Goal: Task Accomplishment & Management: Use online tool/utility

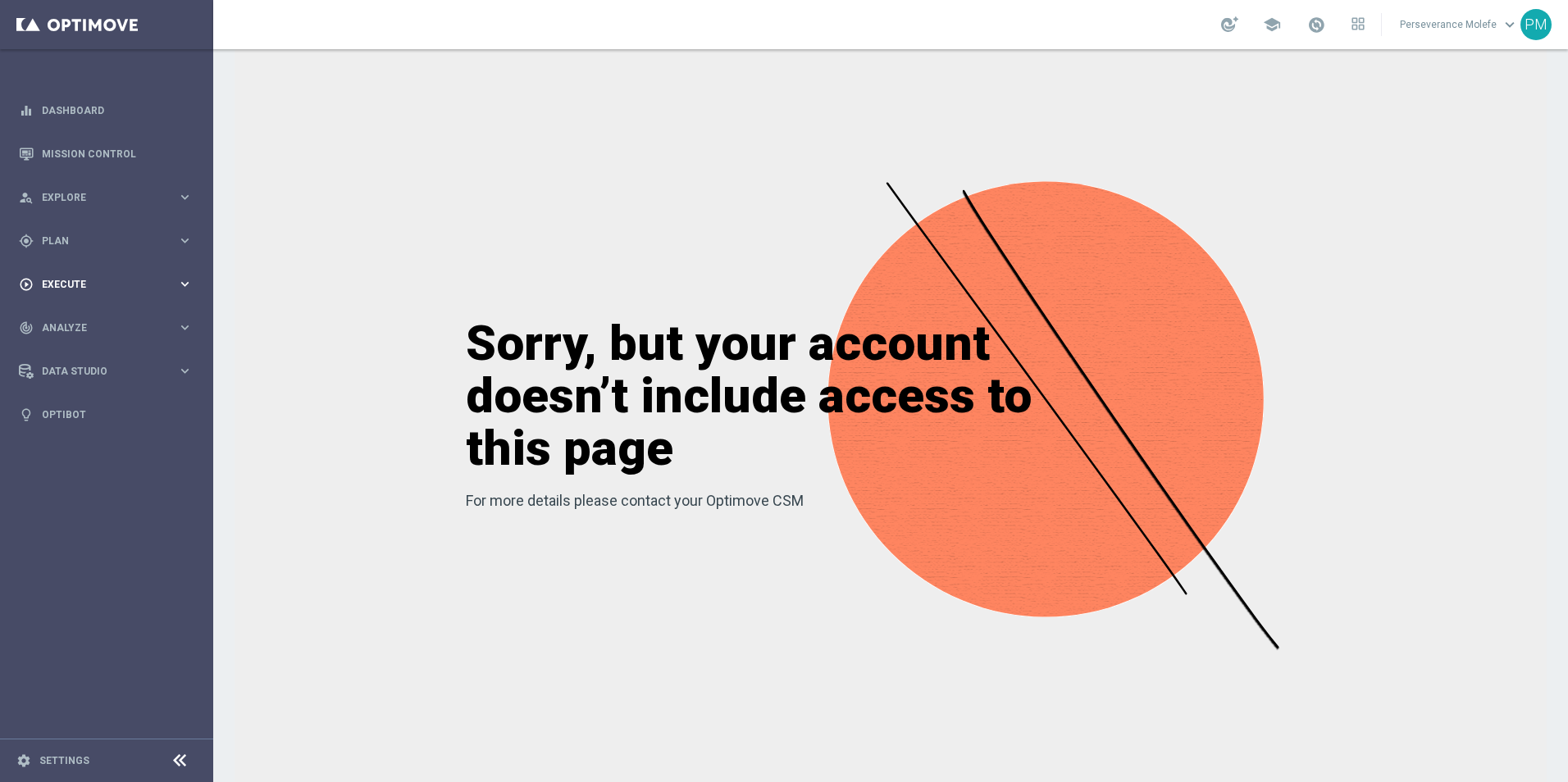
click at [80, 287] on span "Execute" at bounding box center [109, 284] width 135 height 10
click at [95, 249] on div "gps_fixed Plan keyboard_arrow_right" at bounding box center [106, 241] width 212 height 44
click at [79, 326] on span "Templates" at bounding box center [102, 323] width 117 height 10
click at [78, 351] on link "Optimail" at bounding box center [110, 348] width 119 height 13
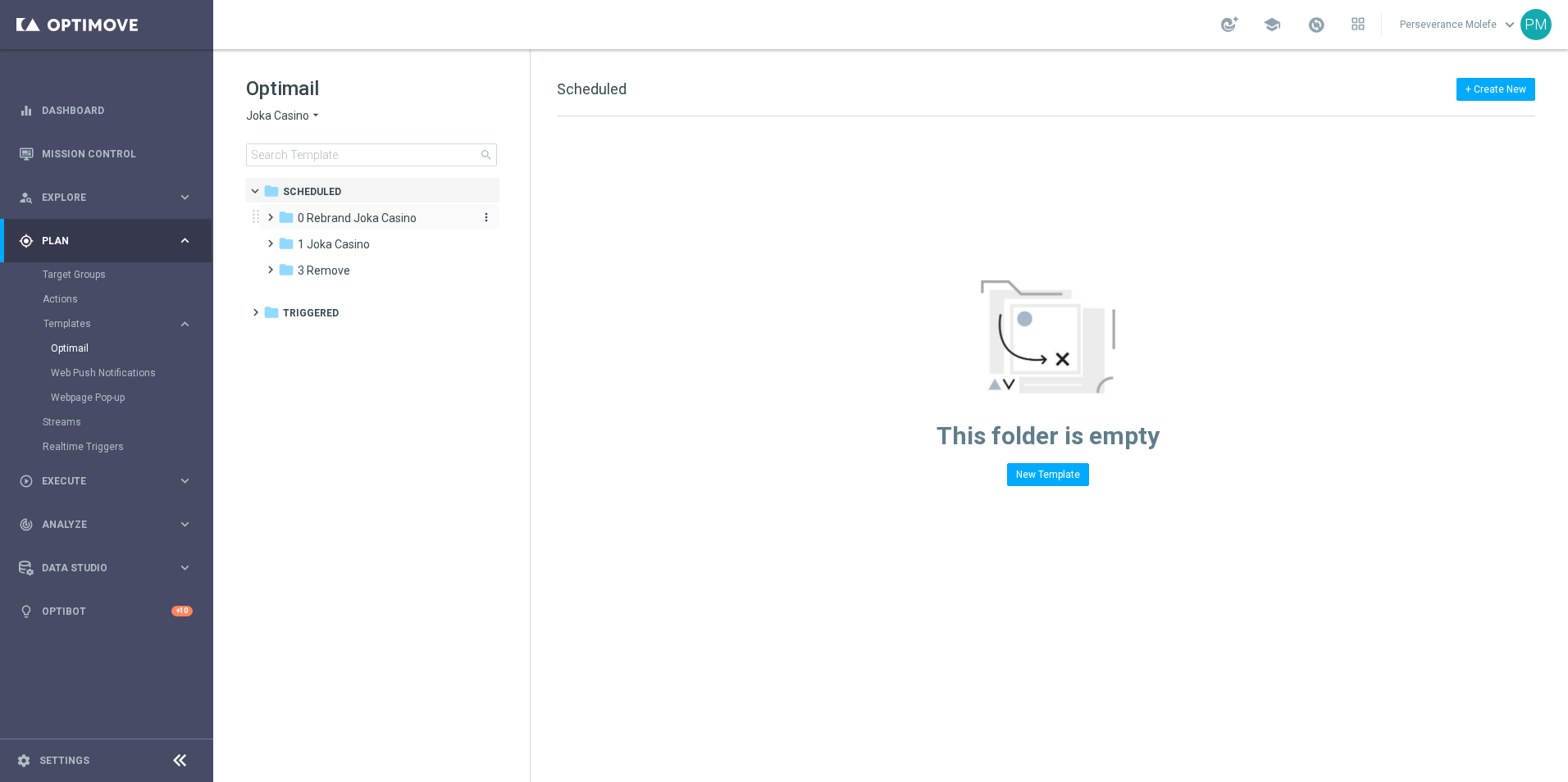
click at [360, 218] on span "0 Rebrand Joka Casino" at bounding box center [357, 218] width 119 height 15
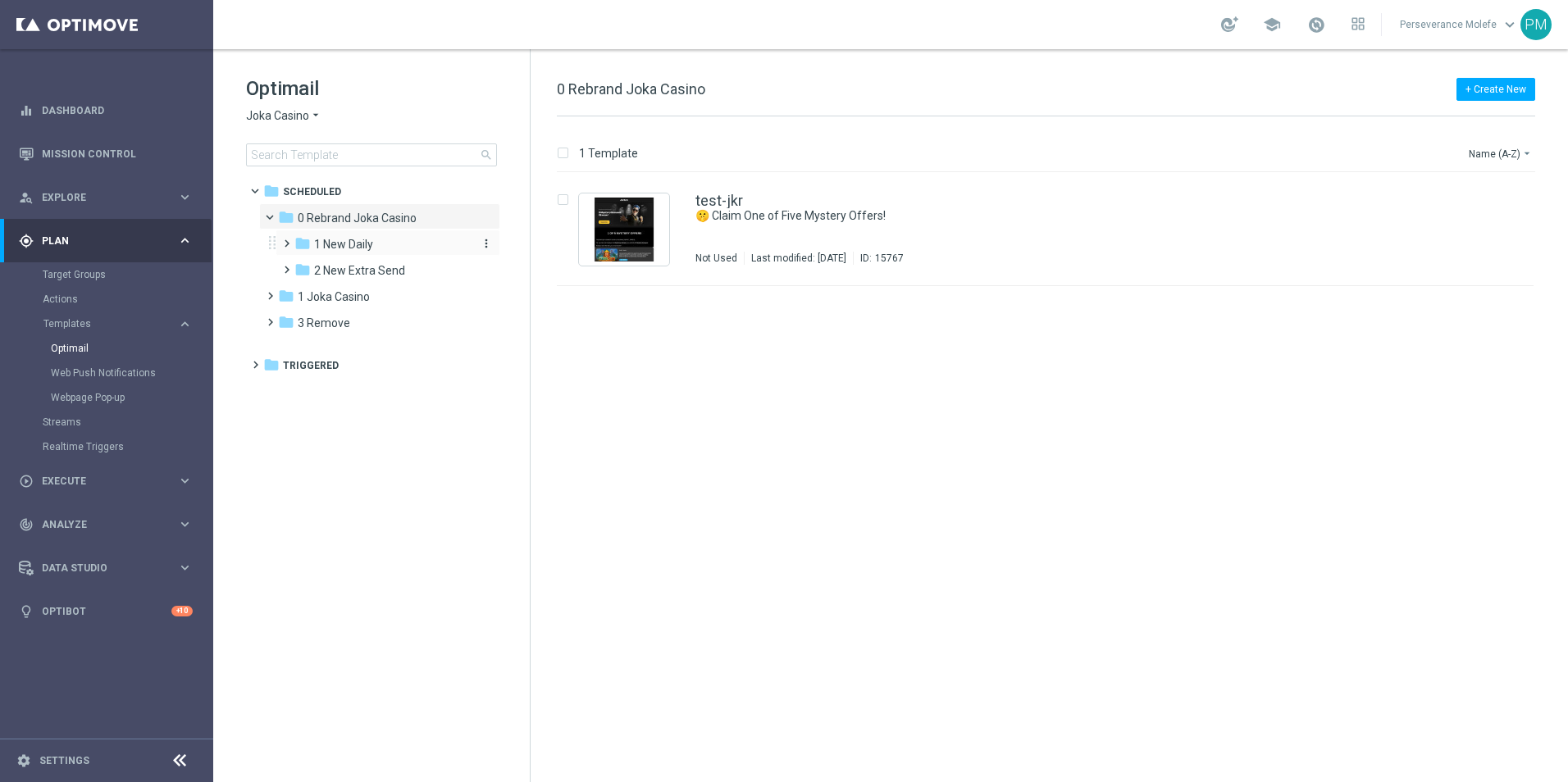
click at [365, 243] on span "1 New Daily" at bounding box center [344, 244] width 59 height 15
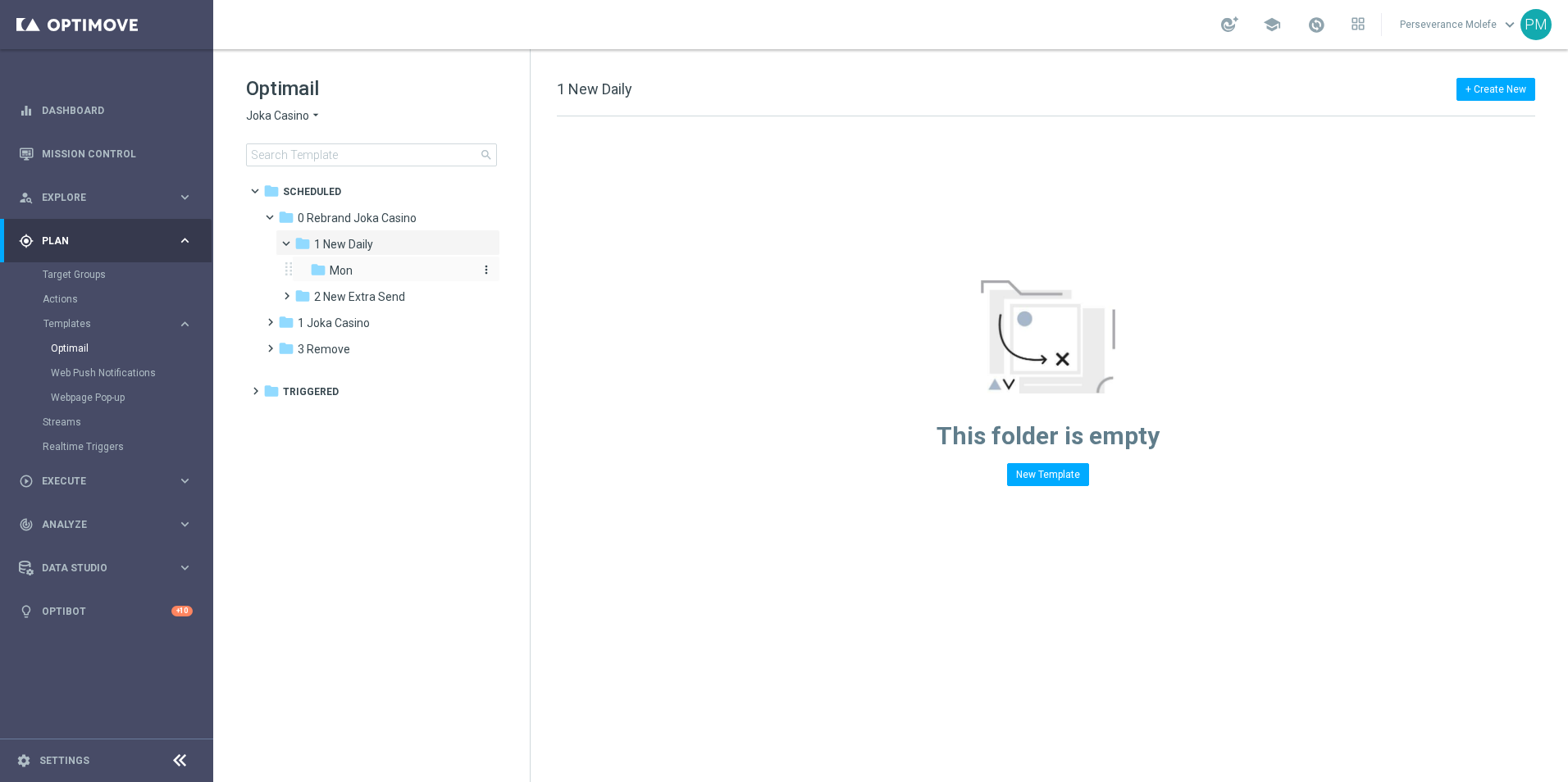
click at [379, 273] on div "folder Mon" at bounding box center [390, 271] width 161 height 19
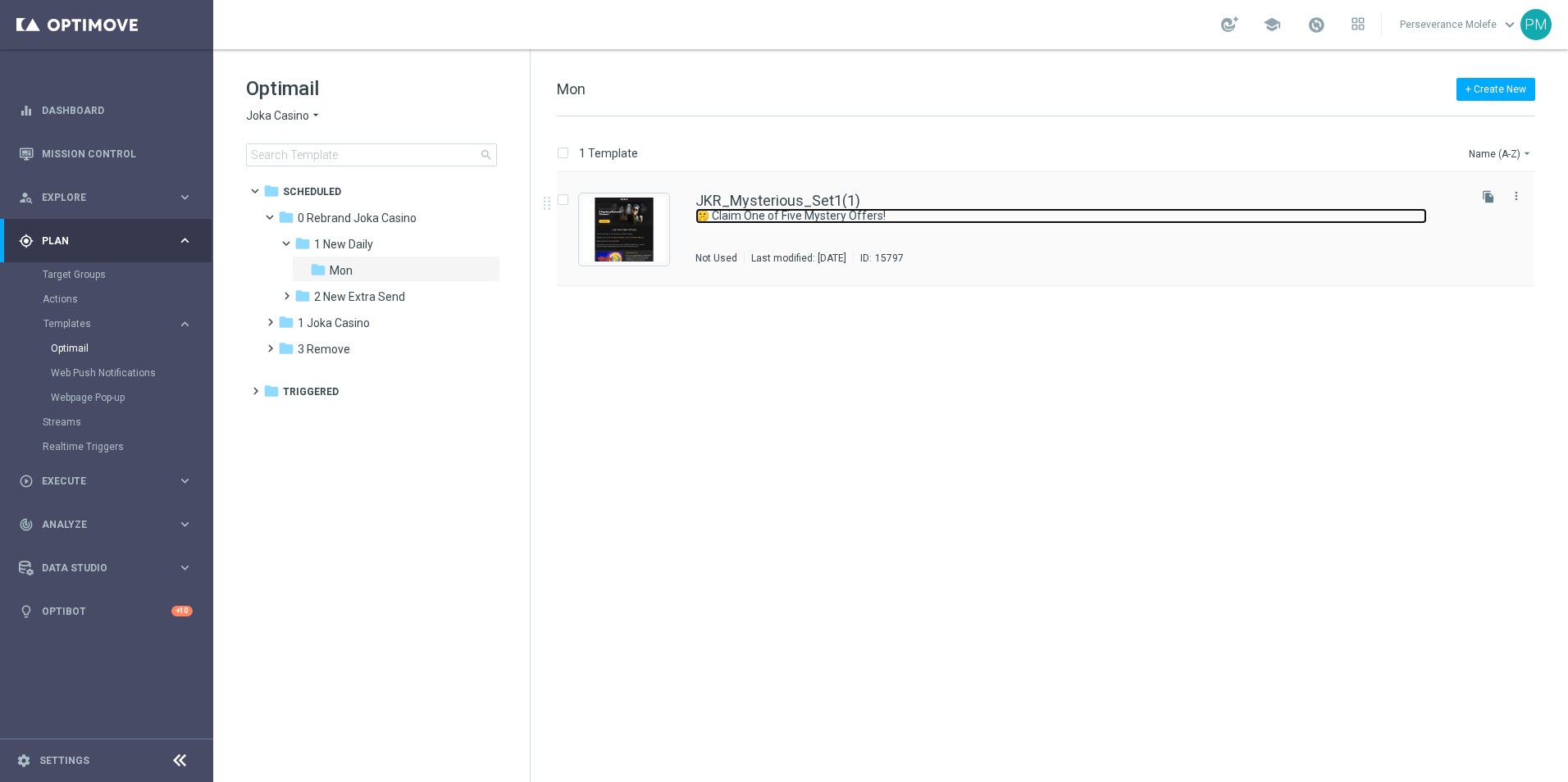
click at [809, 213] on link "🤫 Claim One of Five Mystery Offers!" at bounding box center [1060, 216] width 732 height 16
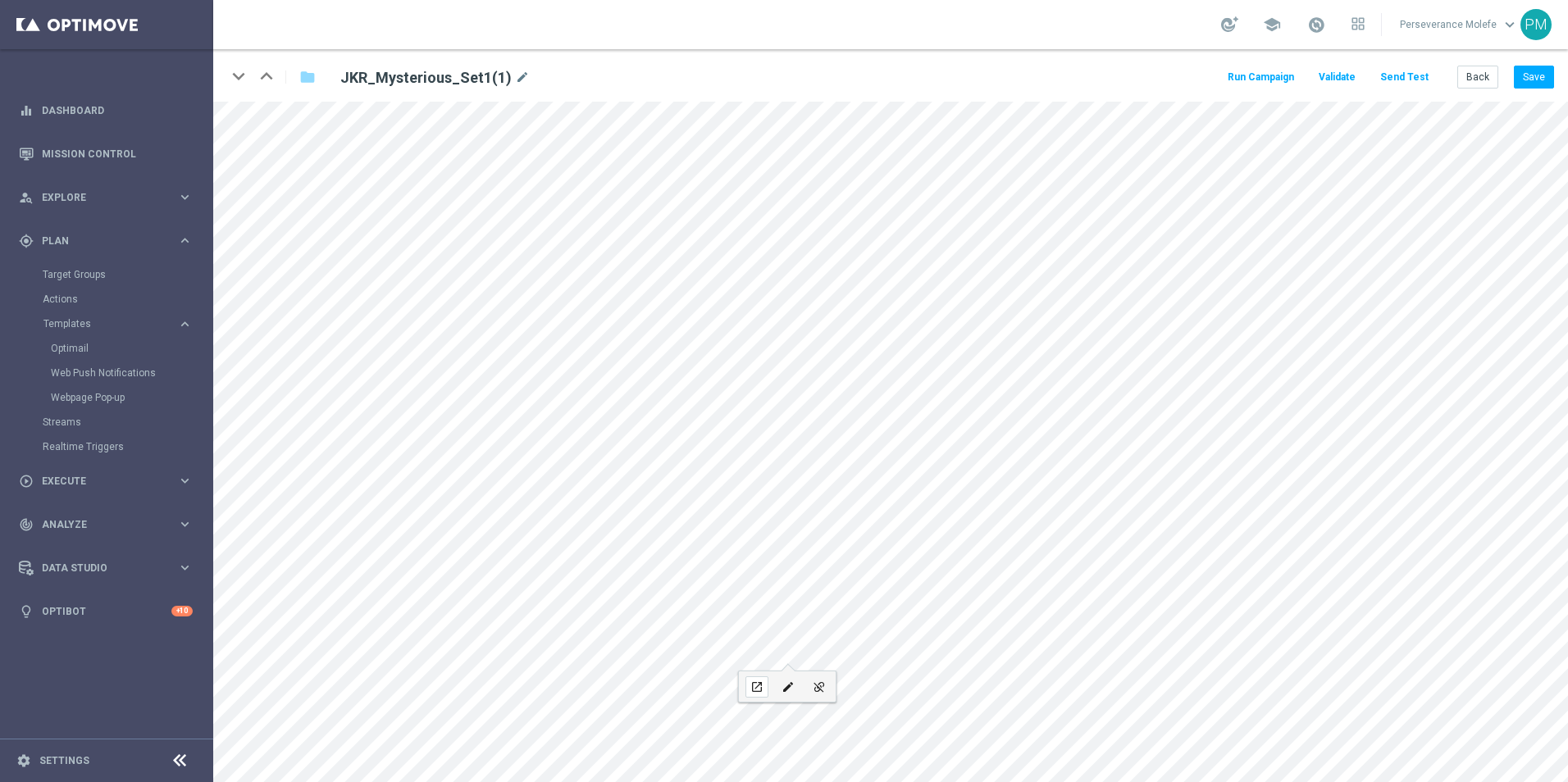
click at [757, 687] on icon "open_in_new" at bounding box center [756, 686] width 12 height 13
click at [796, 689] on div "edit" at bounding box center [787, 687] width 23 height 21
click at [1469, 80] on button "Back" at bounding box center [1477, 77] width 41 height 23
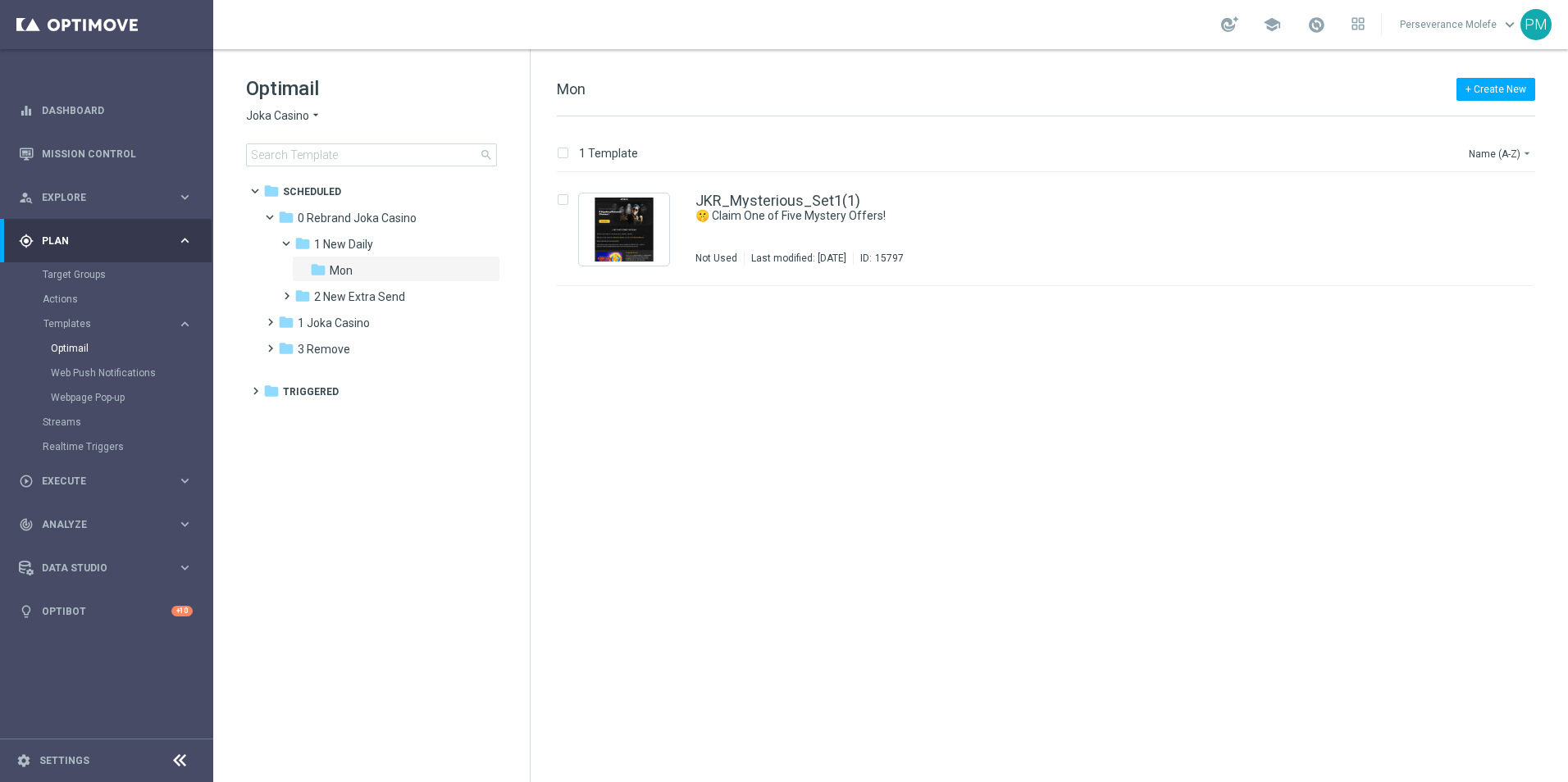
click at [303, 117] on span "Joka Casino" at bounding box center [277, 116] width 63 height 16
click at [320, 275] on div "Casino Joka" at bounding box center [308, 272] width 123 height 20
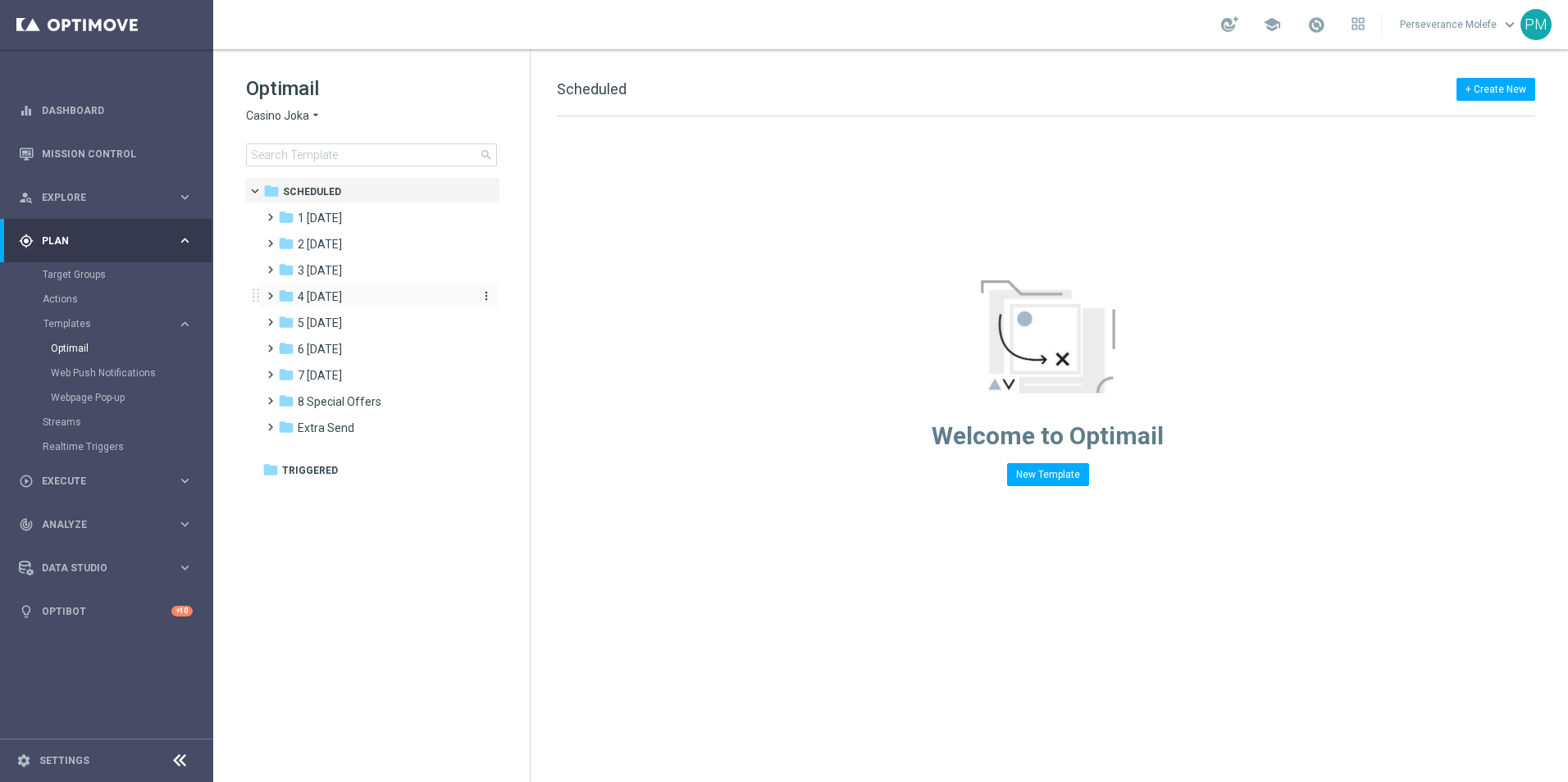
click at [357, 301] on div "folder 4 [DATE]" at bounding box center [372, 297] width 188 height 19
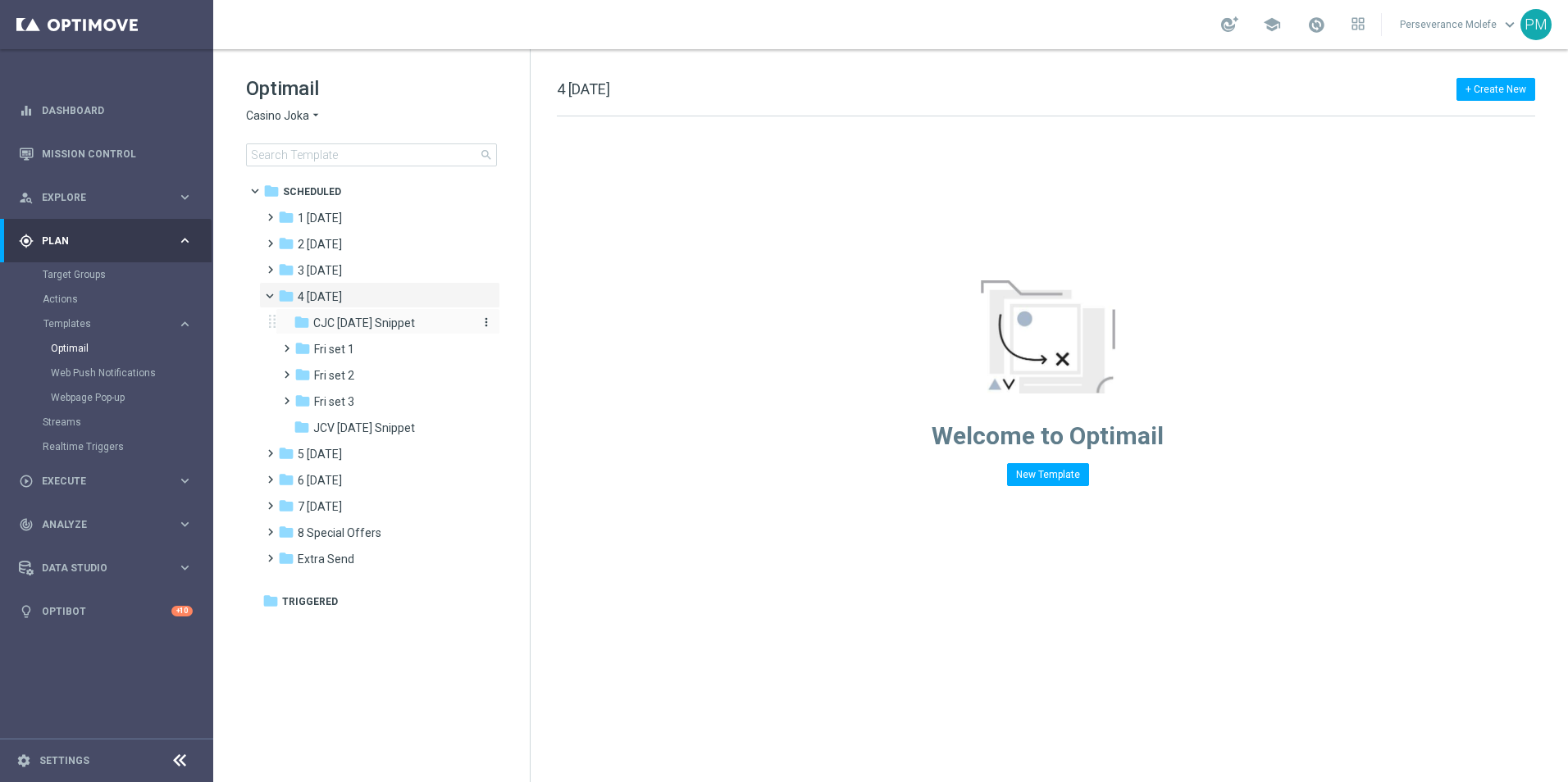
click at [385, 331] on div "folder CJC Friday Snippet" at bounding box center [381, 323] width 174 height 19
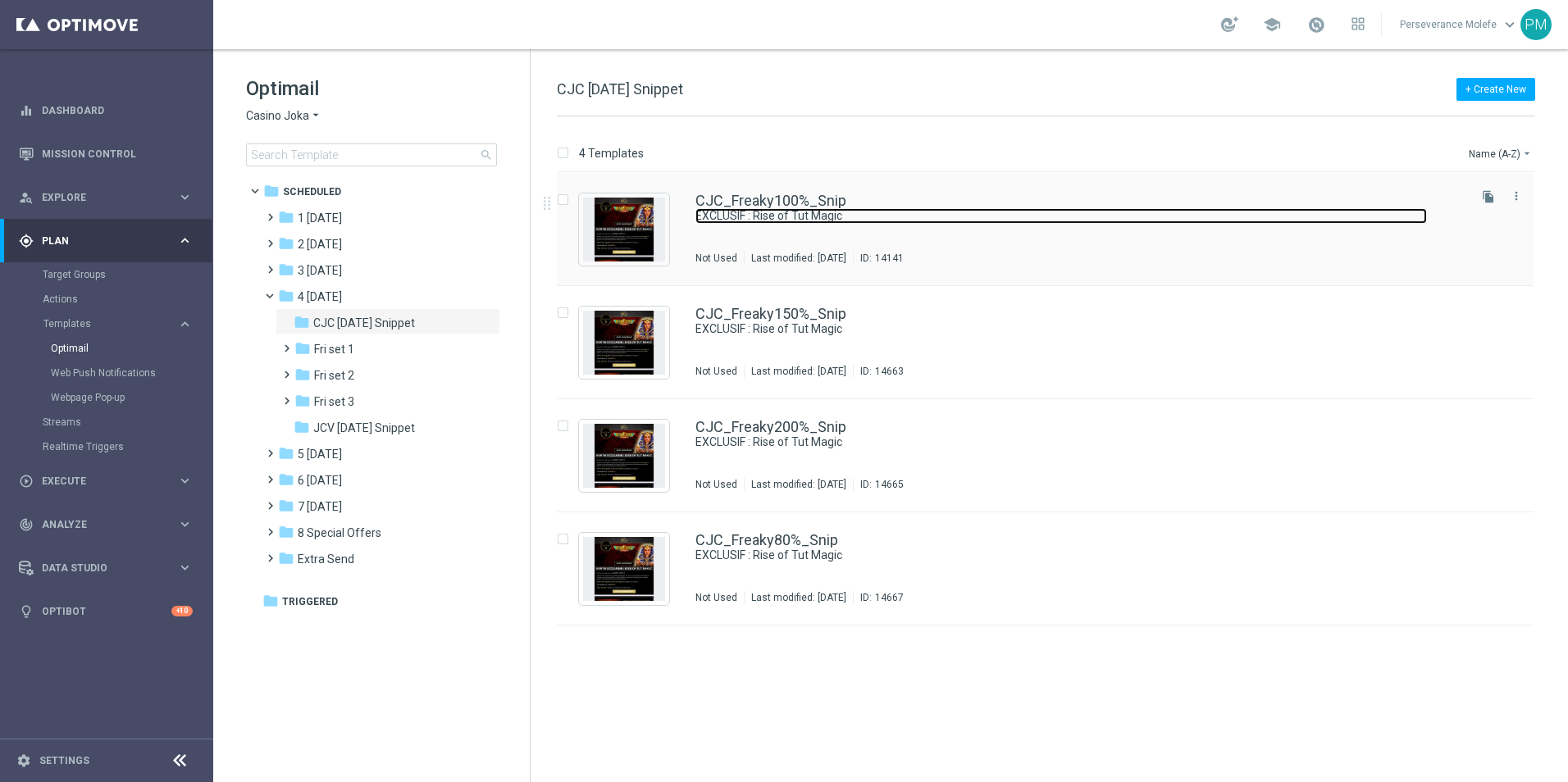
click at [773, 211] on link "EXCLUSIF : Rise of Tut Magic" at bounding box center [1060, 216] width 732 height 16
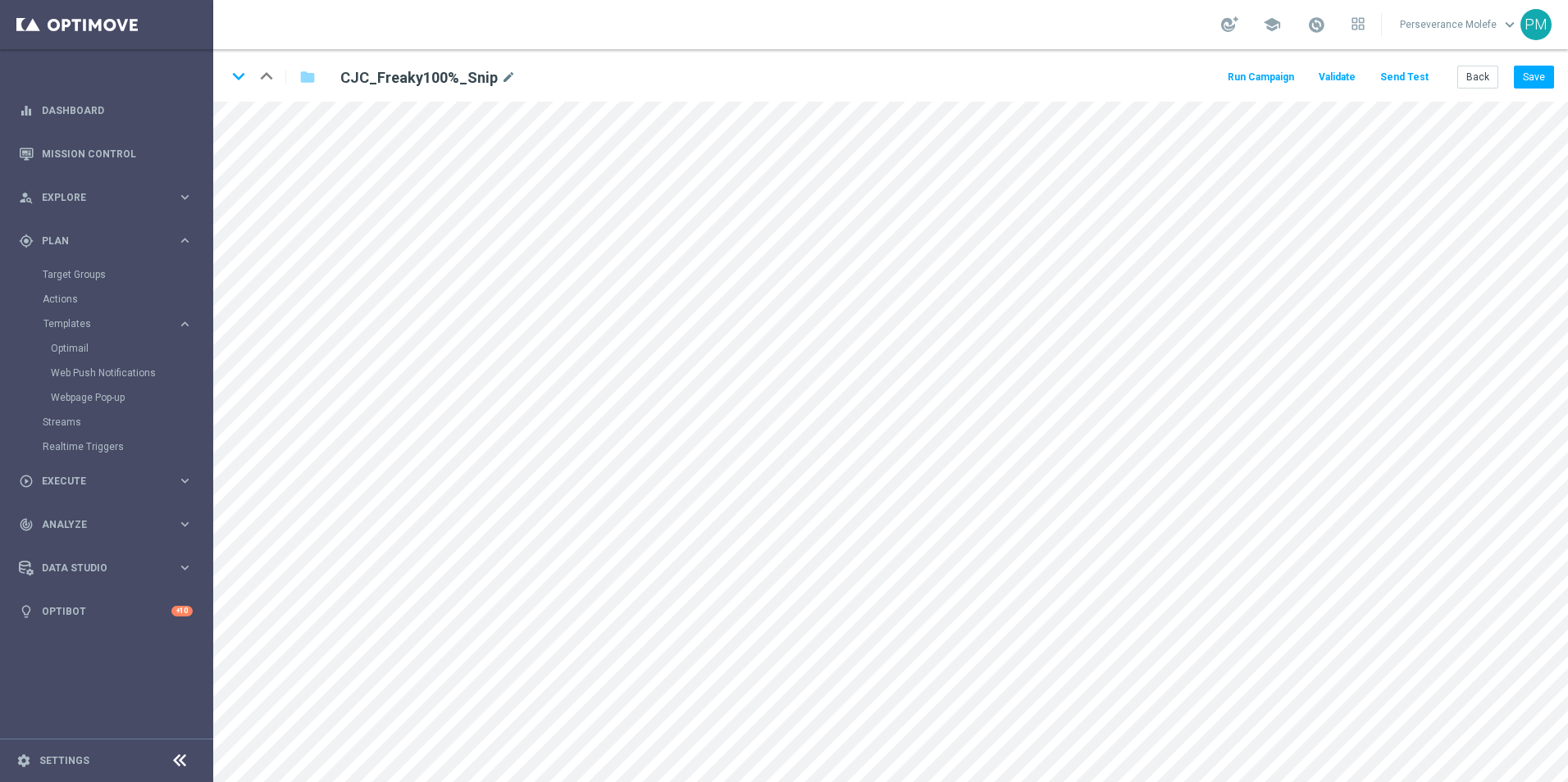
click at [1456, 79] on div "Run Campaign Validate Send Test Back Save" at bounding box center [1389, 77] width 329 height 23
click at [1476, 79] on button "Back" at bounding box center [1477, 77] width 41 height 23
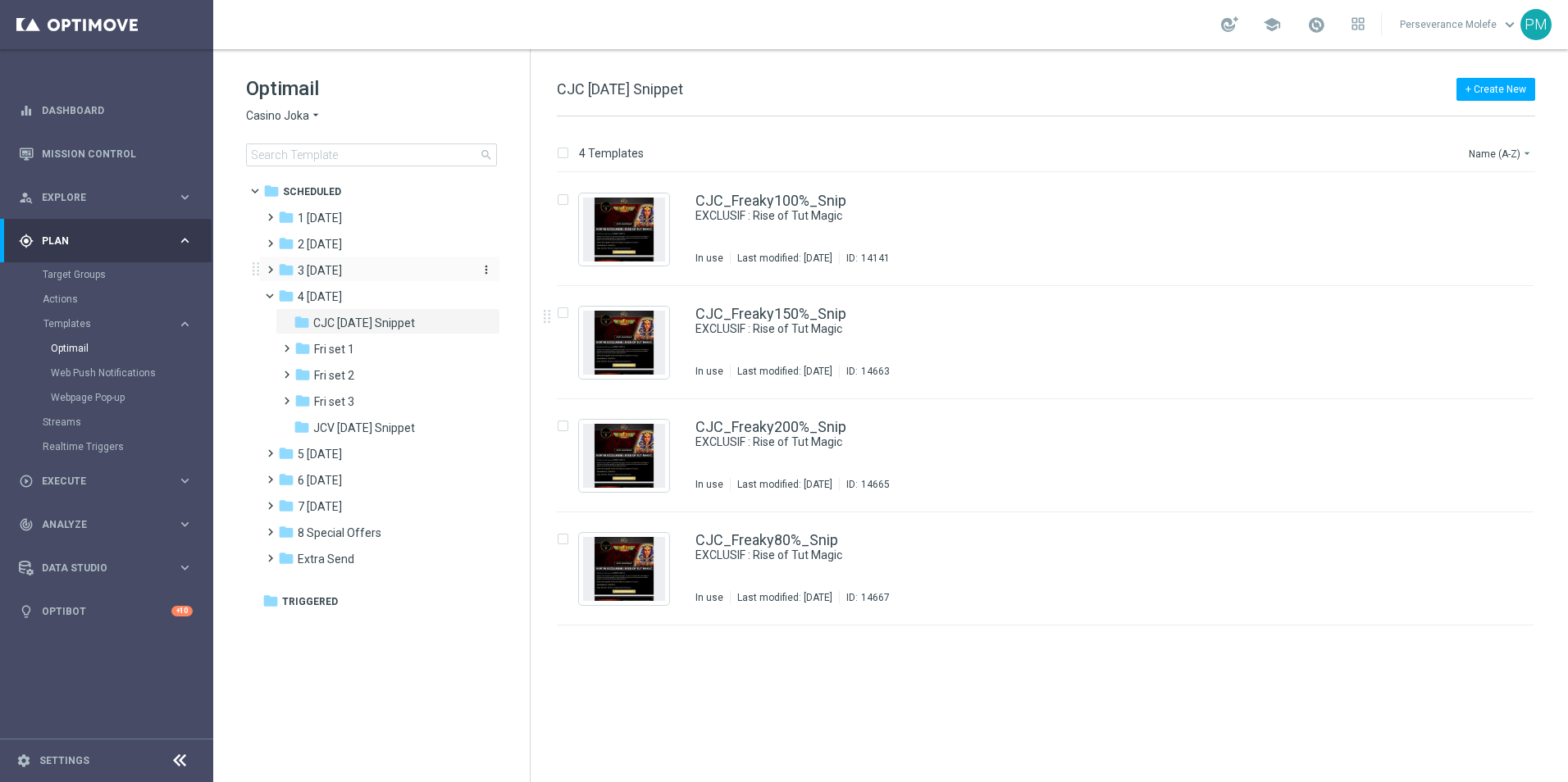
click at [372, 276] on div "folder 3 Thursday" at bounding box center [372, 271] width 188 height 19
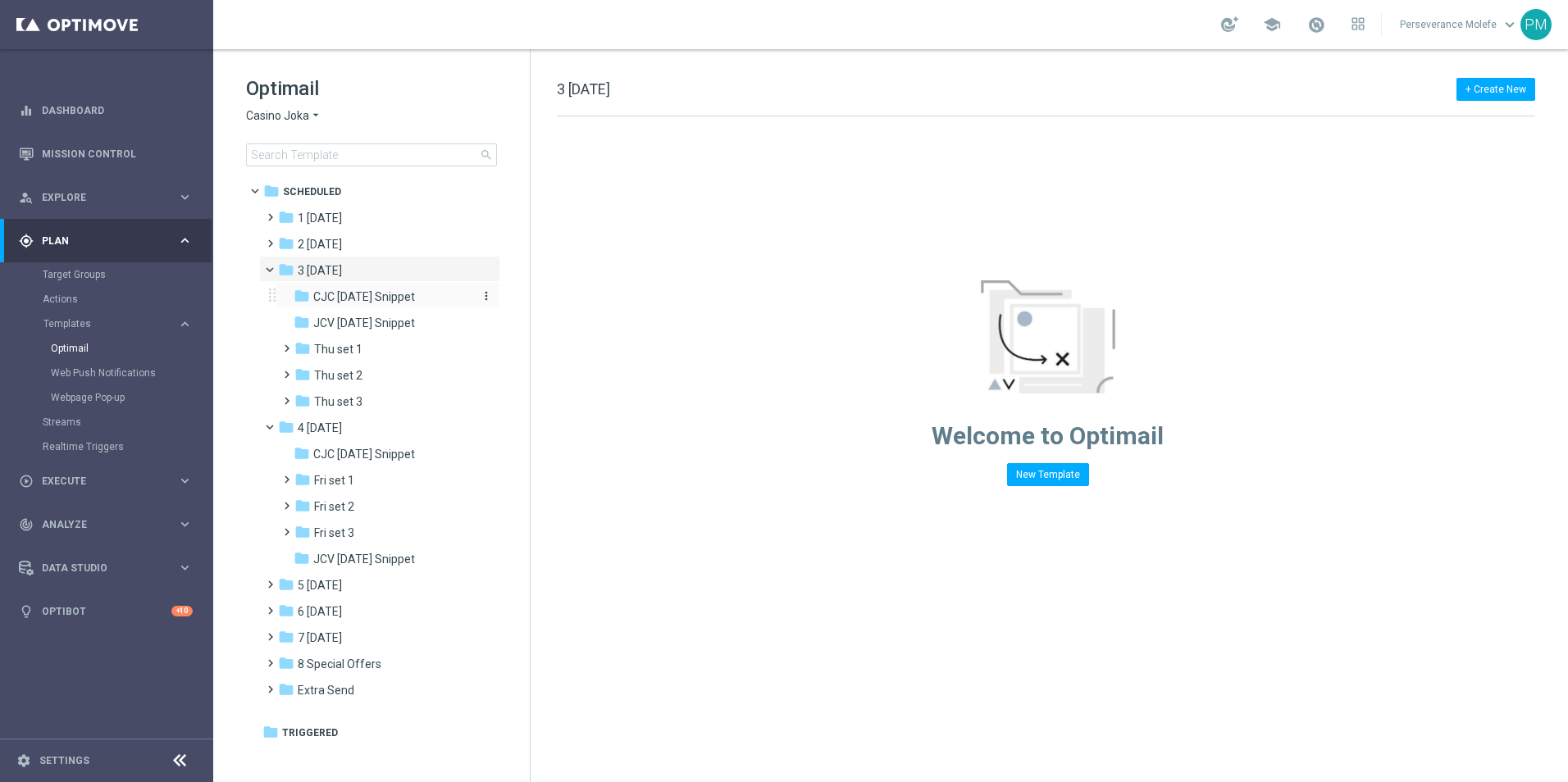
click at [378, 303] on span "CJC Thursday Snippet" at bounding box center [364, 296] width 102 height 15
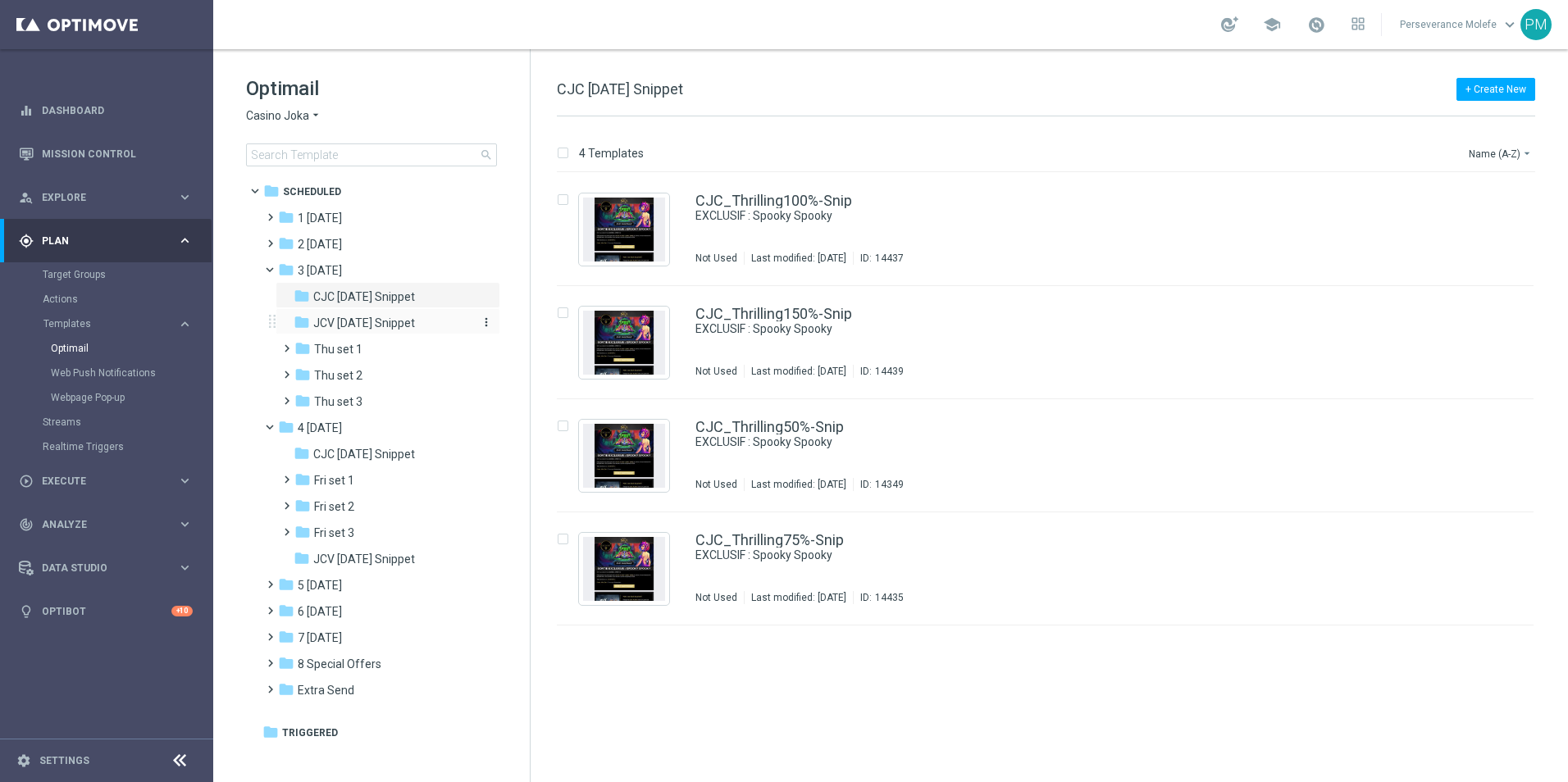
click at [405, 320] on span "JCV Thursday Snippet" at bounding box center [364, 323] width 102 height 15
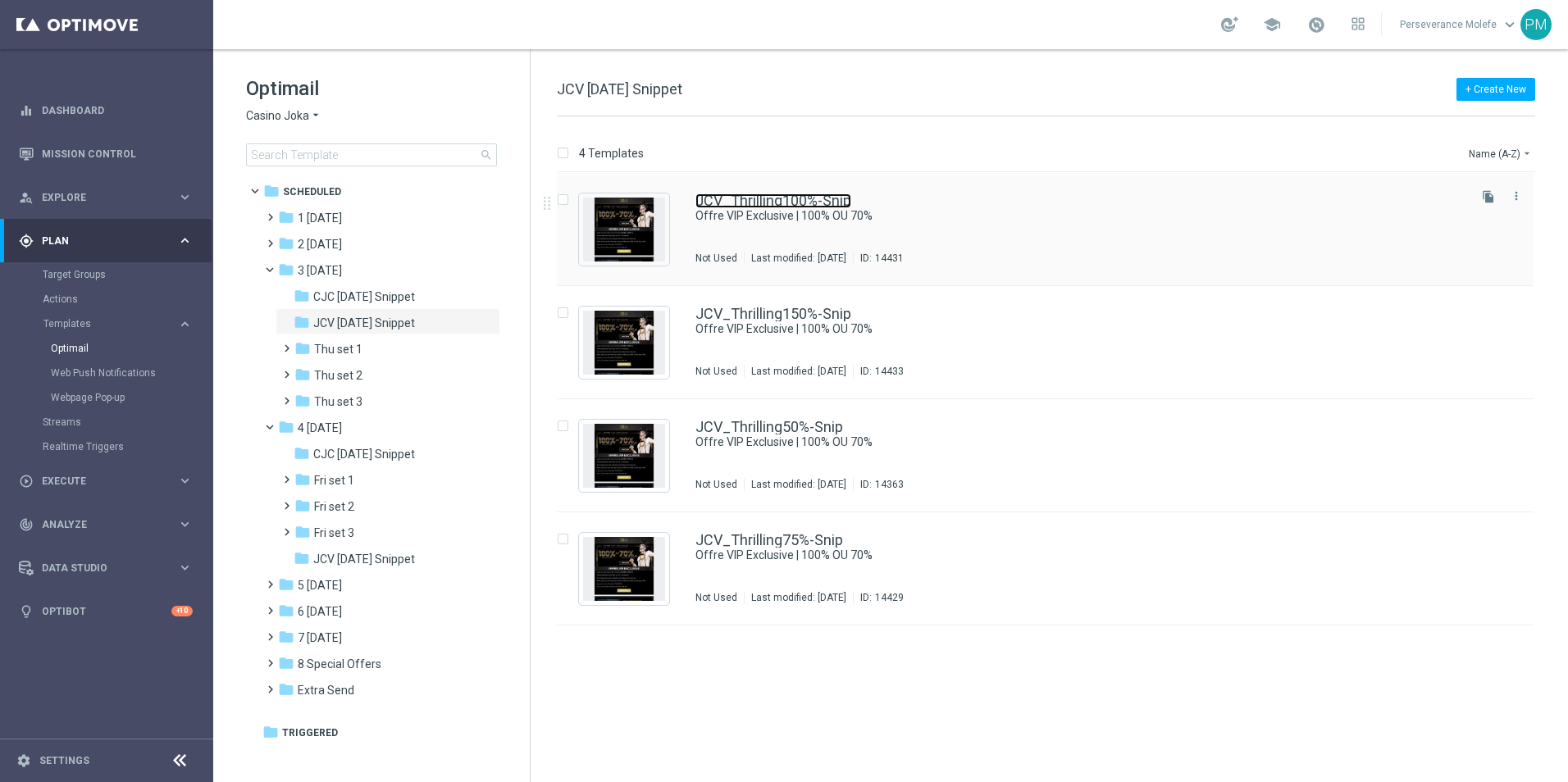
click at [765, 194] on link "JCV_Thrilling100%-Snip" at bounding box center [773, 201] width 156 height 15
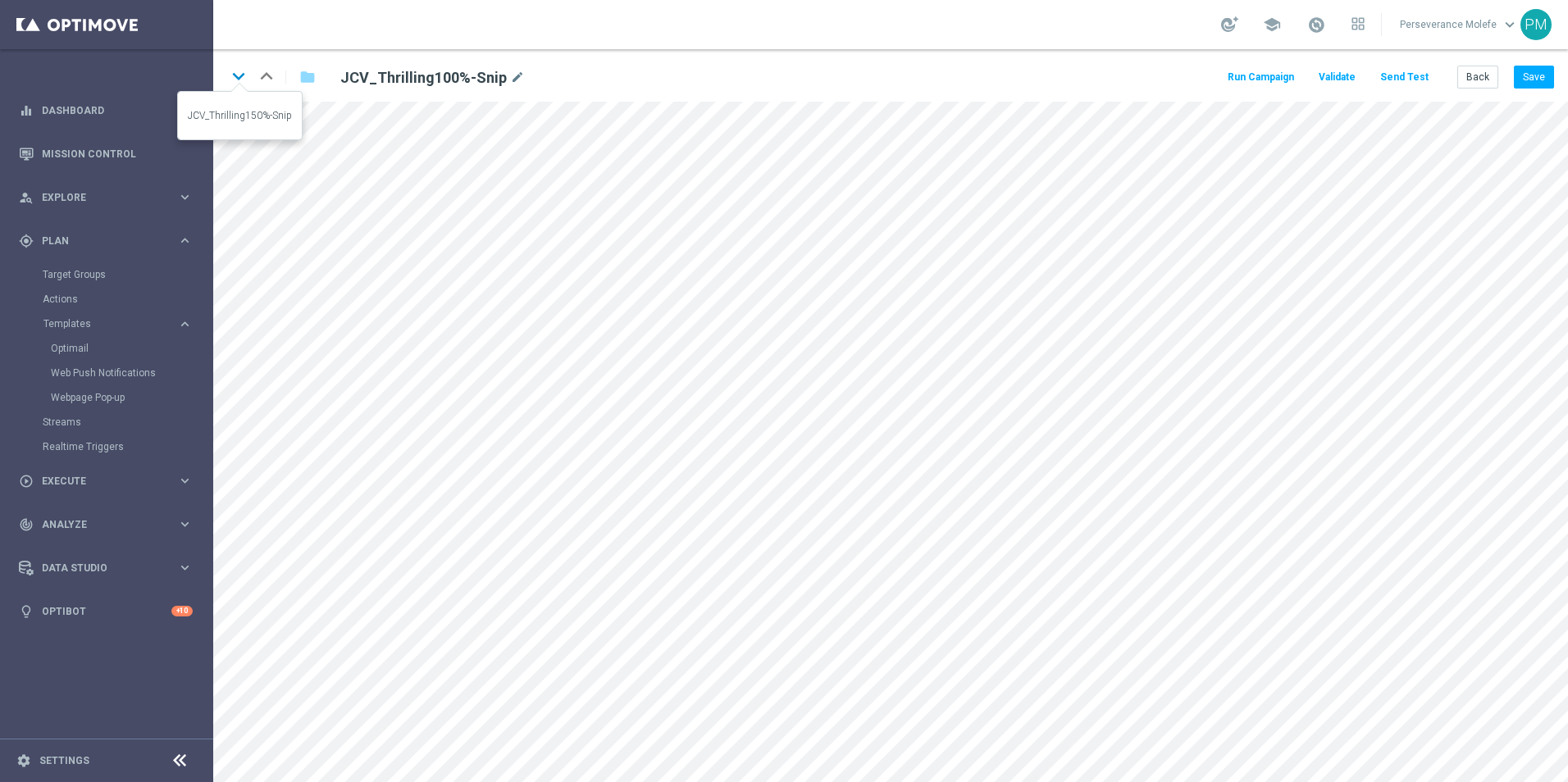
click at [229, 79] on icon "keyboard_arrow_down" at bounding box center [238, 76] width 24 height 24
click at [240, 72] on icon "keyboard_arrow_down" at bounding box center [238, 76] width 24 height 24
click at [234, 77] on icon "keyboard_arrow_down" at bounding box center [238, 76] width 24 height 24
click at [1469, 73] on button "Back" at bounding box center [1477, 77] width 41 height 23
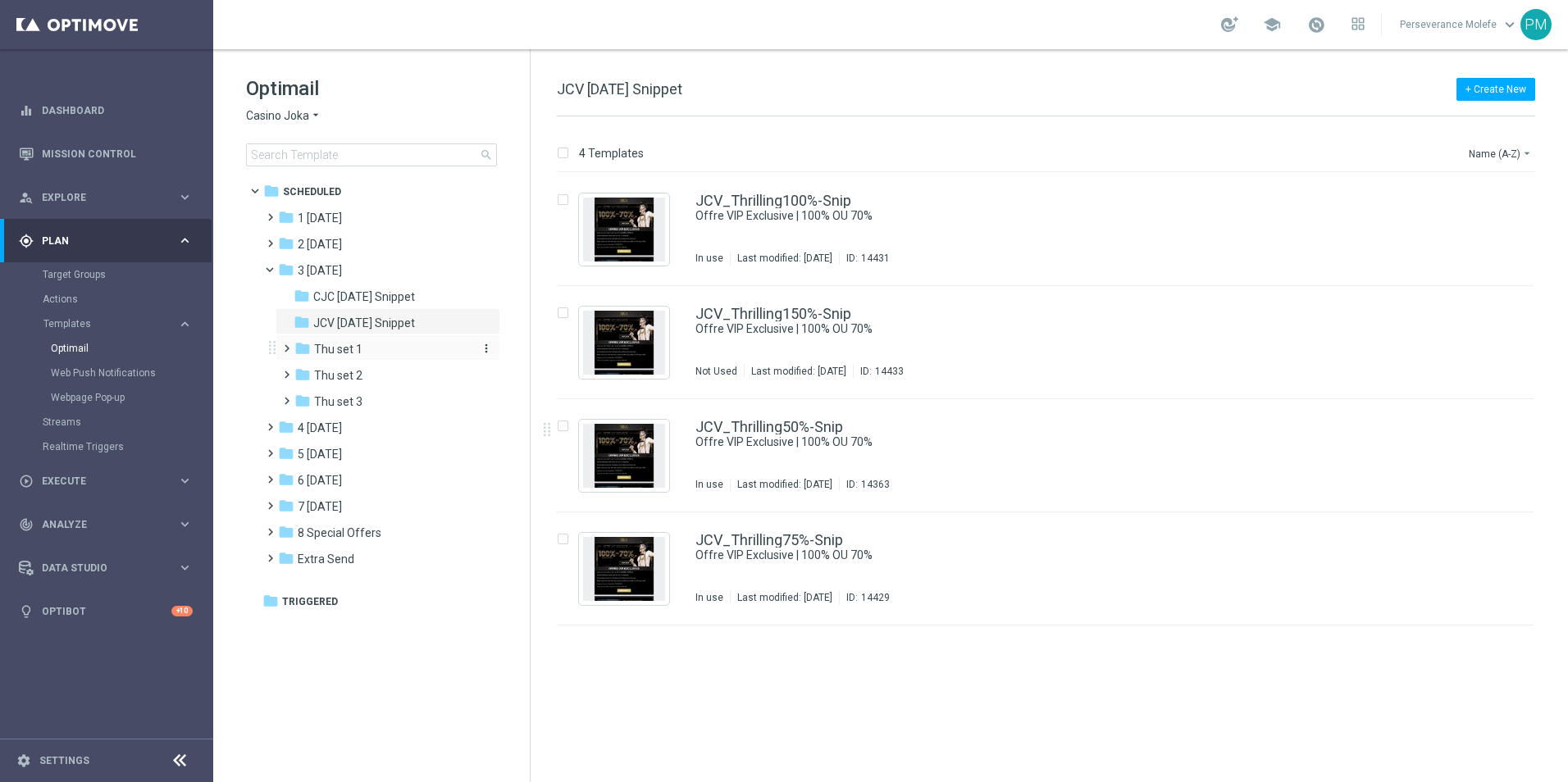
click at [388, 346] on div "folder Thu set 1" at bounding box center [382, 350] width 174 height 19
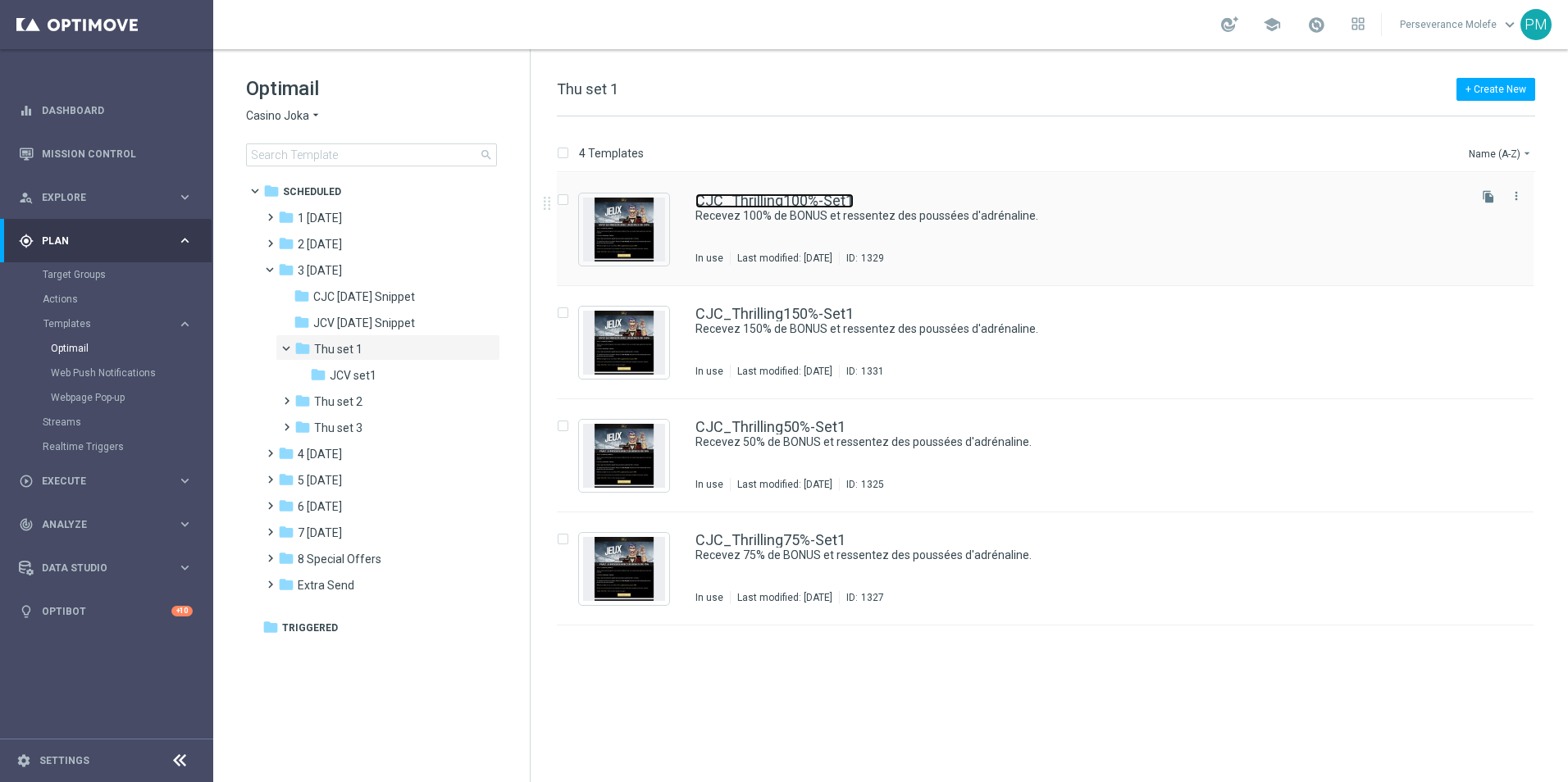
click at [839, 200] on link "CJC_Thrilling100%-Set1" at bounding box center [774, 201] width 158 height 15
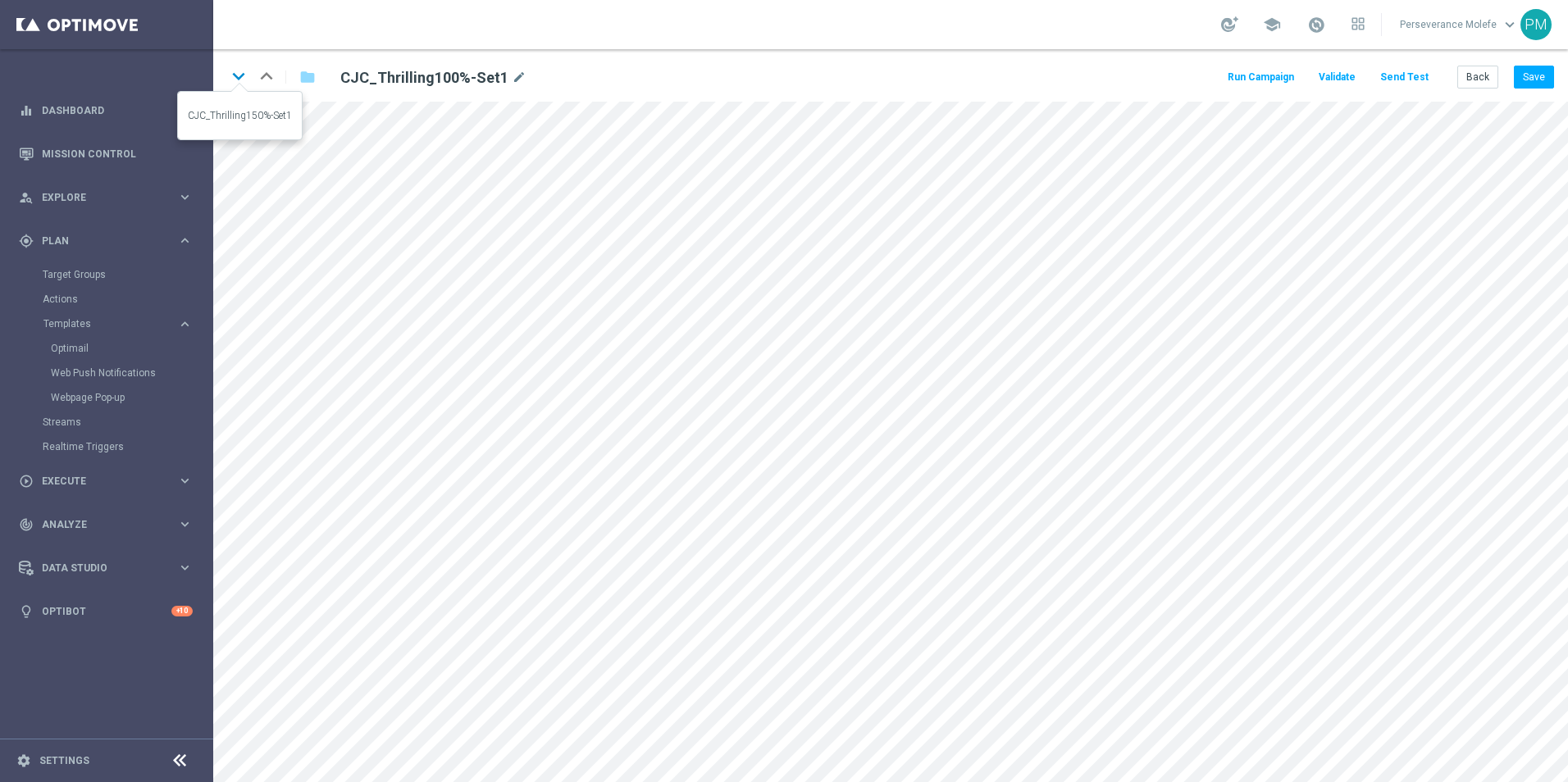
click at [240, 73] on icon "keyboard_arrow_down" at bounding box center [238, 76] width 24 height 24
click at [242, 84] on icon "keyboard_arrow_down" at bounding box center [238, 76] width 24 height 24
click at [1484, 85] on button "Back" at bounding box center [1477, 77] width 41 height 23
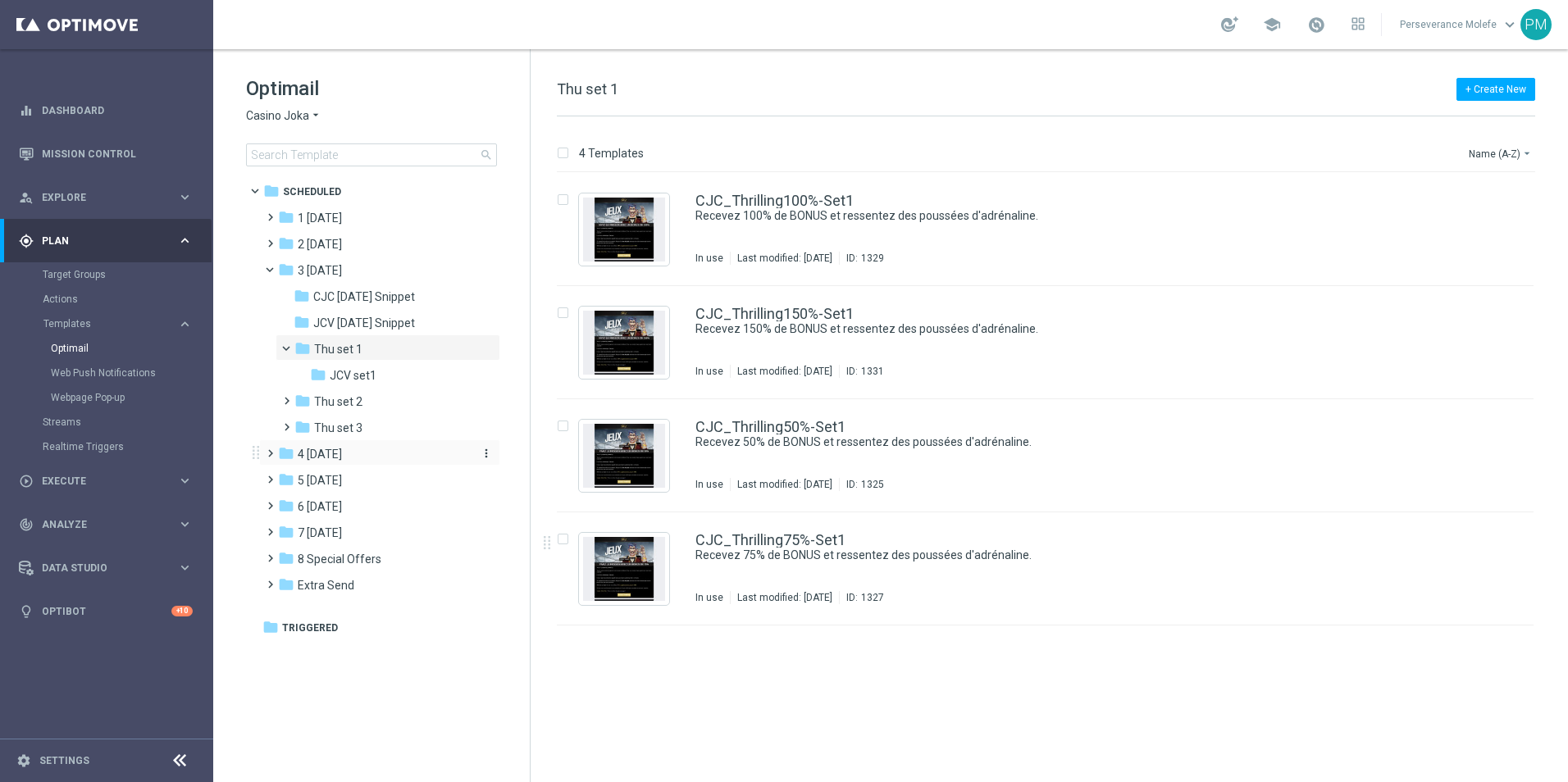
click at [334, 457] on span "4 [DATE]" at bounding box center [319, 453] width 44 height 15
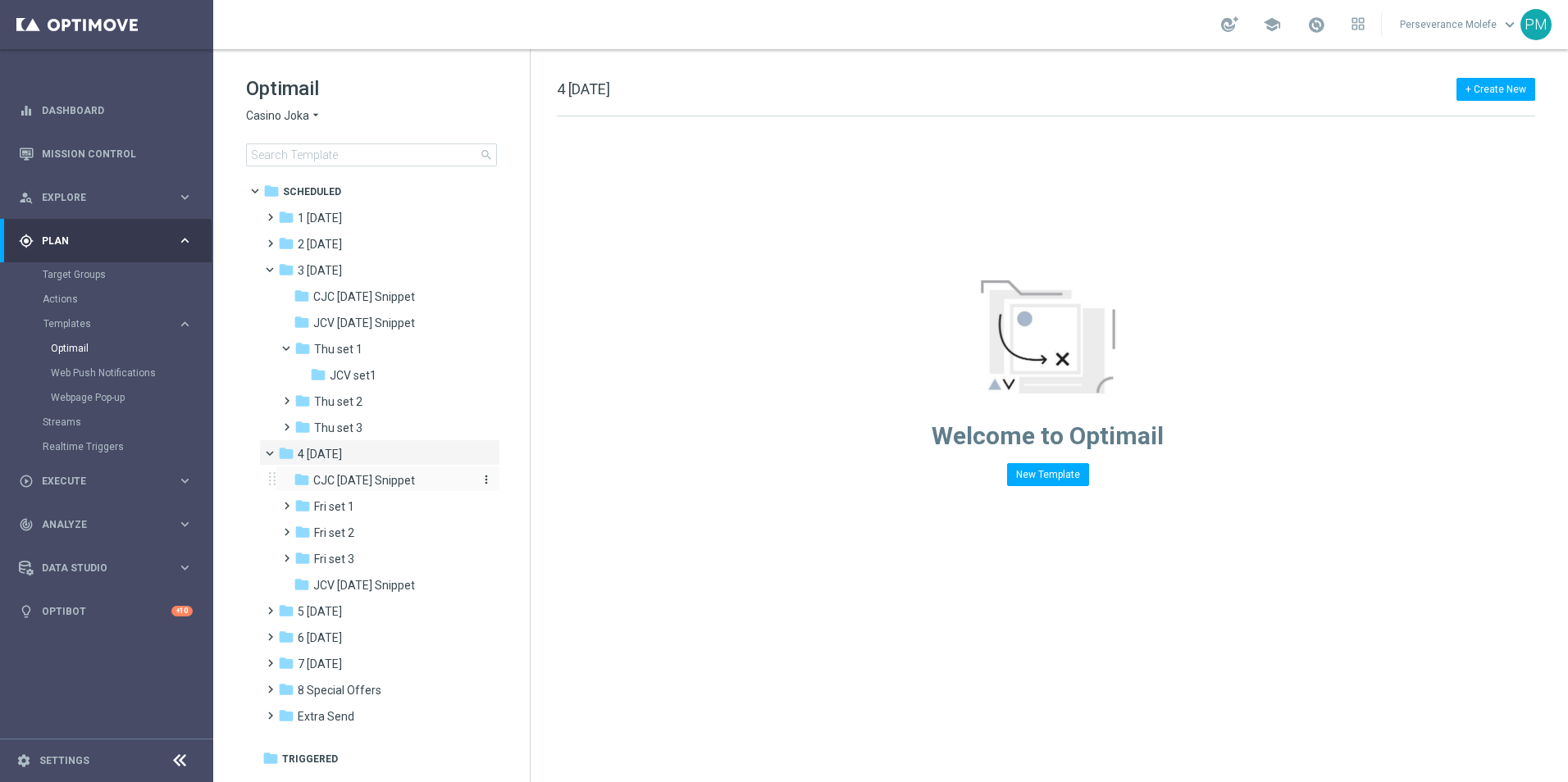
click at [405, 479] on span "CJC [DATE] Snippet" at bounding box center [364, 479] width 102 height 15
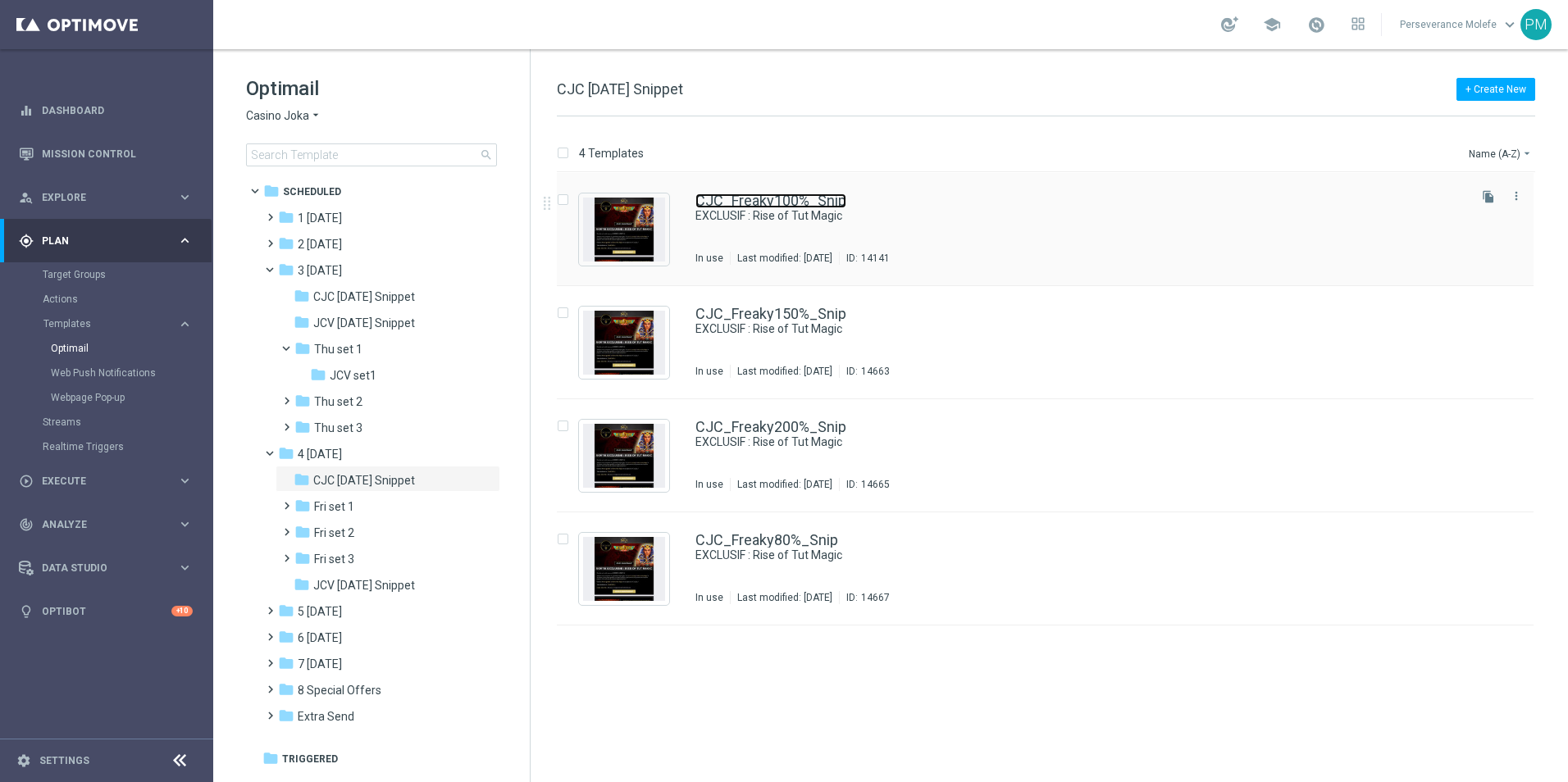
click at [792, 194] on link "CJC_Freaky100%_Snip" at bounding box center [770, 201] width 151 height 15
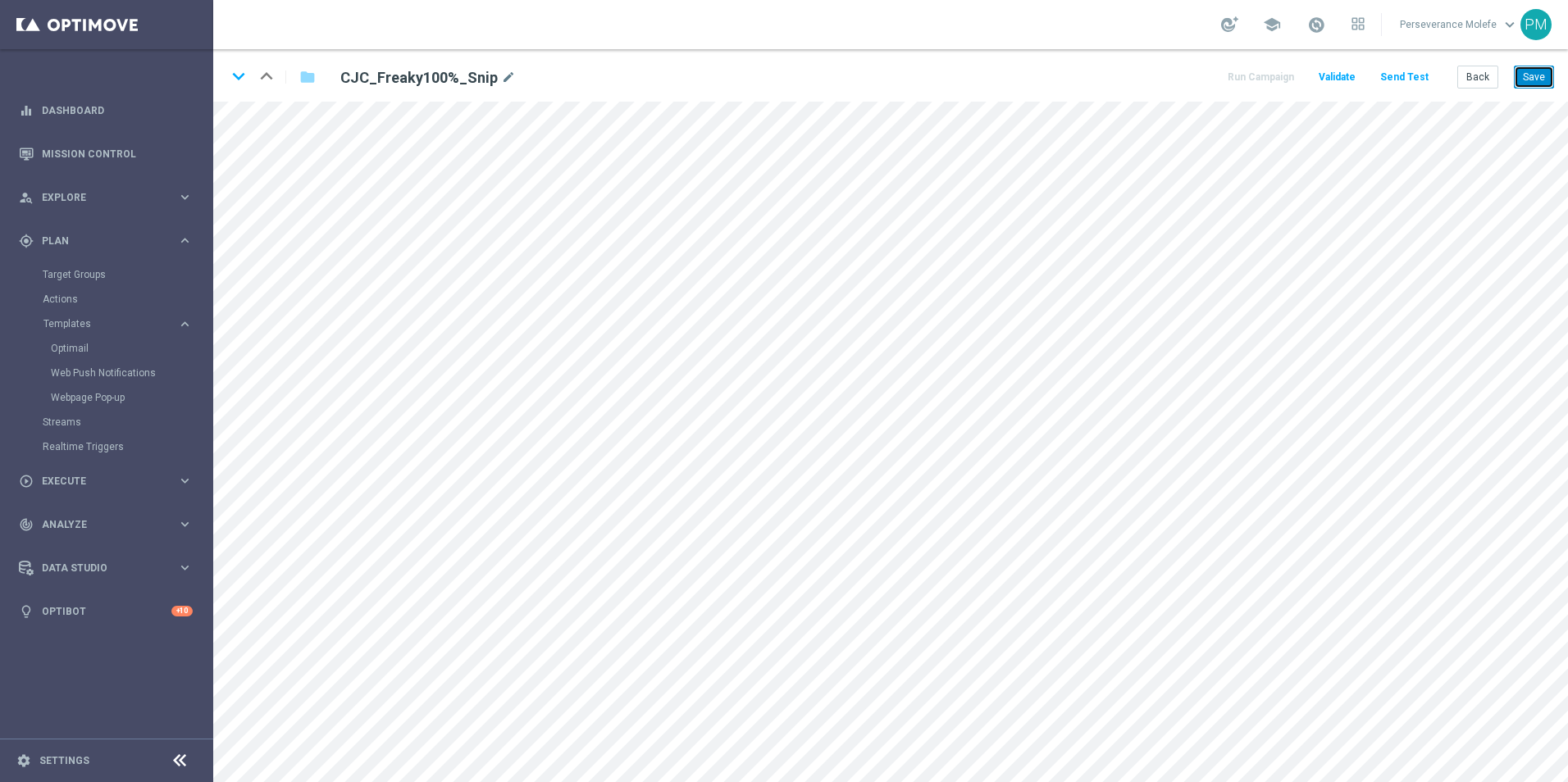
click at [1528, 85] on button "Save" at bounding box center [1534, 77] width 40 height 23
click at [1535, 81] on button "Save" at bounding box center [1534, 77] width 40 height 23
click at [1534, 64] on div "keyboard_arrow_down keyboard_arrow_up folder CJC_Freaky100%_Snip mode_edit Run …" at bounding box center [890, 75] width 1354 height 52
click at [1522, 80] on button "Save" at bounding box center [1534, 77] width 40 height 23
click at [1555, 74] on div "keyboard_arrow_down keyboard_arrow_up folder CJC_Freaky100%_Snip mode_edit Run …" at bounding box center [890, 75] width 1354 height 52
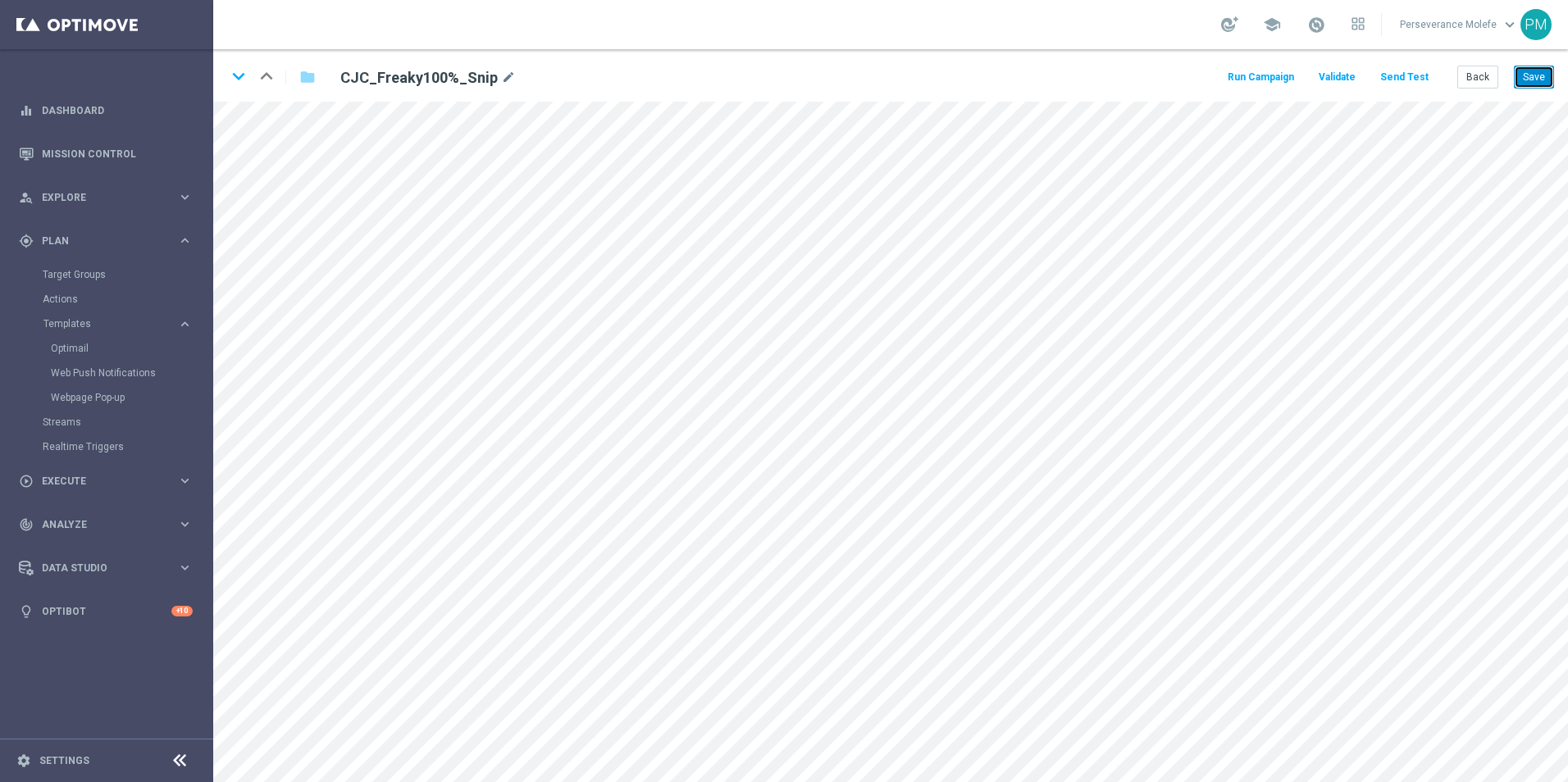
click at [1542, 74] on button "Save" at bounding box center [1534, 77] width 40 height 23
click at [1483, 77] on button "Back" at bounding box center [1477, 77] width 41 height 23
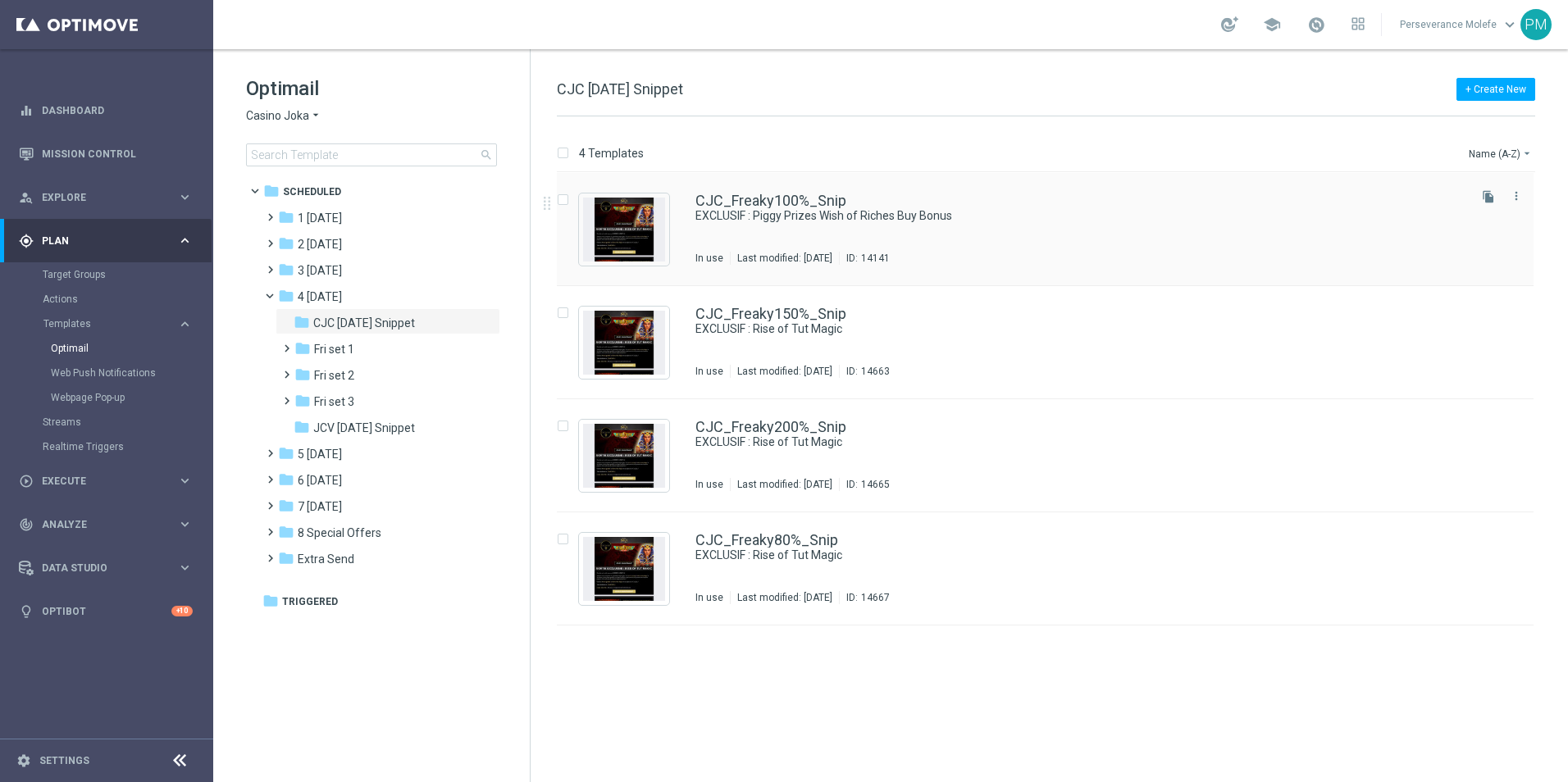
click at [753, 187] on div "CJC_Freaky100%_Snip EXCLUSIF : Piggy Prizes Wish of Riches Buy Bonus In use Las…" at bounding box center [1045, 229] width 977 height 113
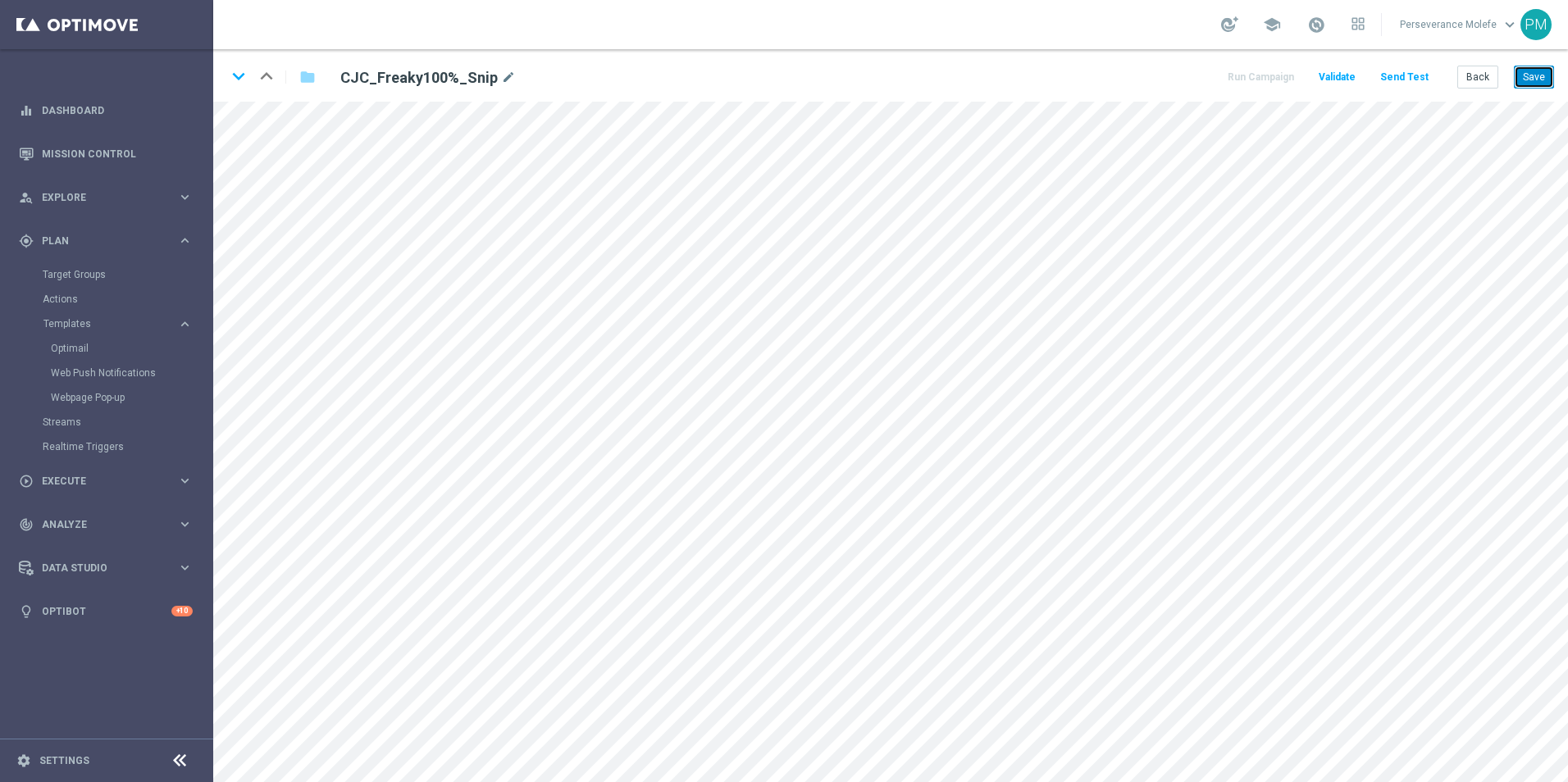
click at [1537, 75] on button "Save" at bounding box center [1534, 77] width 40 height 23
click at [1474, 83] on button "Back" at bounding box center [1477, 77] width 41 height 23
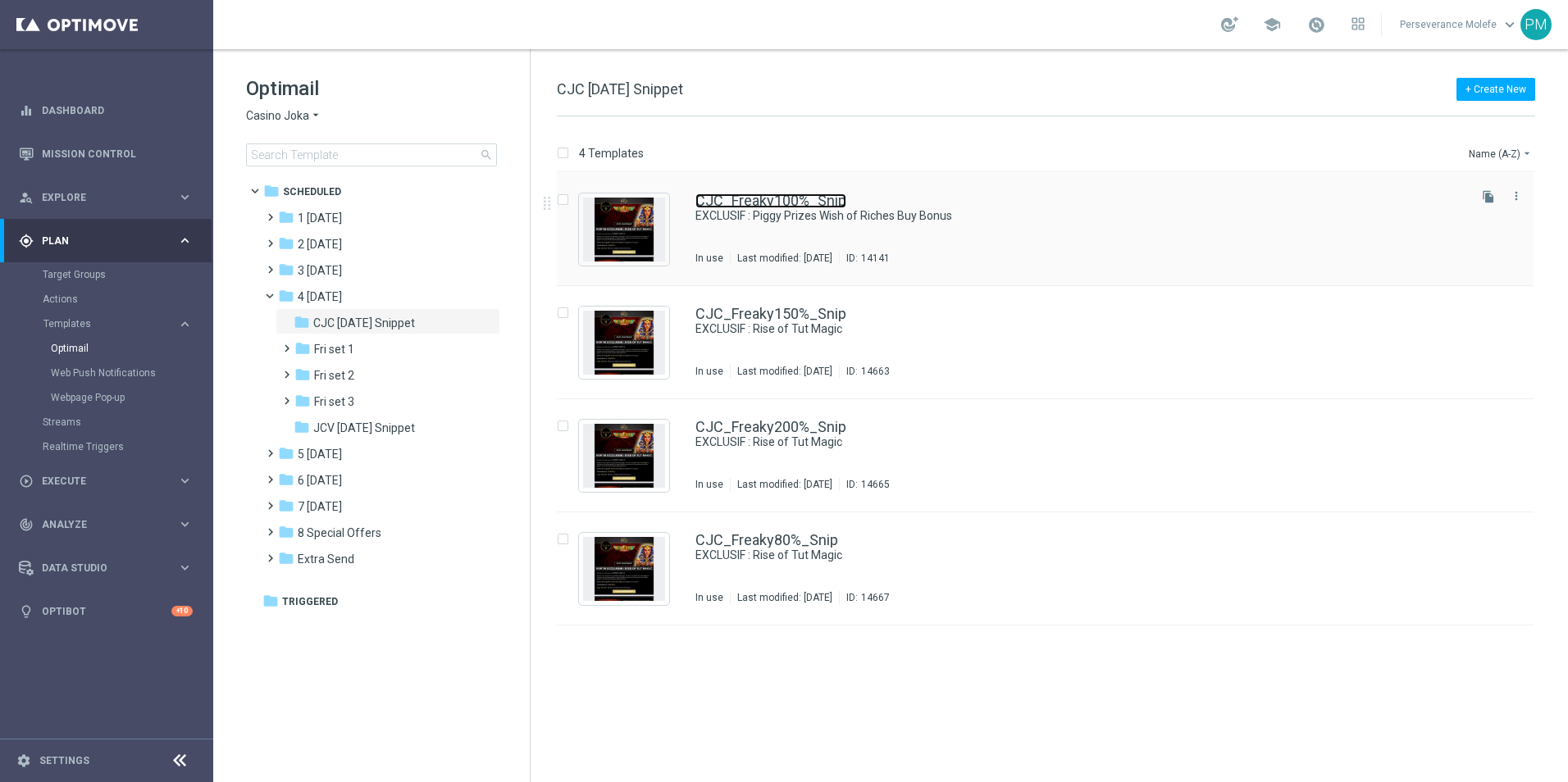
click at [733, 196] on link "CJC_Freaky100%_Snip" at bounding box center [770, 201] width 151 height 15
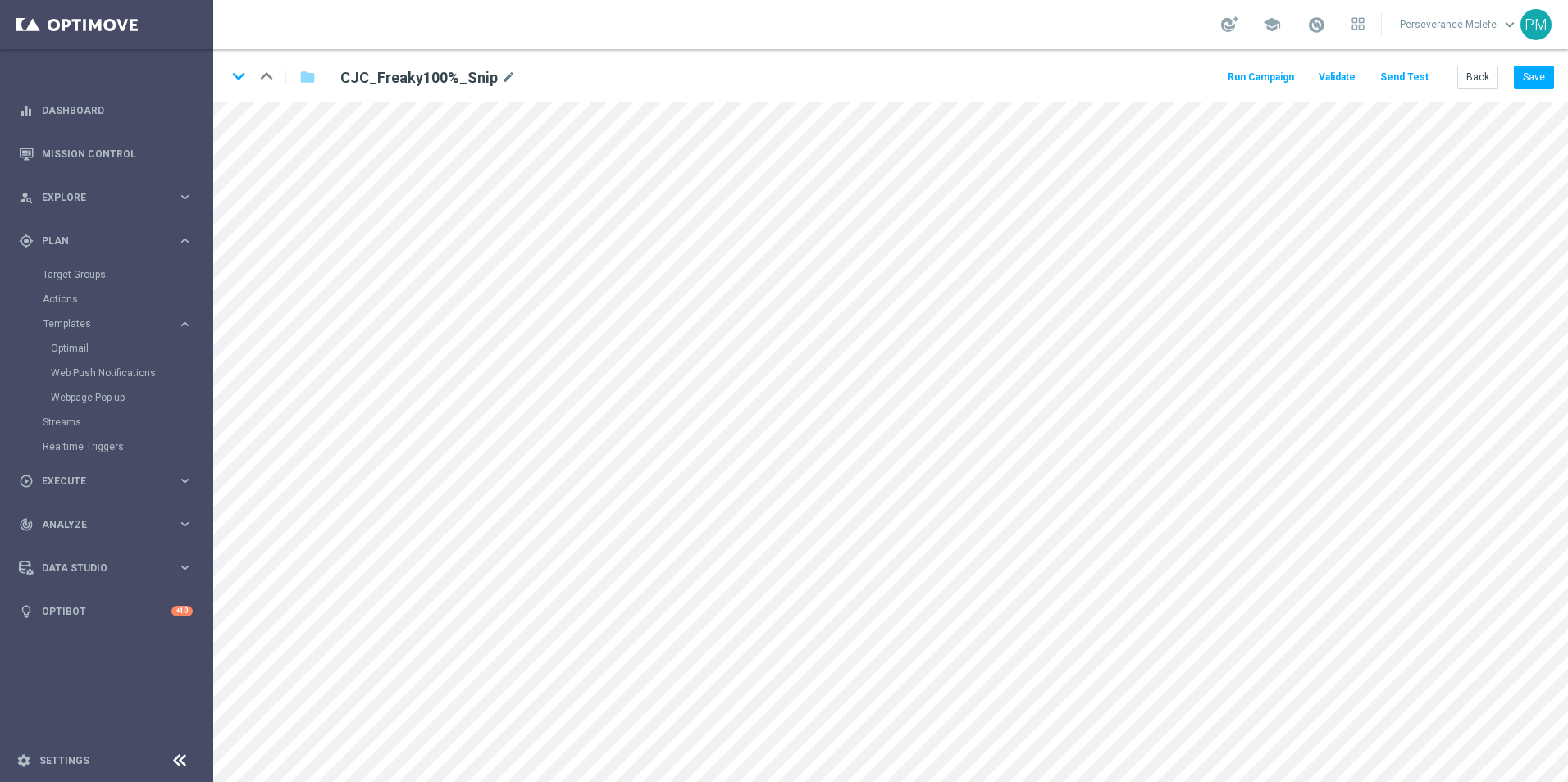
click at [1420, 80] on button "Send Test" at bounding box center [1403, 77] width 53 height 22
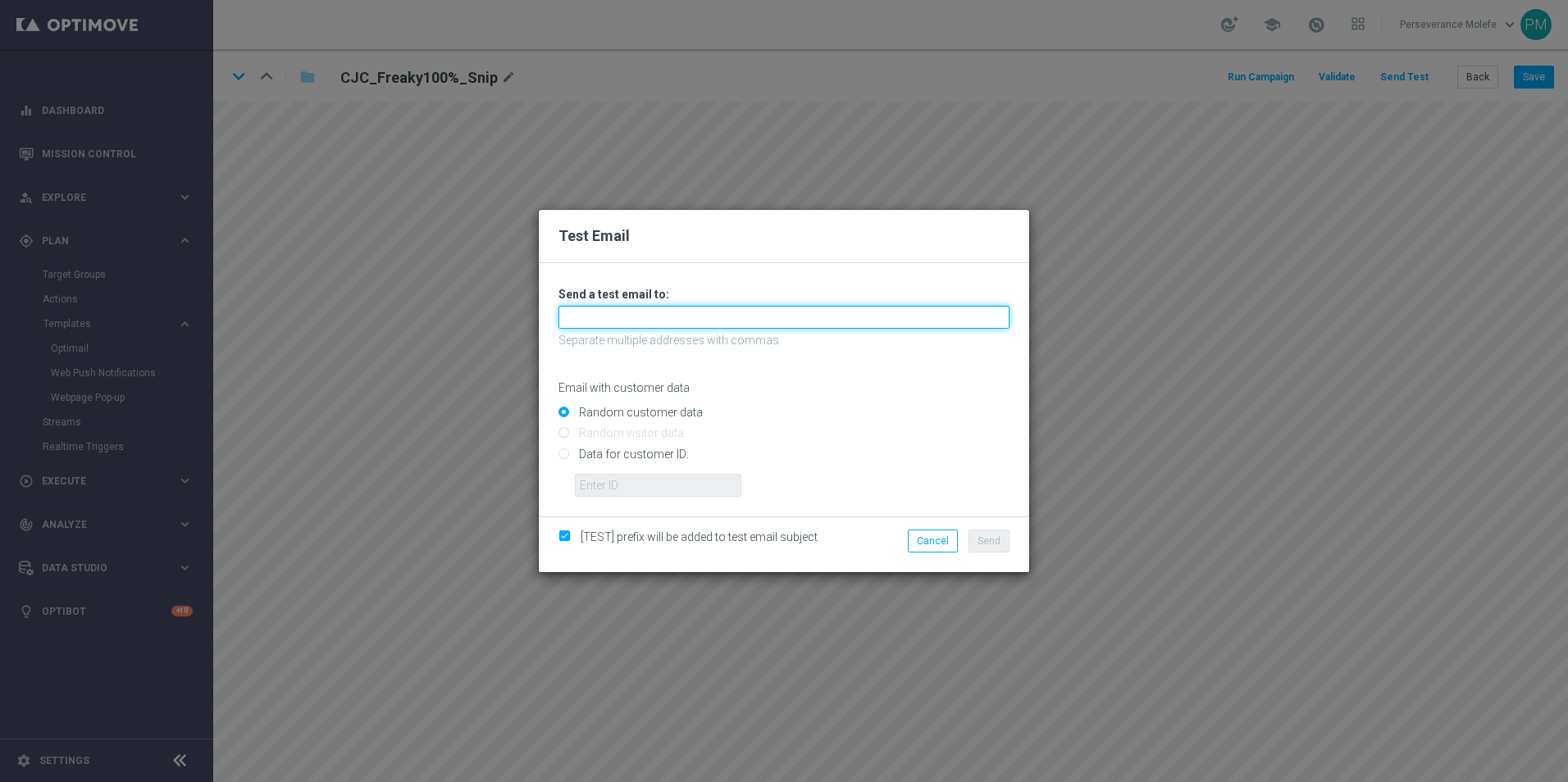
click at [765, 319] on input "text" at bounding box center [783, 317] width 451 height 23
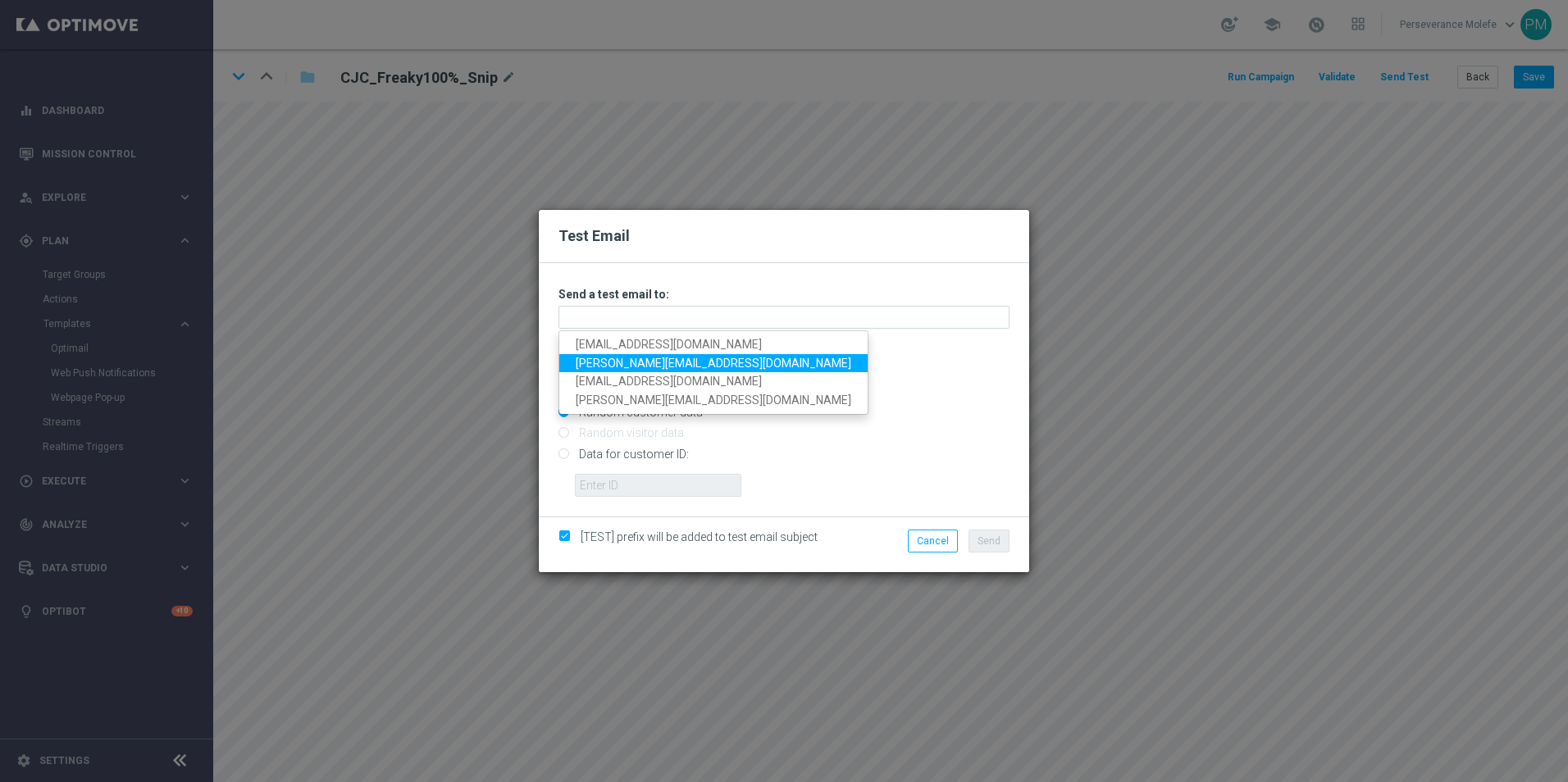
click at [686, 361] on link "Madeleine@viva-vision.net" at bounding box center [713, 364] width 309 height 19
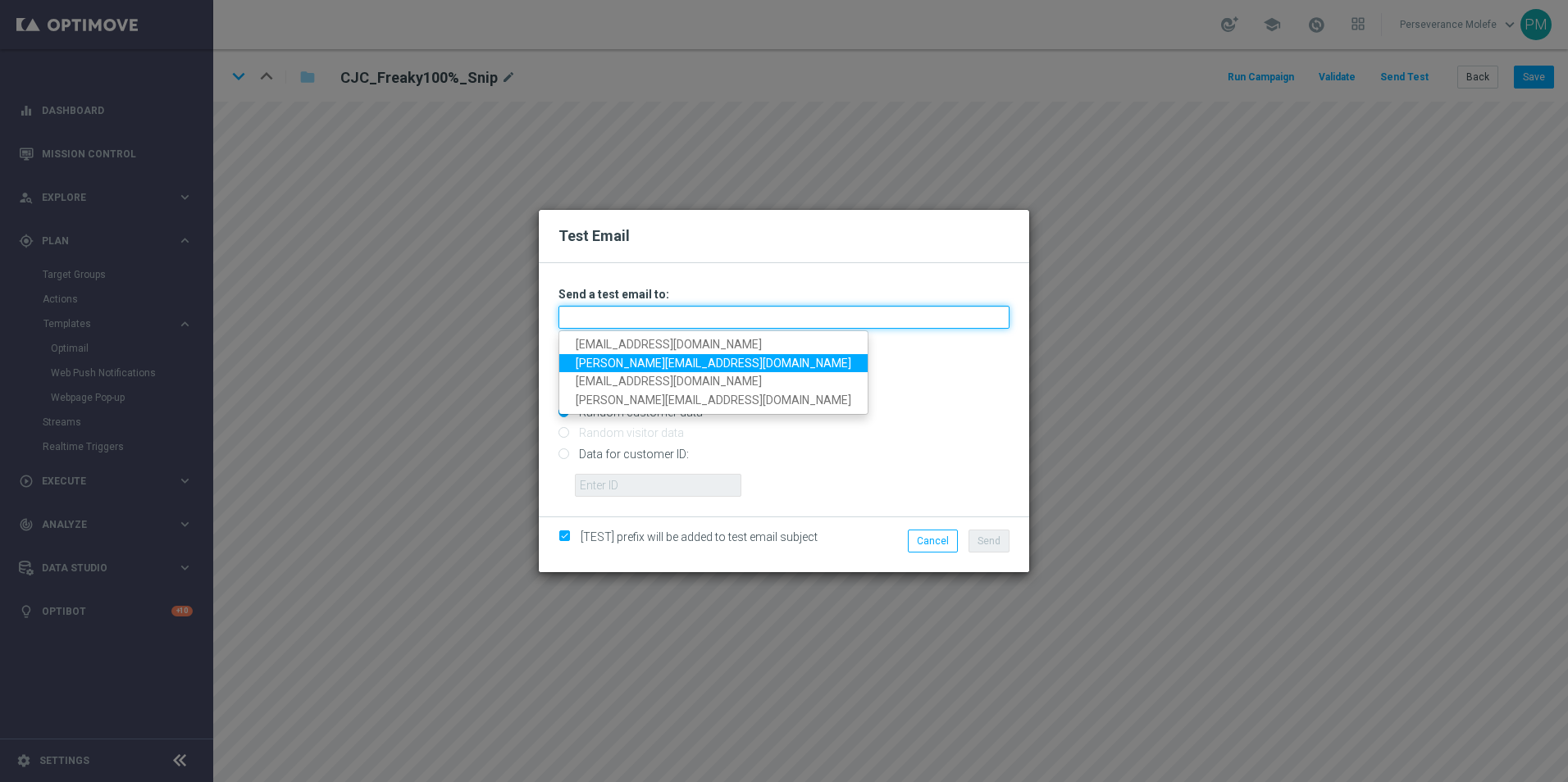
type input "Madeleine@viva-vision.net"
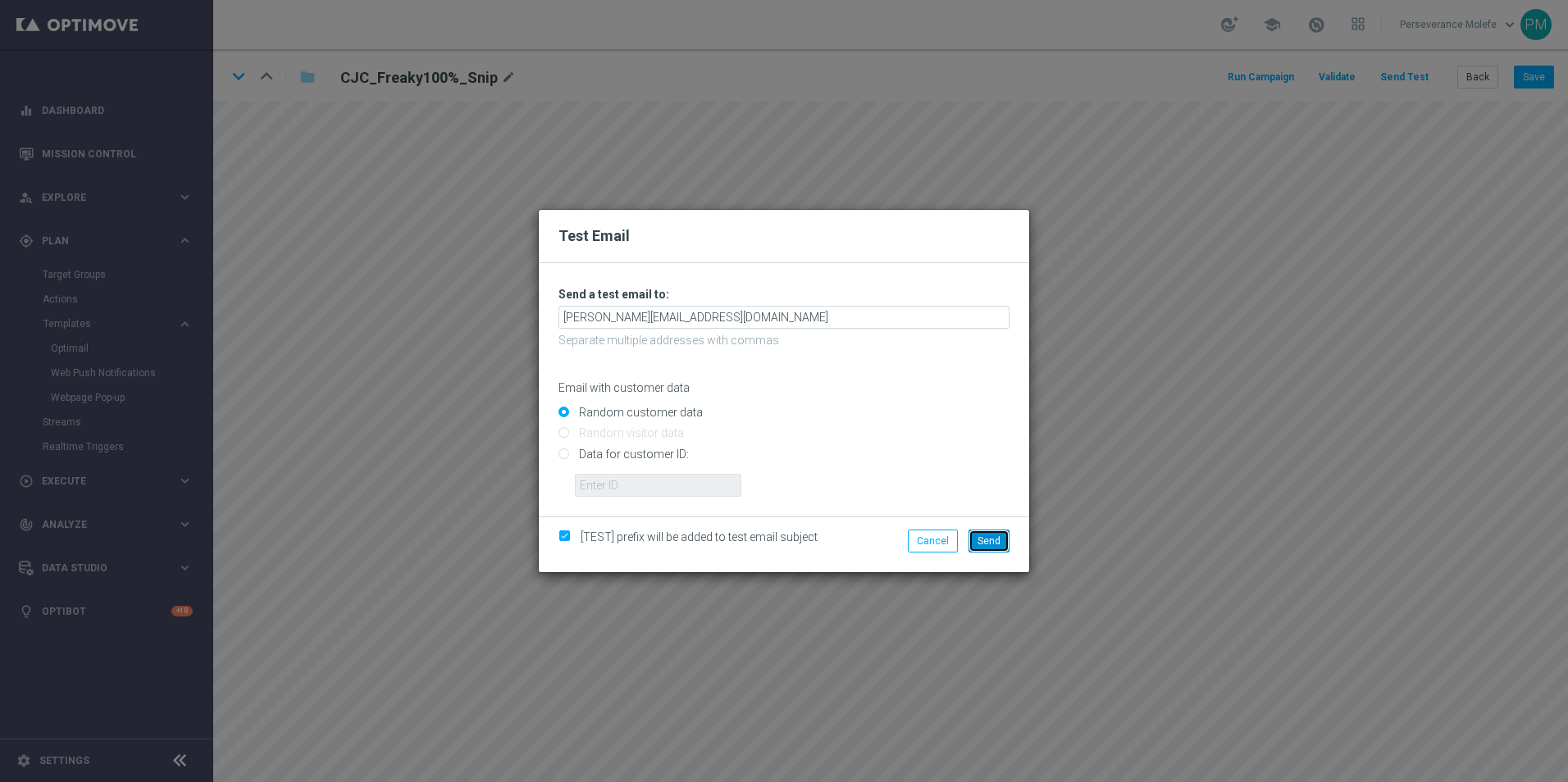
click at [1006, 540] on button "Send" at bounding box center [988, 541] width 41 height 23
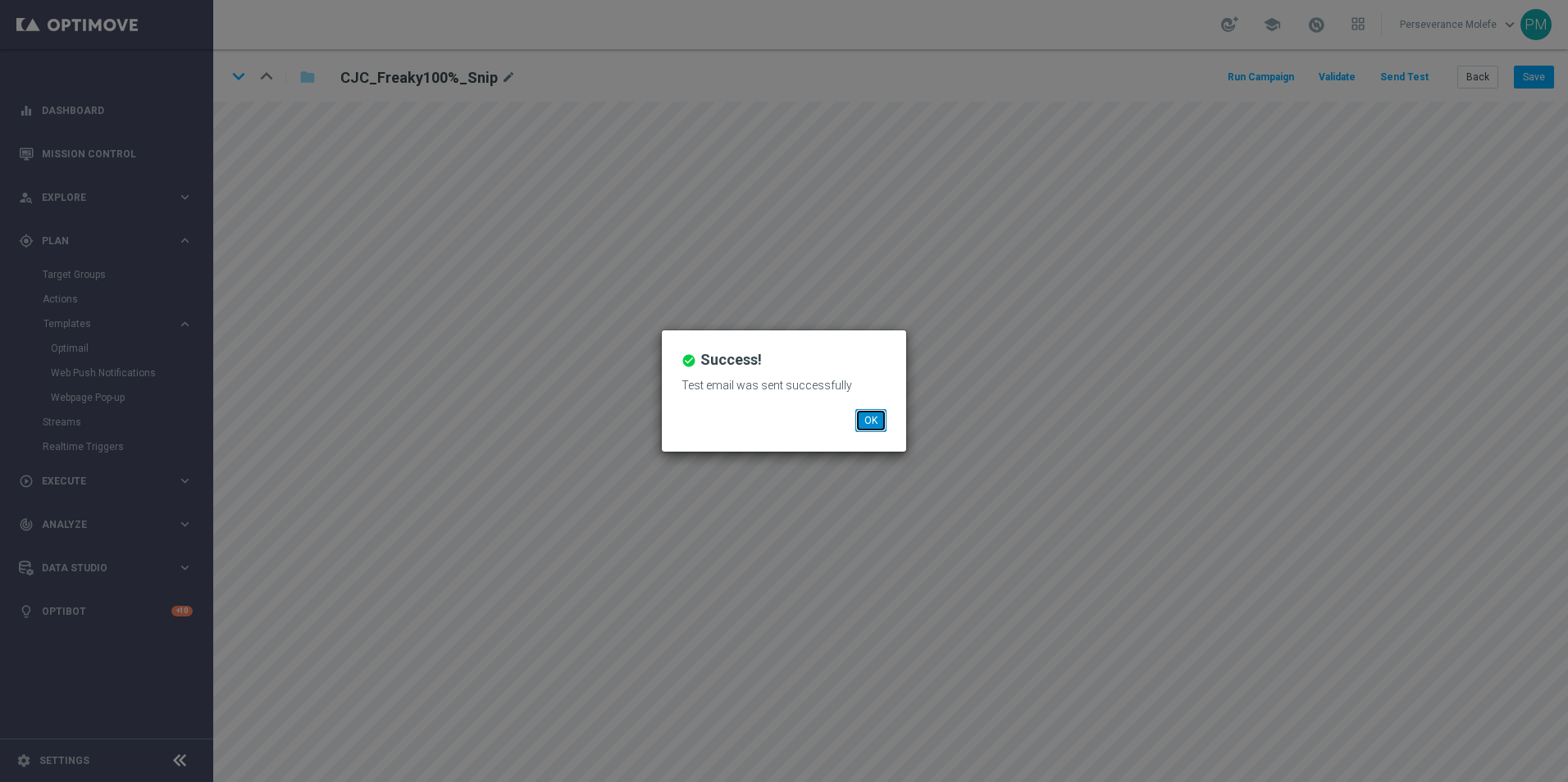
click at [870, 418] on button "OK" at bounding box center [871, 420] width 31 height 23
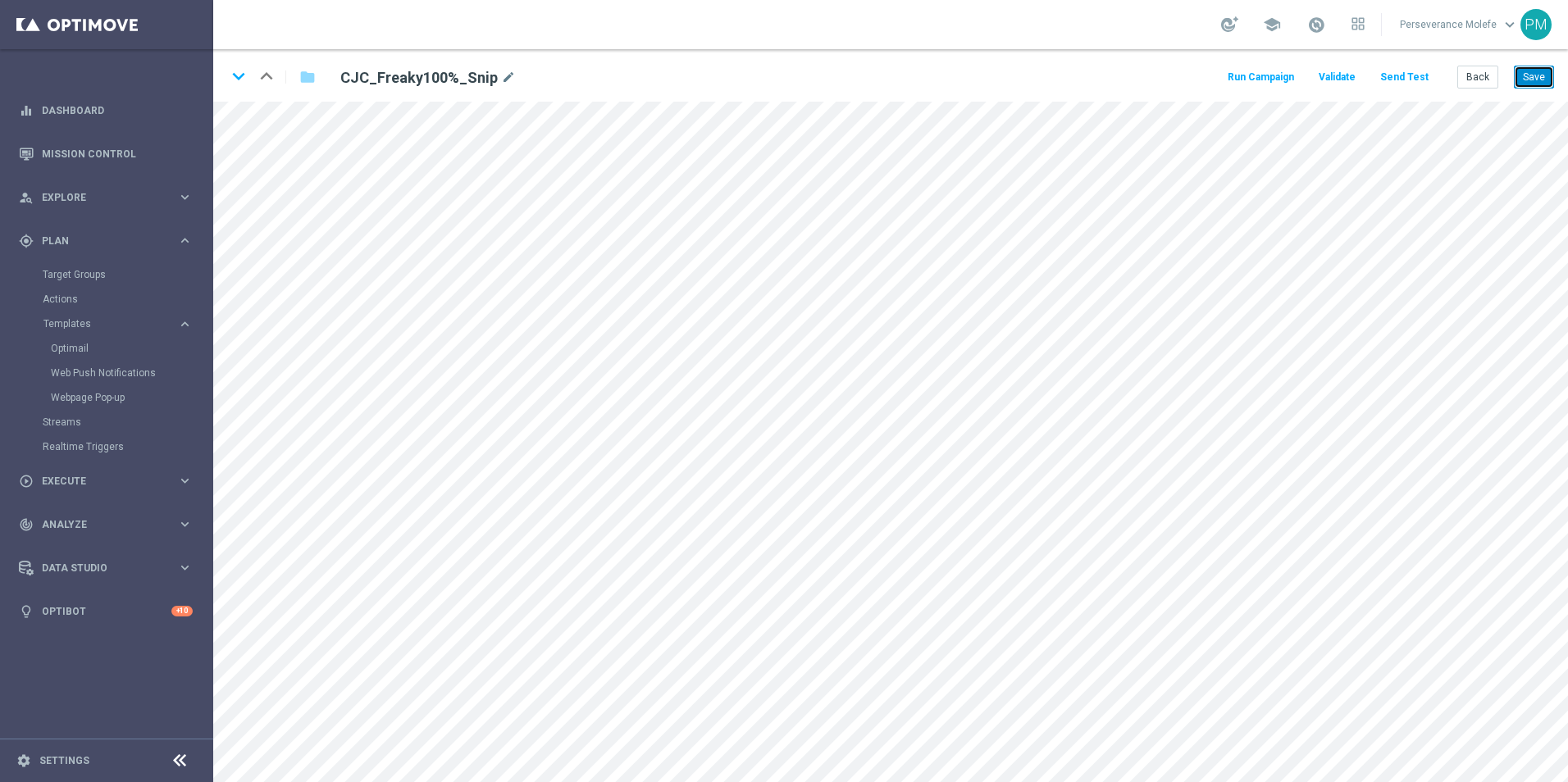
click at [1549, 72] on button "Save" at bounding box center [1534, 77] width 40 height 23
click at [243, 80] on icon "keyboard_arrow_down" at bounding box center [238, 76] width 24 height 24
click at [1514, 83] on button "Save" at bounding box center [1534, 77] width 40 height 23
click at [235, 75] on icon "keyboard_arrow_down" at bounding box center [238, 76] width 24 height 24
click at [1540, 77] on button "Save" at bounding box center [1534, 77] width 40 height 23
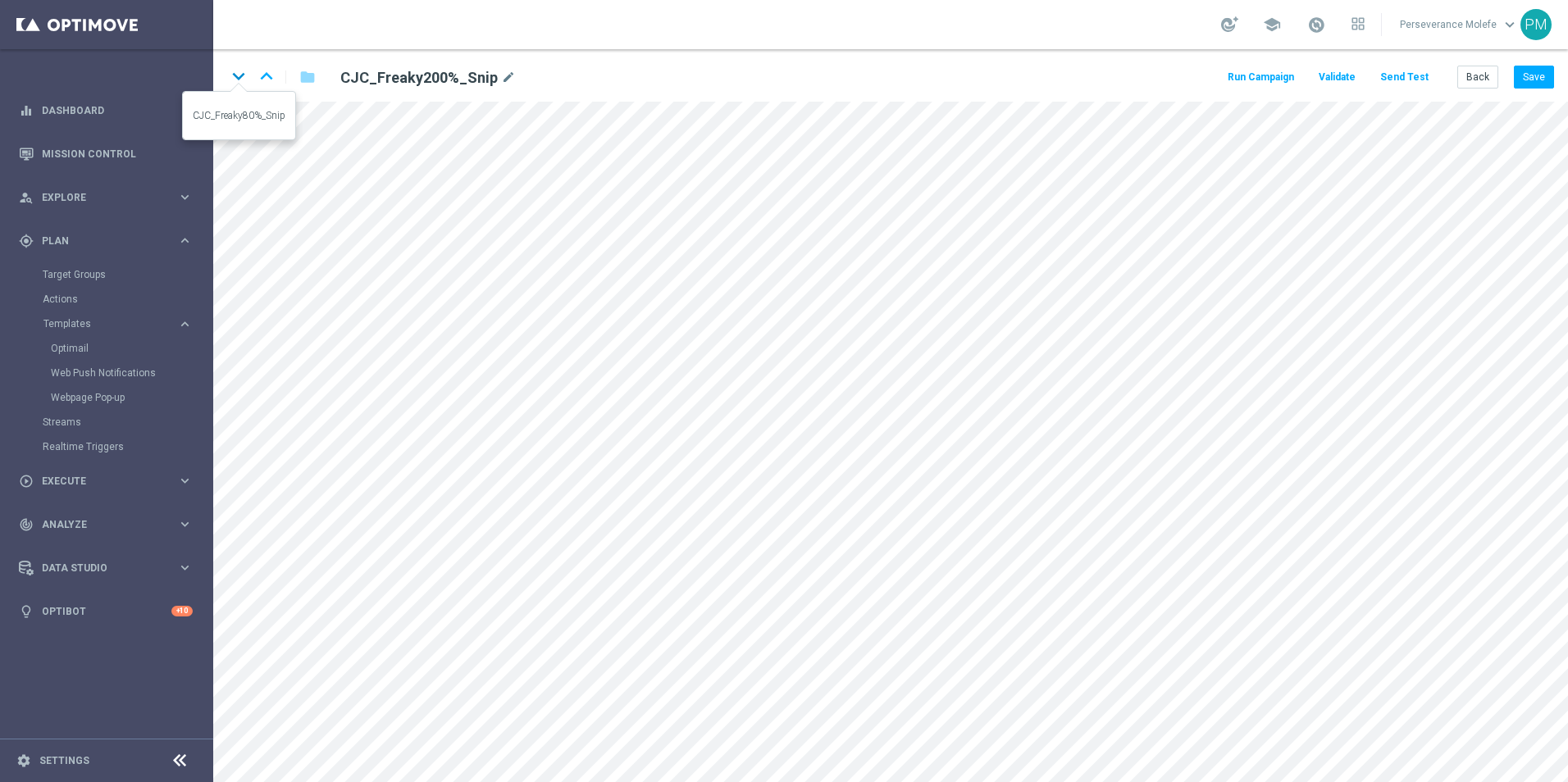
click at [239, 81] on icon "keyboard_arrow_down" at bounding box center [238, 76] width 24 height 24
click at [1521, 75] on button "Save" at bounding box center [1534, 77] width 40 height 23
click at [1492, 81] on button "Back" at bounding box center [1477, 77] width 41 height 23
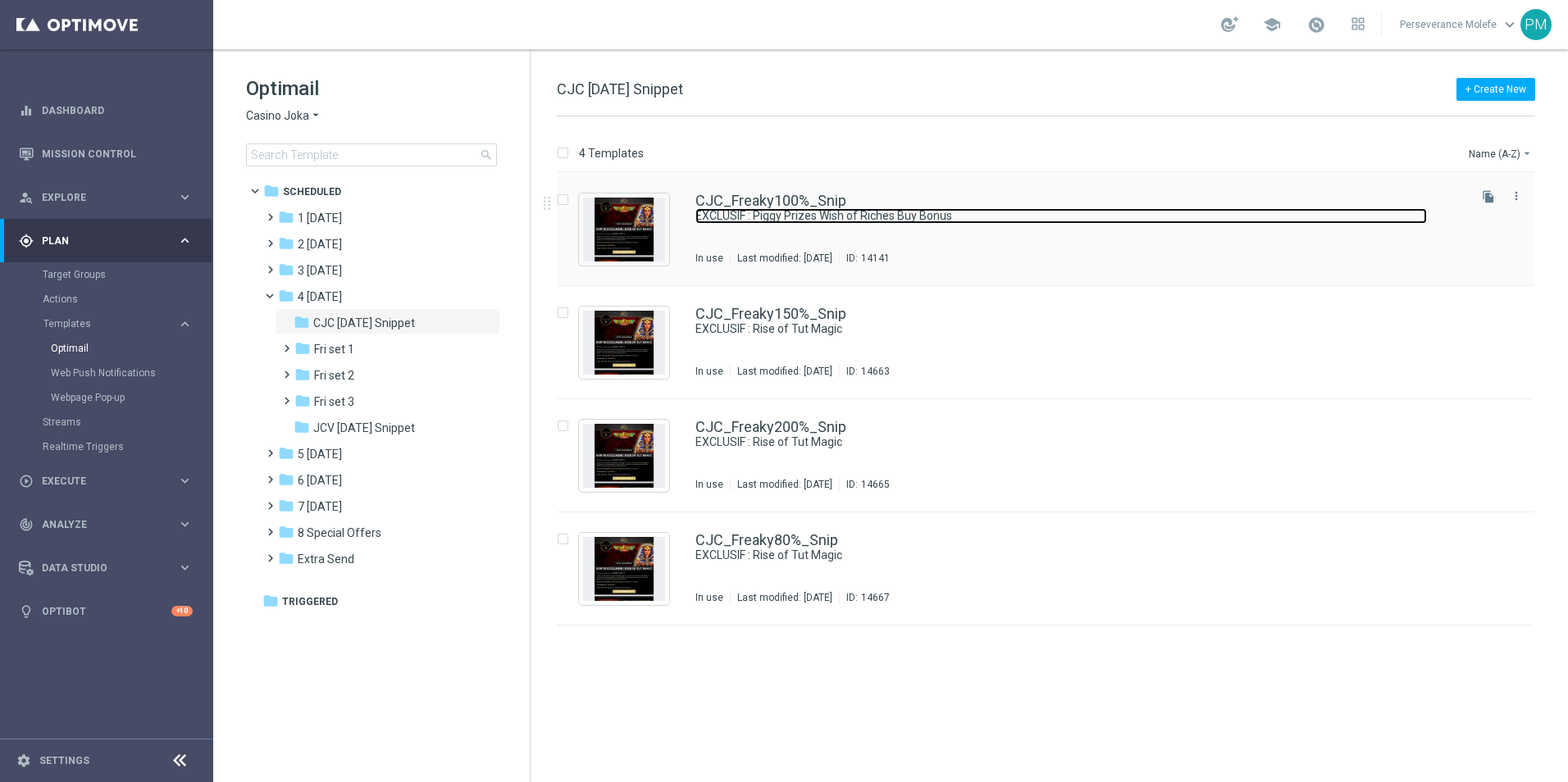
click at [810, 215] on link "EXCLUSIF : Piggy Prizes Wish of Riches Buy Bonus" at bounding box center [1060, 216] width 732 height 16
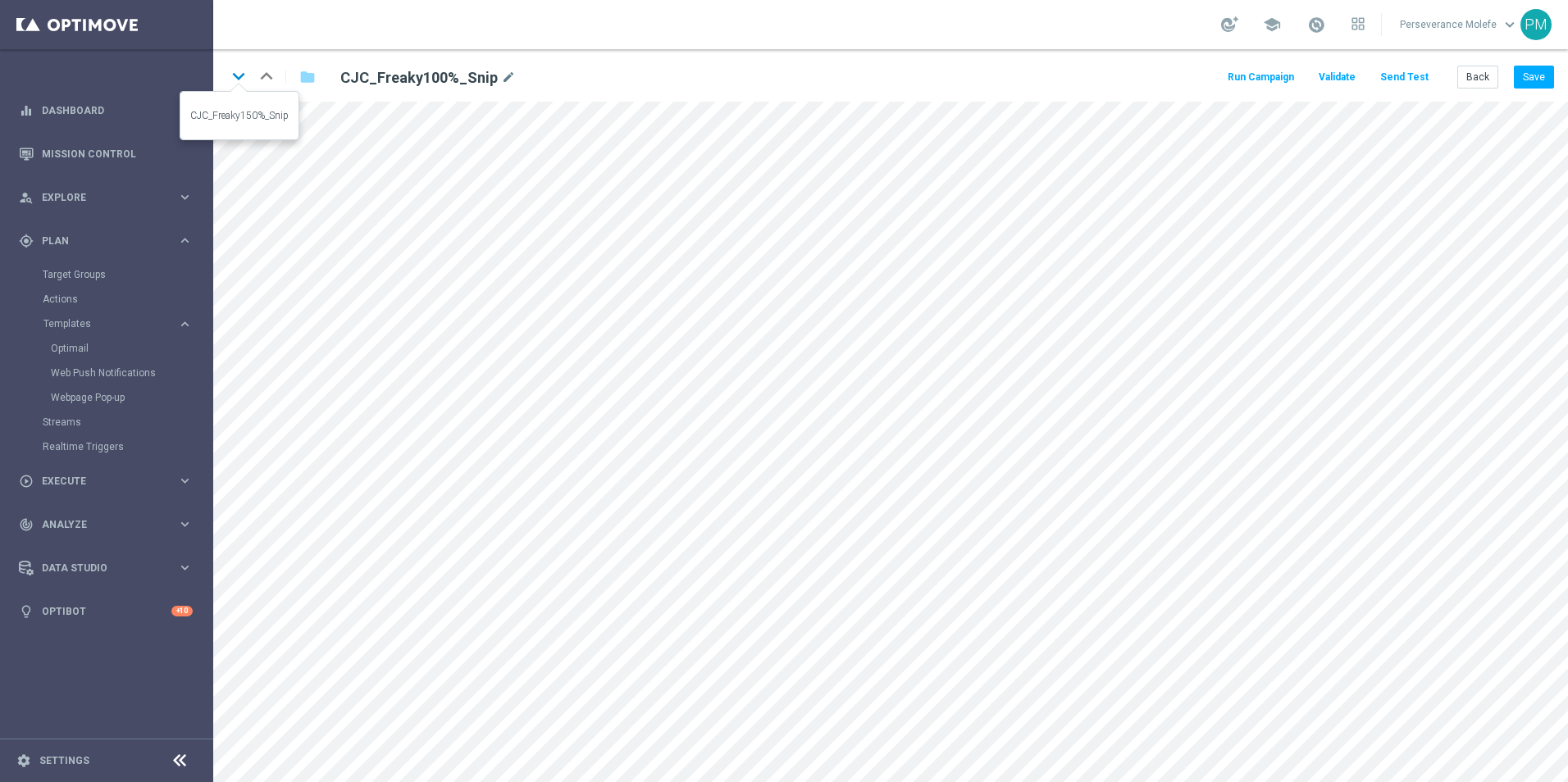
click at [243, 71] on icon "keyboard_arrow_down" at bounding box center [238, 76] width 24 height 24
click at [1535, 78] on button "Save" at bounding box center [1534, 77] width 40 height 23
click at [239, 75] on icon "keyboard_arrow_down" at bounding box center [238, 76] width 24 height 24
click at [1535, 72] on button "Save" at bounding box center [1534, 77] width 40 height 23
click at [232, 84] on icon "keyboard_arrow_down" at bounding box center [238, 76] width 24 height 24
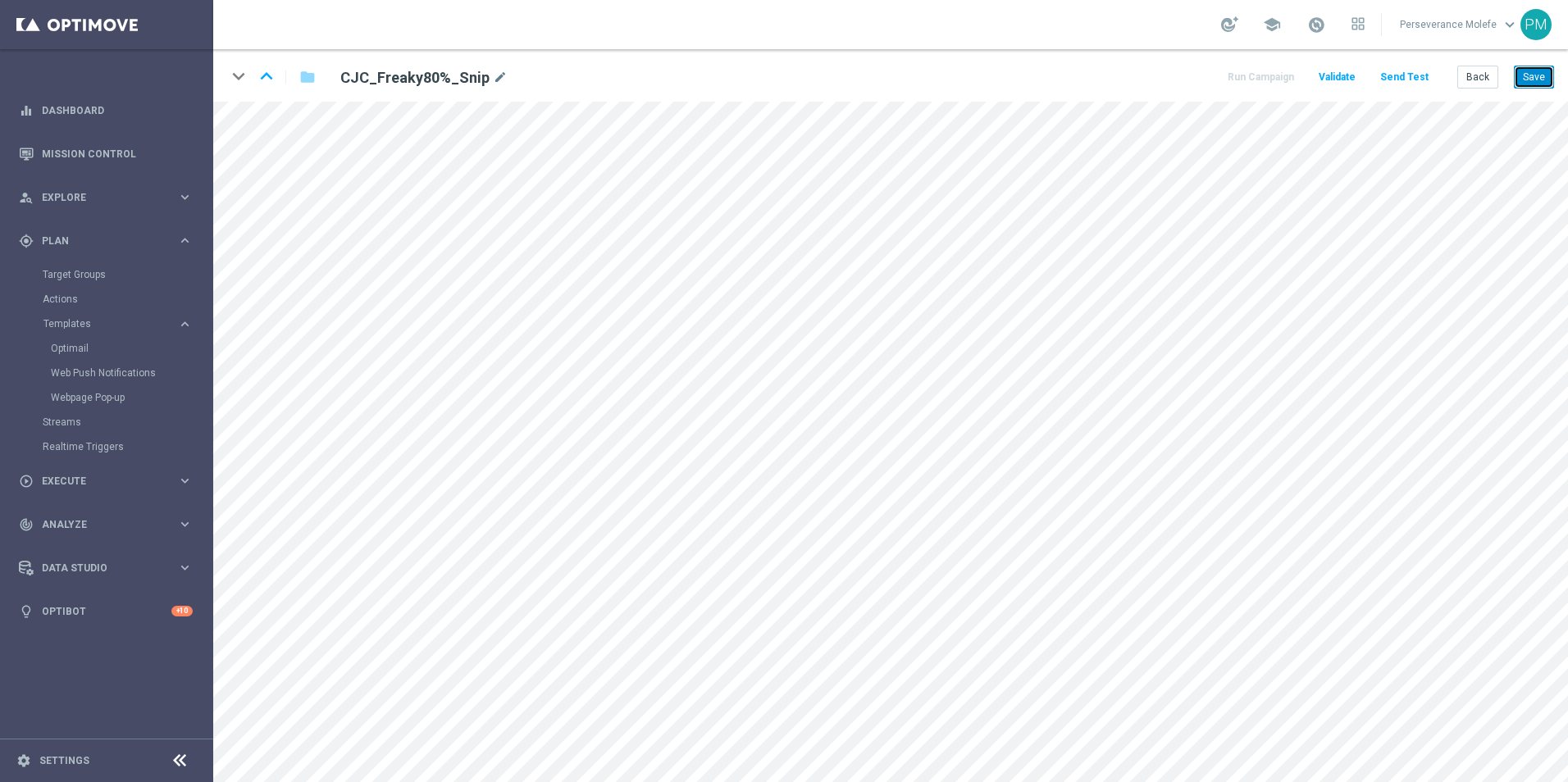
click at [1534, 86] on button "Save" at bounding box center [1534, 77] width 40 height 23
click at [270, 78] on icon "keyboard_arrow_up" at bounding box center [266, 76] width 24 height 24
click at [265, 77] on icon "keyboard_arrow_up" at bounding box center [266, 76] width 24 height 24
click at [256, 75] on icon "keyboard_arrow_up" at bounding box center [266, 76] width 24 height 24
click at [1479, 82] on button "Back" at bounding box center [1477, 77] width 41 height 23
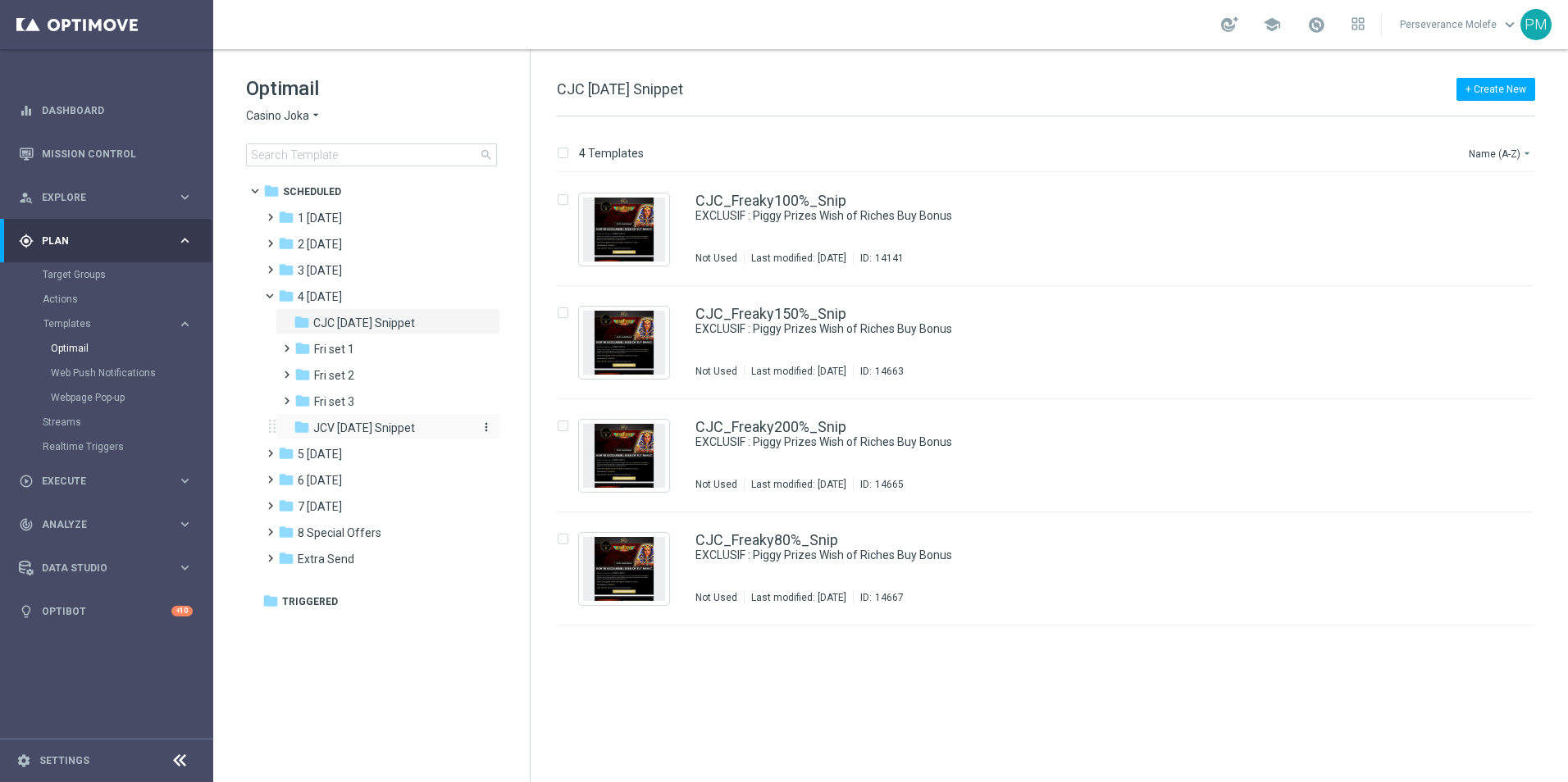
click at [363, 428] on span "JCV [DATE] Snippet" at bounding box center [364, 427] width 102 height 15
click at [748, 190] on div "JCV_Freaky100%_Snip EXCLUSIF : Rise of Tut Magic Not Used Last modified: Monday…" at bounding box center [1045, 229] width 977 height 113
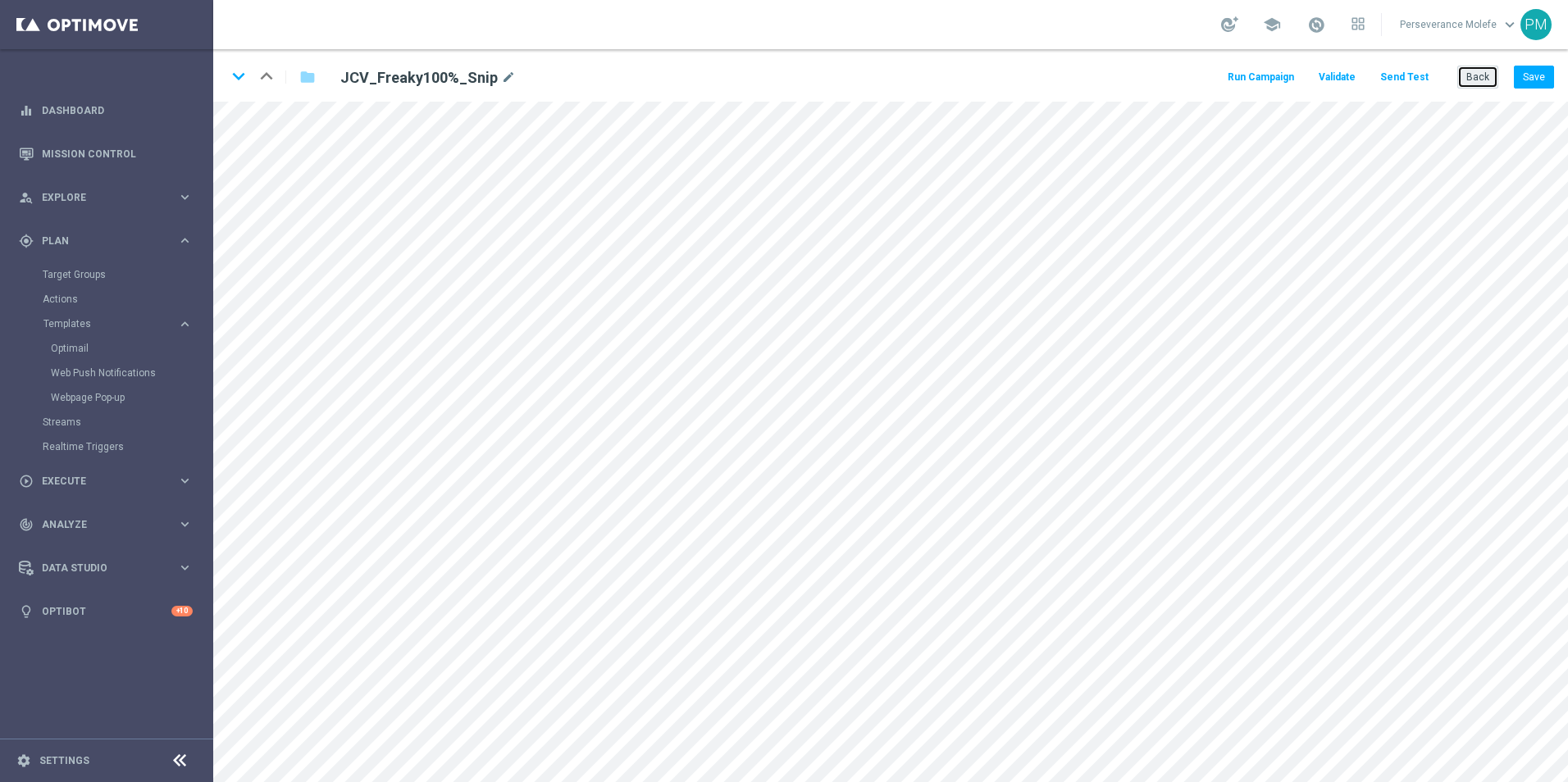
click at [1473, 83] on button "Back" at bounding box center [1477, 77] width 41 height 23
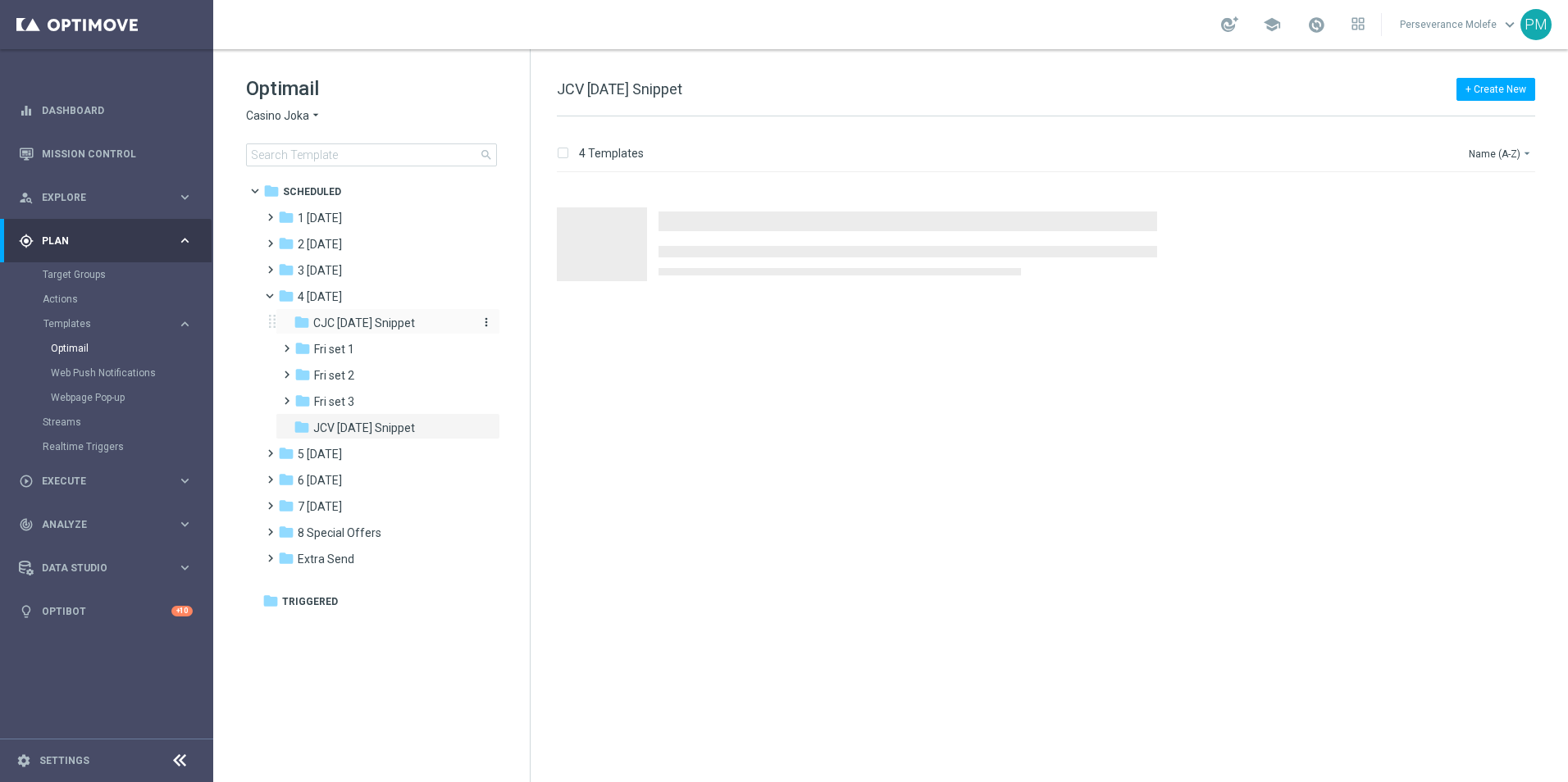
click at [393, 325] on span "CJC [DATE] Snippet" at bounding box center [364, 323] width 102 height 15
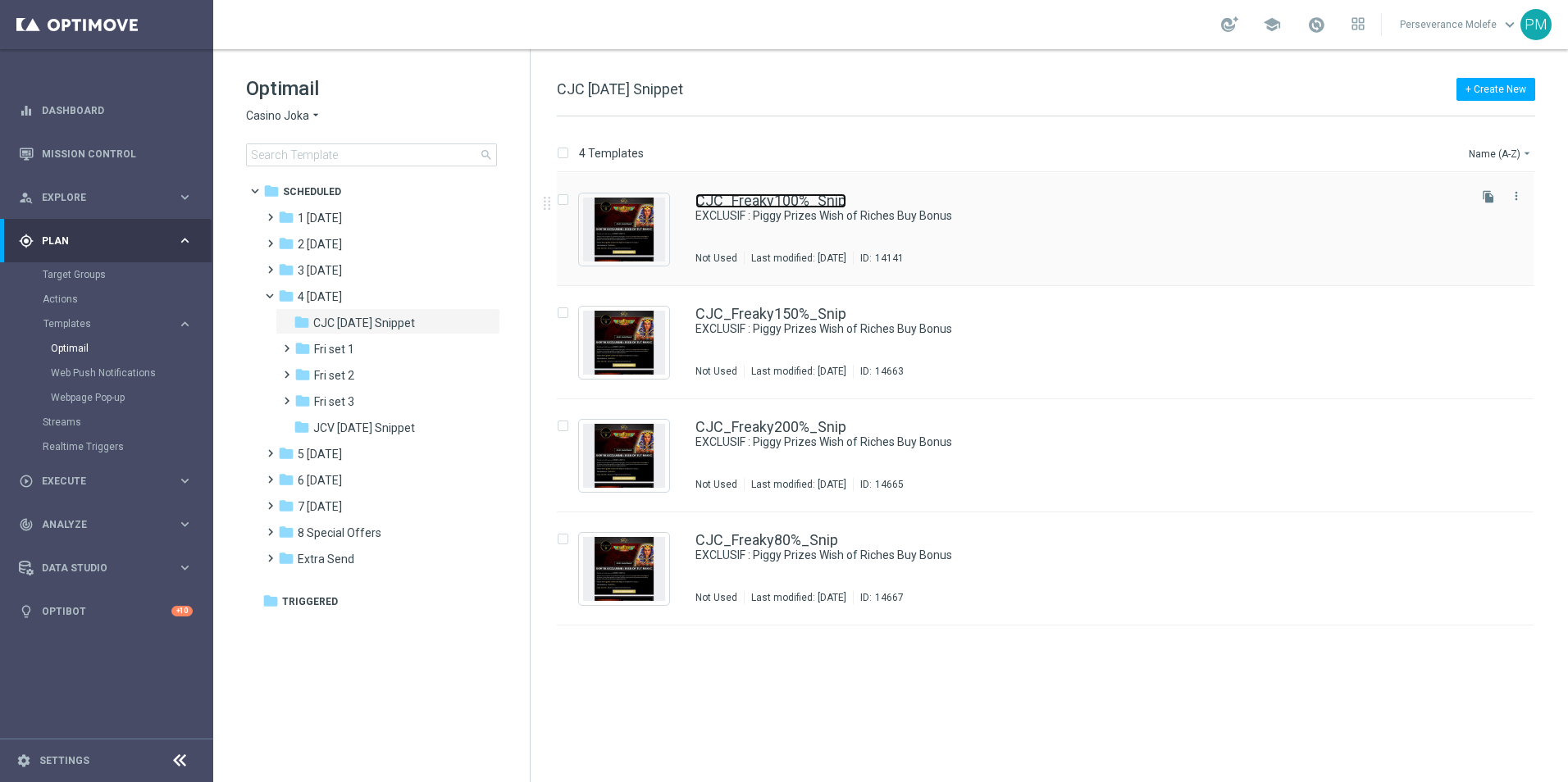
click at [801, 202] on link "CJC_Freaky100%_Snip" at bounding box center [770, 201] width 151 height 15
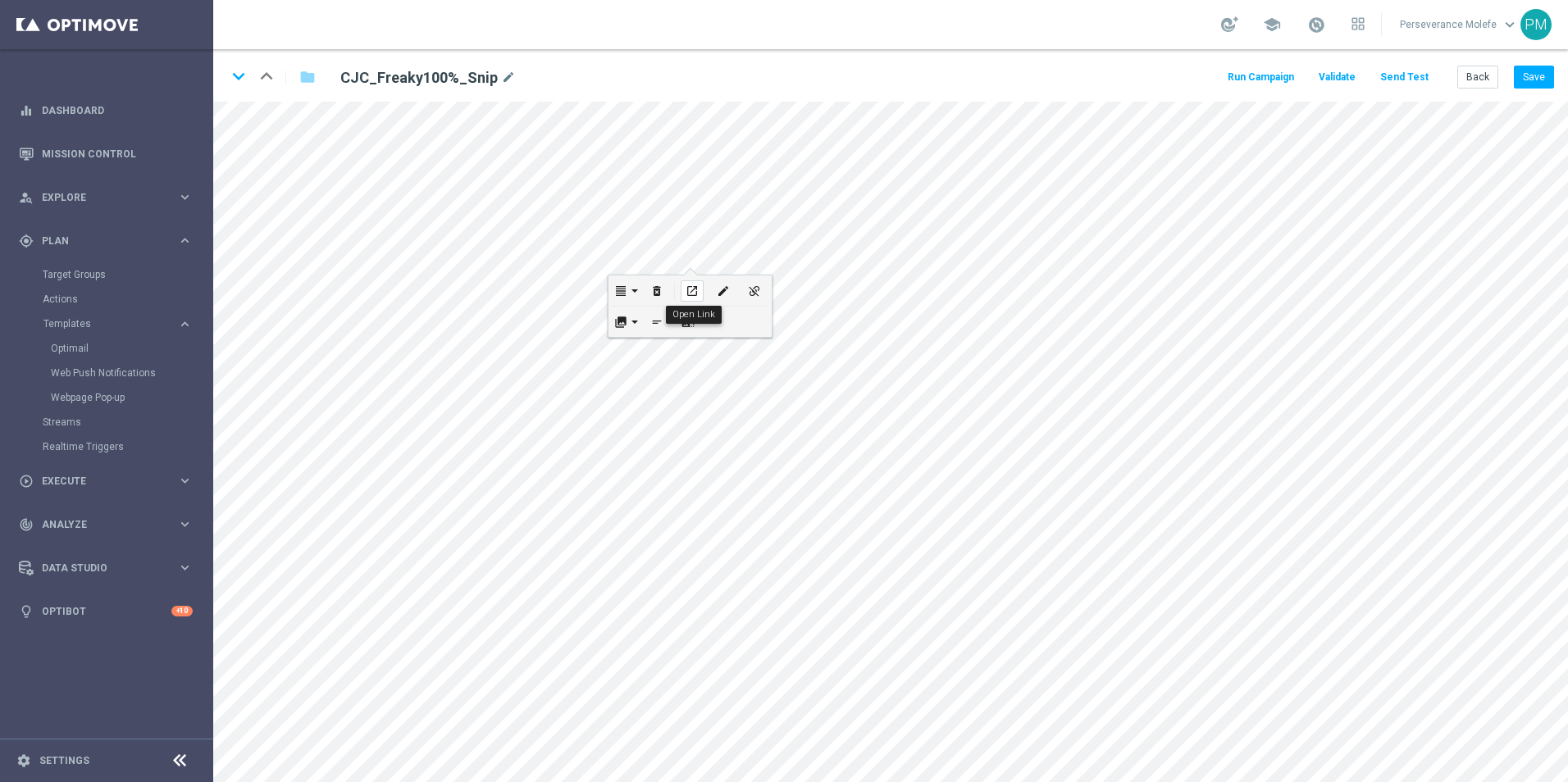
click at [693, 293] on icon "open_in_new" at bounding box center [692, 290] width 12 height 13
click at [1469, 71] on button "Back" at bounding box center [1477, 77] width 41 height 23
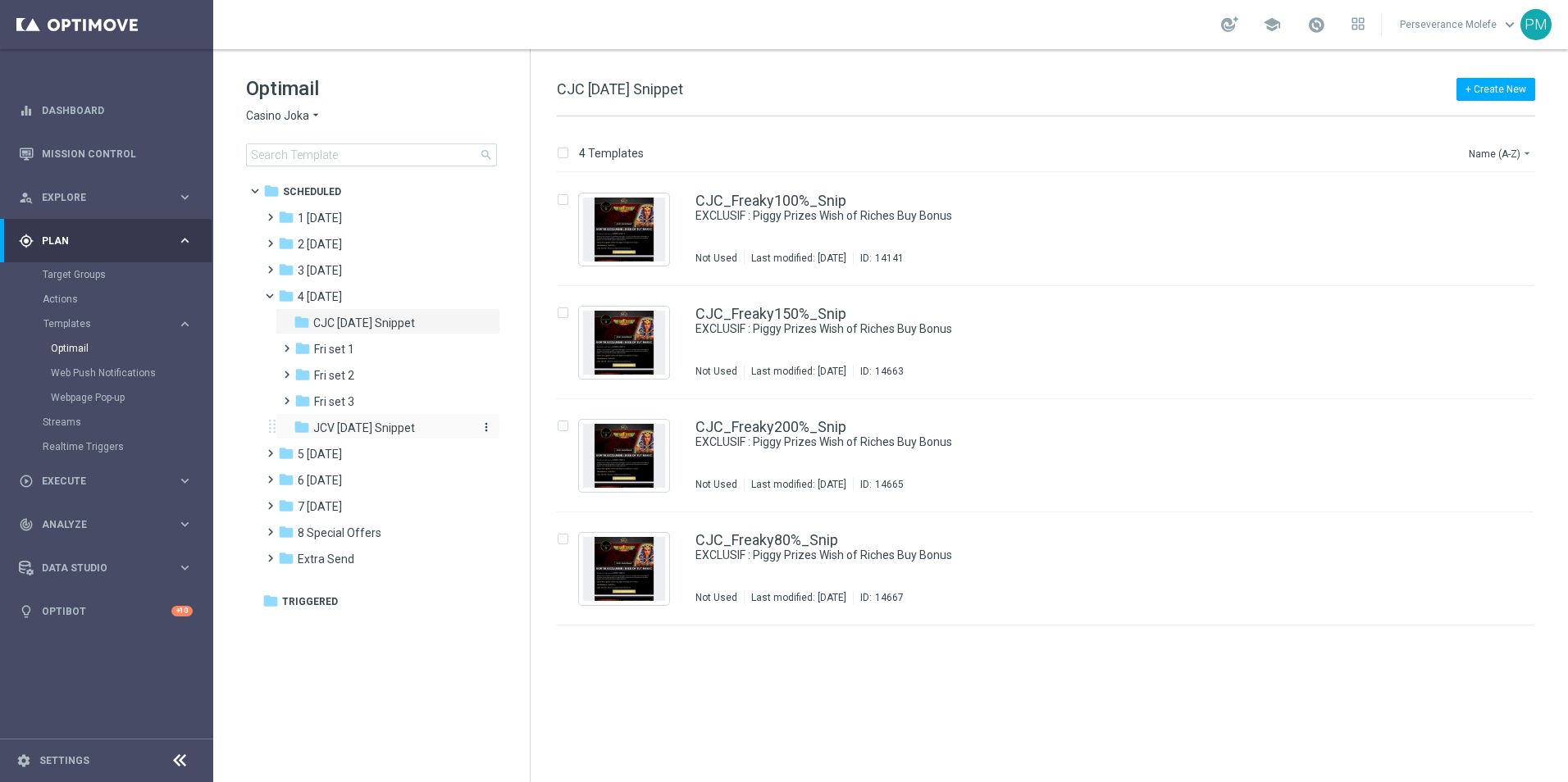
click at [386, 423] on span "JCV Friday Snippet" at bounding box center [364, 427] width 102 height 15
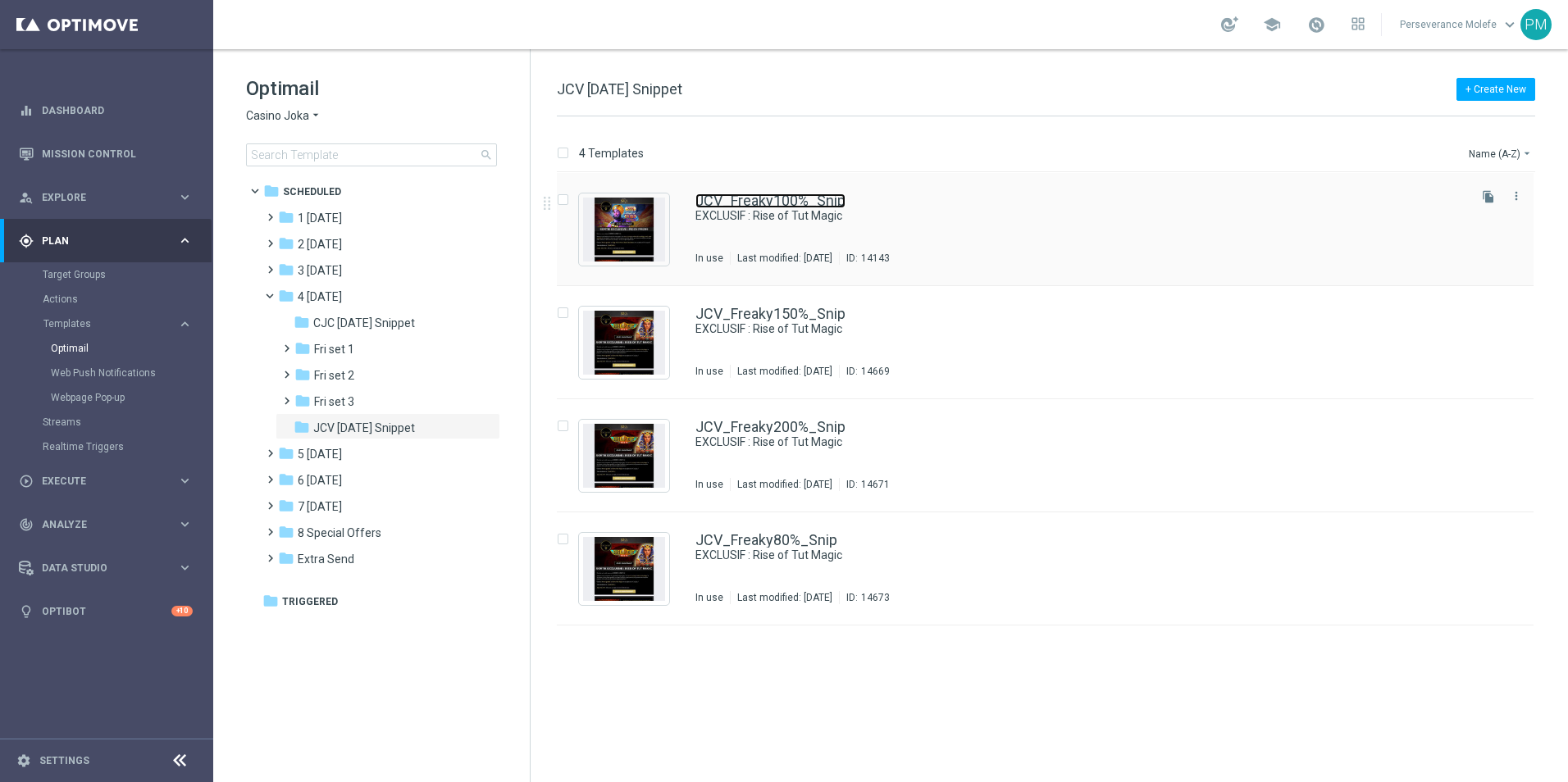
click at [708, 202] on link "JCV_Freaky100%_Snip" at bounding box center [770, 201] width 150 height 15
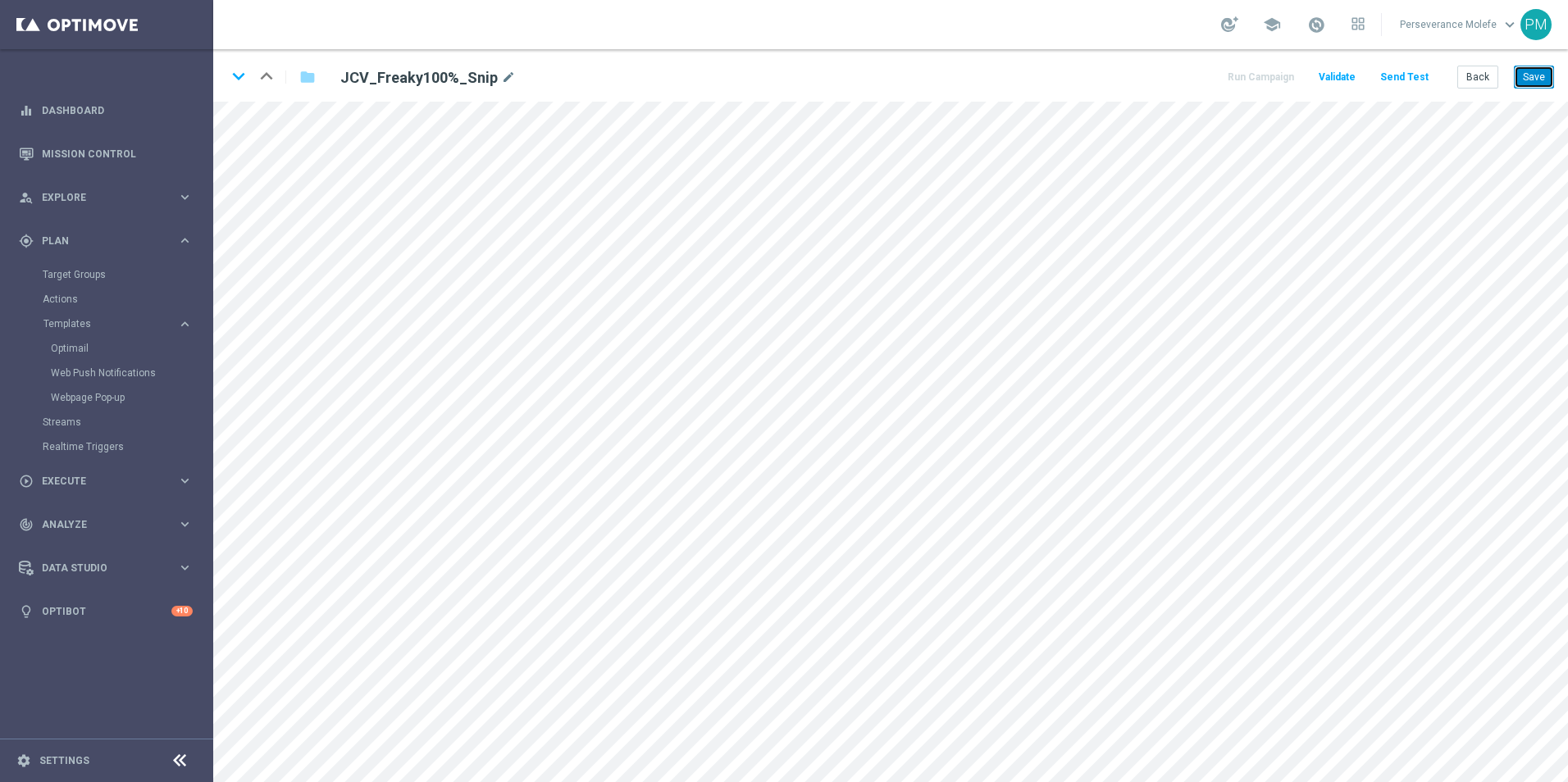
click at [1527, 81] on button "Save" at bounding box center [1534, 77] width 40 height 23
click at [1469, 83] on button "Back" at bounding box center [1477, 77] width 41 height 23
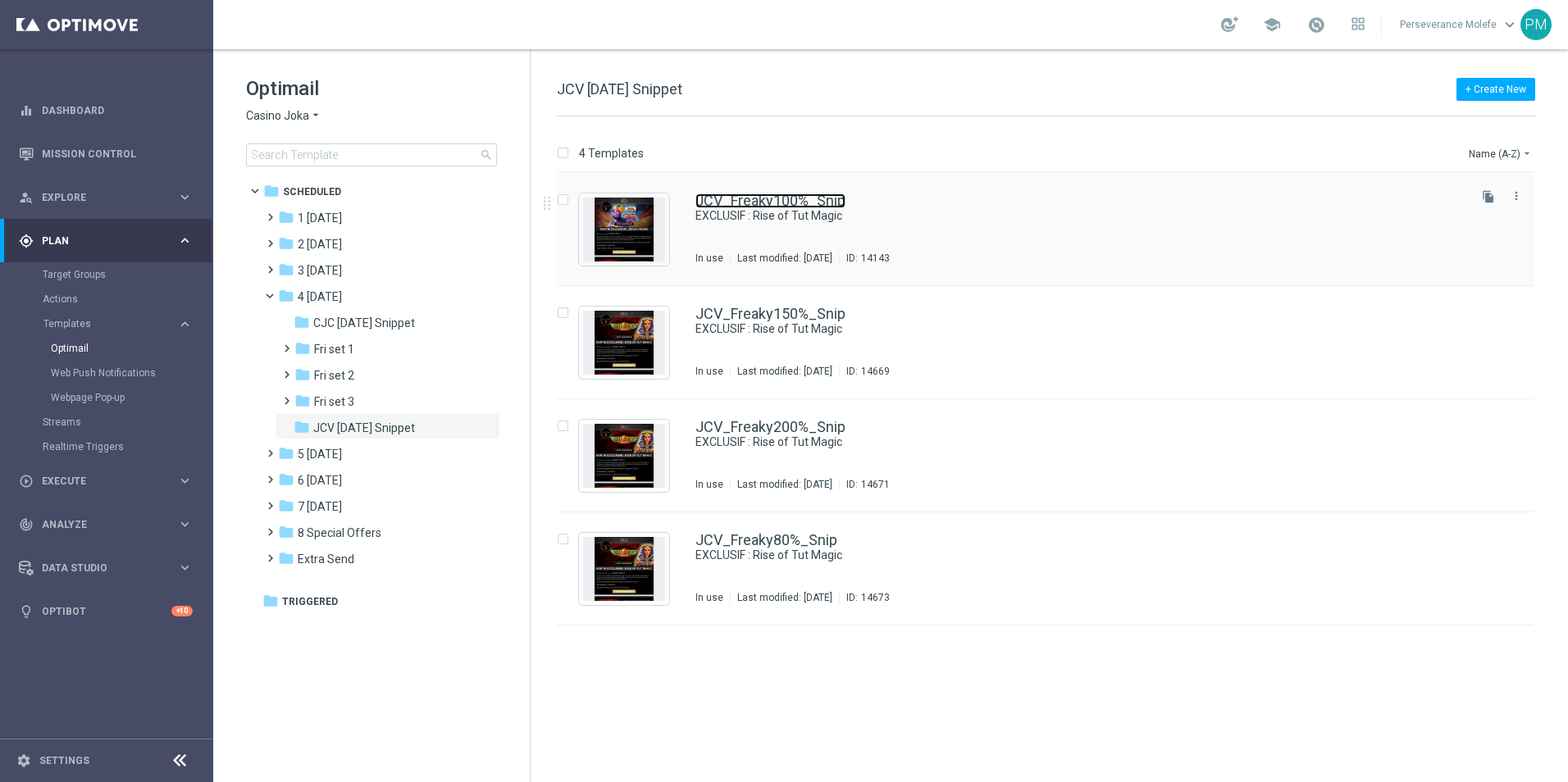
click at [763, 203] on link "JCV_Freaky100%_Snip" at bounding box center [770, 201] width 150 height 15
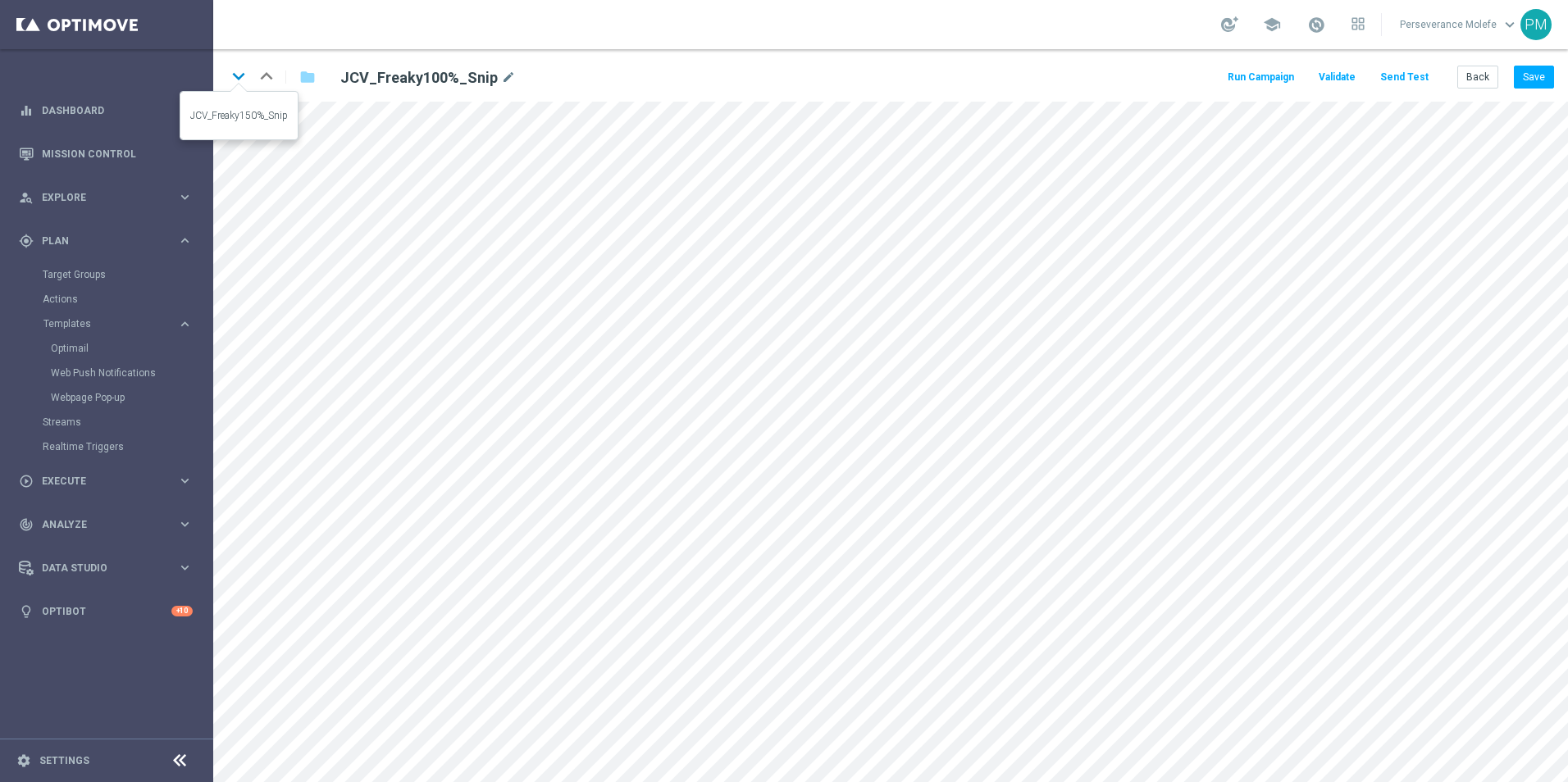
click at [248, 81] on icon "keyboard_arrow_down" at bounding box center [238, 76] width 24 height 24
click at [673, 321] on icon "open_in_new" at bounding box center [672, 323] width 12 height 13
click at [260, 77] on icon "keyboard_arrow_up" at bounding box center [266, 76] width 24 height 24
click at [807, 352] on icon "edit" at bounding box center [809, 351] width 12 height 13
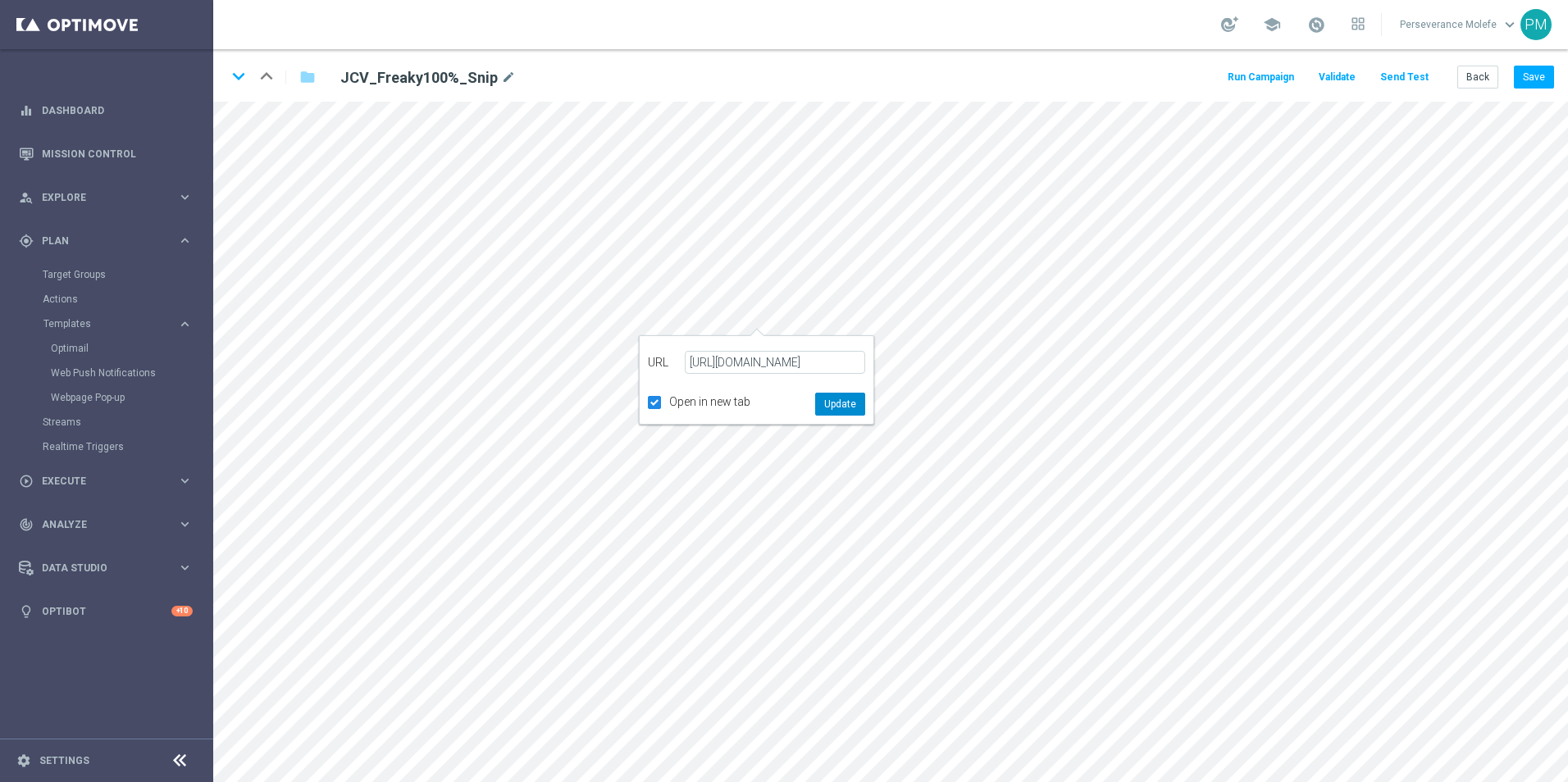
click at [842, 396] on button "Update" at bounding box center [840, 404] width 50 height 23
click at [715, 729] on icon "edit" at bounding box center [715, 734] width 12 height 13
type input "https://www.casinojokaclub.info/fr"
type input "JOUEZ MAINTENANT"
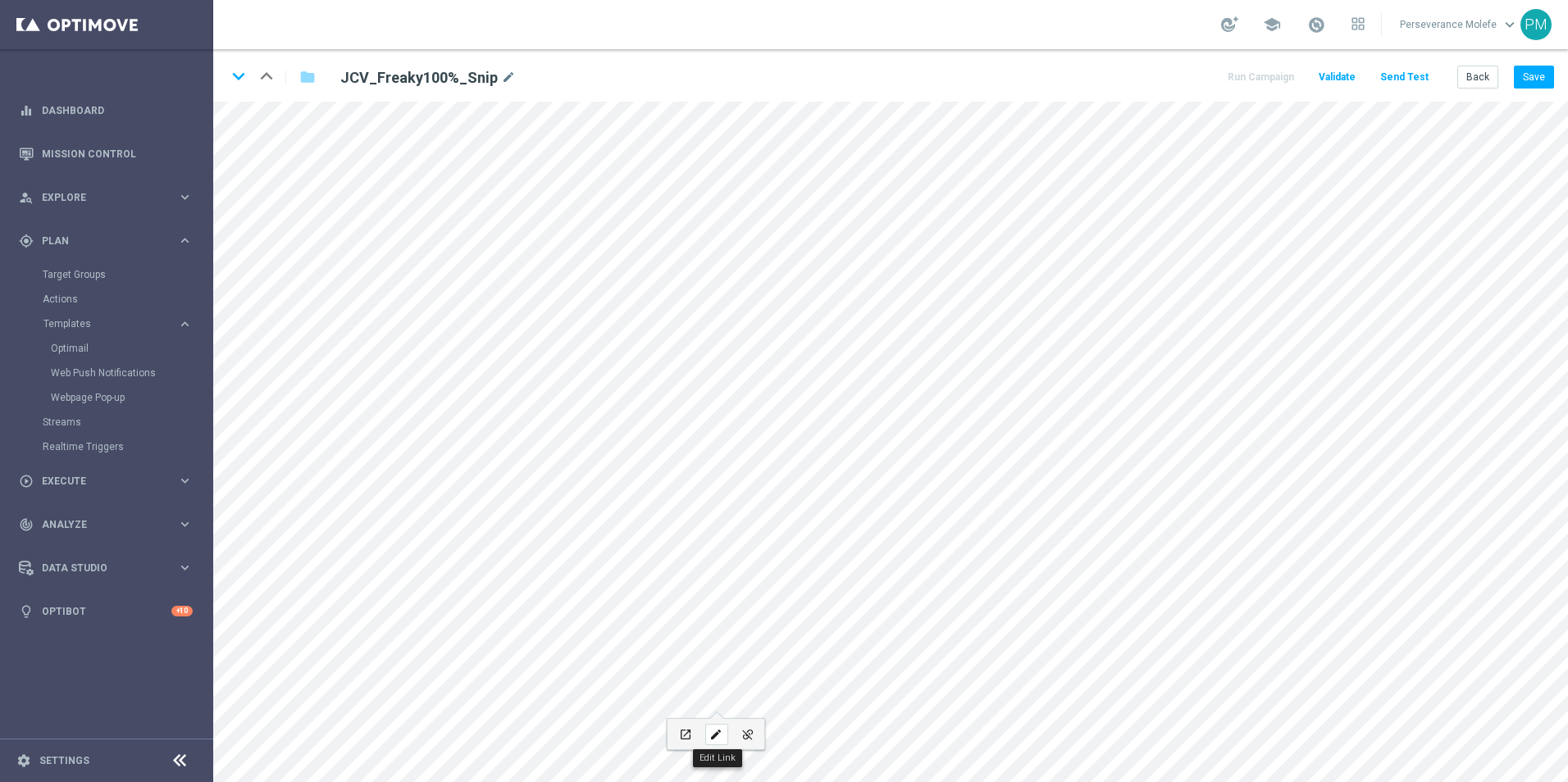
checkbox input "true"
paste input "jokaclubvip.net/fr/login"
click at [815, 685] on button "Update" at bounding box center [809, 679] width 50 height 23
click at [624, 541] on div "edit" at bounding box center [622, 533] width 23 height 21
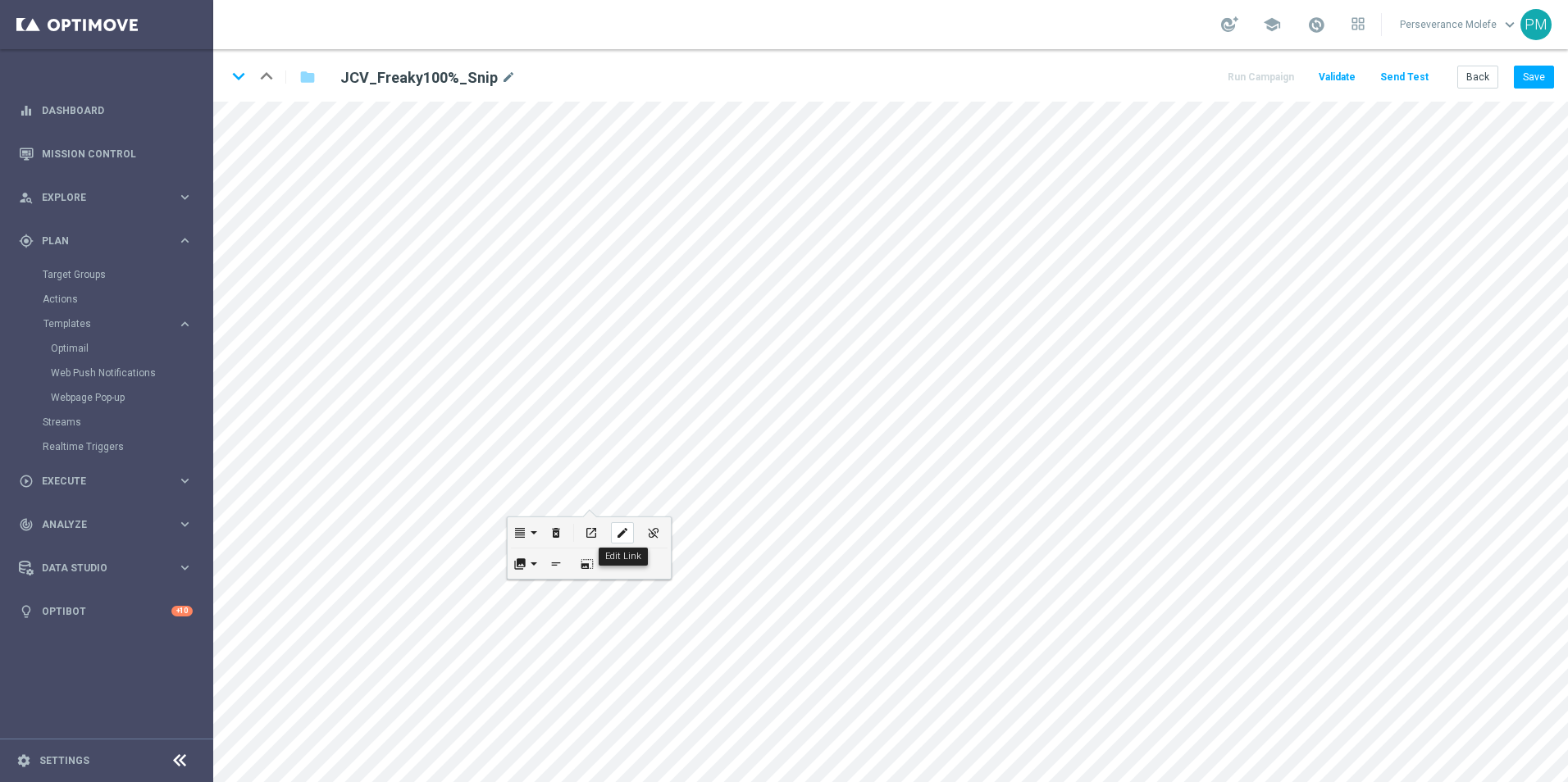
type input "https://www.casinojokaclub.info/fr"
checkbox input "true"
paste input "jokaclubvip.net/fr/login"
type input "https://www.jokaclubvip.net/fr/login"
click at [666, 584] on button "Update" at bounding box center [651, 585] width 50 height 23
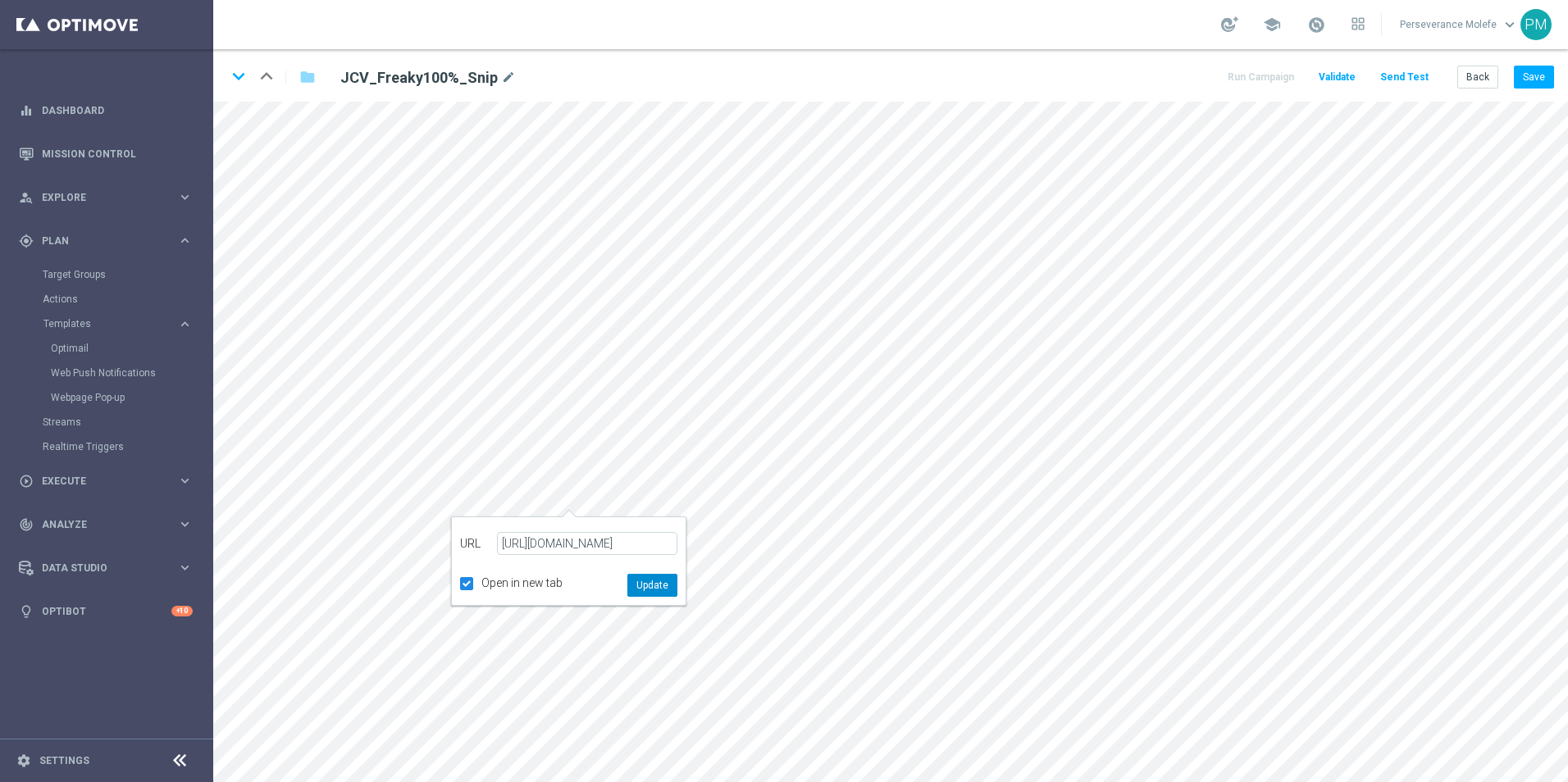
scroll to position [0, 0]
click at [1535, 85] on button "Save" at bounding box center [1534, 77] width 40 height 23
click at [1534, 87] on button "Save" at bounding box center [1534, 77] width 40 height 23
click at [1534, 86] on button "Save" at bounding box center [1534, 77] width 40 height 23
click at [1538, 77] on button "Save" at bounding box center [1534, 77] width 40 height 23
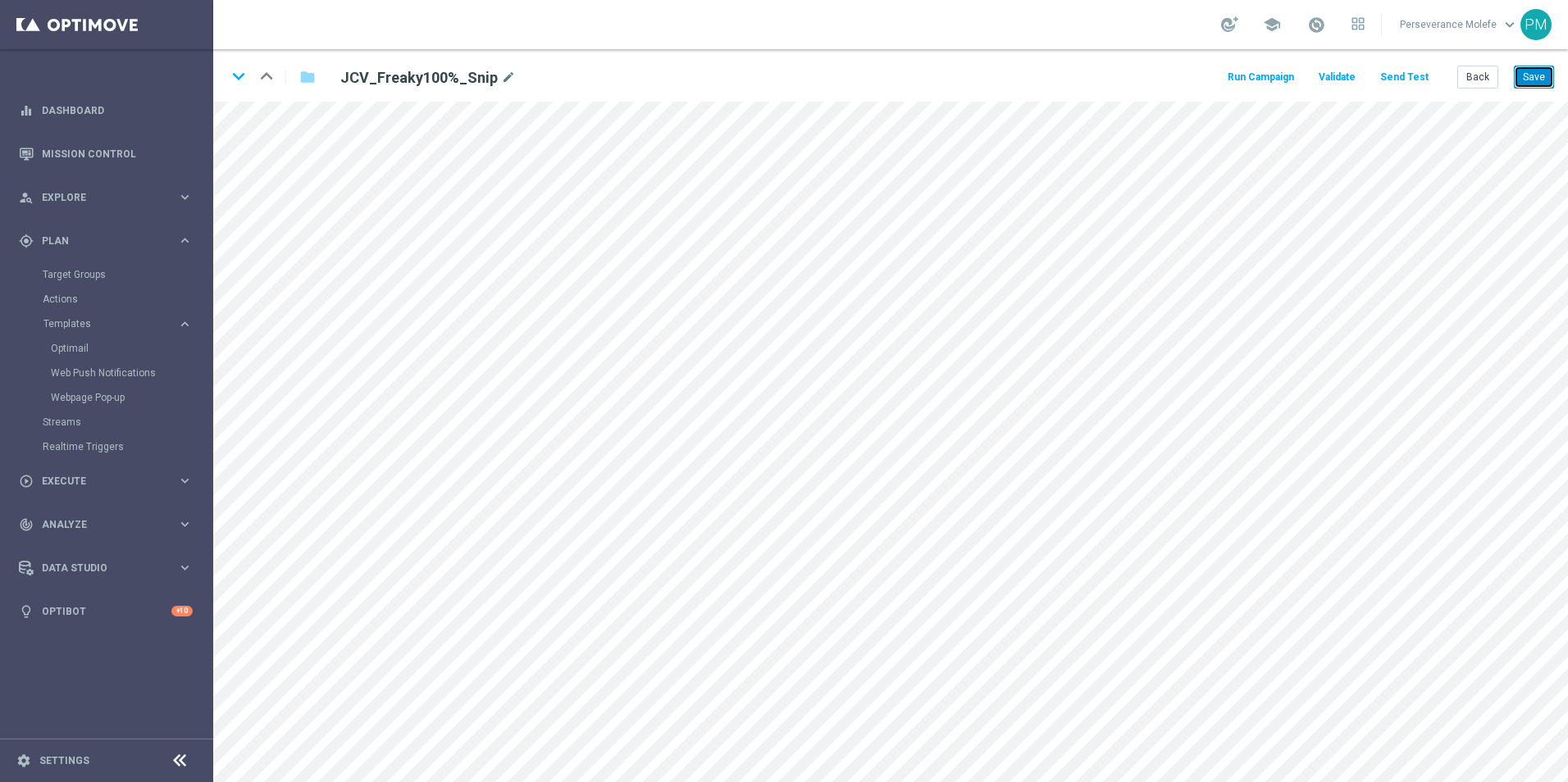
click at [1538, 77] on button "Save" at bounding box center [1534, 77] width 40 height 23
click at [1543, 77] on button "Save" at bounding box center [1534, 77] width 40 height 23
click at [1525, 83] on button "Save" at bounding box center [1534, 77] width 40 height 23
click at [1545, 88] on button "Save" at bounding box center [1534, 77] width 40 height 23
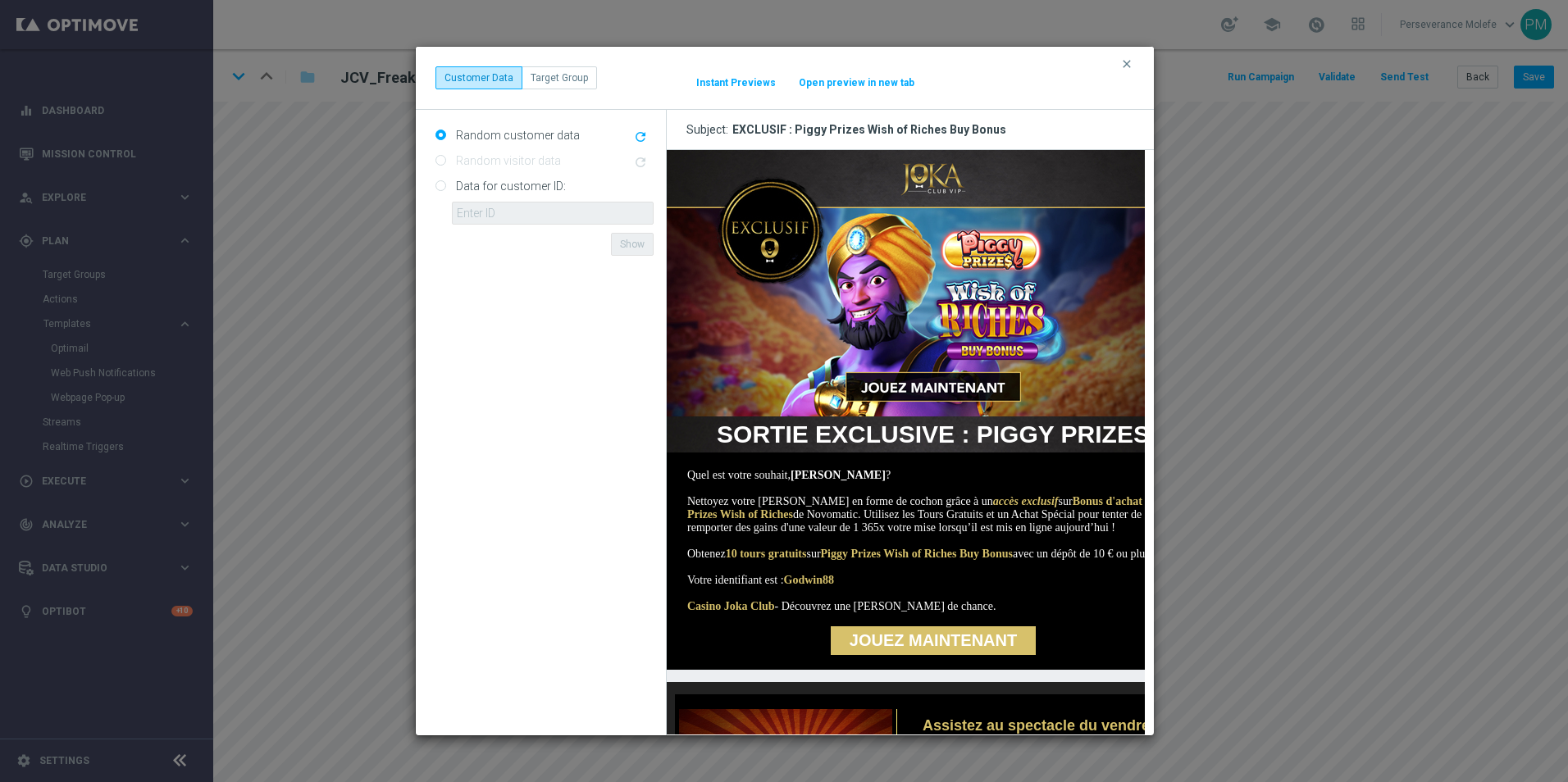
click at [856, 80] on button "Open preview in new tab" at bounding box center [856, 82] width 117 height 13
click at [1121, 65] on icon "clear" at bounding box center [1126, 64] width 13 height 13
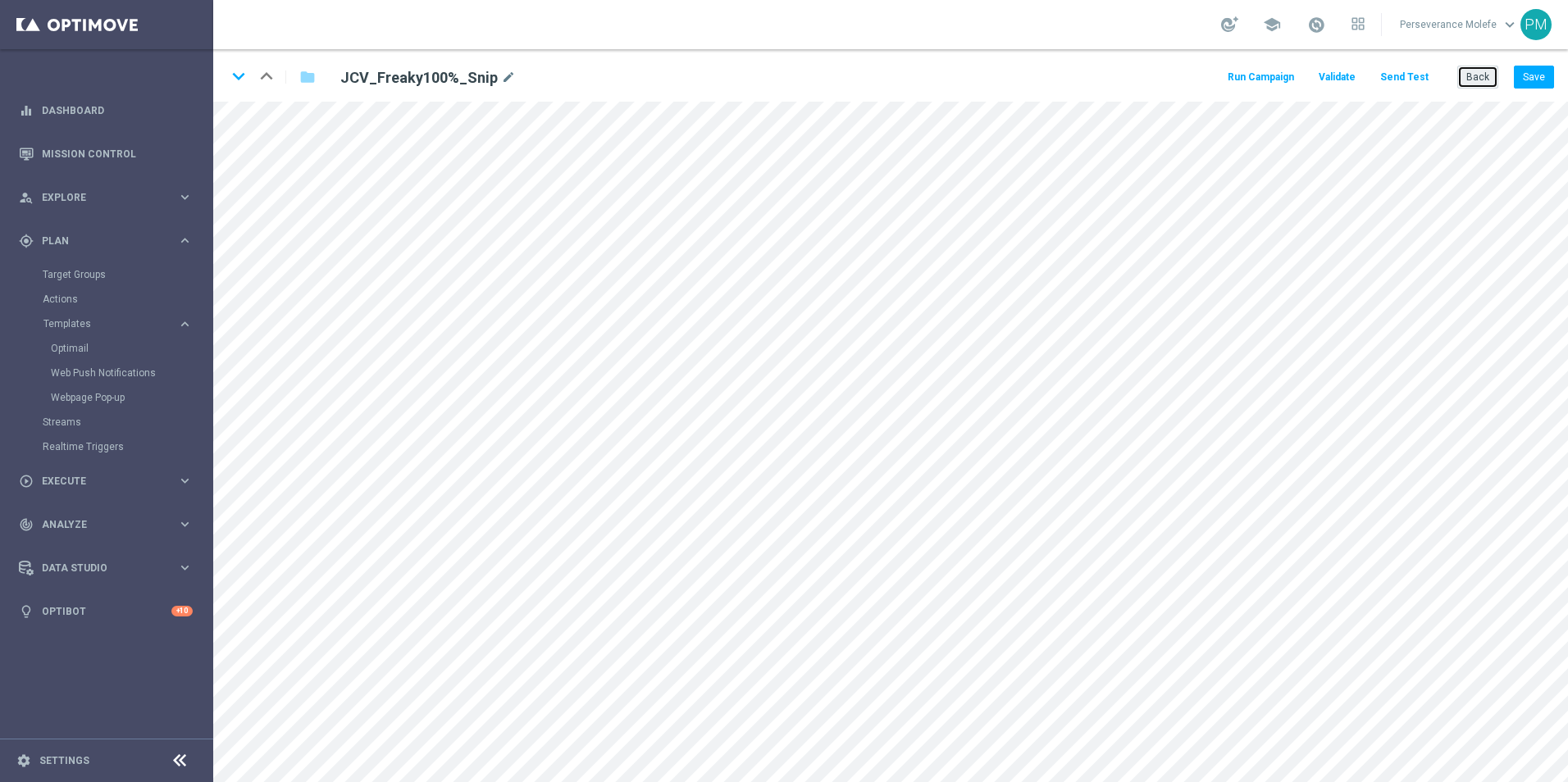
click at [1487, 67] on button "Back" at bounding box center [1477, 77] width 41 height 23
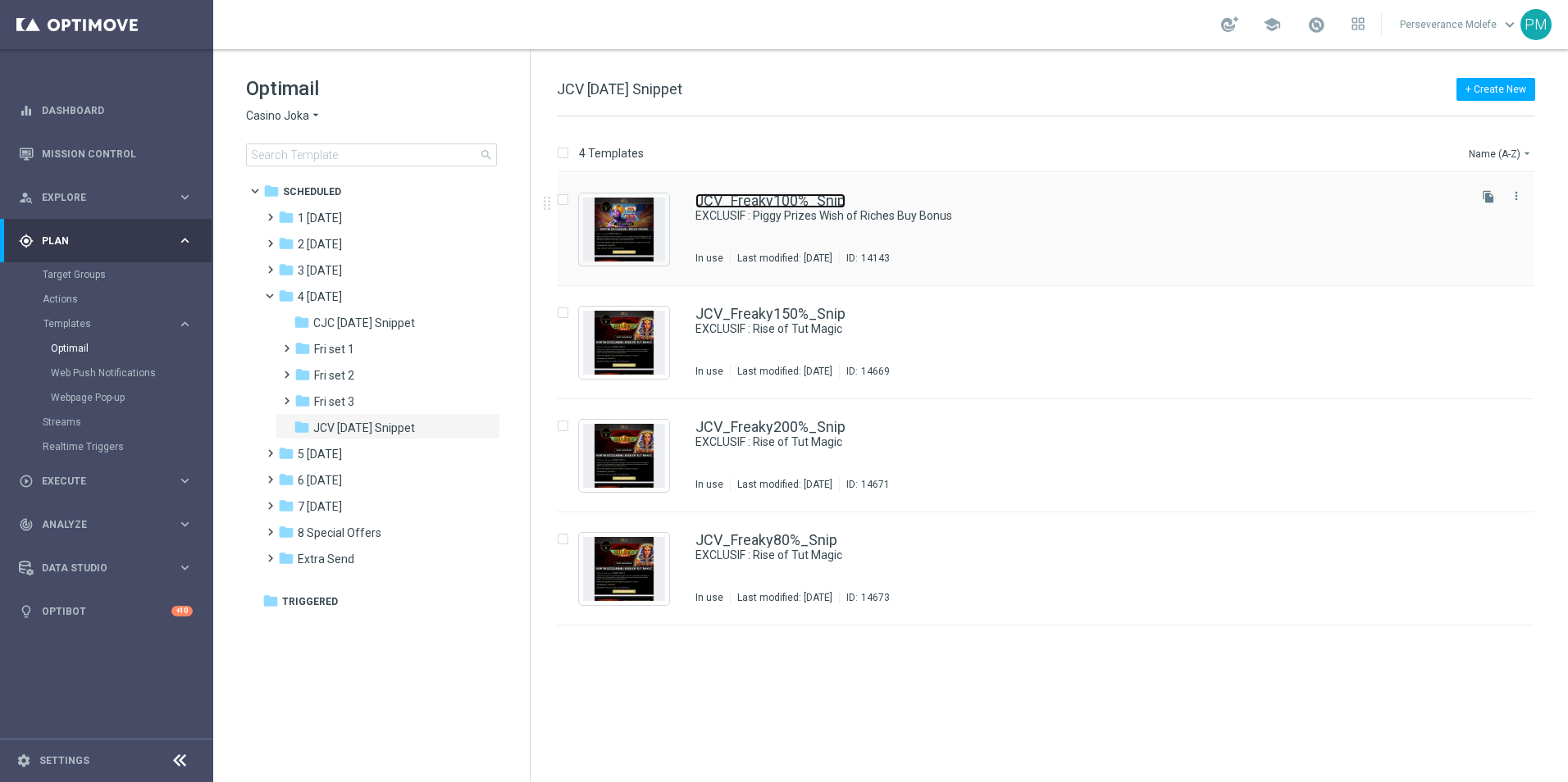
click at [777, 201] on link "JCV_Freaky100%_Snip" at bounding box center [770, 201] width 150 height 15
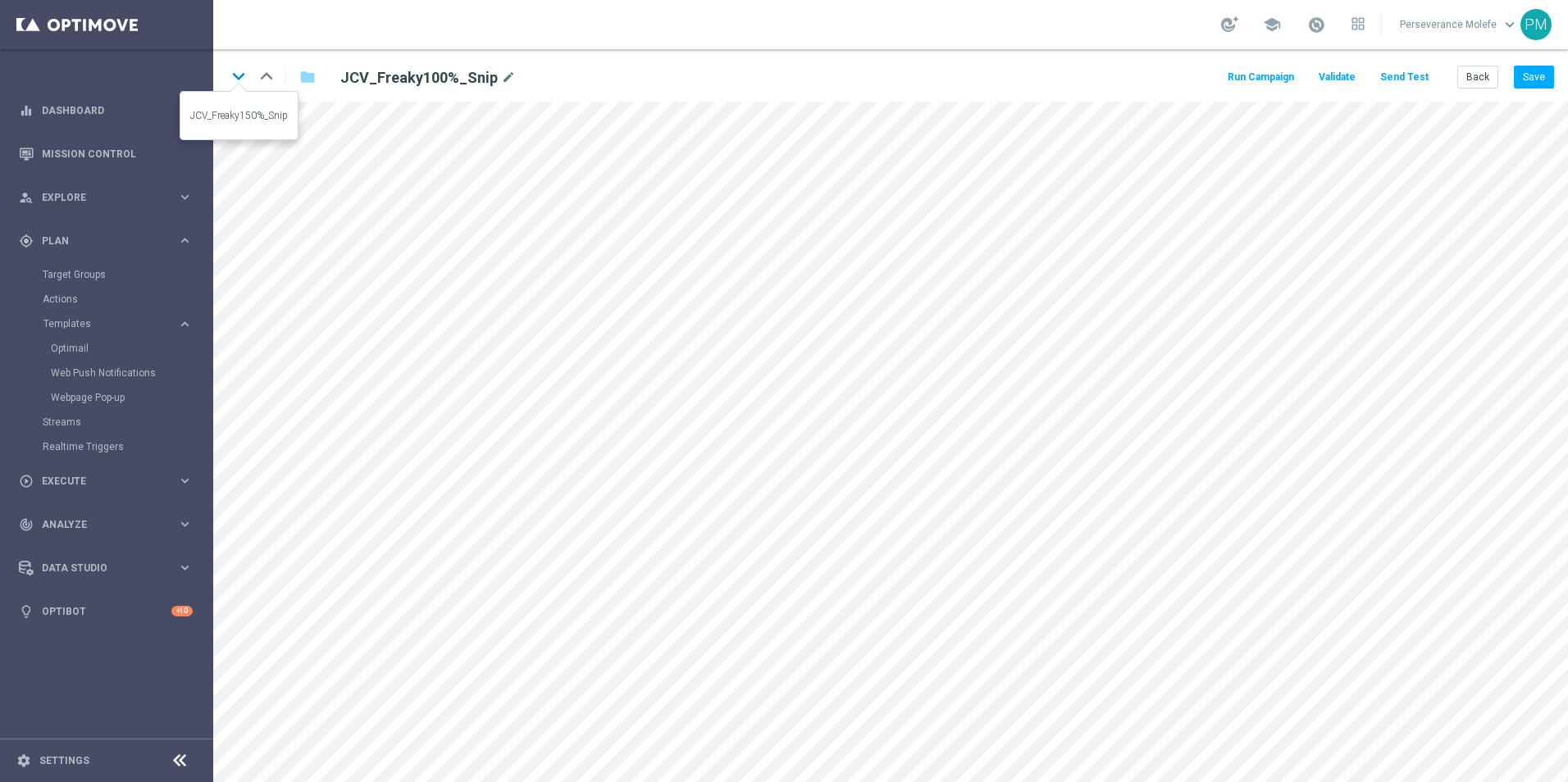
click at [243, 77] on icon "keyboard_arrow_down" at bounding box center [238, 76] width 24 height 24
click at [1544, 77] on button "Save" at bounding box center [1534, 77] width 40 height 23
click at [237, 86] on icon "keyboard_arrow_down" at bounding box center [238, 76] width 24 height 24
click at [1530, 67] on button "Save" at bounding box center [1534, 77] width 40 height 23
click at [237, 76] on icon "keyboard_arrow_down" at bounding box center [238, 76] width 24 height 24
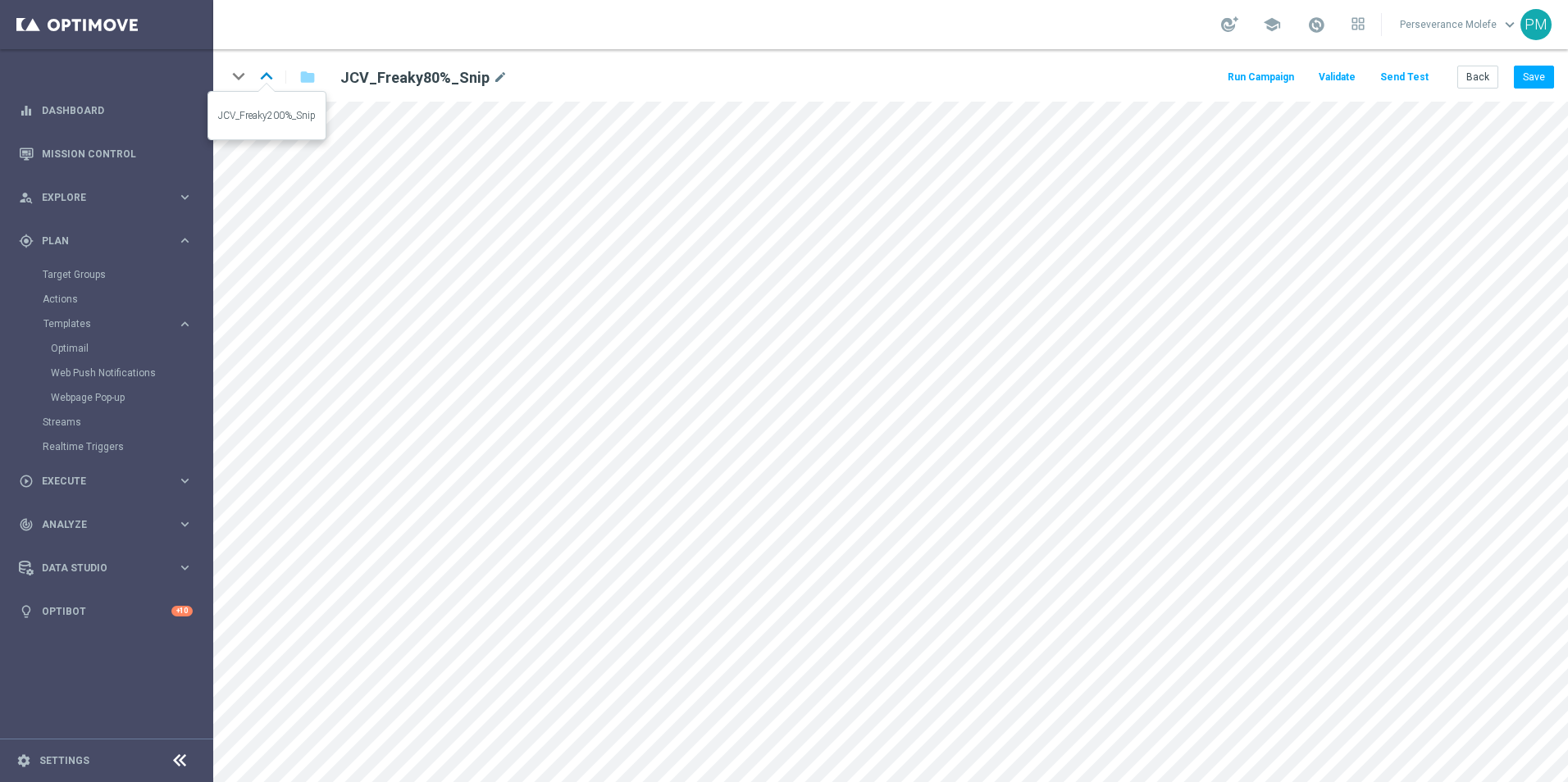
click at [278, 76] on icon "keyboard_arrow_up" at bounding box center [266, 76] width 24 height 24
click at [275, 75] on icon "keyboard_arrow_up" at bounding box center [266, 76] width 24 height 24
click at [1542, 79] on button "Save" at bounding box center [1534, 77] width 40 height 23
click at [240, 77] on icon "keyboard_arrow_down" at bounding box center [238, 76] width 24 height 24
click at [1542, 79] on button "Save" at bounding box center [1534, 77] width 40 height 23
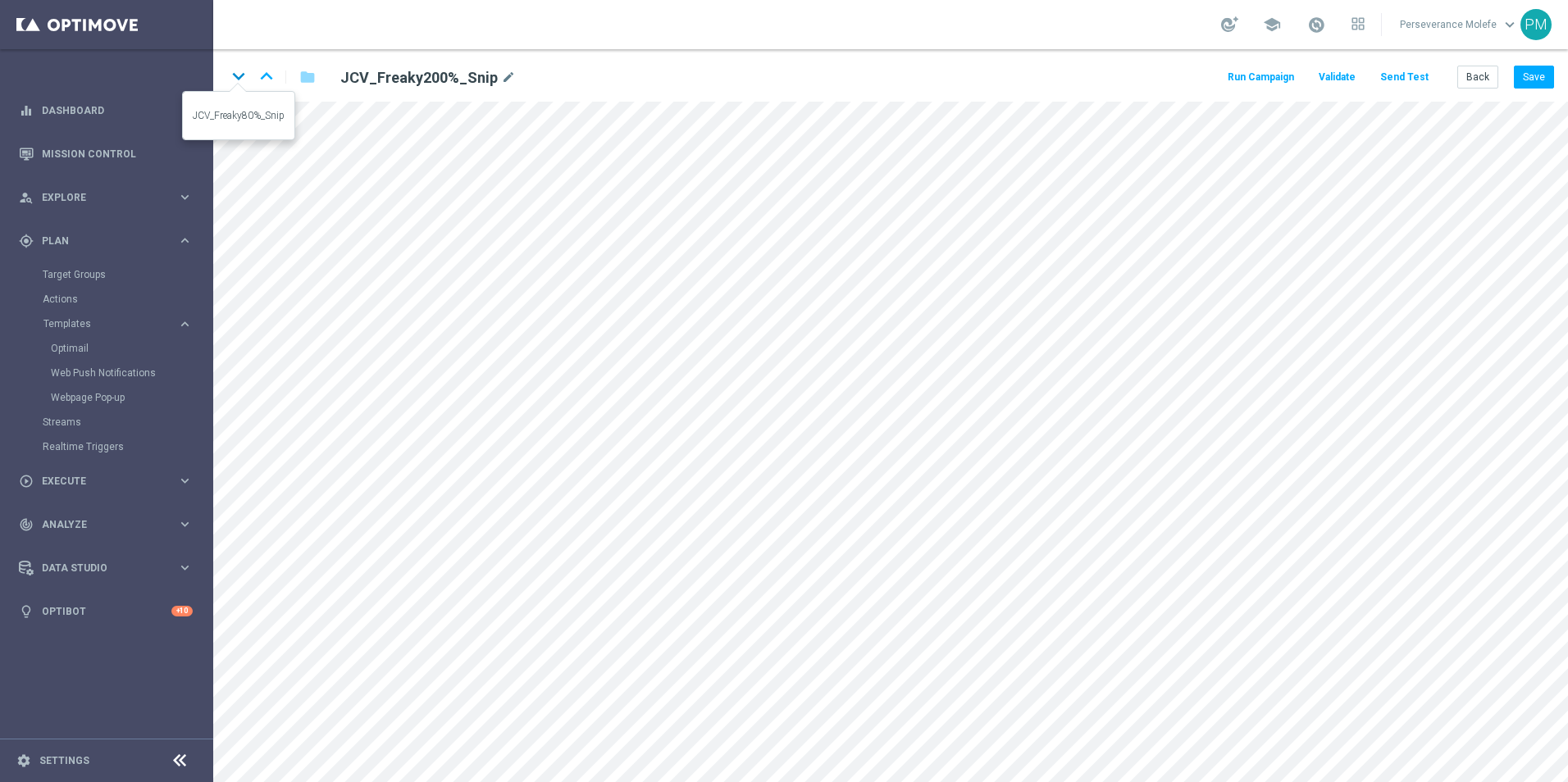
click at [238, 80] on icon "keyboard_arrow_down" at bounding box center [238, 76] width 24 height 24
click at [1535, 72] on button "Save" at bounding box center [1534, 77] width 40 height 23
click at [277, 71] on icon "keyboard_arrow_up" at bounding box center [266, 76] width 24 height 24
click at [270, 76] on icon "keyboard_arrow_up" at bounding box center [266, 76] width 24 height 24
click at [269, 84] on icon "keyboard_arrow_up" at bounding box center [266, 76] width 24 height 24
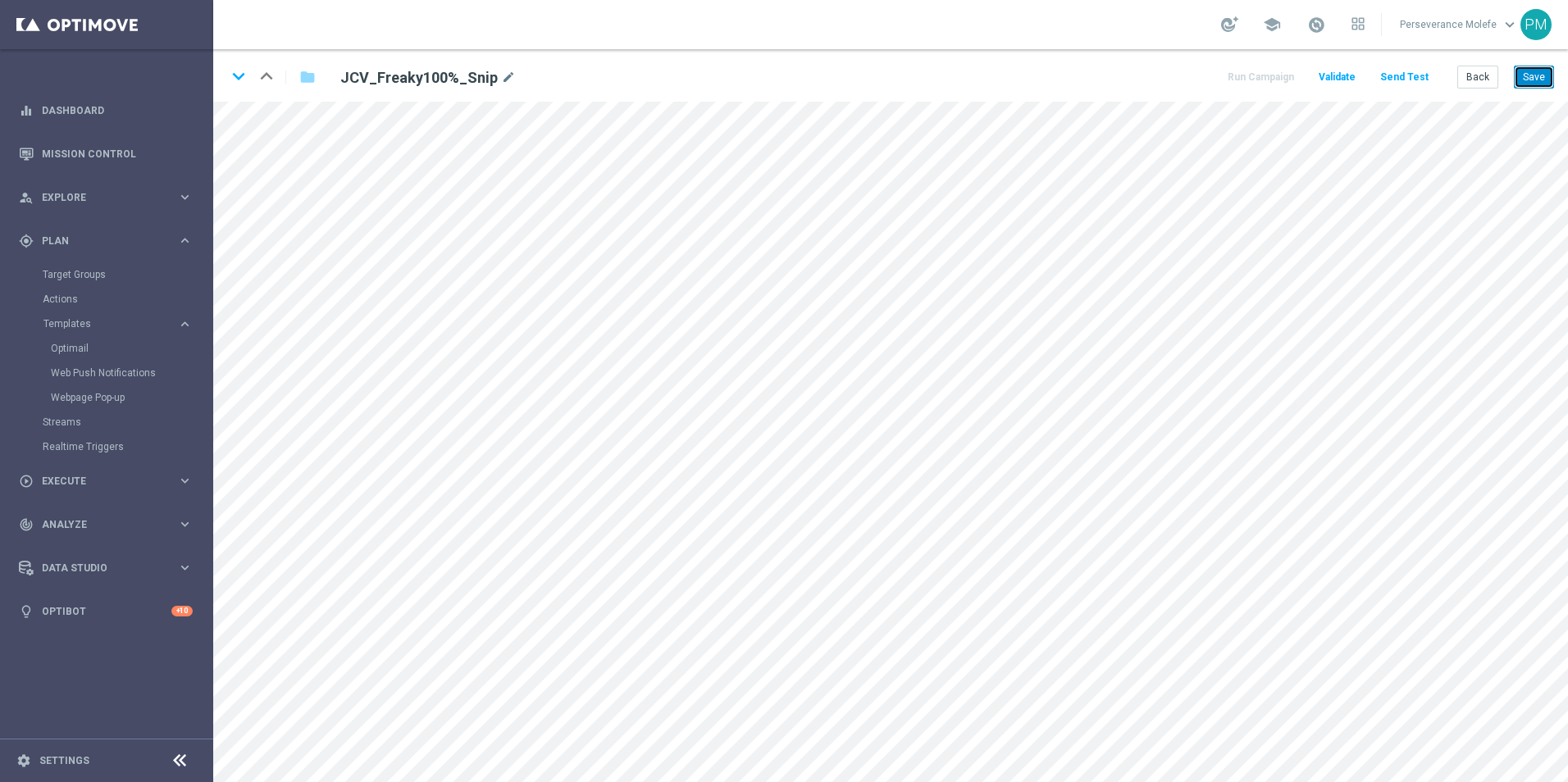
click at [1539, 77] on button "Save" at bounding box center [1534, 77] width 40 height 23
click at [242, 79] on icon "keyboard_arrow_down" at bounding box center [238, 76] width 24 height 24
click at [1537, 74] on button "Save" at bounding box center [1534, 77] width 40 height 23
click at [245, 79] on icon "keyboard_arrow_down" at bounding box center [238, 76] width 24 height 24
click at [1547, 75] on button "Save" at bounding box center [1534, 77] width 40 height 23
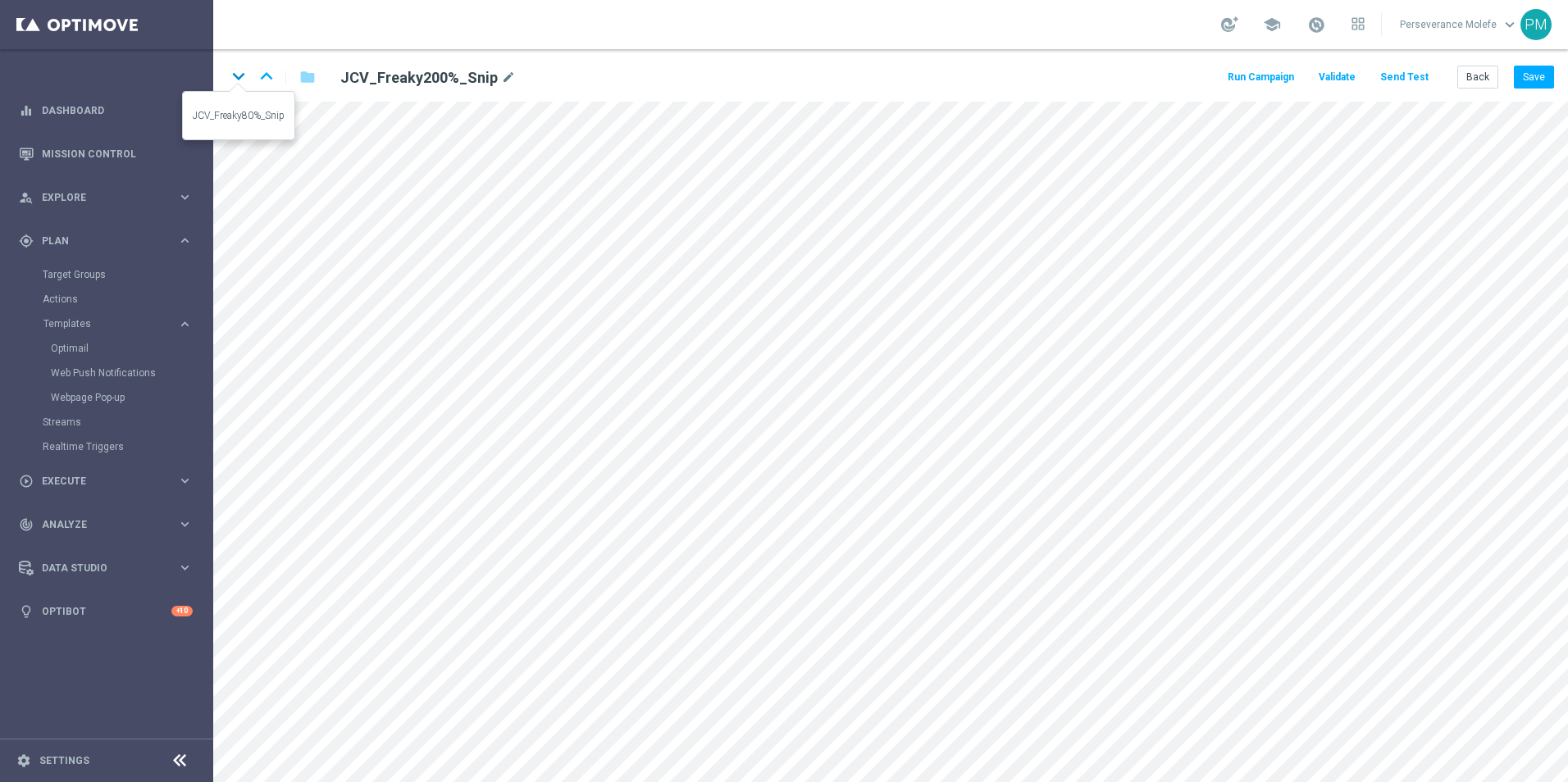
click at [231, 78] on icon "keyboard_arrow_down" at bounding box center [238, 76] width 24 height 24
click at [1546, 79] on button "Save" at bounding box center [1534, 77] width 40 height 23
click at [1482, 83] on button "Back" at bounding box center [1477, 77] width 41 height 23
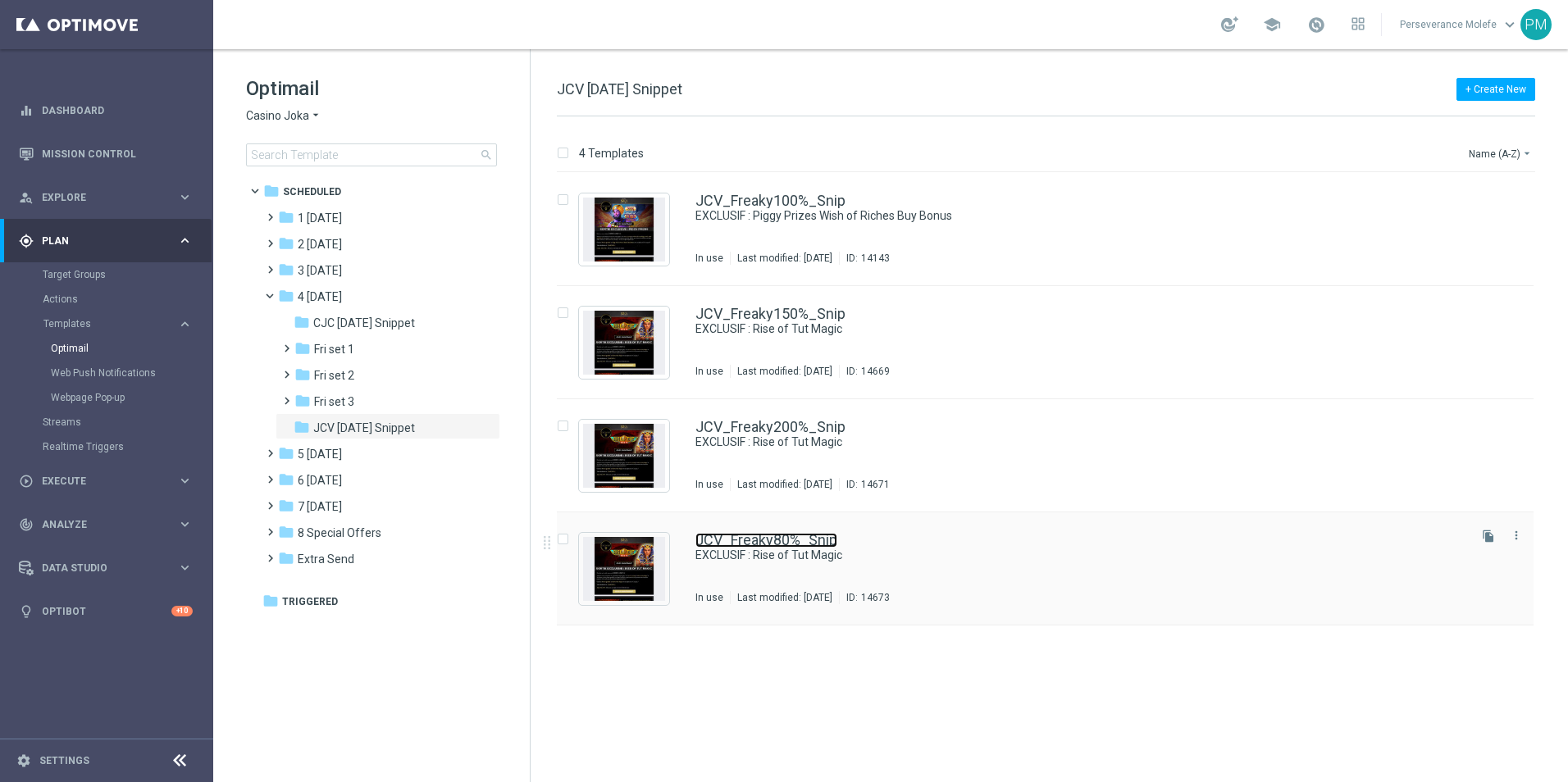
click at [768, 533] on link "JCV_Freaky80%_Snip" at bounding box center [766, 540] width 142 height 15
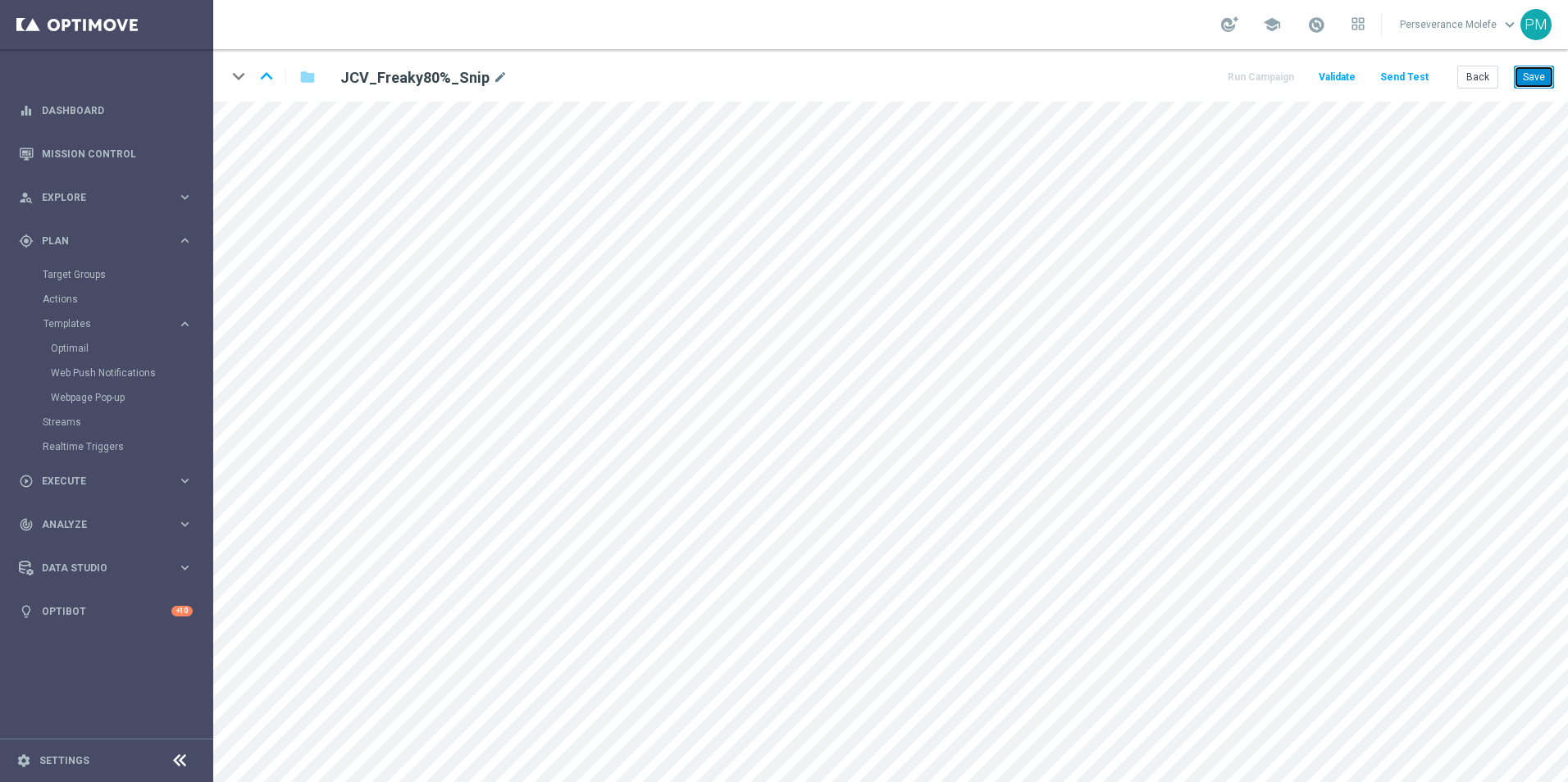
click at [1536, 86] on button "Save" at bounding box center [1534, 77] width 40 height 23
click at [264, 79] on icon "keyboard_arrow_up" at bounding box center [266, 76] width 24 height 24
click at [1511, 82] on div "Back Save" at bounding box center [1505, 77] width 97 height 23
click at [1523, 78] on button "Save" at bounding box center [1534, 77] width 40 height 23
click at [261, 74] on icon "keyboard_arrow_up" at bounding box center [266, 76] width 24 height 24
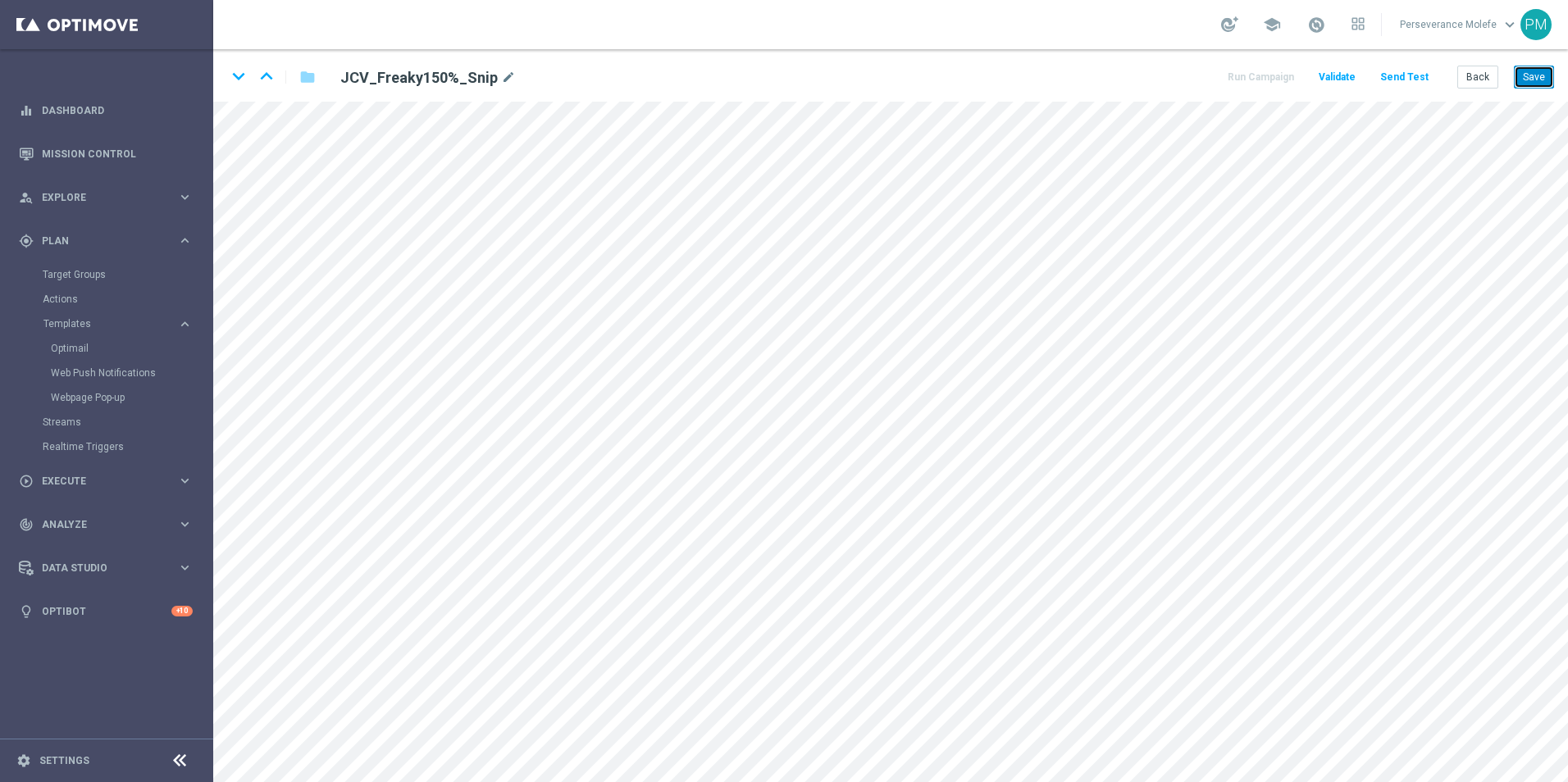
click at [1522, 85] on button "Save" at bounding box center [1534, 77] width 40 height 23
click at [272, 78] on icon "keyboard_arrow_up" at bounding box center [266, 76] width 24 height 24
click at [236, 80] on icon "keyboard_arrow_down" at bounding box center [238, 76] width 24 height 24
click at [259, 79] on icon "keyboard_arrow_up" at bounding box center [266, 76] width 24 height 24
click at [239, 75] on icon "keyboard_arrow_down" at bounding box center [238, 76] width 24 height 24
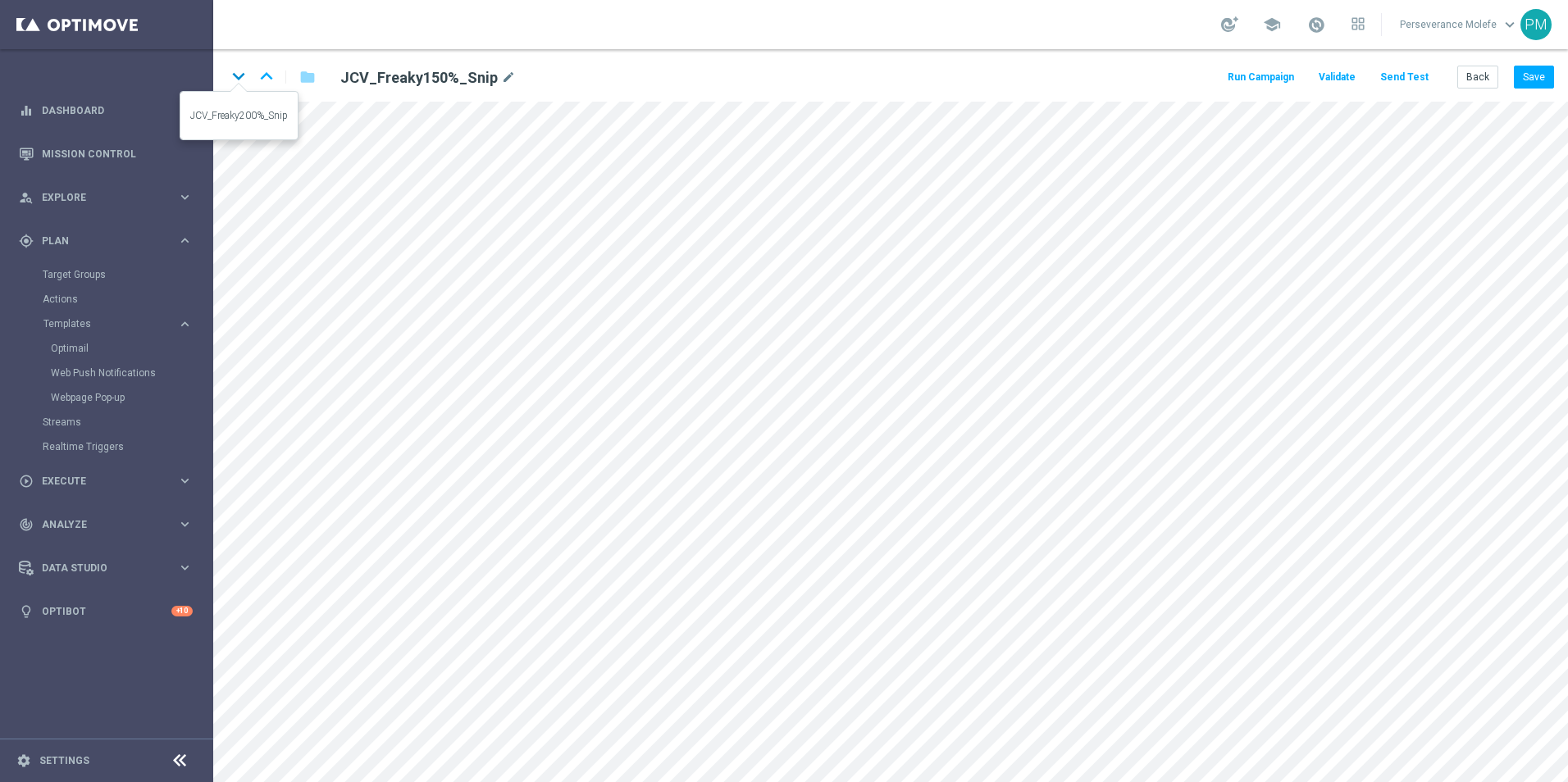
click at [230, 80] on icon "keyboard_arrow_down" at bounding box center [238, 76] width 24 height 24
click at [1475, 85] on button "Back" at bounding box center [1477, 77] width 41 height 23
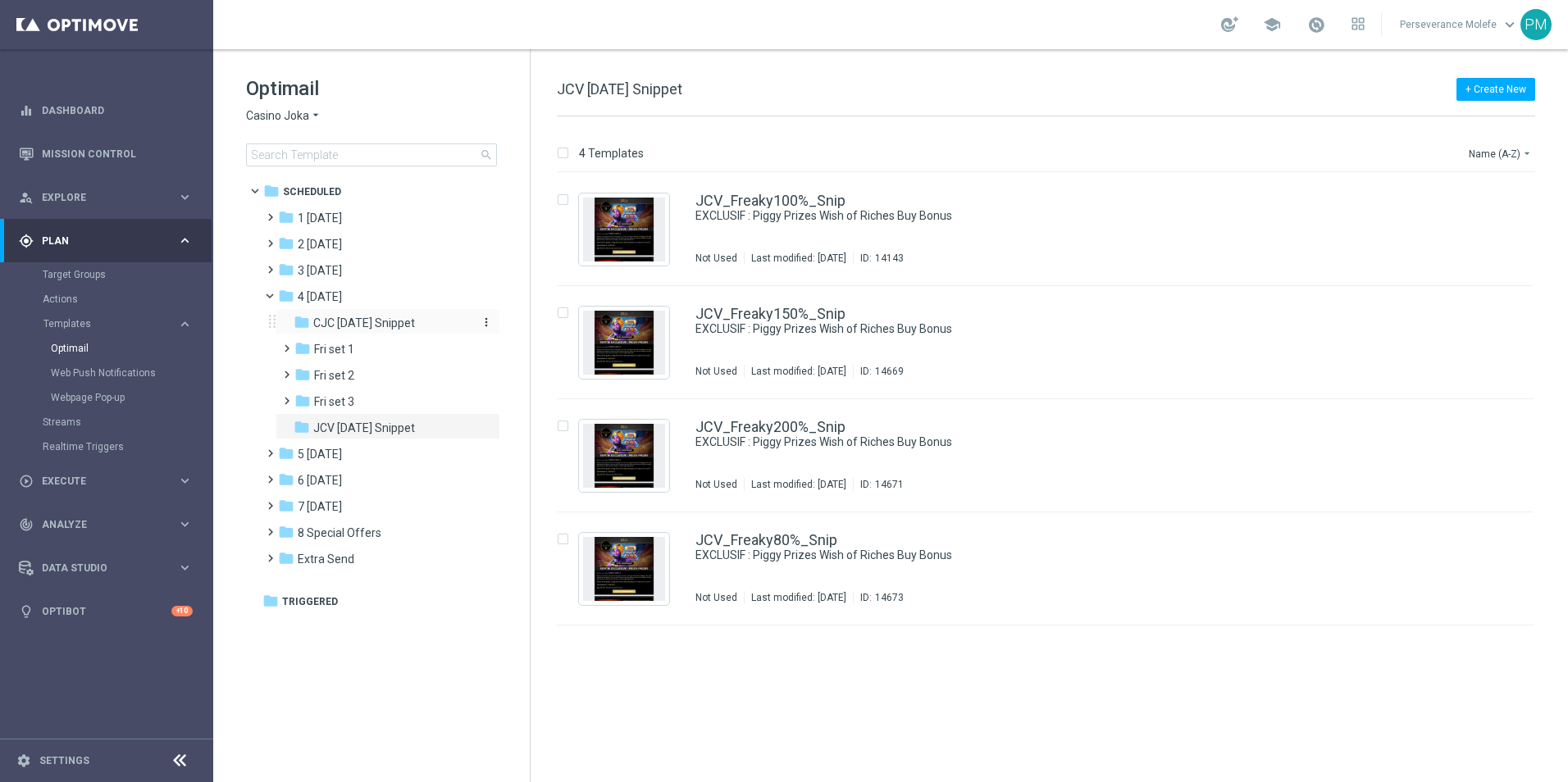
click at [396, 326] on span "CJC [DATE] Snippet" at bounding box center [364, 323] width 102 height 15
click at [407, 425] on span "JCV [DATE] Snippet" at bounding box center [364, 427] width 102 height 15
click at [310, 120] on icon "arrow_drop_down" at bounding box center [315, 116] width 13 height 16
click at [0, 0] on span "Le Roi Johnny" at bounding box center [0, 0] width 0 height 0
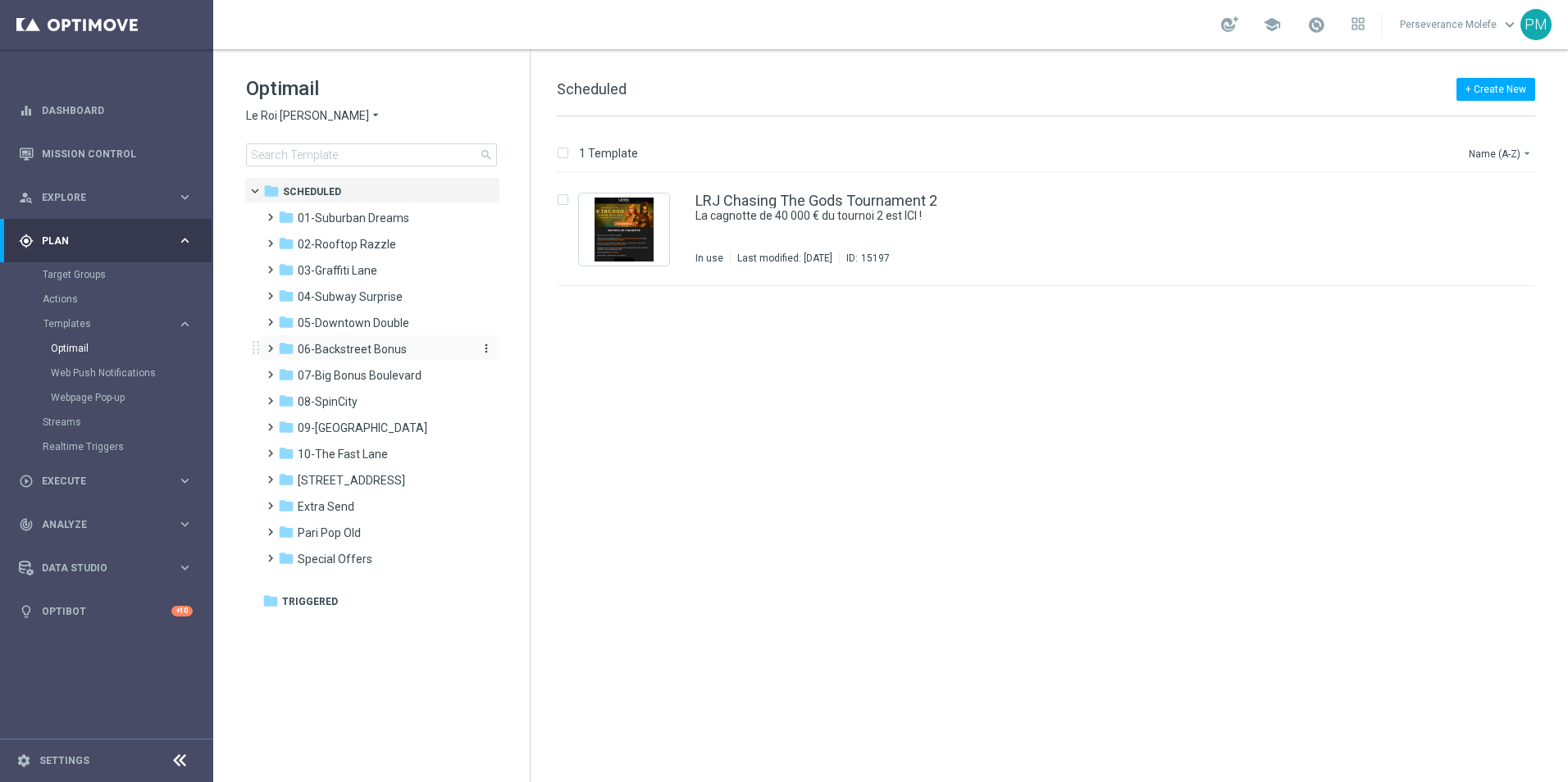
click at [382, 349] on span "06-Backstreet Bonus" at bounding box center [351, 349] width 109 height 15
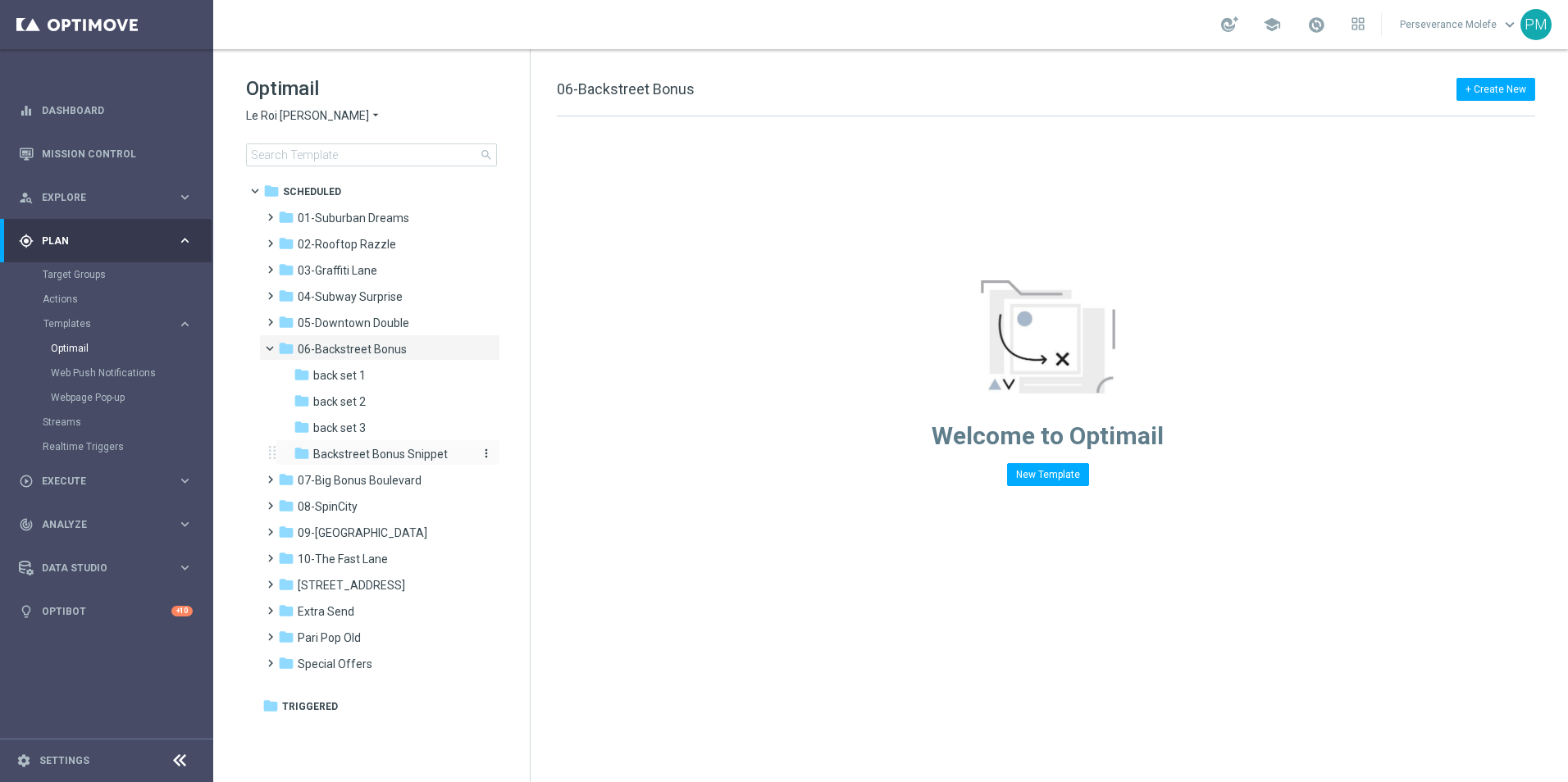
click at [430, 446] on span "Backstreet Bonus Snippet" at bounding box center [380, 453] width 134 height 15
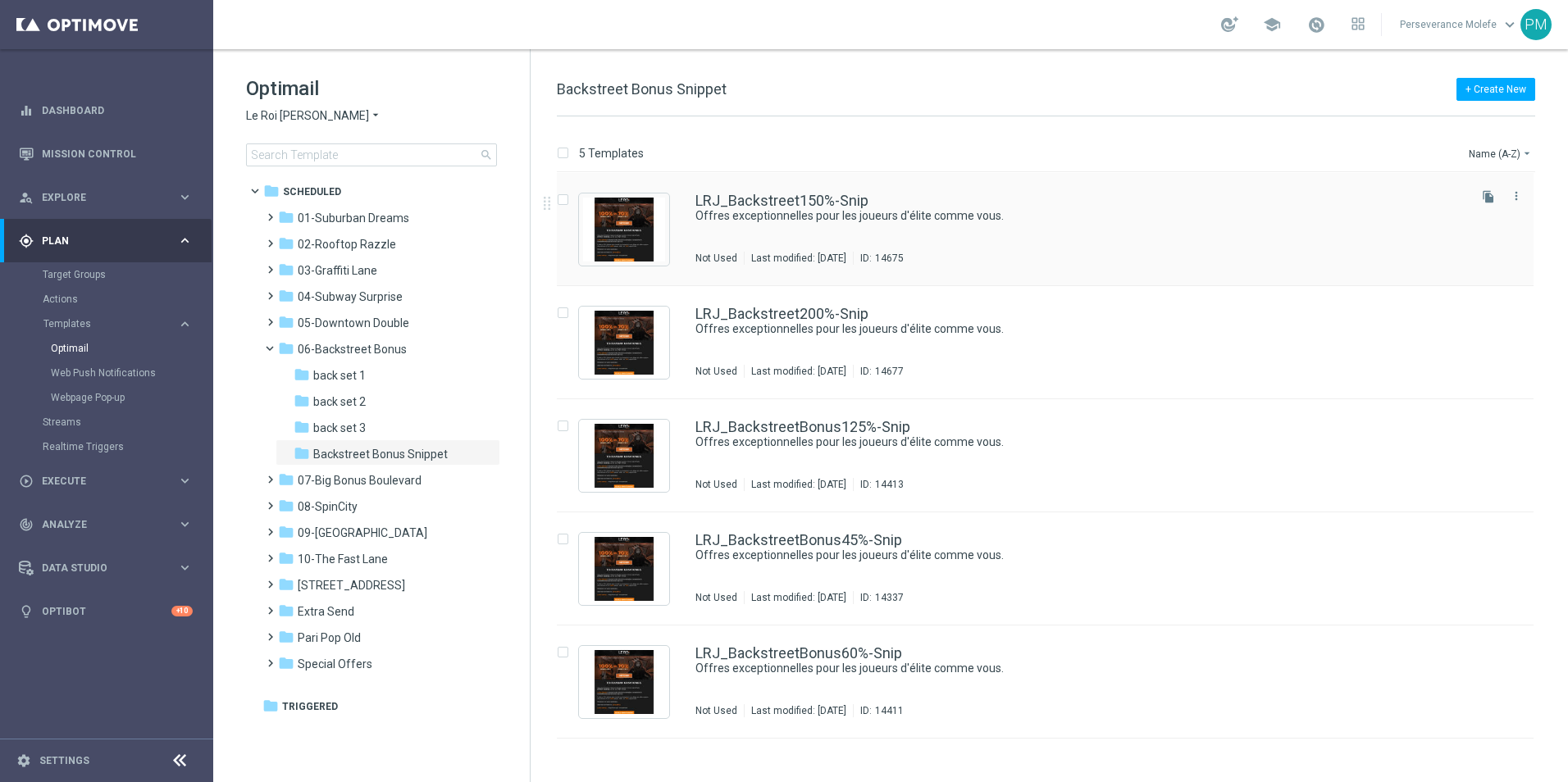
click at [801, 191] on div "LRJ_Backstreet150%-Snip Offres exceptionnelles pour les joueurs d'élite comme v…" at bounding box center [1045, 229] width 977 height 113
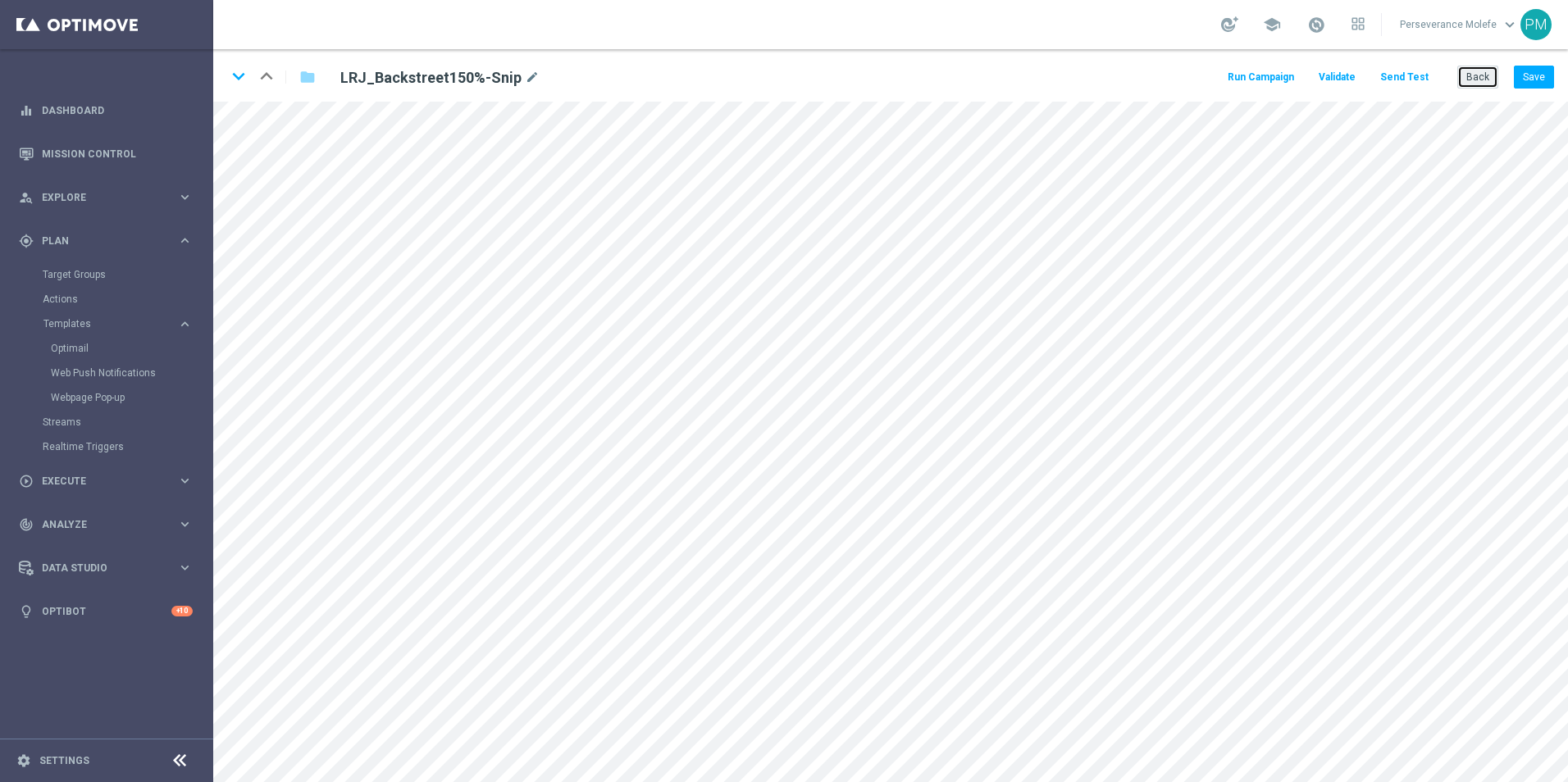
click at [1483, 73] on button "Back" at bounding box center [1477, 77] width 41 height 23
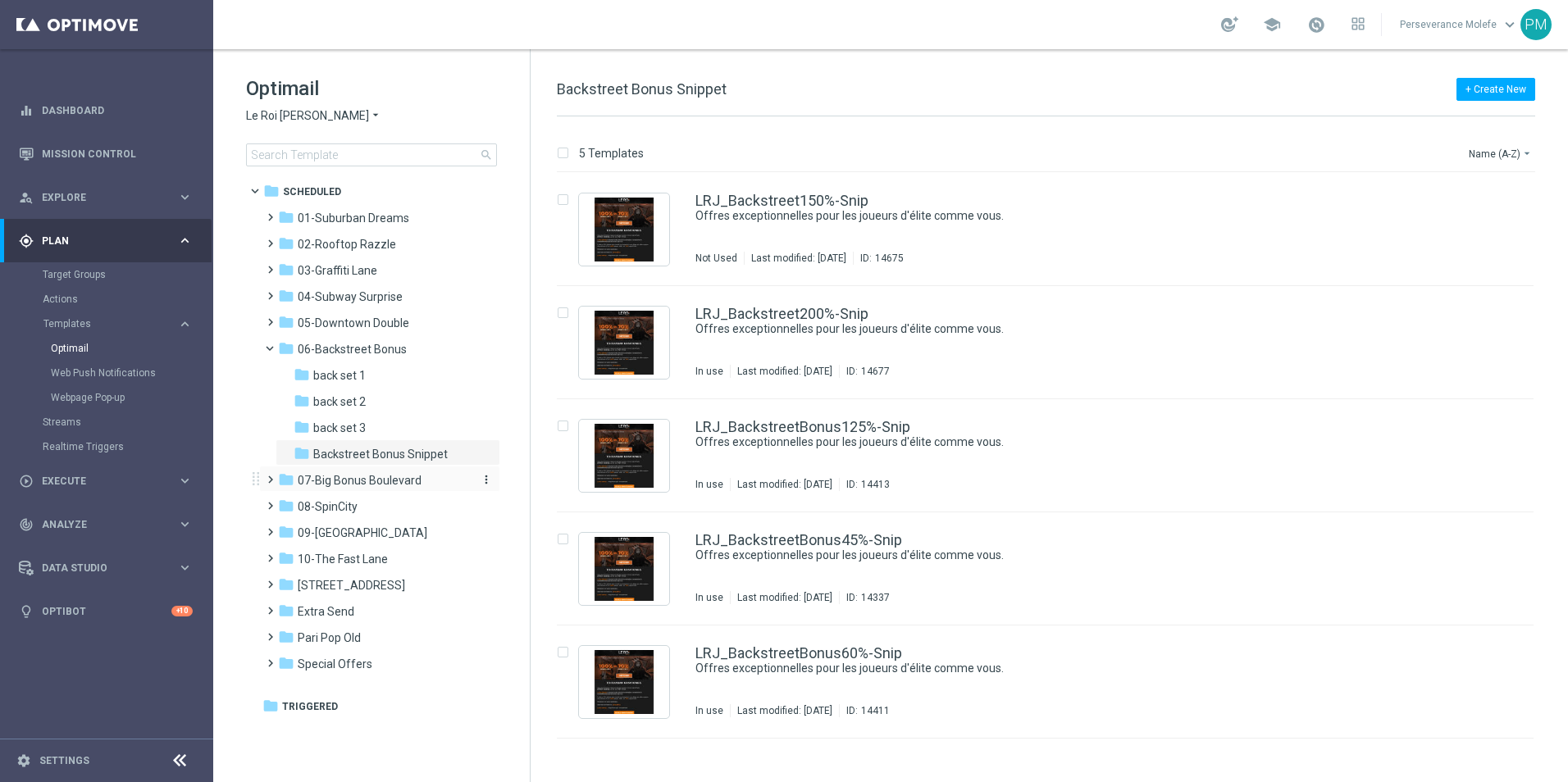
click at [378, 479] on span "07-Big Bonus Boulevard" at bounding box center [359, 479] width 124 height 15
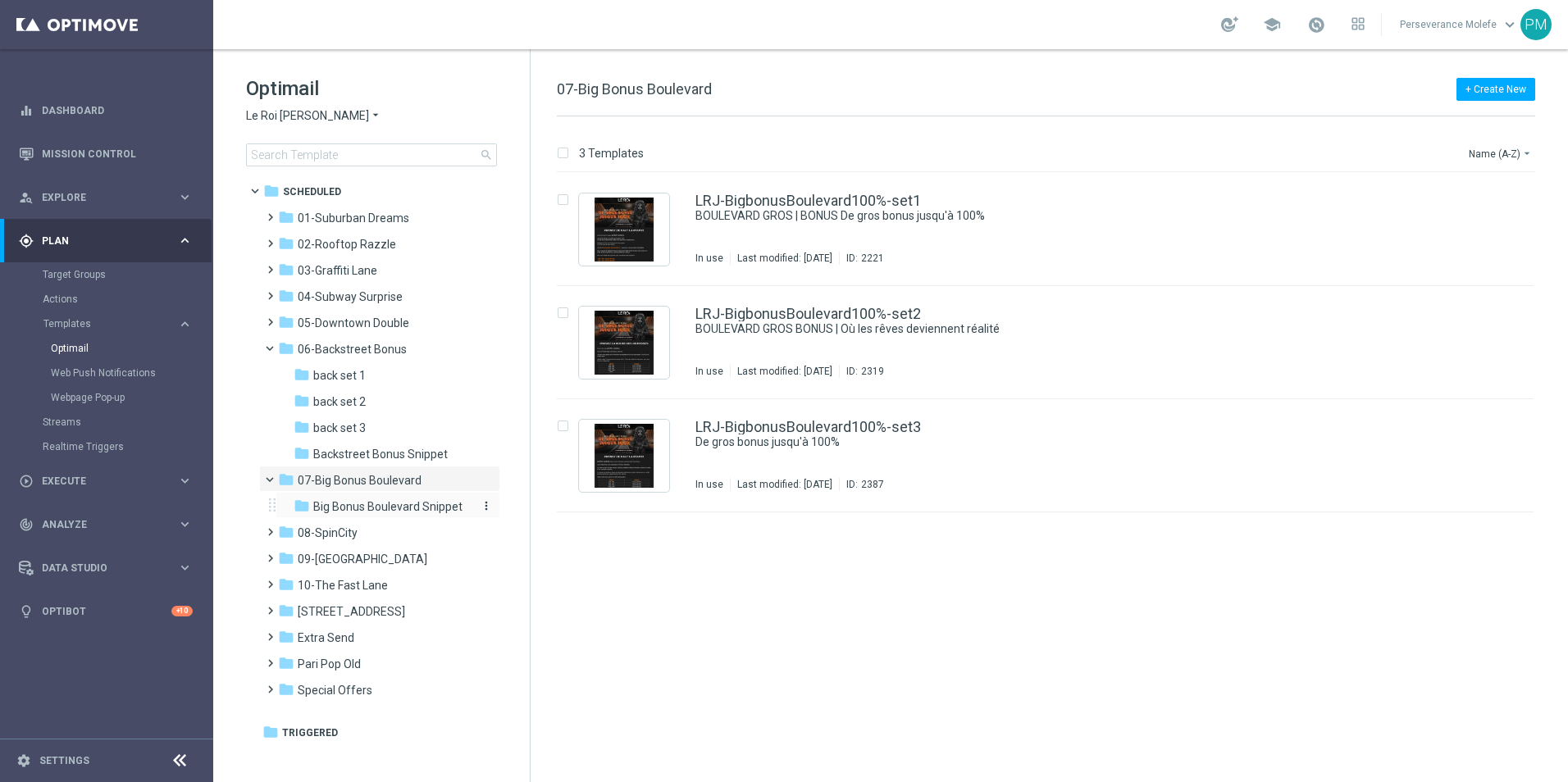
click at [382, 502] on span "Big Bonus Boulevard Snippet" at bounding box center [387, 507] width 149 height 15
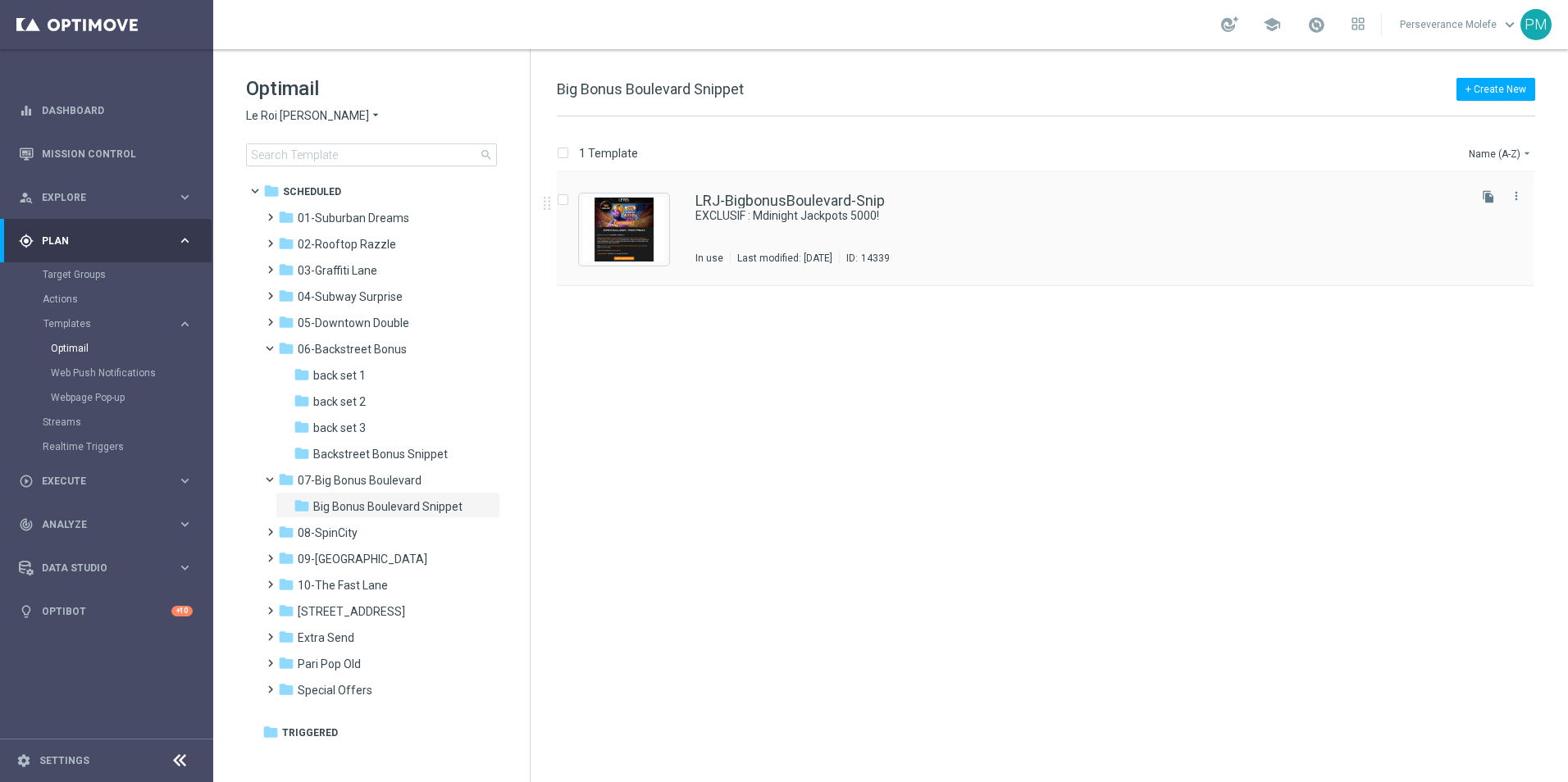
click at [733, 189] on div "LRJ-BigbonusBoulevard-Snip EXCLUSIF : Mdinight Jackpots 5000! In use Last modif…" at bounding box center [1045, 229] width 977 height 113
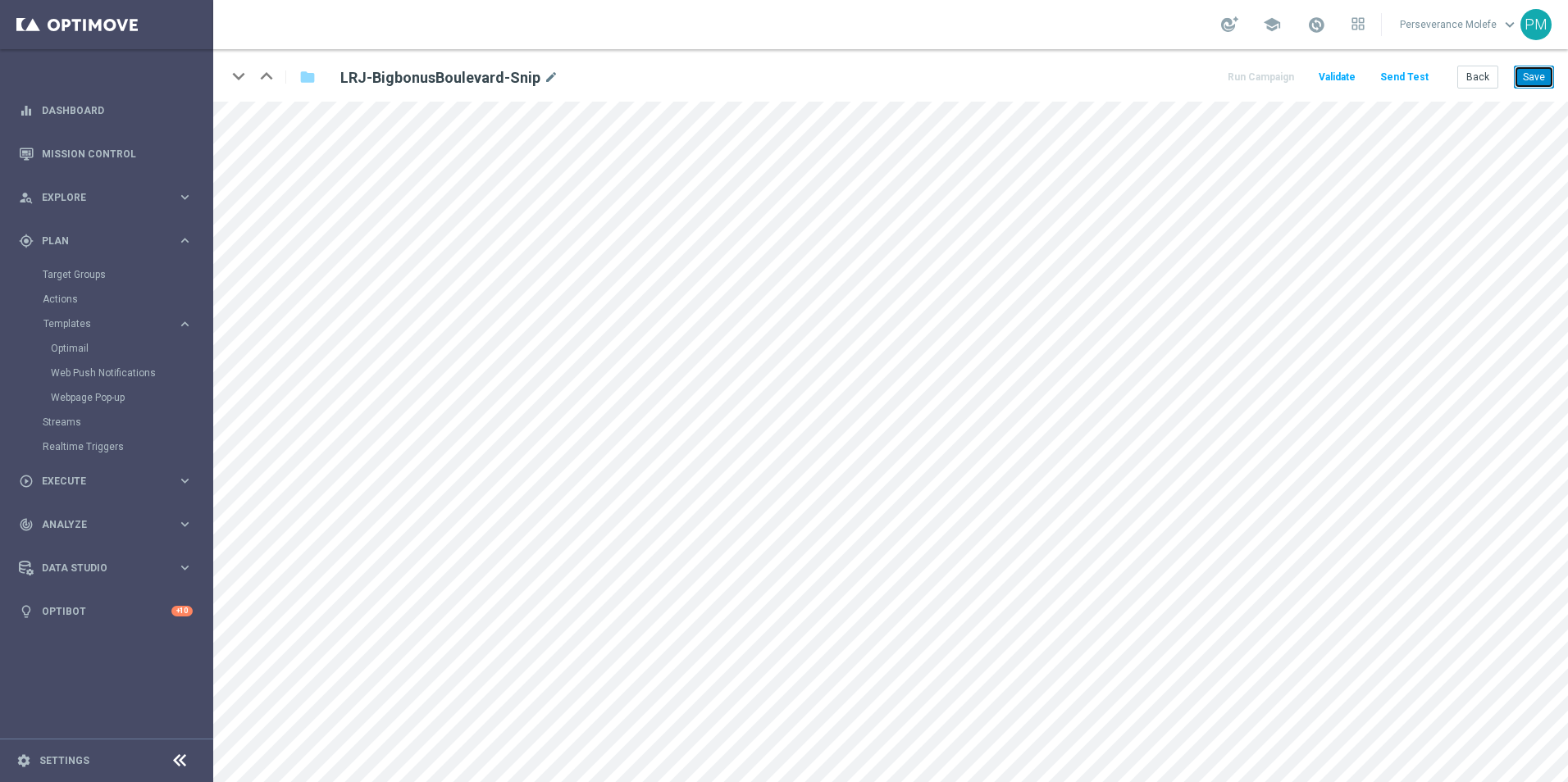
click at [1536, 74] on button "Save" at bounding box center [1534, 77] width 40 height 23
click at [1520, 77] on button "Save" at bounding box center [1534, 77] width 40 height 23
click at [1524, 75] on button "Save" at bounding box center [1534, 77] width 40 height 23
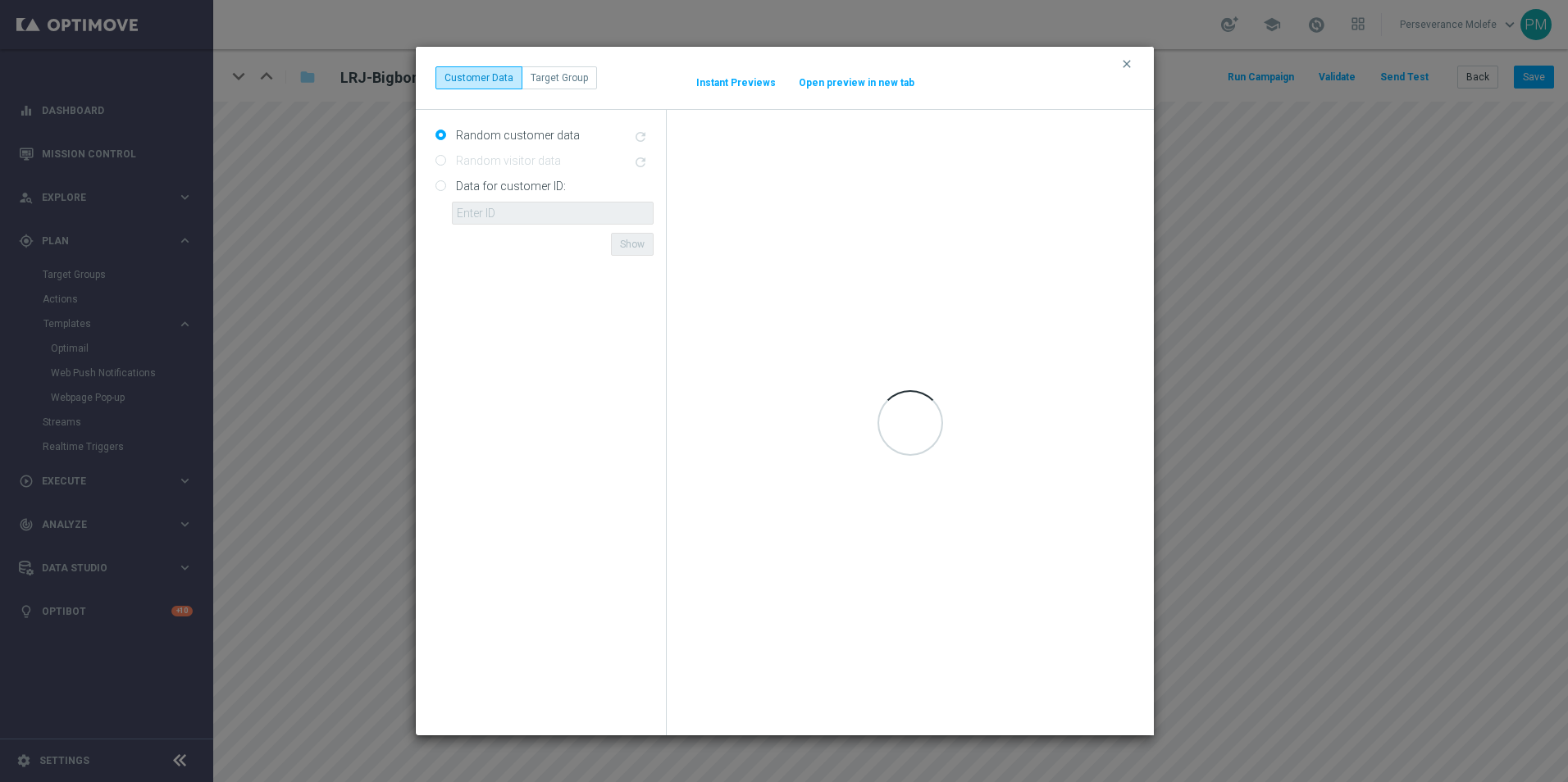
click at [871, 85] on button "Open preview in new tab" at bounding box center [856, 82] width 117 height 13
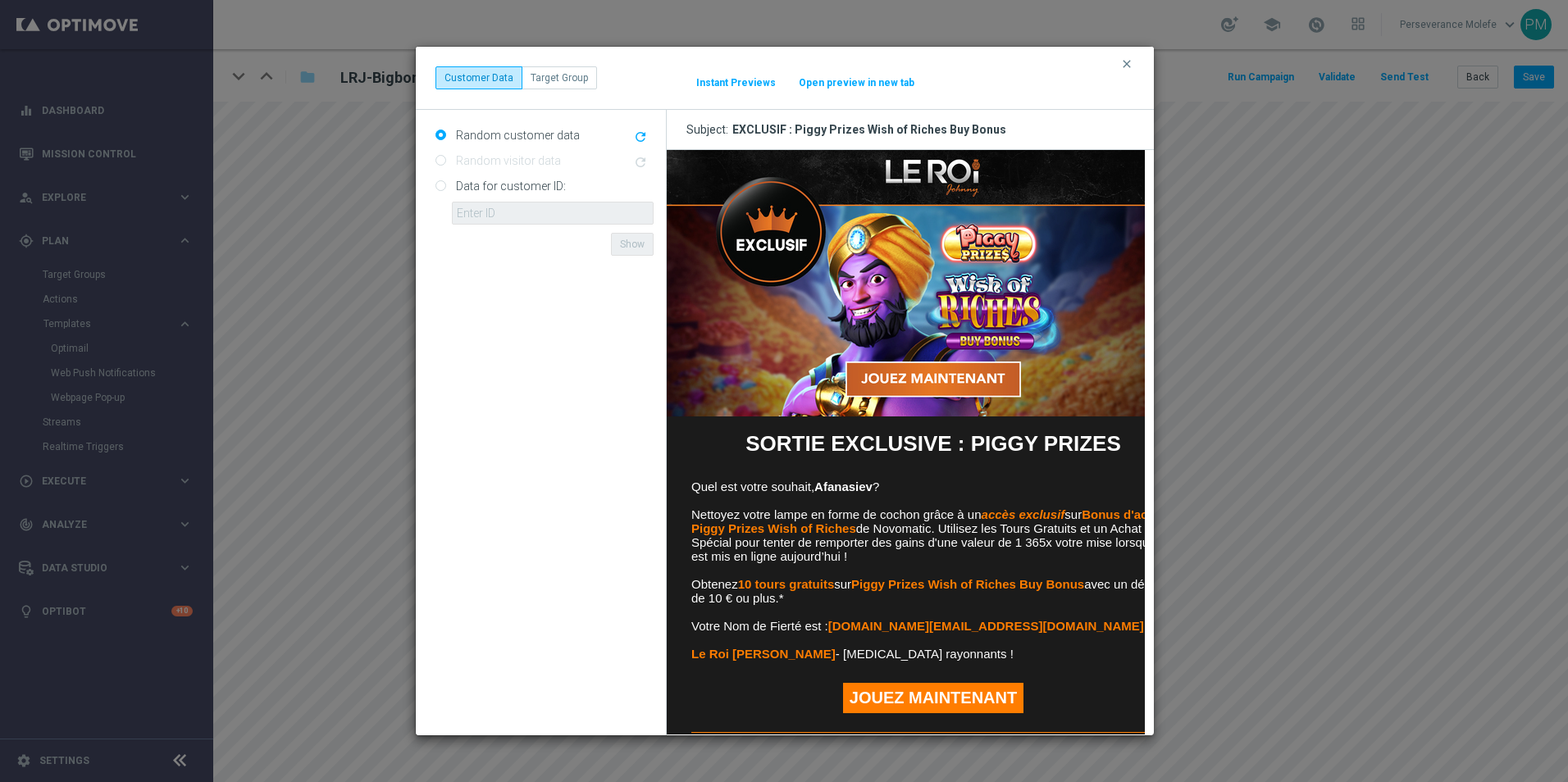
click at [866, 84] on button "Open preview in new tab" at bounding box center [856, 82] width 117 height 13
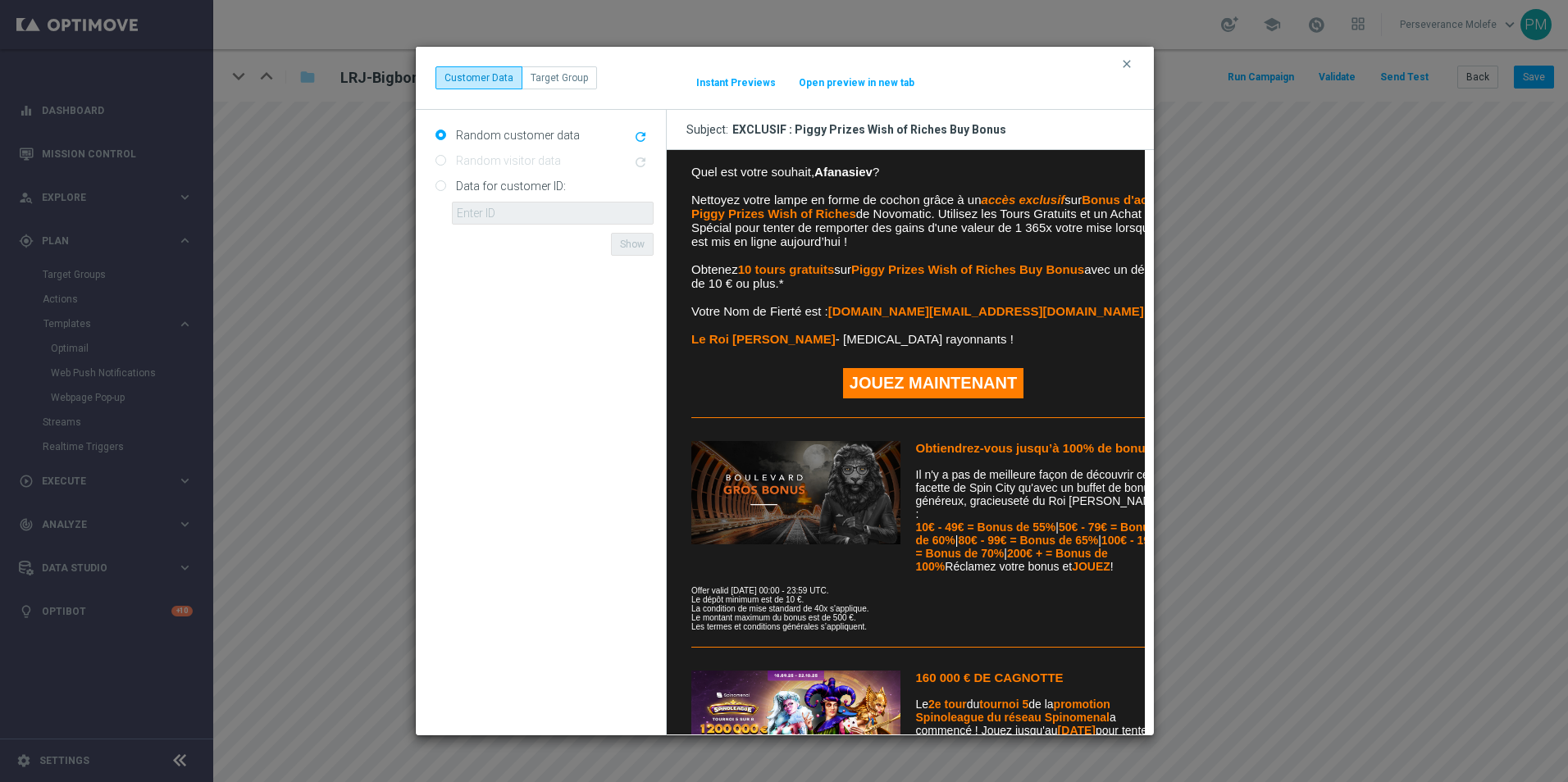
scroll to position [328, 0]
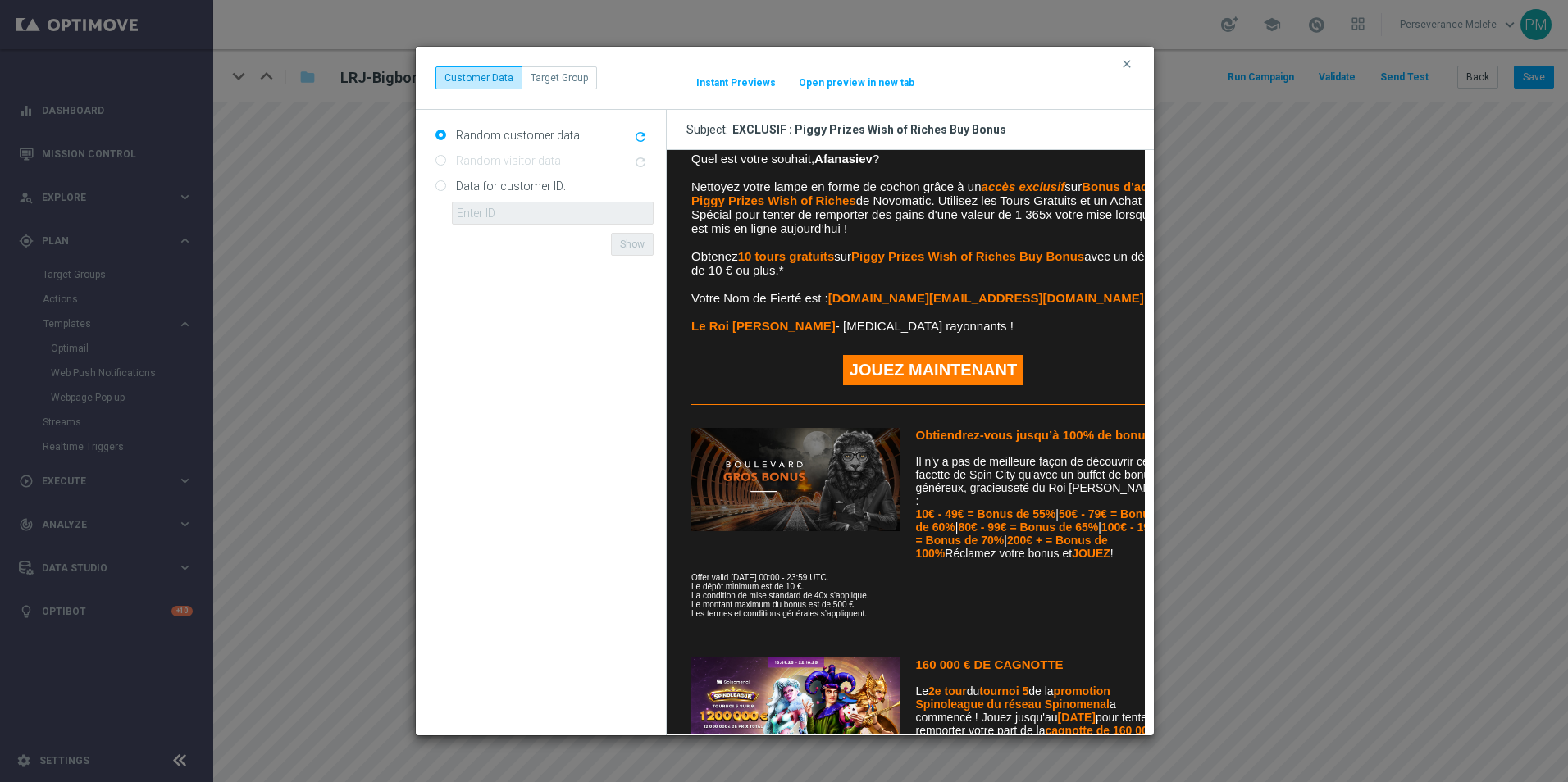
drag, startPoint x: 1130, startPoint y: 62, endPoint x: 1149, endPoint y: 61, distance: 19.0
click at [1130, 62] on icon "clear" at bounding box center [1126, 64] width 13 height 13
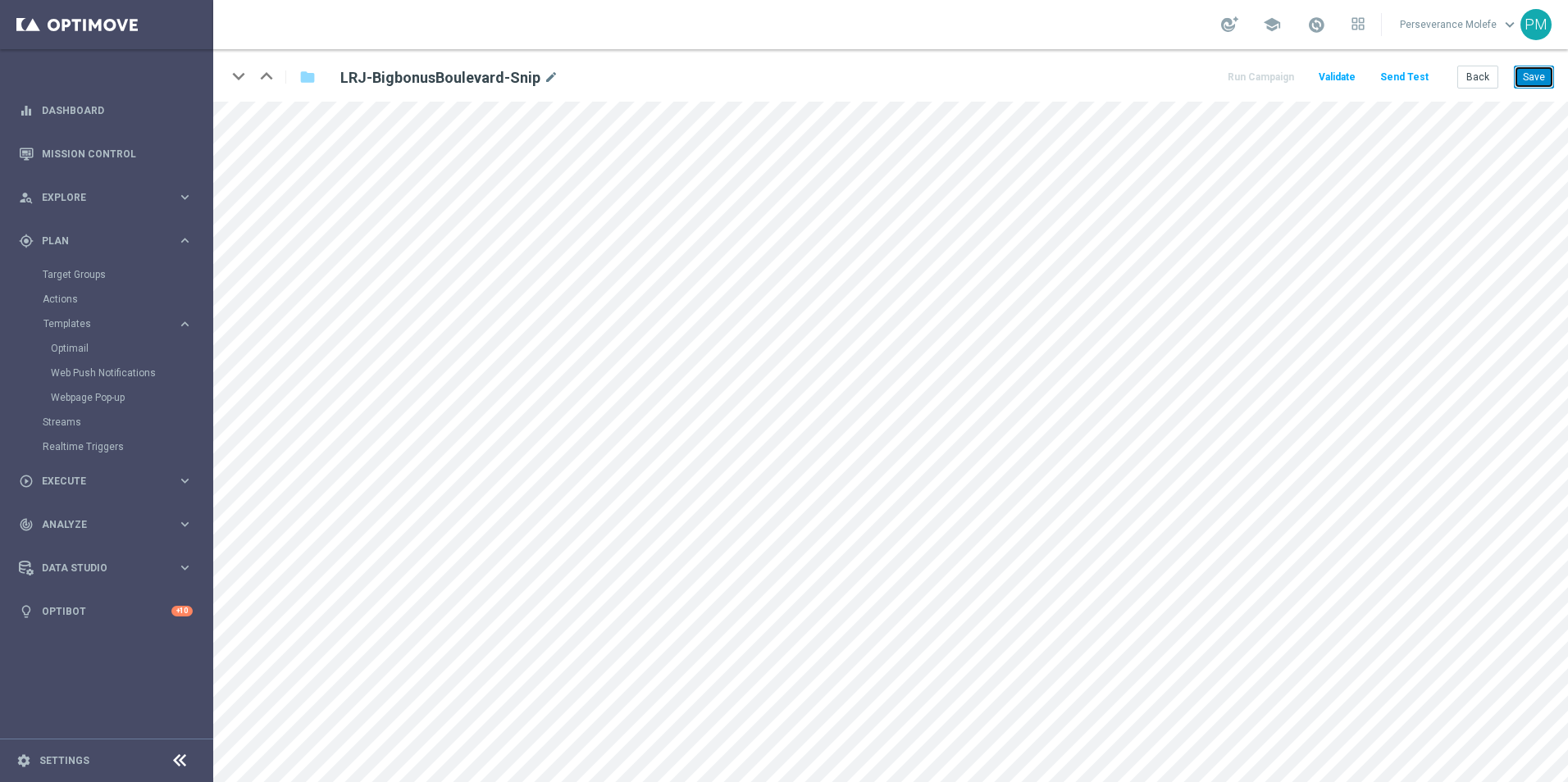
click at [1544, 74] on button "Save" at bounding box center [1534, 77] width 40 height 23
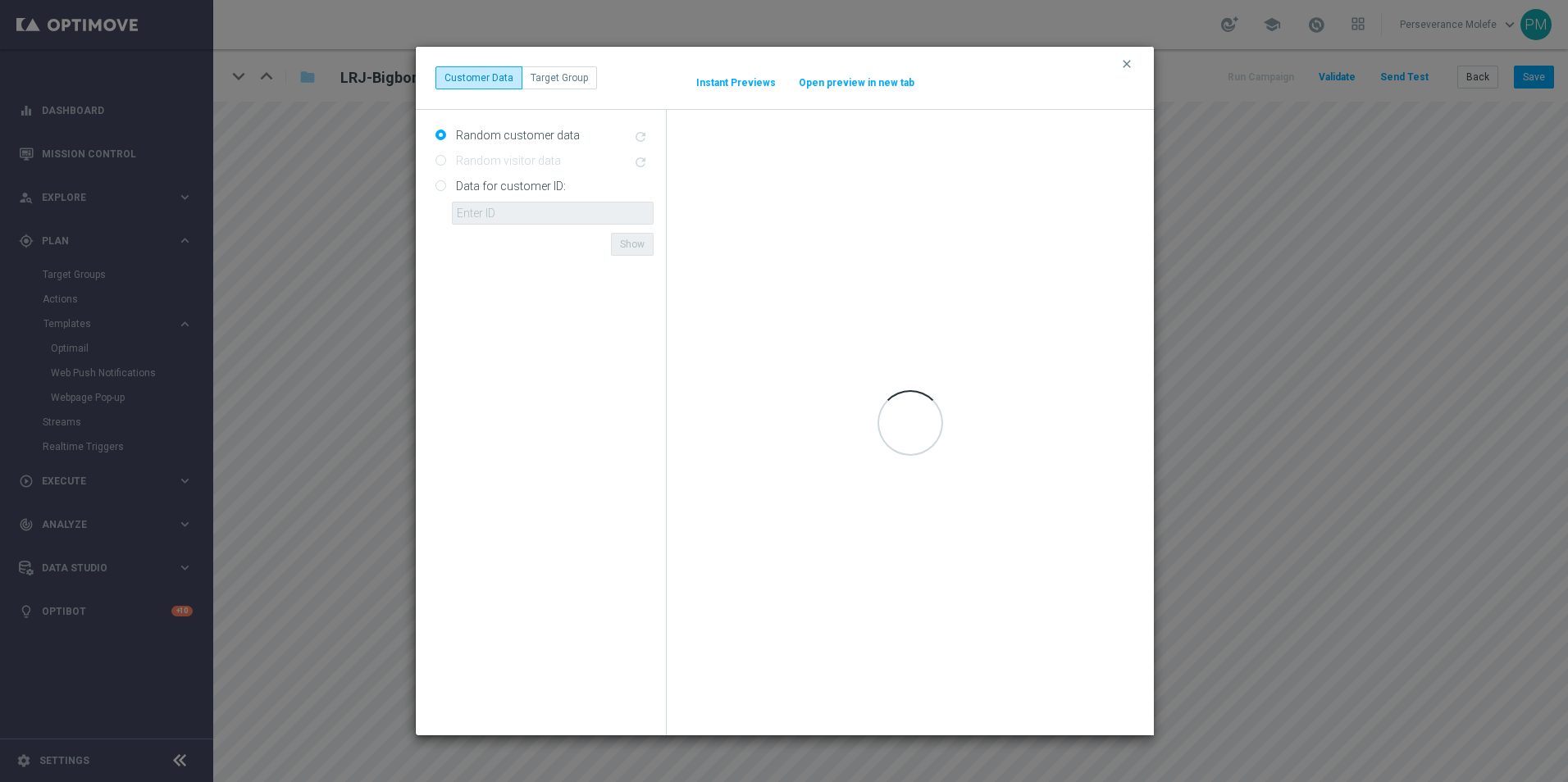
scroll to position [0, 0]
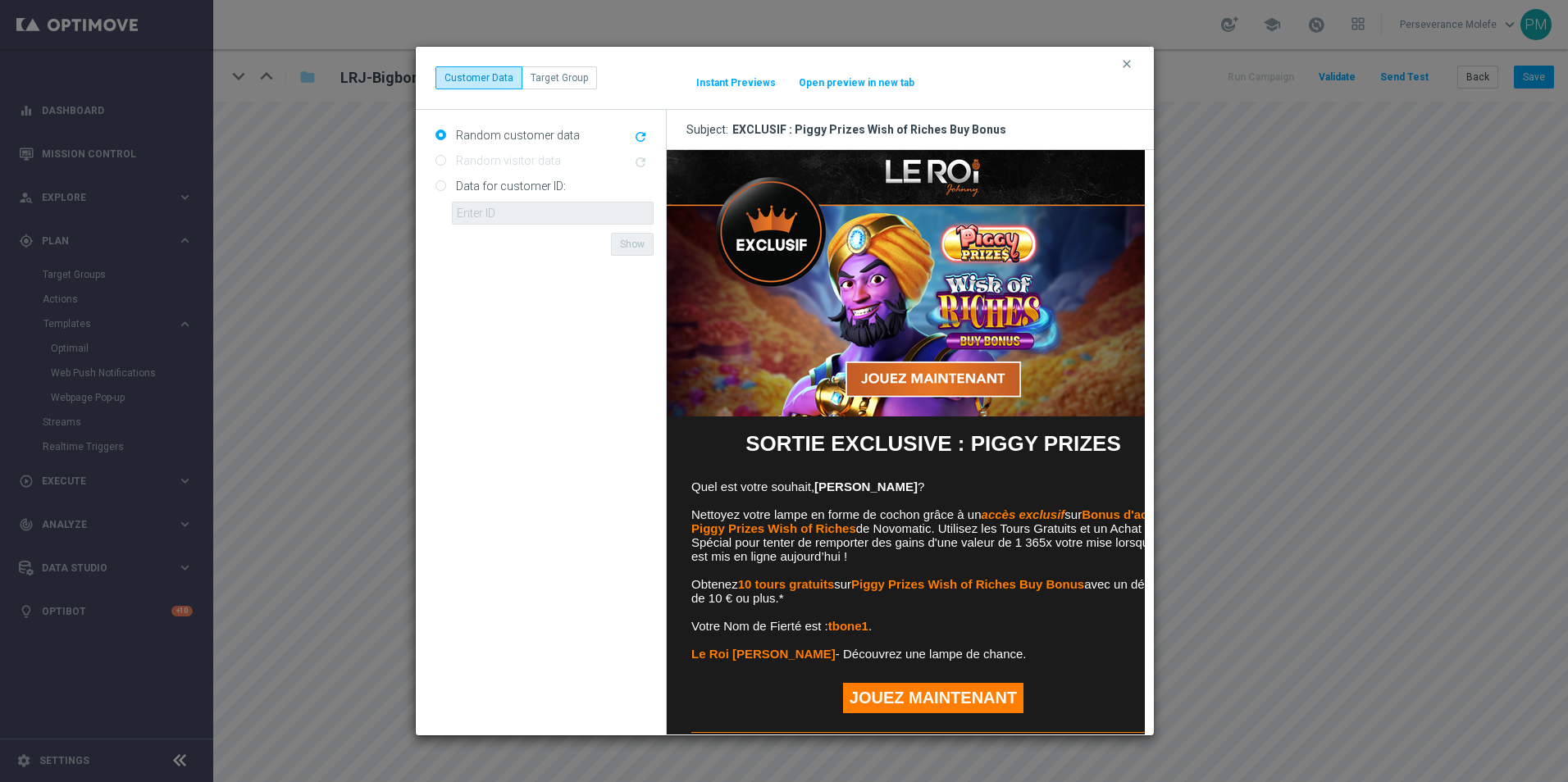
click at [854, 77] on button "Open preview in new tab" at bounding box center [856, 82] width 117 height 13
click at [1125, 62] on icon "clear" at bounding box center [1126, 64] width 13 height 13
click at [856, 77] on button "Open preview in new tab" at bounding box center [856, 82] width 117 height 13
click at [1121, 66] on icon "clear" at bounding box center [1126, 64] width 13 height 13
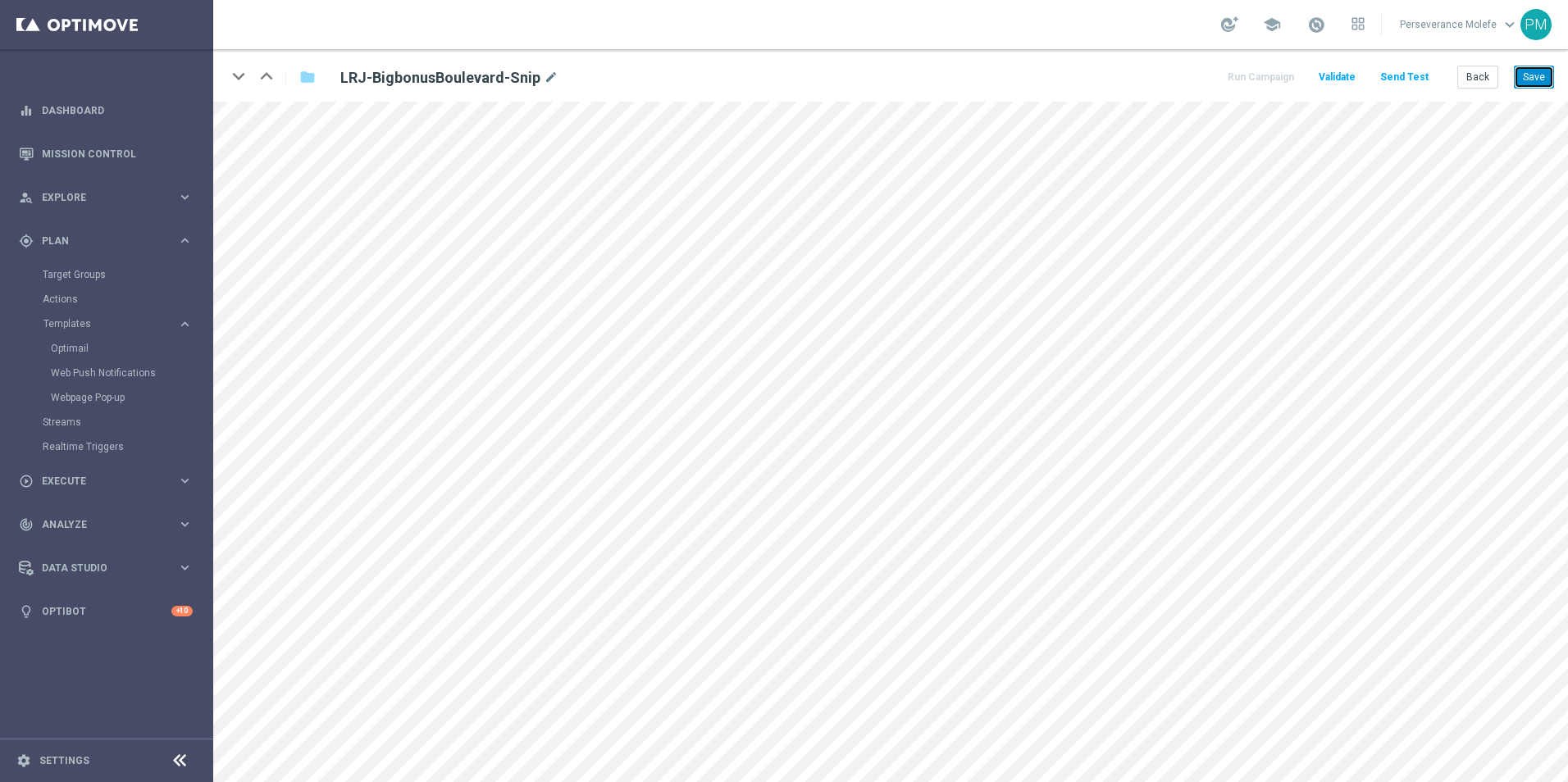
click at [1547, 74] on button "Save" at bounding box center [1534, 77] width 40 height 23
click at [1544, 71] on button "Save" at bounding box center [1534, 77] width 40 height 23
click at [1465, 79] on button "Back" at bounding box center [1477, 77] width 41 height 23
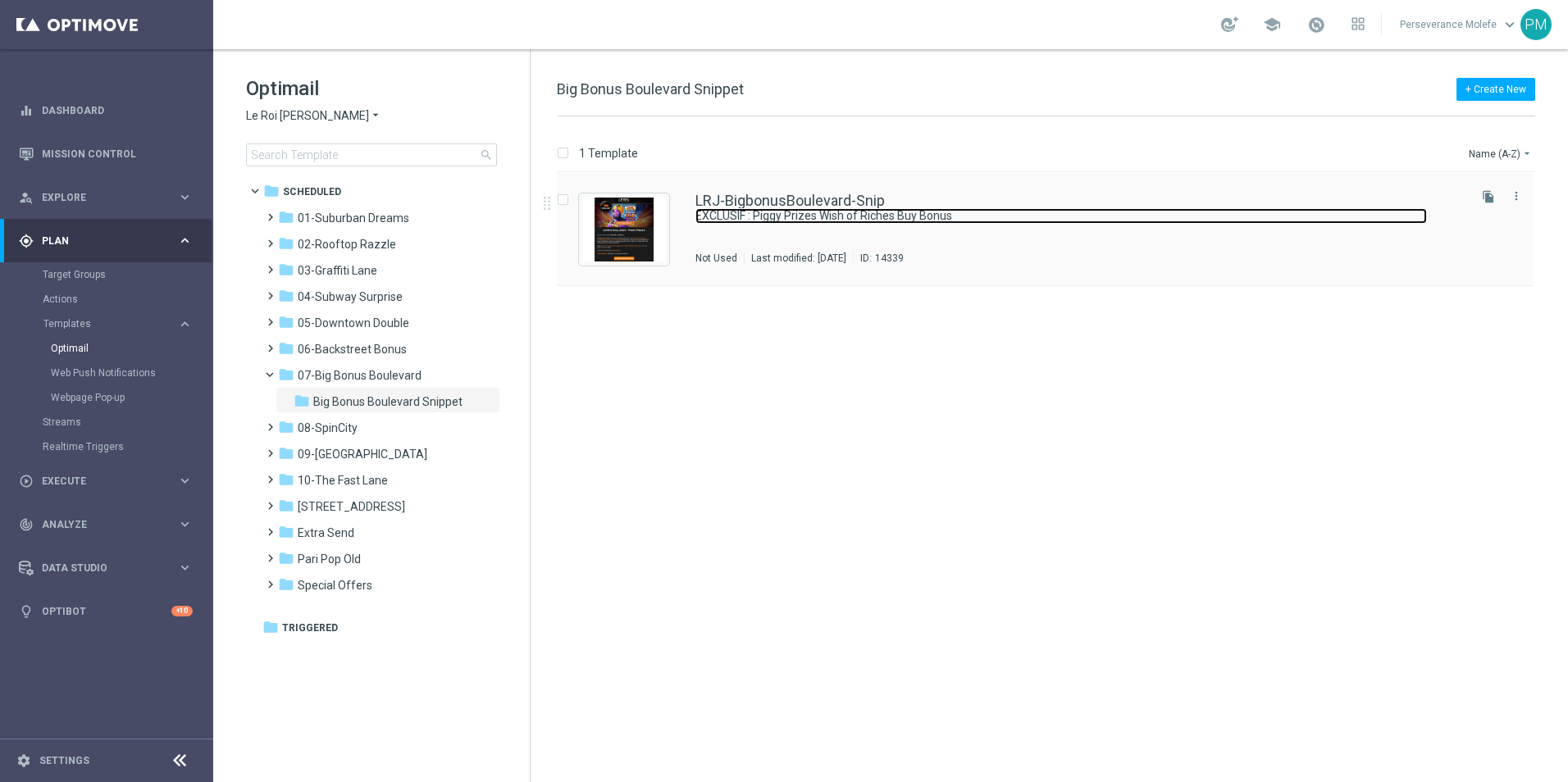
click at [801, 208] on link "EXCLUSIF : Piggy Prizes Wish of Riches Buy Bonus" at bounding box center [1060, 216] width 732 height 16
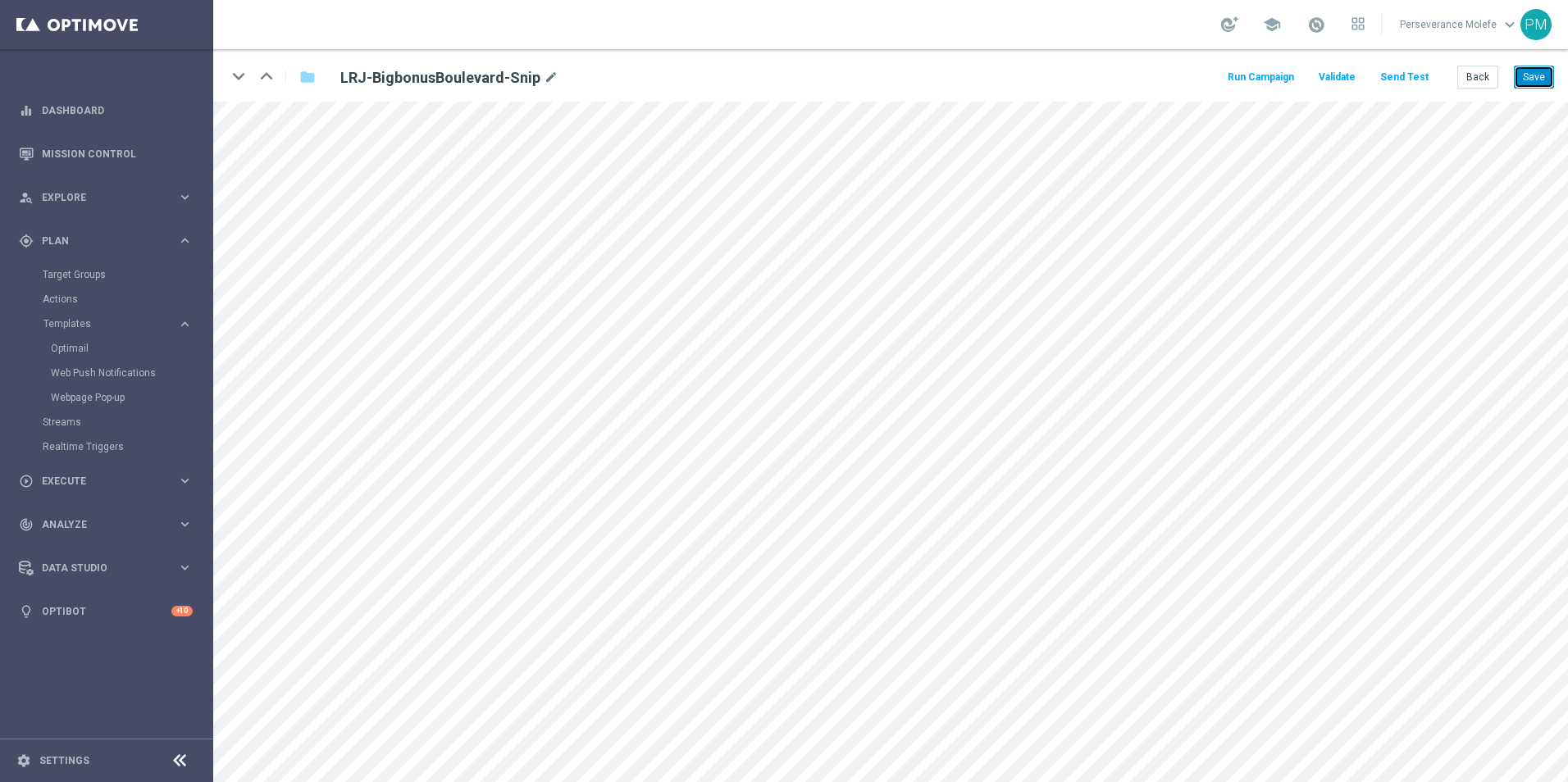
click at [1529, 70] on button "Save" at bounding box center [1534, 77] width 40 height 23
click at [1473, 84] on button "Back" at bounding box center [1477, 77] width 41 height 23
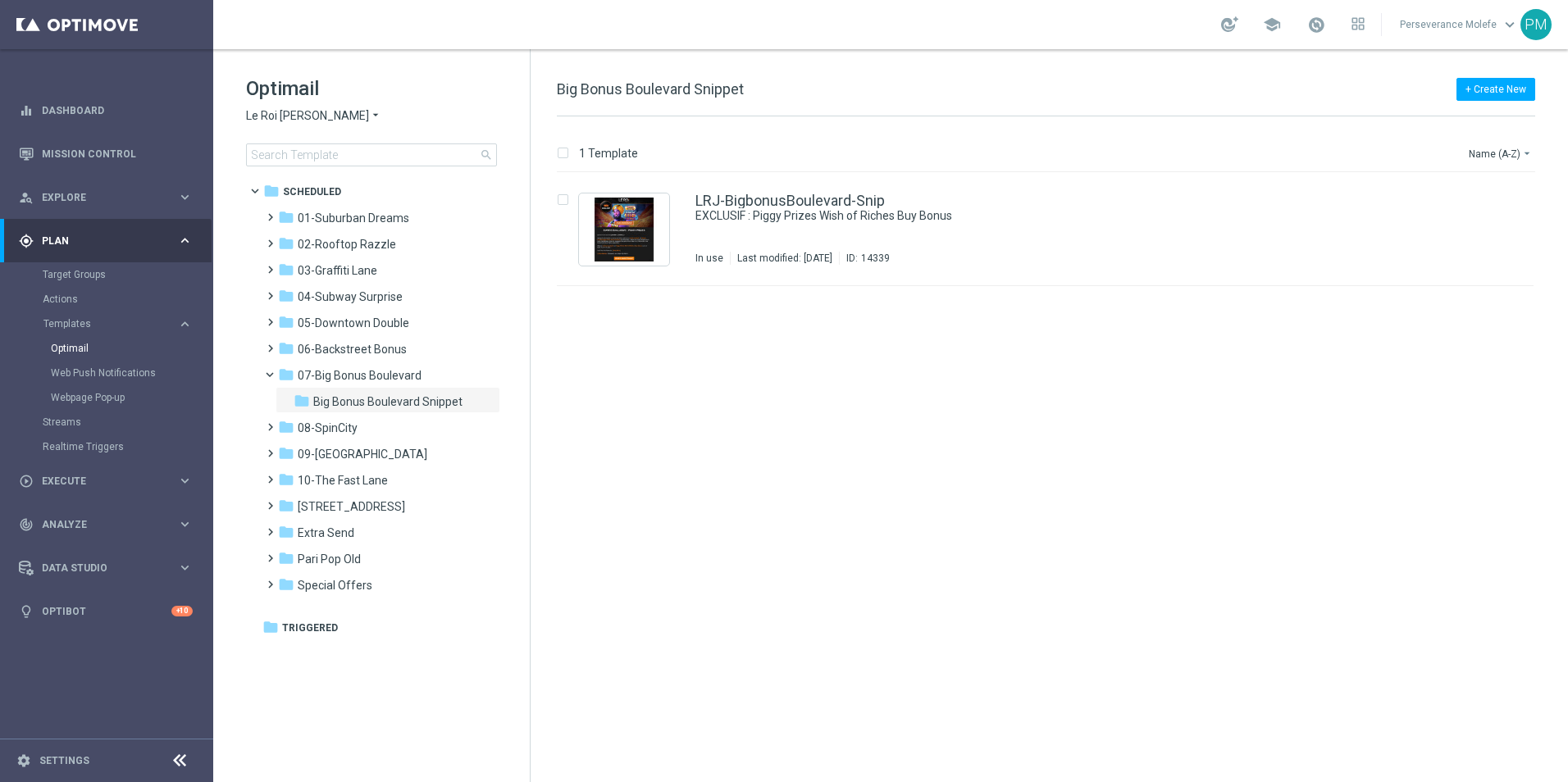
click at [308, 120] on span "Le Roi [PERSON_NAME]" at bounding box center [307, 116] width 123 height 16
click at [319, 268] on div "Casino Joka" at bounding box center [308, 272] width 123 height 20
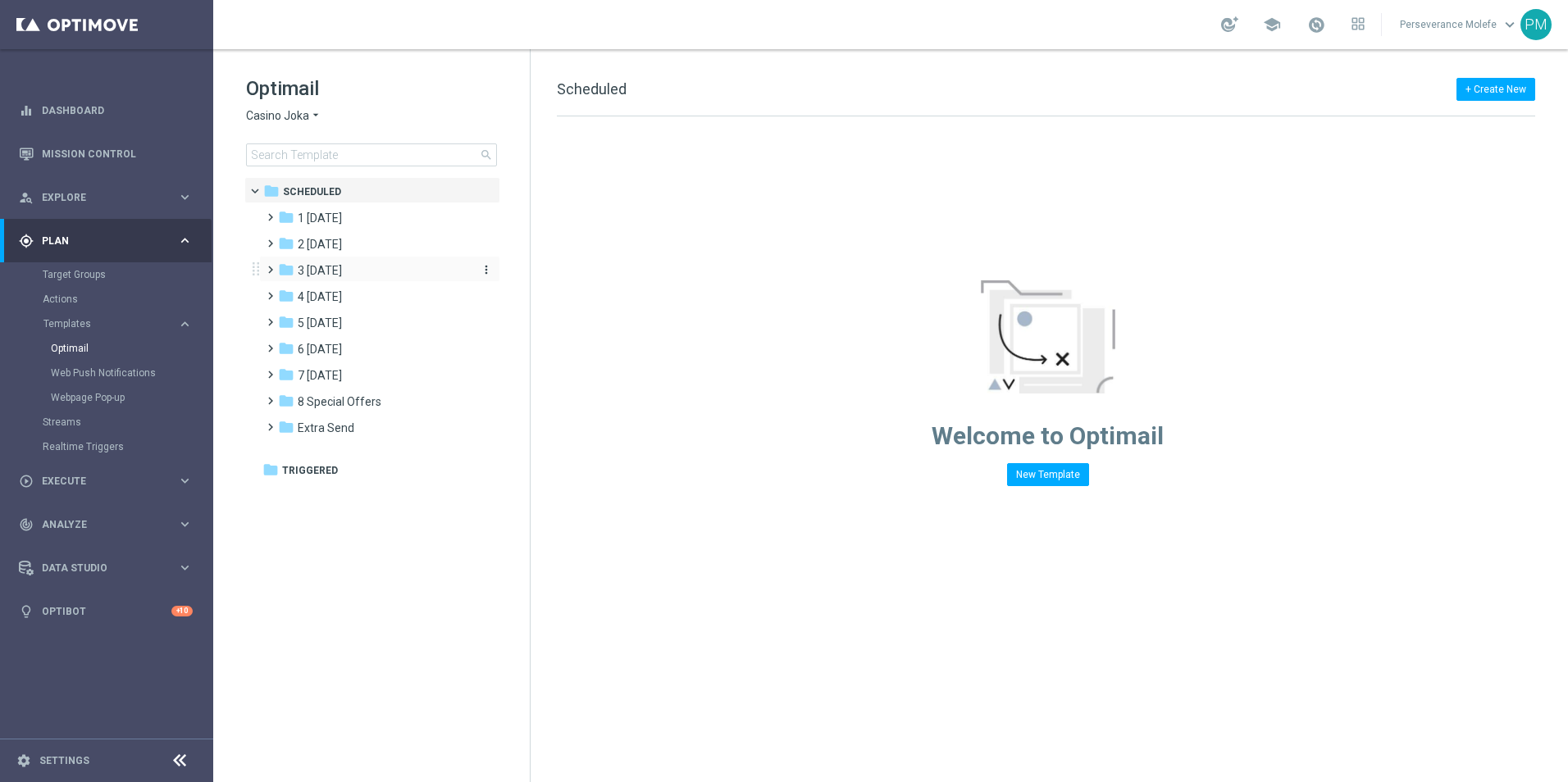
click at [369, 278] on div "folder 3 Thursday" at bounding box center [372, 271] width 188 height 19
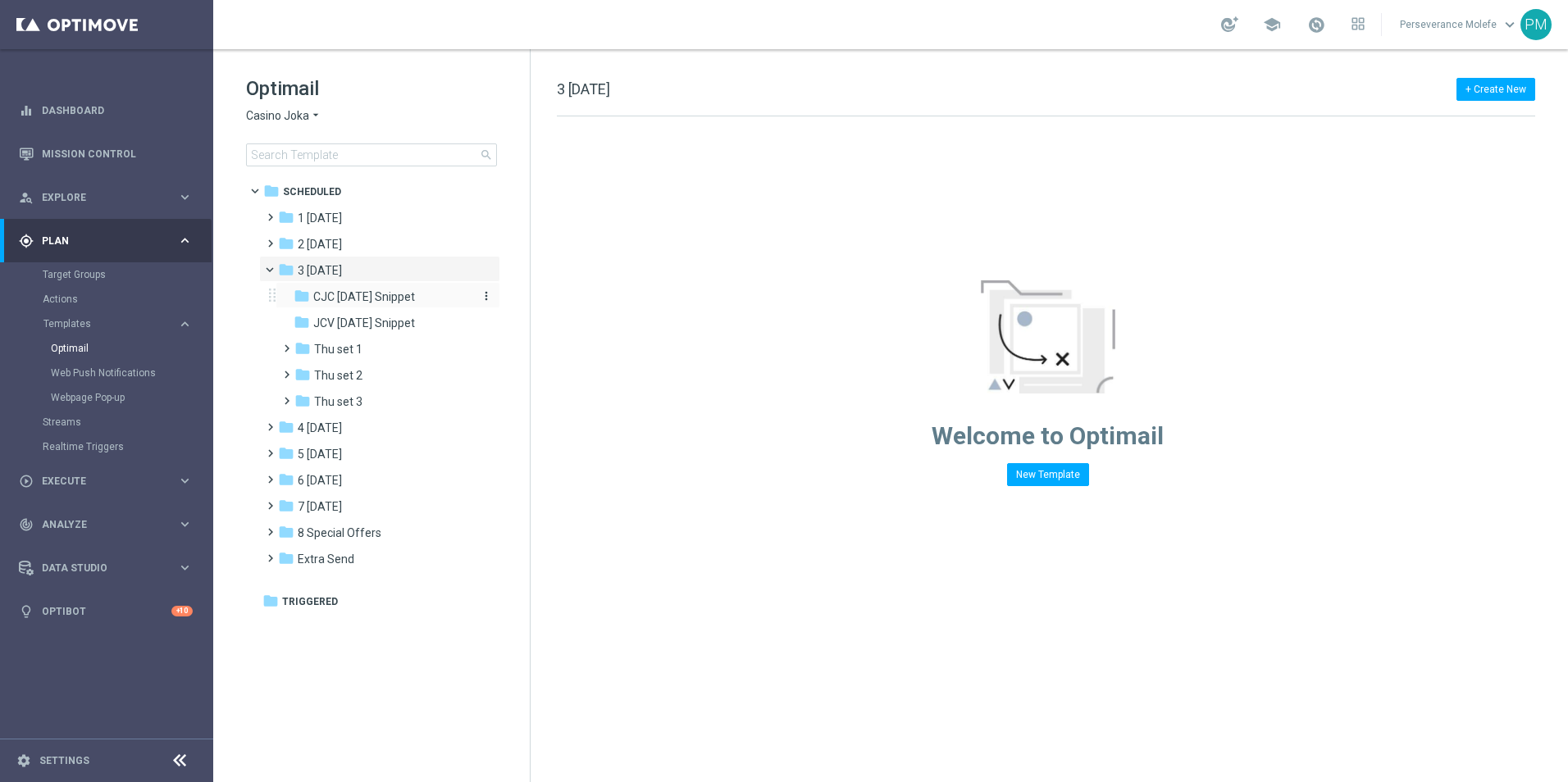
click at [377, 290] on span "CJC Thursday Snippet" at bounding box center [364, 296] width 102 height 15
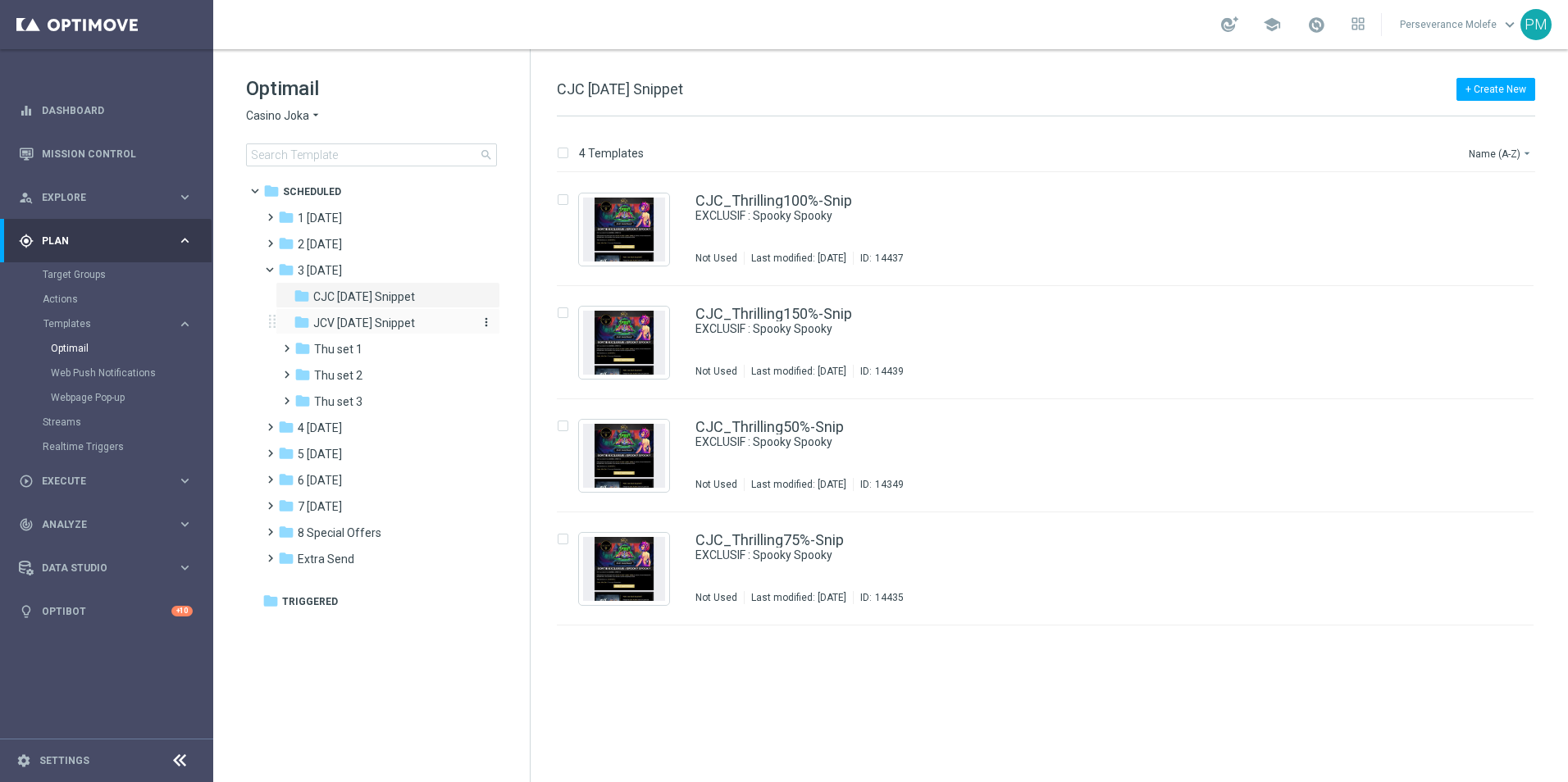
click at [377, 316] on span "JCV Thursday Snippet" at bounding box center [364, 323] width 102 height 15
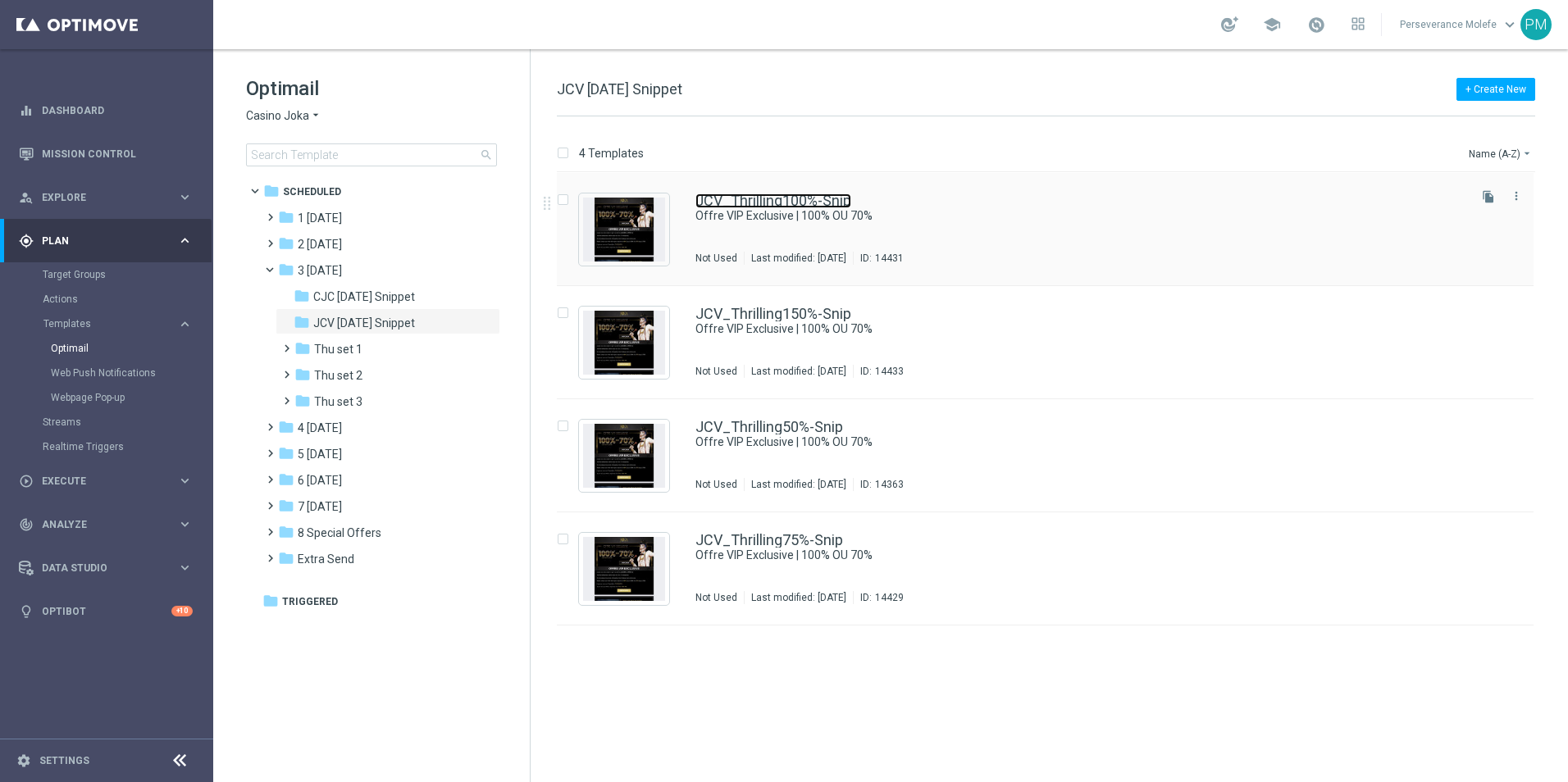
click at [747, 207] on link "JCV_Thrilling100%-Snip" at bounding box center [773, 201] width 156 height 15
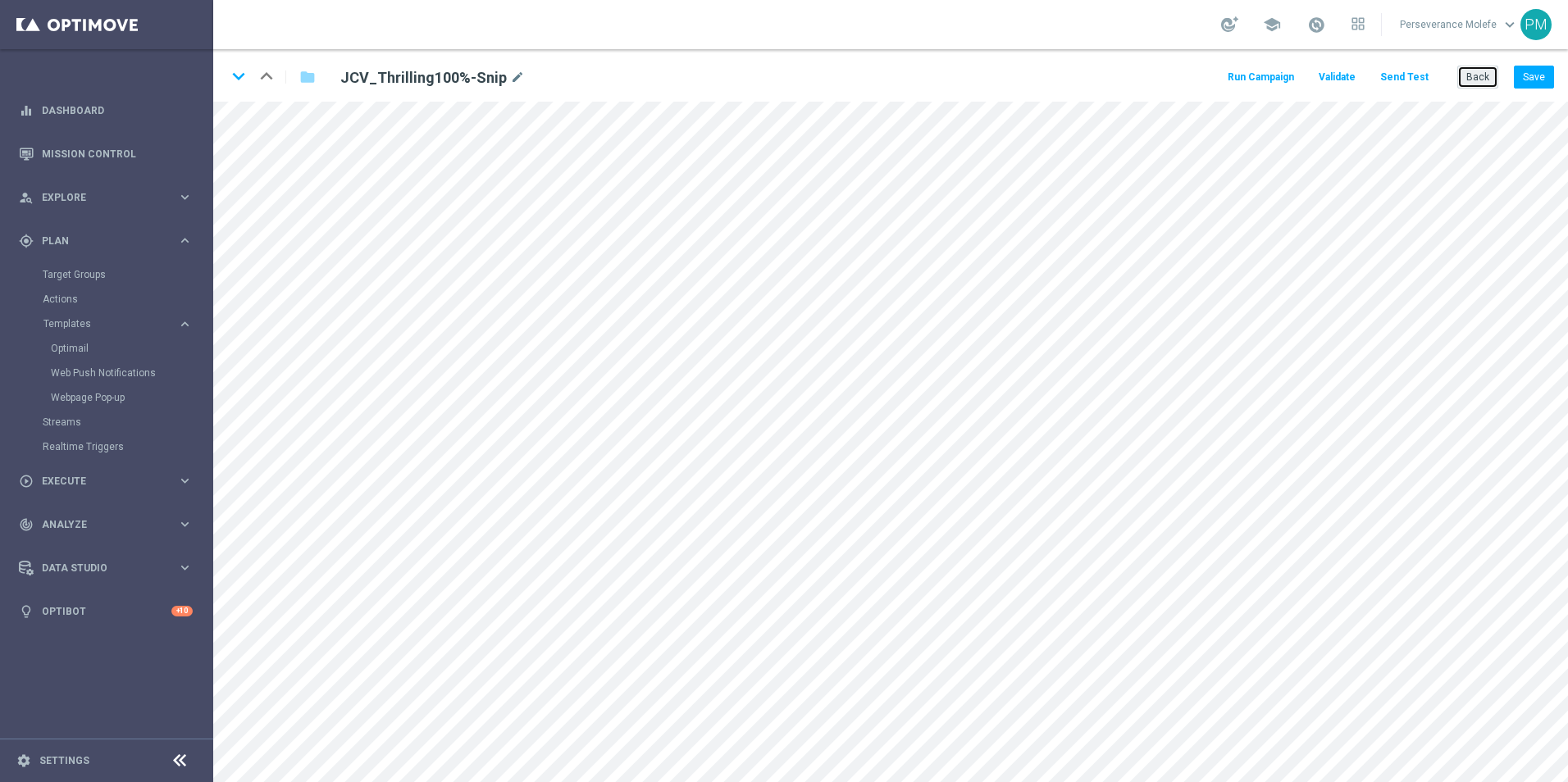
click at [1480, 78] on button "Back" at bounding box center [1477, 77] width 41 height 23
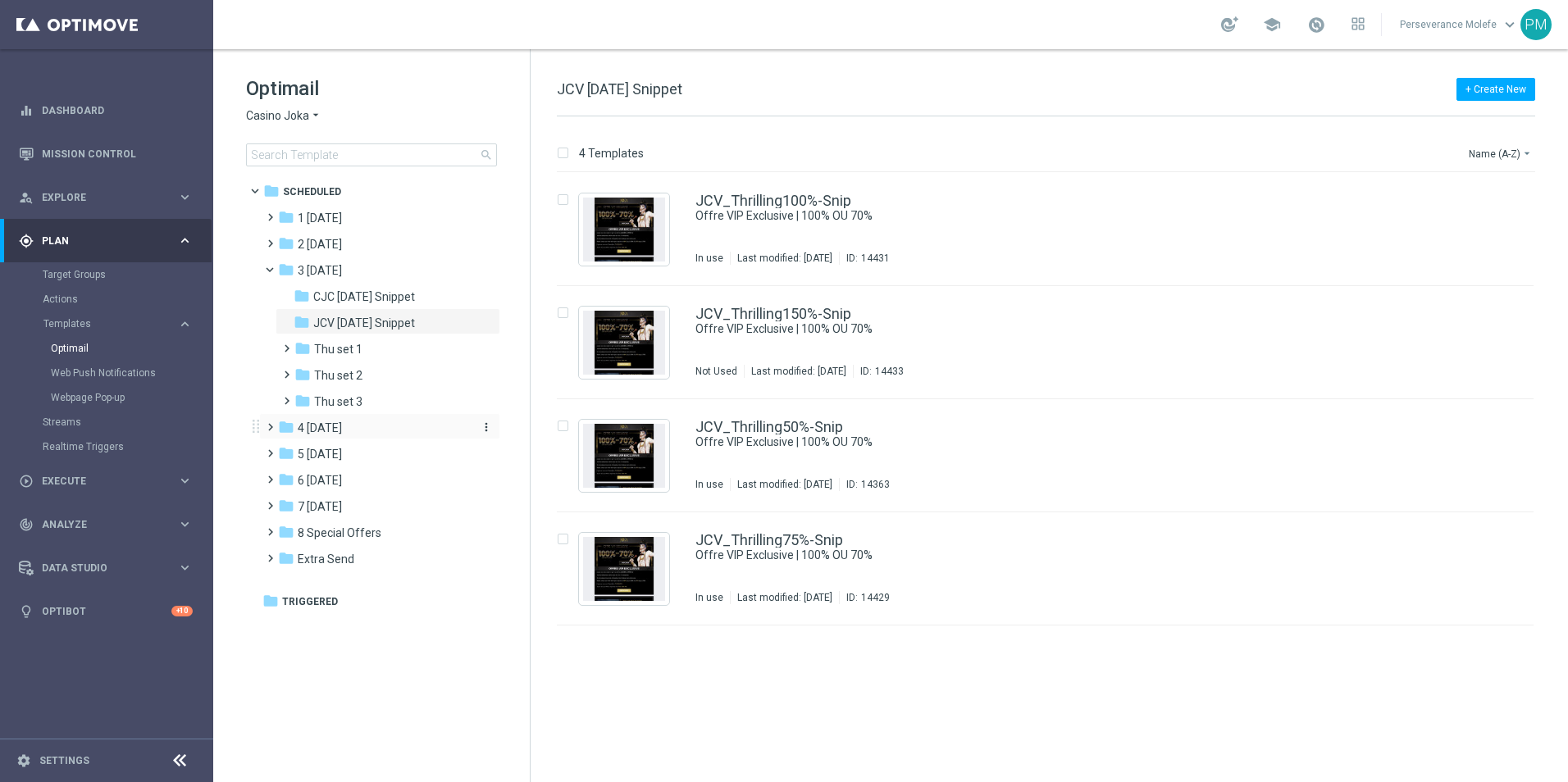
click at [392, 431] on div "folder 4 Friday" at bounding box center [372, 428] width 188 height 19
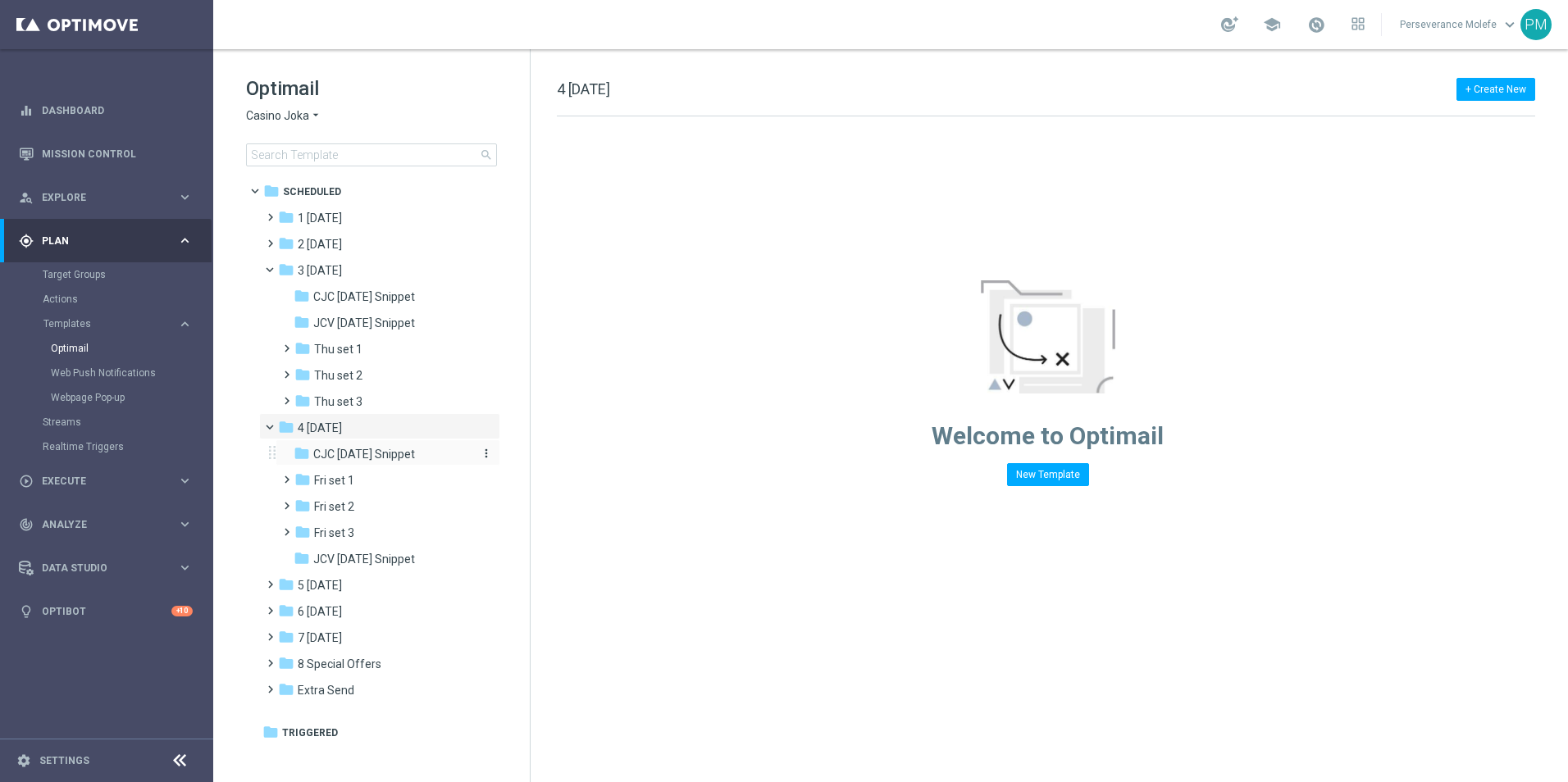
click at [391, 451] on span "CJC [DATE] Snippet" at bounding box center [364, 453] width 102 height 15
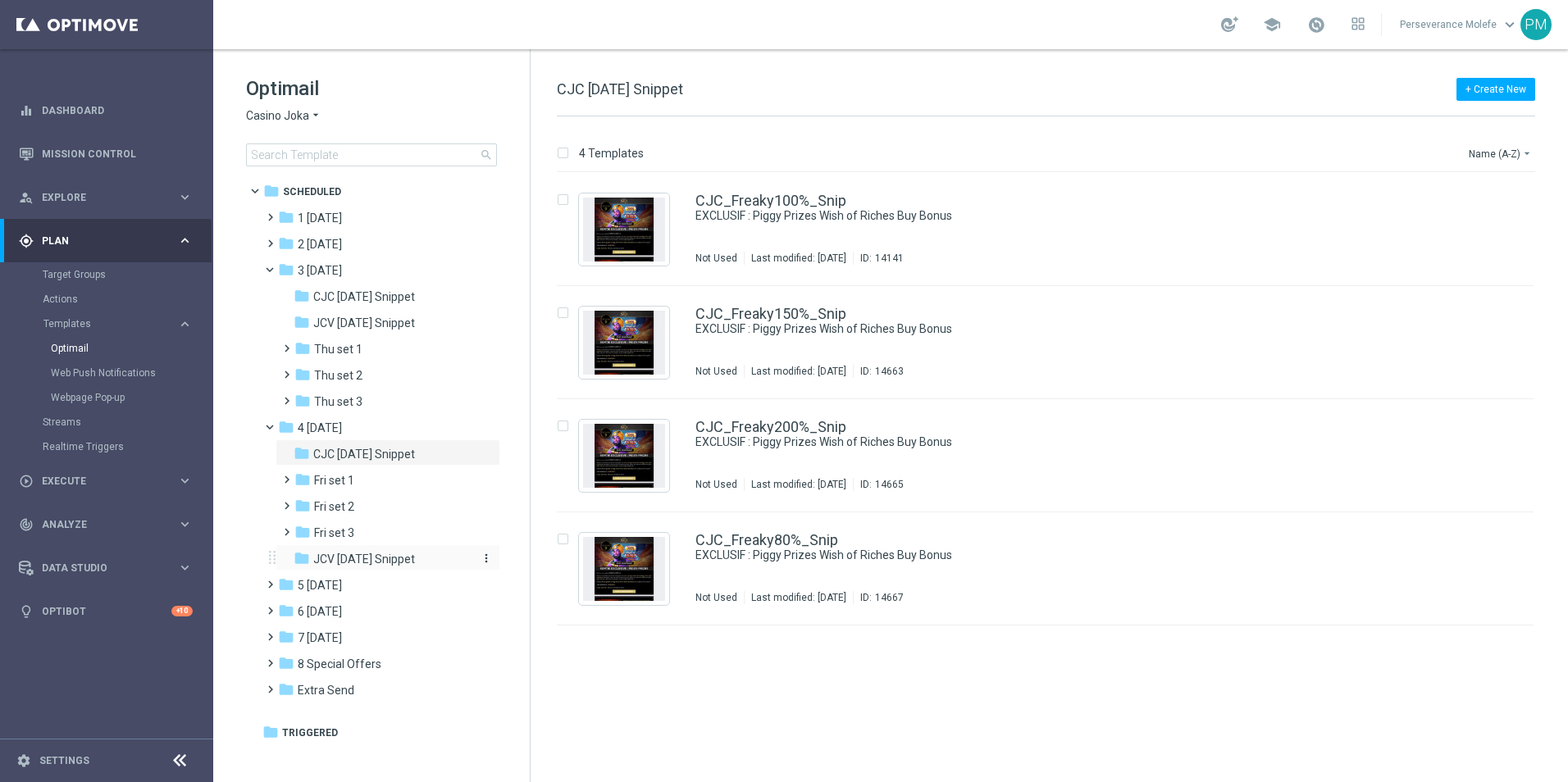
click at [400, 557] on span "JCV [DATE] Snippet" at bounding box center [364, 559] width 102 height 15
click at [392, 586] on div "folder 5 Saturday" at bounding box center [372, 586] width 188 height 19
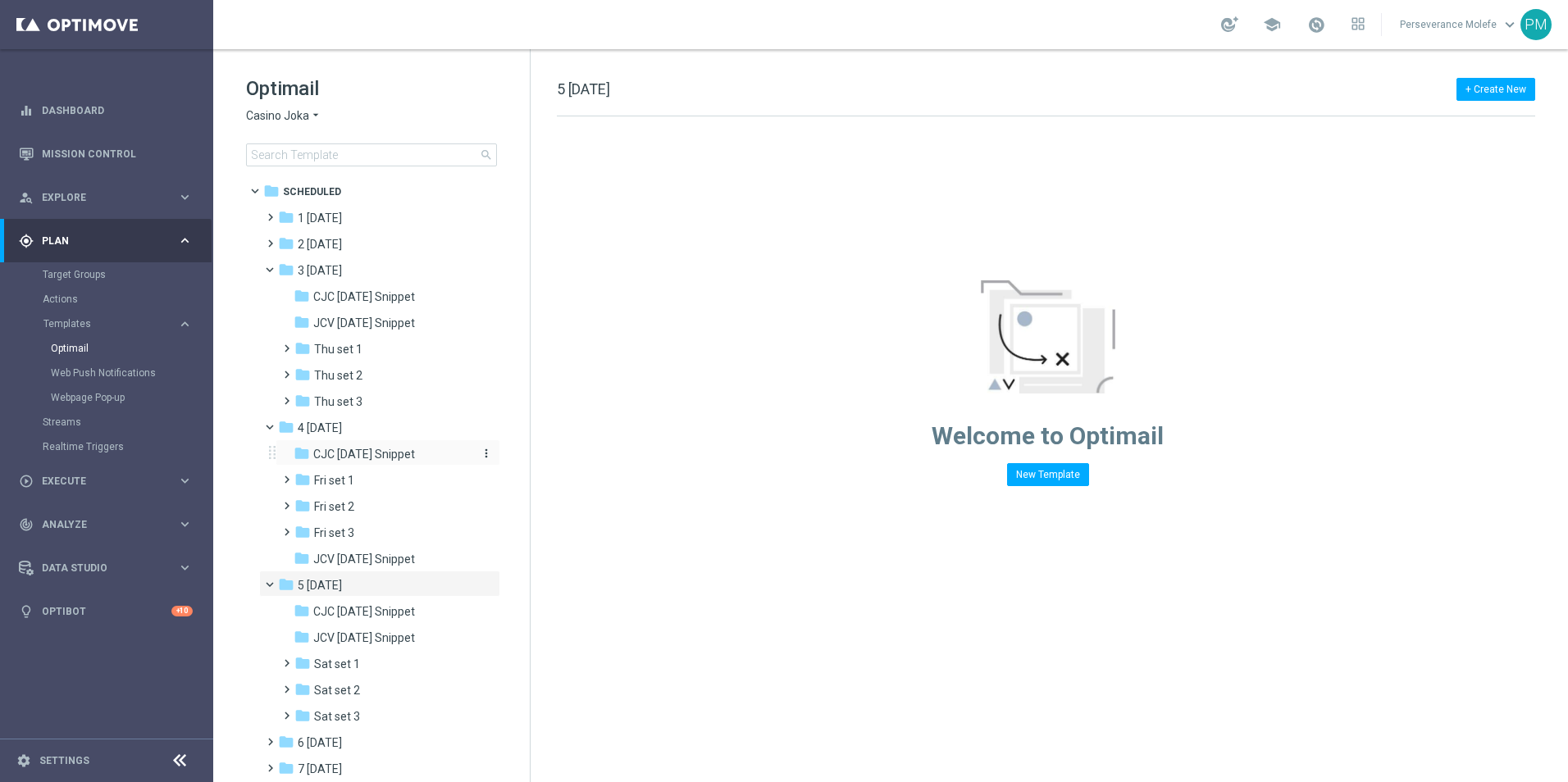
scroll to position [97, 0]
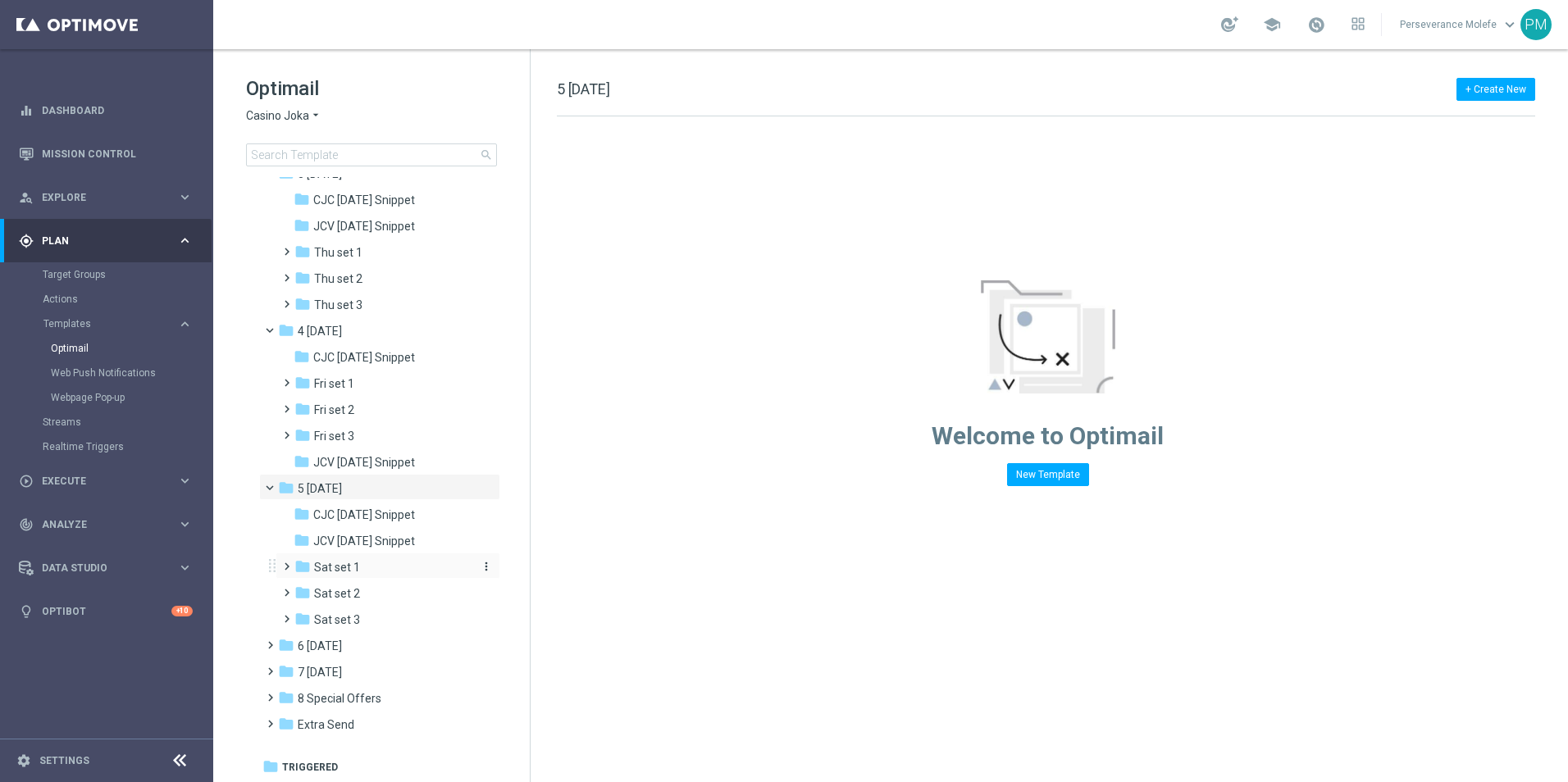
click at [380, 566] on div "folder Sat set 1" at bounding box center [382, 568] width 174 height 19
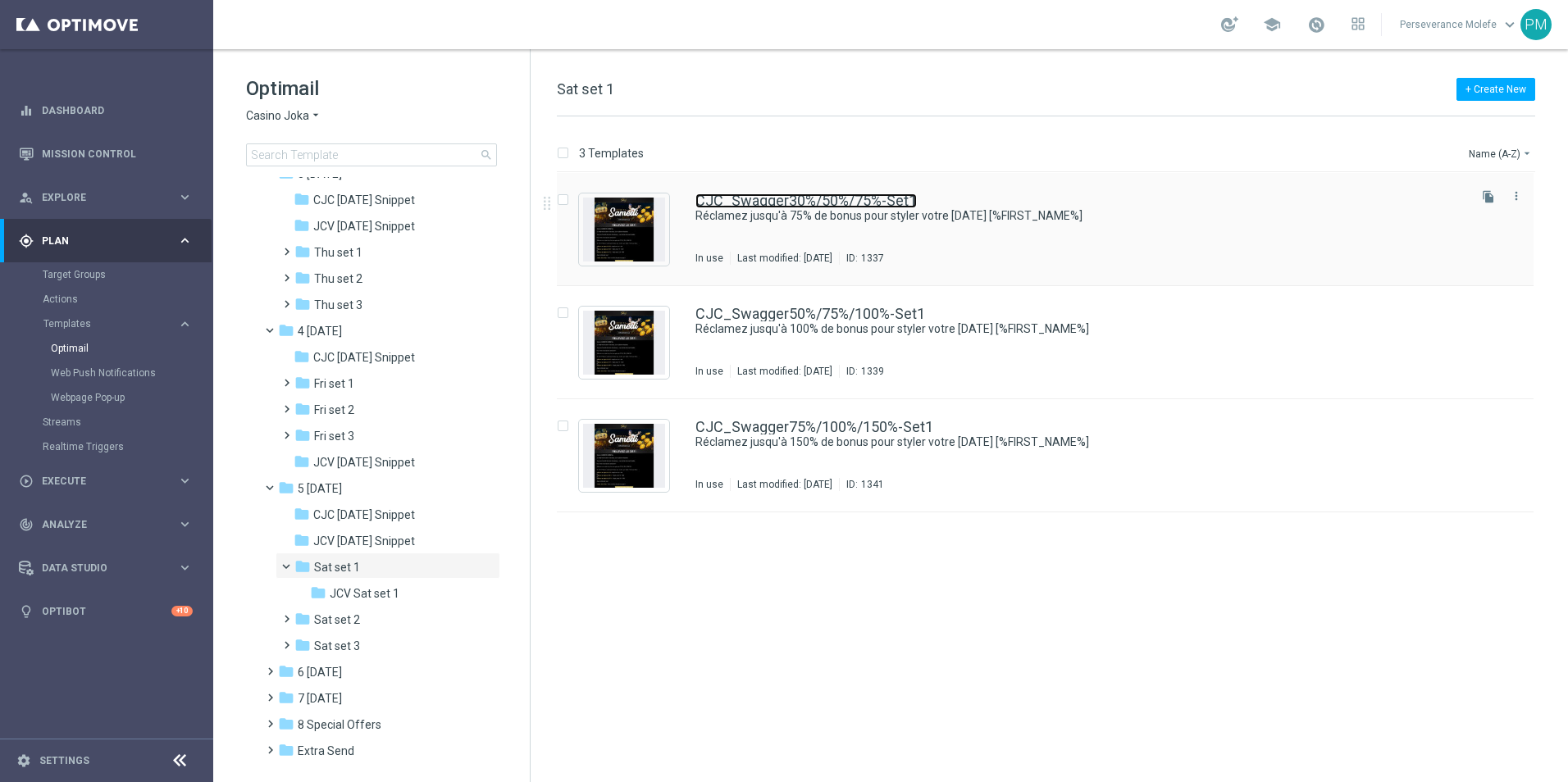
click at [800, 195] on link "CJC_Swagger30%/50%/75%-Set1" at bounding box center [806, 201] width 222 height 15
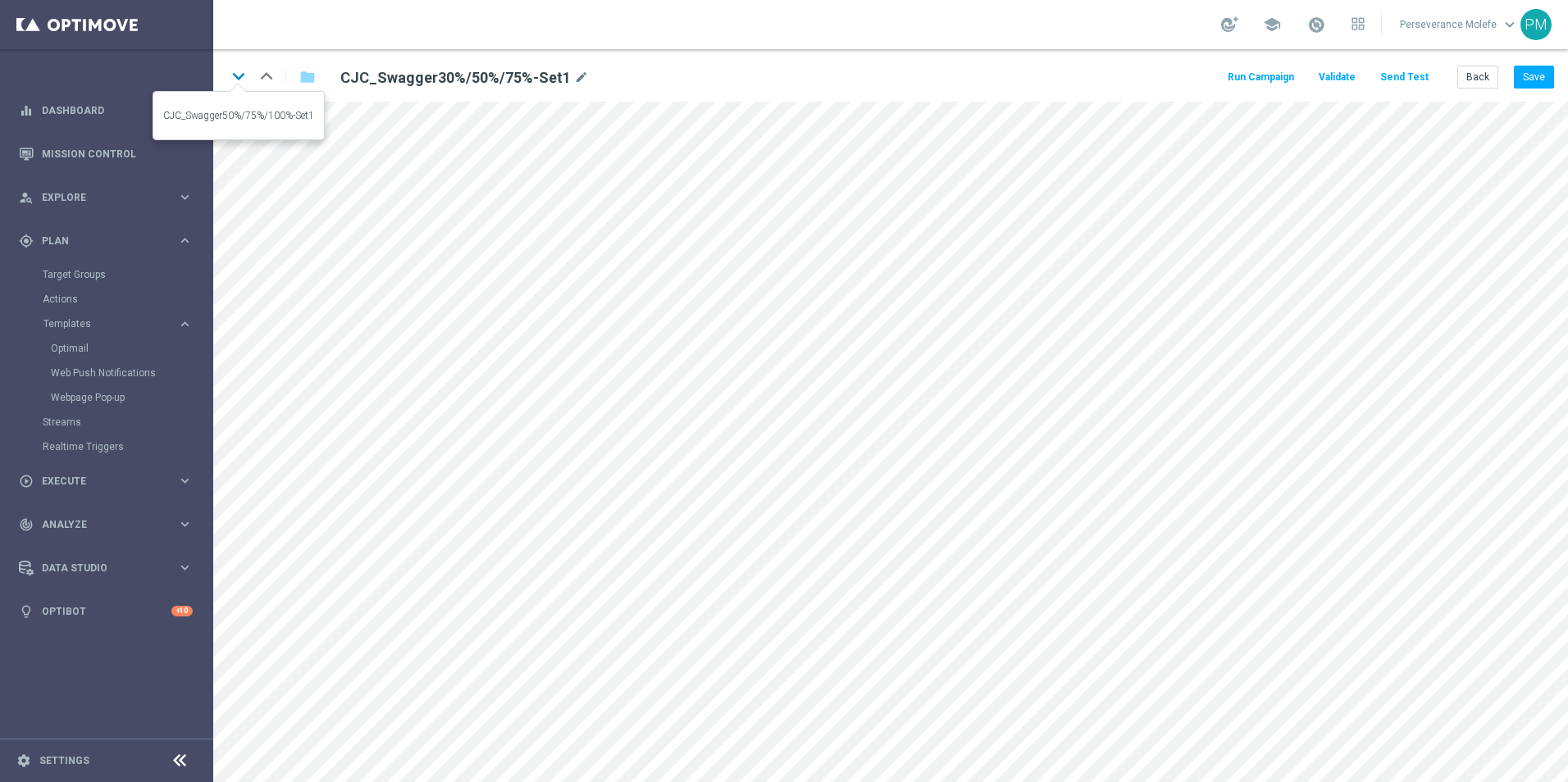
click at [241, 65] on icon "keyboard_arrow_down" at bounding box center [238, 76] width 24 height 24
click at [242, 74] on icon "keyboard_arrow_down" at bounding box center [238, 76] width 24 height 24
click at [1484, 90] on div "keyboard_arrow_down keyboard_arrow_up folder CJC_Swagger75%/100%/150%-Set1 mode…" at bounding box center [890, 75] width 1354 height 52
click at [1487, 71] on button "Back" at bounding box center [1477, 77] width 41 height 23
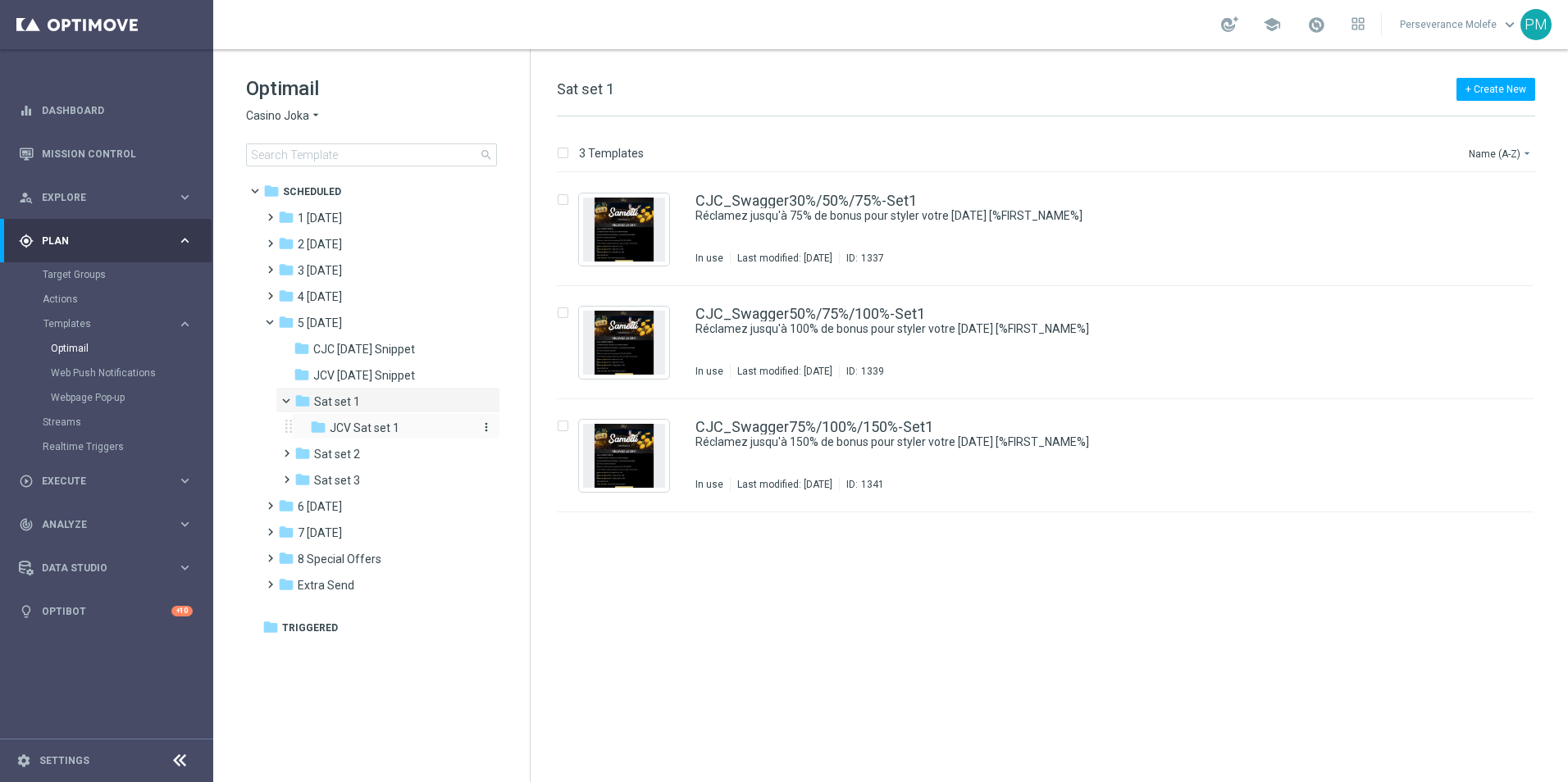
click at [384, 424] on span "JCV Sat set 1" at bounding box center [365, 427] width 70 height 15
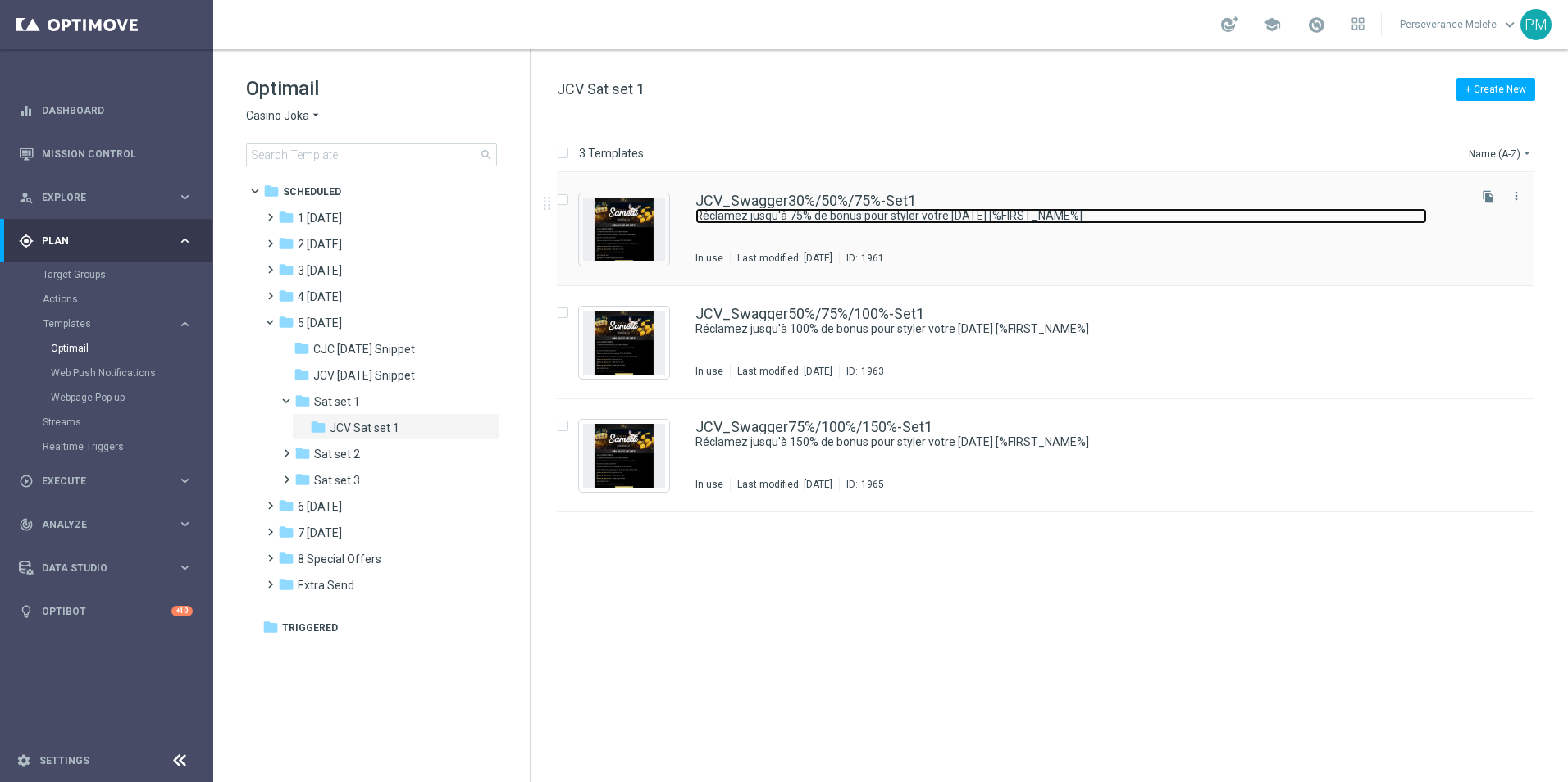
click at [779, 214] on link "Réclamez jusqu'à 75% de bonus pour styler votre samedi [%FIRST_NAME%]" at bounding box center [1060, 216] width 732 height 16
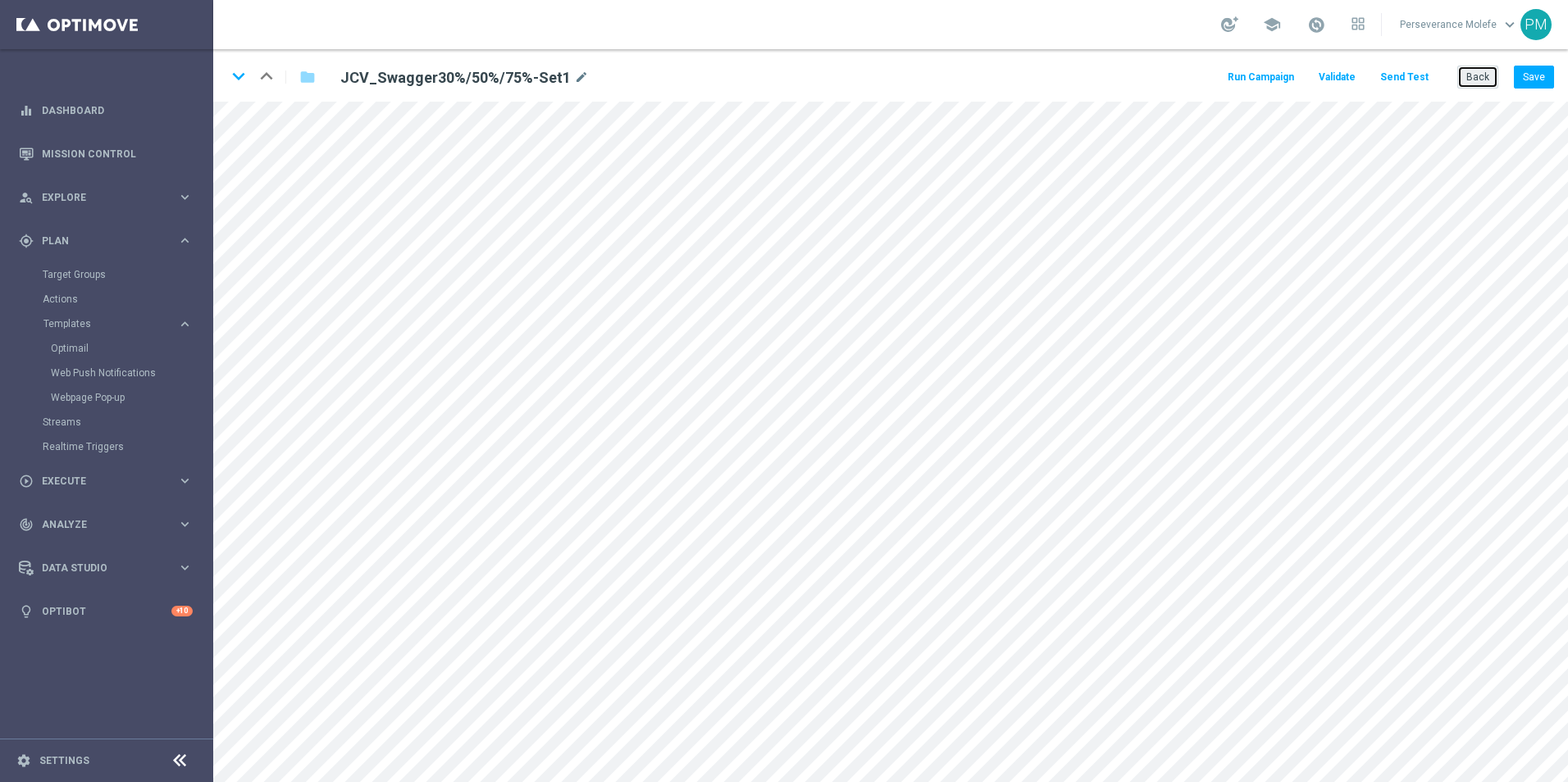
click at [1470, 71] on button "Back" at bounding box center [1477, 77] width 41 height 23
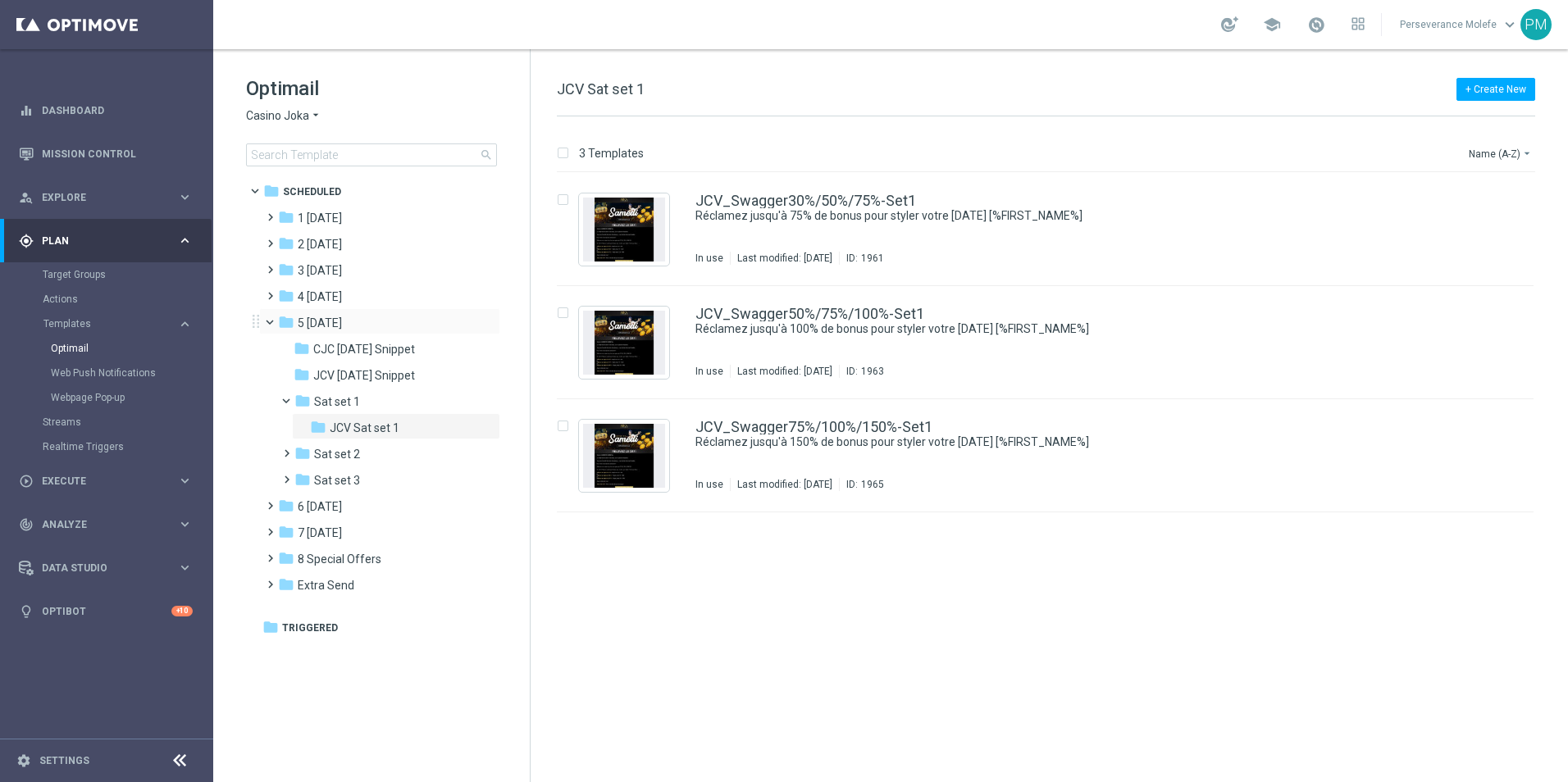
click at [274, 322] on span at bounding box center [277, 318] width 7 height 7
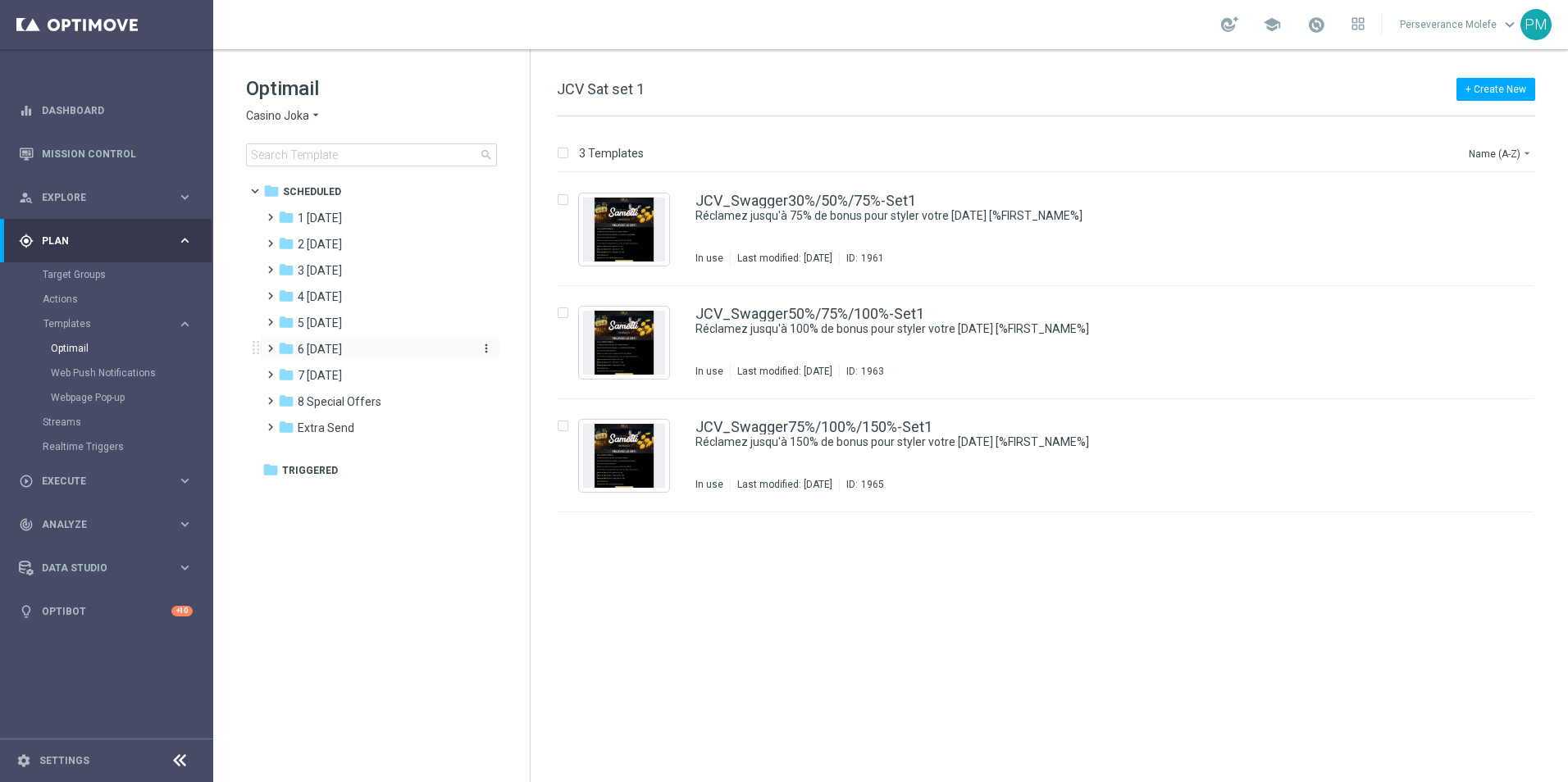
click at [352, 356] on div "folder 6 Sunday" at bounding box center [372, 350] width 188 height 19
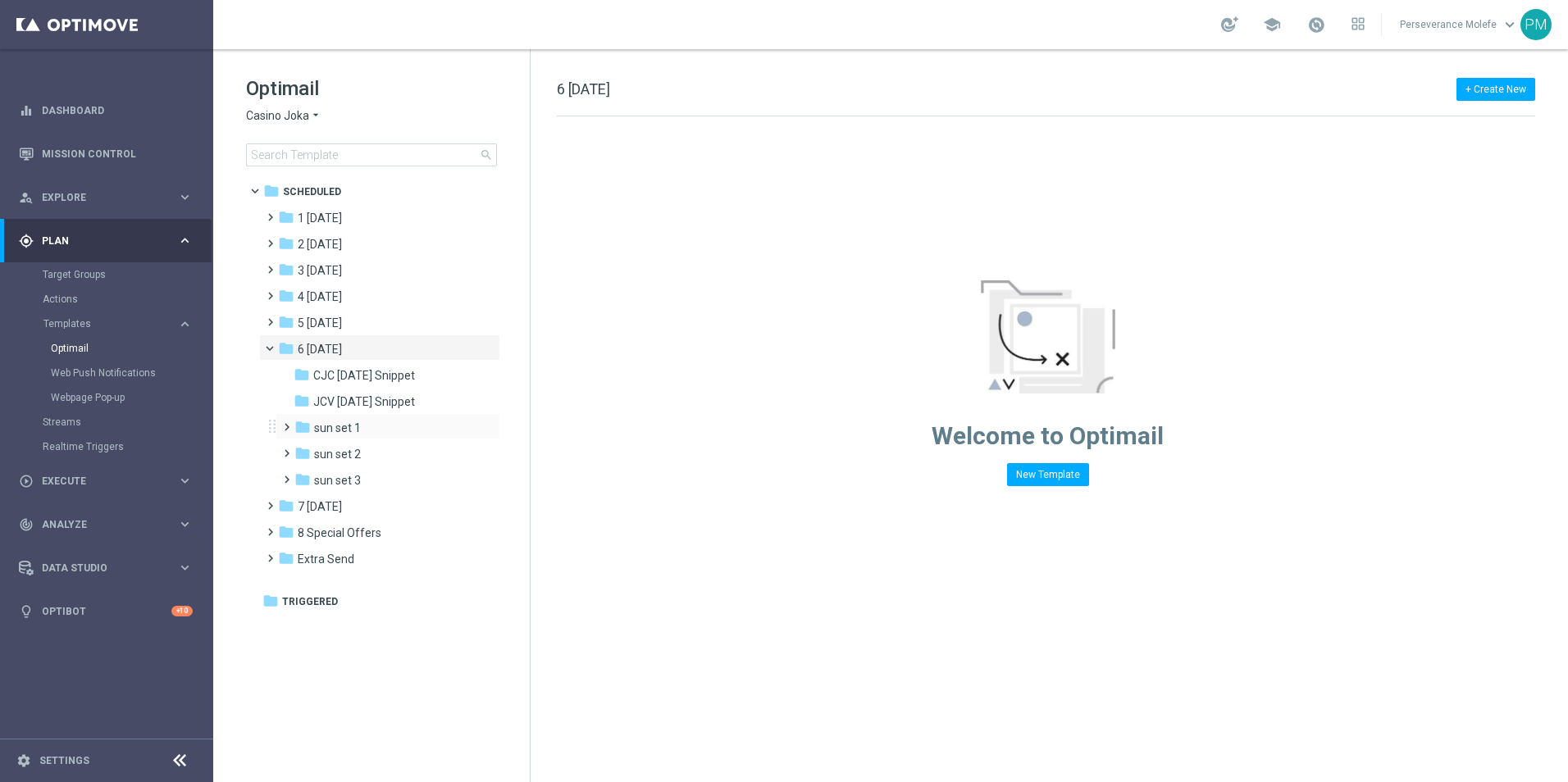
click at [357, 438] on div "folder sun set 1 more_vert" at bounding box center [388, 426] width 225 height 26
click at [358, 432] on span "sun set 1" at bounding box center [337, 427] width 47 height 15
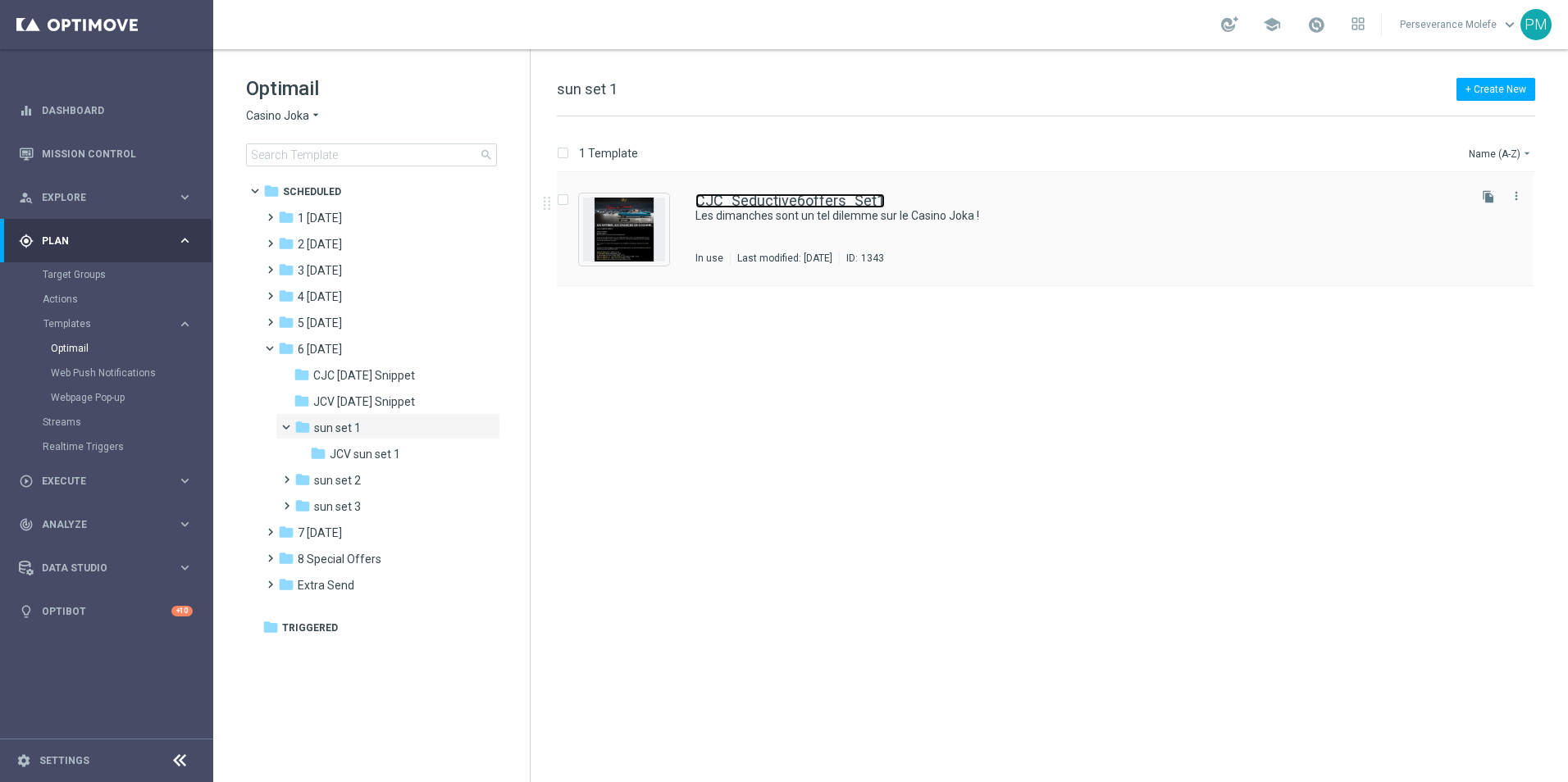
click at [802, 200] on link "CJC_Seductive6offers_Set1" at bounding box center [789, 201] width 189 height 15
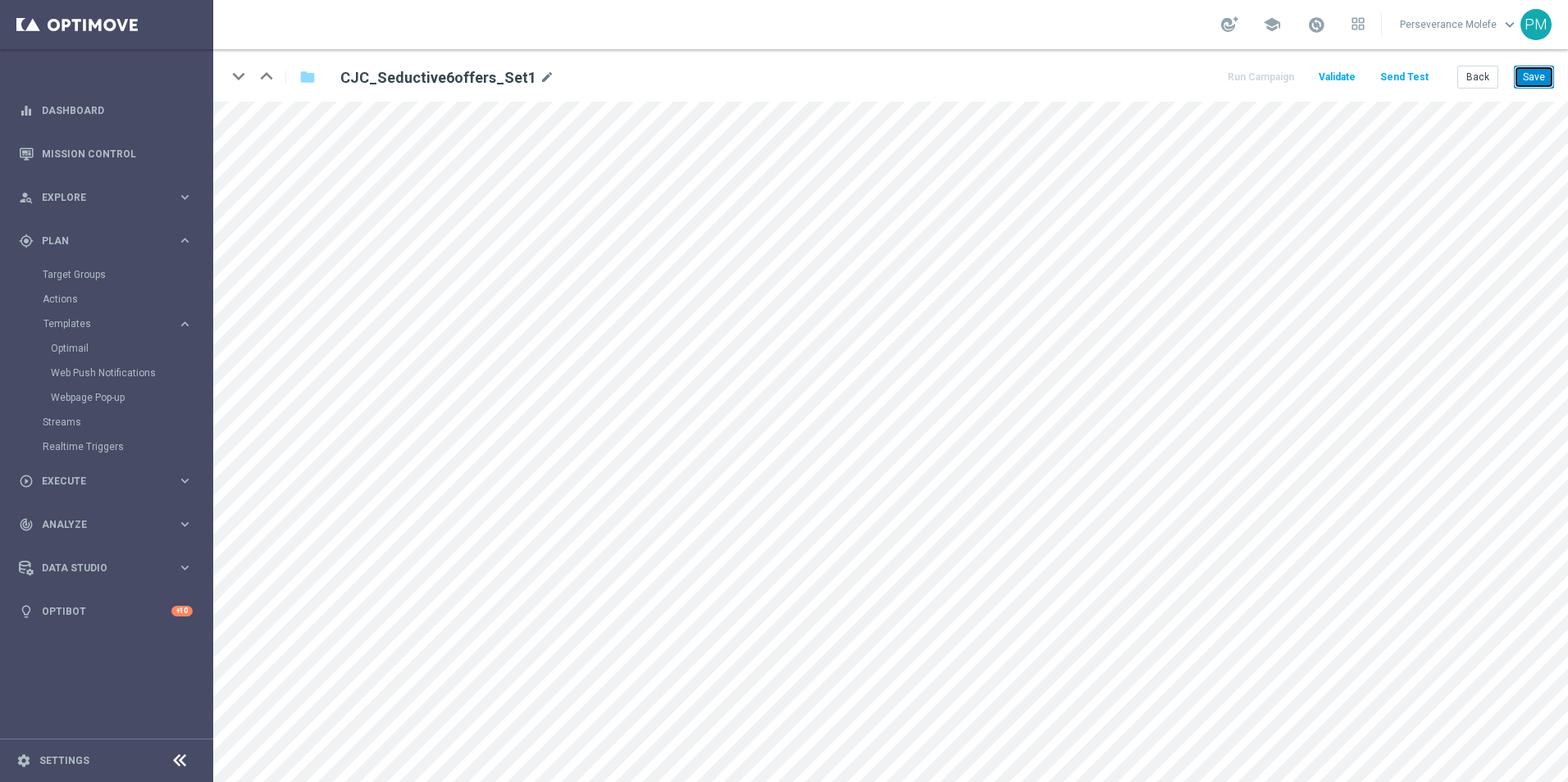
click at [1534, 75] on button "Save" at bounding box center [1534, 77] width 40 height 23
click at [1479, 83] on button "Back" at bounding box center [1477, 77] width 41 height 23
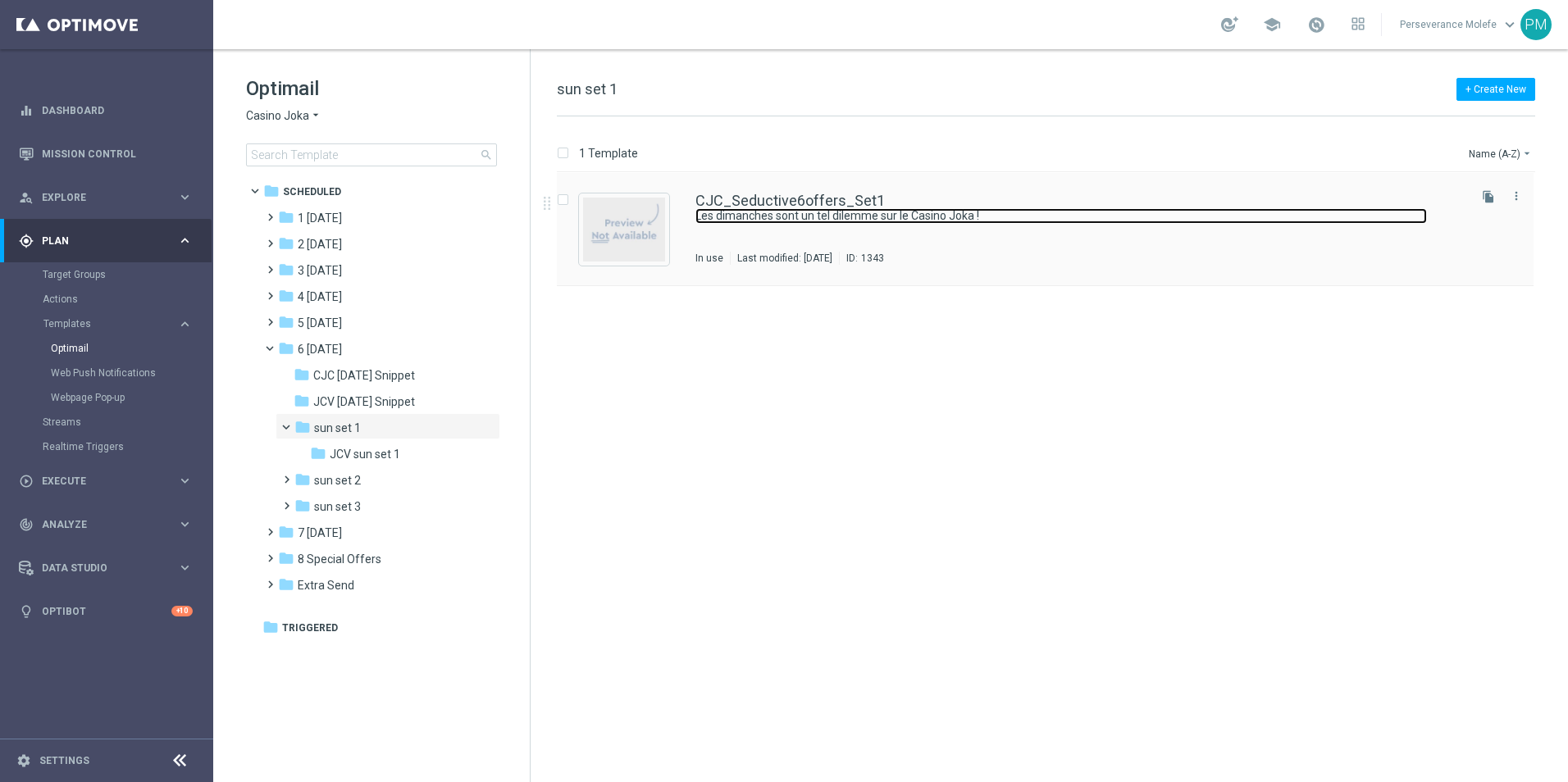
click at [777, 213] on link "Les dimanches sont un tel dilemme sur le Casino Joka !" at bounding box center [1060, 216] width 732 height 16
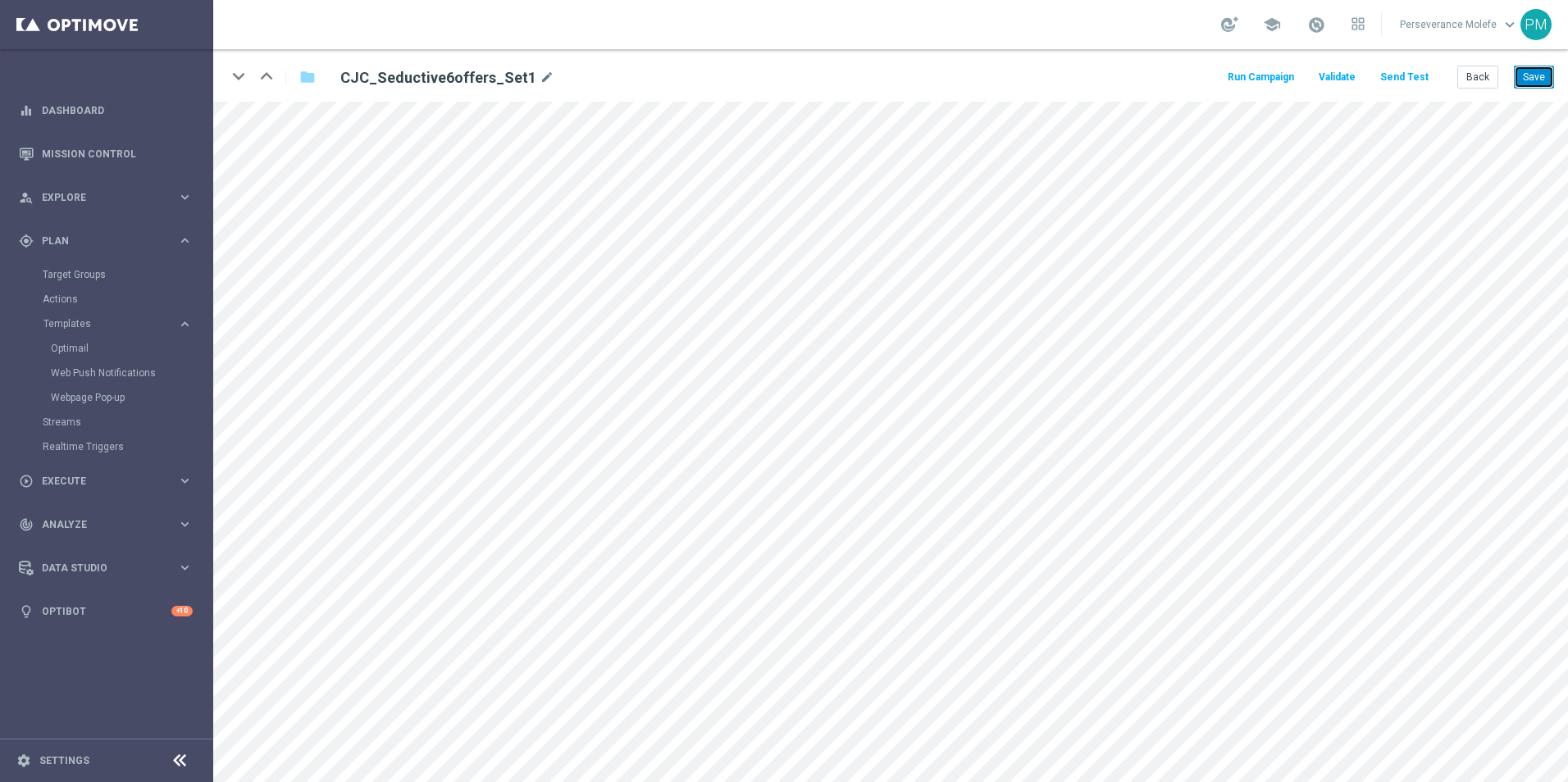
click at [1524, 77] on button "Save" at bounding box center [1534, 77] width 40 height 23
click at [1477, 81] on button "Back" at bounding box center [1477, 77] width 41 height 23
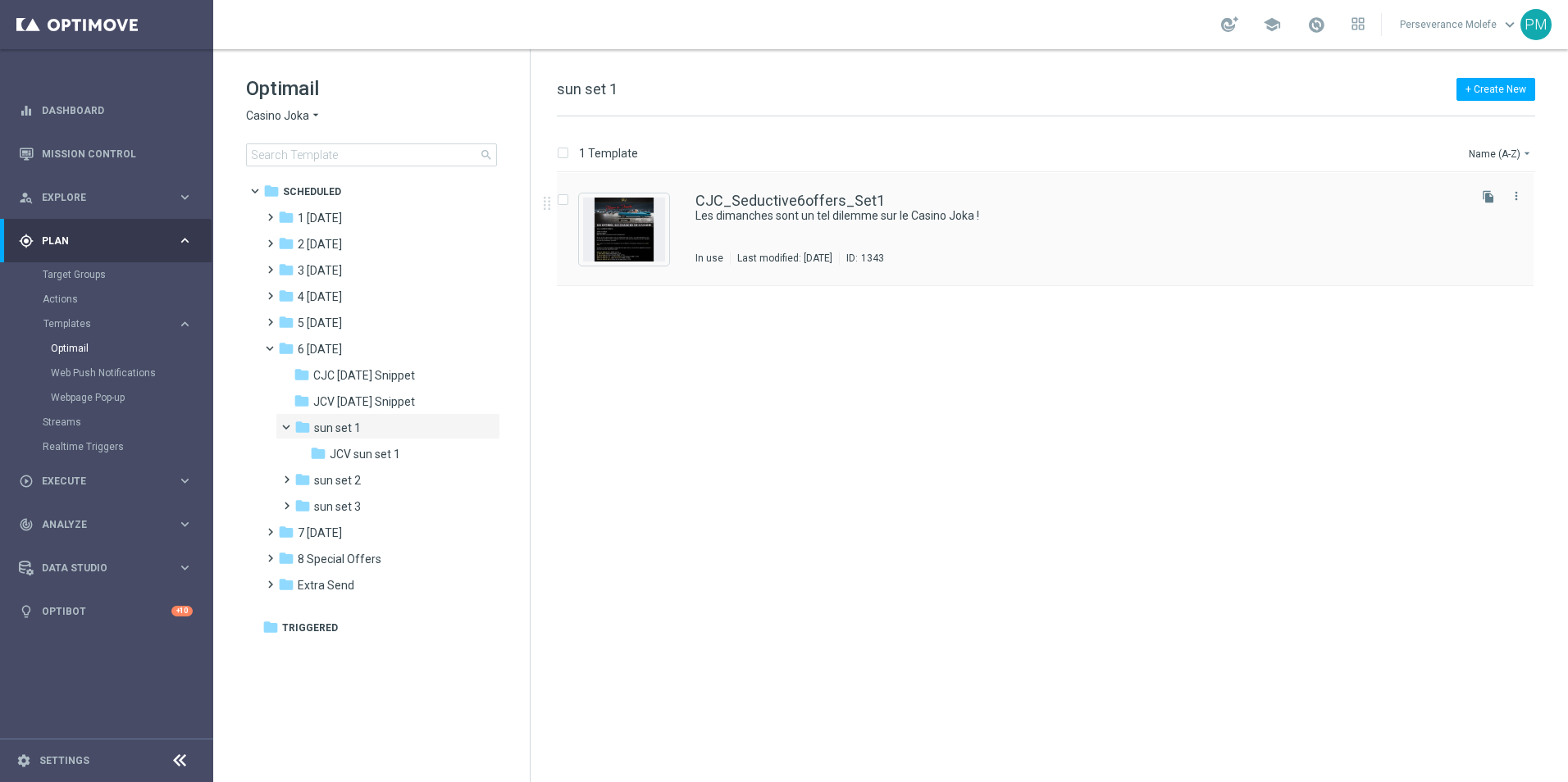
click at [805, 194] on div "CJC_Seductive6offers_Set1 Les dimanches sont un tel dilemme sur le Casino Joka …" at bounding box center [1045, 229] width 977 height 113
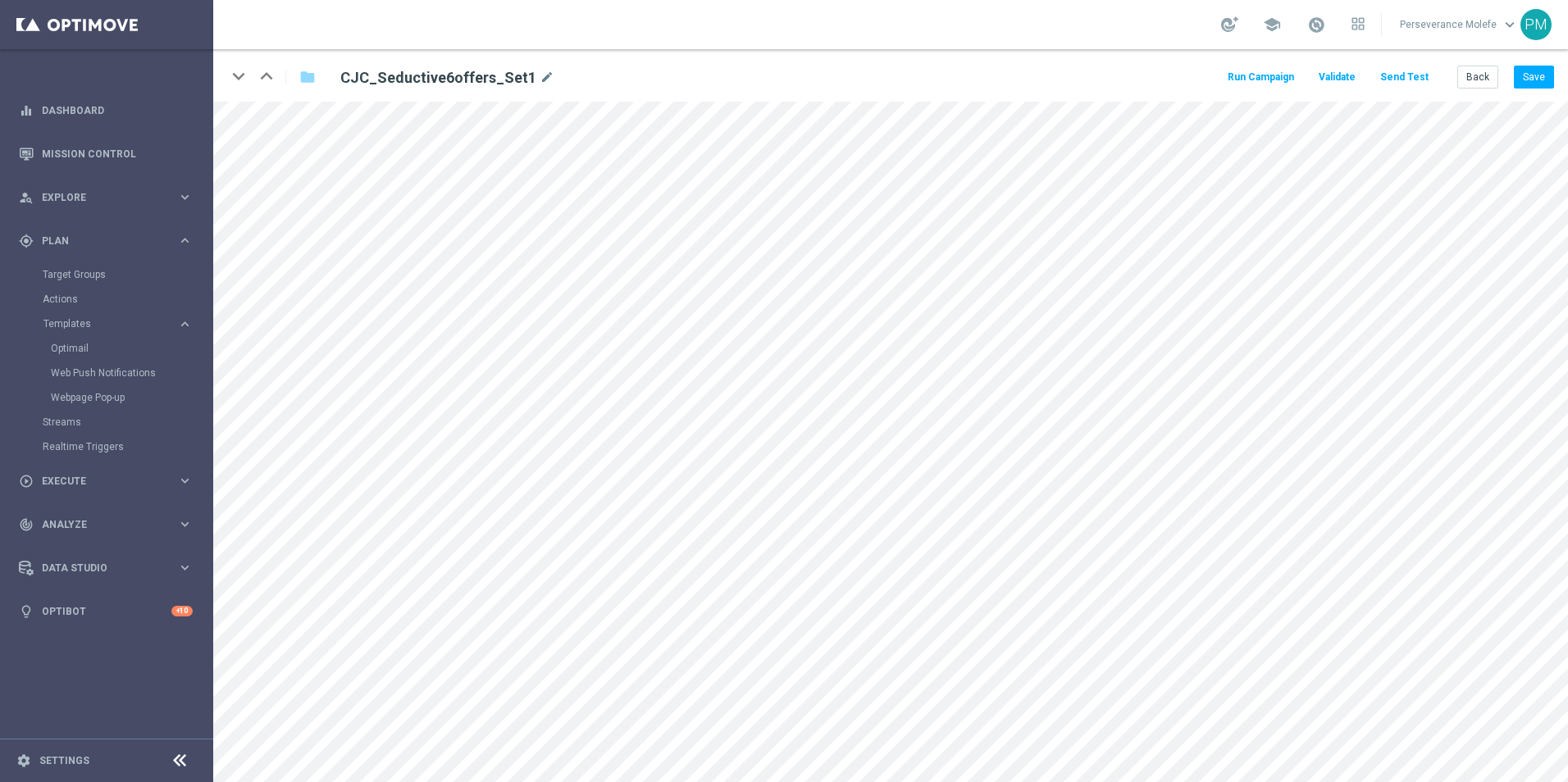
click at [1418, 79] on button "Send Test" at bounding box center [1403, 77] width 53 height 22
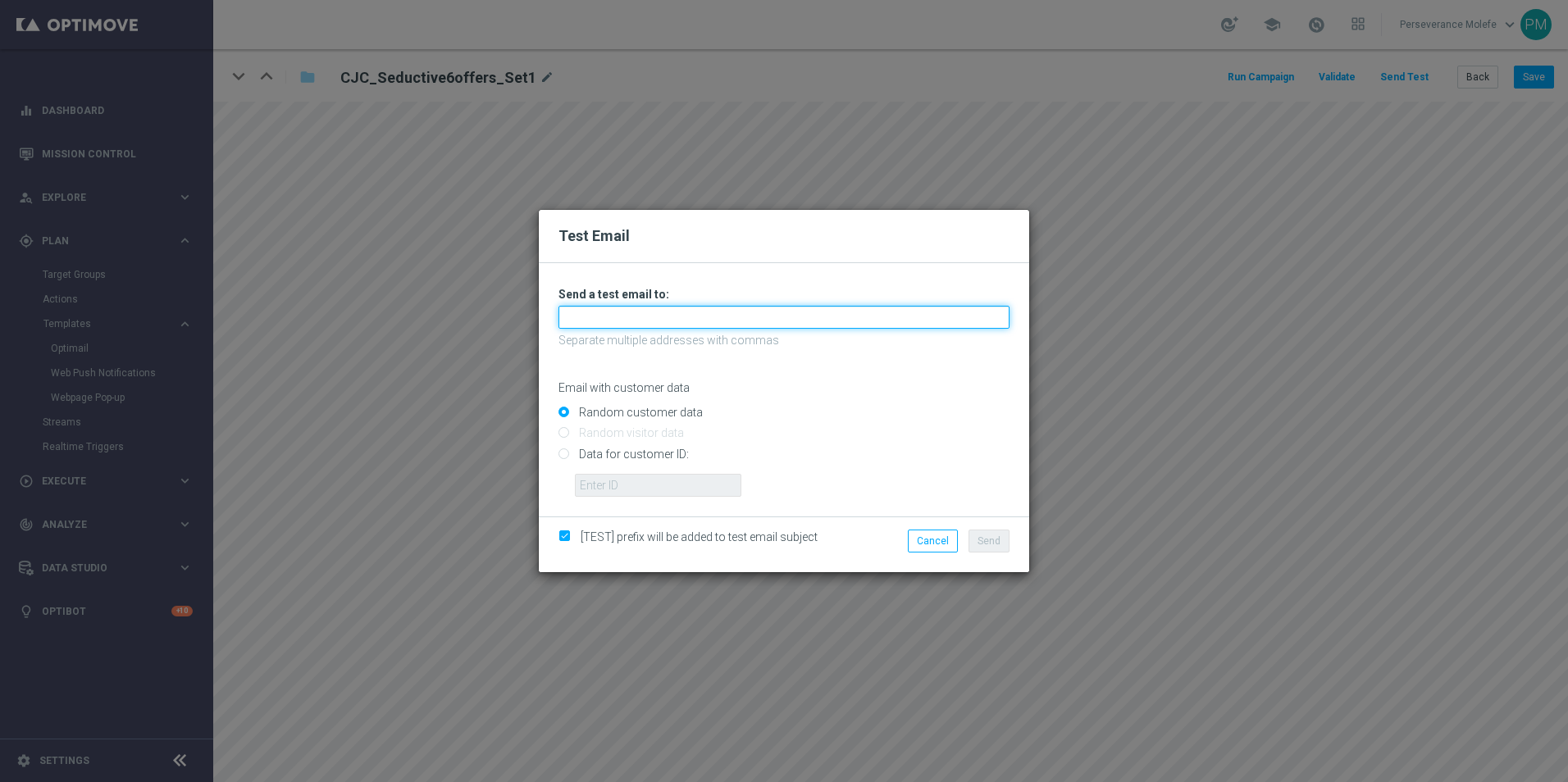
click at [835, 318] on input "text" at bounding box center [783, 317] width 451 height 23
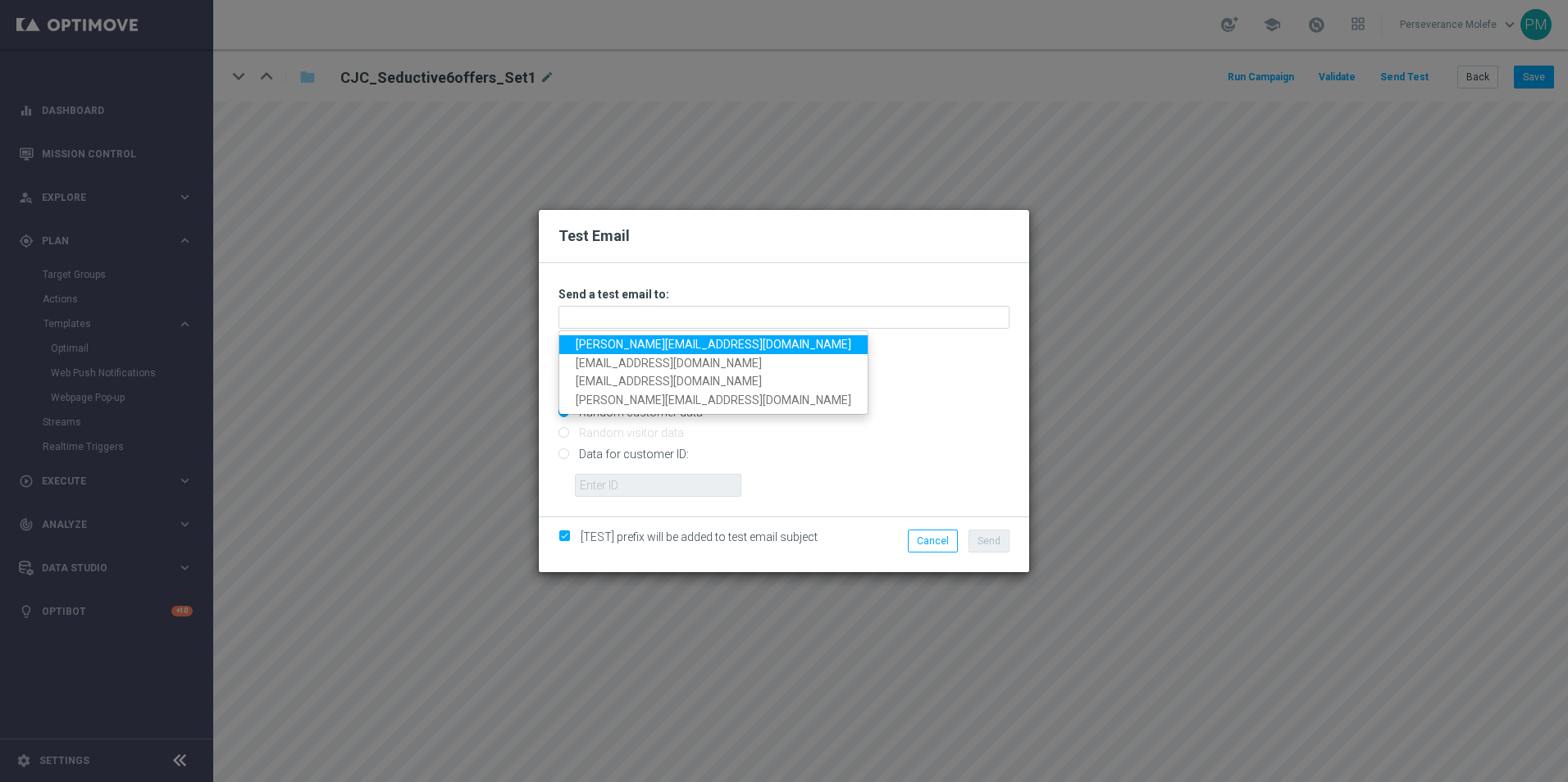
click at [699, 336] on link "Madeleine@viva-vision.net" at bounding box center [713, 345] width 309 height 19
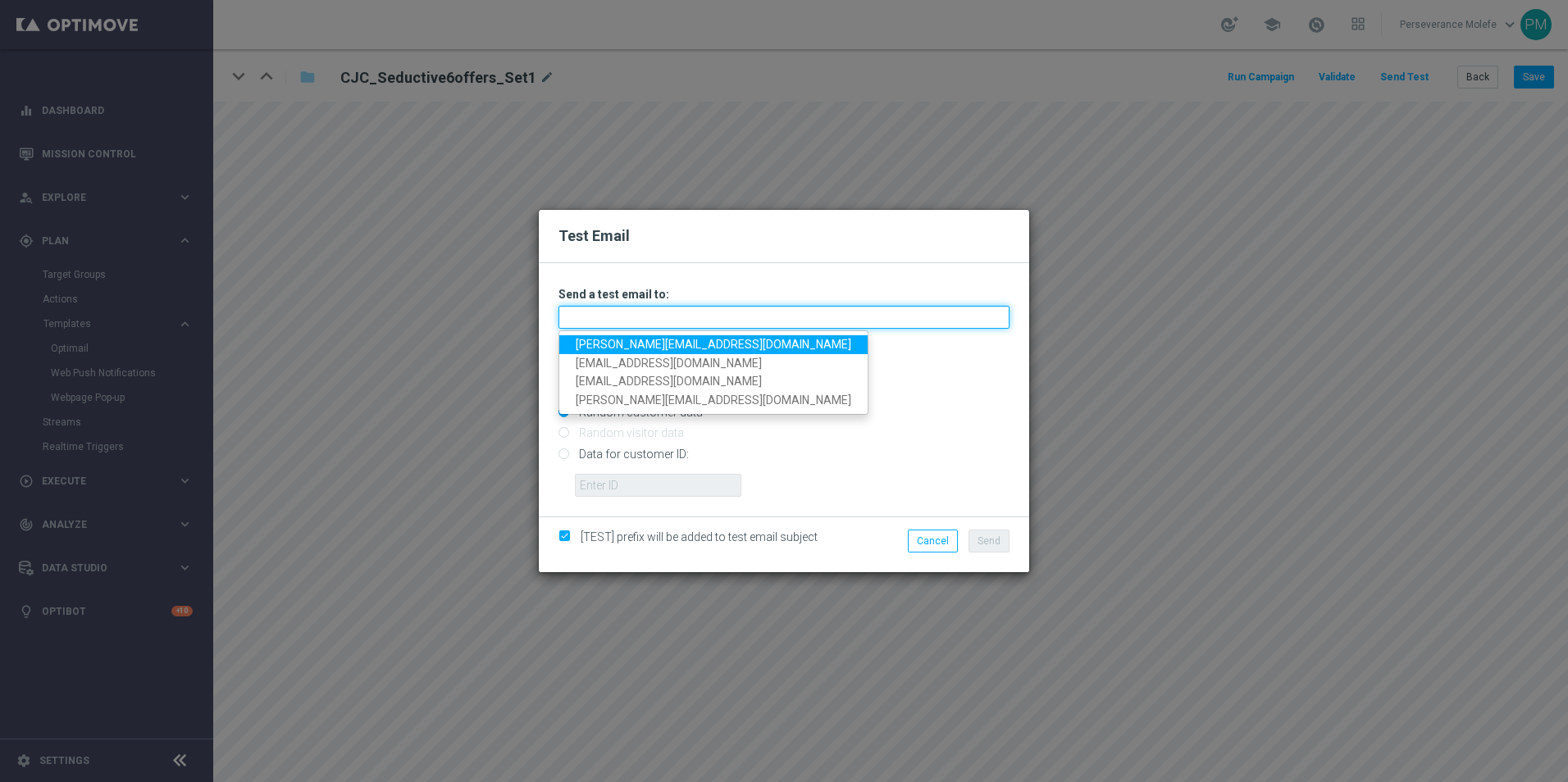
type input "Madeleine@viva-vision.net"
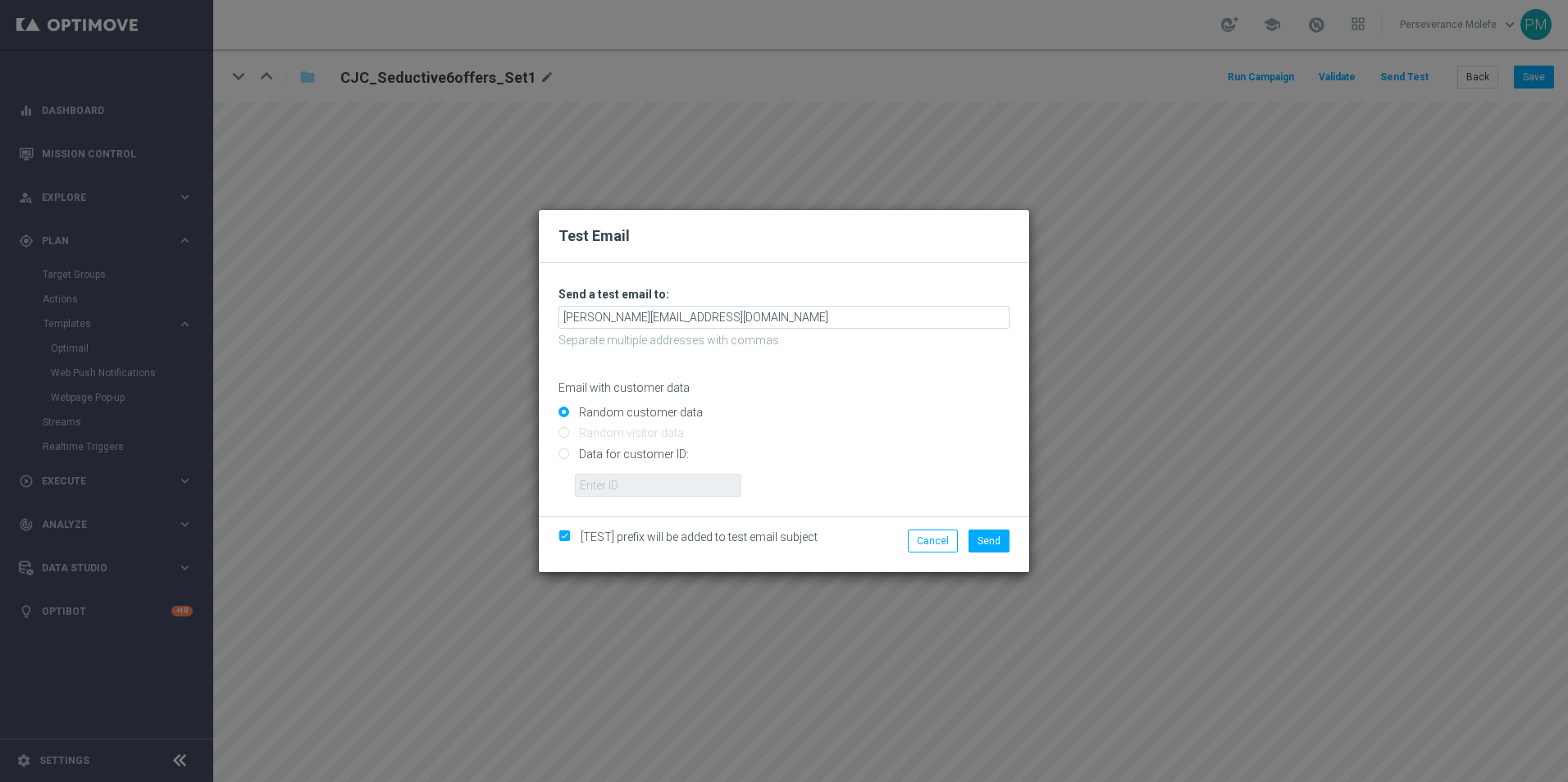
click at [1010, 541] on li "Send" at bounding box center [989, 541] width 49 height 23
click at [1000, 541] on button "Send" at bounding box center [988, 541] width 41 height 23
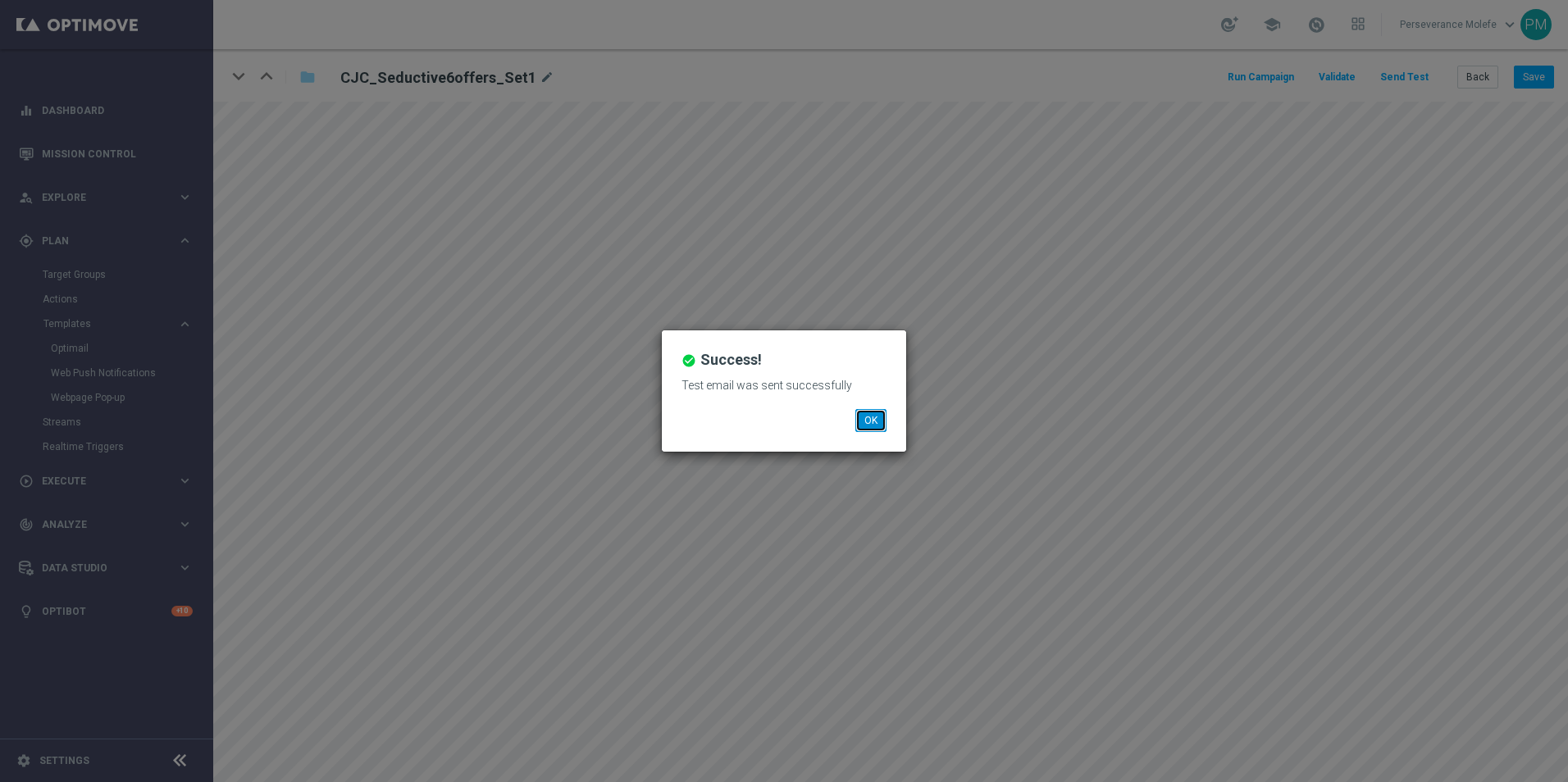
click at [862, 418] on button "OK" at bounding box center [871, 420] width 31 height 23
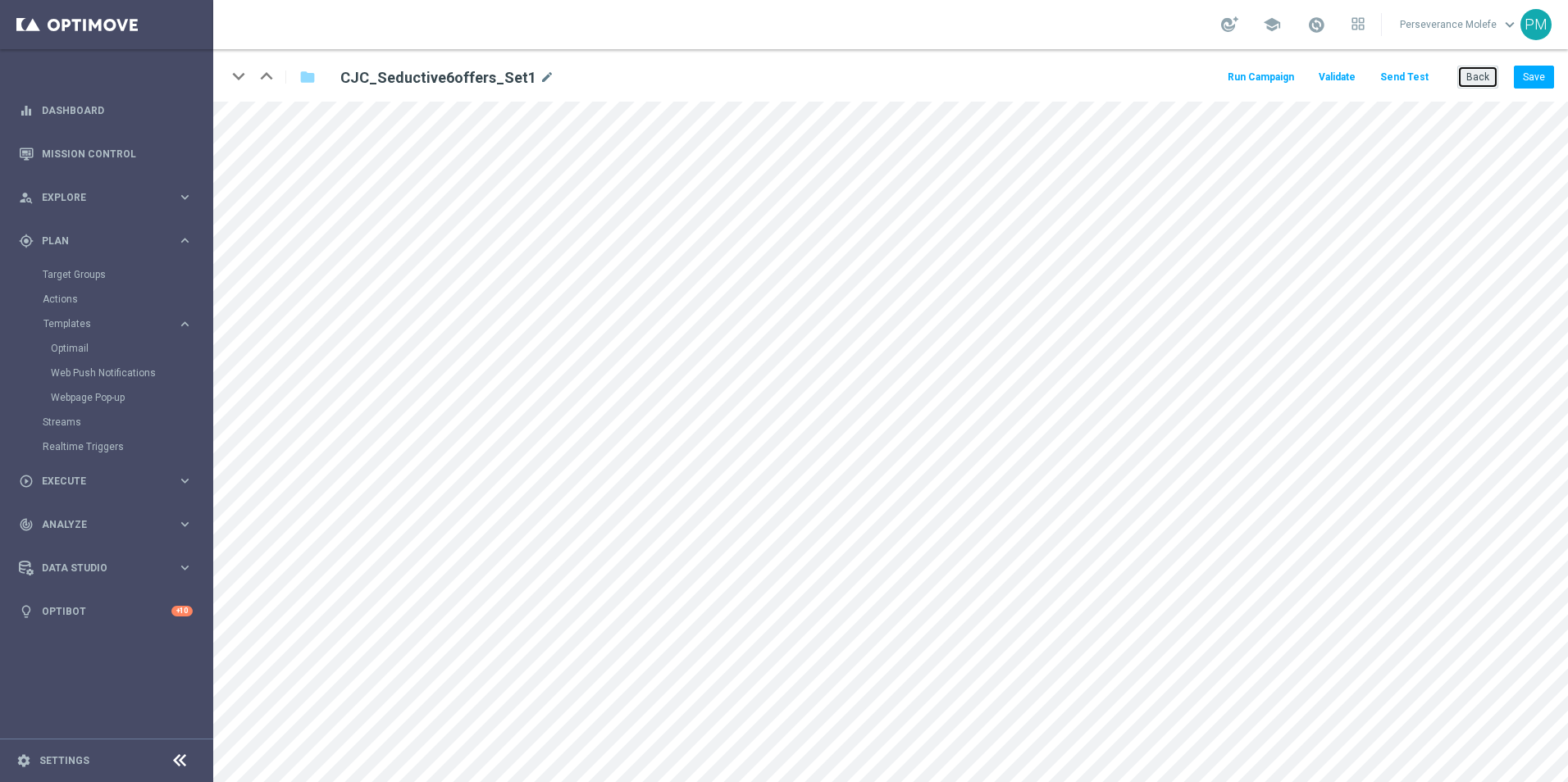
click at [1476, 71] on button "Back" at bounding box center [1477, 77] width 41 height 23
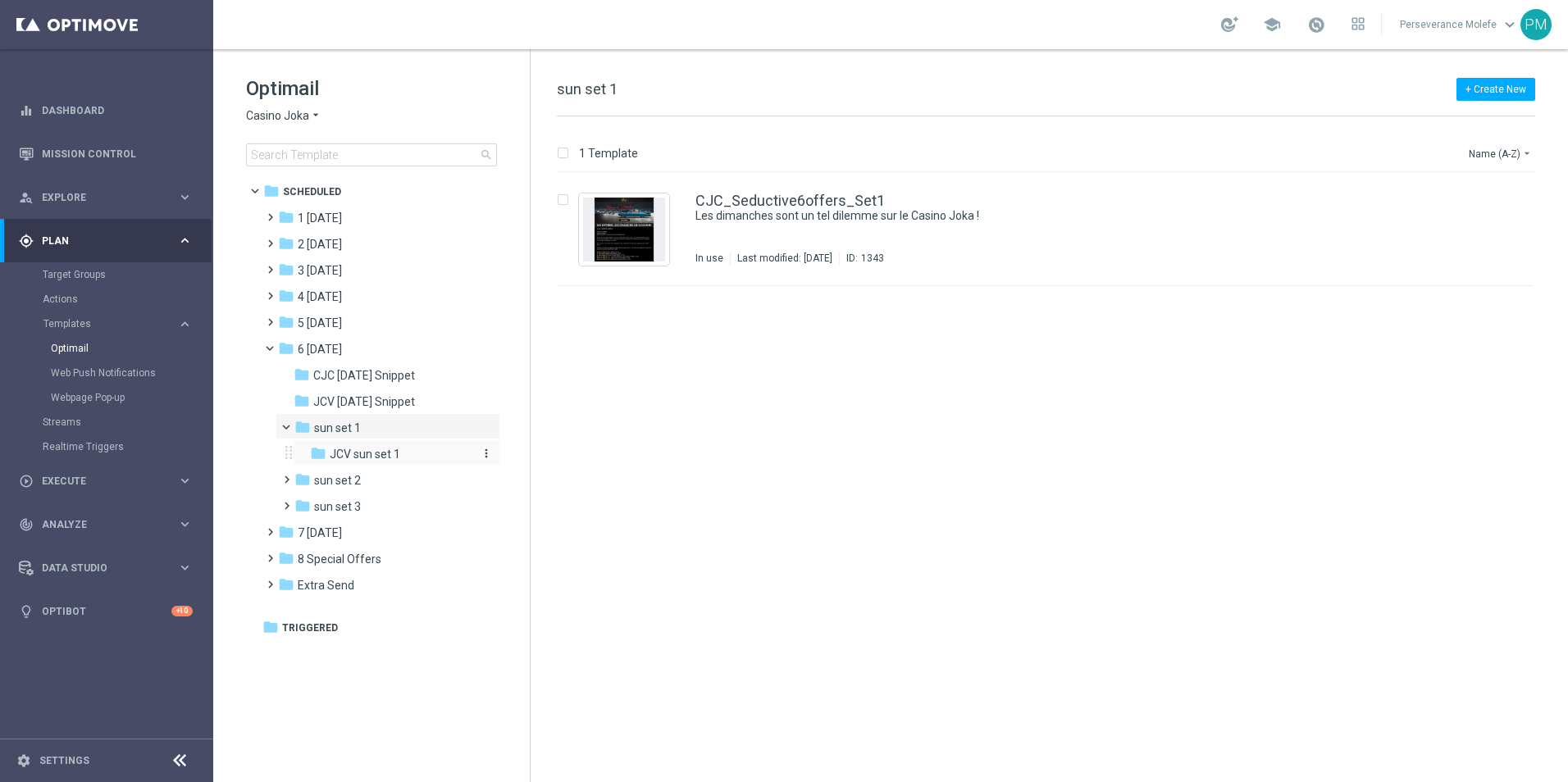
click at [398, 453] on span "JCV sun set 1" at bounding box center [365, 453] width 71 height 15
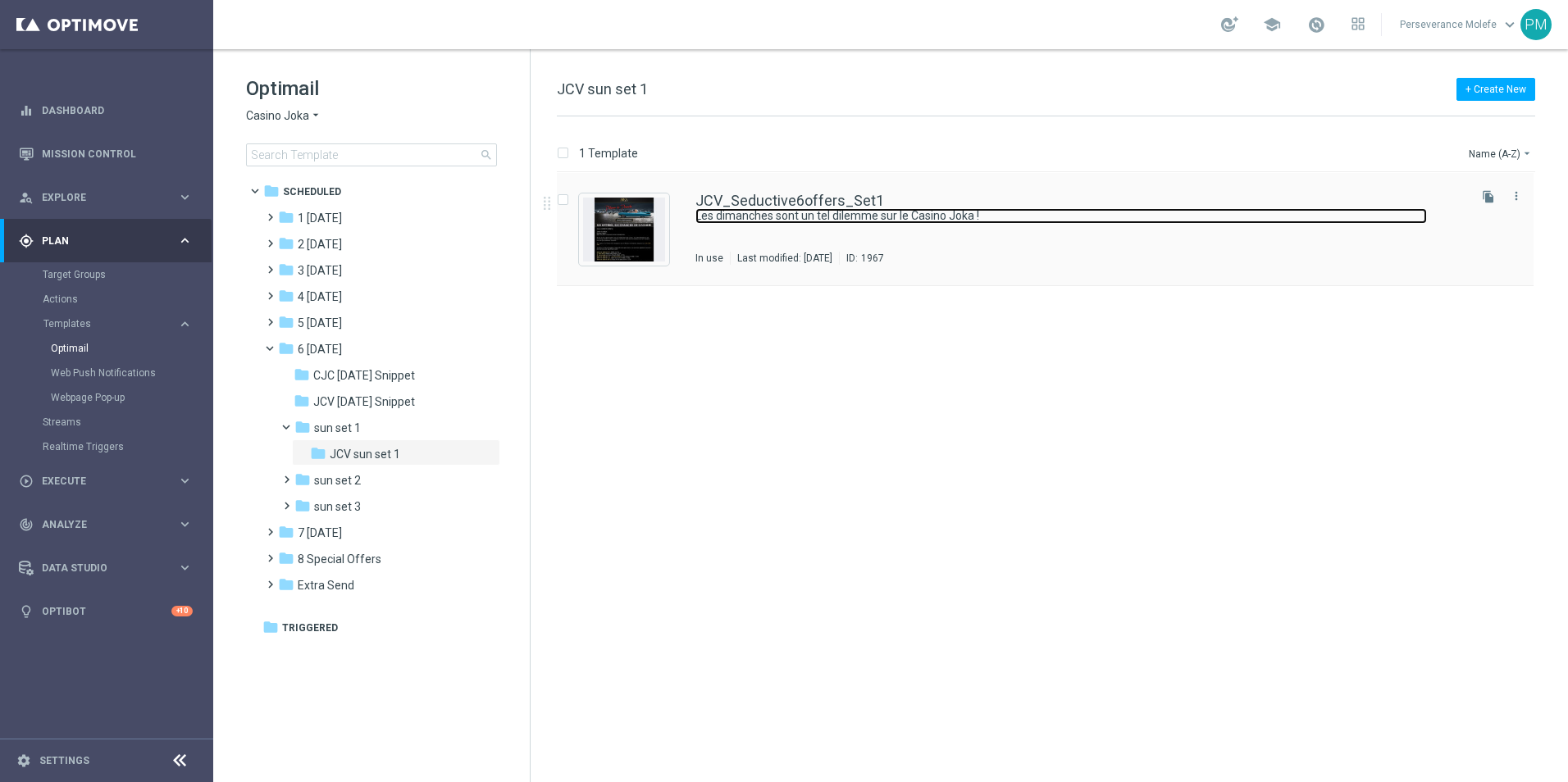
click at [801, 216] on link "Les dimanches sont un tel dilemme sur le Casino Joka !" at bounding box center [1060, 216] width 732 height 16
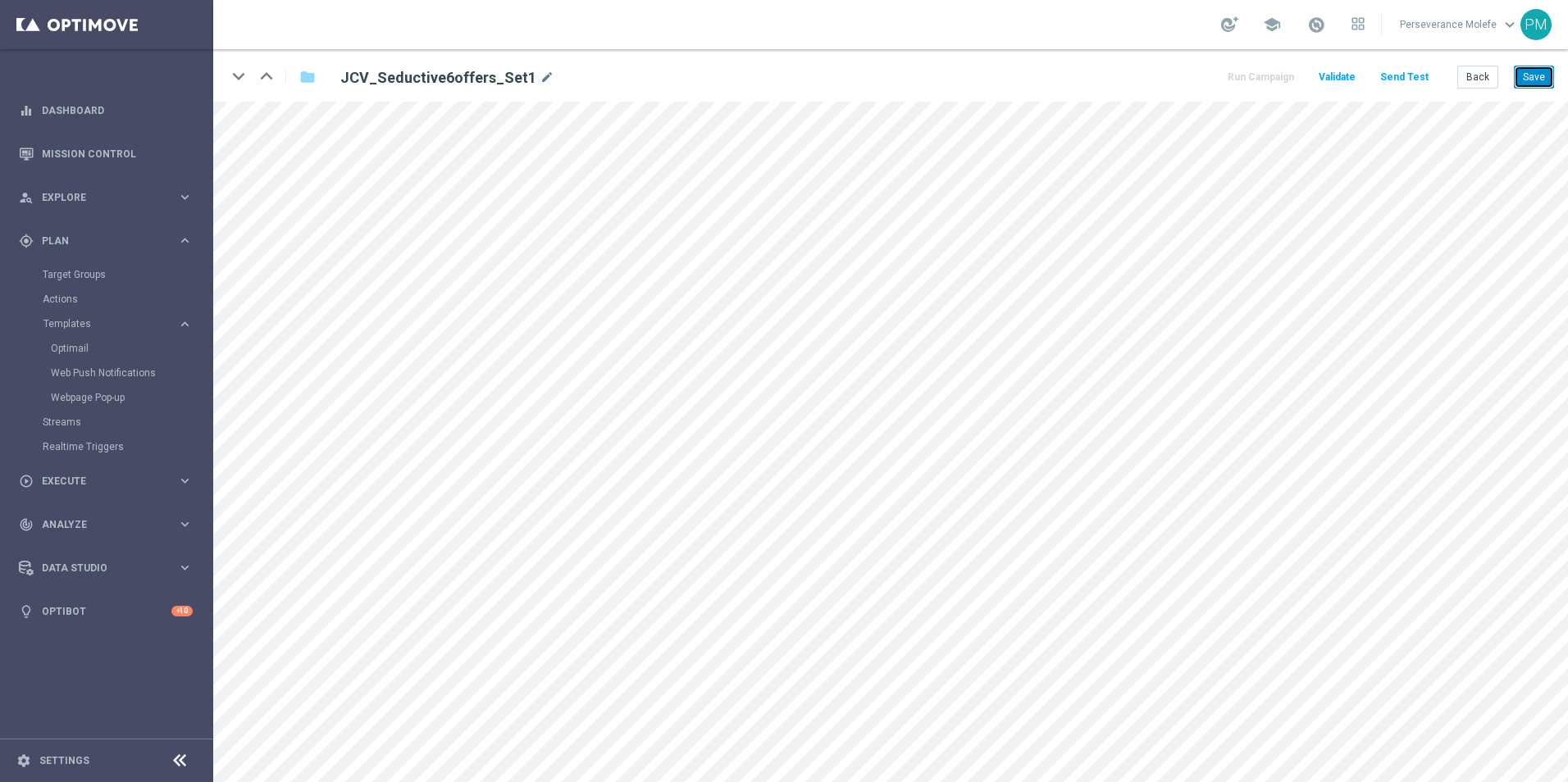
click at [1521, 75] on button "Save" at bounding box center [1534, 77] width 40 height 23
click at [1533, 84] on button "Save" at bounding box center [1534, 77] width 40 height 23
click at [1468, 75] on button "Back" at bounding box center [1477, 77] width 41 height 23
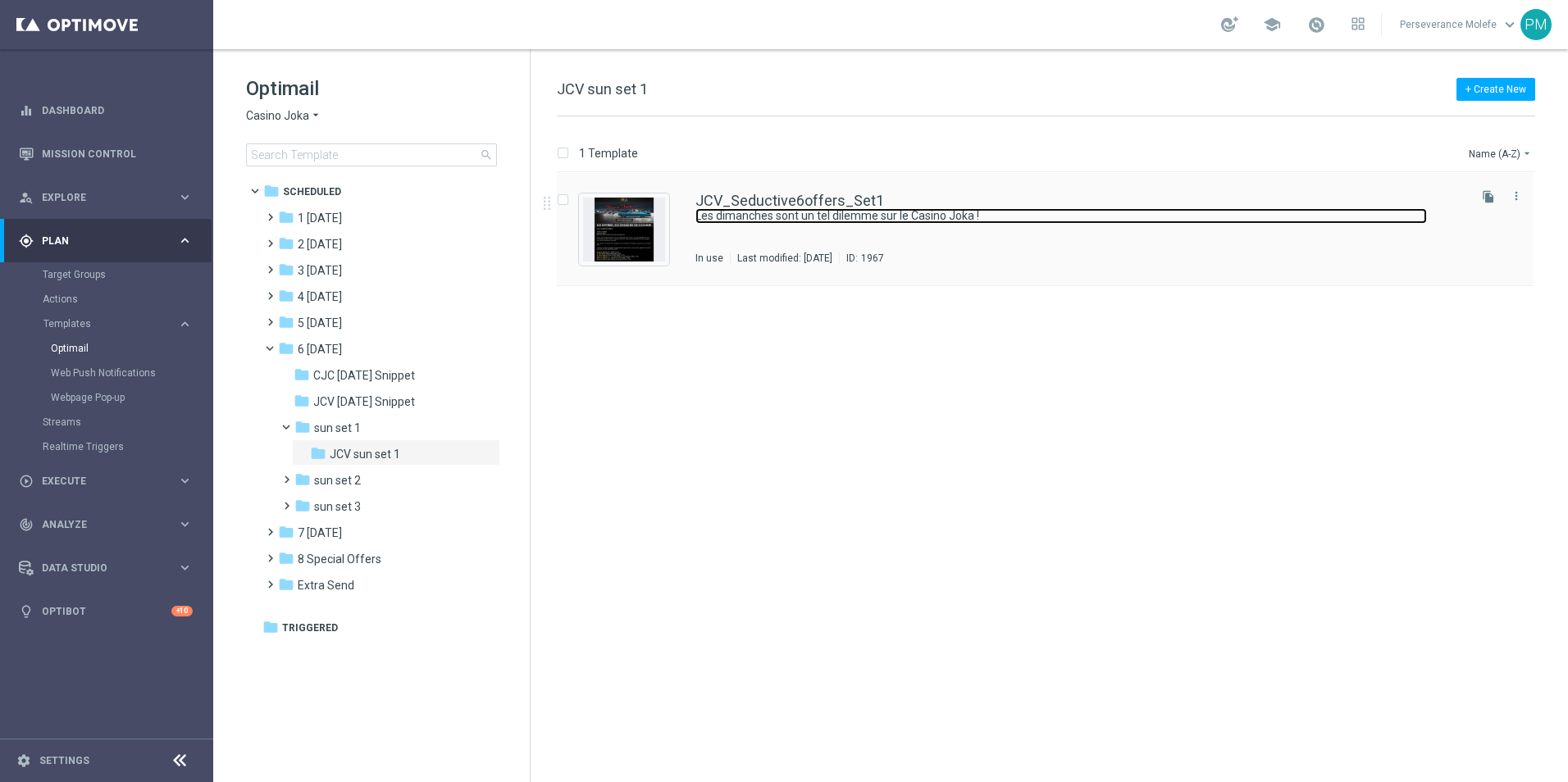
click at [801, 209] on link "Les dimanches sont un tel dilemme sur le Casino Joka !" at bounding box center [1060, 216] width 732 height 16
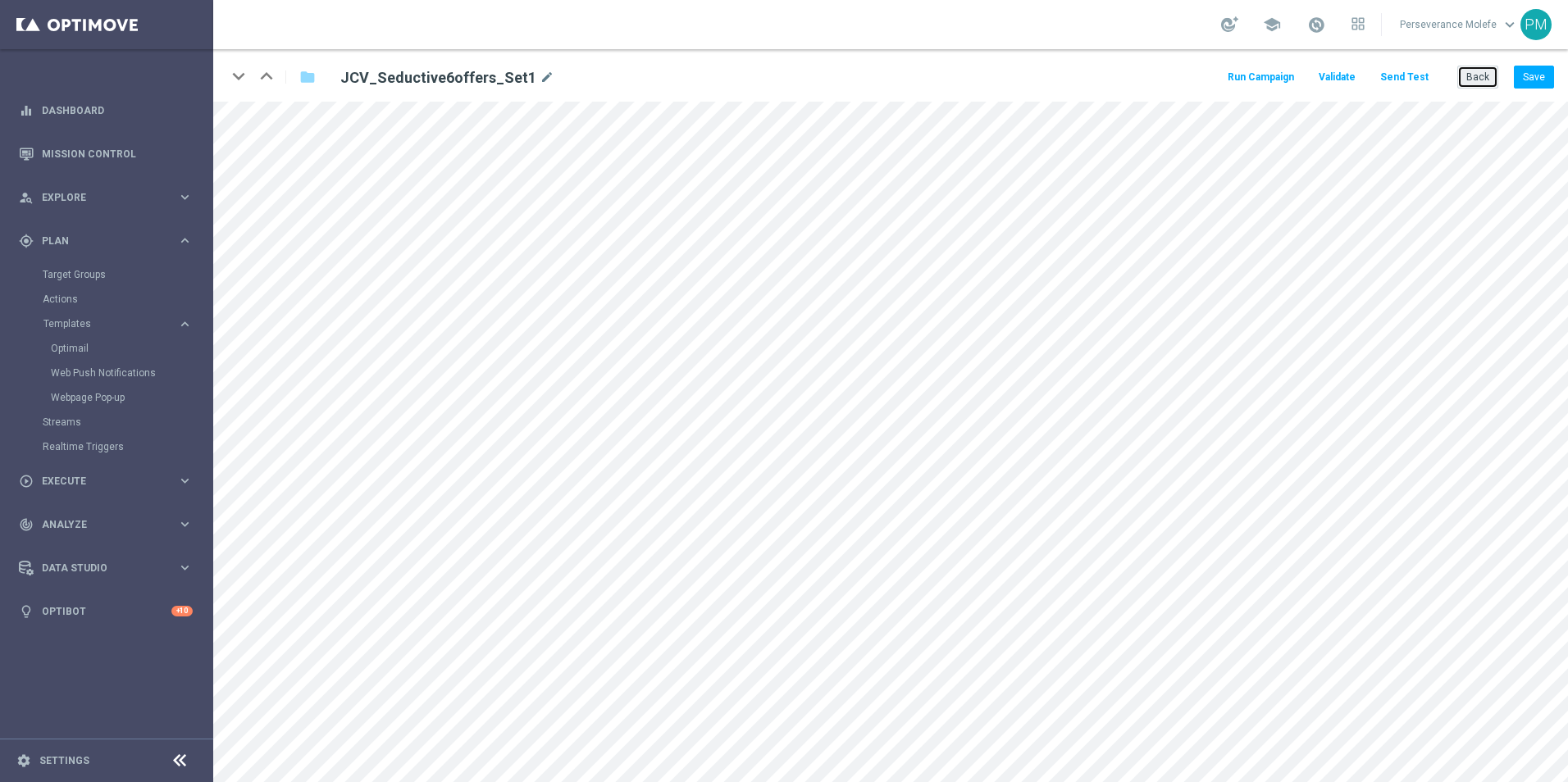
click at [1476, 83] on button "Back" at bounding box center [1477, 77] width 41 height 23
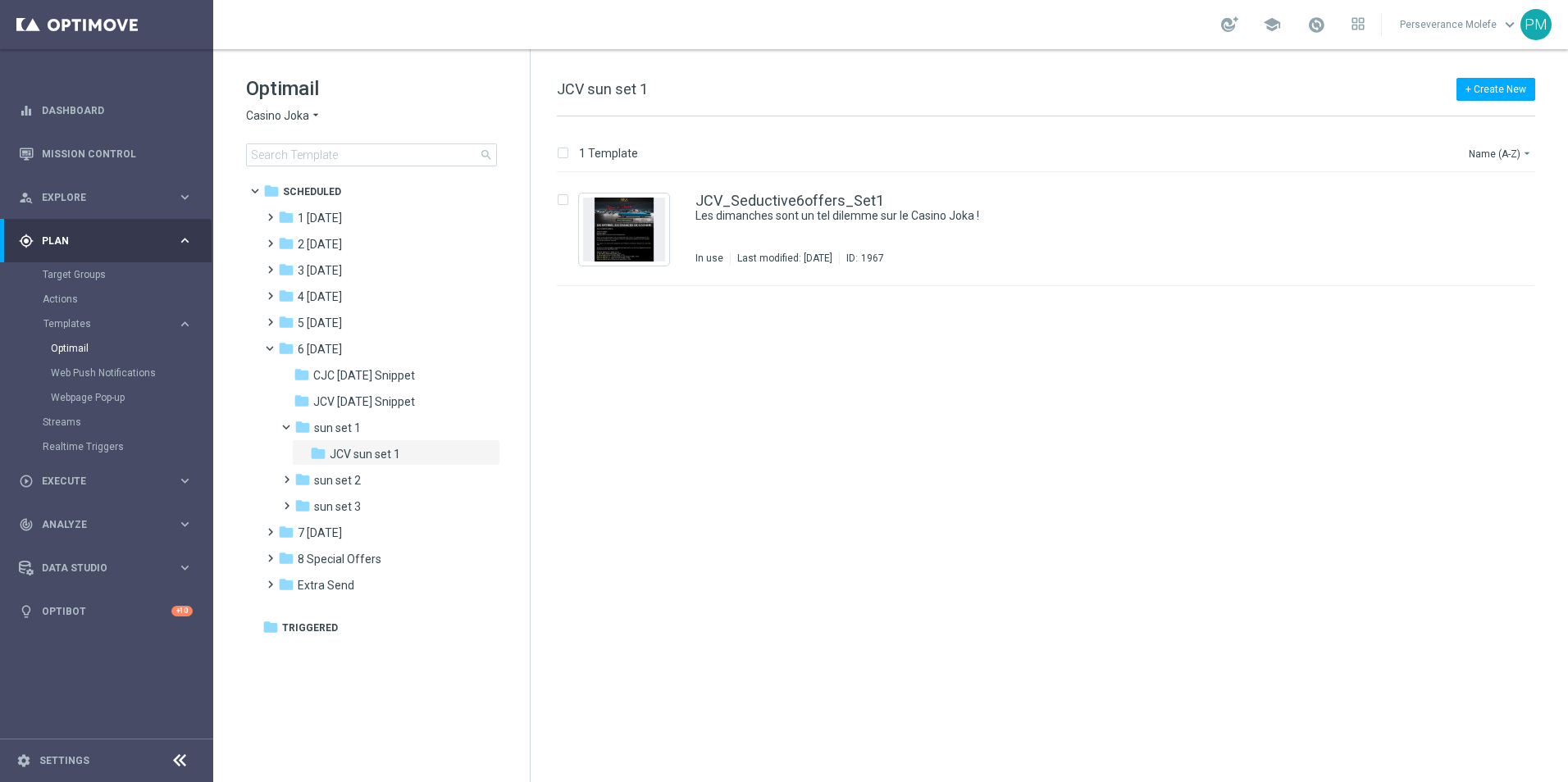
click at [288, 116] on span "Casino Joka" at bounding box center [277, 116] width 63 height 16
click at [0, 0] on span "Le Roi Johnny" at bounding box center [0, 0] width 0 height 0
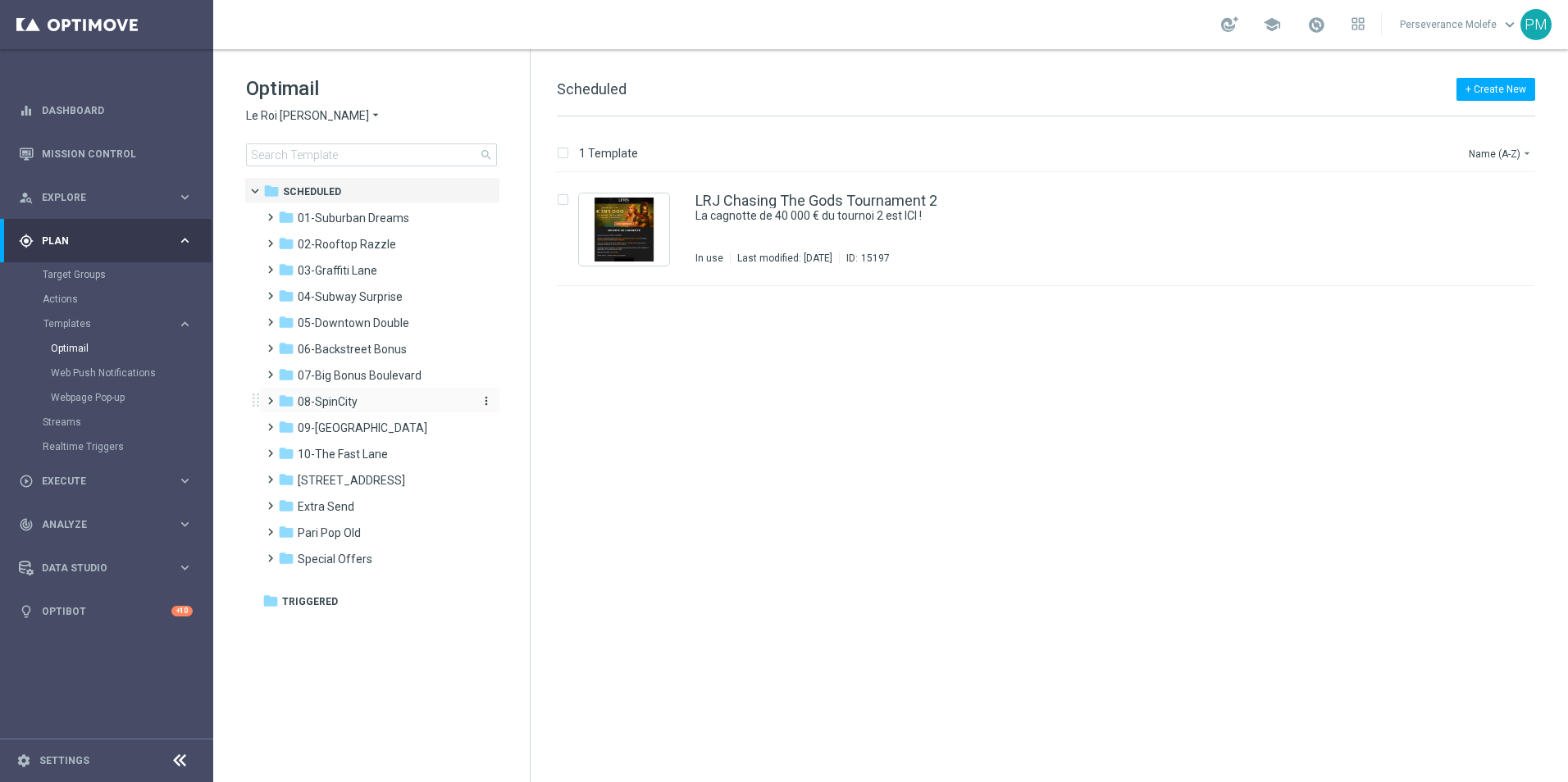
click at [407, 398] on div "folder 08-SpinCity" at bounding box center [372, 402] width 188 height 19
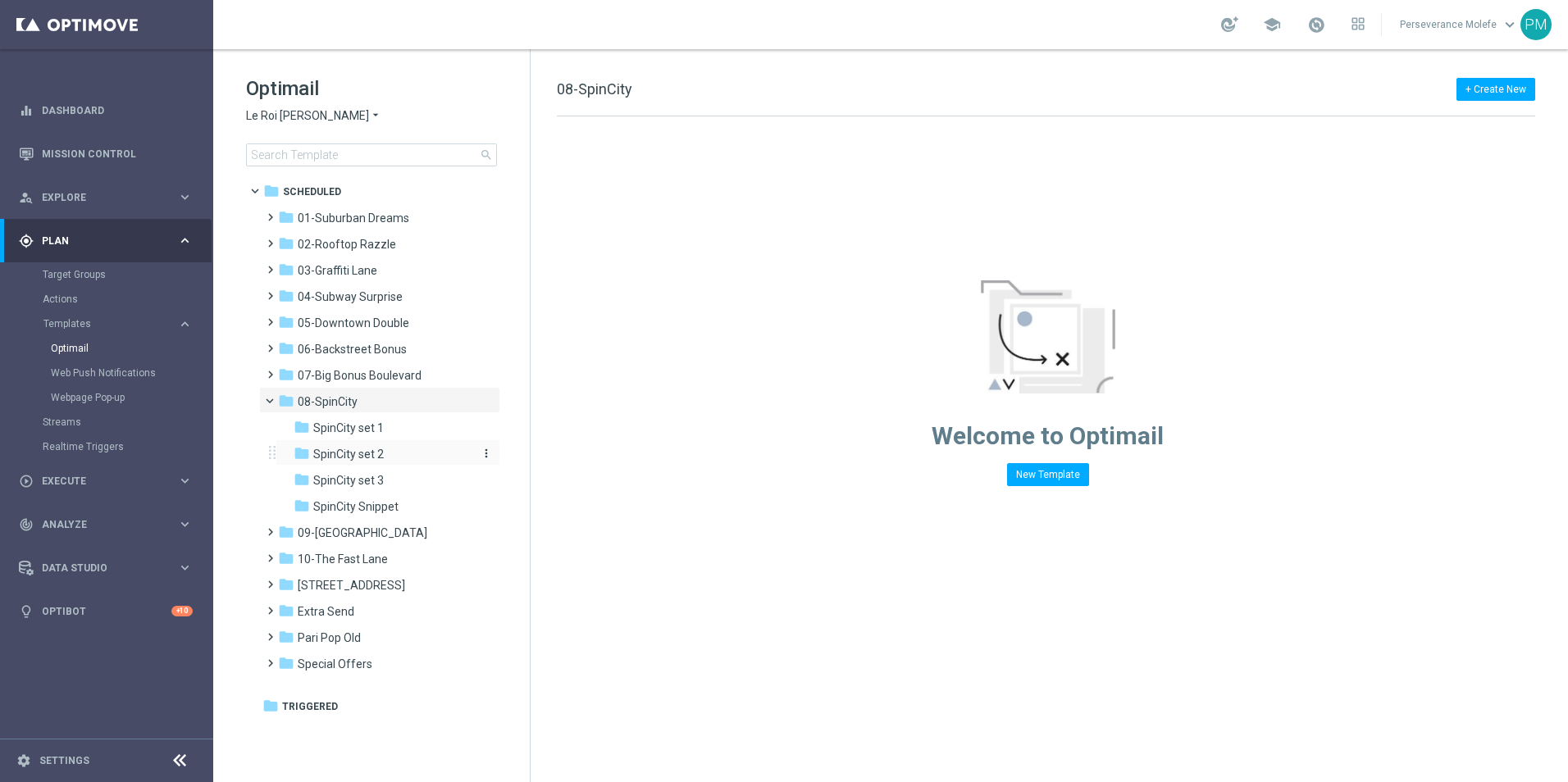
click at [381, 461] on div "folder SpinCity set 2" at bounding box center [381, 455] width 174 height 19
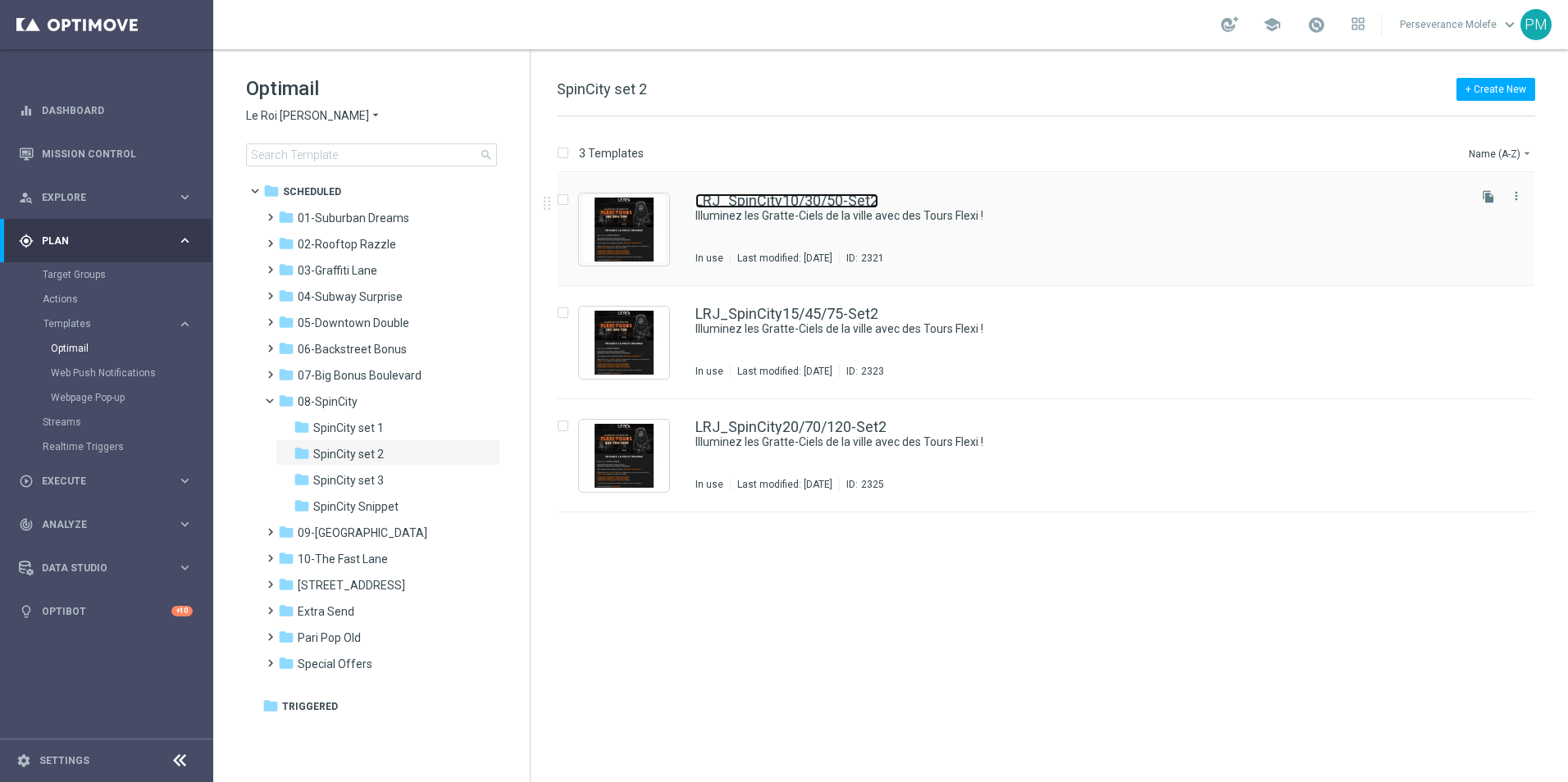
click at [828, 197] on link "LRJ_SpinCity10/30/50-Set2" at bounding box center [787, 201] width 183 height 15
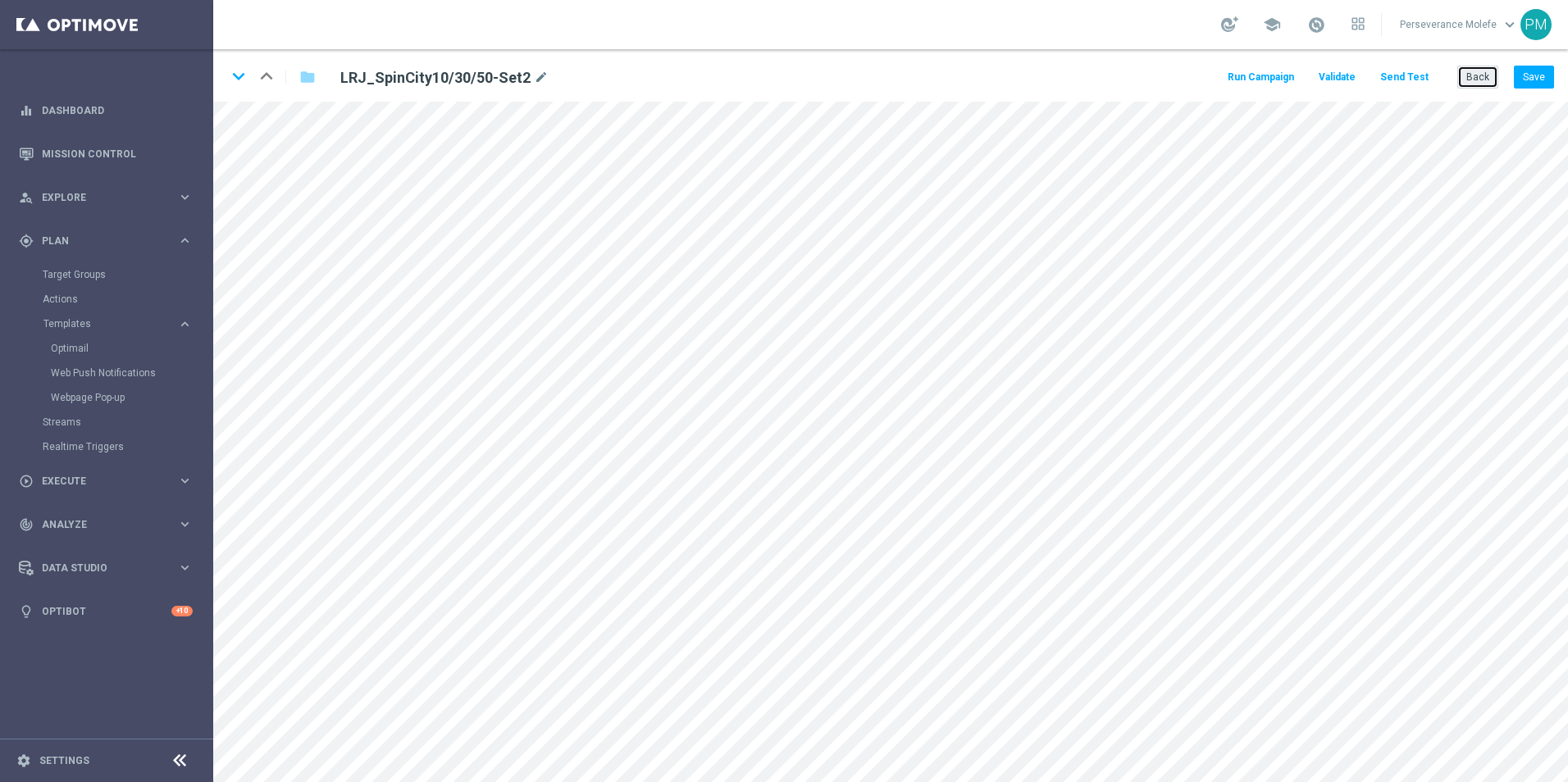
click at [1478, 71] on button "Back" at bounding box center [1477, 77] width 41 height 23
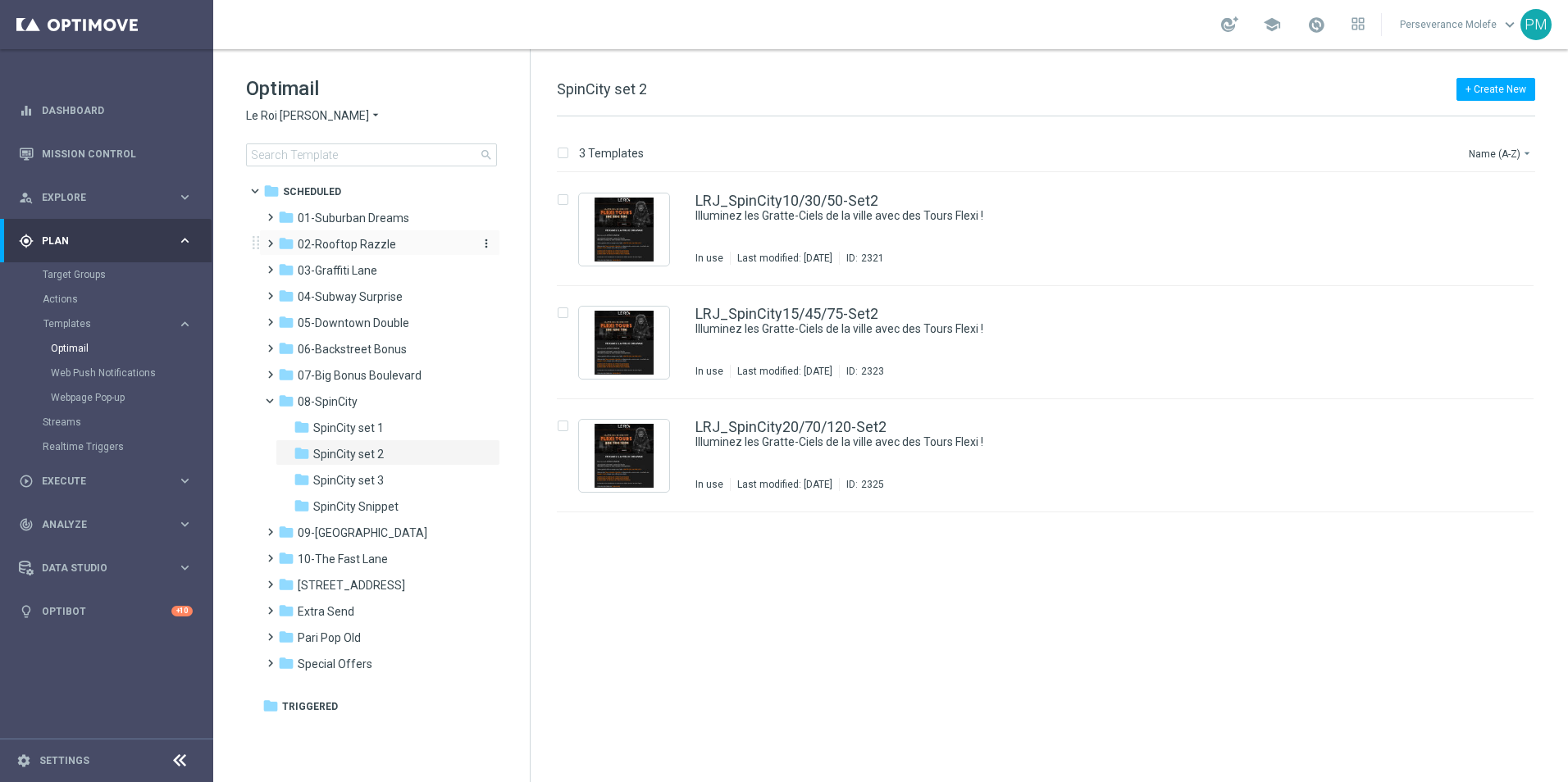
click at [365, 235] on div "folder 02-Rooftop Razzle" at bounding box center [372, 245] width 188 height 19
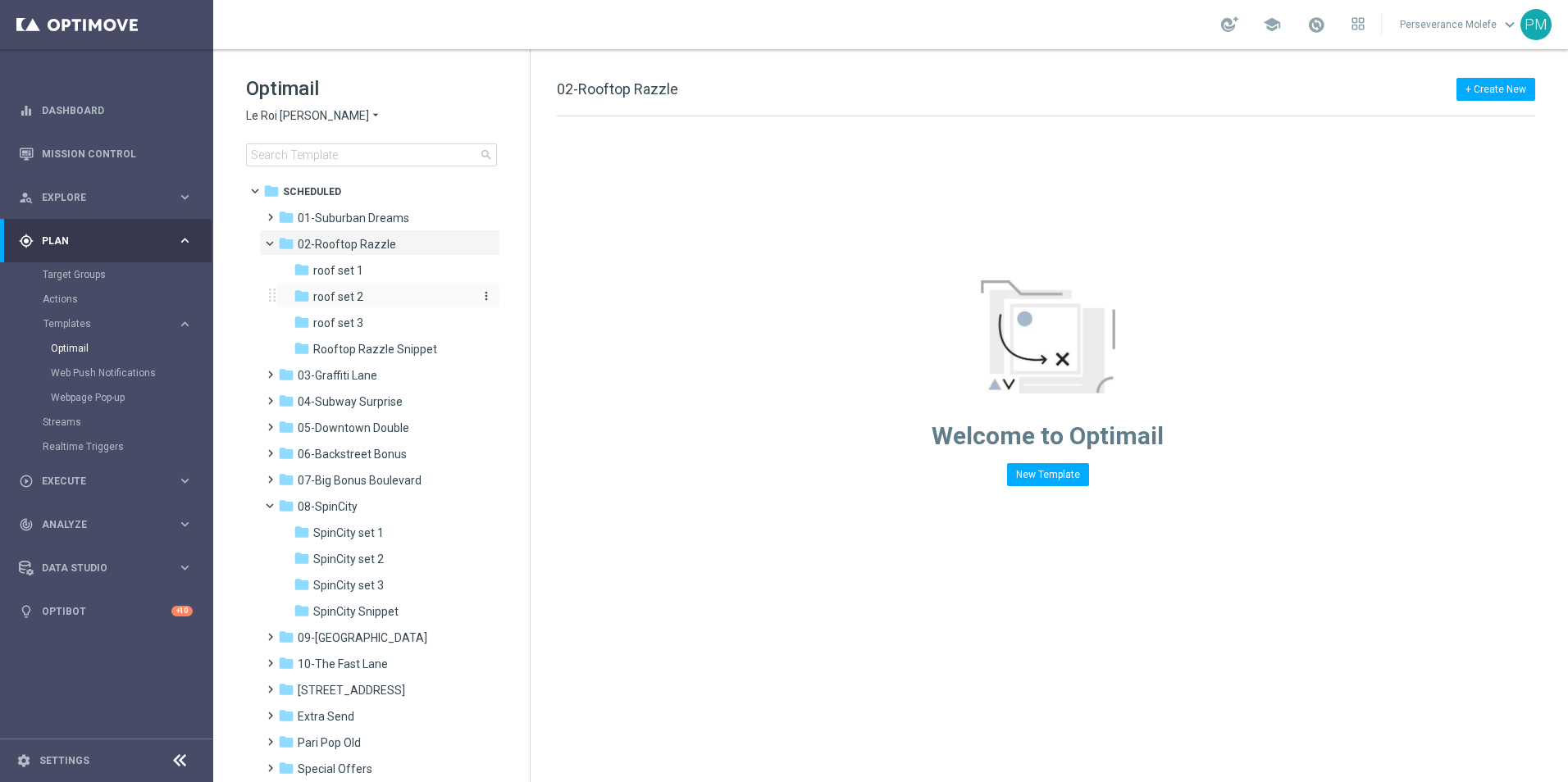
click at [370, 296] on div "folder roof set 2" at bounding box center [381, 297] width 174 height 19
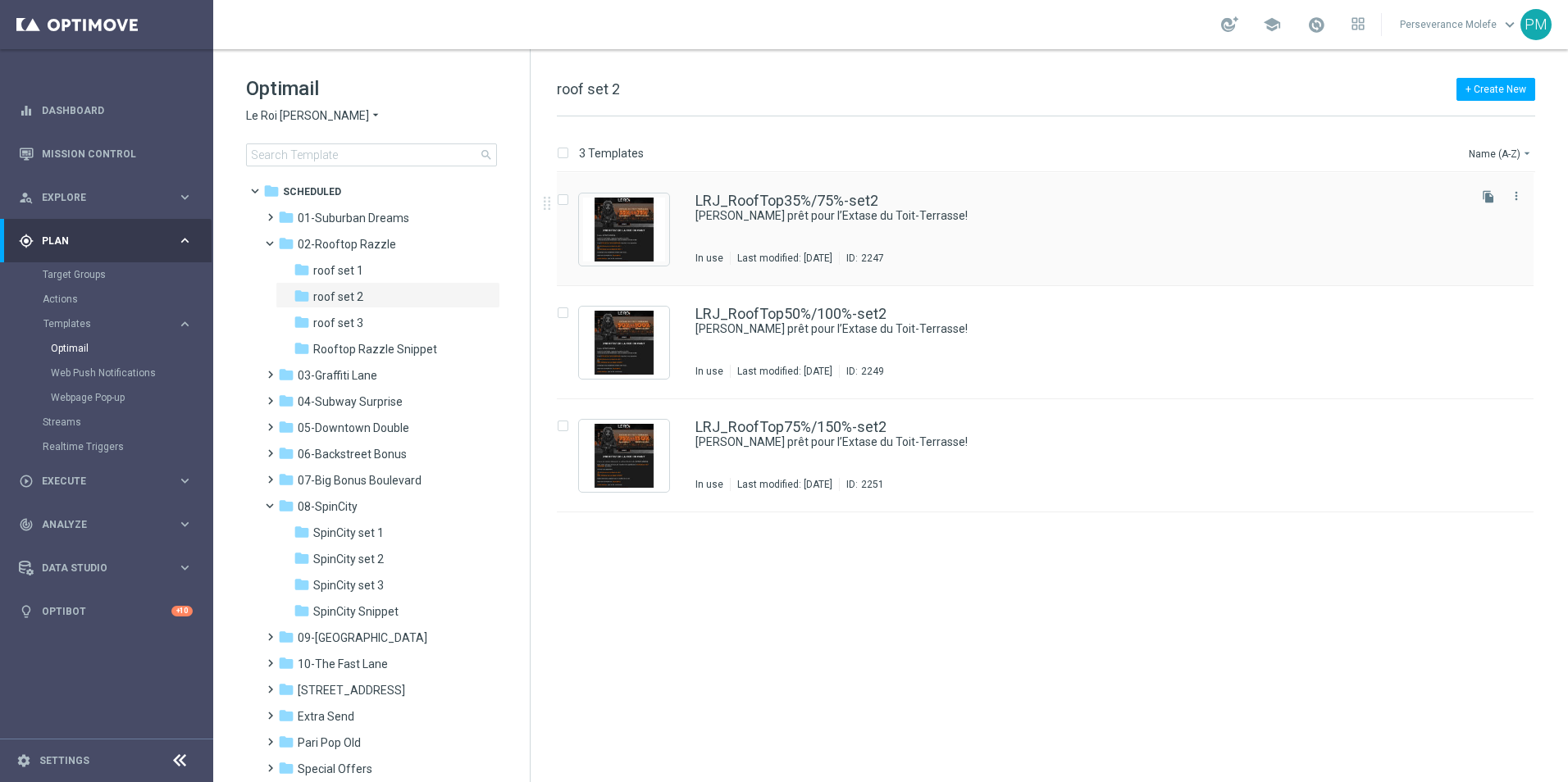
click at [785, 192] on div "LRJ_RoofTop35%/75%-set2 Soyez prêt pour l’Extase du Toit-Terrasse! In use Last …" at bounding box center [1045, 229] width 977 height 113
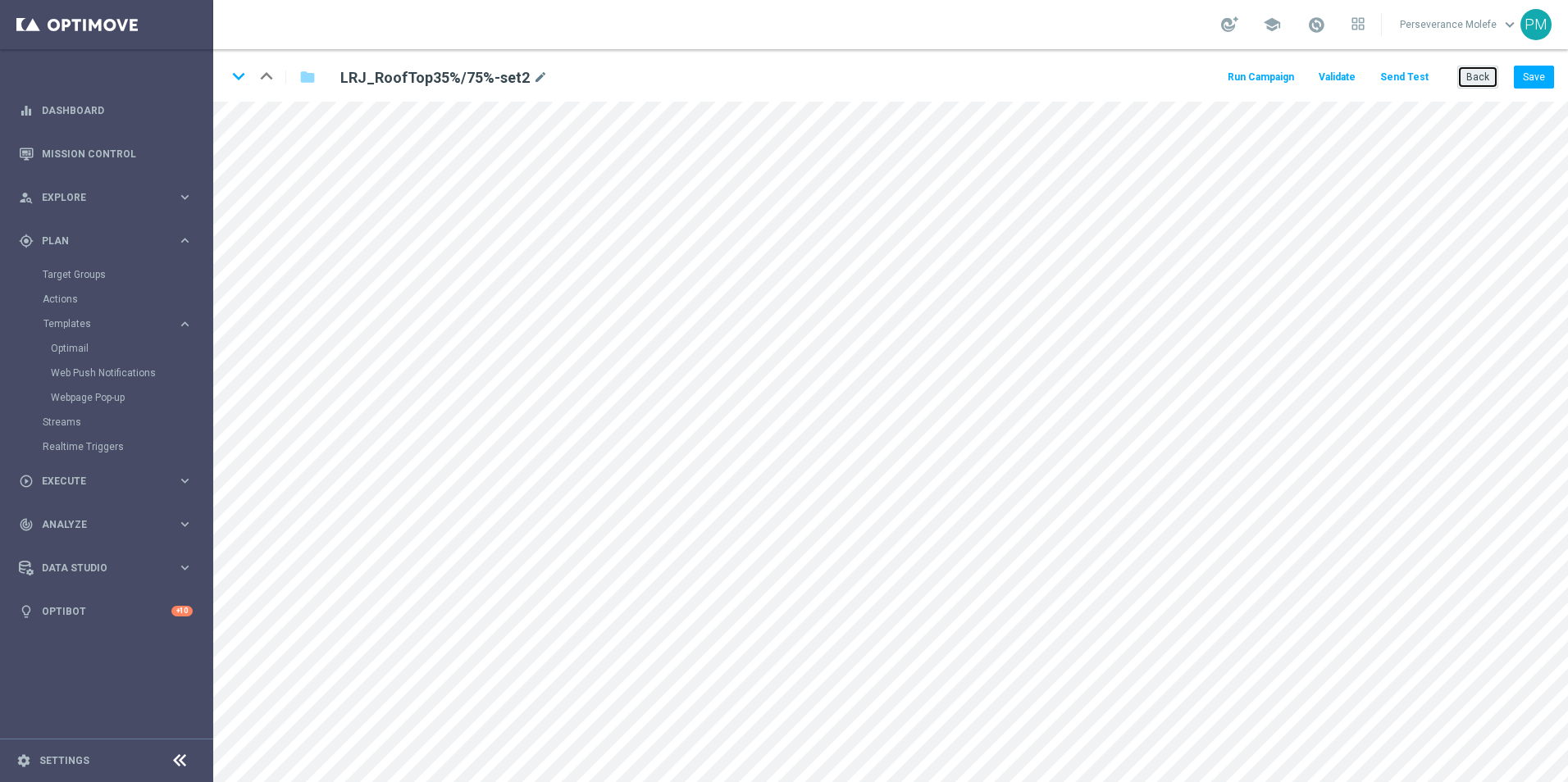
click at [1489, 73] on button "Back" at bounding box center [1477, 77] width 41 height 23
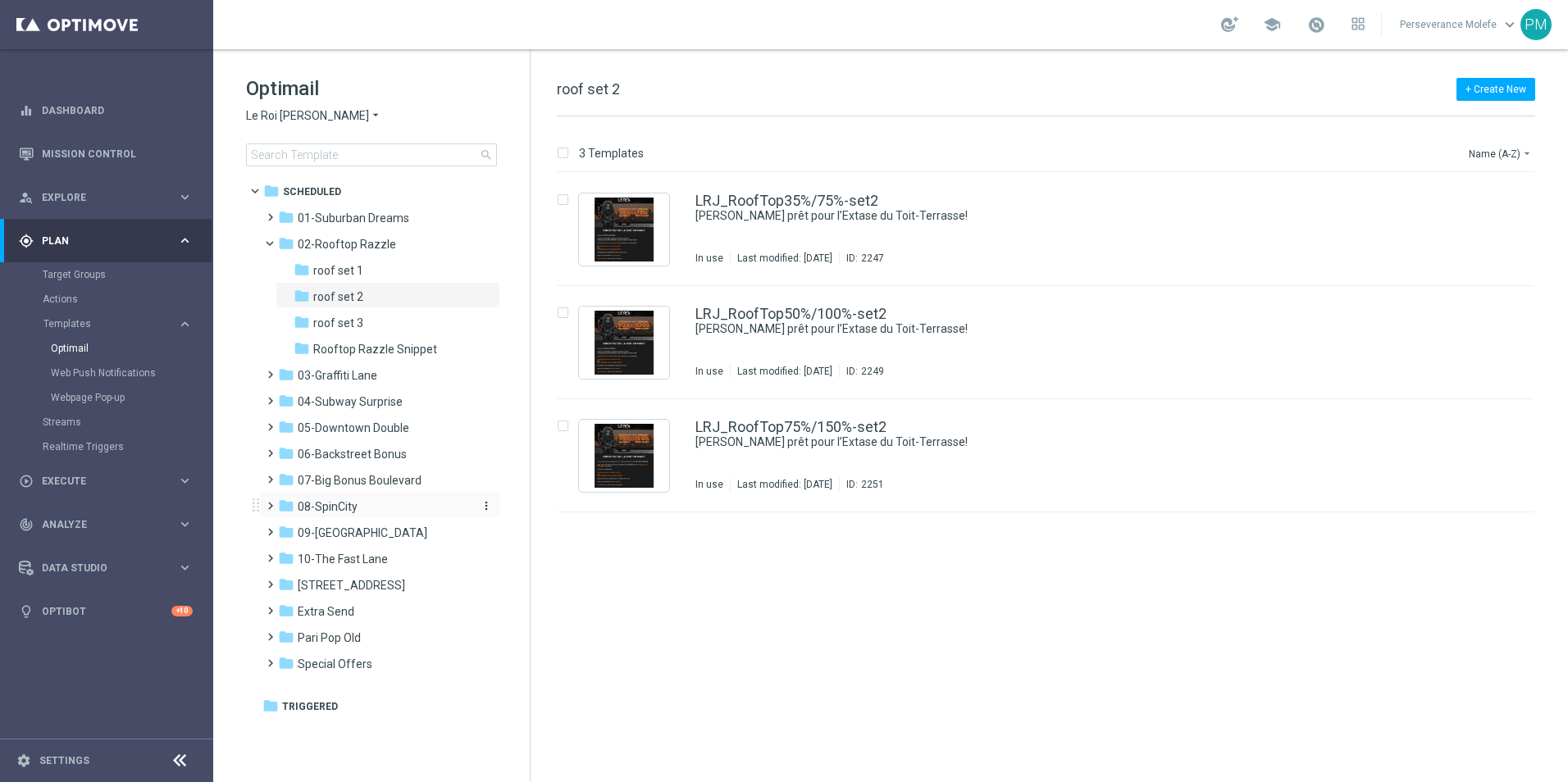
click at [355, 507] on span "08-SpinCity" at bounding box center [327, 507] width 60 height 15
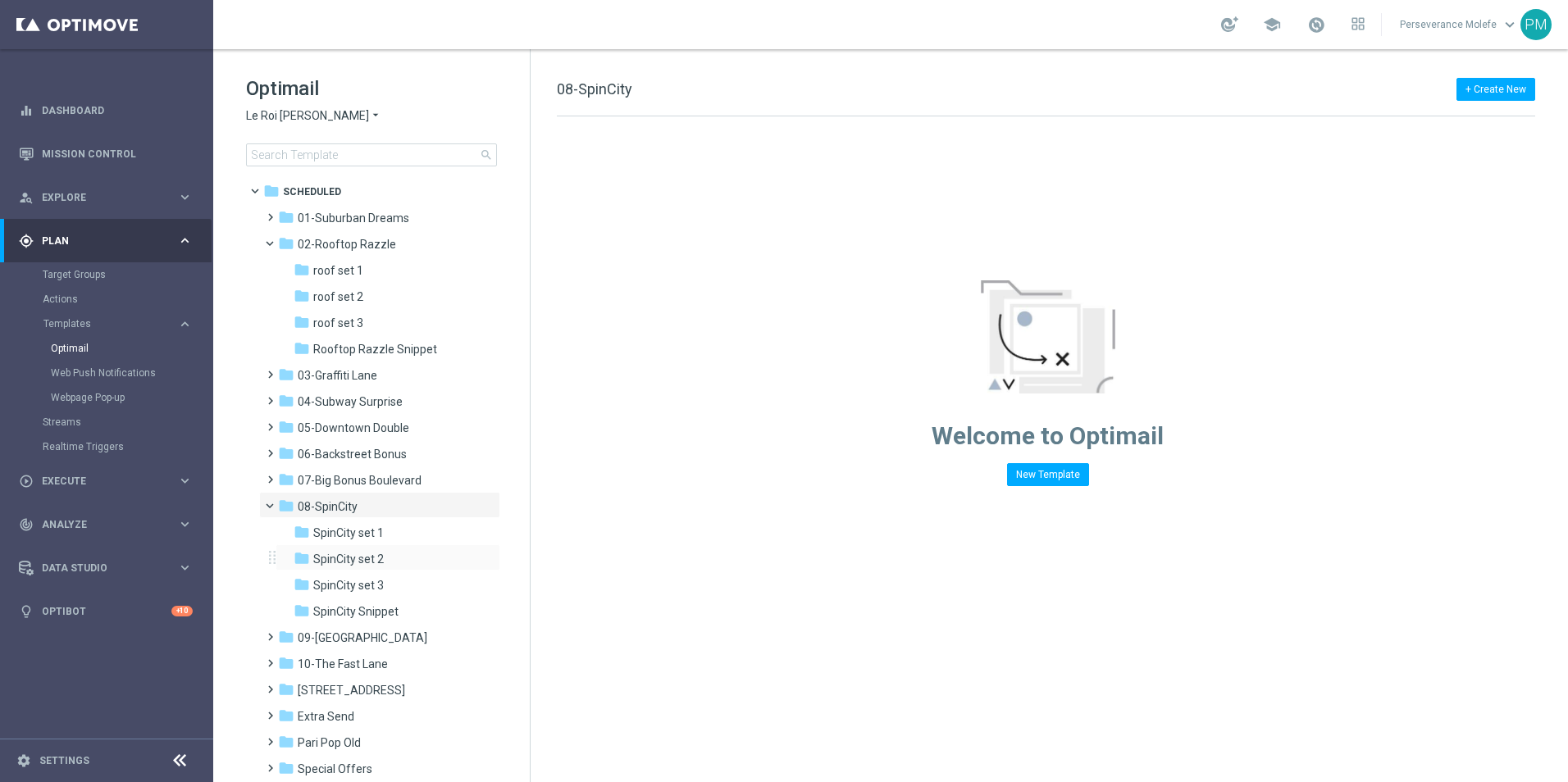
click at [351, 548] on div "folder SpinCity set 2 more_vert" at bounding box center [388, 557] width 225 height 26
click at [351, 554] on span "SpinCity set 2" at bounding box center [348, 559] width 71 height 15
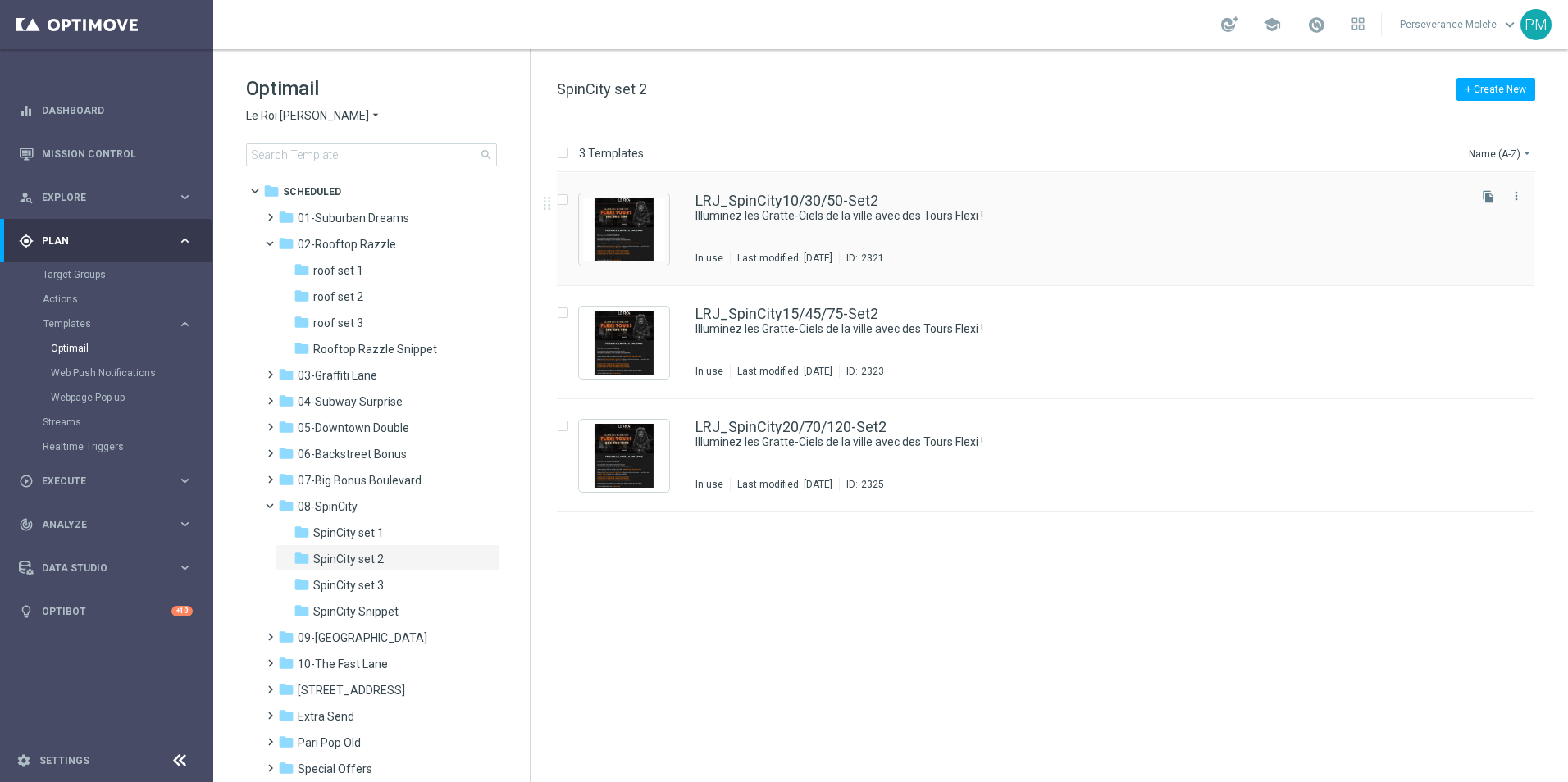
click at [808, 185] on div "LRJ_SpinCity10/30/50-Set2 Illuminez les Gratte-Ciels de la ville avec des Tours…" at bounding box center [1045, 229] width 977 height 113
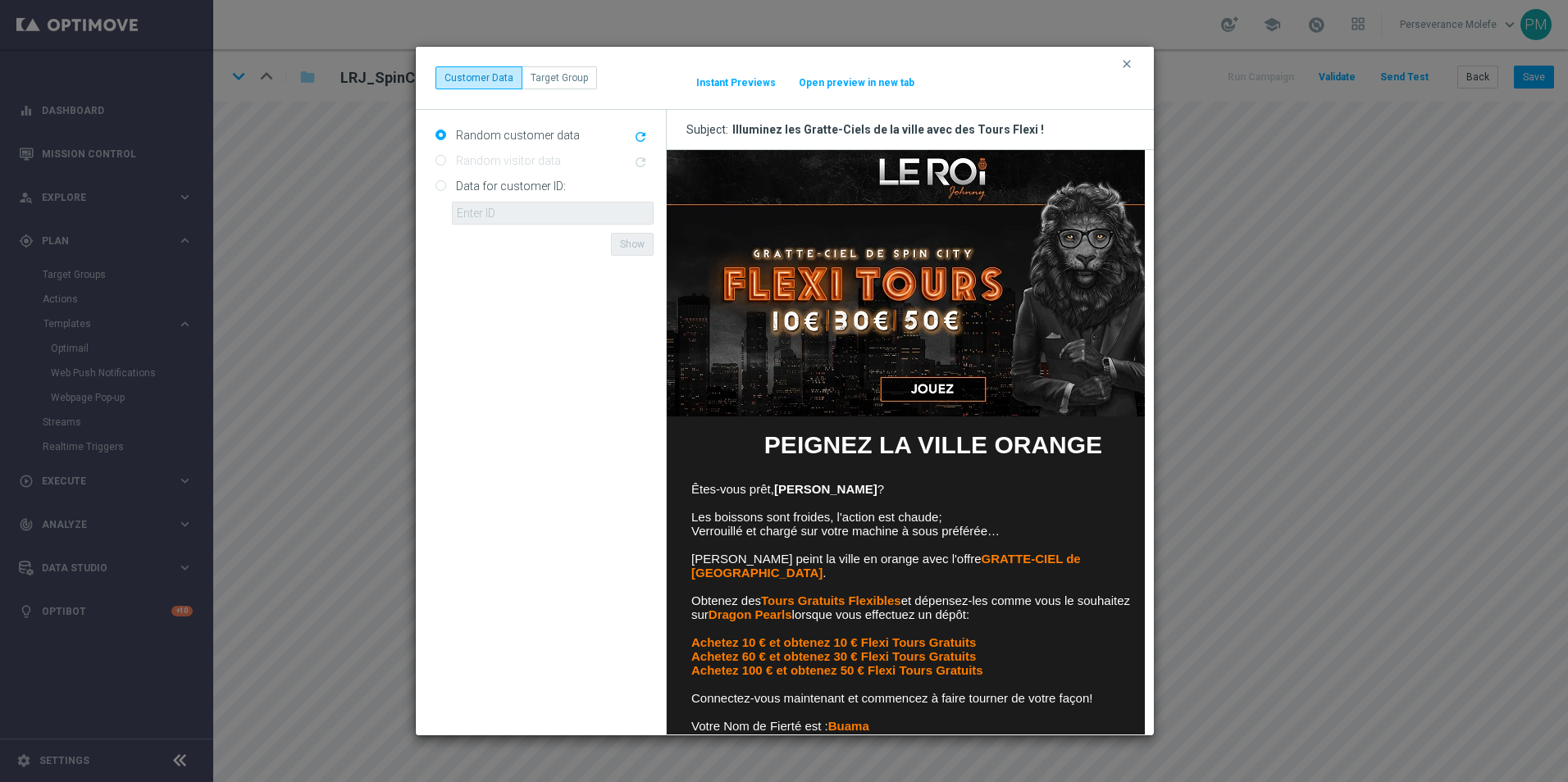
click at [818, 83] on button "Open preview in new tab" at bounding box center [856, 82] width 117 height 13
click at [1128, 66] on icon "clear" at bounding box center [1126, 64] width 13 height 13
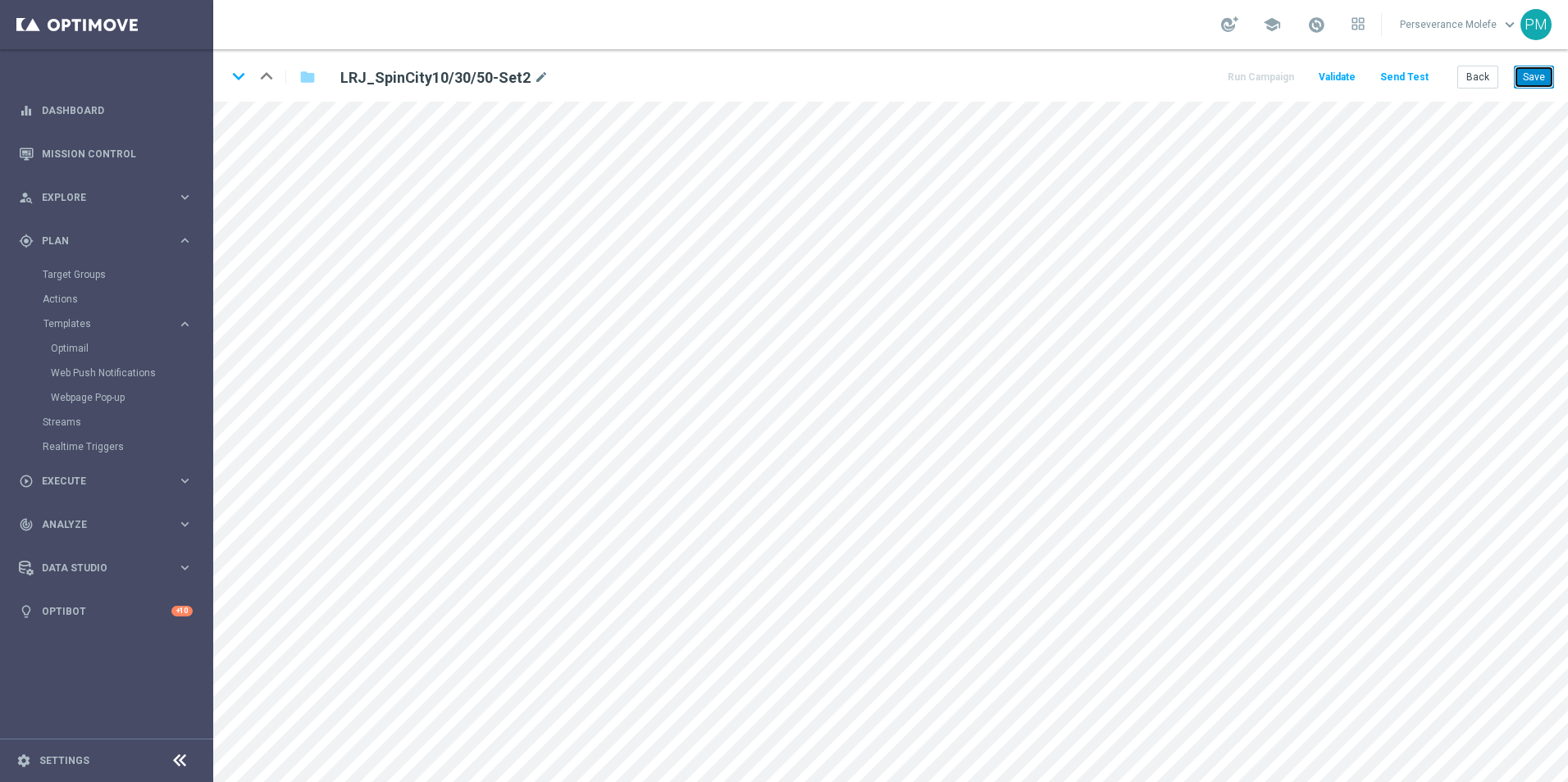
click at [1542, 86] on button "Save" at bounding box center [1534, 77] width 40 height 23
click at [1542, 77] on button "Save" at bounding box center [1534, 77] width 40 height 23
click at [411, 781] on html "equalizer Dashboard Mission Control" at bounding box center [784, 391] width 1568 height 782
click at [235, 74] on icon "keyboard_arrow_down" at bounding box center [238, 76] width 24 height 24
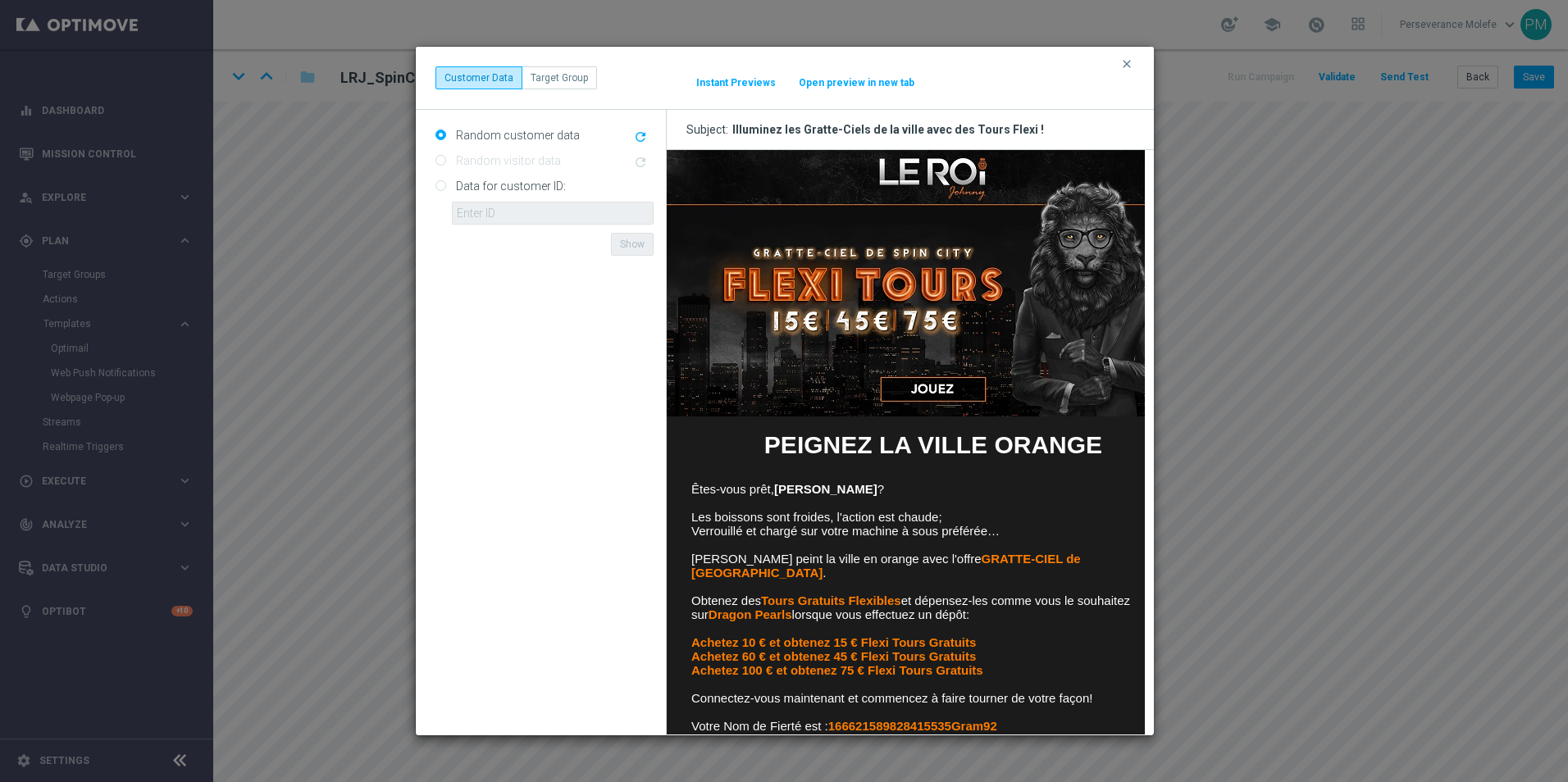
click at [842, 86] on button "Open preview in new tab" at bounding box center [856, 82] width 117 height 13
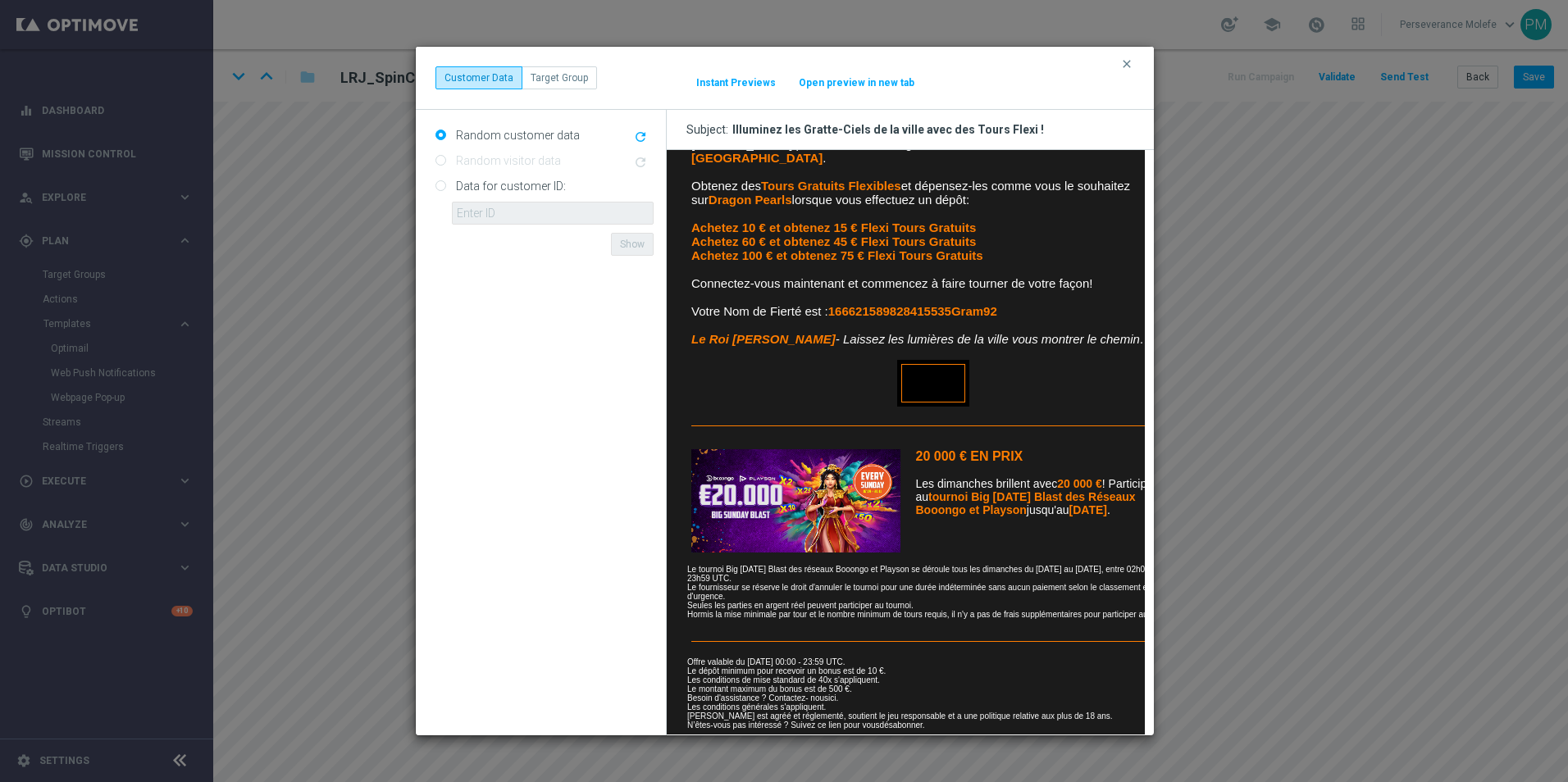
scroll to position [417, 0]
click at [828, 87] on button "Open preview in new tab" at bounding box center [856, 82] width 117 height 13
drag, startPoint x: 1117, startPoint y: 65, endPoint x: 1126, endPoint y: 65, distance: 9.0
click at [1119, 66] on div "clear Customer Data Target Group It might take a while... Instant Previews Open…" at bounding box center [784, 78] width 699 height 23
click at [1126, 65] on icon "clear" at bounding box center [1126, 64] width 13 height 13
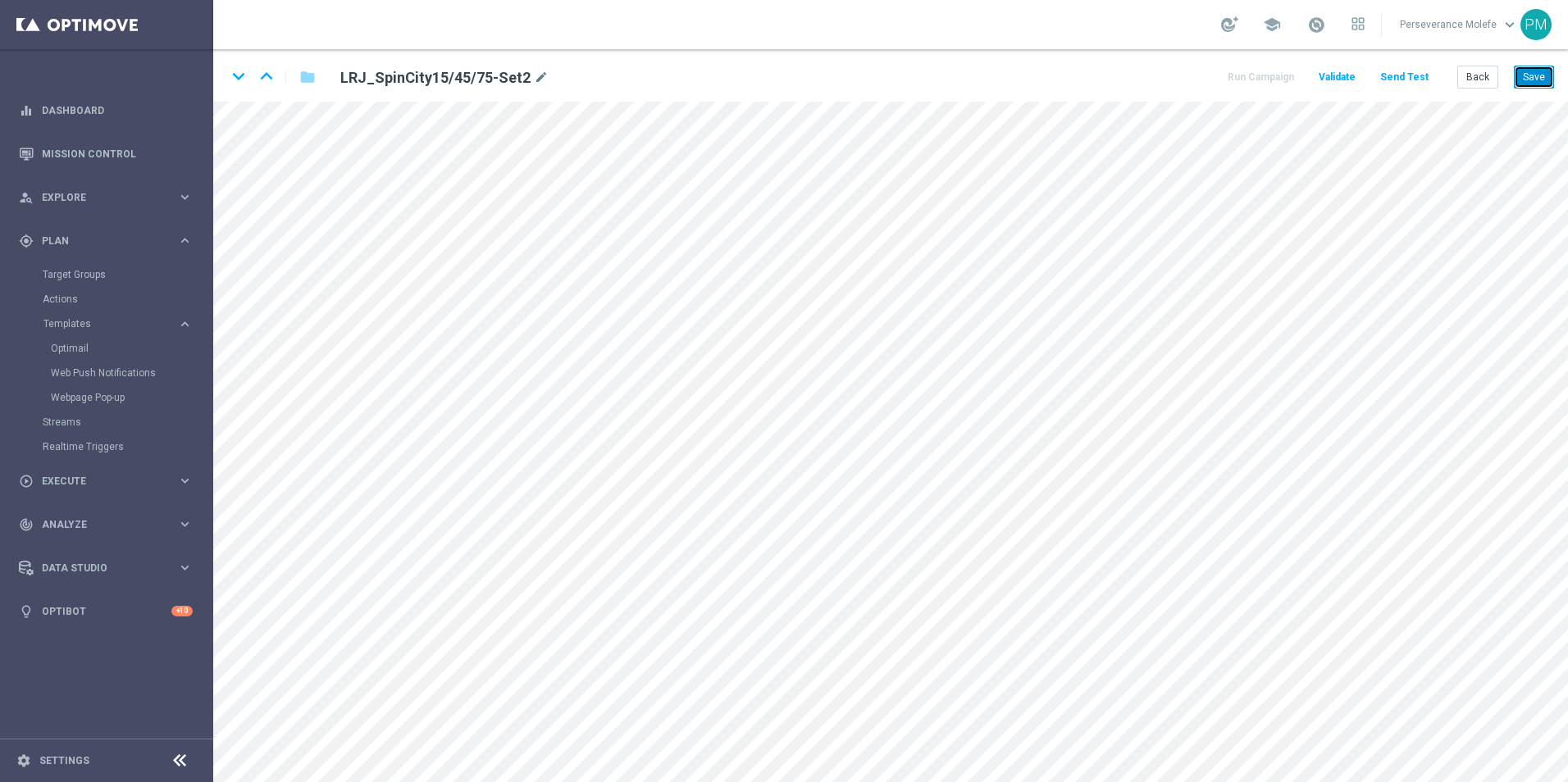
click at [1537, 78] on button "Save" at bounding box center [1534, 77] width 40 height 23
click at [242, 82] on icon "keyboard_arrow_down" at bounding box center [238, 76] width 24 height 24
click at [1550, 85] on button "Save" at bounding box center [1534, 77] width 40 height 23
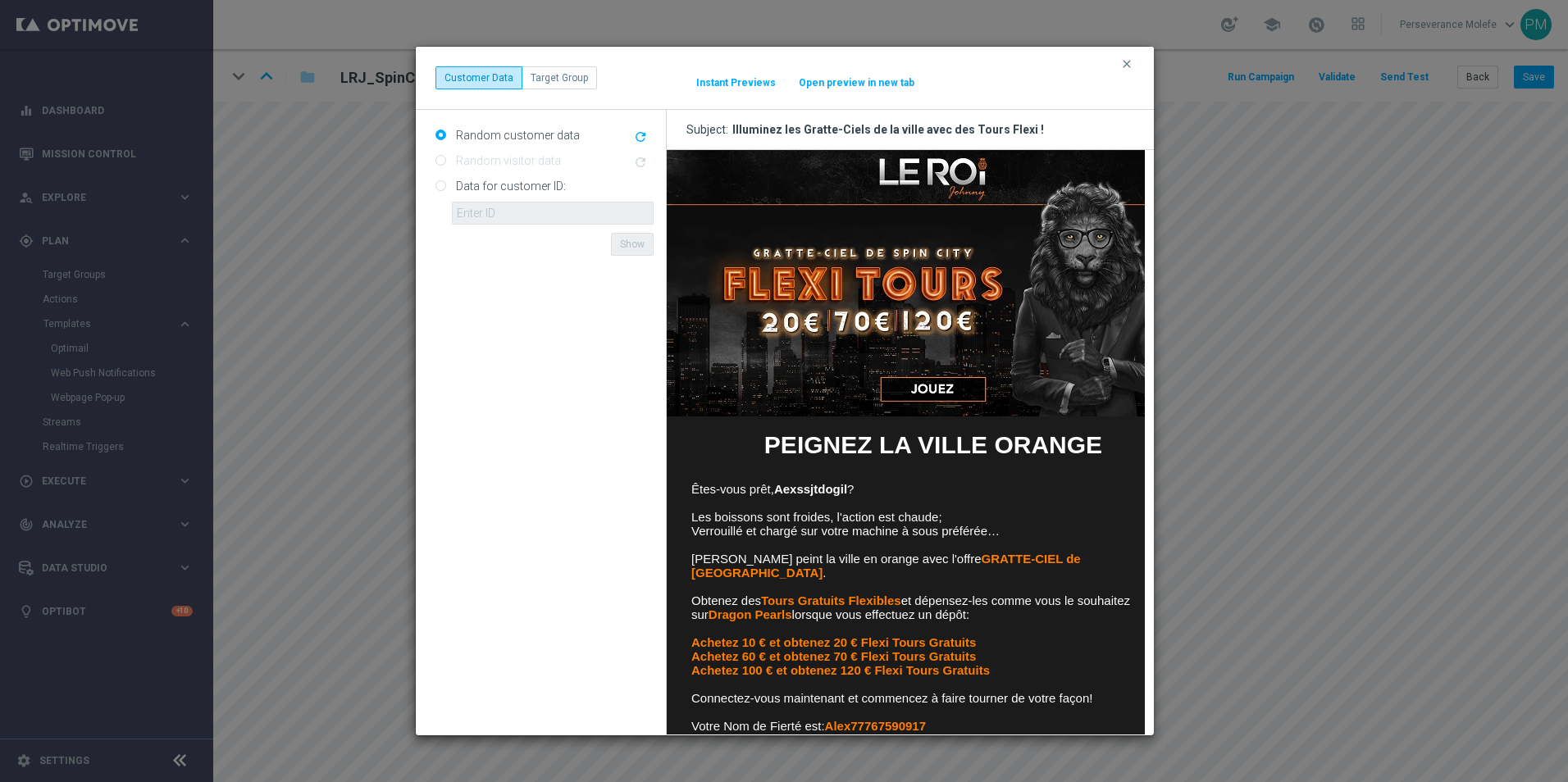
click at [851, 85] on button "Open preview in new tab" at bounding box center [856, 82] width 117 height 13
click at [1127, 62] on icon "clear" at bounding box center [1126, 64] width 13 height 13
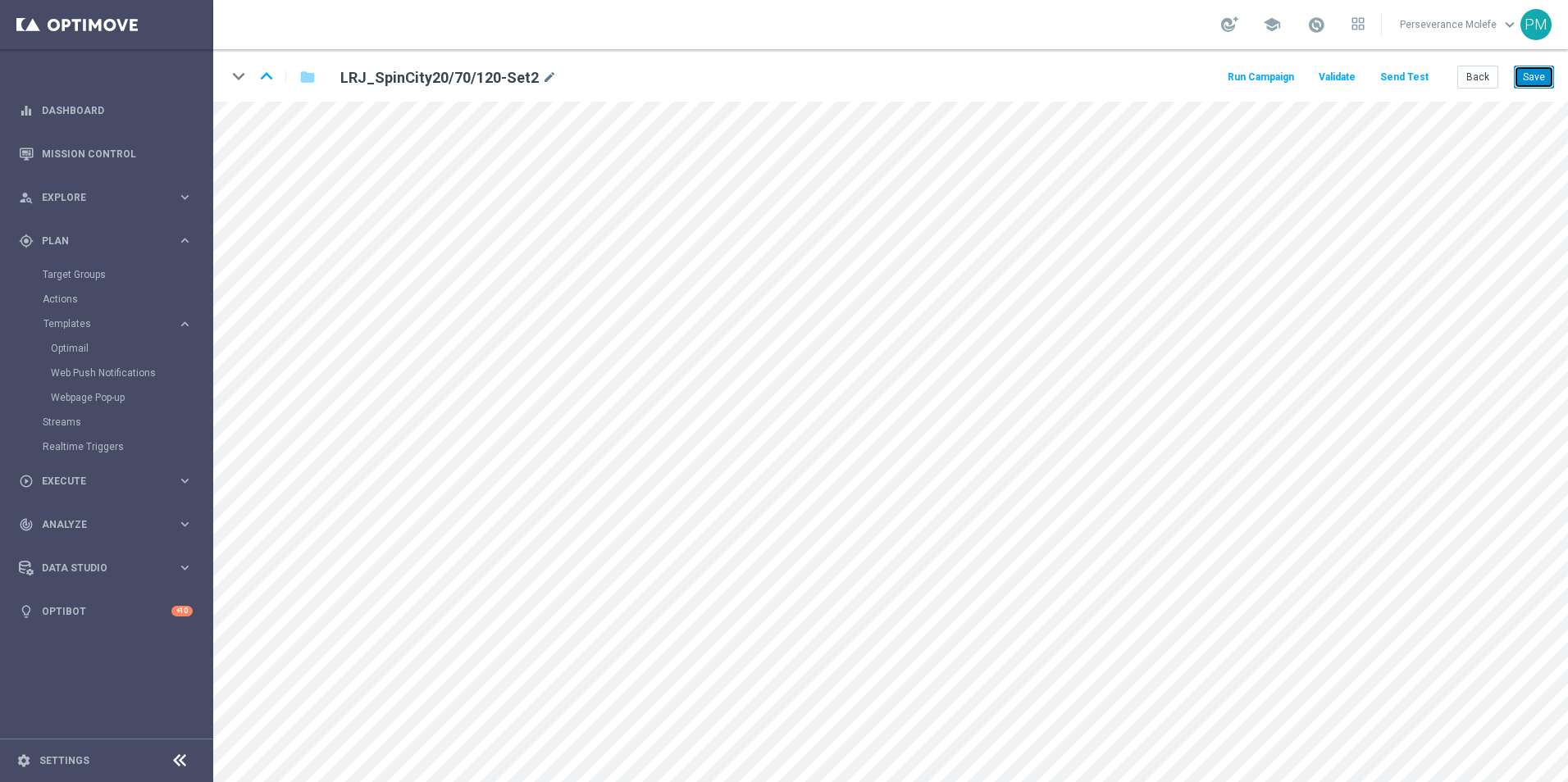
click at [1547, 77] on button "Save" at bounding box center [1534, 77] width 40 height 23
click at [1394, 81] on button "Send Test" at bounding box center [1403, 77] width 53 height 22
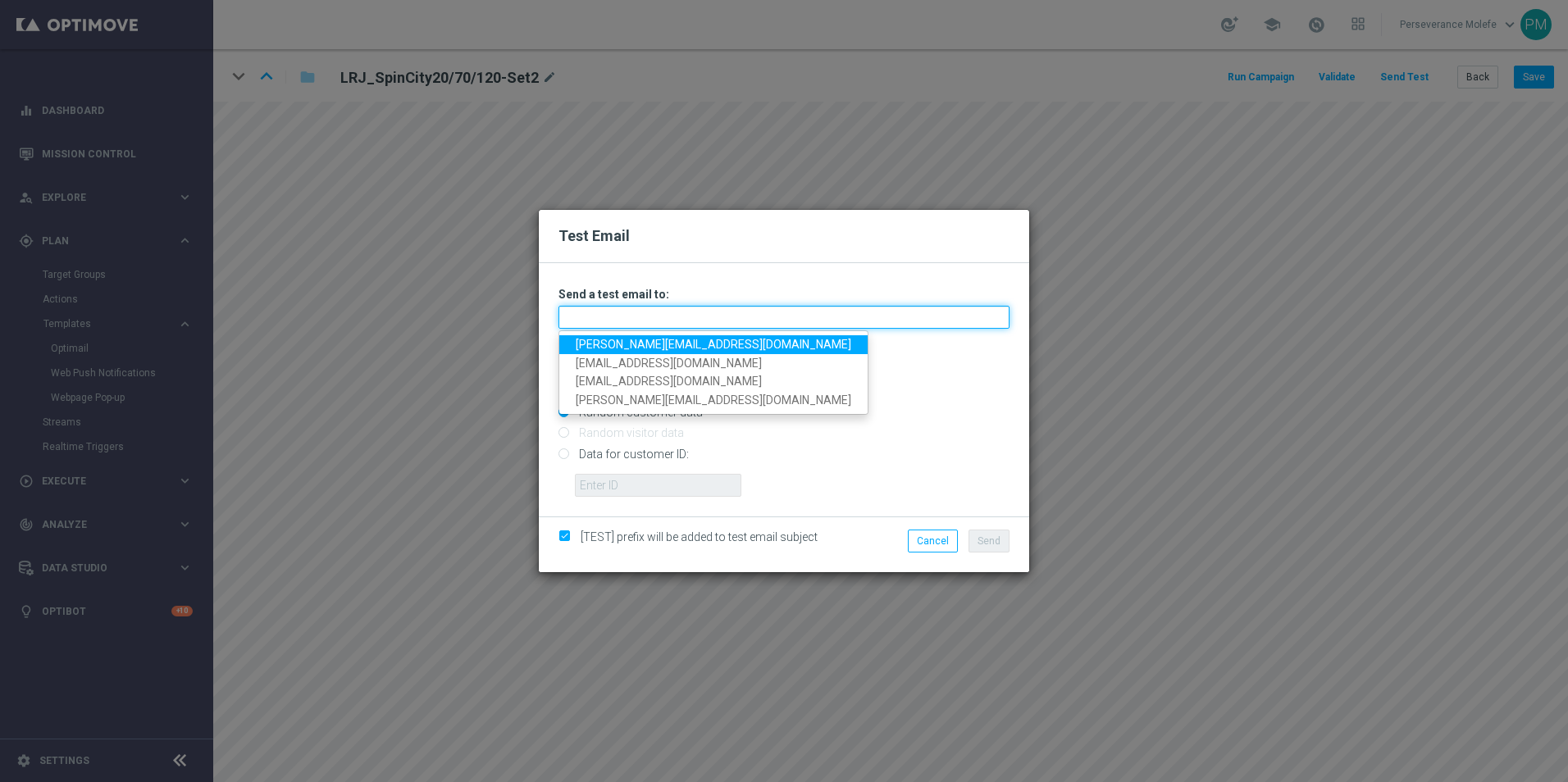
click at [786, 310] on input "text" at bounding box center [783, 317] width 451 height 23
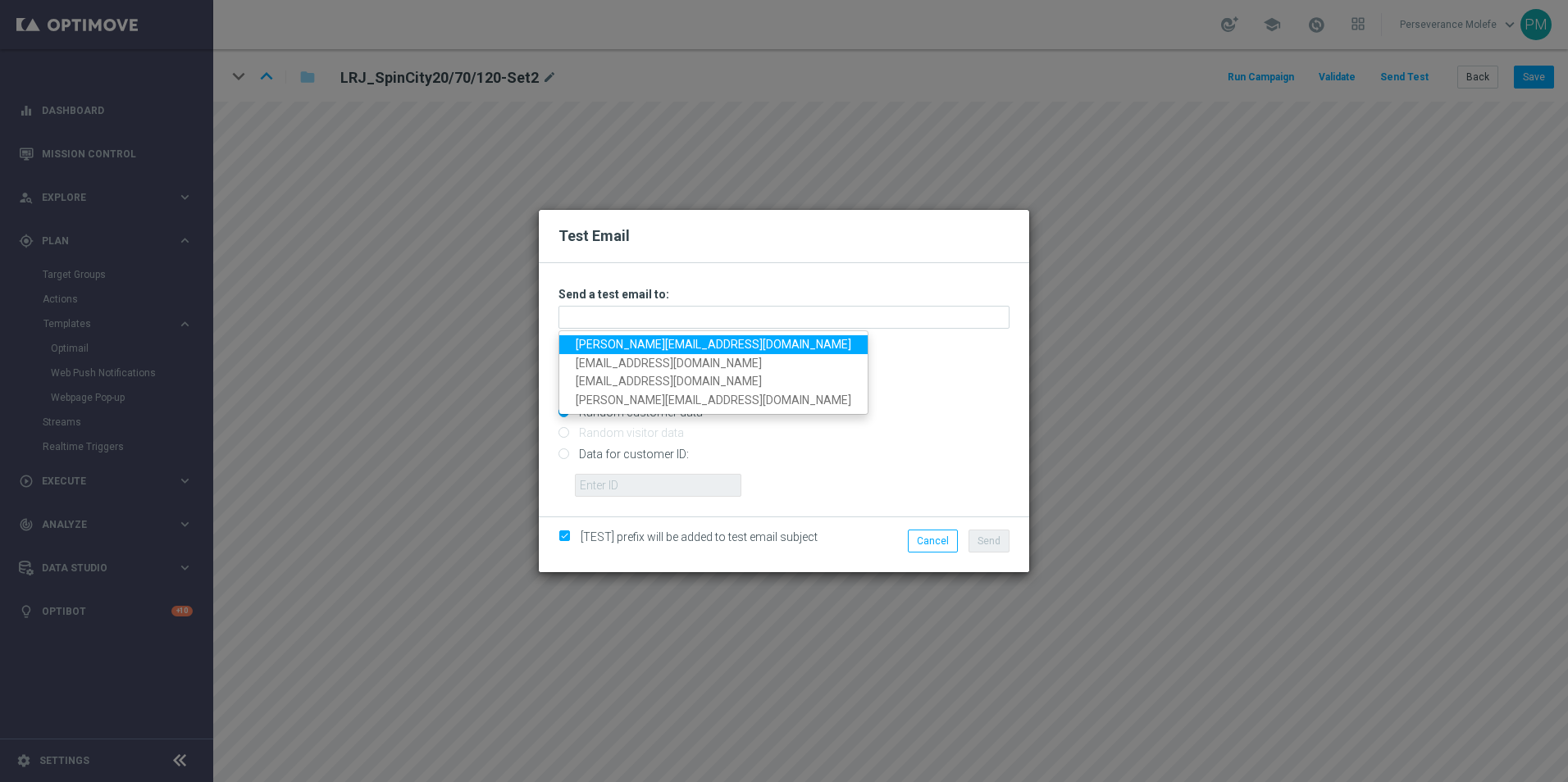
click at [672, 339] on link "Madeleine@viva-vision.net" at bounding box center [713, 345] width 309 height 19
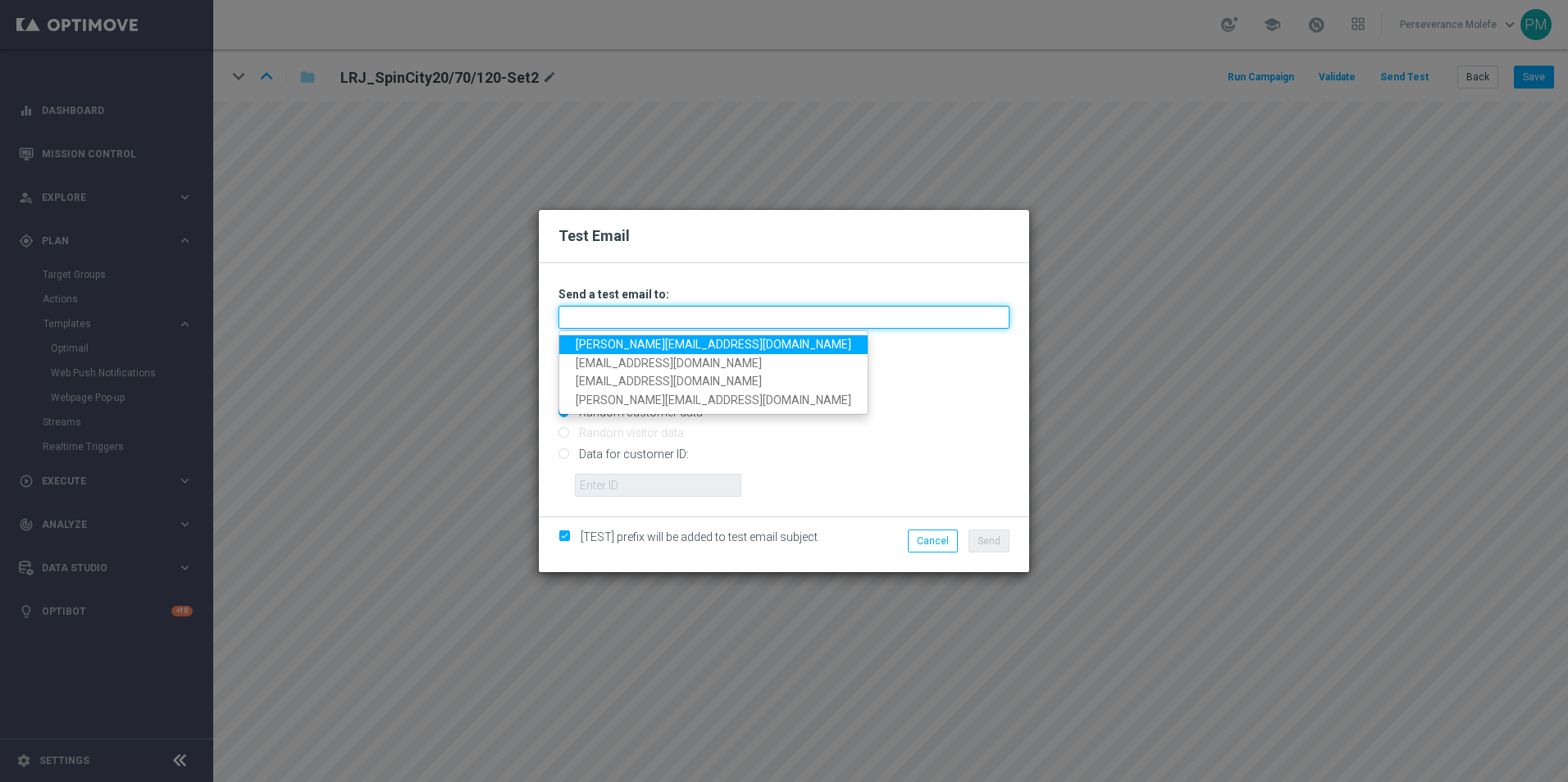
type input "Madeleine@viva-vision.net"
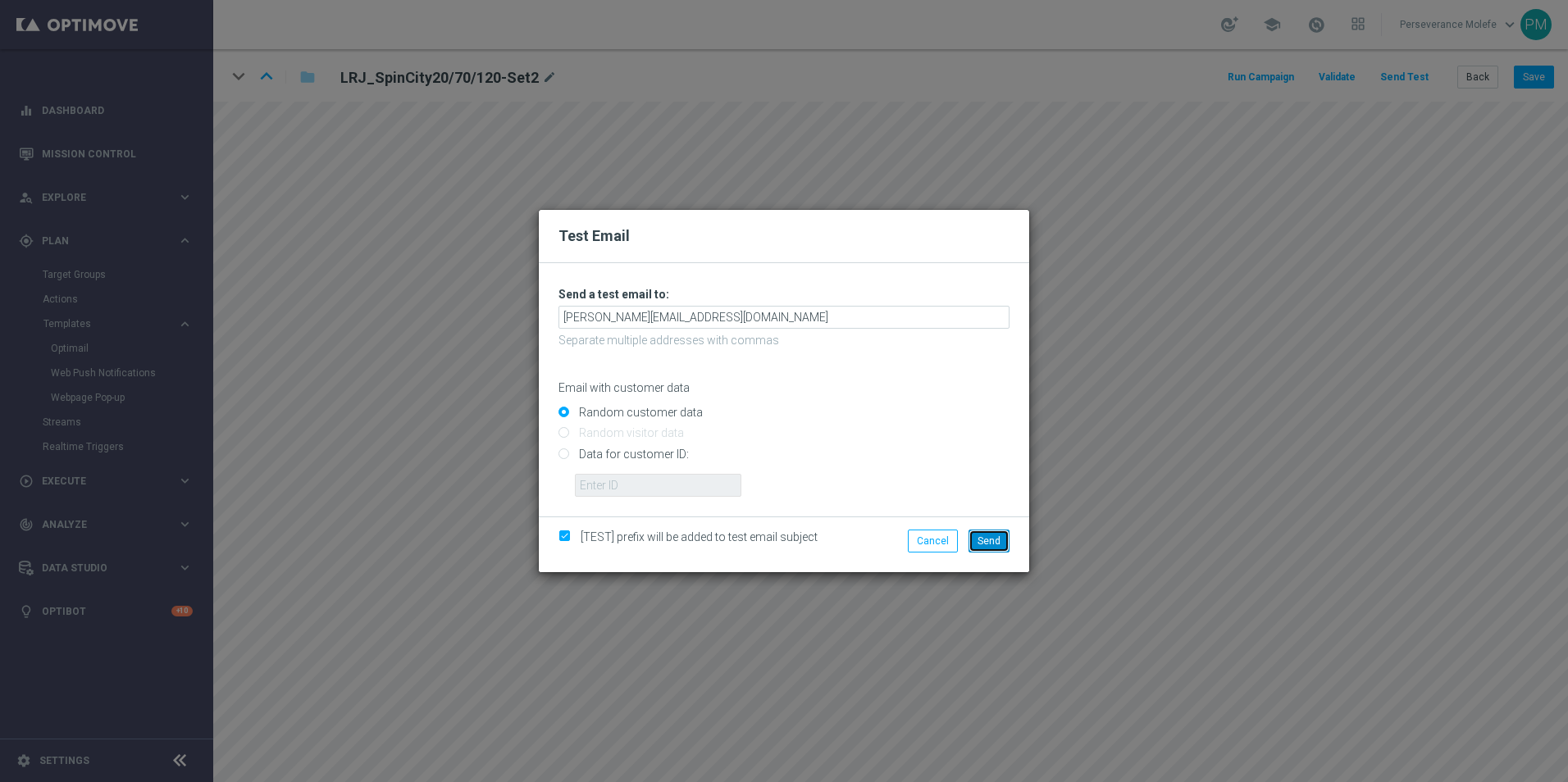
click at [1003, 534] on button "Send" at bounding box center [988, 541] width 41 height 23
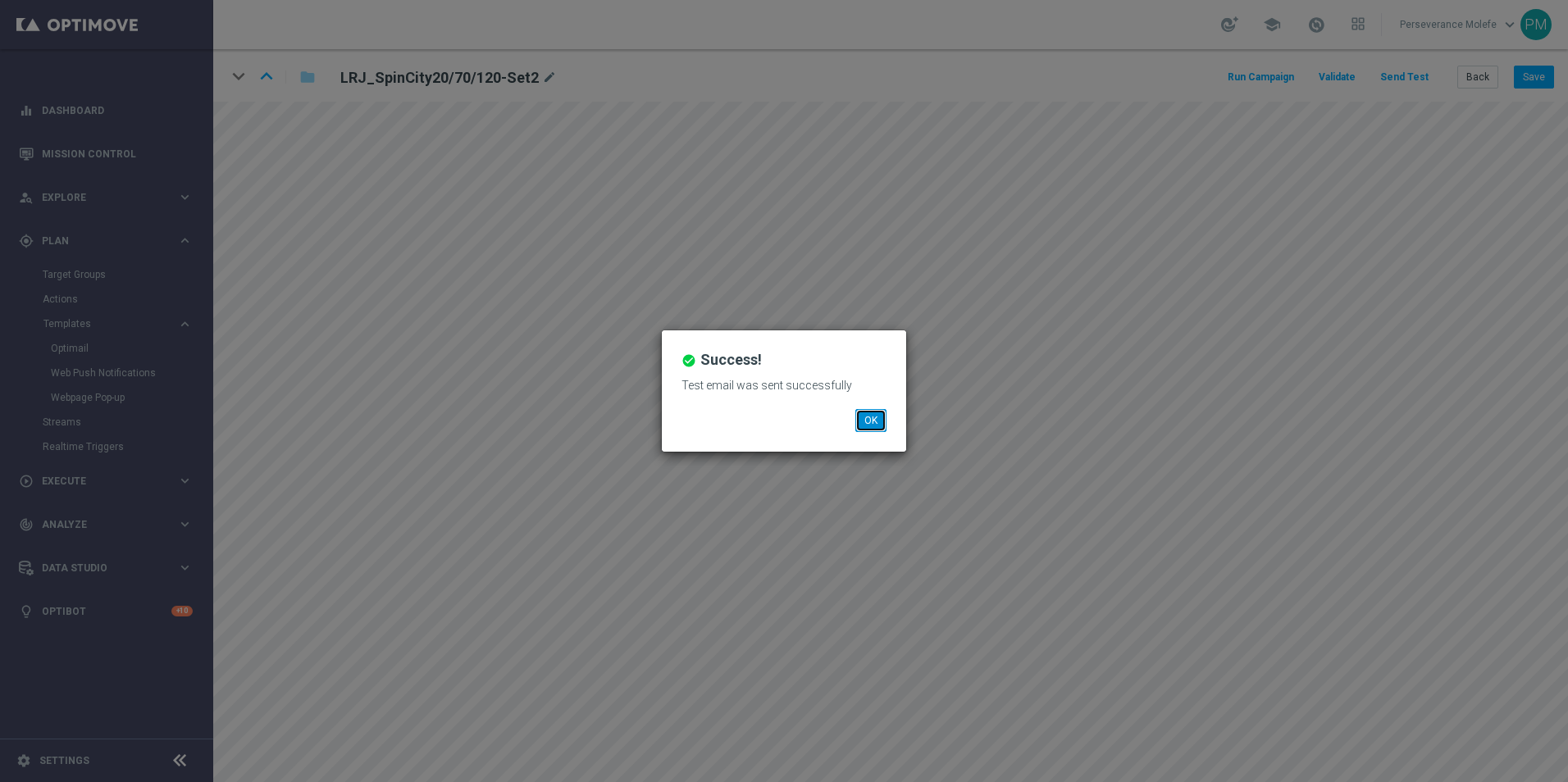
click at [865, 429] on button "OK" at bounding box center [871, 420] width 31 height 23
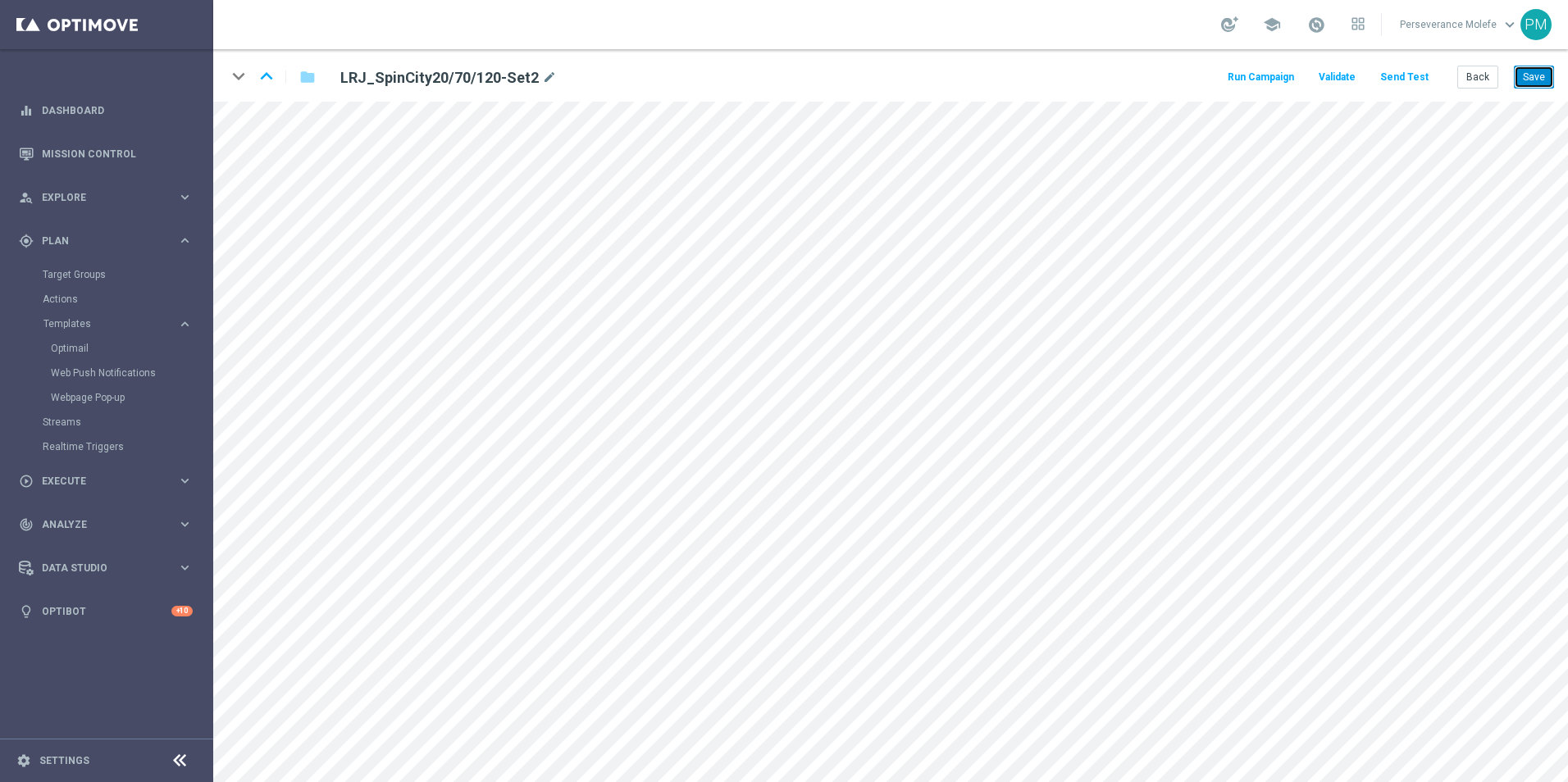
click at [1539, 82] on button "Save" at bounding box center [1534, 77] width 40 height 23
click at [273, 79] on icon "keyboard_arrow_up" at bounding box center [266, 76] width 24 height 24
click at [267, 75] on icon "keyboard_arrow_up" at bounding box center [266, 76] width 24 height 24
click at [1402, 79] on button "Send Test" at bounding box center [1403, 77] width 53 height 22
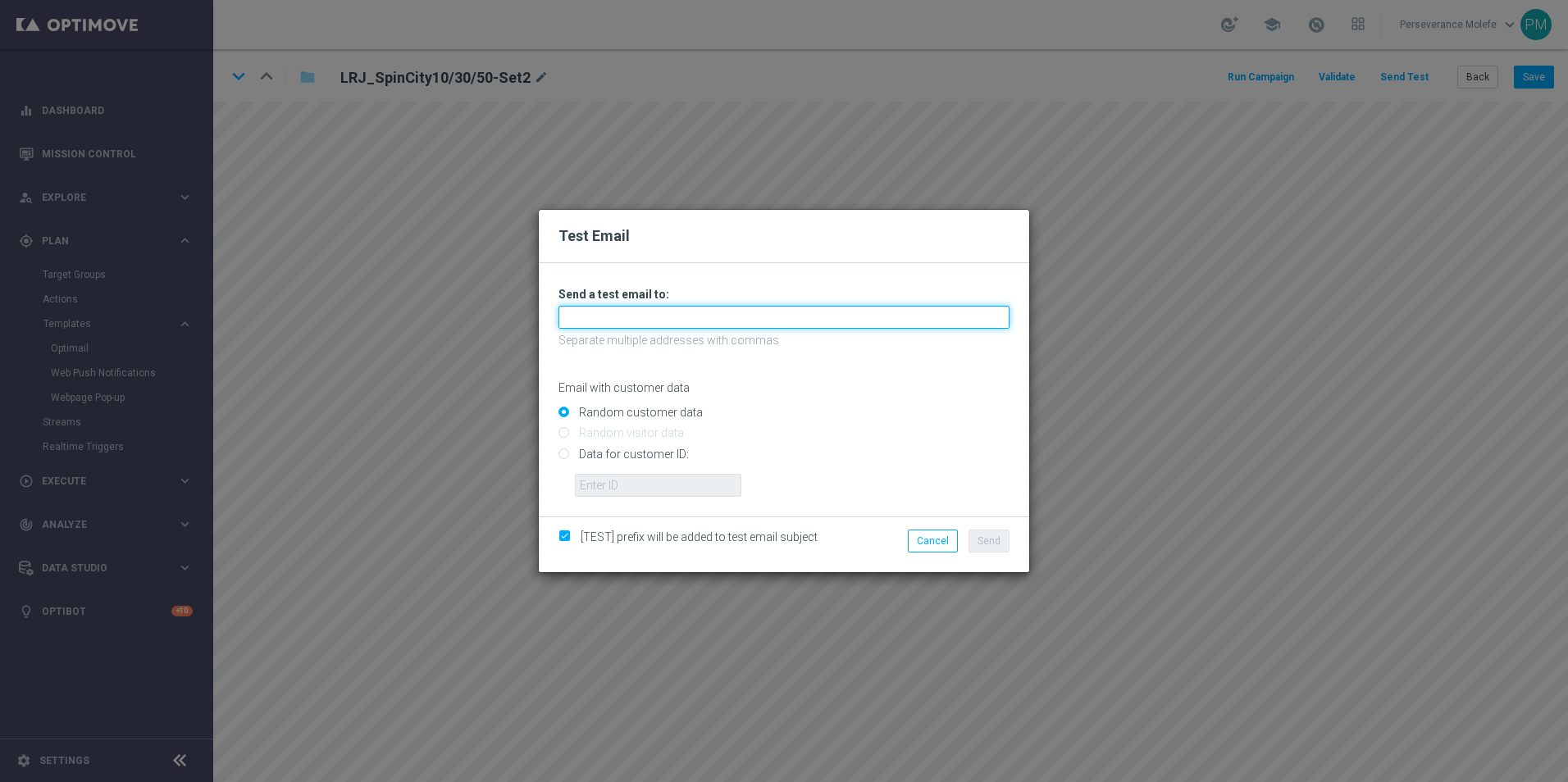
click at [678, 329] on input "text" at bounding box center [783, 317] width 451 height 23
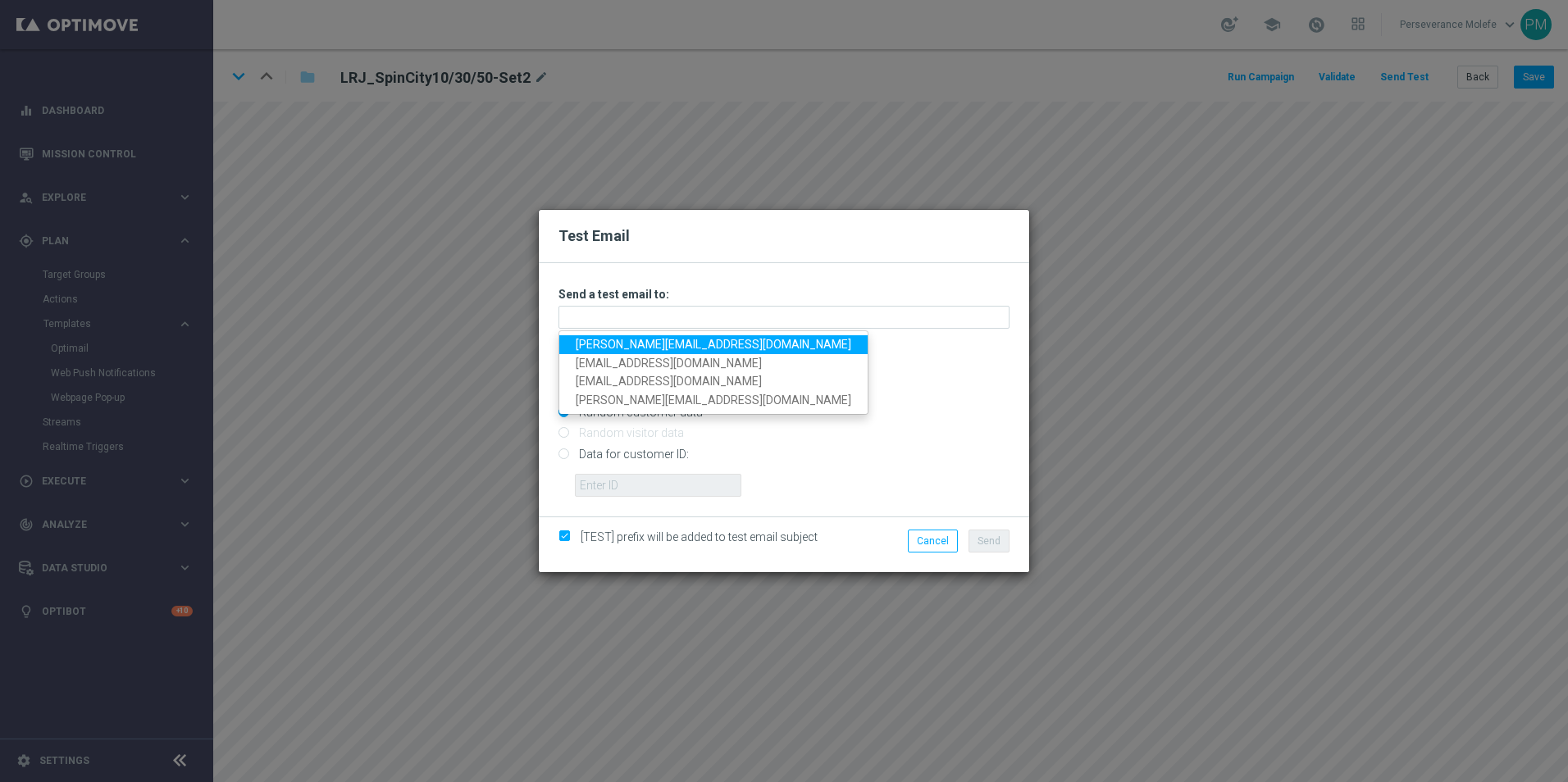
click at [675, 340] on link "Madeleine@viva-vision.net" at bounding box center [713, 345] width 309 height 19
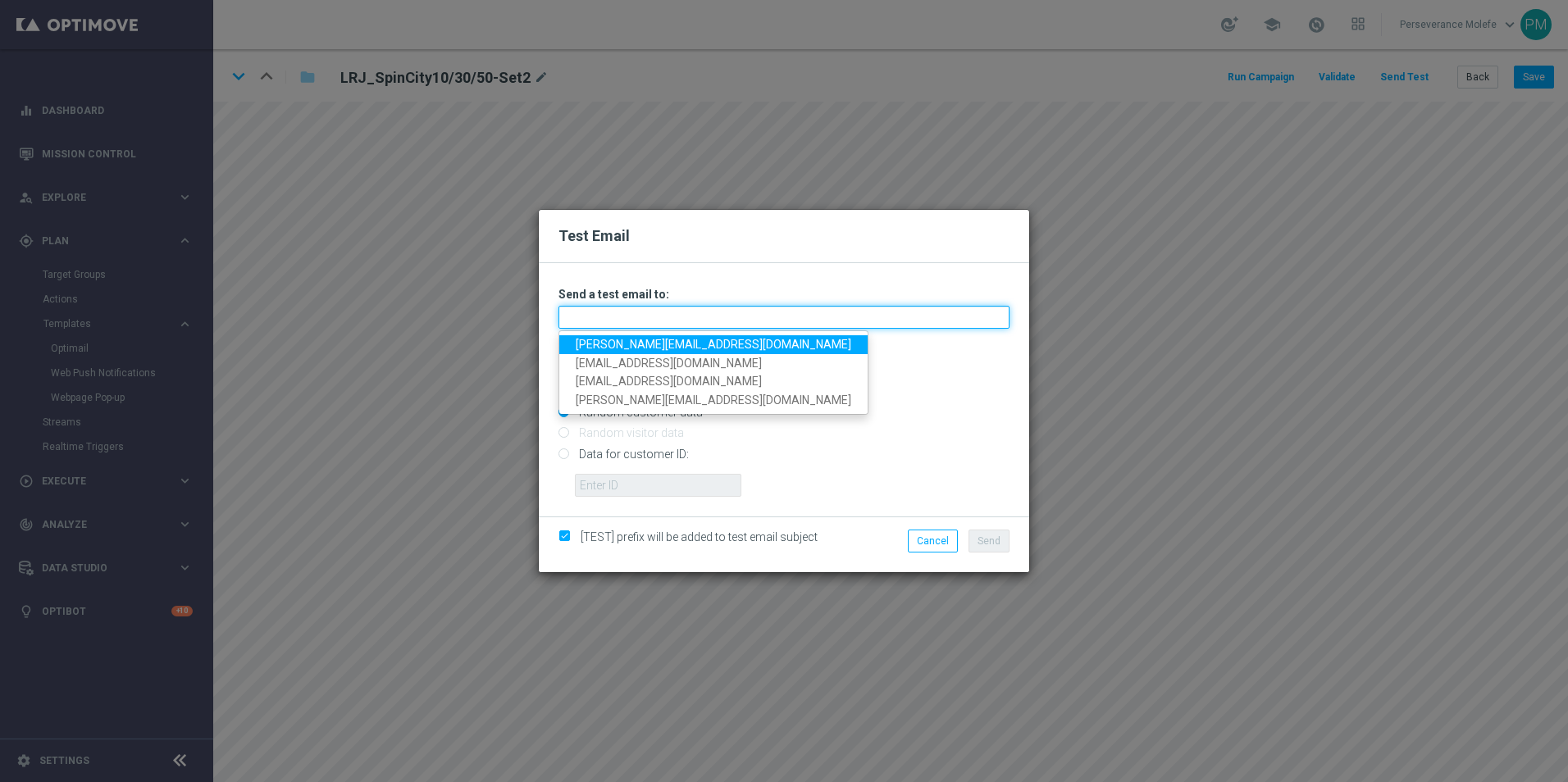
type input "Madeleine@viva-vision.net"
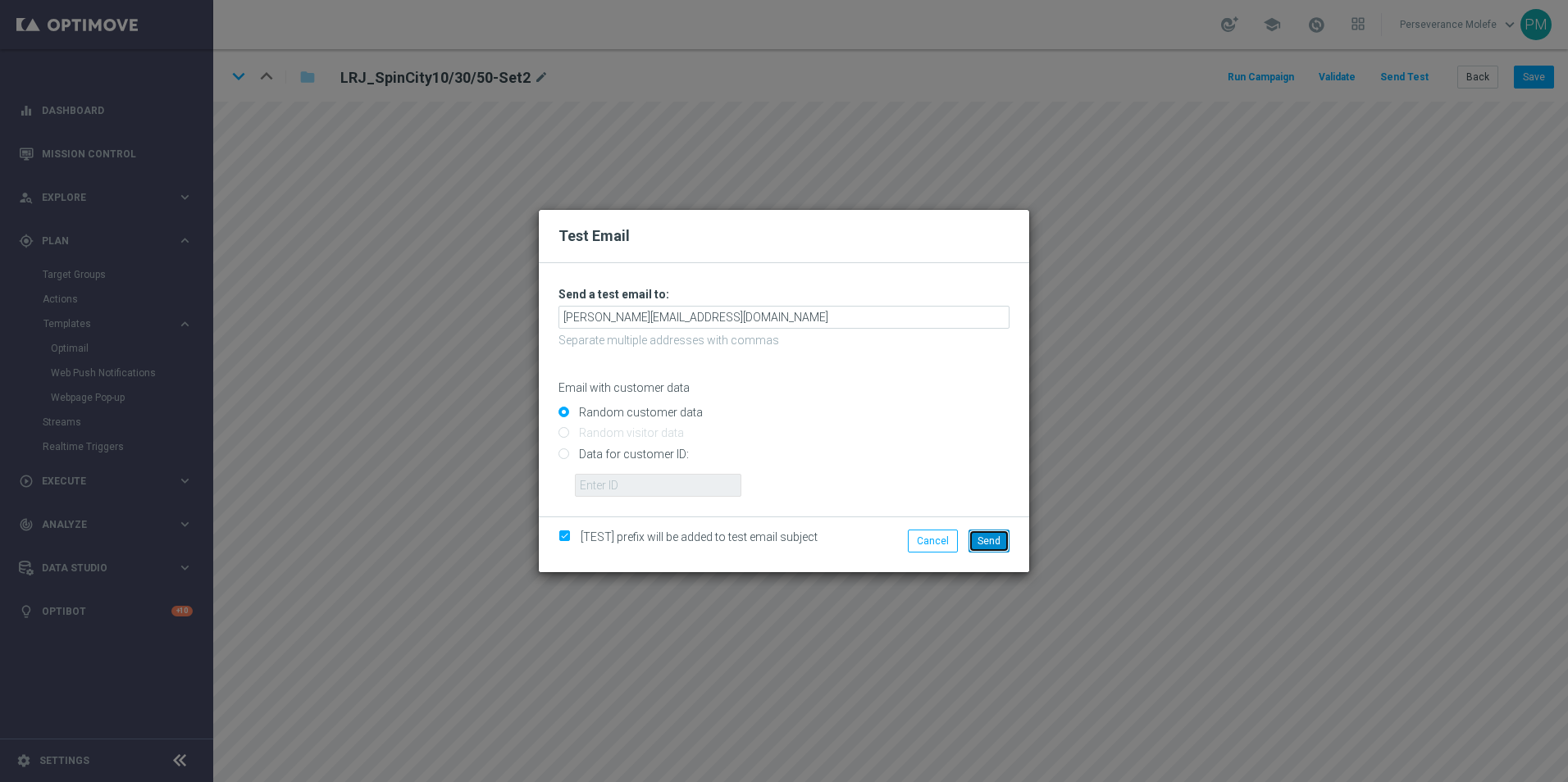
click at [982, 532] on button "Send" at bounding box center [988, 541] width 41 height 23
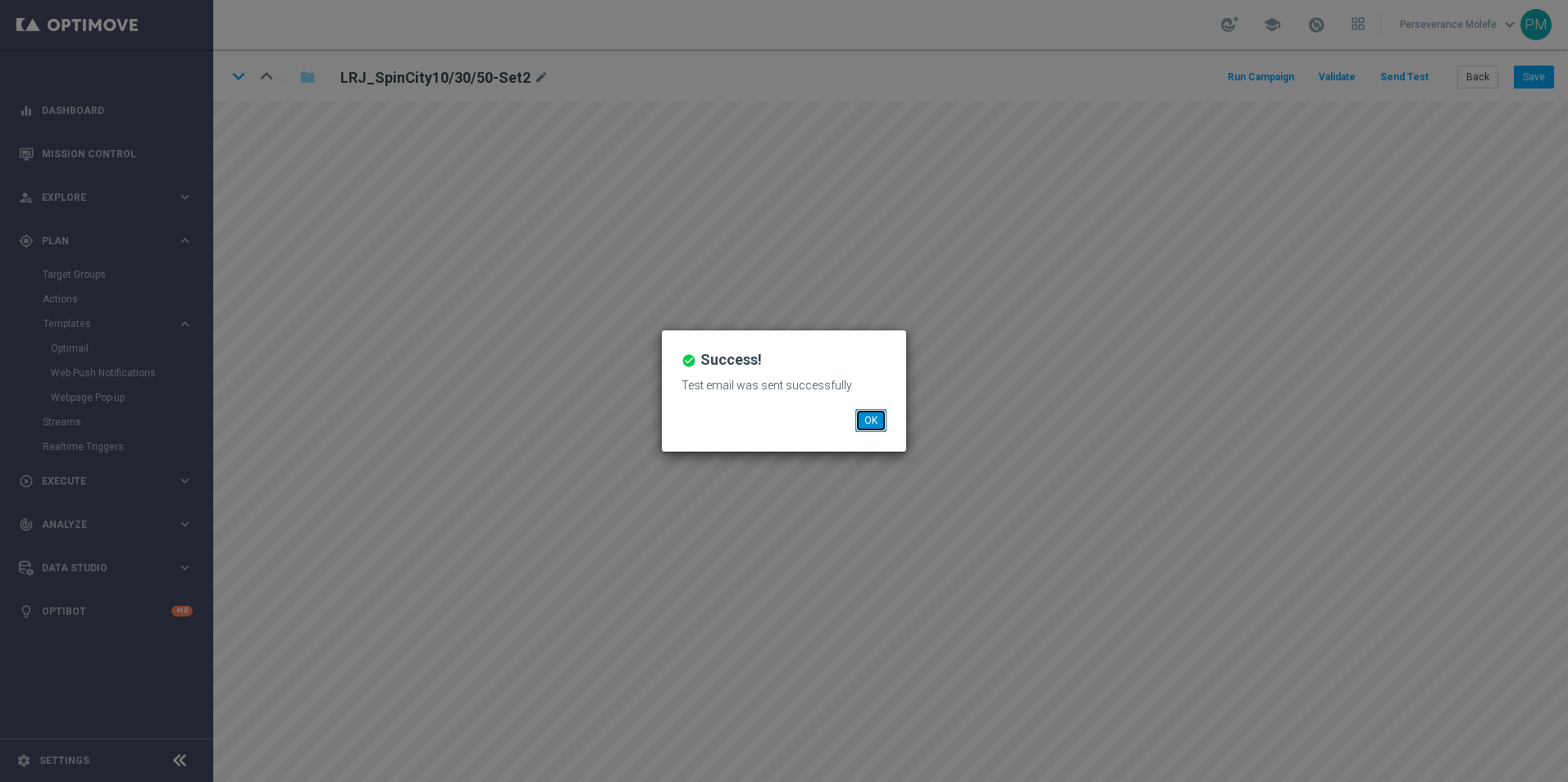
click at [870, 417] on button "OK" at bounding box center [871, 420] width 31 height 23
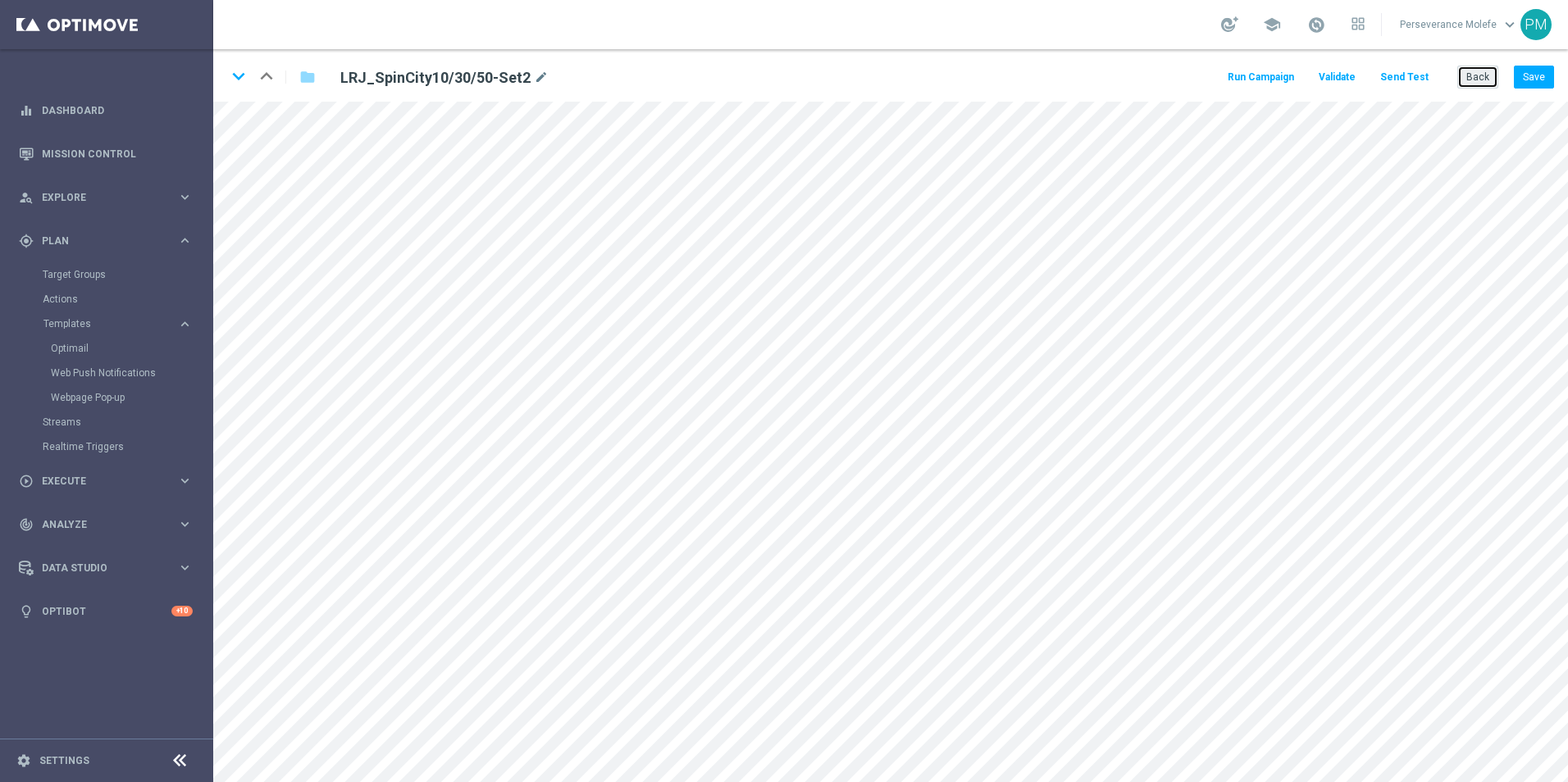
click at [1477, 79] on button "Back" at bounding box center [1477, 77] width 41 height 23
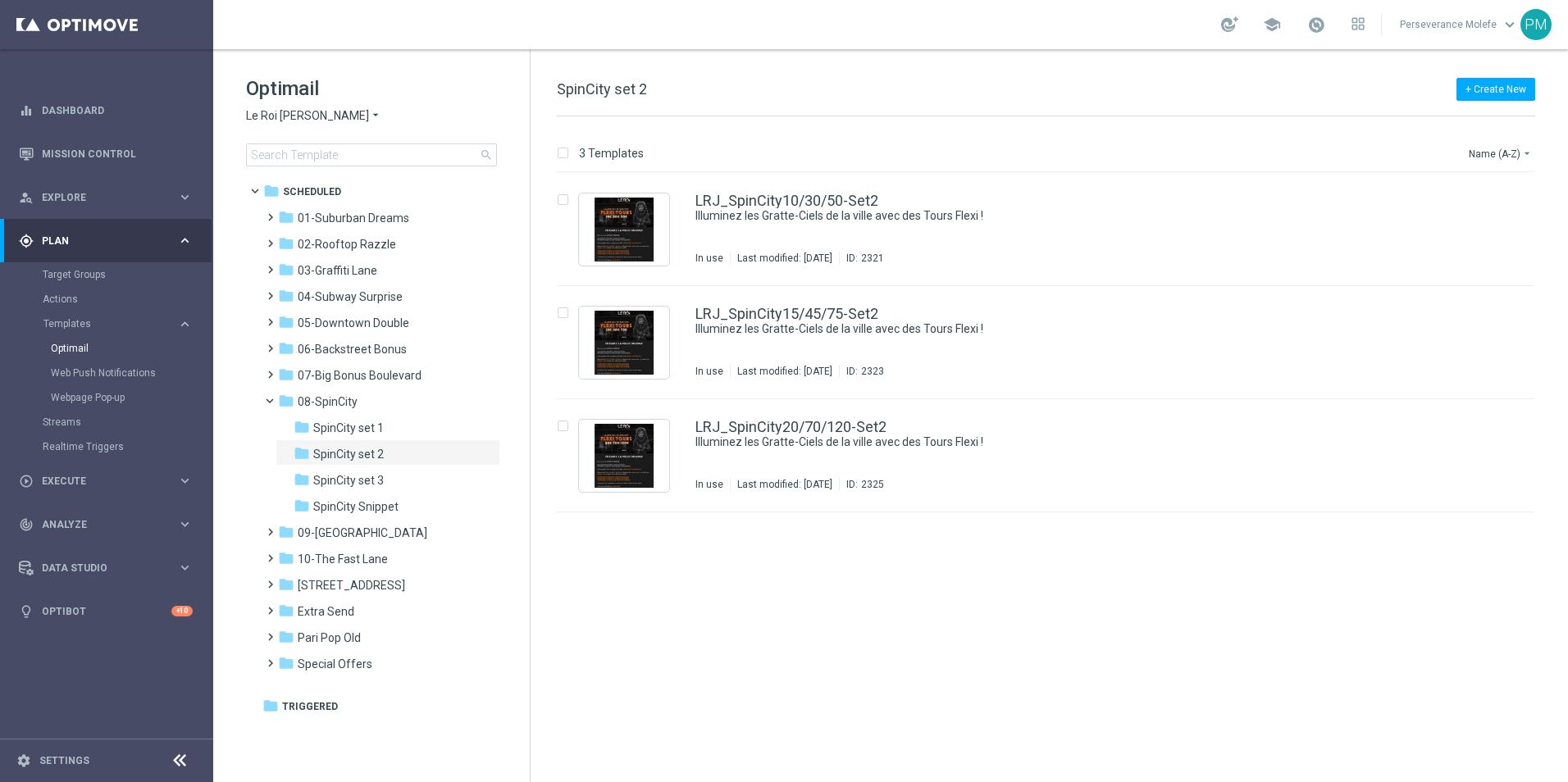
click at [369, 122] on icon "arrow_drop_down" at bounding box center [375, 116] width 13 height 16
click at [495, 116] on div "Le Roi Johnny arrow_drop_down × Le Roi Johnny Joka Casino King Johnnie Joka VIP…" at bounding box center [372, 116] width 251 height 16
click at [369, 350] on span "06-Backstreet Bonus" at bounding box center [351, 349] width 109 height 15
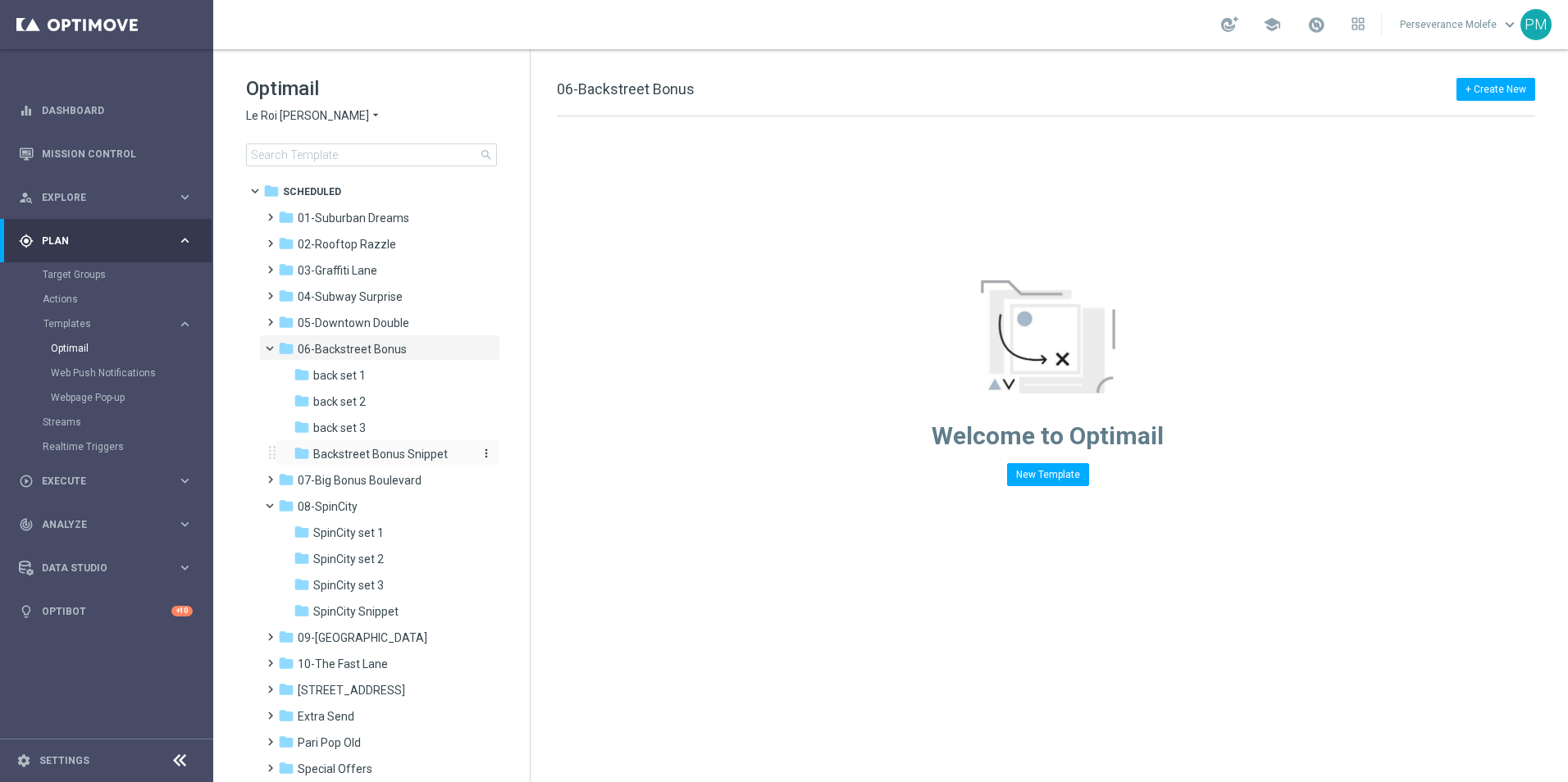
click at [423, 458] on span "Backstreet Bonus Snippet" at bounding box center [380, 453] width 134 height 15
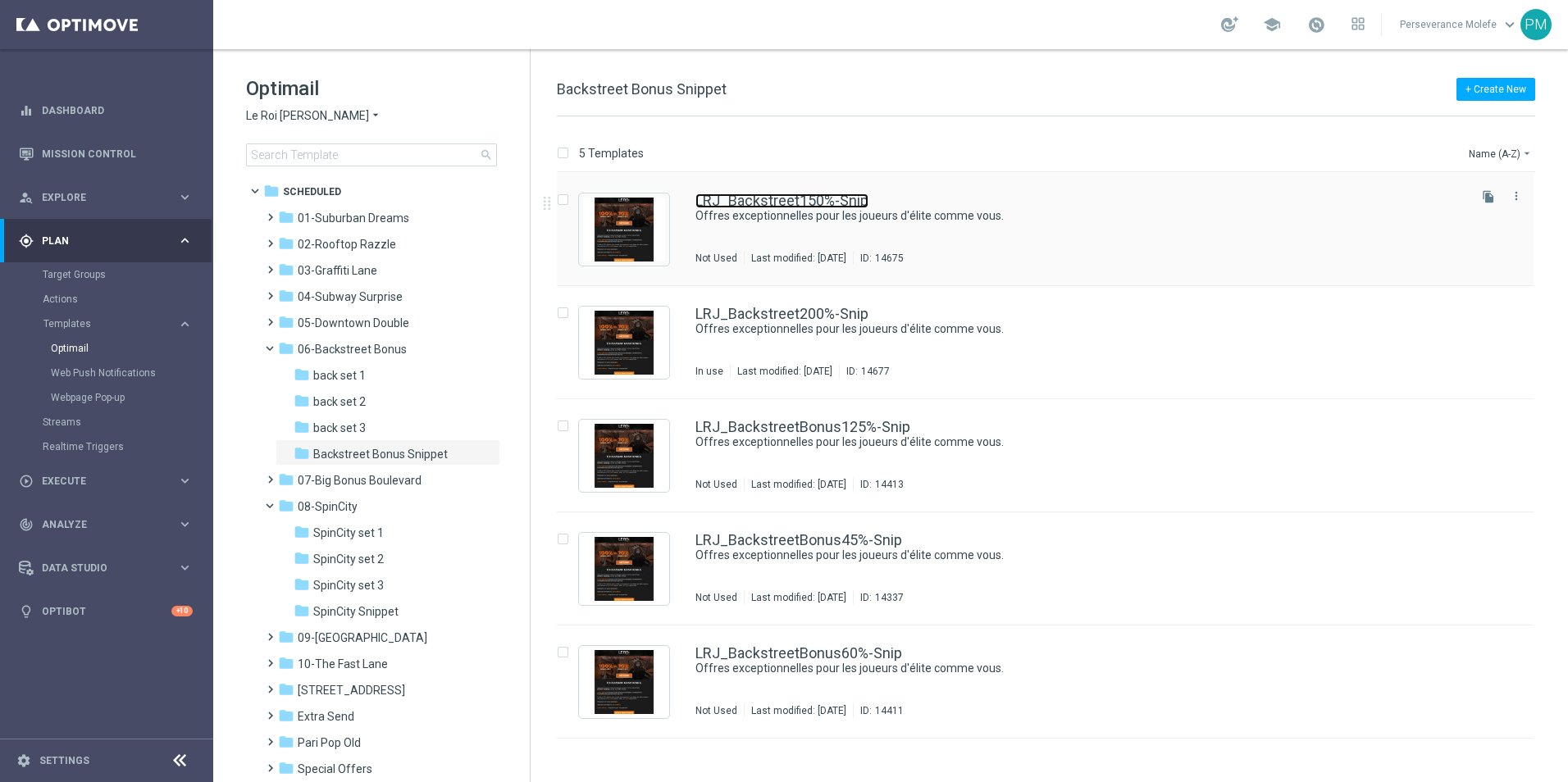
click at [818, 205] on link "LRJ_Backstreet150%-Snip" at bounding box center [781, 201] width 173 height 15
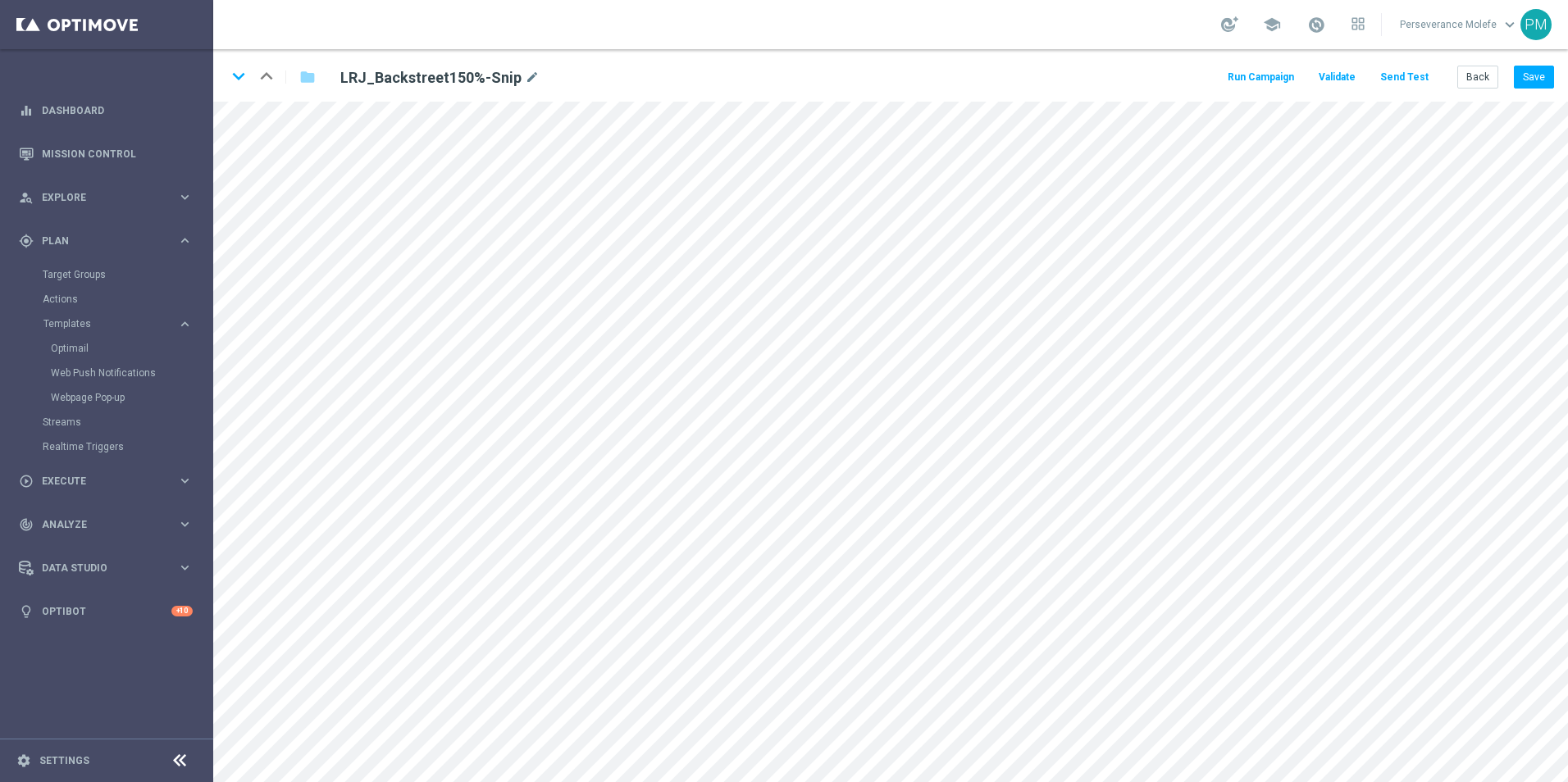
click at [1413, 69] on button "Send Test" at bounding box center [1403, 77] width 53 height 22
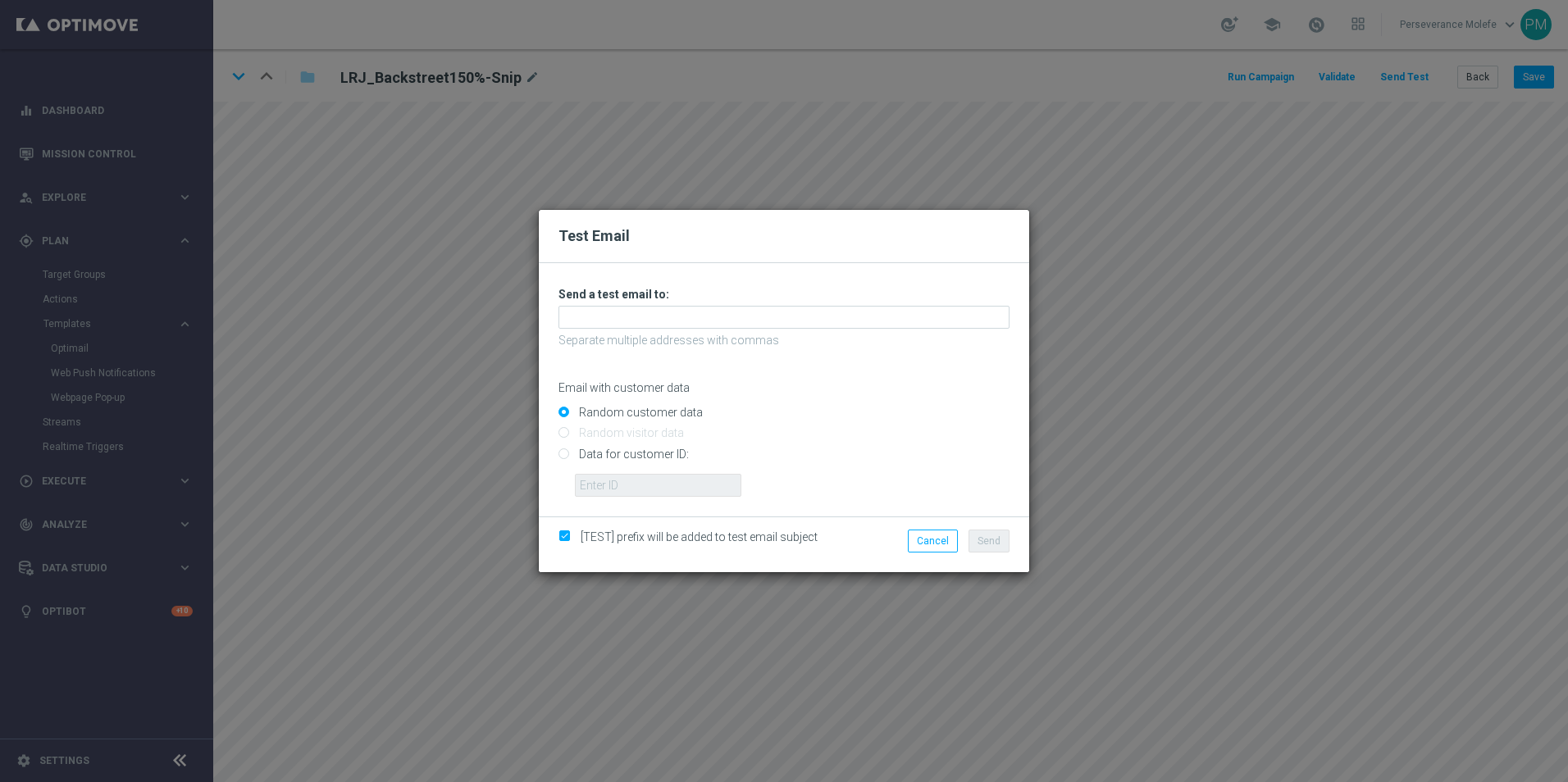
click at [776, 305] on div "Unable to send test email. If this problem persists, contact your CSM for assis…" at bounding box center [783, 391] width 451 height 210
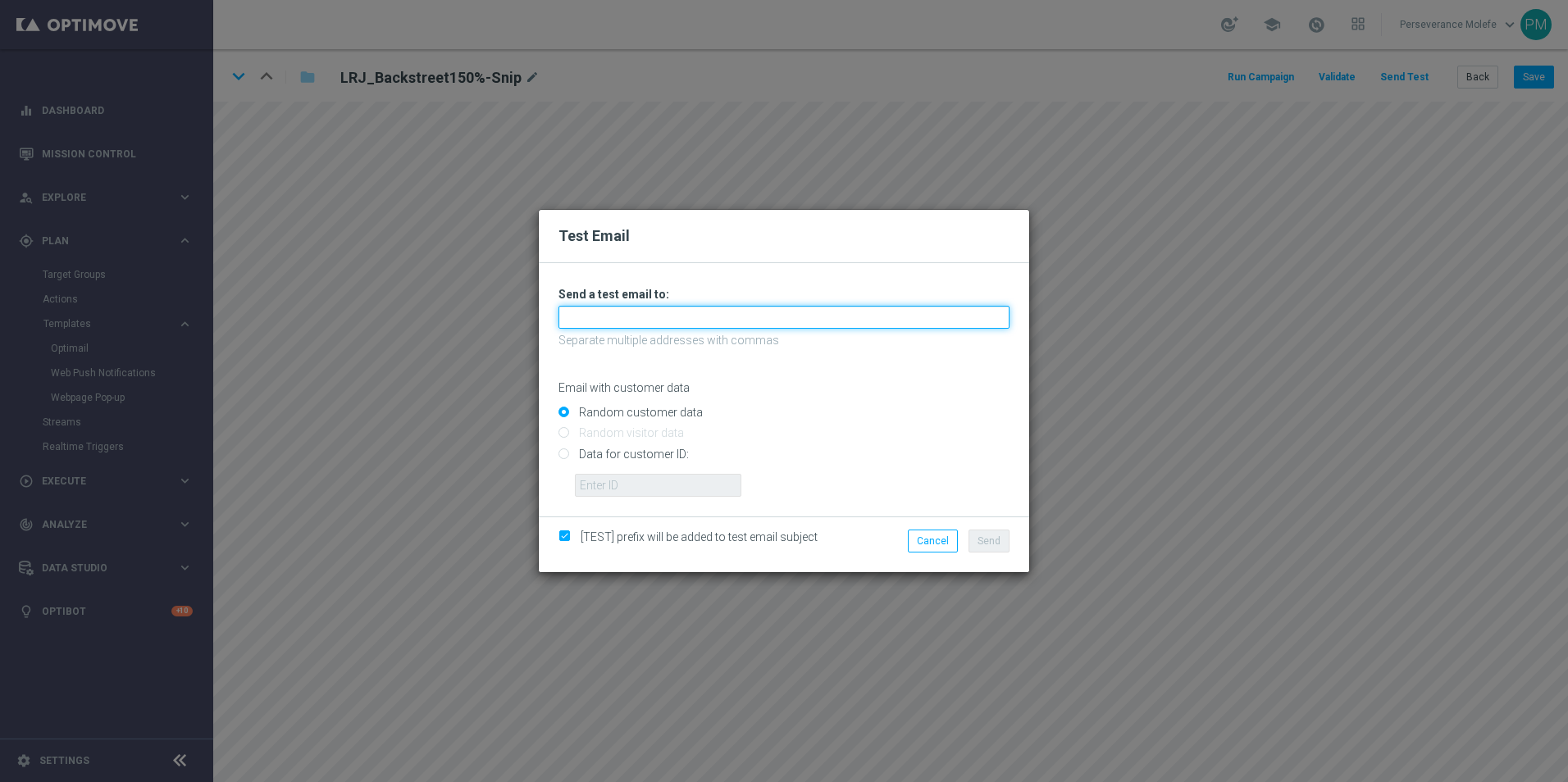
click at [765, 314] on input "text" at bounding box center [783, 317] width 451 height 23
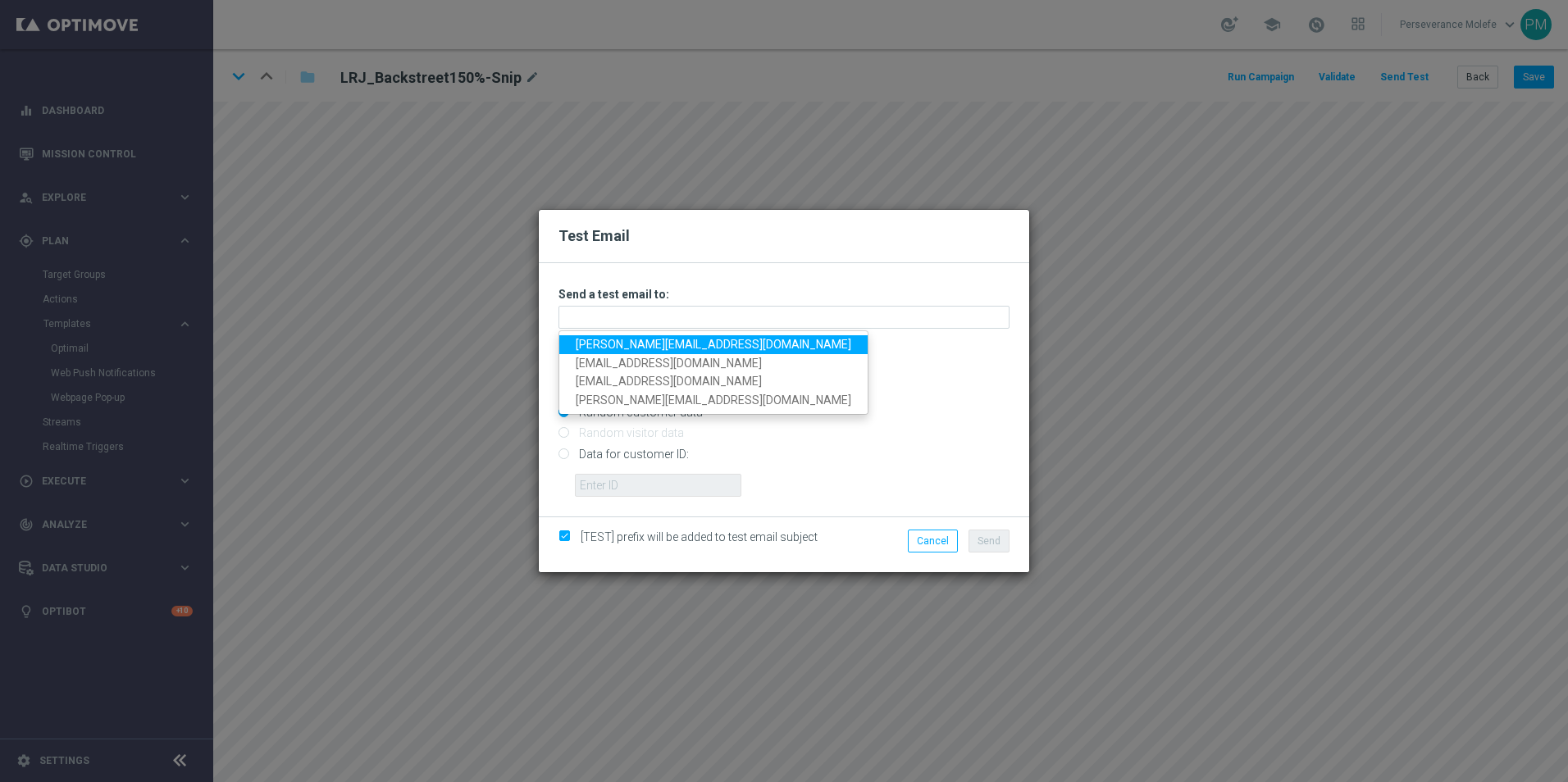
click at [677, 345] on link "Madeleine@viva-vision.net" at bounding box center [713, 345] width 309 height 19
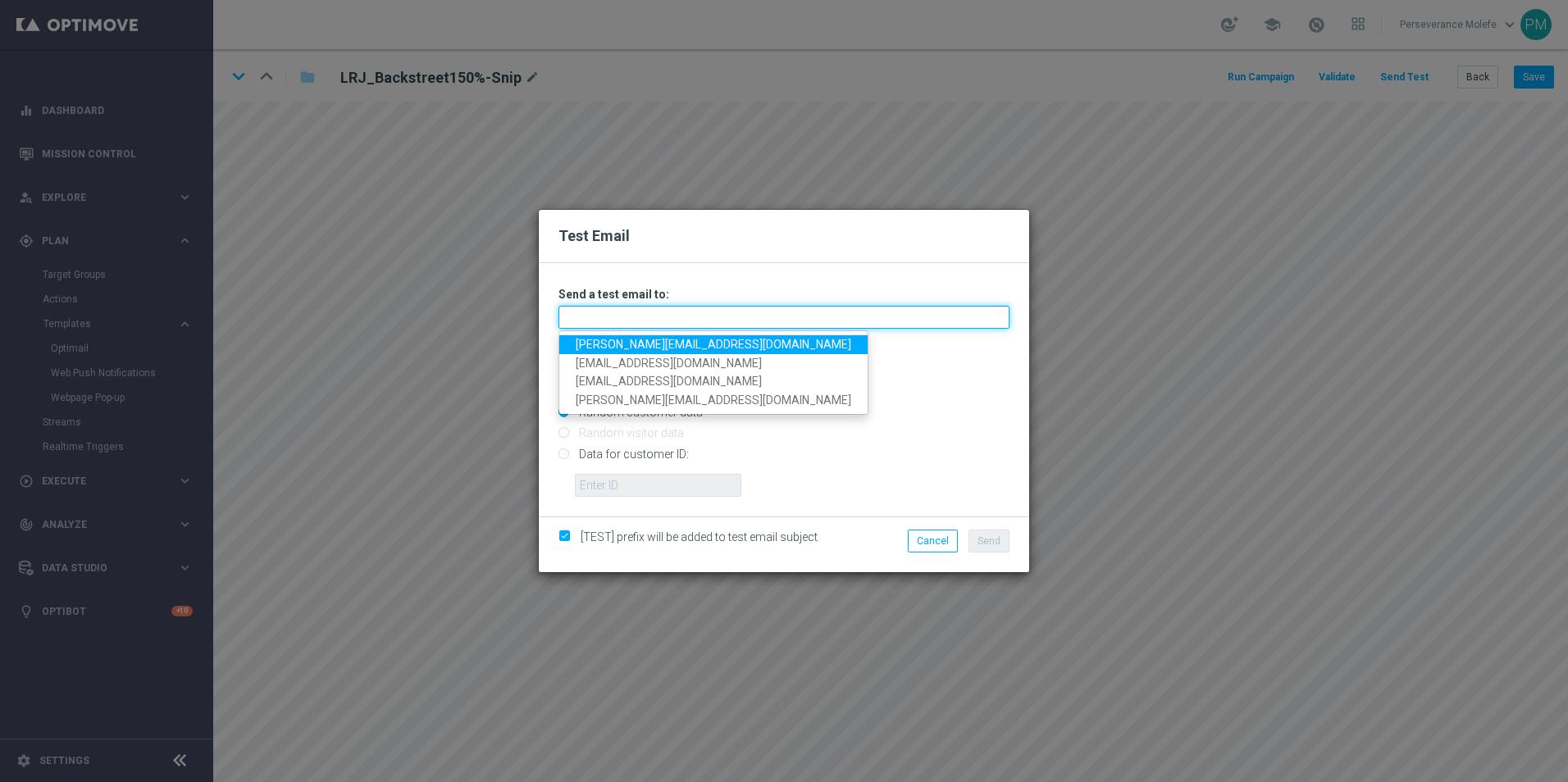
type input "Madeleine@viva-vision.net"
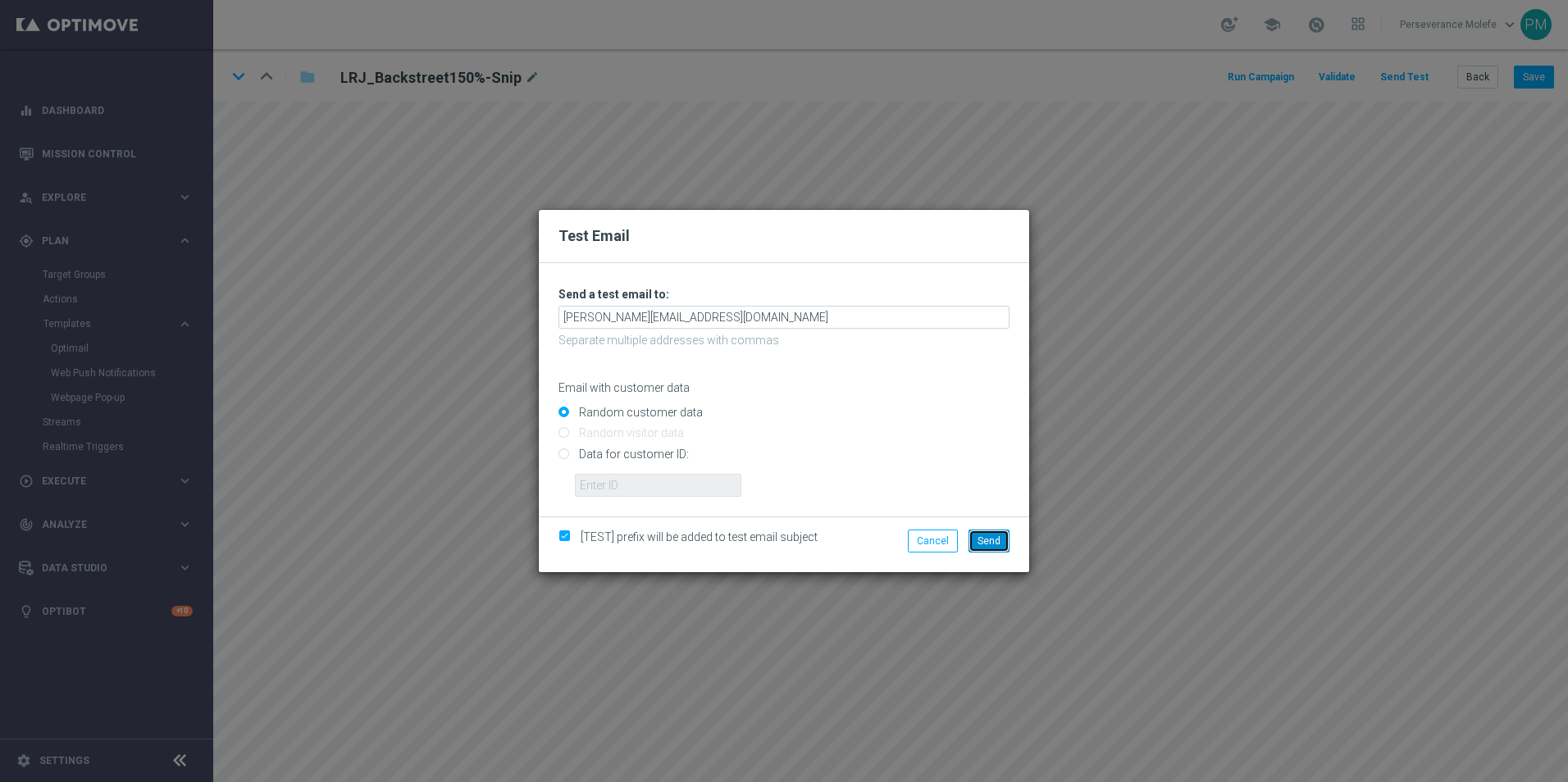
click at [994, 541] on span "Send" at bounding box center [989, 541] width 23 height 11
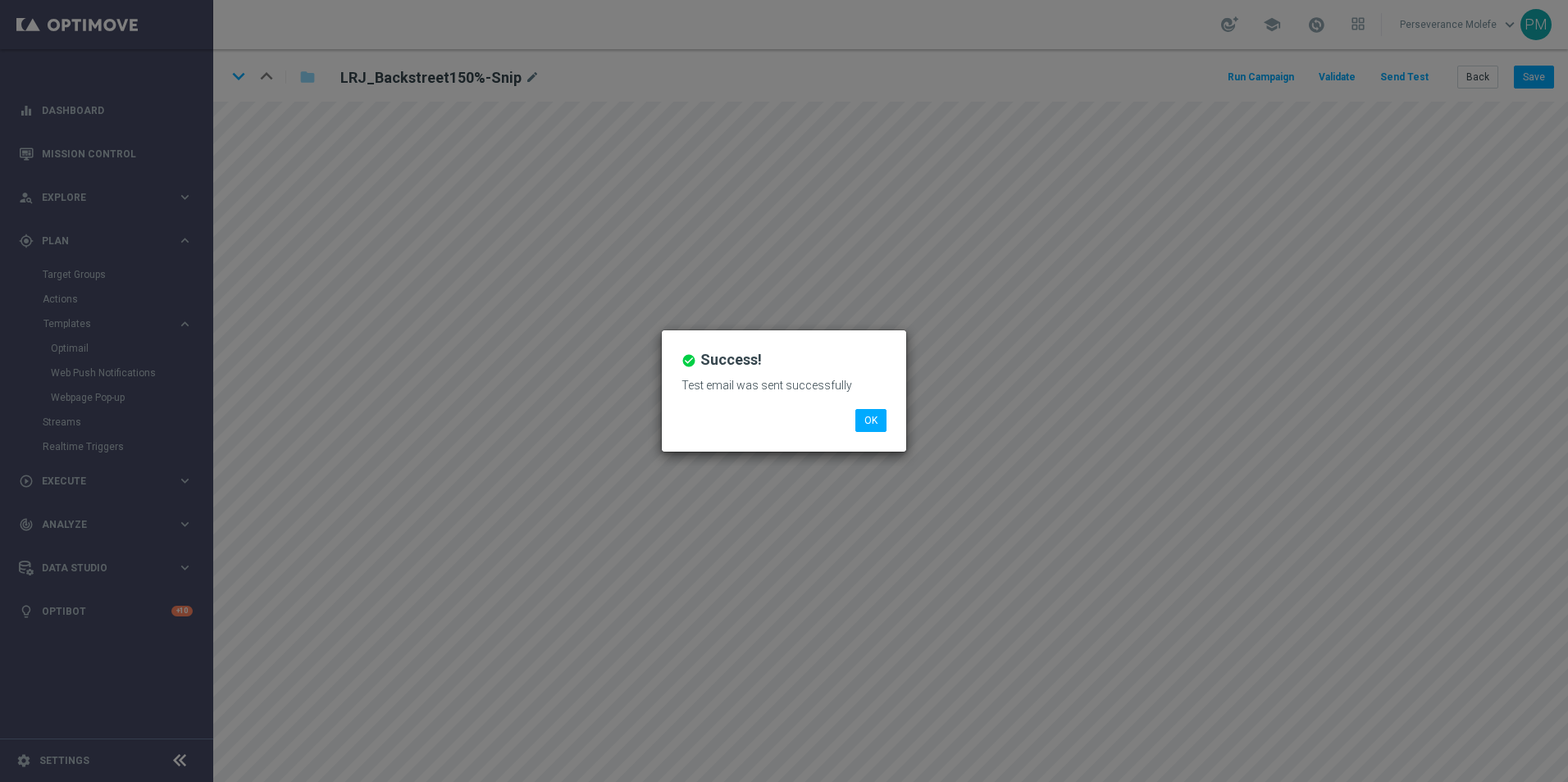
click at [887, 418] on li "OK" at bounding box center [870, 420] width 39 height 23
click at [866, 418] on button "OK" at bounding box center [871, 420] width 31 height 23
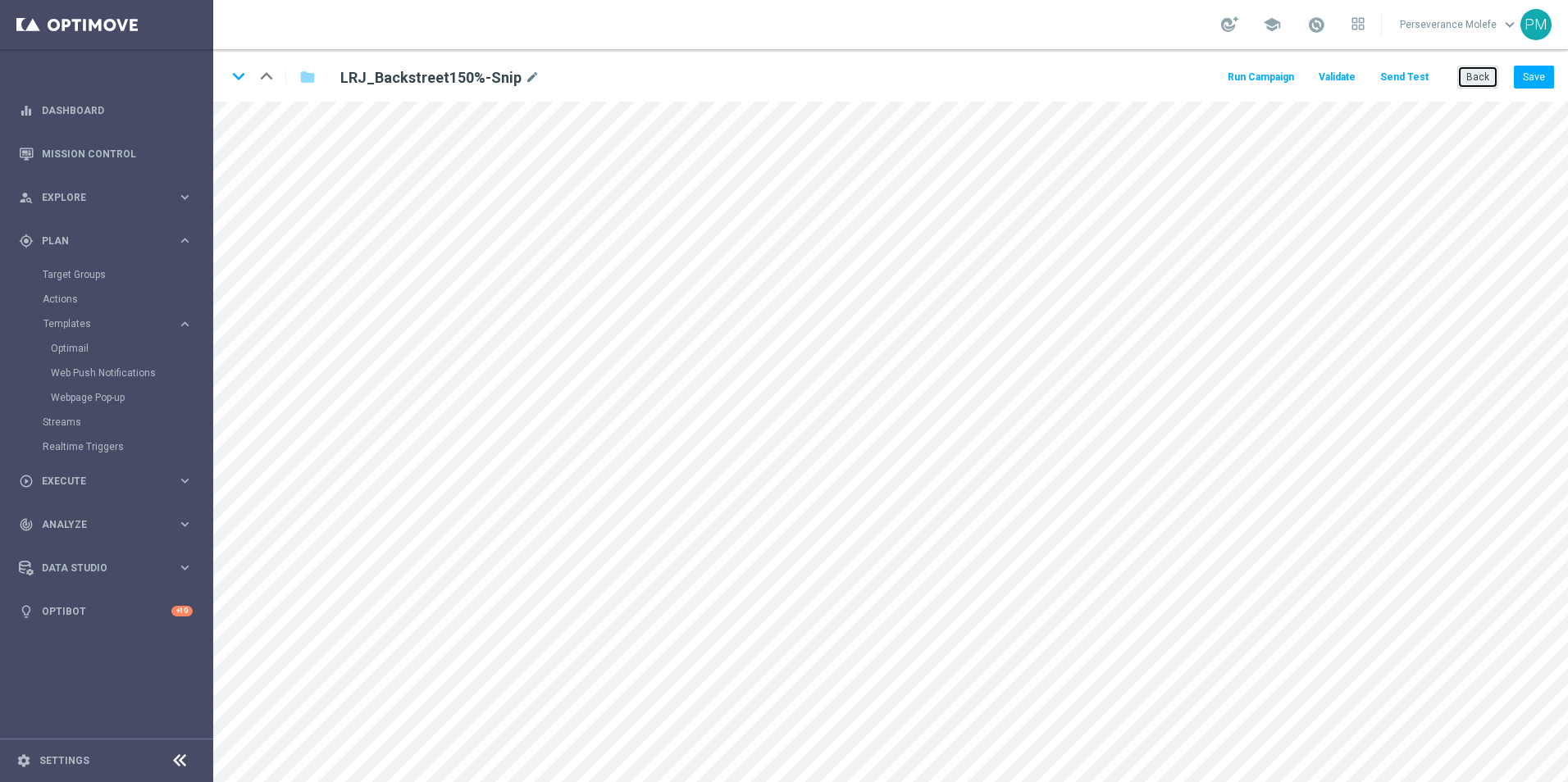
click at [1466, 70] on button "Back" at bounding box center [1477, 77] width 41 height 23
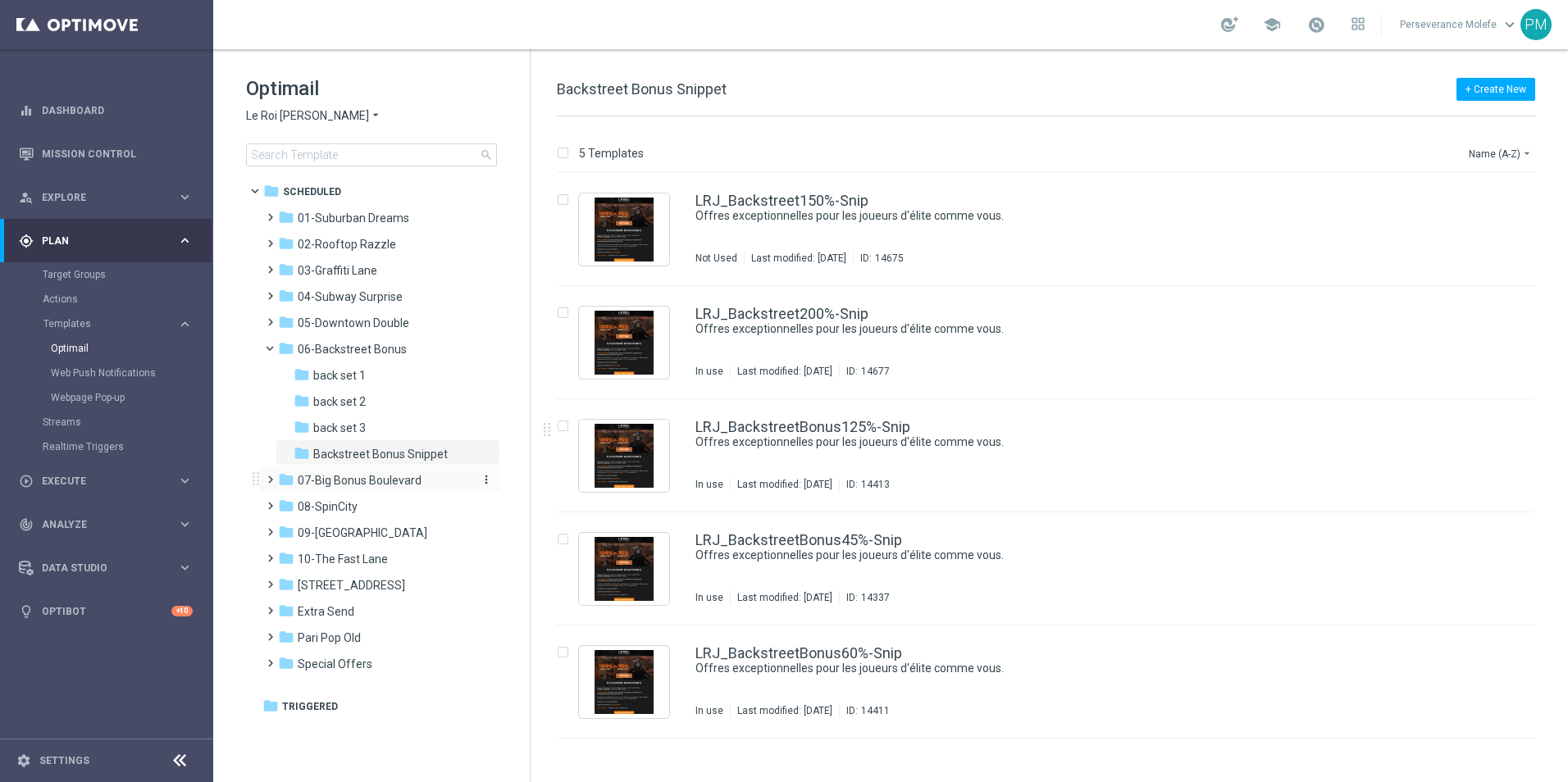
click at [399, 479] on span "07-Big Bonus Boulevard" at bounding box center [359, 479] width 124 height 15
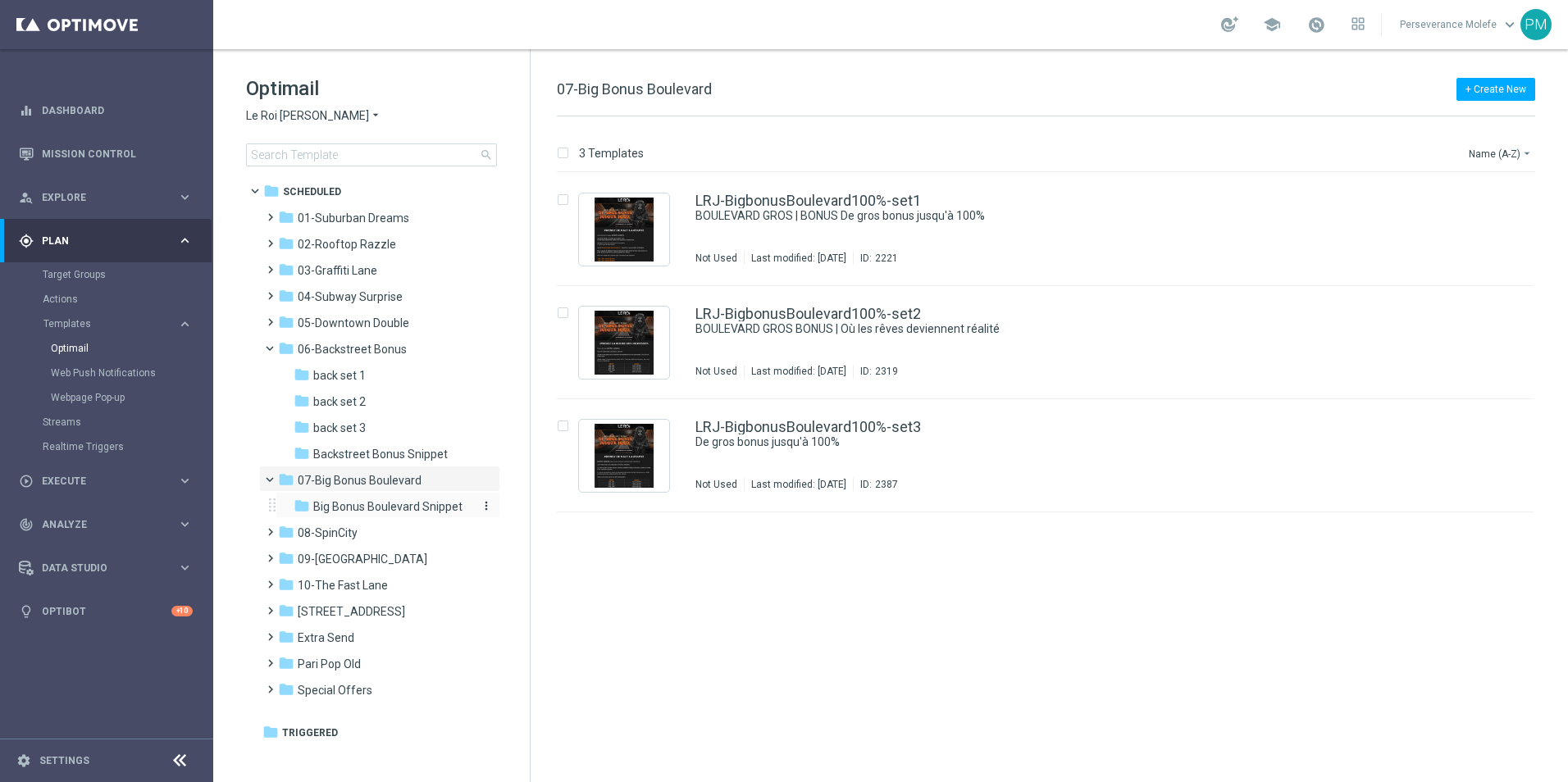
click at [400, 508] on span "Big Bonus Boulevard Snippet" at bounding box center [387, 507] width 149 height 15
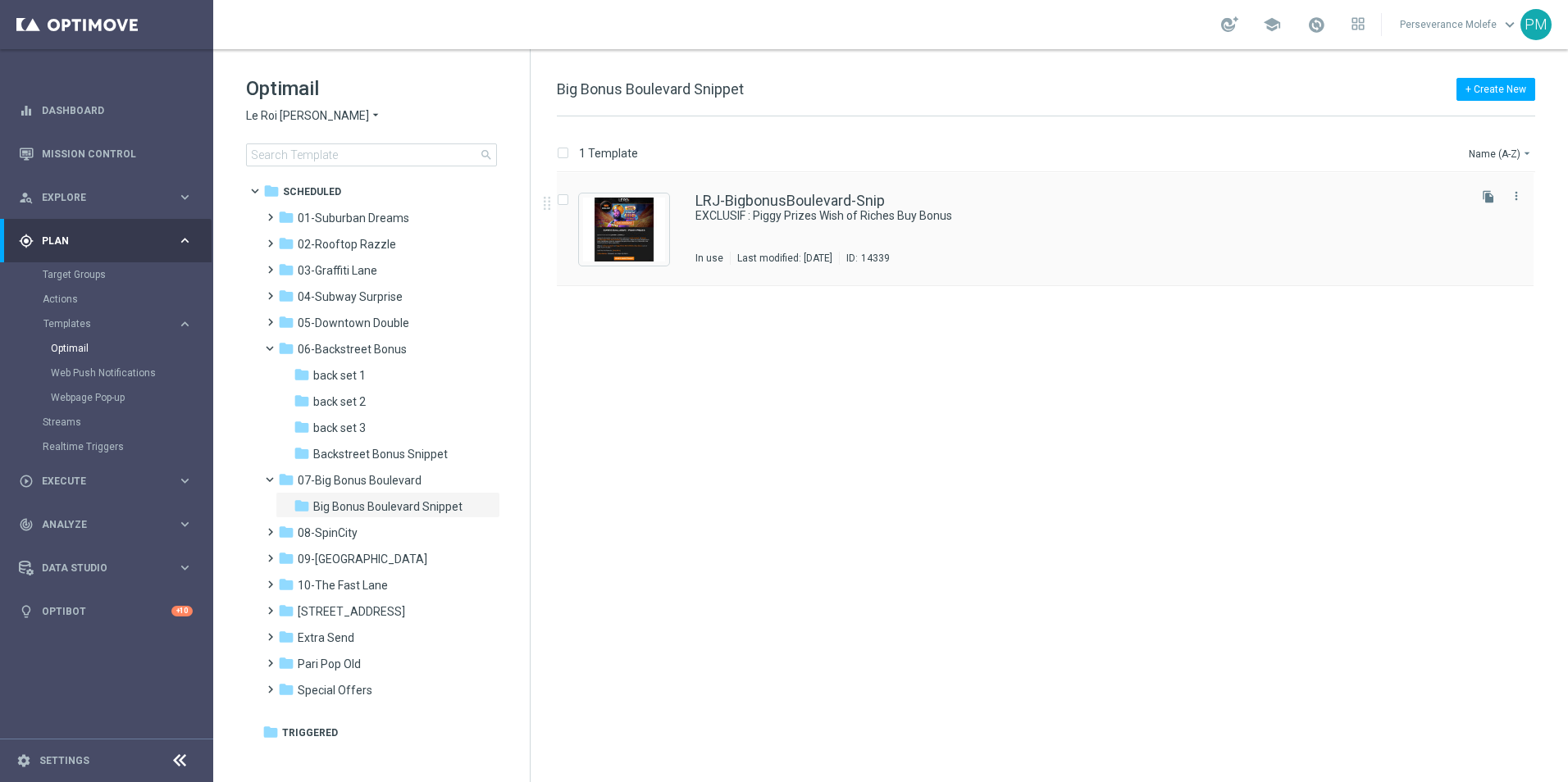
click at [863, 181] on div "LRJ-BigbonusBoulevard-Snip EXCLUSIF : Piggy Prizes Wish of Riches Buy Bonus In …" at bounding box center [1045, 229] width 977 height 113
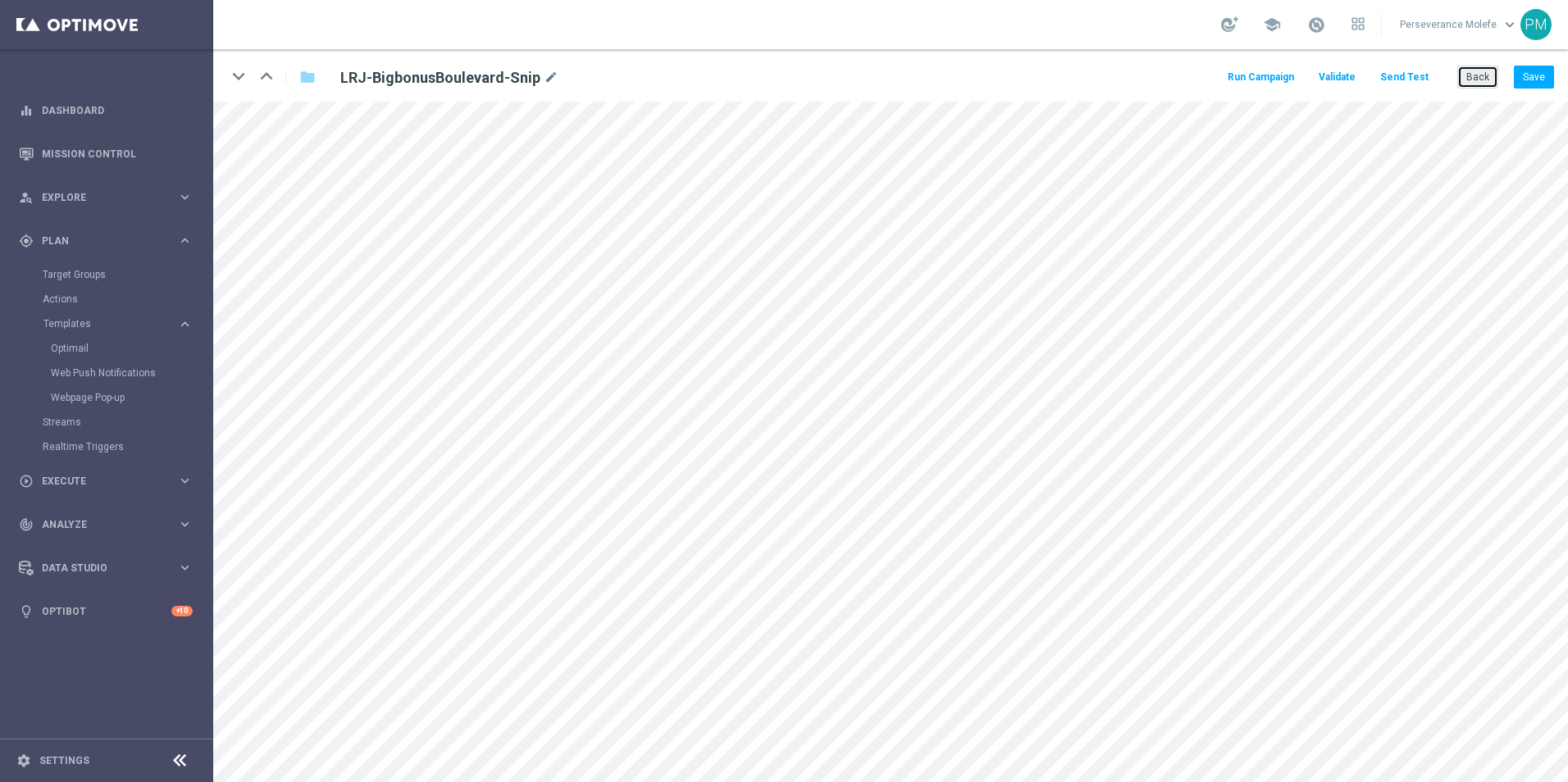
click at [1464, 78] on button "Back" at bounding box center [1477, 77] width 41 height 23
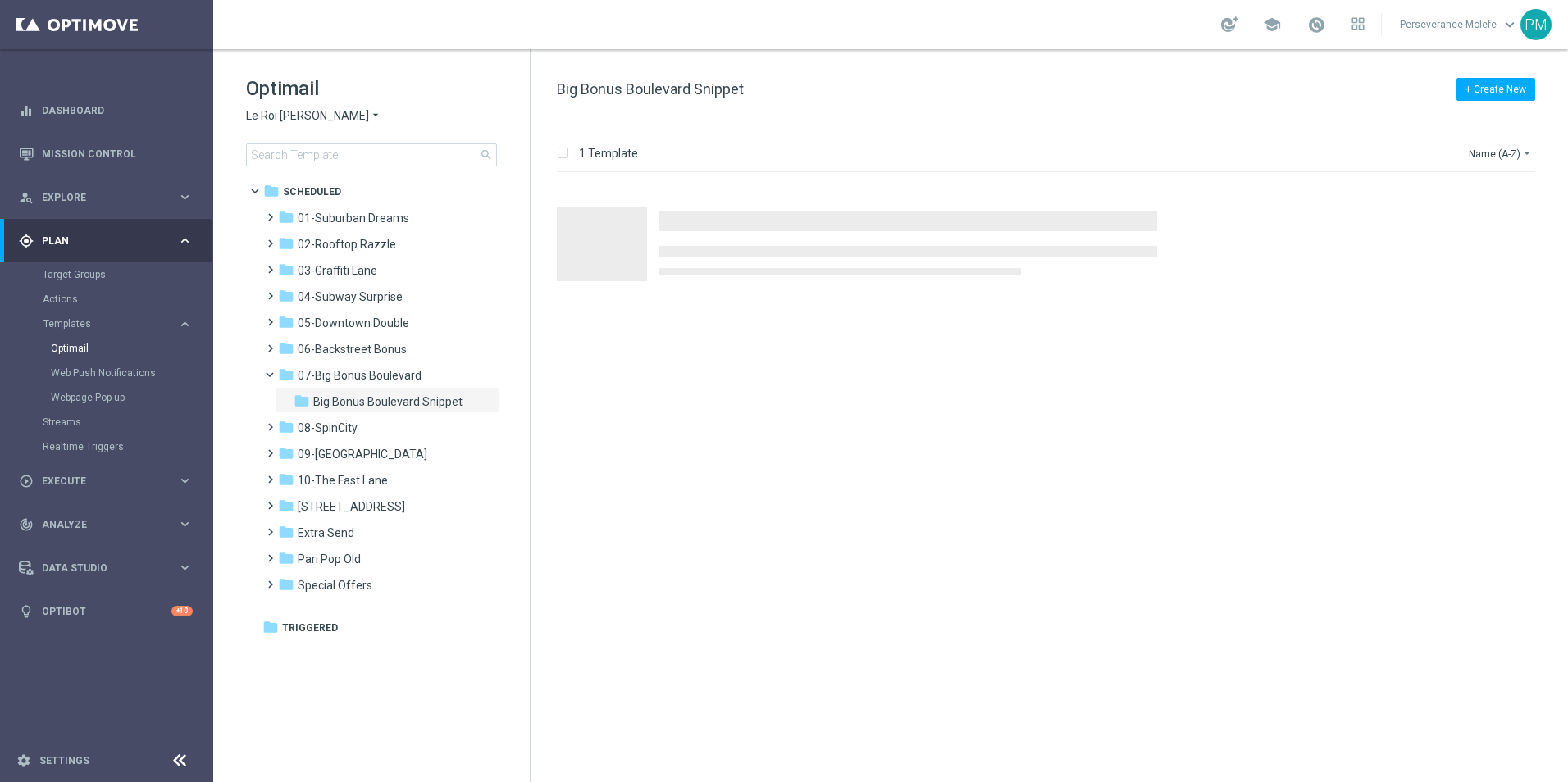
click at [307, 113] on span "Le Roi Johnny" at bounding box center [307, 116] width 123 height 16
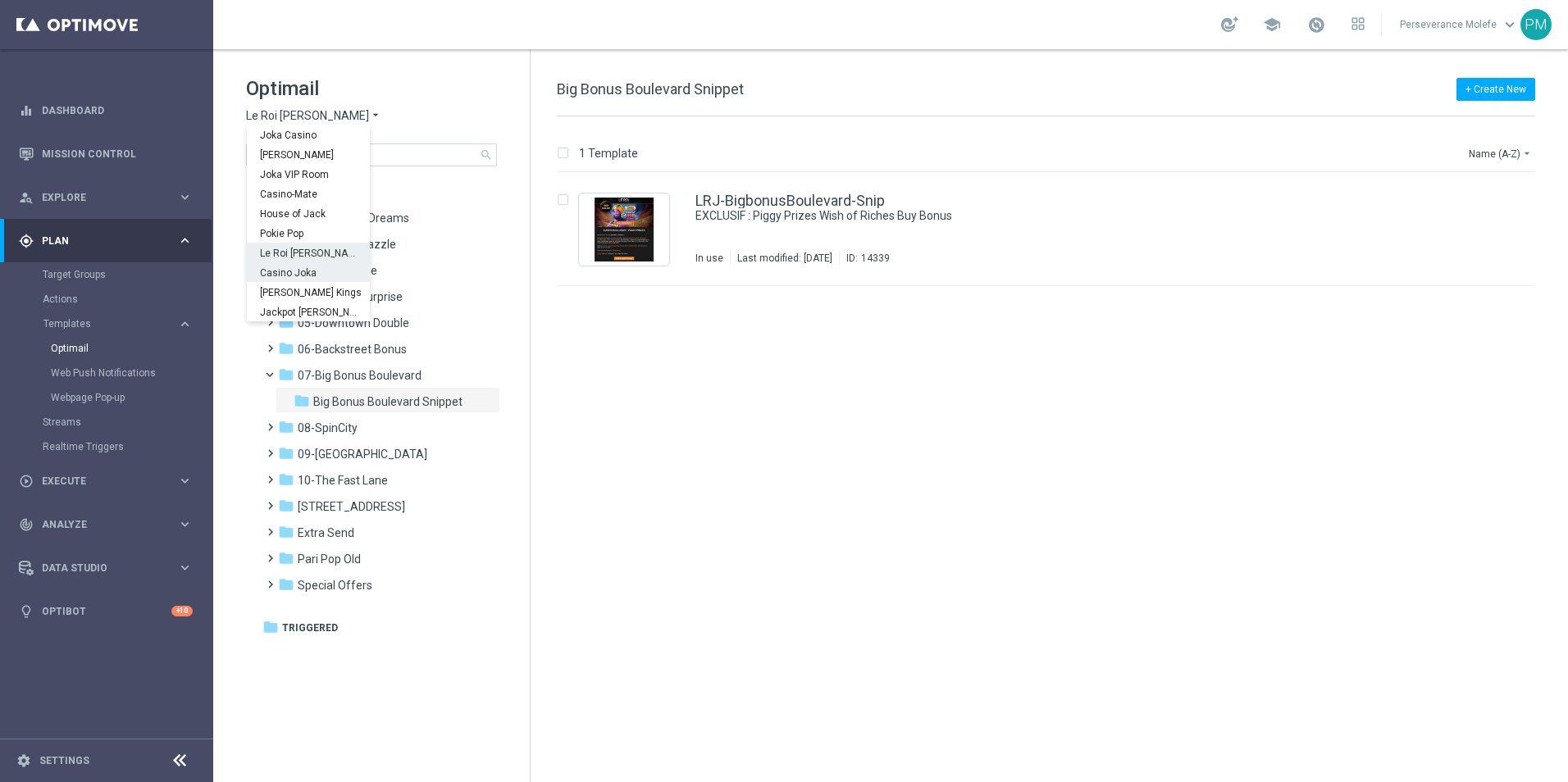
click at [0, 0] on span "Casino Joka" at bounding box center [0, 0] width 0 height 0
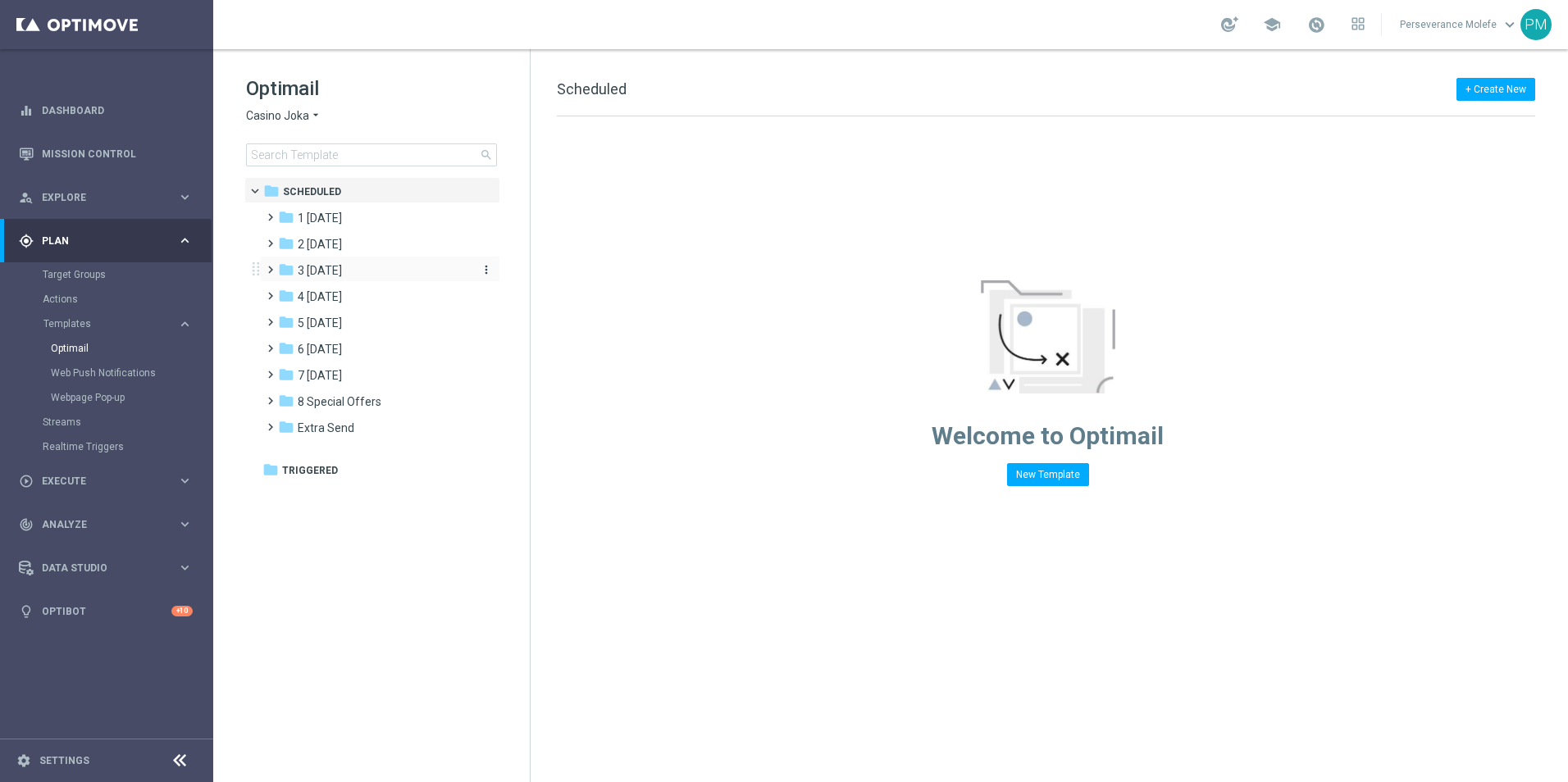
click at [351, 278] on div "folder 3 Thursday" at bounding box center [372, 271] width 188 height 19
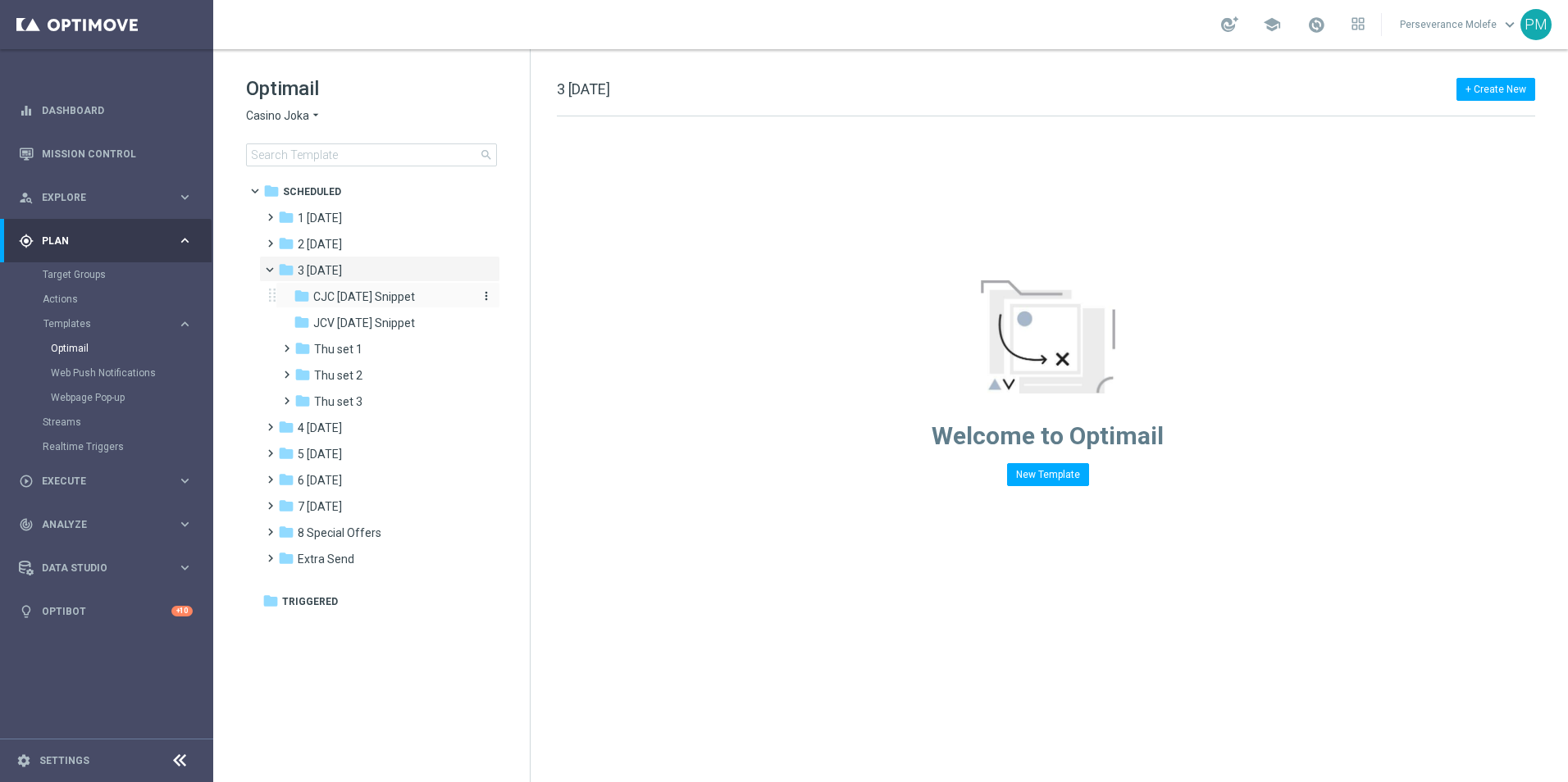
click at [363, 296] on span "CJC [DATE] Snippet" at bounding box center [364, 296] width 102 height 15
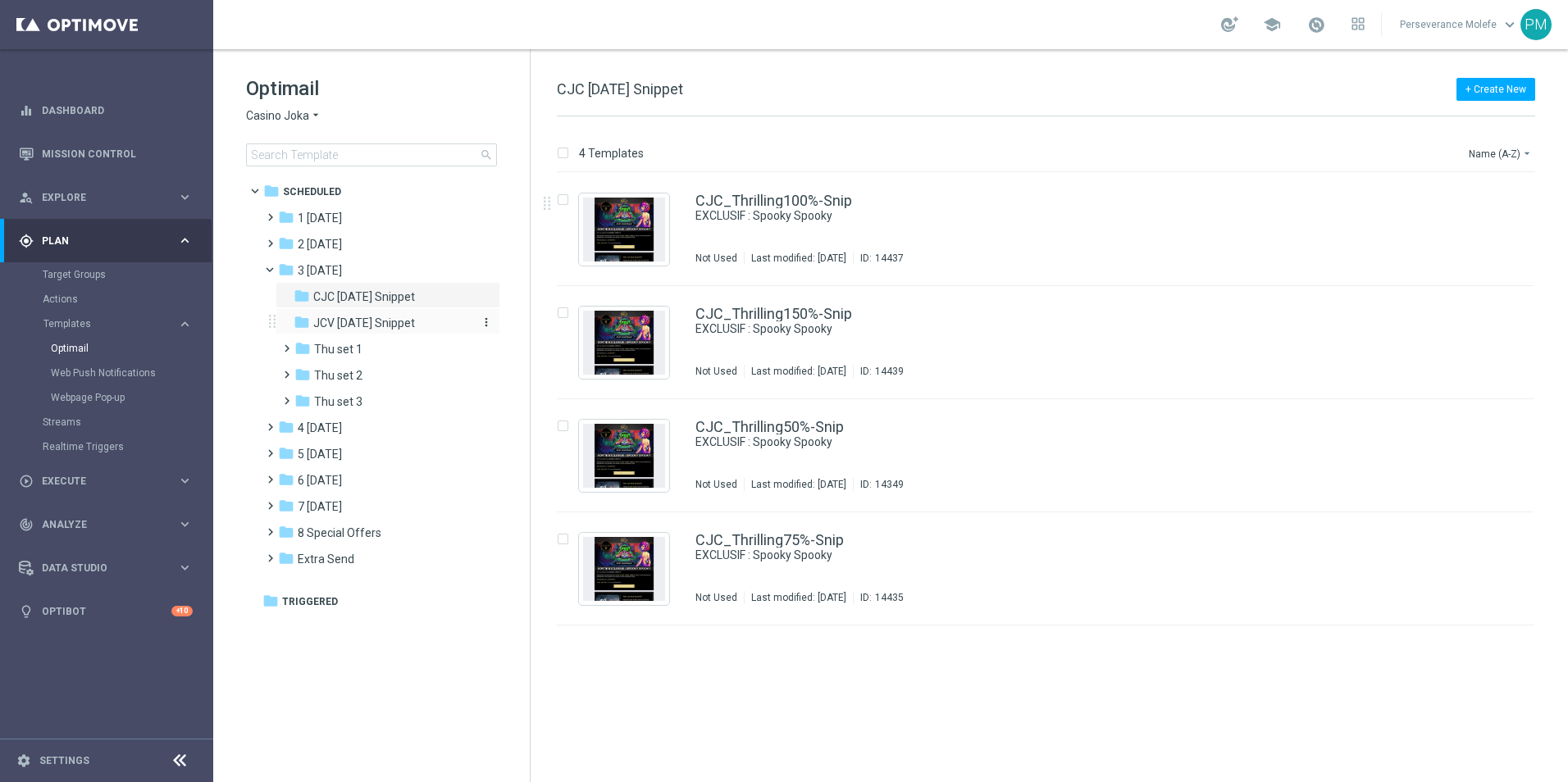
click at [358, 314] on div "folder JCV Thursday Snippet" at bounding box center [381, 323] width 174 height 19
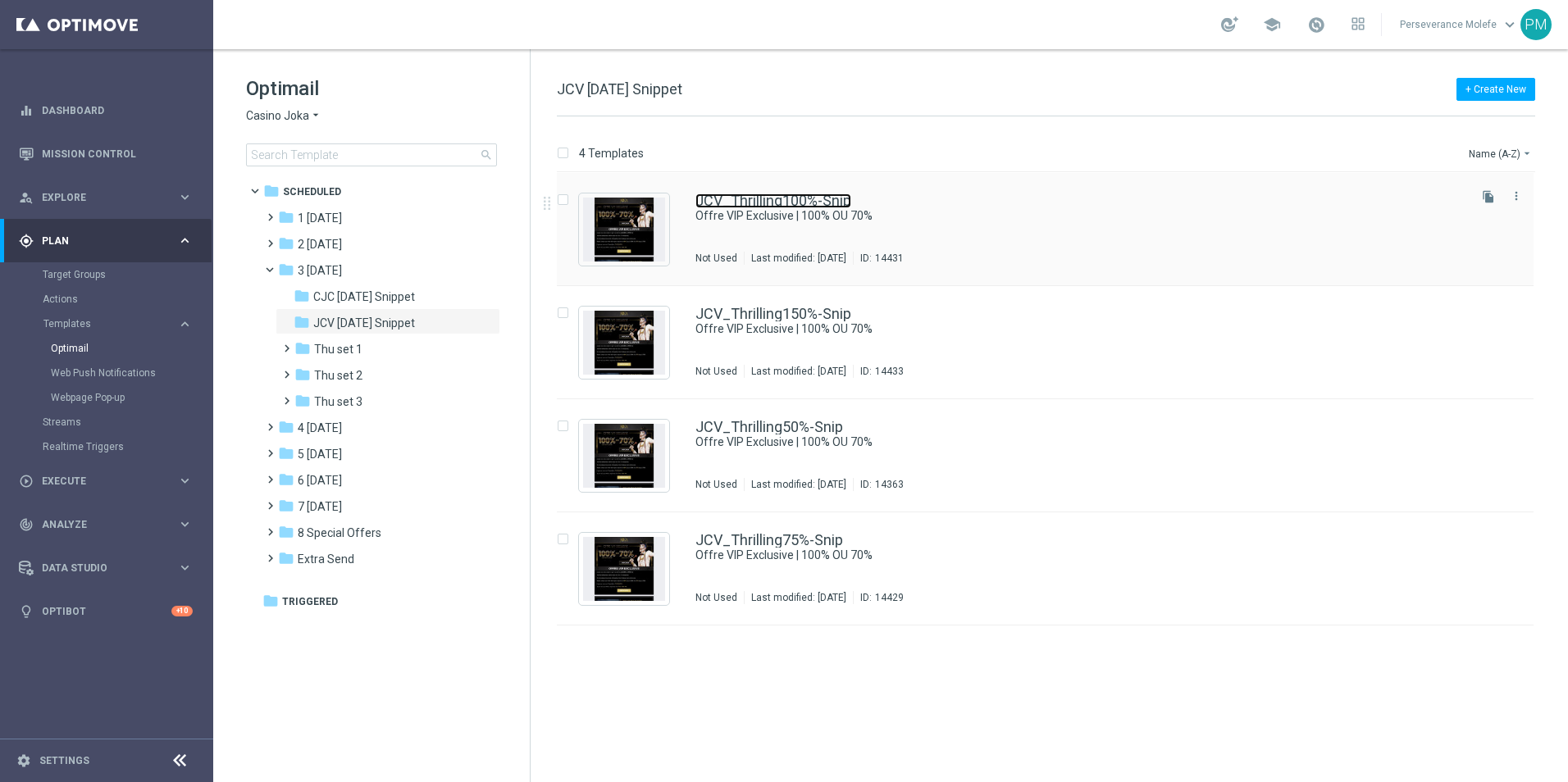
click at [753, 201] on link "JCV_Thrilling100%-Snip" at bounding box center [773, 201] width 156 height 15
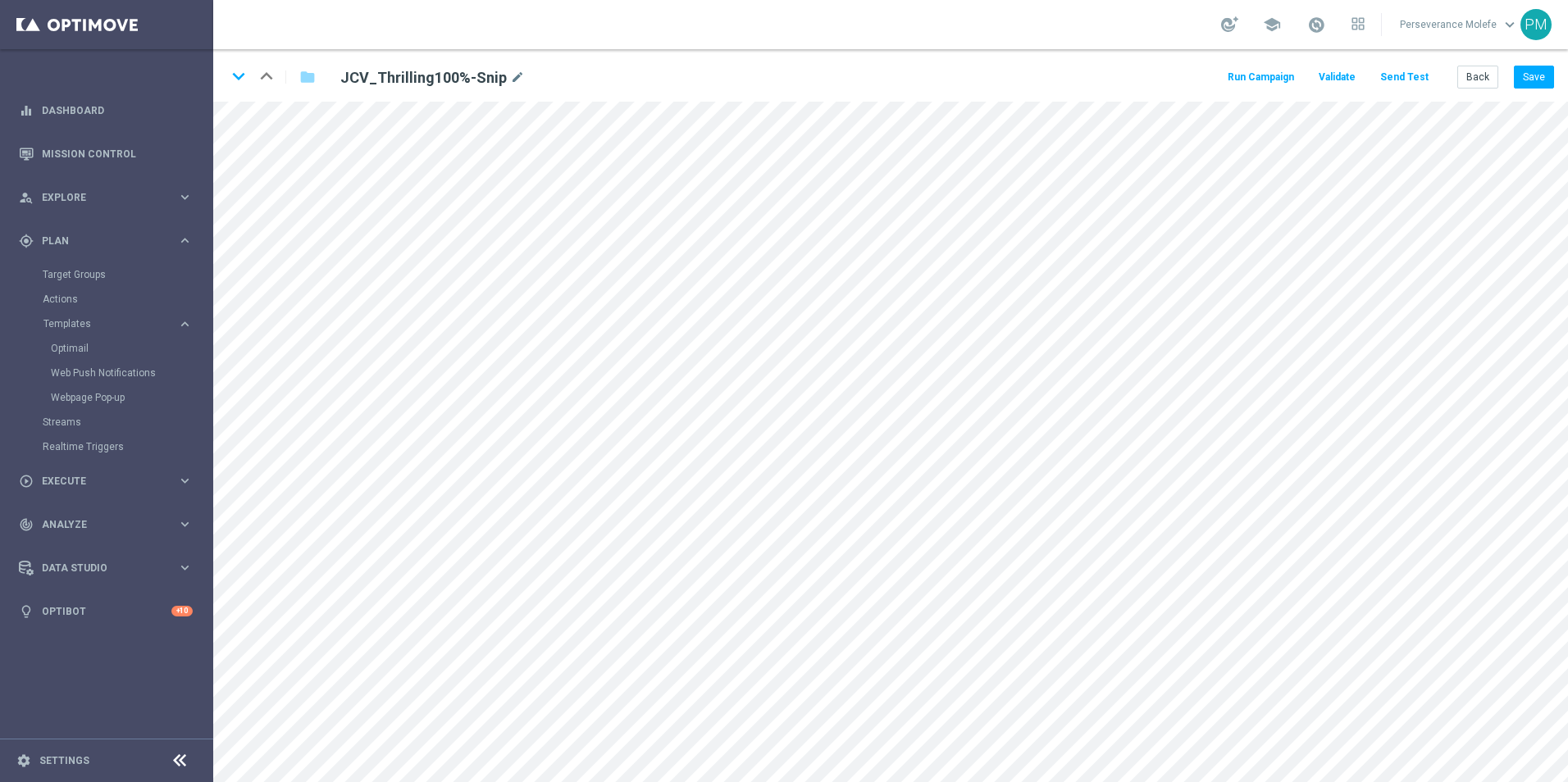
click at [1408, 83] on button "Send Test" at bounding box center [1403, 77] width 53 height 22
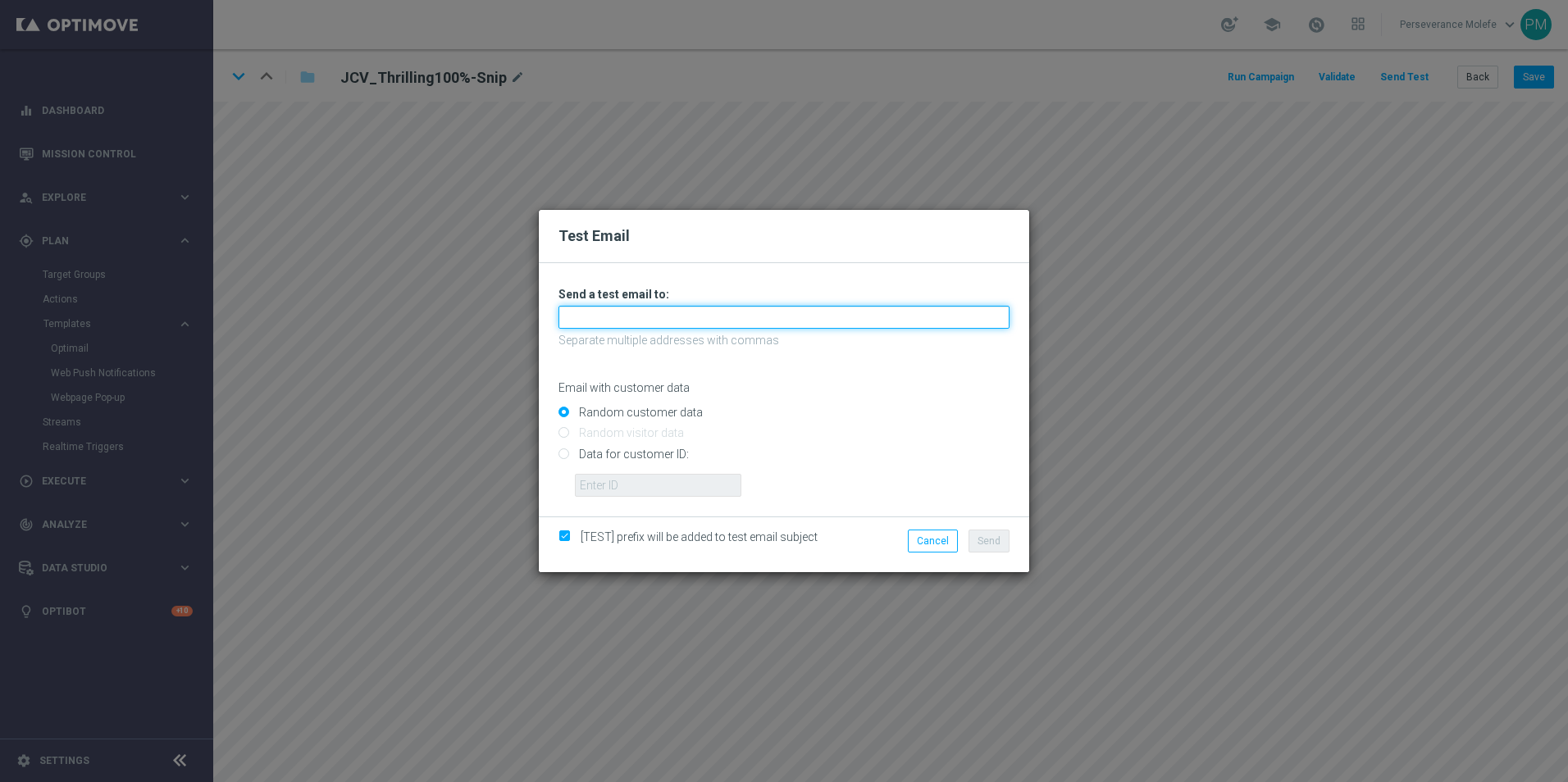
click at [795, 313] on input "text" at bounding box center [783, 317] width 451 height 23
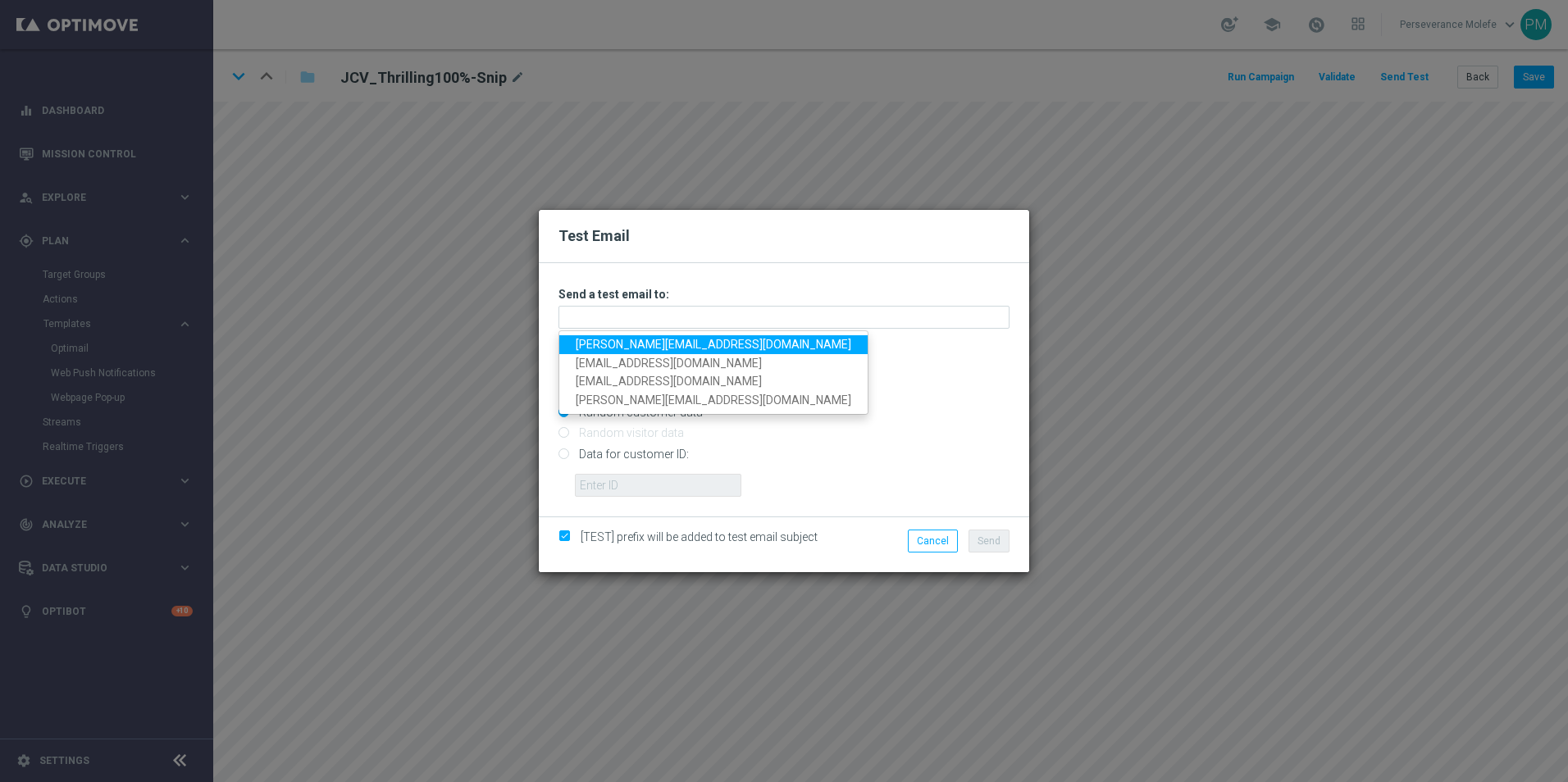
click at [699, 350] on link "Madeleine@viva-vision.net" at bounding box center [713, 345] width 309 height 19
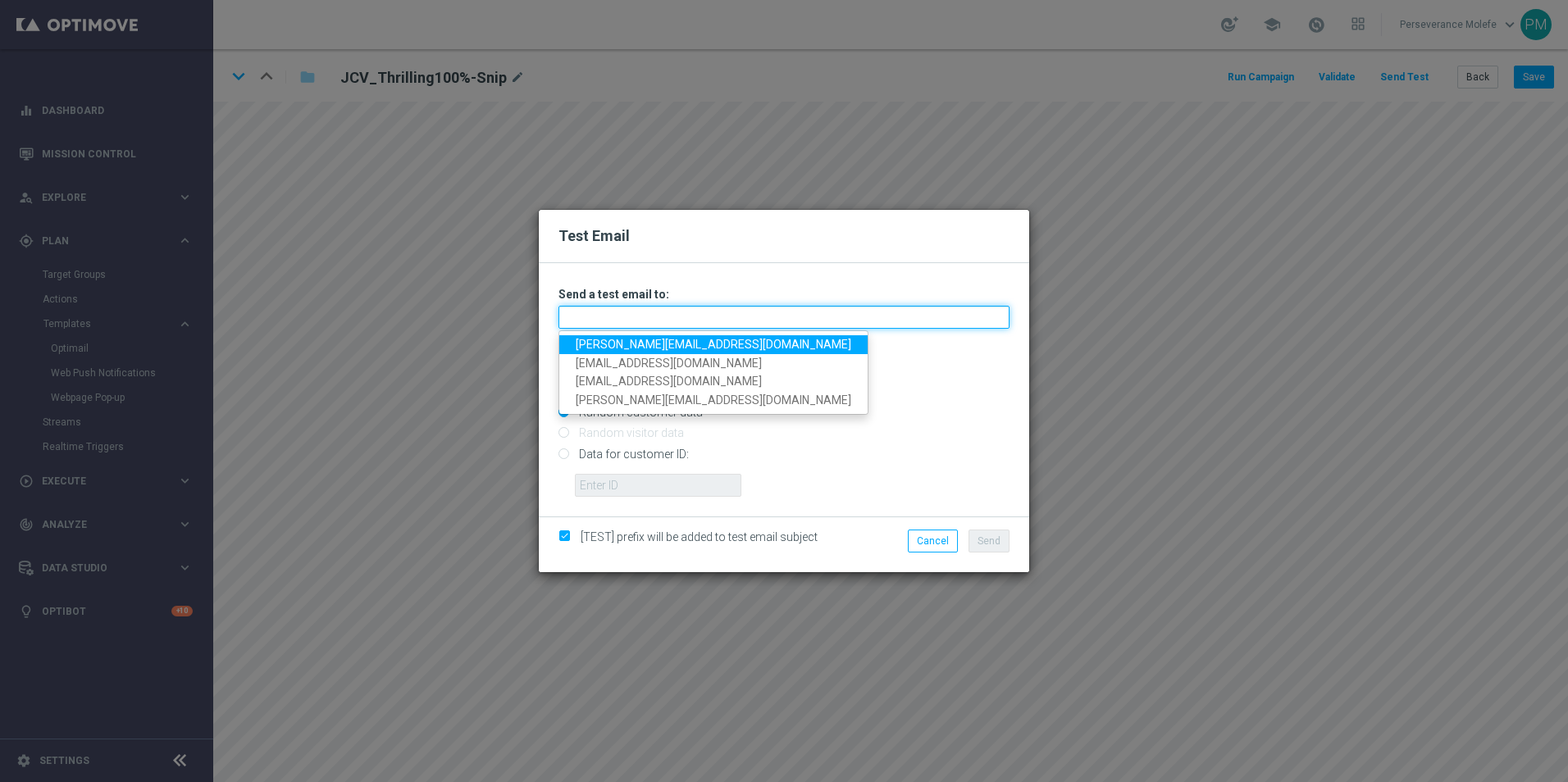
type input "Madeleine@viva-vision.net"
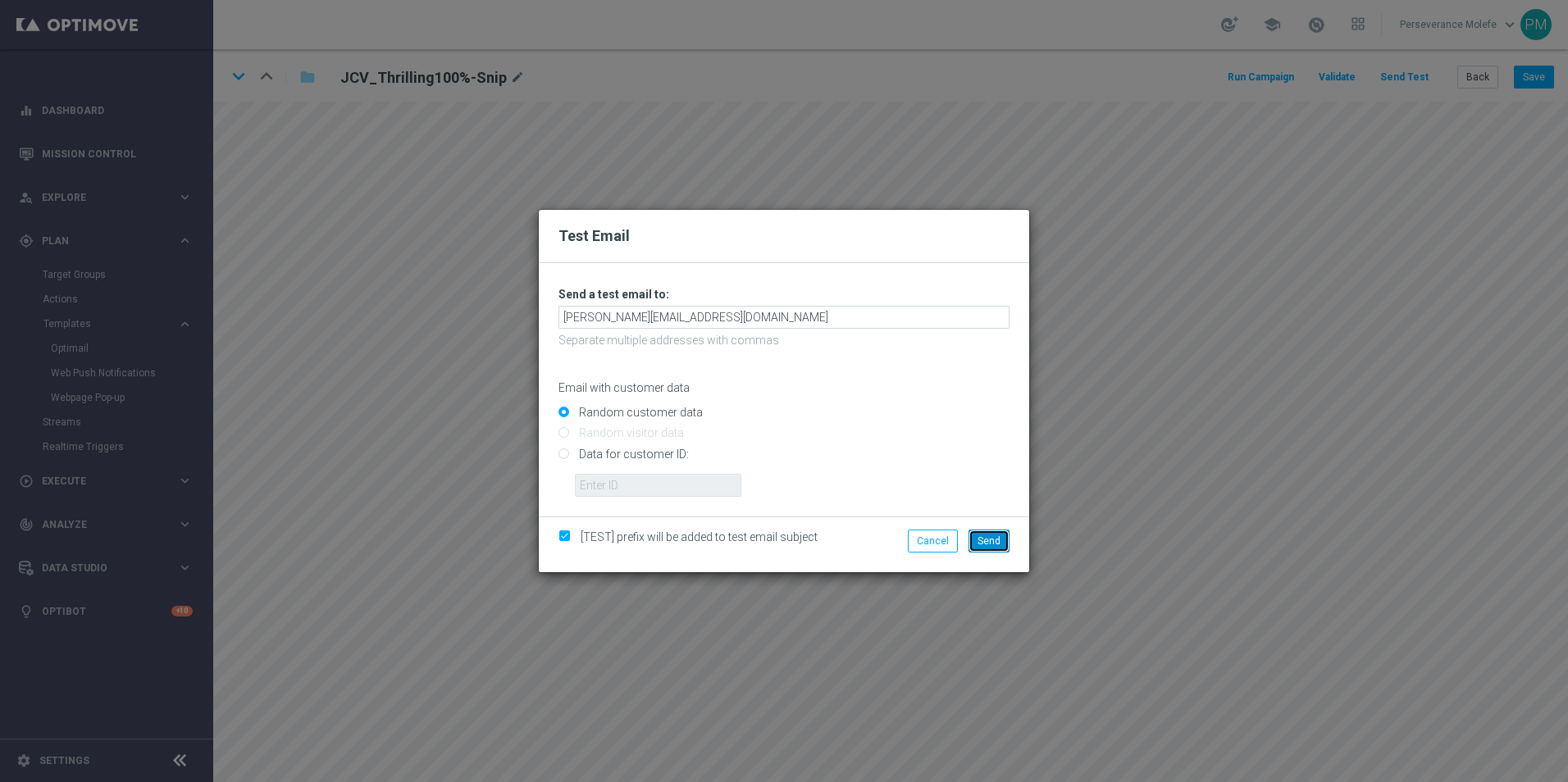
click at [1000, 549] on button "Send" at bounding box center [988, 541] width 41 height 23
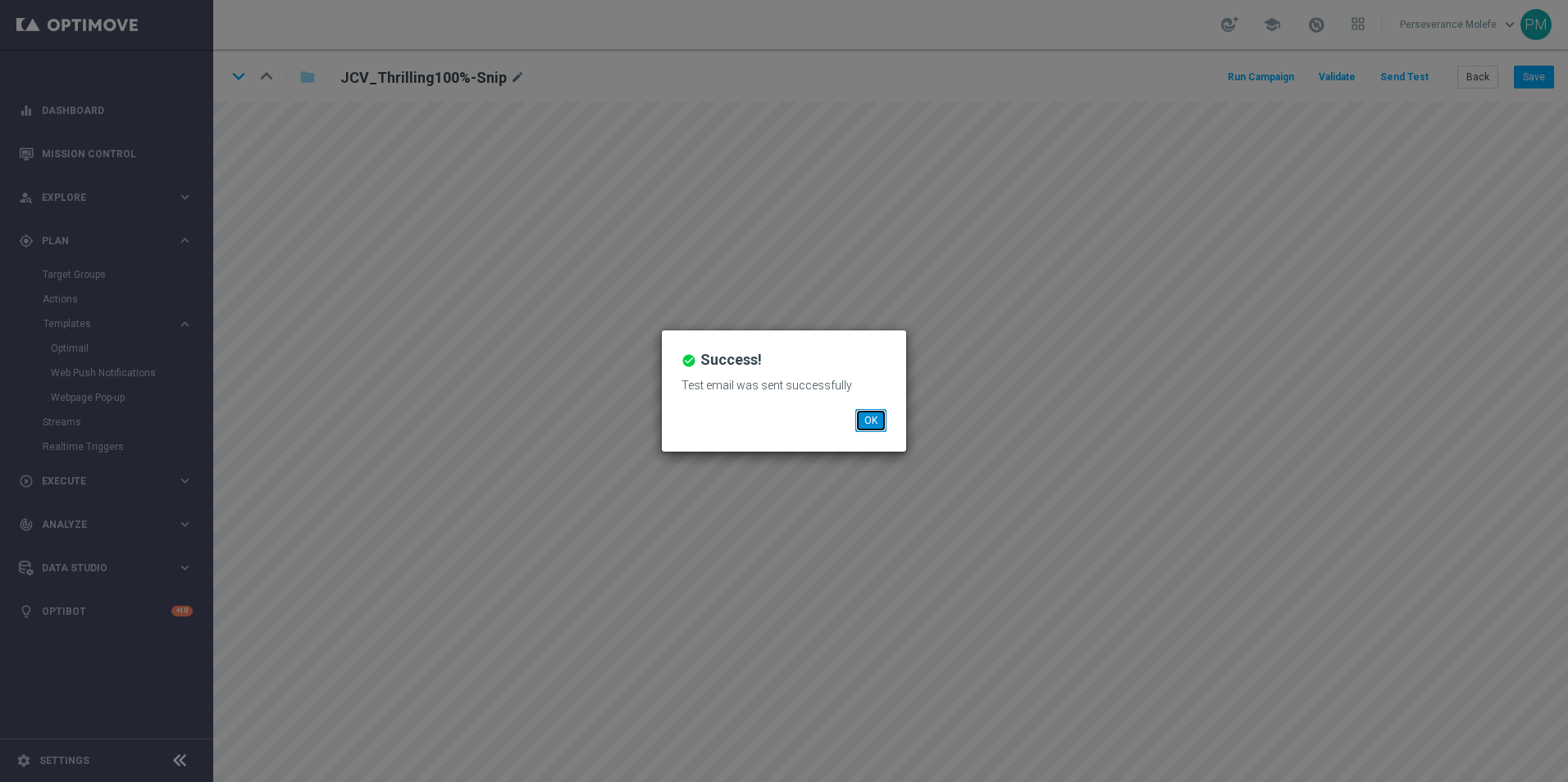
click at [864, 418] on button "OK" at bounding box center [871, 420] width 31 height 23
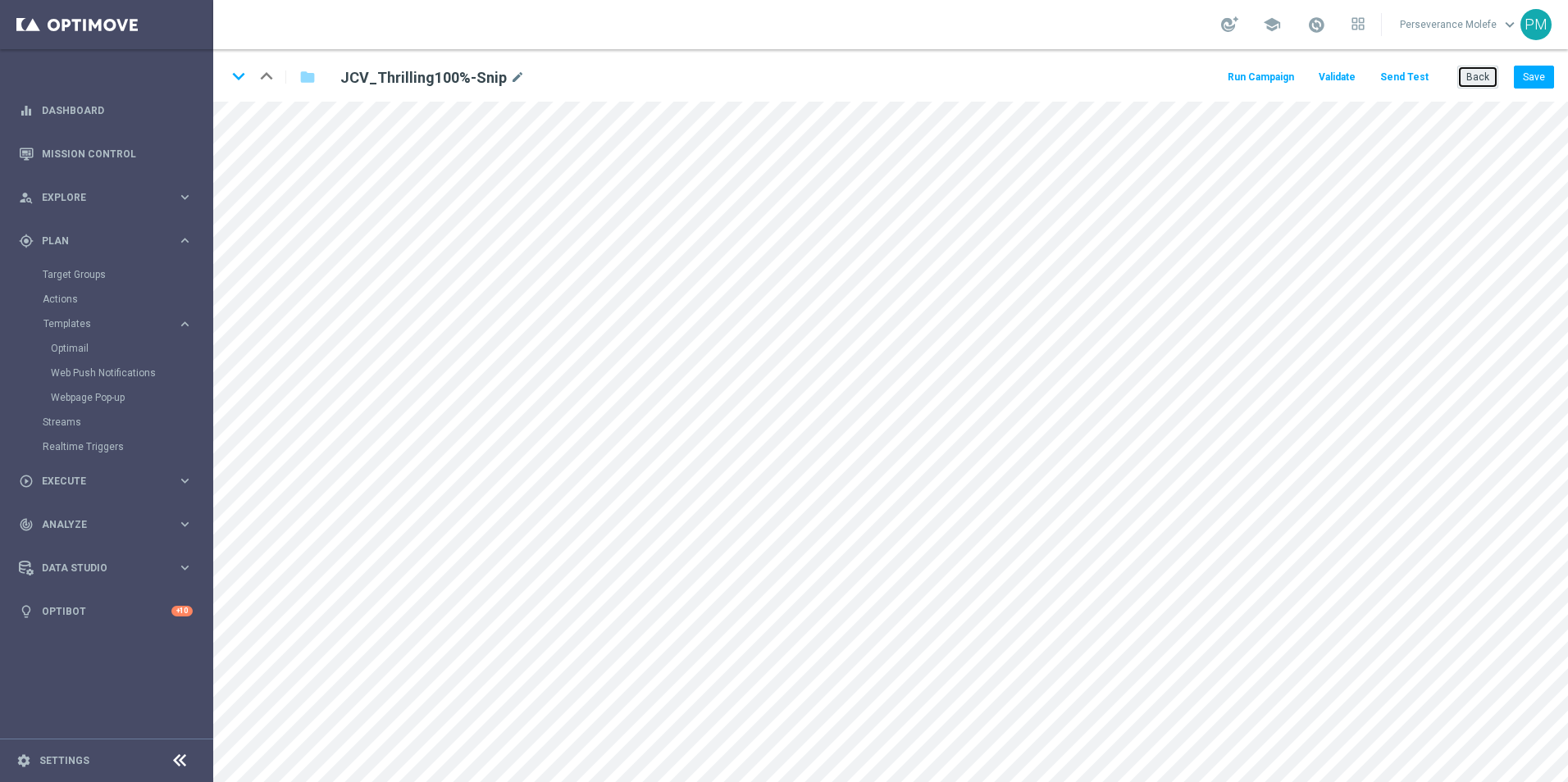
click at [1473, 88] on button "Back" at bounding box center [1477, 77] width 41 height 23
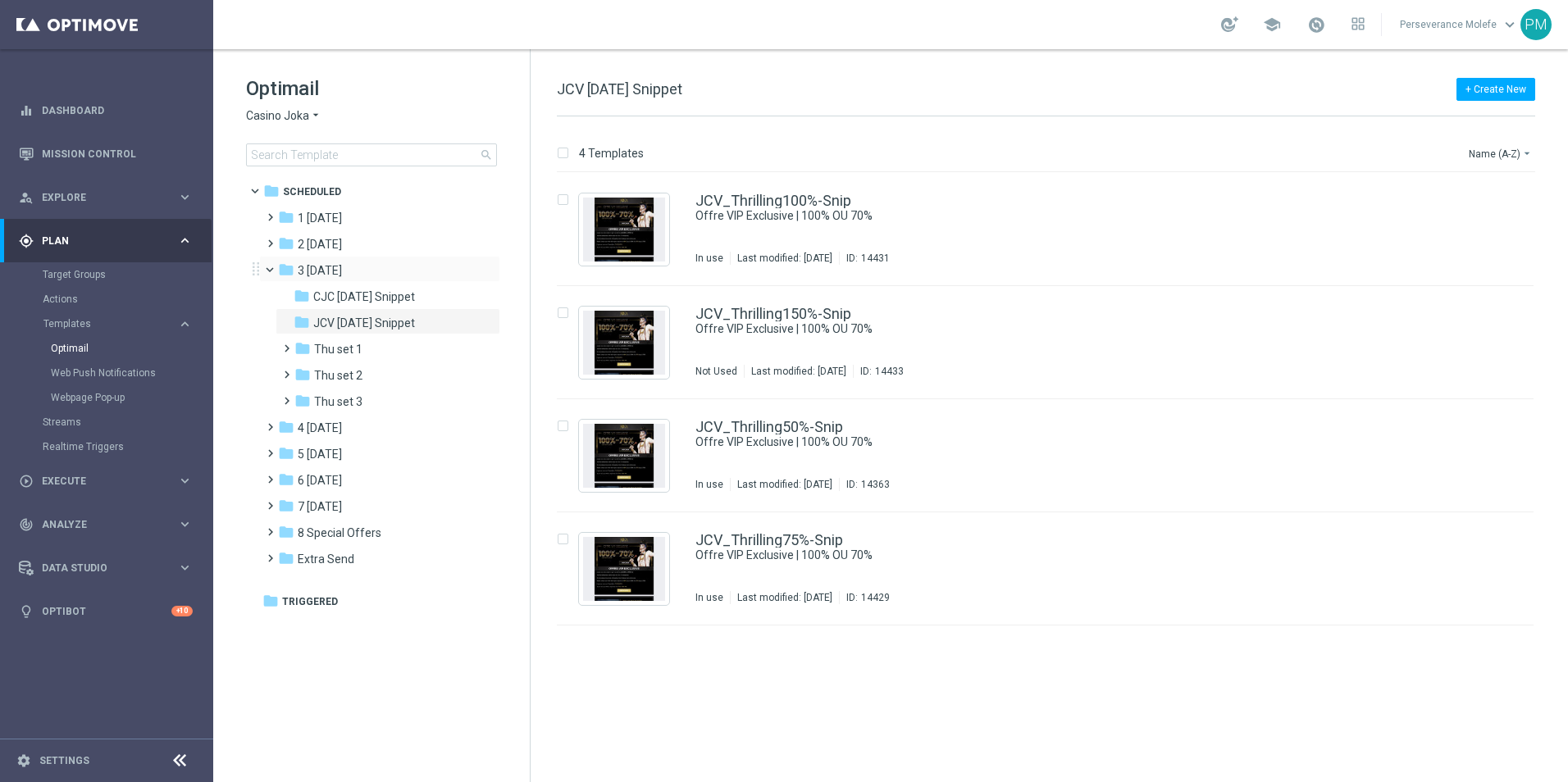
click at [274, 269] on span at bounding box center [277, 266] width 7 height 7
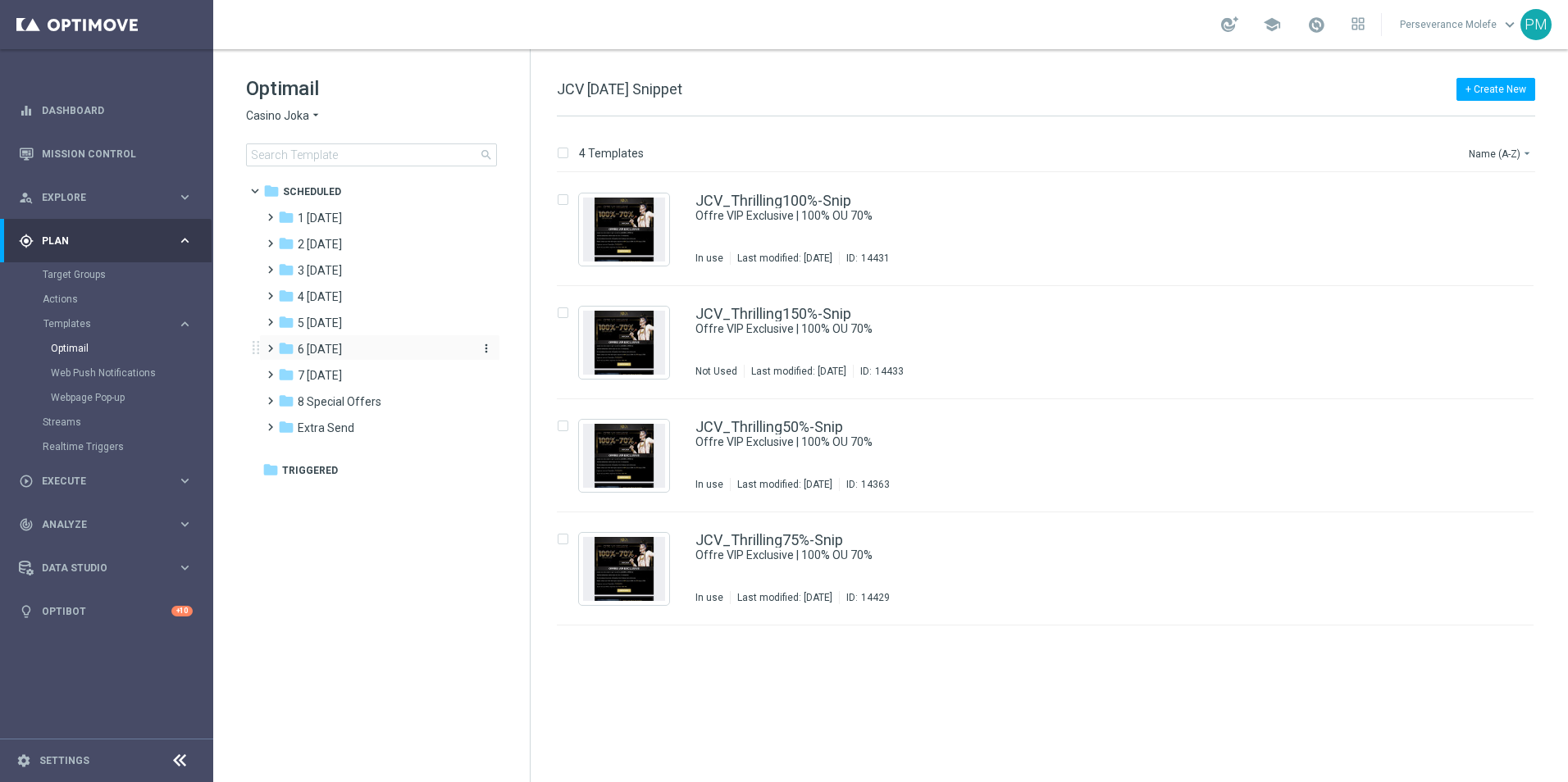
click at [342, 353] on span "6 [DATE]" at bounding box center [319, 349] width 44 height 15
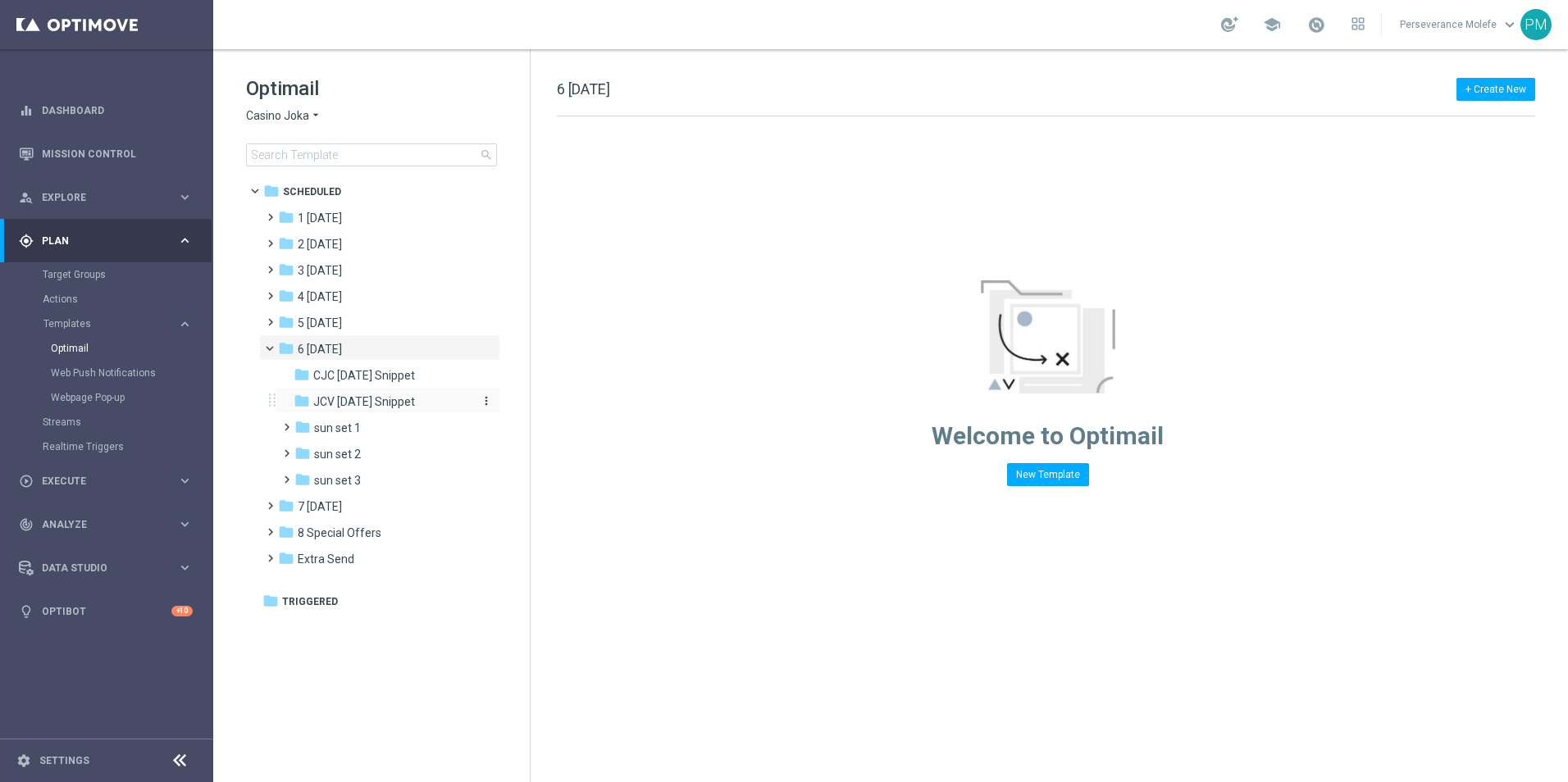
click at [360, 399] on span "JCV Sunday Snippet" at bounding box center [364, 401] width 102 height 15
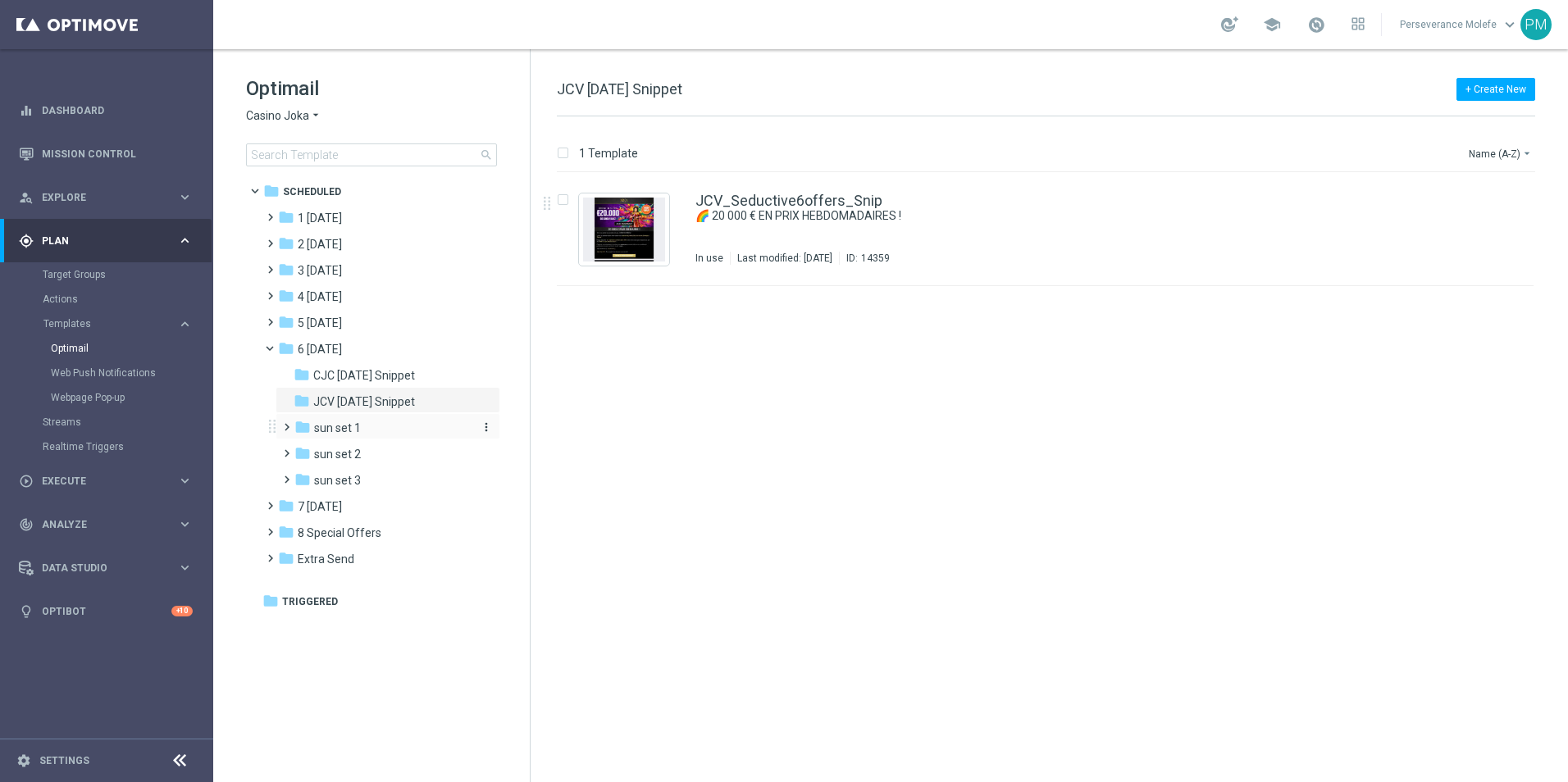
click at [371, 432] on div "folder sun set 1" at bounding box center [382, 428] width 174 height 19
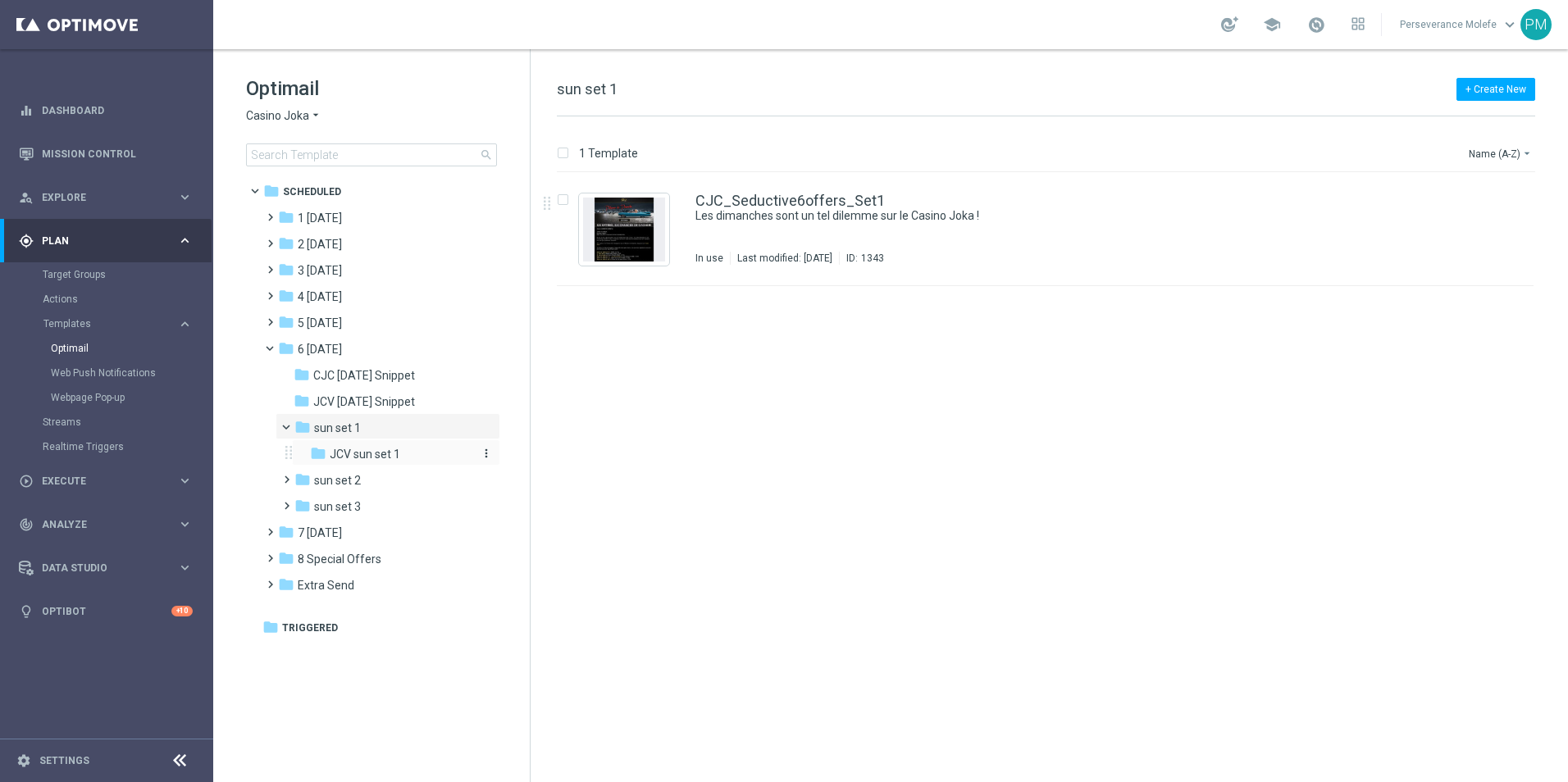
click at [385, 459] on span "JCV sun set 1" at bounding box center [365, 453] width 71 height 15
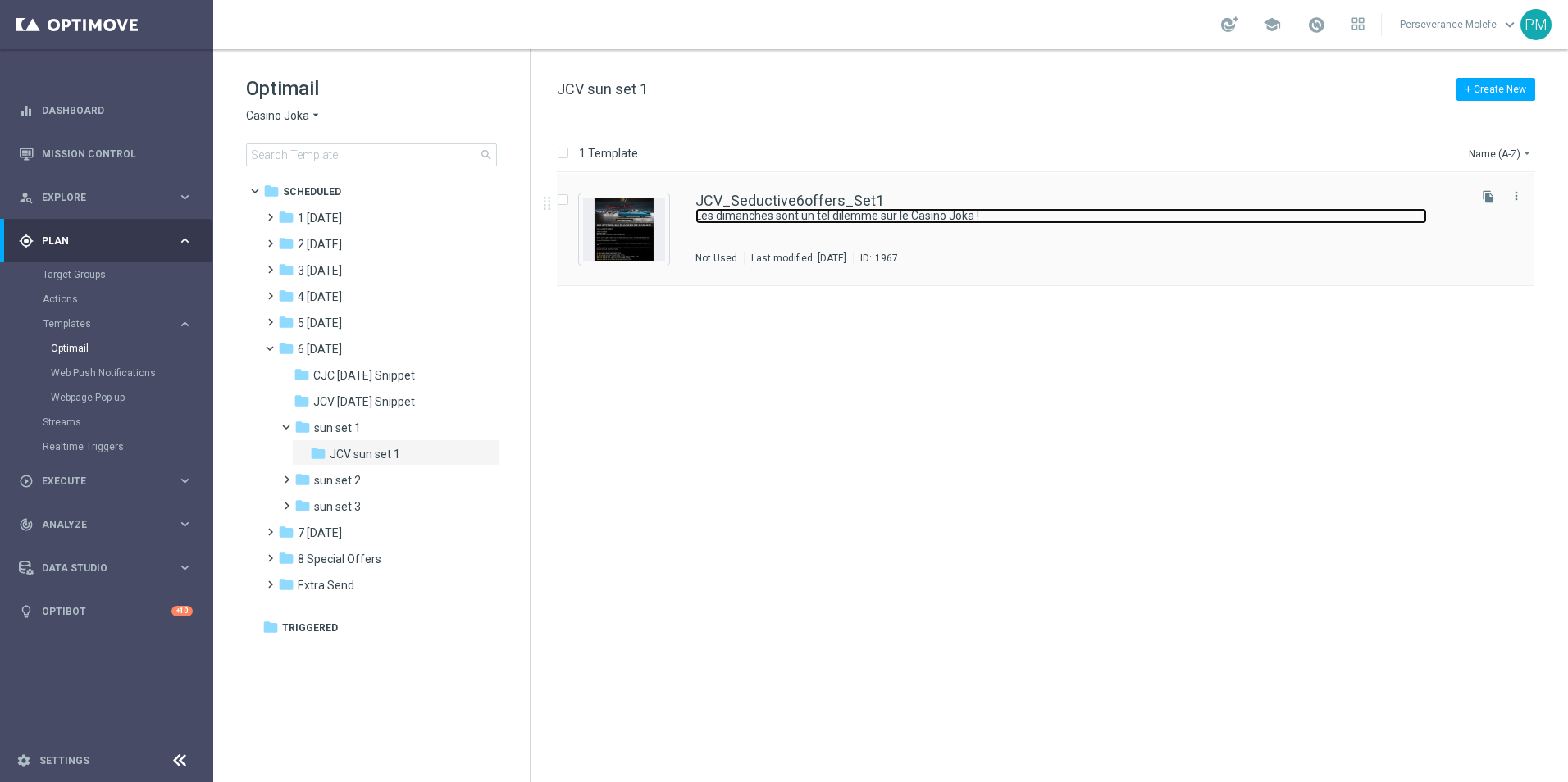
click at [764, 208] on link "Les dimanches sont un tel dilemme sur le Casino Joka !" at bounding box center [1060, 216] width 732 height 16
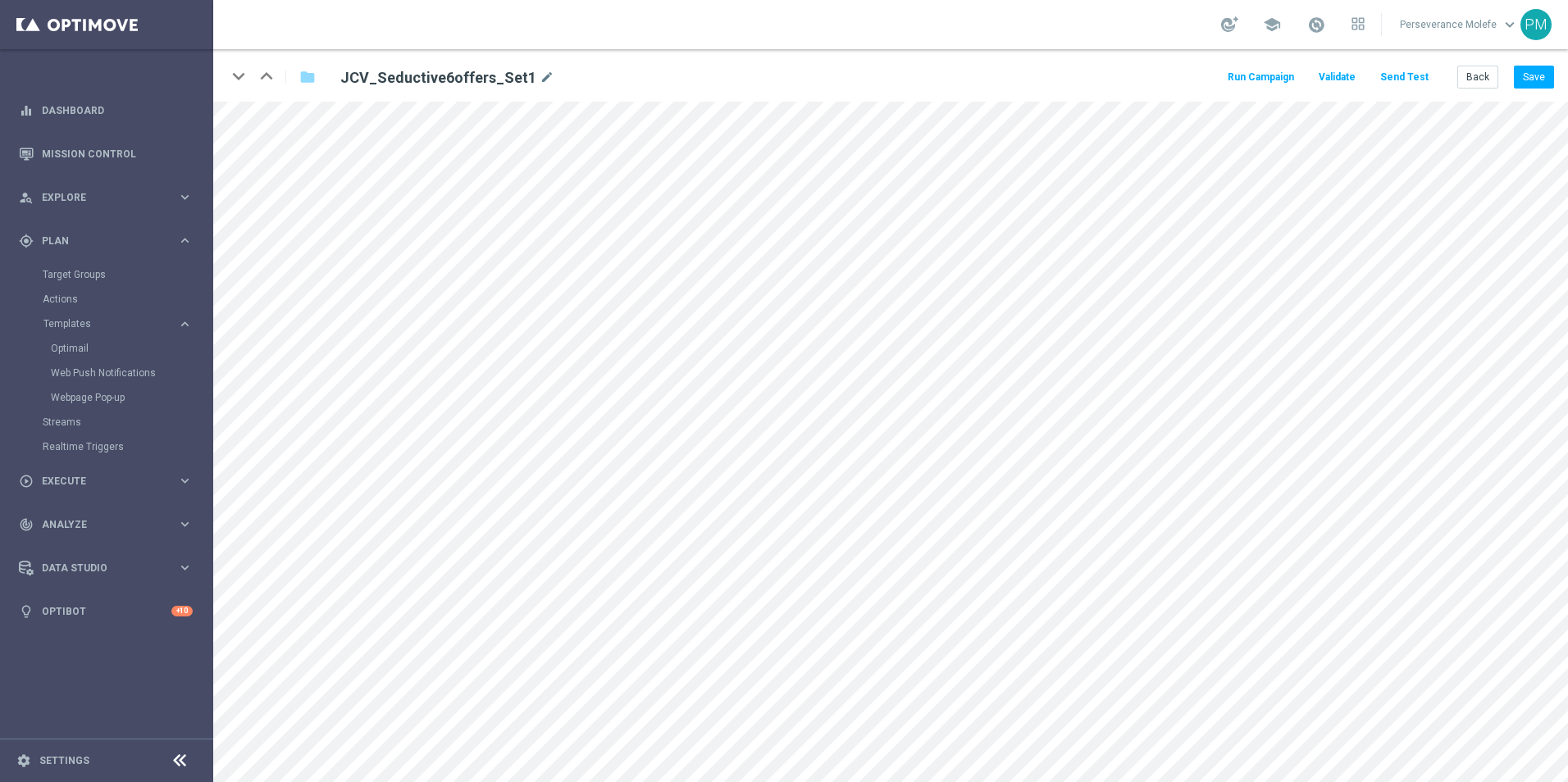
click at [1416, 78] on button "Send Test" at bounding box center [1403, 77] width 53 height 22
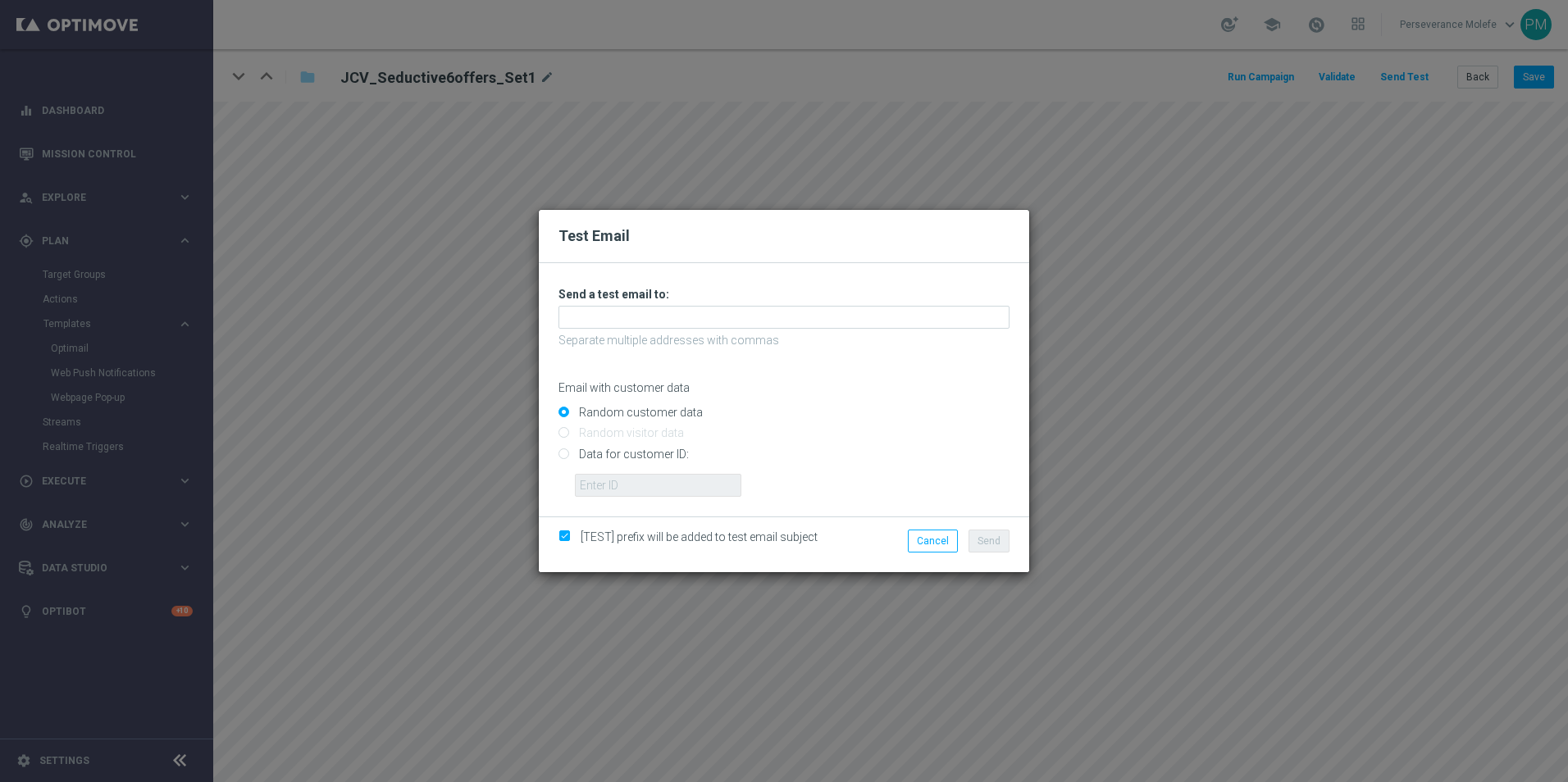
click at [774, 305] on div "Unable to send test email. If this problem persists, contact your CSM for assis…" at bounding box center [783, 391] width 451 height 210
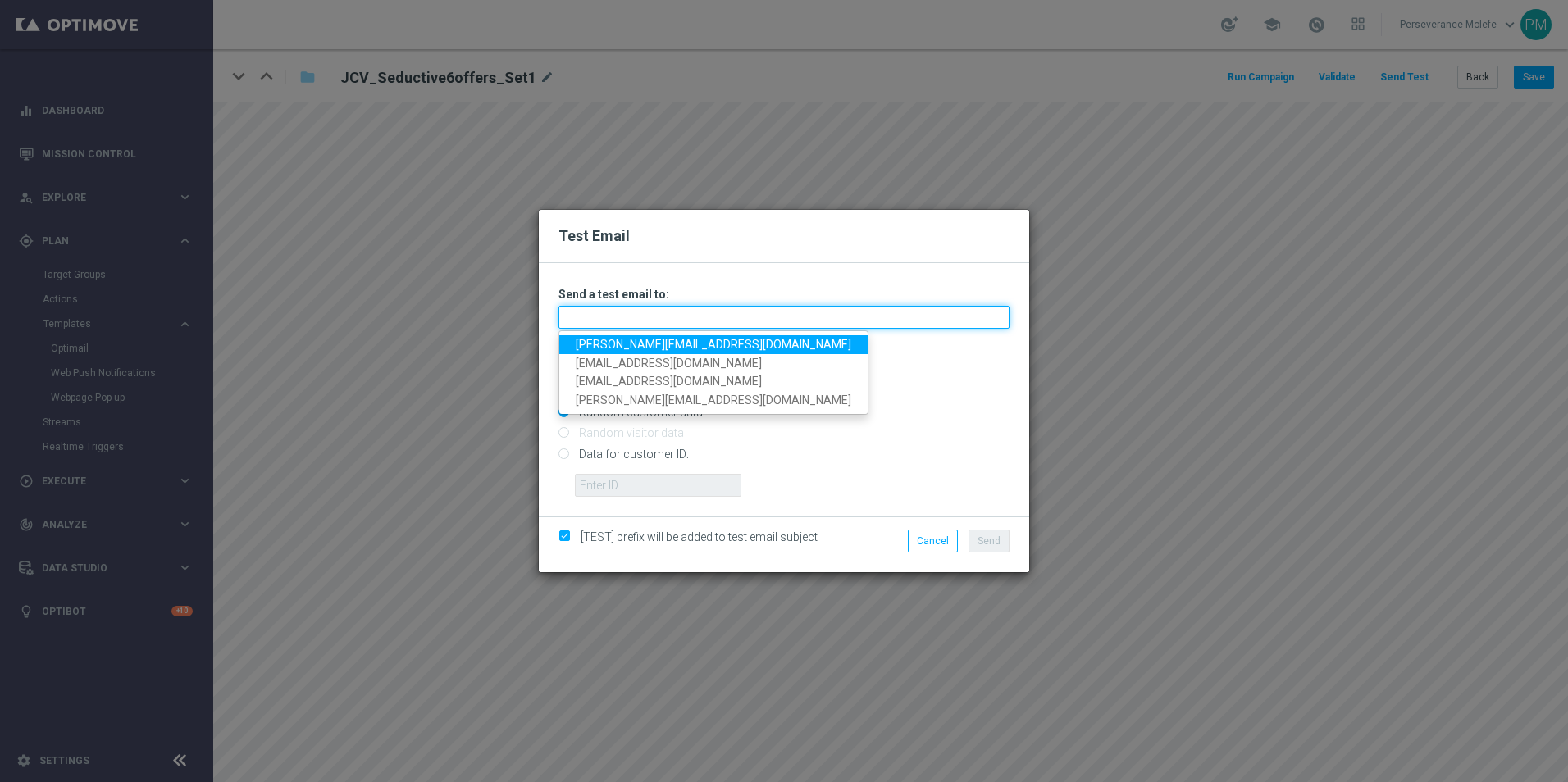
click at [774, 314] on input "text" at bounding box center [783, 317] width 451 height 23
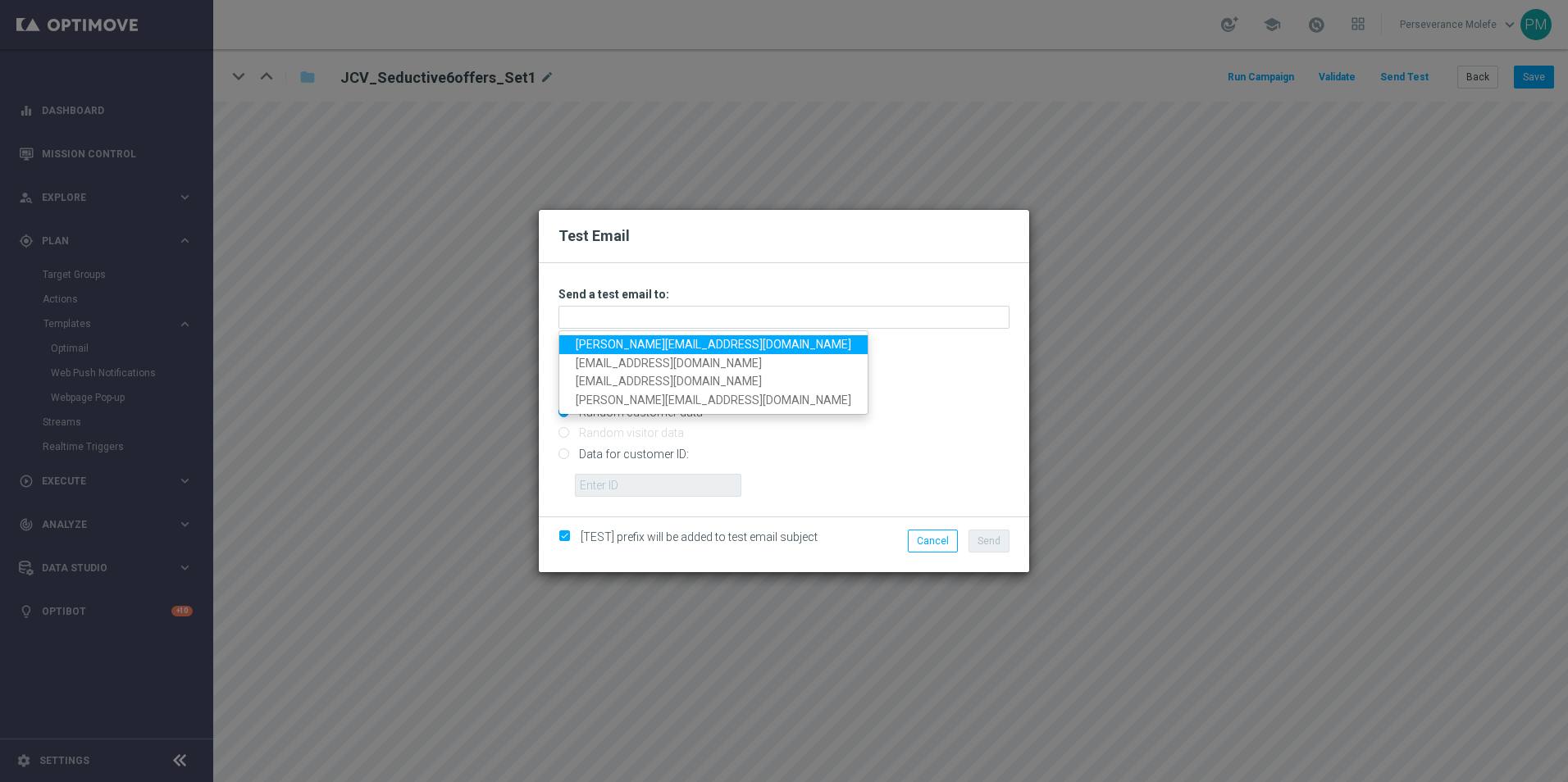
click at [666, 350] on link "Madeleine@viva-vision.net" at bounding box center [713, 345] width 309 height 19
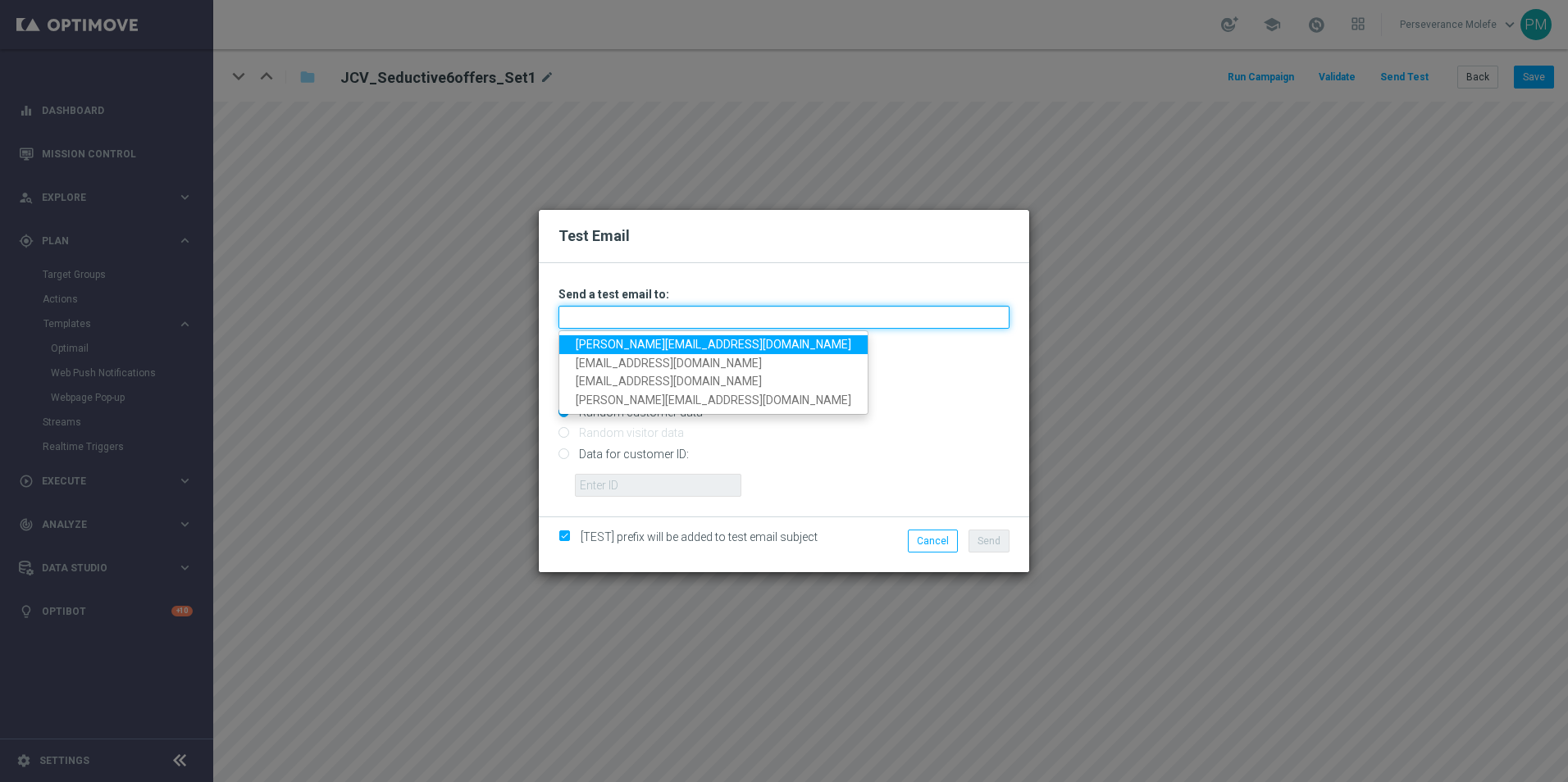
type input "Madeleine@viva-vision.net"
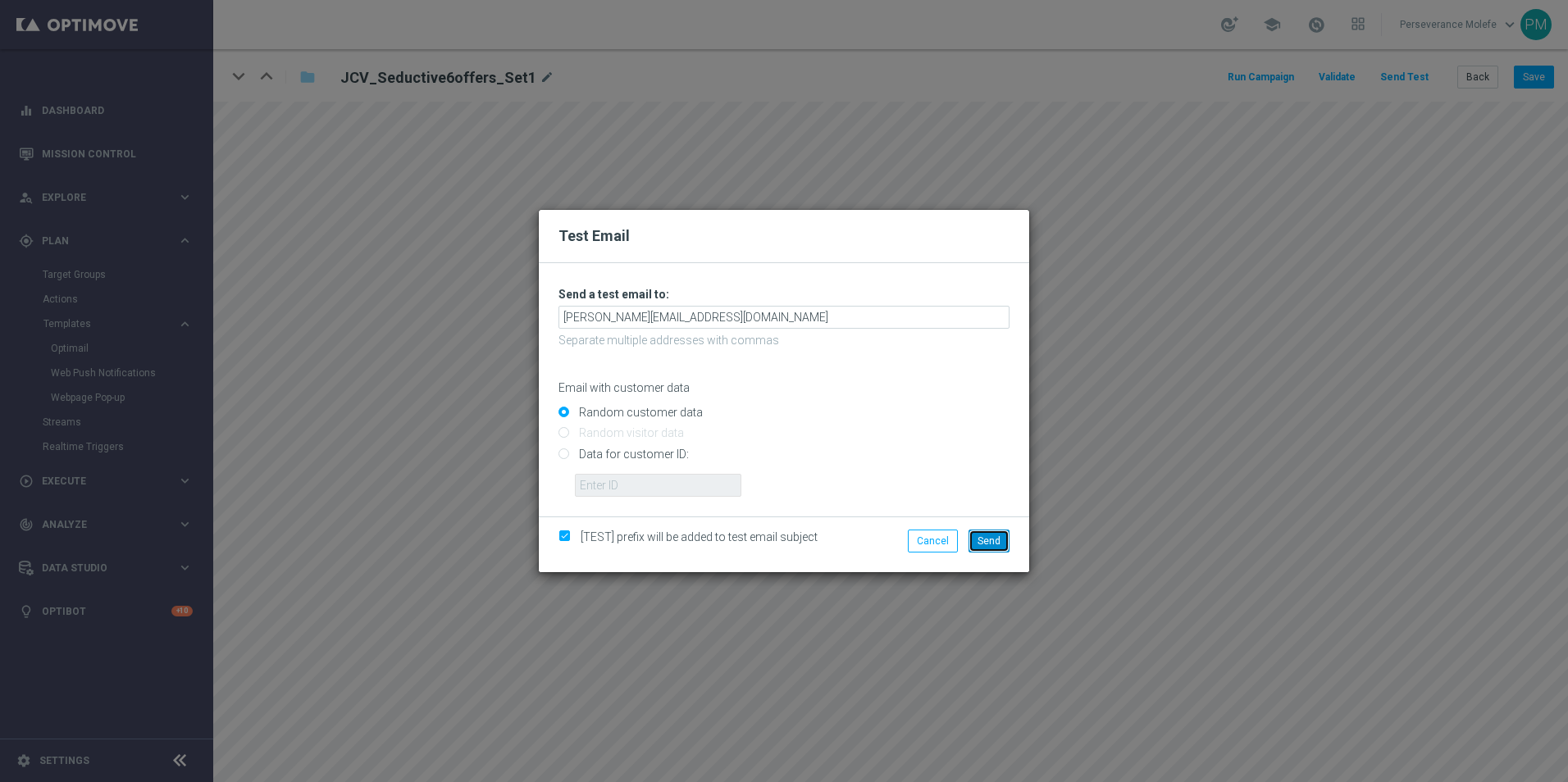
click at [978, 546] on button "Send" at bounding box center [988, 541] width 41 height 23
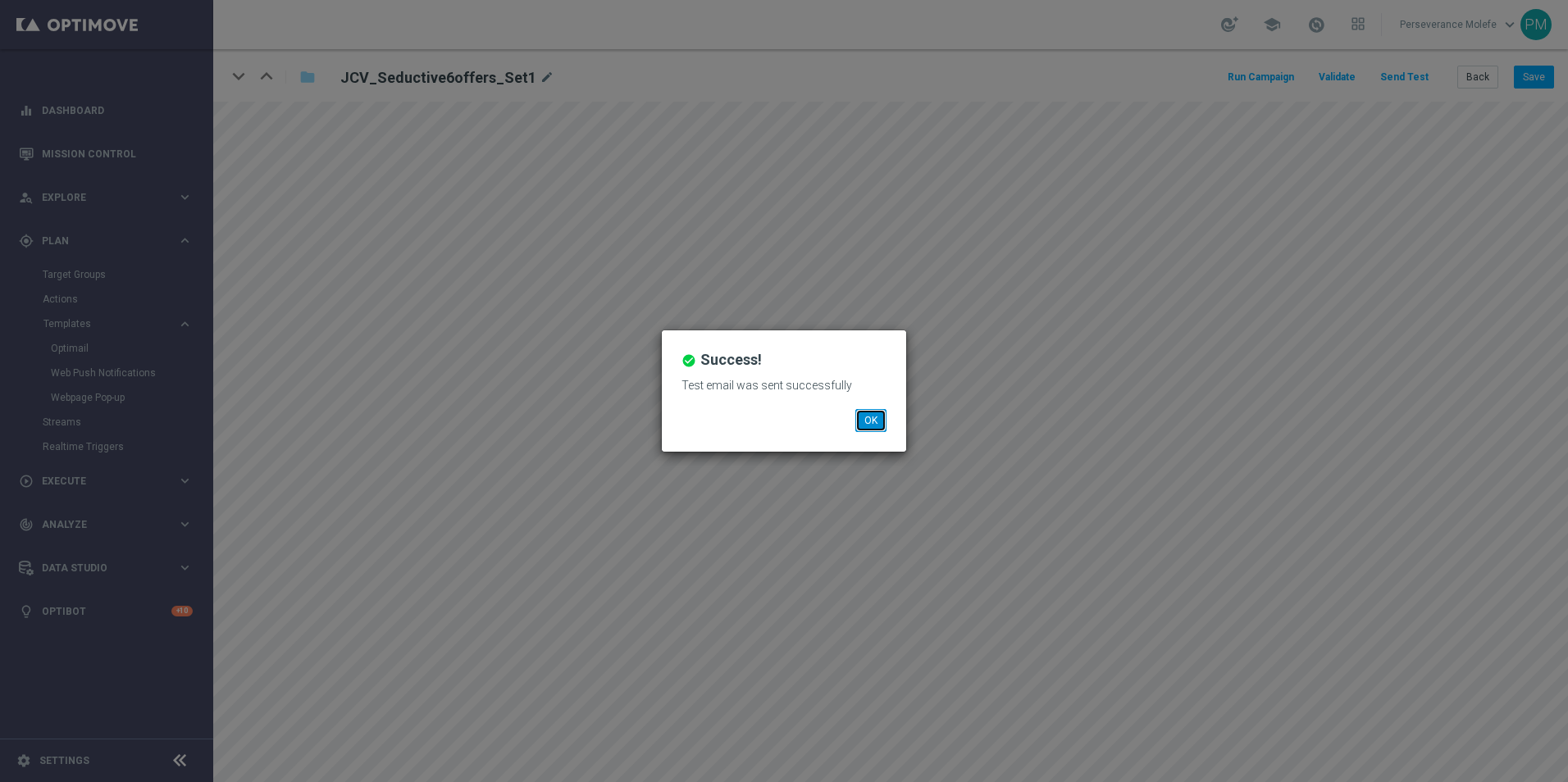
click at [883, 418] on button "OK" at bounding box center [871, 420] width 31 height 23
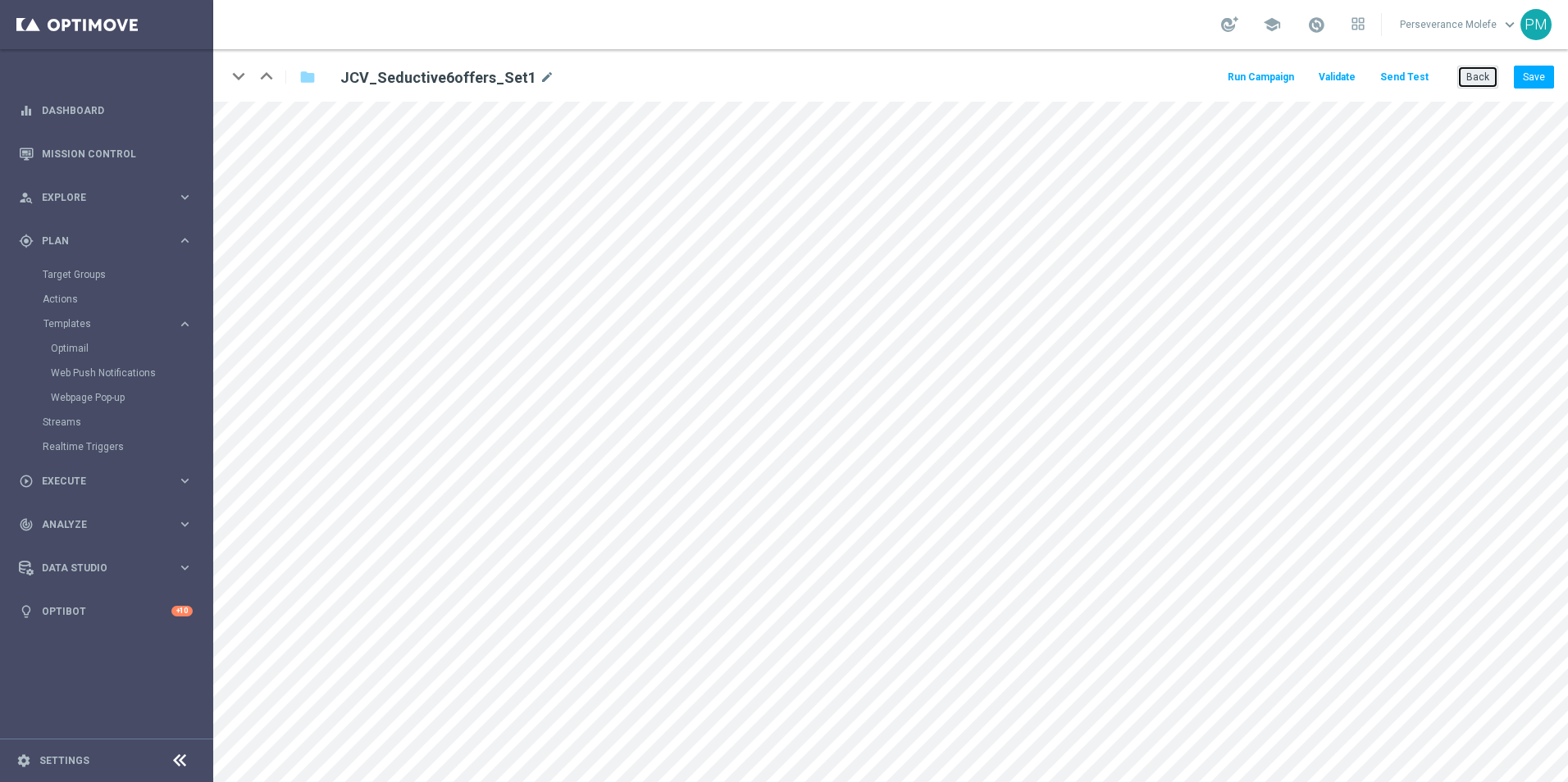
click at [1486, 81] on button "Back" at bounding box center [1477, 77] width 41 height 23
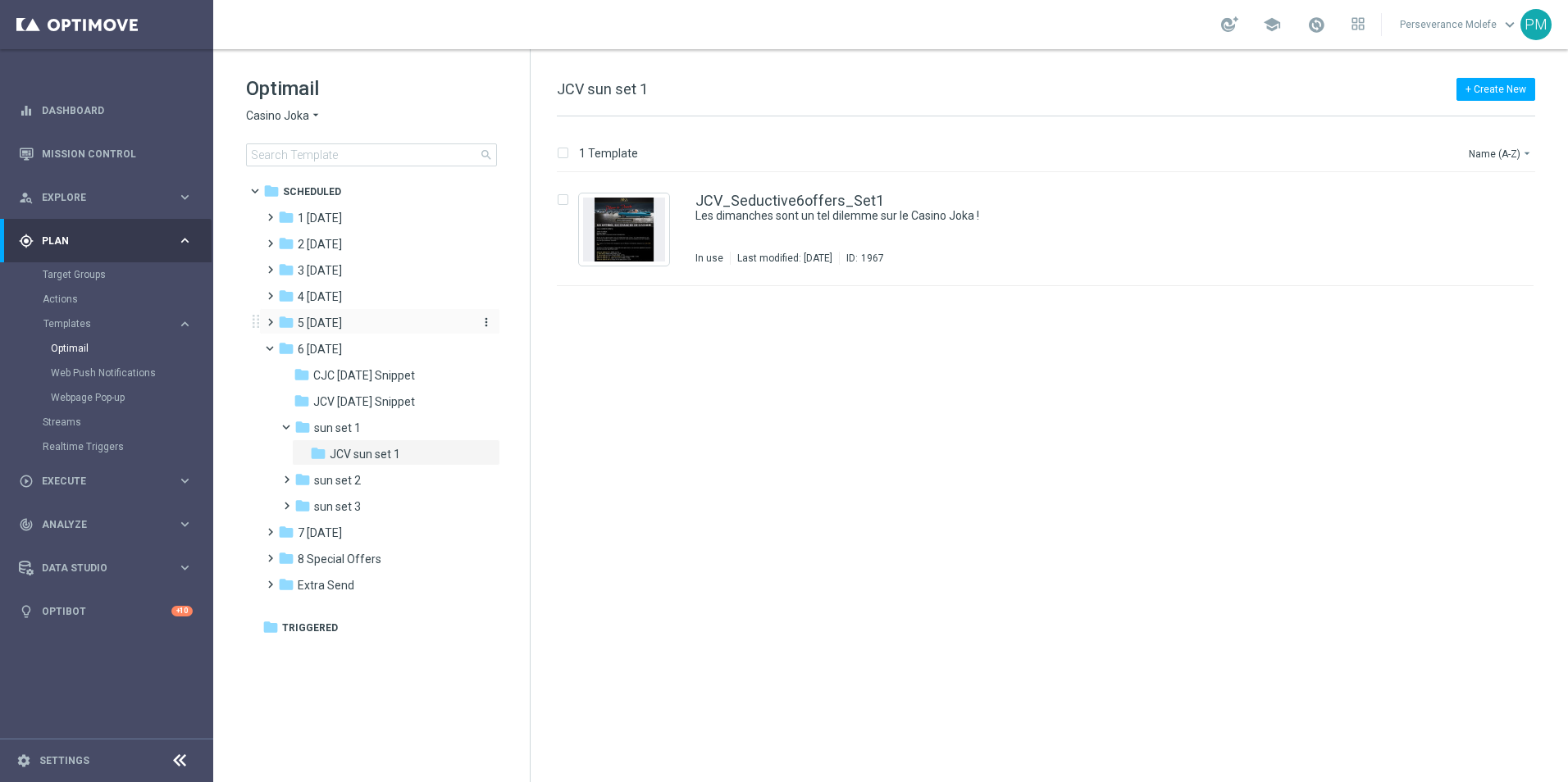
click at [369, 328] on div "folder 5 Saturday" at bounding box center [372, 323] width 188 height 19
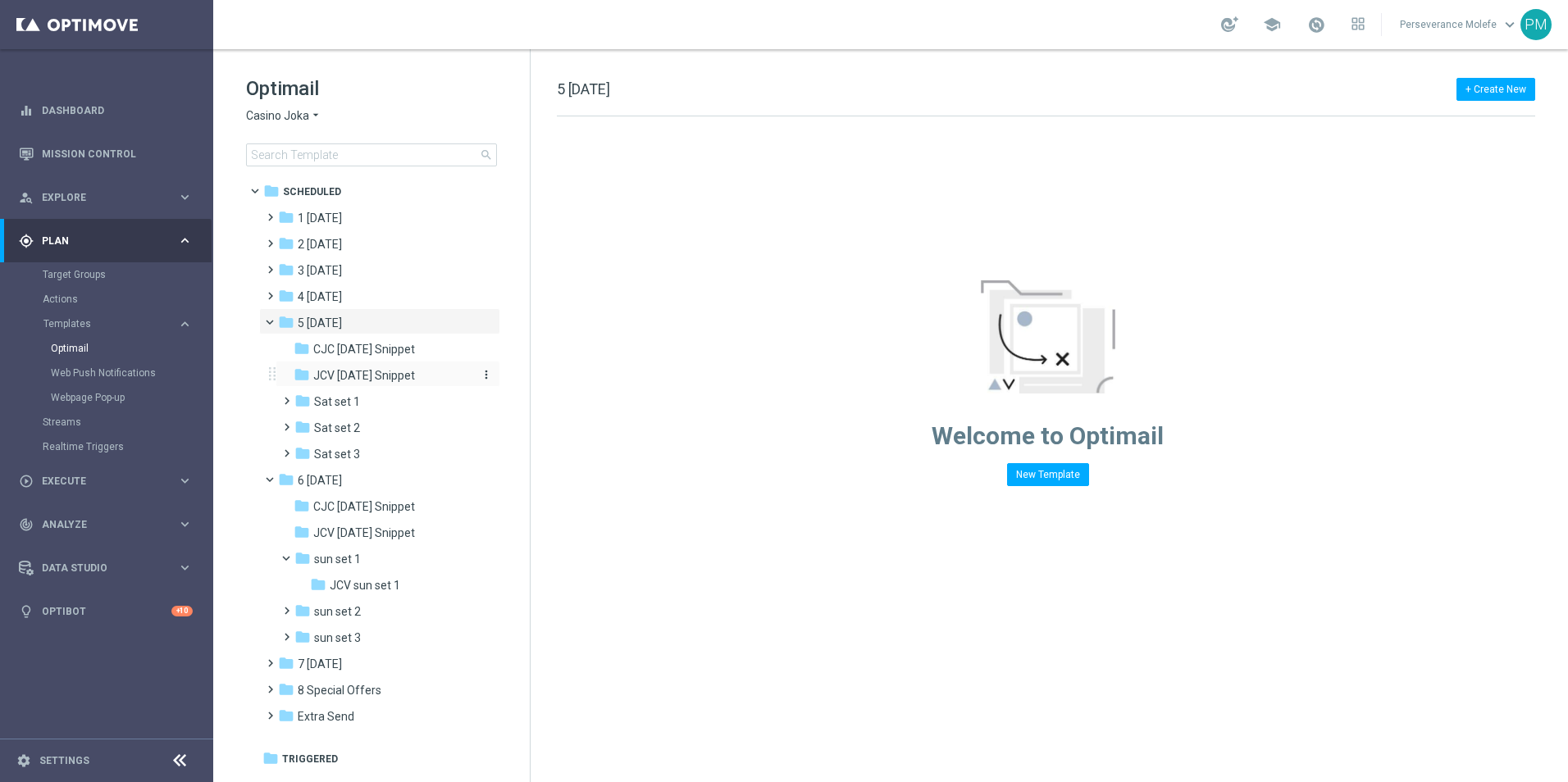
click at [407, 371] on span "JCV Saturday Snippet" at bounding box center [364, 375] width 102 height 15
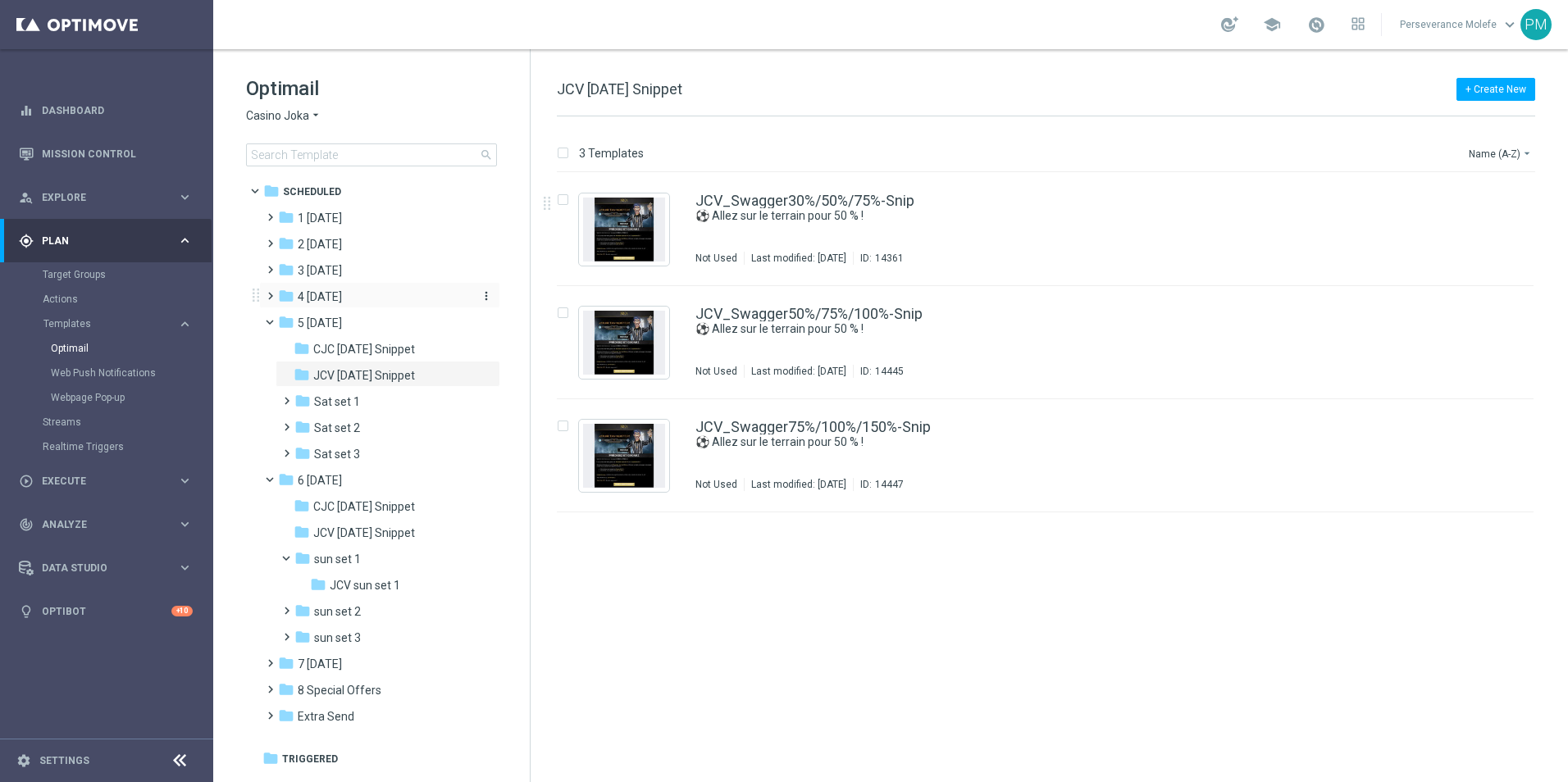
click at [417, 290] on div "folder 4 Friday" at bounding box center [372, 297] width 188 height 19
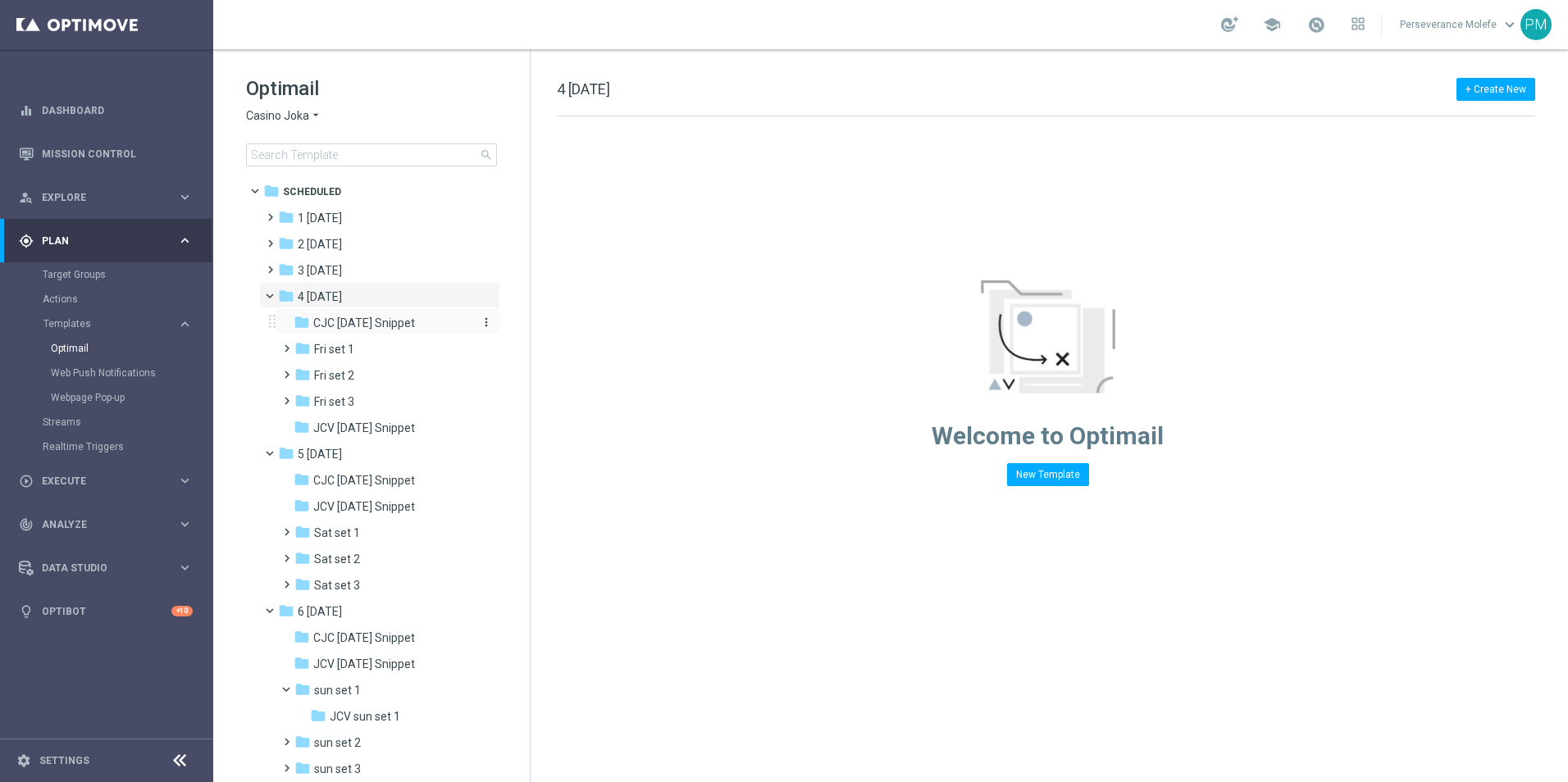
click at [400, 317] on span "CJC Friday Snippet" at bounding box center [364, 323] width 102 height 15
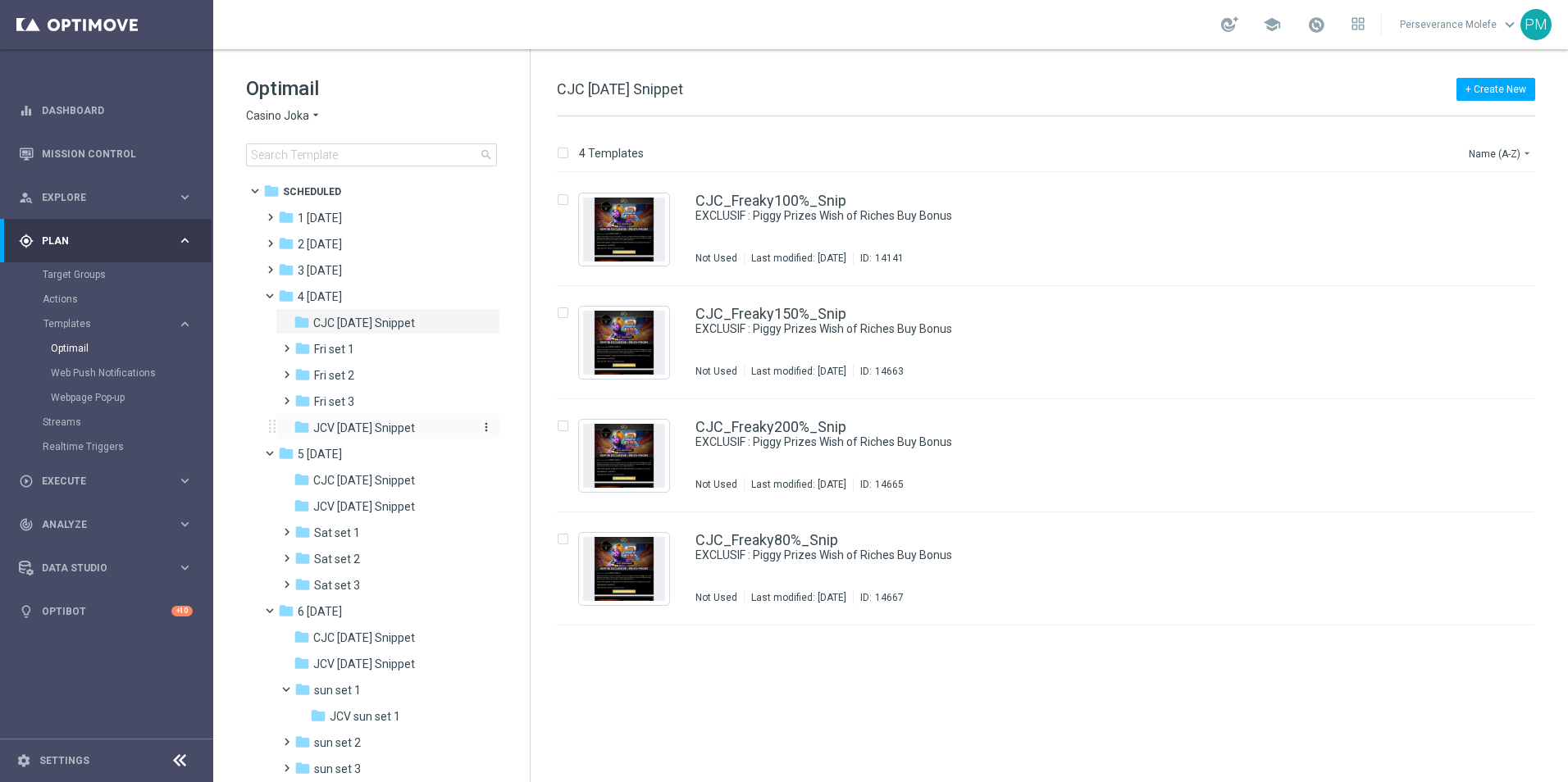
click at [384, 432] on span "JCV Friday Snippet" at bounding box center [364, 427] width 102 height 15
click at [777, 177] on div "JCV_Freaky100%_Snip EXCLUSIF : Piggy Prizes Wish of Riches Buy Bonus Not Used L…" at bounding box center [1045, 229] width 977 height 113
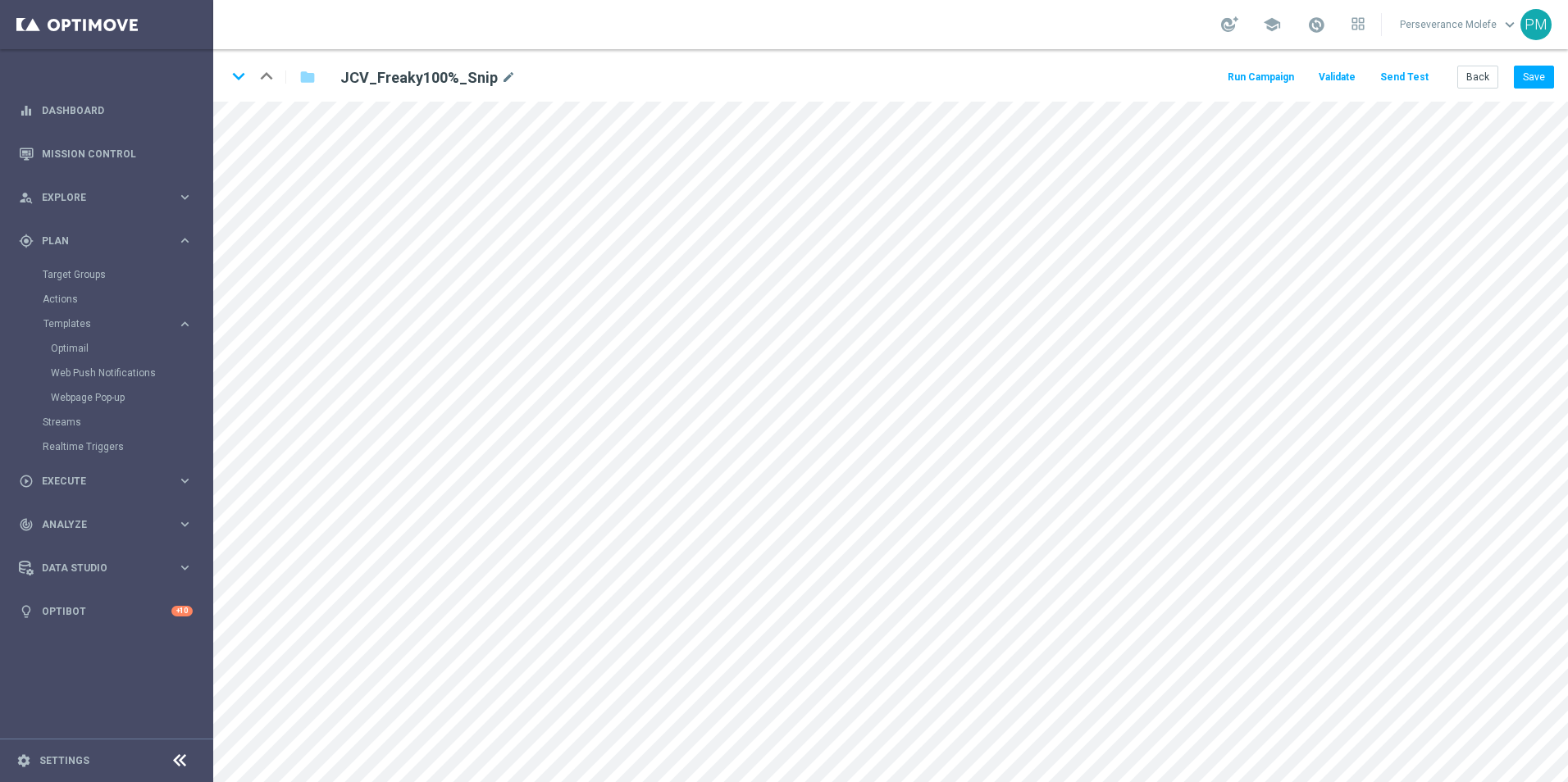
click at [1399, 83] on button "Send Test" at bounding box center [1403, 77] width 53 height 22
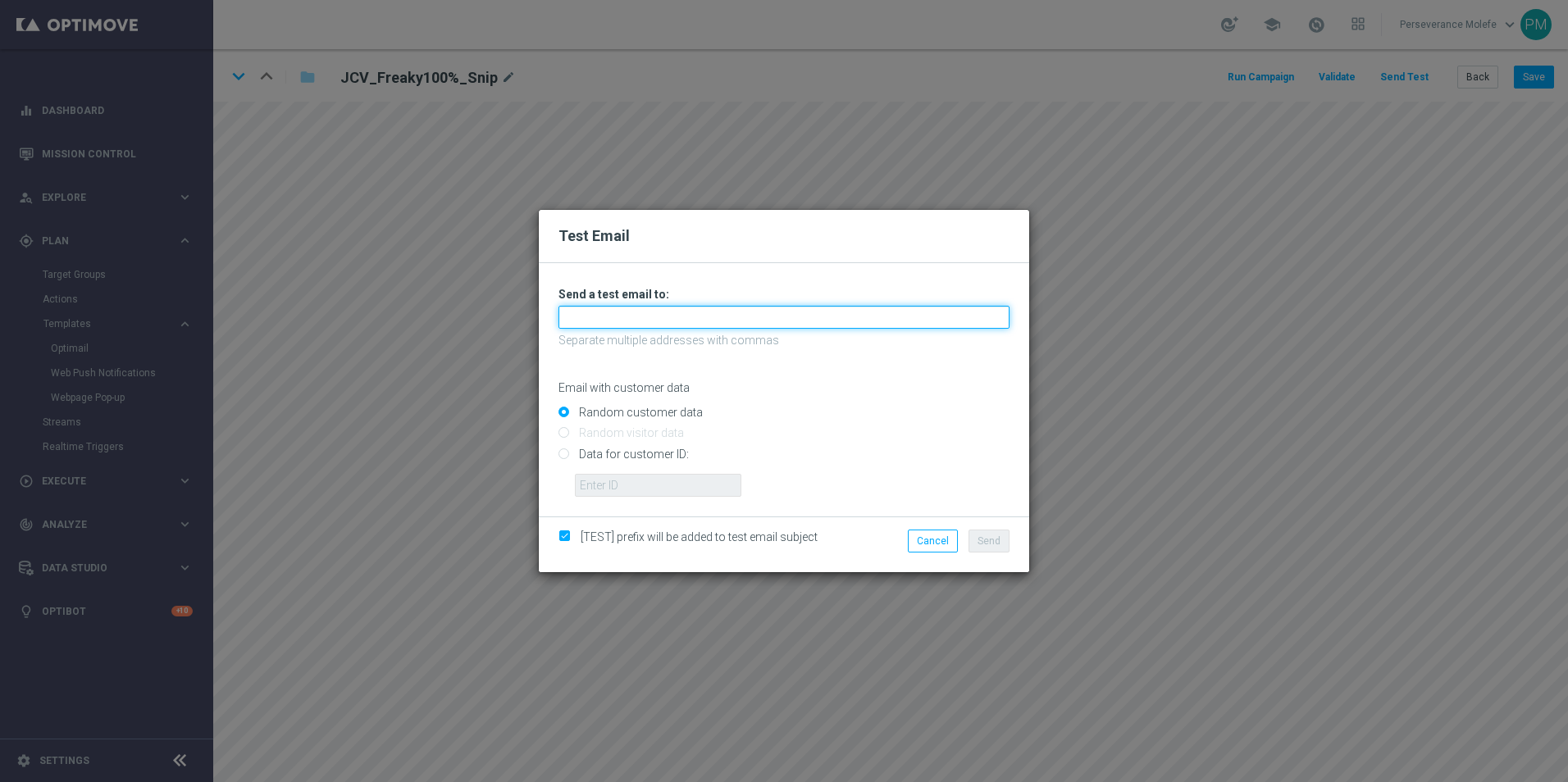
click at [684, 318] on input "text" at bounding box center [783, 317] width 451 height 23
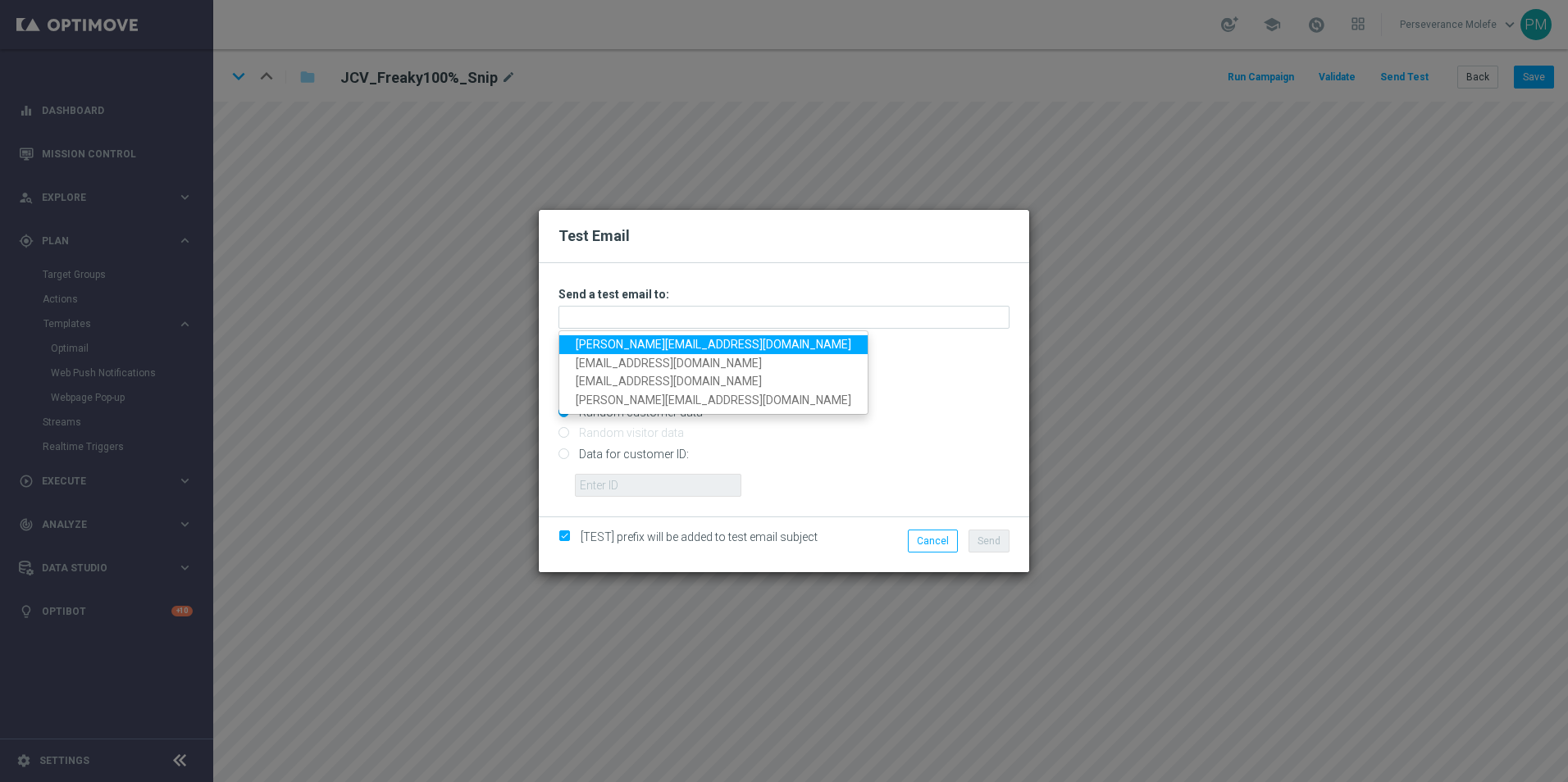
click at [625, 344] on link "Madeleine@viva-vision.net" at bounding box center [713, 345] width 309 height 19
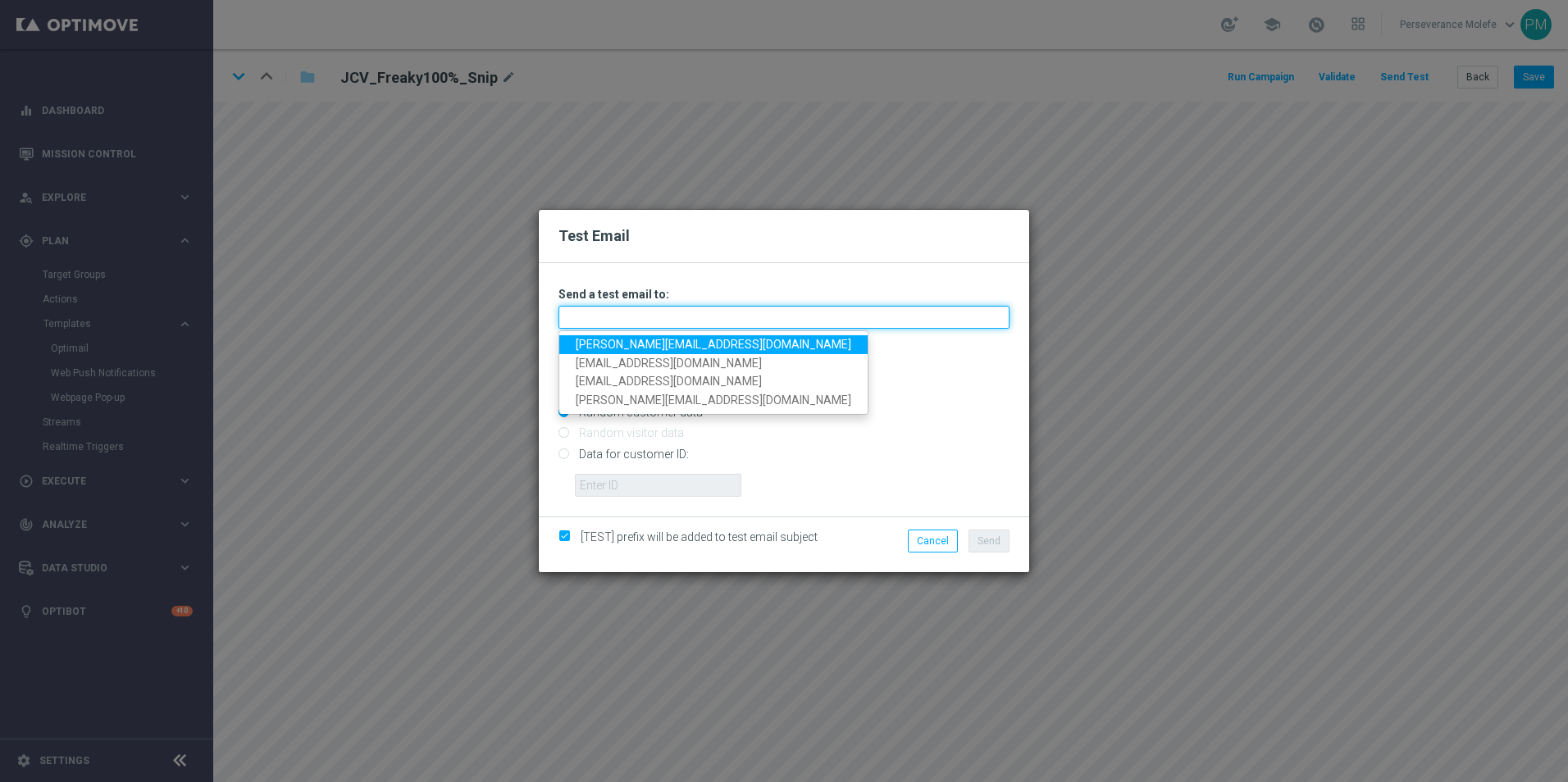
type input "Madeleine@viva-vision.net"
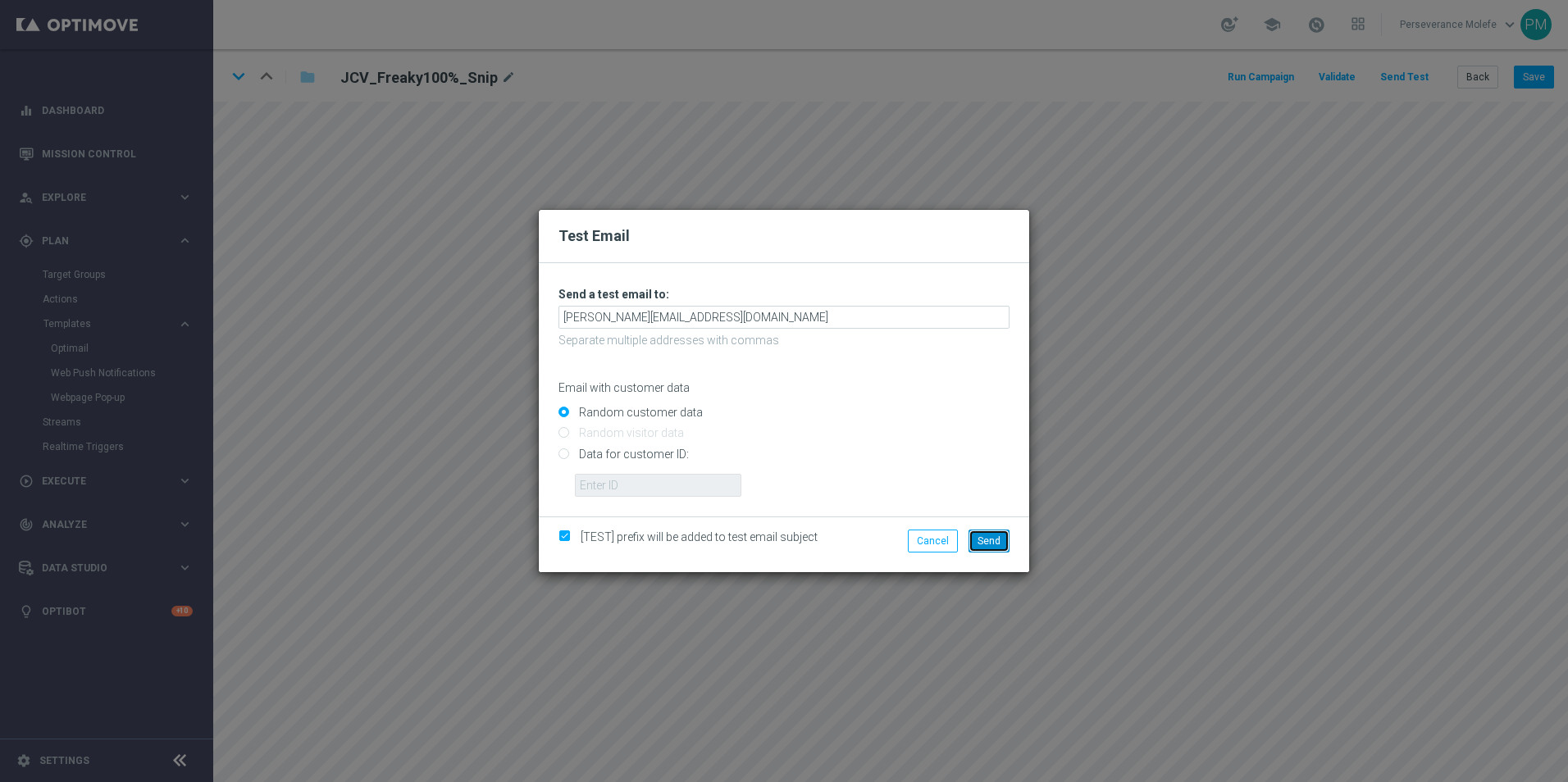
click at [981, 541] on span "Send" at bounding box center [989, 541] width 23 height 11
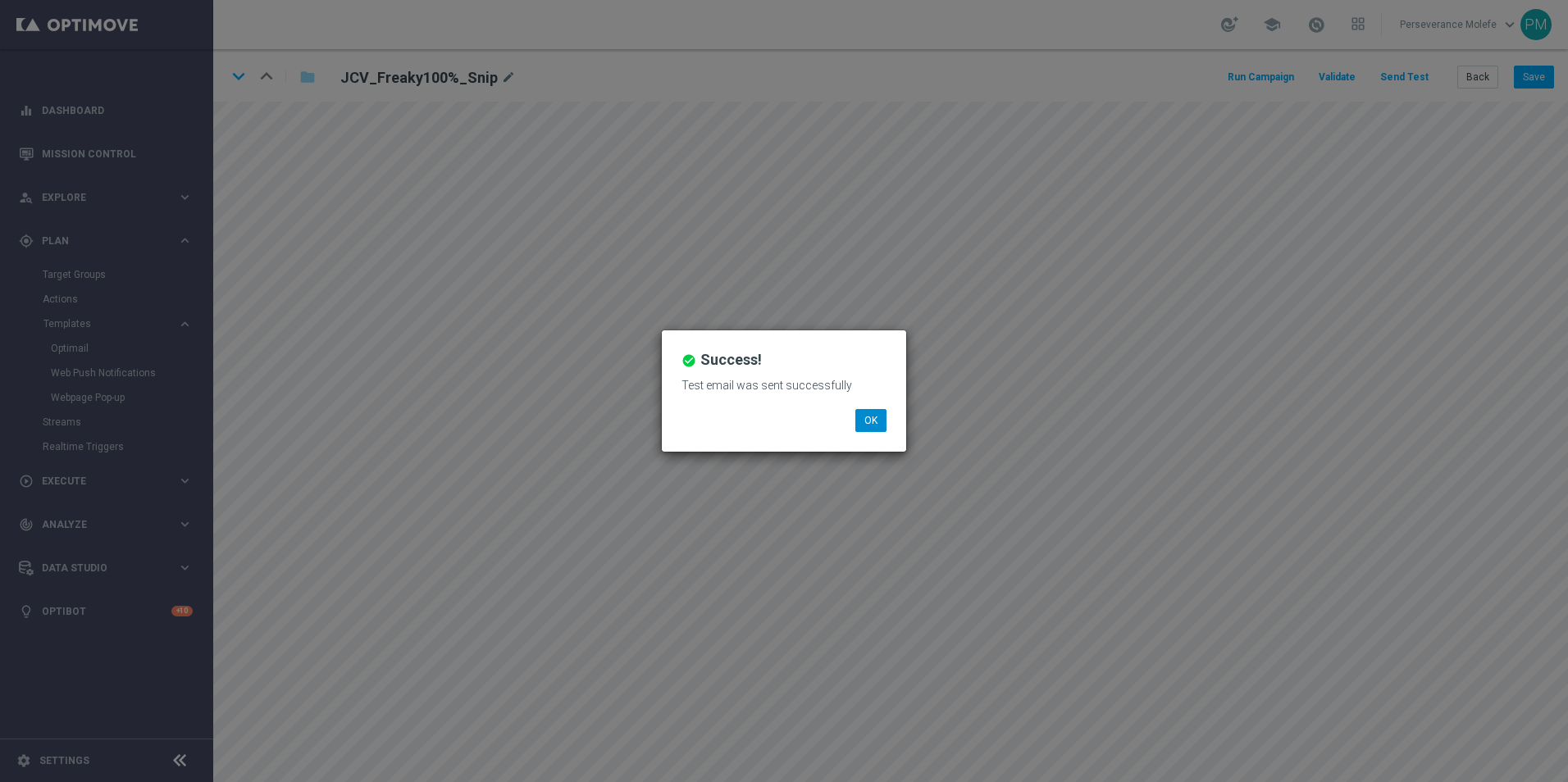
click at [872, 408] on div "check_circle Success! Test email was sent successfully OK" at bounding box center [784, 391] width 244 height 121
click at [871, 415] on button "OK" at bounding box center [871, 420] width 31 height 23
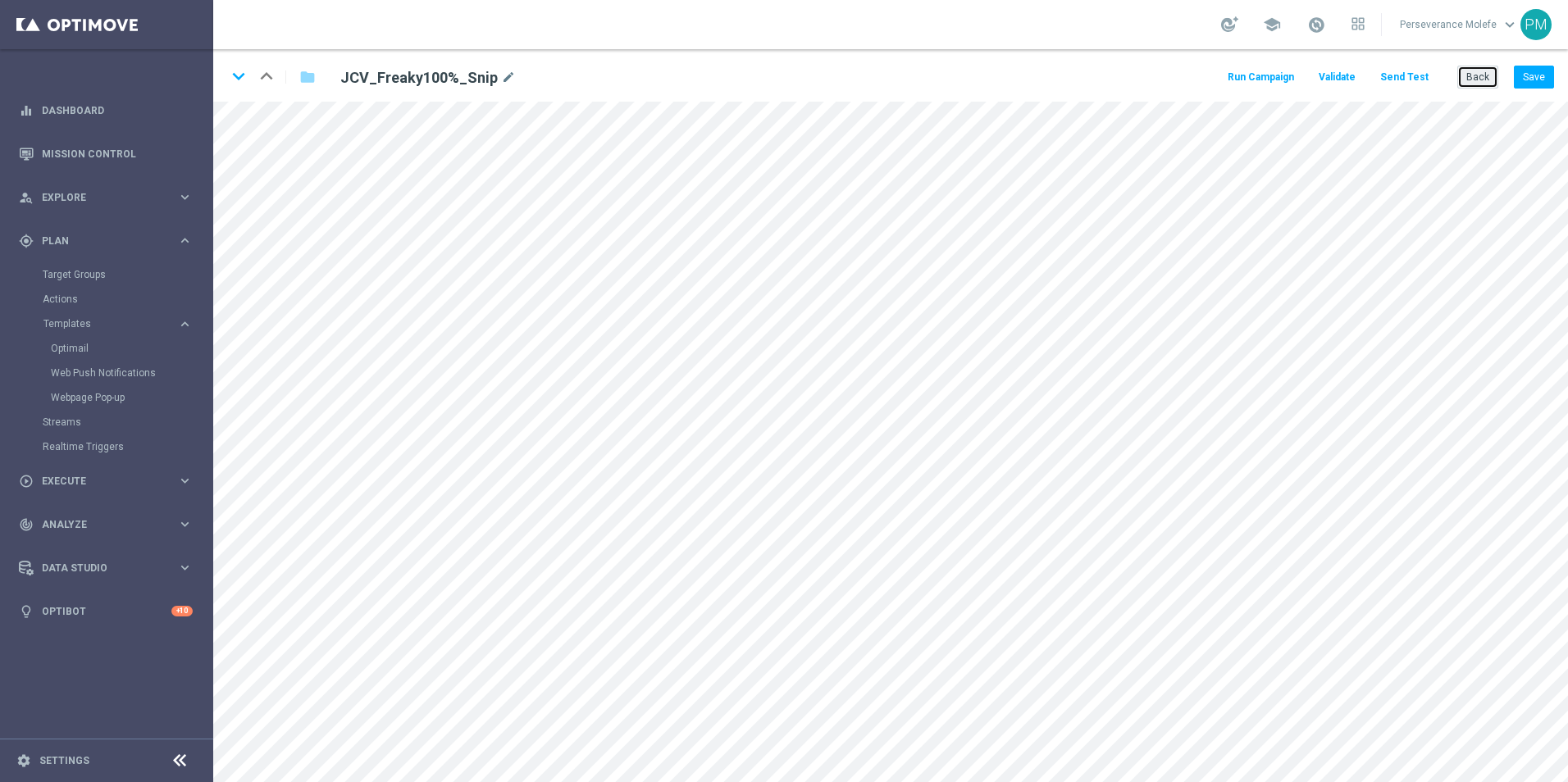
click at [1482, 82] on button "Back" at bounding box center [1477, 77] width 41 height 23
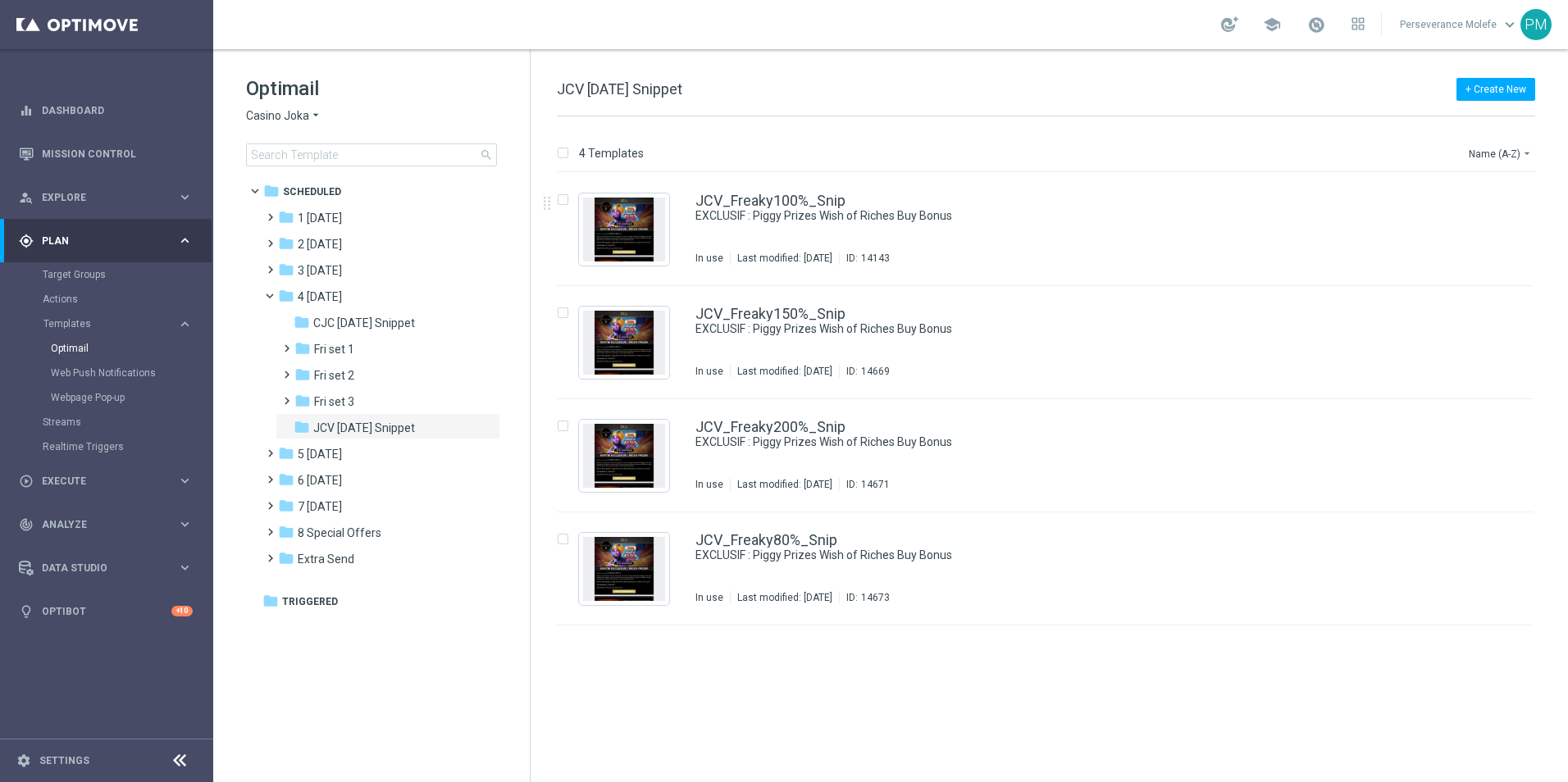
click at [311, 113] on icon "arrow_drop_down" at bounding box center [315, 116] width 13 height 16
click at [0, 0] on span "Le Roi Johnny" at bounding box center [0, 0] width 0 height 0
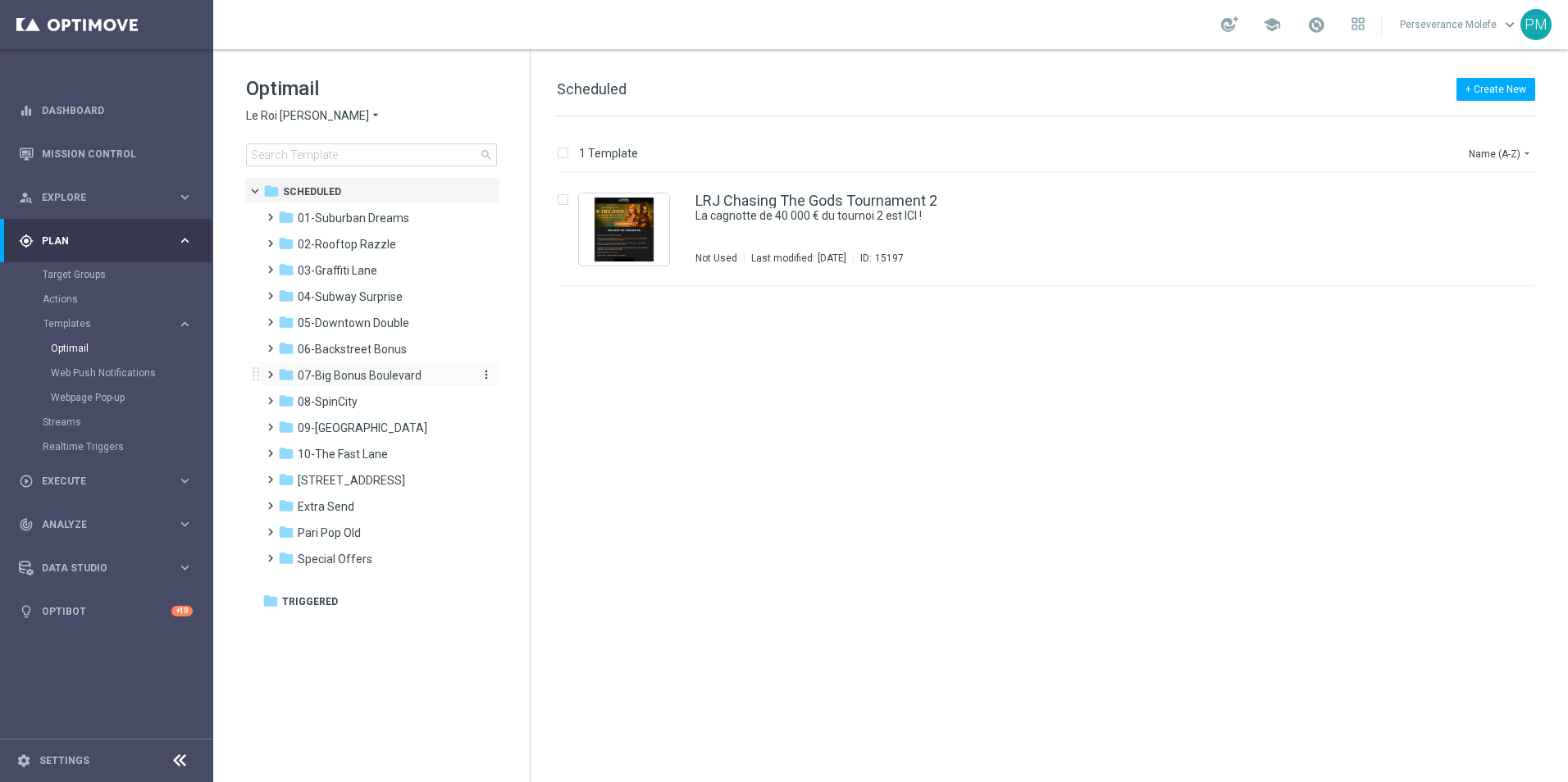
click at [397, 374] on span "07-Big Bonus Boulevard" at bounding box center [359, 375] width 124 height 15
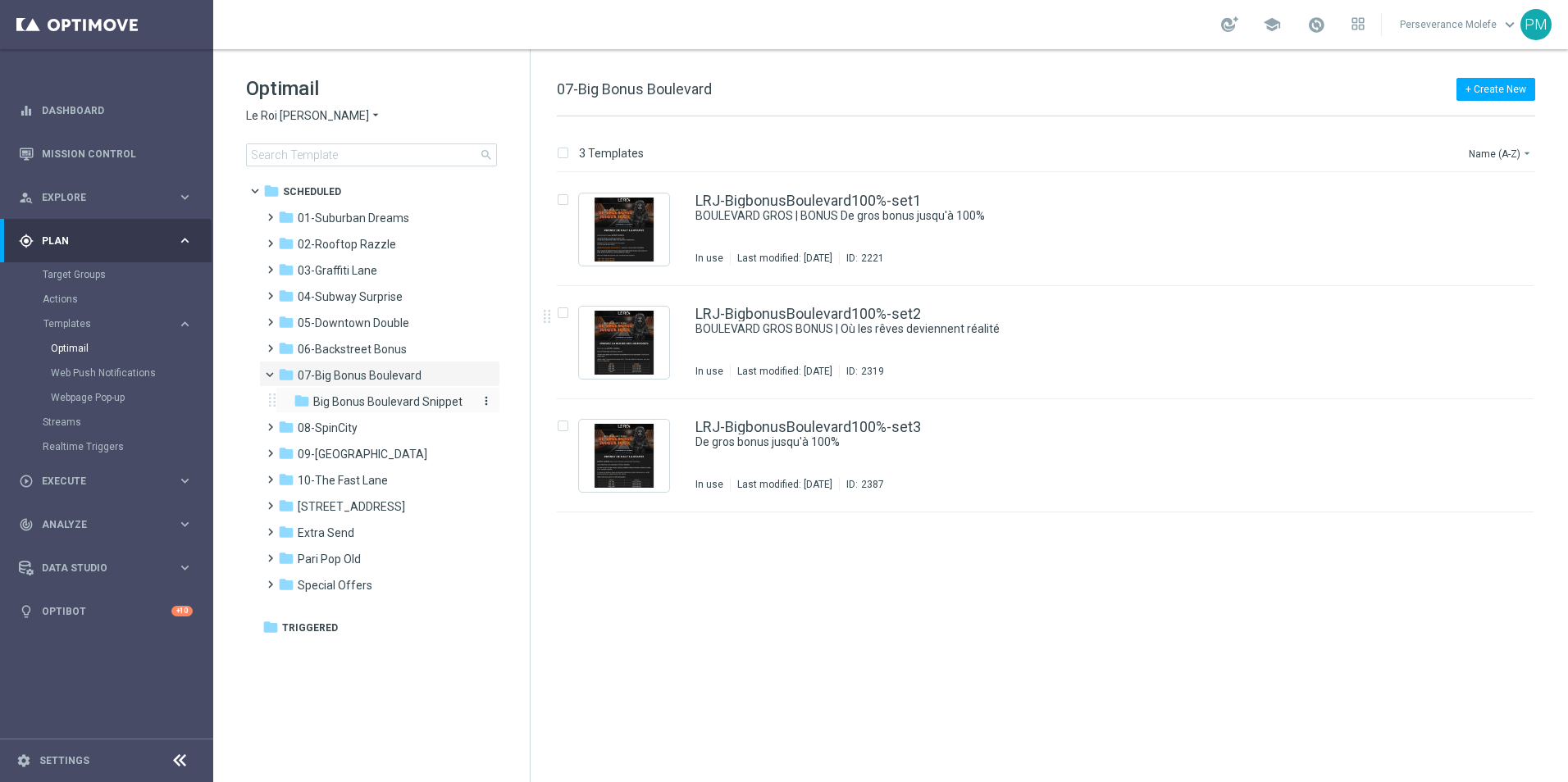
click at [394, 405] on span "Big Bonus Boulevard Snippet" at bounding box center [387, 401] width 149 height 15
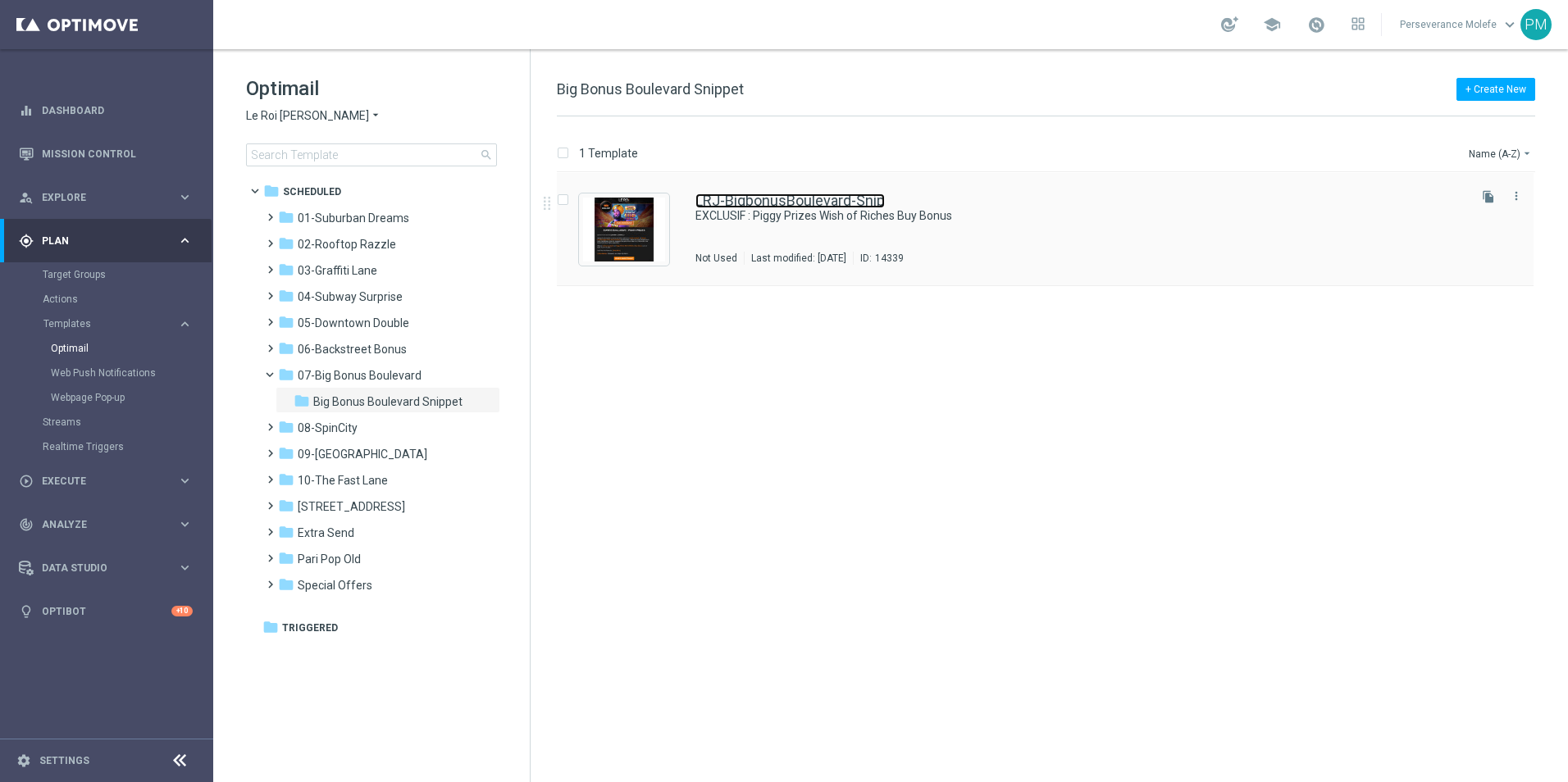
click at [774, 202] on link "LRJ-BigbonusBoulevard-Snip" at bounding box center [789, 201] width 189 height 15
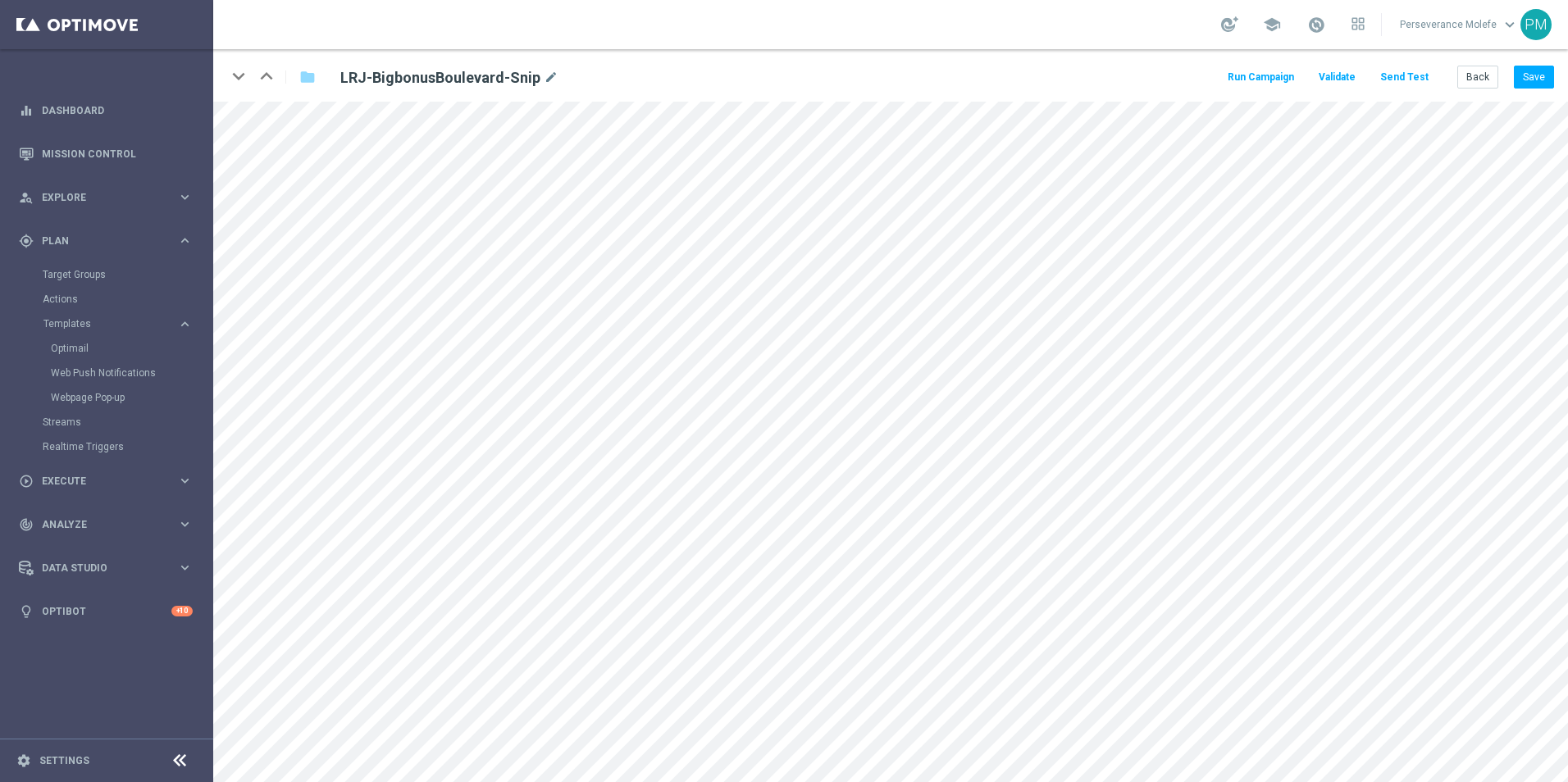
click at [1418, 76] on button "Send Test" at bounding box center [1403, 77] width 53 height 22
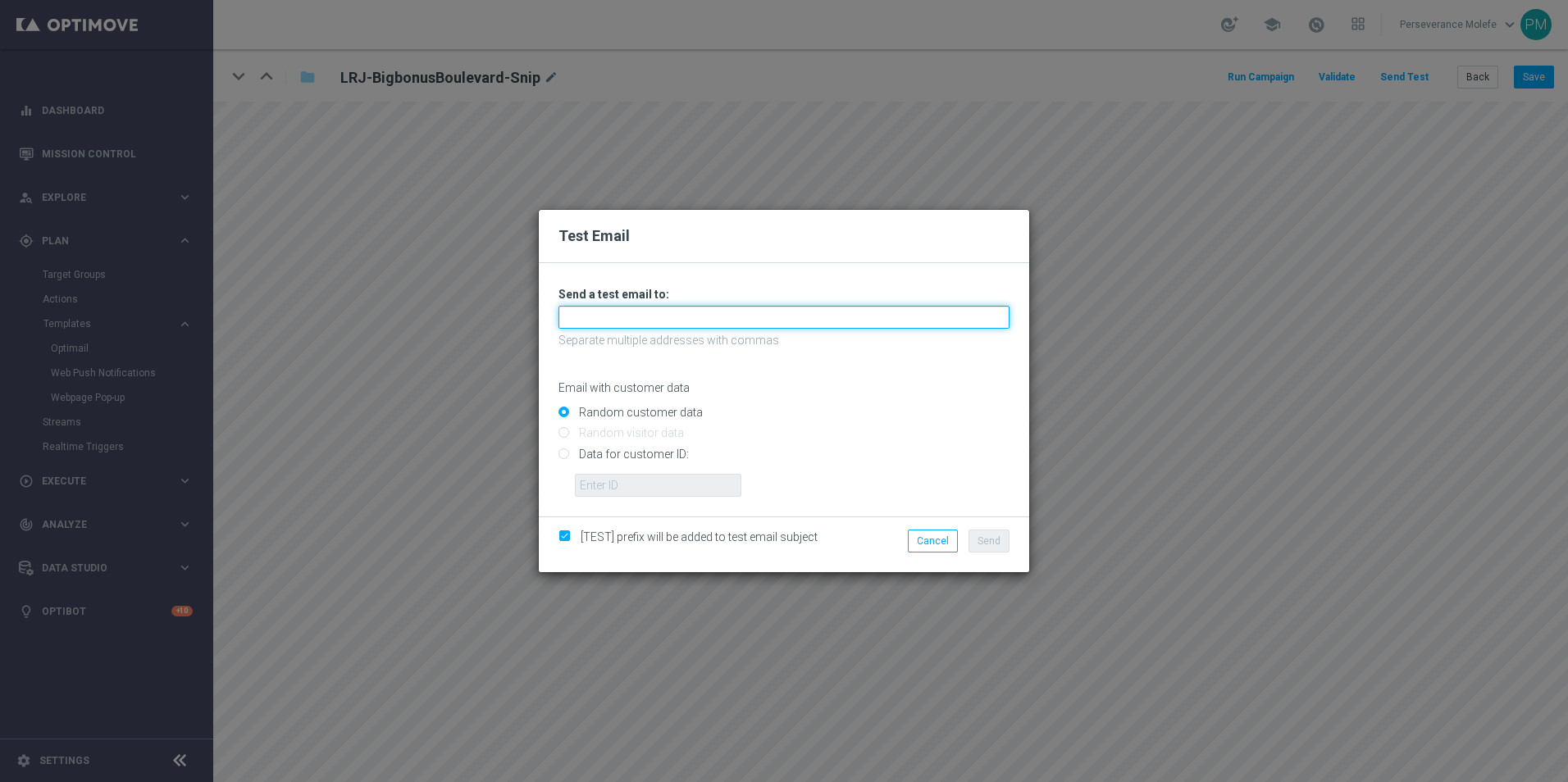
click at [660, 309] on input "text" at bounding box center [783, 317] width 451 height 23
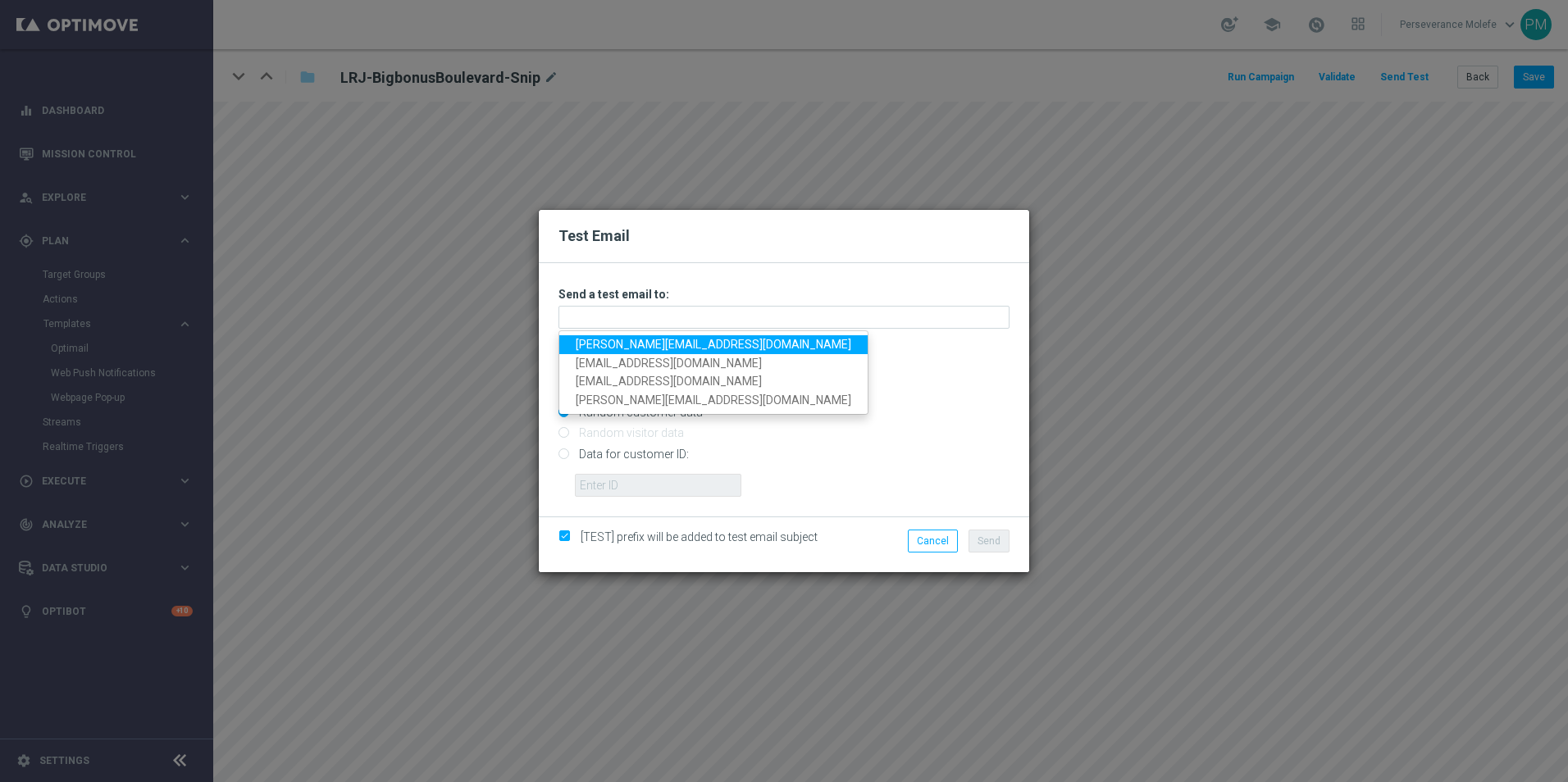
click at [624, 339] on link "Madeleine@viva-vision.net" at bounding box center [713, 345] width 309 height 19
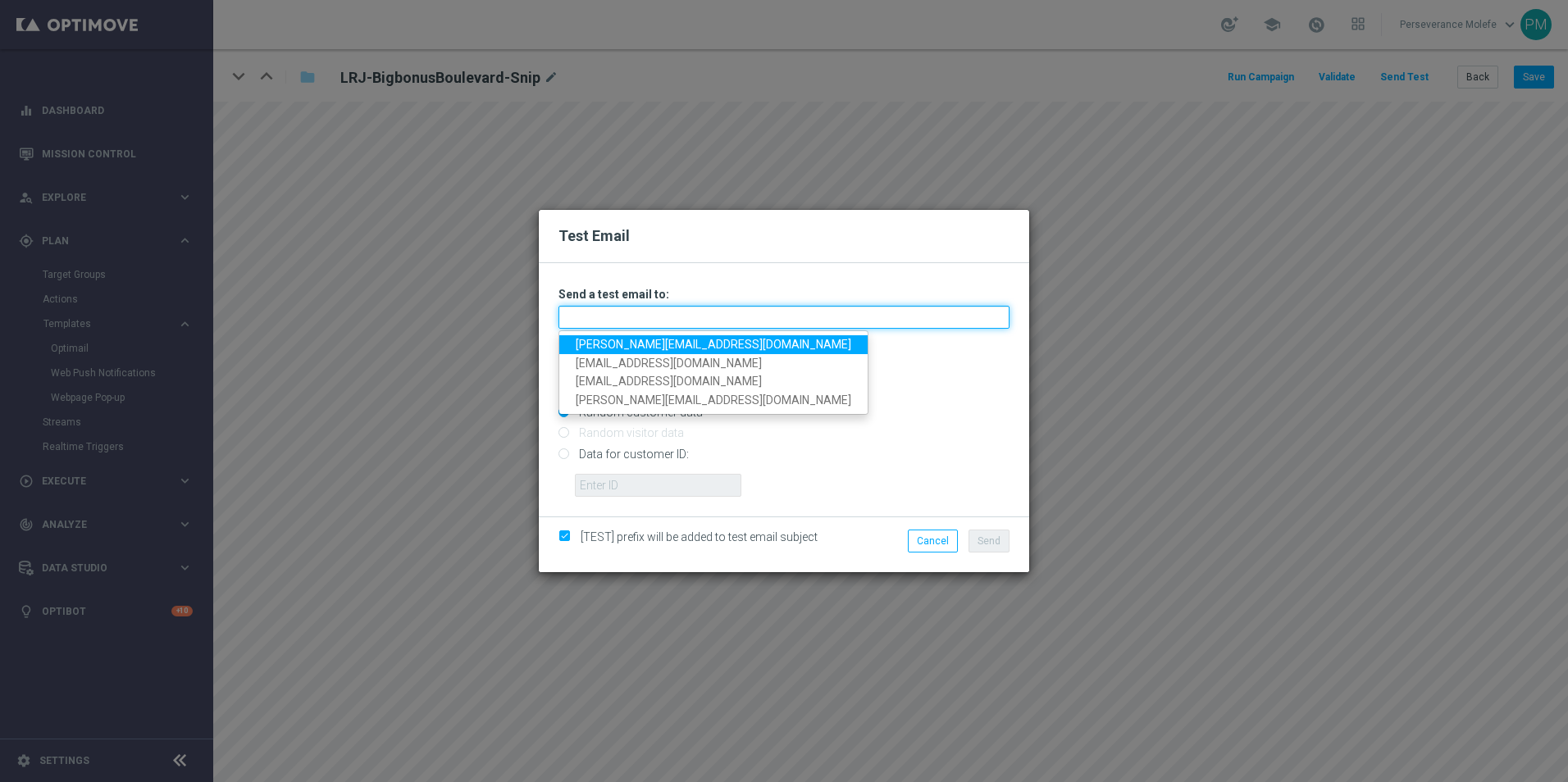
type input "Madeleine@viva-vision.net"
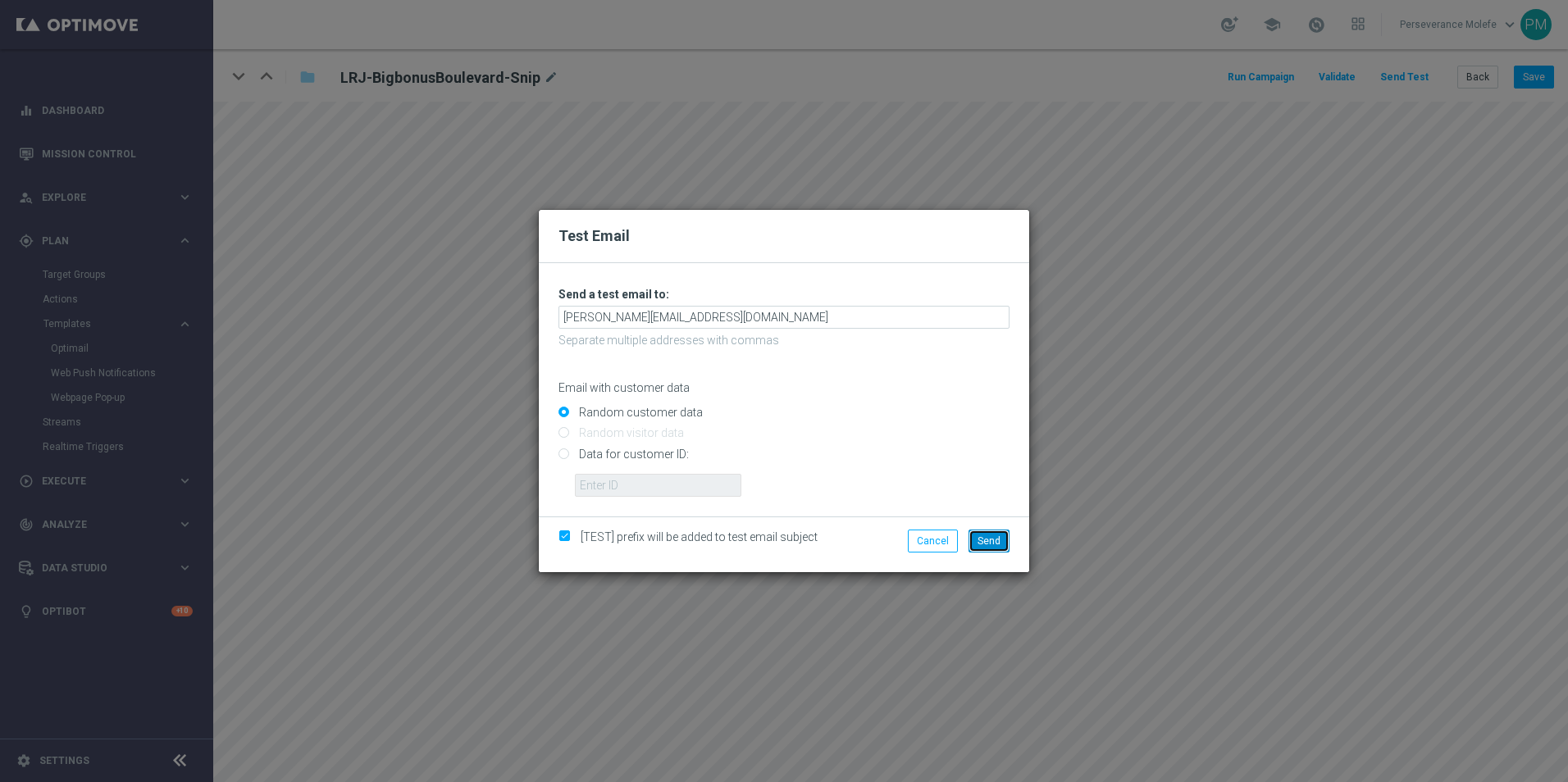
click at [972, 535] on button "Send" at bounding box center [988, 541] width 41 height 23
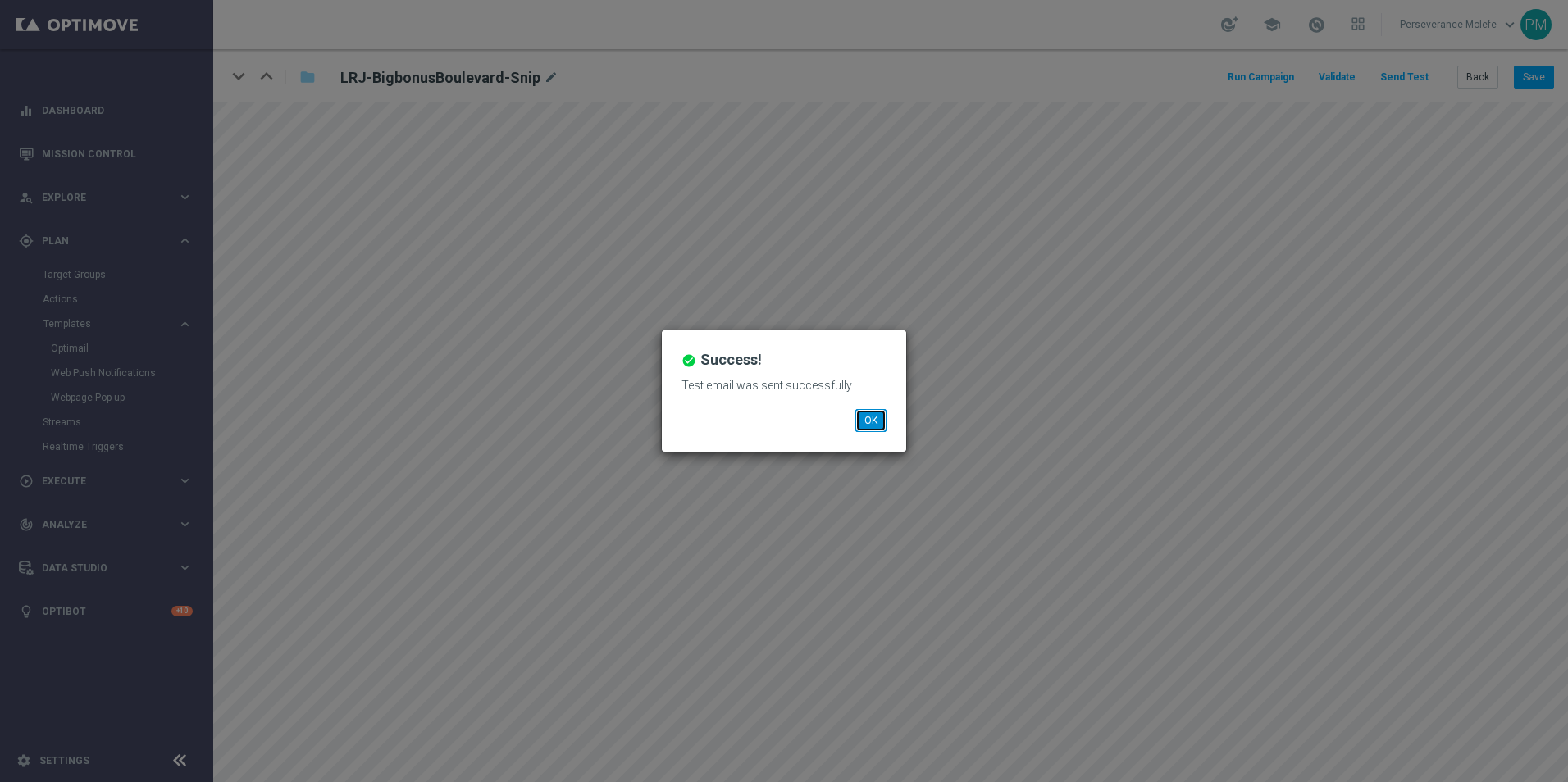
click at [880, 419] on button "OK" at bounding box center [871, 420] width 31 height 23
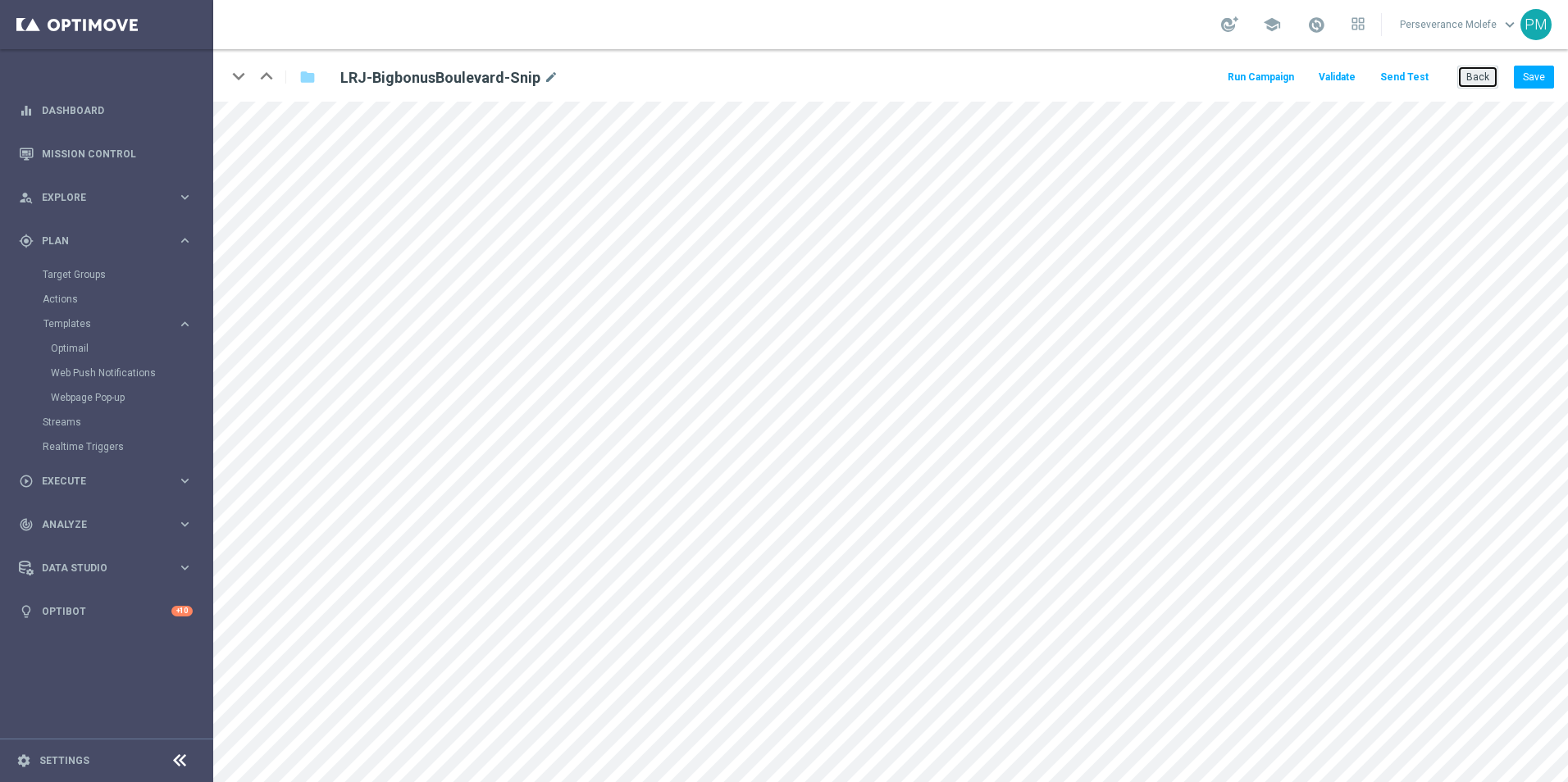
click at [1474, 87] on button "Back" at bounding box center [1477, 77] width 41 height 23
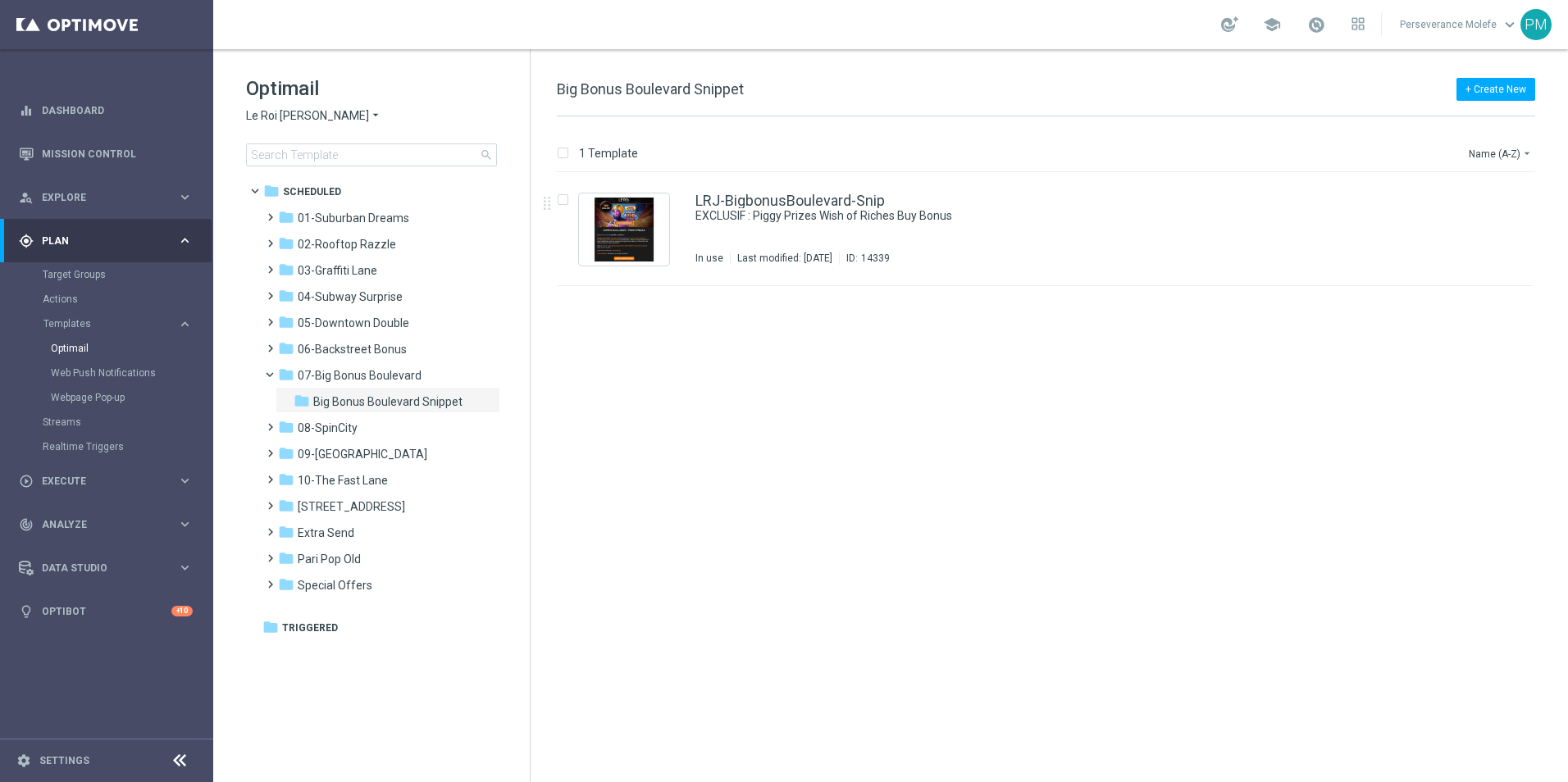
click at [299, 118] on span "Le Roi Johnny" at bounding box center [307, 116] width 123 height 16
click at [0, 0] on span "Casino Joka" at bounding box center [0, 0] width 0 height 0
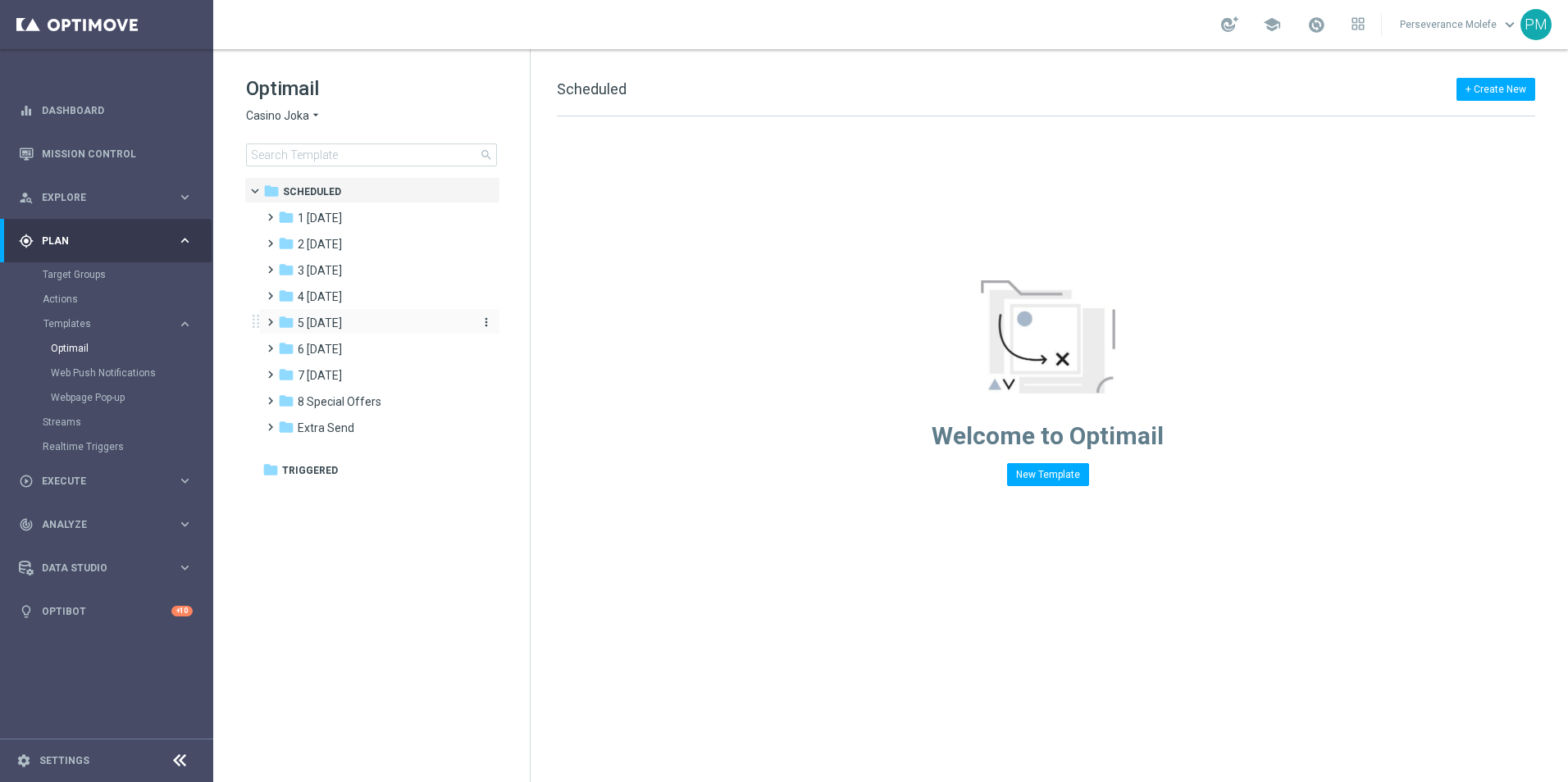
click at [358, 323] on div "folder 5 Saturday" at bounding box center [372, 323] width 188 height 19
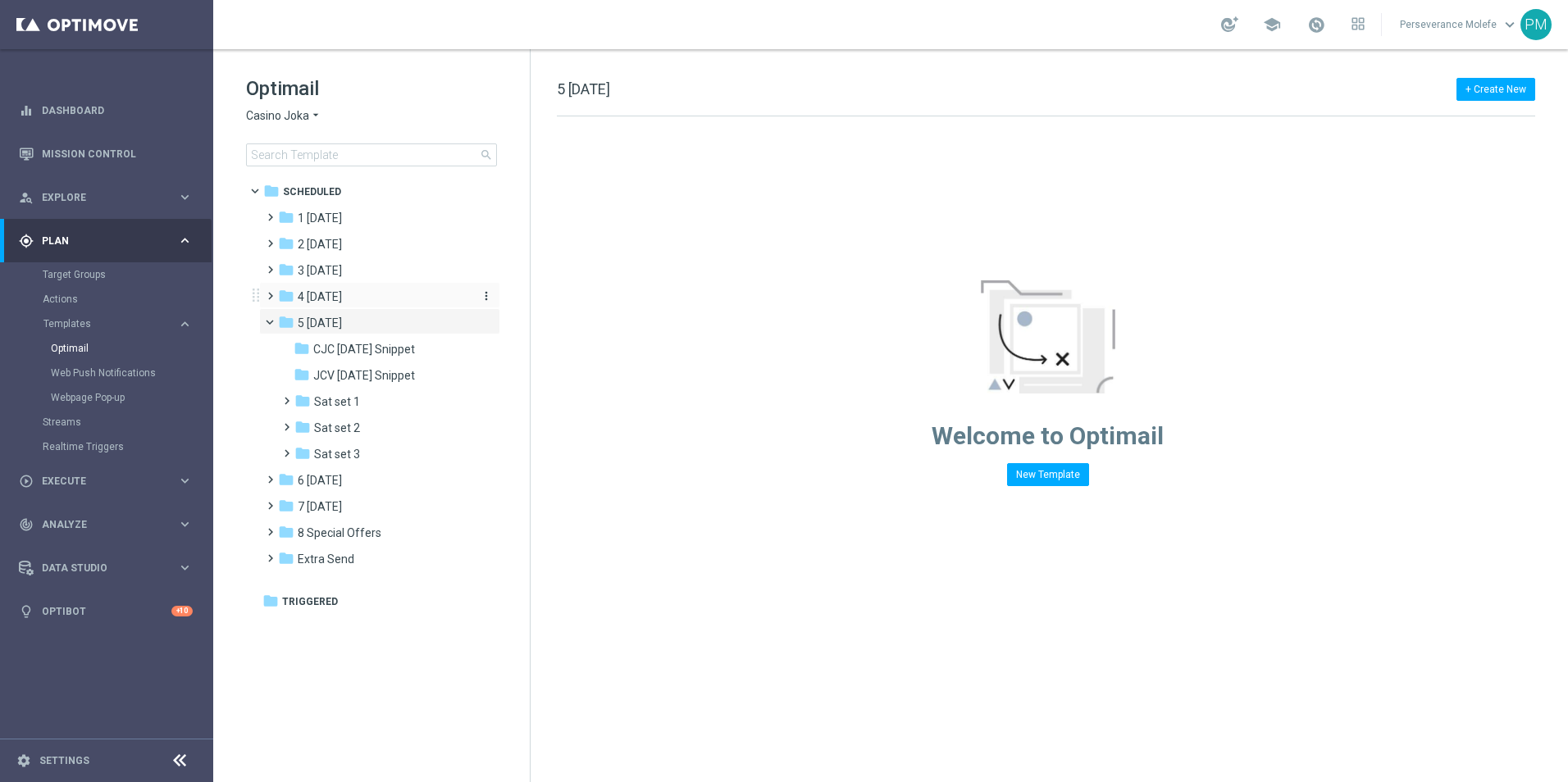
click at [362, 302] on div "folder 4 Friday" at bounding box center [372, 297] width 188 height 19
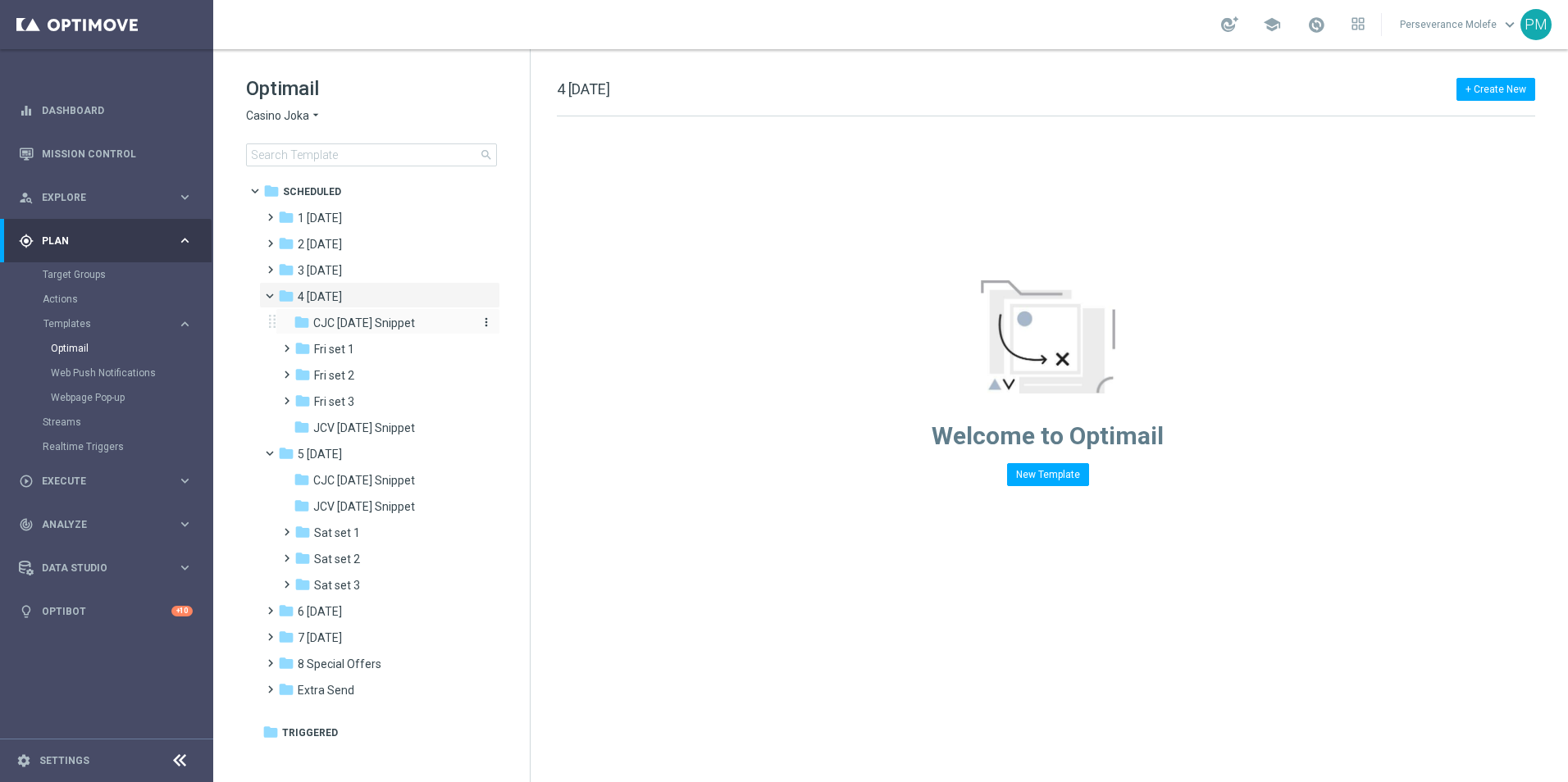
click at [366, 318] on span "CJC Friday Snippet" at bounding box center [364, 323] width 102 height 15
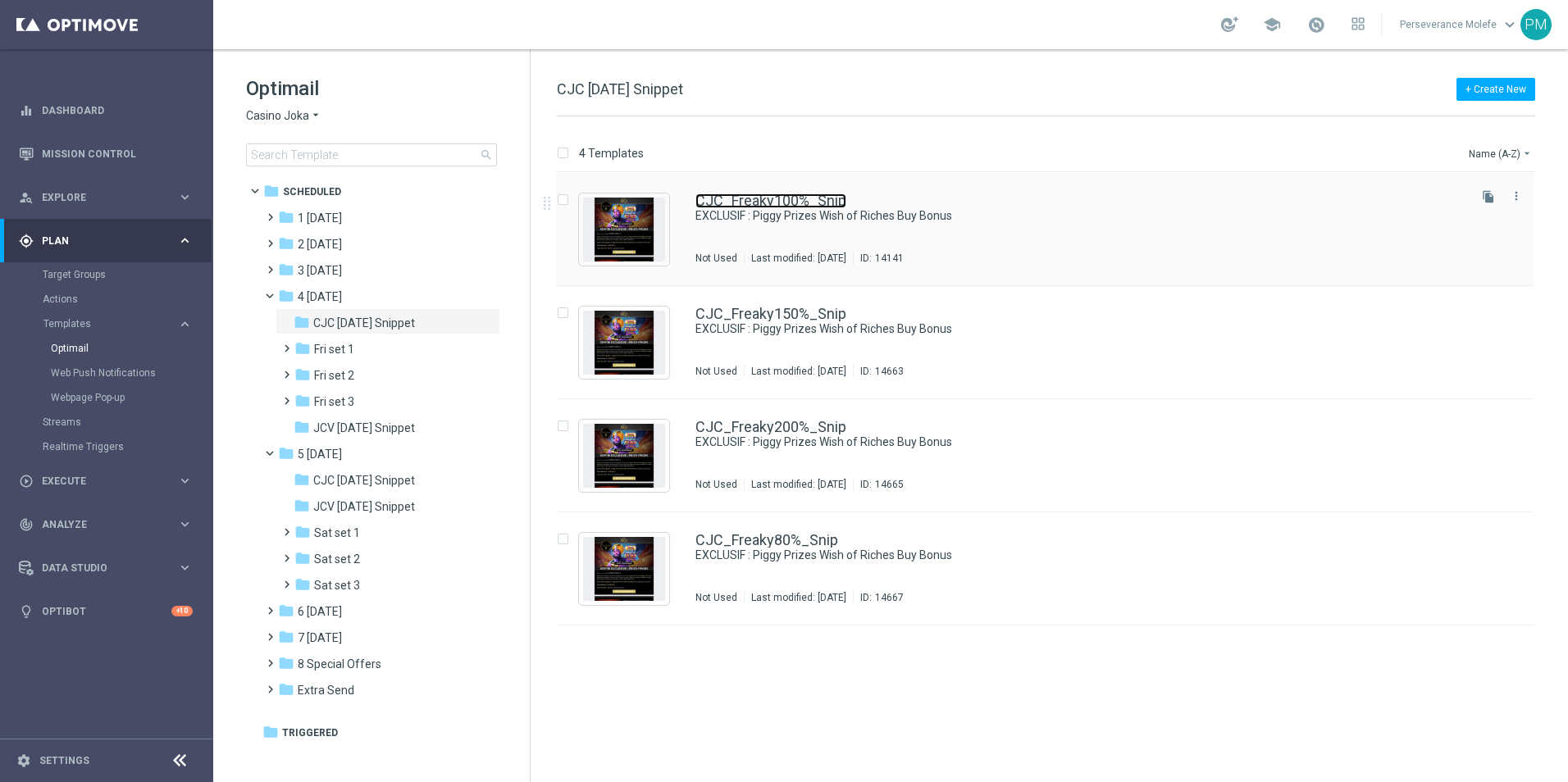
click at [773, 199] on link "CJC_Freaky100%_Snip" at bounding box center [770, 201] width 151 height 15
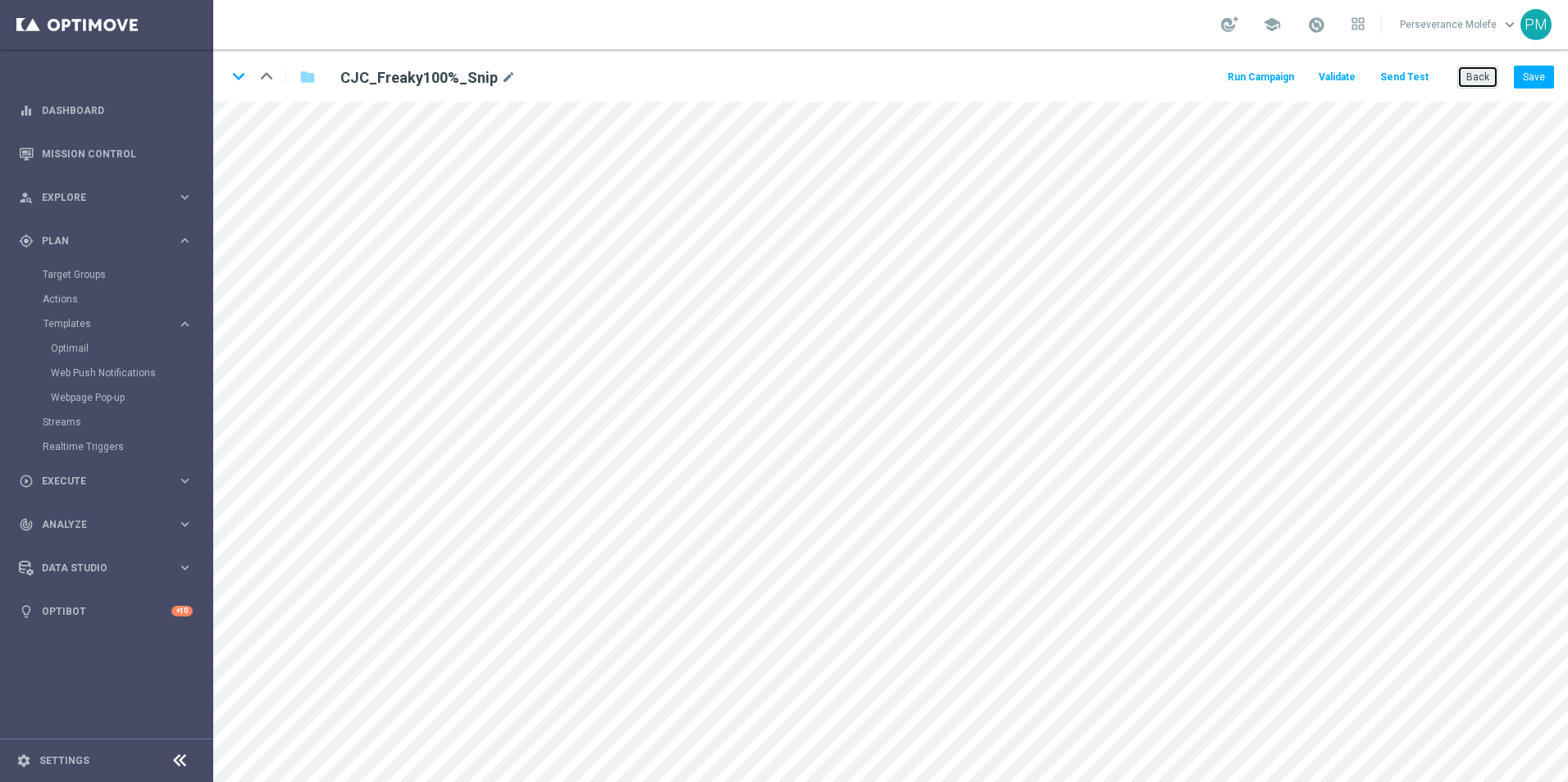
click at [1471, 85] on button "Back" at bounding box center [1477, 77] width 41 height 23
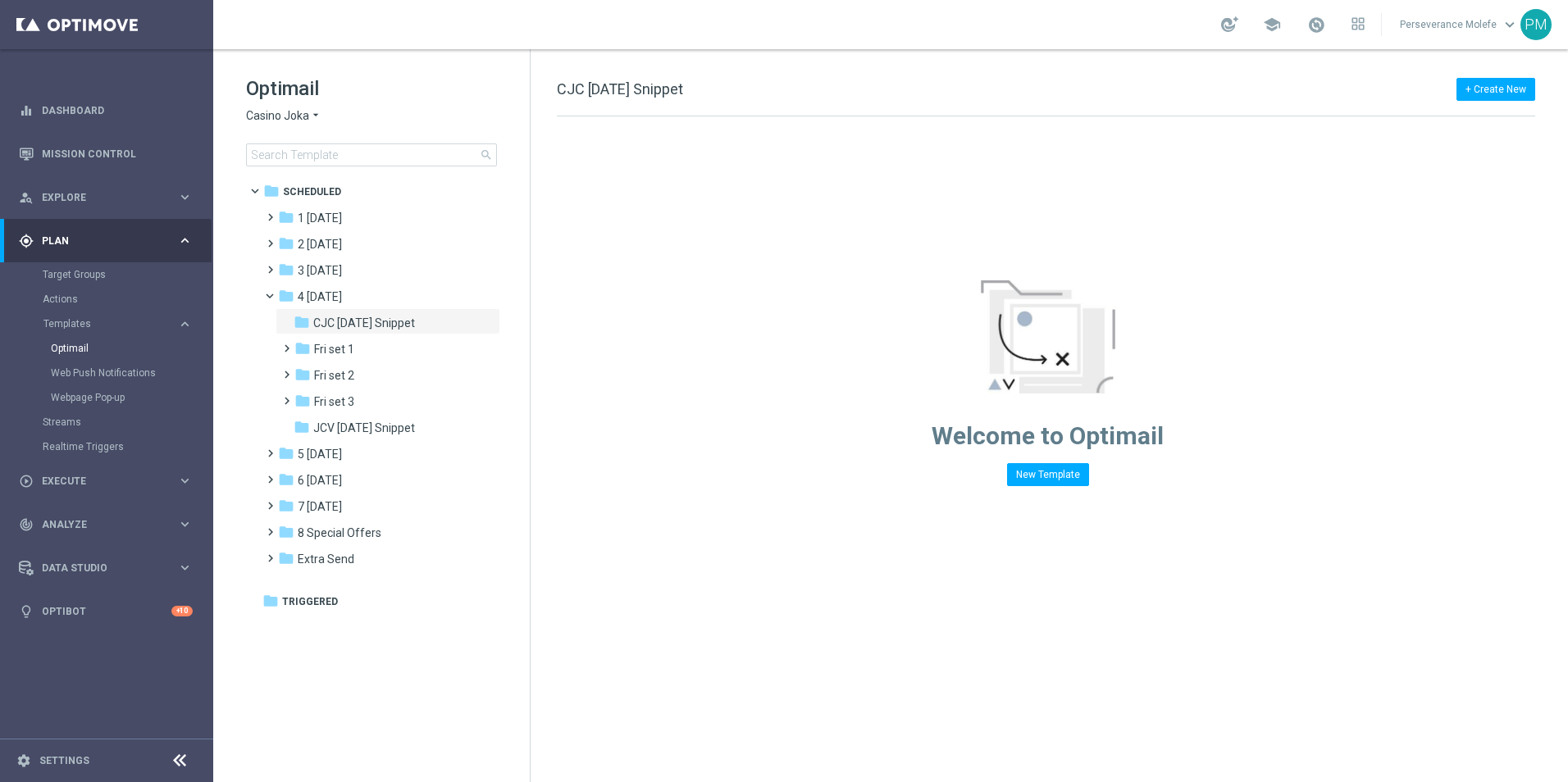
click at [268, 115] on span "Casino Joka" at bounding box center [277, 116] width 63 height 16
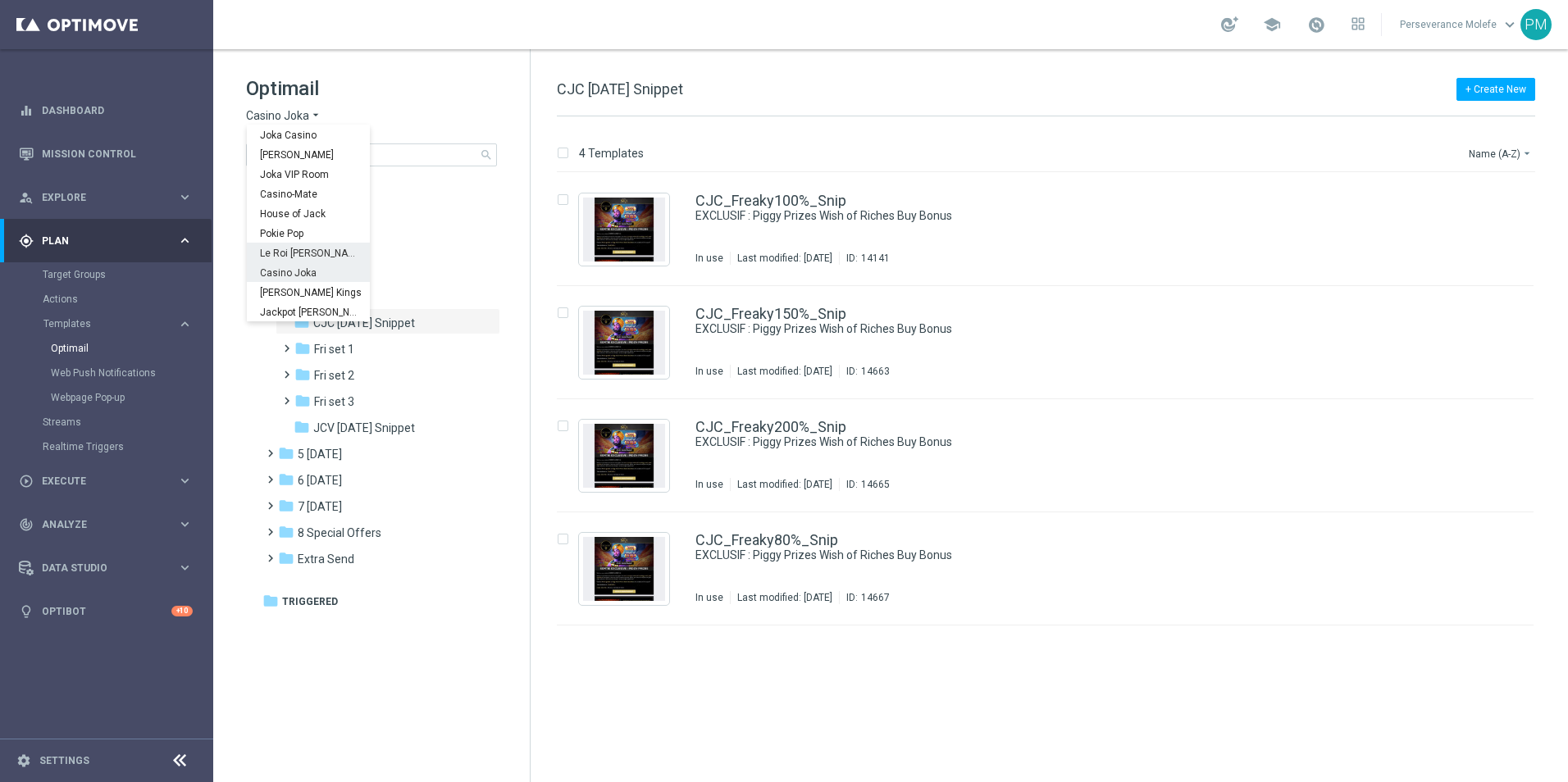
click at [295, 246] on div "Le Roi Johnny" at bounding box center [308, 252] width 123 height 20
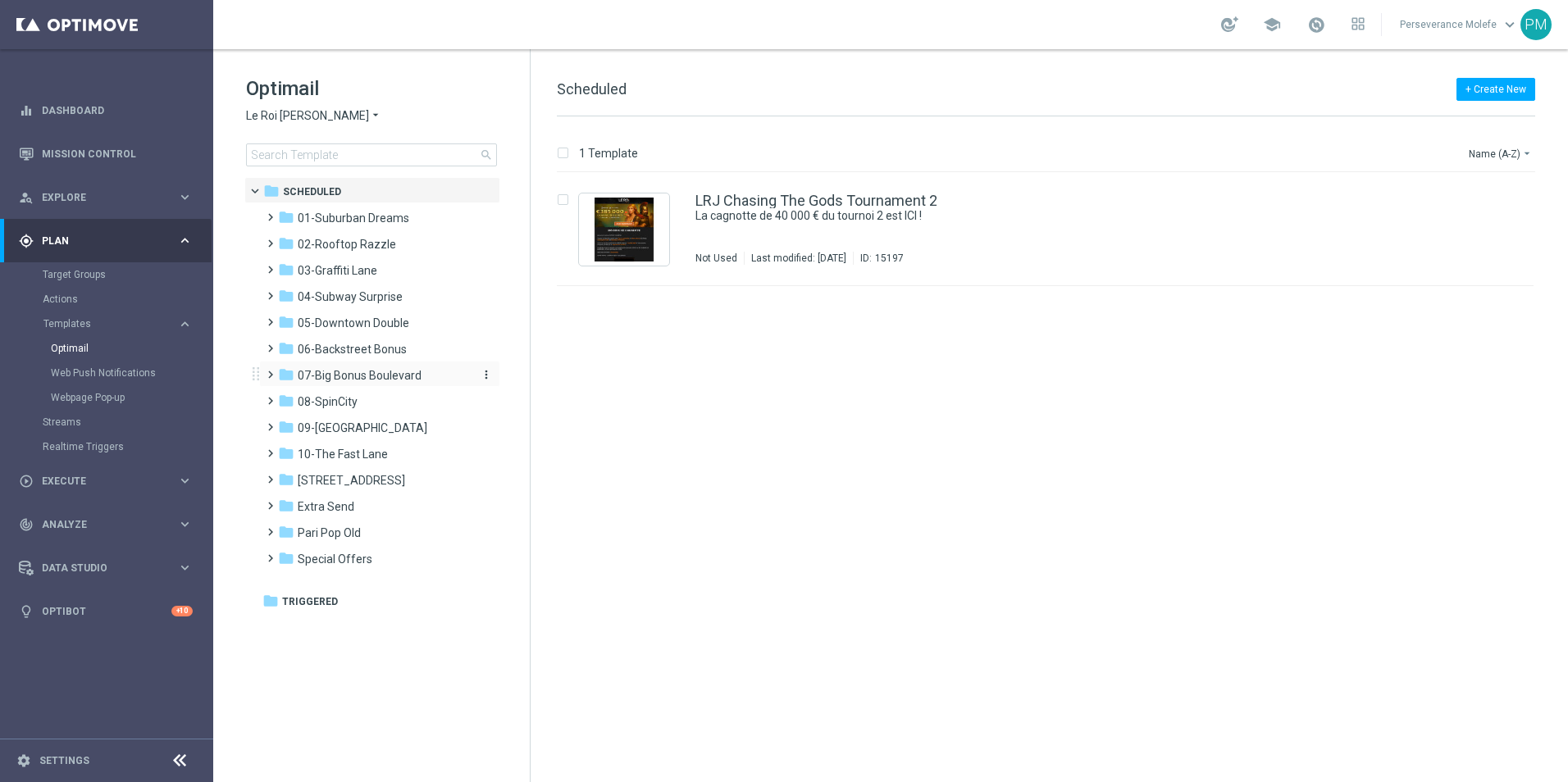
click at [367, 374] on span "07-Big Bonus Boulevard" at bounding box center [359, 375] width 124 height 15
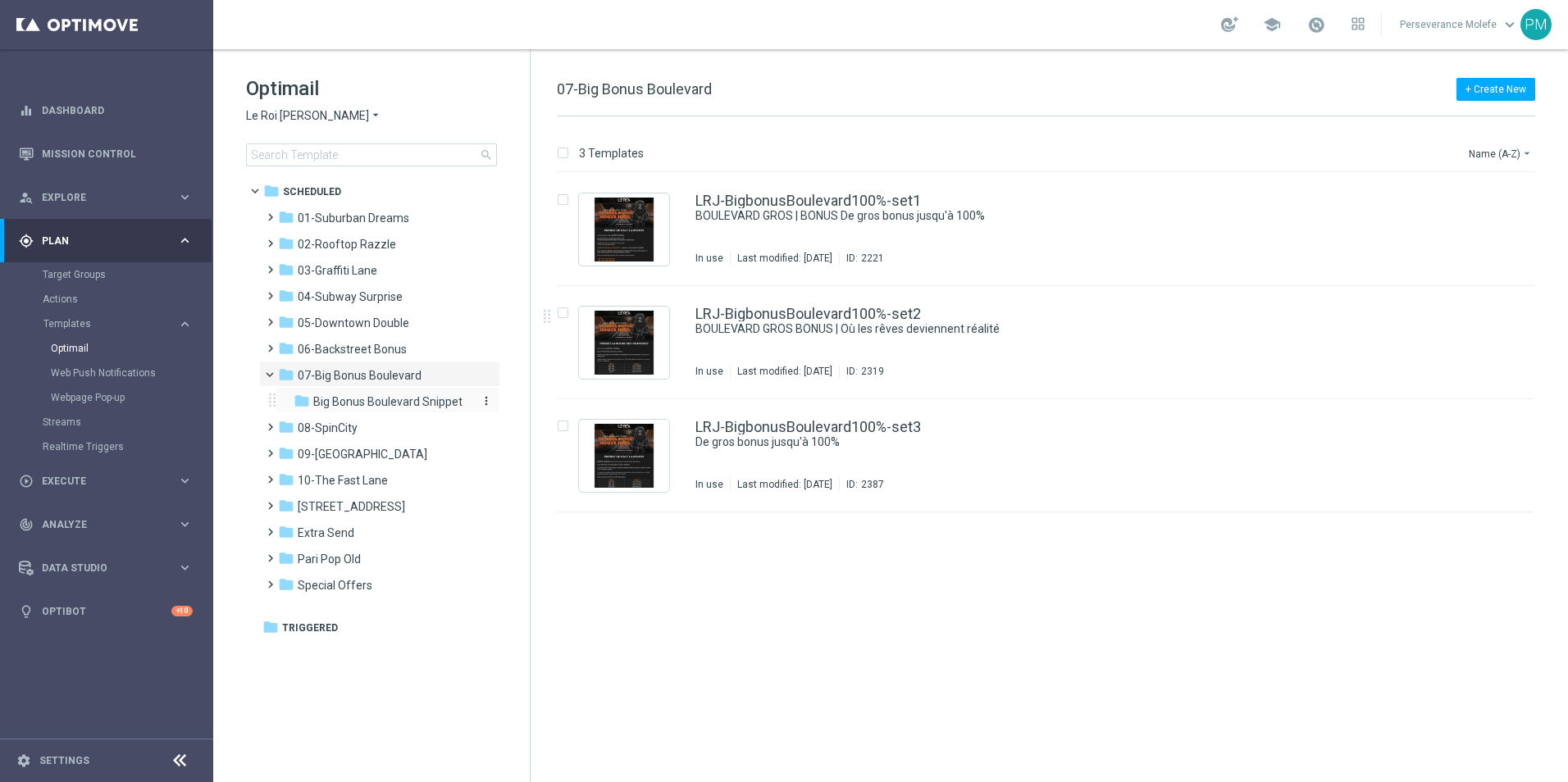
click at [447, 400] on span "Big Bonus Boulevard Snippet" at bounding box center [387, 401] width 149 height 15
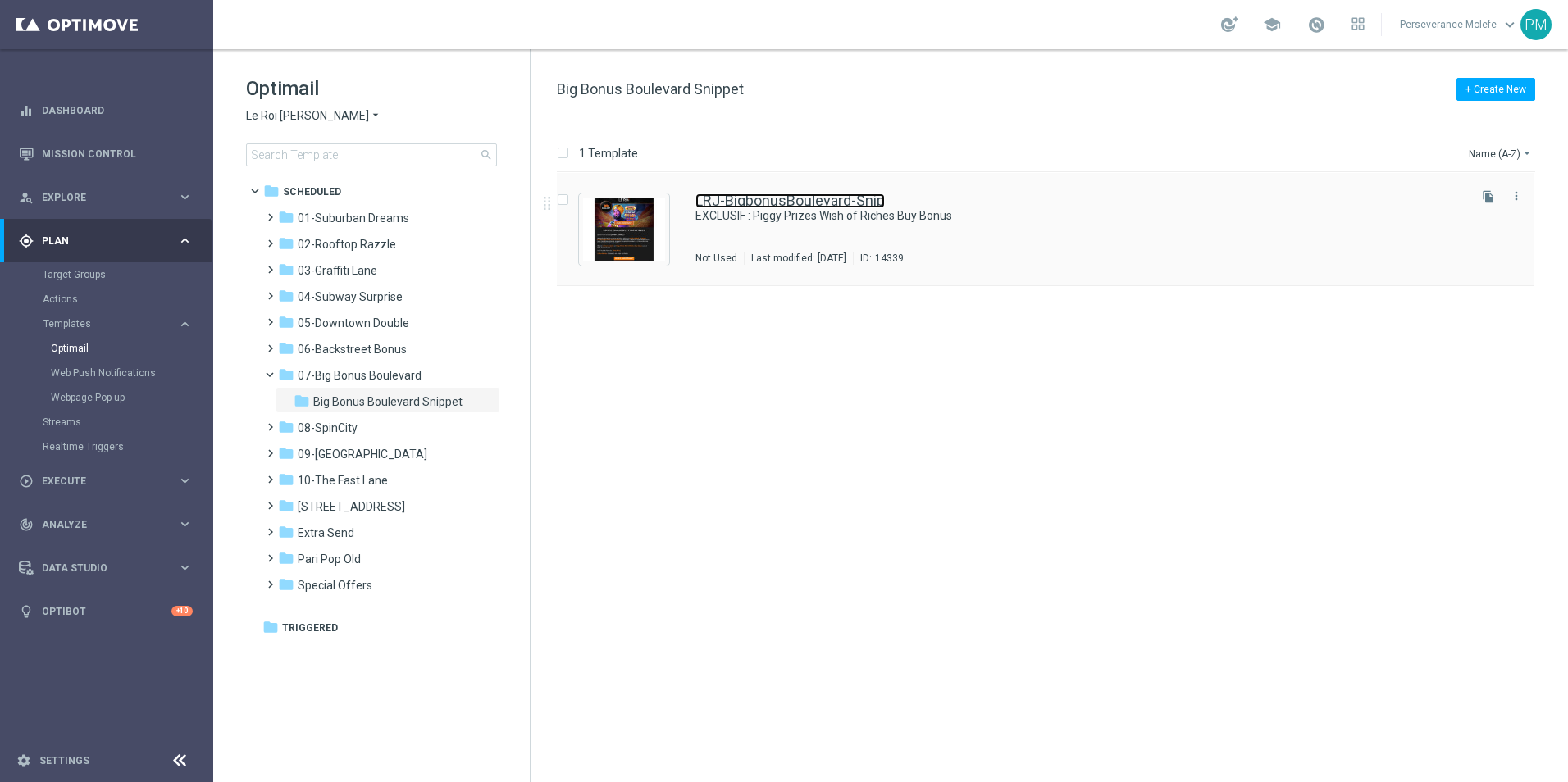
click at [883, 203] on link "LRJ-BigbonusBoulevard-Snip" at bounding box center [789, 201] width 189 height 15
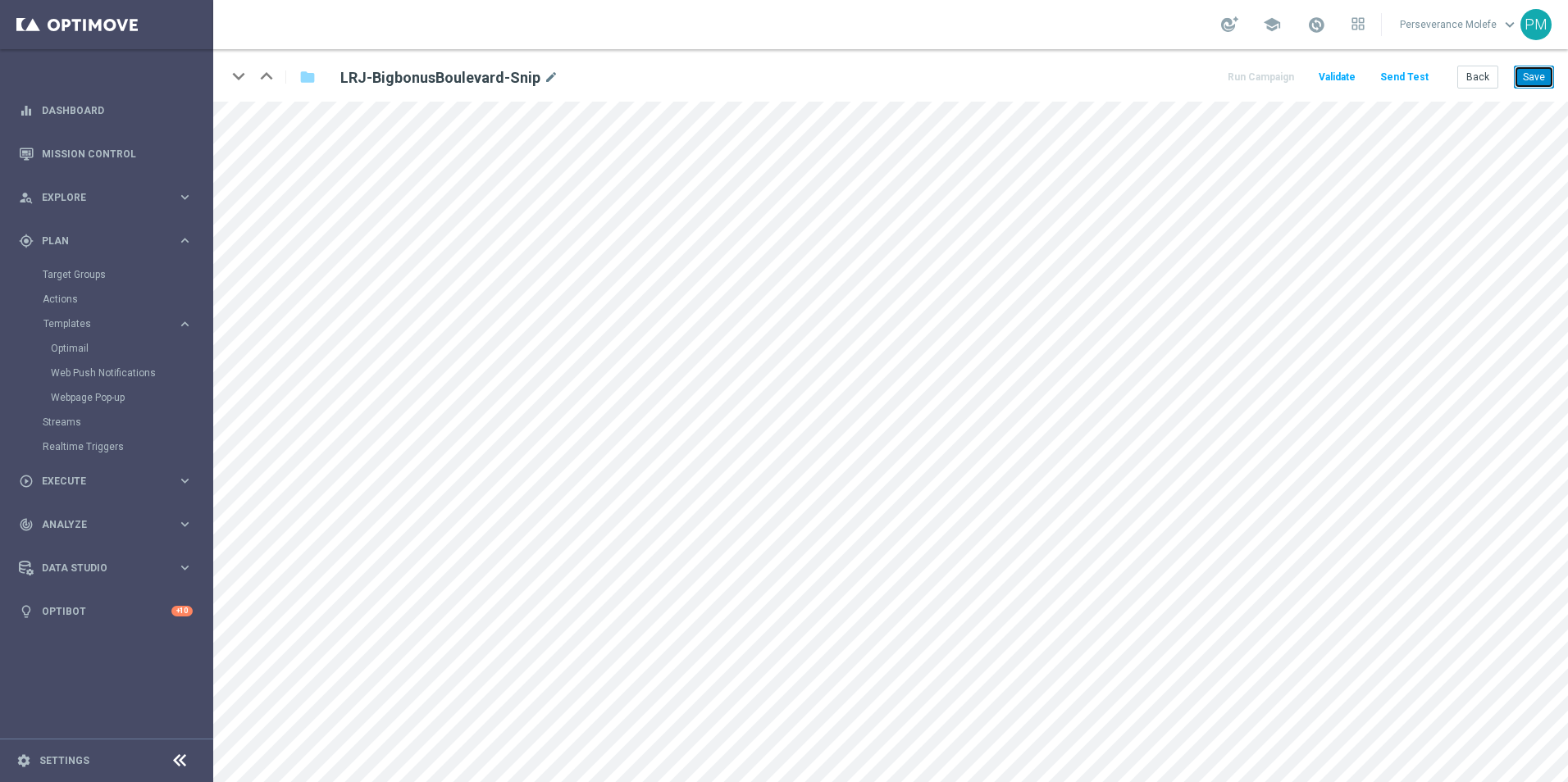
click at [1529, 78] on button "Save" at bounding box center [1534, 77] width 40 height 23
click at [1521, 81] on button "Save" at bounding box center [1534, 77] width 40 height 23
click at [1491, 78] on button "Back" at bounding box center [1477, 77] width 41 height 23
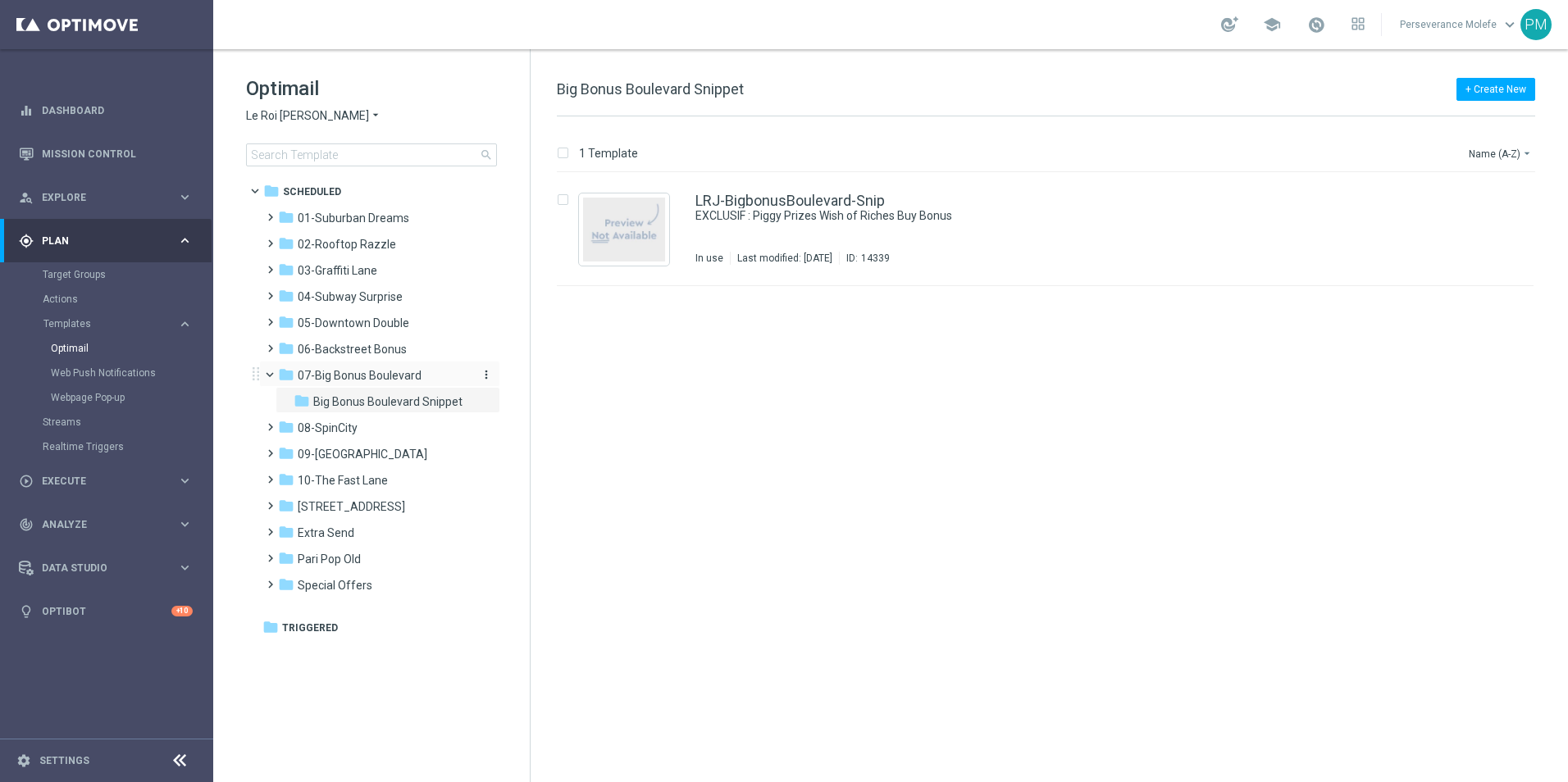
click at [390, 382] on span "07-Big Bonus Boulevard" at bounding box center [359, 375] width 124 height 15
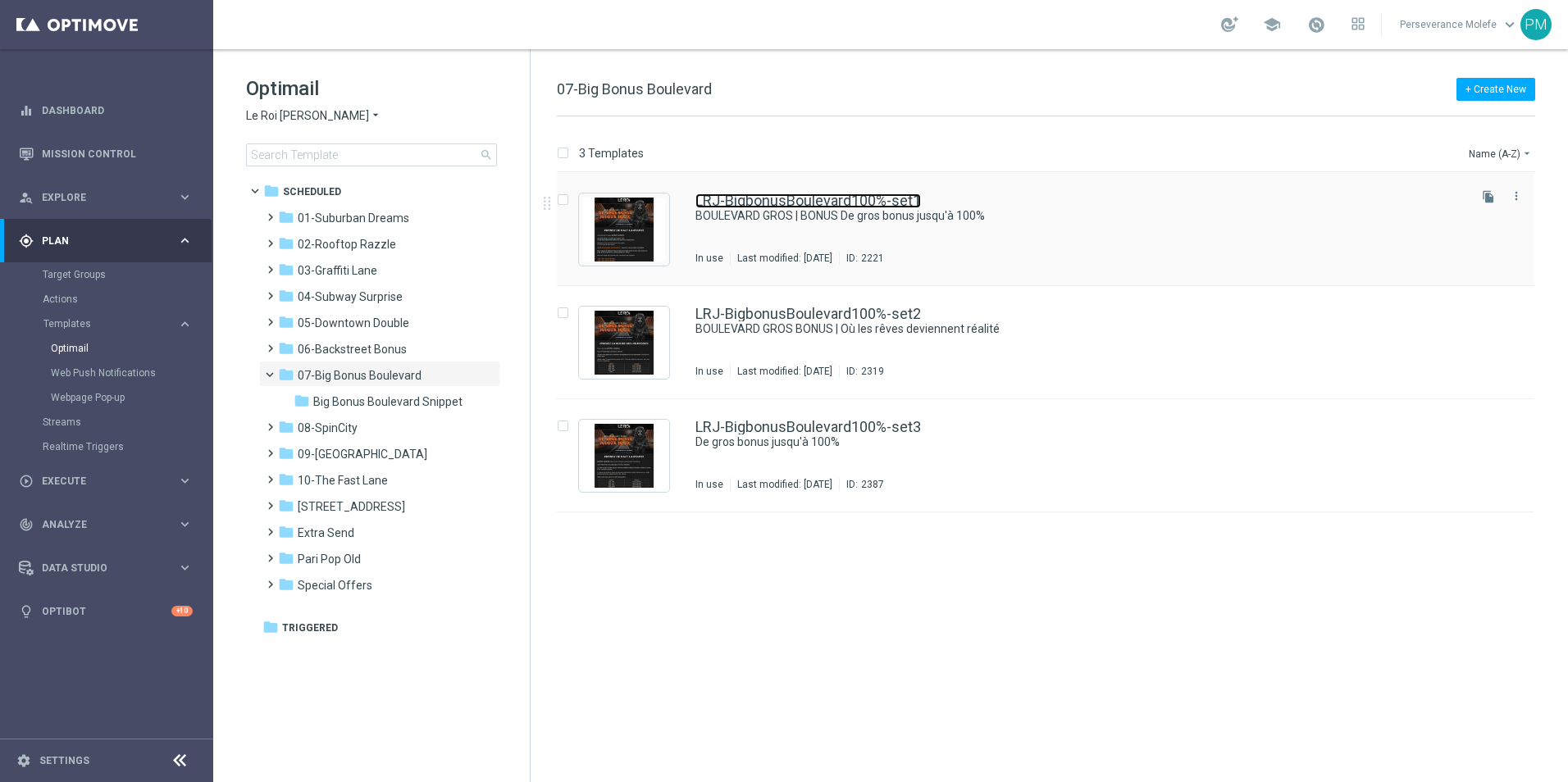
click at [853, 195] on link "LRJ-BigbonusBoulevard100%-set1" at bounding box center [808, 201] width 226 height 15
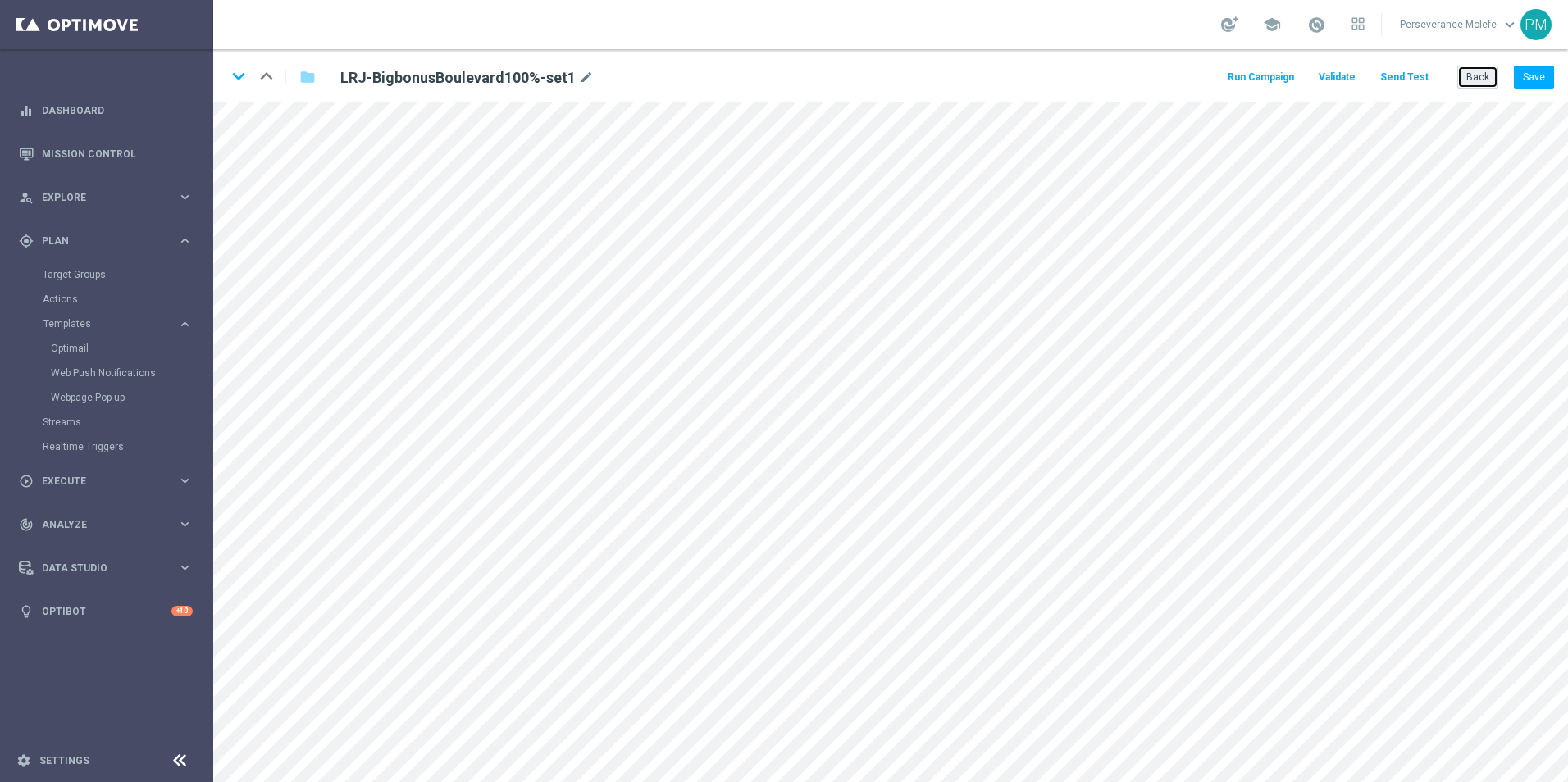
click at [1467, 78] on button "Back" at bounding box center [1477, 77] width 41 height 23
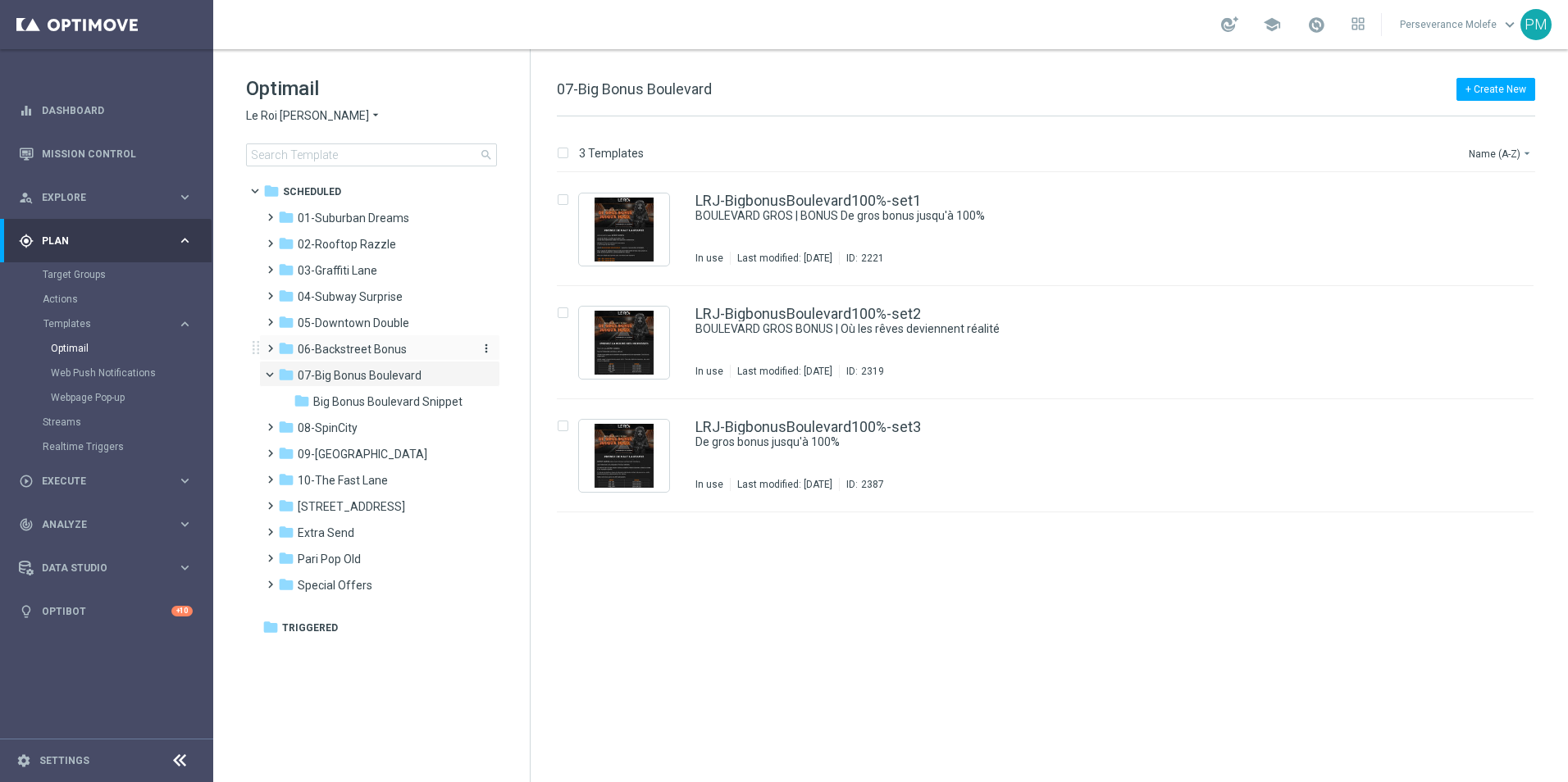
click at [364, 350] on span "06-Backstreet Bonus" at bounding box center [351, 349] width 109 height 15
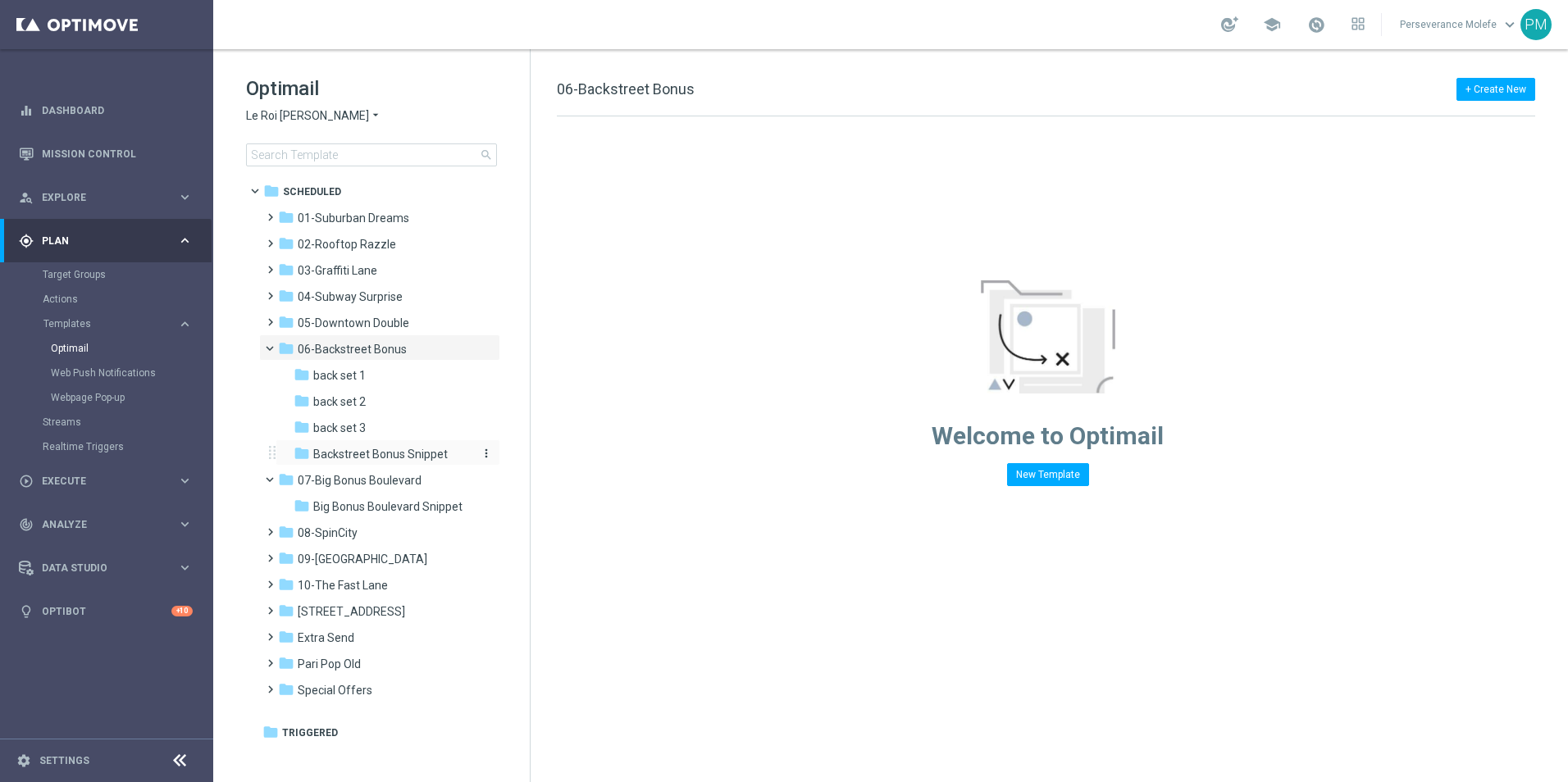
click at [407, 459] on span "Backstreet Bonus Snippet" at bounding box center [380, 453] width 134 height 15
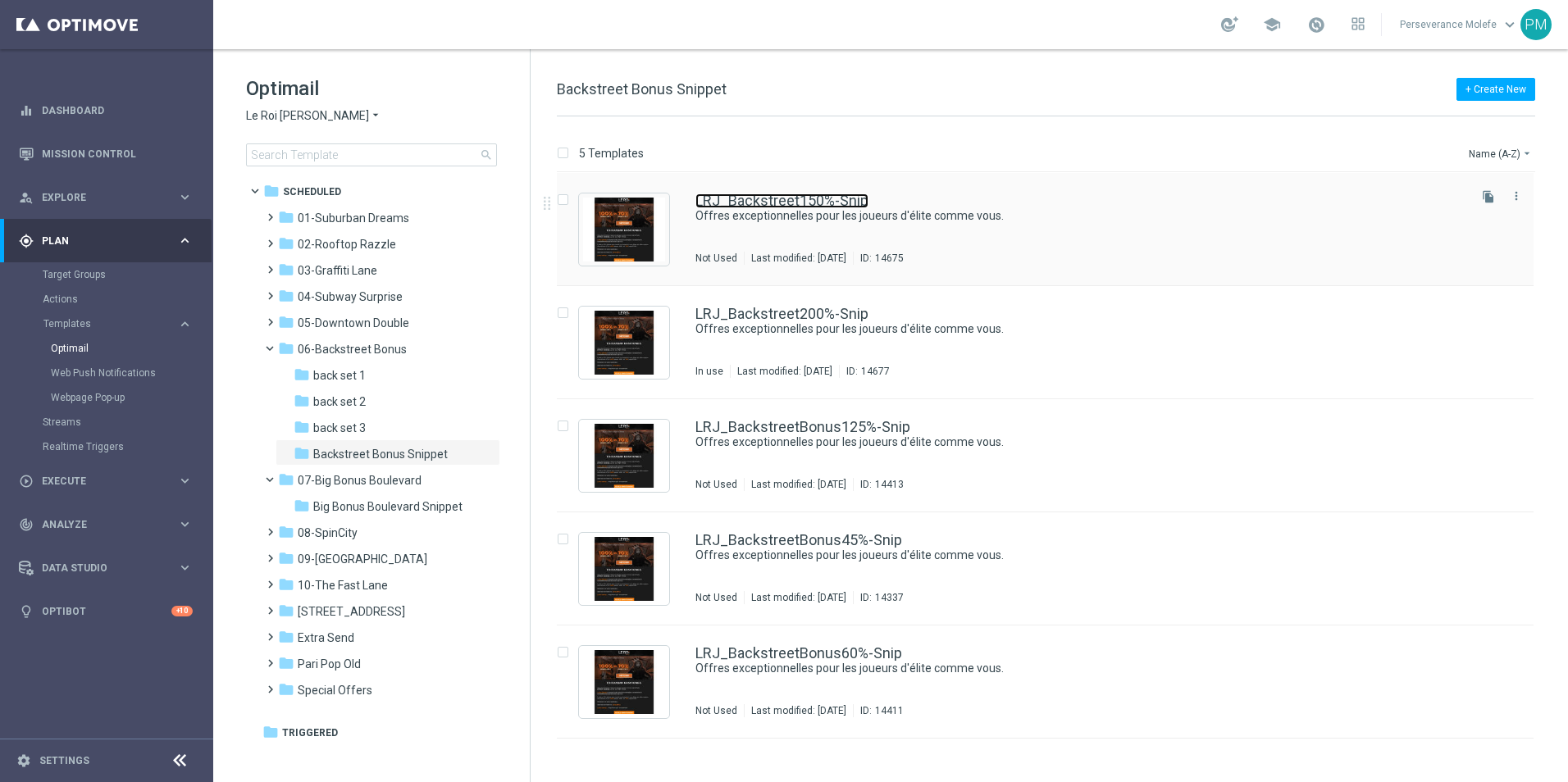
click at [771, 206] on link "LRJ_Backstreet150%-Snip" at bounding box center [781, 201] width 173 height 15
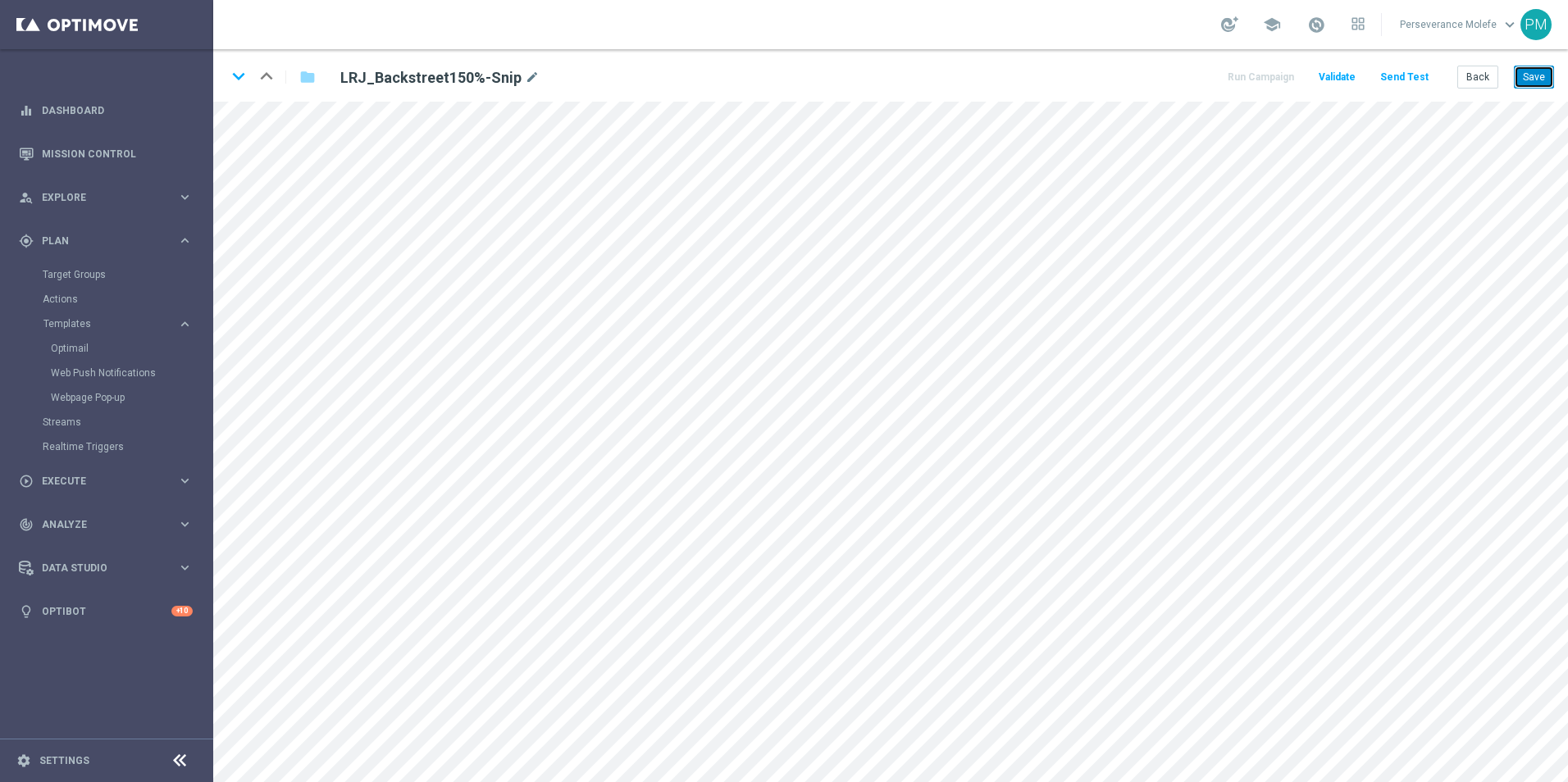
click at [1524, 65] on button "Save" at bounding box center [1534, 77] width 40 height 23
click at [241, 77] on icon "keyboard_arrow_down" at bounding box center [238, 76] width 24 height 24
click at [1534, 80] on button "Save" at bounding box center [1534, 77] width 40 height 23
click at [235, 79] on icon "keyboard_arrow_down" at bounding box center [238, 76] width 24 height 24
click at [1523, 91] on div "keyboard_arrow_down keyboard_arrow_up folder LRJ_BackstreetBonus125%-Snip mode_…" at bounding box center [890, 75] width 1354 height 52
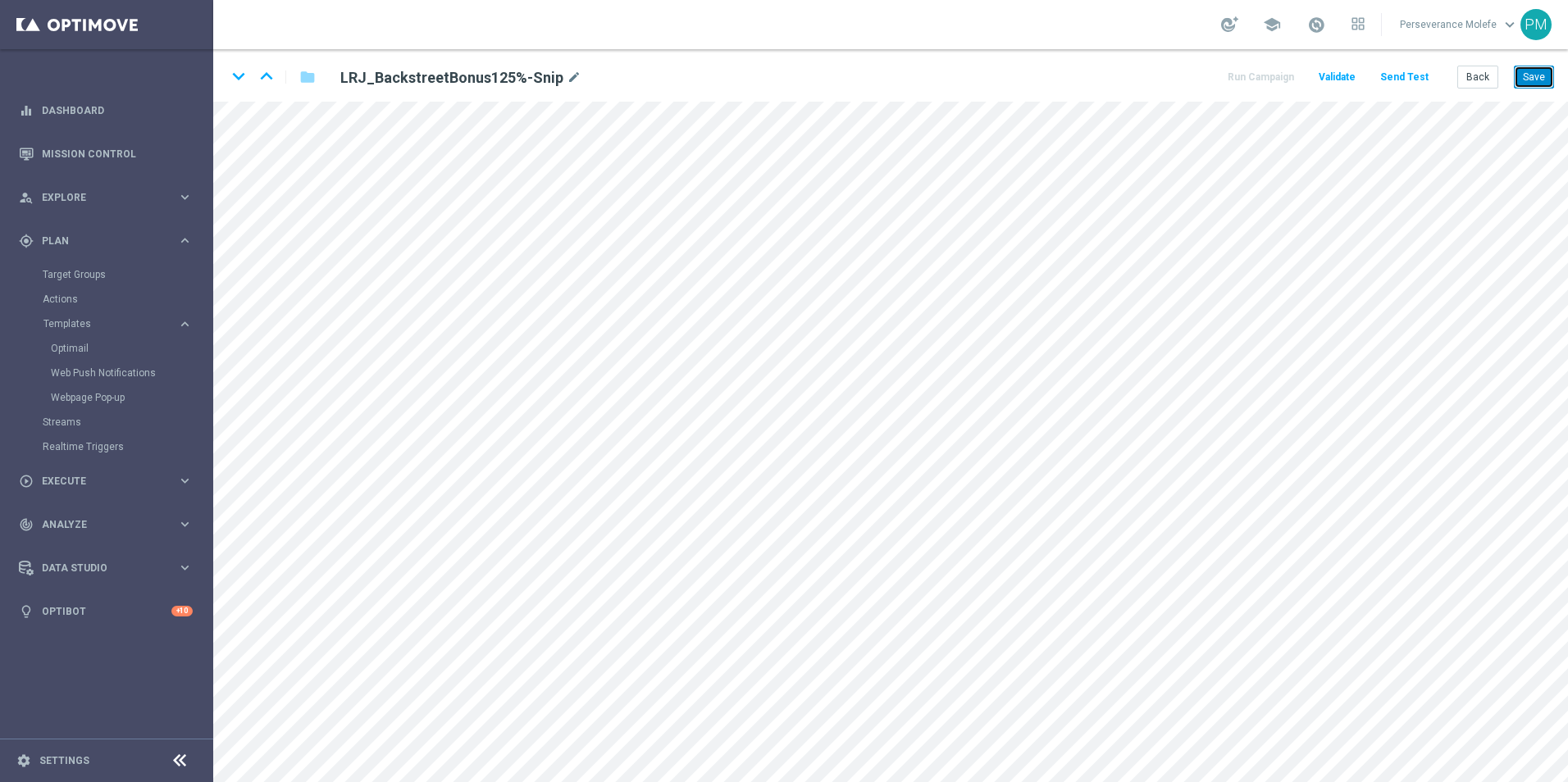
click at [1526, 84] on button "Save" at bounding box center [1534, 77] width 40 height 23
click at [242, 74] on icon "keyboard_arrow_down" at bounding box center [238, 76] width 24 height 24
click at [1544, 88] on button "Save" at bounding box center [1534, 77] width 40 height 23
click at [241, 81] on icon "keyboard_arrow_down" at bounding box center [238, 76] width 24 height 24
click at [1537, 78] on button "Save" at bounding box center [1534, 77] width 40 height 23
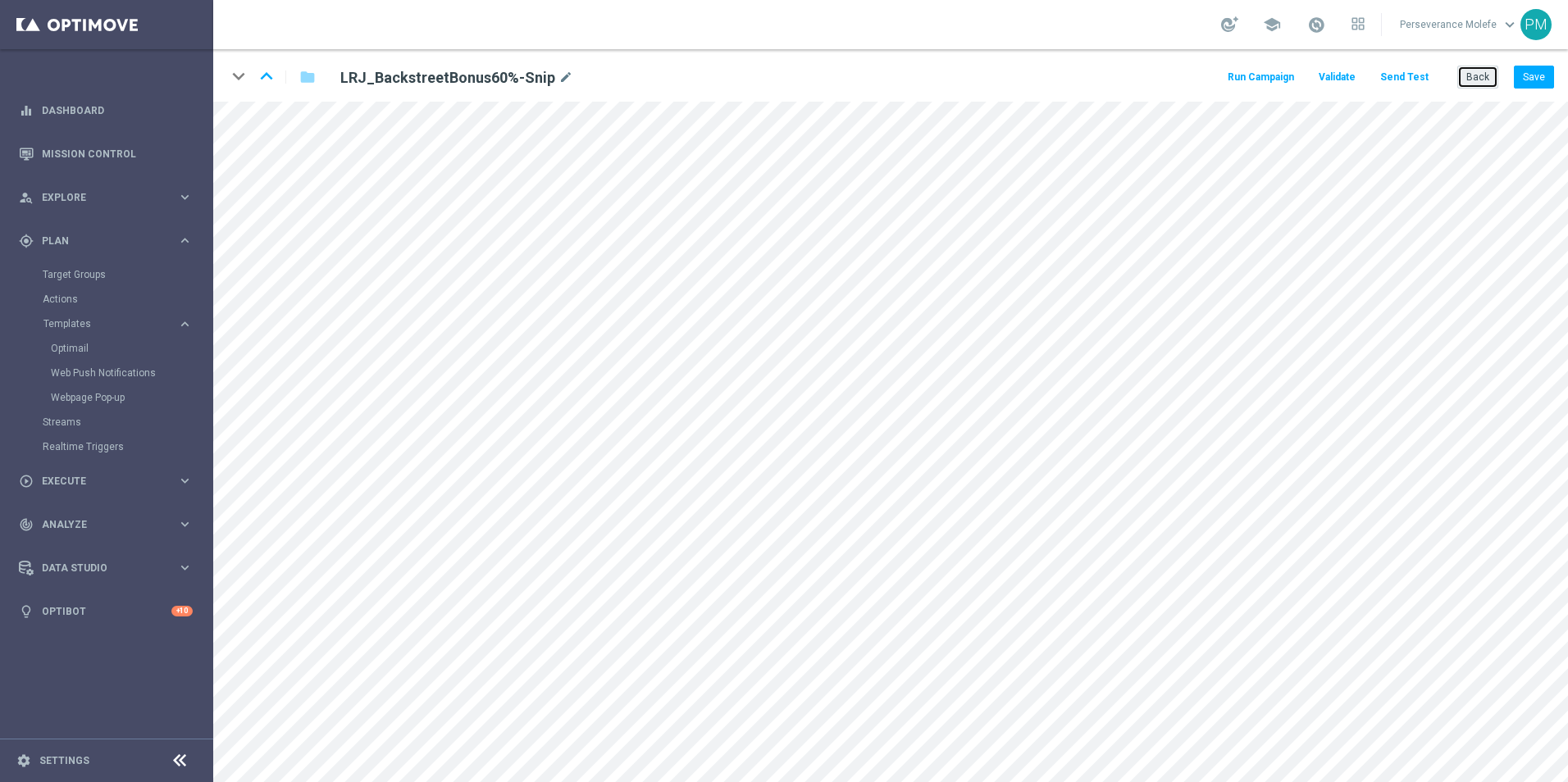
click at [1480, 73] on button "Back" at bounding box center [1477, 77] width 41 height 23
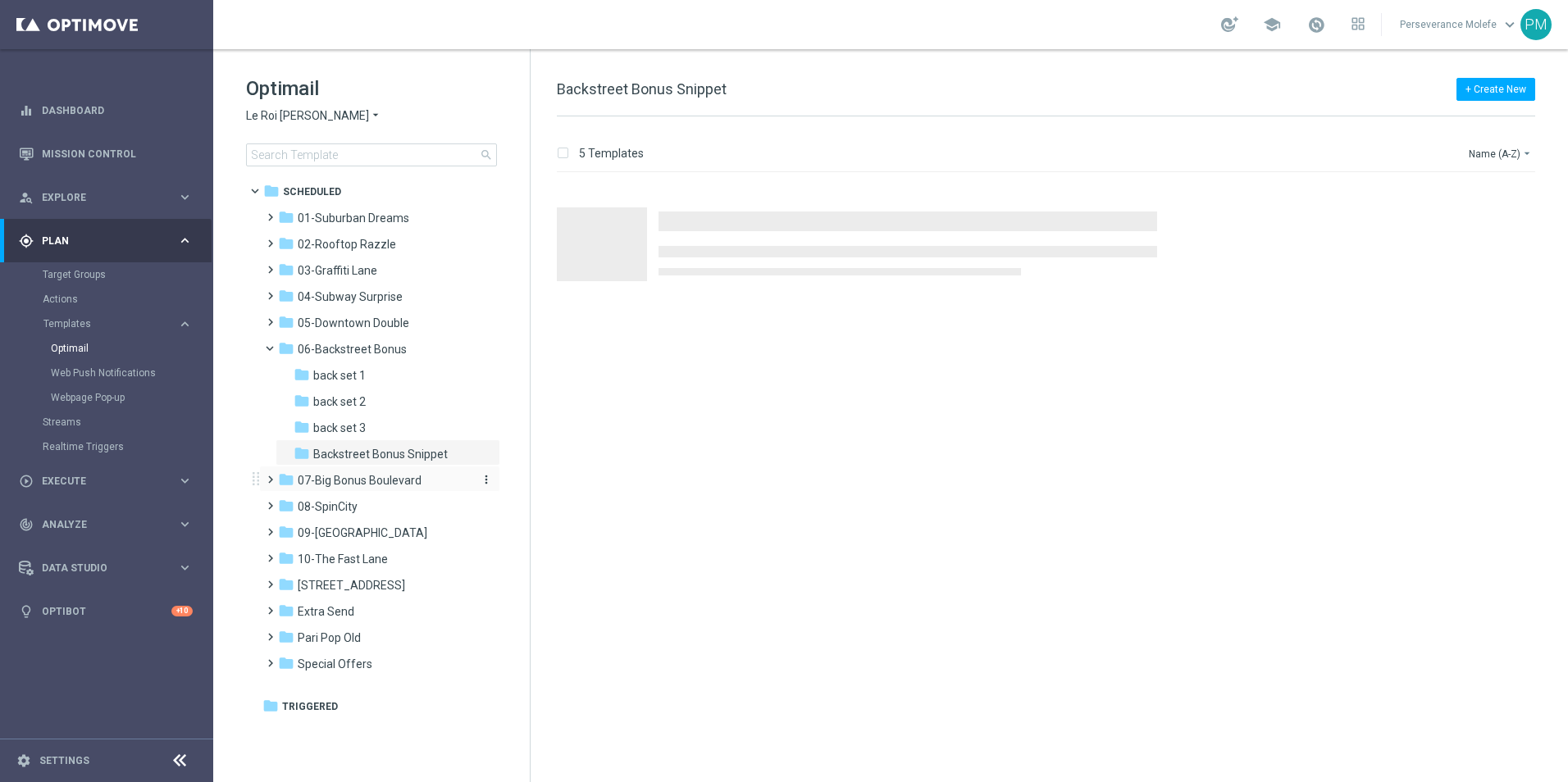
click at [384, 477] on span "07-Big Bonus Boulevard" at bounding box center [359, 479] width 124 height 15
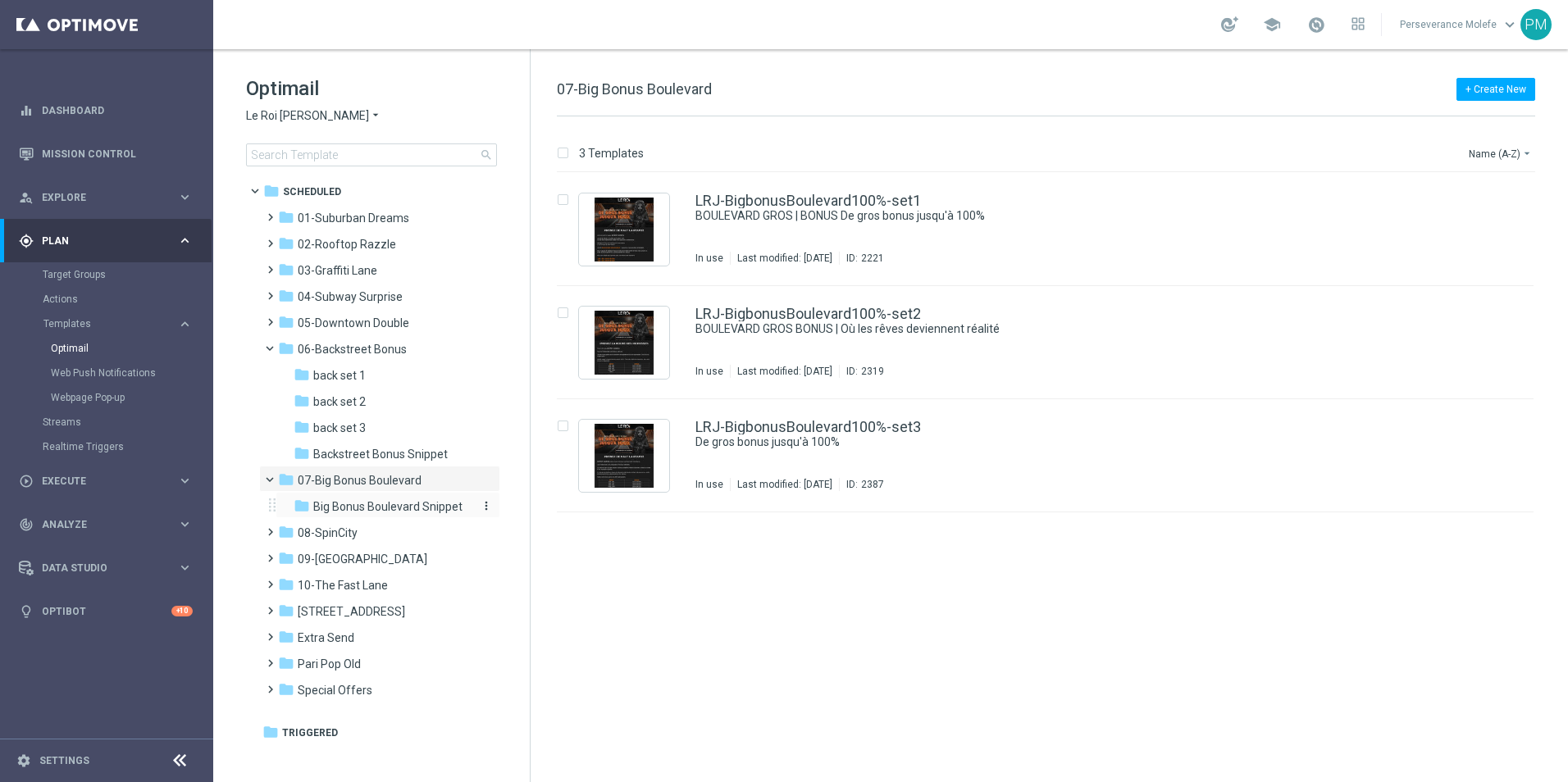
click at [412, 505] on span "Big Bonus Boulevard Snippet" at bounding box center [387, 507] width 149 height 15
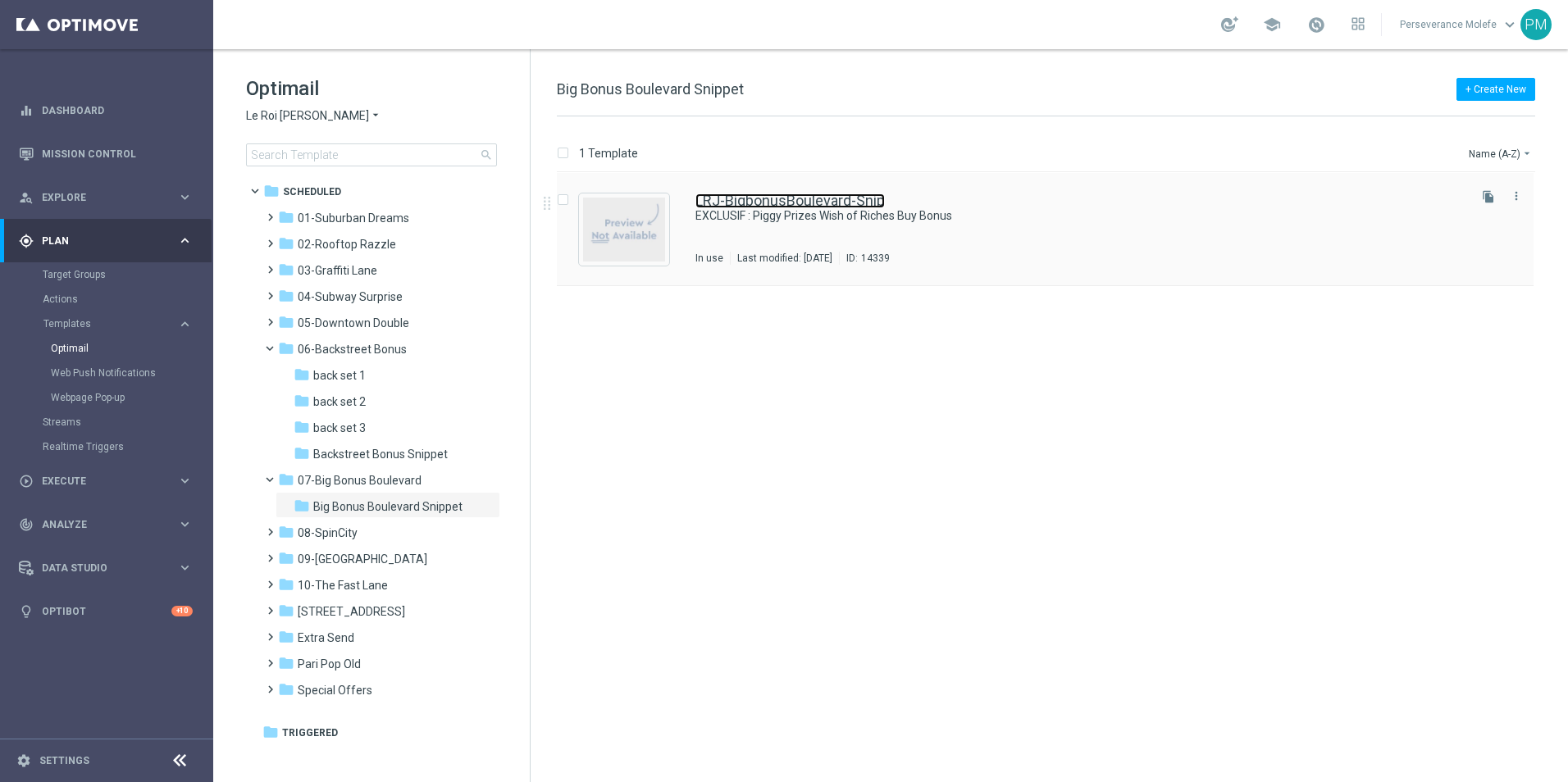
click at [772, 205] on link "LRJ-BigbonusBoulevard-Snip" at bounding box center [789, 201] width 189 height 15
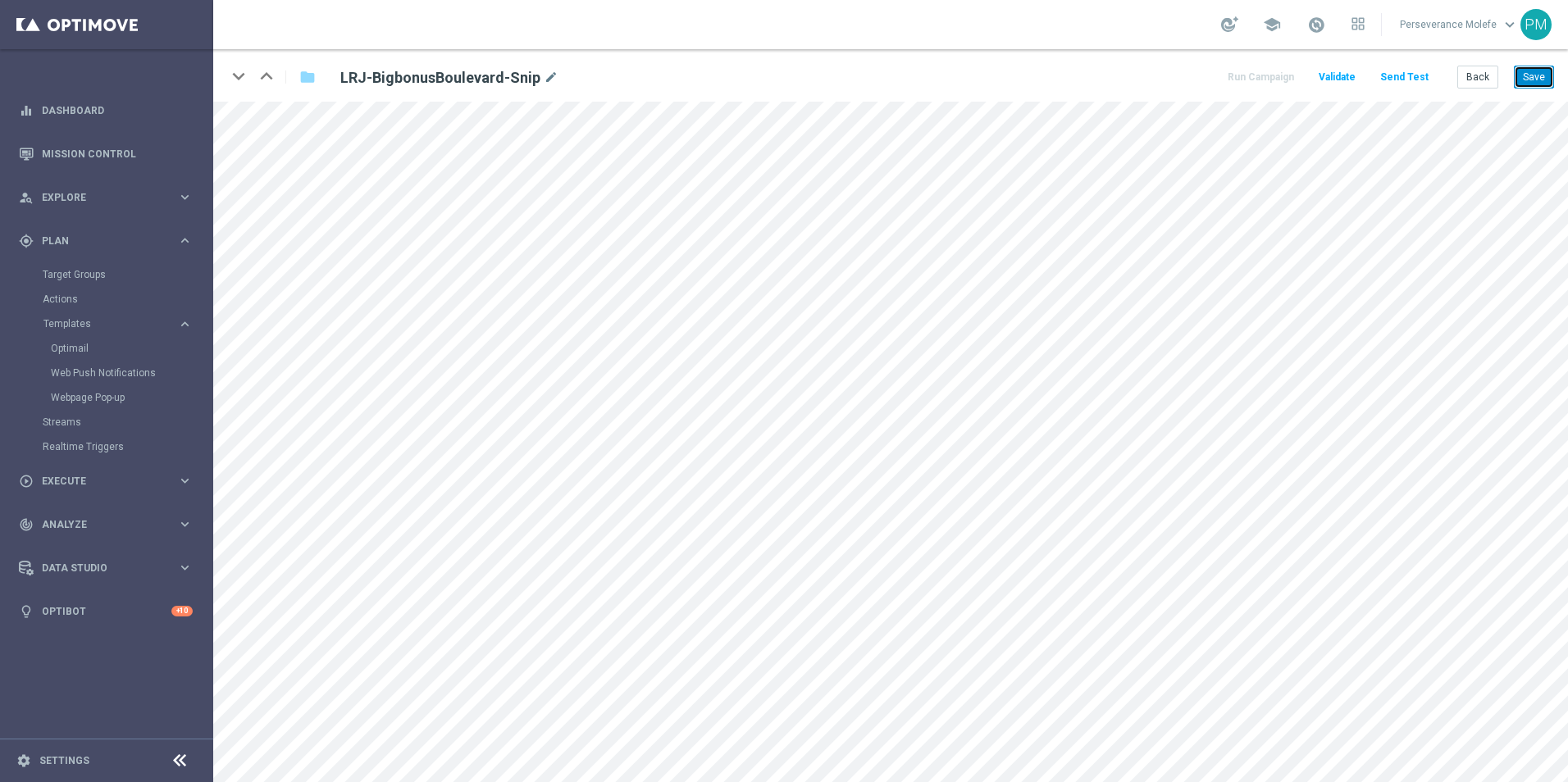
click at [1539, 65] on button "Save" at bounding box center [1534, 77] width 40 height 23
click at [1528, 71] on button "Save" at bounding box center [1534, 77] width 40 height 23
click at [1486, 86] on button "Back" at bounding box center [1477, 77] width 41 height 23
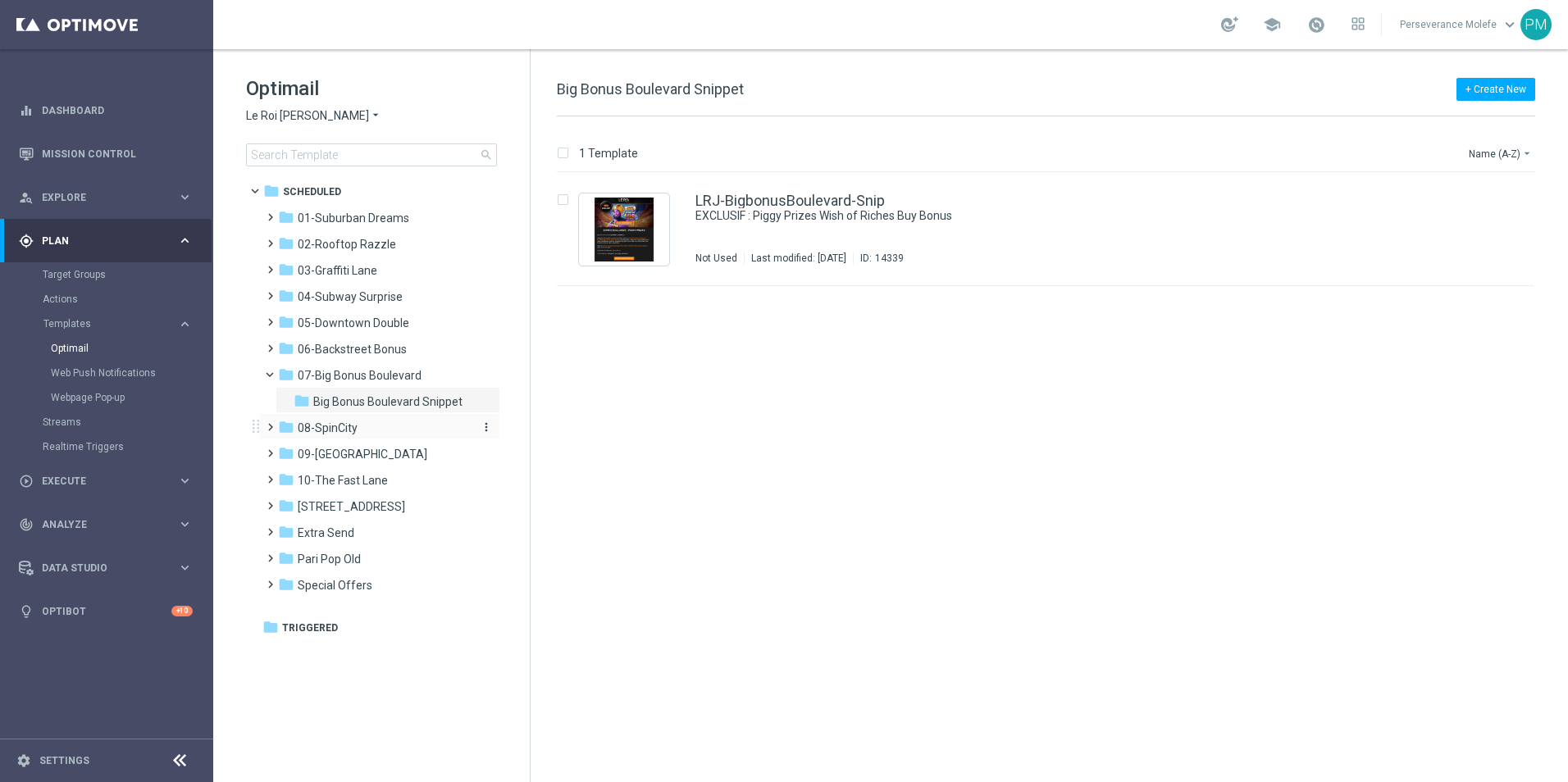
click at [370, 425] on div "folder 08-SpinCity" at bounding box center [372, 428] width 188 height 19
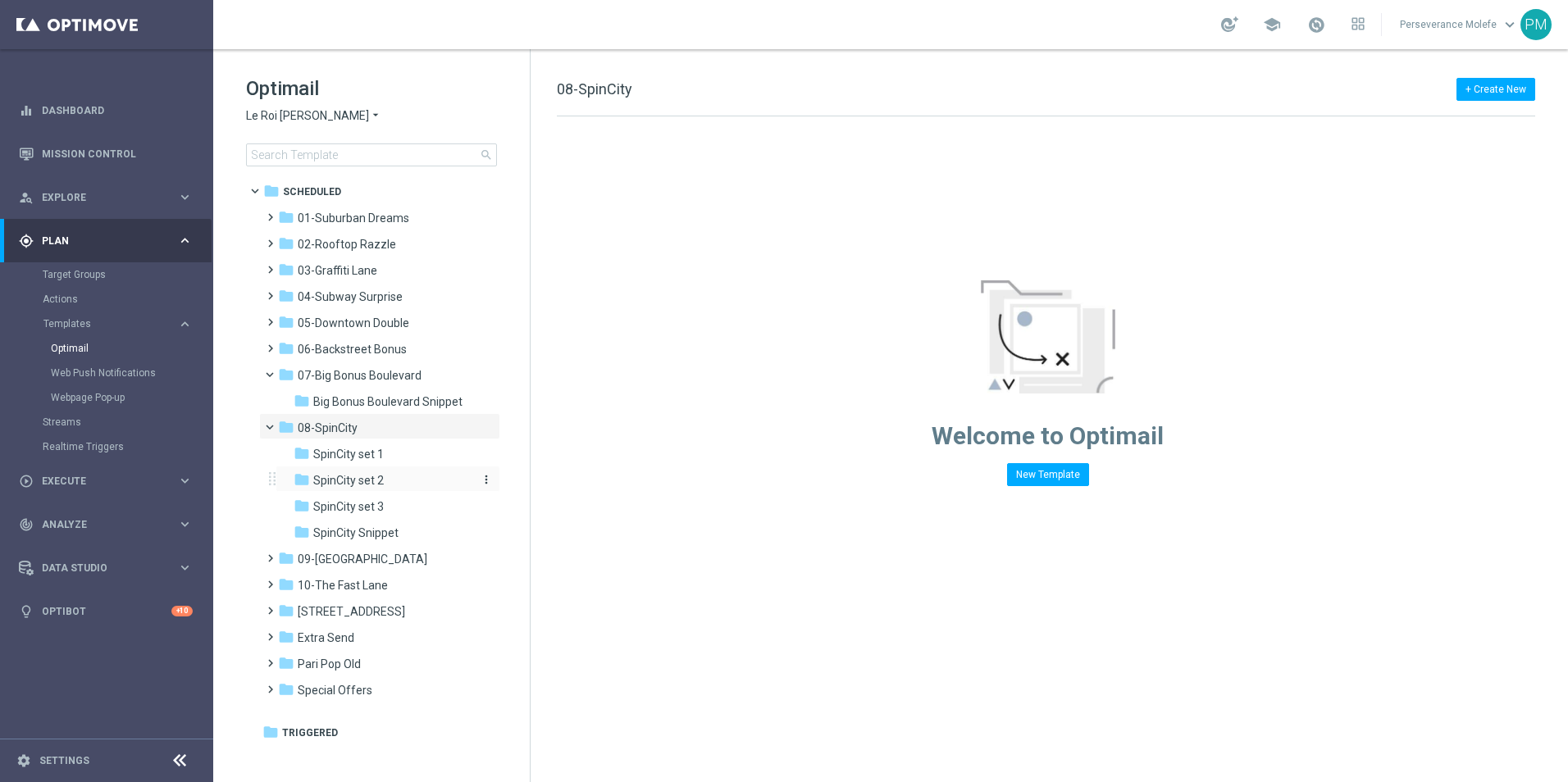
click at [396, 478] on div "folder SpinCity set 2" at bounding box center [381, 481] width 174 height 19
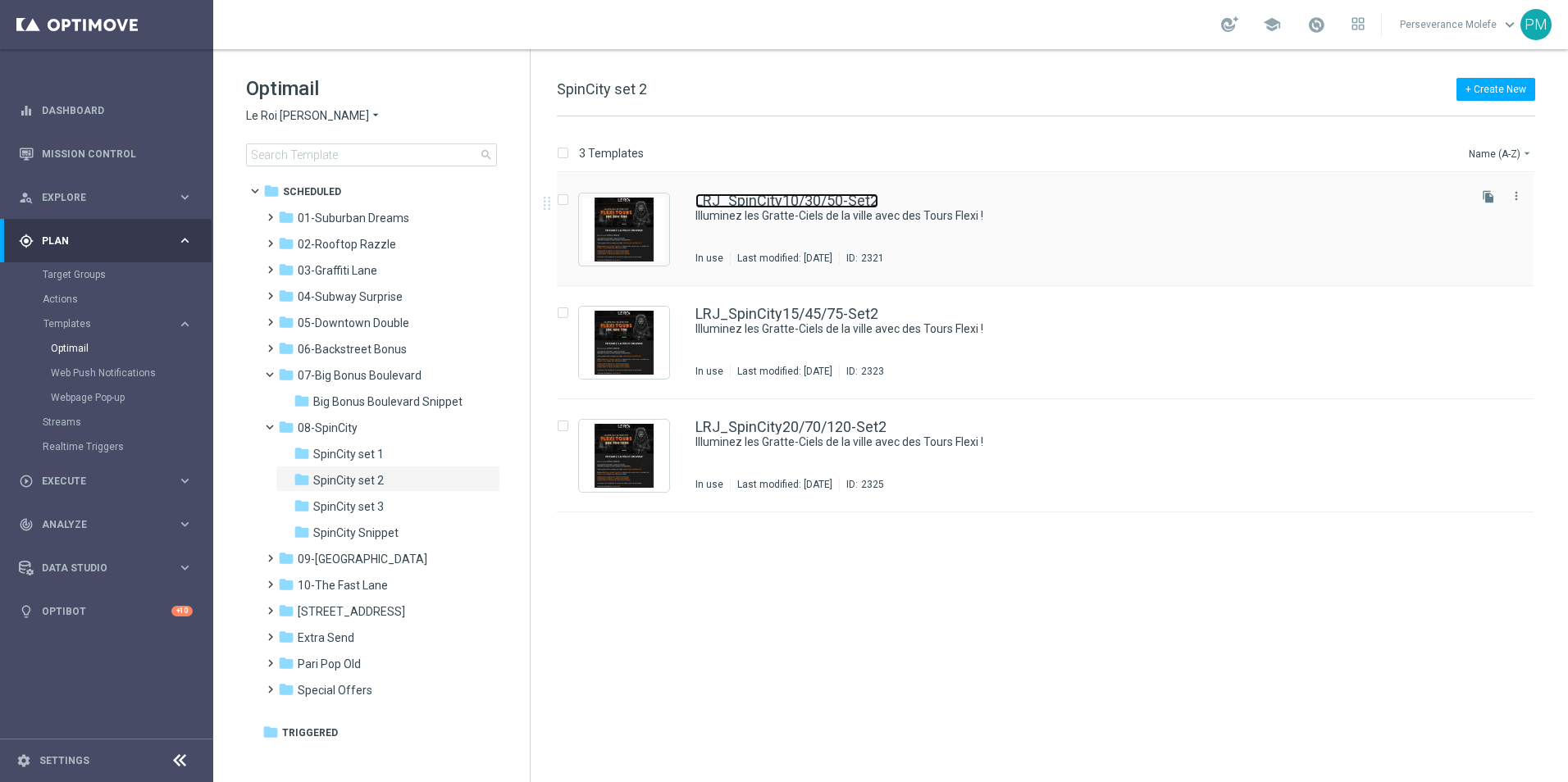
click at [824, 198] on link "LRJ_SpinCity10/30/50-Set2" at bounding box center [787, 201] width 183 height 15
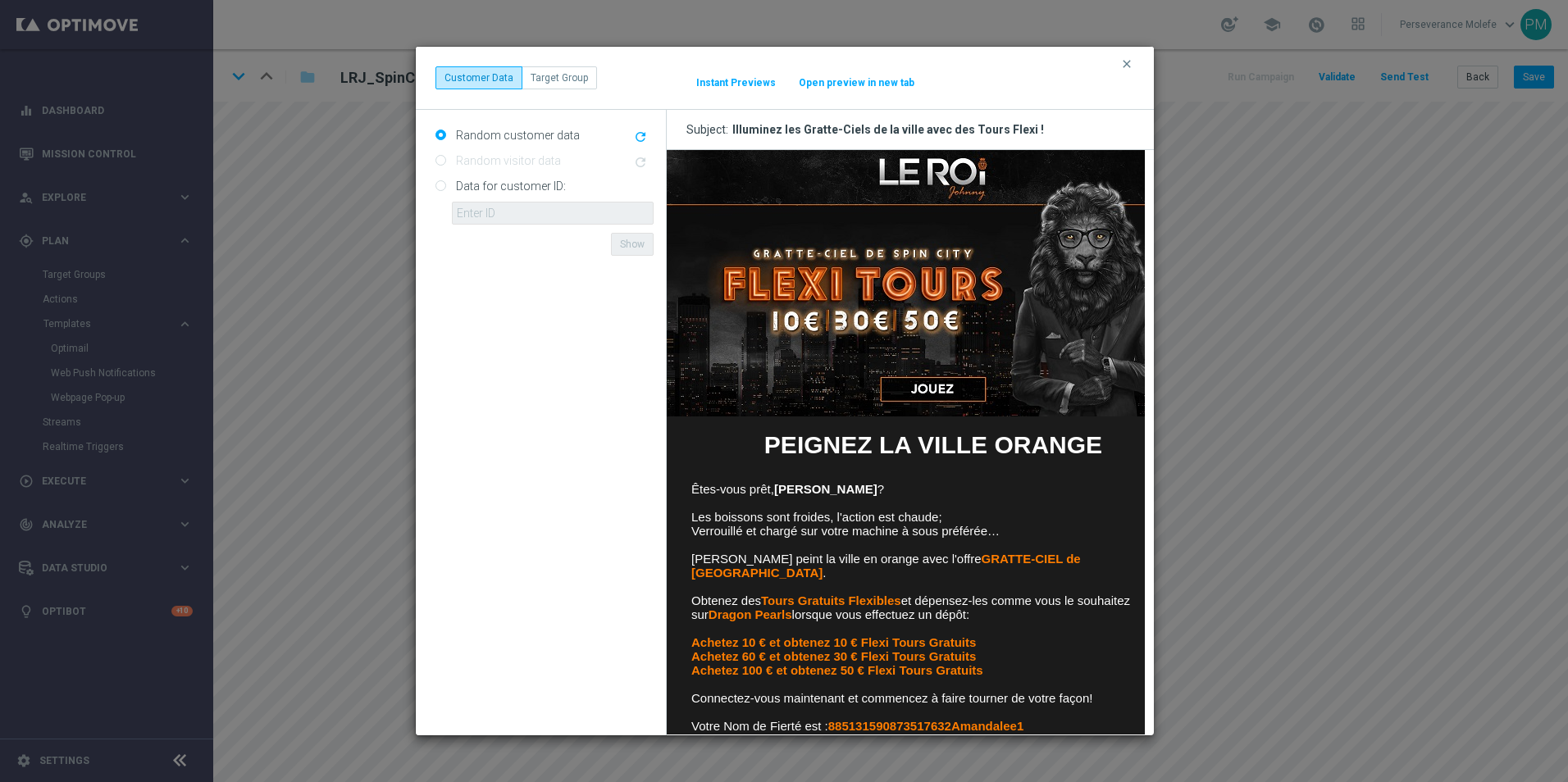
click at [842, 85] on button "Open preview in new tab" at bounding box center [856, 82] width 117 height 13
click at [1125, 66] on icon "clear" at bounding box center [1126, 64] width 13 height 13
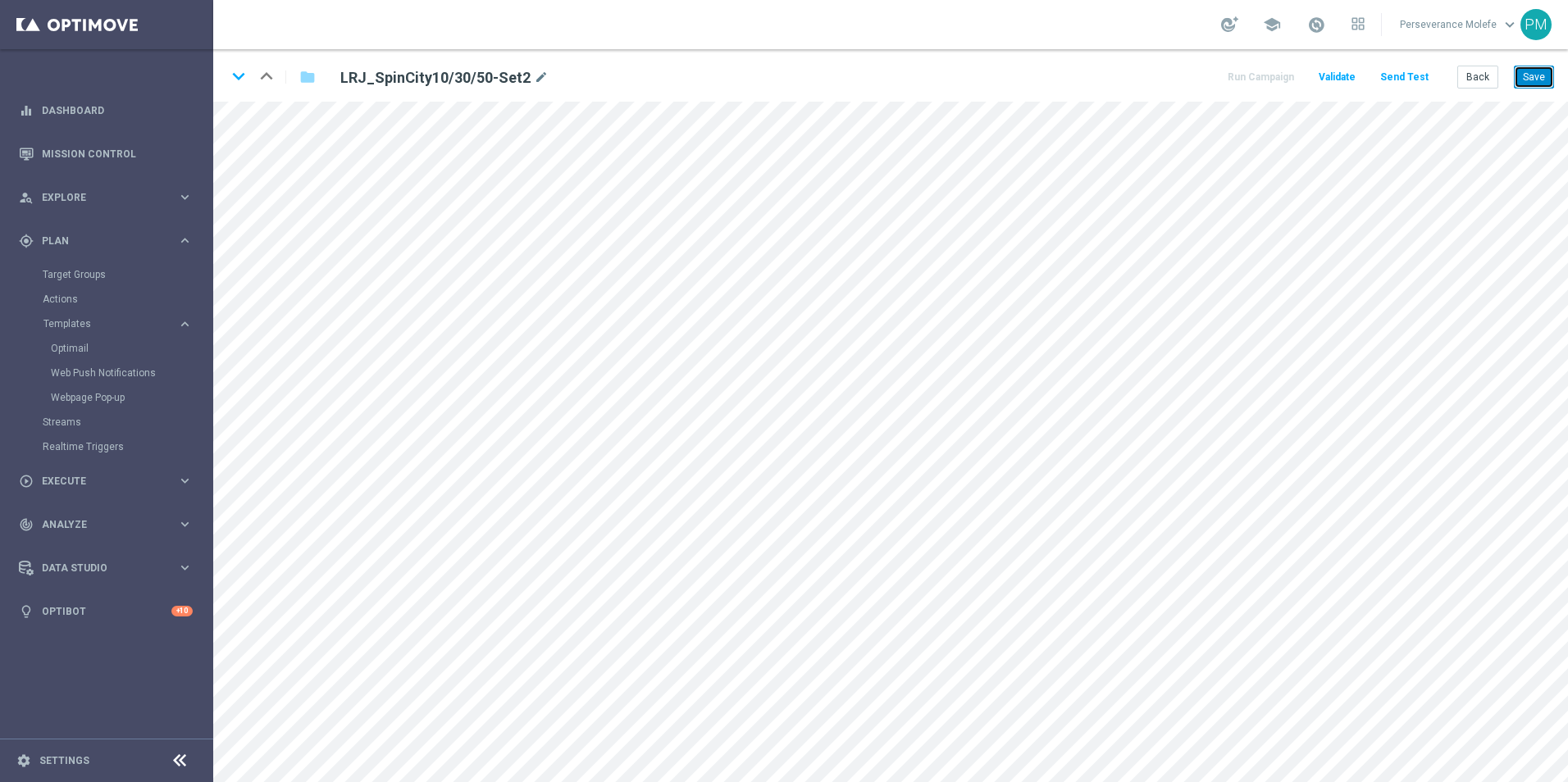
click at [1526, 86] on button "Save" at bounding box center [1534, 77] width 40 height 23
click at [231, 77] on icon "keyboard_arrow_down" at bounding box center [238, 76] width 24 height 24
click at [1517, 72] on button "Save" at bounding box center [1534, 77] width 40 height 23
click at [235, 78] on icon "keyboard_arrow_down" at bounding box center [238, 76] width 24 height 24
click at [1540, 78] on button "Save" at bounding box center [1534, 77] width 40 height 23
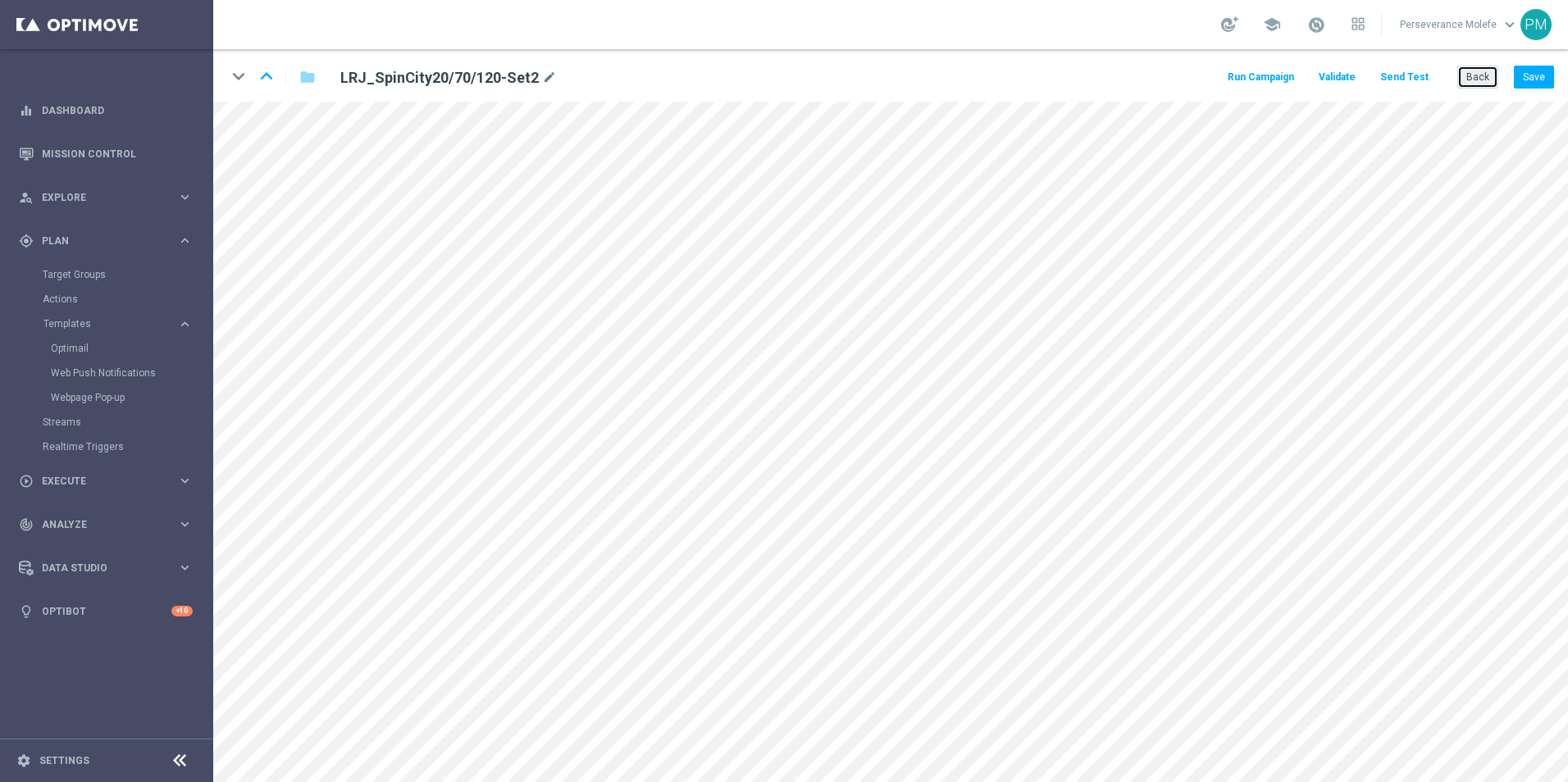
click at [1473, 82] on button "Back" at bounding box center [1477, 77] width 41 height 23
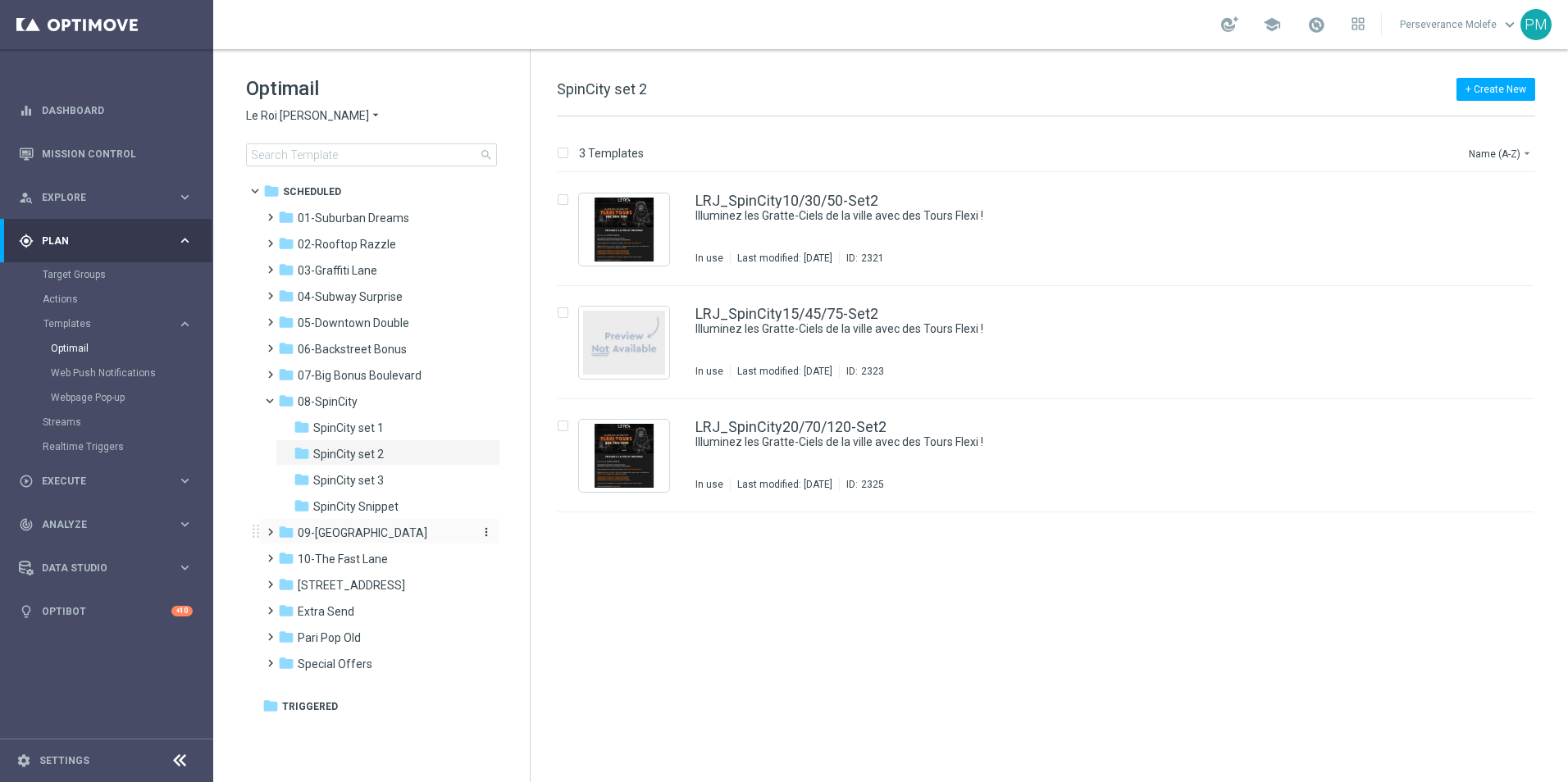
click at [376, 536] on span "09-Four Way Crossing" at bounding box center [362, 533] width 130 height 15
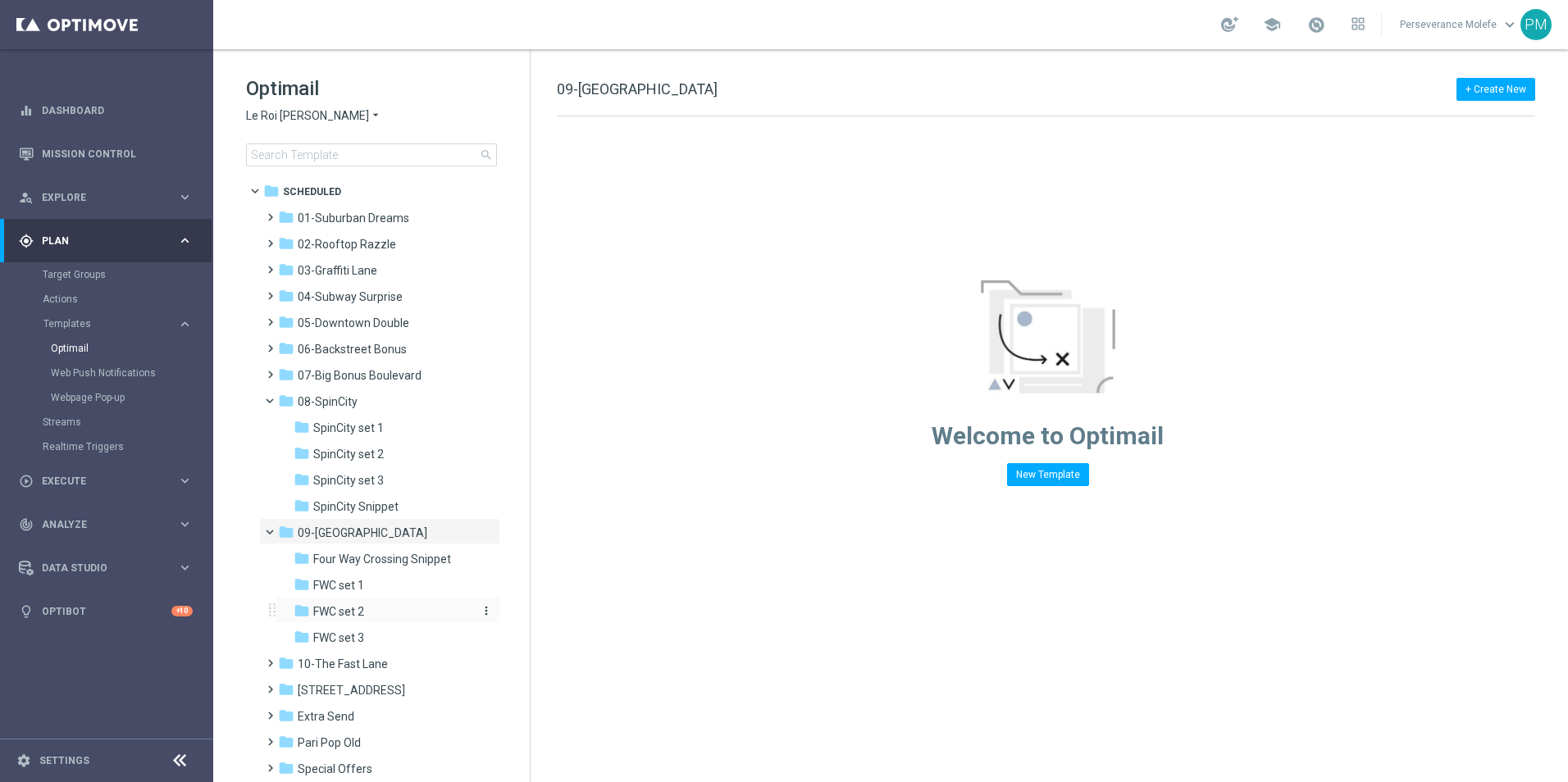
click at [402, 609] on div "folder FWC set 2" at bounding box center [381, 612] width 174 height 19
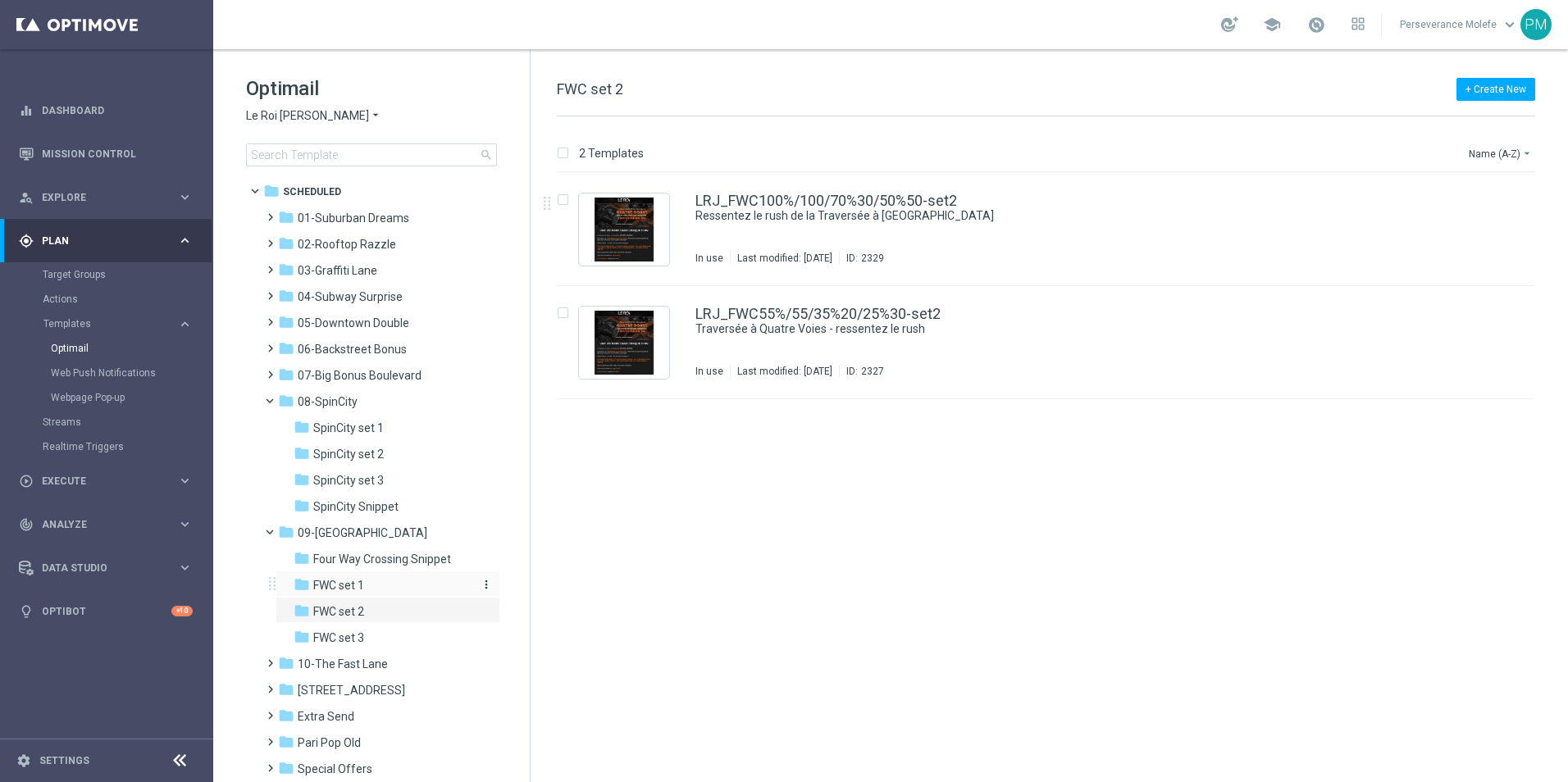
click at [351, 580] on span "FWC set 1" at bounding box center [338, 585] width 51 height 15
click at [364, 608] on span "FWC set 2" at bounding box center [338, 611] width 51 height 15
click at [800, 201] on link "LRJ_FWC100%/100/70%30/50%50-set2" at bounding box center [826, 201] width 262 height 15
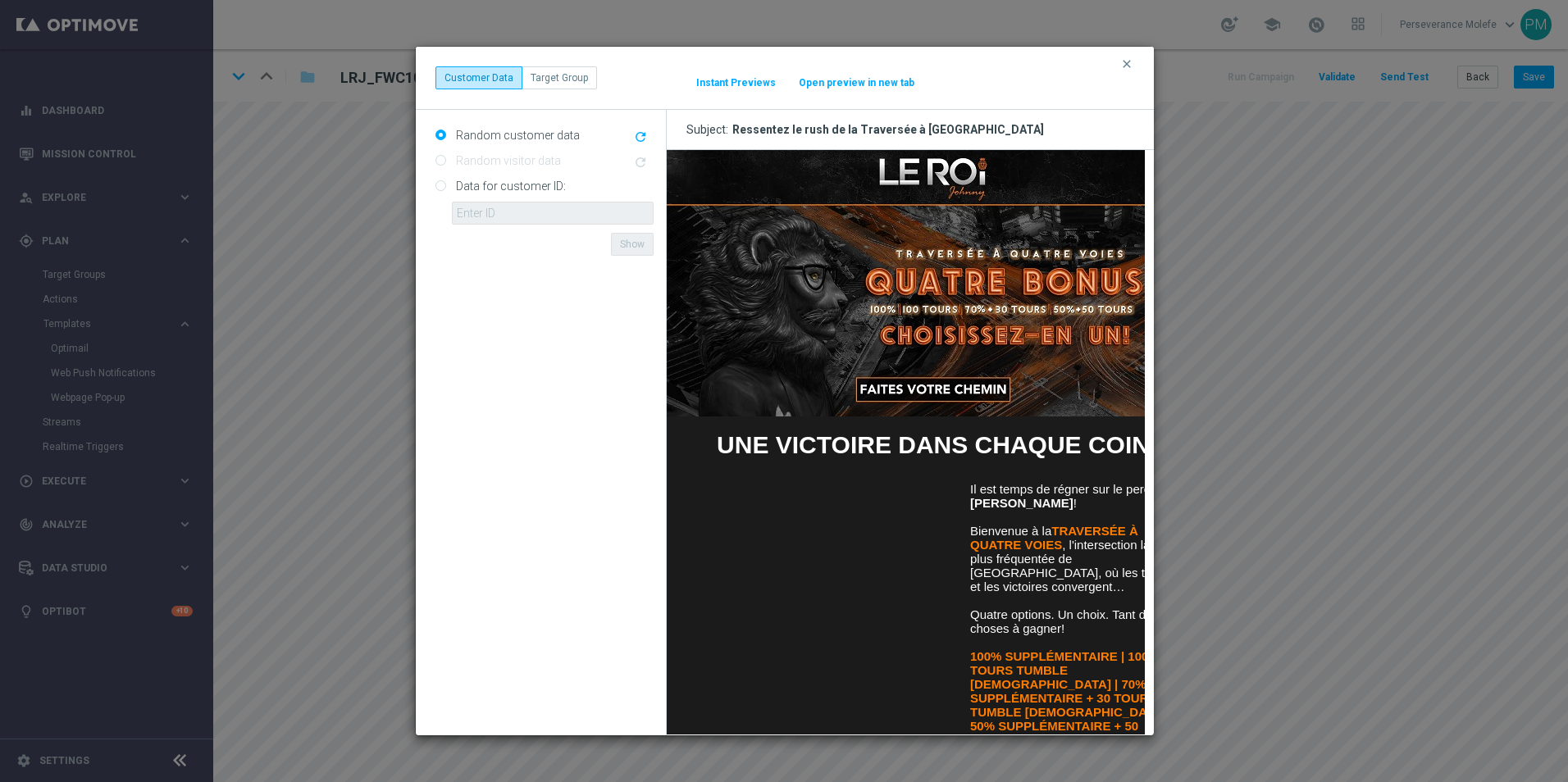
click at [1117, 70] on div "clear Customer Data Target Group It might take a while... Instant Previews Open…" at bounding box center [784, 78] width 699 height 23
click at [1123, 66] on icon "clear" at bounding box center [1126, 64] width 13 height 13
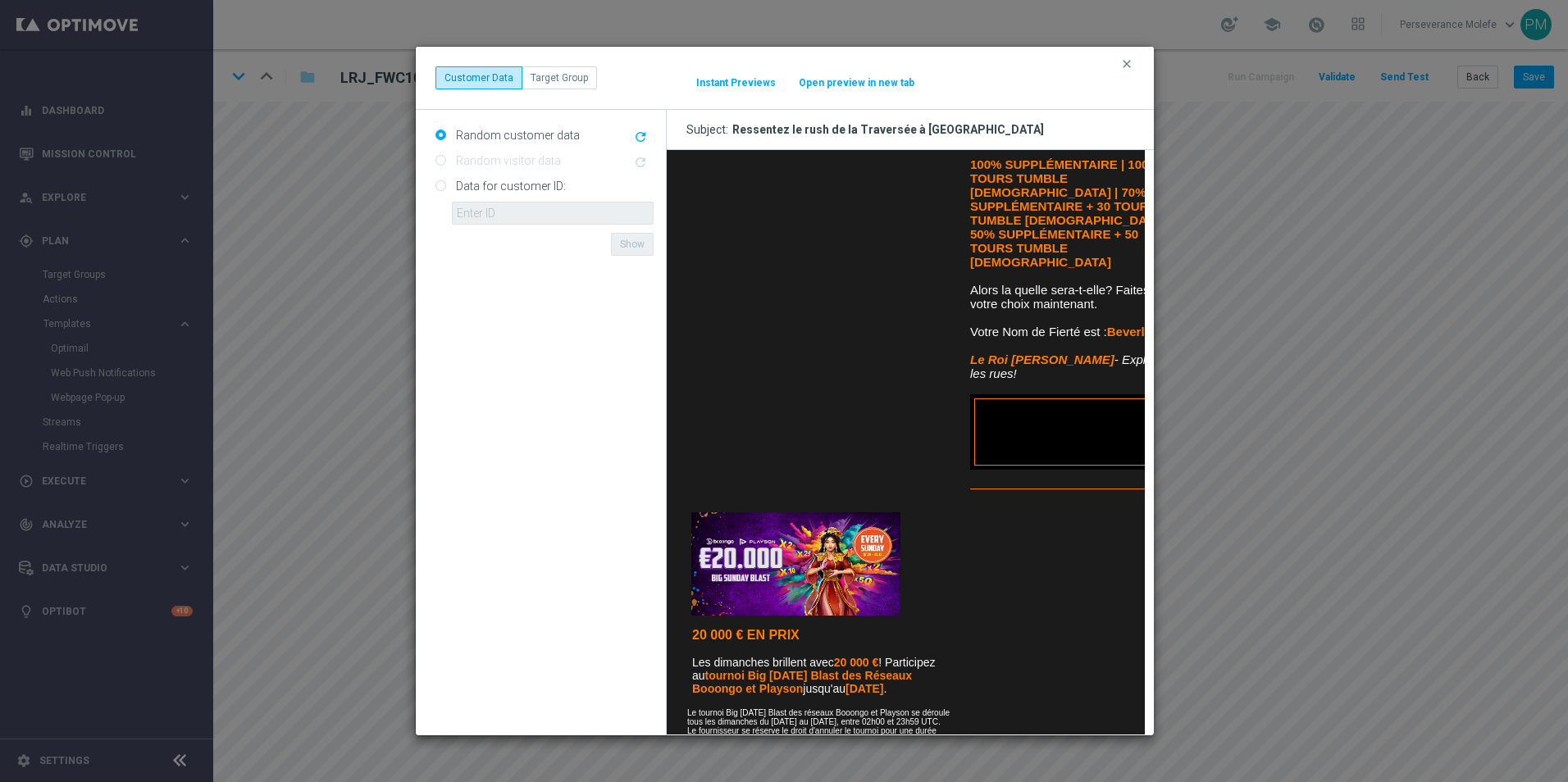
scroll to position [636, 0]
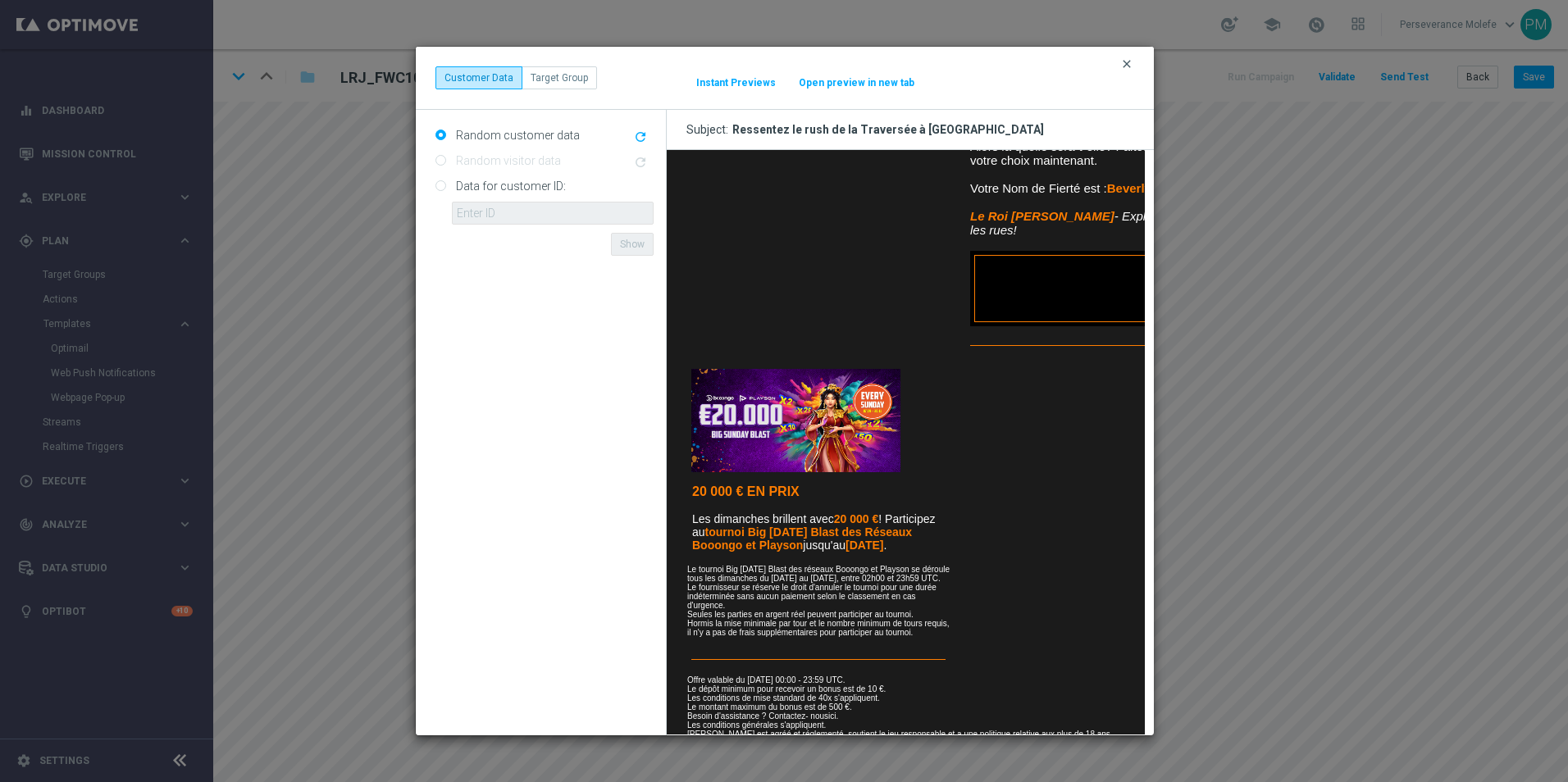
click at [1124, 69] on icon "clear" at bounding box center [1126, 64] width 13 height 13
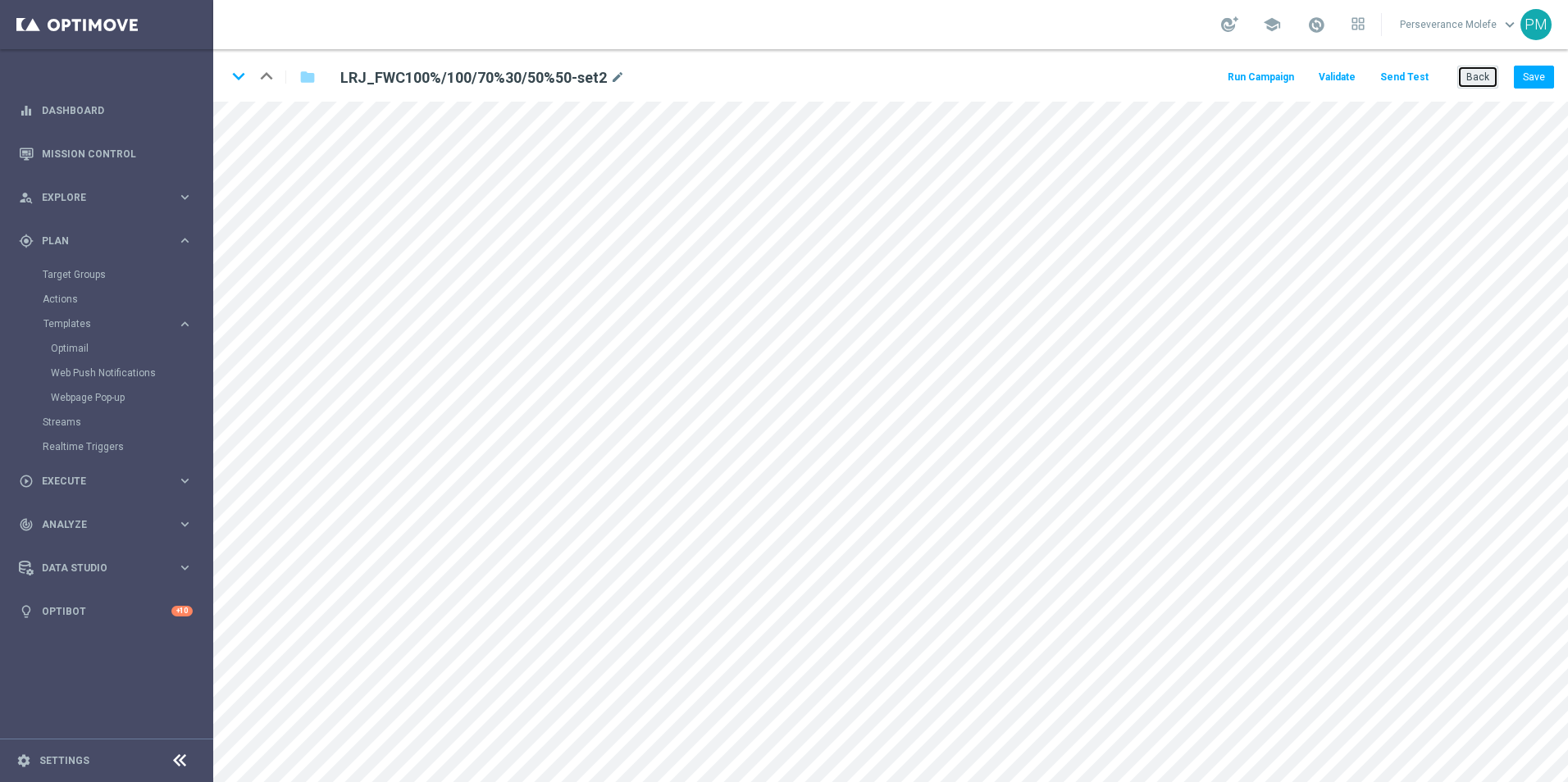
click at [1469, 78] on button "Back" at bounding box center [1477, 77] width 41 height 23
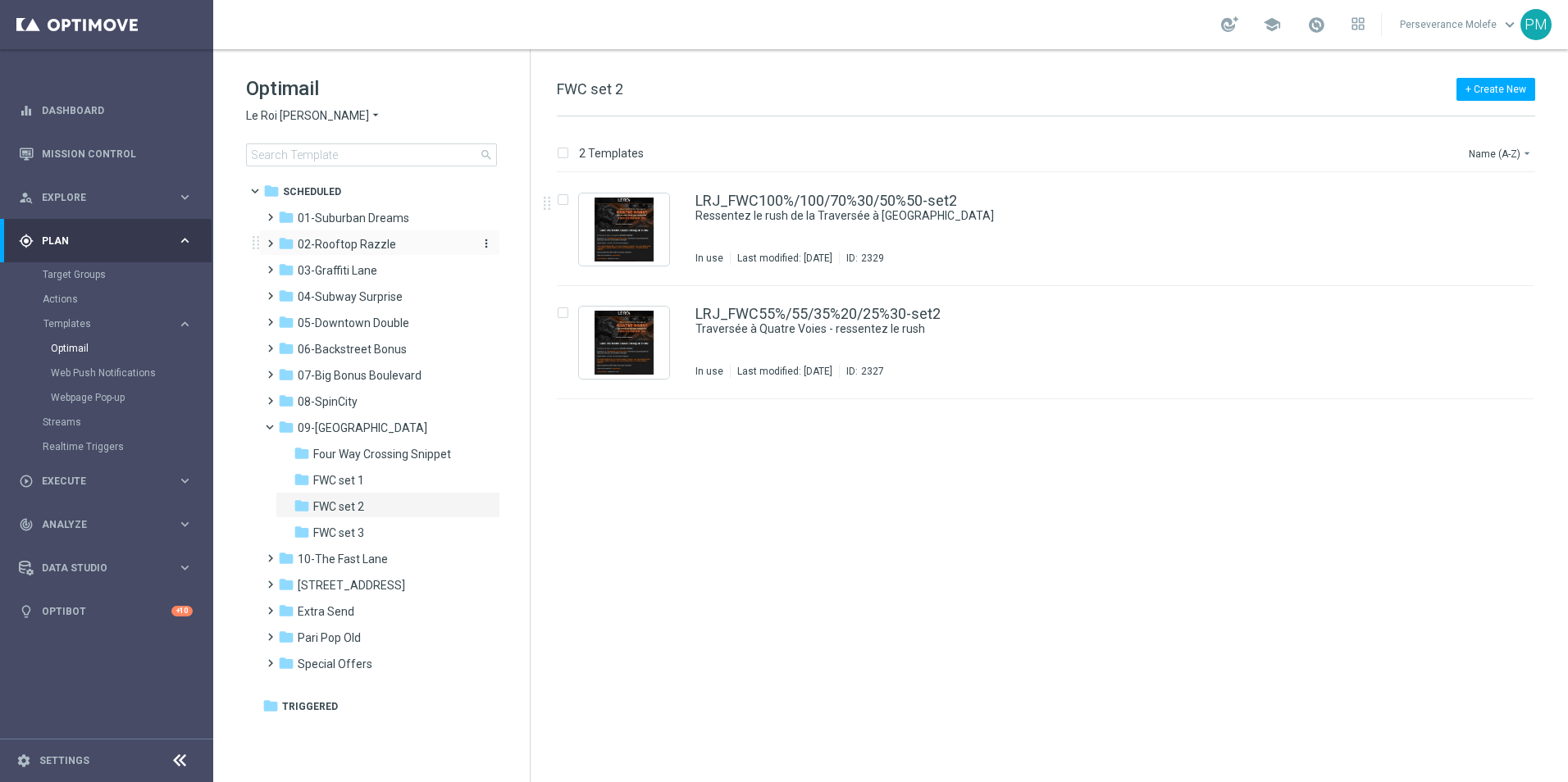
click at [356, 246] on span "02-Rooftop Razzle" at bounding box center [346, 244] width 99 height 15
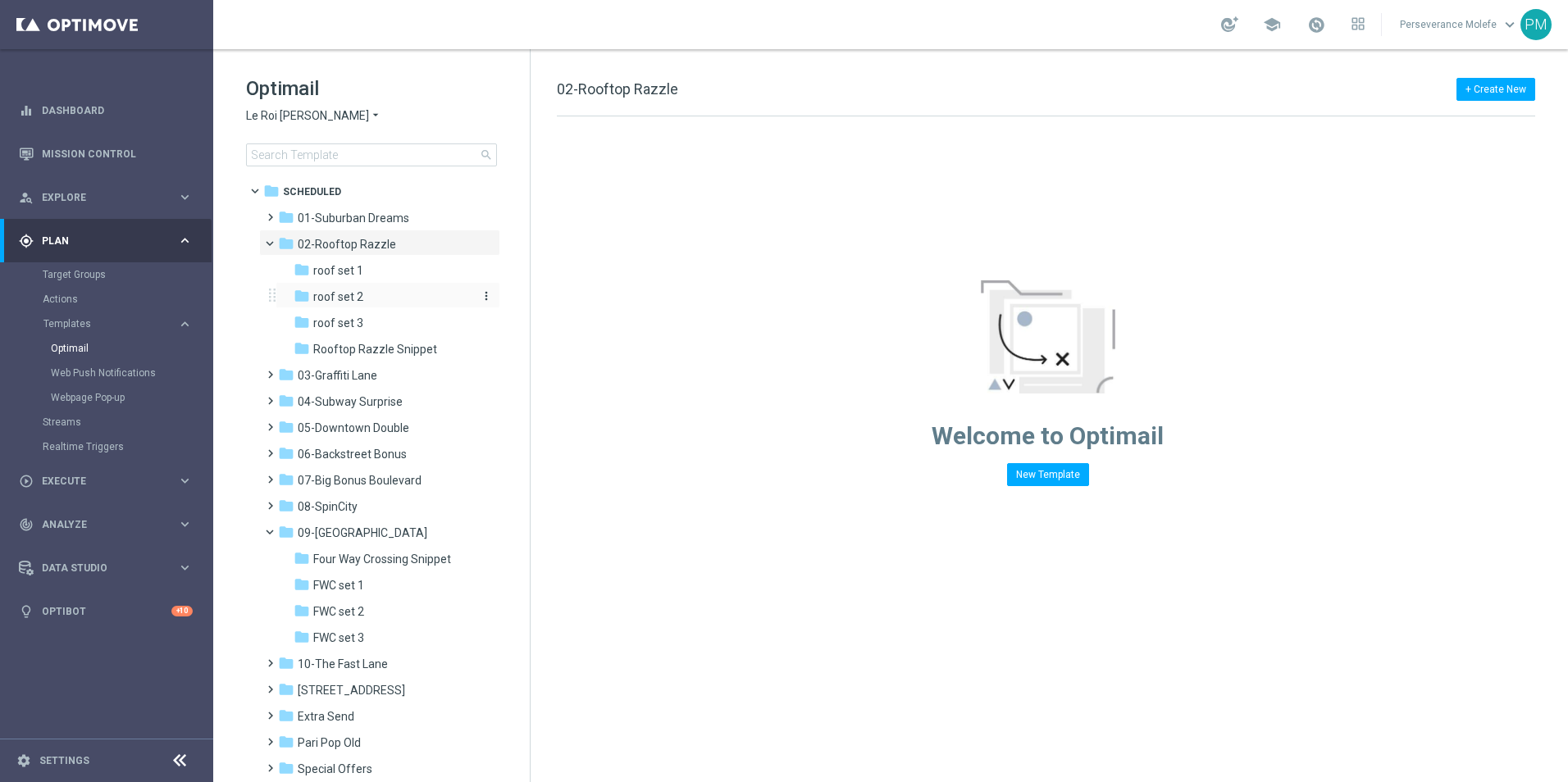
click at [376, 292] on div "folder roof set 2" at bounding box center [381, 297] width 174 height 19
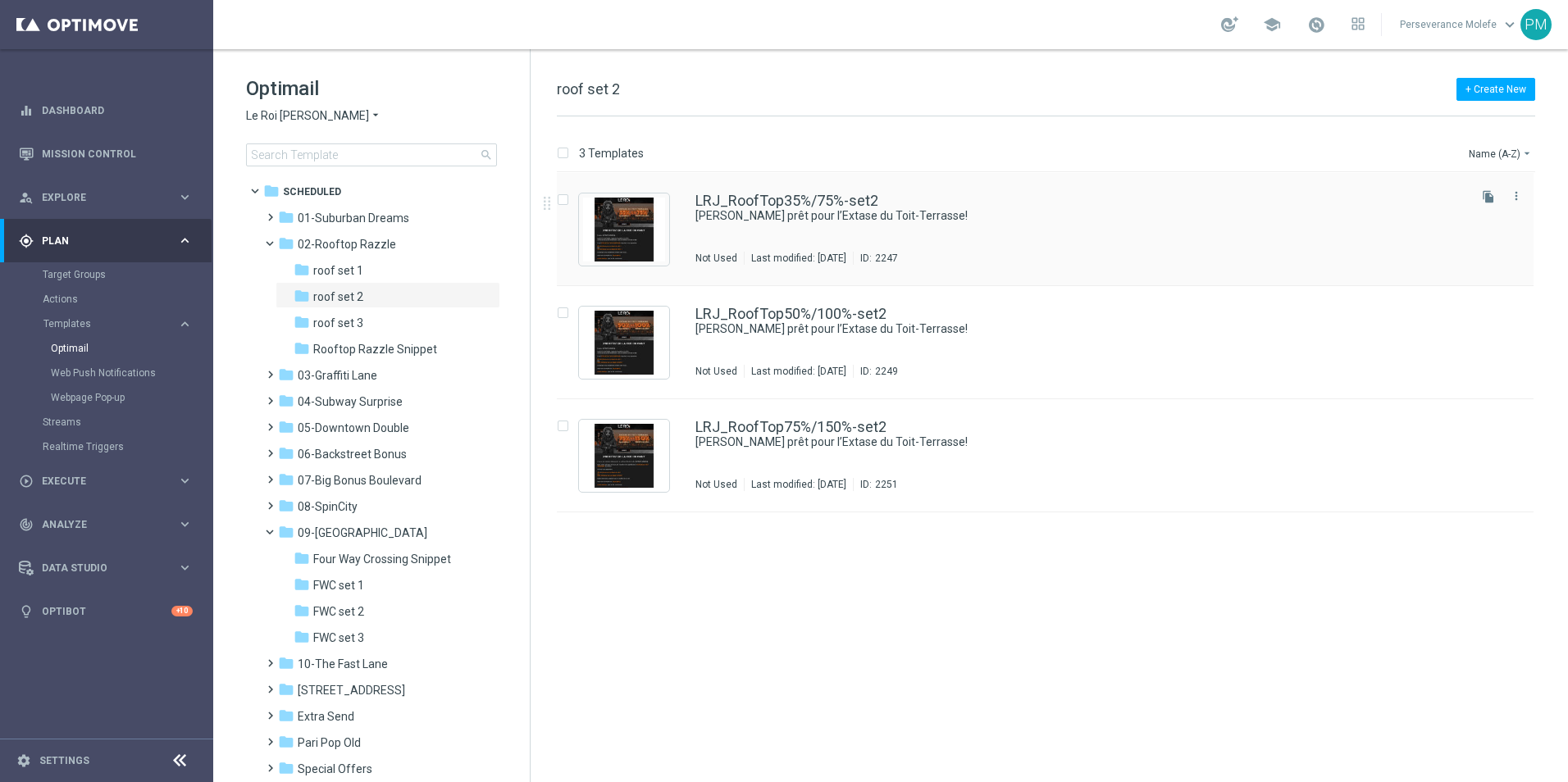
click at [757, 192] on div "LRJ_RoofTop35%/75%-set2 Soyez prêt pour l’Extase du Toit-Terrasse! Not Used Las…" at bounding box center [1045, 229] width 977 height 113
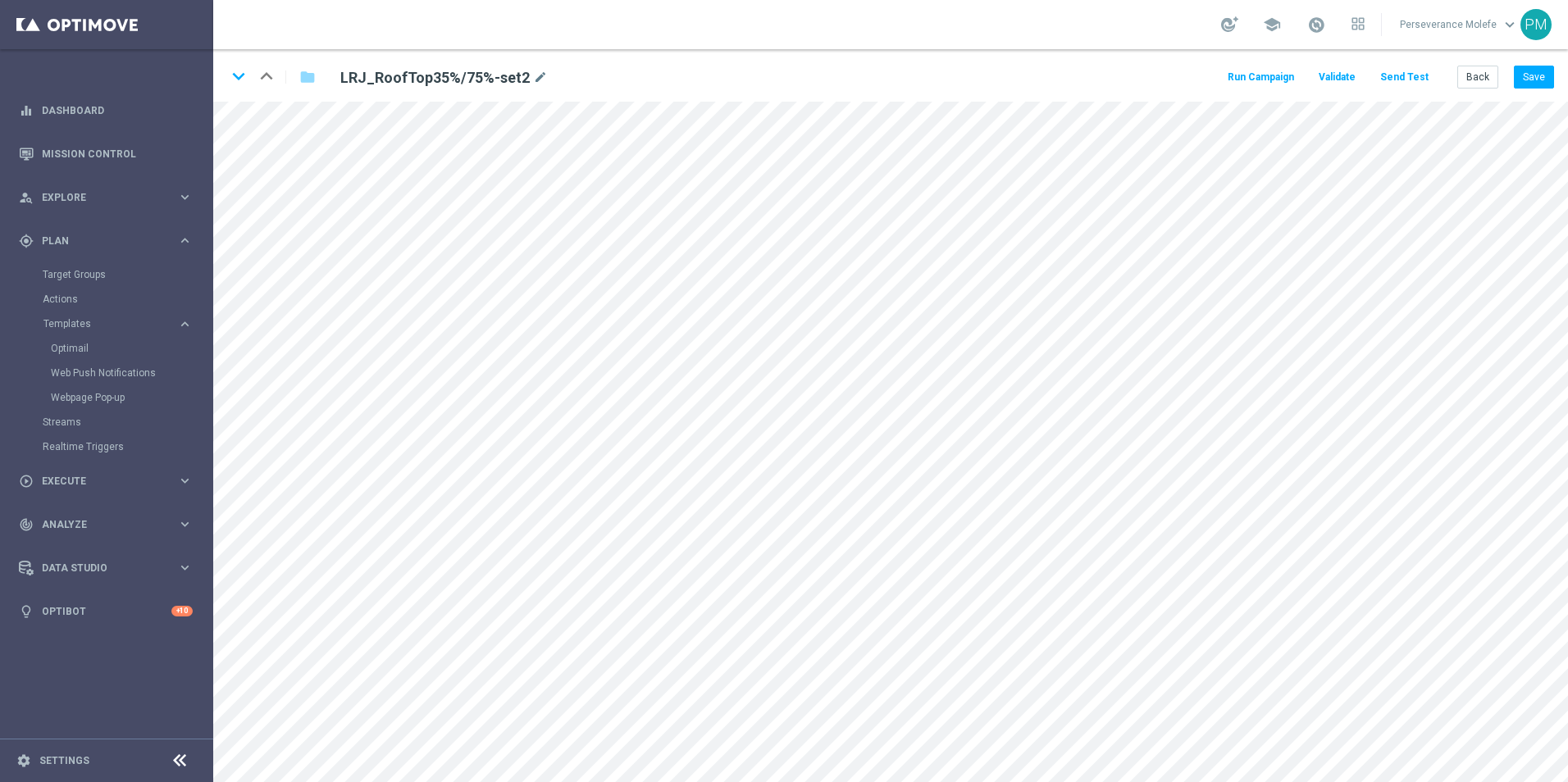
click at [1502, 70] on div "Back Save" at bounding box center [1505, 77] width 97 height 23
click at [1490, 75] on button "Back" at bounding box center [1477, 77] width 41 height 23
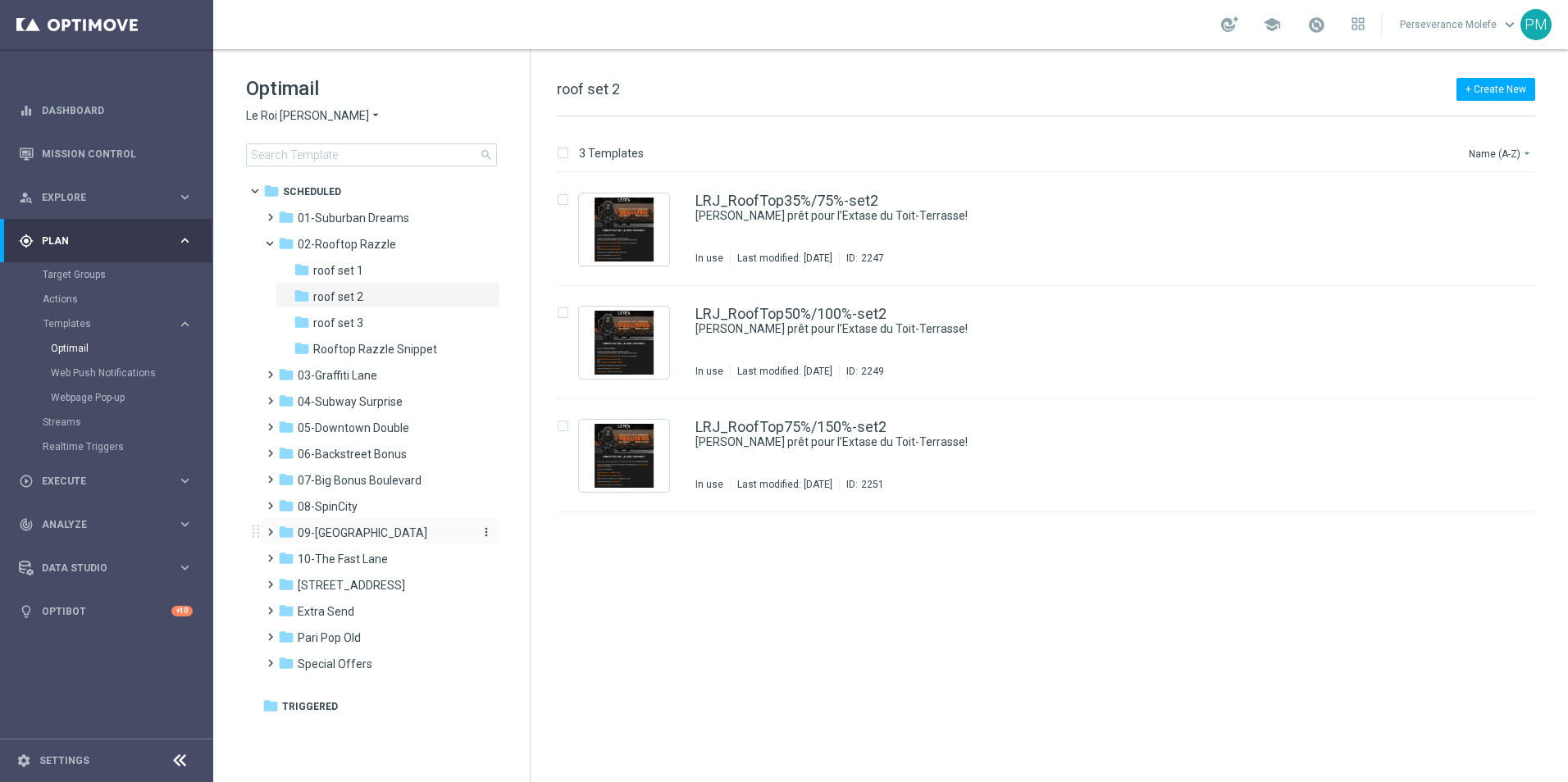
click at [389, 530] on span "09-Four Way Crossing" at bounding box center [362, 533] width 130 height 15
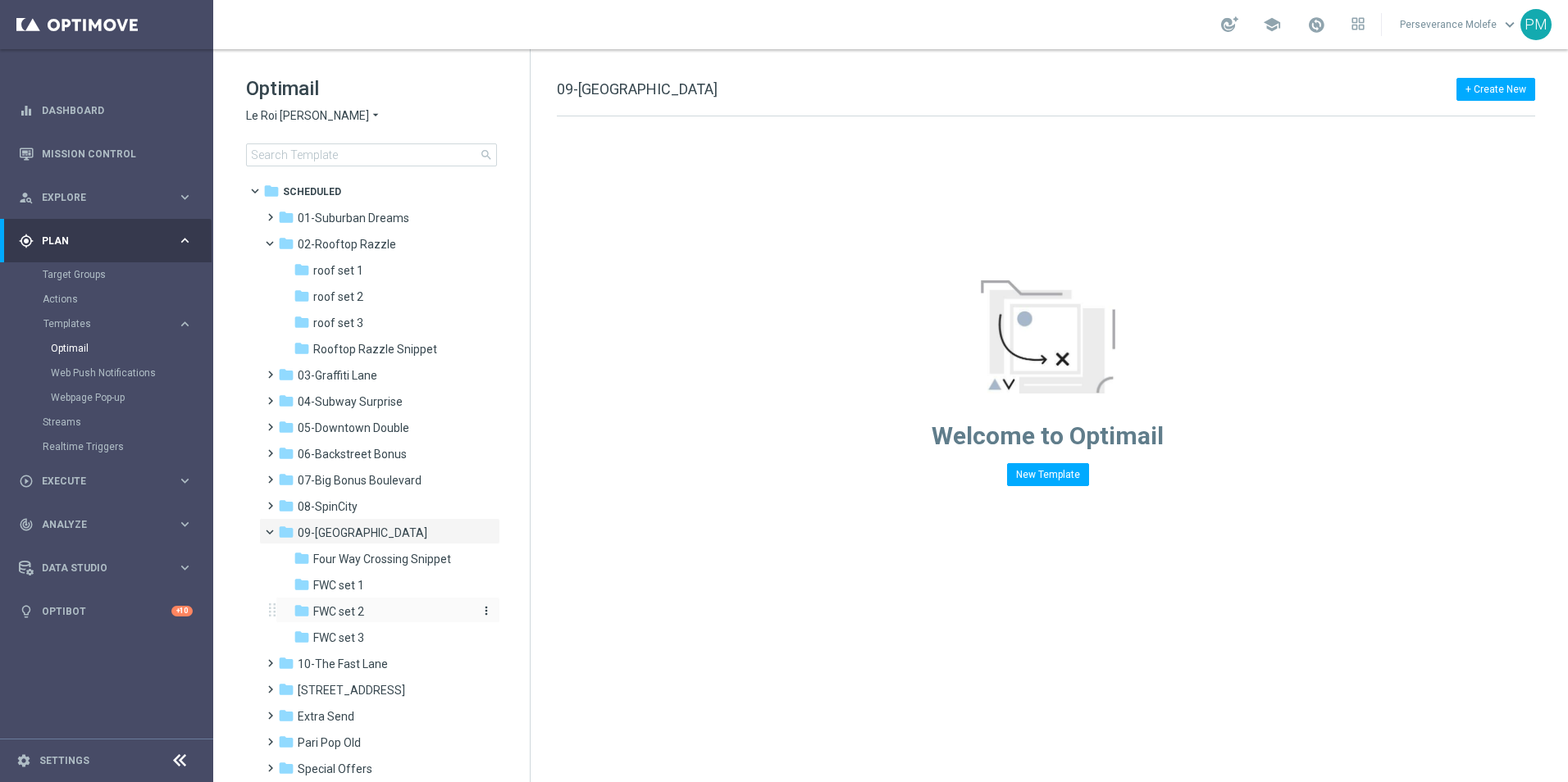
click at [412, 608] on div "folder FWC set 2" at bounding box center [381, 612] width 174 height 19
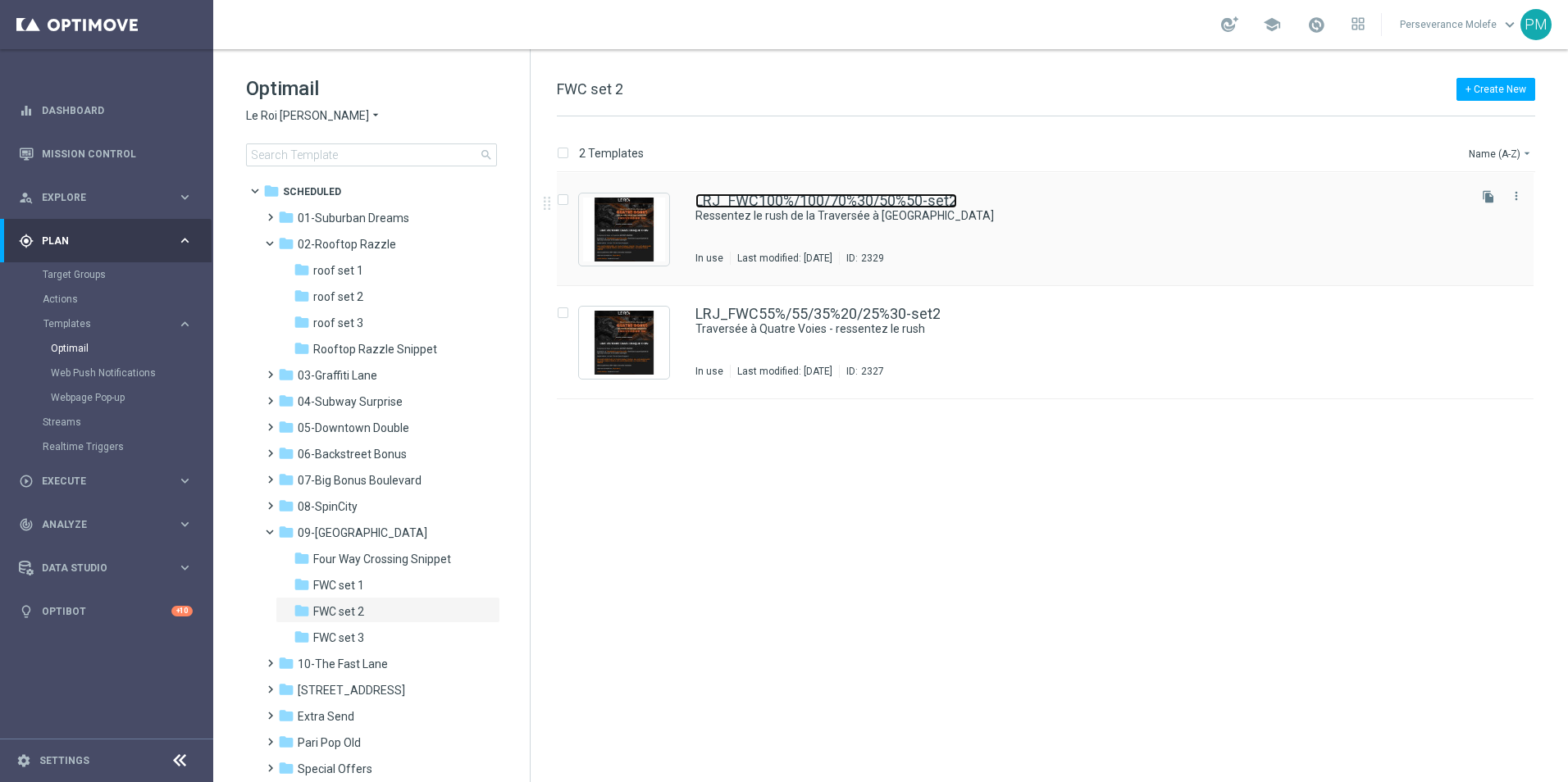
click at [775, 199] on link "LRJ_FWC100%/100/70%30/50%50-set2" at bounding box center [826, 201] width 262 height 15
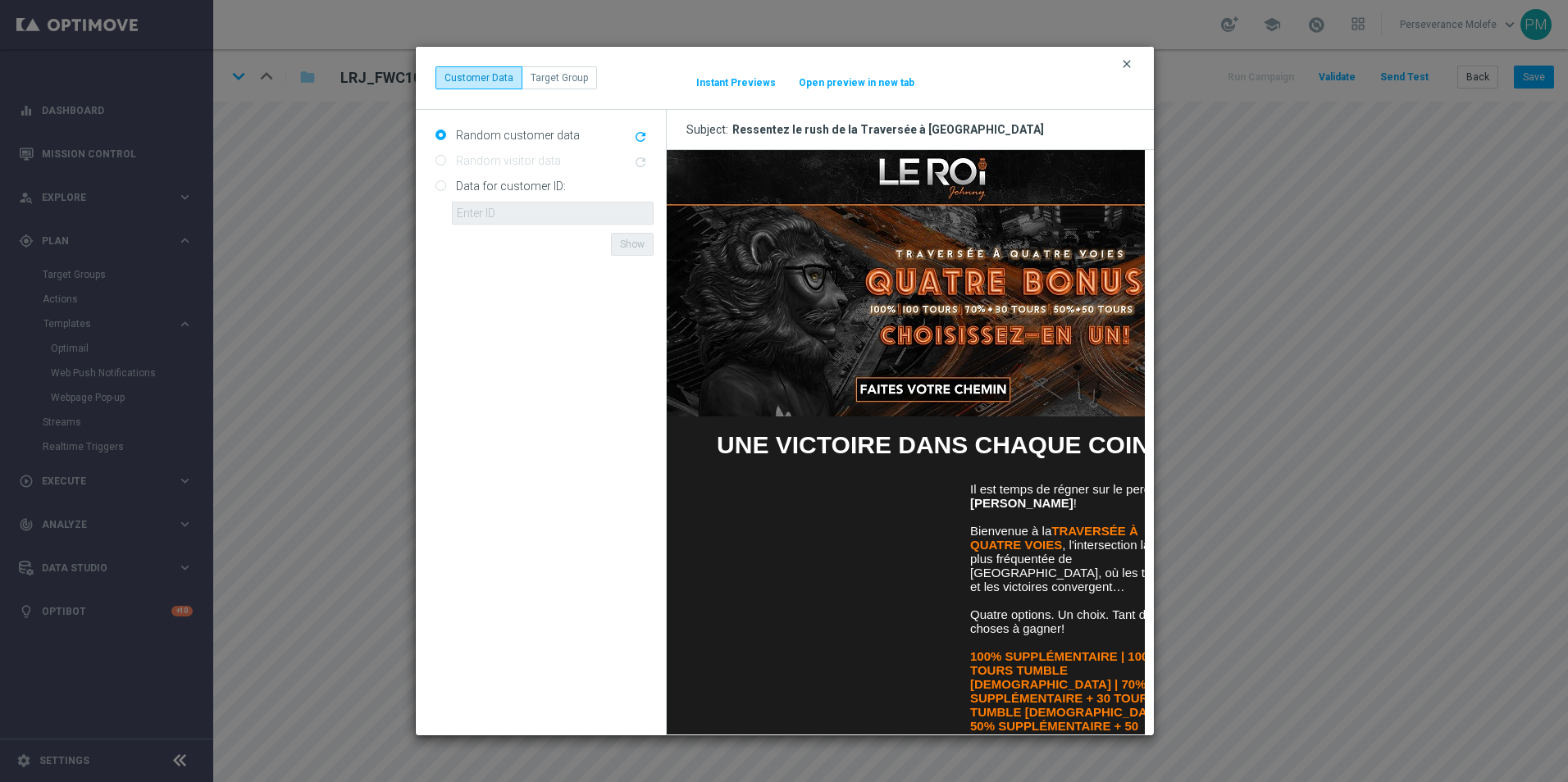
click at [1126, 66] on icon "clear" at bounding box center [1126, 64] width 13 height 13
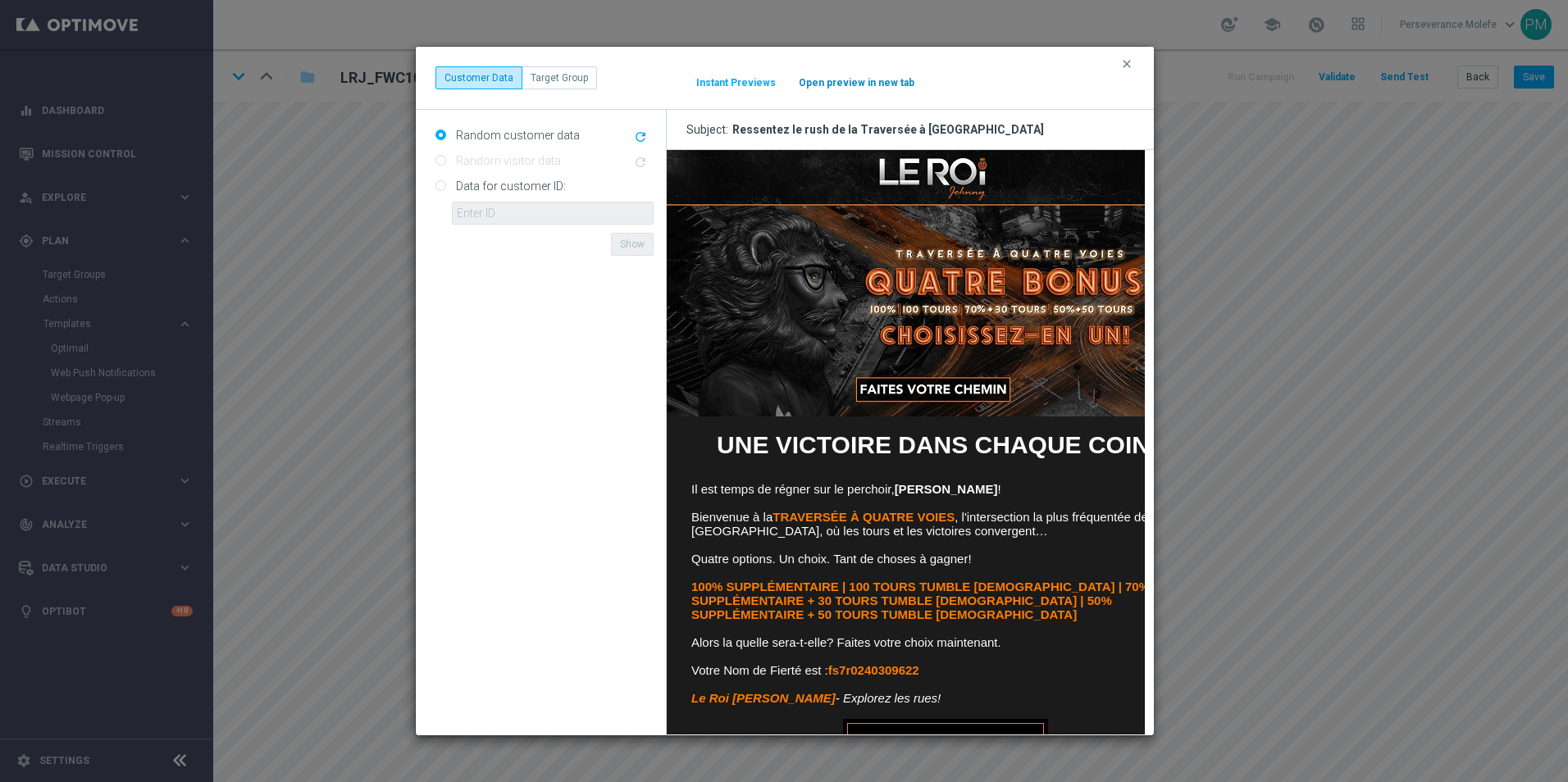
click at [841, 91] on div "clear Customer Data Target Group It might take a while... Instant Previews Open…" at bounding box center [785, 78] width 738 height 63
click at [838, 80] on button "Open preview in new tab" at bounding box center [856, 82] width 117 height 13
click at [1114, 62] on div "clear Customer Data Target Group It might take a while... Instant Previews Open…" at bounding box center [785, 78] width 738 height 63
click at [1143, 70] on div "clear Customer Data Target Group It might take a while... Instant Previews Open…" at bounding box center [785, 78] width 738 height 63
click at [1131, 63] on icon "clear" at bounding box center [1126, 64] width 13 height 13
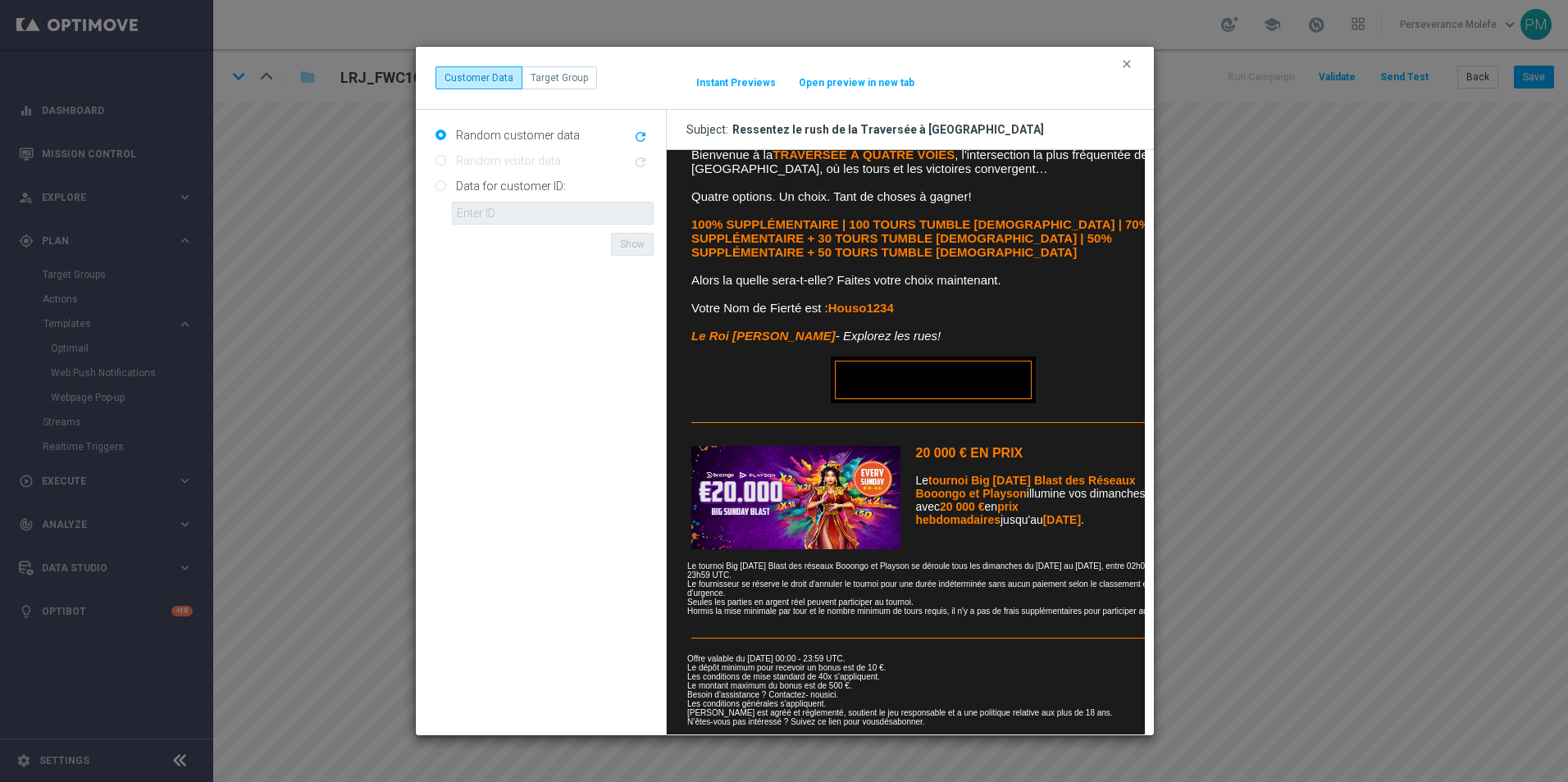
scroll to position [375, 0]
click at [844, 88] on button "Open preview in new tab" at bounding box center [856, 82] width 117 height 13
click at [1120, 61] on icon "clear" at bounding box center [1126, 64] width 13 height 13
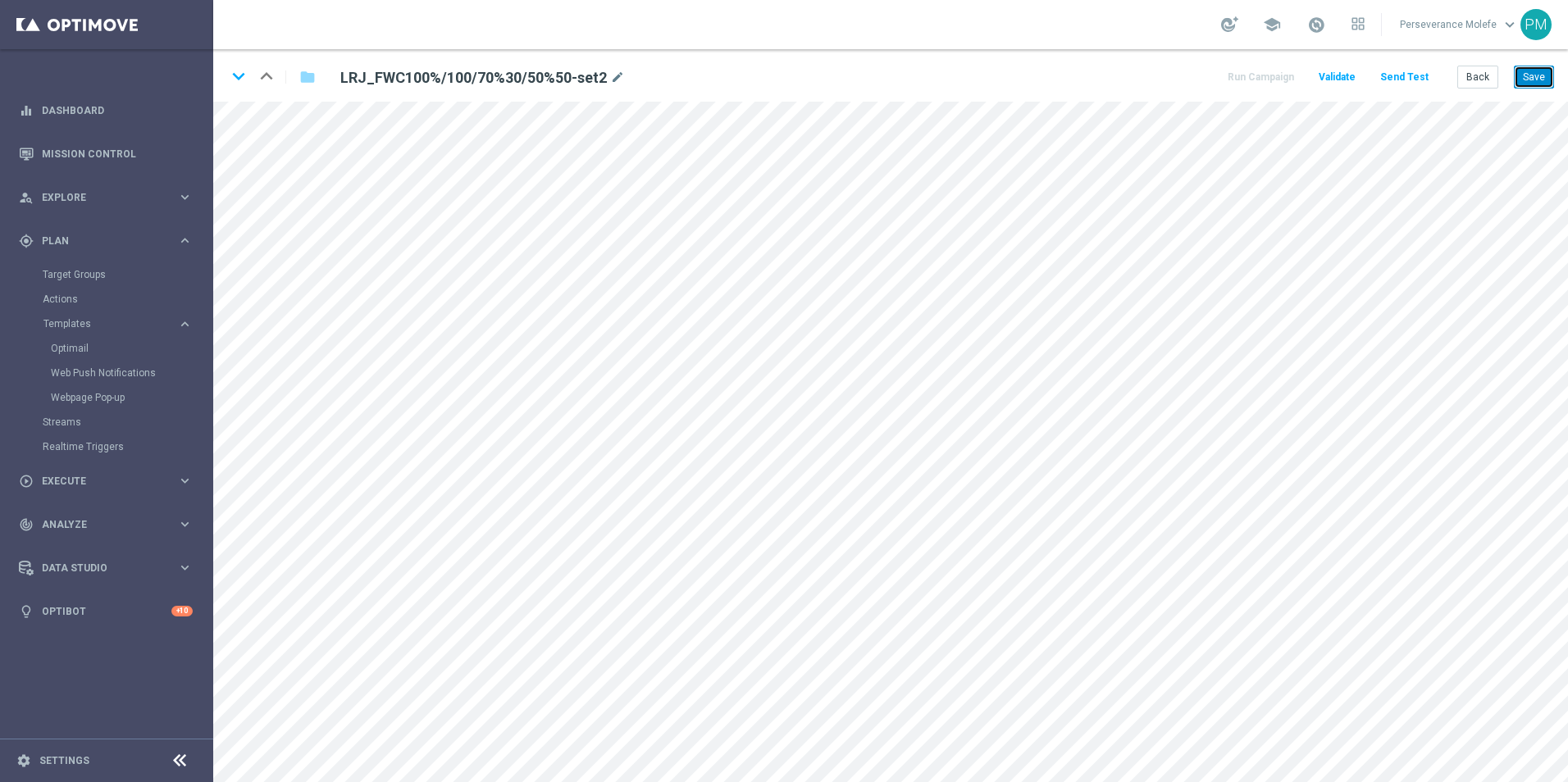
click at [1525, 73] on button "Save" at bounding box center [1534, 77] width 40 height 23
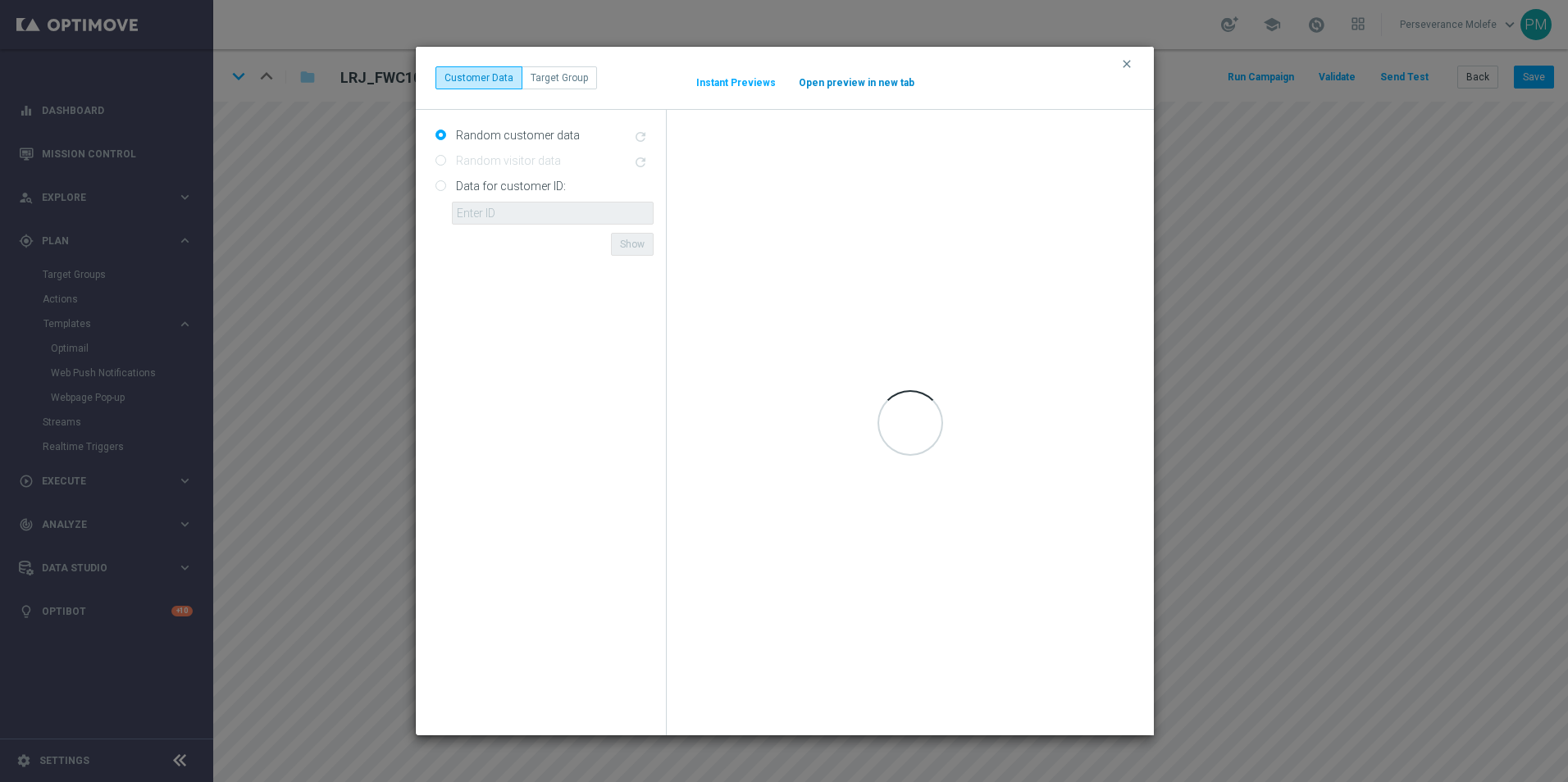
scroll to position [0, 0]
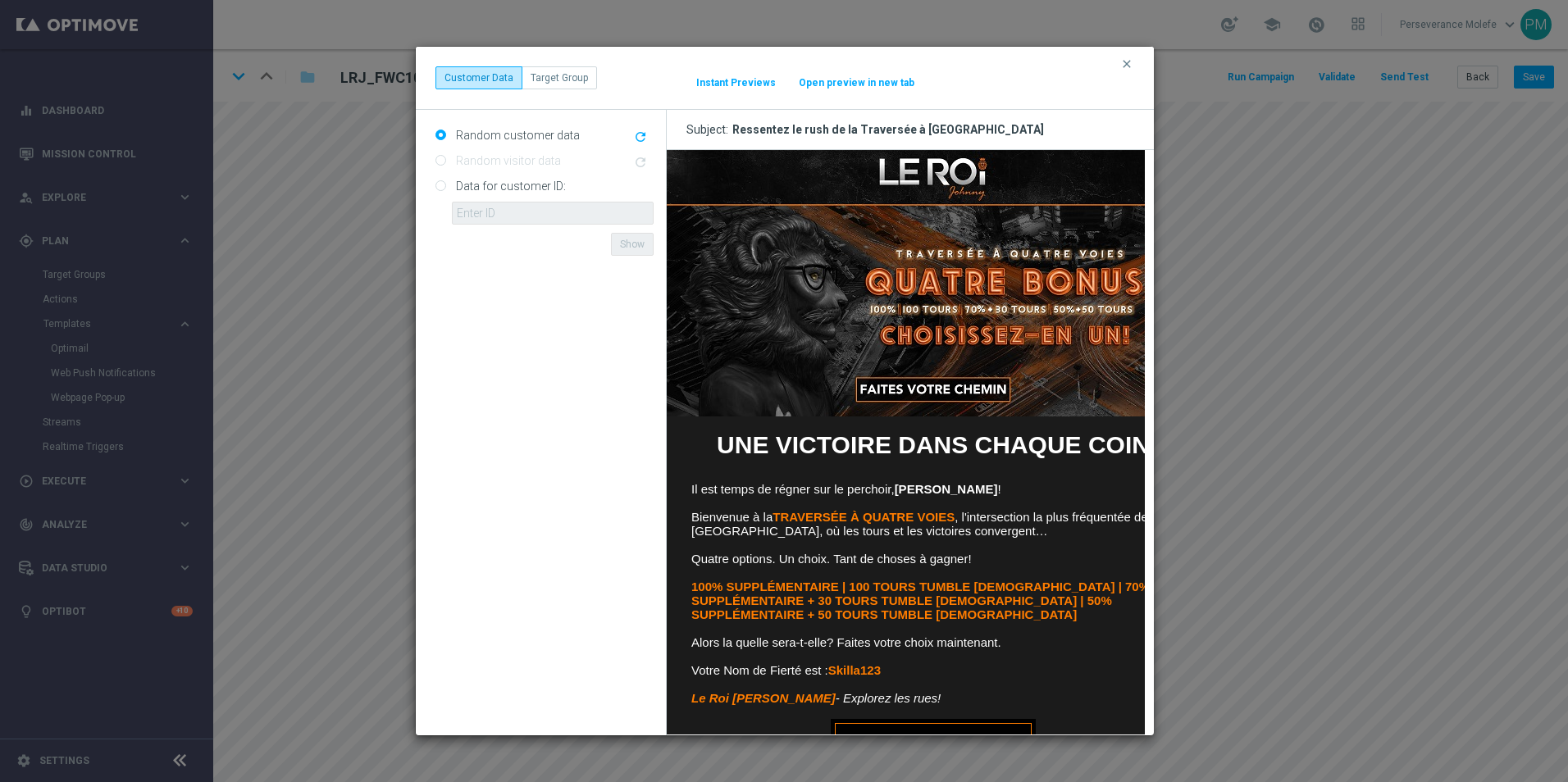
click at [872, 73] on div "clear Customer Data Target Group It might take a while... Instant Previews Open…" at bounding box center [784, 78] width 699 height 23
click at [872, 81] on button "Open preview in new tab" at bounding box center [856, 82] width 117 height 13
click at [1124, 64] on icon "clear" at bounding box center [1126, 64] width 13 height 13
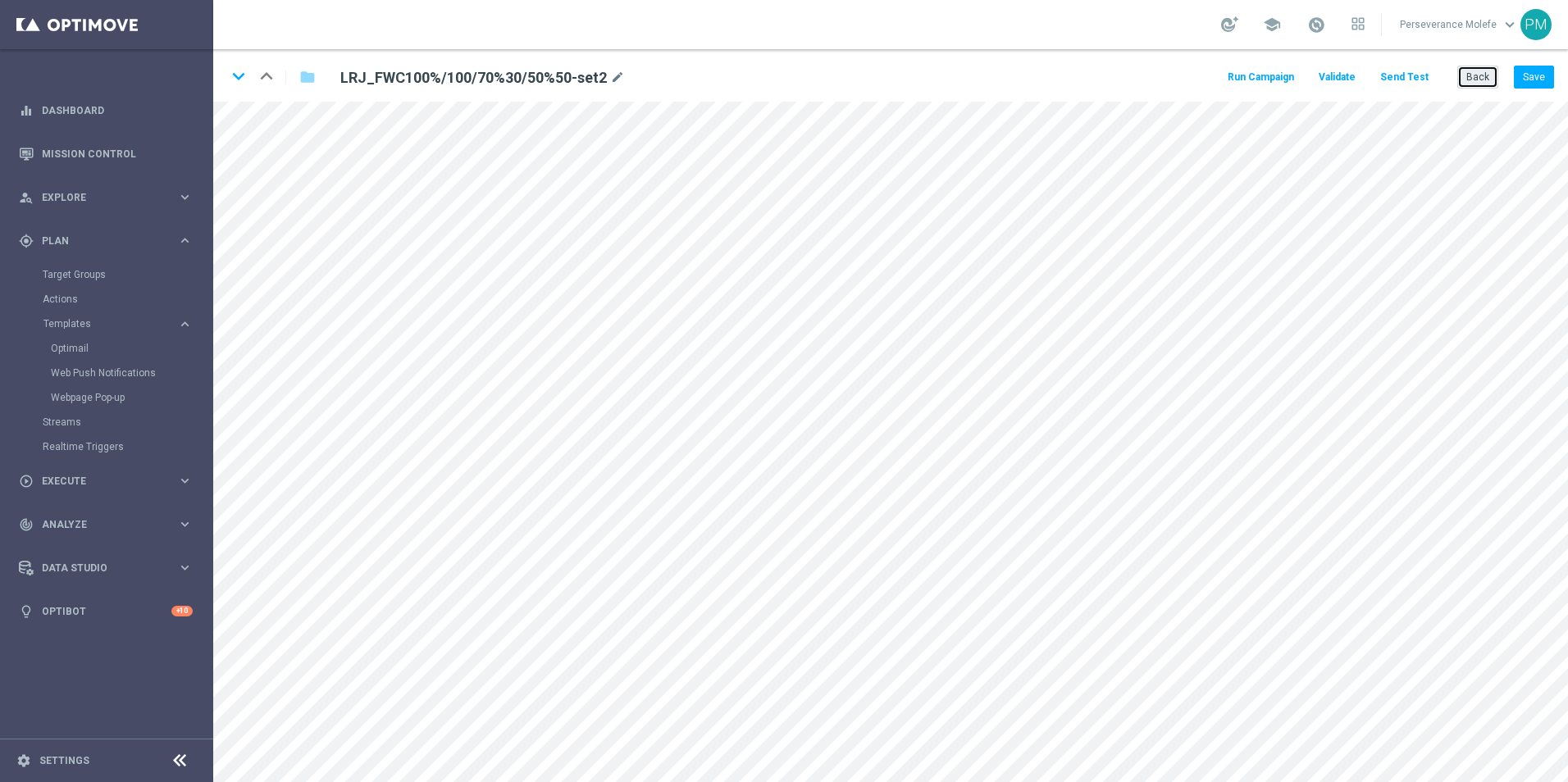
click at [1487, 84] on button "Back" at bounding box center [1477, 77] width 41 height 23
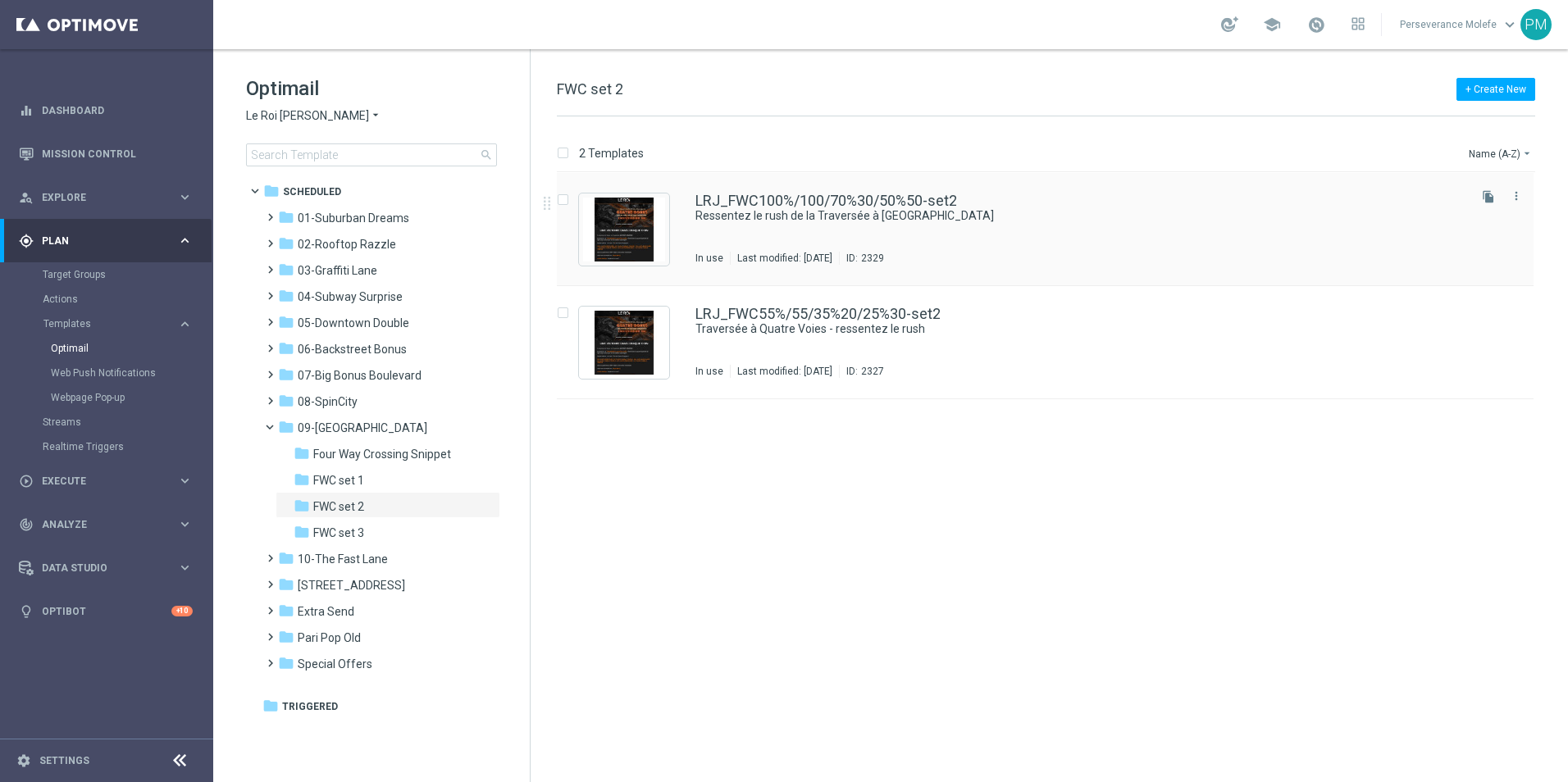
click at [708, 192] on div "LRJ_FWC100%/100/70%30/50%50-set2 Ressentez le rush de la Traversée à Quatre Voi…" at bounding box center [1045, 229] width 977 height 113
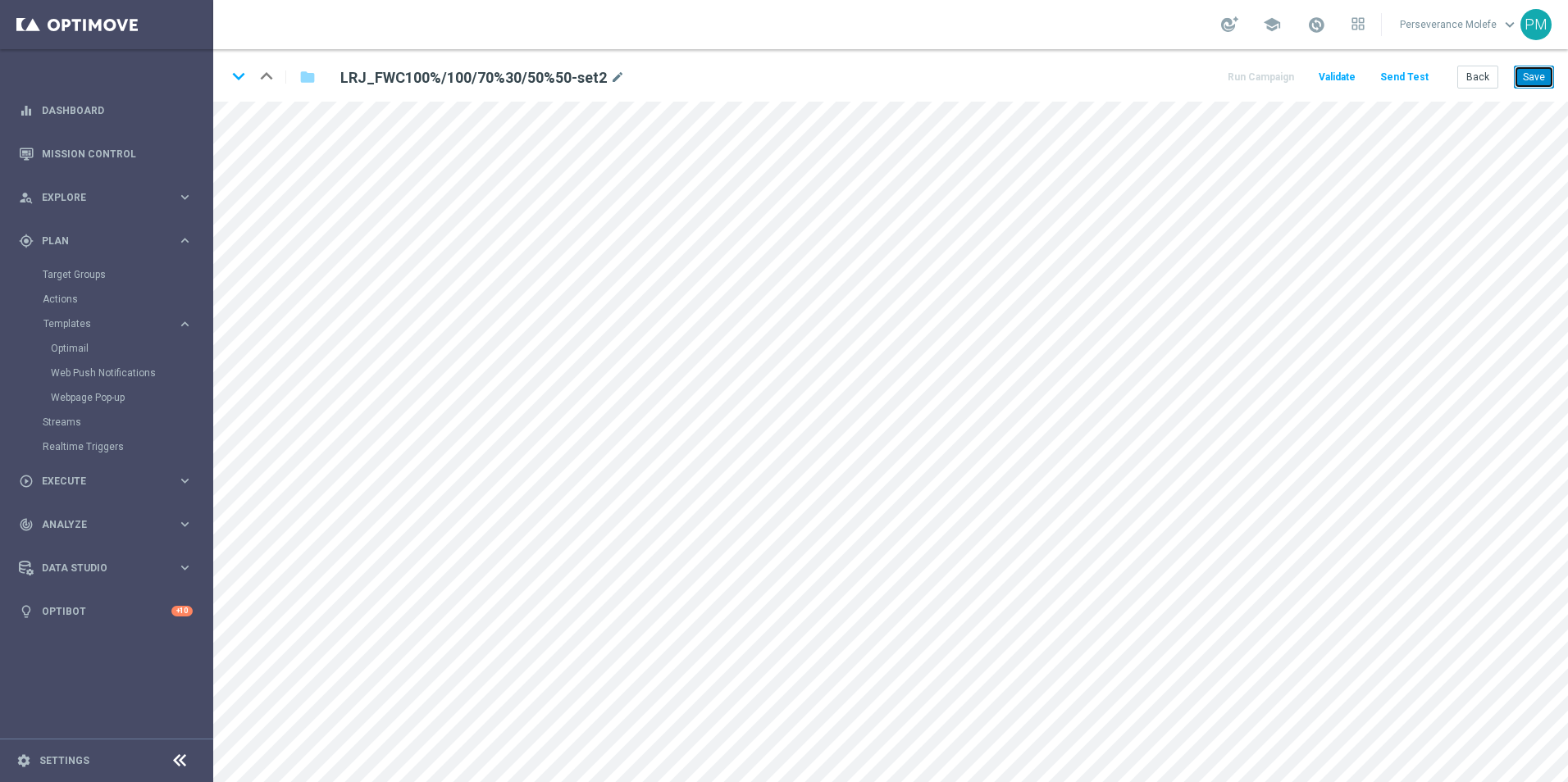
click at [1526, 71] on button "Save" at bounding box center [1534, 77] width 40 height 23
click at [240, 81] on icon "keyboard_arrow_down" at bounding box center [238, 76] width 24 height 24
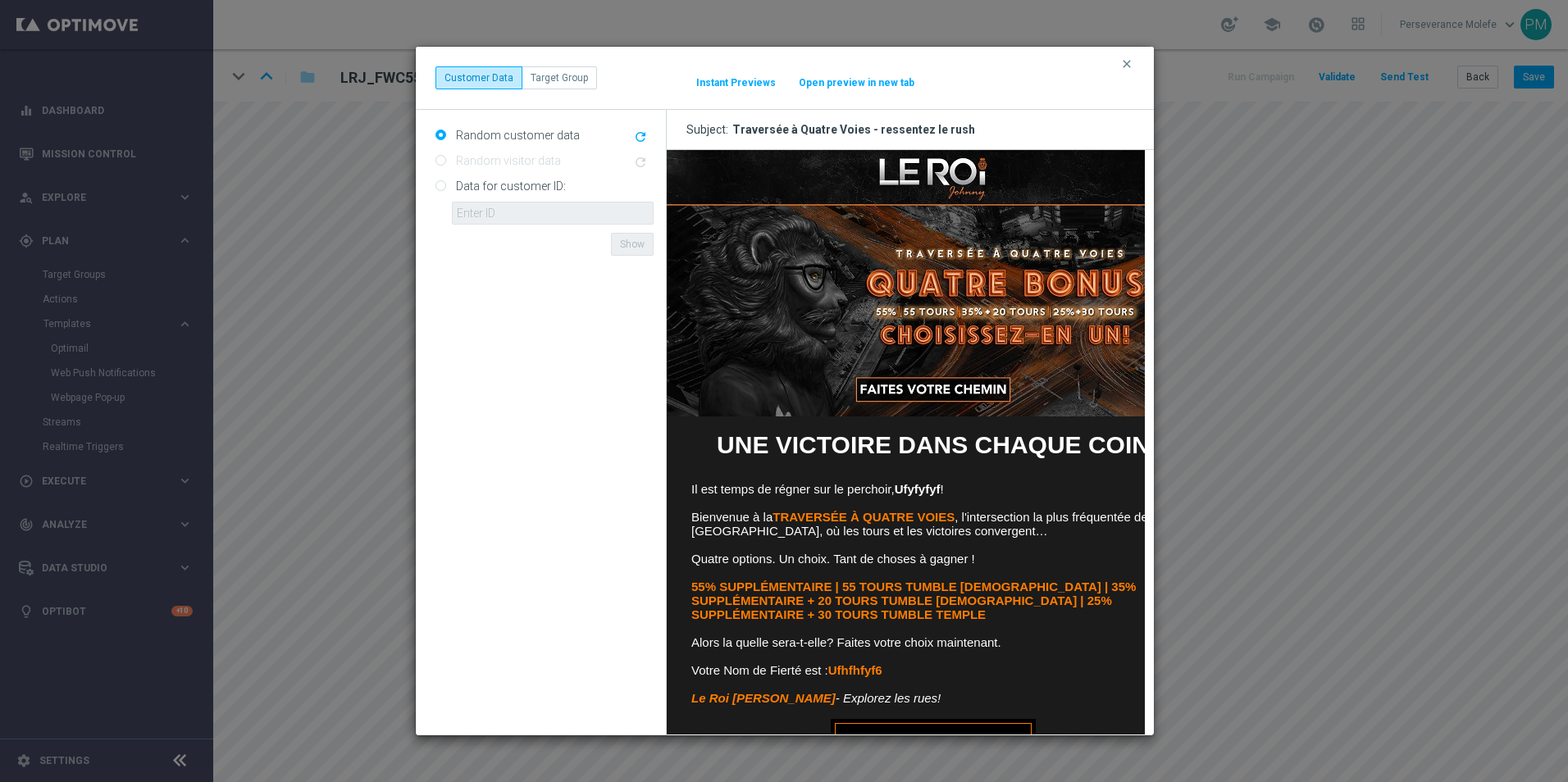
click at [887, 83] on button "Open preview in new tab" at bounding box center [856, 82] width 117 height 13
click at [1130, 61] on icon "clear" at bounding box center [1126, 64] width 13 height 13
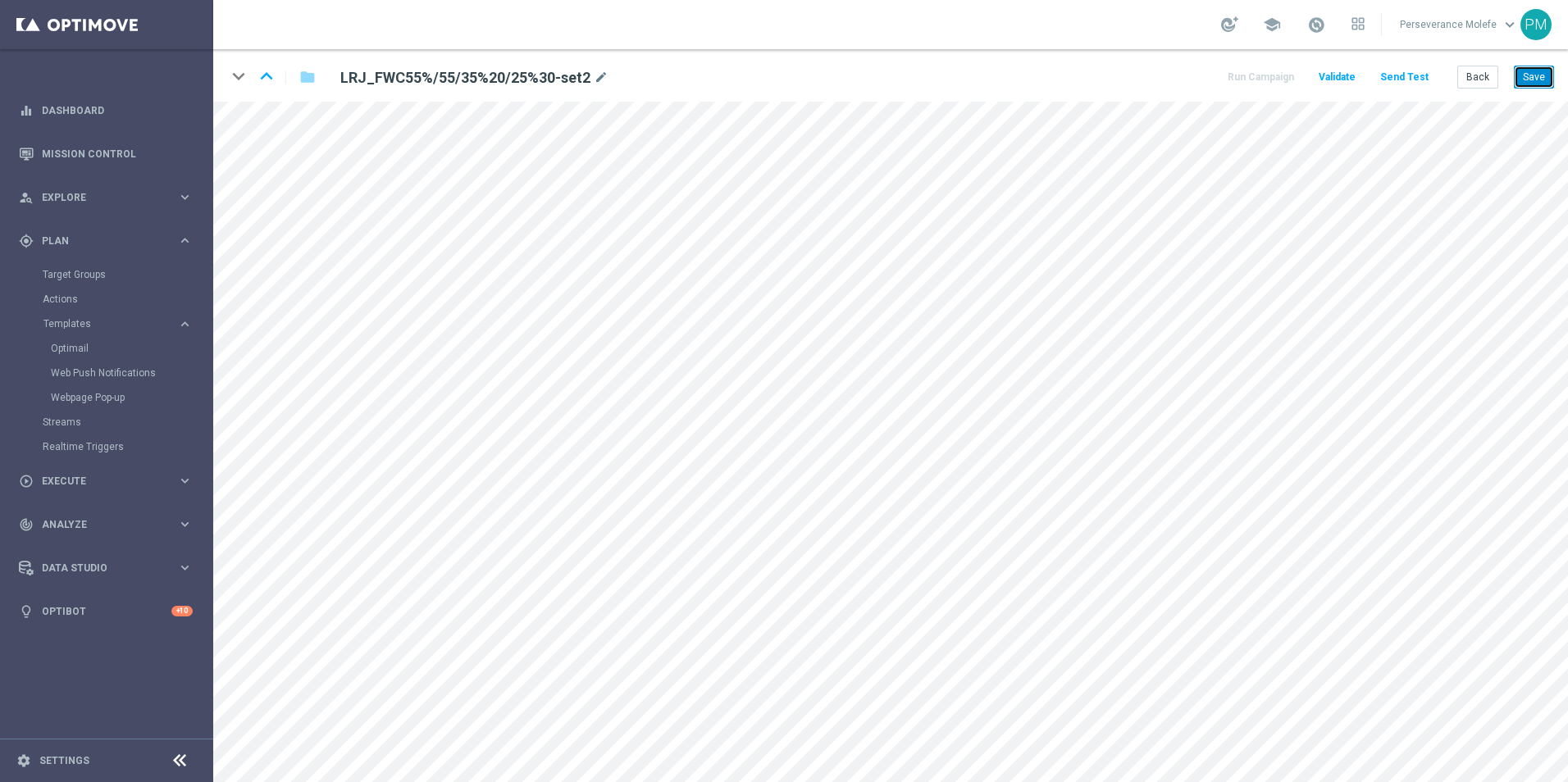
click at [1527, 74] on button "Save" at bounding box center [1534, 77] width 40 height 23
click at [1485, 73] on button "Back" at bounding box center [1477, 77] width 41 height 23
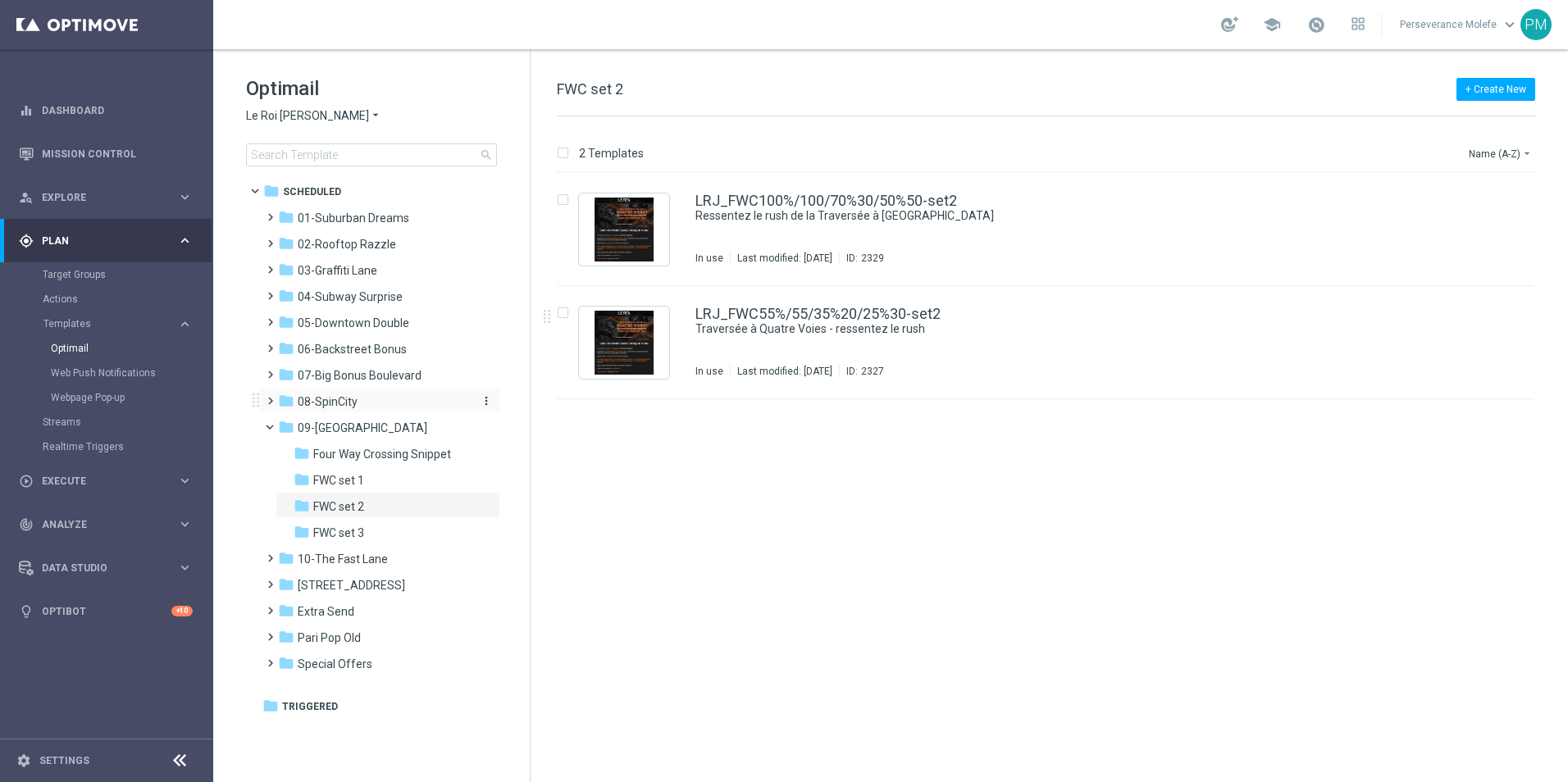
click at [314, 407] on span "08-SpinCity" at bounding box center [327, 401] width 60 height 15
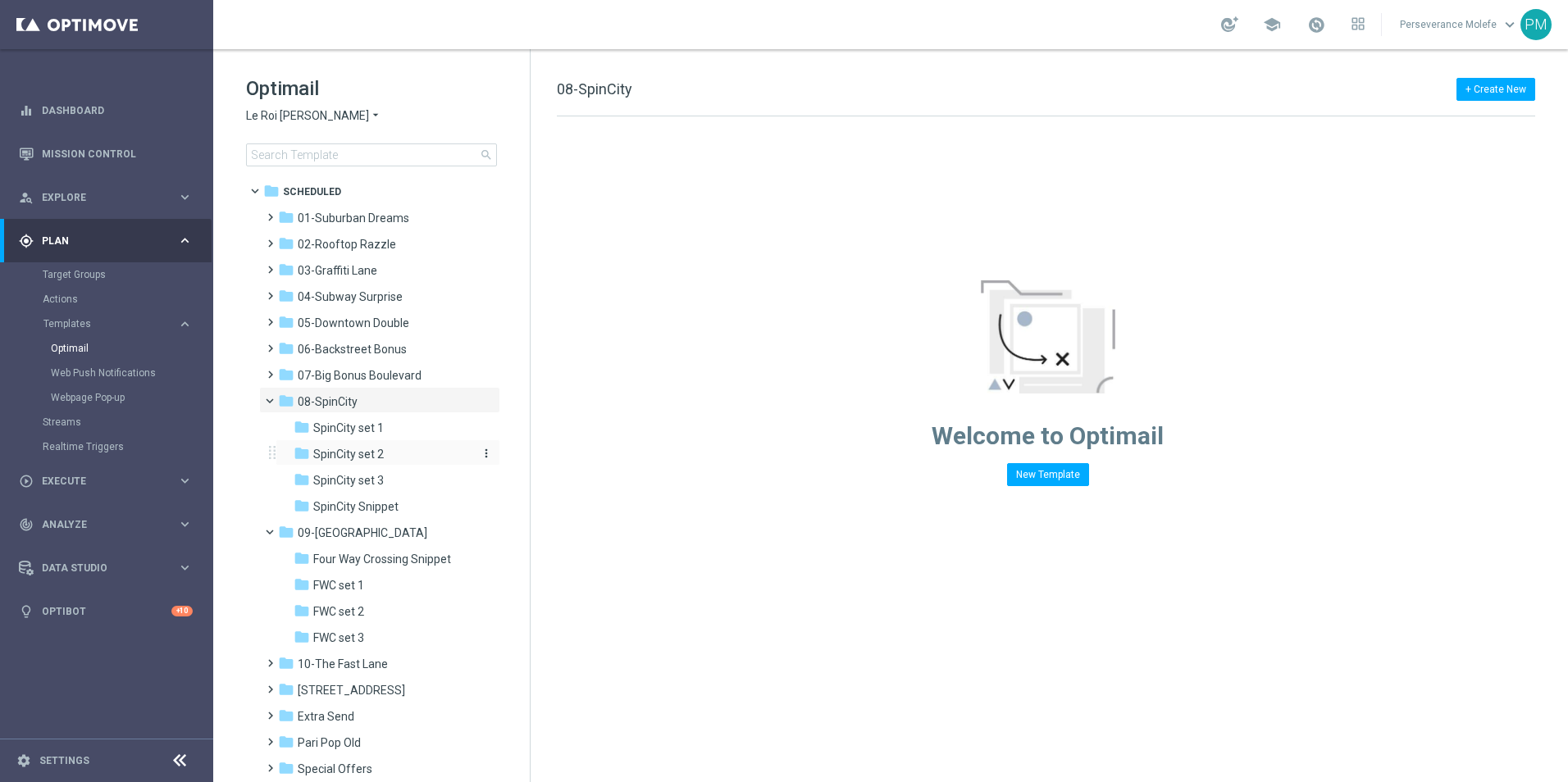
click at [386, 456] on div "folder SpinCity set 2" at bounding box center [381, 455] width 174 height 19
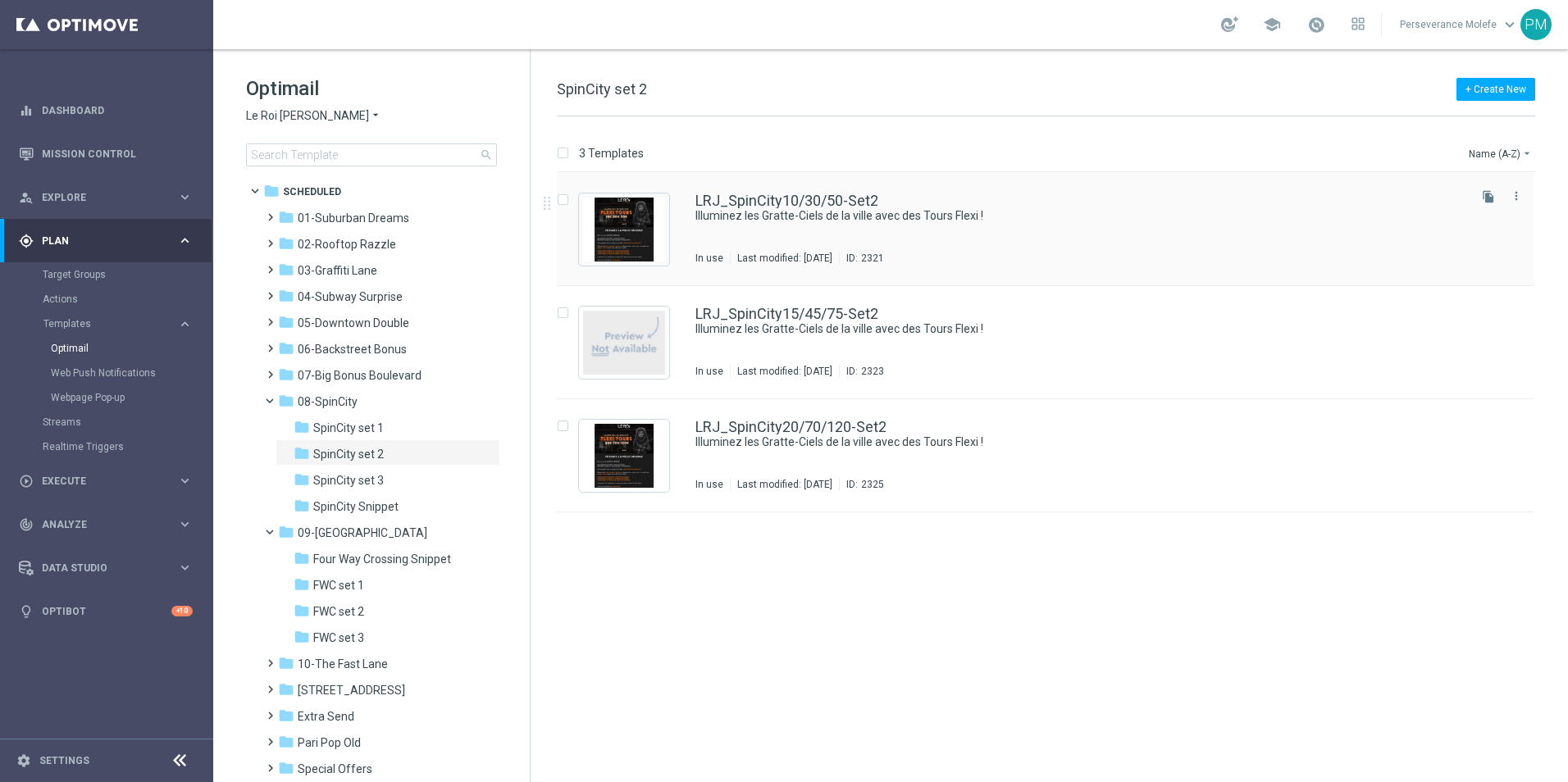
click at [736, 193] on div "LRJ_SpinCity10/30/50-Set2 Illuminez les Gratte-Ciels de la ville avec des Tours…" at bounding box center [1045, 229] width 977 height 113
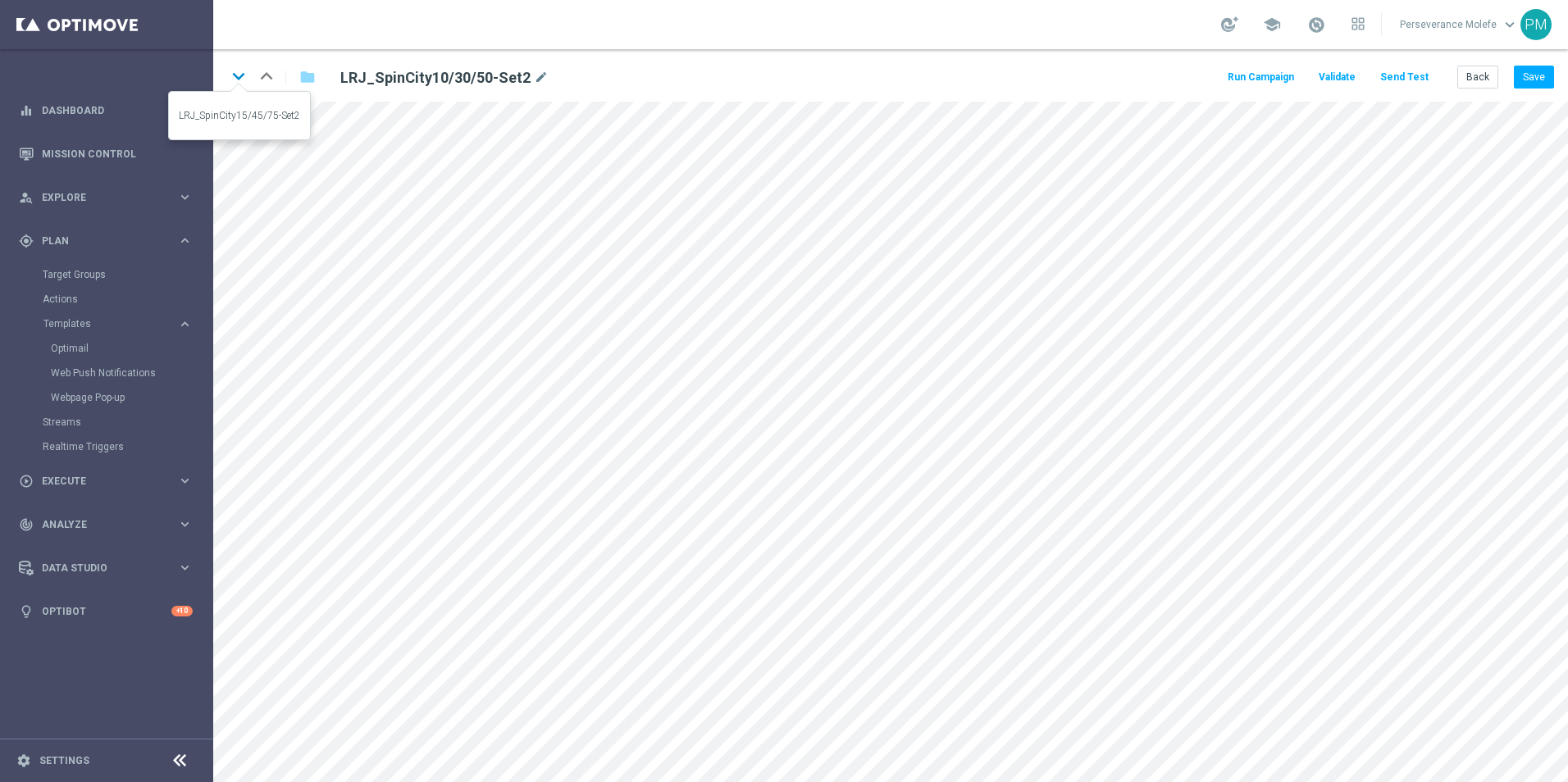
click at [228, 77] on icon "keyboard_arrow_down" at bounding box center [238, 76] width 24 height 24
click at [240, 84] on icon "keyboard_arrow_down" at bounding box center [238, 76] width 24 height 24
click at [1465, 75] on button "Back" at bounding box center [1477, 77] width 41 height 23
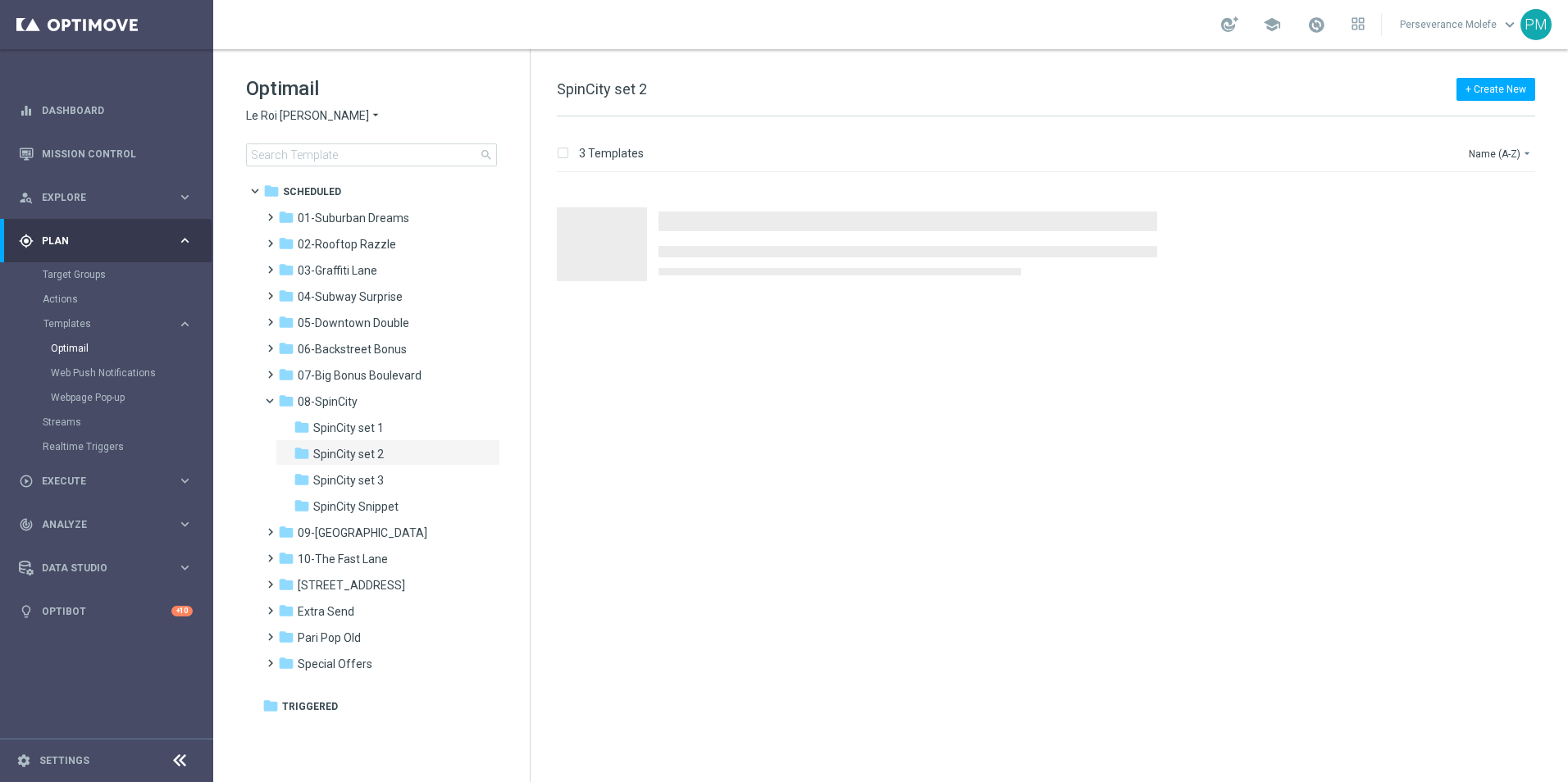
click at [313, 118] on span "Le Roi Johnny" at bounding box center [307, 116] width 123 height 16
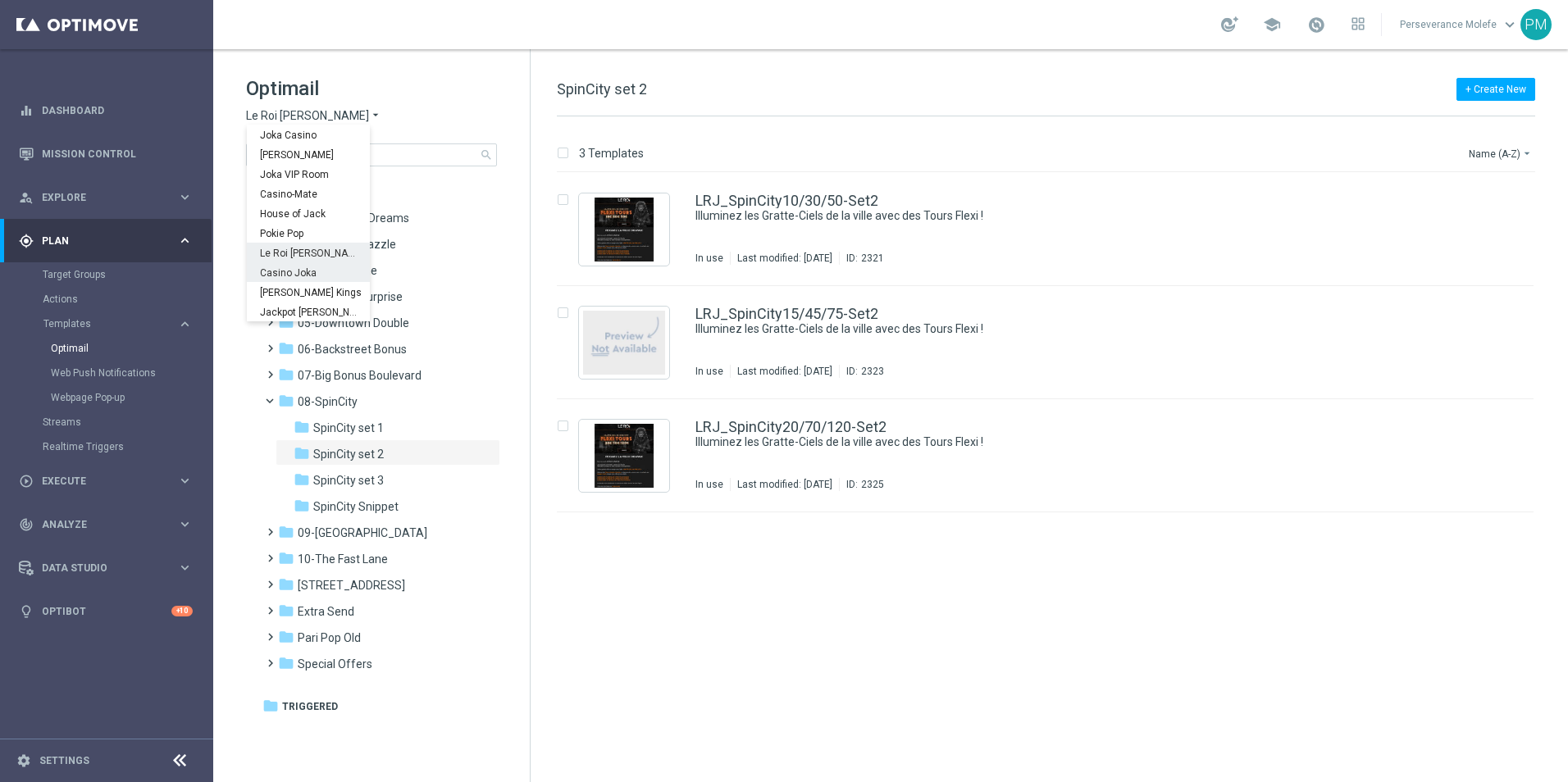
click at [0, 0] on span "Casino Joka" at bounding box center [0, 0] width 0 height 0
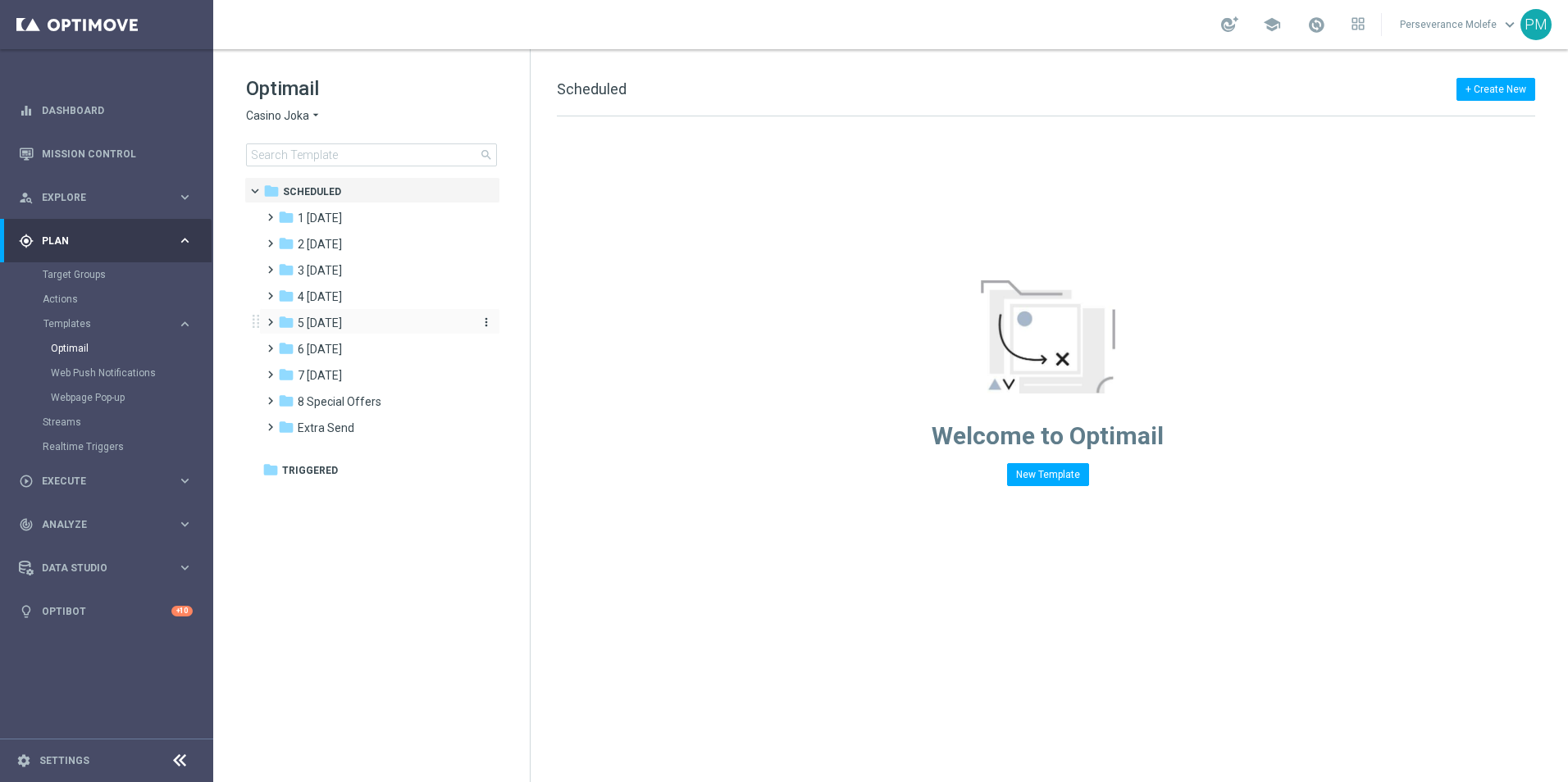
click at [363, 324] on div "folder 5 Saturday" at bounding box center [372, 323] width 188 height 19
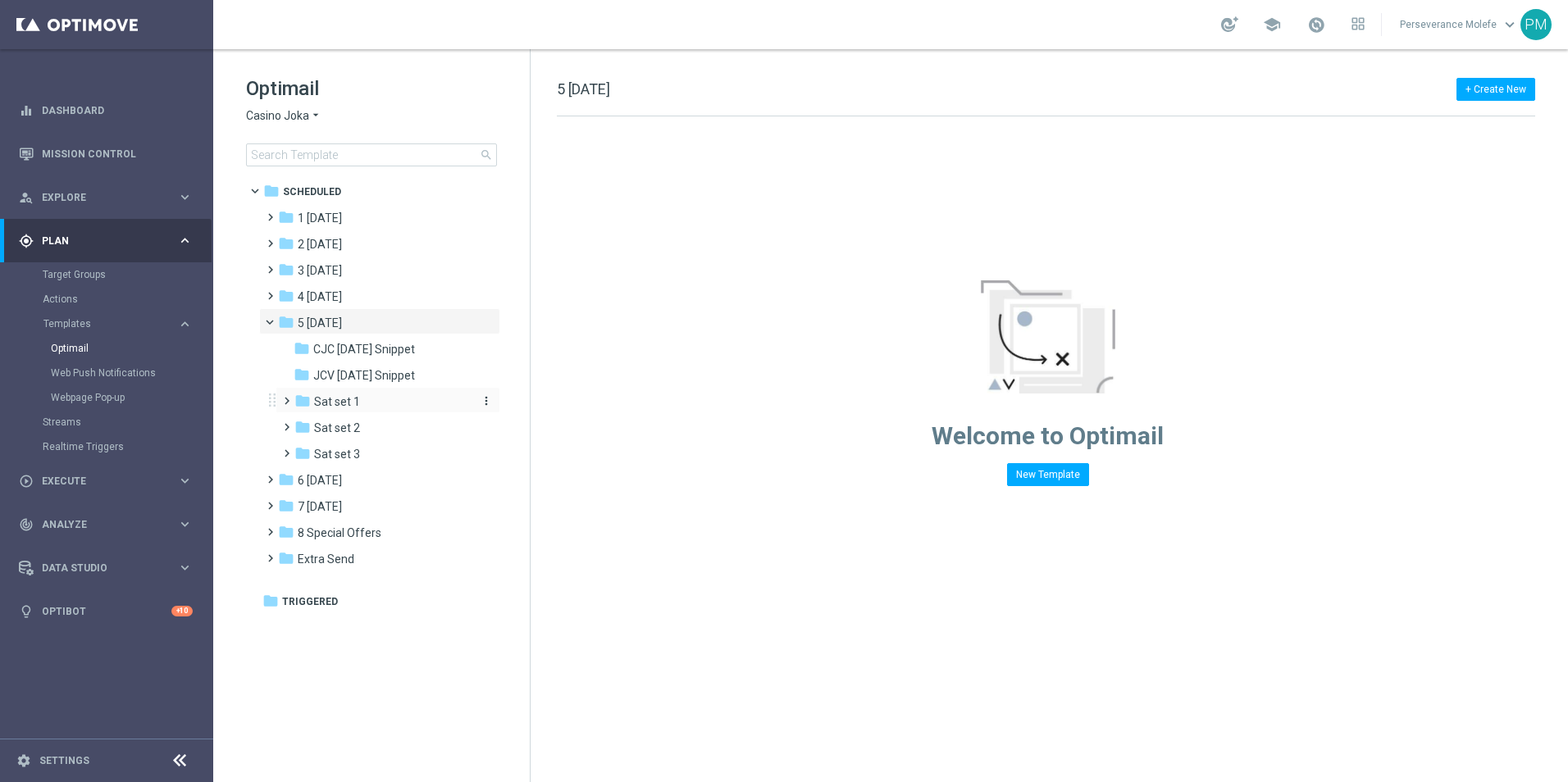
click at [382, 404] on div "folder Sat set 1" at bounding box center [382, 402] width 174 height 19
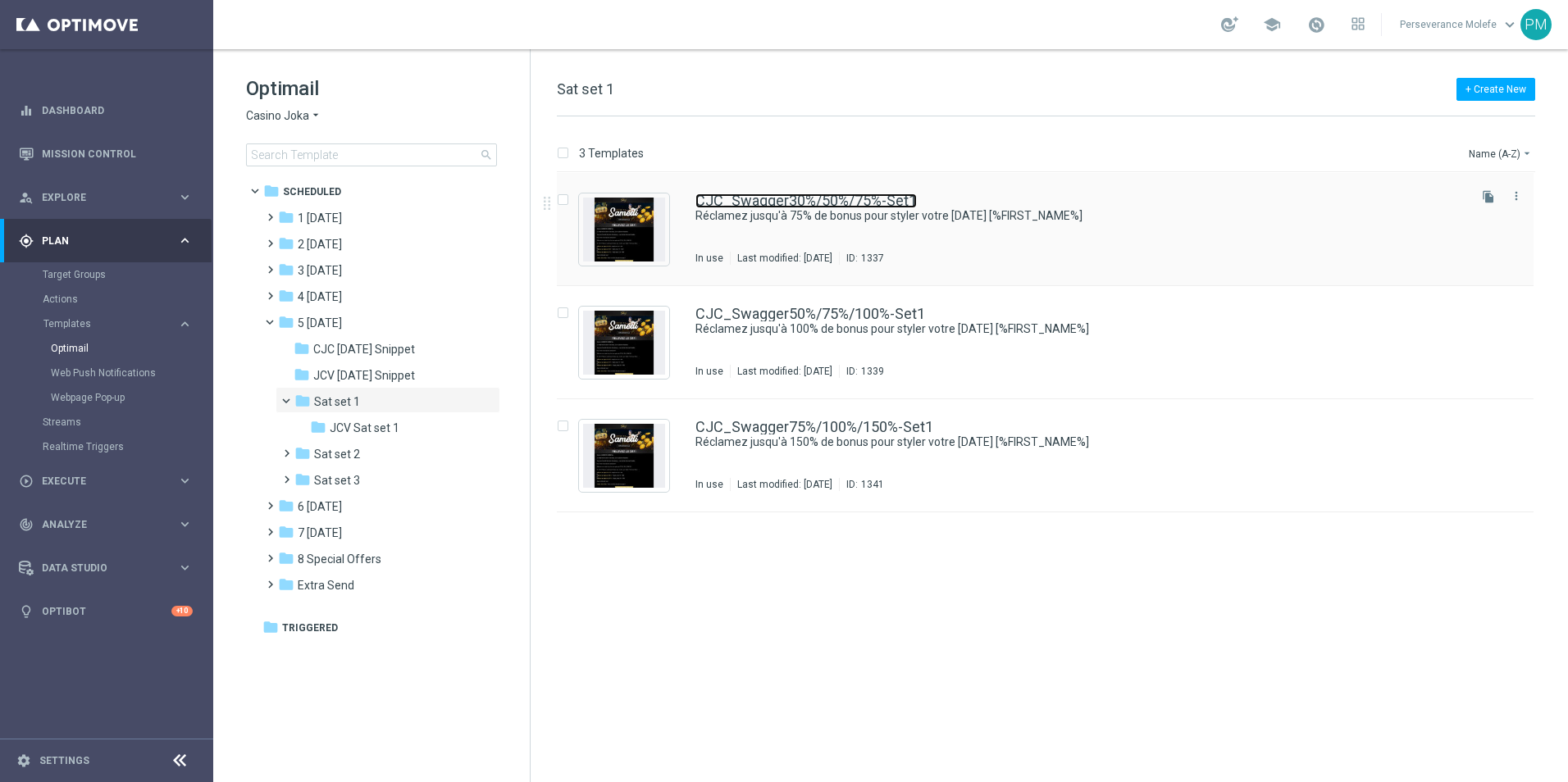
click at [730, 199] on link "CJC_Swagger30%/50%/75%-Set1" at bounding box center [806, 201] width 222 height 15
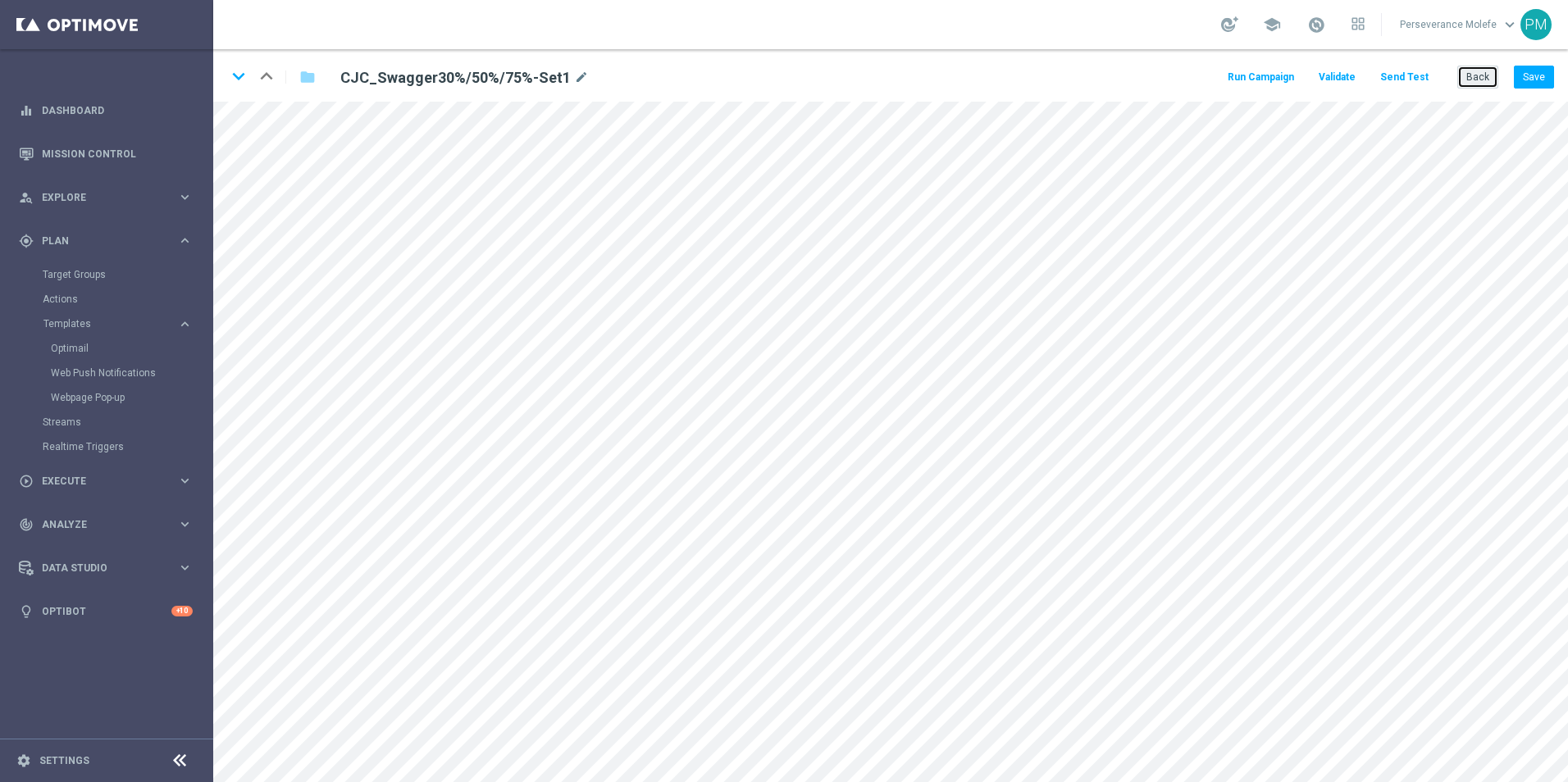
click at [1478, 76] on button "Back" at bounding box center [1477, 77] width 41 height 23
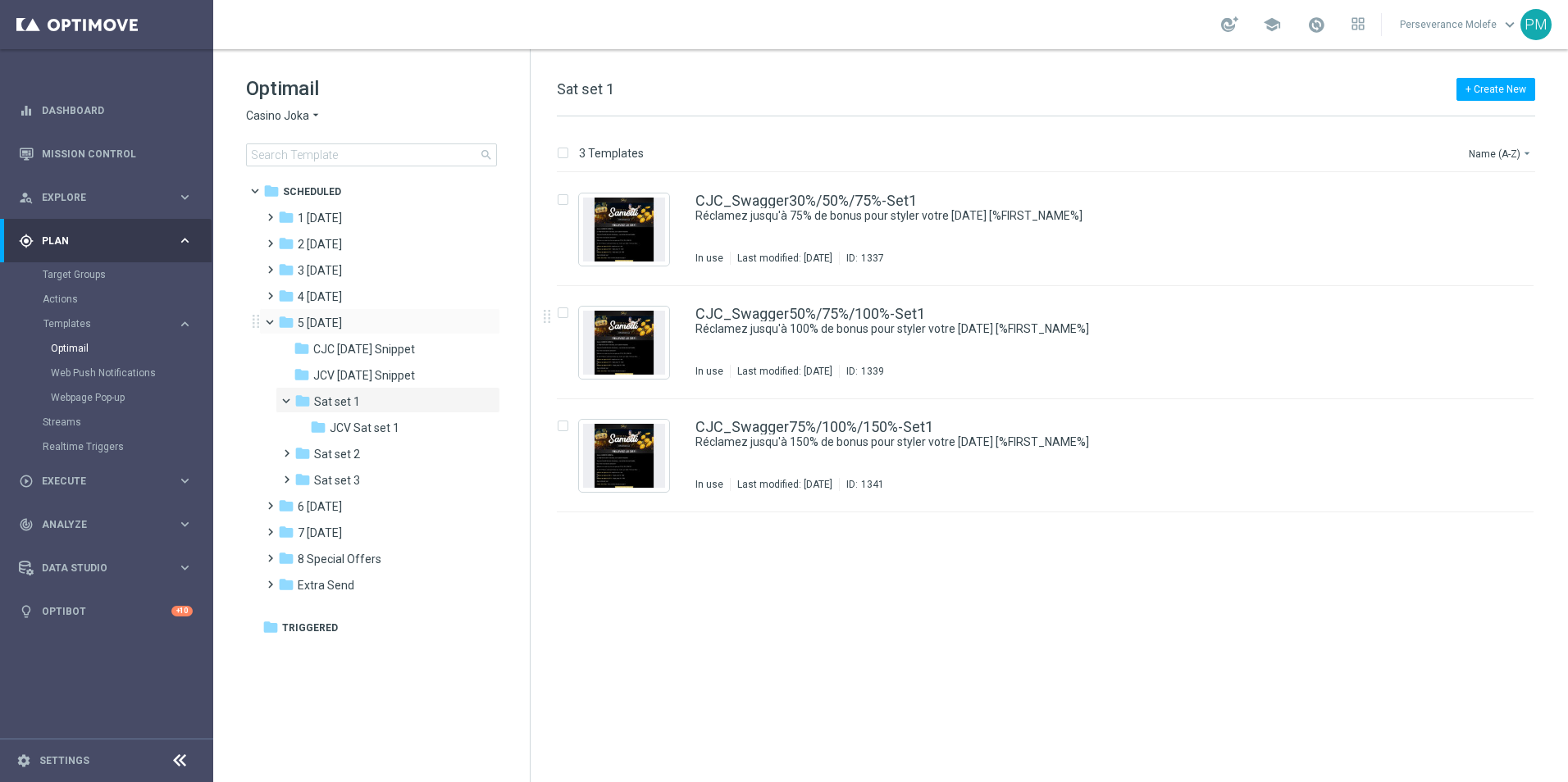
click at [274, 322] on span at bounding box center [277, 318] width 7 height 7
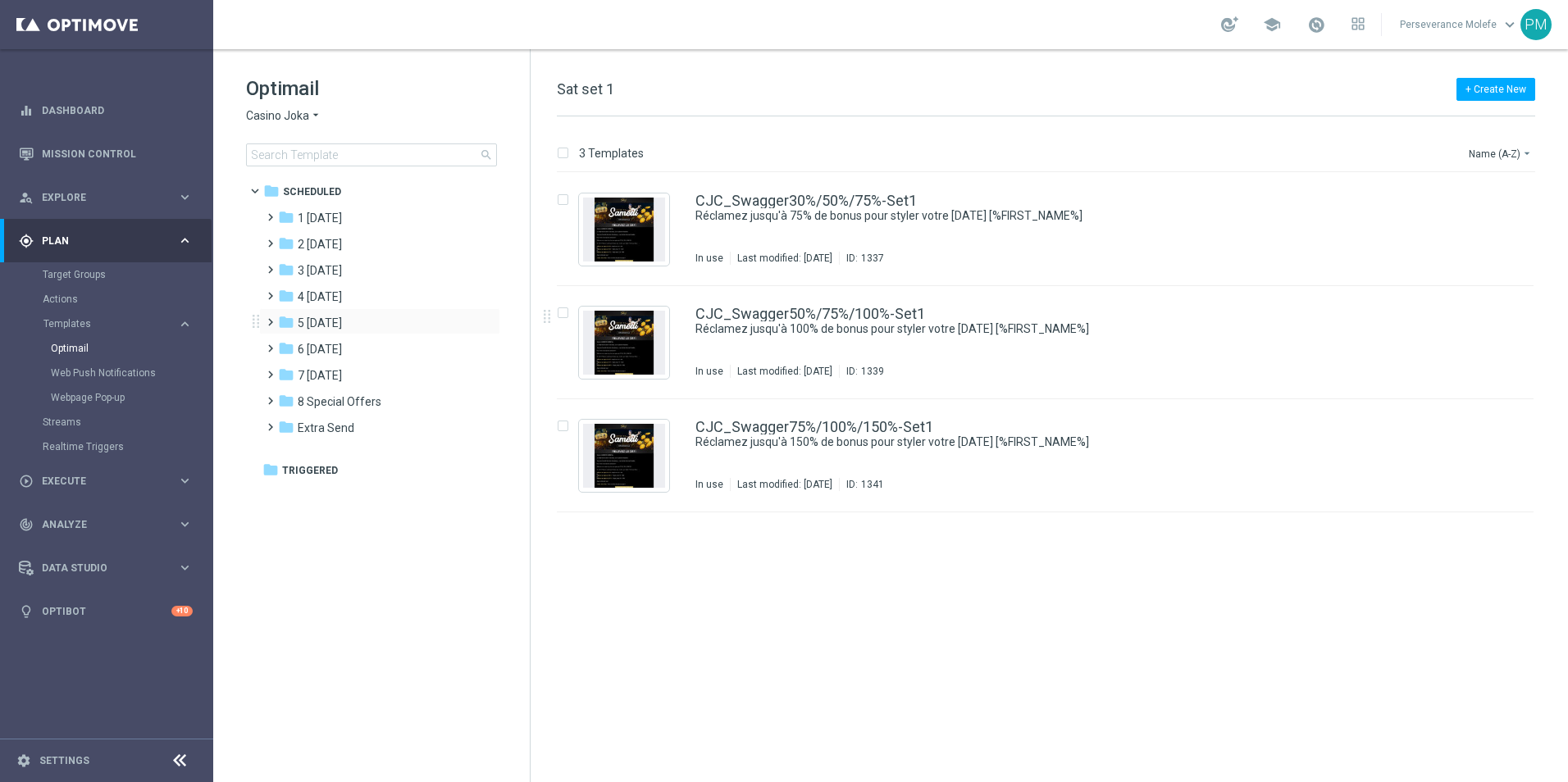
click at [269, 318] on span at bounding box center [267, 315] width 7 height 7
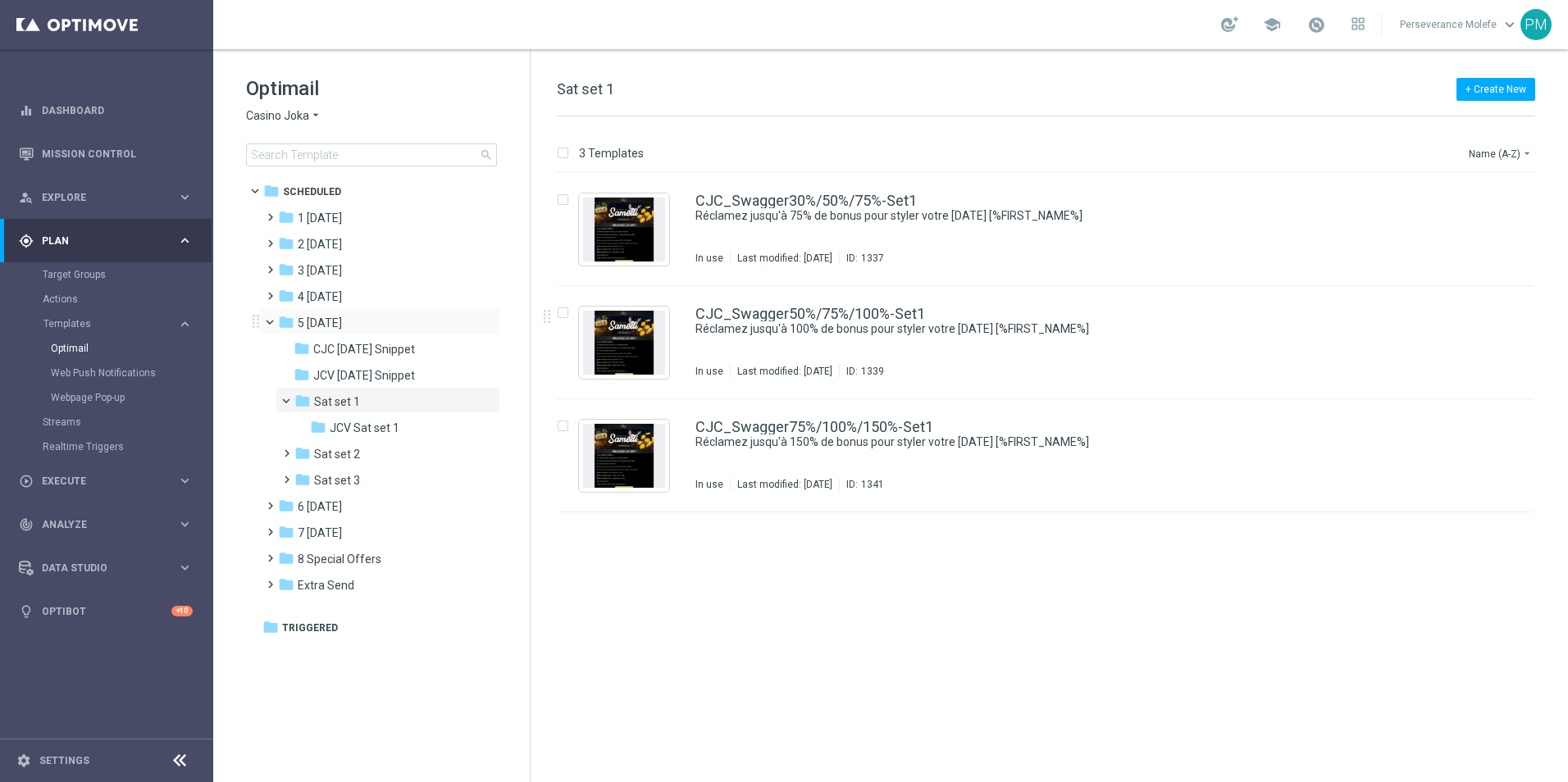
click at [274, 322] on span at bounding box center [277, 318] width 7 height 7
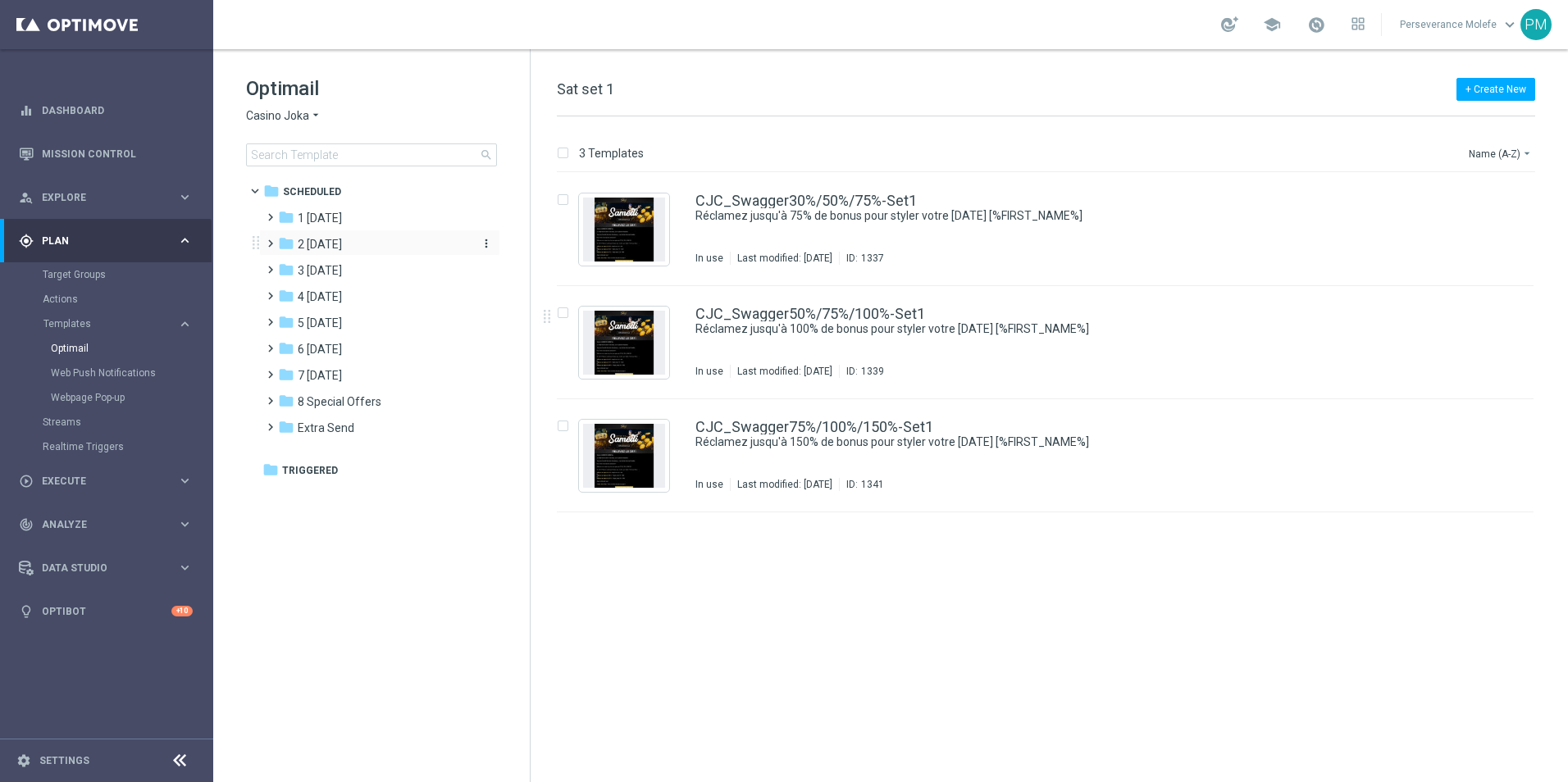
click at [342, 251] on span "2 [DATE]" at bounding box center [319, 244] width 44 height 15
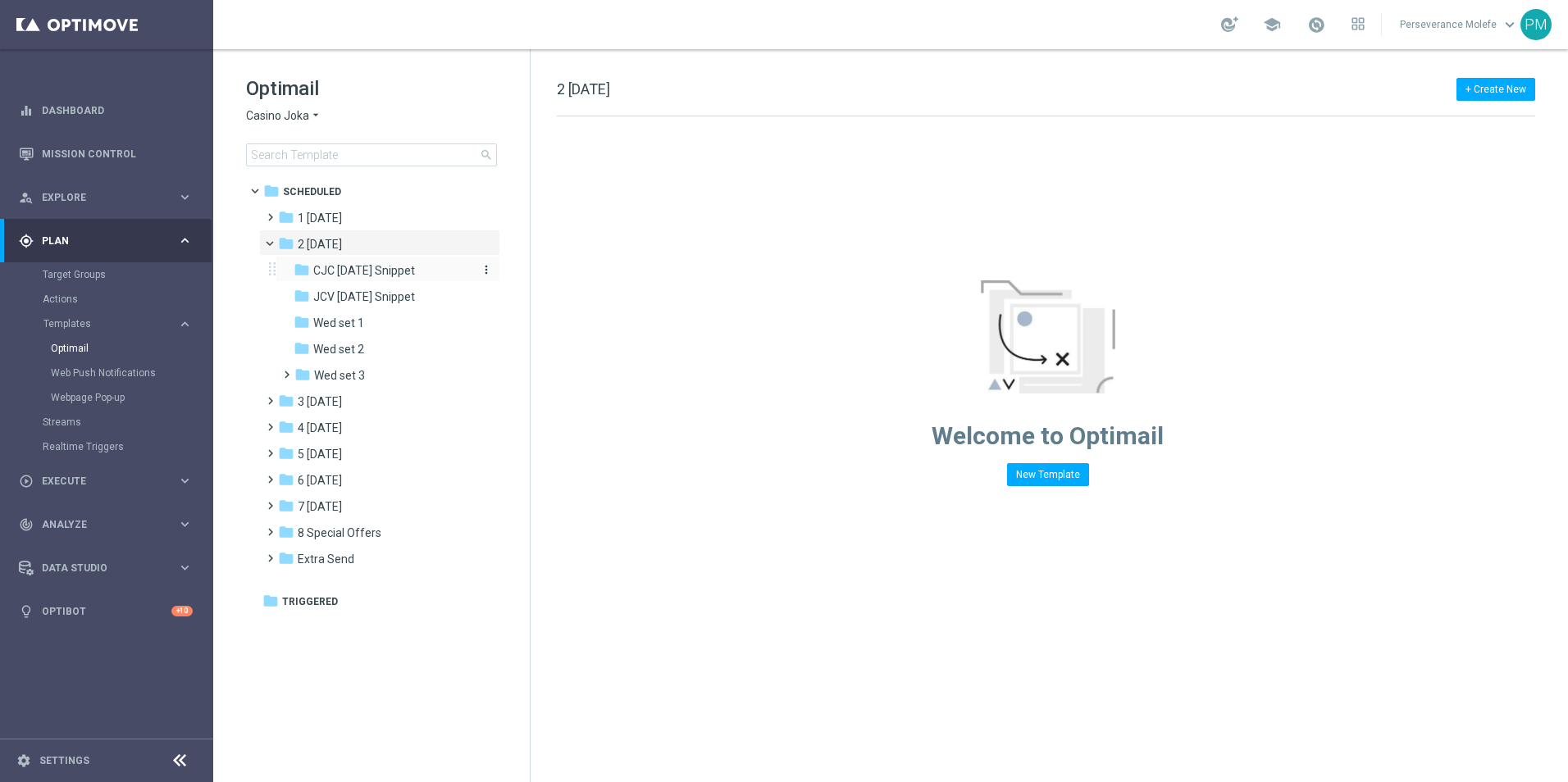
click at [344, 274] on span "CJC Wednesday Snippet" at bounding box center [364, 270] width 102 height 15
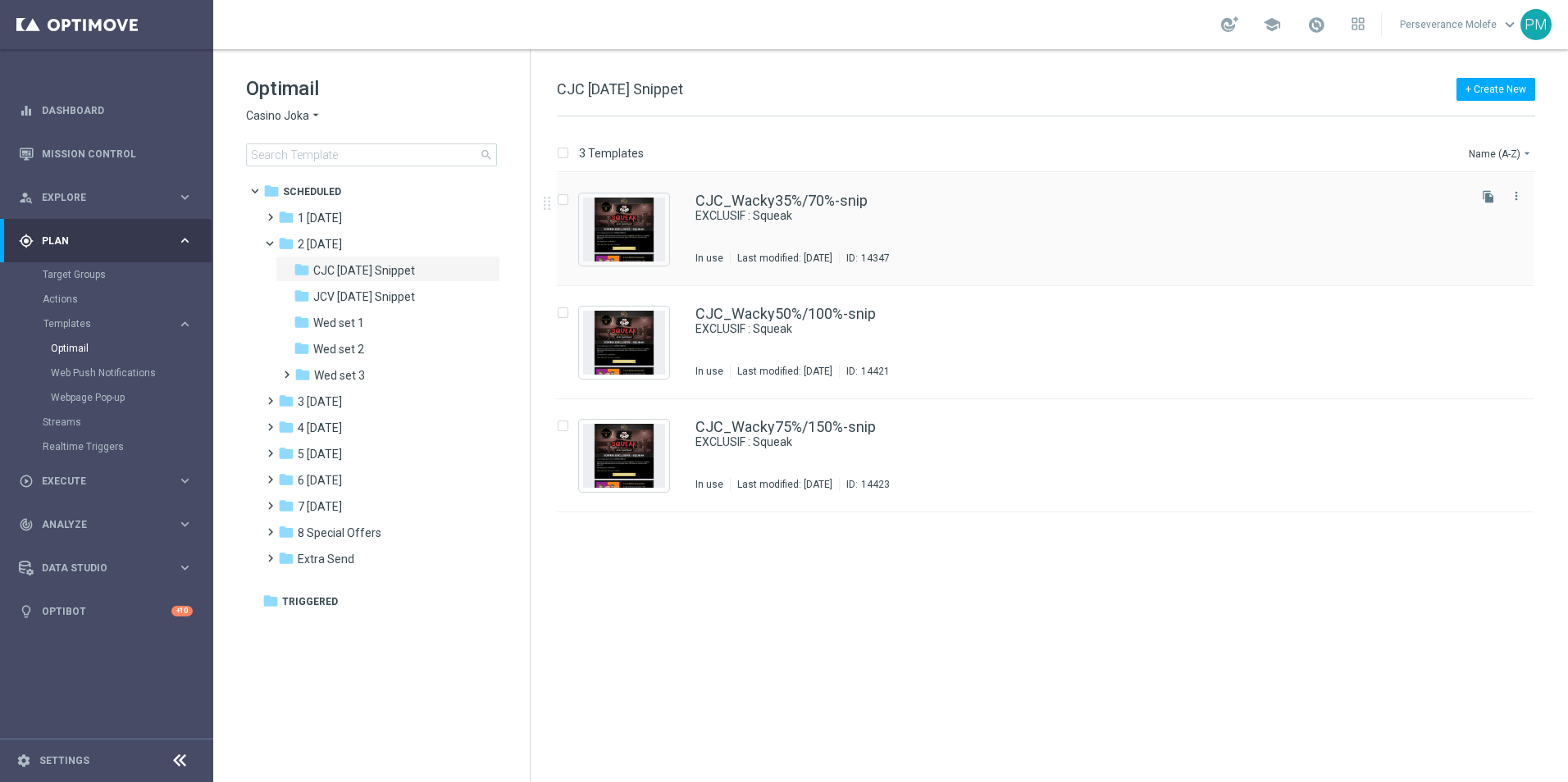
click at [787, 190] on div "CJC_Wacky35%/70%-snip EXCLUSIF : Squeak In use Last modified: Monday, October 1…" at bounding box center [1045, 229] width 977 height 113
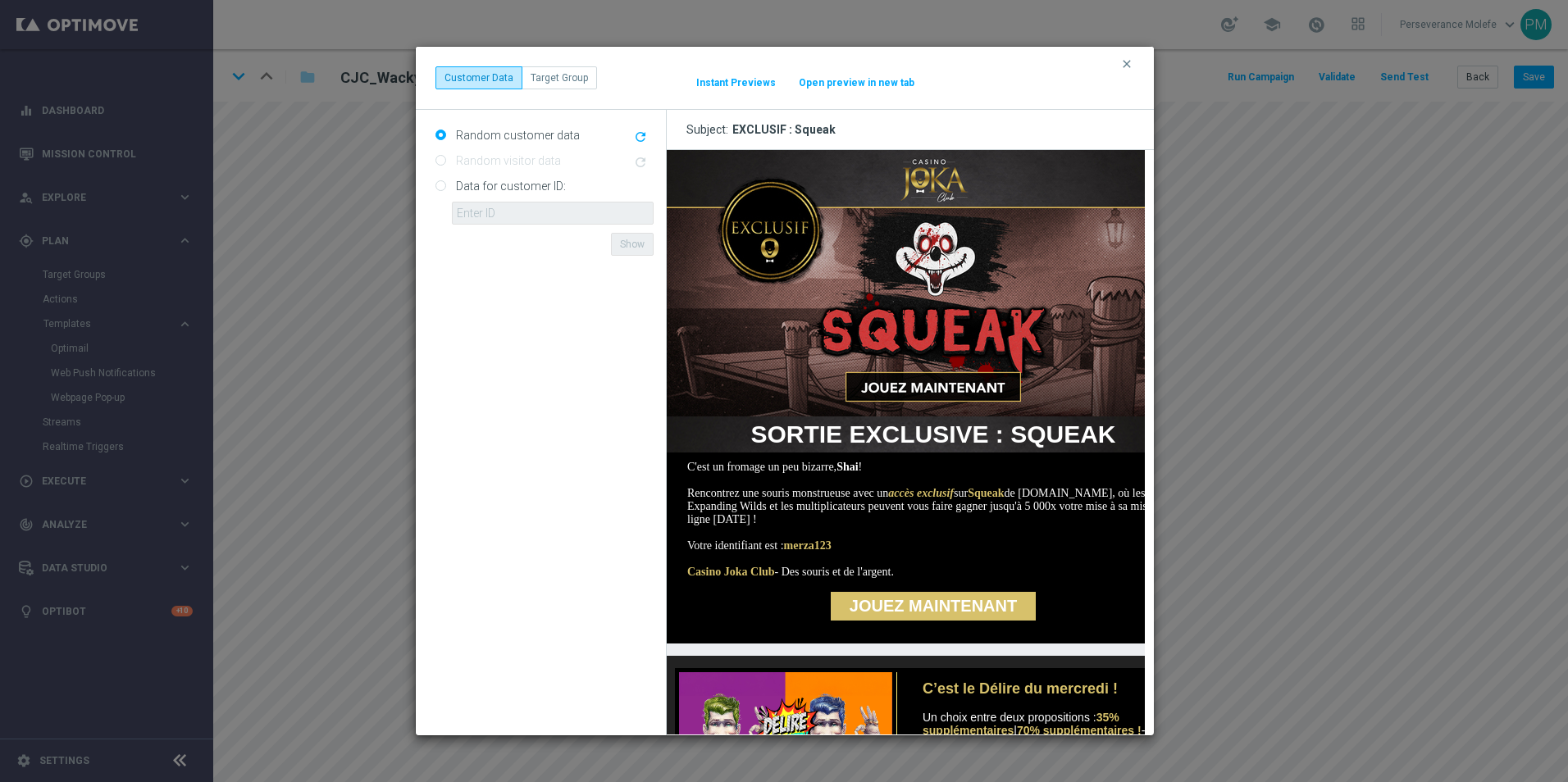
click at [760, 83] on button "Instant Previews" at bounding box center [735, 82] width 81 height 13
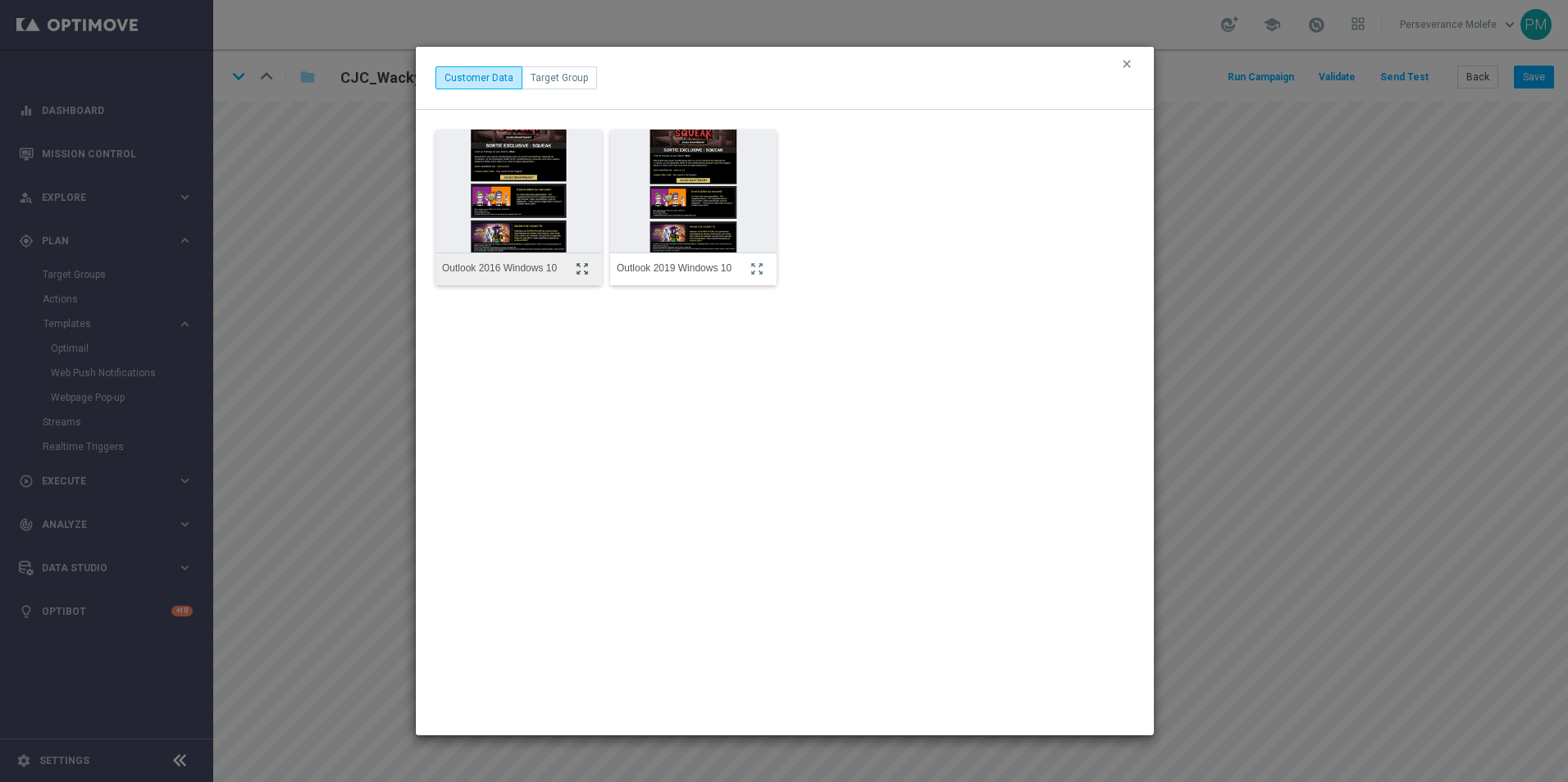
click at [576, 270] on icon "zoom_out_map" at bounding box center [582, 269] width 15 height 15
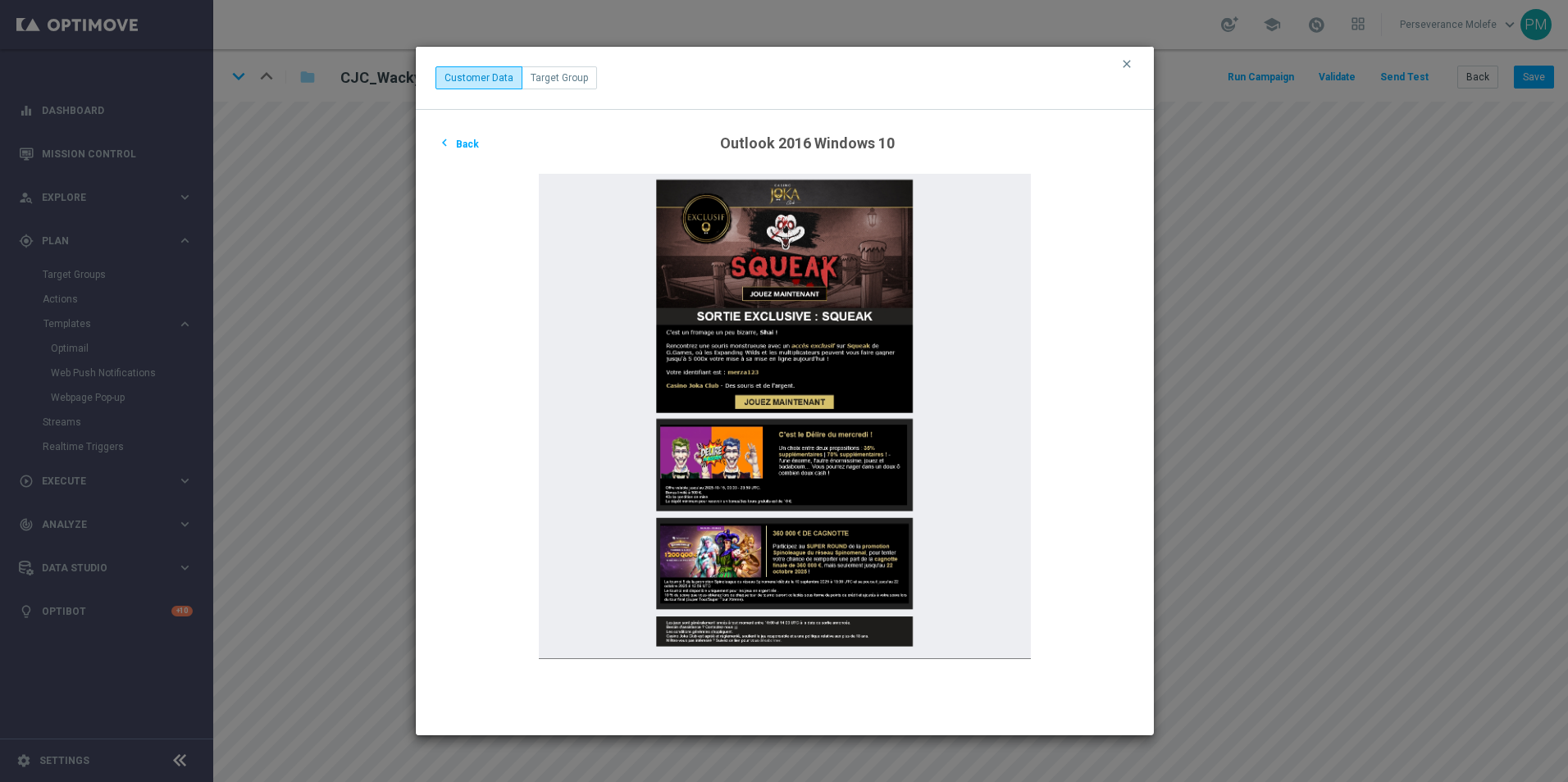
click at [462, 142] on button "chevron_left Back" at bounding box center [458, 143] width 45 height 20
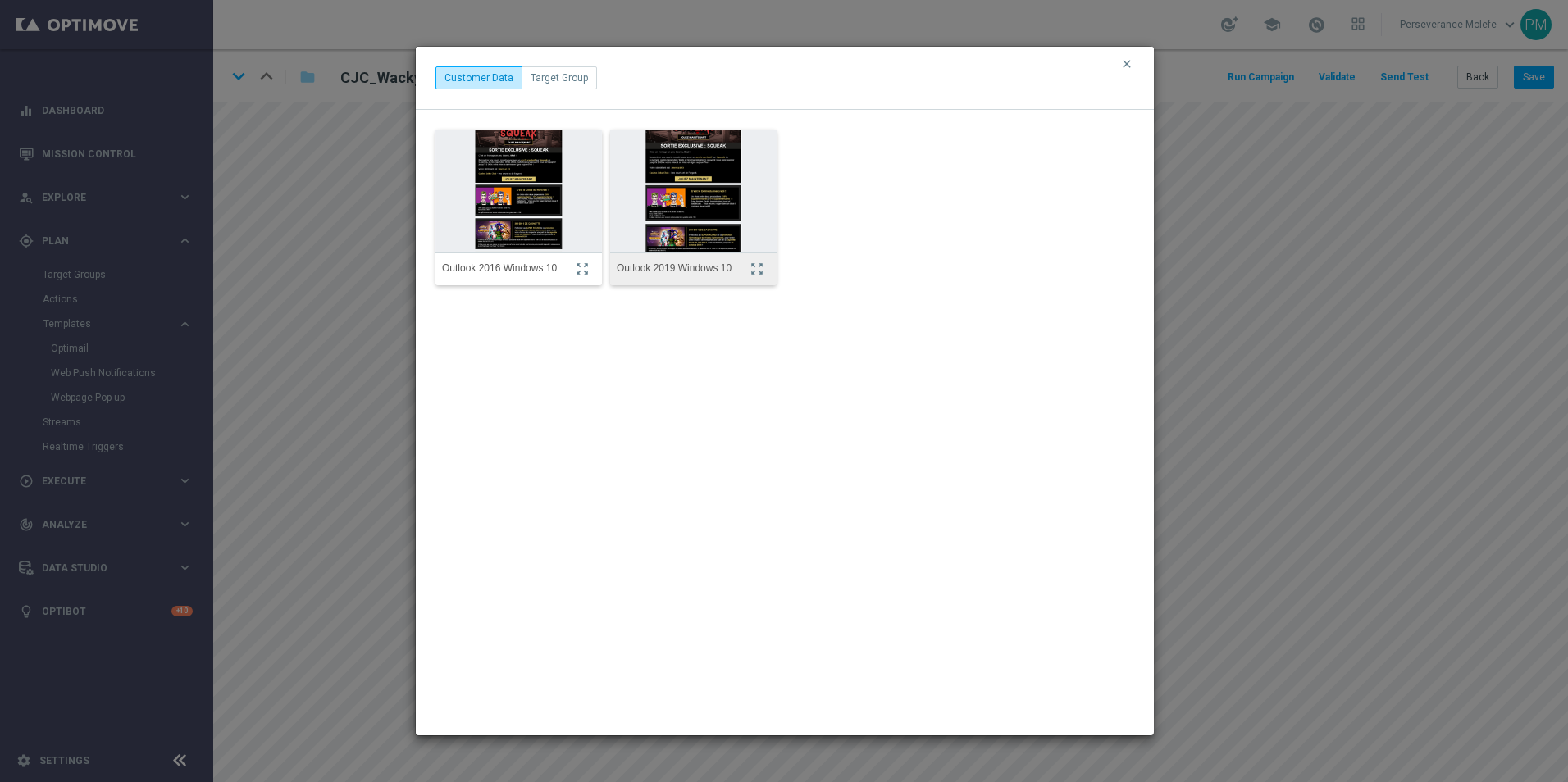
click at [747, 259] on div "Outlook 2019 Windows 10 zoom_out_map" at bounding box center [692, 269] width 167 height 33
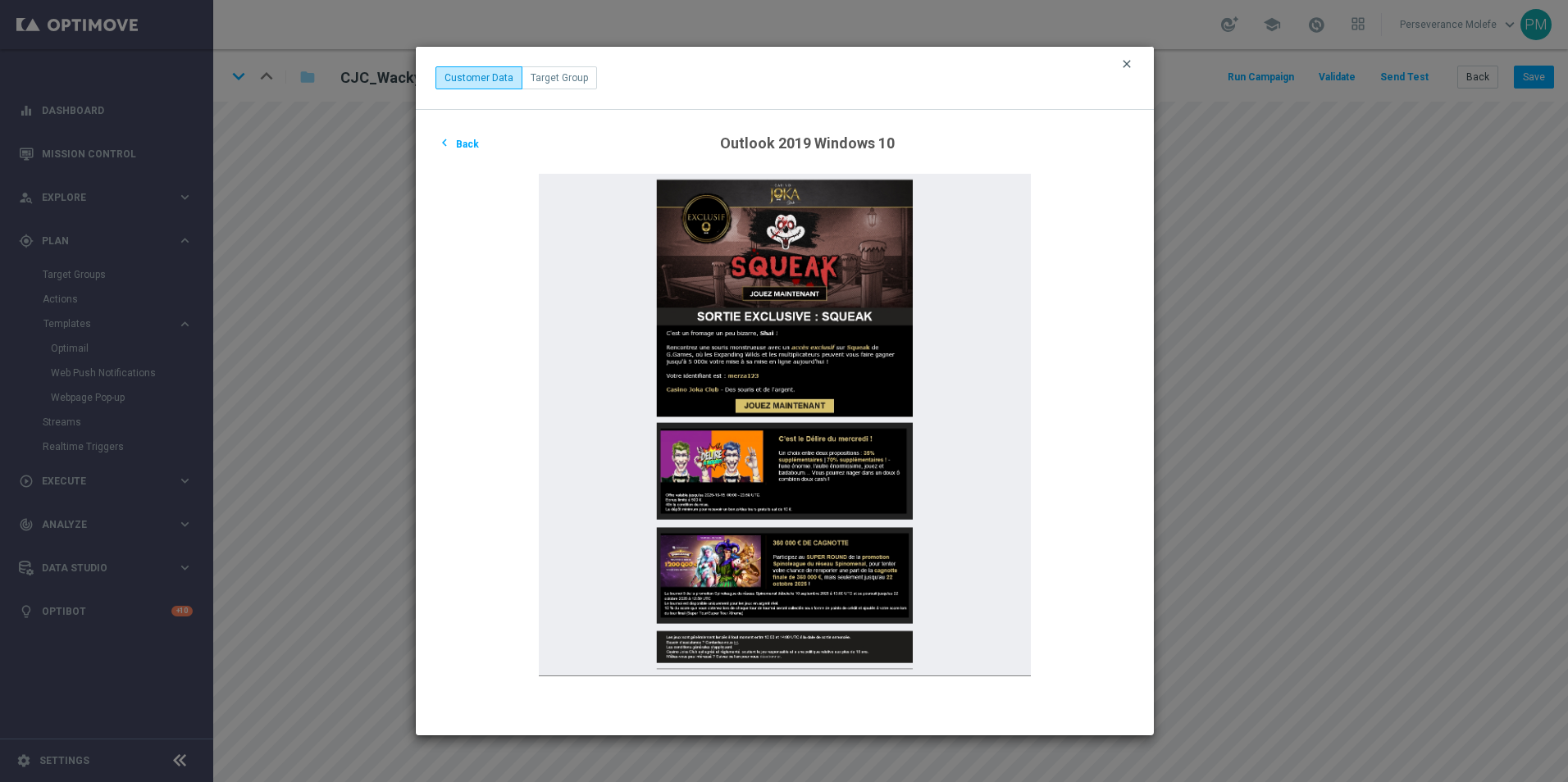
click at [1127, 65] on icon "clear" at bounding box center [1126, 64] width 13 height 13
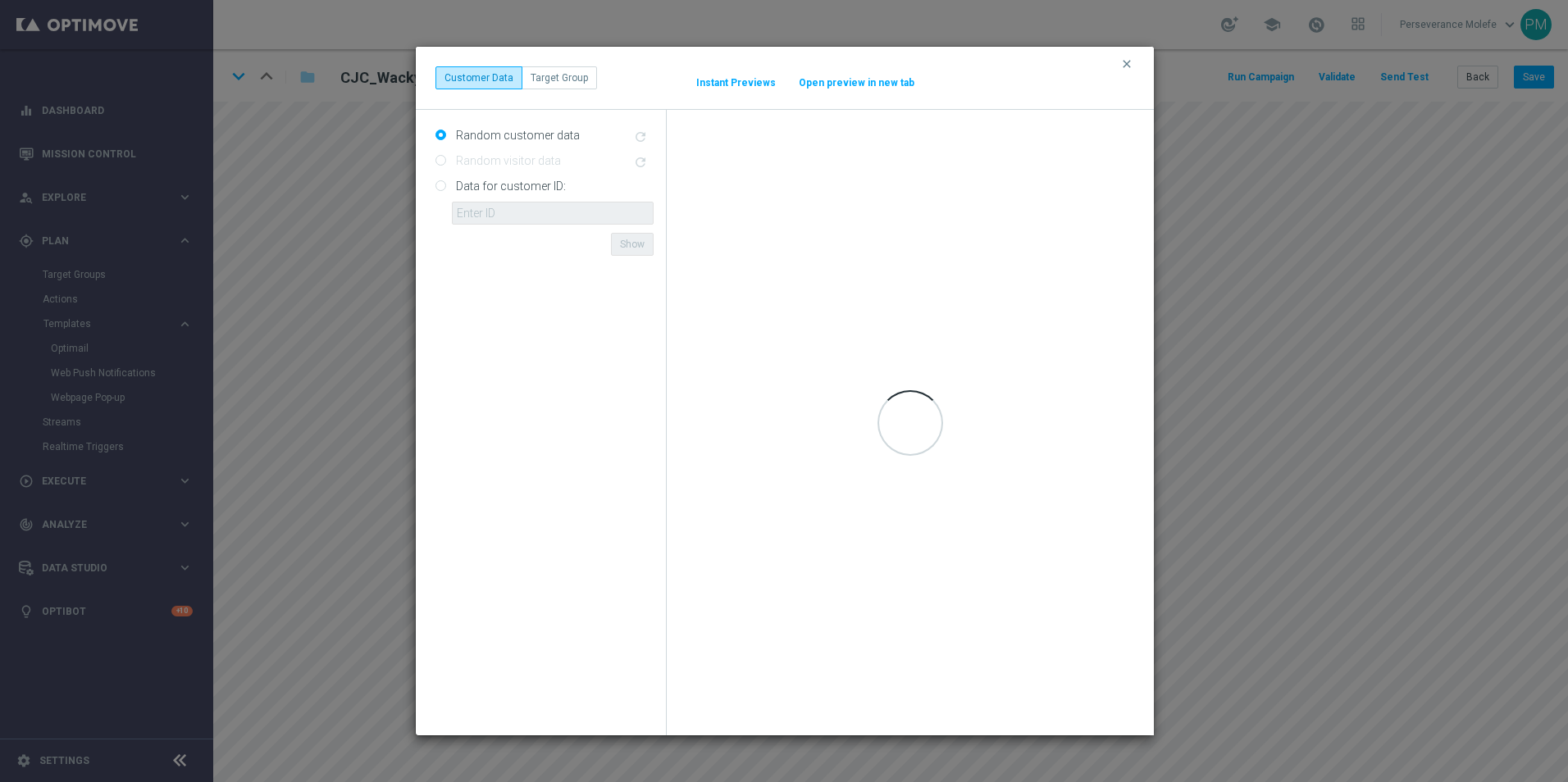
click at [835, 85] on button "Open preview in new tab" at bounding box center [856, 82] width 117 height 13
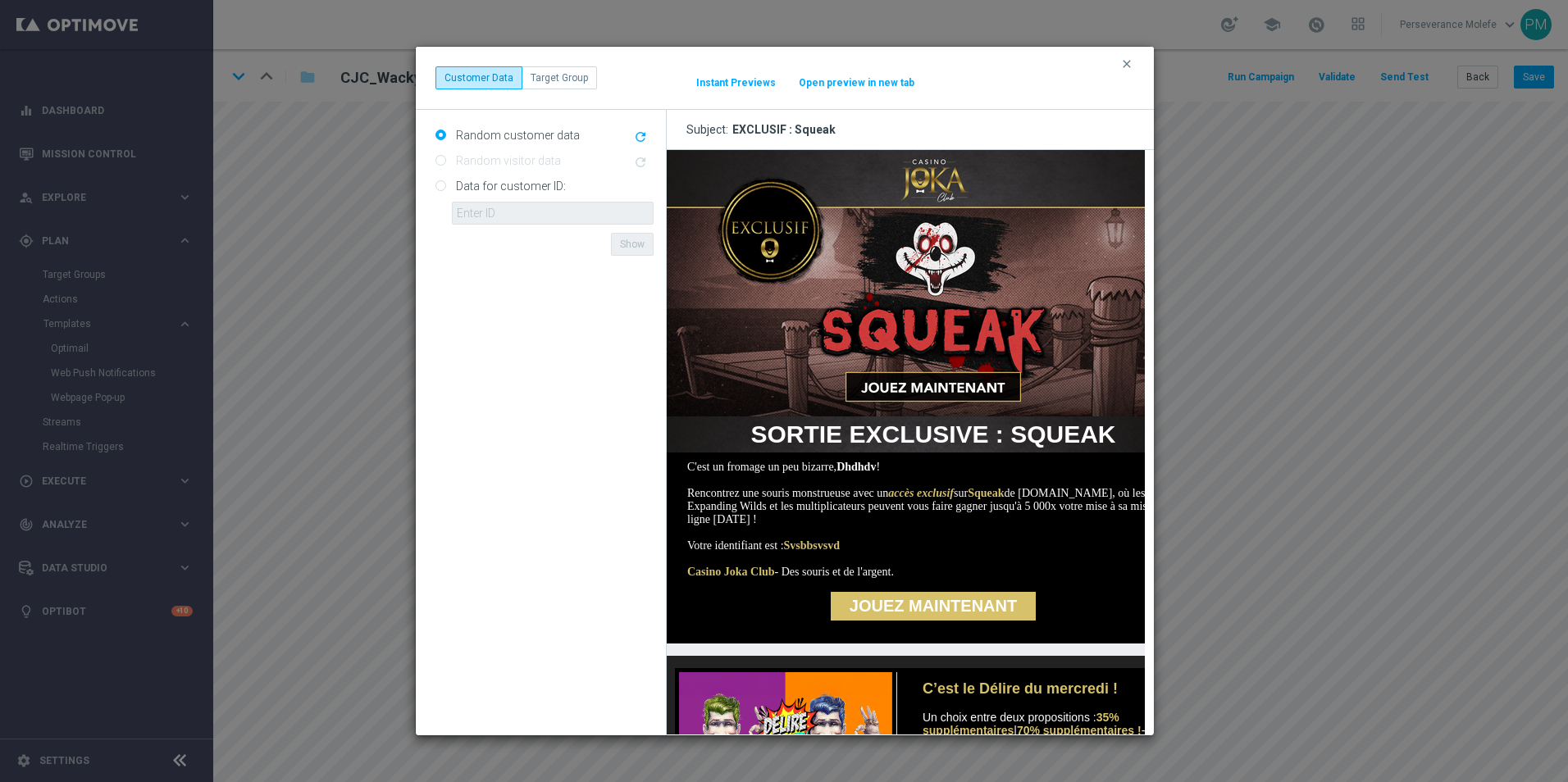
click at [869, 80] on button "Open preview in new tab" at bounding box center [856, 82] width 117 height 13
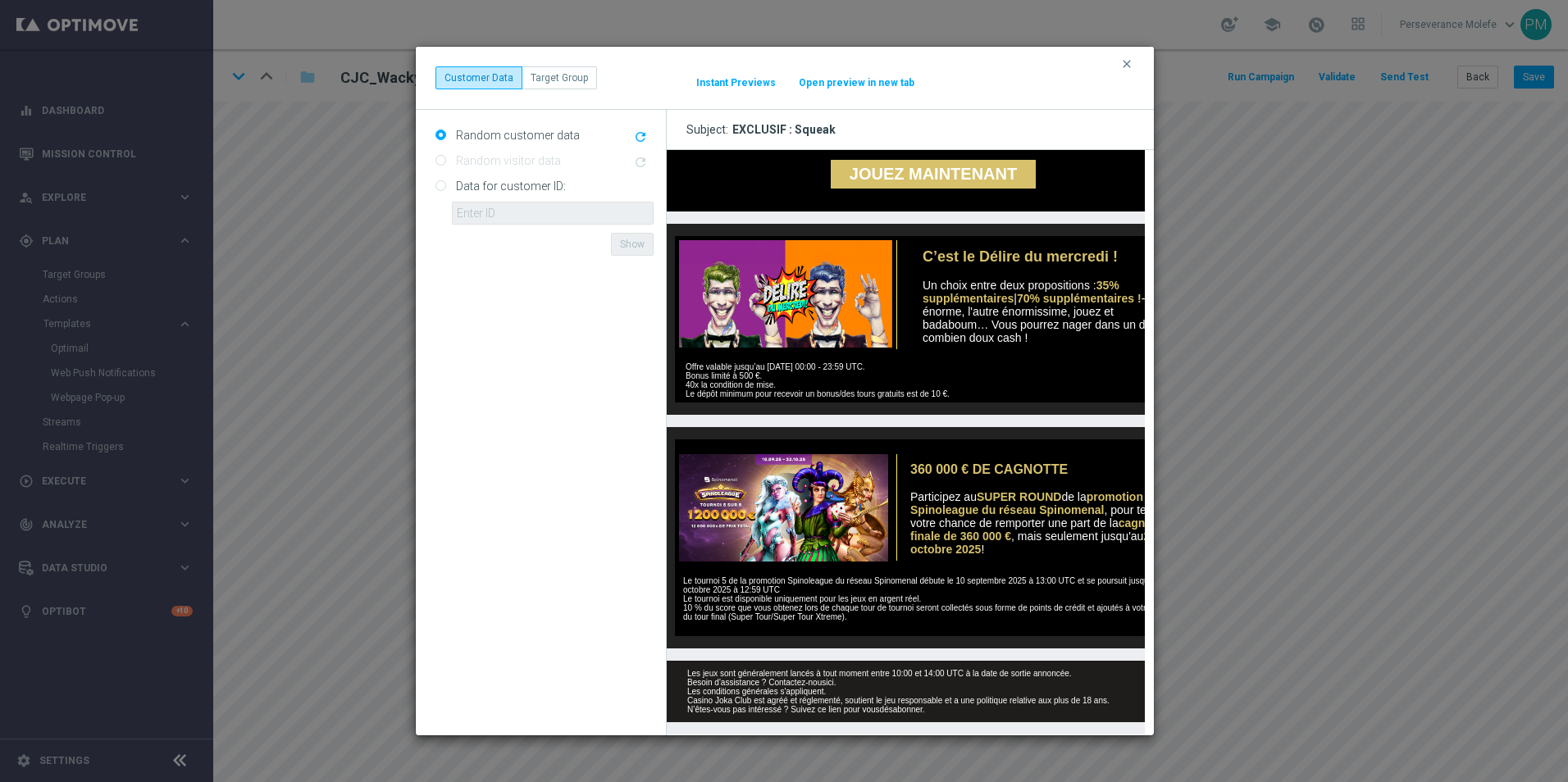
scroll to position [452, 0]
click at [1129, 65] on icon "clear" at bounding box center [1126, 64] width 13 height 13
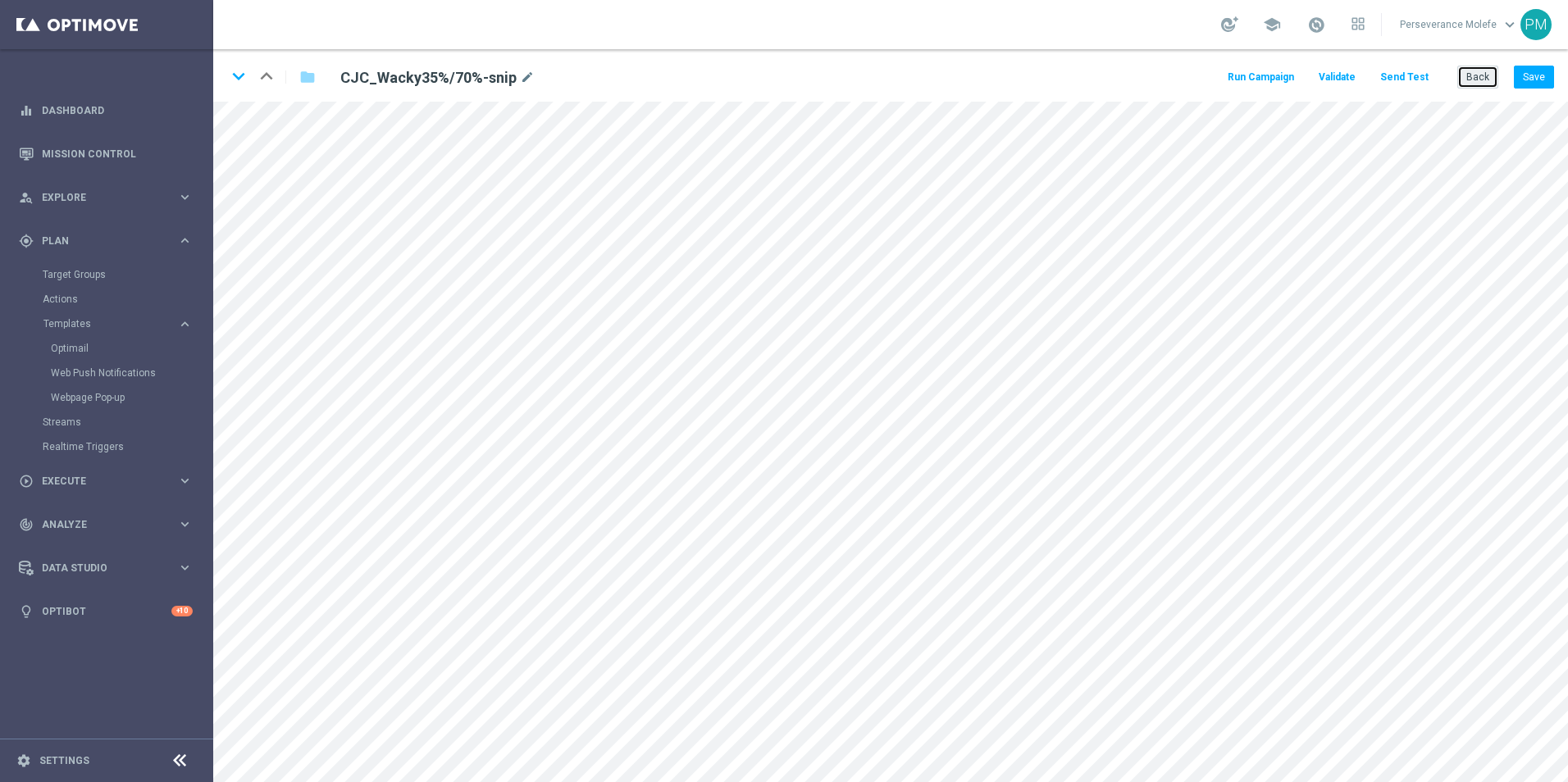
click at [1476, 86] on button "Back" at bounding box center [1477, 77] width 41 height 23
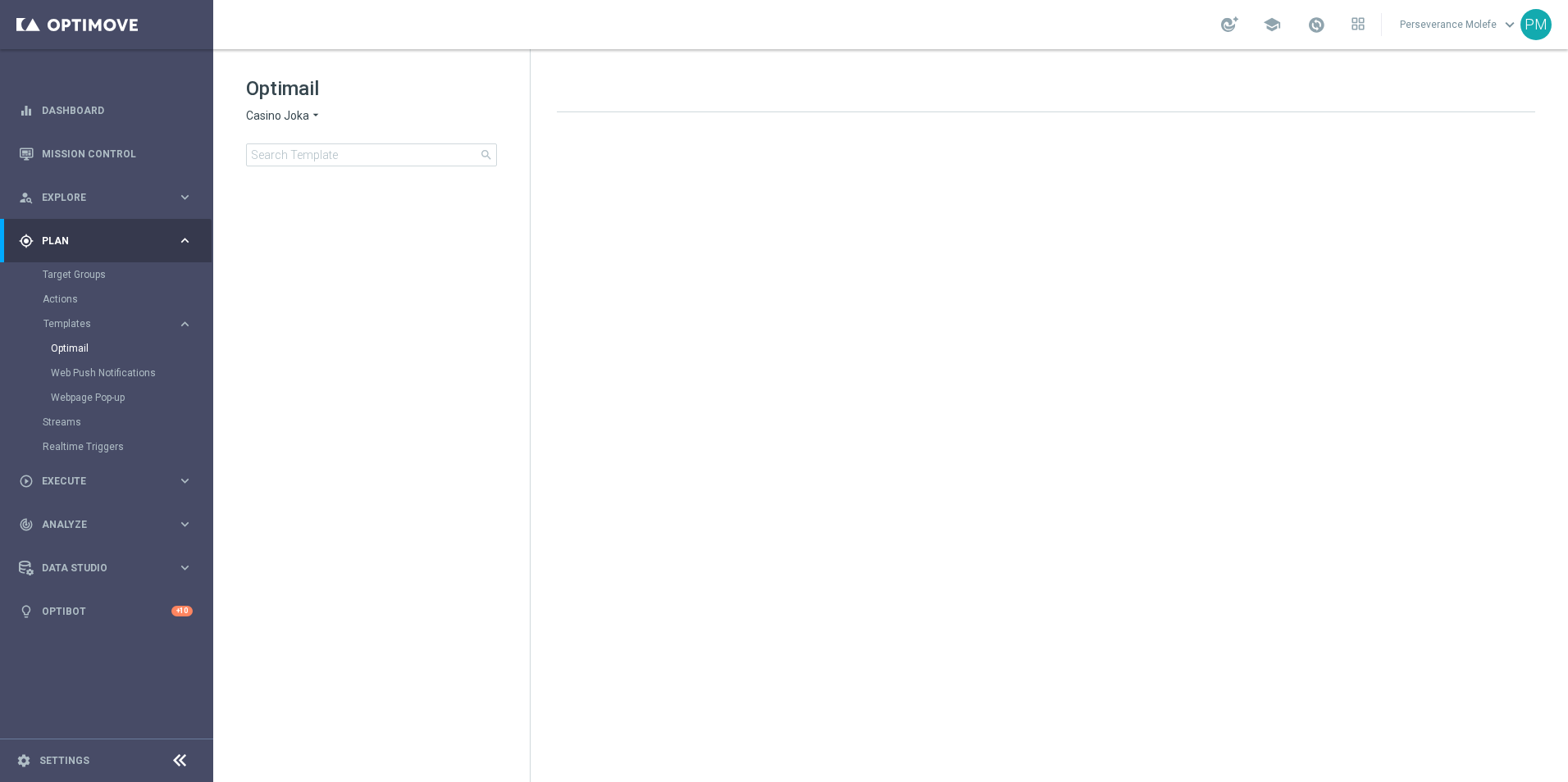
click at [320, 102] on div "Optimail Casino Joka arrow_drop_down × Casino Joka search" at bounding box center [387, 120] width 283 height 91
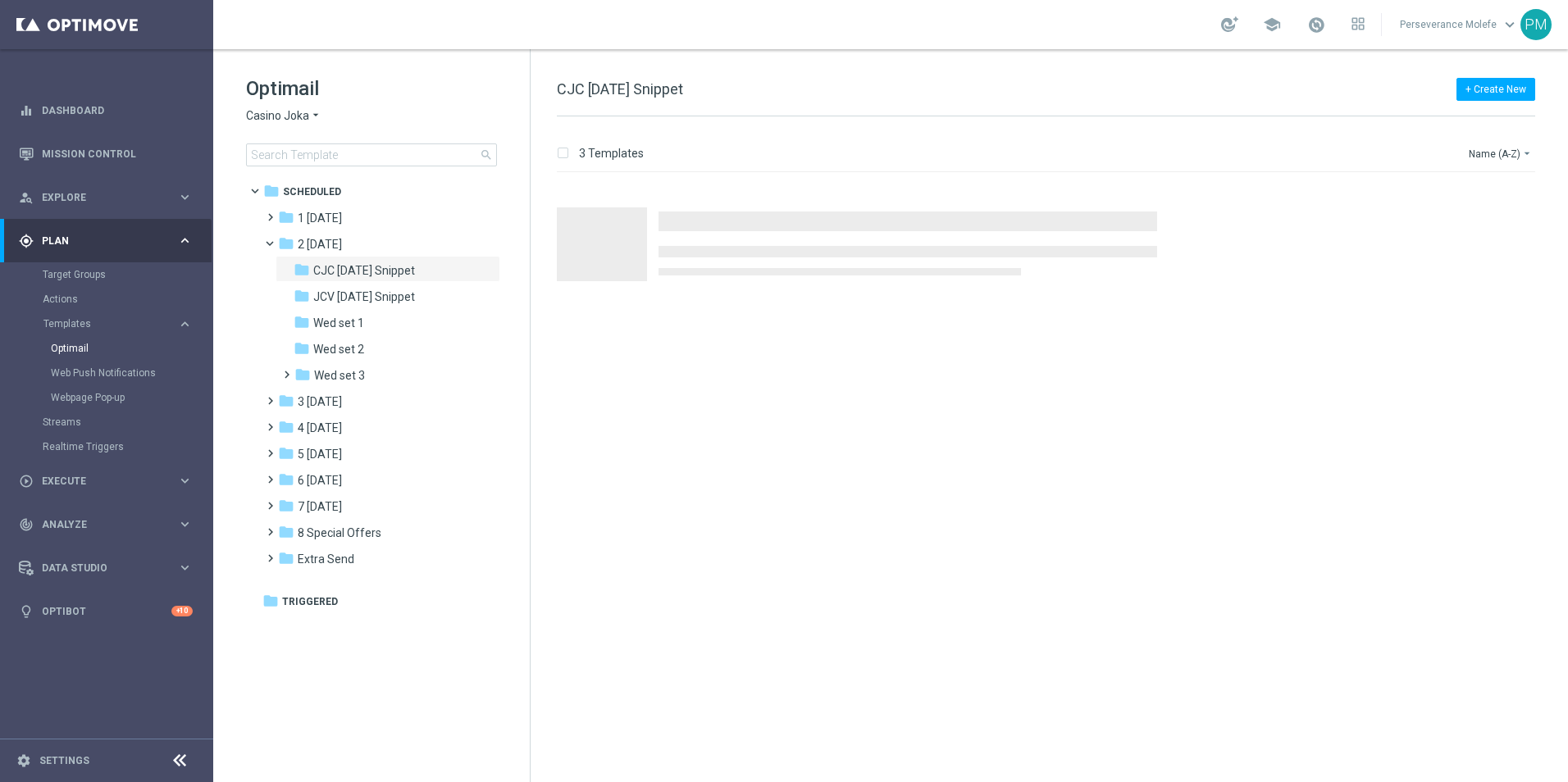
drag, startPoint x: 319, startPoint y: 103, endPoint x: 308, endPoint y: 107, distance: 11.7
click at [308, 107] on div "Optimail Casino Joka arrow_drop_down × Casino Joka search" at bounding box center [387, 120] width 283 height 91
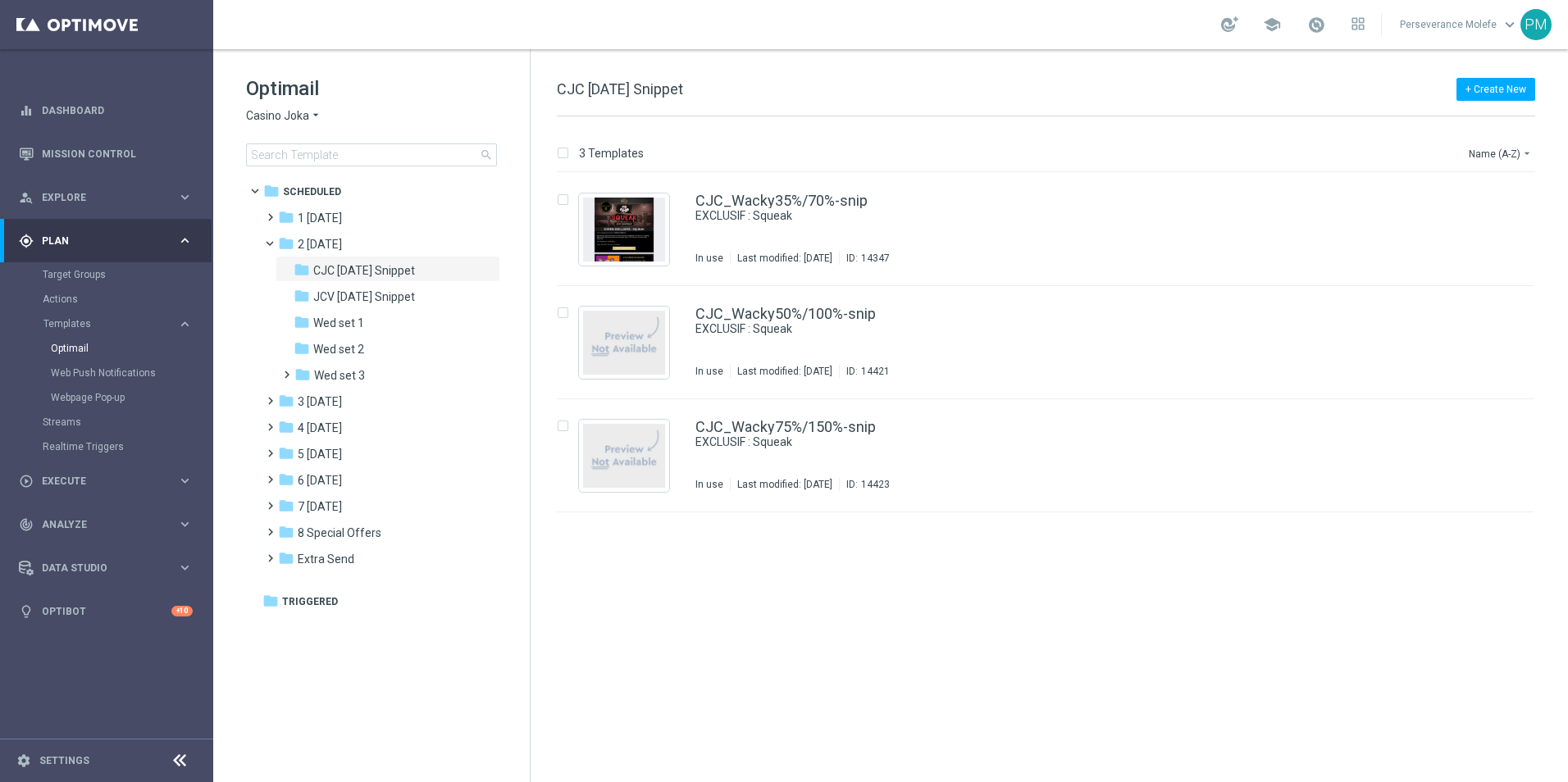
click at [308, 119] on span "Casino Joka" at bounding box center [277, 116] width 63 height 16
click at [639, 650] on div "insert_drive_file CJC_Wacky35%/70%-snip EXCLUSIF : Squeak In use Last modified:…" at bounding box center [1053, 477] width 1024 height 609
click at [302, 406] on span "3 [DATE]" at bounding box center [319, 401] width 44 height 15
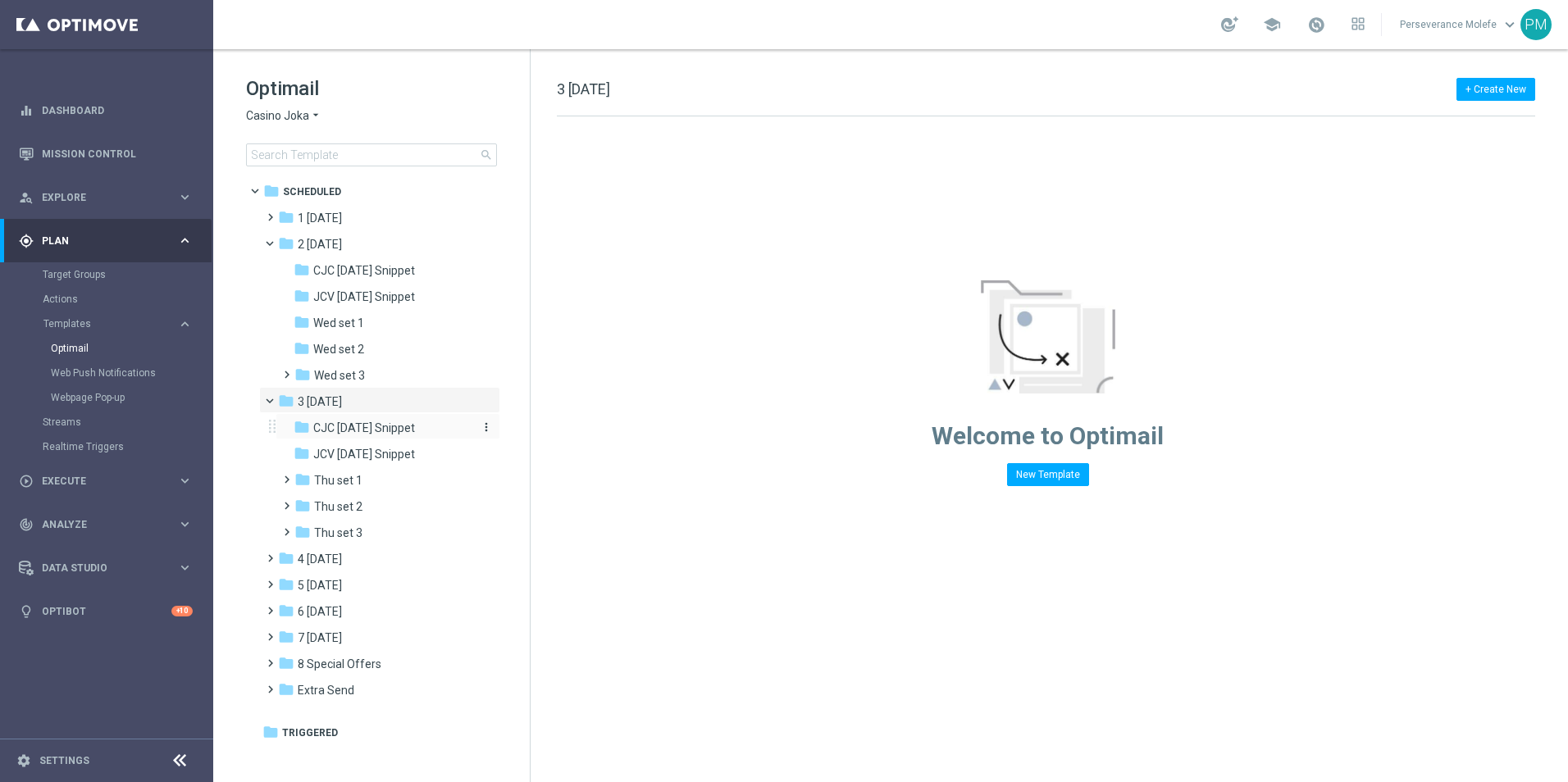
click at [386, 437] on div "folder CJC Thursday Snippet" at bounding box center [381, 428] width 174 height 19
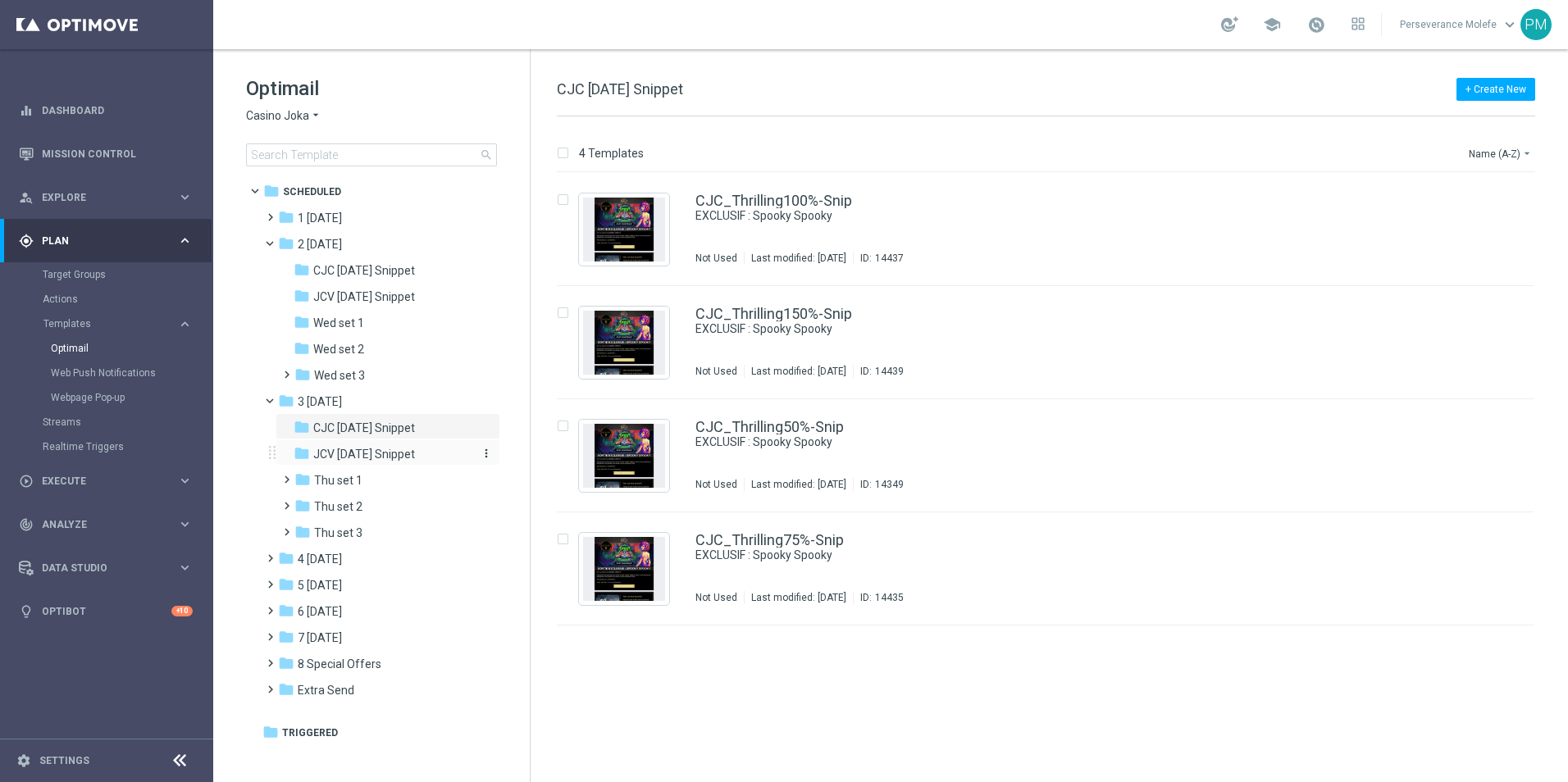
click at [392, 452] on span "JCV [DATE] Snippet" at bounding box center [364, 453] width 102 height 15
click at [725, 187] on div "JCV_Thrilling100%-Snip Offre VIP Exclusive | 100% OU 70% Not Used Last modified…" at bounding box center [1045, 229] width 977 height 113
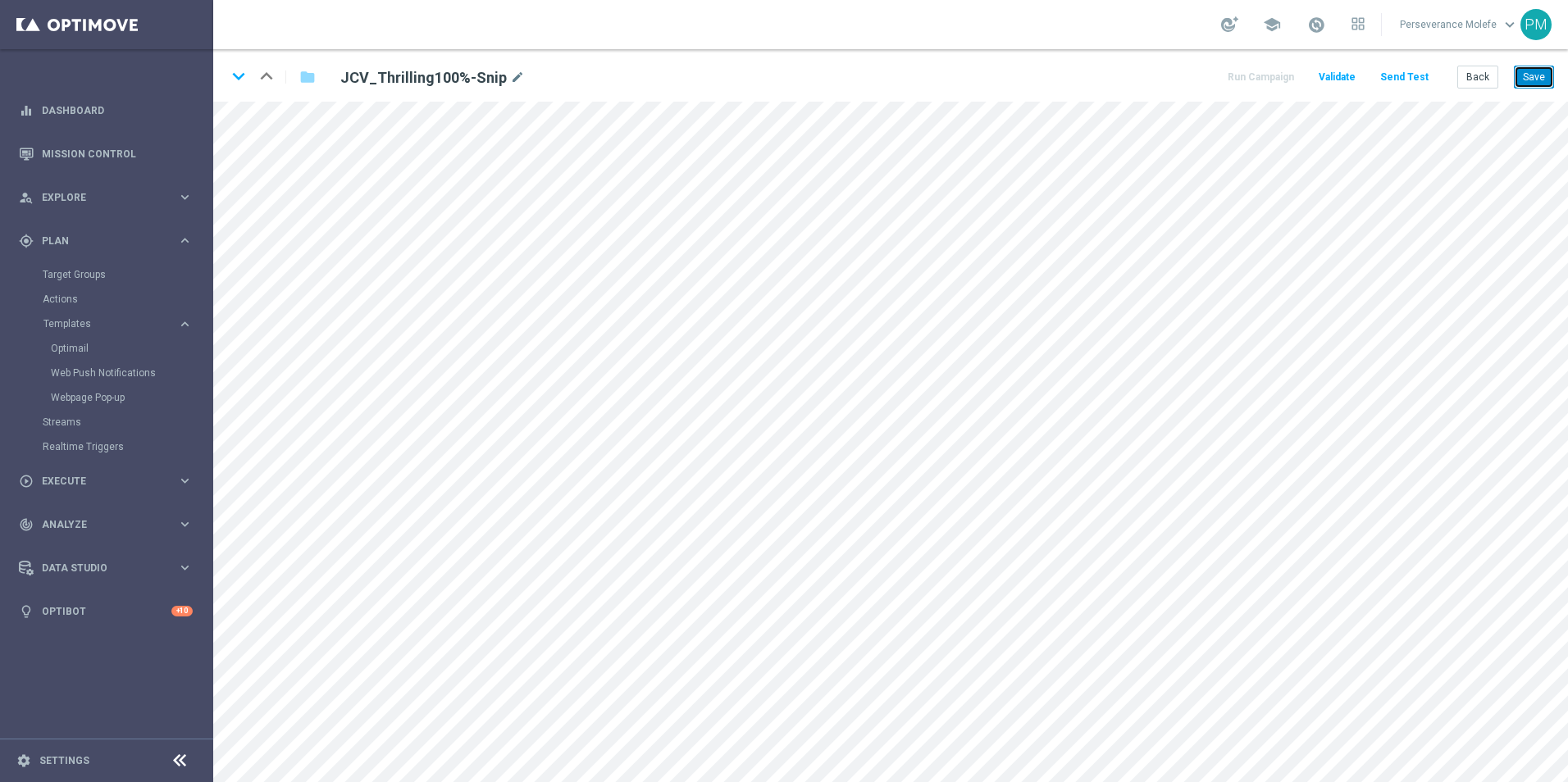
click at [1552, 85] on button "Save" at bounding box center [1534, 77] width 40 height 23
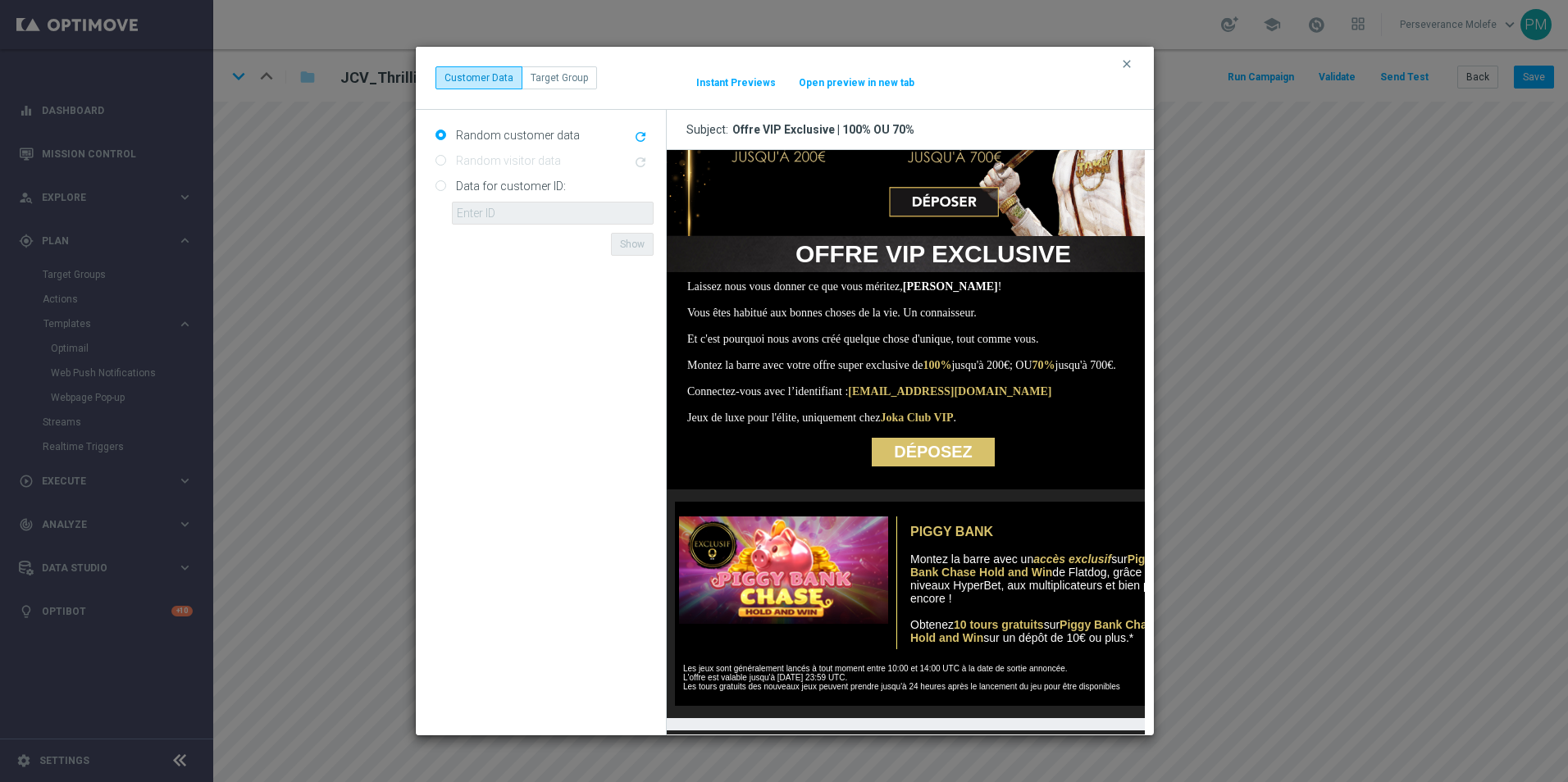
scroll to position [164, 0]
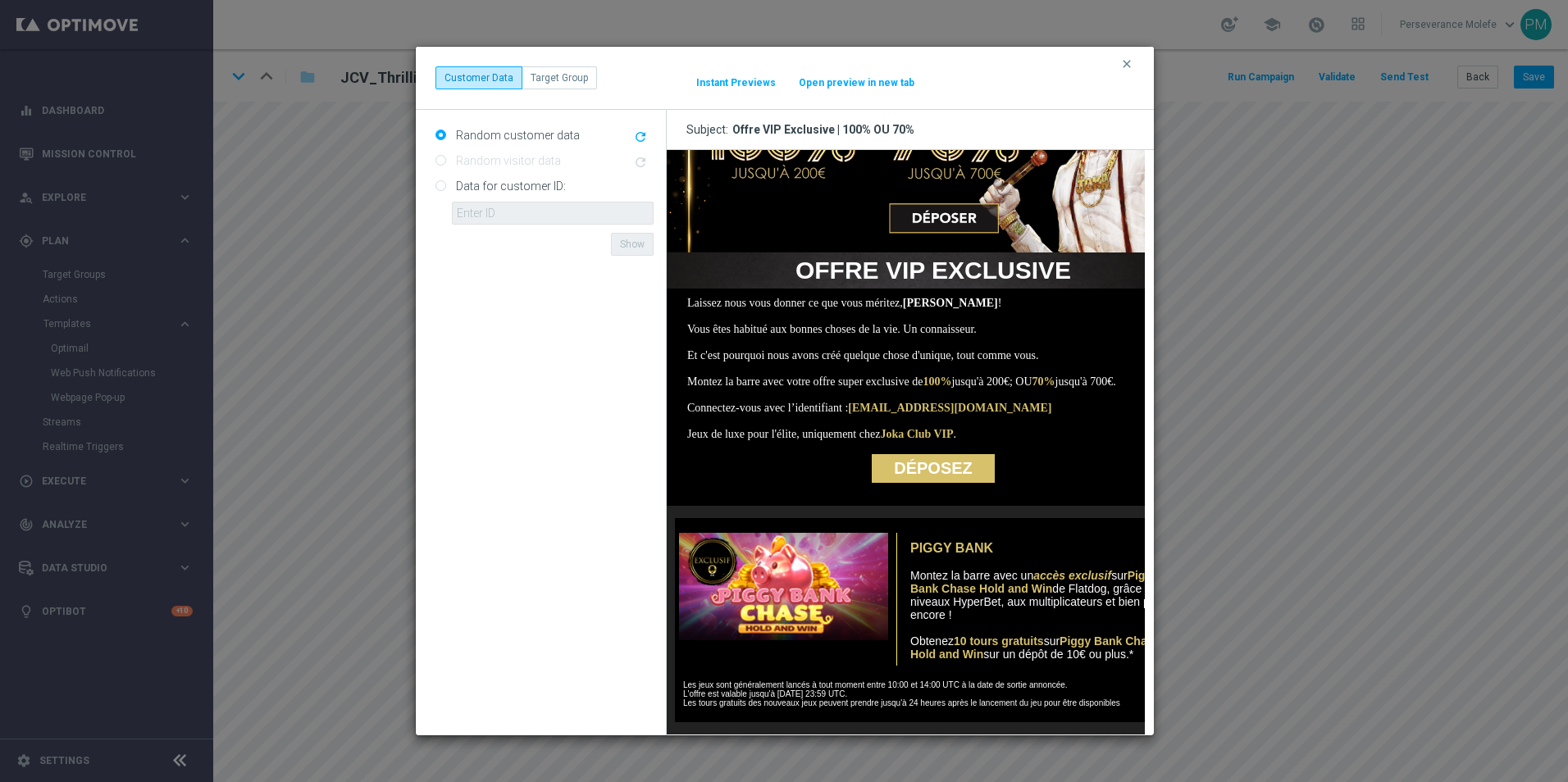
click at [1137, 68] on button "clear" at bounding box center [1128, 64] width 19 height 15
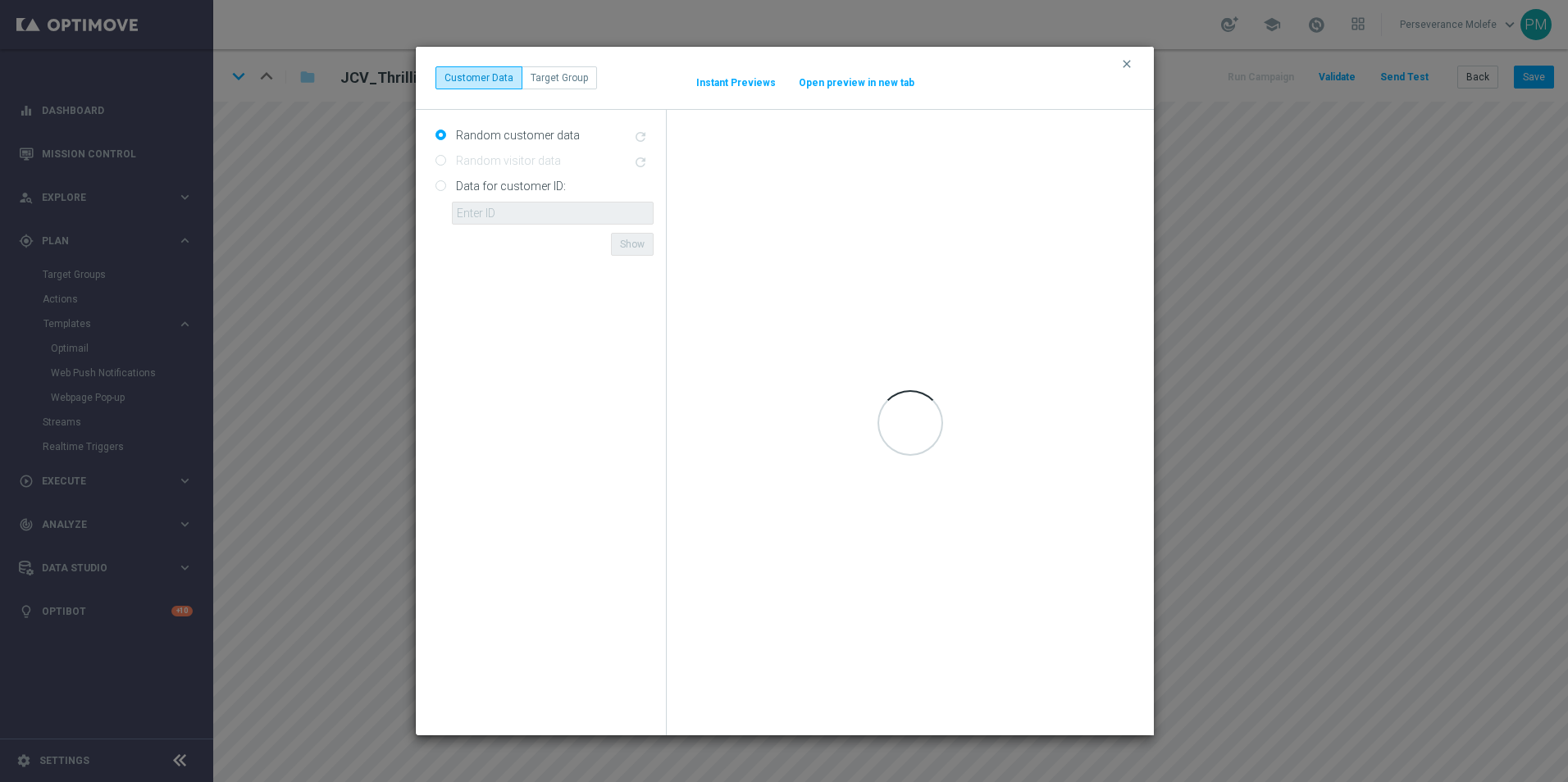
scroll to position [0, 0]
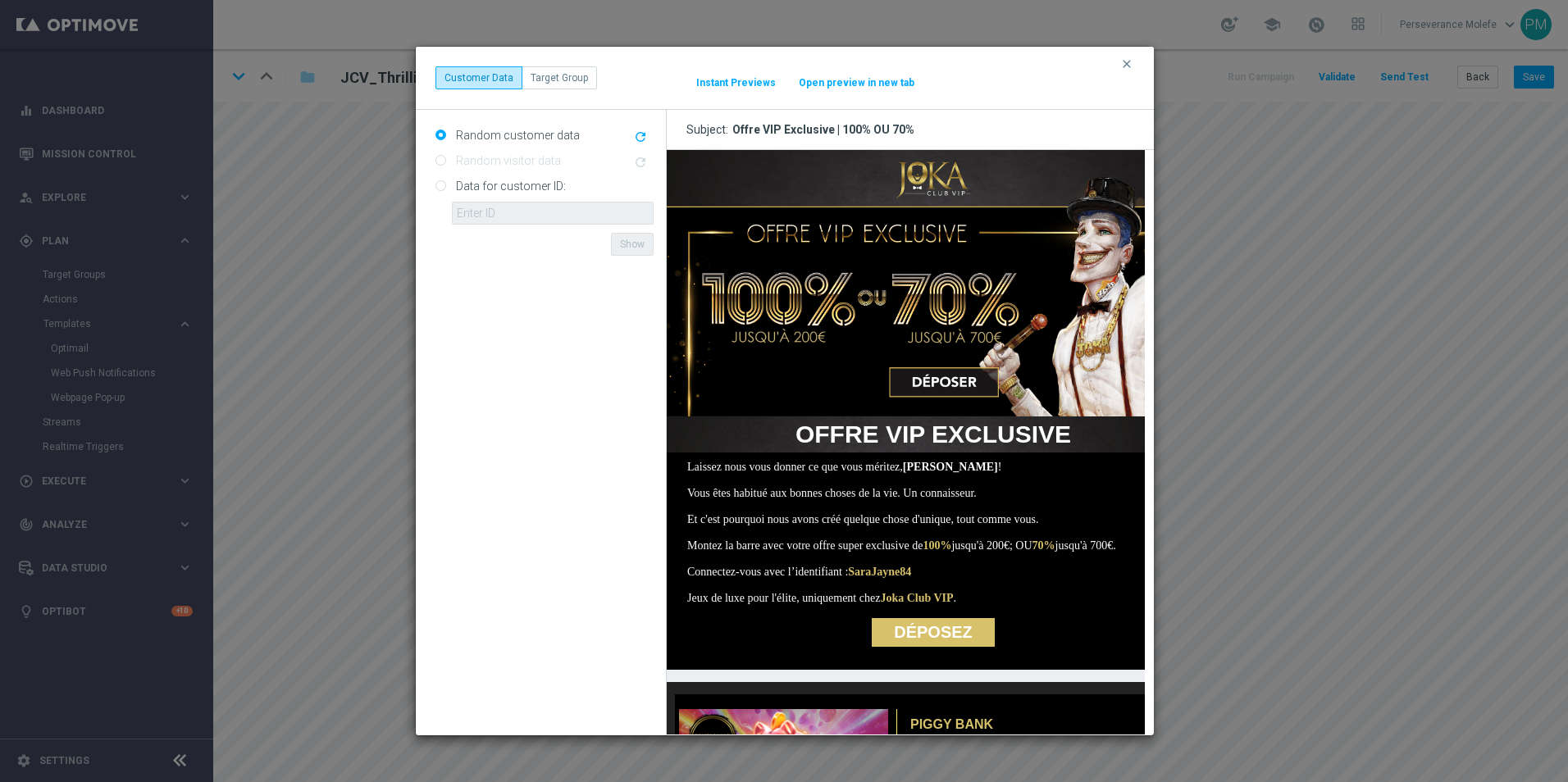
click at [843, 80] on button "Open preview in new tab" at bounding box center [856, 82] width 117 height 13
click at [1126, 63] on icon "clear" at bounding box center [1126, 64] width 13 height 13
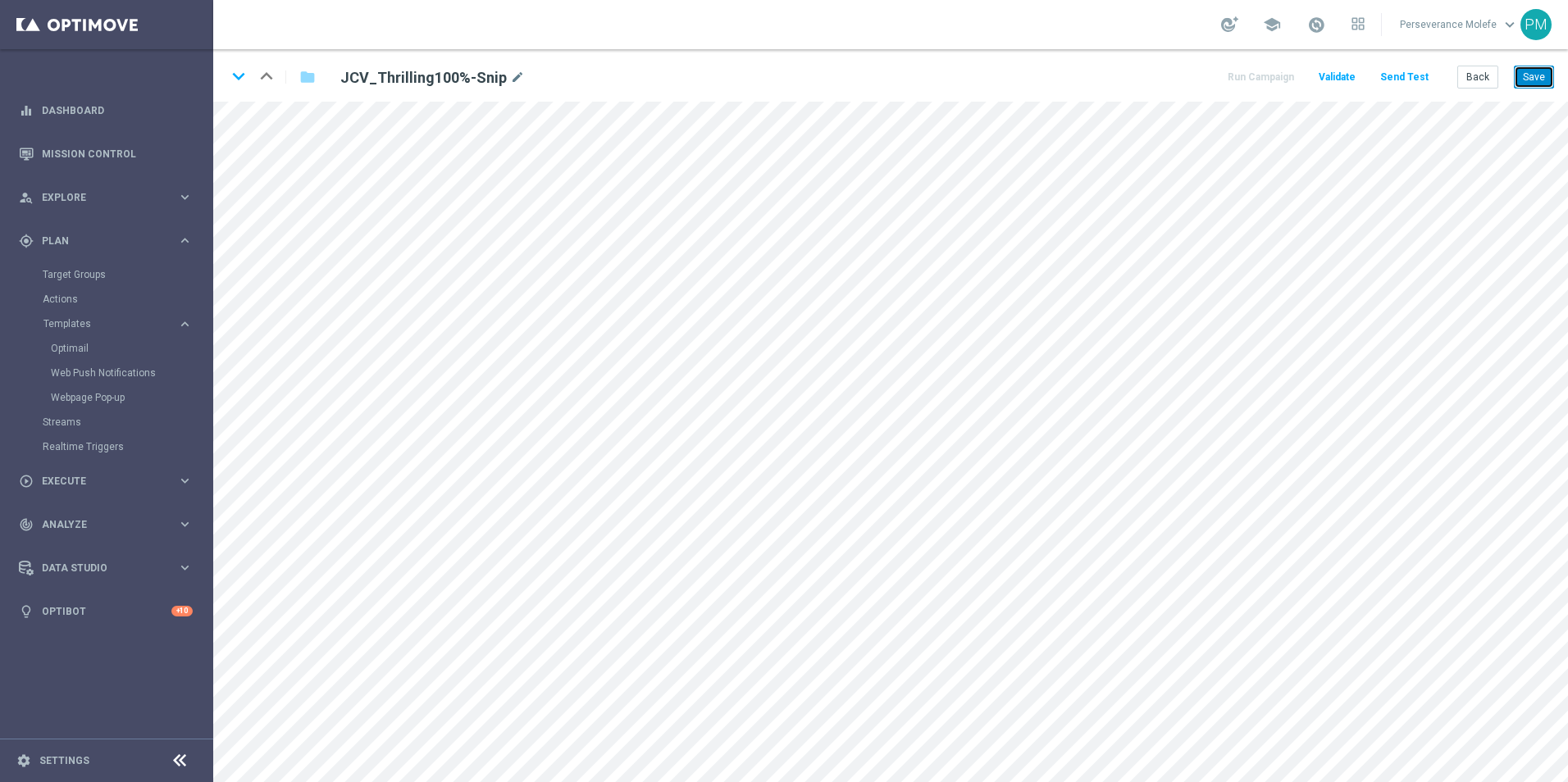
click at [1535, 71] on button "Save" at bounding box center [1534, 77] width 40 height 23
click at [236, 85] on icon "keyboard_arrow_down" at bounding box center [238, 76] width 24 height 24
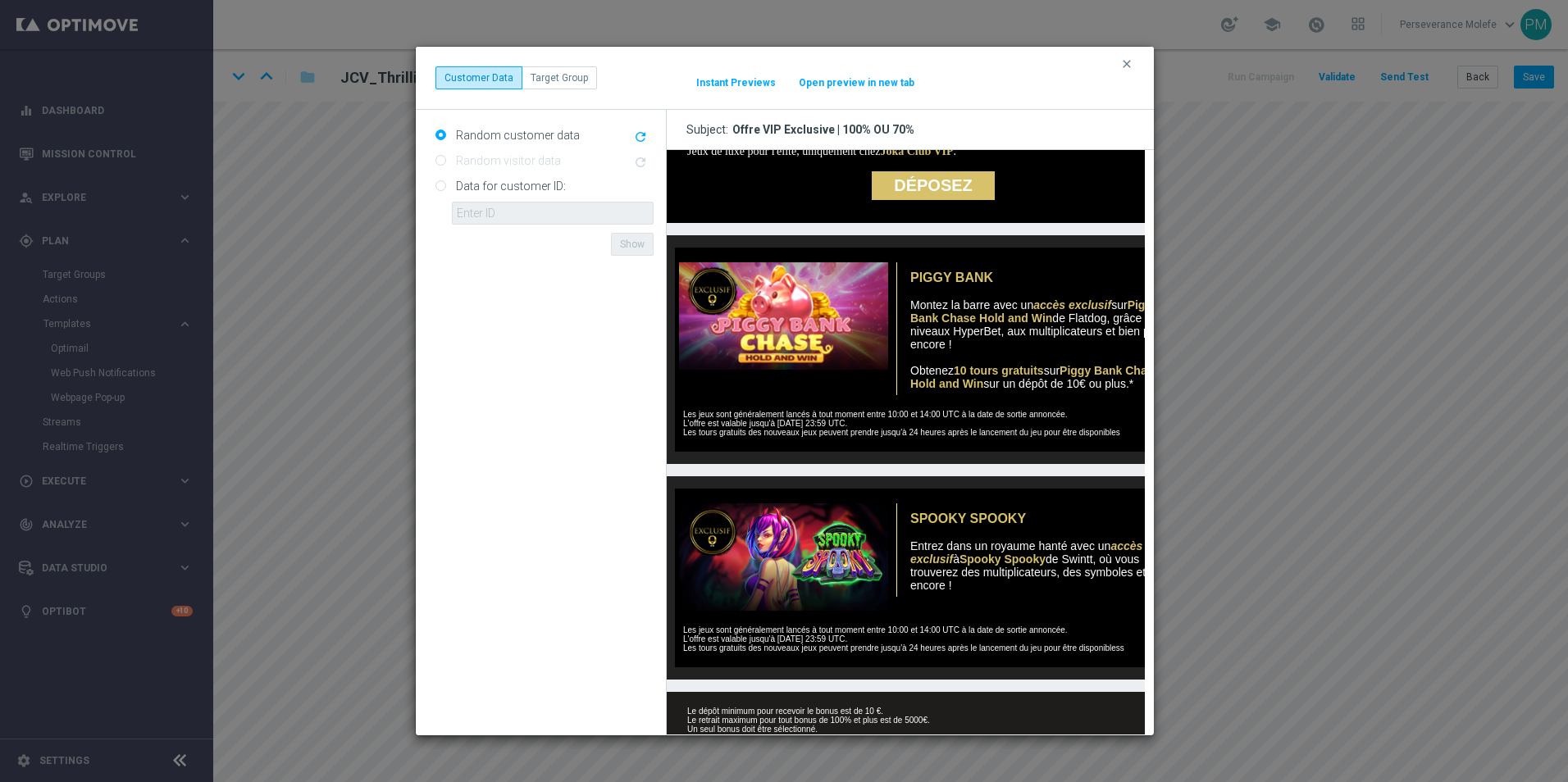
scroll to position [572, 0]
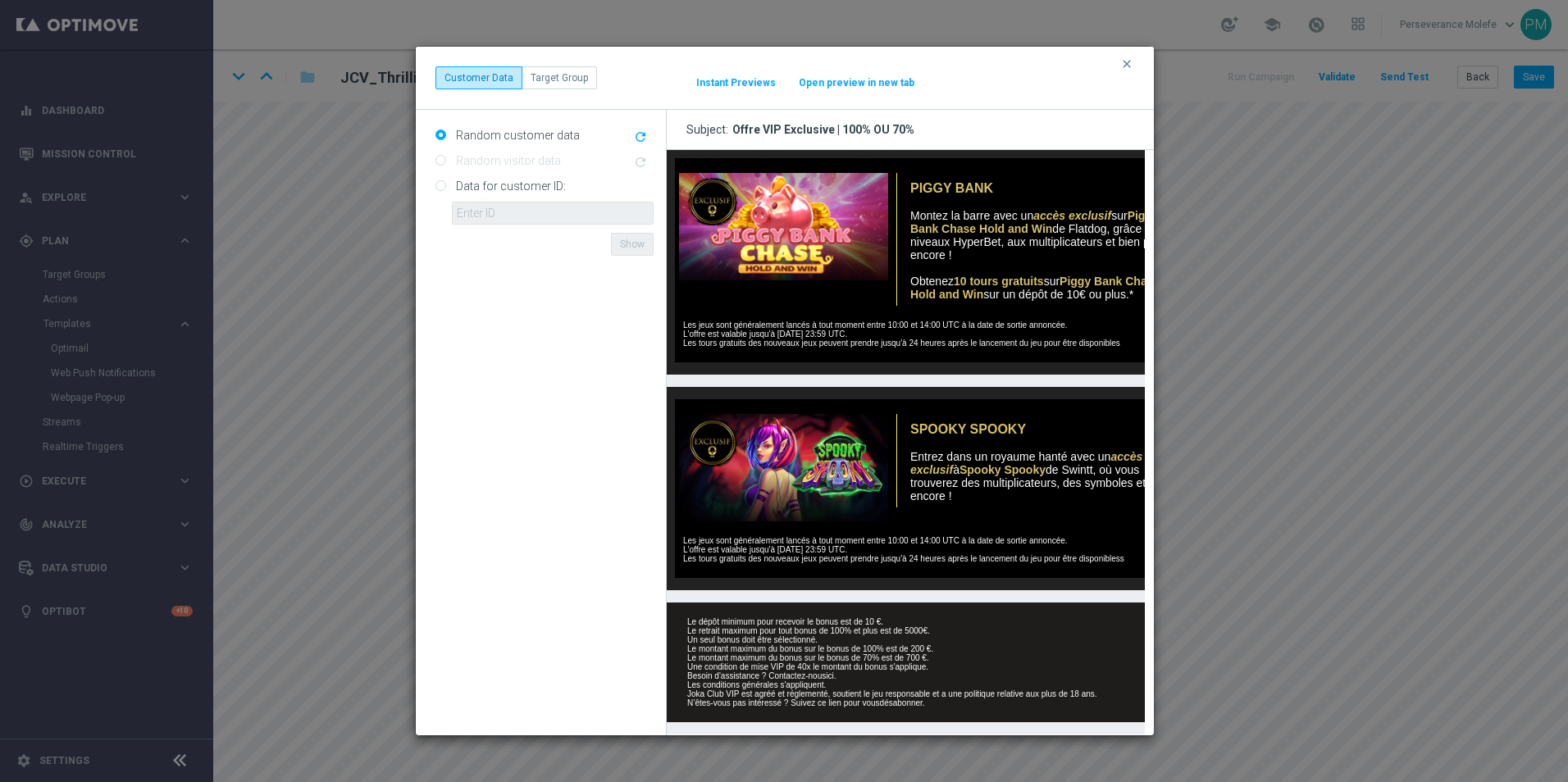
click at [843, 78] on button "Open preview in new tab" at bounding box center [856, 82] width 117 height 13
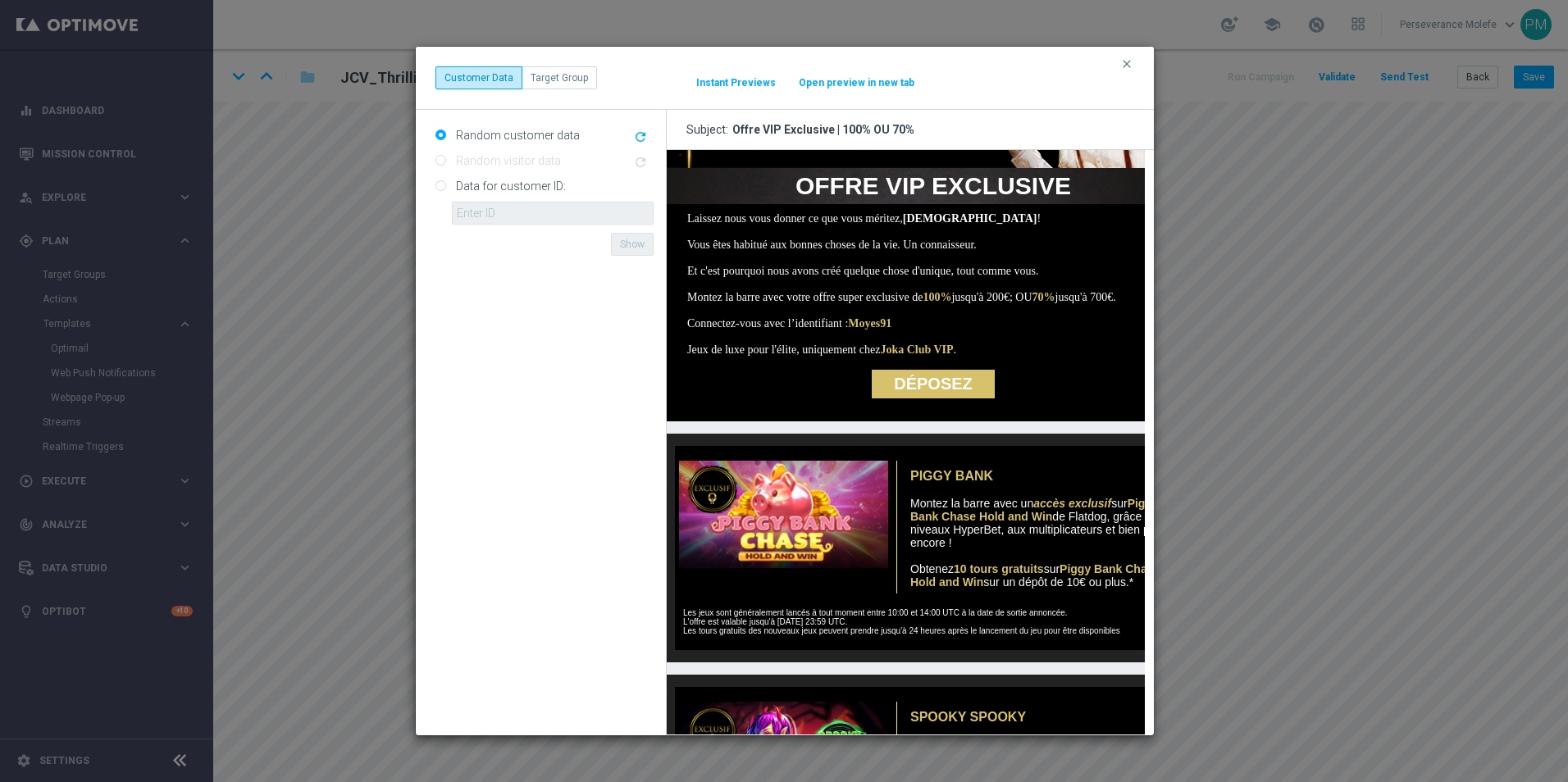
scroll to position [244, 0]
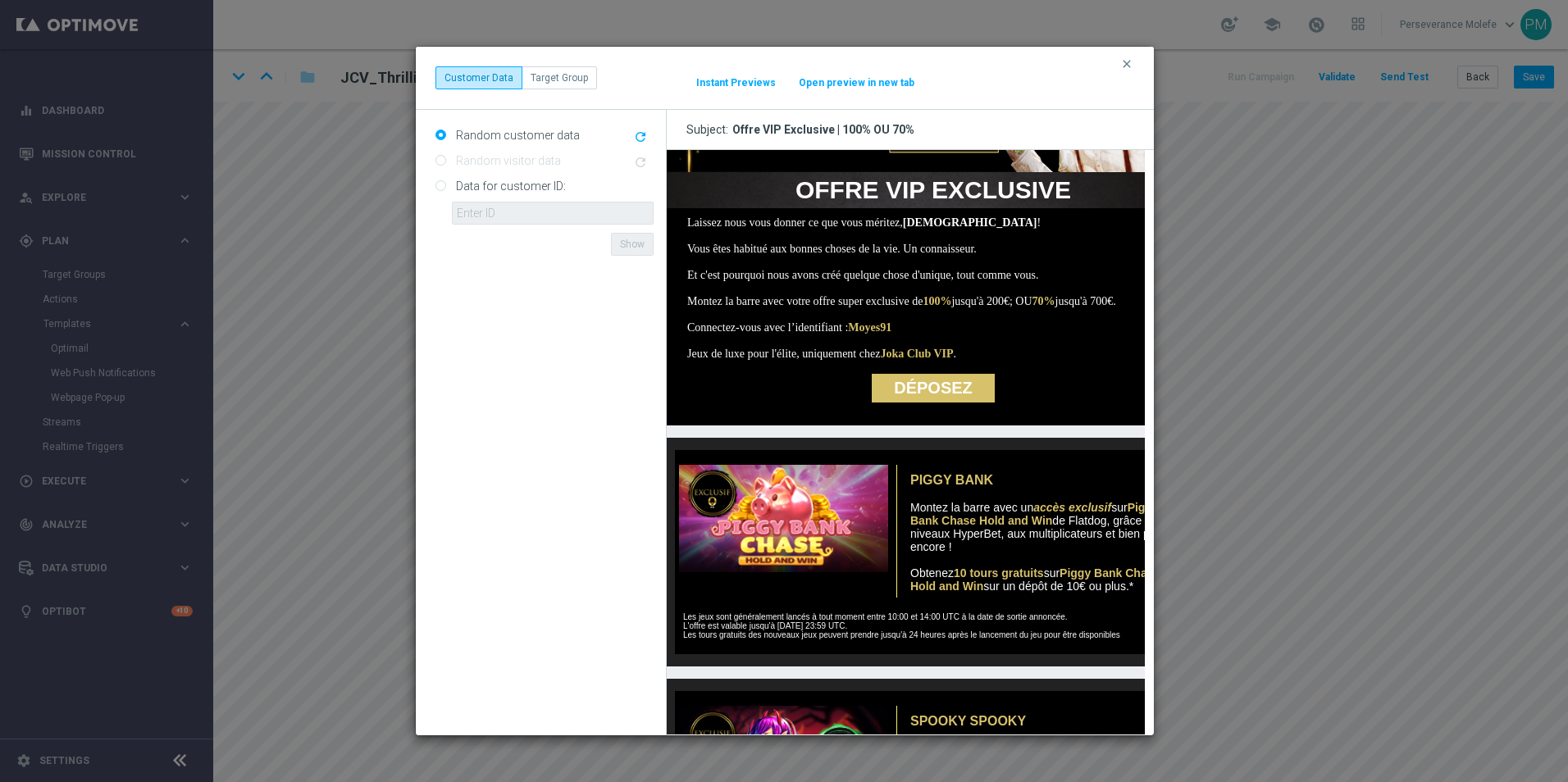
drag, startPoint x: 1134, startPoint y: 59, endPoint x: 1268, endPoint y: 78, distance: 135.3
click at [1134, 59] on button "clear" at bounding box center [1128, 64] width 19 height 15
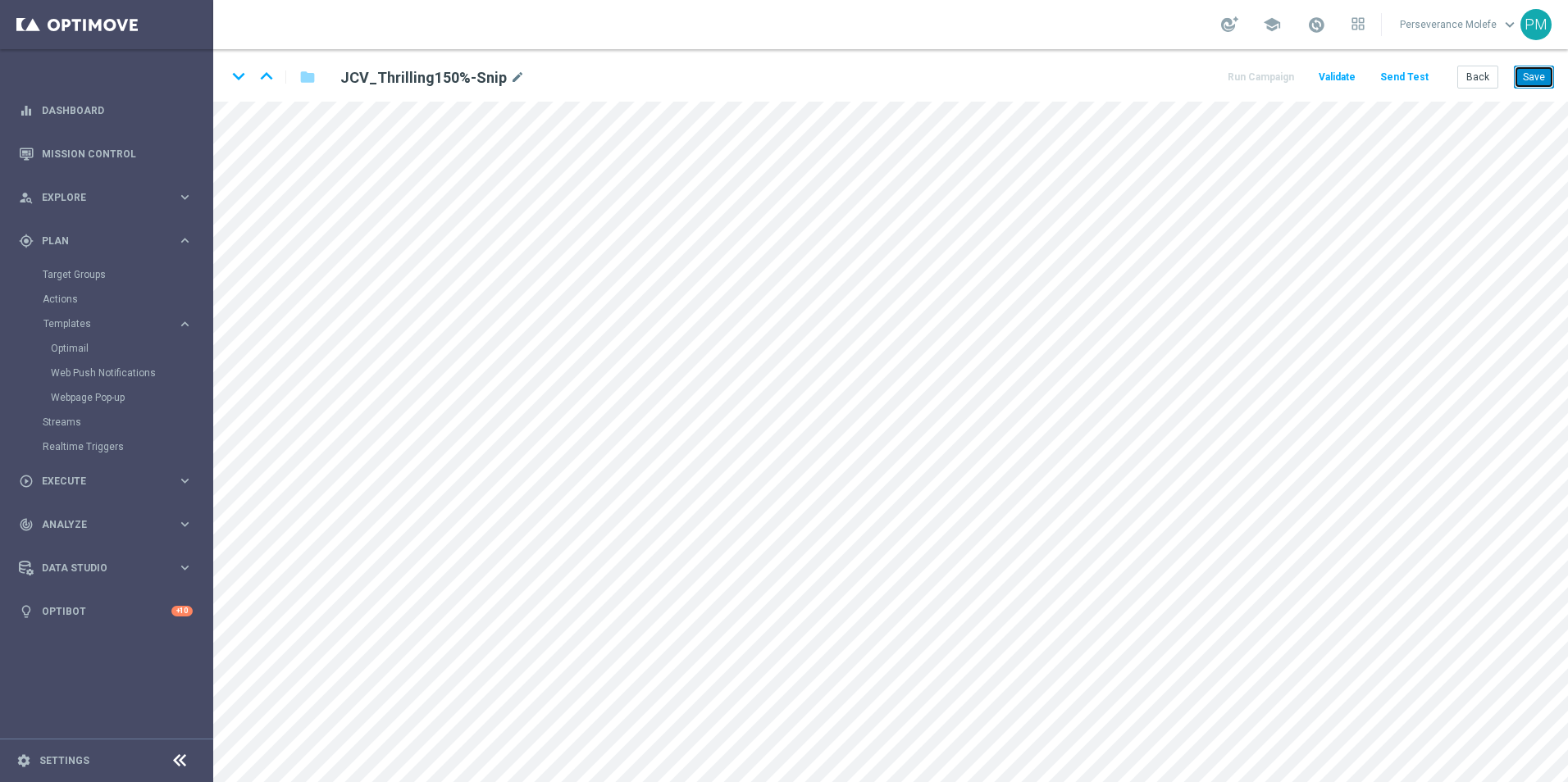
click at [1537, 89] on button "Save" at bounding box center [1534, 77] width 40 height 23
click at [231, 79] on icon "keyboard_arrow_down" at bounding box center [238, 76] width 24 height 24
click at [1539, 75] on button "Save" at bounding box center [1534, 77] width 40 height 23
click at [1536, 84] on button "Save" at bounding box center [1534, 77] width 40 height 23
click at [236, 81] on icon "keyboard_arrow_down" at bounding box center [238, 76] width 24 height 24
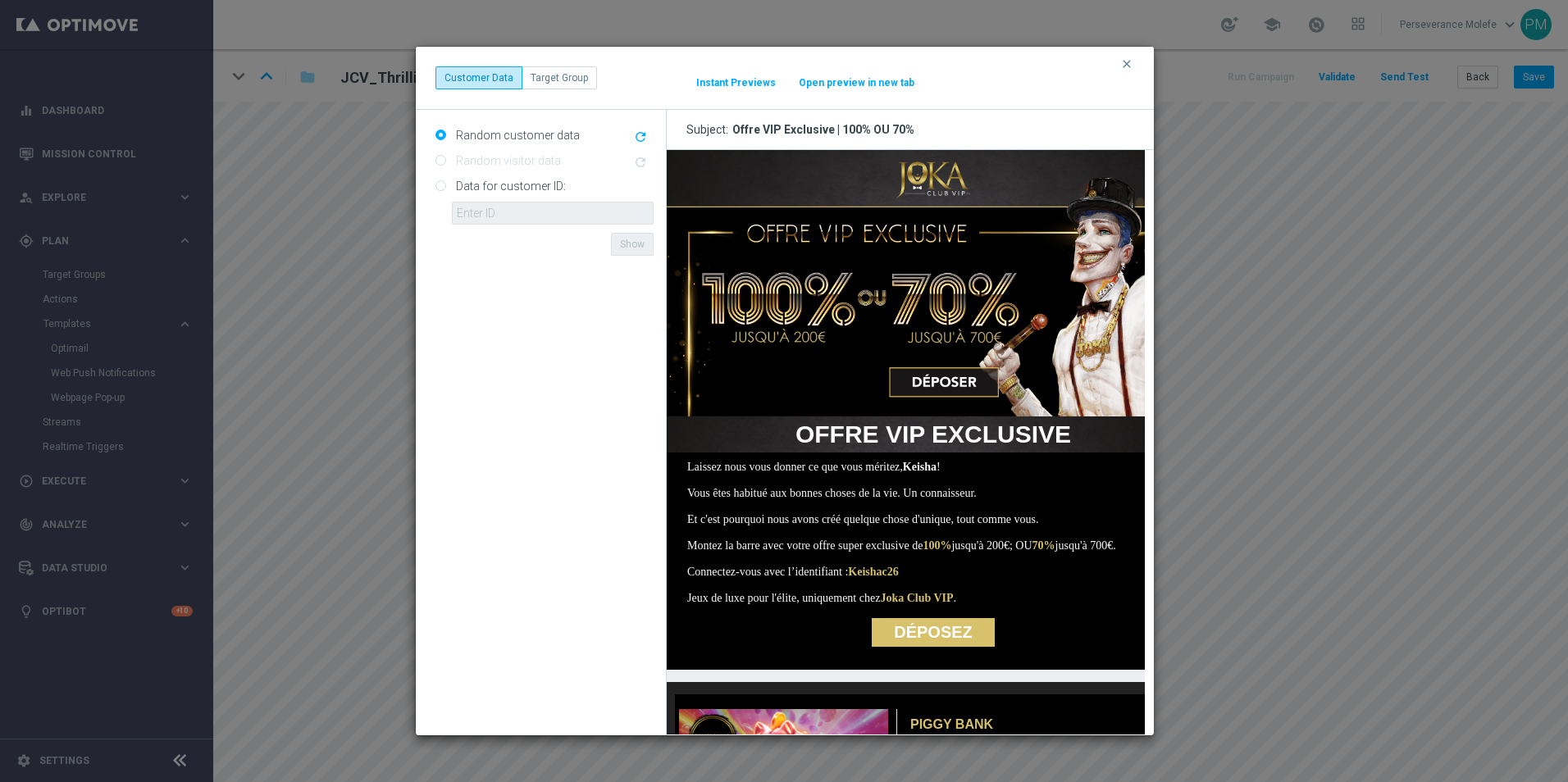
click at [832, 79] on button "Open preview in new tab" at bounding box center [856, 82] width 117 height 13
click at [1135, 58] on button "clear" at bounding box center [1128, 64] width 19 height 15
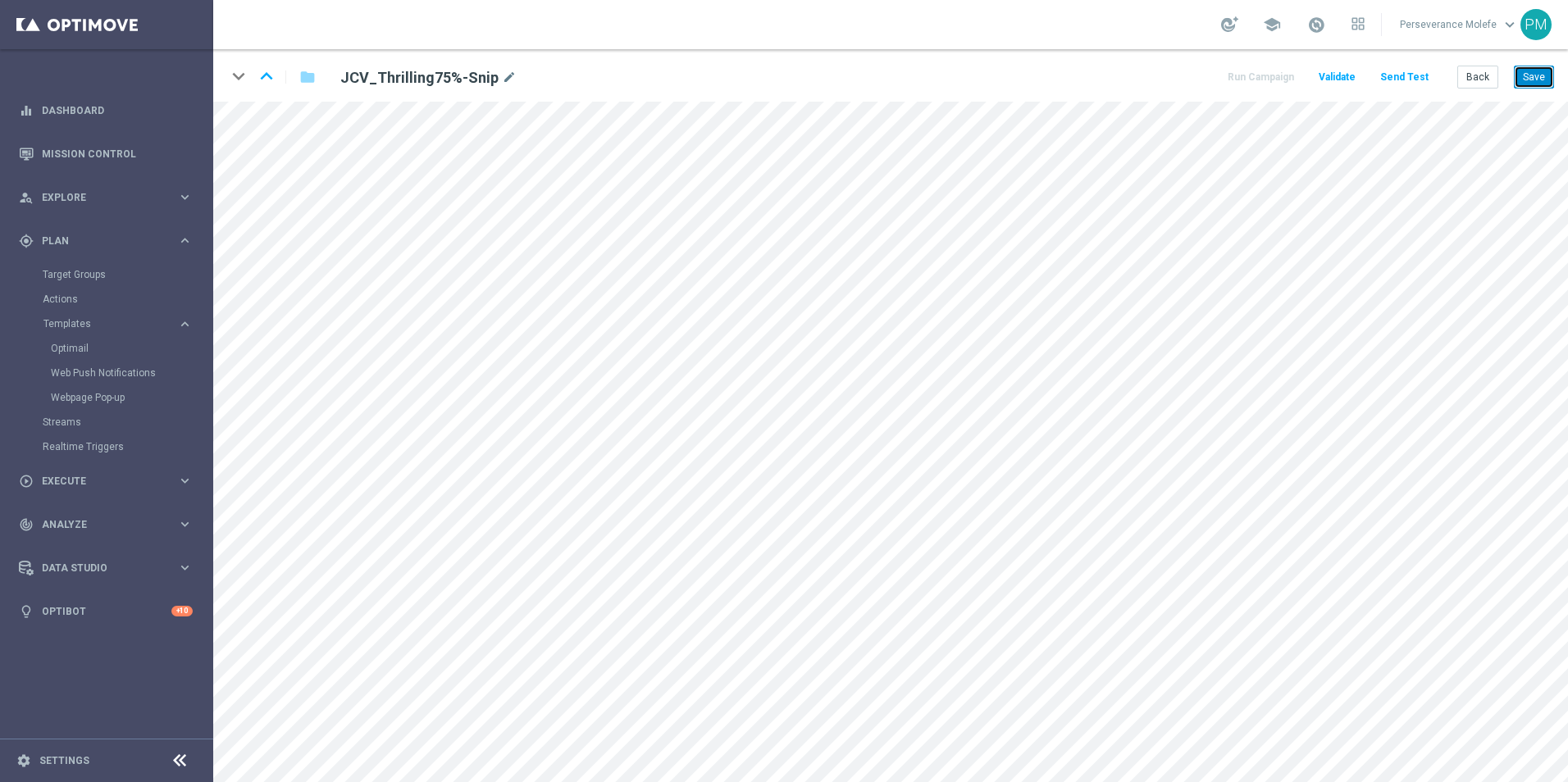
click at [1544, 80] on button "Save" at bounding box center [1534, 77] width 40 height 23
click at [1487, 84] on button "Back" at bounding box center [1477, 77] width 41 height 23
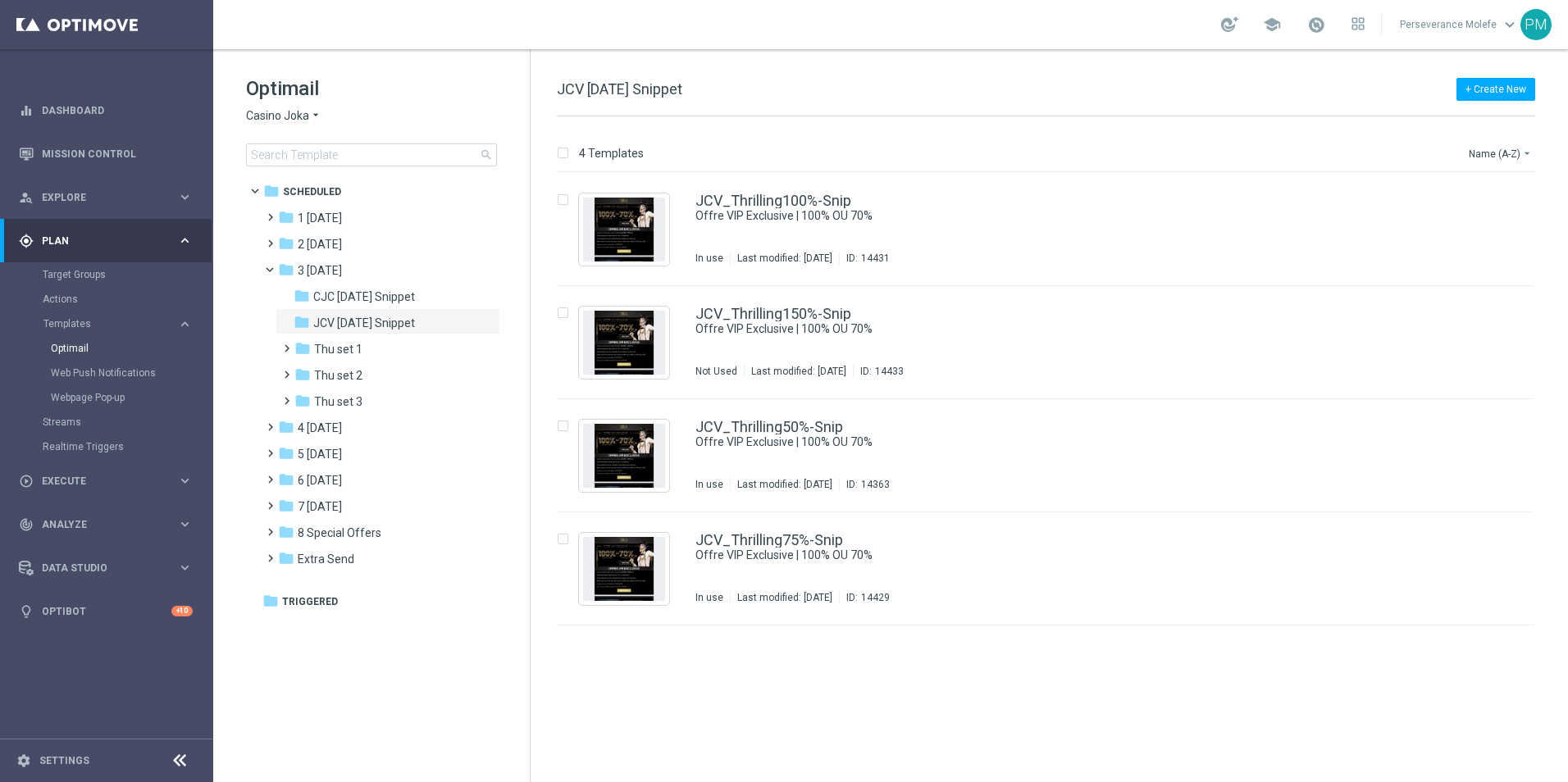
click at [313, 117] on icon "arrow_drop_down" at bounding box center [315, 116] width 13 height 16
click at [0, 0] on span "Le Roi Johnny" at bounding box center [0, 0] width 0 height 0
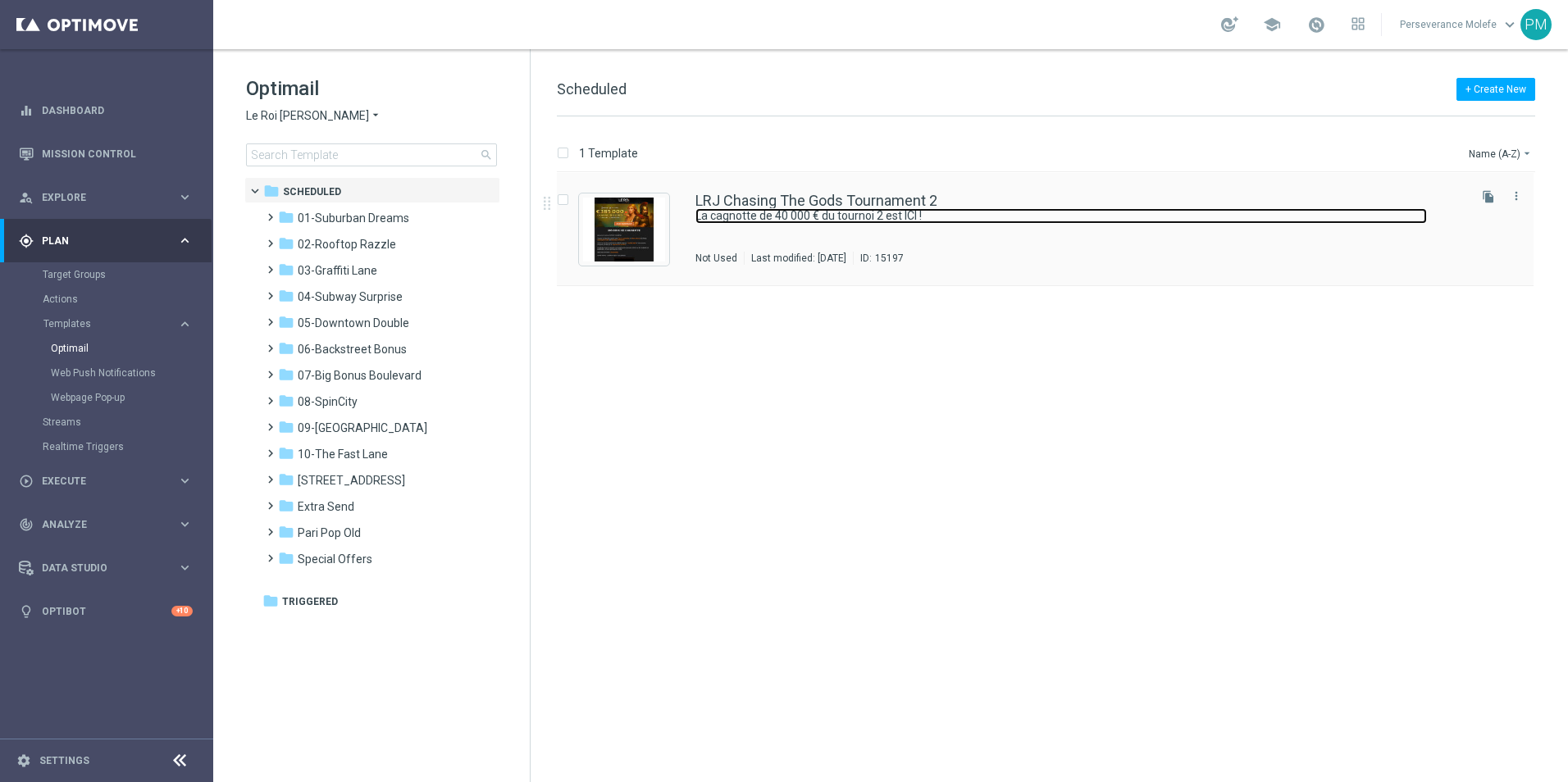
click at [709, 209] on link "La cagnotte de 40 000 € du tournoi 2 est ICI !" at bounding box center [1060, 216] width 732 height 16
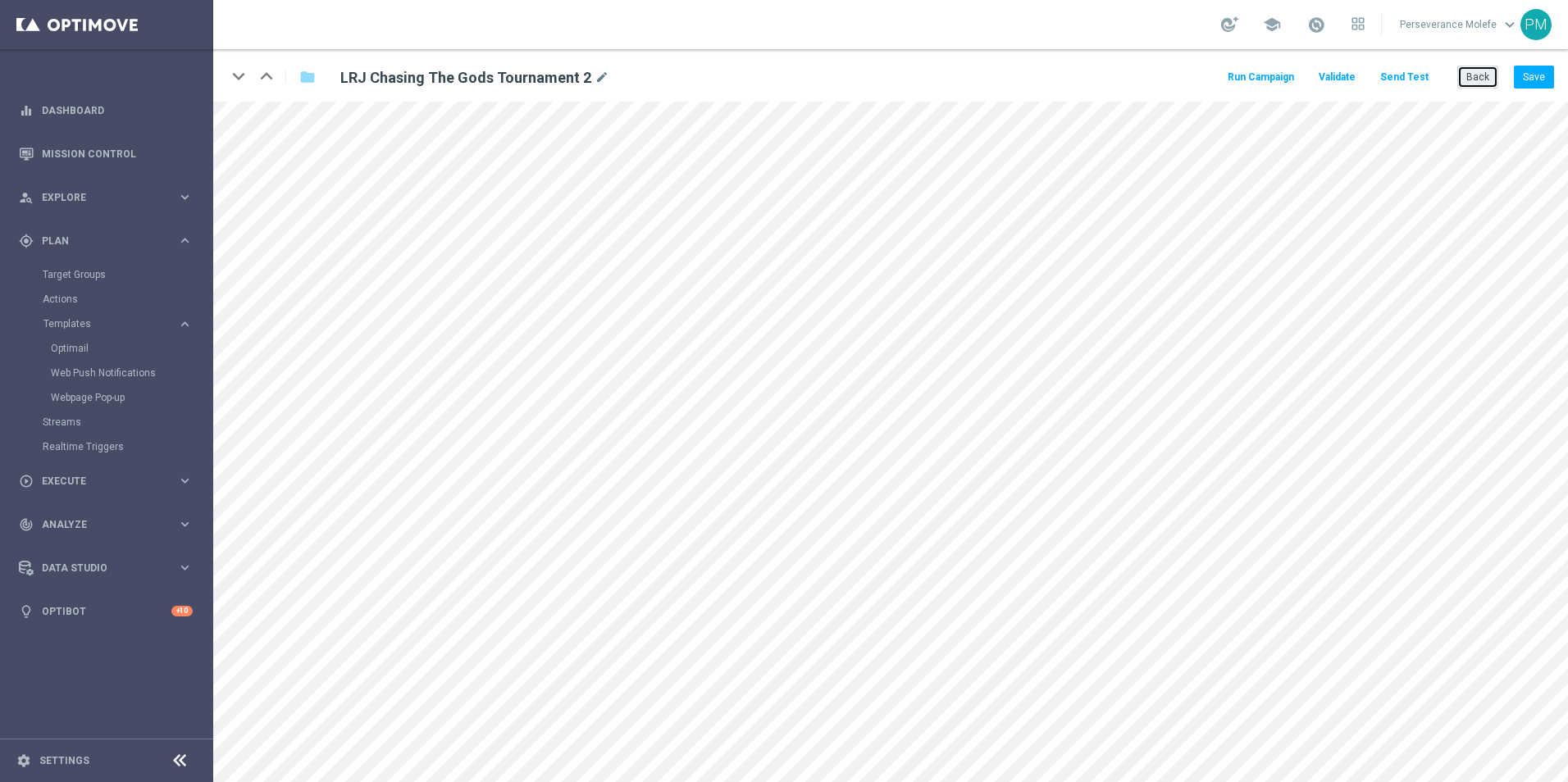
click at [1462, 78] on button "Back" at bounding box center [1477, 77] width 41 height 23
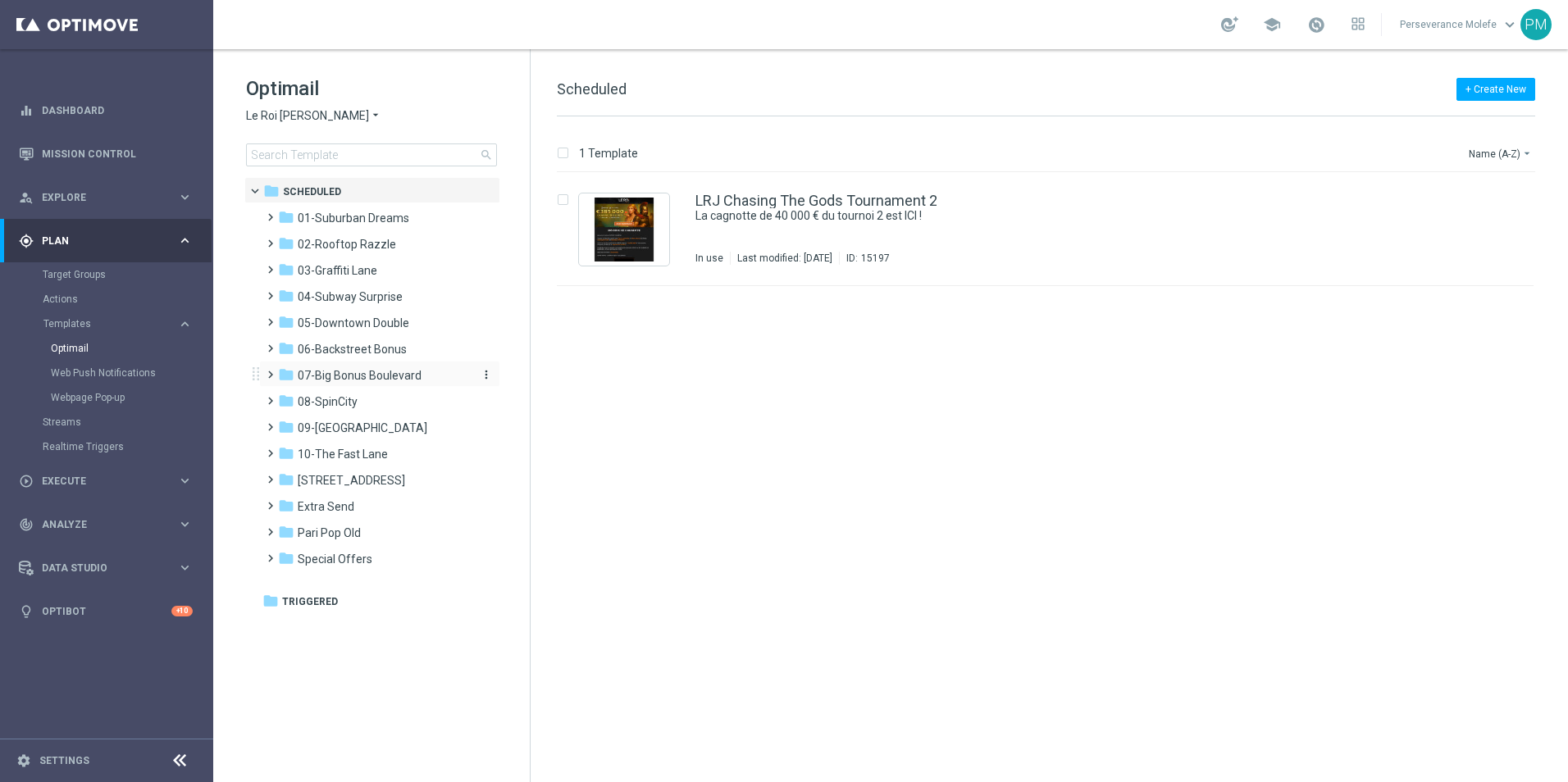
click at [365, 366] on div "folder 07-Big Bonus Boulevard" at bounding box center [372, 376] width 188 height 19
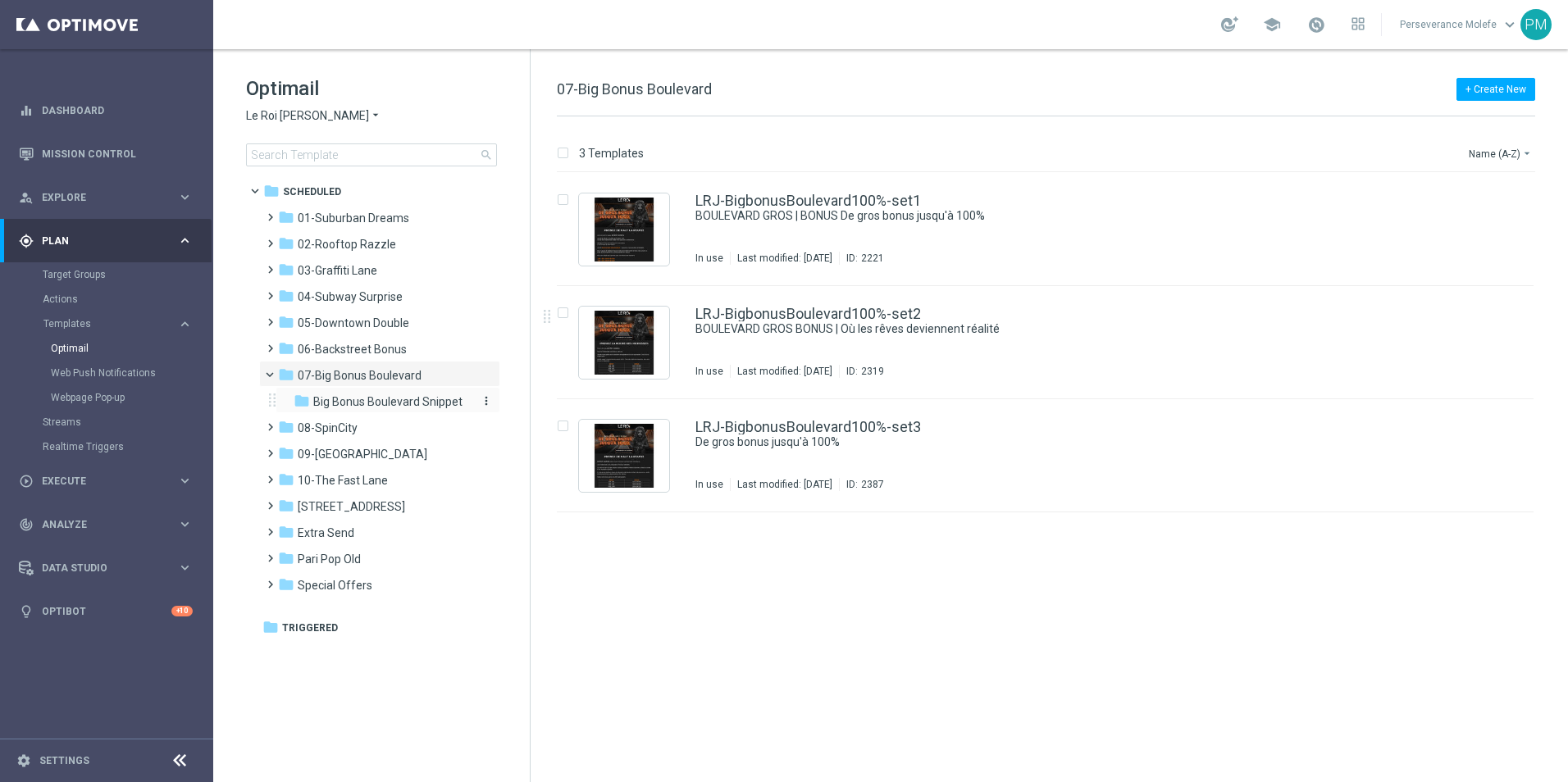
click at [442, 409] on div "folder Big Bonus Boulevard Snippet" at bounding box center [381, 402] width 174 height 19
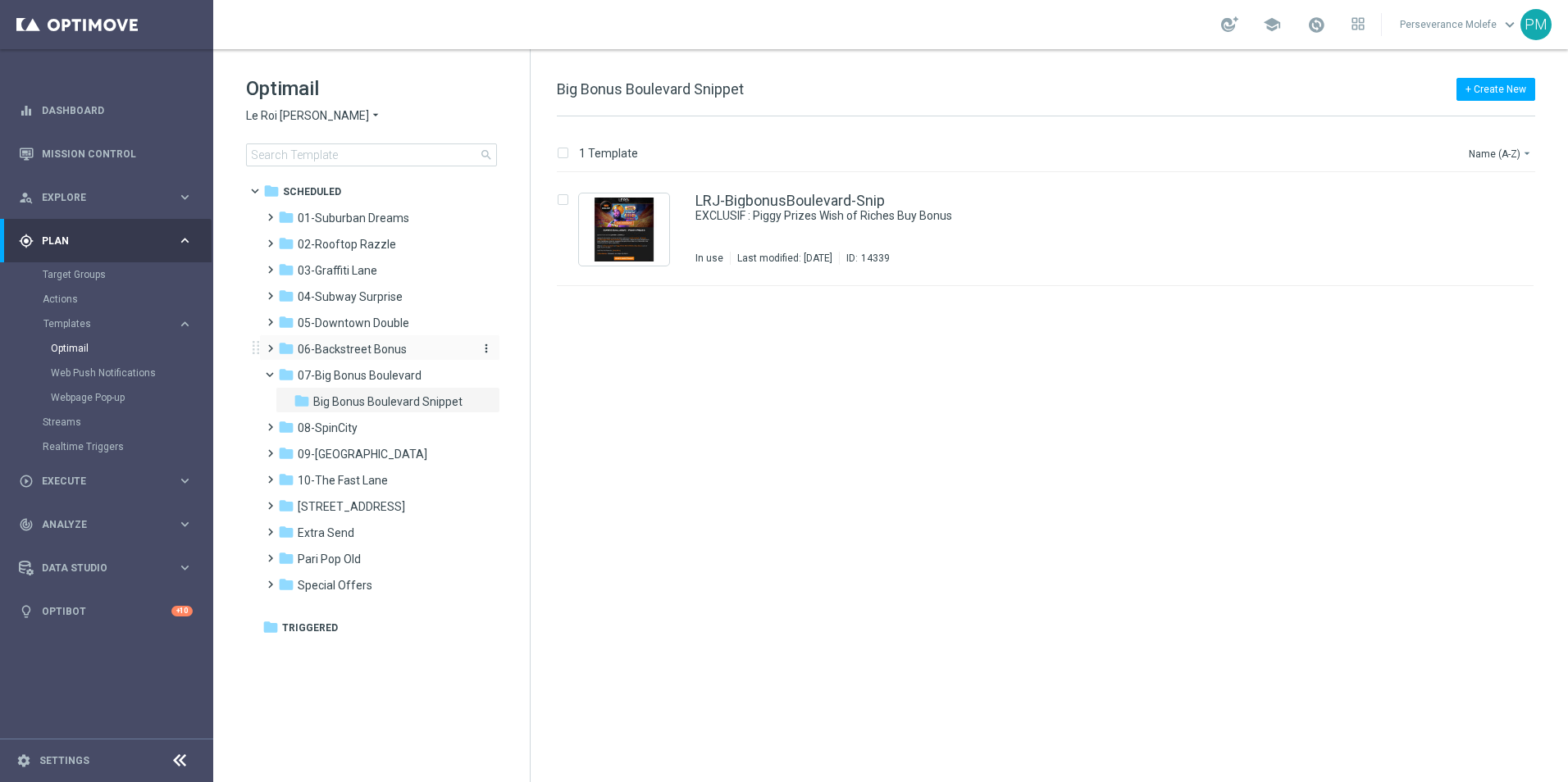
click at [427, 350] on div "folder 06-Backstreet Bonus" at bounding box center [372, 350] width 188 height 19
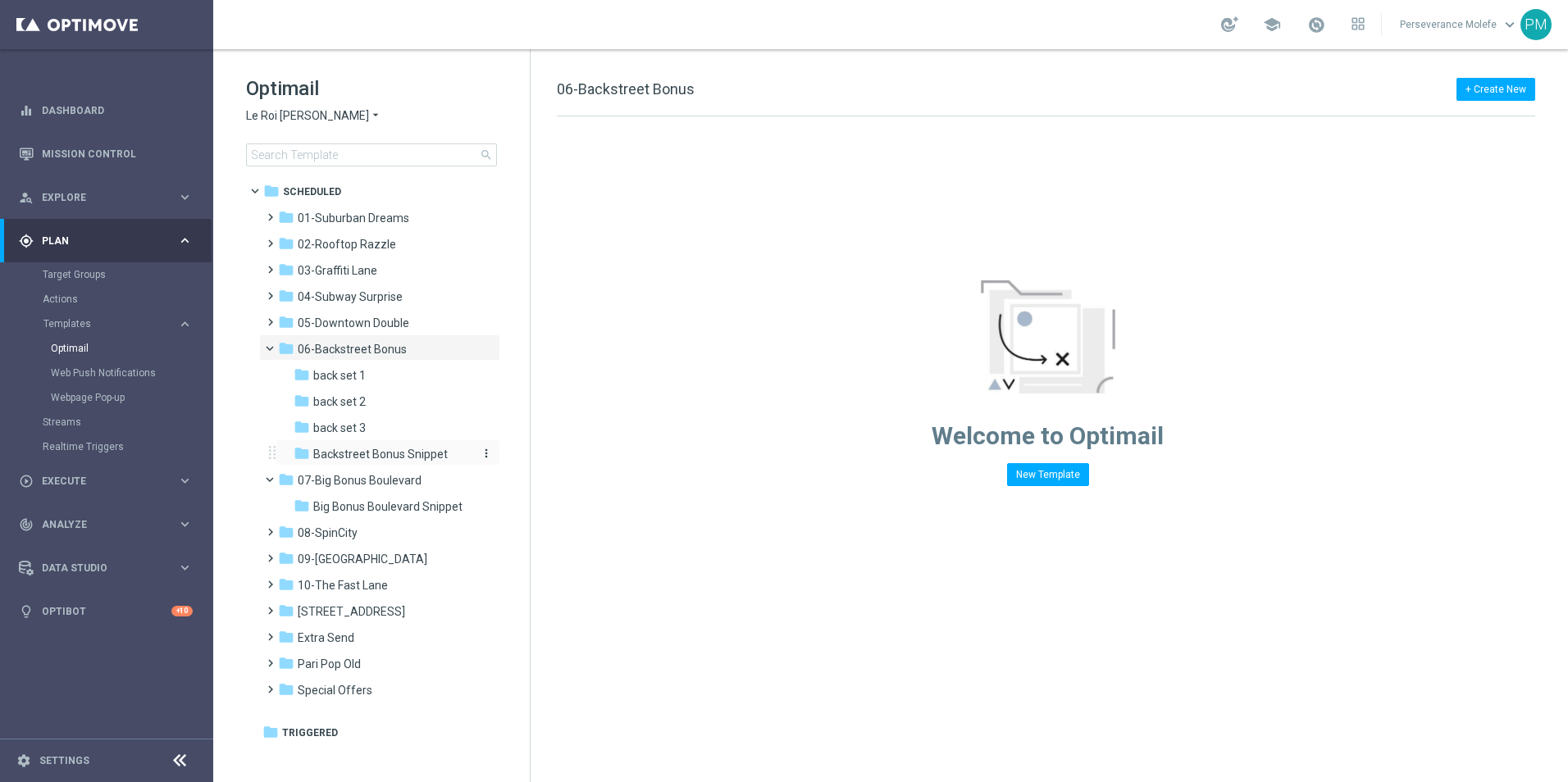
click at [402, 452] on span "Backstreet Bonus Snippet" at bounding box center [380, 453] width 134 height 15
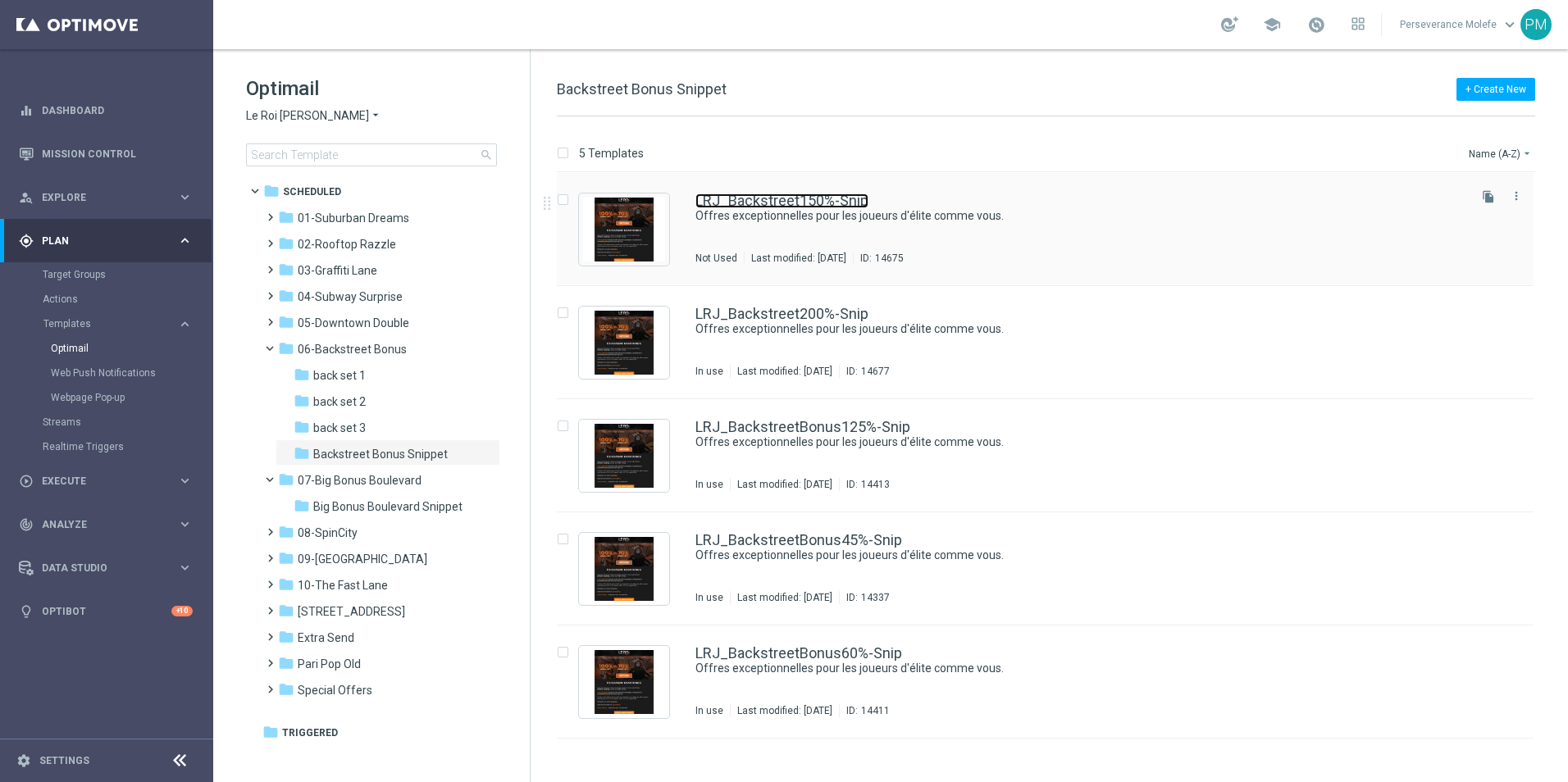
click at [783, 205] on link "LRJ_Backstreet150%-Snip" at bounding box center [781, 201] width 173 height 15
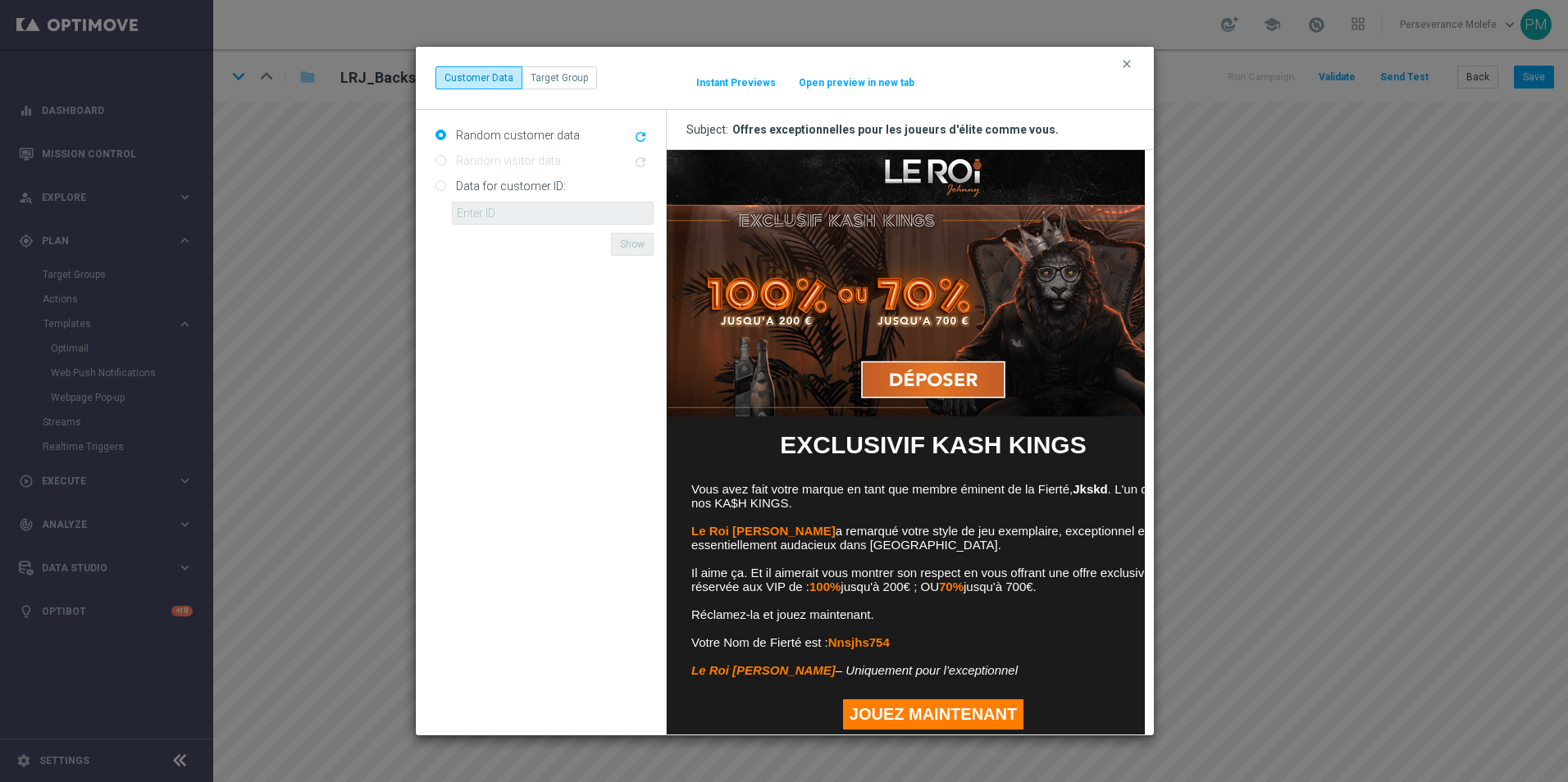
click at [834, 85] on button "Open preview in new tab" at bounding box center [856, 82] width 117 height 13
drag, startPoint x: 1126, startPoint y: 65, endPoint x: 1143, endPoint y: 65, distance: 17.0
click at [1126, 65] on icon "clear" at bounding box center [1126, 64] width 13 height 13
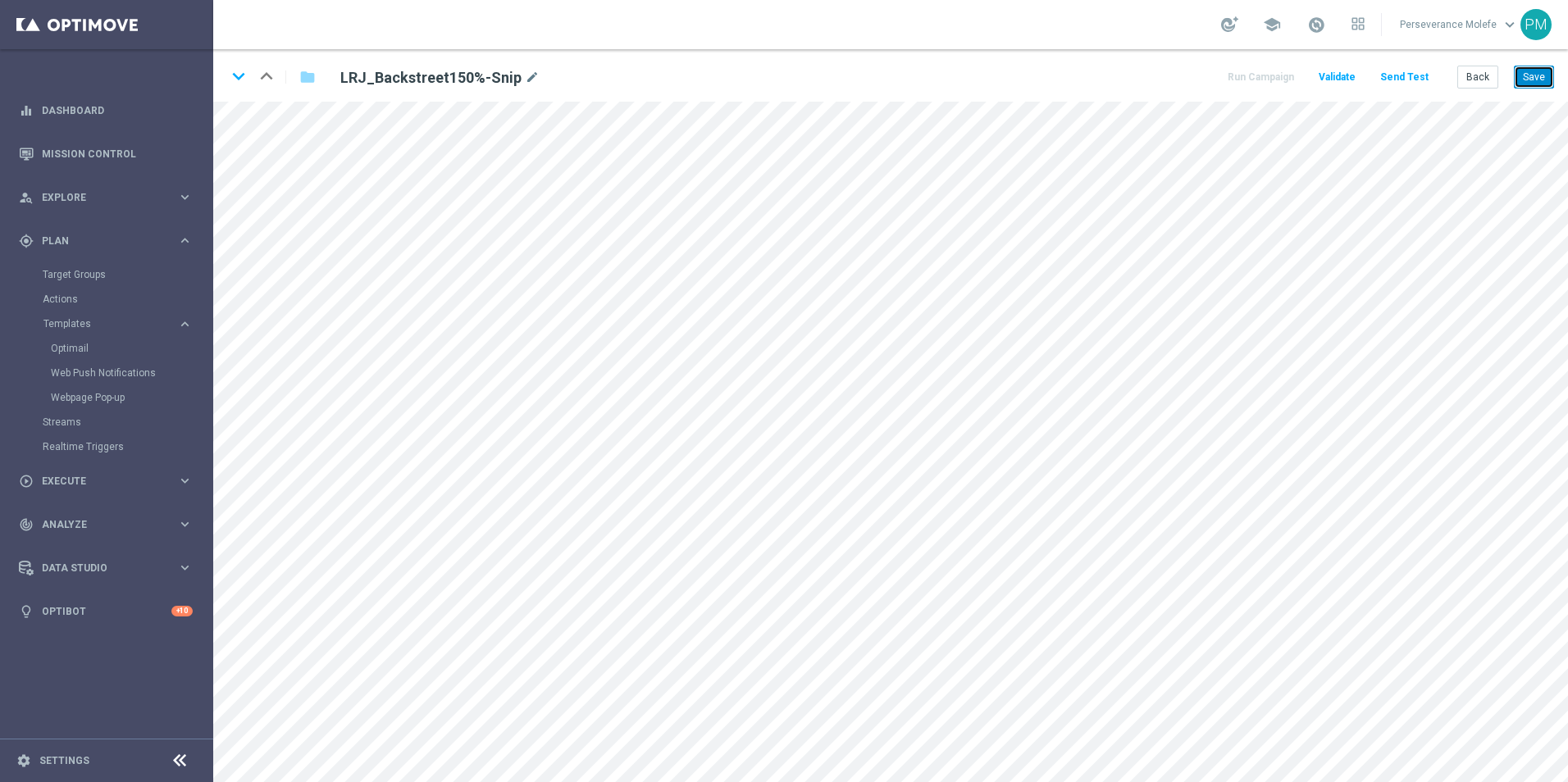
click at [1542, 86] on button "Save" at bounding box center [1534, 77] width 40 height 23
click at [235, 75] on icon "keyboard_arrow_down" at bounding box center [238, 76] width 24 height 24
click at [1532, 71] on button "Save" at bounding box center [1534, 77] width 40 height 23
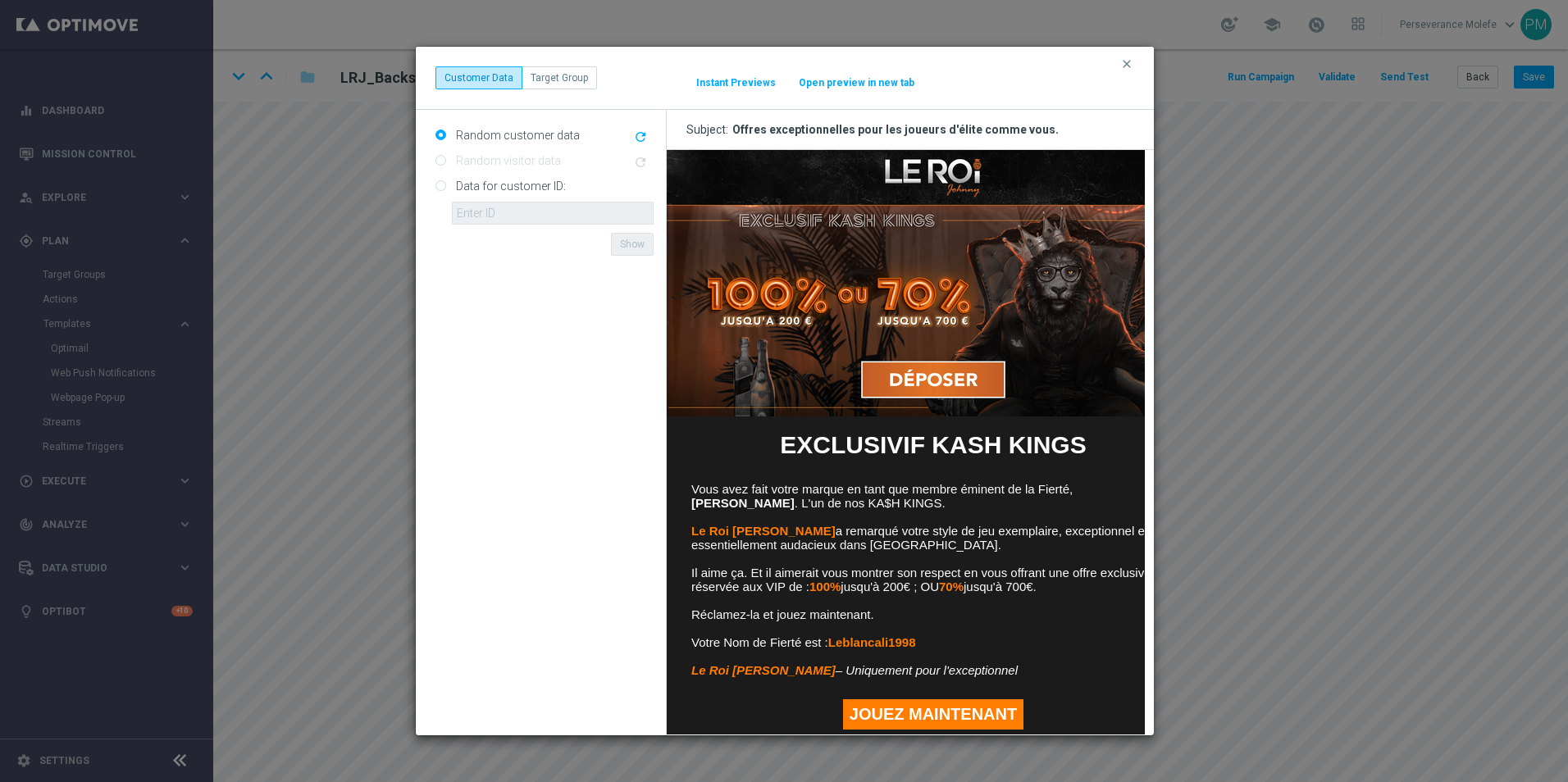
click at [869, 85] on button "Open preview in new tab" at bounding box center [856, 82] width 117 height 13
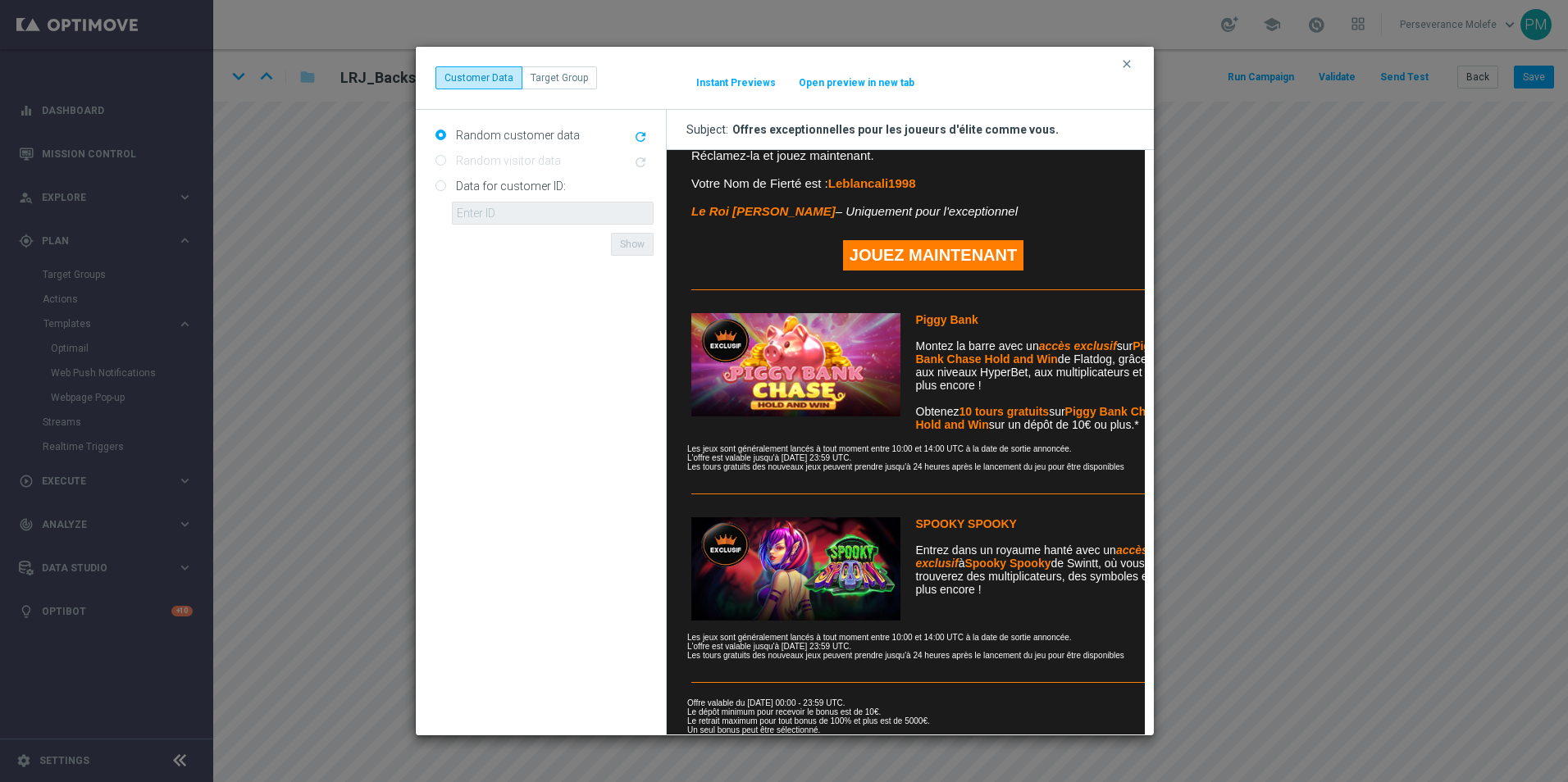
scroll to position [309, 0]
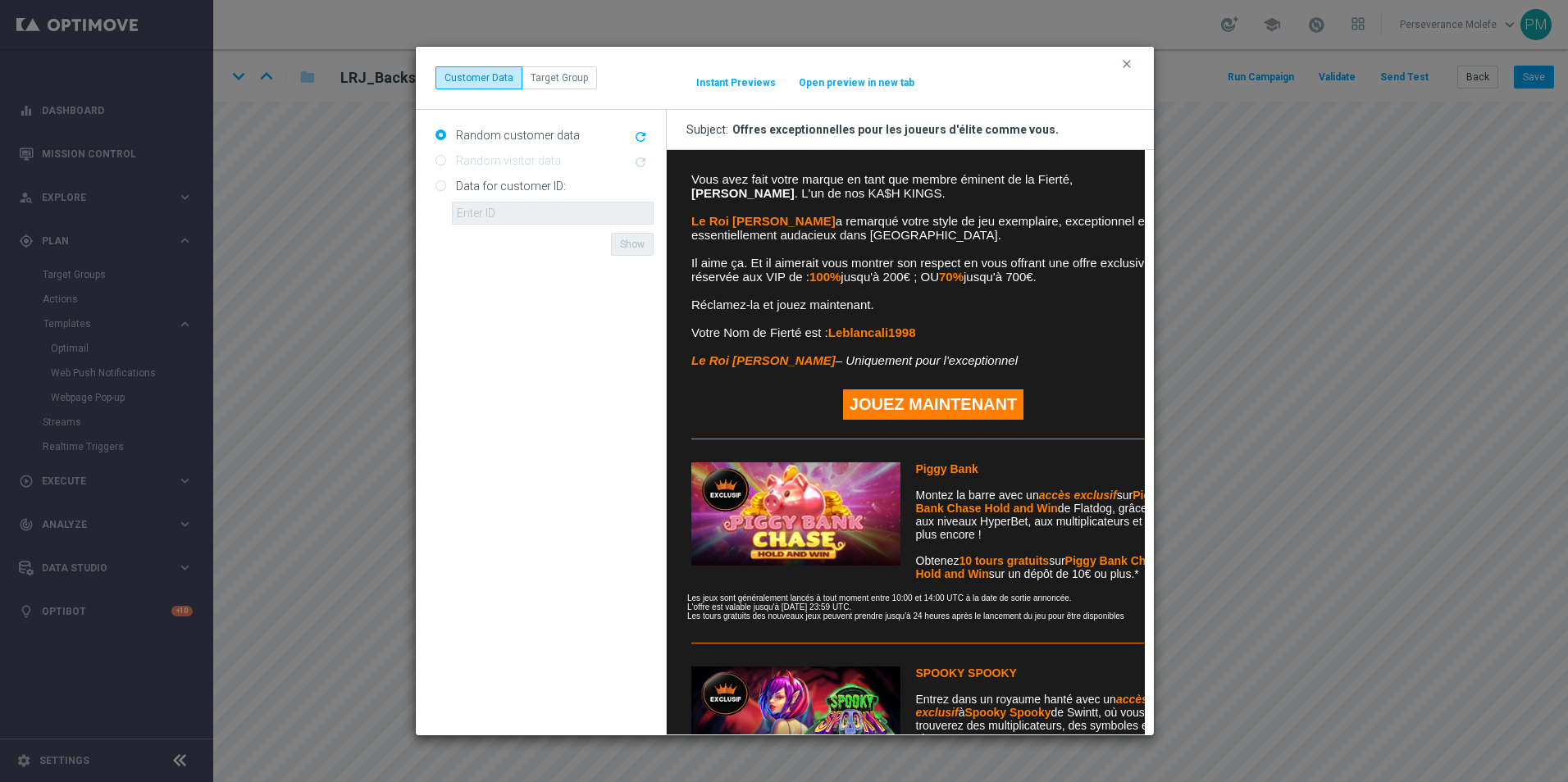
click at [1128, 73] on div "clear Customer Data Target Group It might take a while... Instant Previews Open…" at bounding box center [784, 78] width 699 height 23
click at [1126, 67] on icon "clear" at bounding box center [1126, 64] width 13 height 13
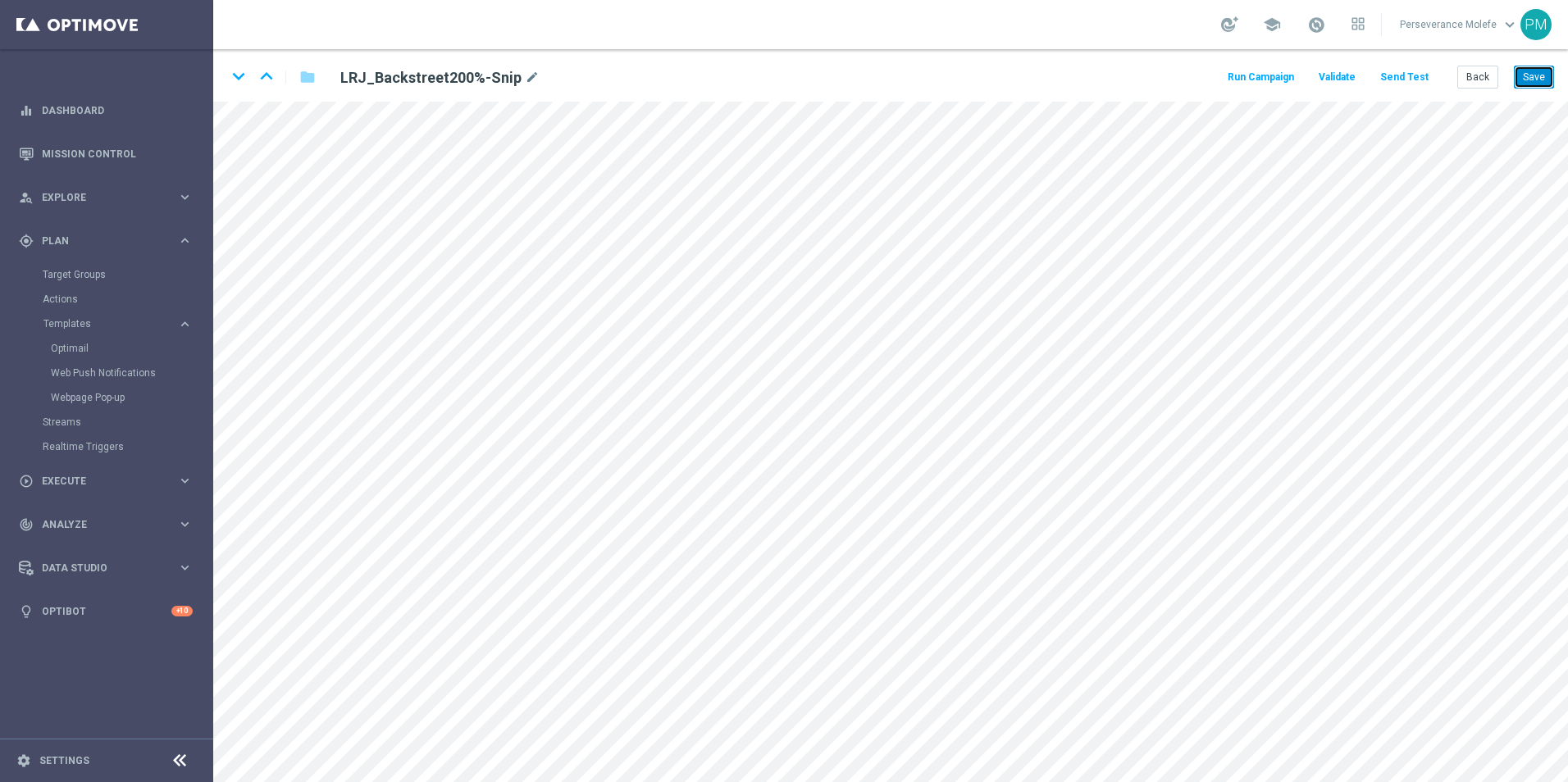
click at [1544, 80] on button "Save" at bounding box center [1534, 77] width 40 height 23
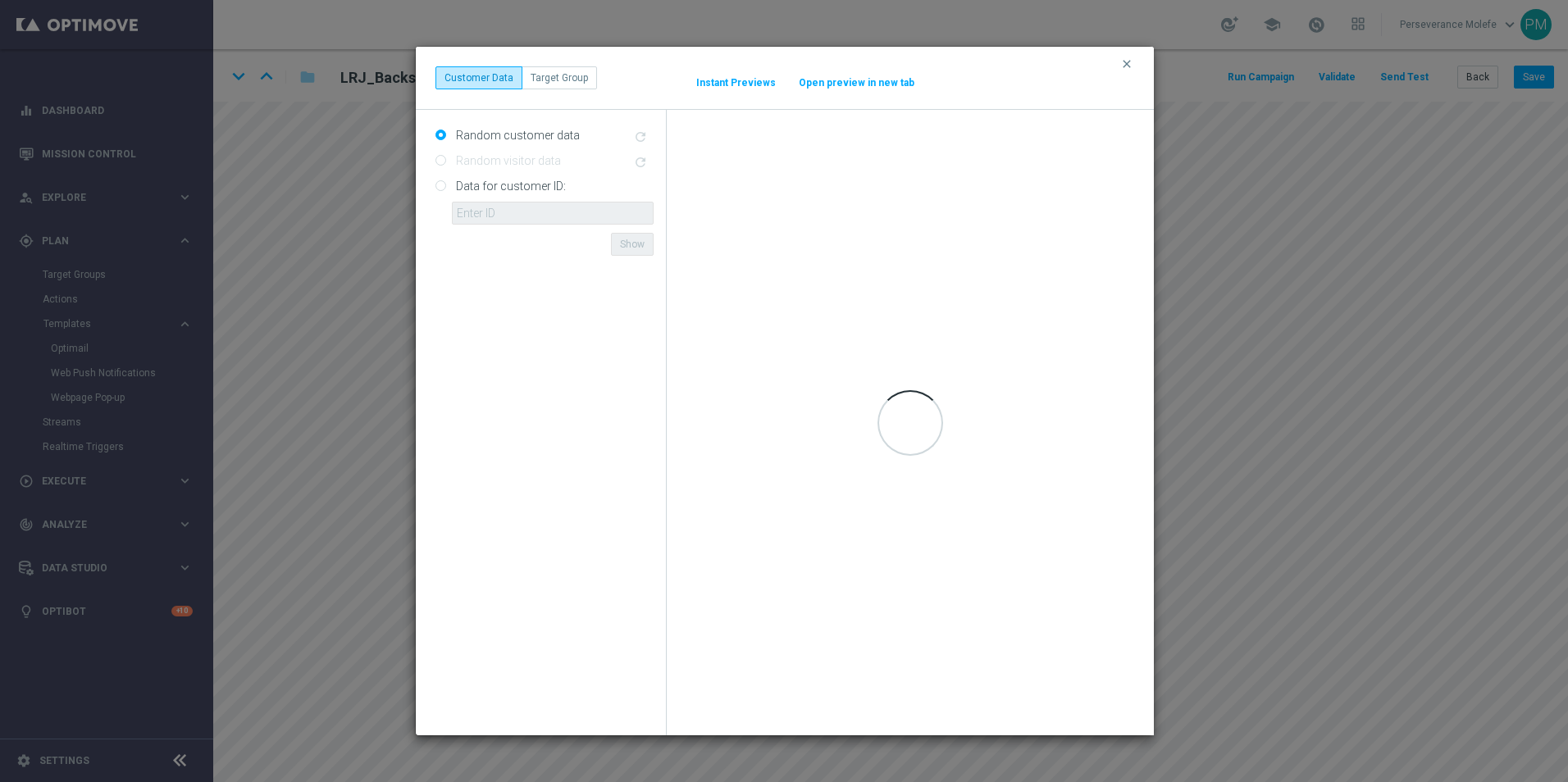
scroll to position [0, 0]
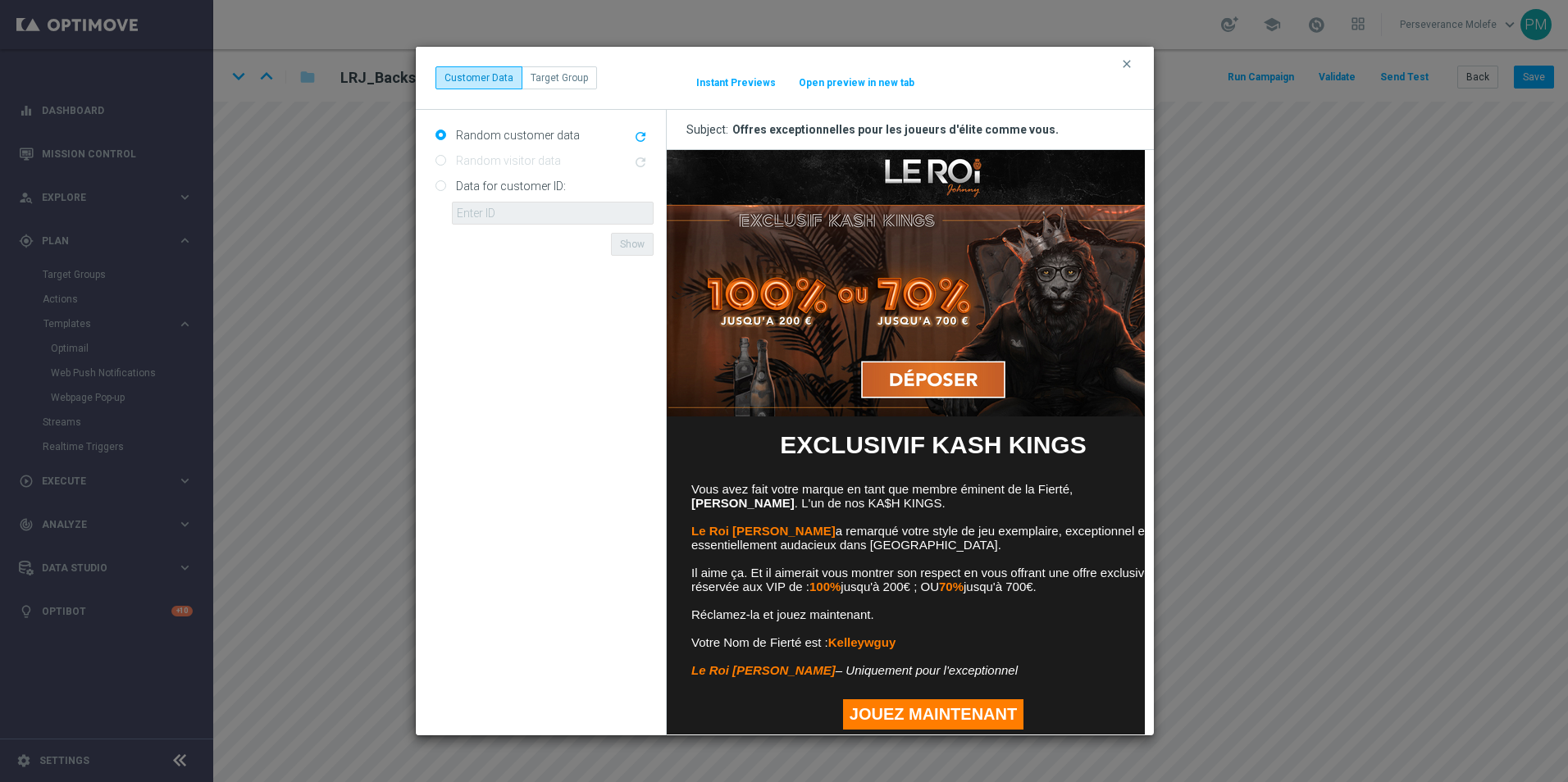
click at [842, 86] on button "Open preview in new tab" at bounding box center [856, 82] width 117 height 13
click at [1126, 62] on icon "clear" at bounding box center [1126, 64] width 13 height 13
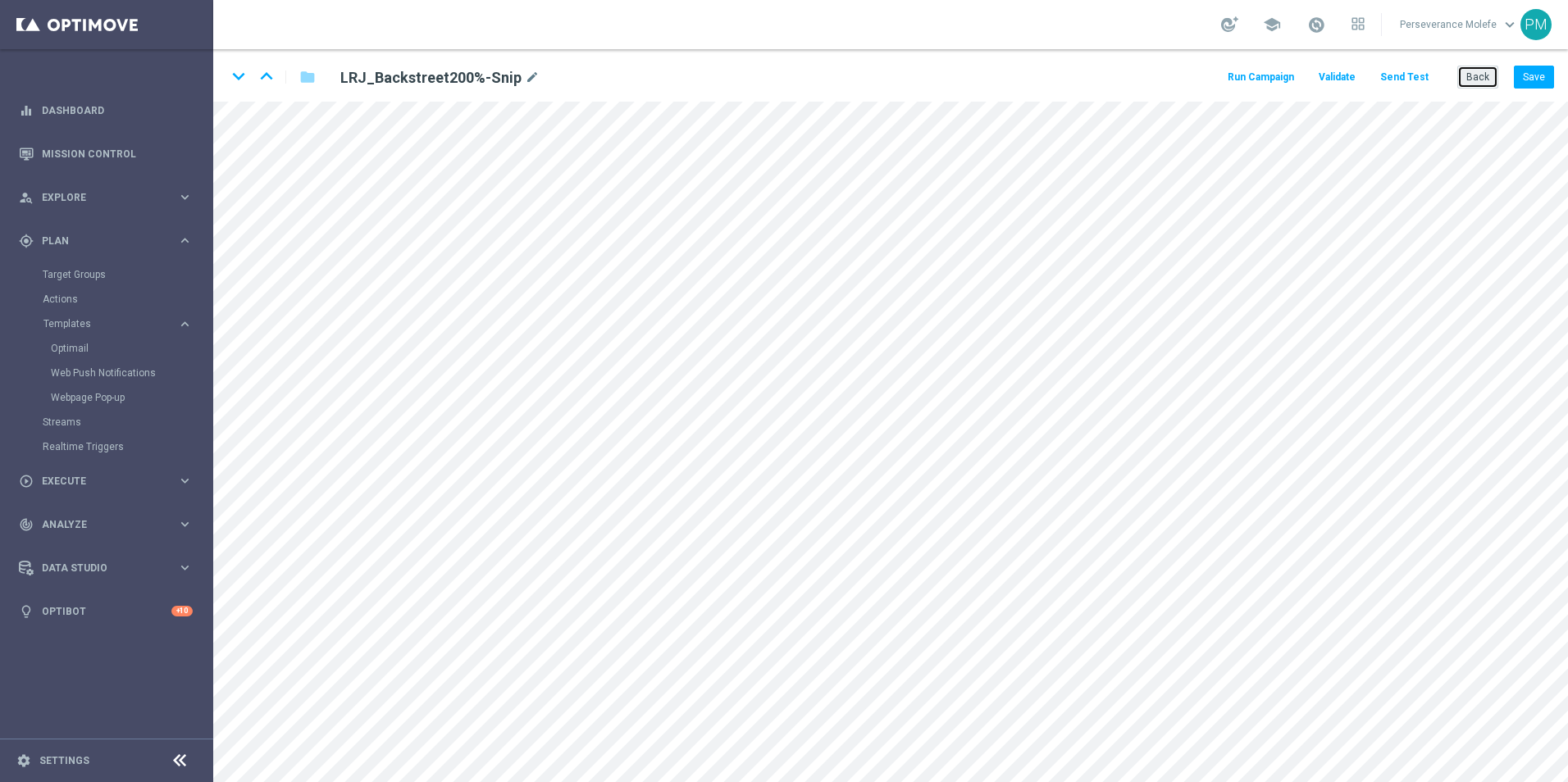
click at [1474, 78] on button "Back" at bounding box center [1477, 77] width 41 height 23
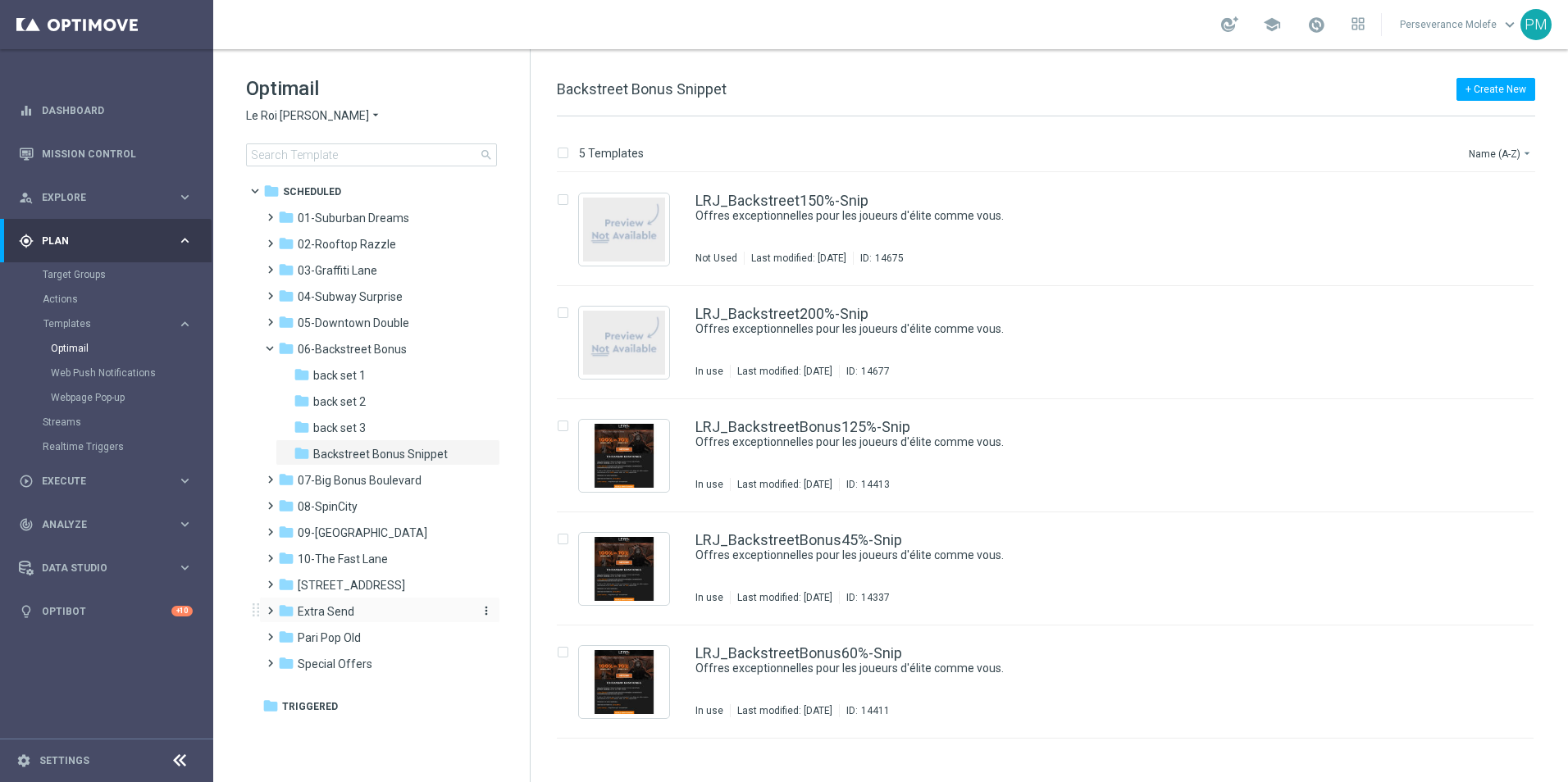
click at [363, 614] on div "folder Extra Send" at bounding box center [372, 612] width 188 height 19
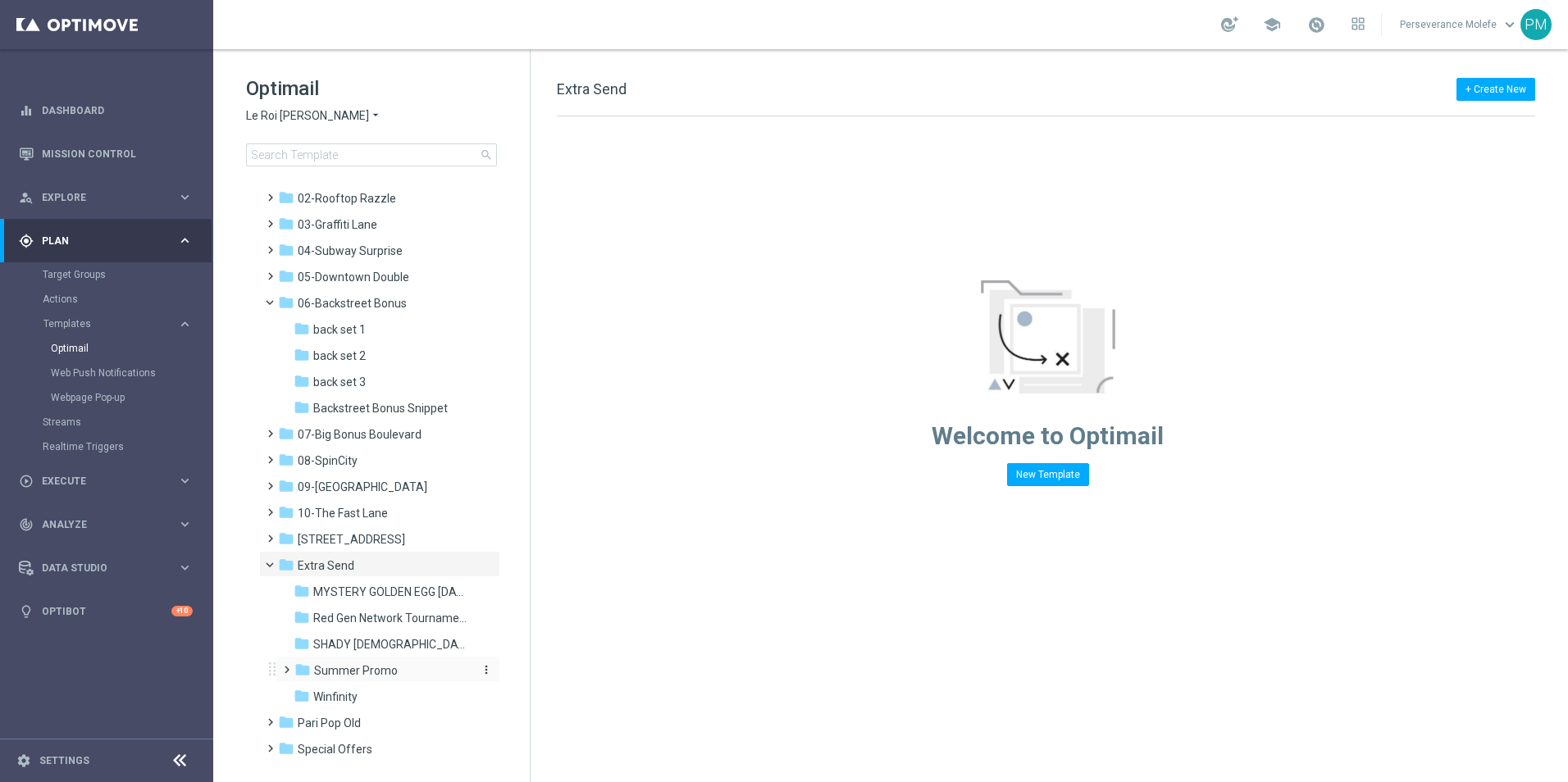
scroll to position [71, 0]
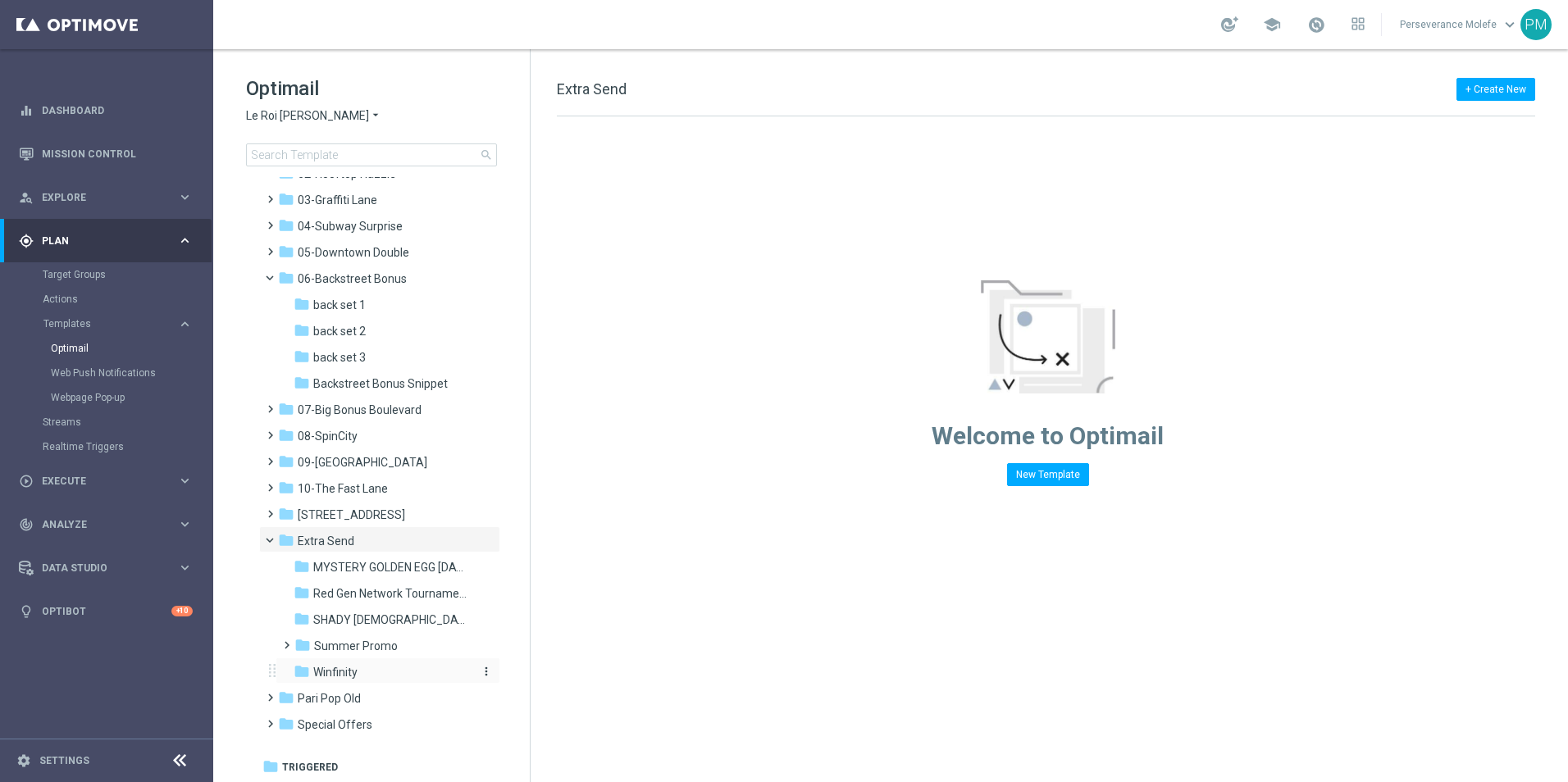
click at [363, 672] on div "folder Winfinity" at bounding box center [381, 673] width 174 height 19
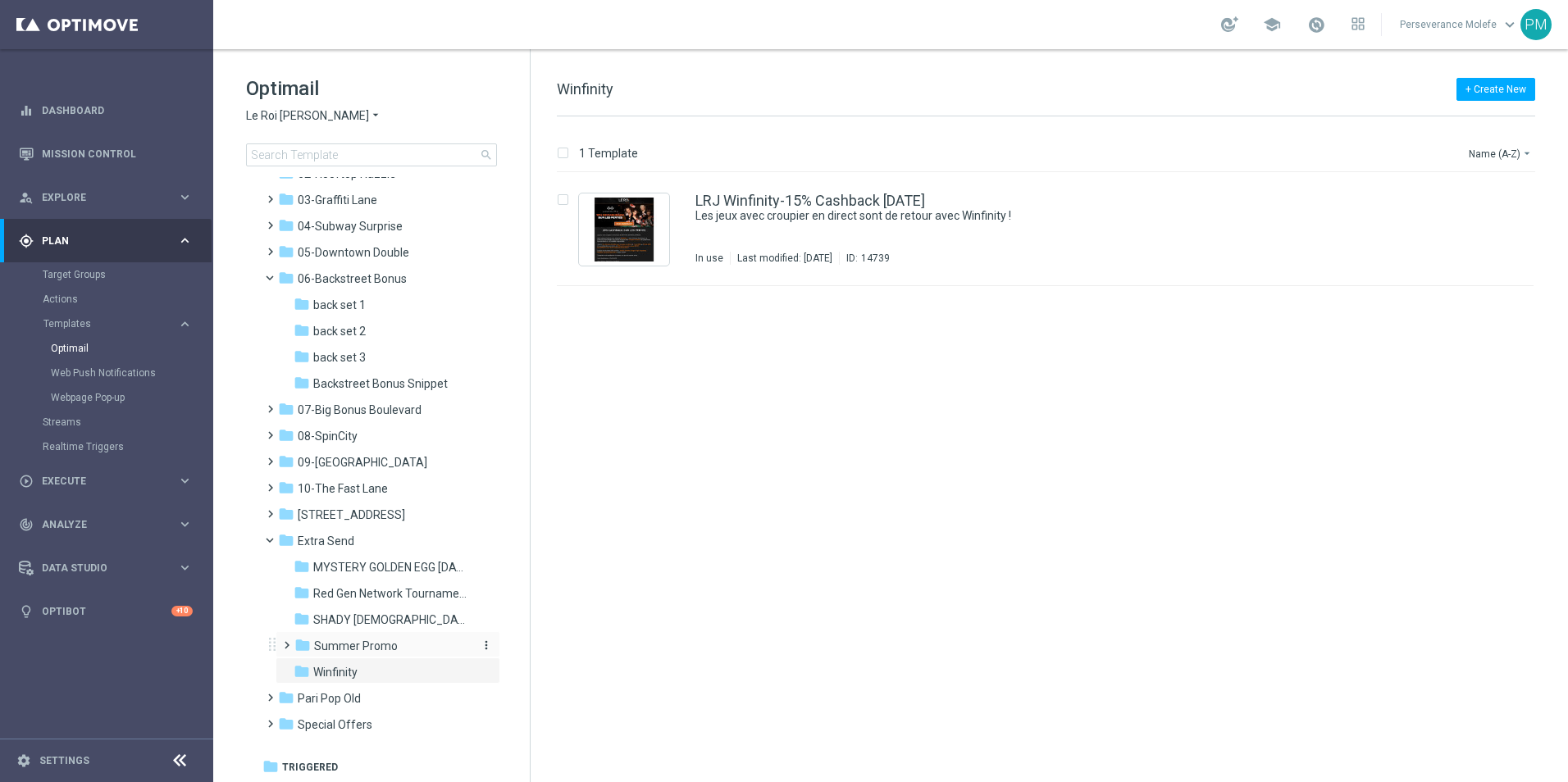
click at [388, 638] on span "Summer Promo" at bounding box center [356, 645] width 84 height 15
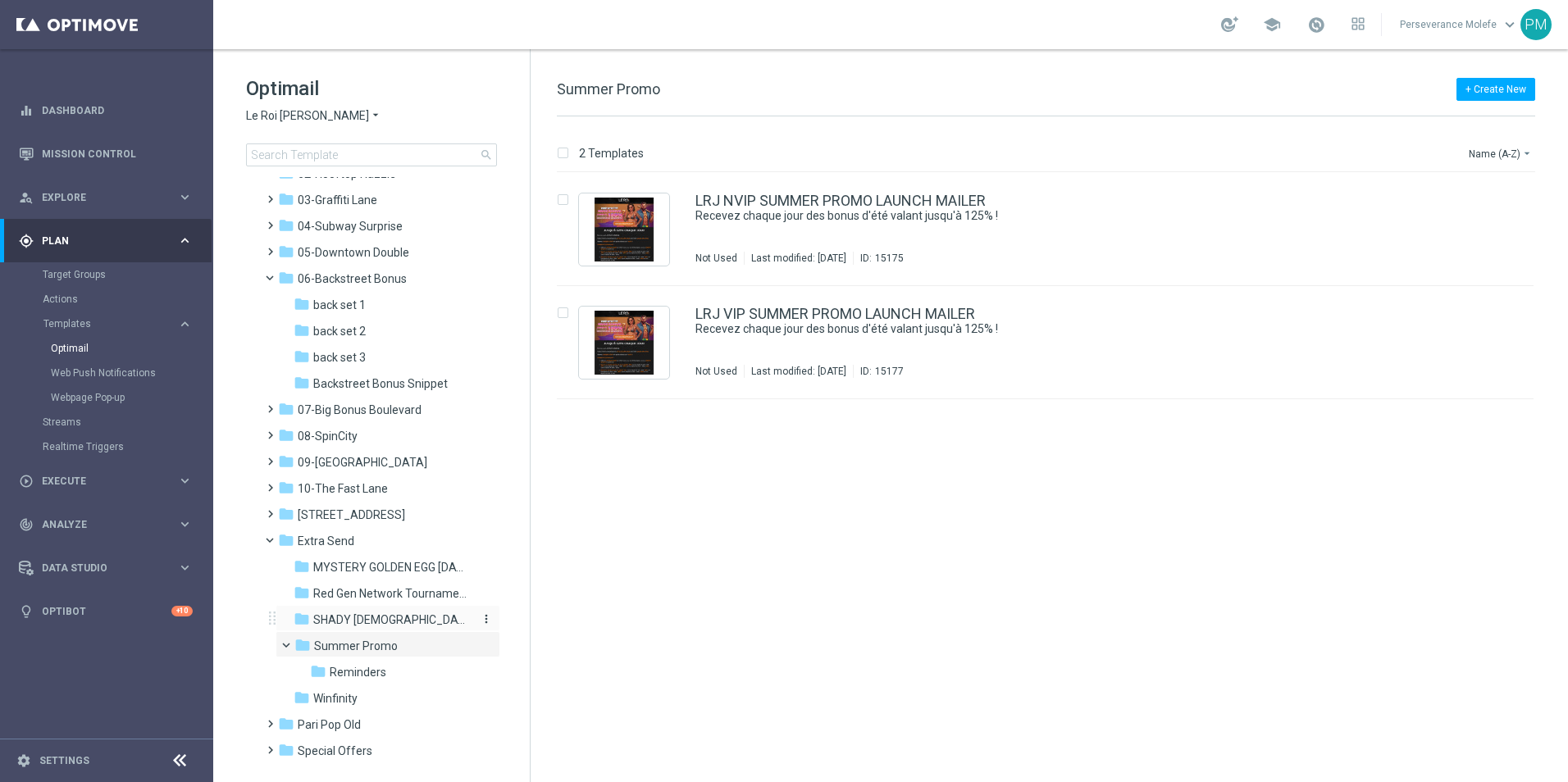
click at [385, 624] on div "folder SHADY LADY" at bounding box center [381, 620] width 174 height 19
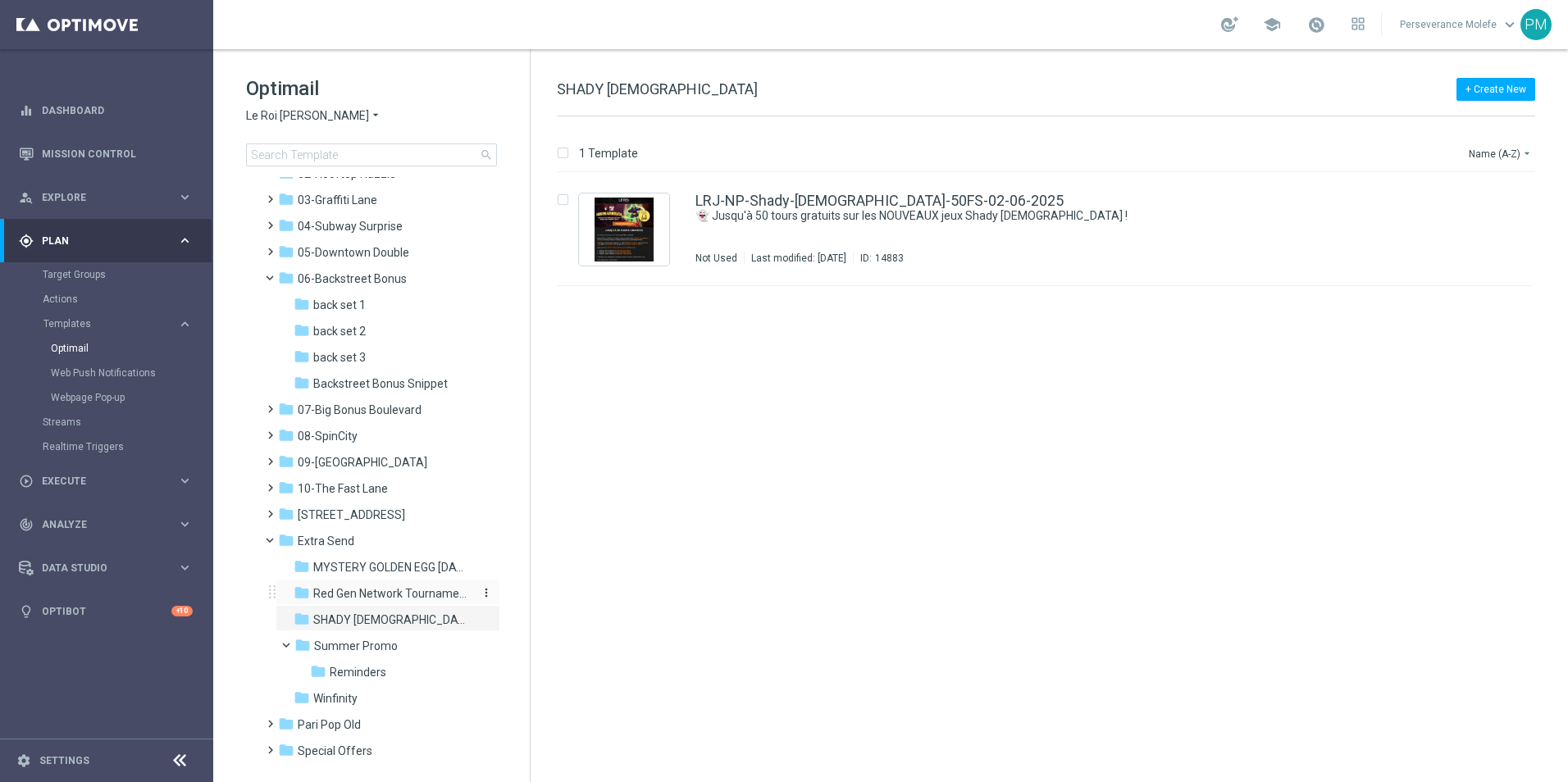
click at [385, 596] on span "Red Gen Network Tournament" at bounding box center [391, 593] width 155 height 15
click at [358, 541] on div "folder Extra Send" at bounding box center [372, 541] width 188 height 19
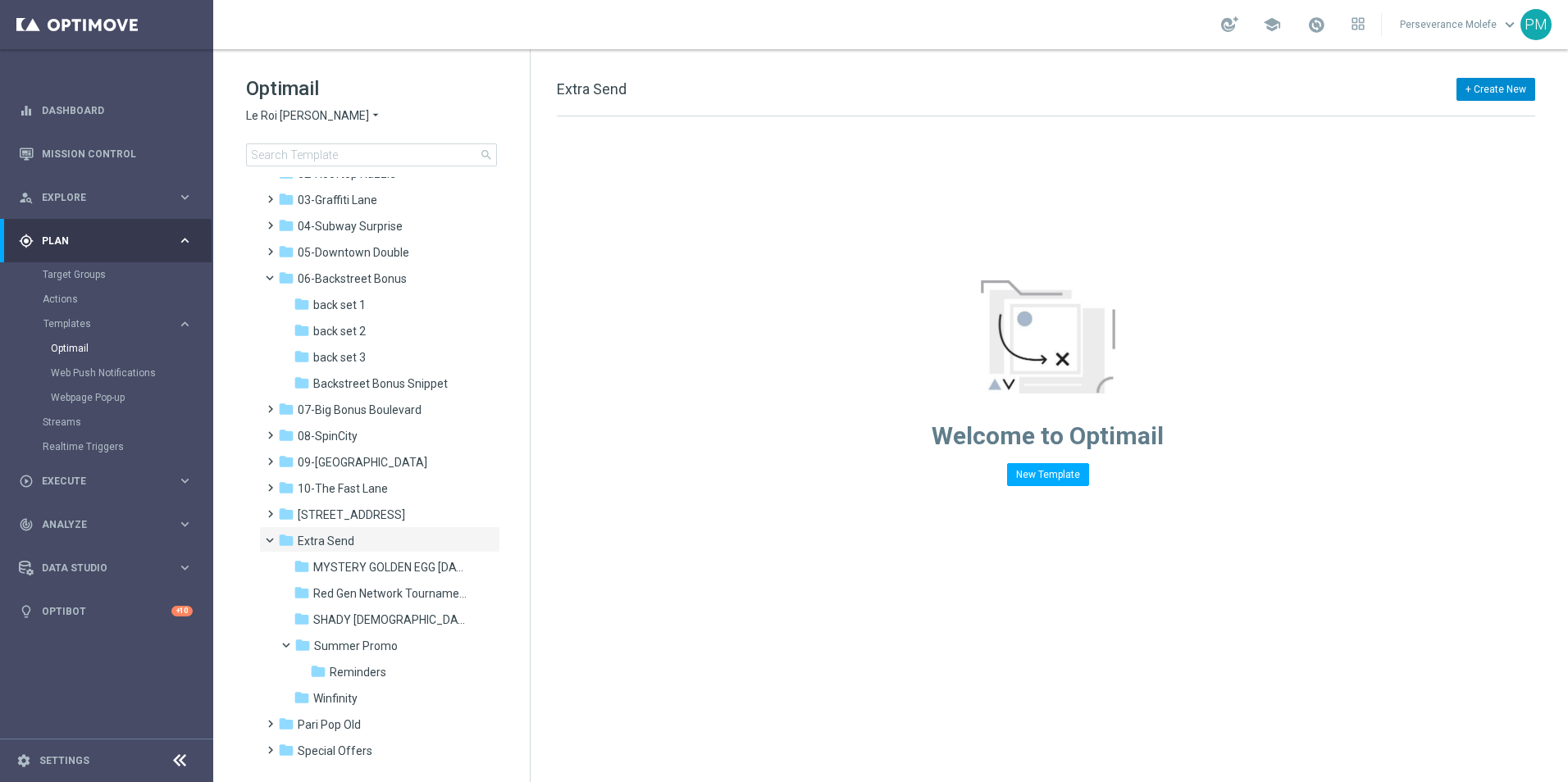
click at [1480, 88] on button "+ Create New" at bounding box center [1496, 89] width 78 height 23
click at [1455, 135] on div "New Folder" at bounding box center [1469, 141] width 131 height 23
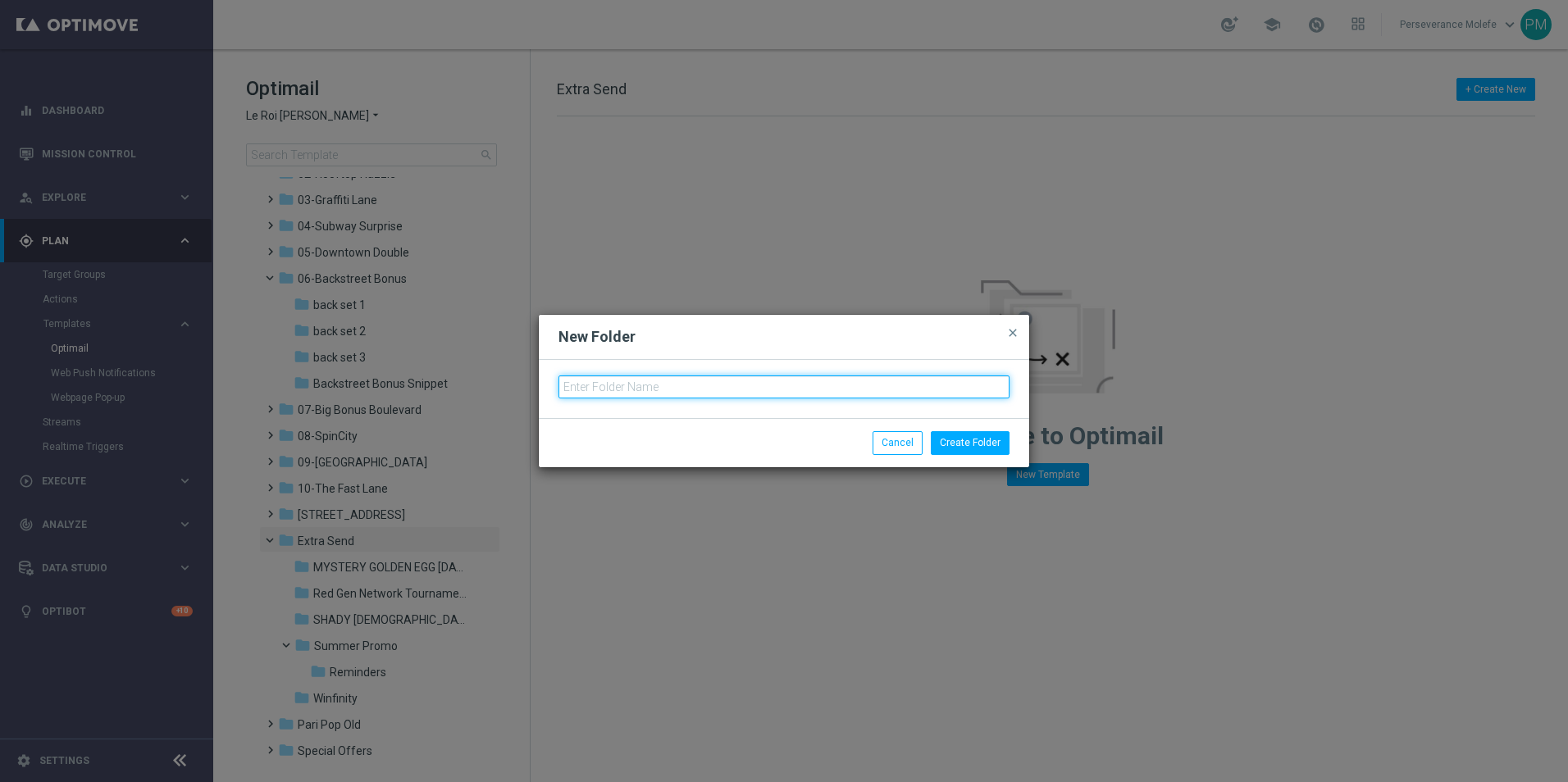
click at [639, 377] on input "text" at bounding box center [783, 387] width 451 height 23
type input "D"
type input "Daily Snip"
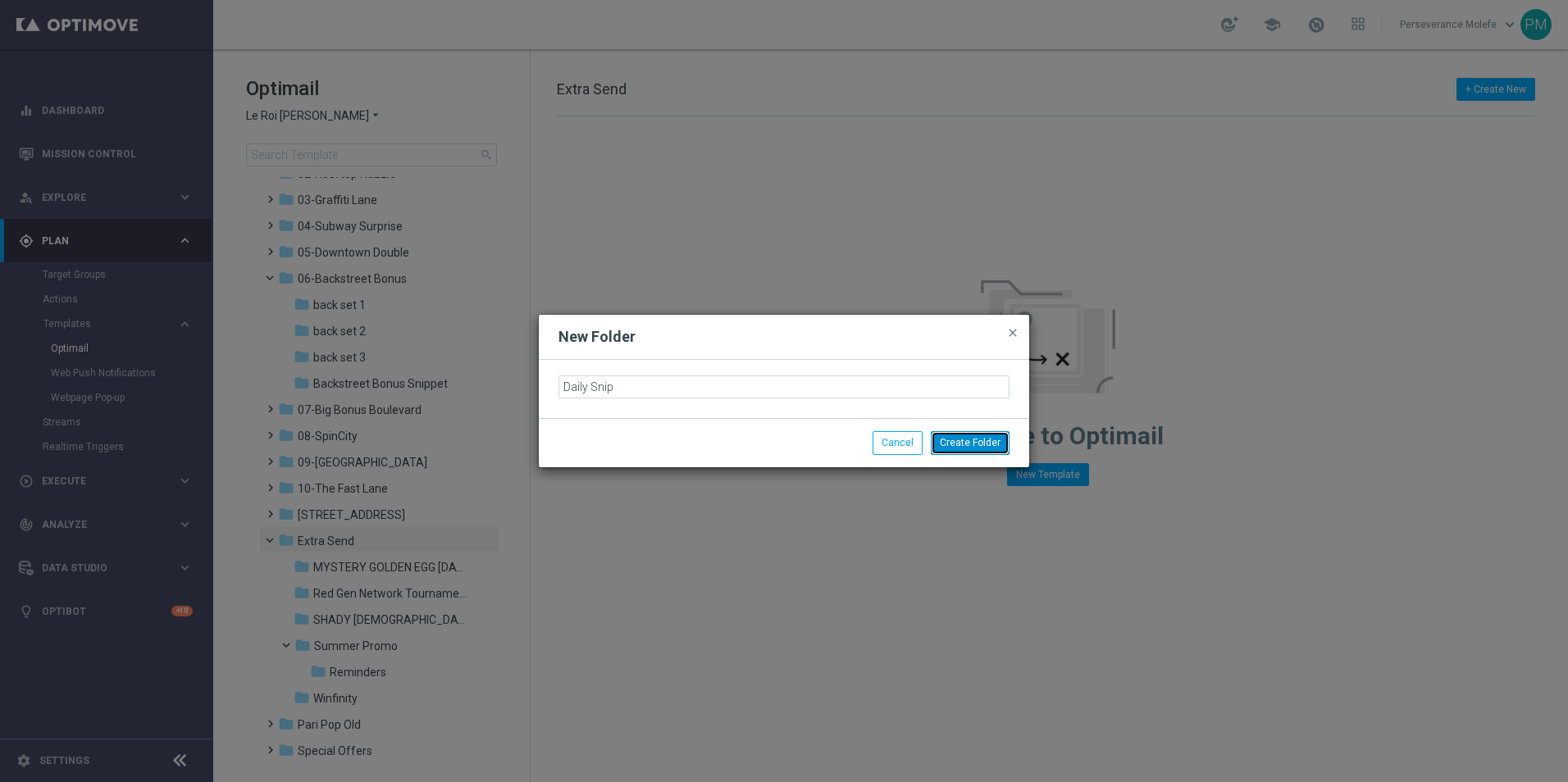
click at [951, 450] on button "Create Folder" at bounding box center [970, 443] width 78 height 23
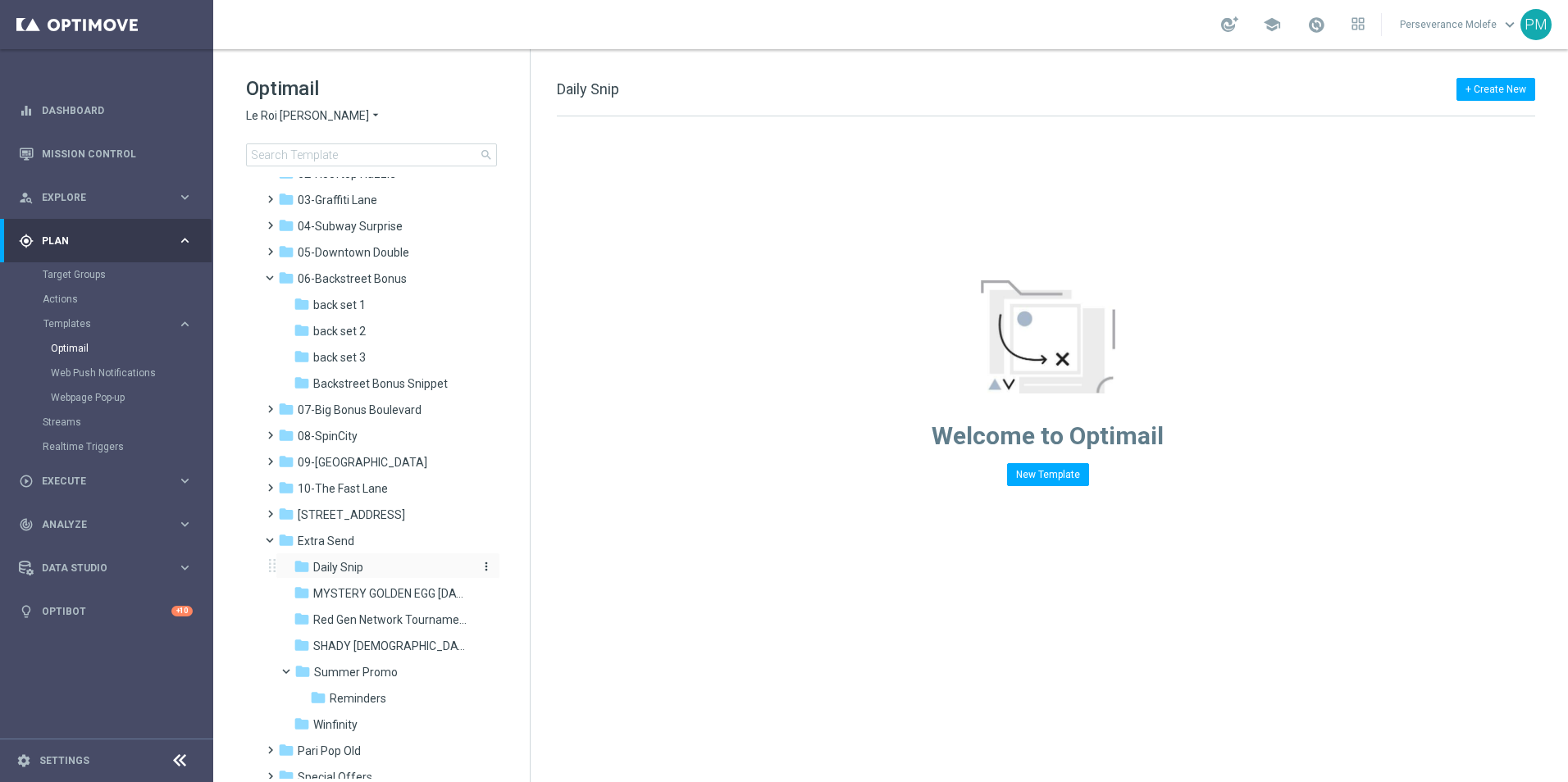
click at [390, 577] on div "folder Daily Snip" at bounding box center [381, 568] width 174 height 19
click at [1053, 481] on button "New Template" at bounding box center [1048, 474] width 82 height 23
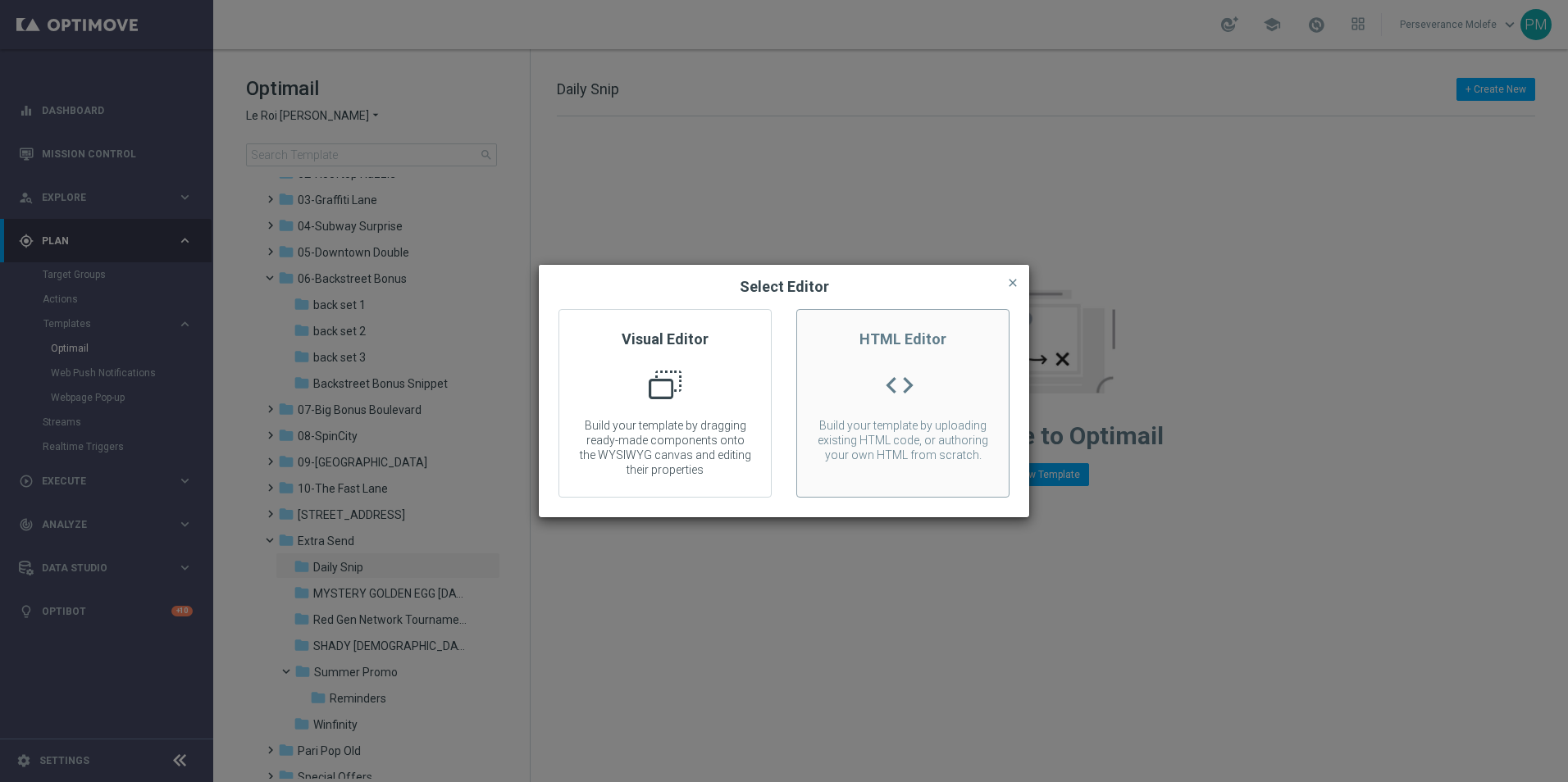
click at [856, 428] on p "Build your template by uploading existing HTML code, or authoring your own HTML…" at bounding box center [903, 439] width 212 height 44
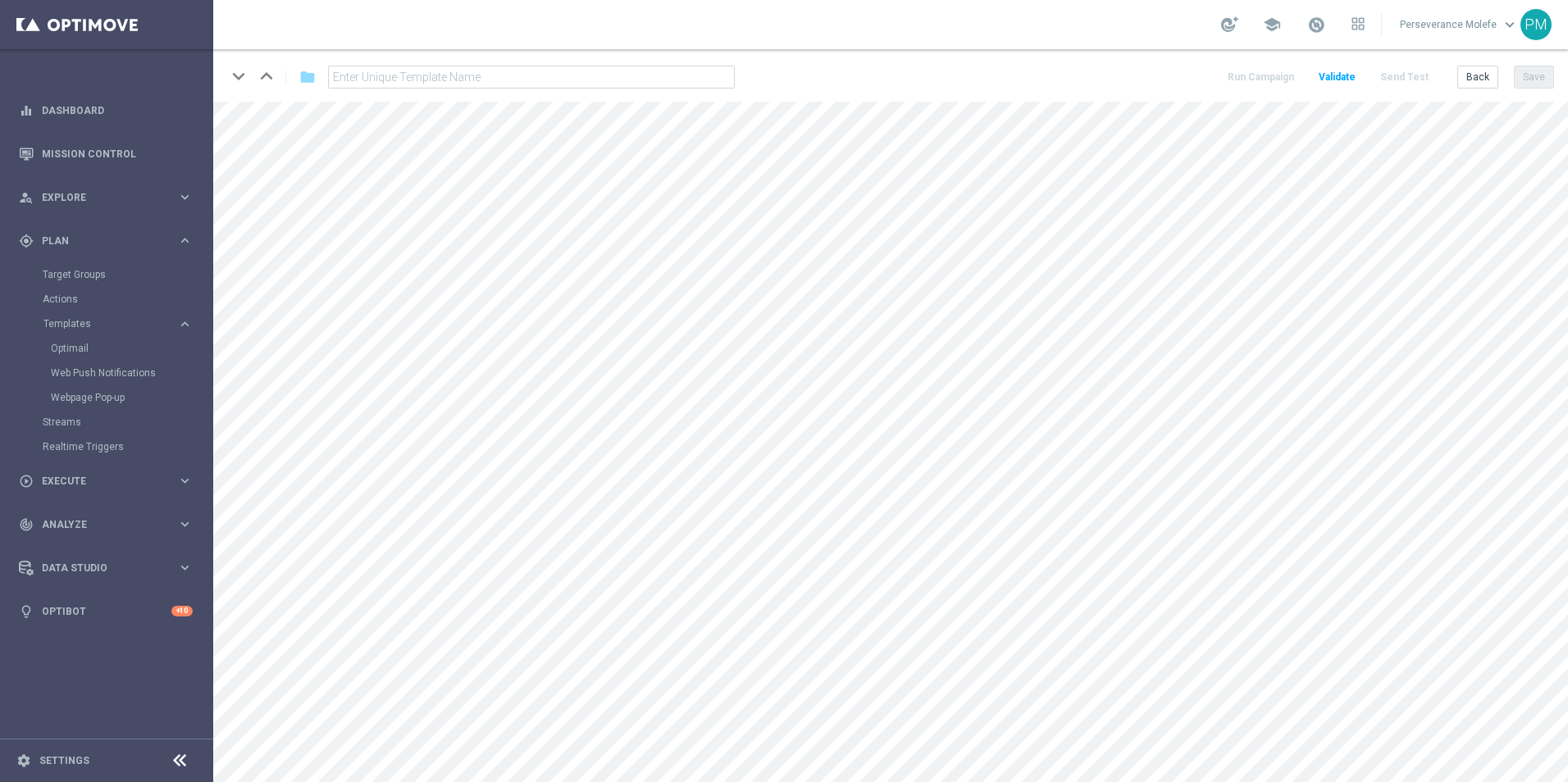
click at [501, 69] on input "text" at bounding box center [531, 77] width 406 height 23
type input "Thursday"
click at [1532, 75] on button "Save" at bounding box center [1534, 77] width 40 height 23
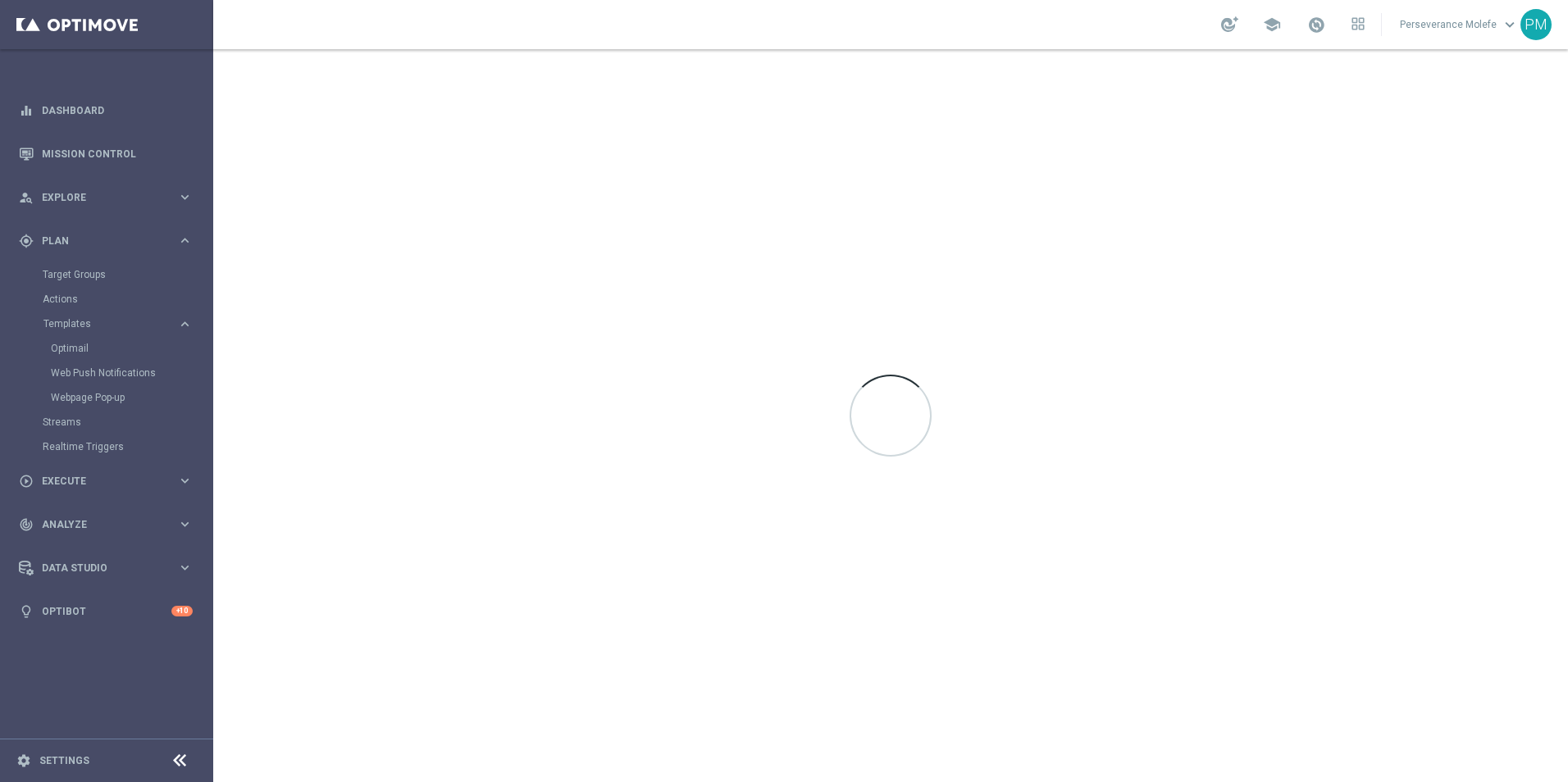
click at [1480, 84] on div at bounding box center [890, 415] width 1354 height 733
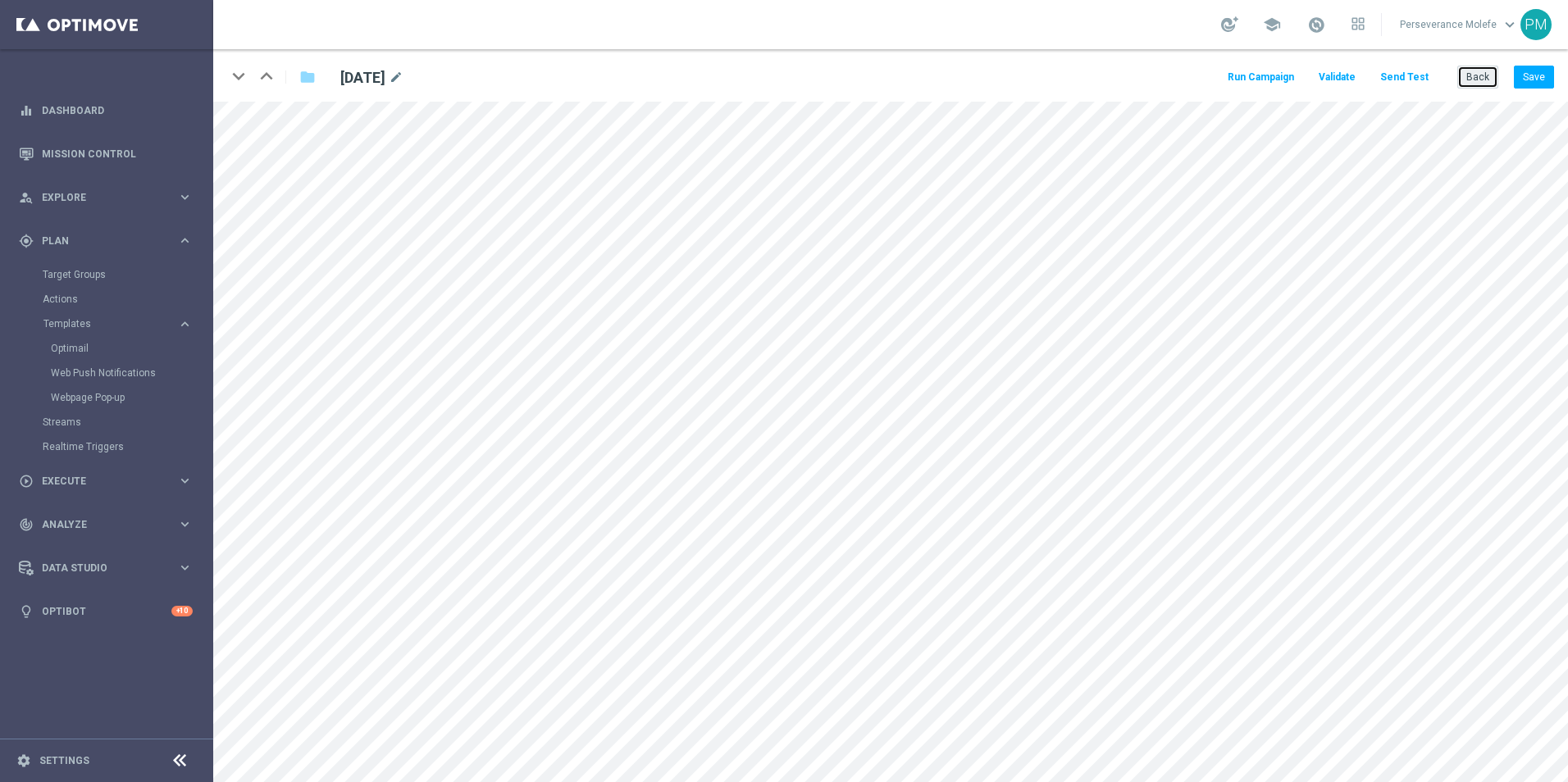
click at [1482, 79] on button "Back" at bounding box center [1477, 77] width 41 height 23
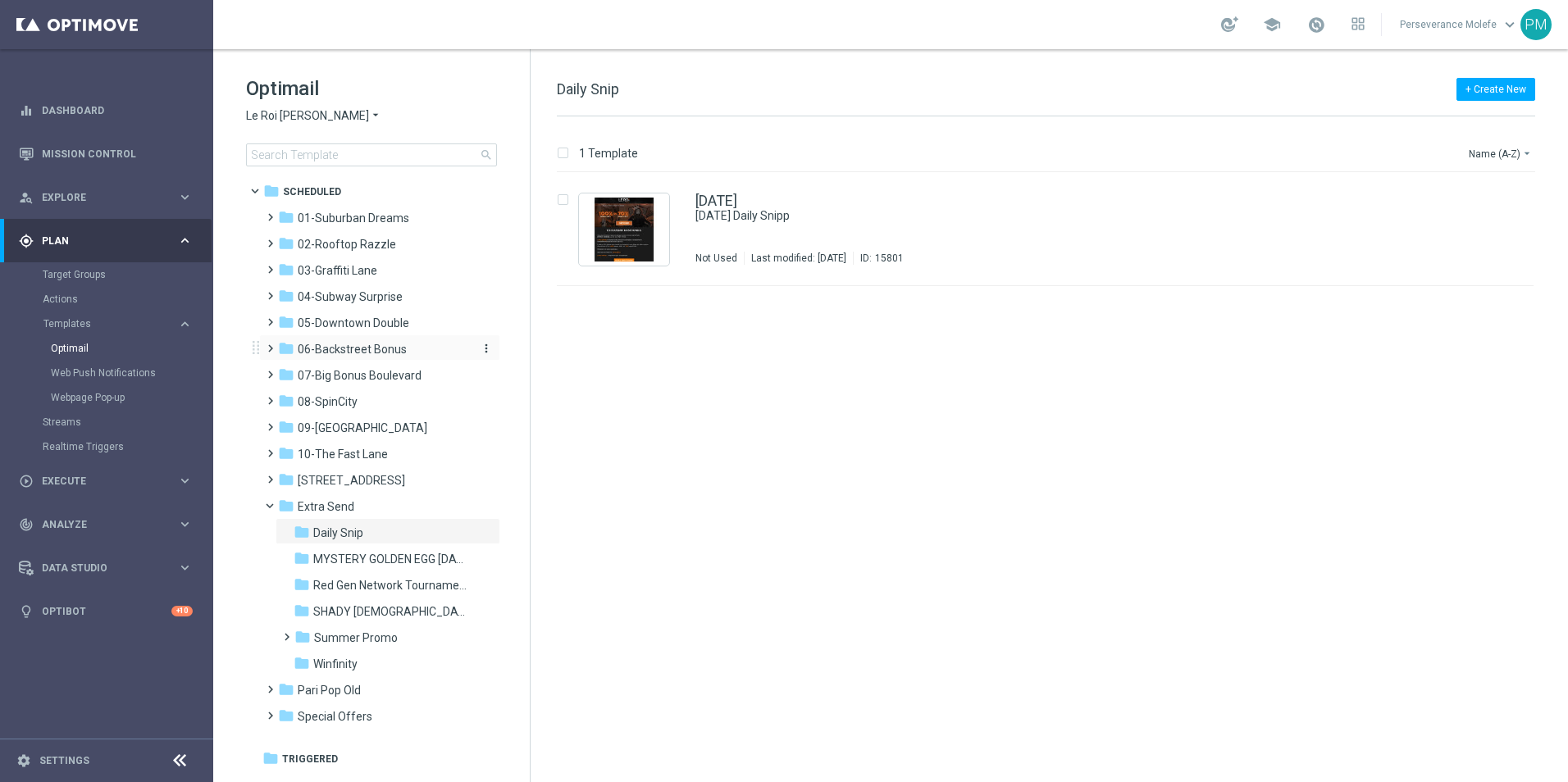
click at [372, 358] on div "folder 06-Backstreet Bonus" at bounding box center [372, 350] width 188 height 19
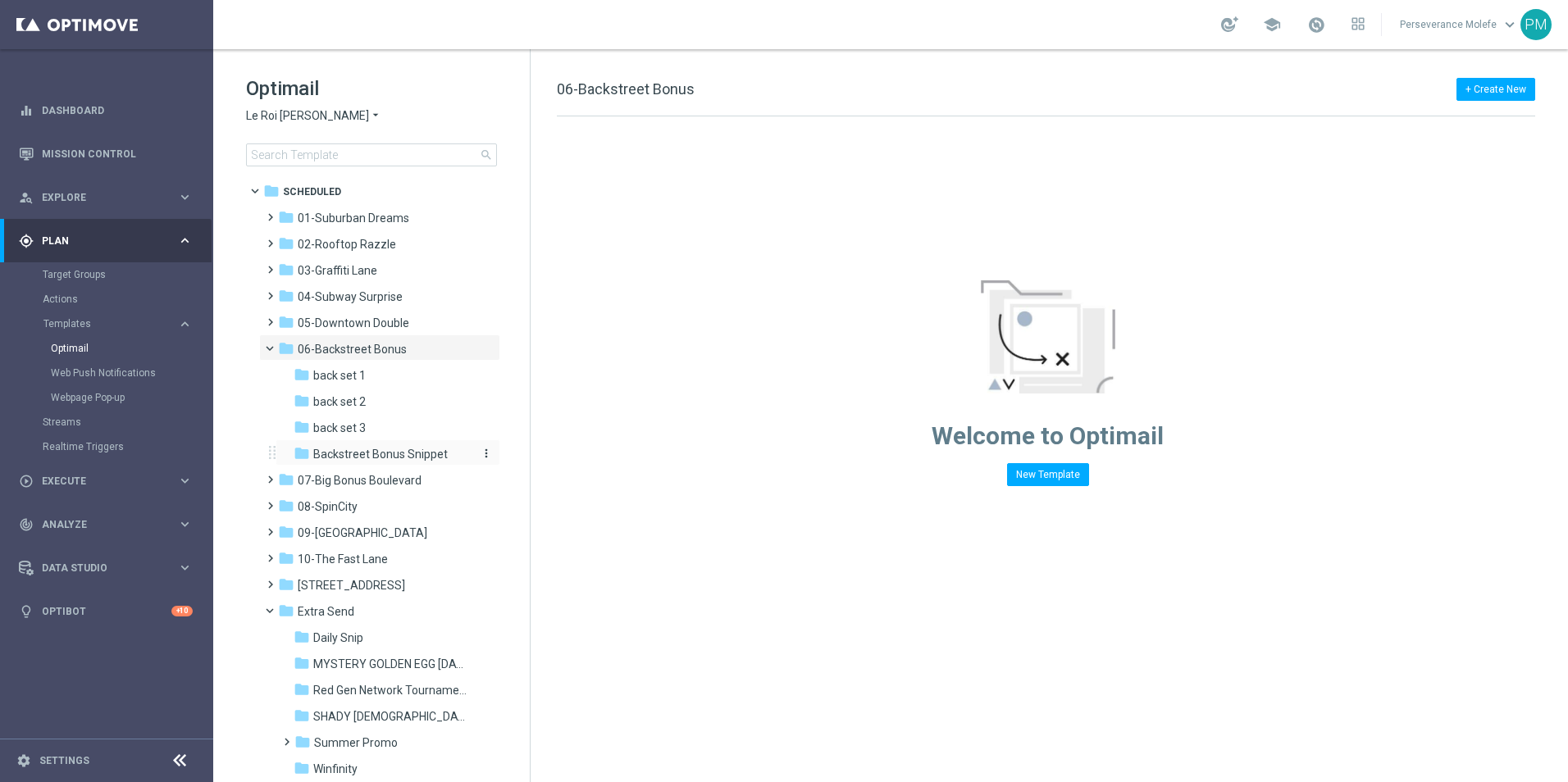
click at [387, 449] on span "Backstreet Bonus Snippet" at bounding box center [380, 453] width 134 height 15
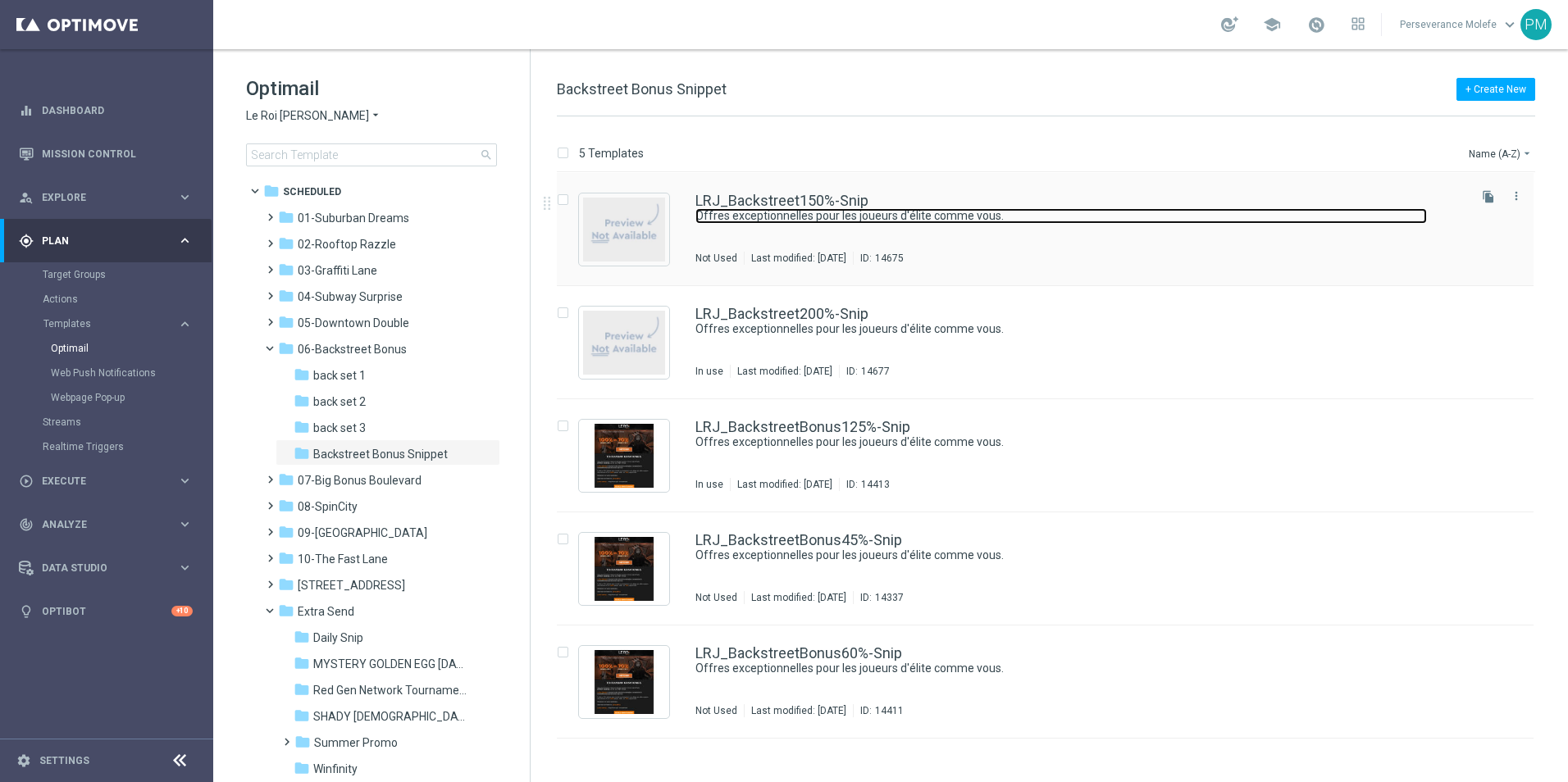
click at [724, 212] on link "Offres exceptionnelles pour les joueurs d'élite comme vous." at bounding box center [1060, 216] width 732 height 16
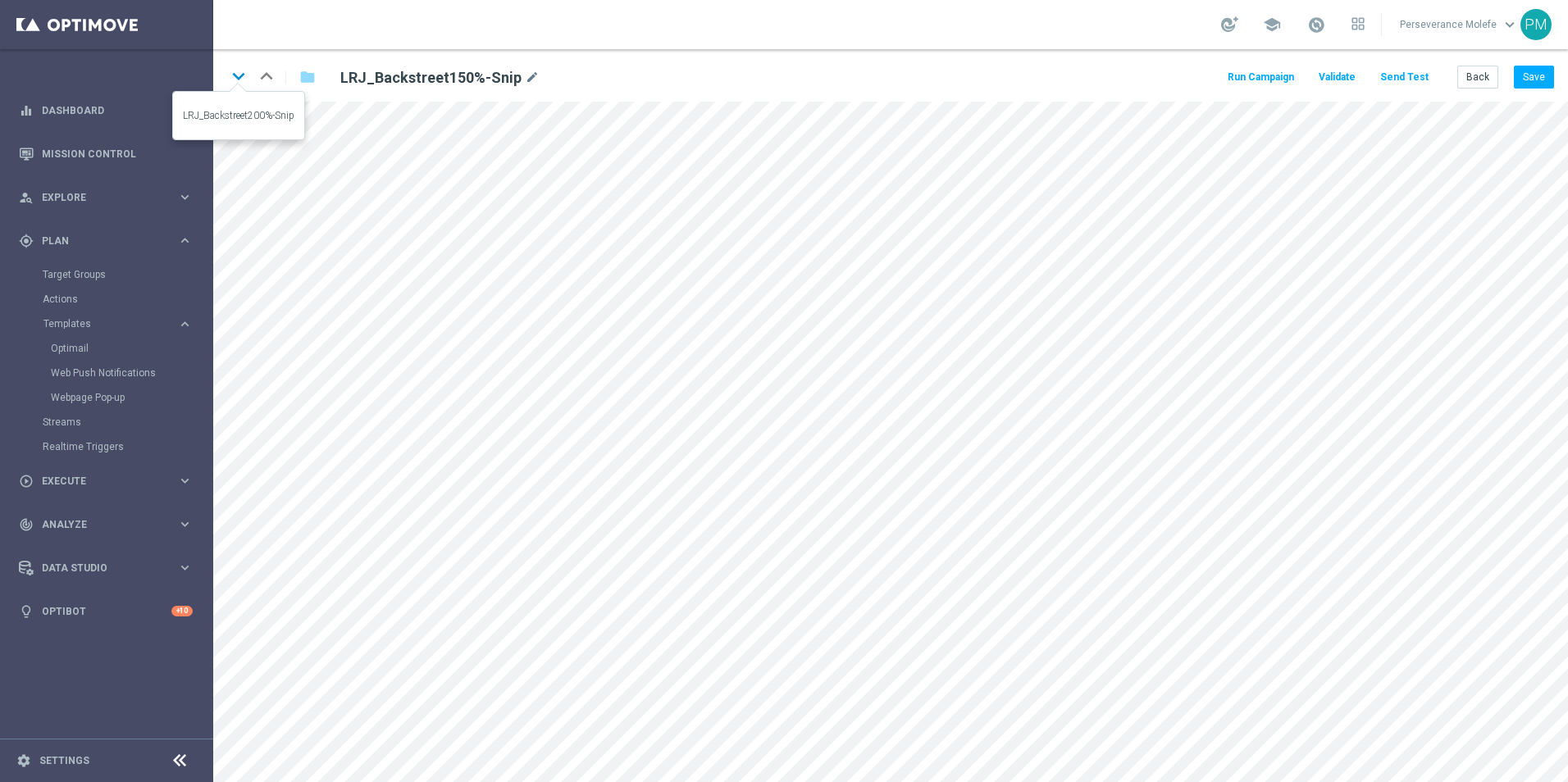
click at [235, 75] on icon "keyboard_arrow_down" at bounding box center [238, 76] width 24 height 24
click at [242, 86] on icon "keyboard_arrow_down" at bounding box center [238, 76] width 24 height 24
click at [1536, 74] on button "Save" at bounding box center [1534, 77] width 40 height 23
click at [241, 78] on icon "keyboard_arrow_down" at bounding box center [238, 76] width 24 height 24
click at [1542, 82] on button "Save" at bounding box center [1534, 77] width 40 height 23
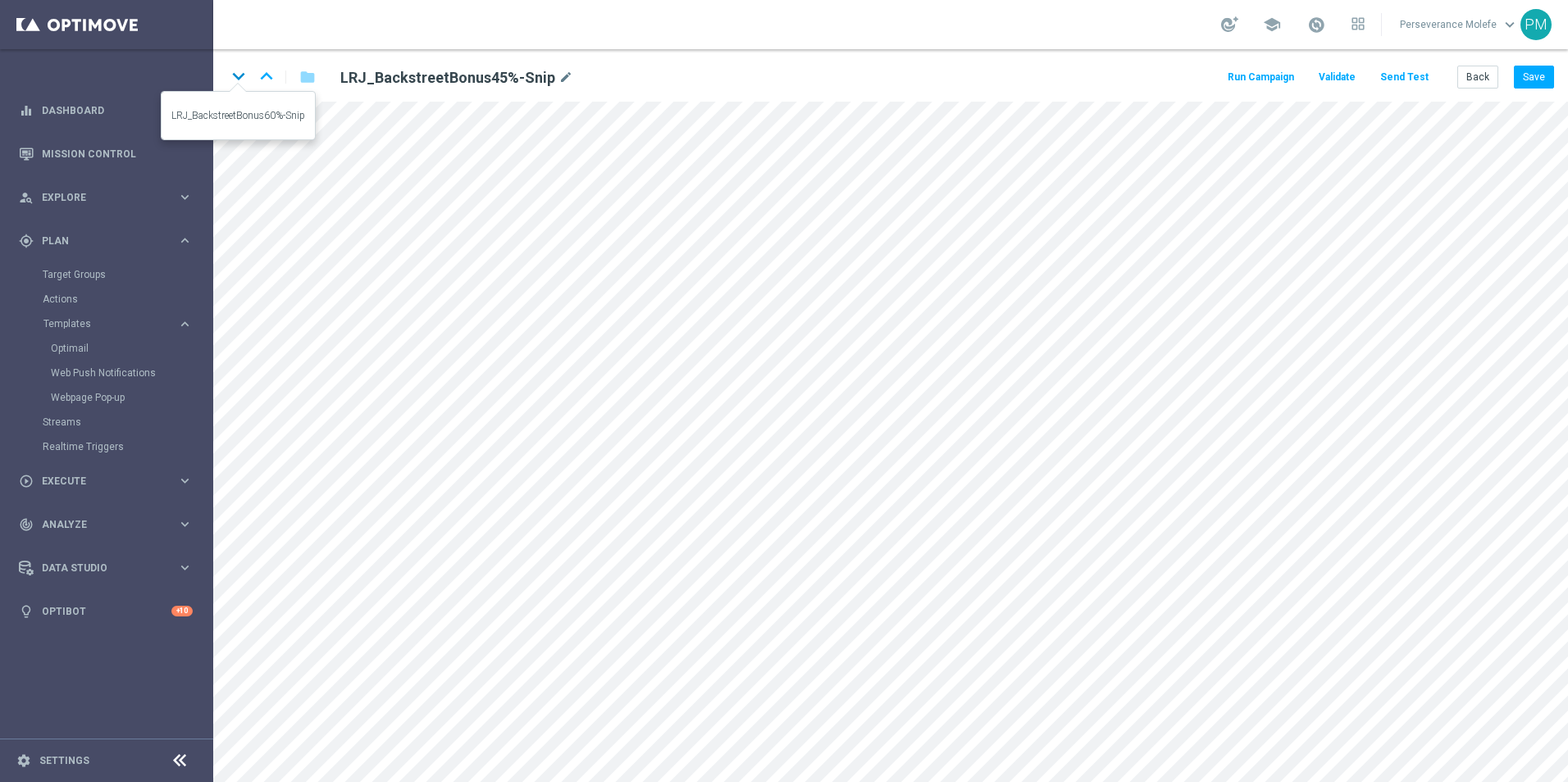
click at [232, 72] on icon "keyboard_arrow_down" at bounding box center [238, 76] width 24 height 24
click at [1468, 75] on button "Back" at bounding box center [1477, 77] width 41 height 23
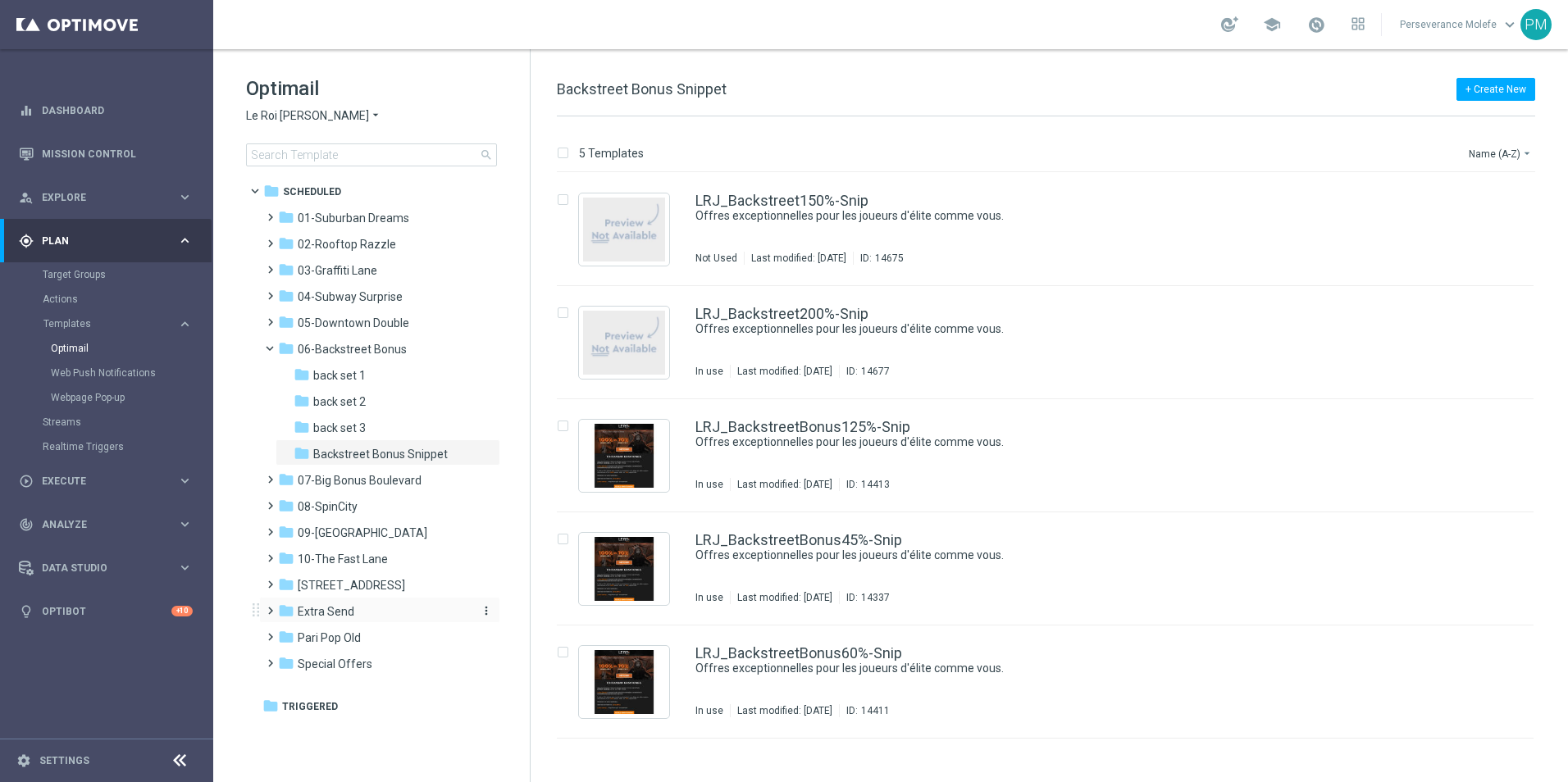
click at [358, 604] on div "folder Extra Send" at bounding box center [372, 612] width 188 height 19
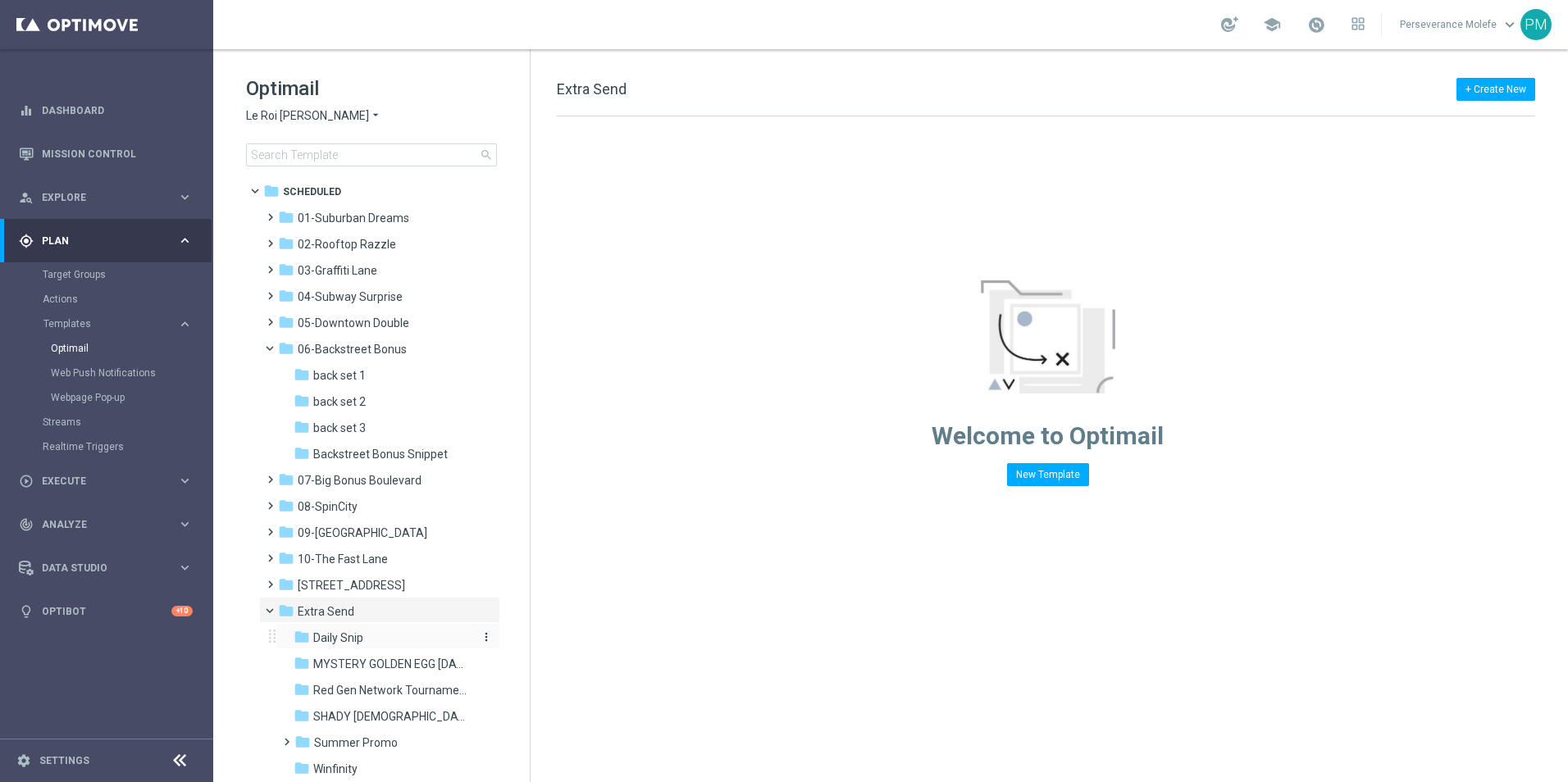
click at [380, 638] on div "folder Daily Snip" at bounding box center [381, 638] width 174 height 19
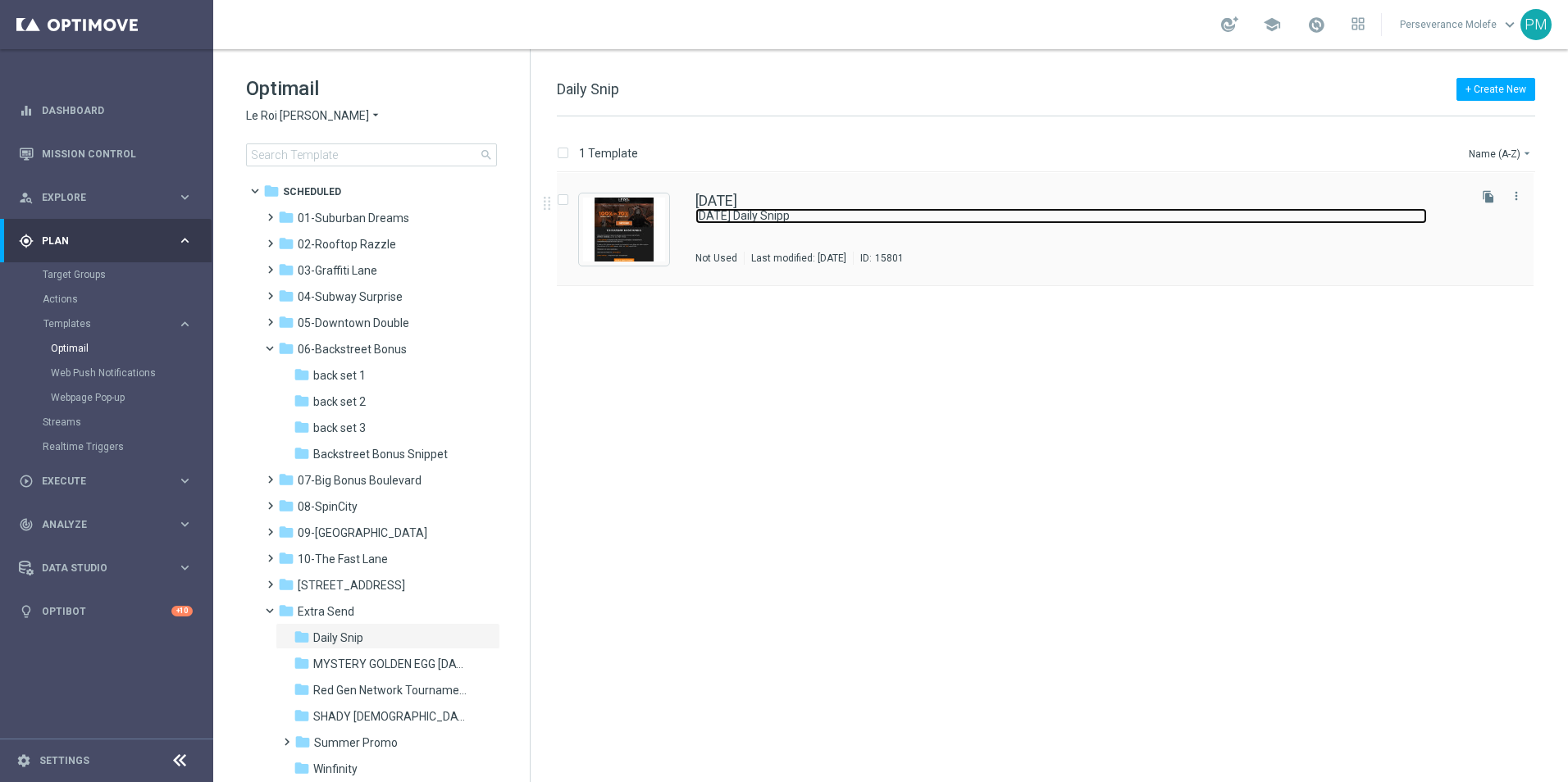
click at [729, 210] on link "Thursday Daily Snipp" at bounding box center [1060, 216] width 732 height 16
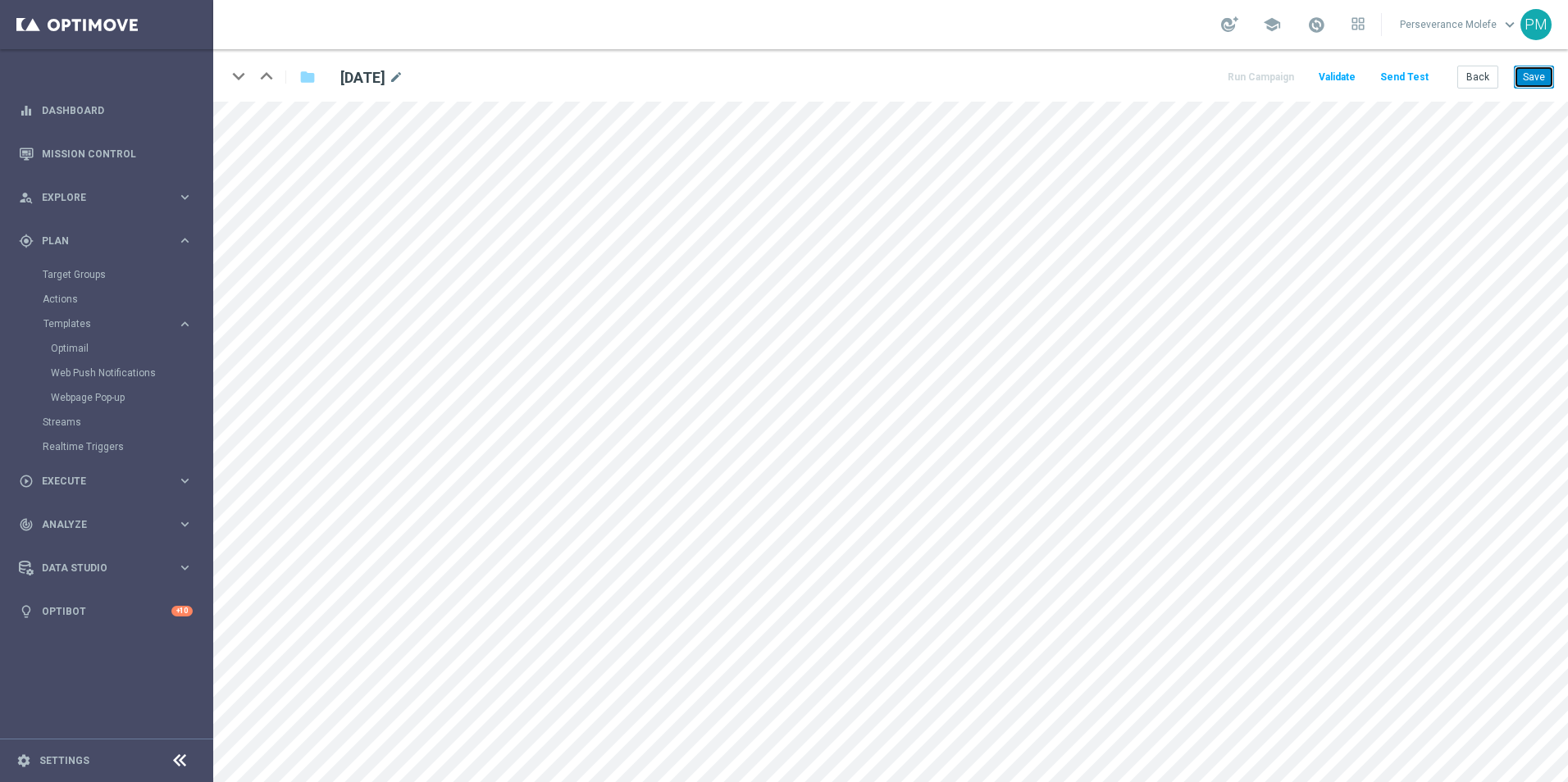
click at [1528, 77] on button "Save" at bounding box center [1534, 77] width 40 height 23
click at [1481, 75] on button "Back" at bounding box center [1477, 77] width 41 height 23
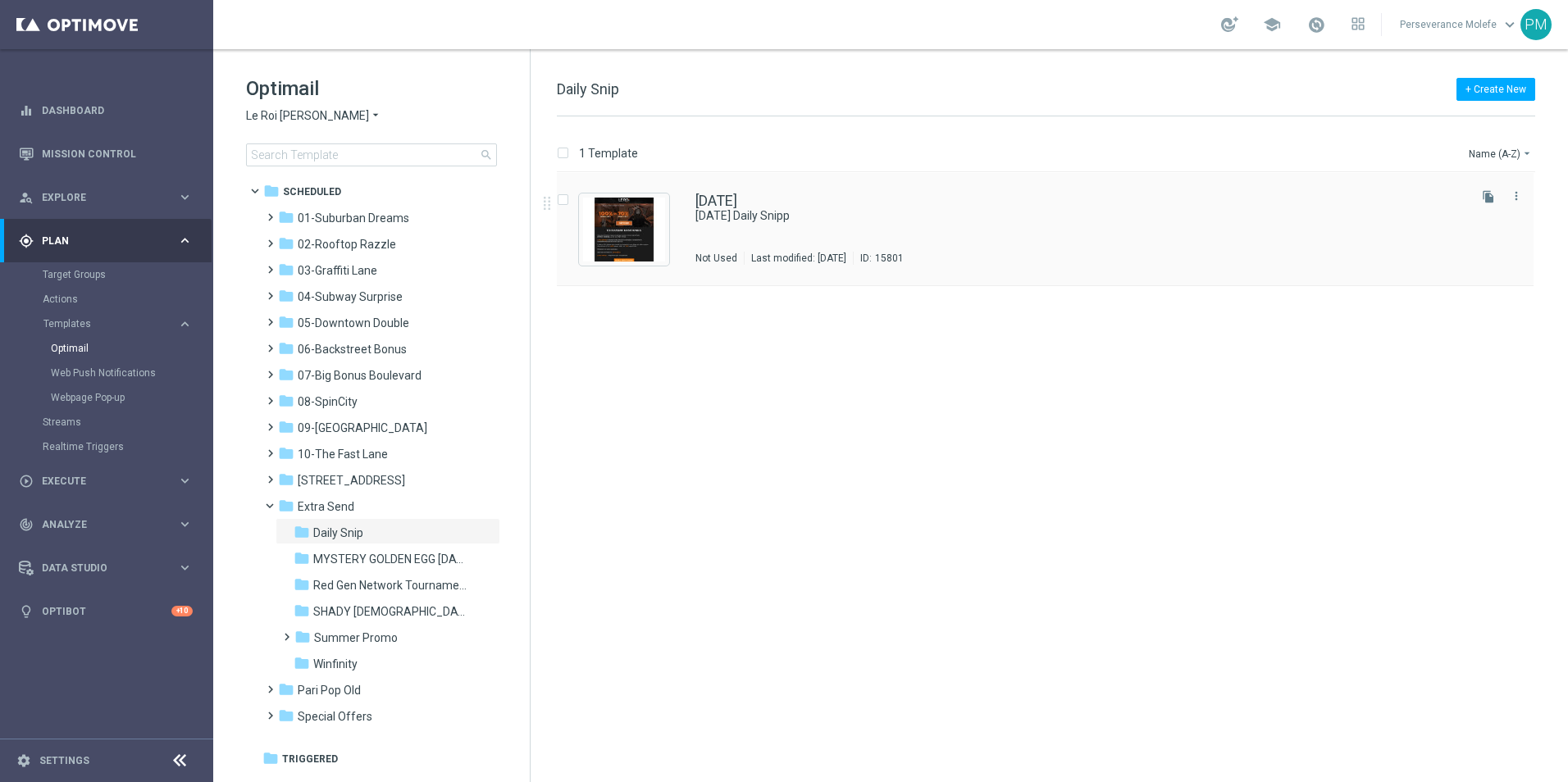
click at [767, 206] on div "Thursday" at bounding box center [1080, 201] width 769 height 15
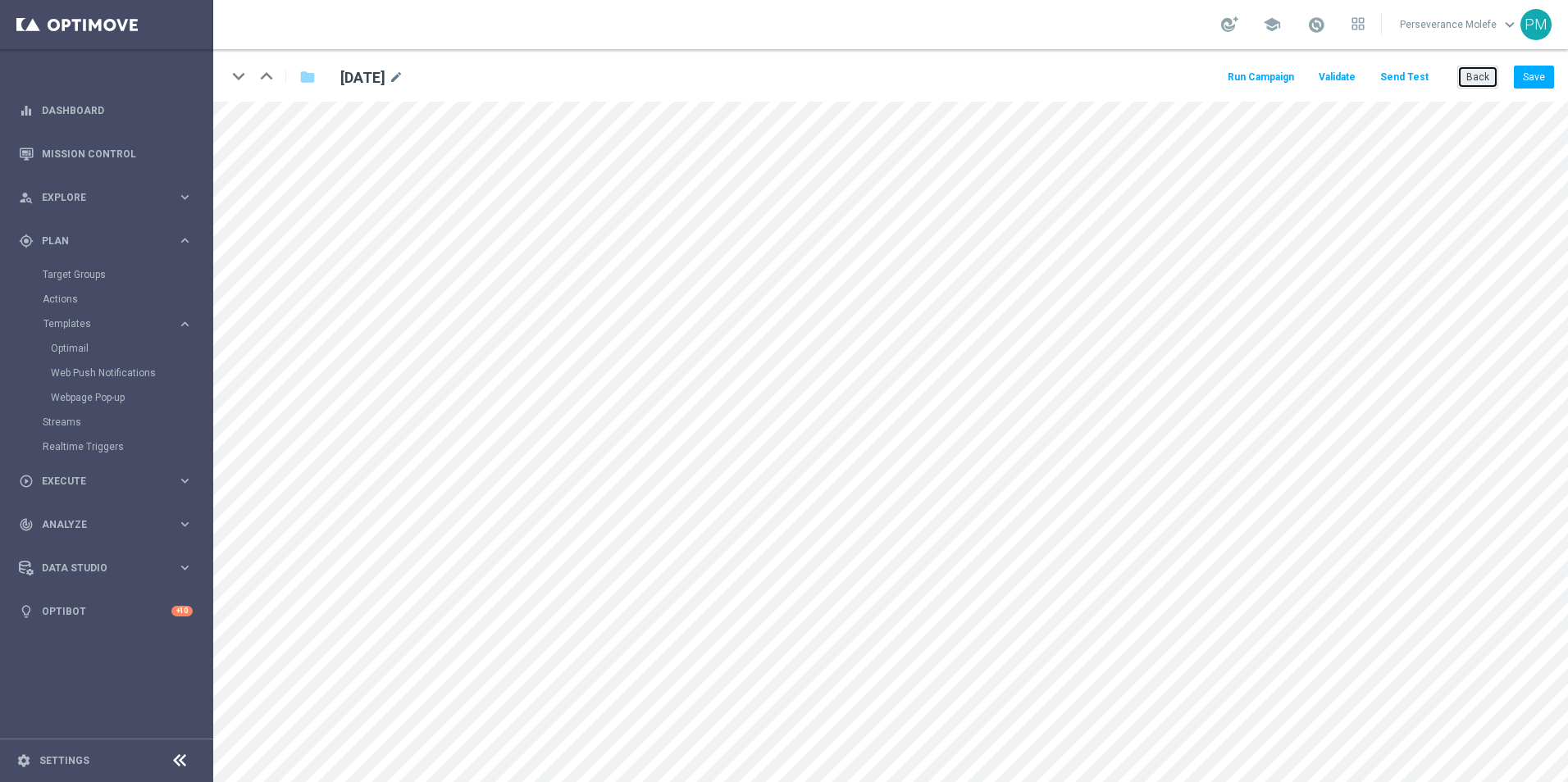
click at [1490, 71] on button "Back" at bounding box center [1477, 77] width 41 height 23
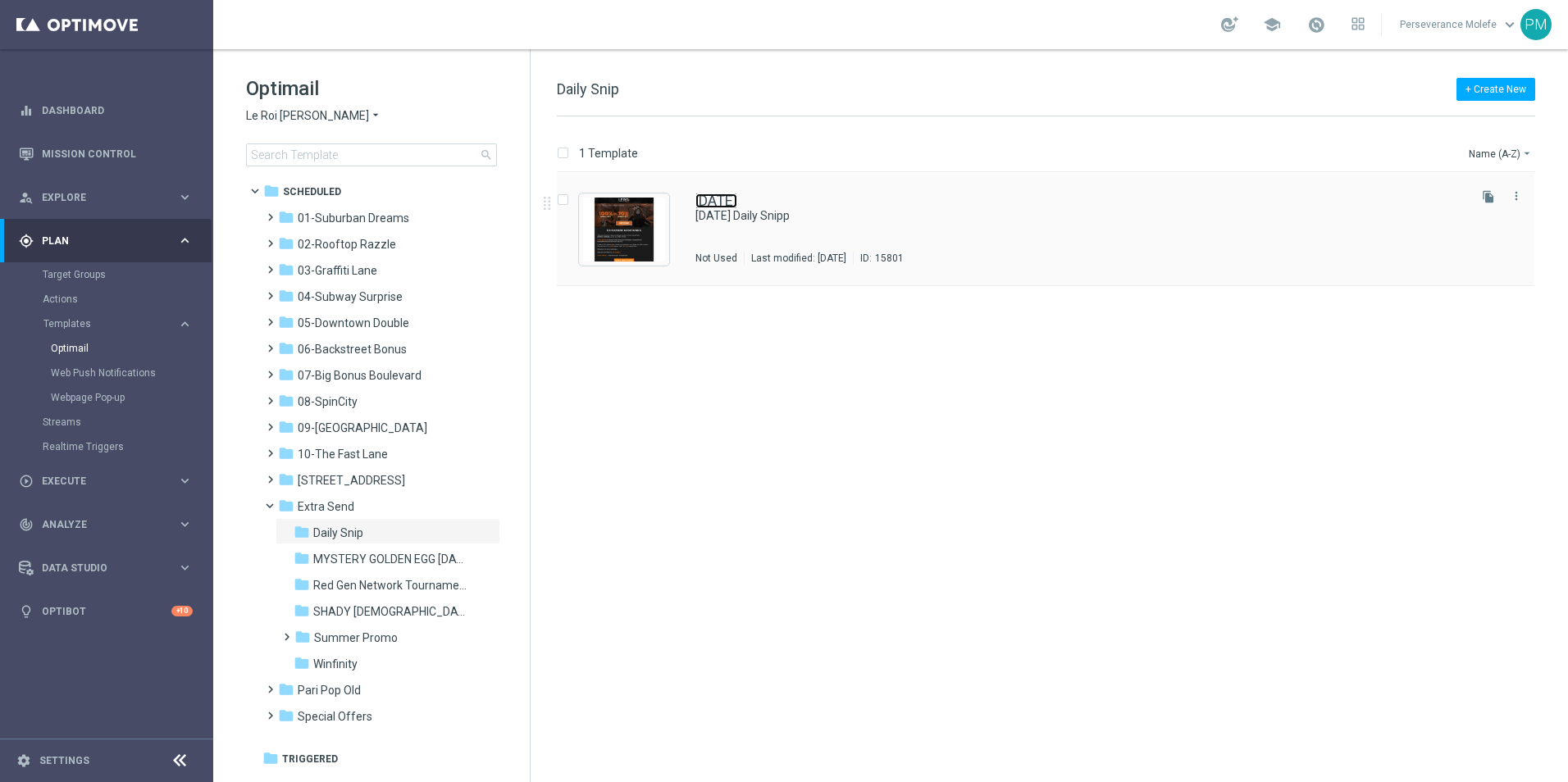
click at [737, 205] on link "Thursday" at bounding box center [716, 201] width 42 height 15
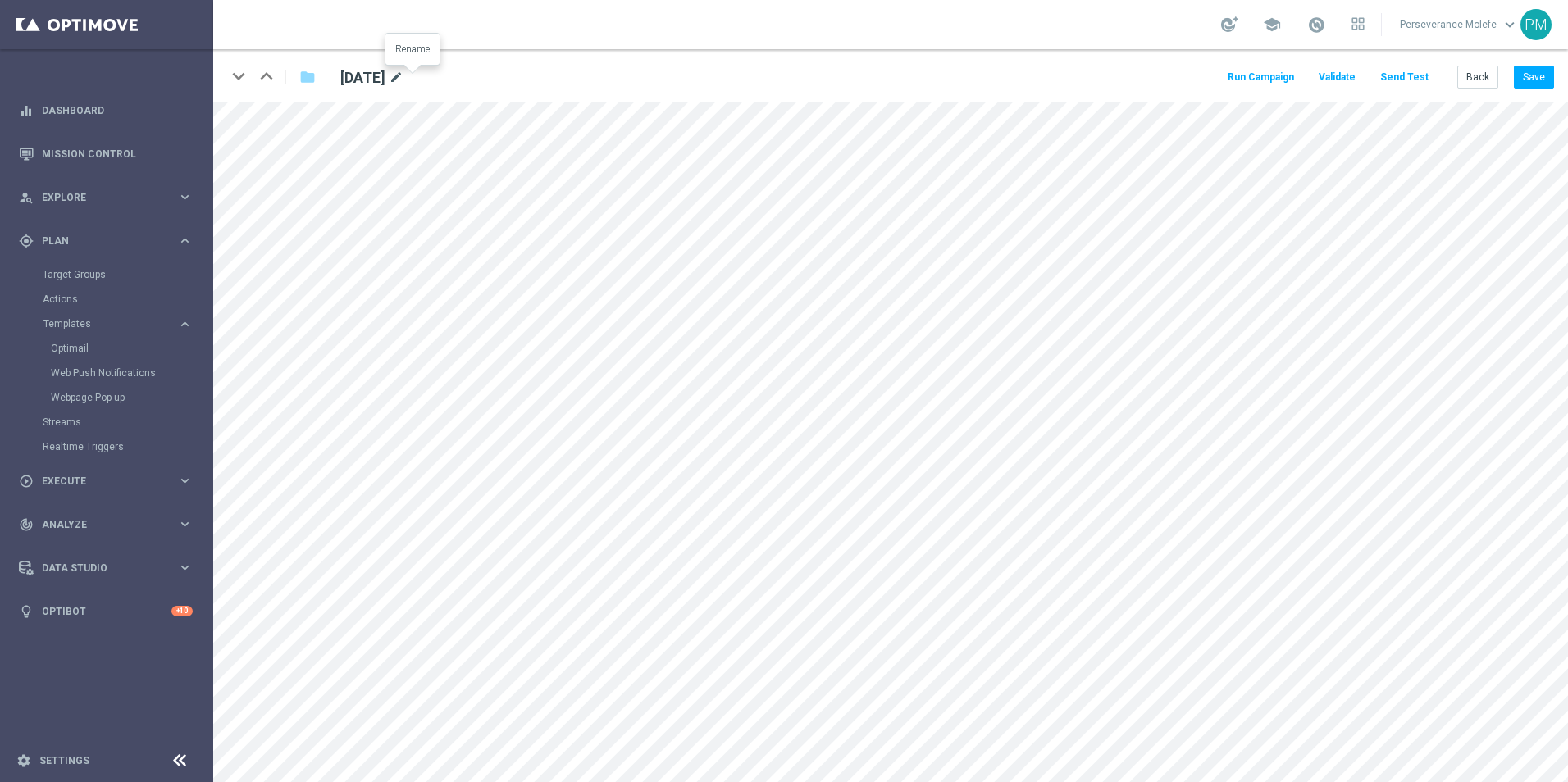
click at [404, 77] on icon "mode_edit" at bounding box center [396, 78] width 15 height 20
type input "Backstreet Bonus"
click at [1537, 80] on button "Save" at bounding box center [1534, 77] width 40 height 23
click at [1480, 84] on button "Back" at bounding box center [1477, 77] width 41 height 23
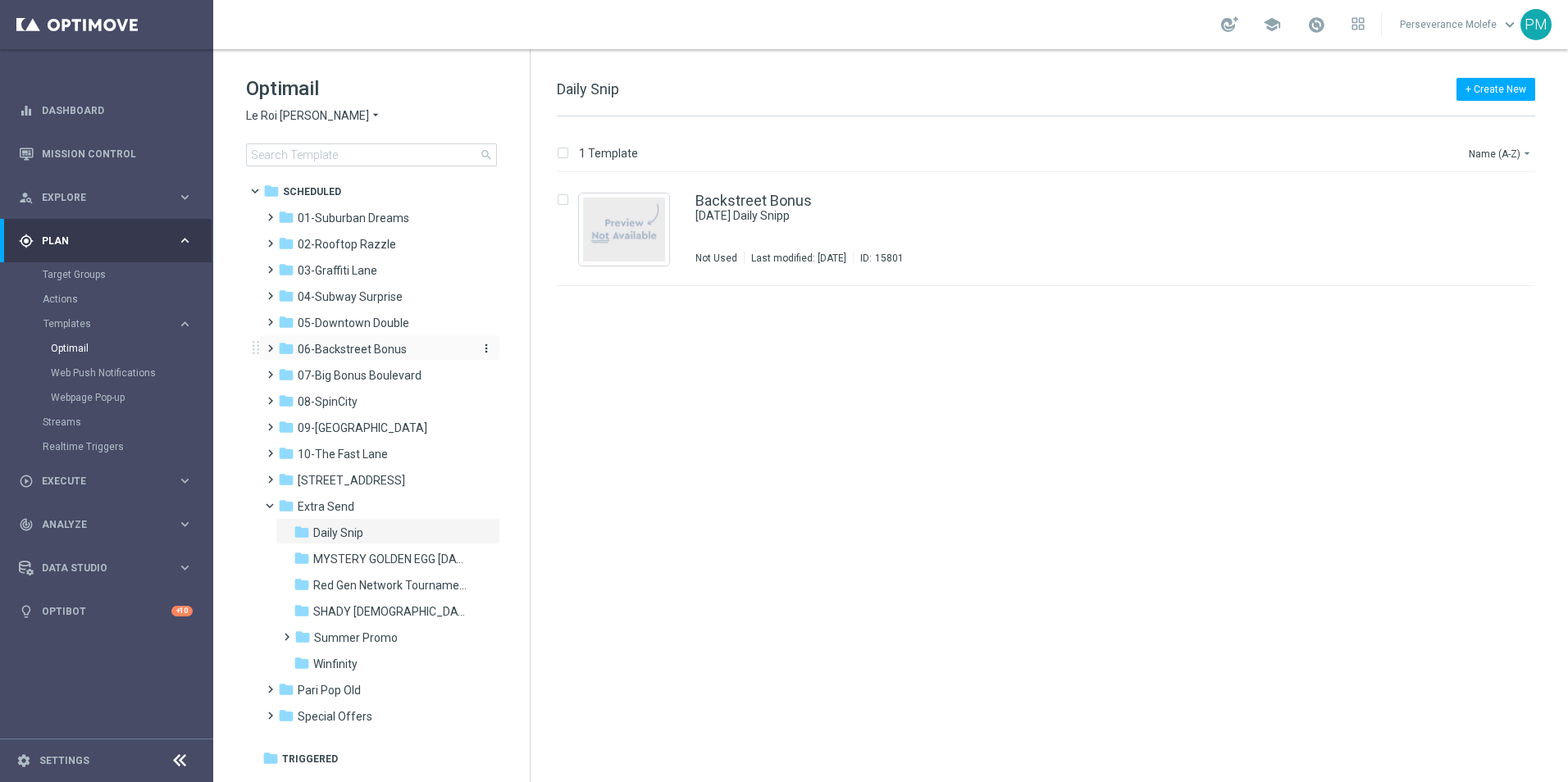
click at [379, 345] on span "06-Backstreet Bonus" at bounding box center [351, 349] width 109 height 15
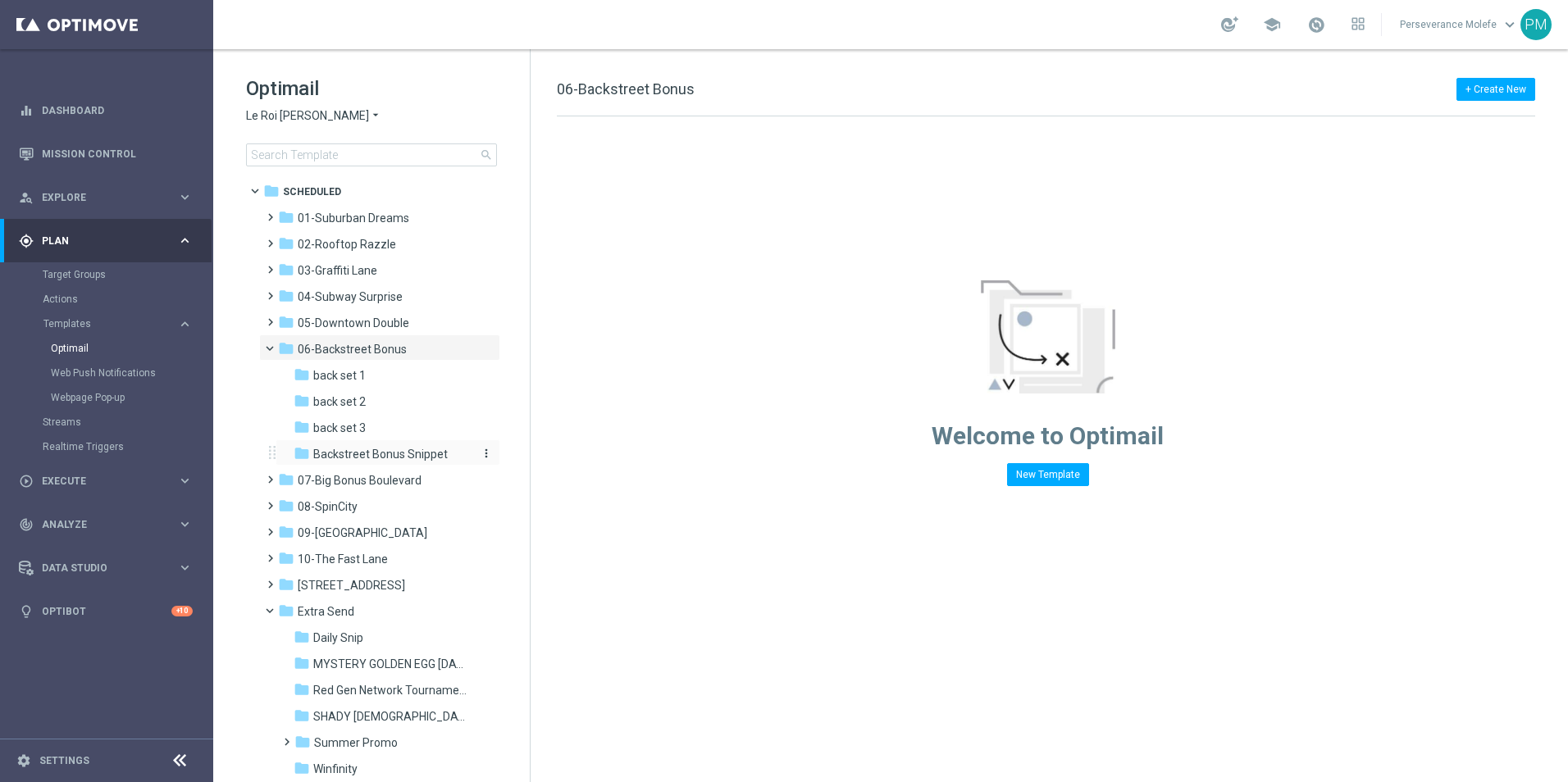
click at [382, 450] on span "Backstreet Bonus Snippet" at bounding box center [380, 453] width 134 height 15
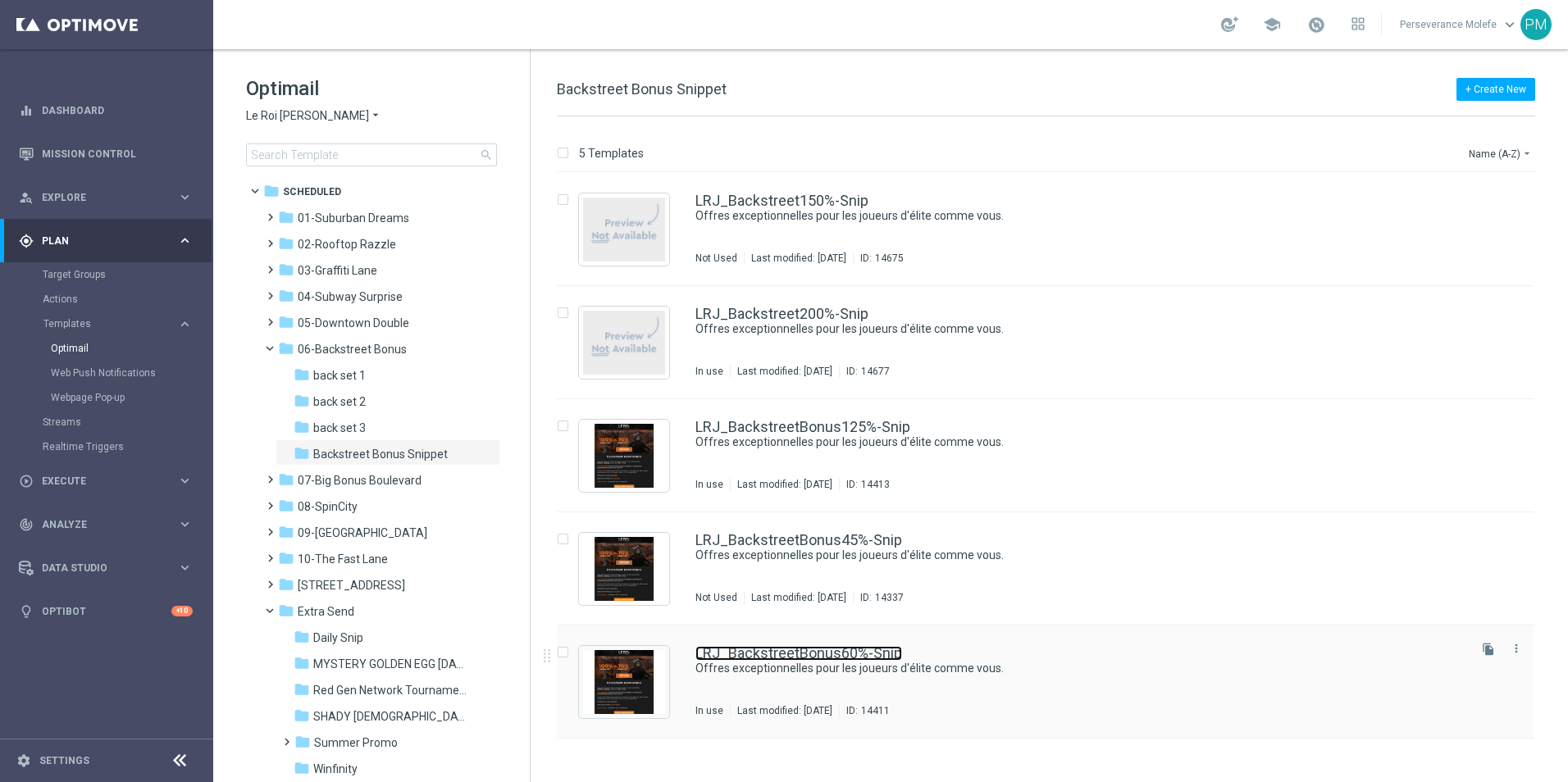
click at [839, 660] on link "LRJ_BackstreetBonus60%-Snip" at bounding box center [798, 653] width 207 height 15
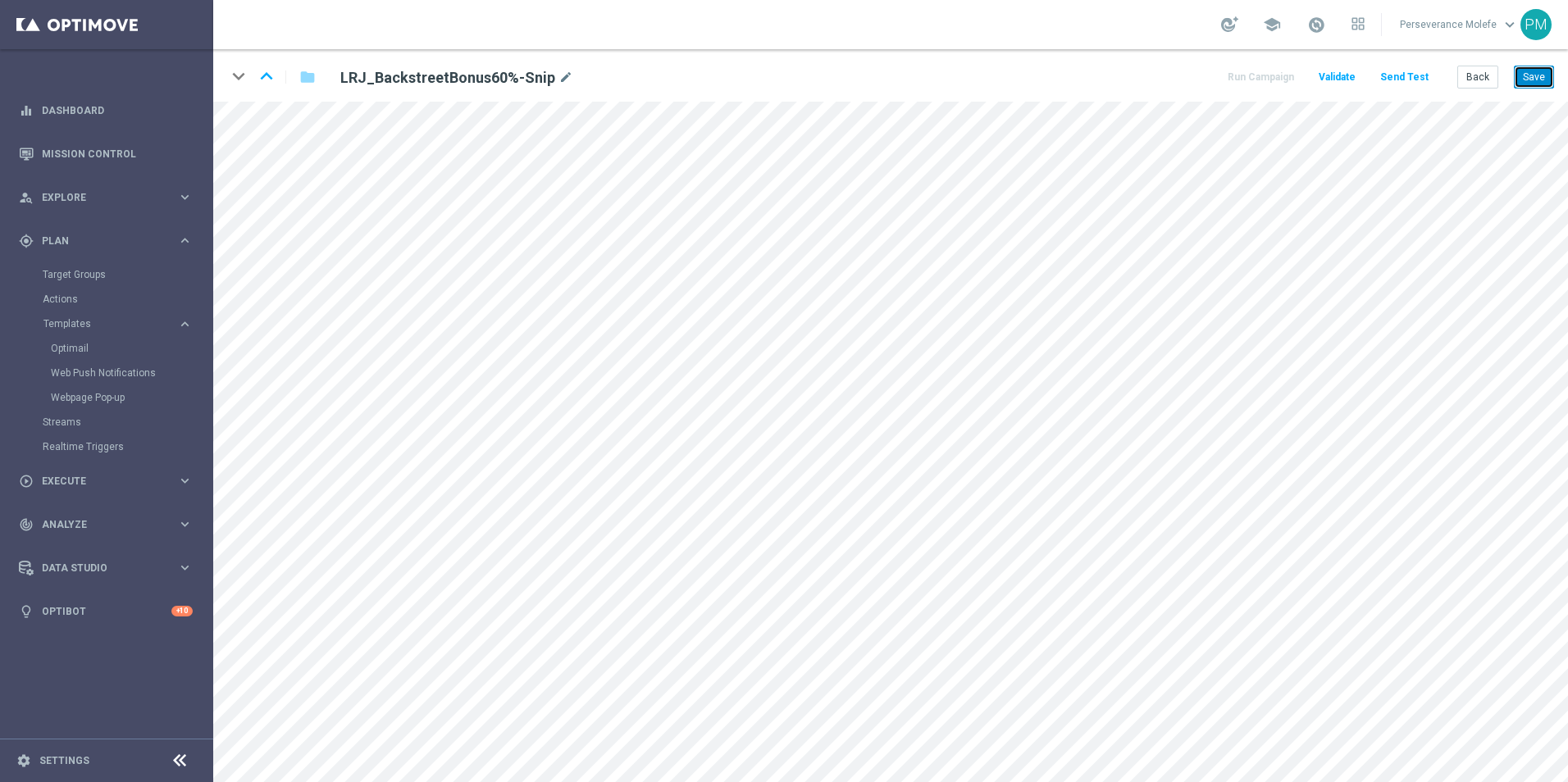
click at [1541, 72] on button "Save" at bounding box center [1534, 77] width 40 height 23
click at [1470, 77] on button "Back" at bounding box center [1477, 77] width 41 height 23
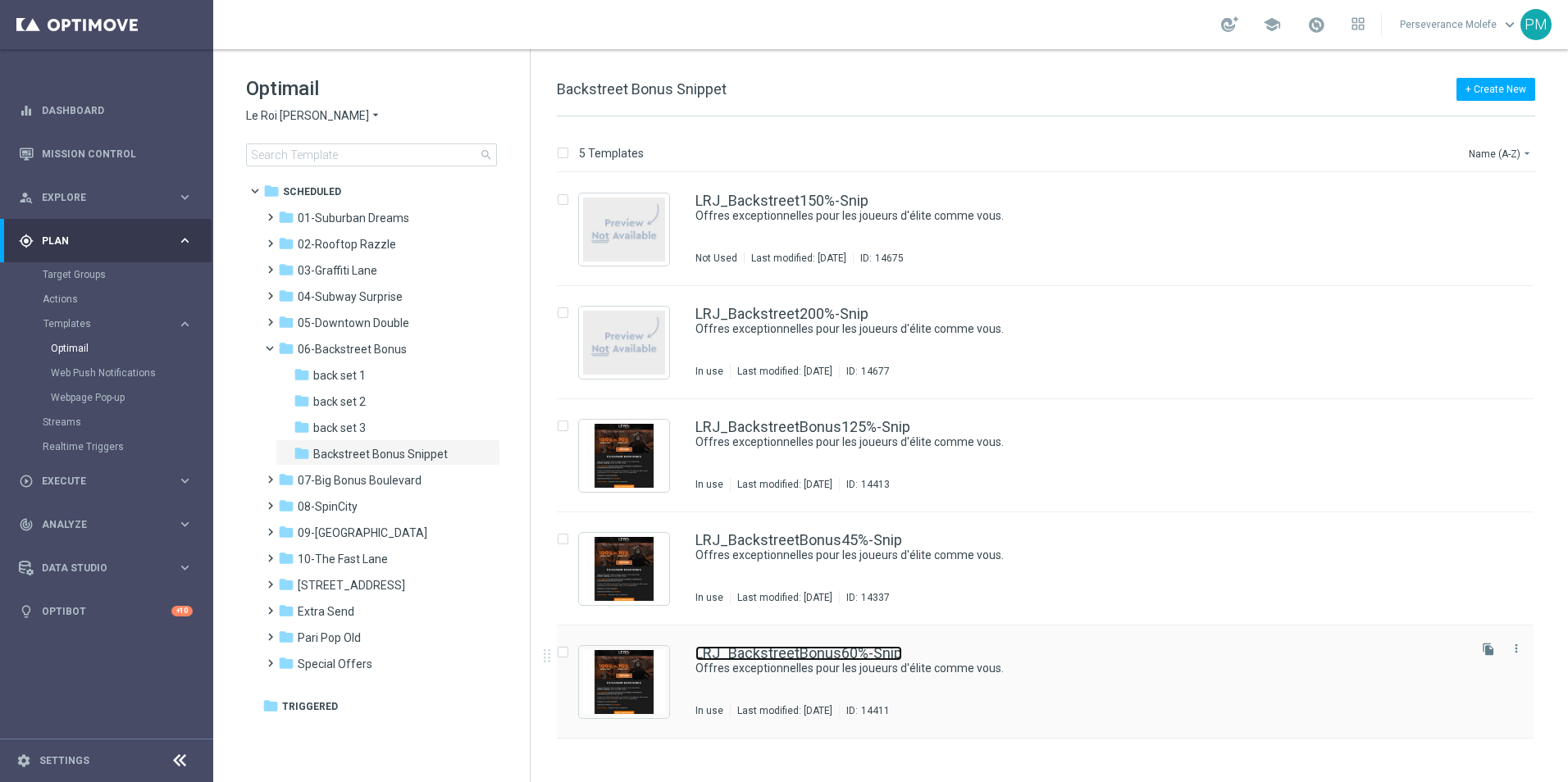
click at [706, 656] on link "LRJ_BackstreetBonus60%-Snip" at bounding box center [798, 653] width 207 height 15
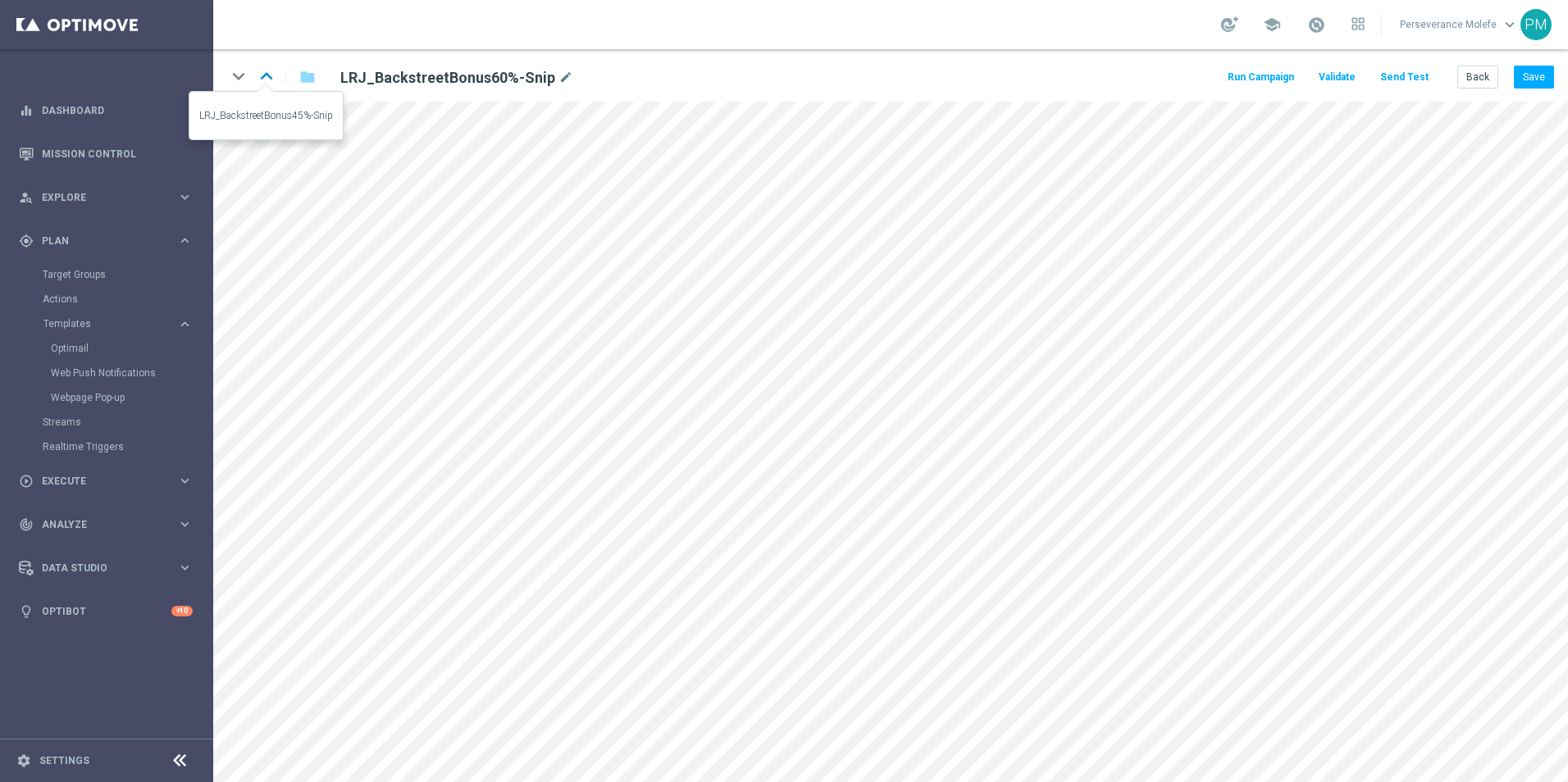
click at [267, 79] on icon "keyboard_arrow_up" at bounding box center [266, 76] width 24 height 24
click at [269, 69] on icon "keyboard_arrow_up" at bounding box center [266, 76] width 24 height 24
click at [265, 69] on icon "keyboard_arrow_up" at bounding box center [266, 76] width 24 height 24
click at [272, 77] on icon "keyboard_arrow_up" at bounding box center [266, 76] width 24 height 24
click at [1482, 80] on button "Back" at bounding box center [1477, 77] width 41 height 23
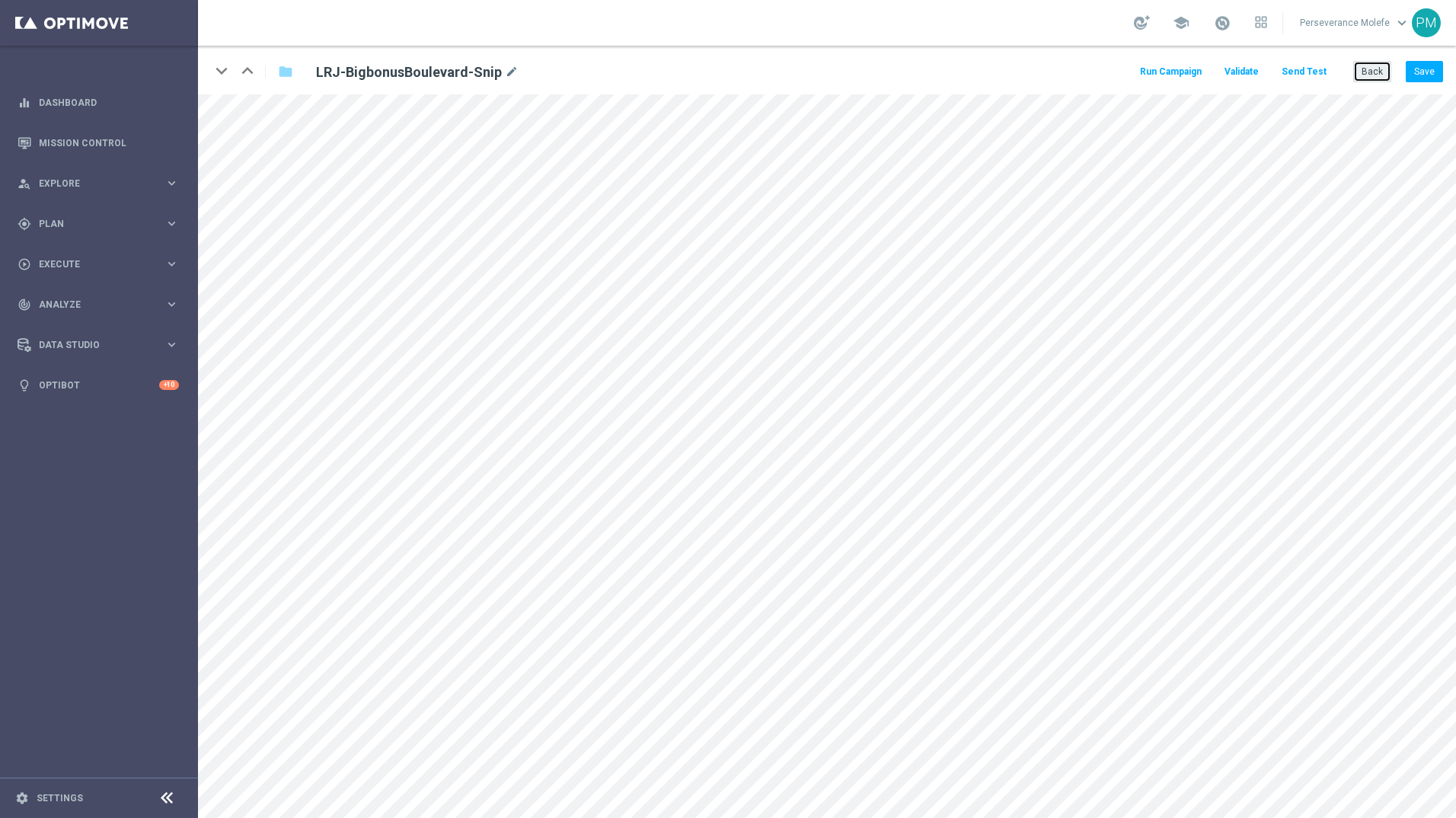
click at [1388, 61] on button "Back" at bounding box center [1372, 71] width 38 height 21
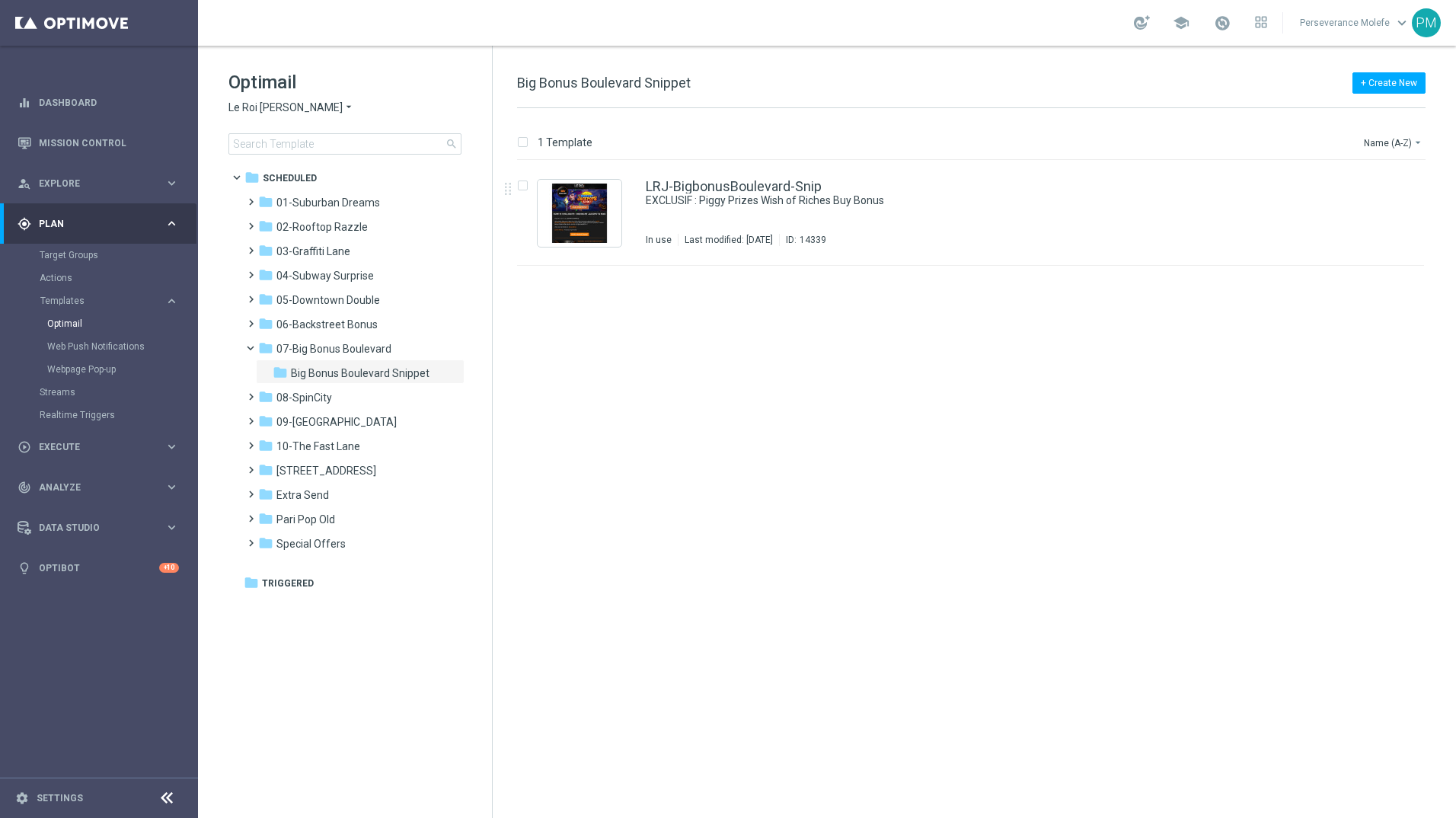
click at [286, 112] on span "Le Roi [PERSON_NAME]" at bounding box center [285, 108] width 114 height 15
click at [286, 113] on span "Le Roi [PERSON_NAME]" at bounding box center [285, 108] width 114 height 15
click at [292, 247] on div "Casino Joka" at bounding box center [286, 253] width 114 height 19
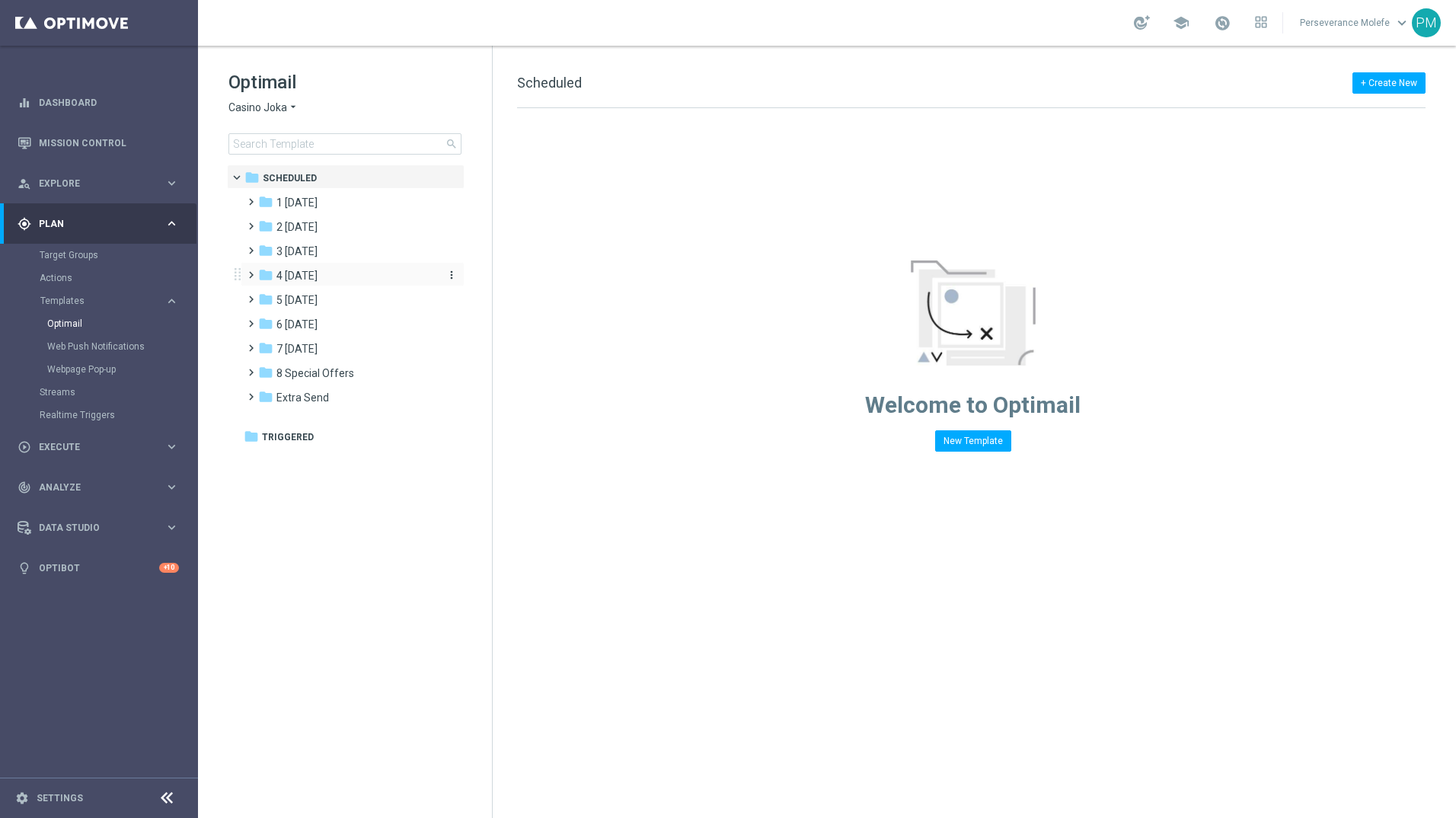
click at [325, 284] on div "folder 4 [DATE]" at bounding box center [346, 276] width 175 height 18
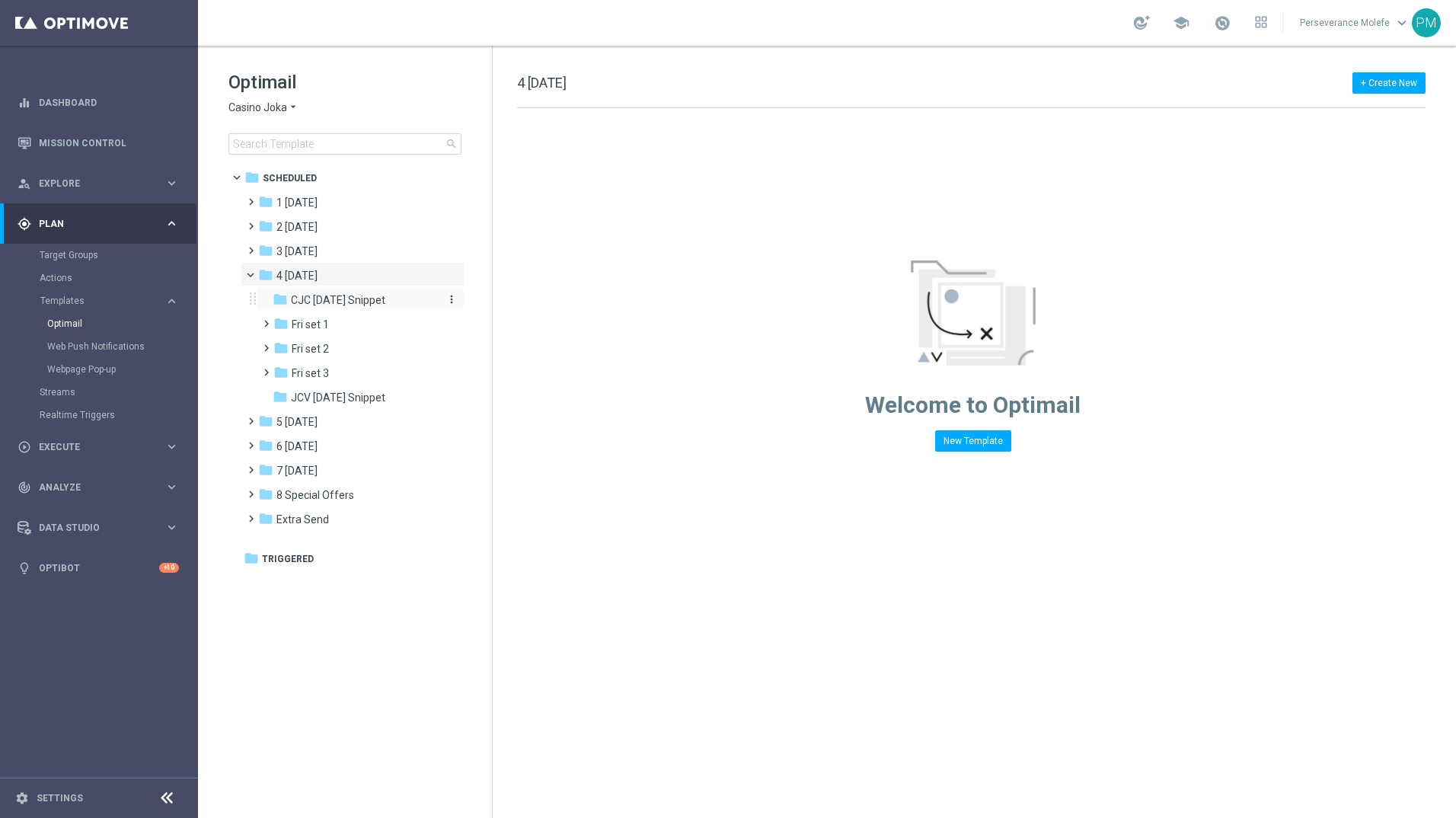
click at [348, 296] on span "CJC [DATE] Snippet" at bounding box center [338, 300] width 95 height 14
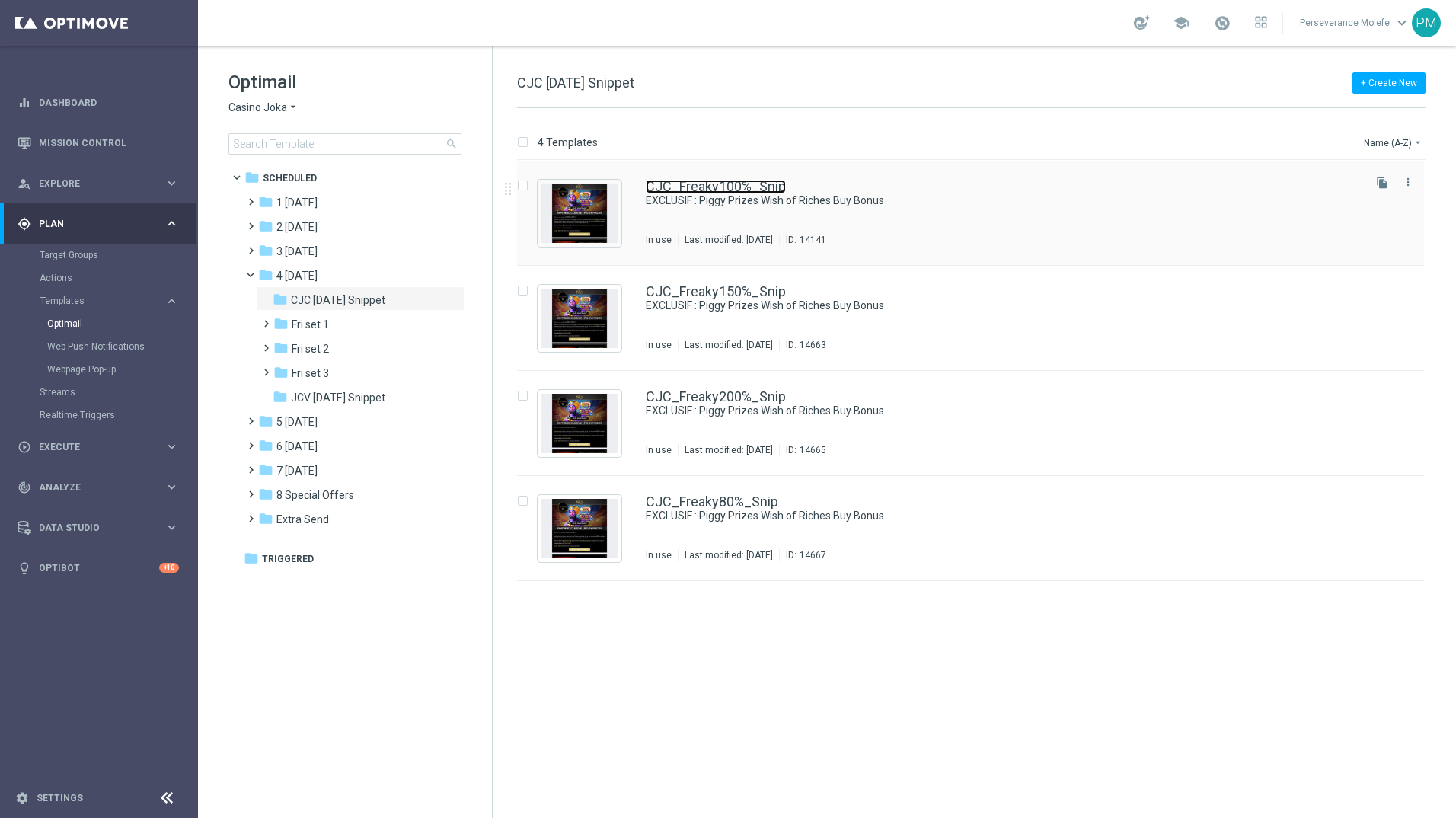
click at [707, 181] on link "CJC_Freaky100%_Snip" at bounding box center [715, 186] width 140 height 14
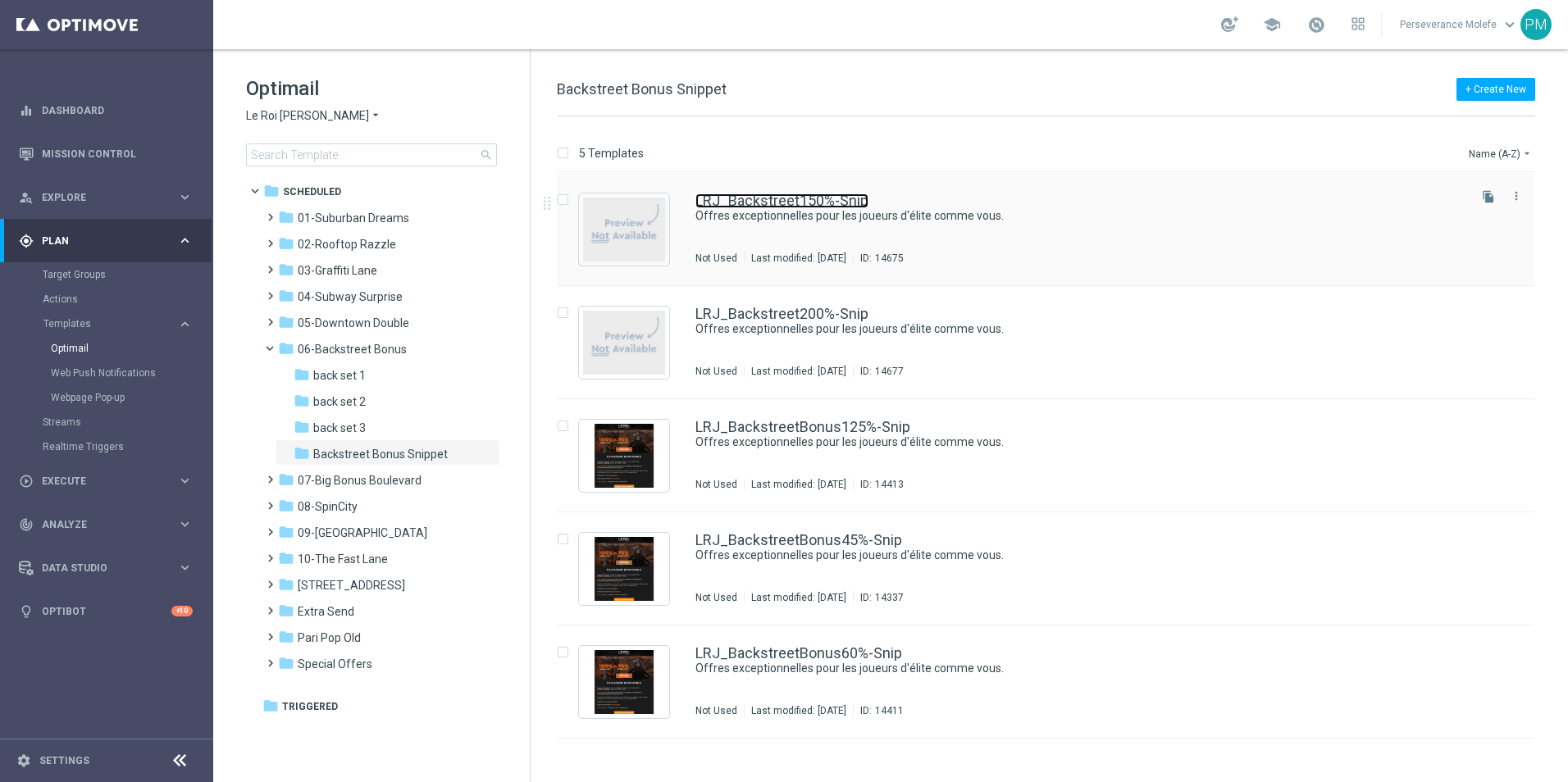
click at [822, 196] on link "LRJ_Backstreet150%-Snip" at bounding box center [781, 201] width 173 height 15
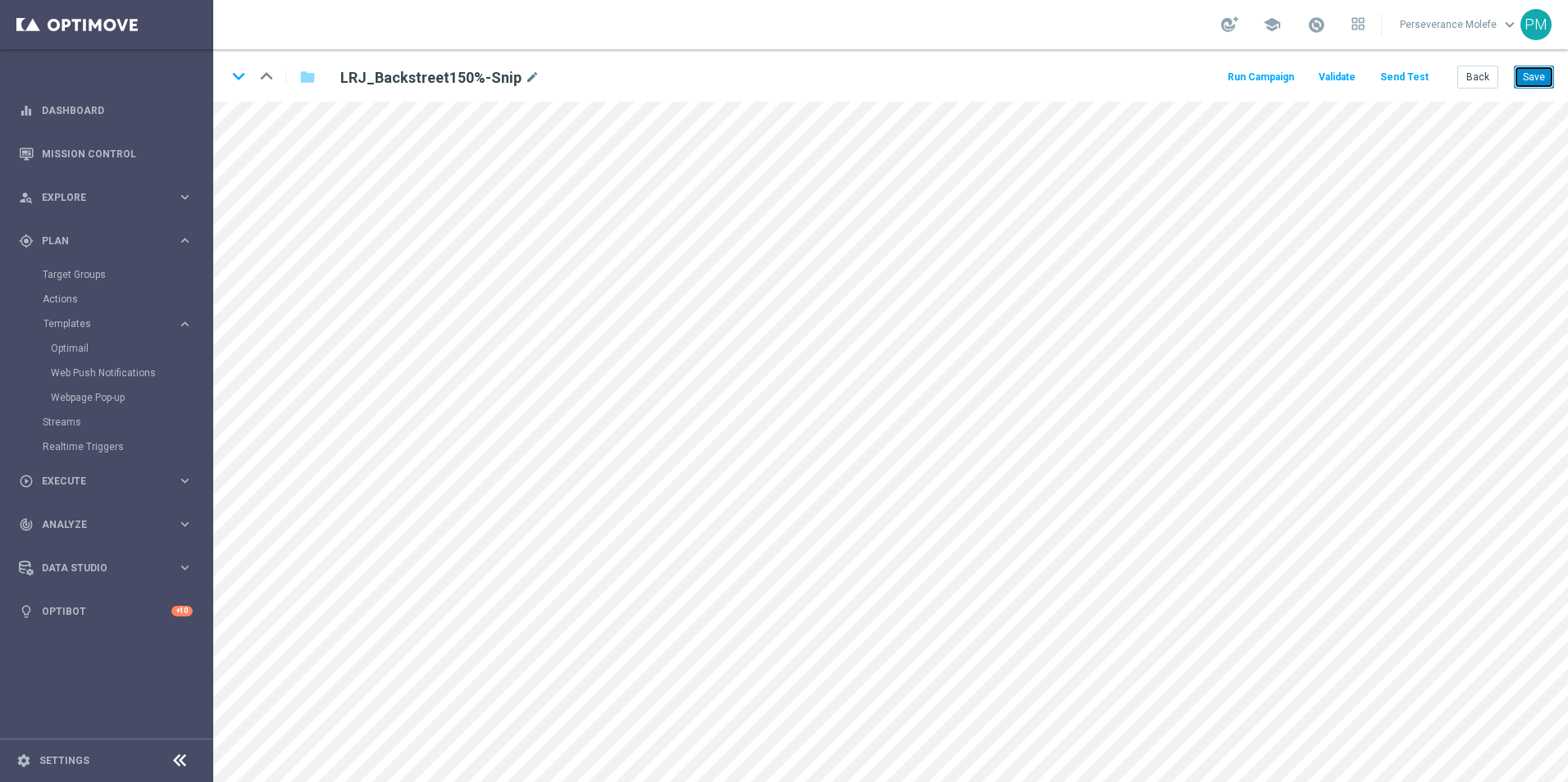
click at [1535, 79] on button "Save" at bounding box center [1534, 77] width 40 height 23
click at [1531, 80] on button "Save" at bounding box center [1534, 77] width 40 height 23
click at [238, 76] on icon "keyboard_arrow_down" at bounding box center [238, 76] width 24 height 24
click at [1544, 72] on button "Save" at bounding box center [1534, 77] width 40 height 23
click at [1476, 79] on button "Back" at bounding box center [1477, 77] width 41 height 23
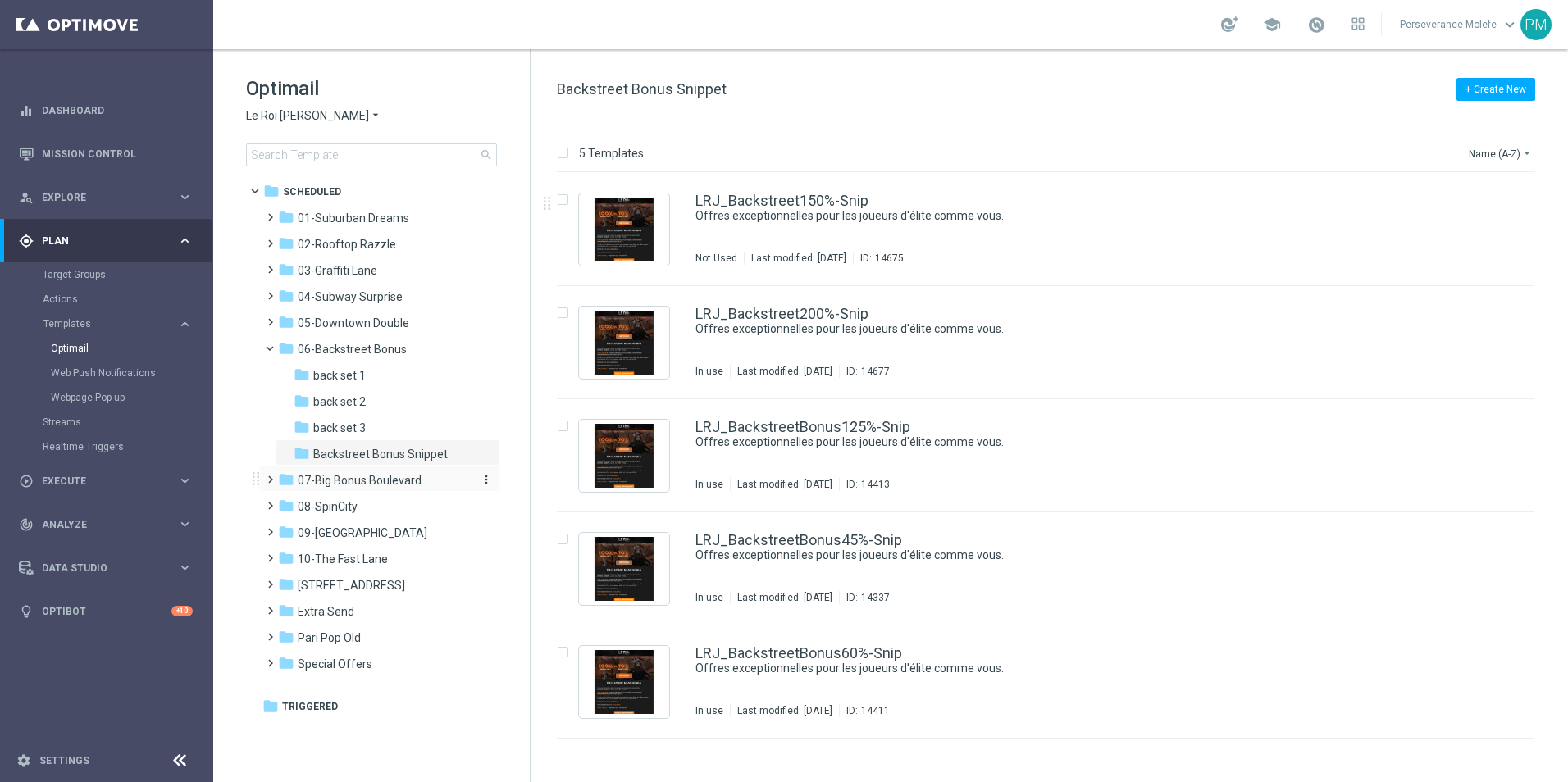
click at [377, 482] on span "07-Big Bonus Boulevard" at bounding box center [359, 479] width 124 height 15
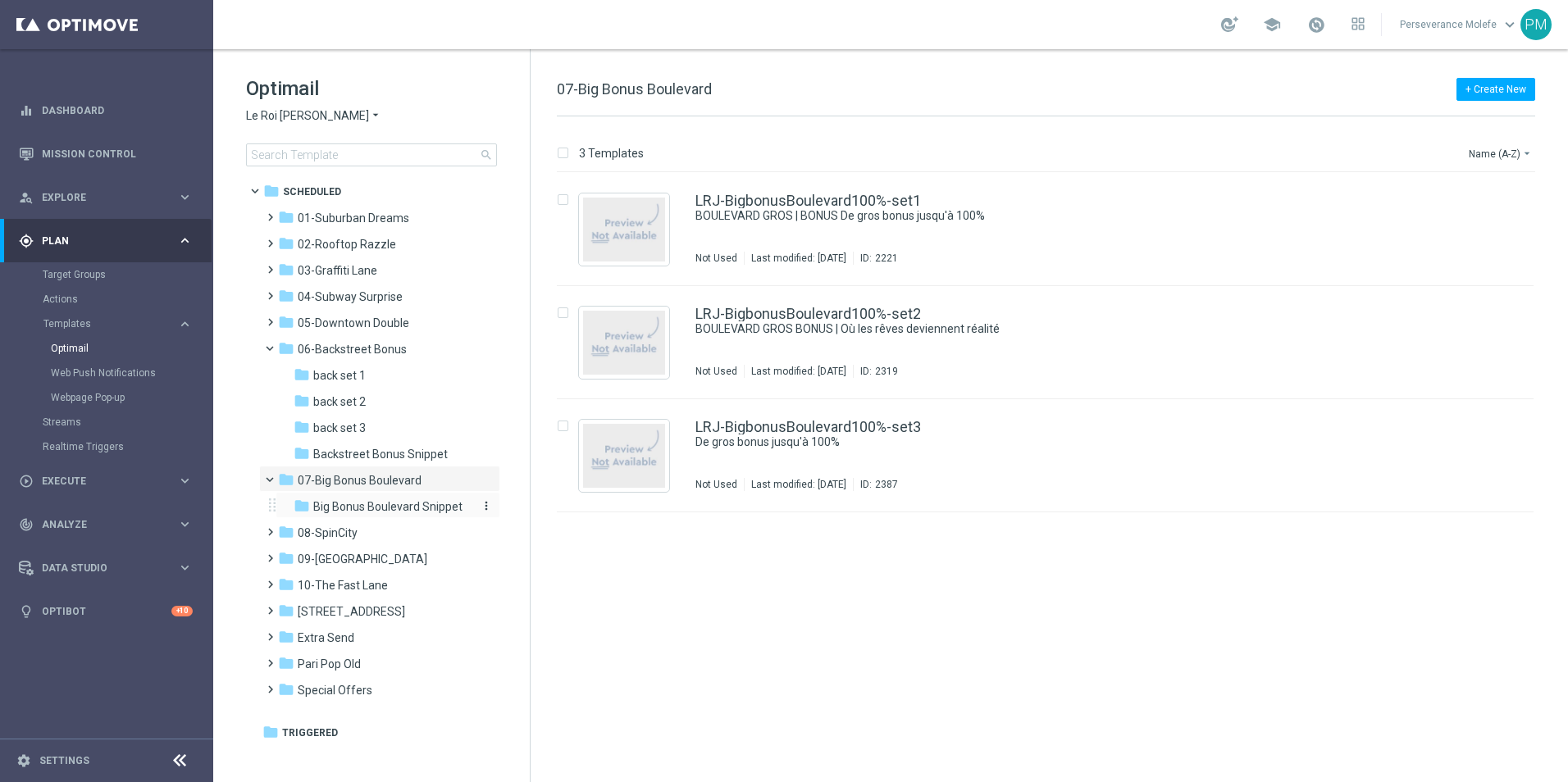
click at [392, 506] on span "Big Bonus Boulevard Snippet" at bounding box center [387, 507] width 149 height 15
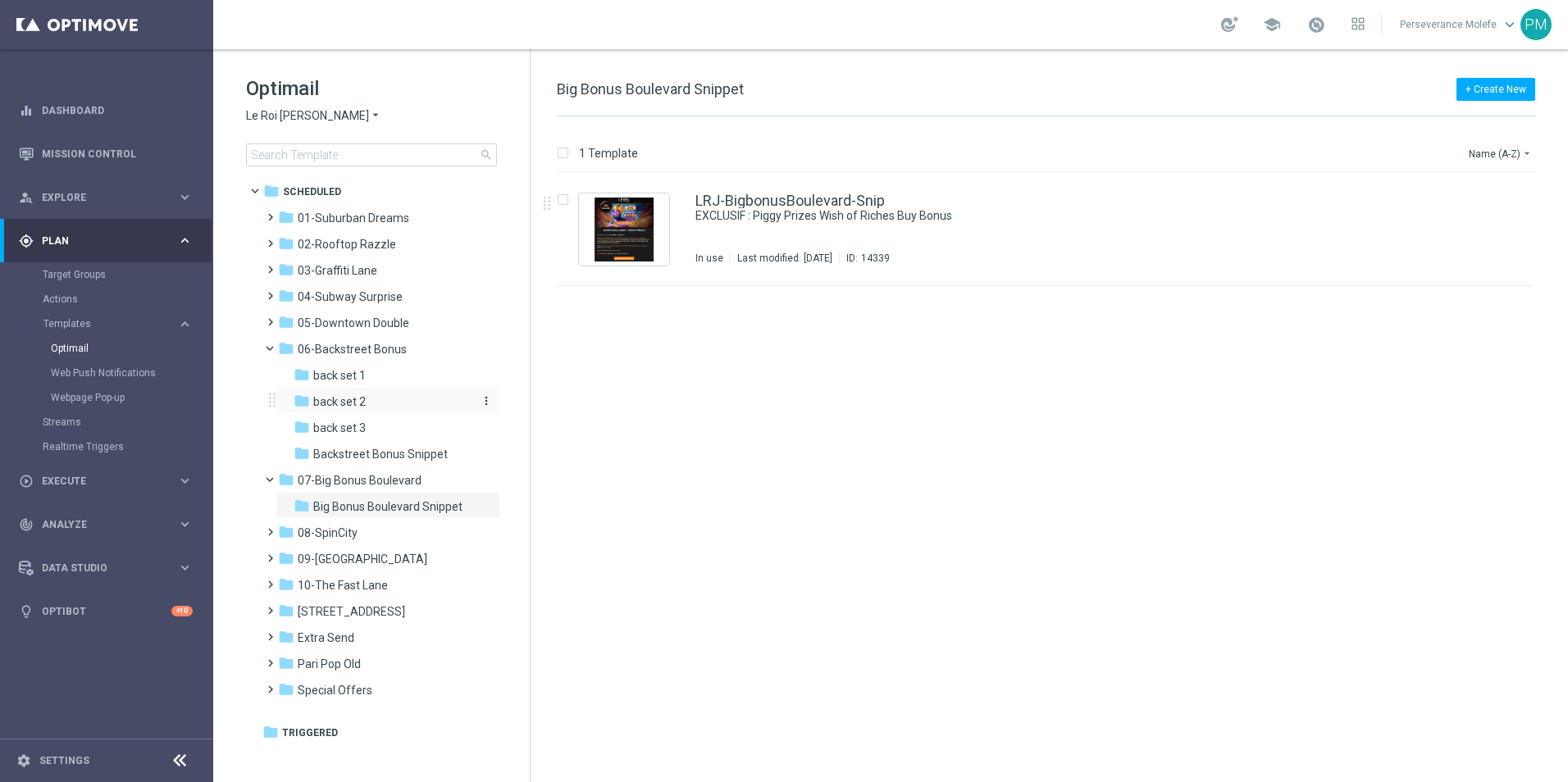
click at [419, 396] on div "folder back set 2" at bounding box center [381, 402] width 174 height 19
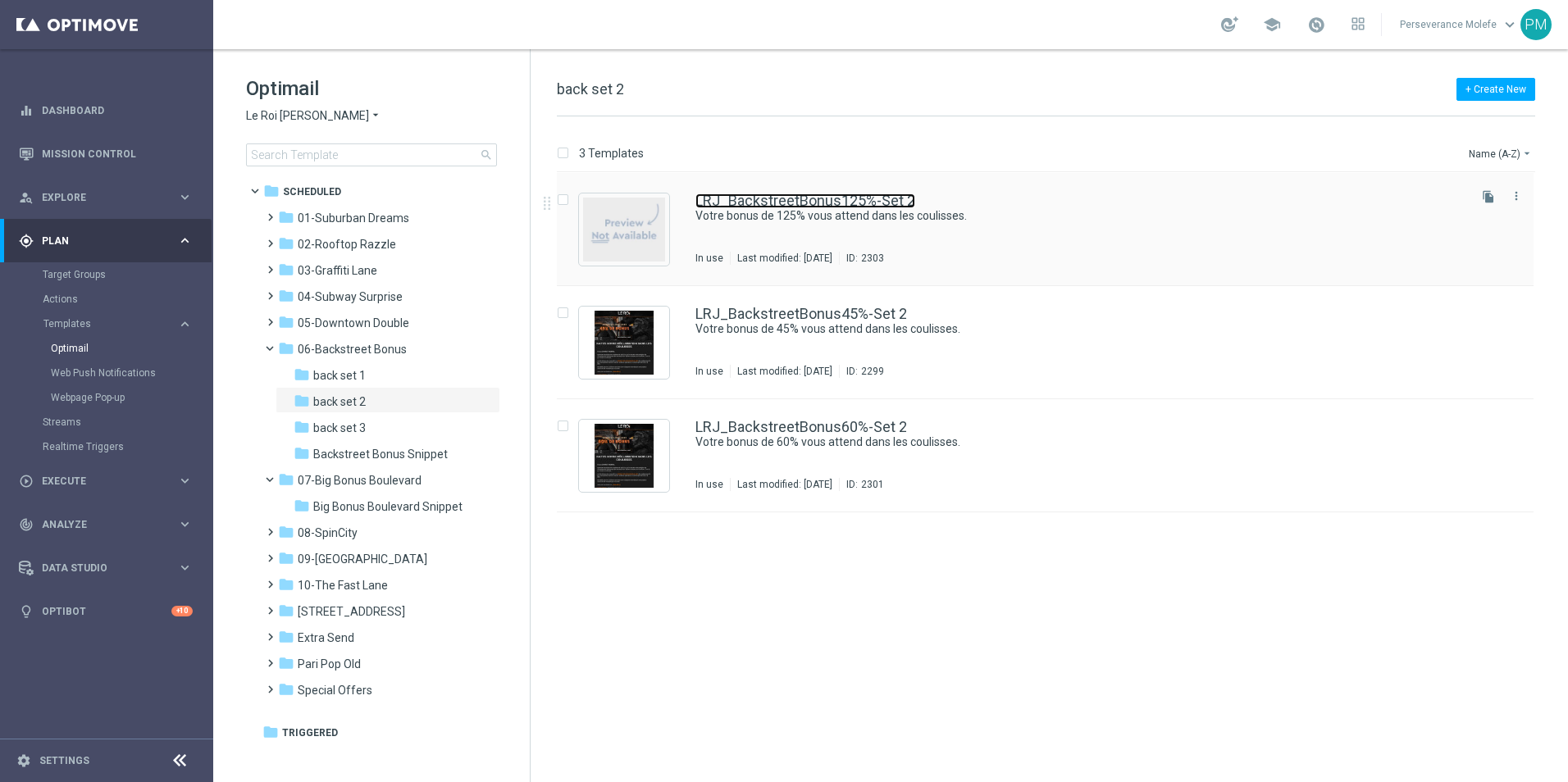
click at [759, 199] on link "LRJ_BackstreetBonus125%-Set 2" at bounding box center [805, 201] width 220 height 15
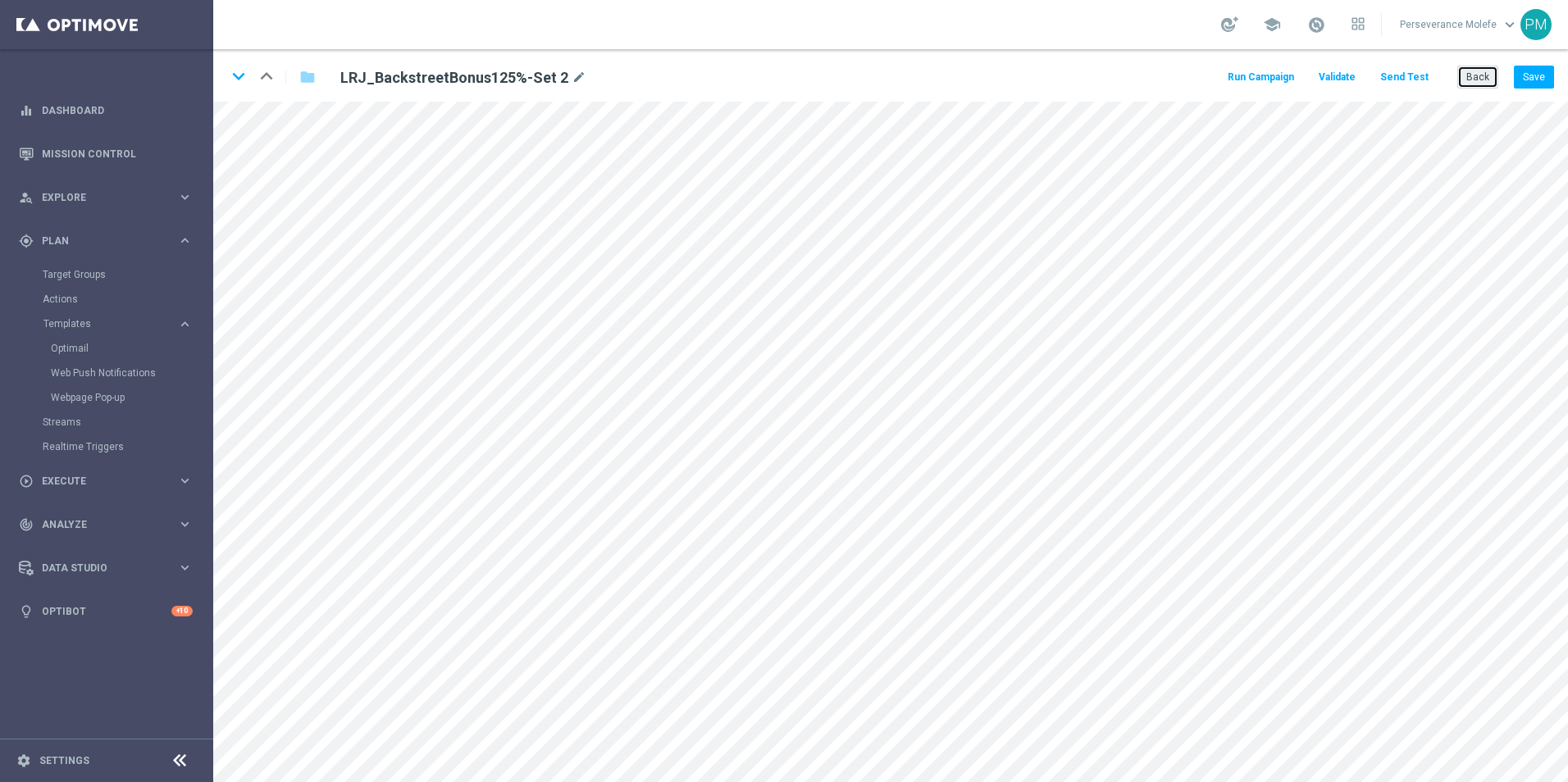
click at [1483, 77] on button "Back" at bounding box center [1477, 77] width 41 height 23
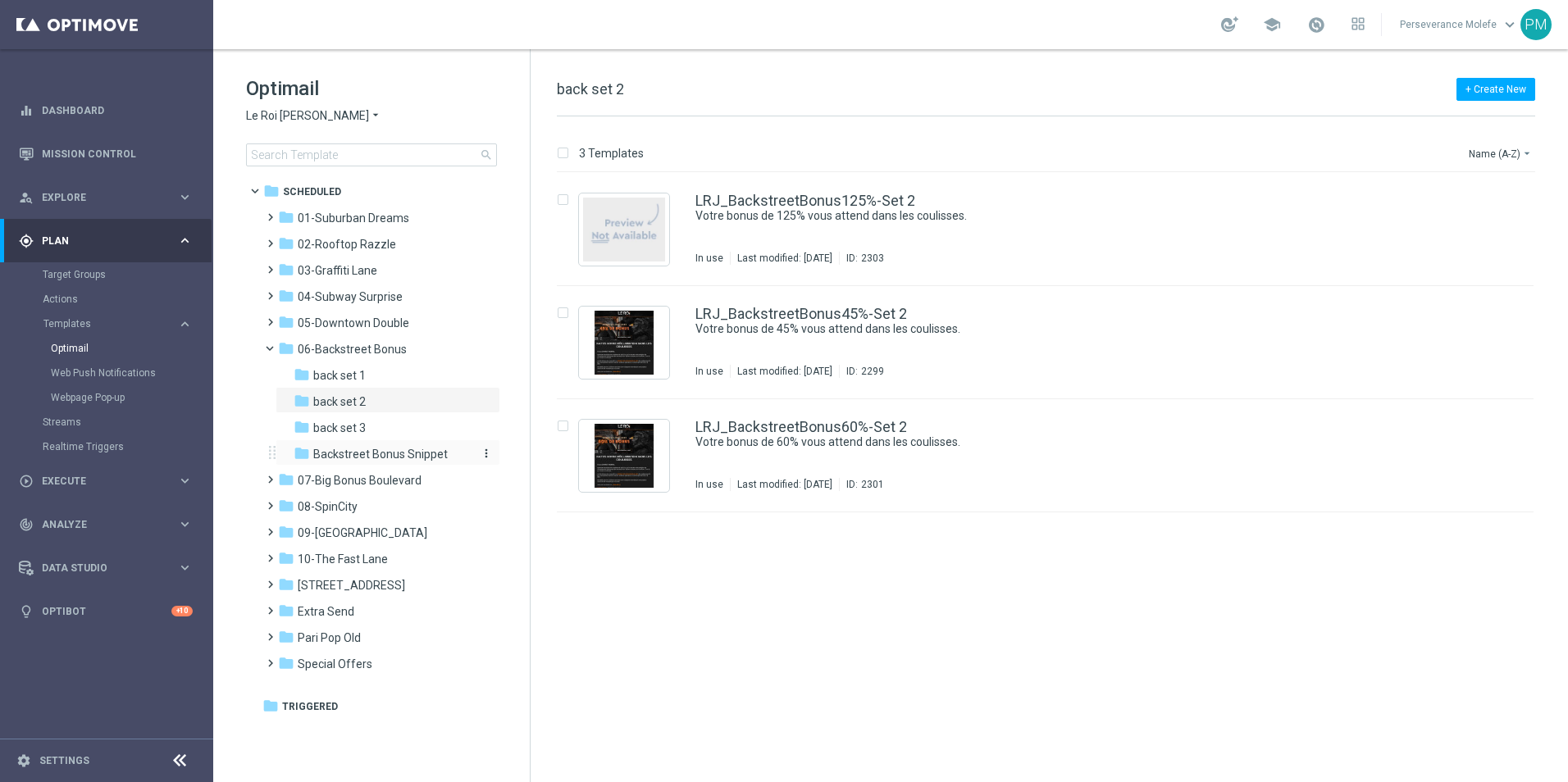
click at [420, 457] on span "Backstreet Bonus Snippet" at bounding box center [380, 453] width 134 height 15
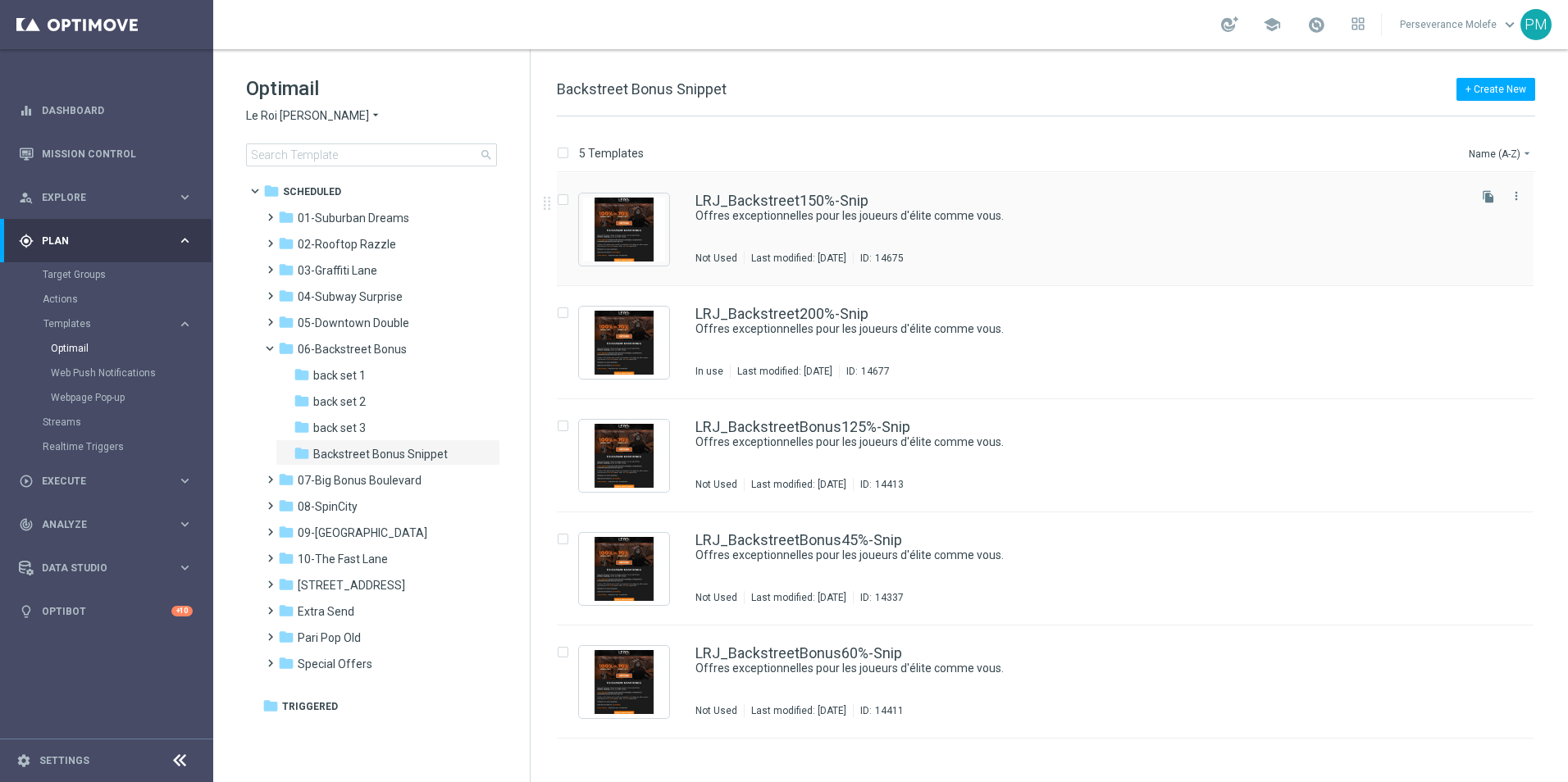
click at [813, 185] on div "LRJ_Backstreet150%-Snip Offres exceptionnelles pour les joueurs d'élite comme v…" at bounding box center [1045, 229] width 977 height 113
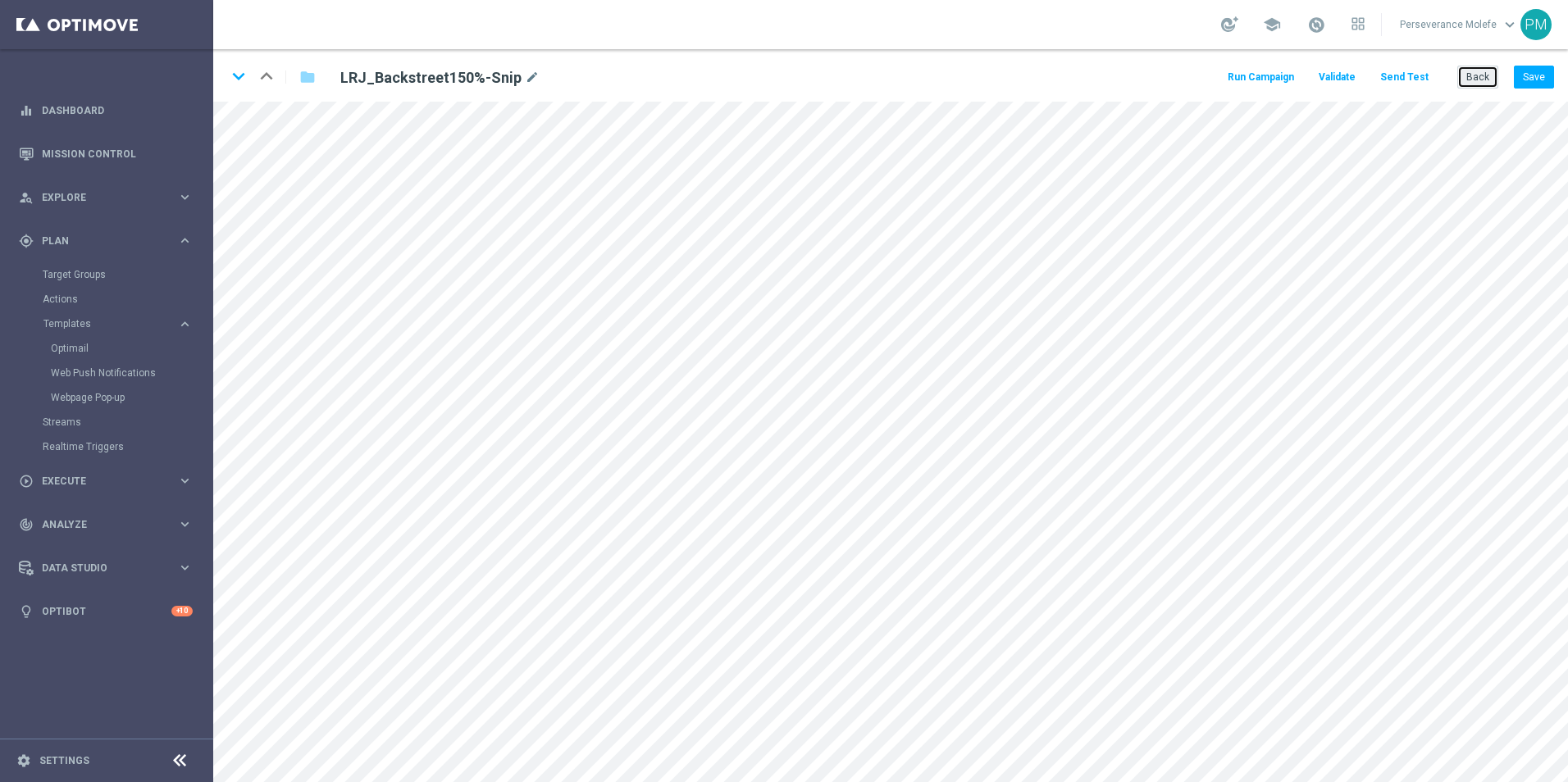
click at [1475, 65] on button "Back" at bounding box center [1477, 77] width 41 height 23
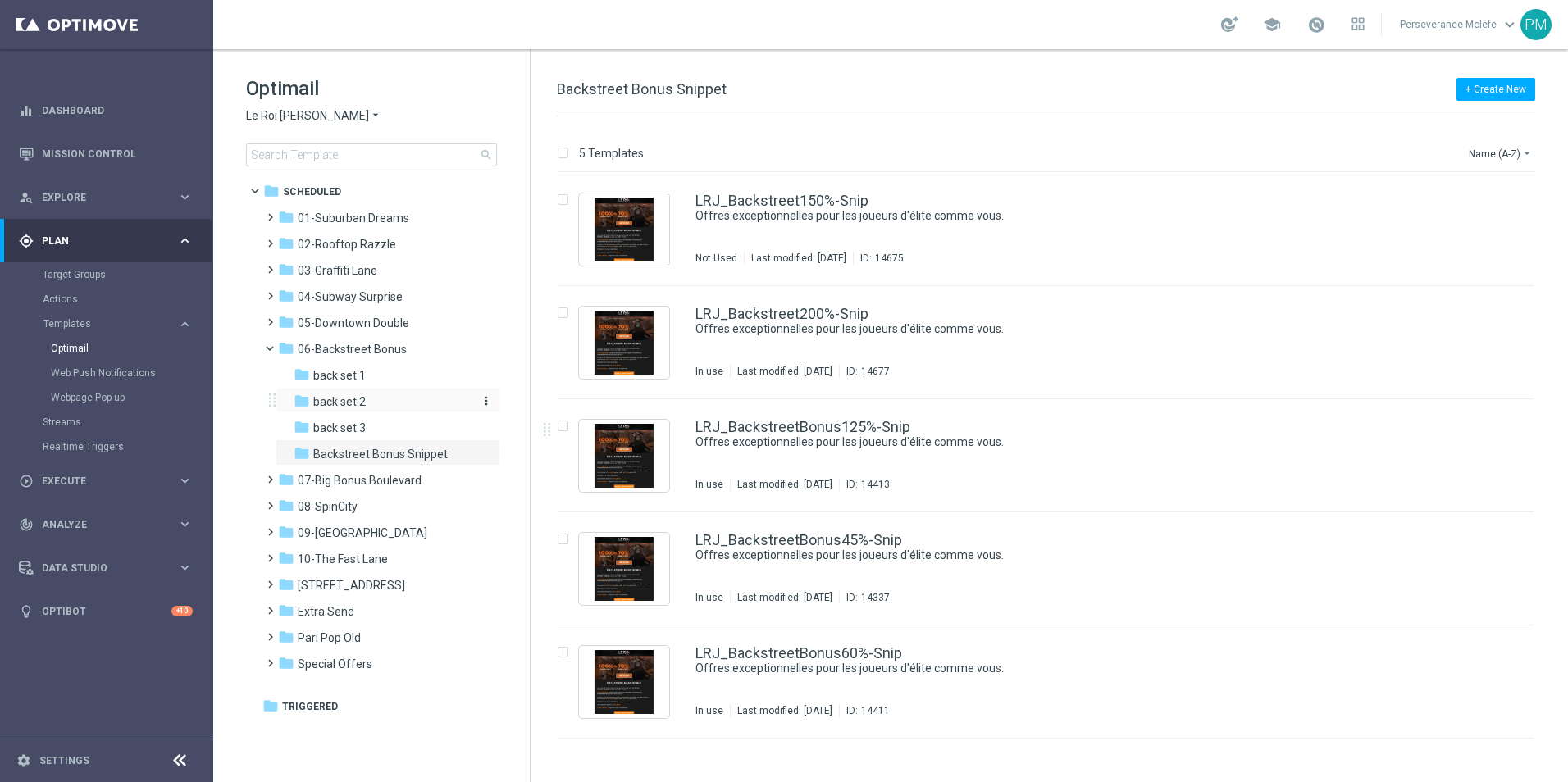
click at [365, 405] on span "back set 2" at bounding box center [339, 401] width 52 height 15
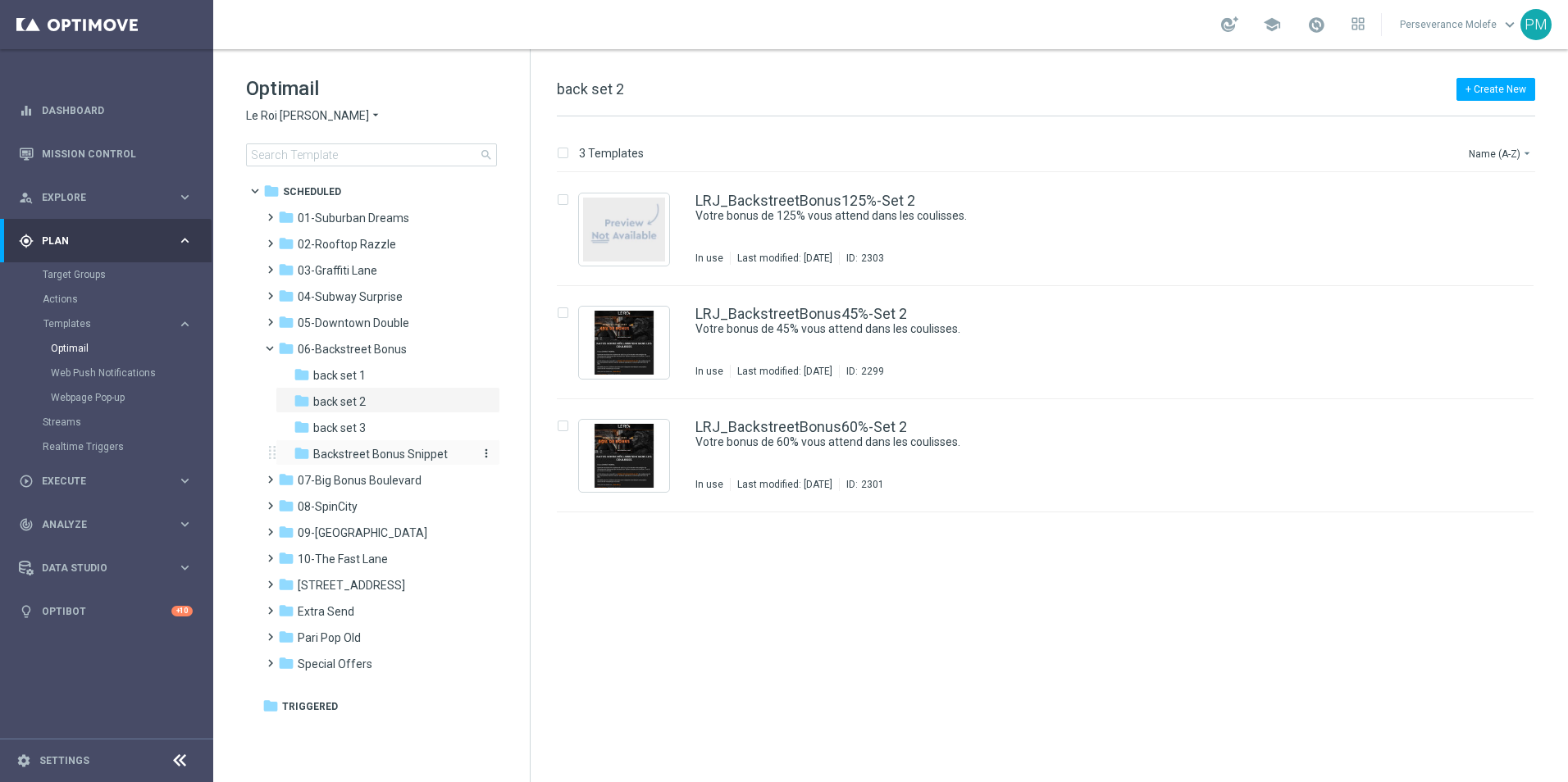
click at [389, 448] on span "Backstreet Bonus Snippet" at bounding box center [380, 453] width 134 height 15
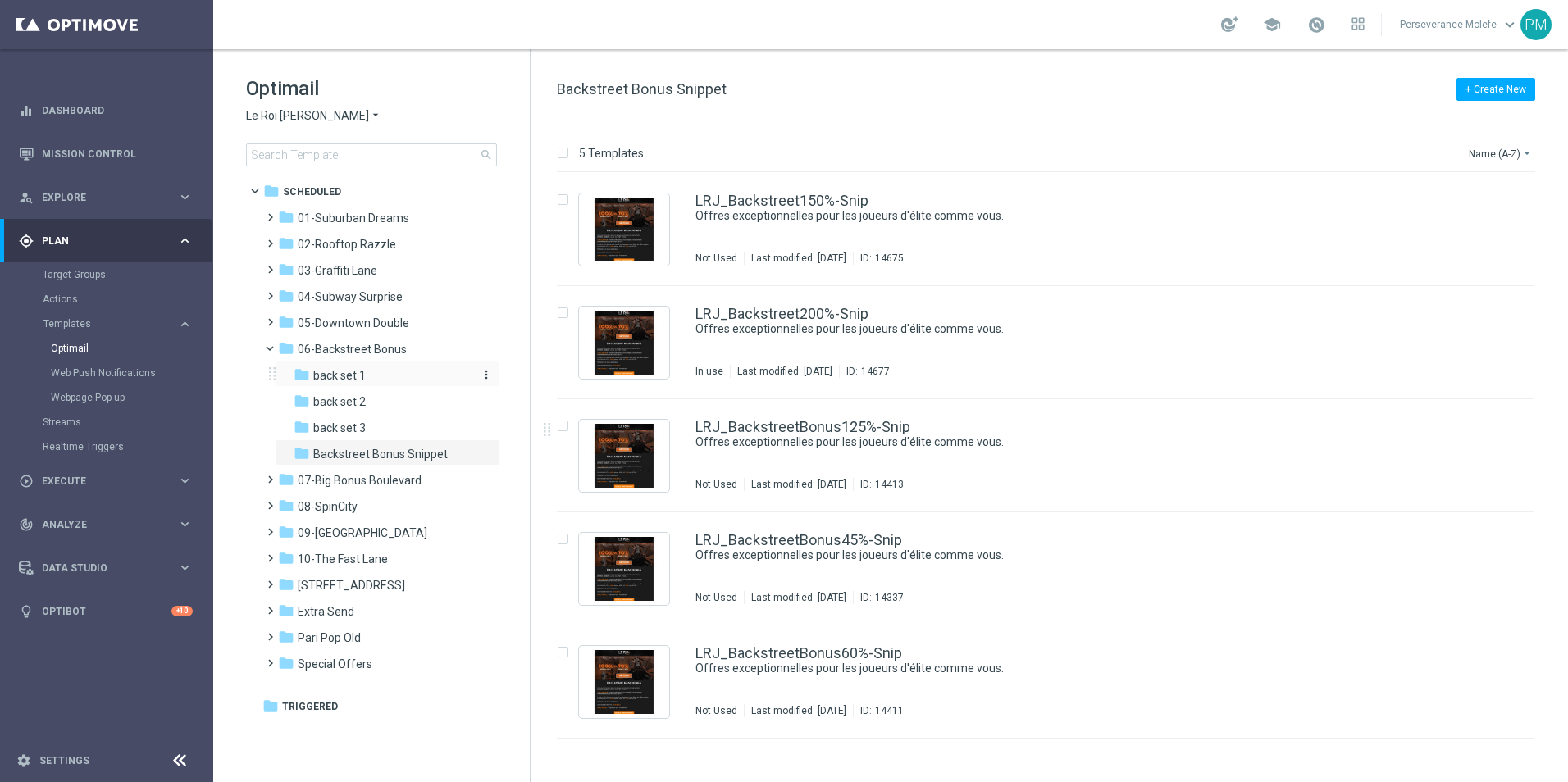
click at [359, 373] on span "back set 1" at bounding box center [339, 375] width 52 height 15
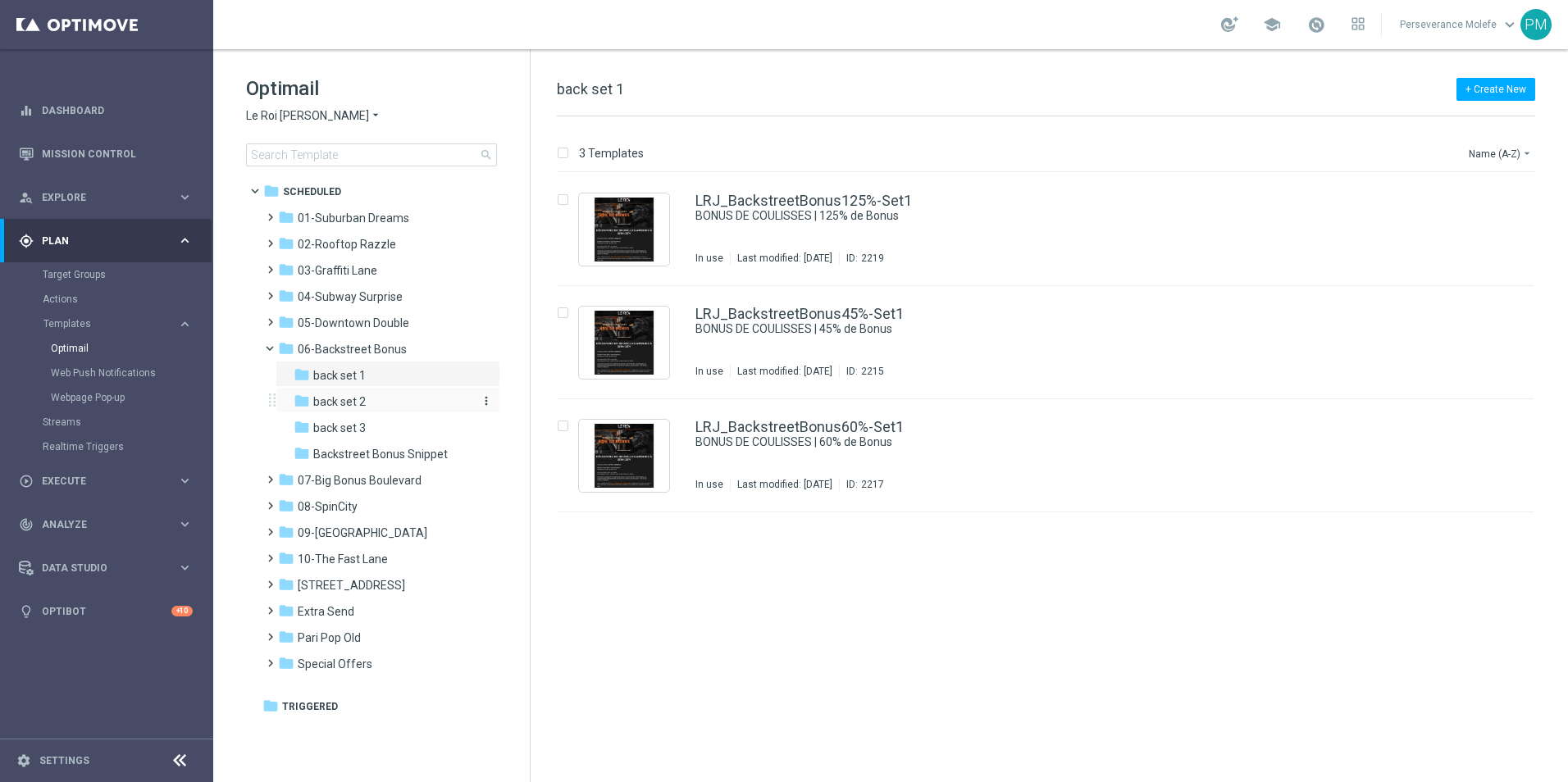
click at [374, 405] on div "folder back set 2" at bounding box center [381, 402] width 174 height 19
click at [374, 425] on div "folder back set 3" at bounding box center [381, 428] width 174 height 19
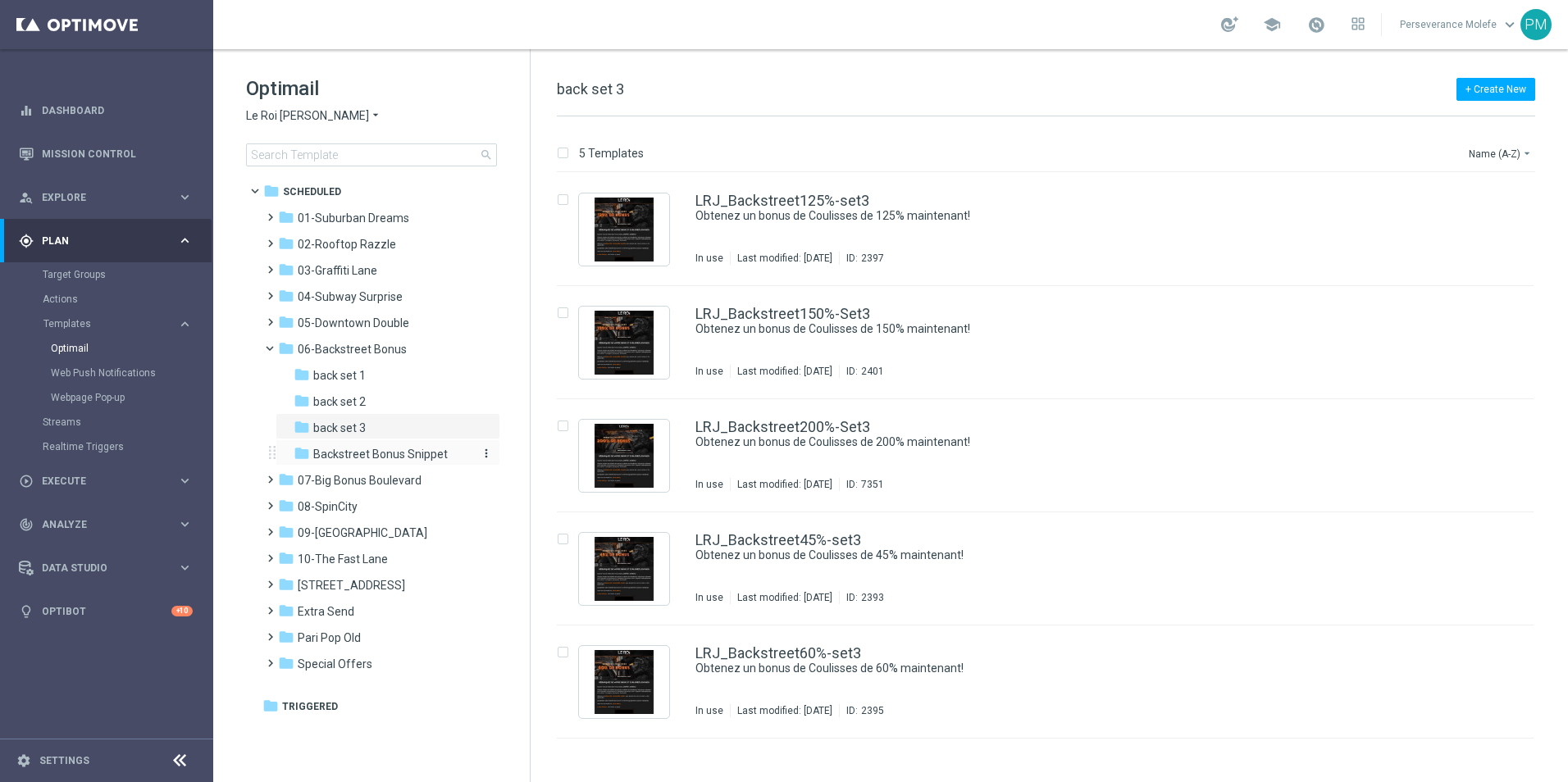
click at [379, 452] on span "Backstreet Bonus Snippet" at bounding box center [380, 453] width 134 height 15
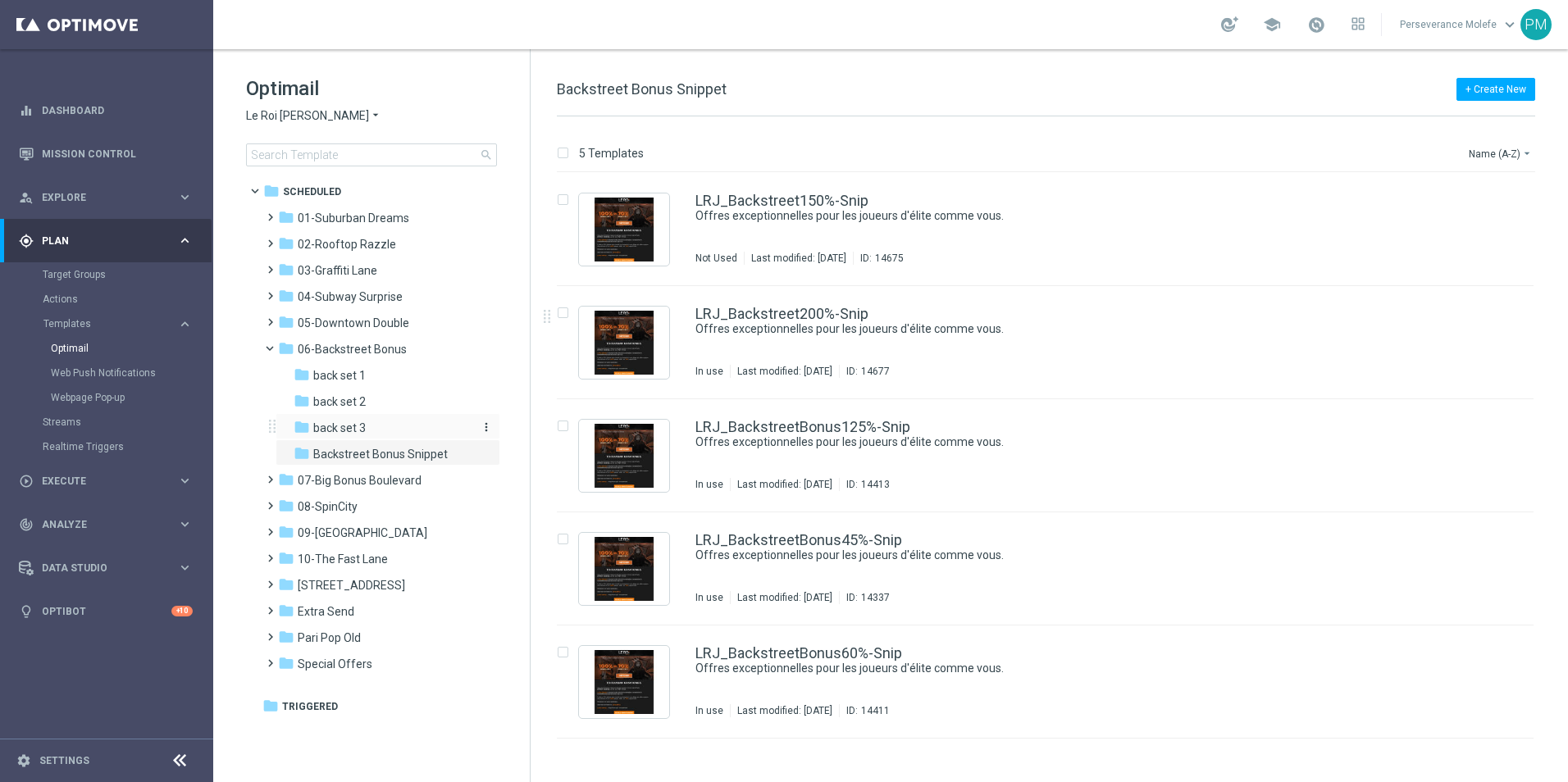
click at [393, 428] on div "folder back set 3" at bounding box center [381, 428] width 174 height 19
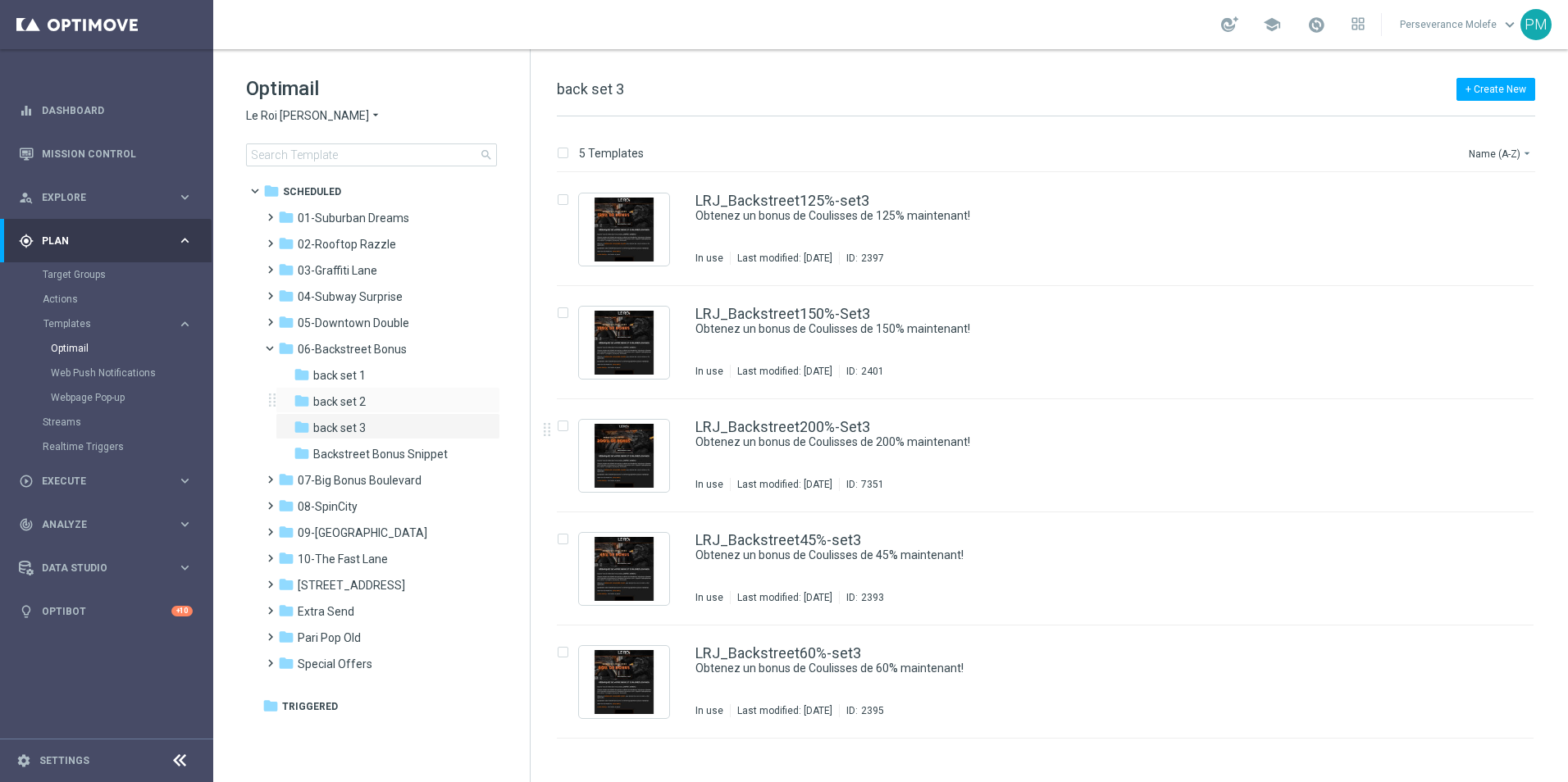
click at [398, 391] on div "folder back set 2 more_vert" at bounding box center [388, 400] width 225 height 26
click at [392, 399] on div "folder back set 2" at bounding box center [381, 402] width 174 height 19
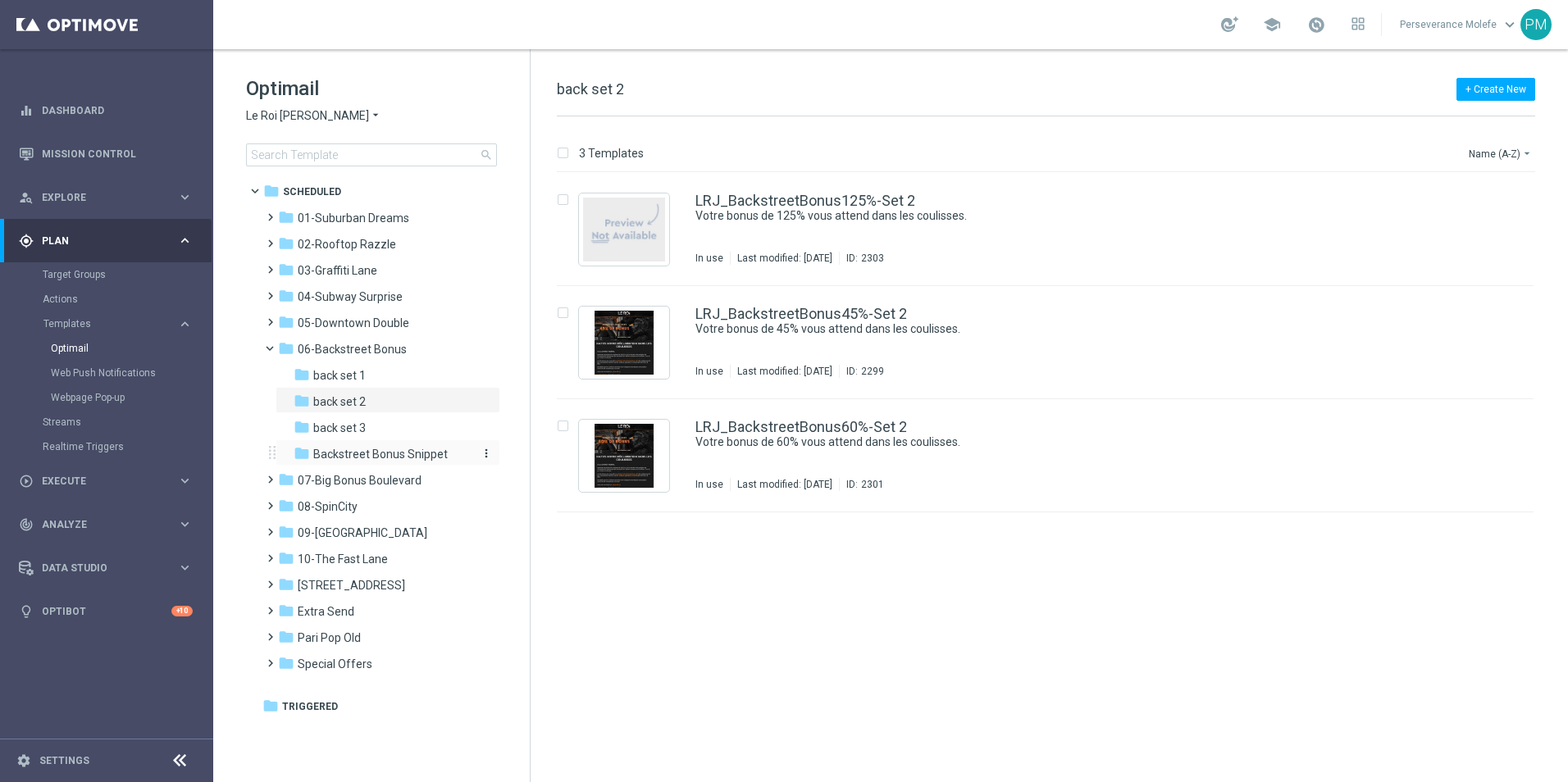
click at [410, 455] on span "Backstreet Bonus Snippet" at bounding box center [380, 453] width 134 height 15
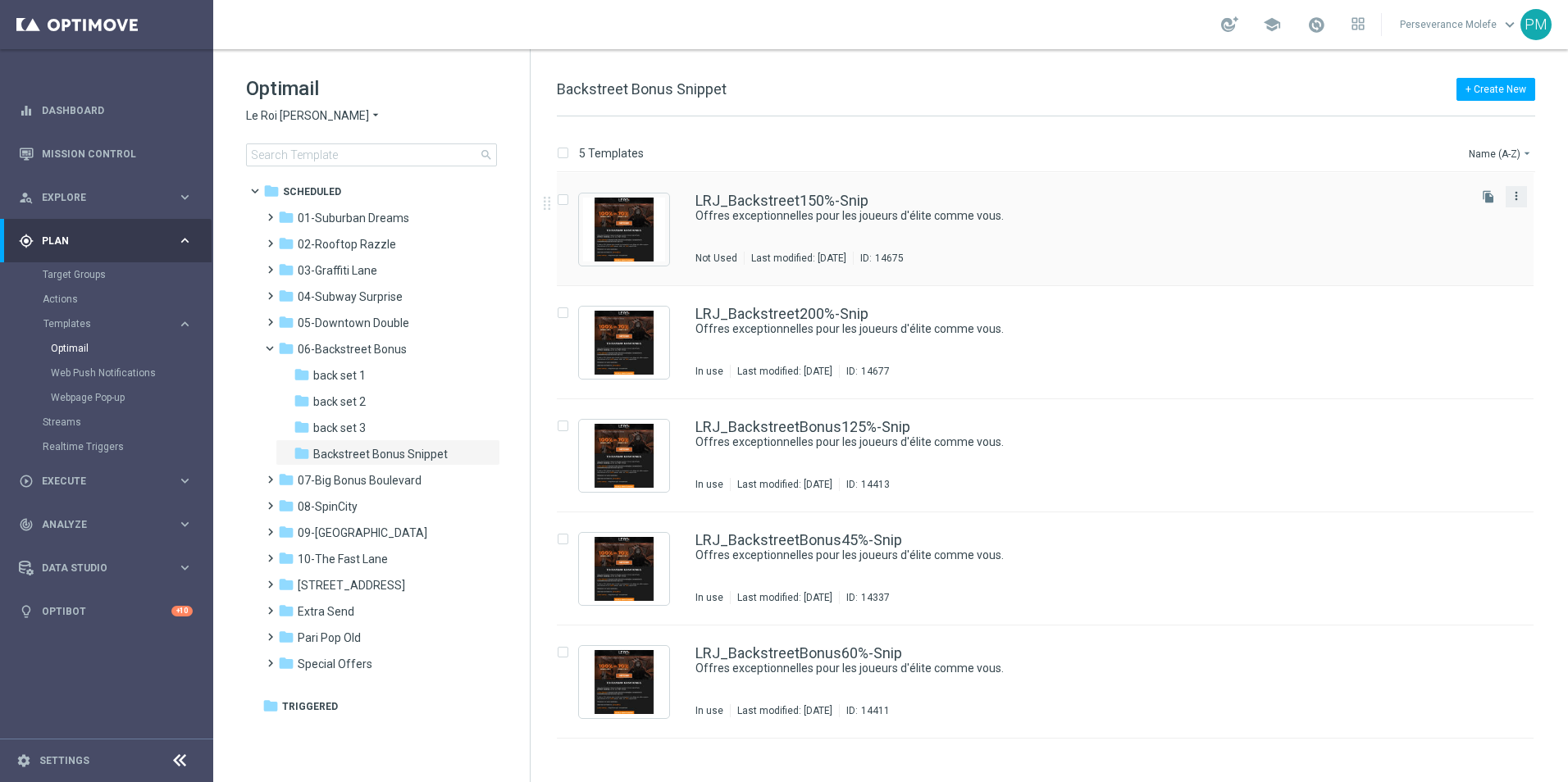
click at [1511, 201] on icon "more_vert" at bounding box center [1516, 195] width 13 height 13
click at [1469, 255] on div "Delete" at bounding box center [1451, 259] width 99 height 11
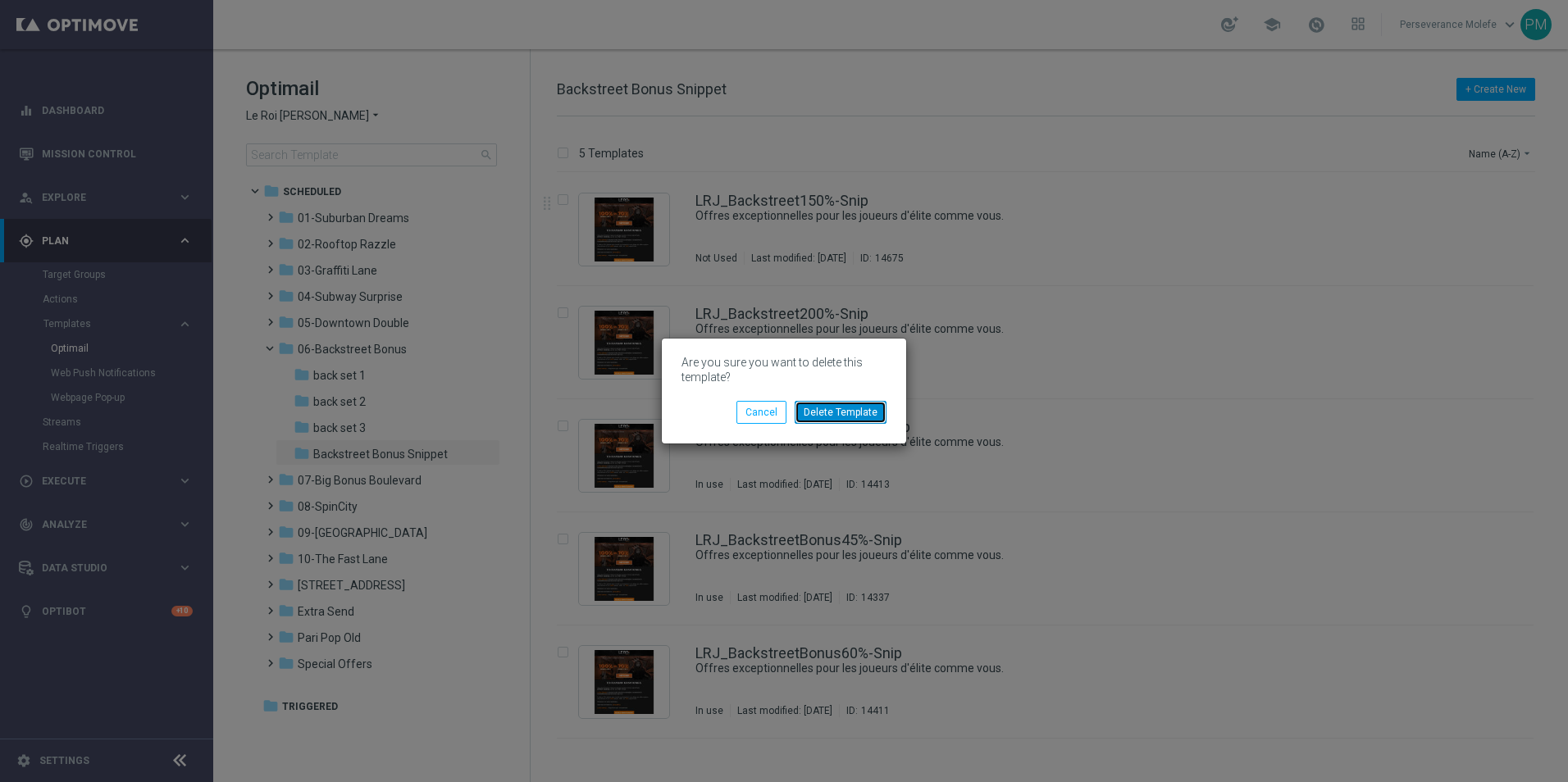
click at [829, 416] on button "Delete Template" at bounding box center [840, 412] width 92 height 23
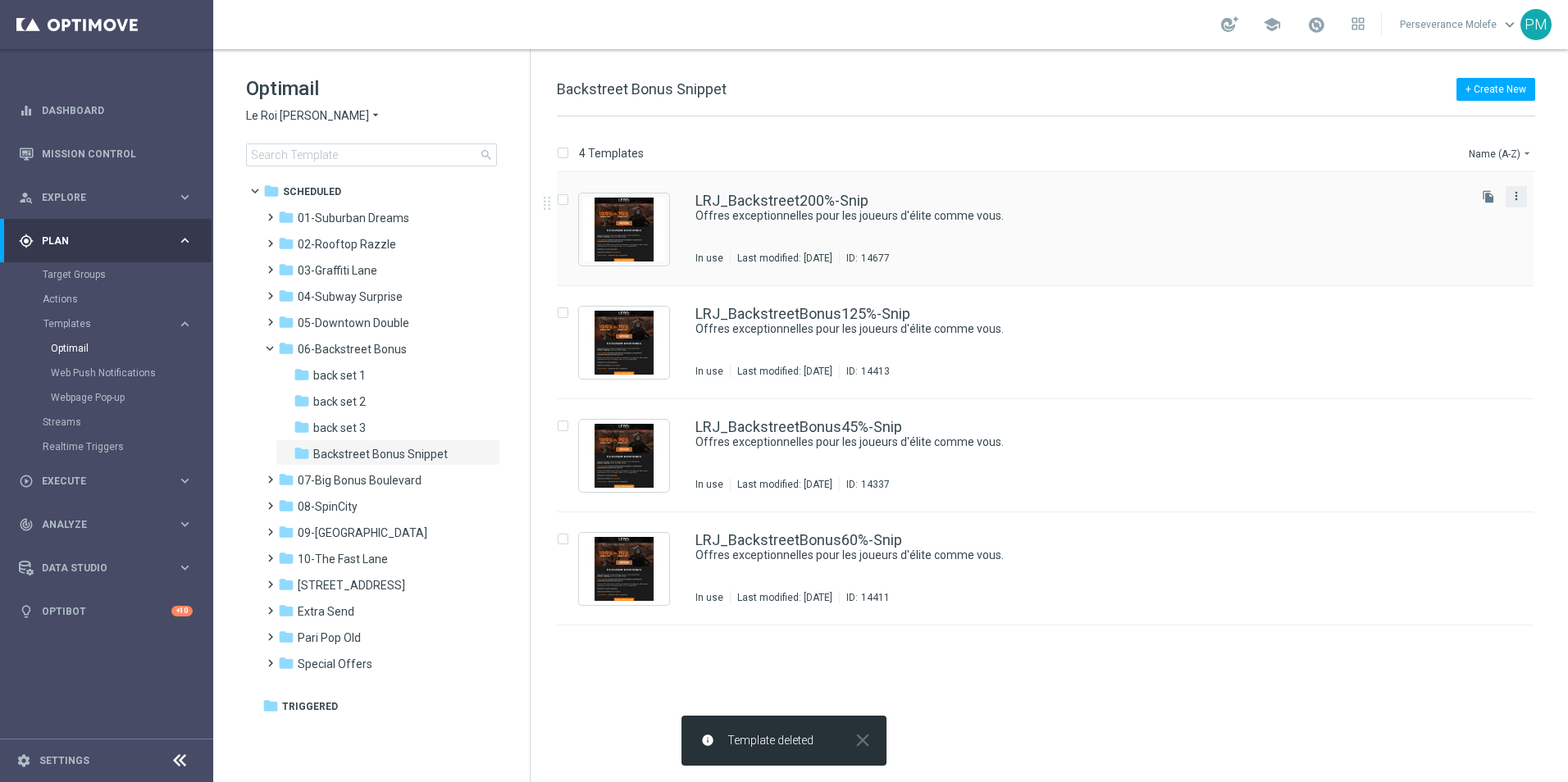
click at [1514, 190] on icon "more_vert" at bounding box center [1516, 195] width 13 height 13
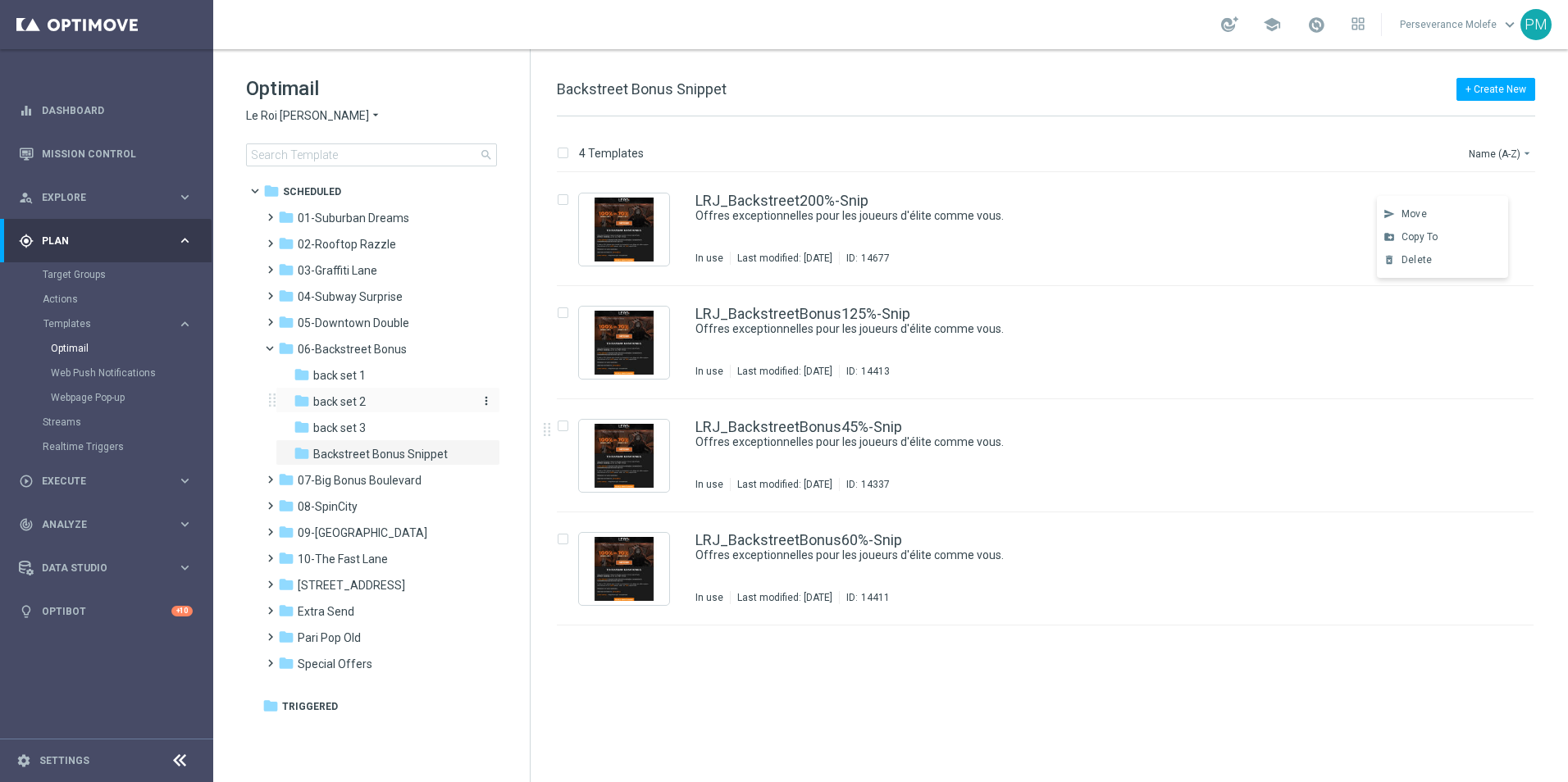
click at [316, 404] on span "back set 2" at bounding box center [339, 401] width 52 height 15
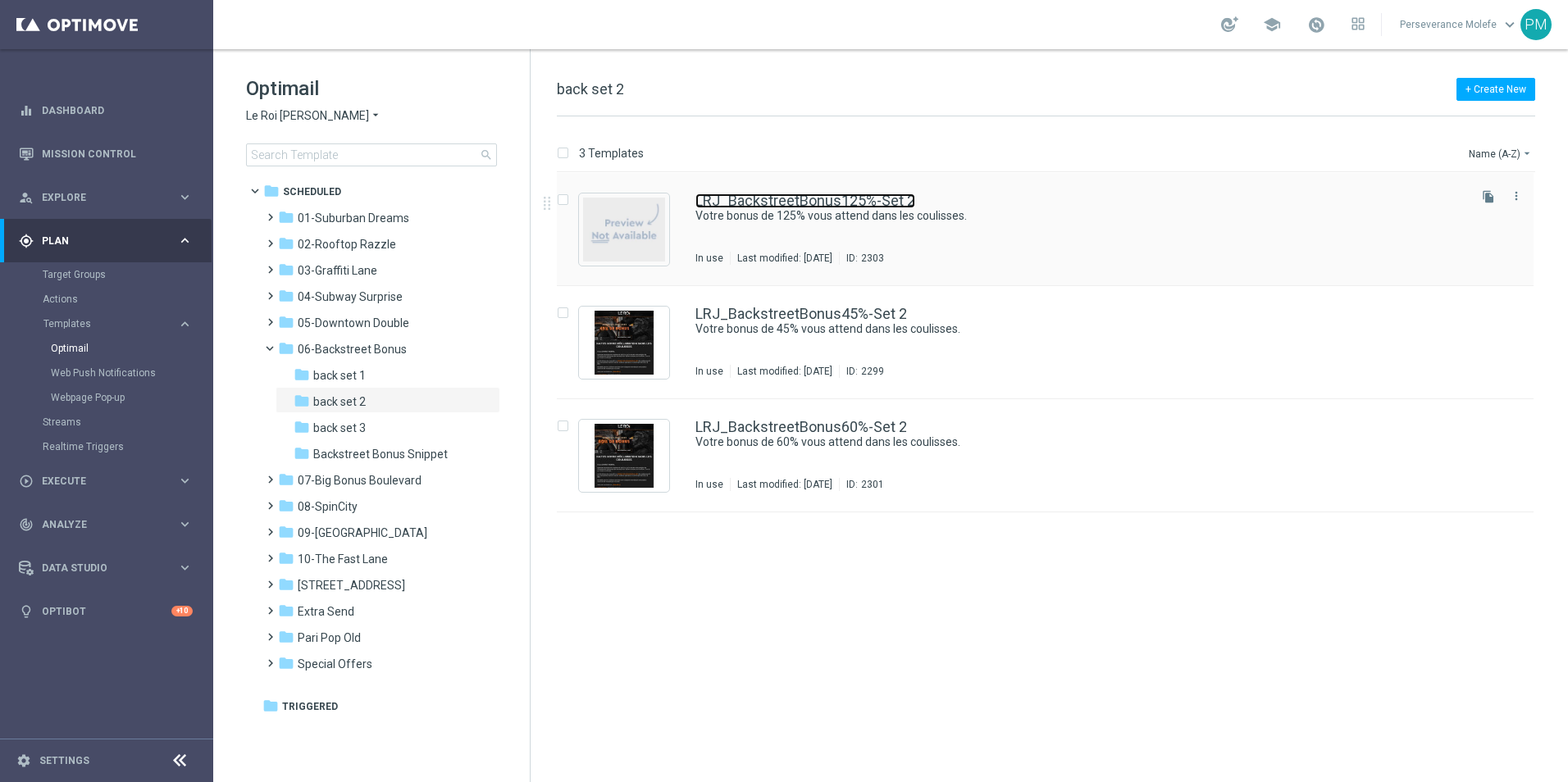
click at [841, 201] on link "LRJ_BackstreetBonus125%-Set 2" at bounding box center [805, 201] width 220 height 15
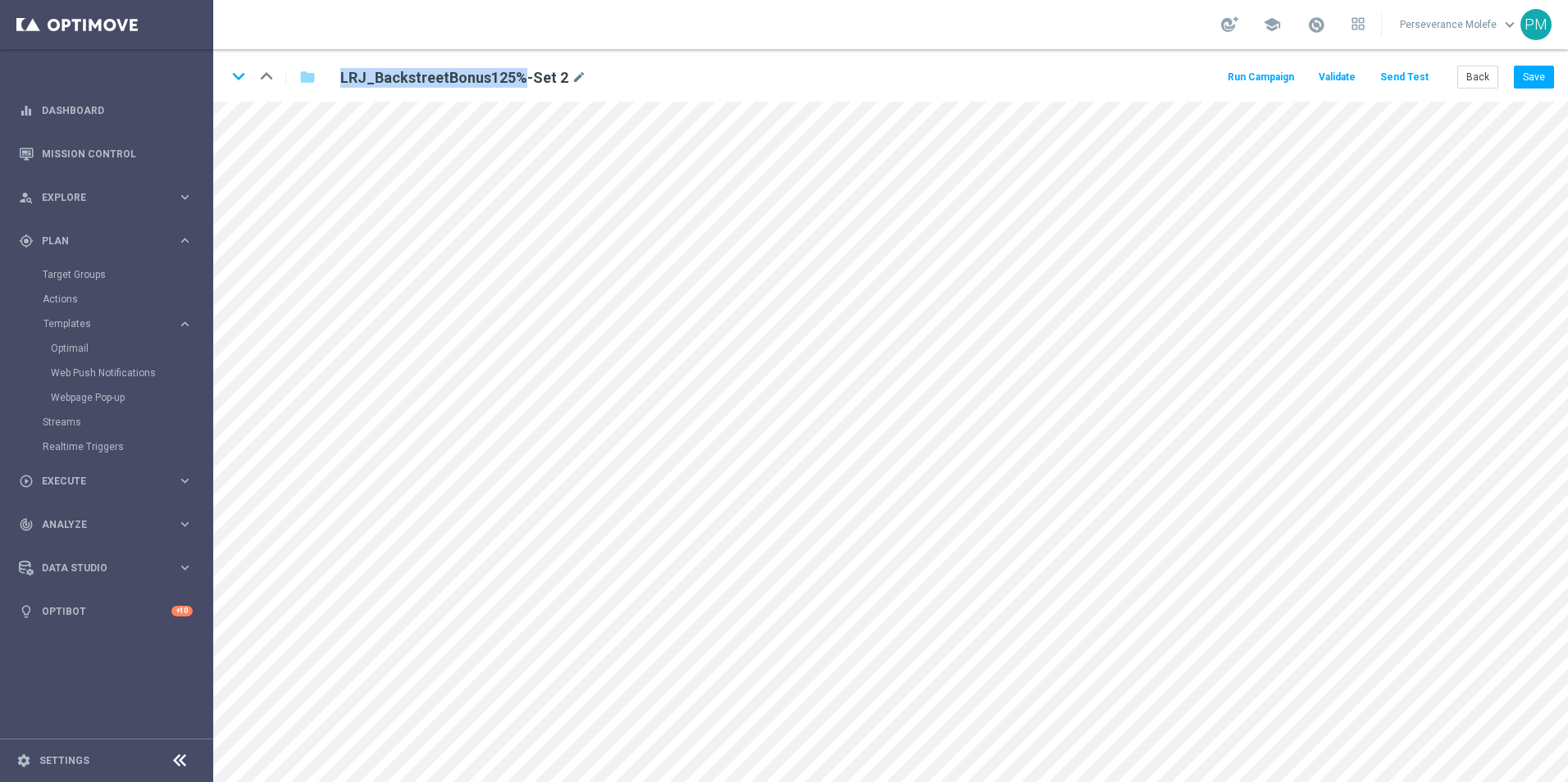
drag, startPoint x: 521, startPoint y: 76, endPoint x: 344, endPoint y: 70, distance: 177.1
click at [344, 70] on h2 "LRJ_BackstreetBonus125%-Set 2" at bounding box center [453, 78] width 228 height 20
copy h2 "LRJ_BackstreetBonus125%"
click at [1475, 75] on button "Back" at bounding box center [1477, 77] width 41 height 23
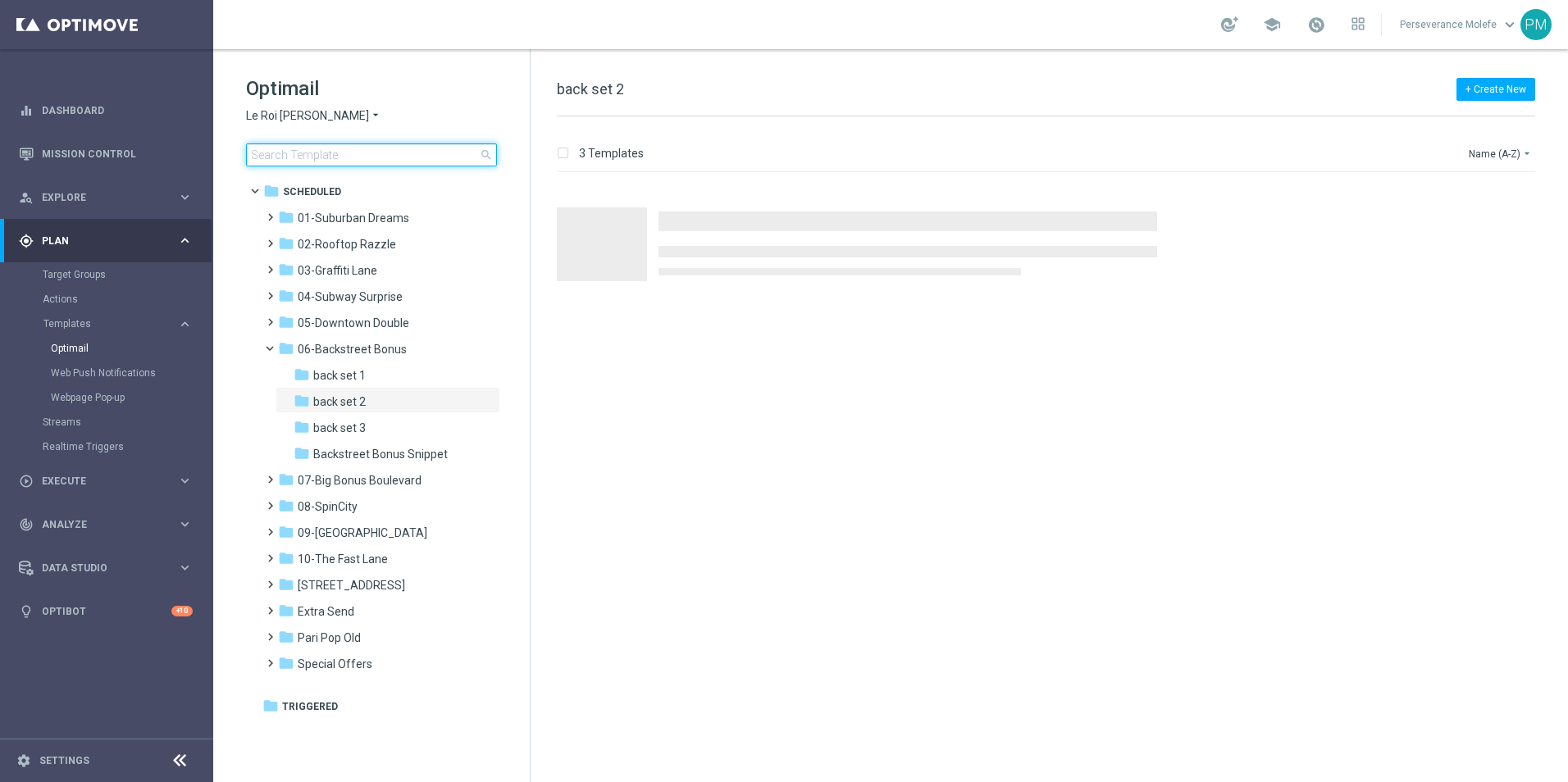
click at [364, 156] on input at bounding box center [372, 155] width 251 height 23
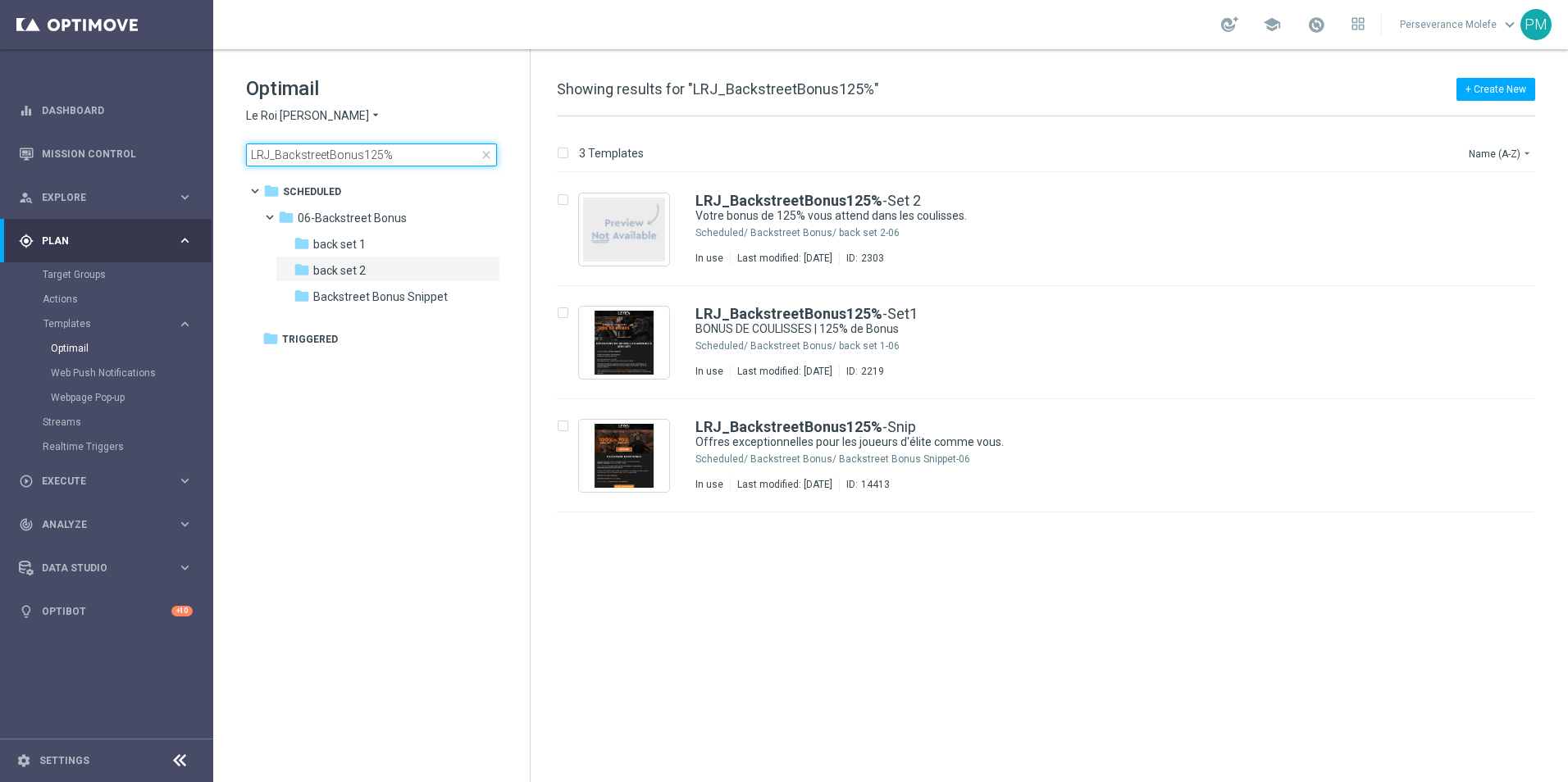
click at [379, 157] on input "LRJ_BackstreetBonus125%" at bounding box center [372, 155] width 251 height 23
click at [401, 153] on input "LRJ_BackstreetBonus125%" at bounding box center [372, 155] width 251 height 23
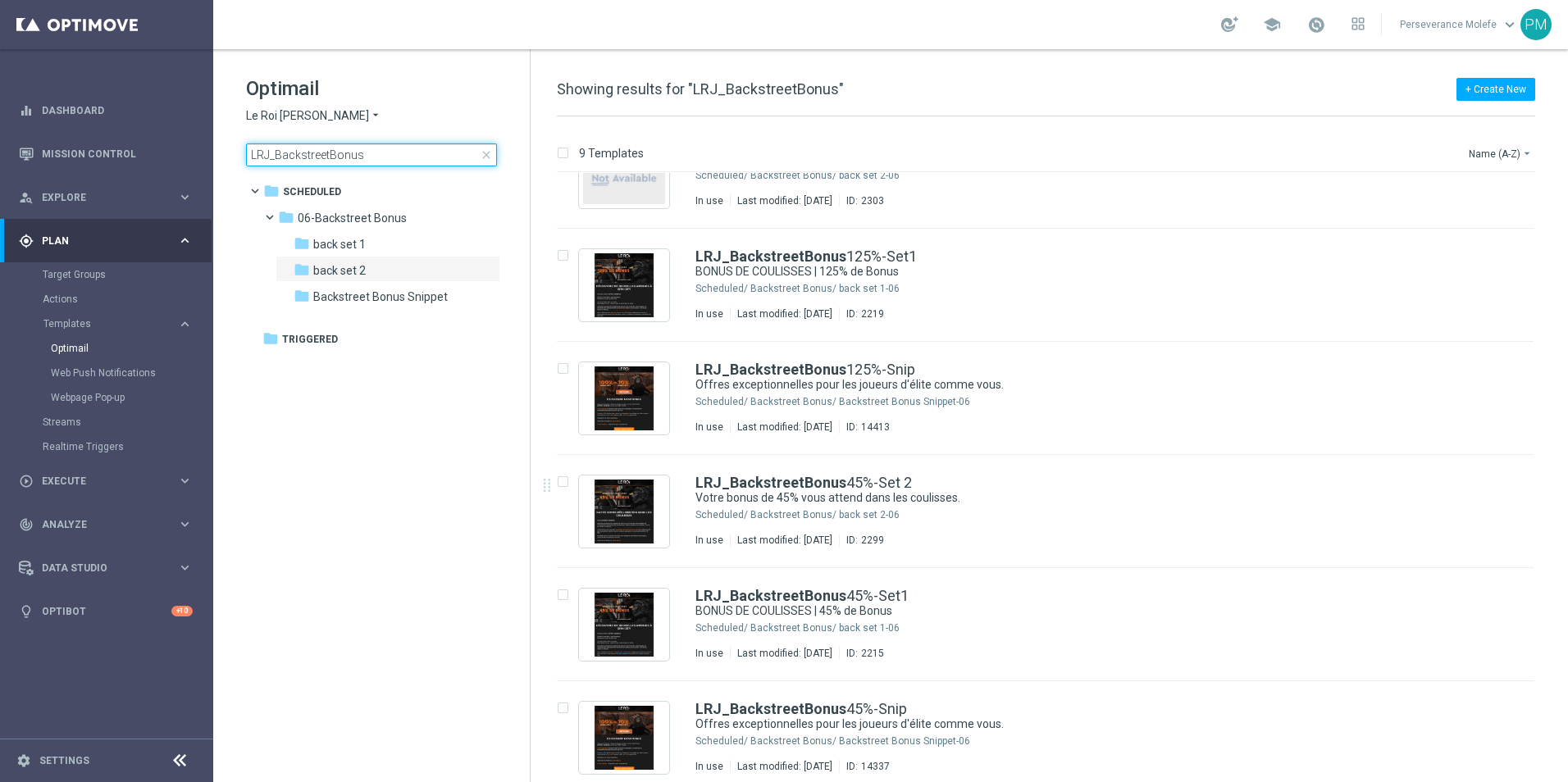
scroll to position [82, 0]
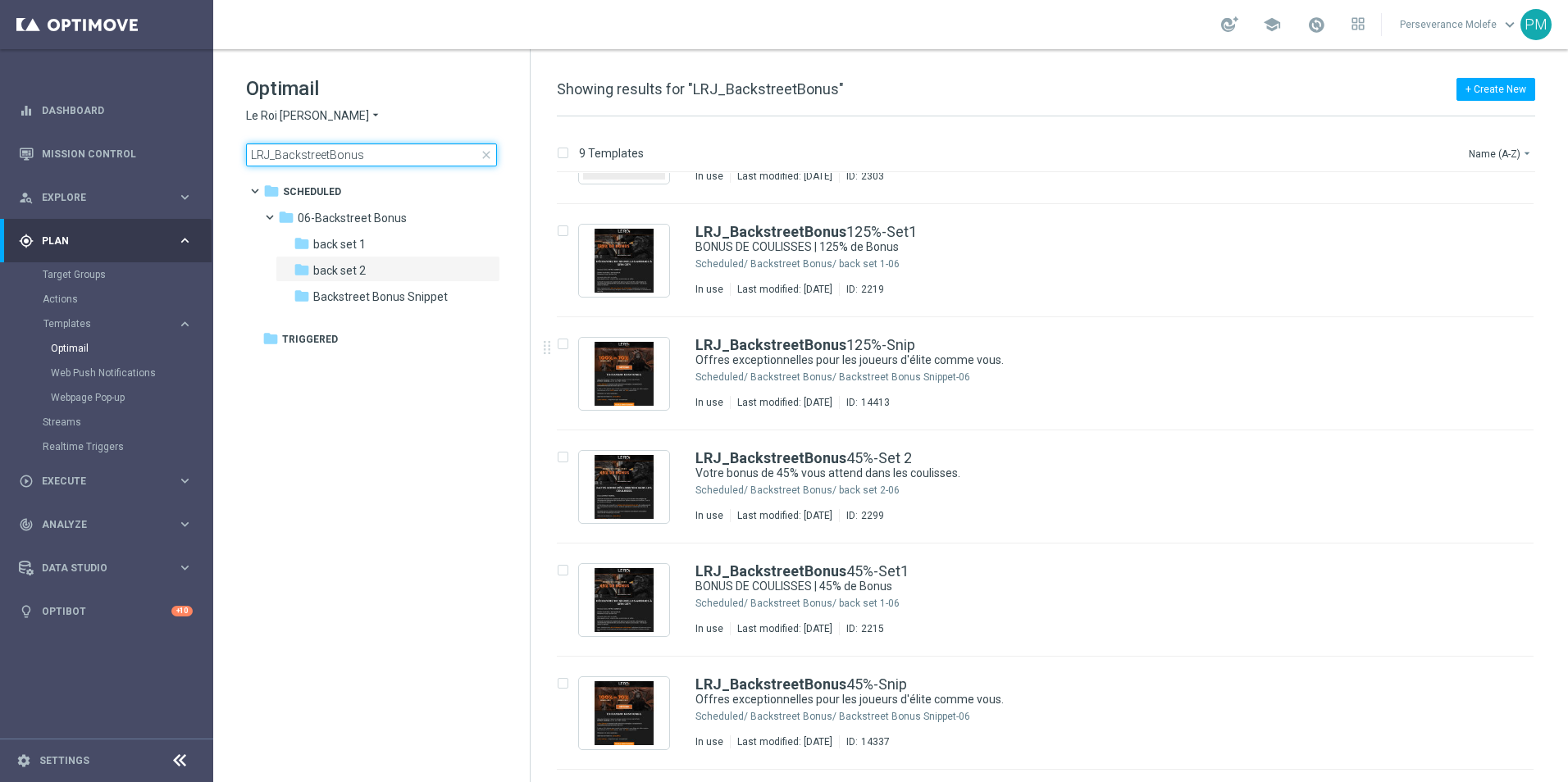
type input "LRJ_BackstreetBonus"
click at [489, 155] on span "close" at bounding box center [486, 154] width 13 height 13
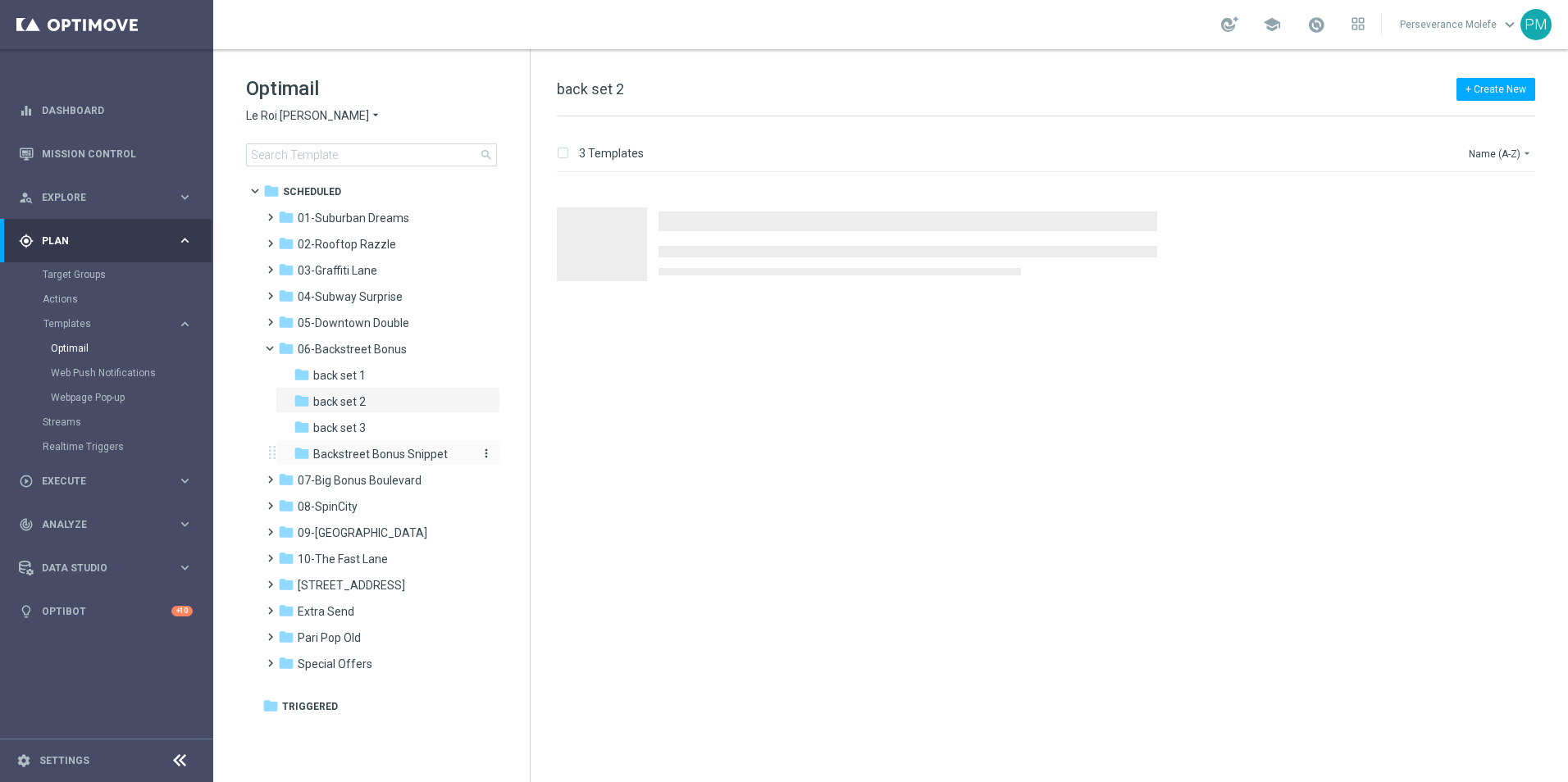
click at [395, 447] on span "Backstreet Bonus Snippet" at bounding box center [380, 453] width 134 height 15
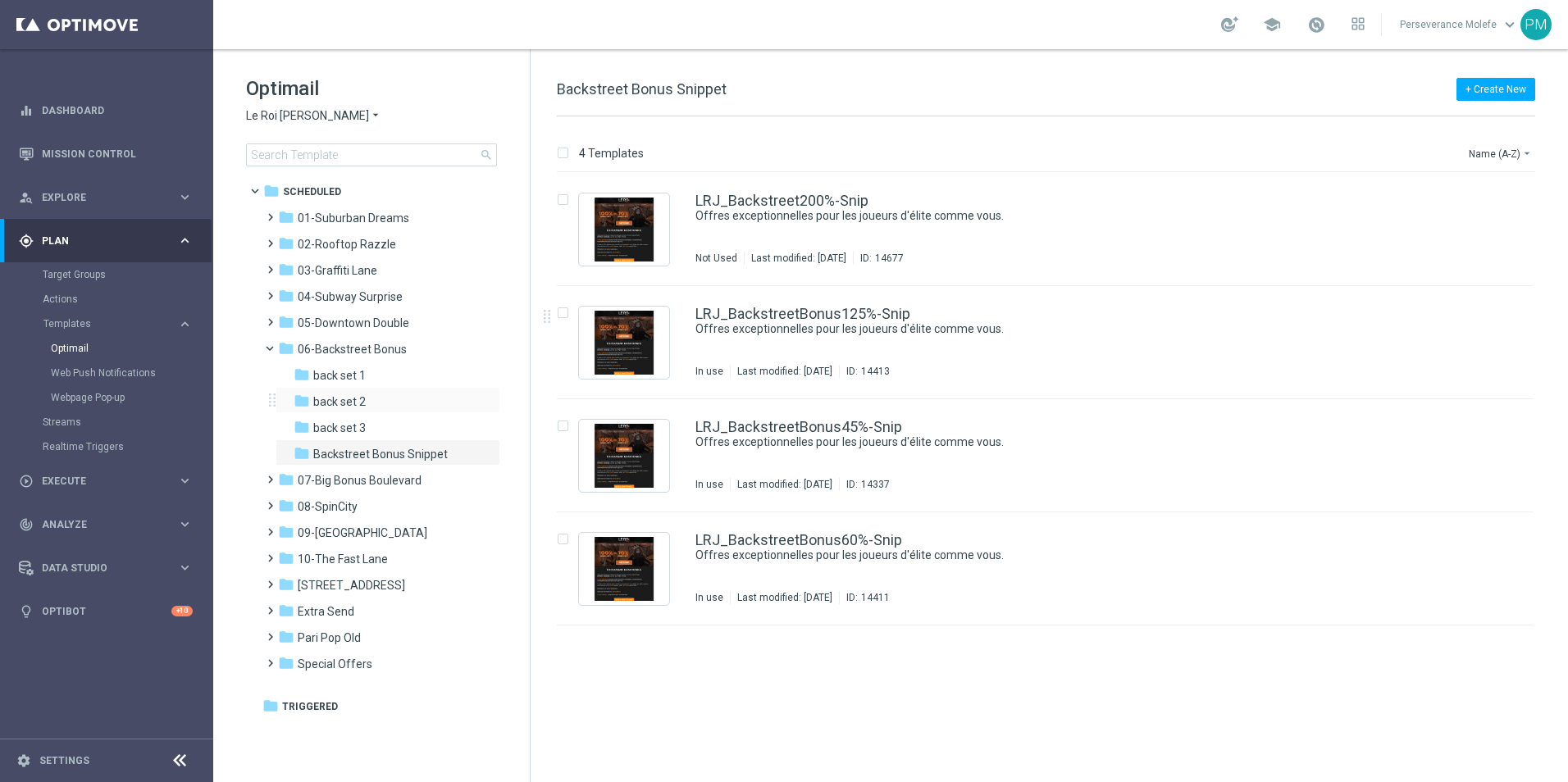
click at [340, 391] on div "folder back set 2 more_vert" at bounding box center [388, 400] width 225 height 26
click at [377, 408] on div "folder back set 2" at bounding box center [381, 402] width 174 height 19
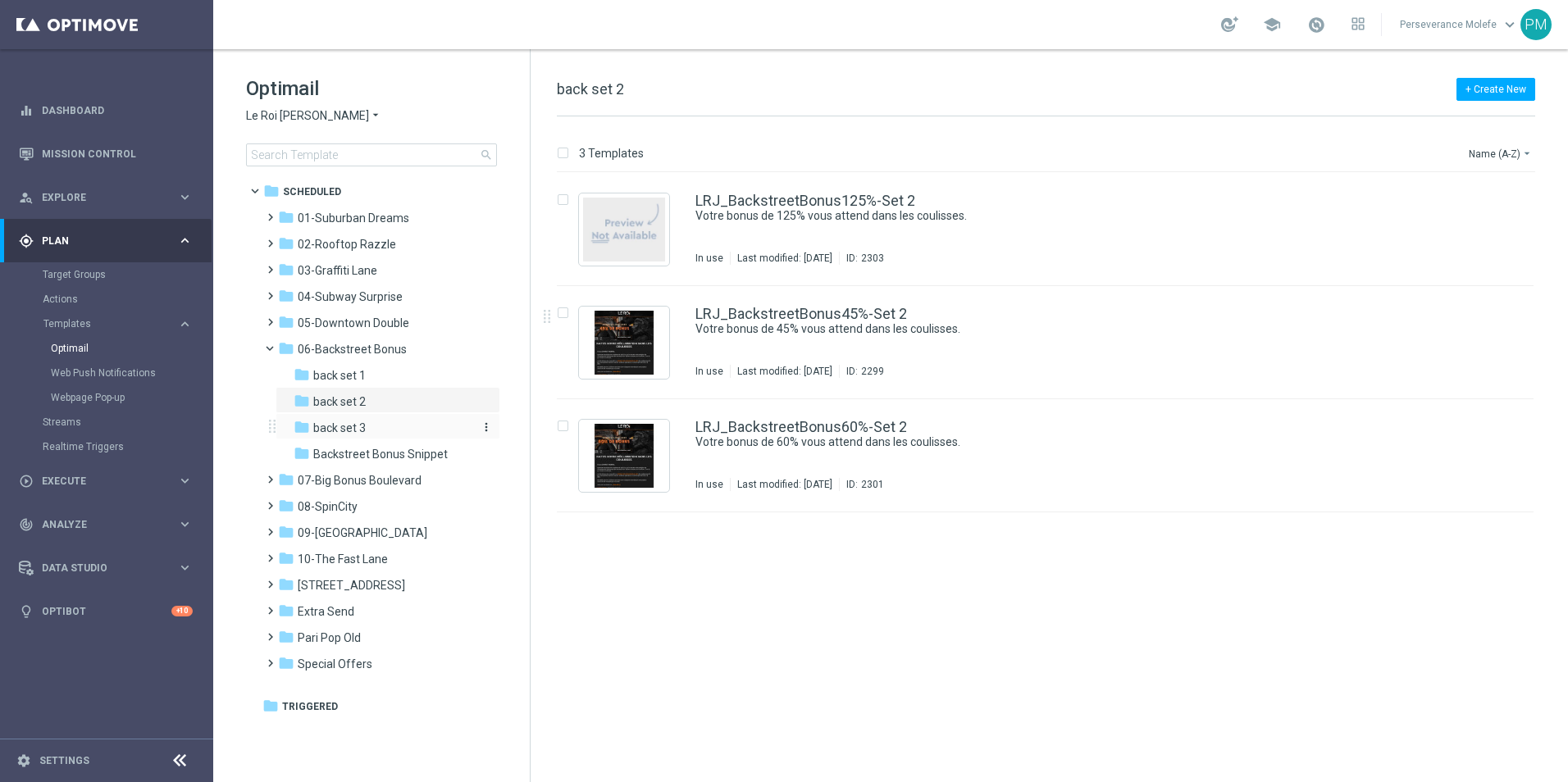
click at [386, 429] on div "folder back set 3" at bounding box center [381, 428] width 174 height 19
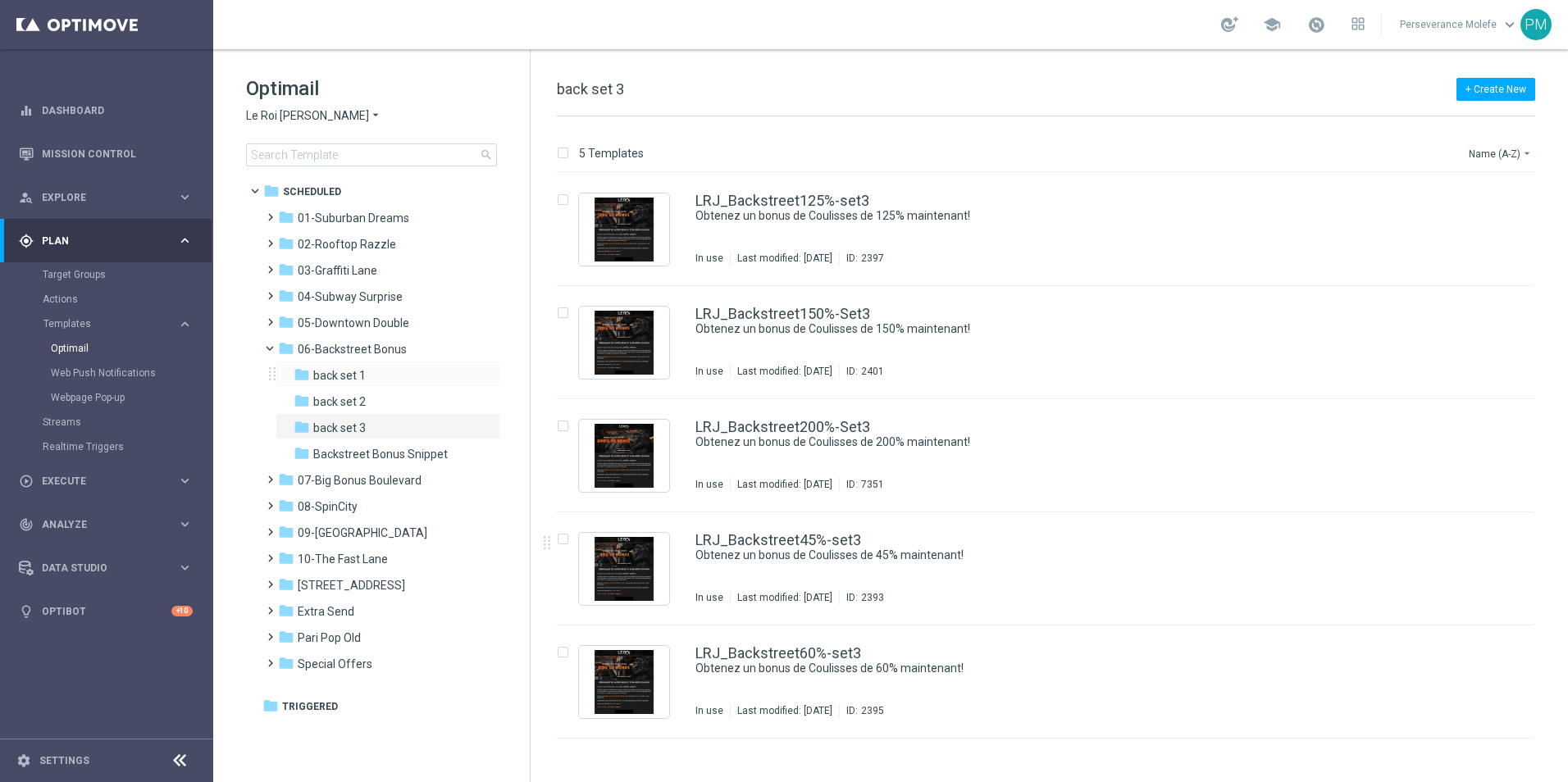
click at [340, 362] on div "folder back set 1 more_vert" at bounding box center [388, 374] width 225 height 26
click at [364, 376] on span "back set 1" at bounding box center [339, 375] width 52 height 15
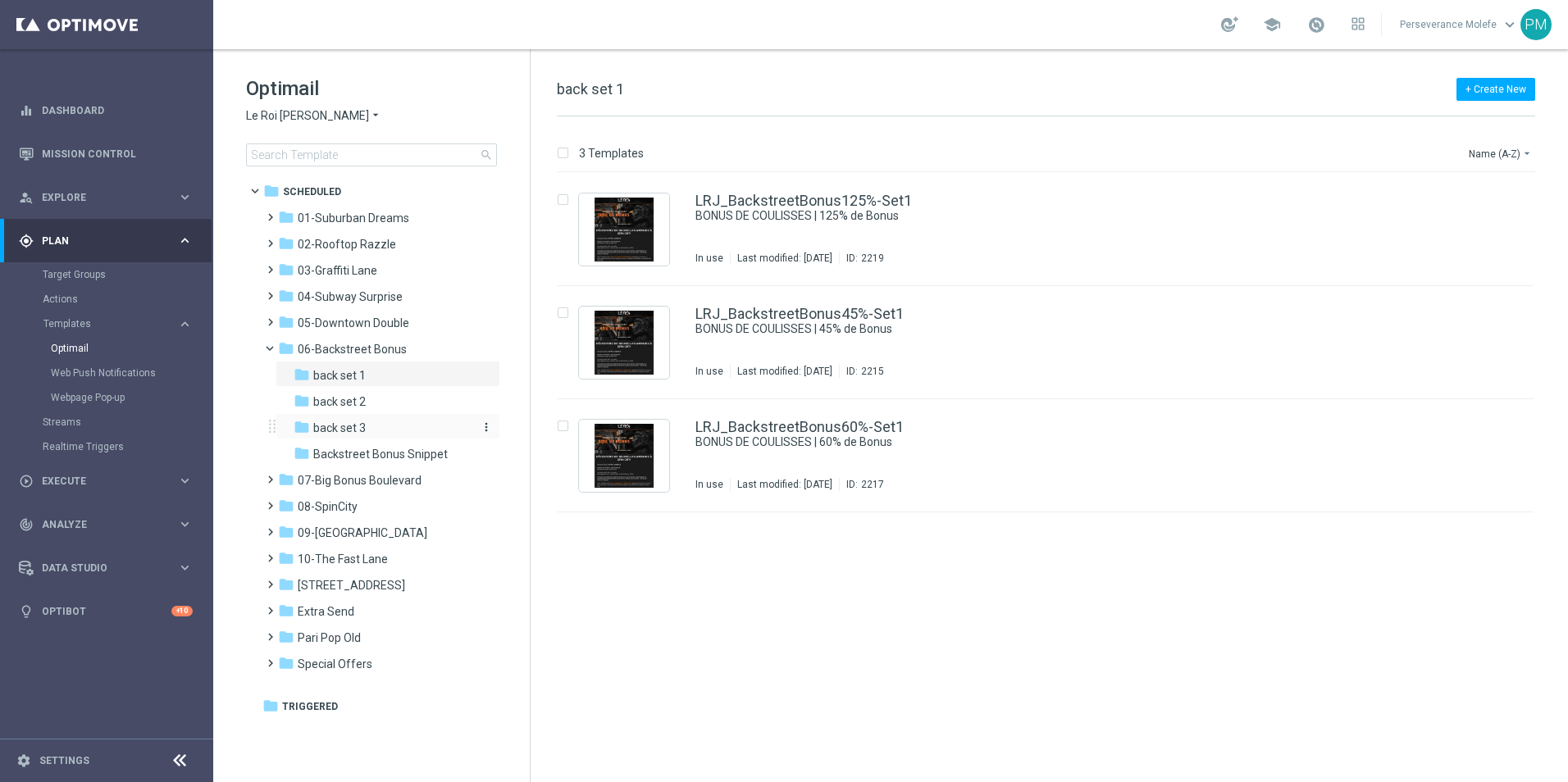
click at [376, 427] on div "folder back set 3" at bounding box center [381, 428] width 174 height 19
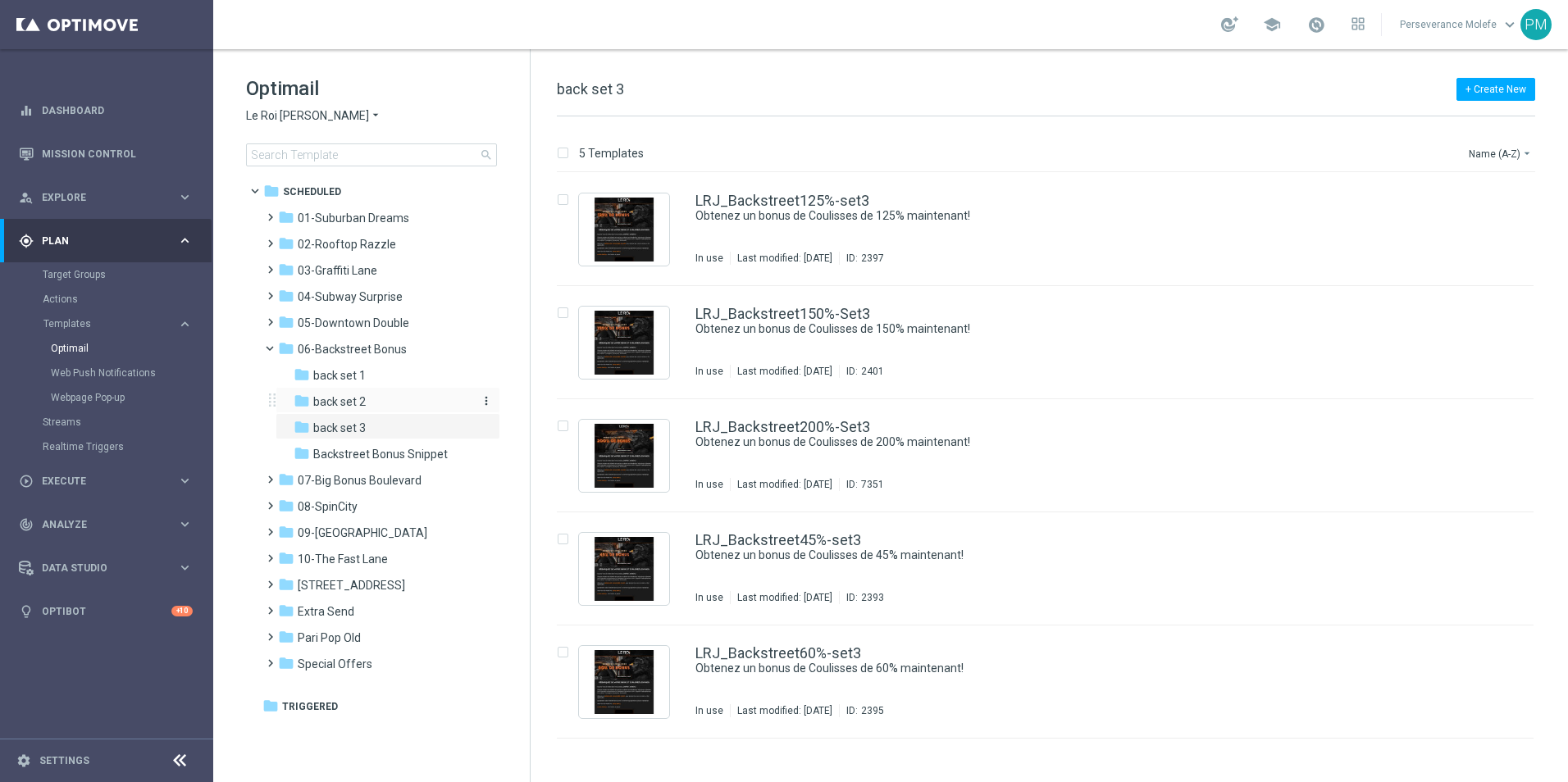
click at [372, 398] on div "folder back set 2" at bounding box center [381, 402] width 174 height 19
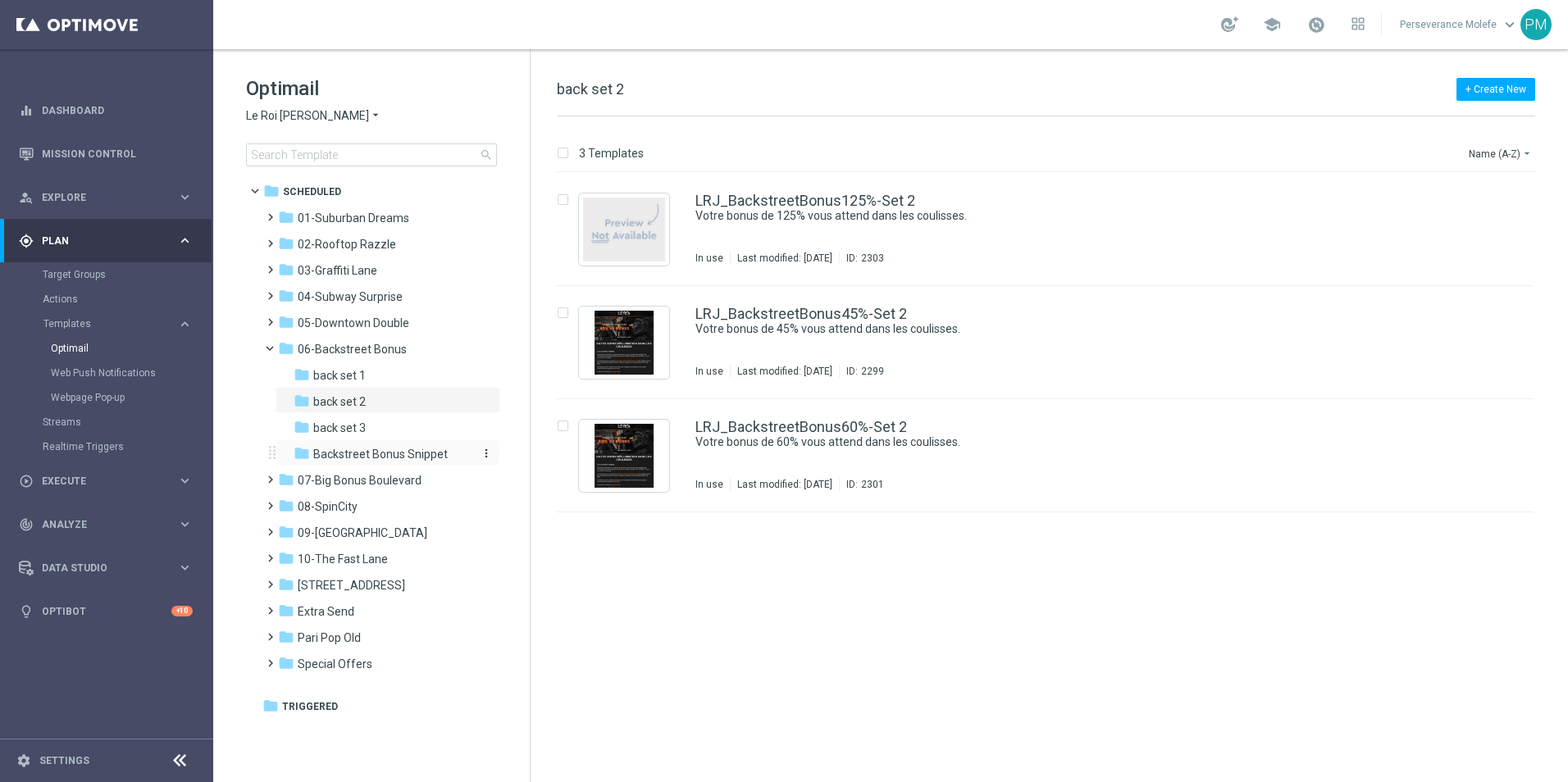
click at [377, 446] on span "Backstreet Bonus Snippet" at bounding box center [380, 453] width 134 height 15
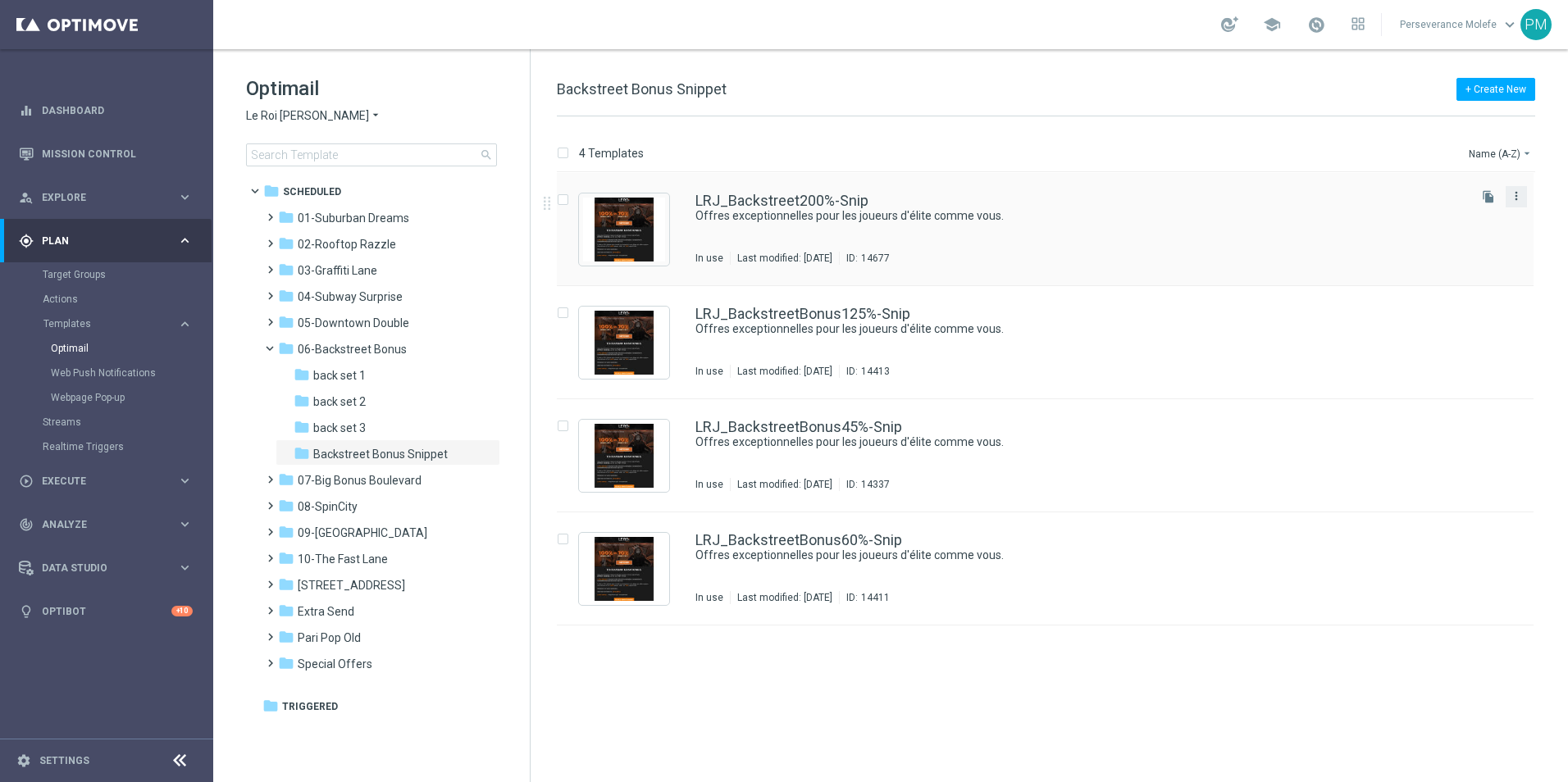
click at [1516, 194] on icon "more_vert" at bounding box center [1516, 195] width 13 height 13
click at [1426, 256] on span "Delete" at bounding box center [1416, 259] width 31 height 11
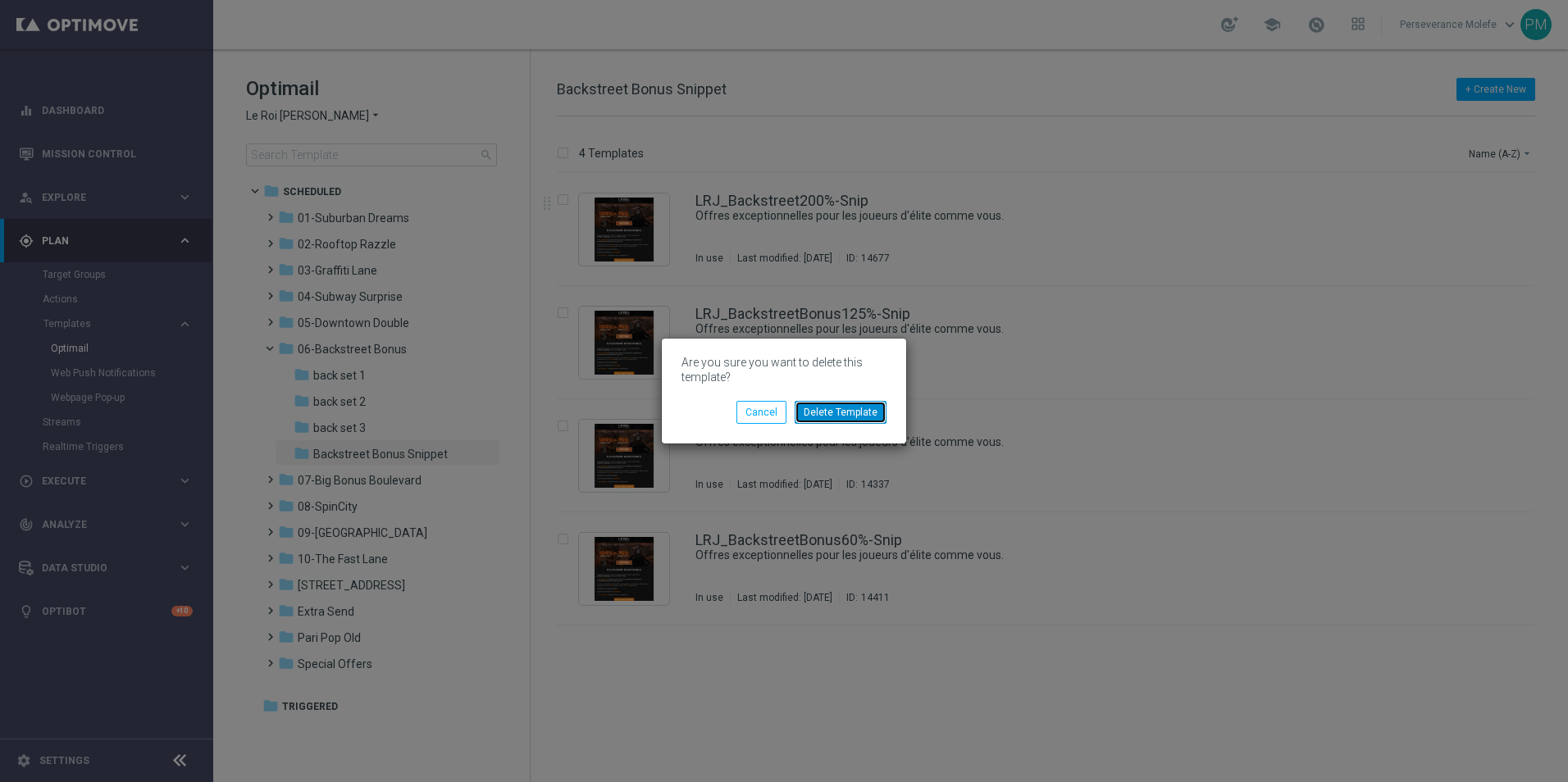
click at [844, 403] on button "Delete Template" at bounding box center [840, 412] width 92 height 23
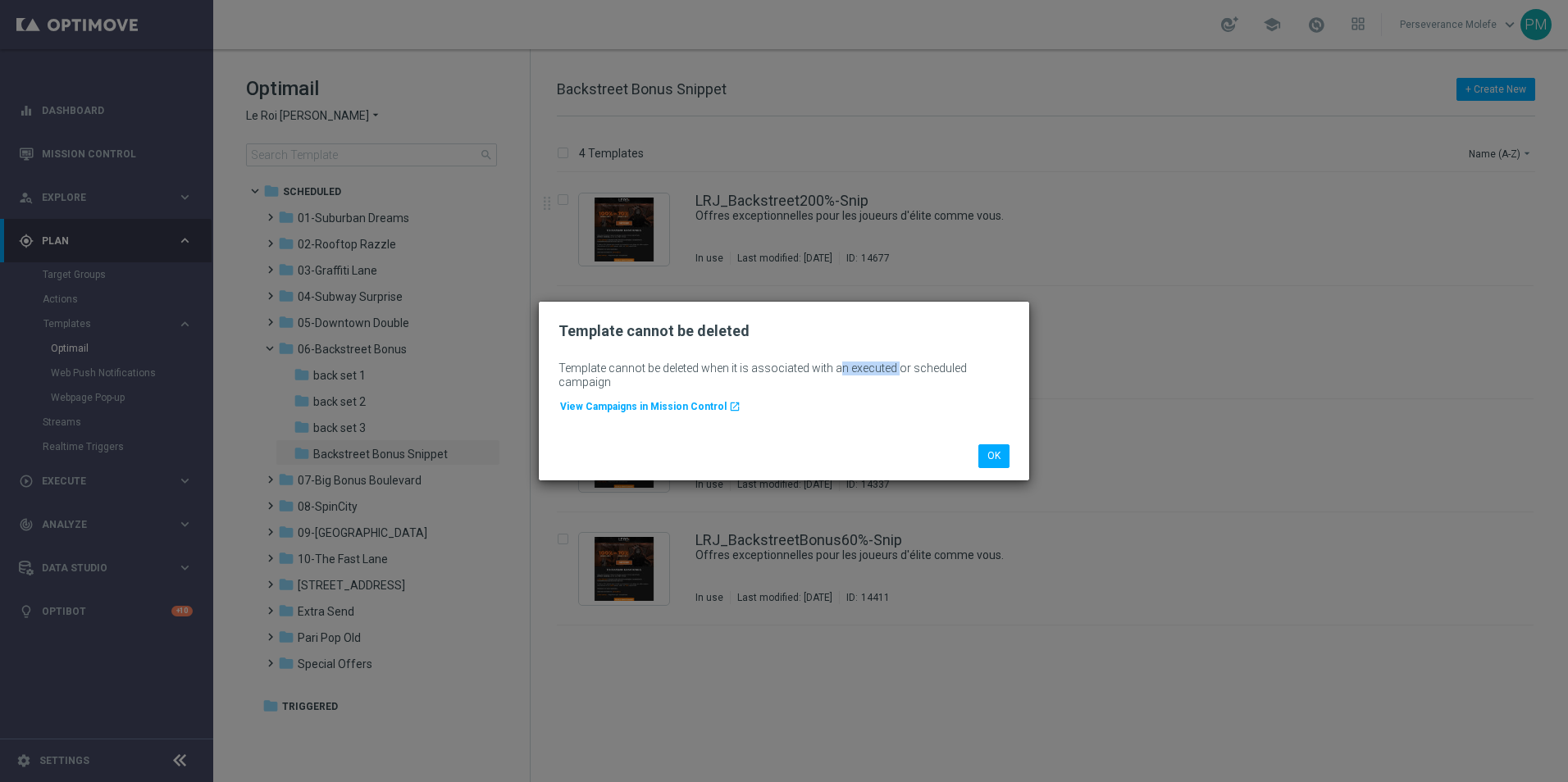
drag, startPoint x: 839, startPoint y: 369, endPoint x: 897, endPoint y: 369, distance: 58.0
click at [897, 369] on div "Template cannot be deleted when it is associated with an executed or scheduled …" at bounding box center [783, 376] width 451 height 28
click at [700, 401] on span "View Campaigns in Mission Control" at bounding box center [643, 406] width 167 height 11
click at [994, 460] on button "OK" at bounding box center [994, 456] width 31 height 23
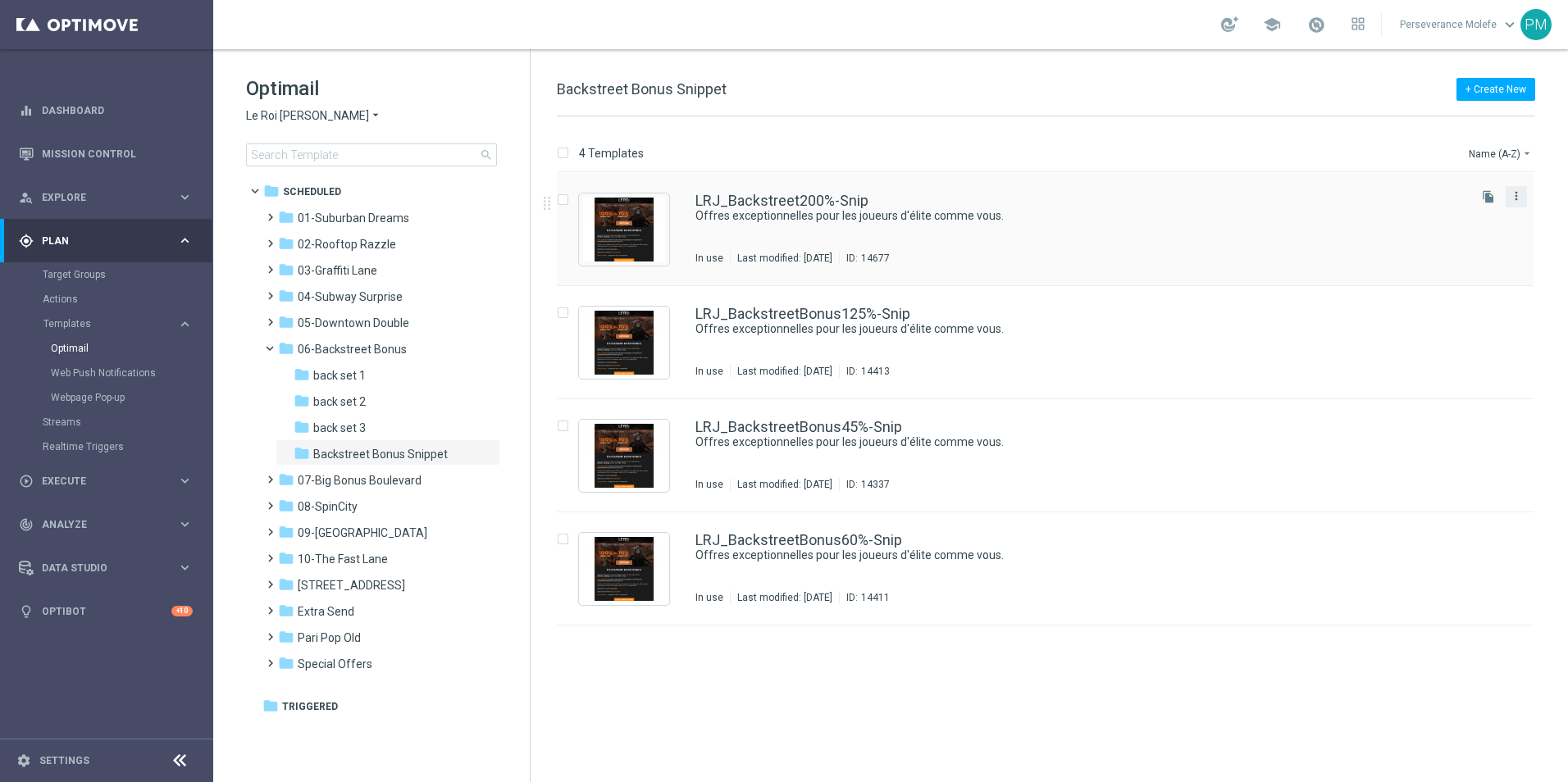
click at [1515, 197] on icon "more_vert" at bounding box center [1516, 195] width 13 height 13
click at [1433, 266] on div "Delete" at bounding box center [1451, 259] width 99 height 11
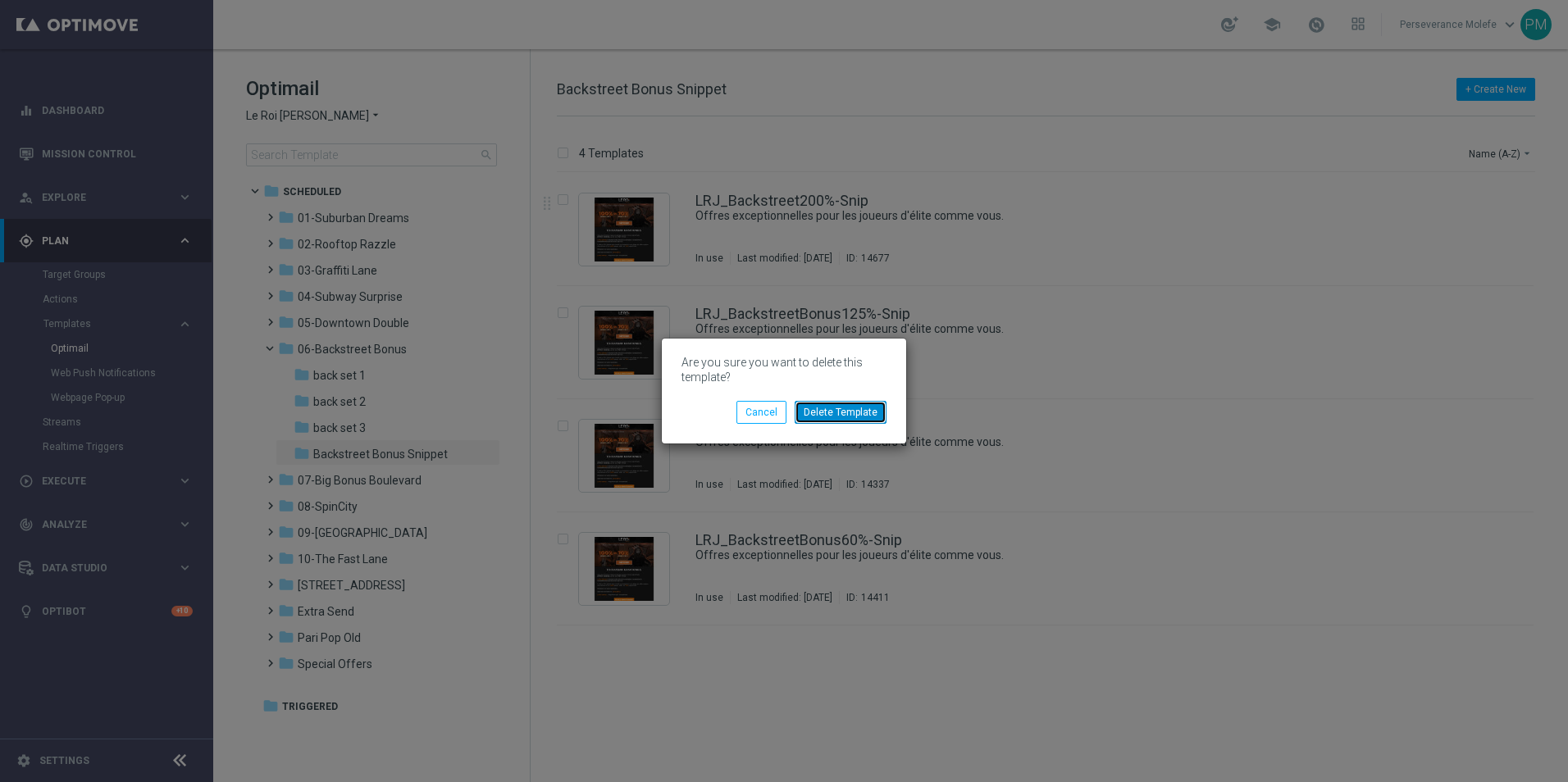
click at [872, 401] on button "Delete Template" at bounding box center [840, 412] width 92 height 23
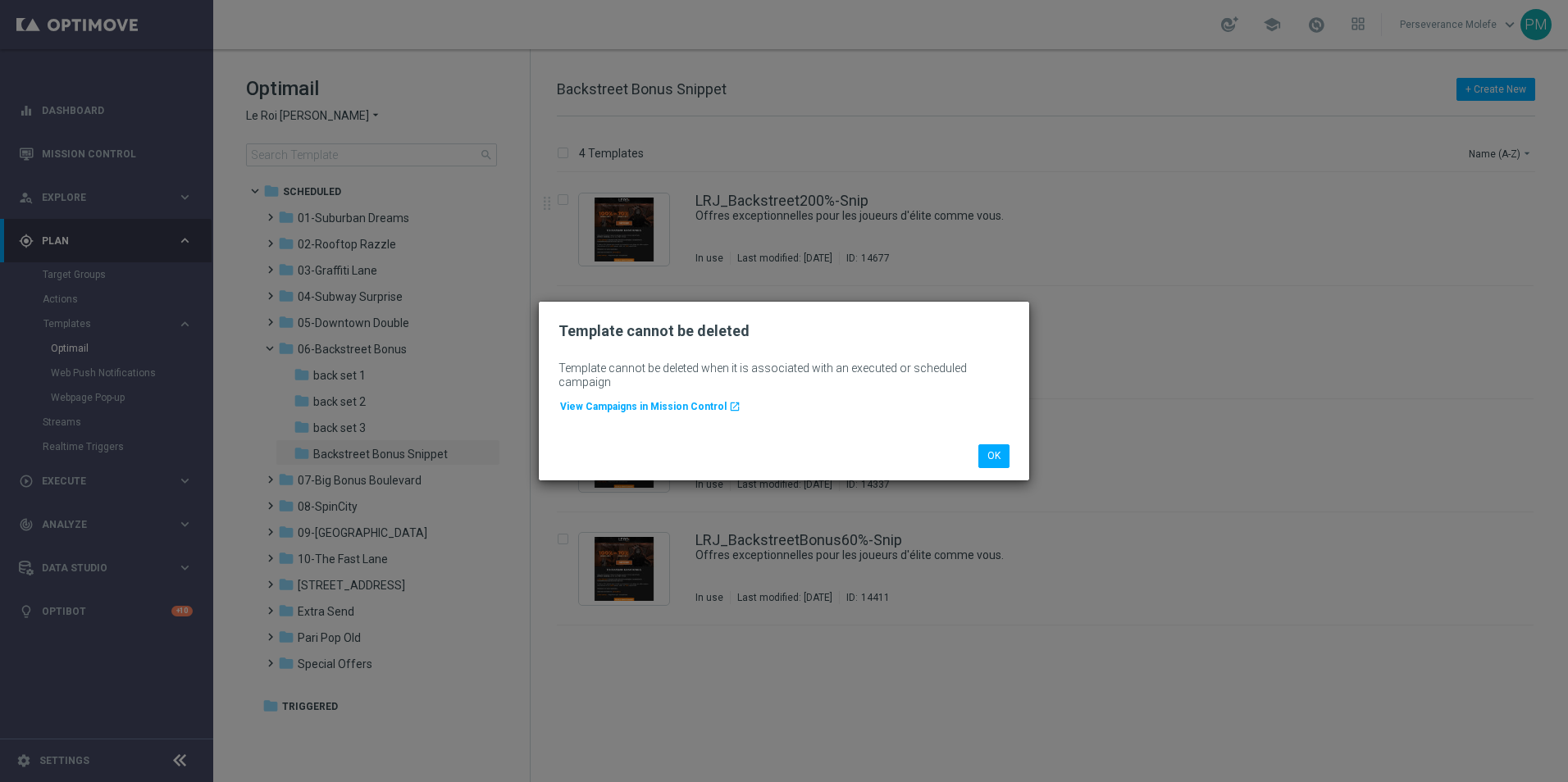
click at [706, 412] on span "View Campaigns in Mission Control" at bounding box center [643, 406] width 167 height 11
click at [999, 458] on button "OK" at bounding box center [994, 456] width 31 height 23
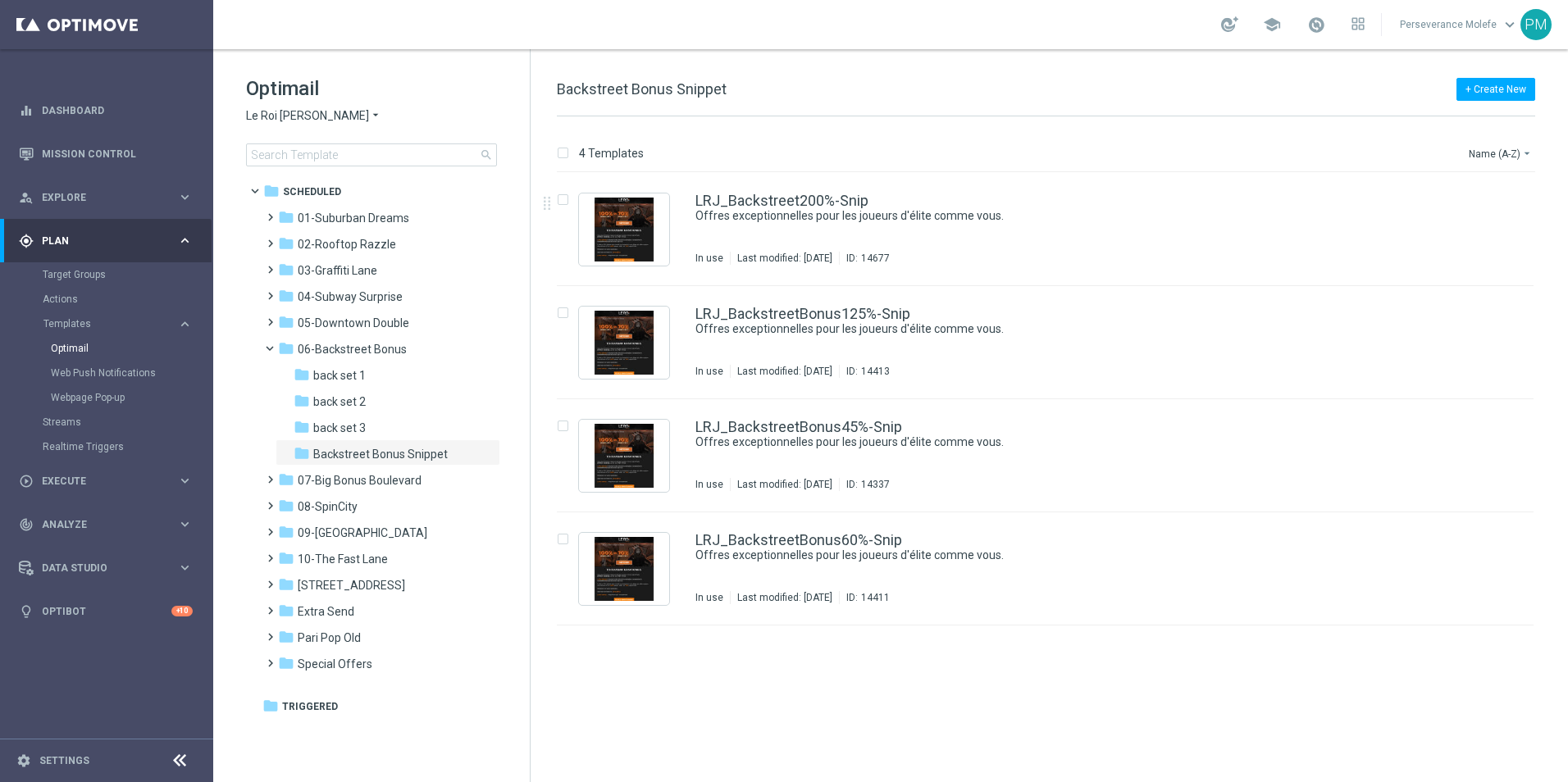
click at [283, 116] on span "Le Roi [PERSON_NAME]" at bounding box center [307, 116] width 123 height 16
click at [0, 0] on span "[PERSON_NAME]" at bounding box center [0, 0] width 0 height 0
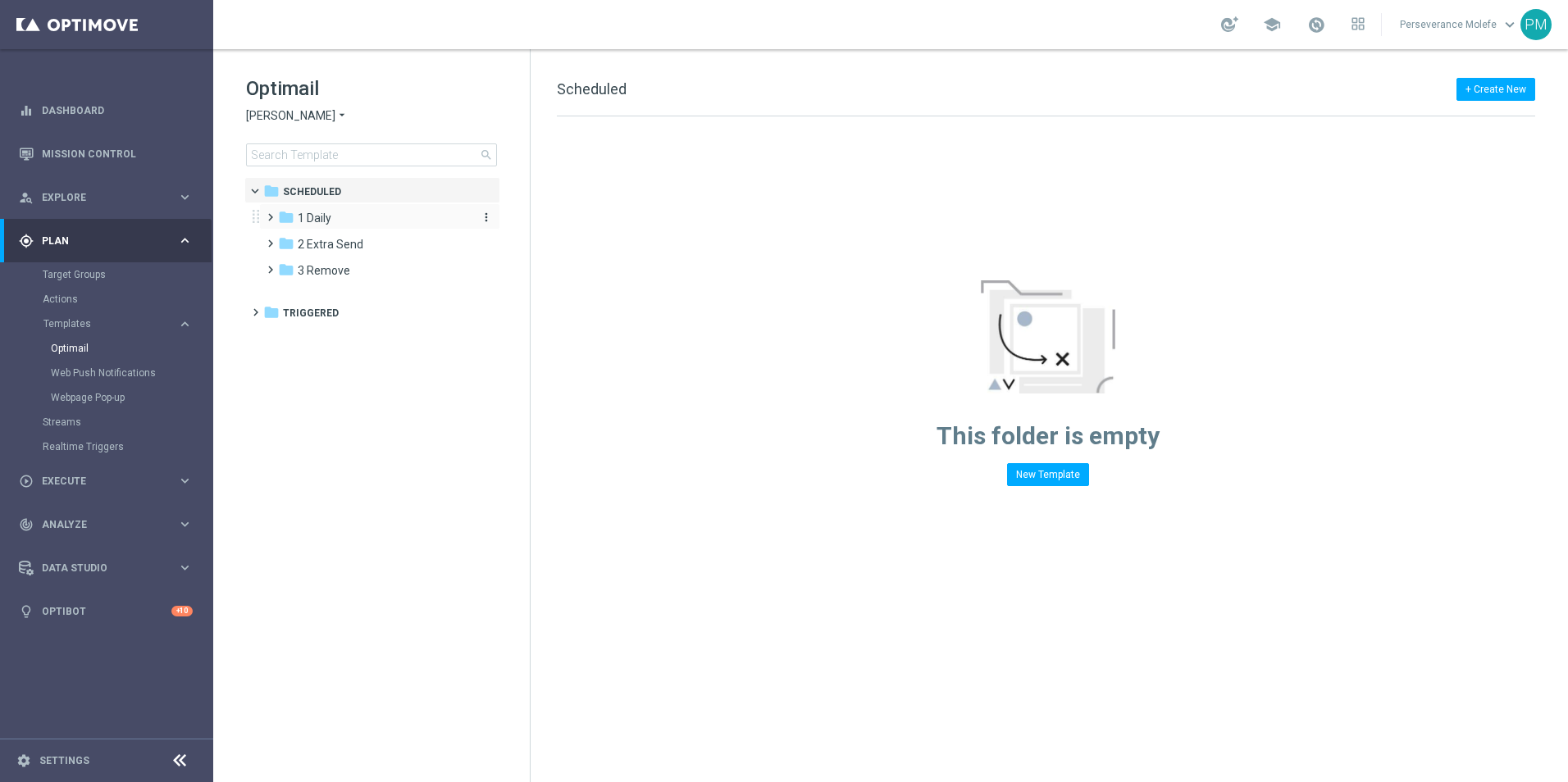
click at [326, 222] on span "1 Daily" at bounding box center [314, 218] width 34 height 15
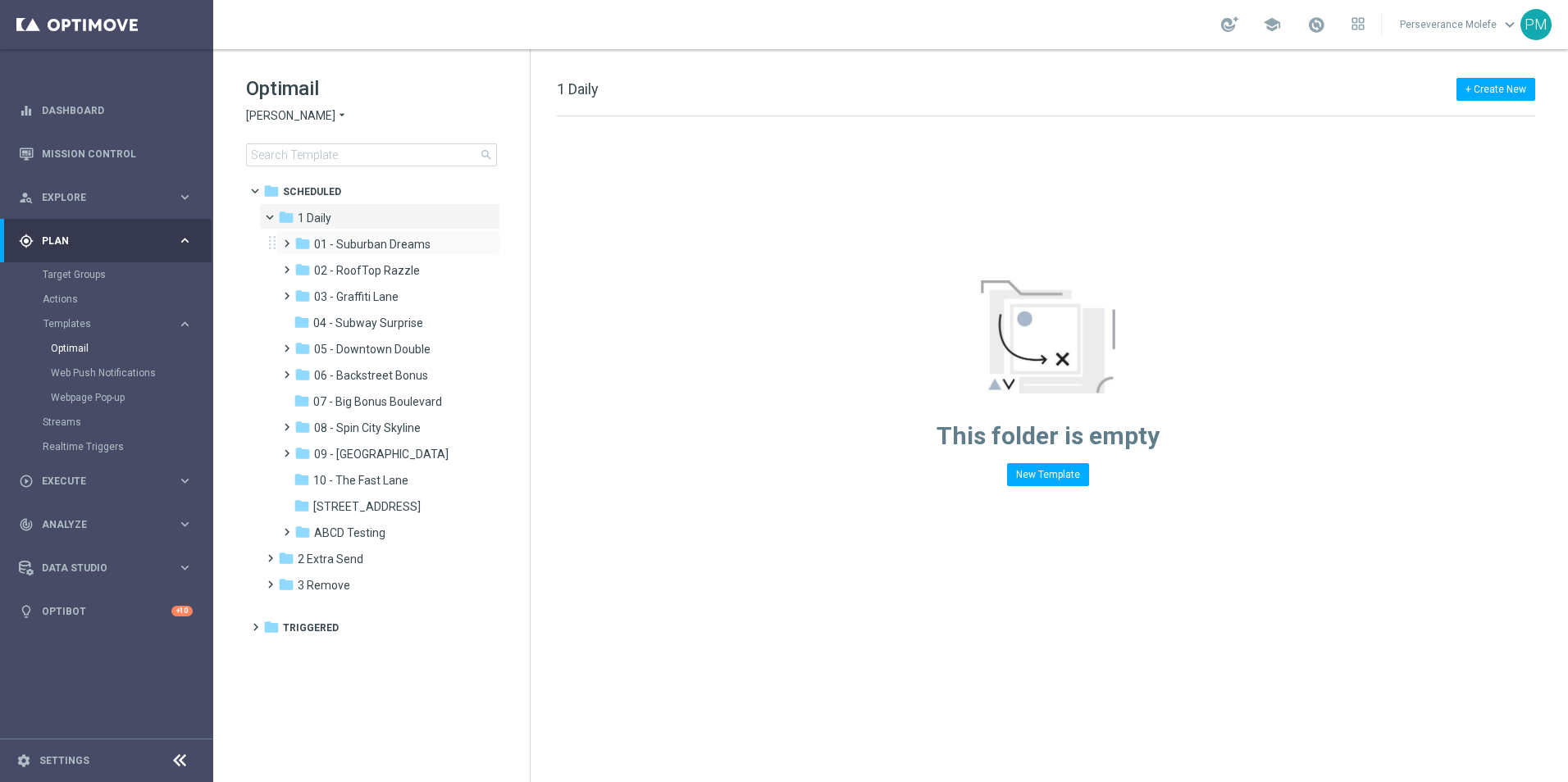
click at [412, 255] on div "folder 01 - Suburban Dreams more_vert" at bounding box center [388, 242] width 225 height 26
click at [405, 276] on span "02 - RoofTop Razzle" at bounding box center [366, 270] width 106 height 15
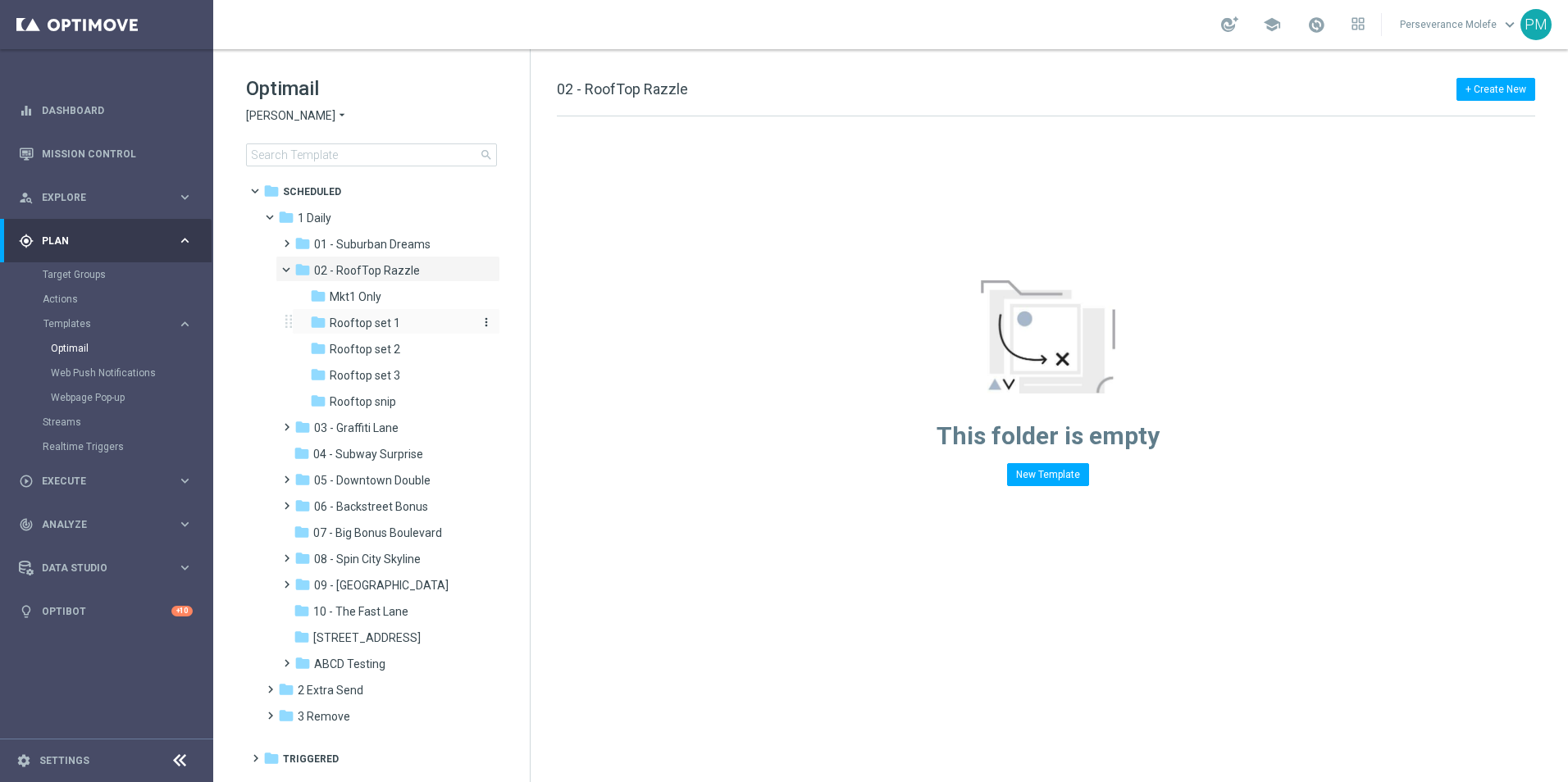
click at [390, 321] on span "Rooftop set 1" at bounding box center [365, 323] width 71 height 15
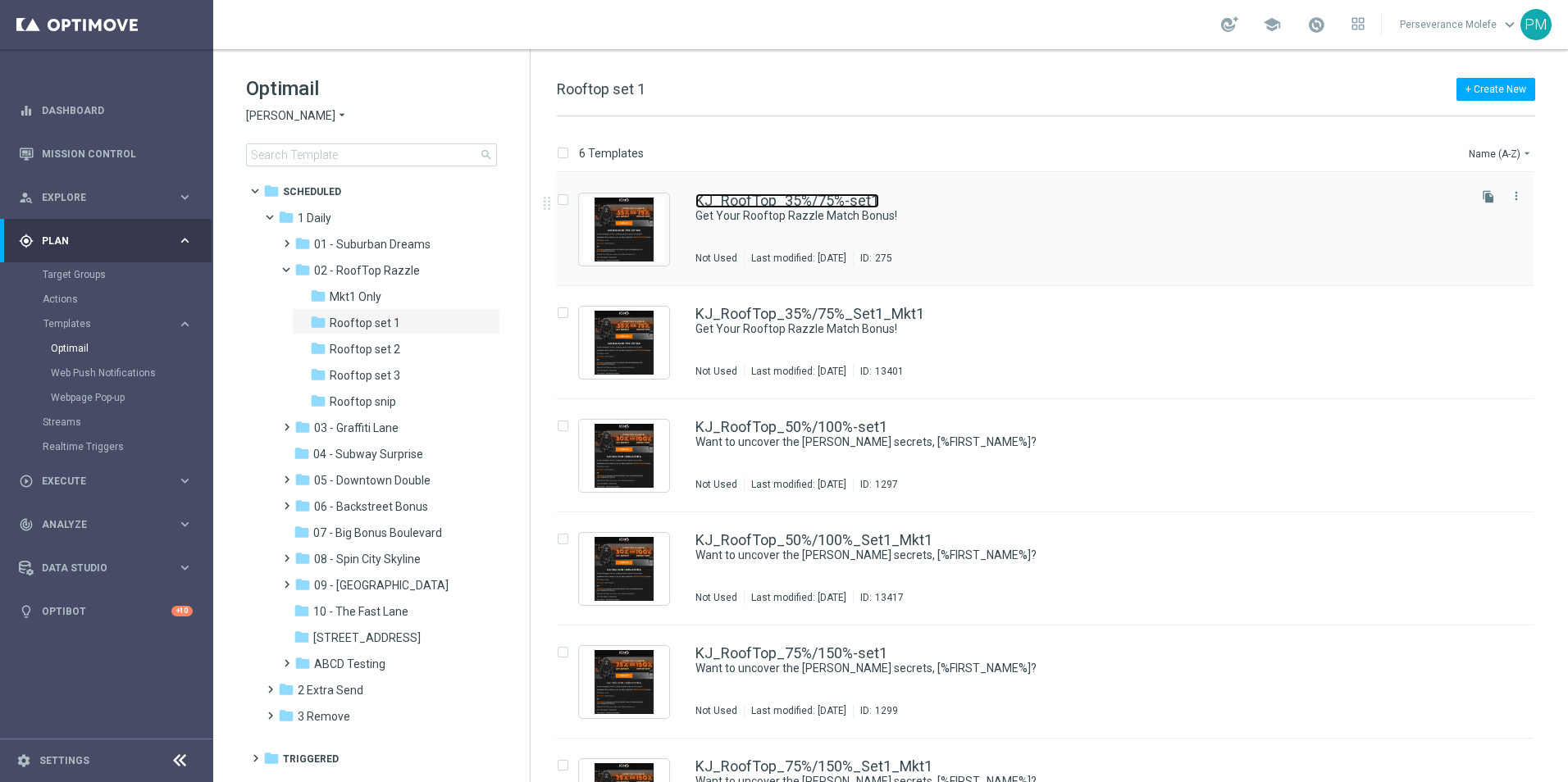
click at [719, 195] on link "KJ_RoofTop_35%/75%-set1" at bounding box center [787, 201] width 184 height 15
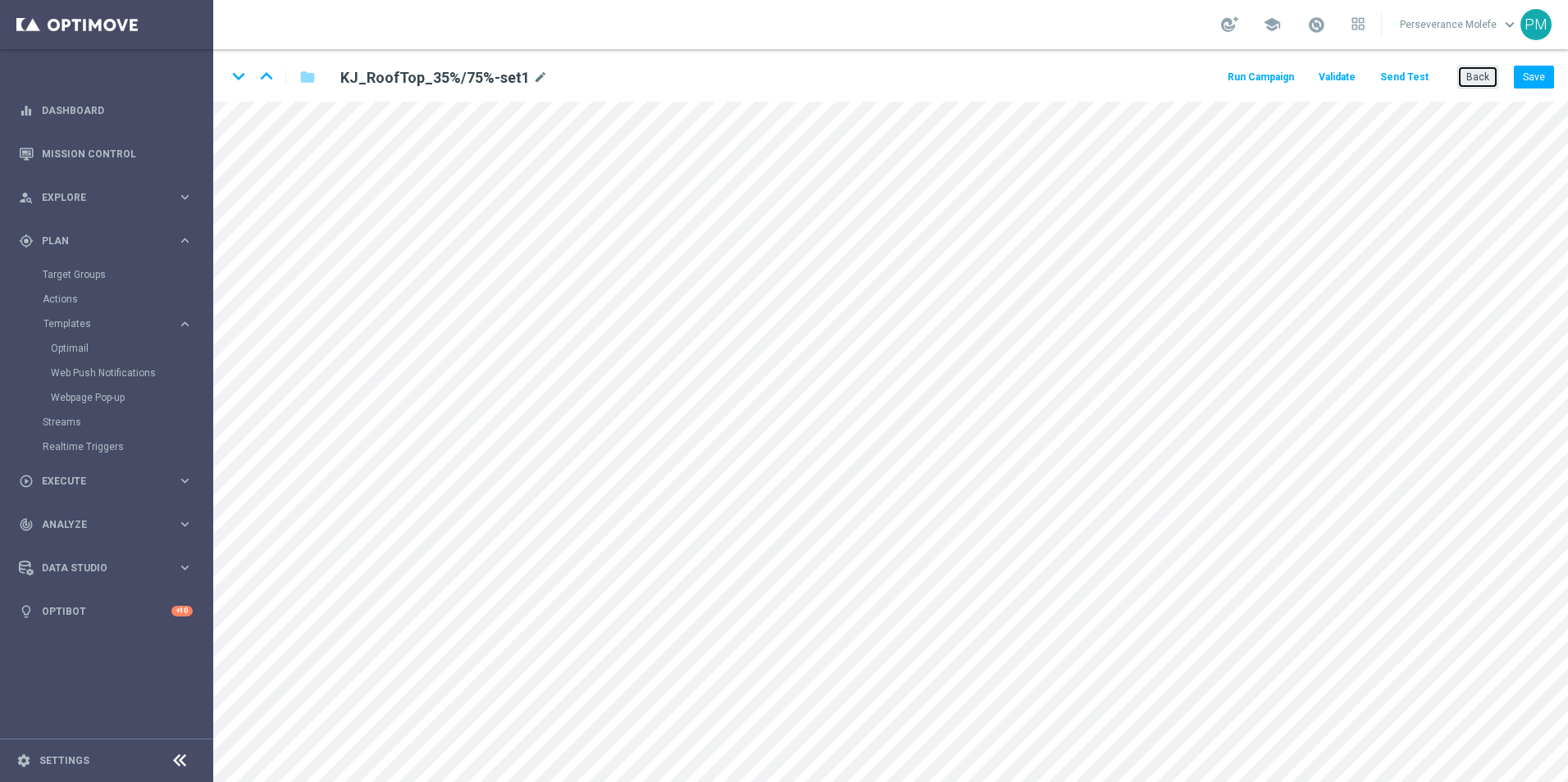
click at [1469, 76] on button "Back" at bounding box center [1477, 77] width 41 height 23
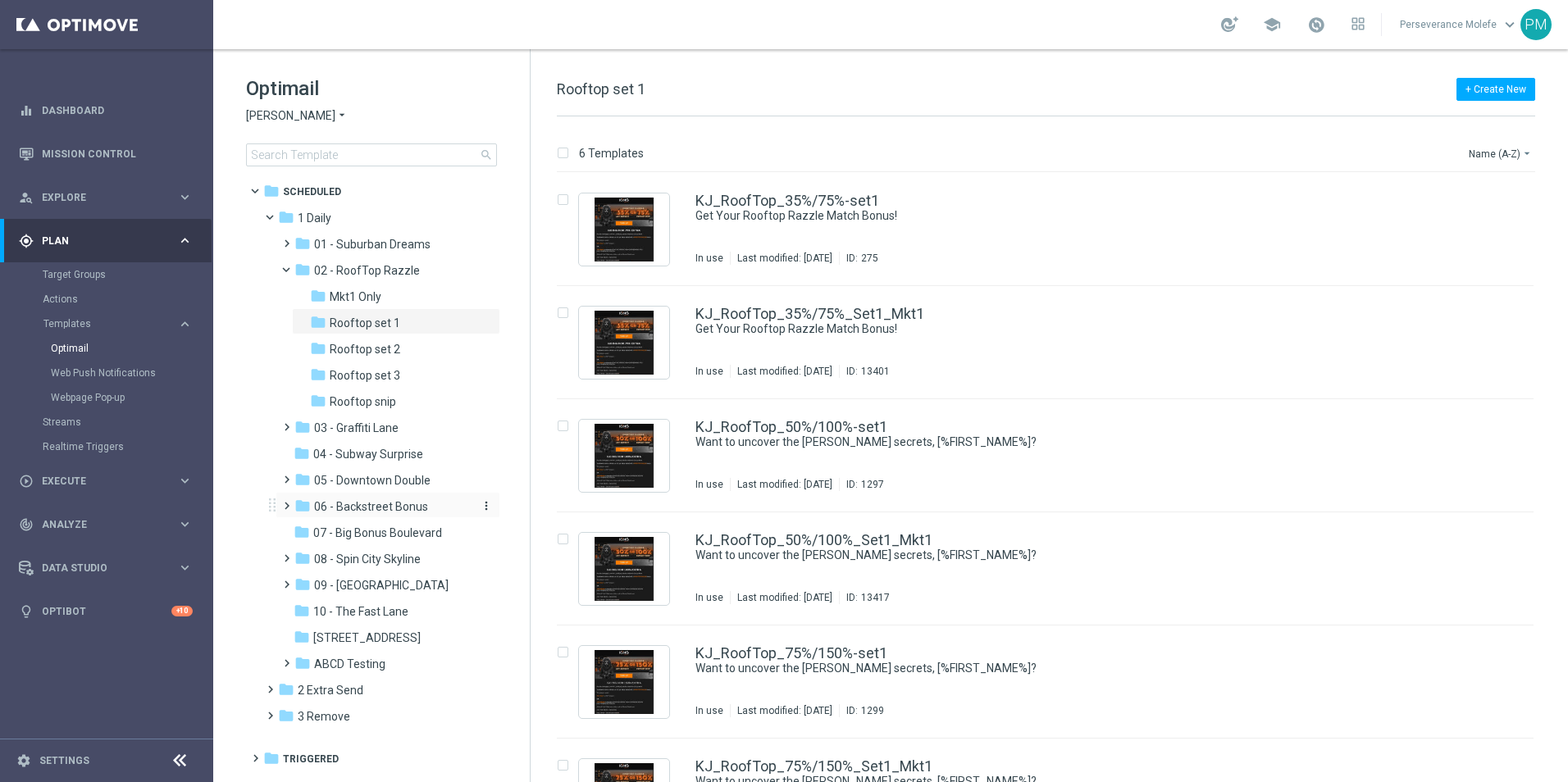
click at [396, 507] on span "06 - Backstreet Bonus" at bounding box center [371, 507] width 114 height 15
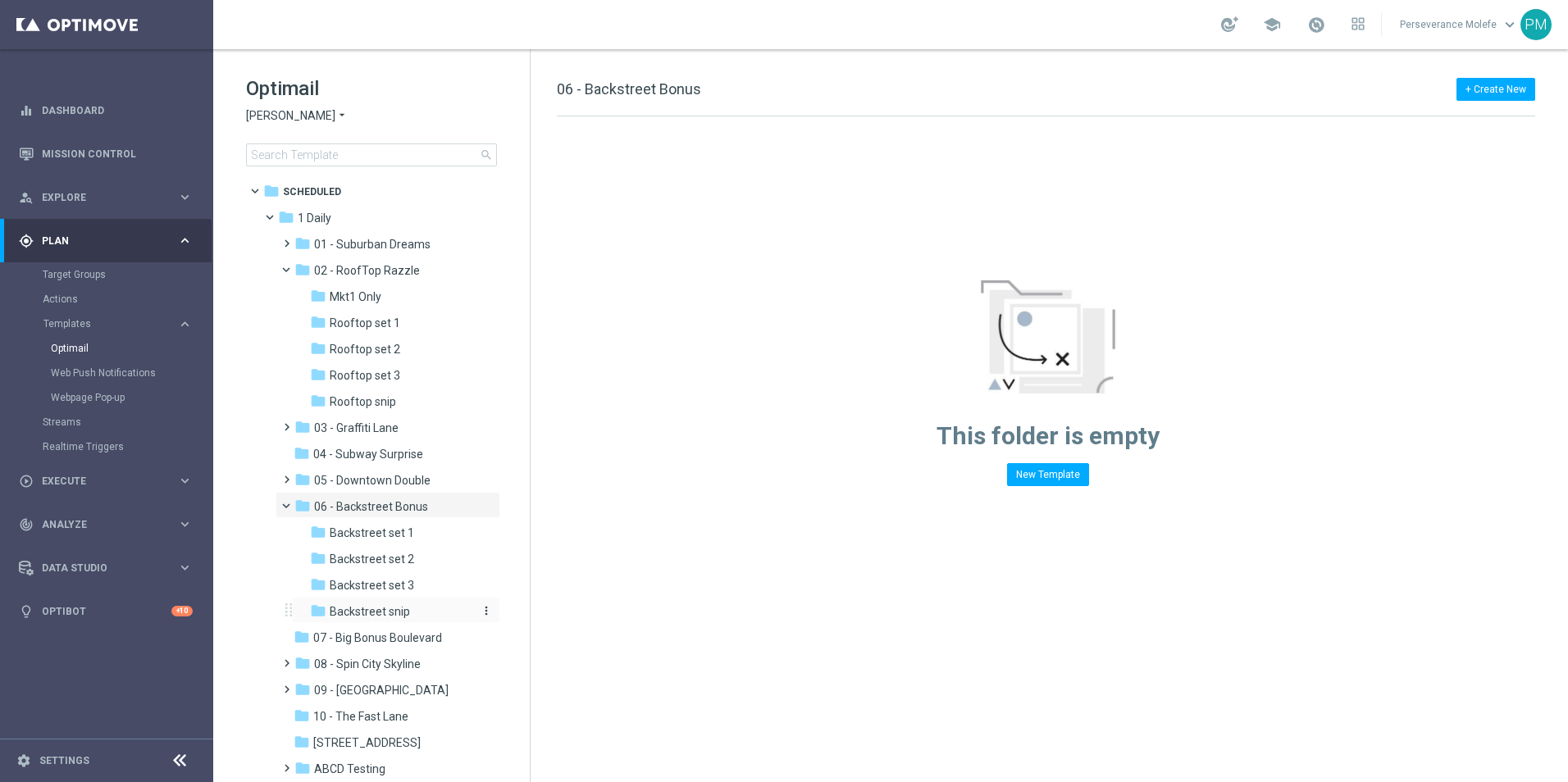
click at [416, 608] on div "folder Backstreet snip" at bounding box center [390, 612] width 161 height 19
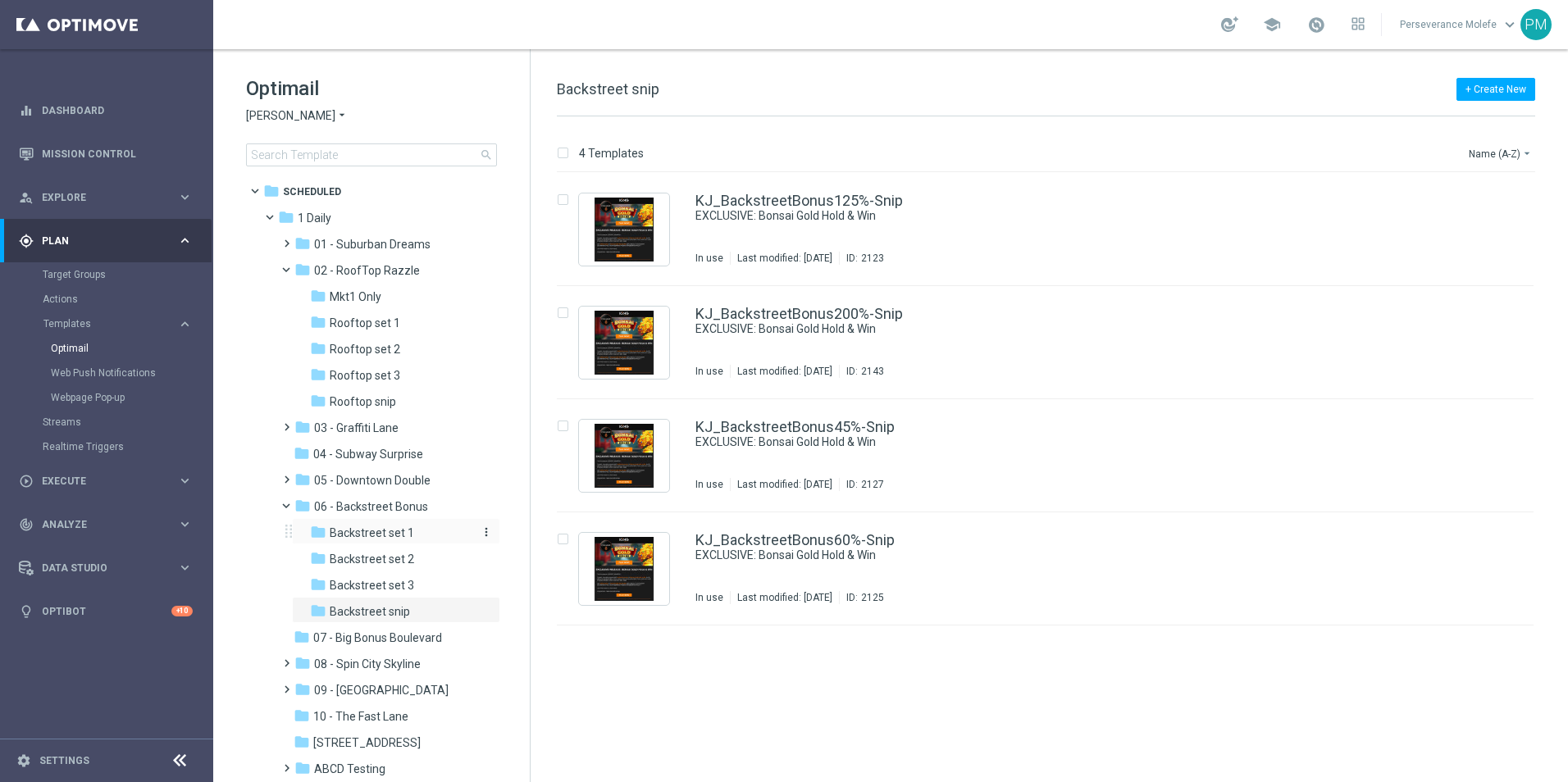
click at [386, 533] on span "Backstreet set 1" at bounding box center [372, 533] width 85 height 15
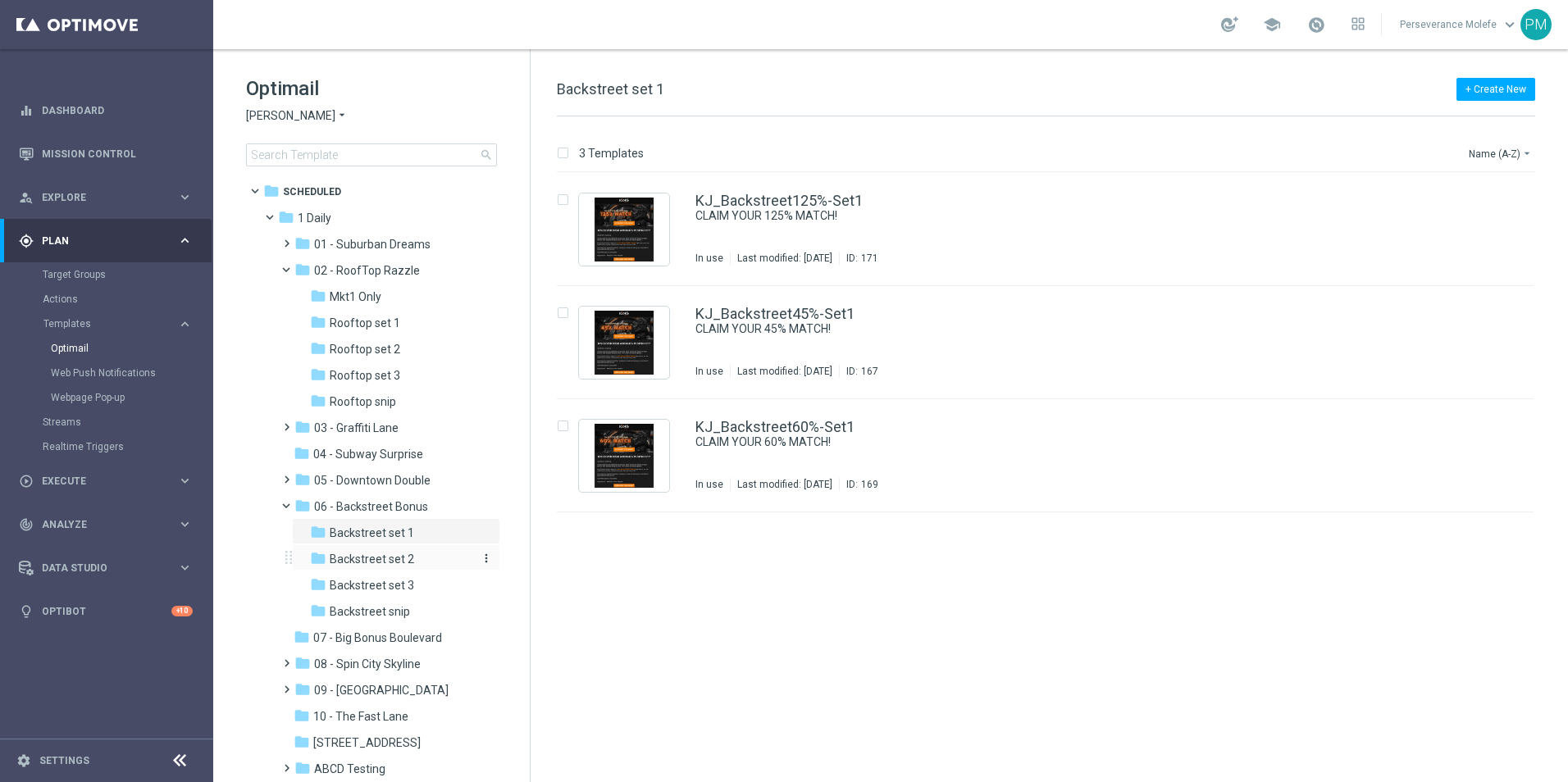
click at [396, 561] on span "Backstreet set 2" at bounding box center [372, 559] width 85 height 15
click at [409, 589] on span "Backstreet set 3" at bounding box center [372, 585] width 85 height 15
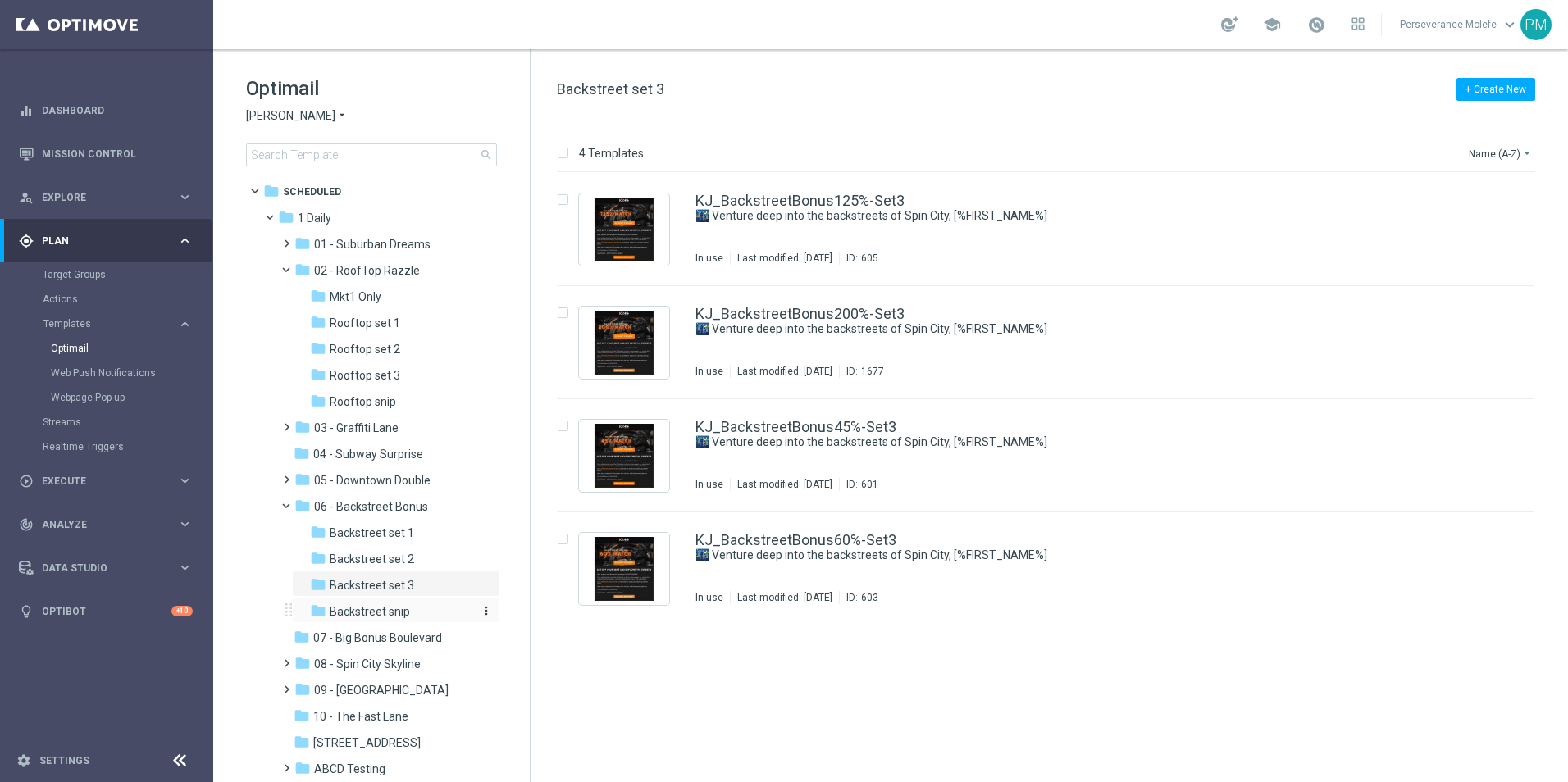
click at [409, 605] on div "folder Backstreet snip" at bounding box center [390, 612] width 161 height 19
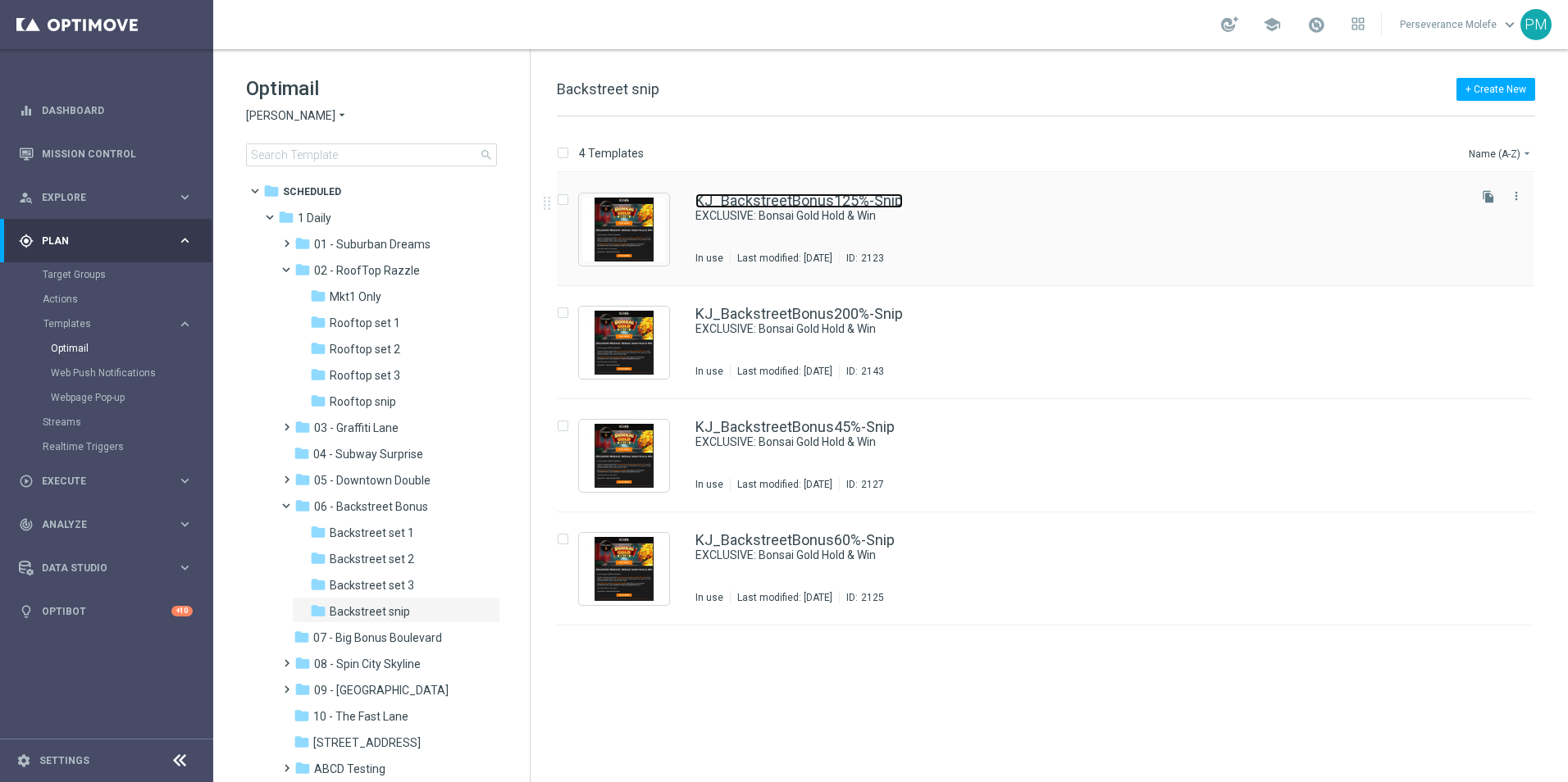
click at [706, 199] on link "KJ_BackstreetBonus125%-Snip" at bounding box center [799, 201] width 208 height 15
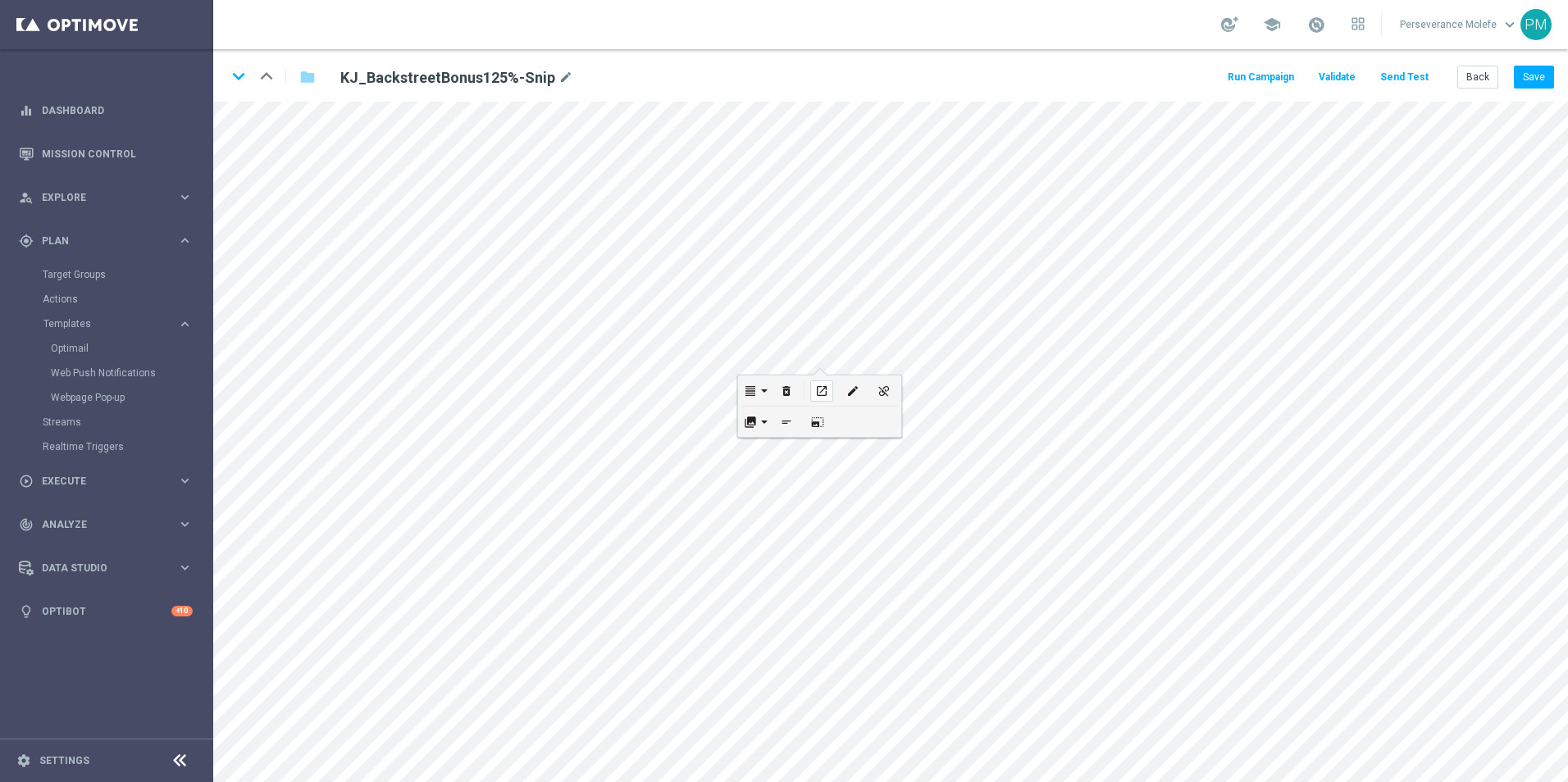
click at [823, 389] on icon "open_in_new" at bounding box center [821, 391] width 12 height 13
click at [1481, 87] on button "Back" at bounding box center [1477, 77] width 41 height 23
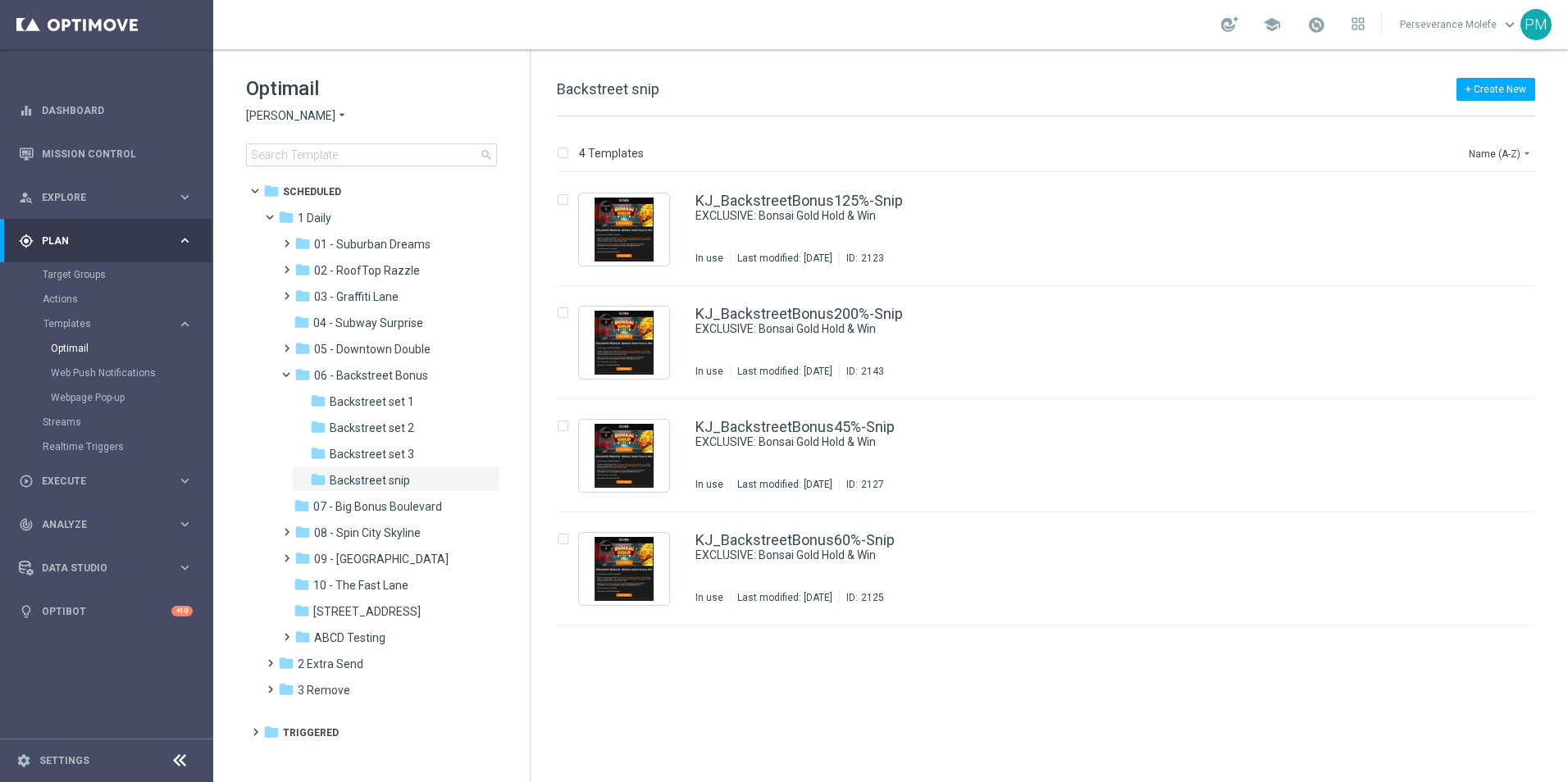
click at [301, 118] on span "King Johnnie" at bounding box center [290, 116] width 89 height 16
click at [331, 270] on div "Casino Joka" at bounding box center [308, 272] width 123 height 20
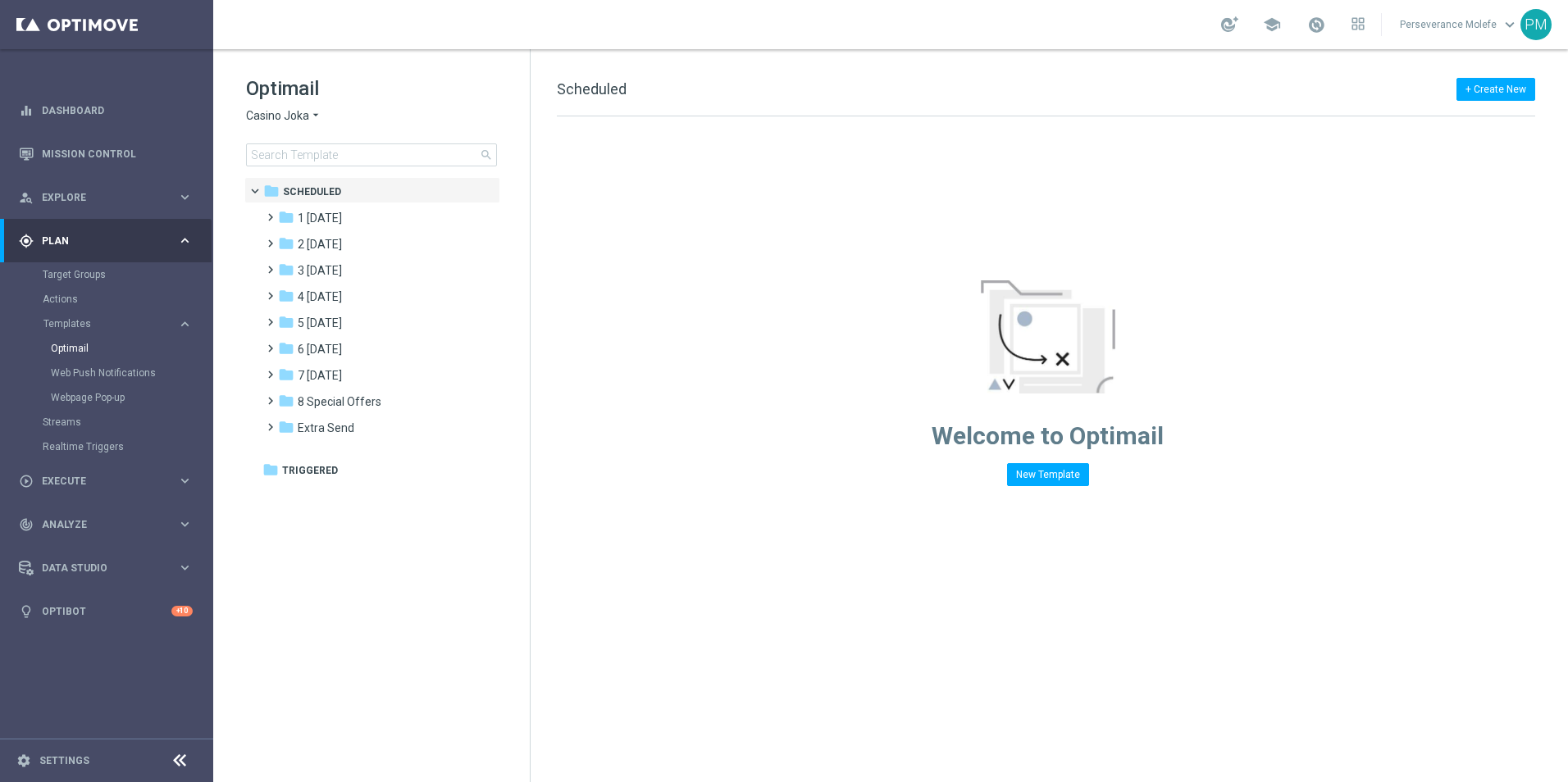
click at [242, 295] on div "folder Scheduled more_vert folder 1 Tuesday more_vert" at bounding box center [370, 478] width 317 height 602
click at [294, 303] on icon "folder" at bounding box center [286, 296] width 17 height 17
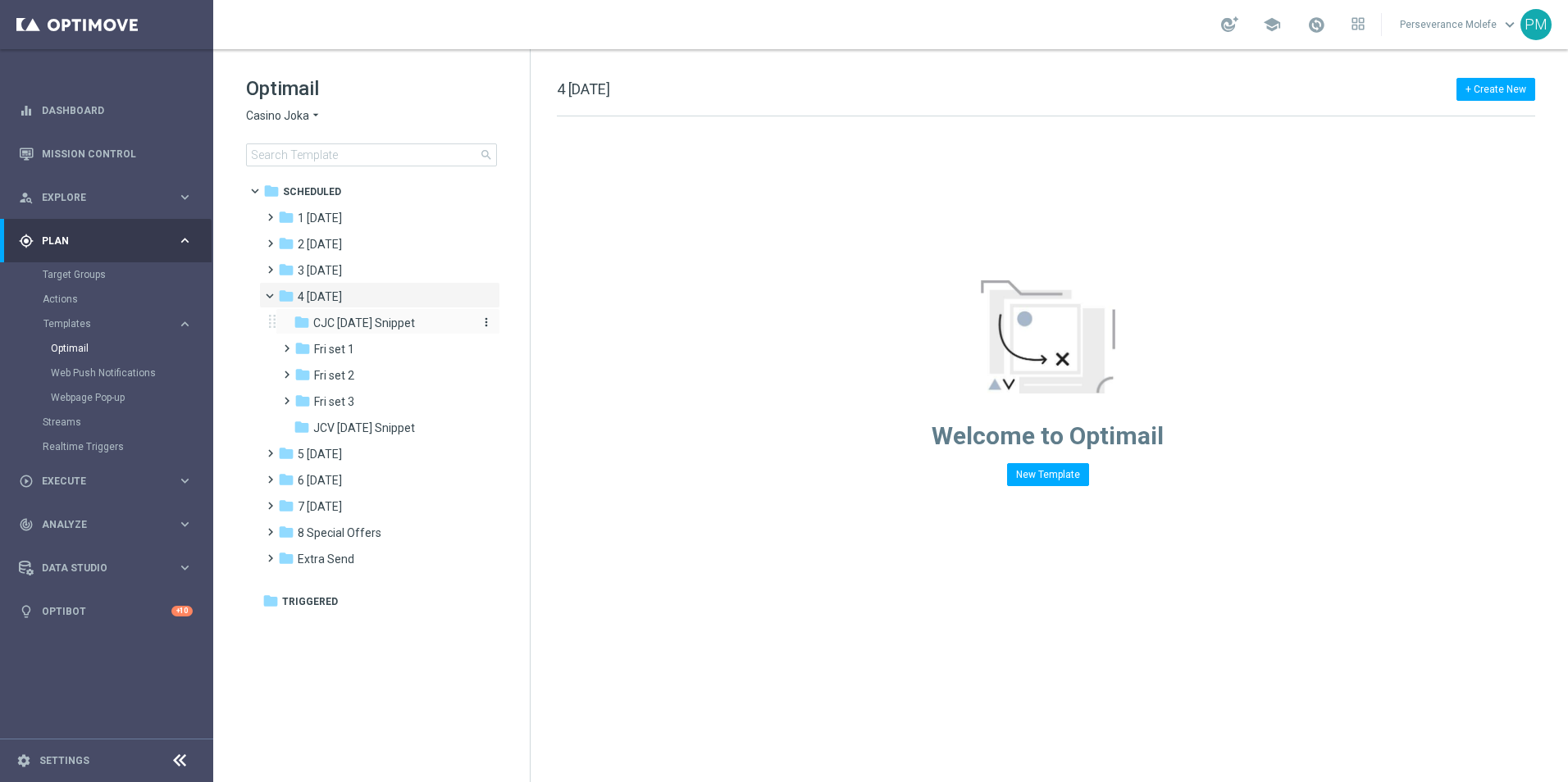
click at [405, 331] on div "folder CJC Friday Snippet" at bounding box center [381, 323] width 174 height 19
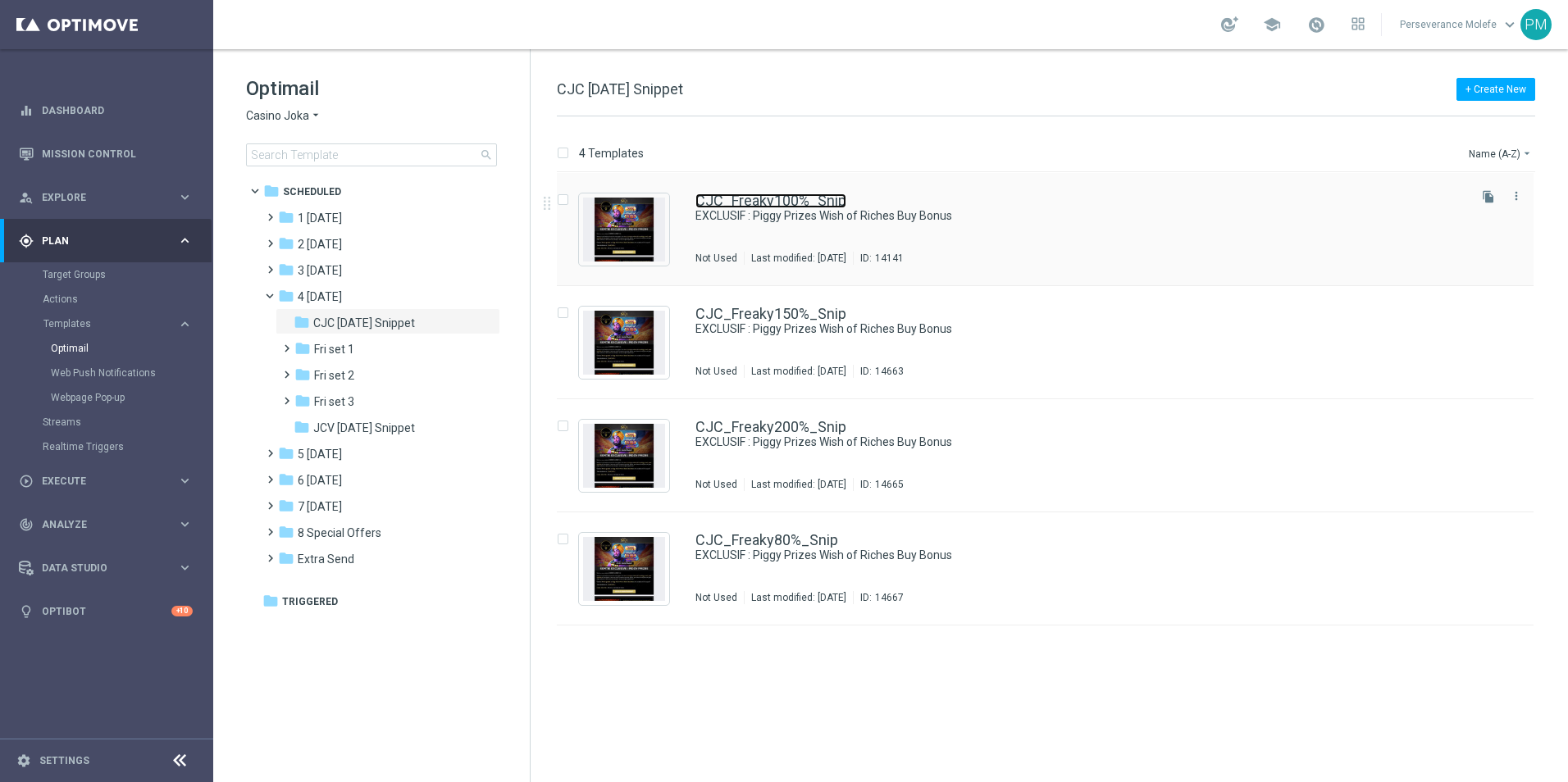
click at [779, 194] on link "CJC_Freaky100%_Snip" at bounding box center [770, 201] width 151 height 15
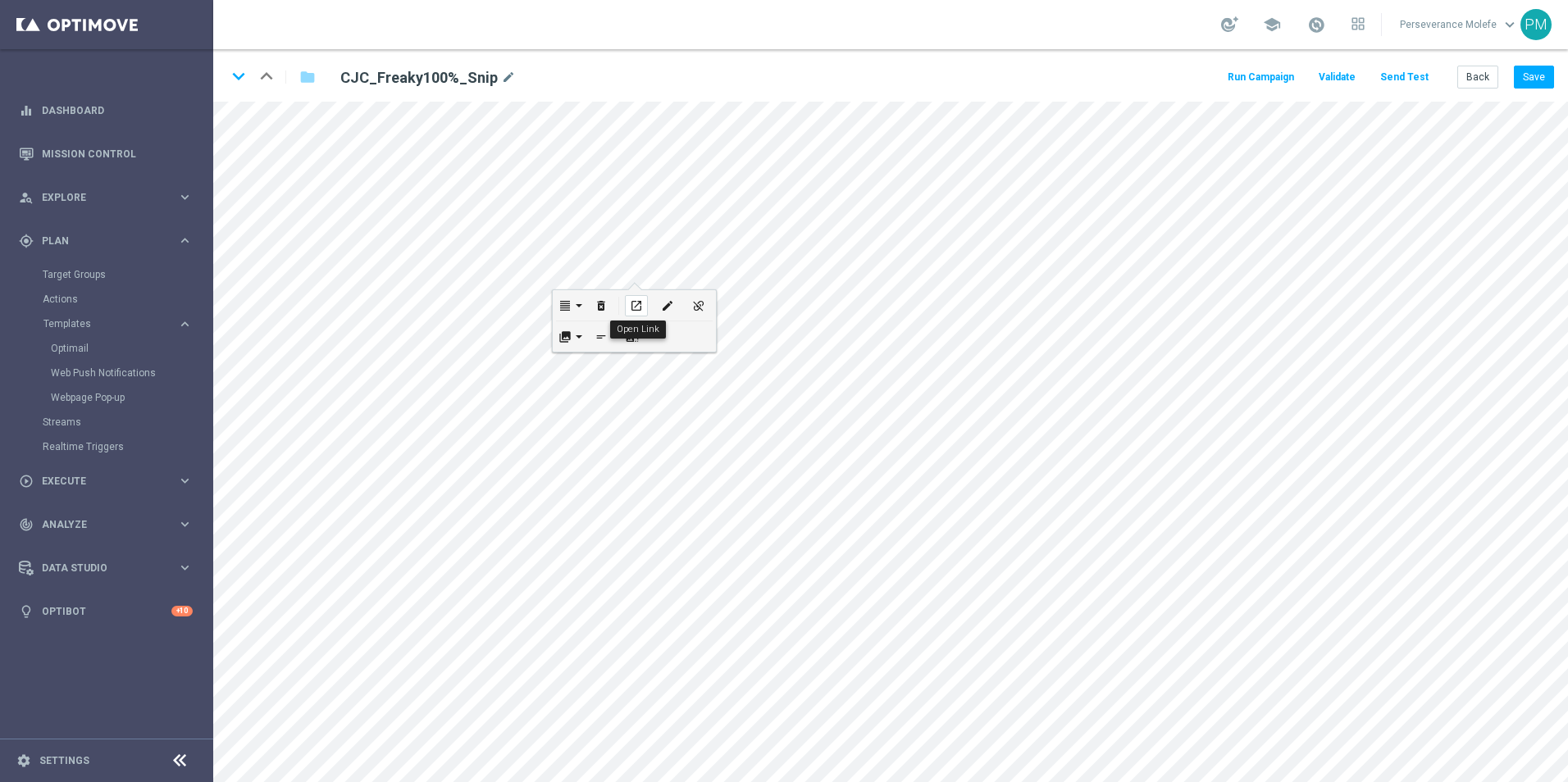
click at [647, 304] on div "open_in_new" at bounding box center [636, 305] width 23 height 21
click at [242, 78] on icon "keyboard_arrow_down" at bounding box center [238, 76] width 24 height 24
click at [1469, 65] on button "Back" at bounding box center [1477, 77] width 41 height 23
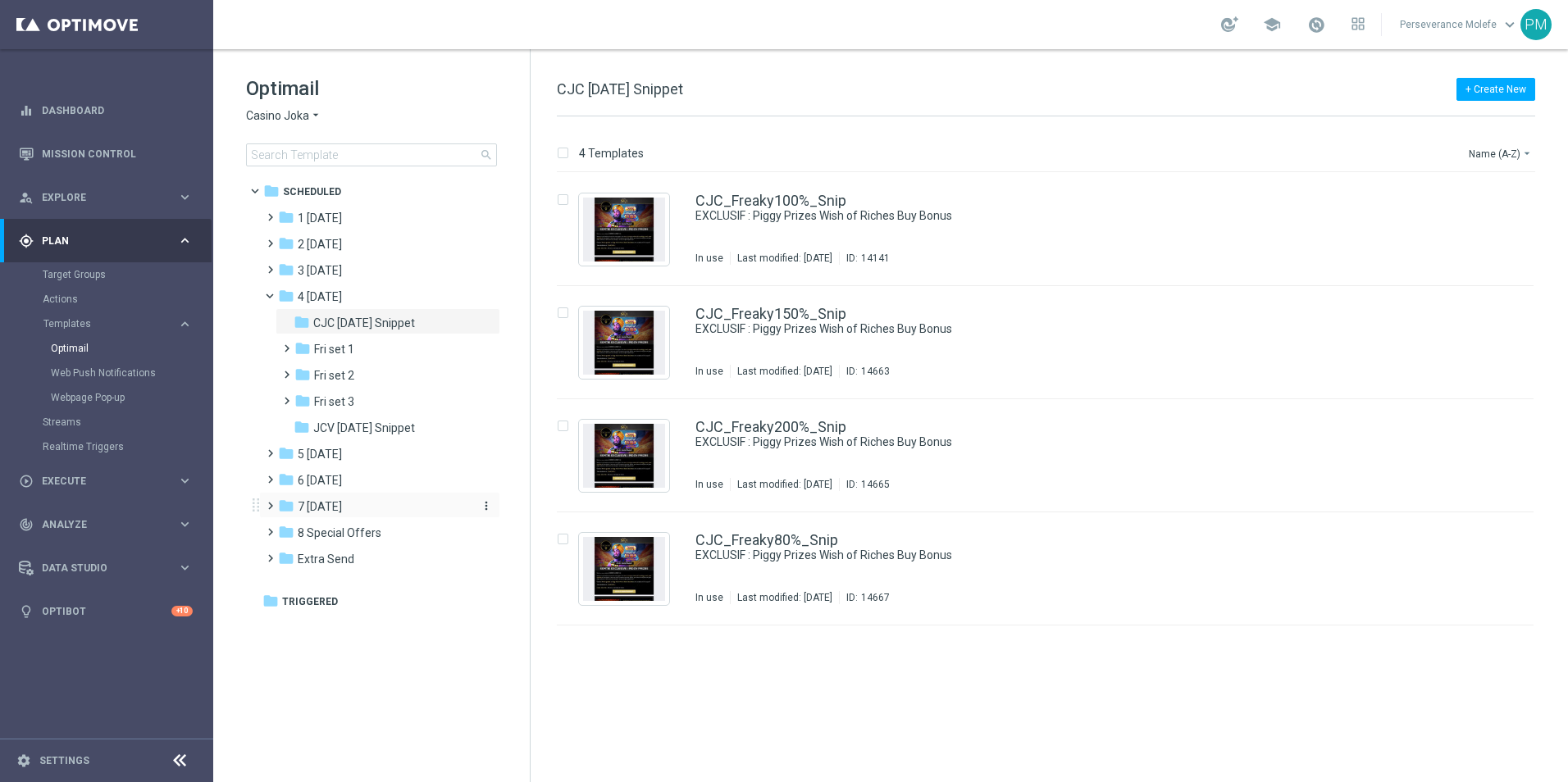
click at [342, 500] on span "7 [DATE]" at bounding box center [319, 507] width 44 height 15
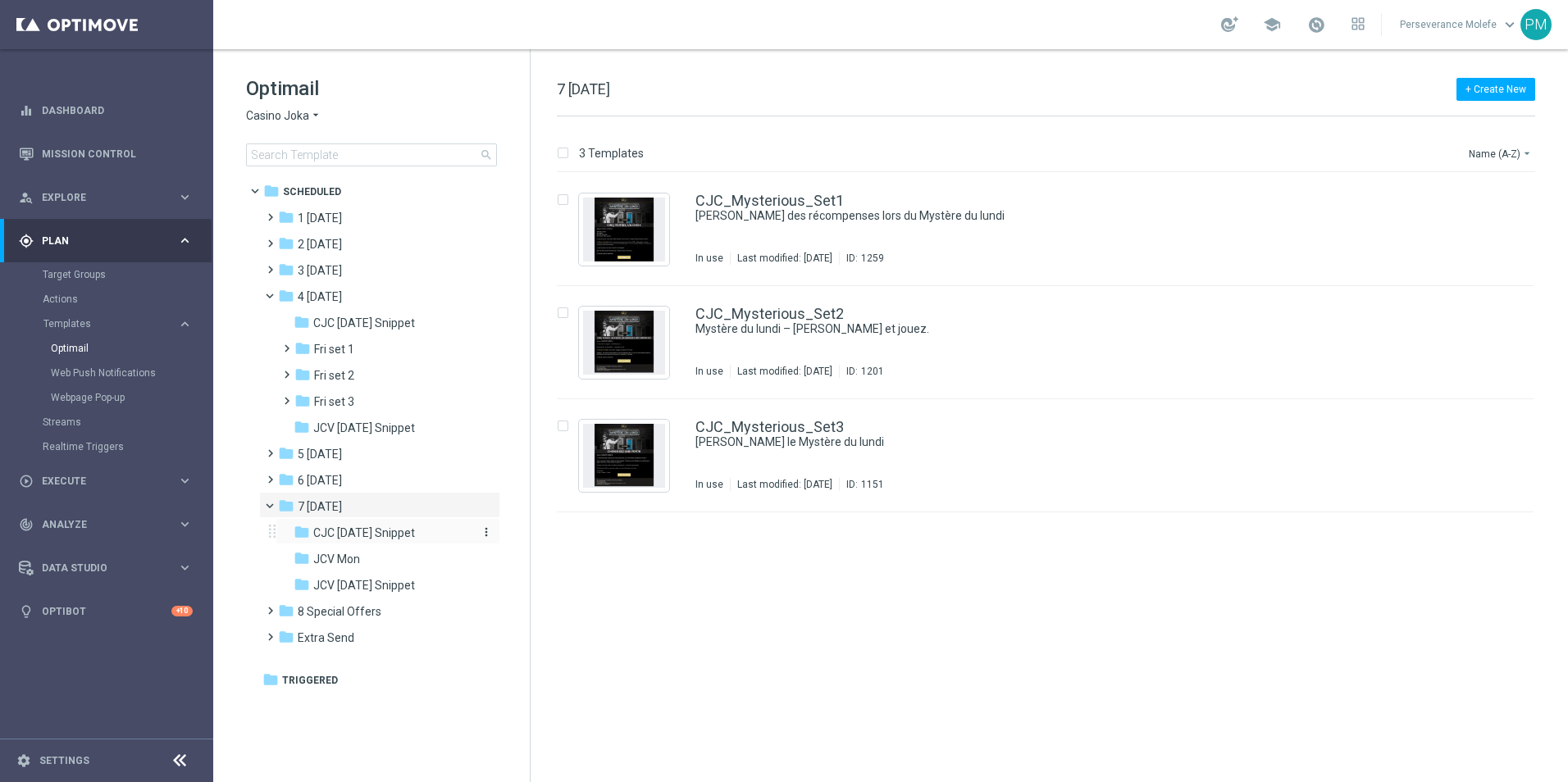
click at [357, 529] on span "CJC [DATE] Snippet" at bounding box center [364, 533] width 102 height 15
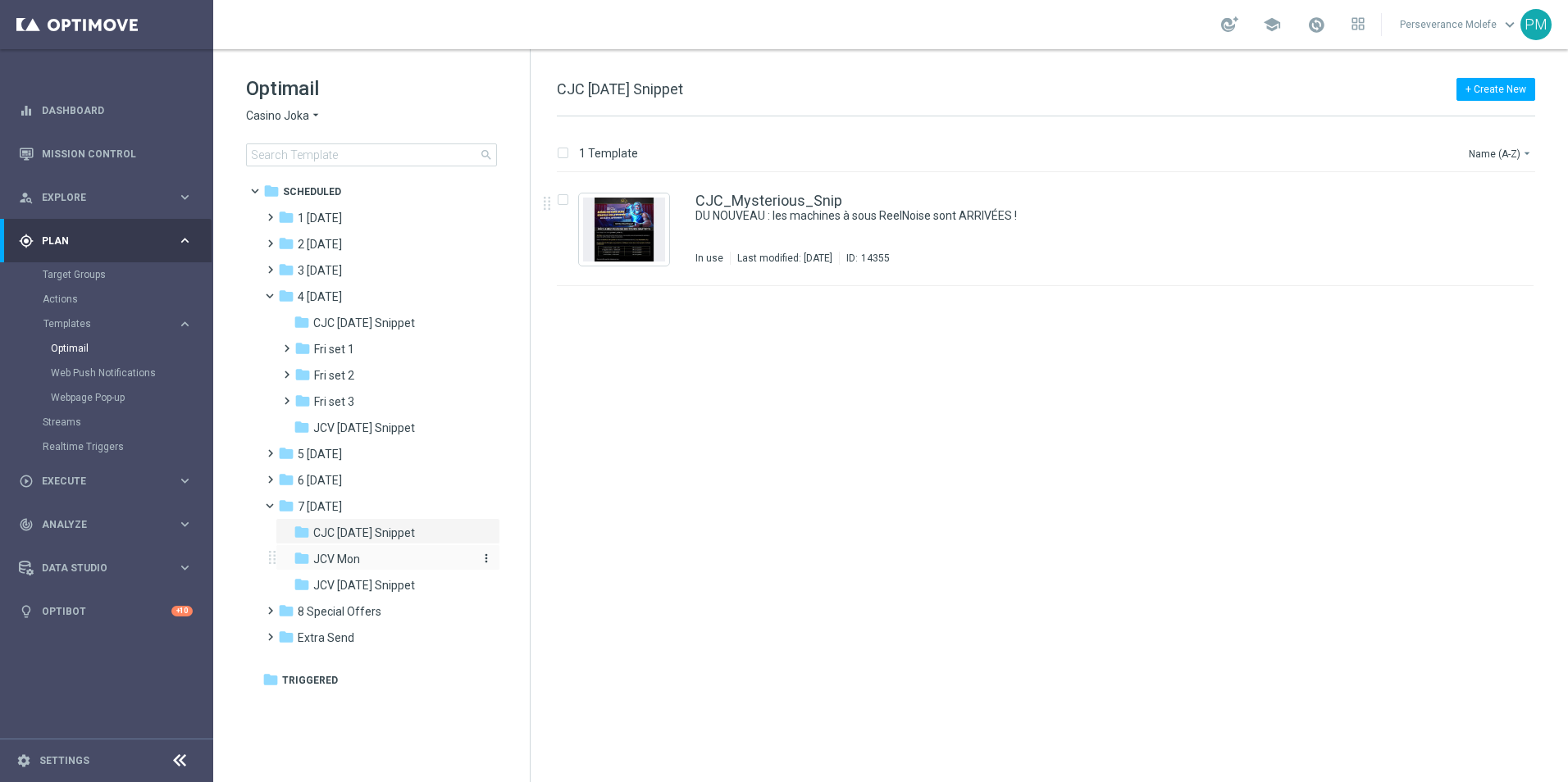
click at [383, 561] on div "folder JCV Mon" at bounding box center [381, 560] width 174 height 19
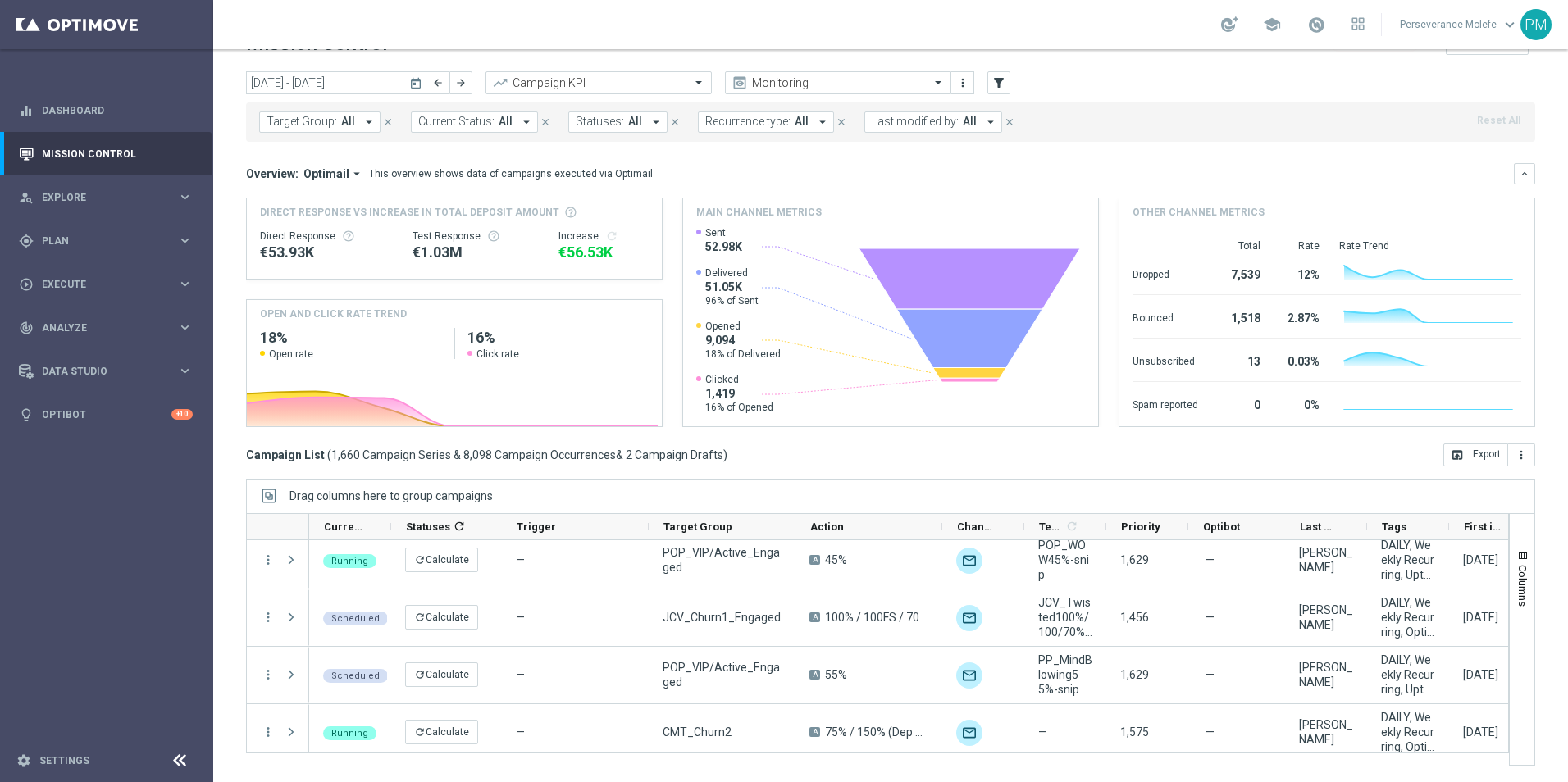
scroll to position [6311, 0]
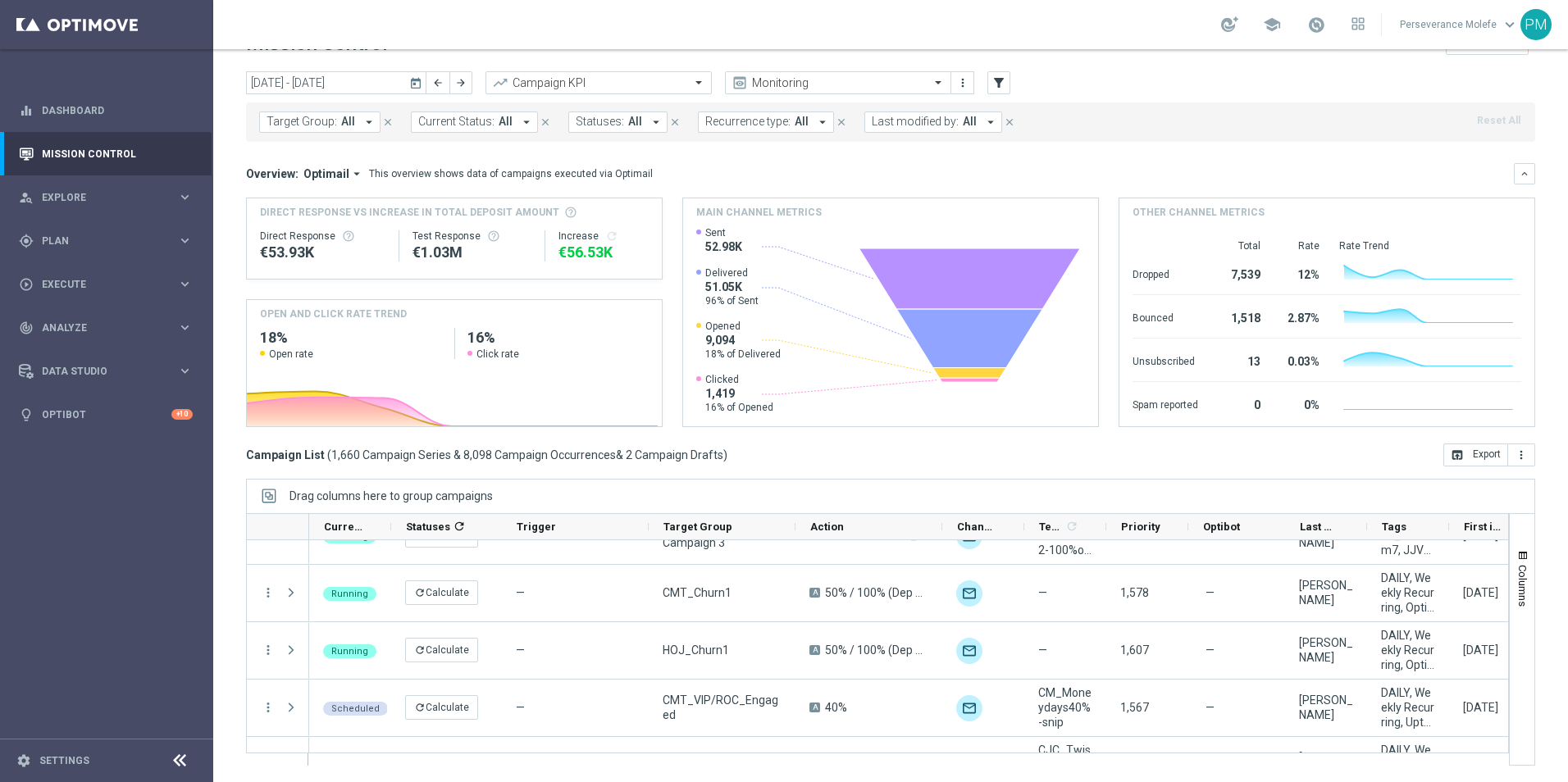
scroll to position [10081, 0]
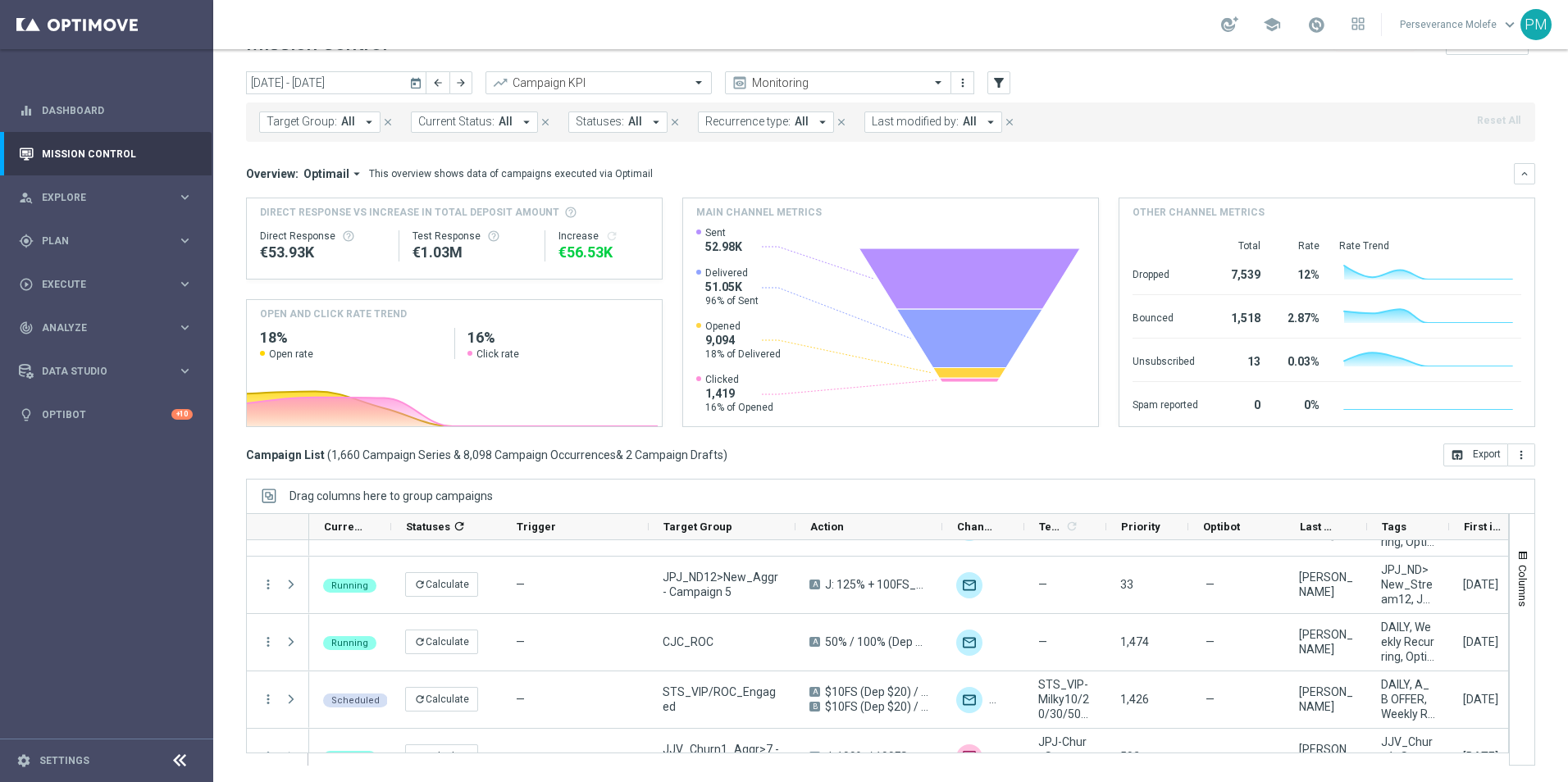
drag, startPoint x: 1021, startPoint y: 306, endPoint x: 973, endPoint y: 299, distance: 48.5
click at [974, 300] on icon at bounding box center [969, 279] width 221 height 61
click at [116, 232] on div "gps_fixed Plan keyboard_arrow_right" at bounding box center [106, 241] width 212 height 44
click at [95, 328] on span "Templates" at bounding box center [102, 323] width 117 height 10
click at [83, 353] on link "Optimail" at bounding box center [110, 348] width 119 height 13
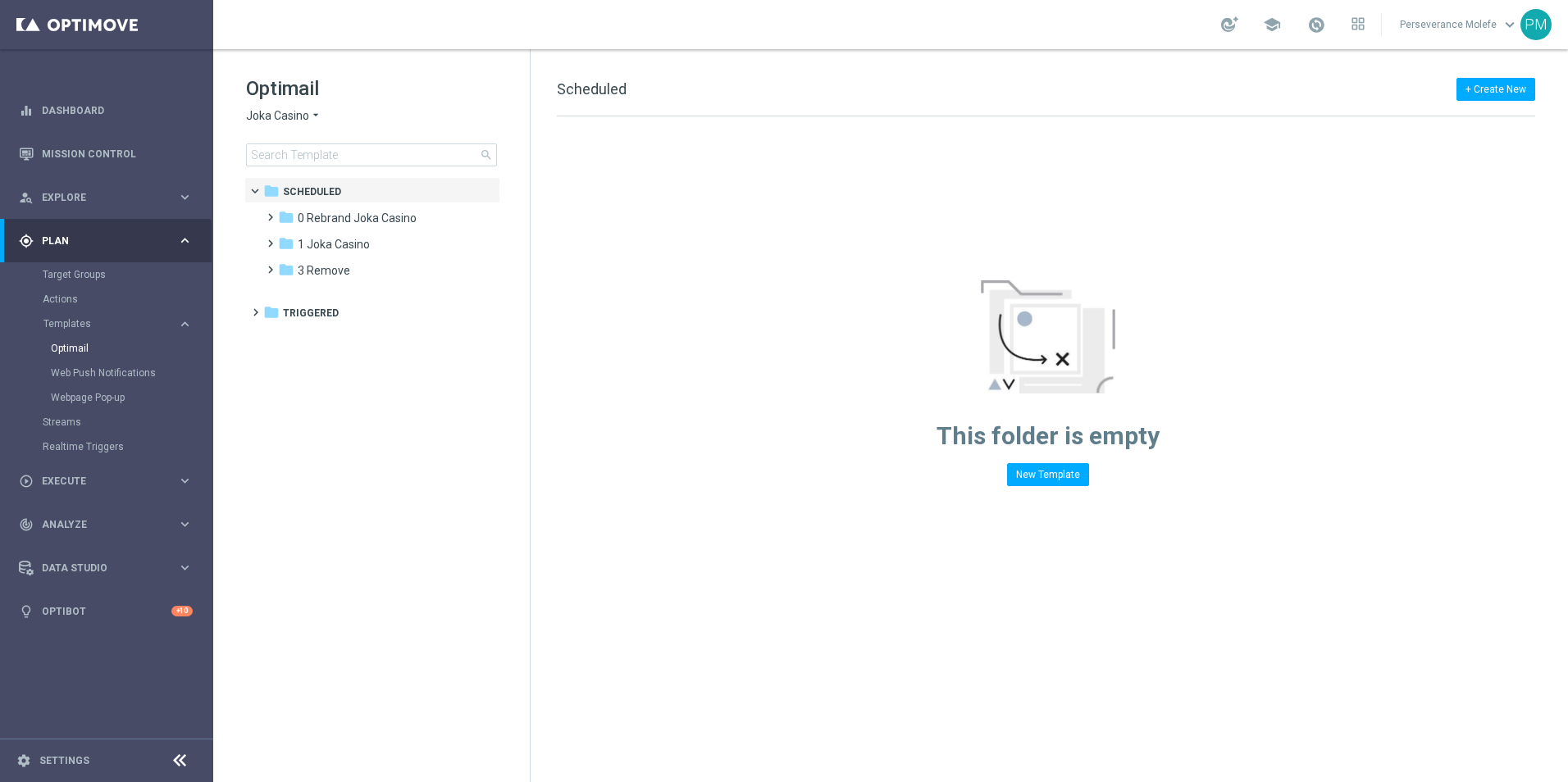
click at [292, 119] on span "Joka Casino" at bounding box center [277, 116] width 63 height 16
click at [0, 0] on span "Le Roi [PERSON_NAME]" at bounding box center [0, 0] width 0 height 0
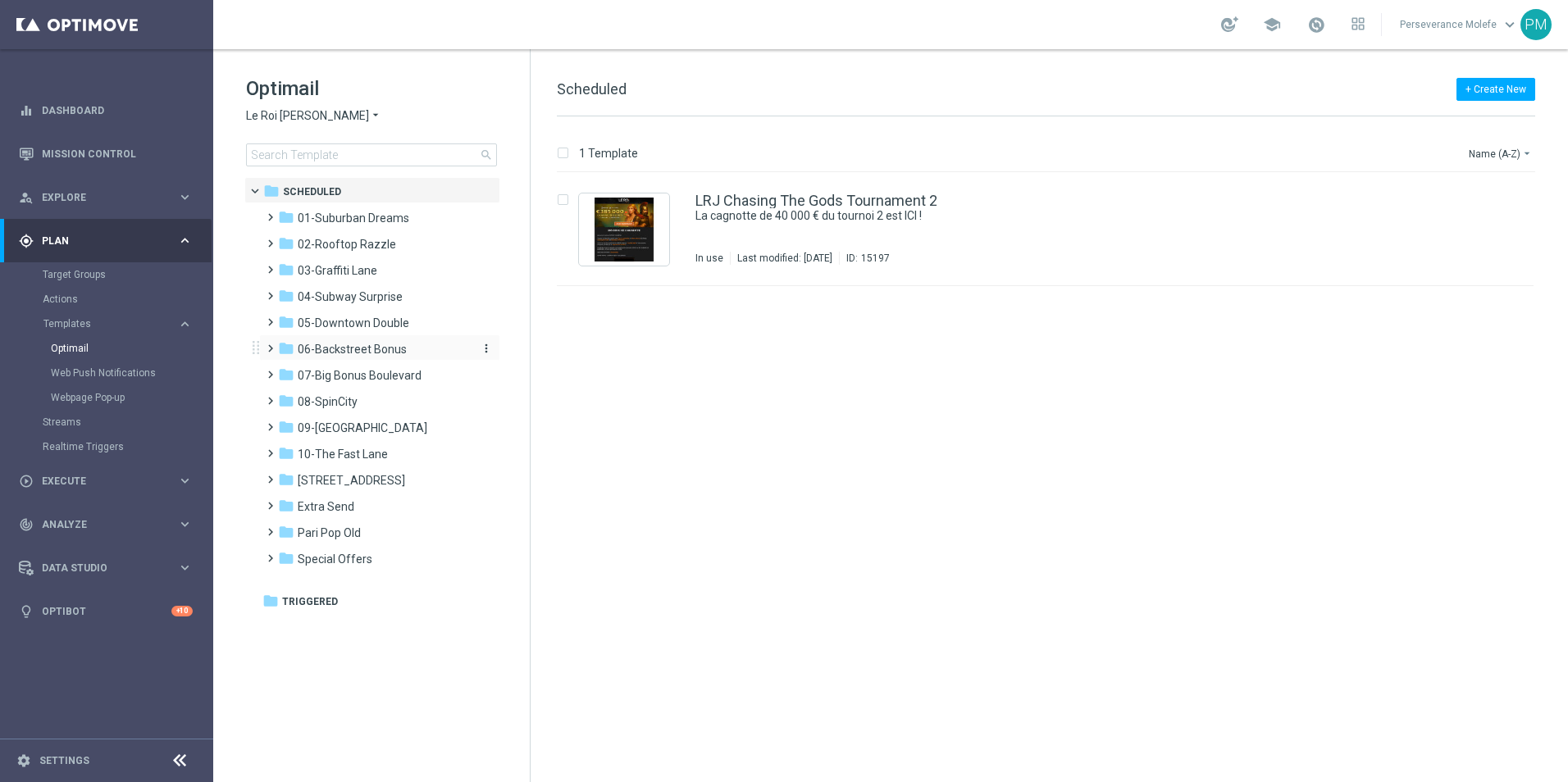
click at [386, 344] on span "06-Backstreet Bonus" at bounding box center [351, 349] width 109 height 15
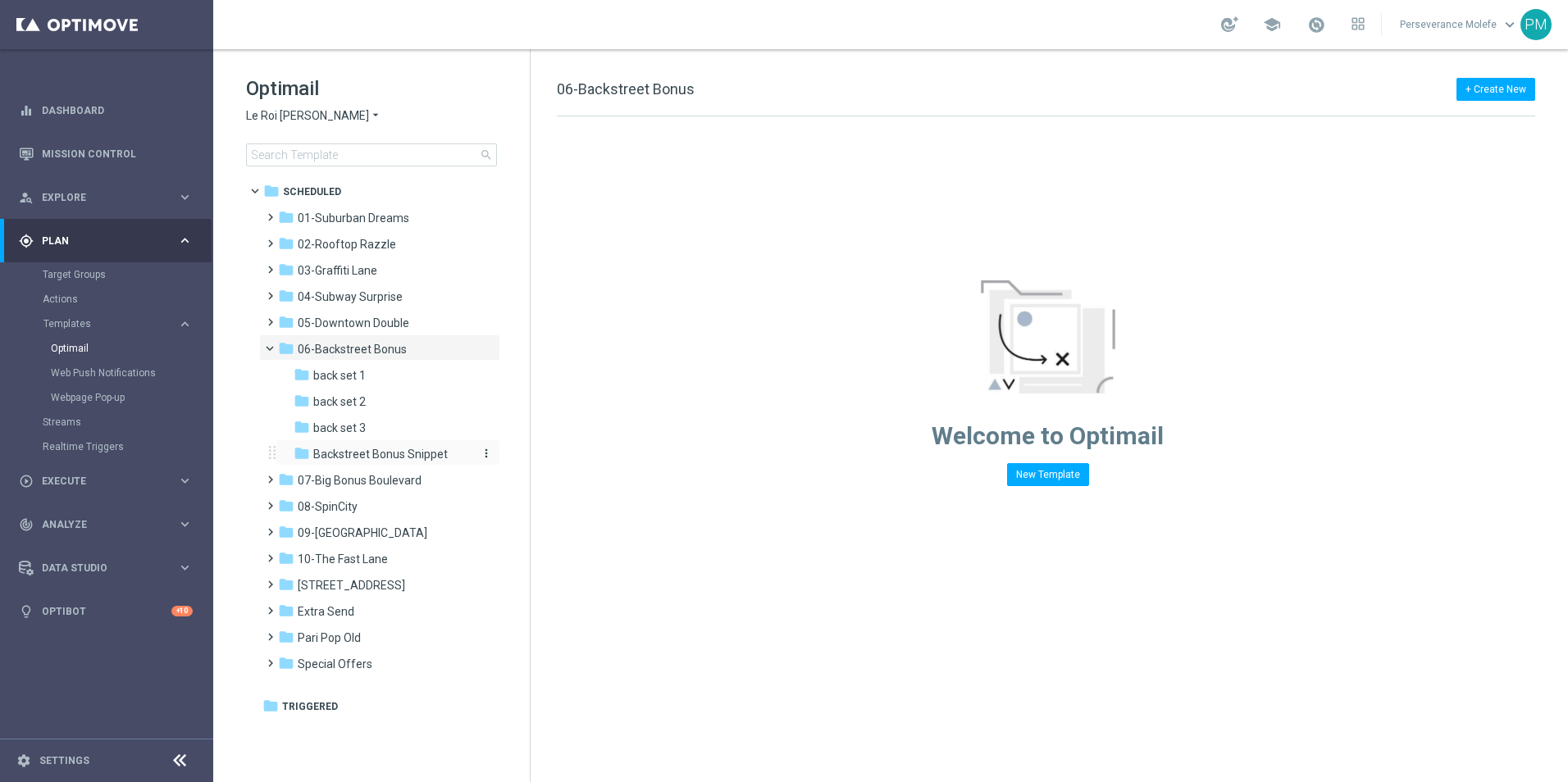
click at [392, 446] on span "Backstreet Bonus Snippet" at bounding box center [380, 453] width 134 height 15
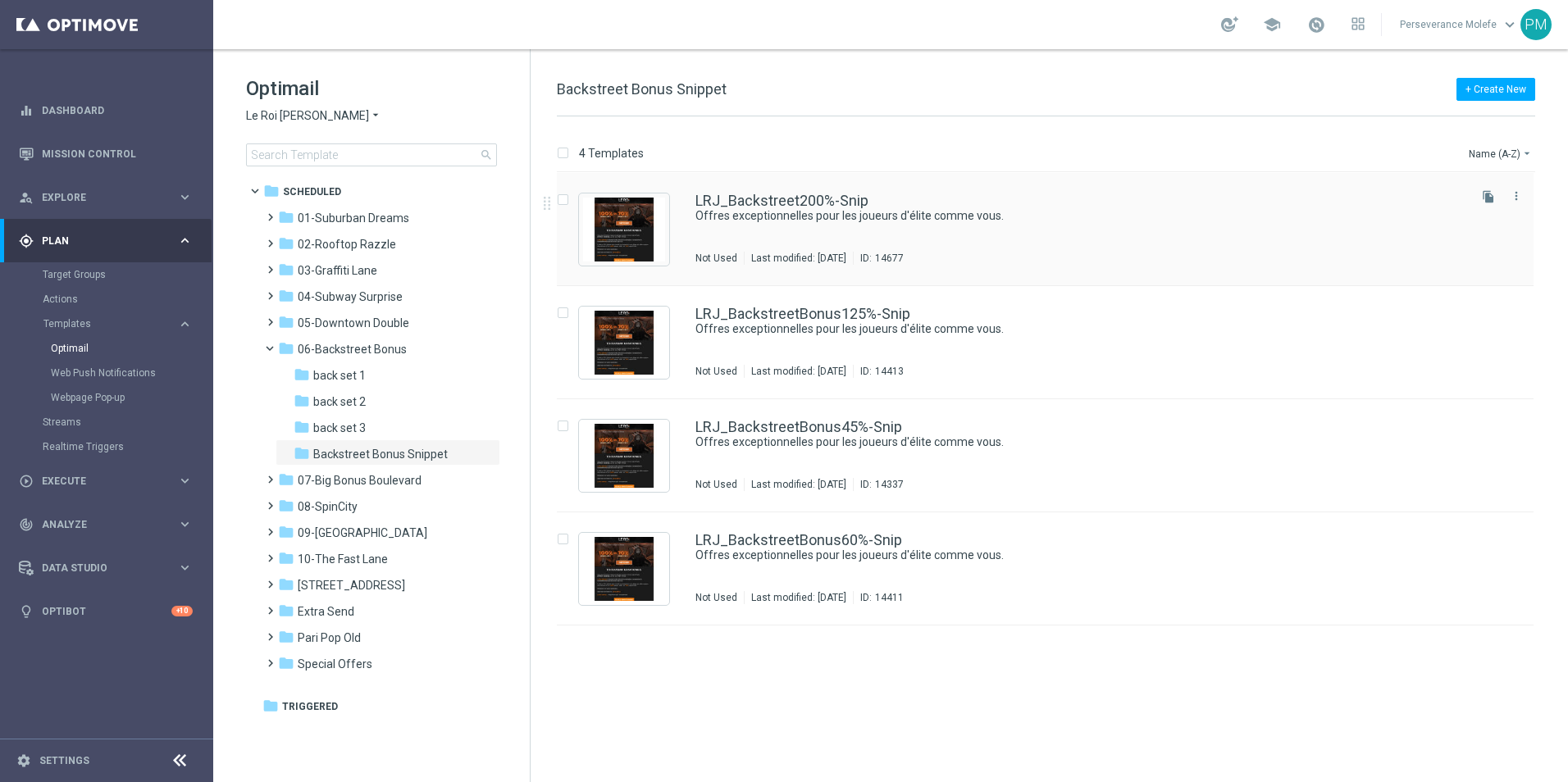
click at [794, 194] on div "LRJ_Backstreet200%-Snip Offres exceptionnelles pour les joueurs d'élite comme v…" at bounding box center [1045, 229] width 977 height 113
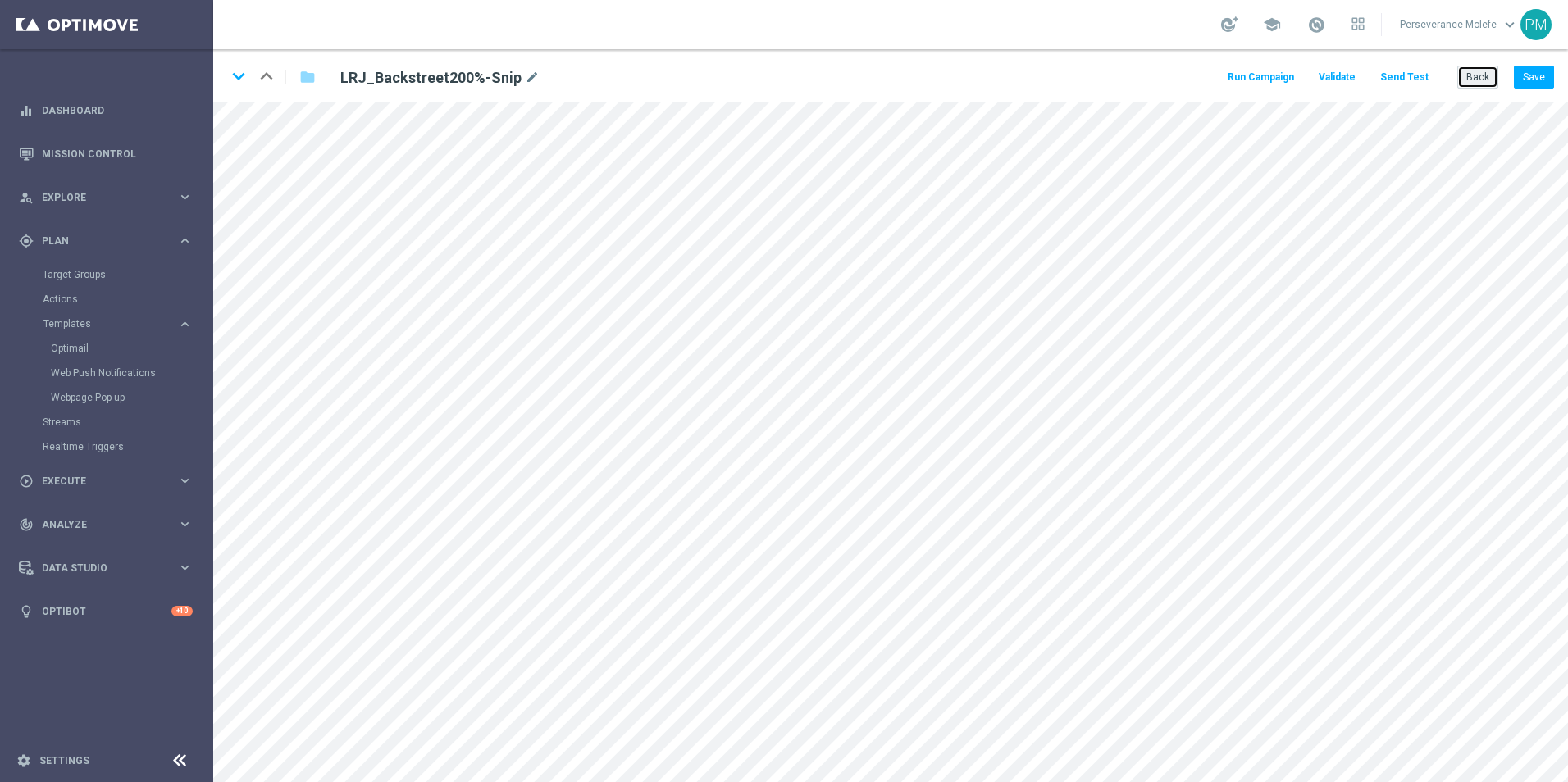
click at [1493, 77] on button "Back" at bounding box center [1477, 77] width 41 height 23
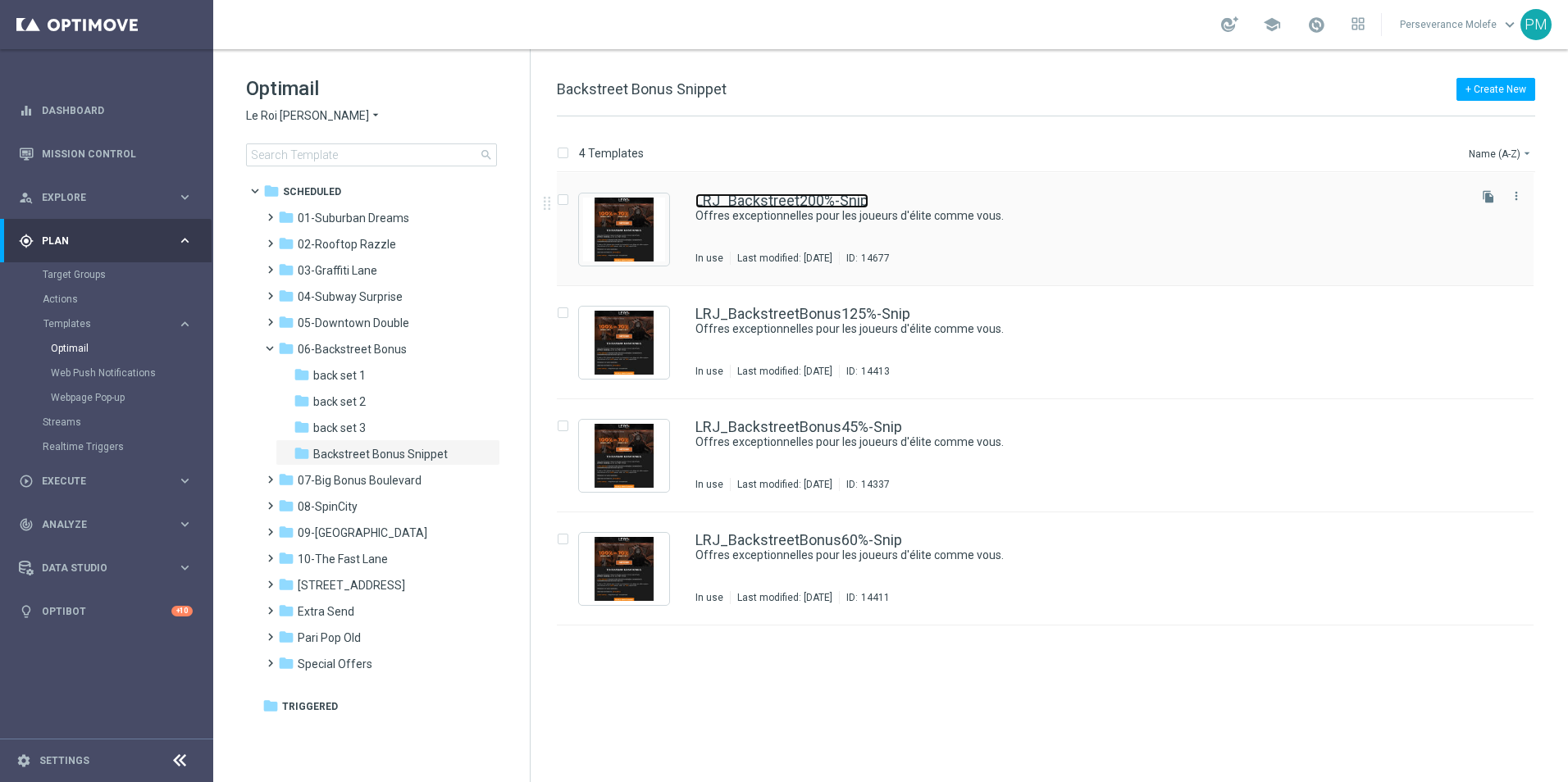
click at [776, 199] on link "LRJ_Backstreet200%-Snip" at bounding box center [781, 201] width 173 height 15
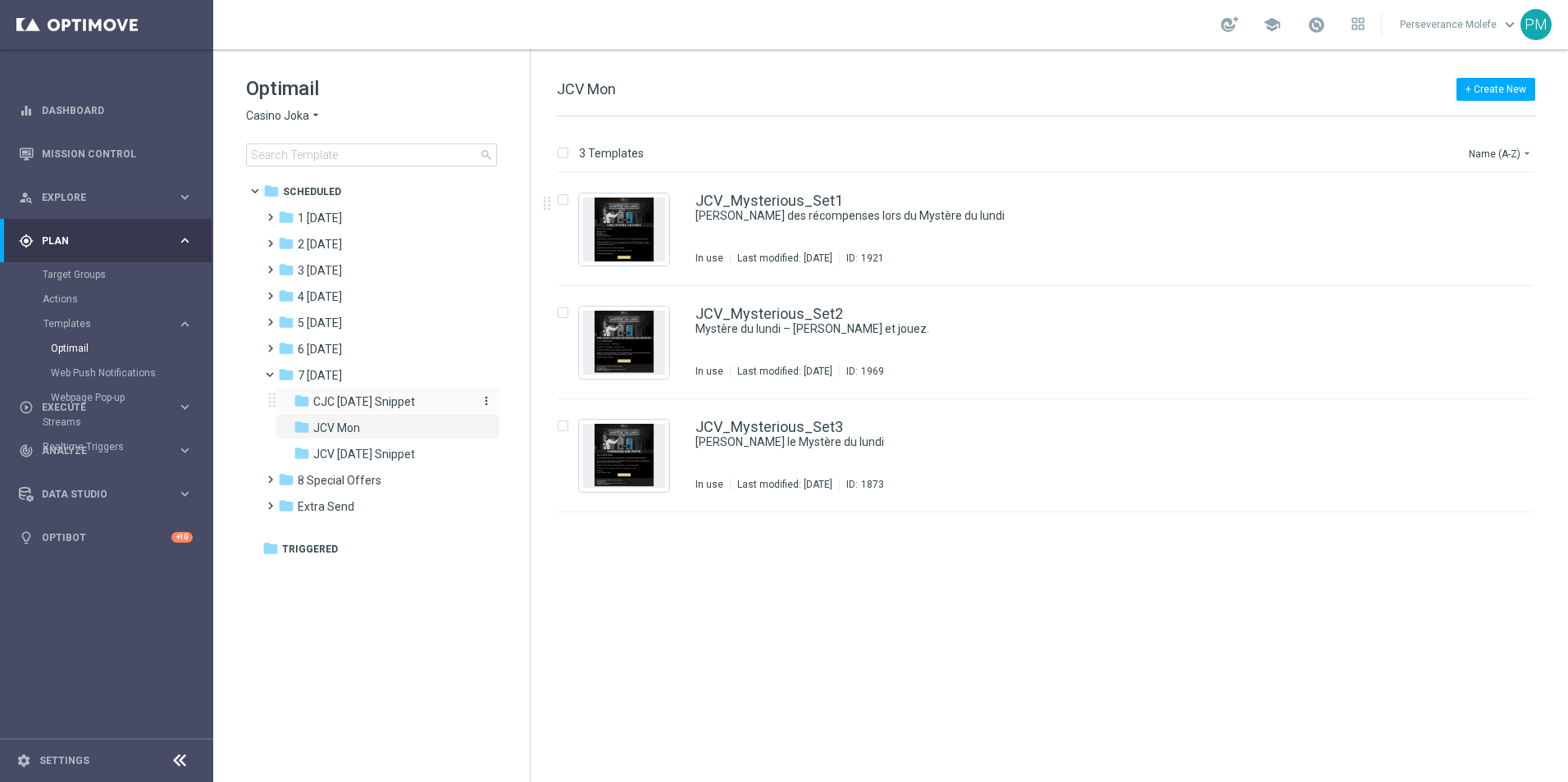
click at [345, 404] on span "CJC [DATE] Snippet" at bounding box center [364, 401] width 102 height 15
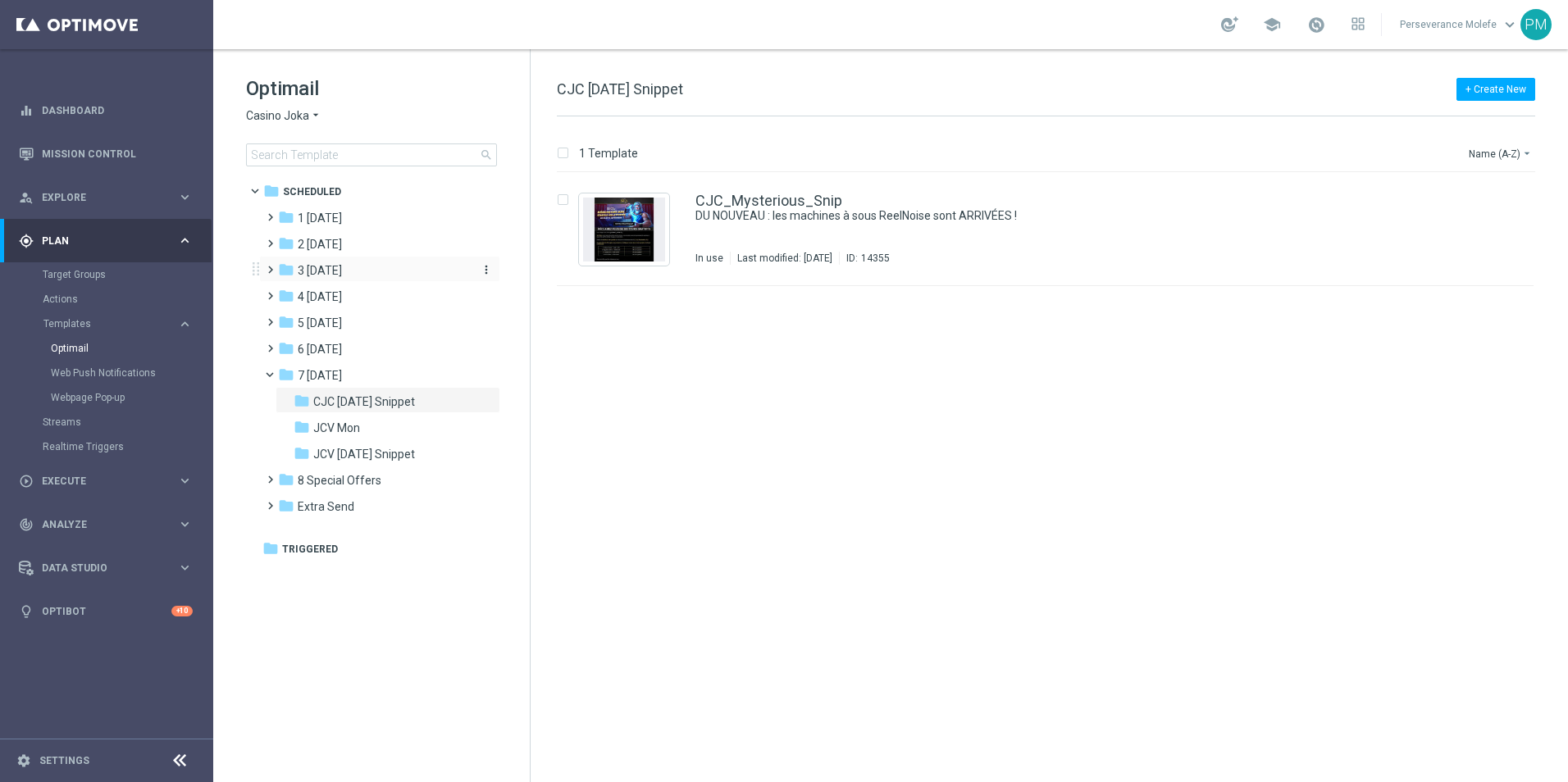
click at [342, 276] on span "3 [DATE]" at bounding box center [319, 270] width 44 height 15
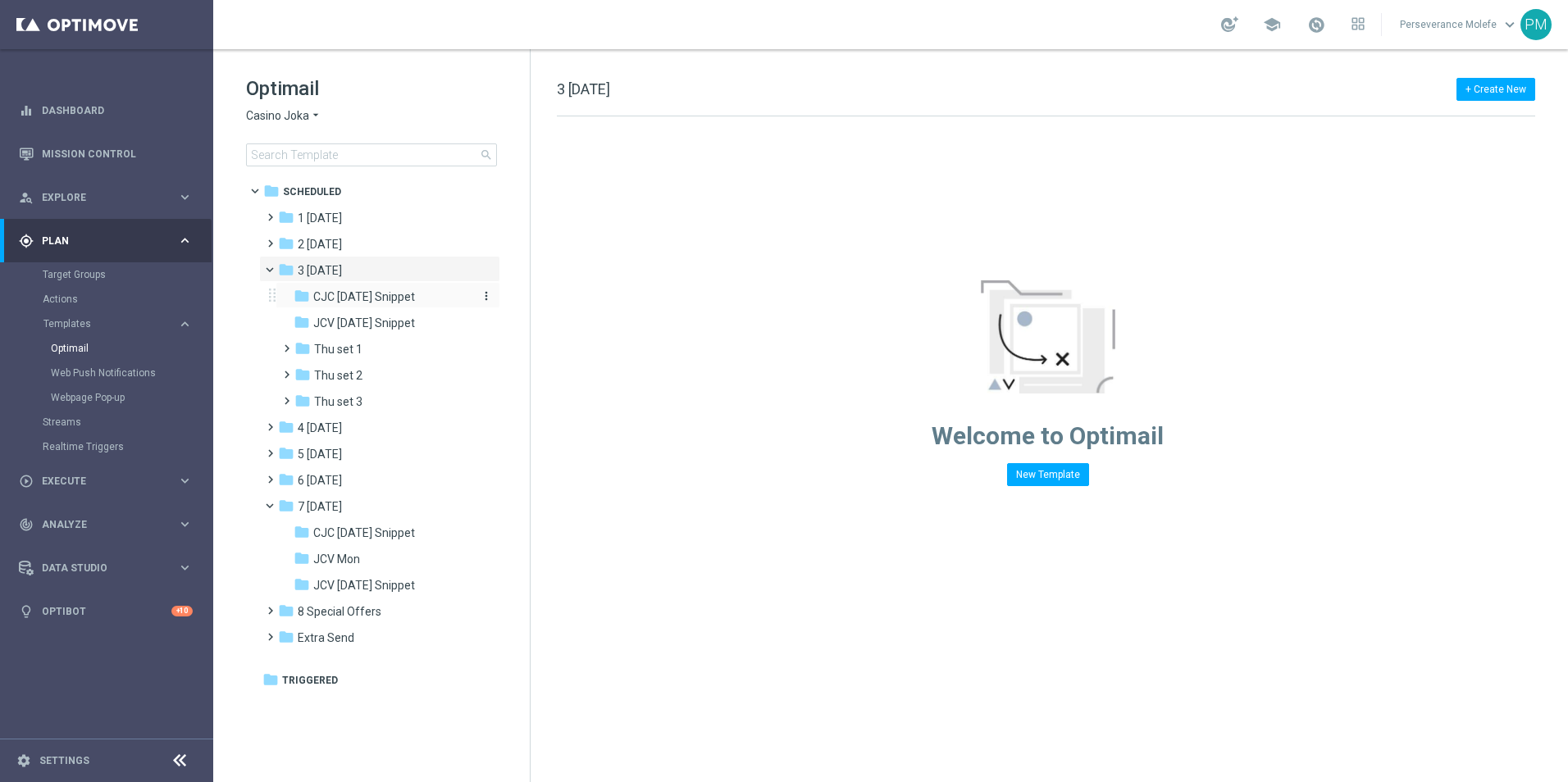
click at [377, 301] on span "CJC [DATE] Snippet" at bounding box center [364, 296] width 102 height 15
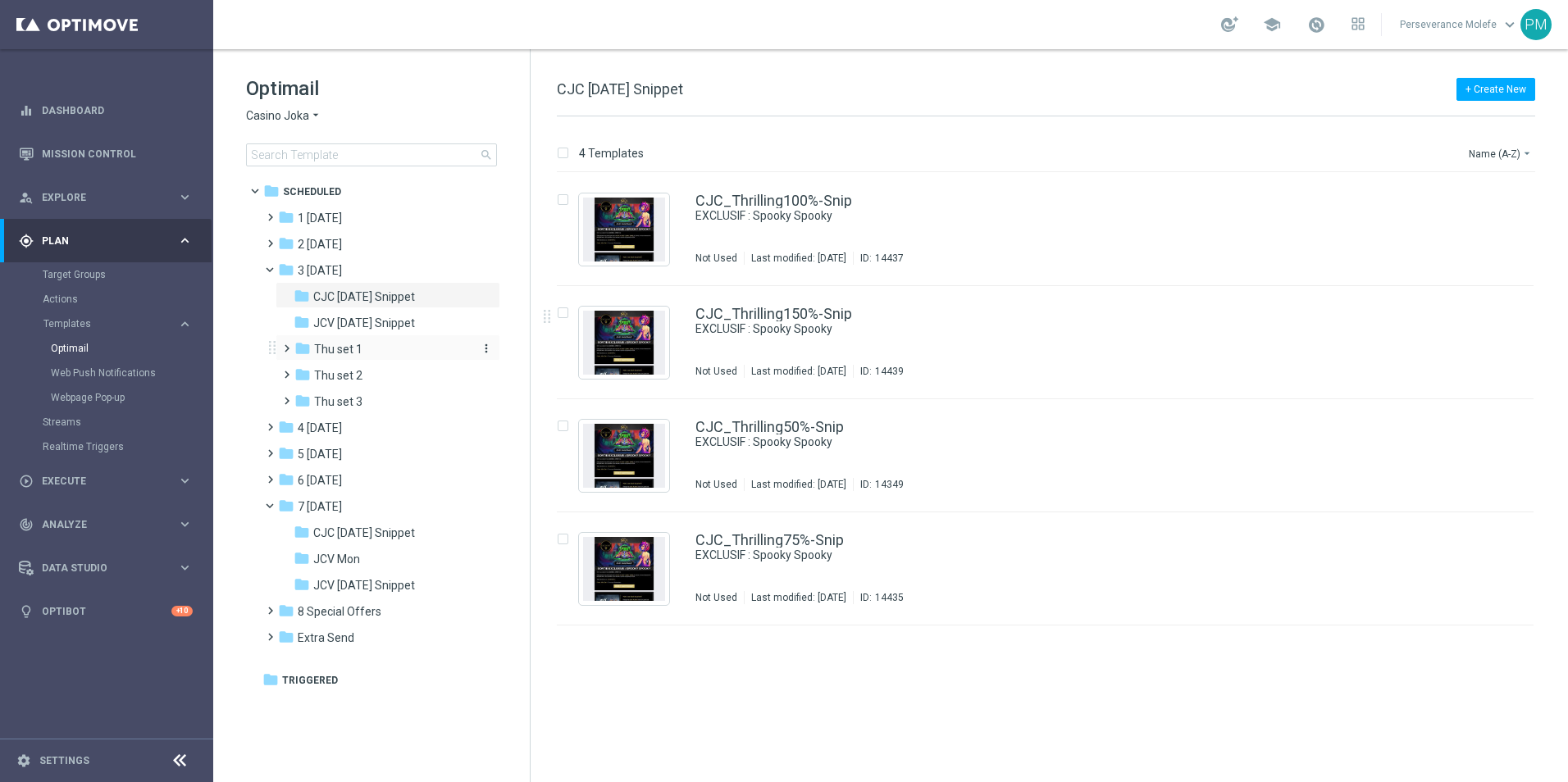
click at [347, 350] on span "Thu set 1" at bounding box center [337, 349] width 48 height 15
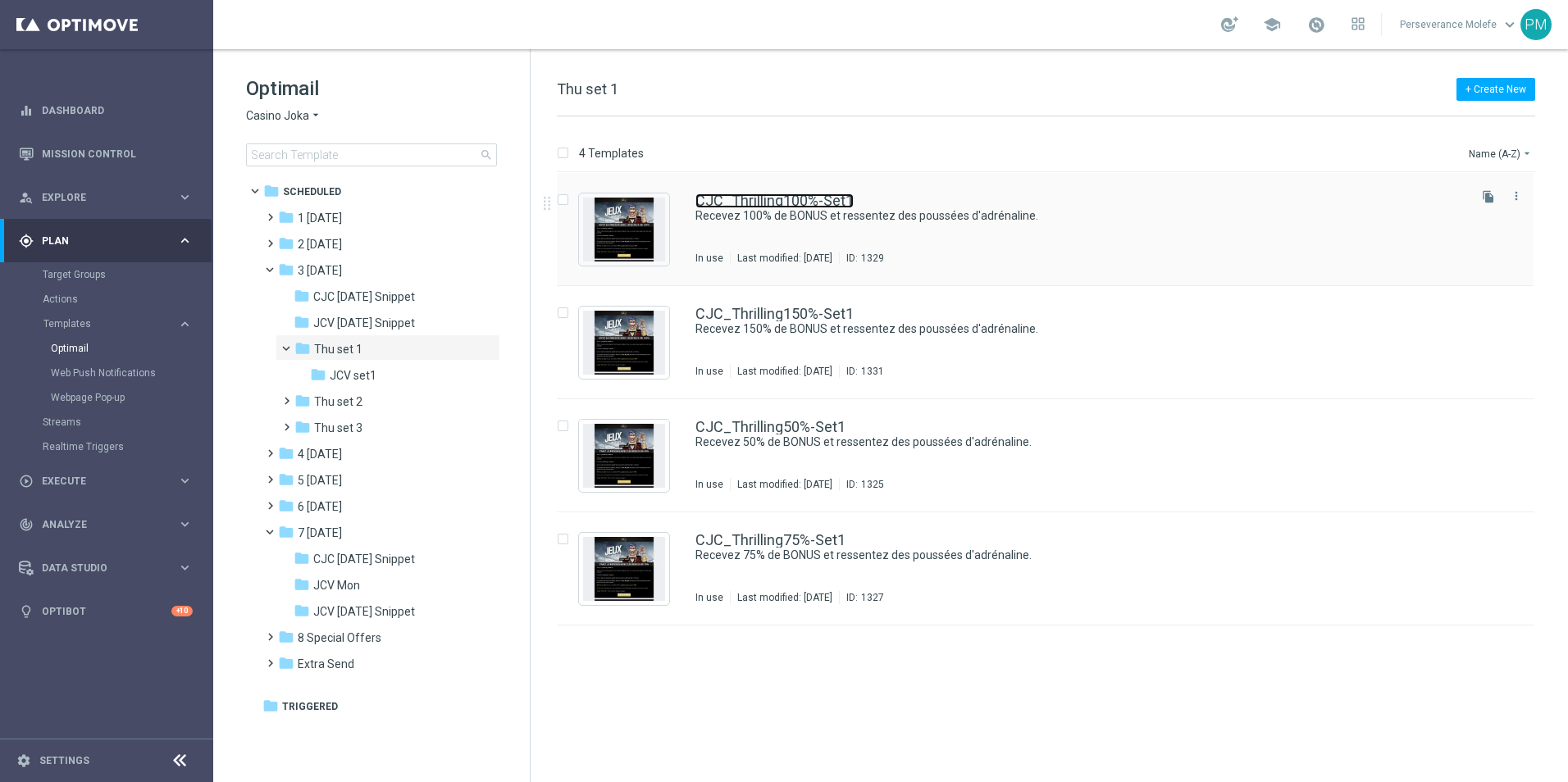
click at [780, 199] on link "CJC_Thrilling100%-Set1" at bounding box center [774, 201] width 158 height 15
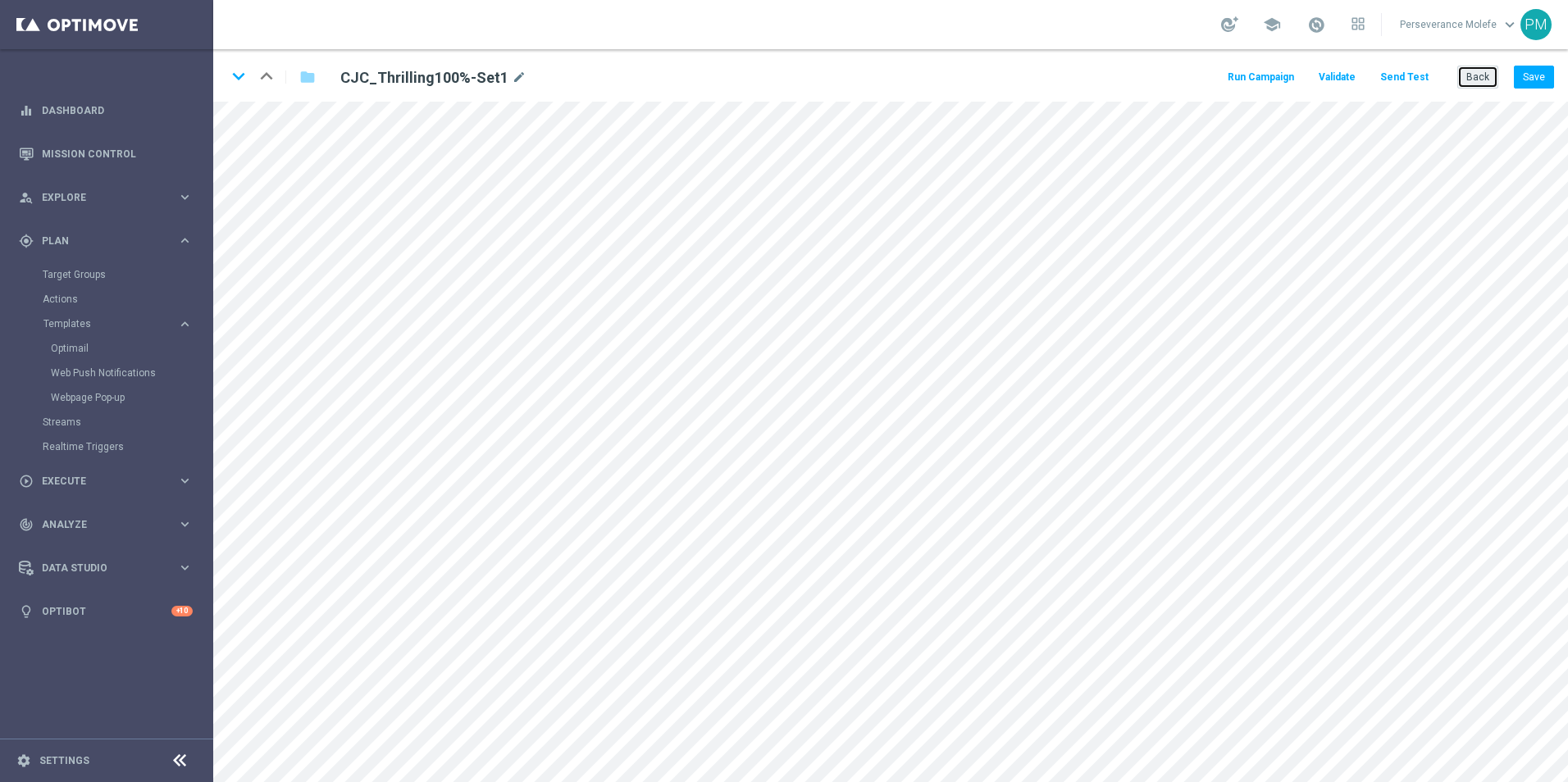
click at [1486, 82] on button "Back" at bounding box center [1477, 77] width 41 height 23
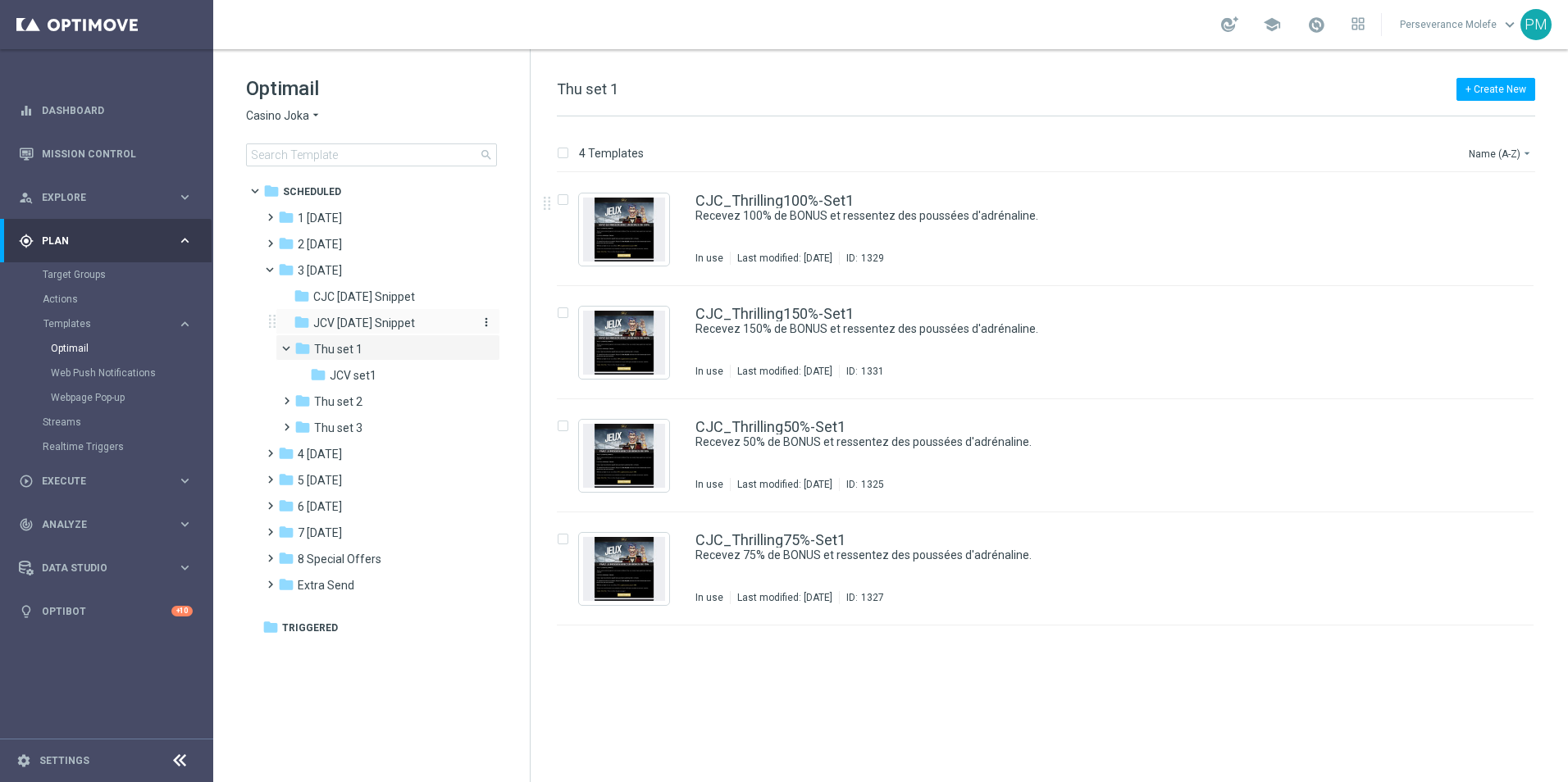
click at [393, 317] on span "JCV [DATE] Snippet" at bounding box center [364, 323] width 102 height 15
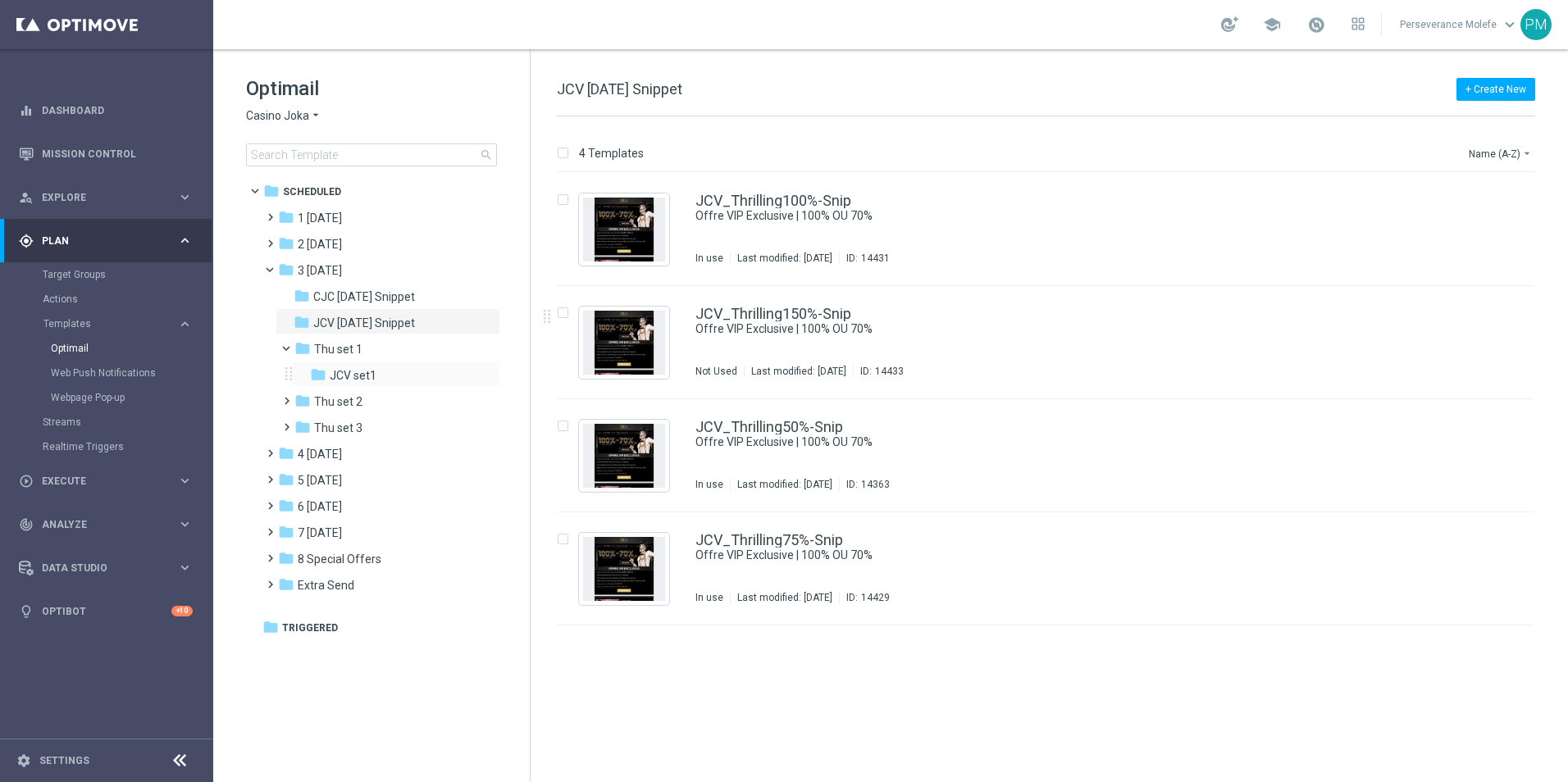
click at [358, 365] on div "folder JCV set1 more_vert" at bounding box center [396, 374] width 208 height 26
click at [381, 382] on div "folder JCV set1" at bounding box center [390, 376] width 161 height 19
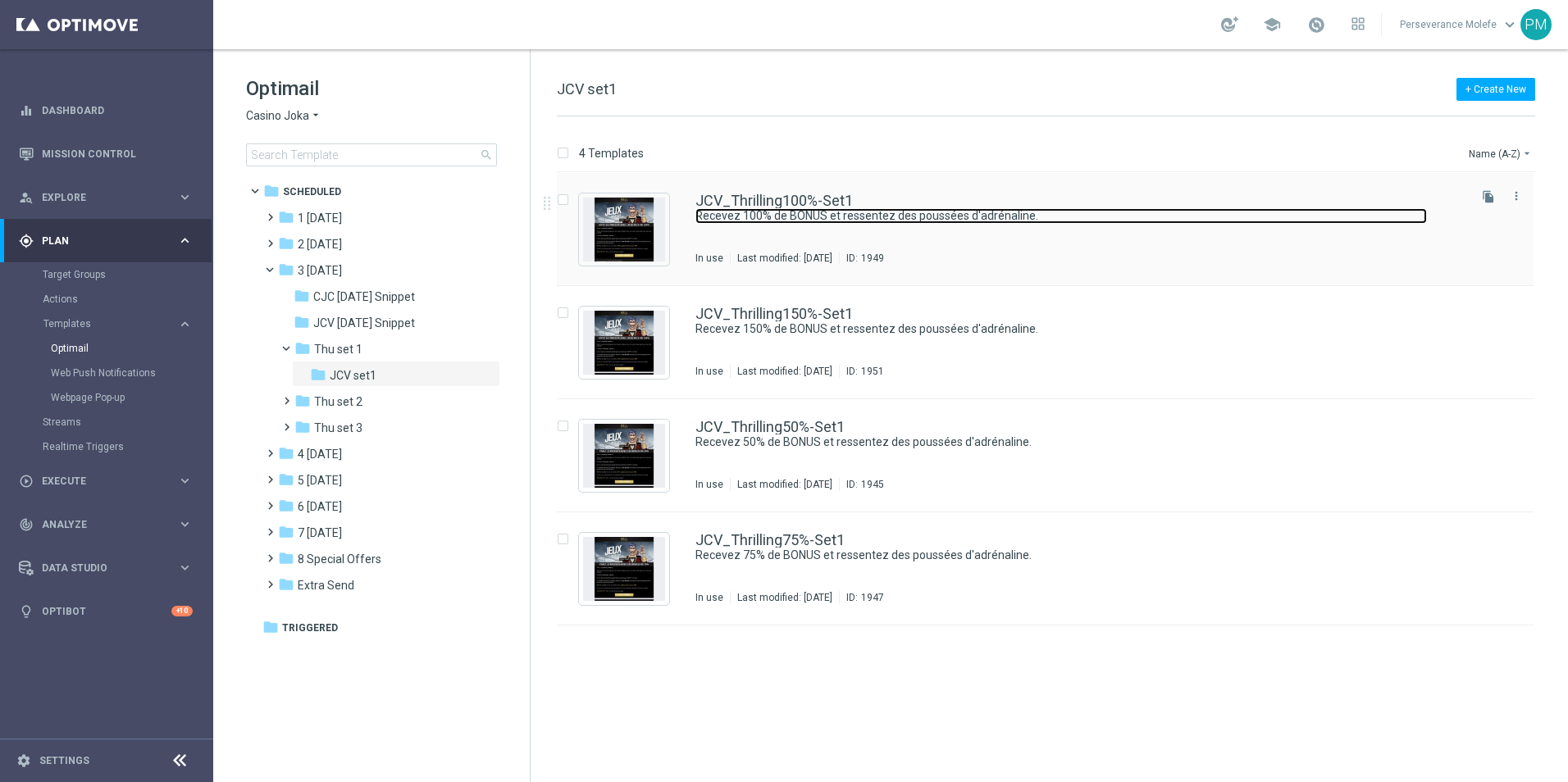
click at [821, 210] on link "Recevez 100% de BONUS et ressentez des poussées d'adrénaline." at bounding box center [1060, 216] width 732 height 16
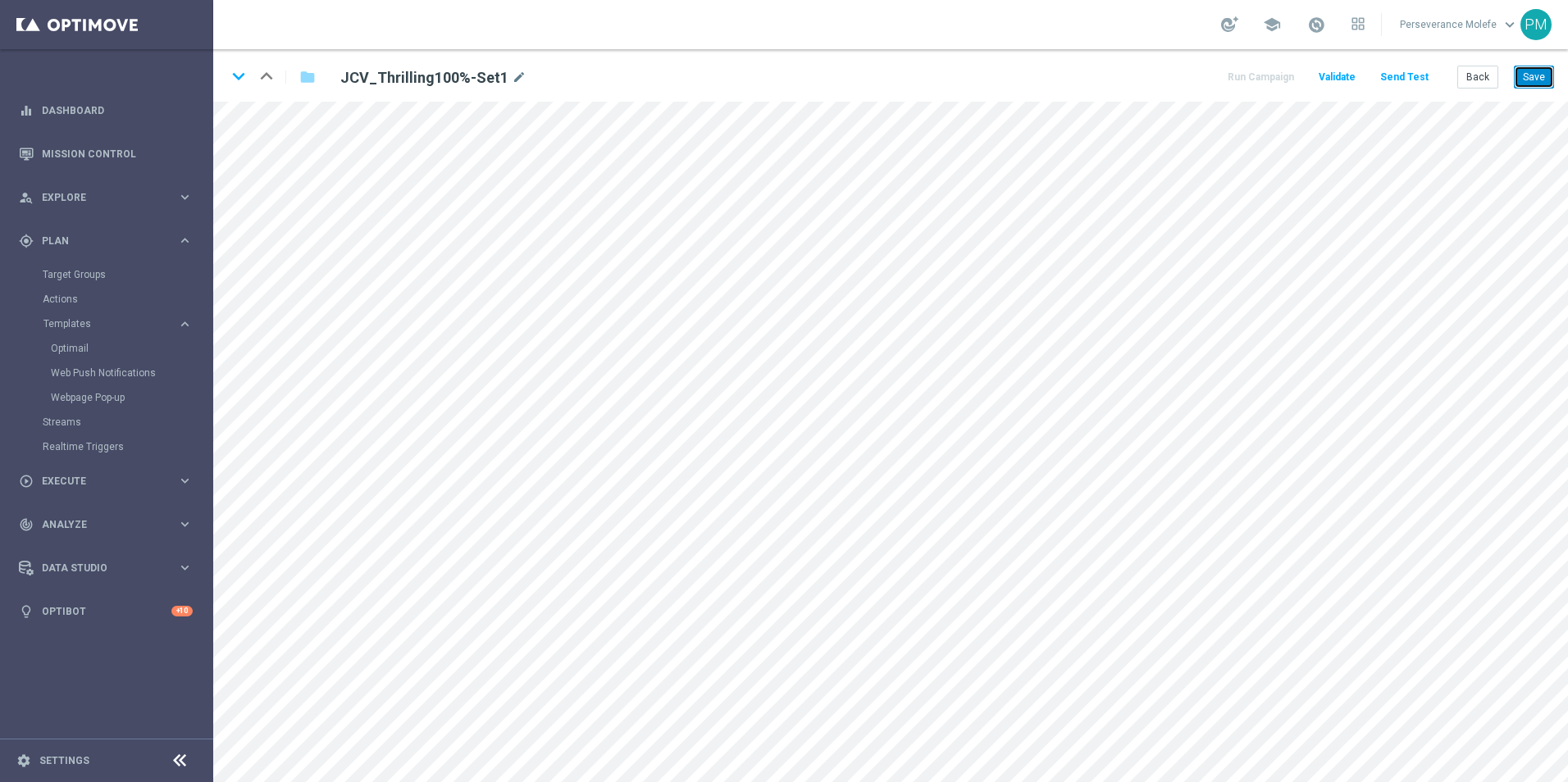
click at [1544, 81] on button "Save" at bounding box center [1534, 77] width 40 height 23
click at [1496, 76] on button "Back" at bounding box center [1477, 77] width 41 height 23
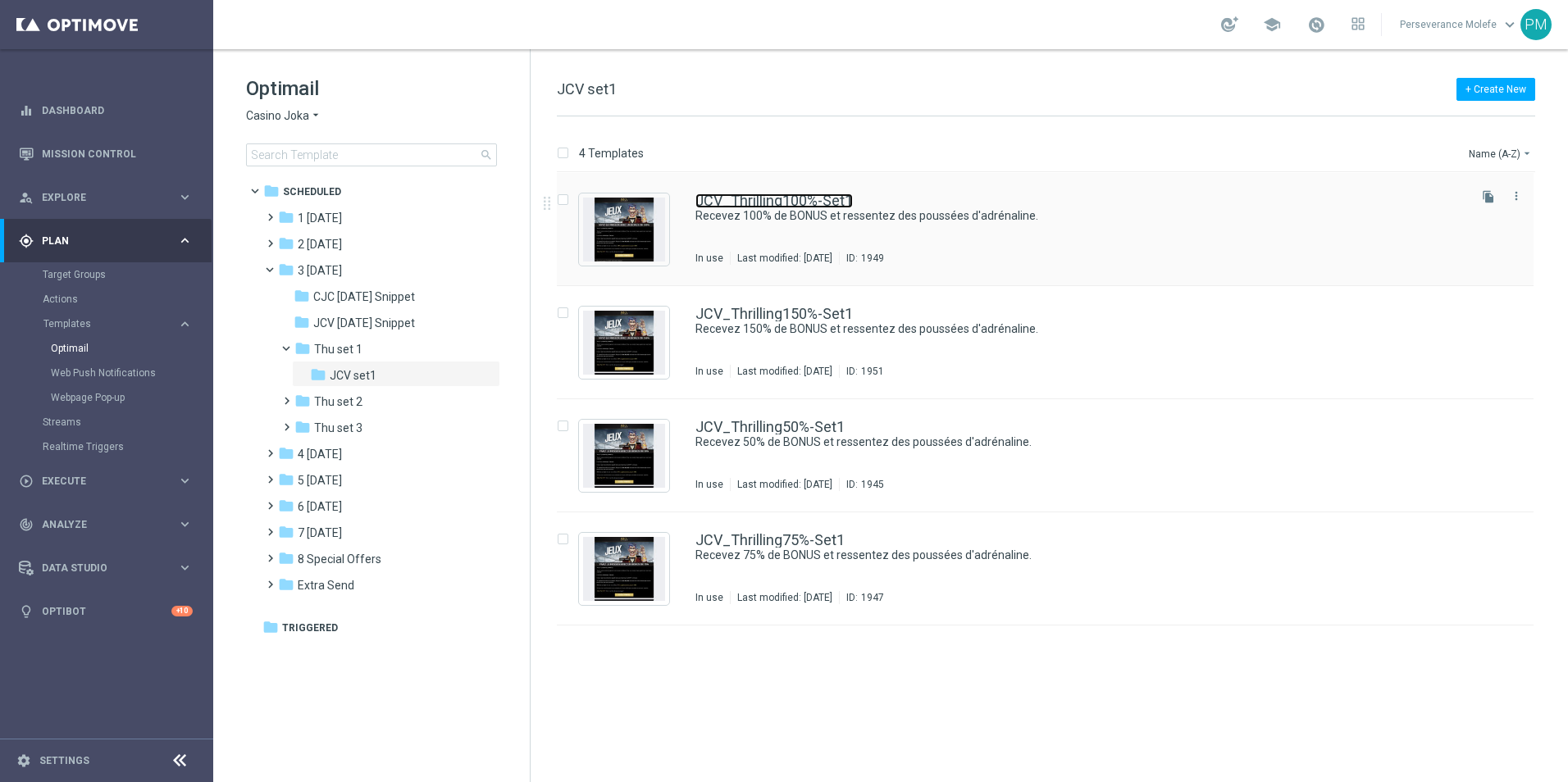
click at [766, 201] on link "JCV_Thrilling100%-Set1" at bounding box center [774, 201] width 158 height 15
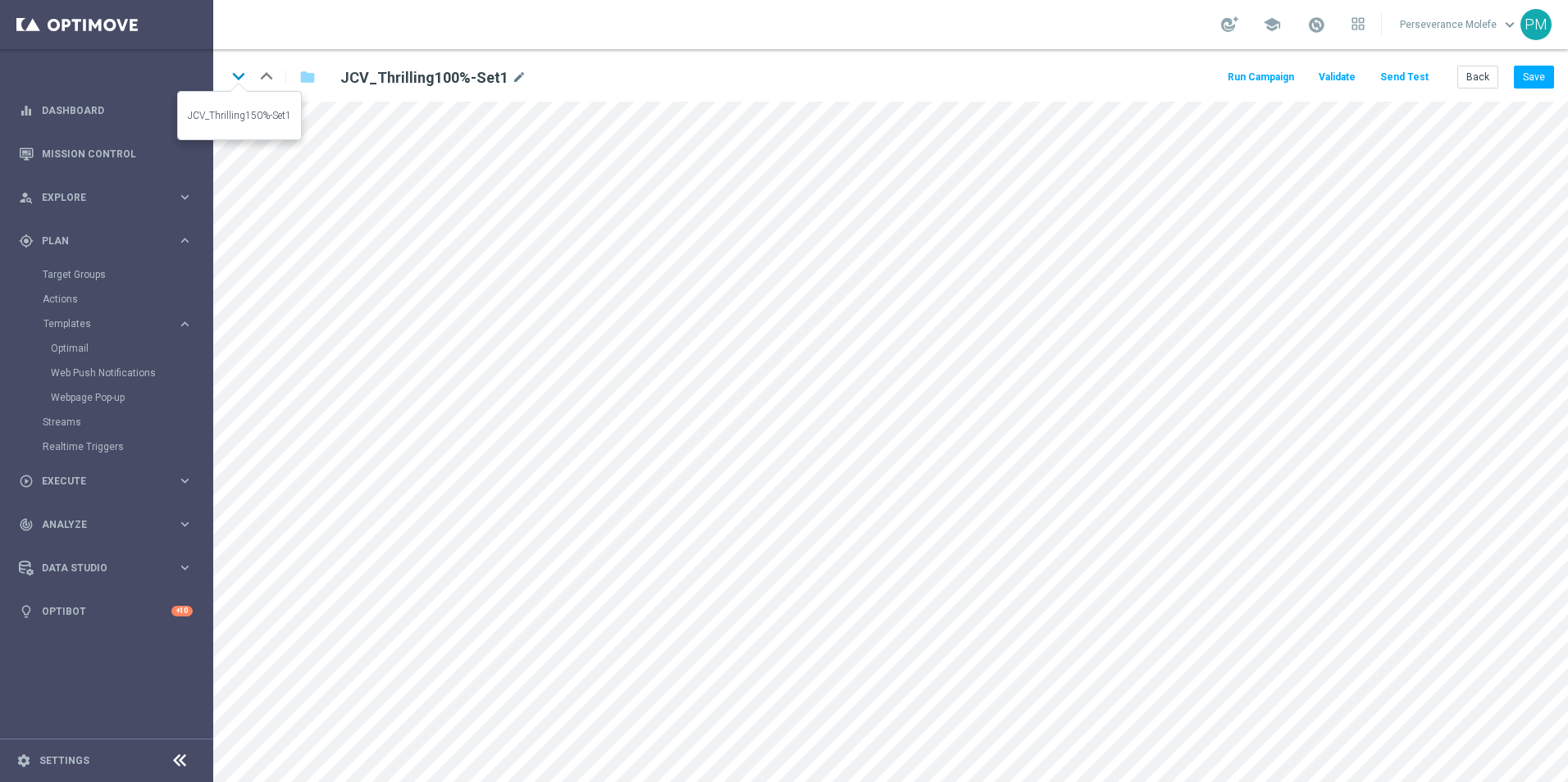
click at [235, 78] on icon "keyboard_arrow_down" at bounding box center [238, 76] width 24 height 24
click at [1469, 77] on button "Back" at bounding box center [1477, 77] width 41 height 23
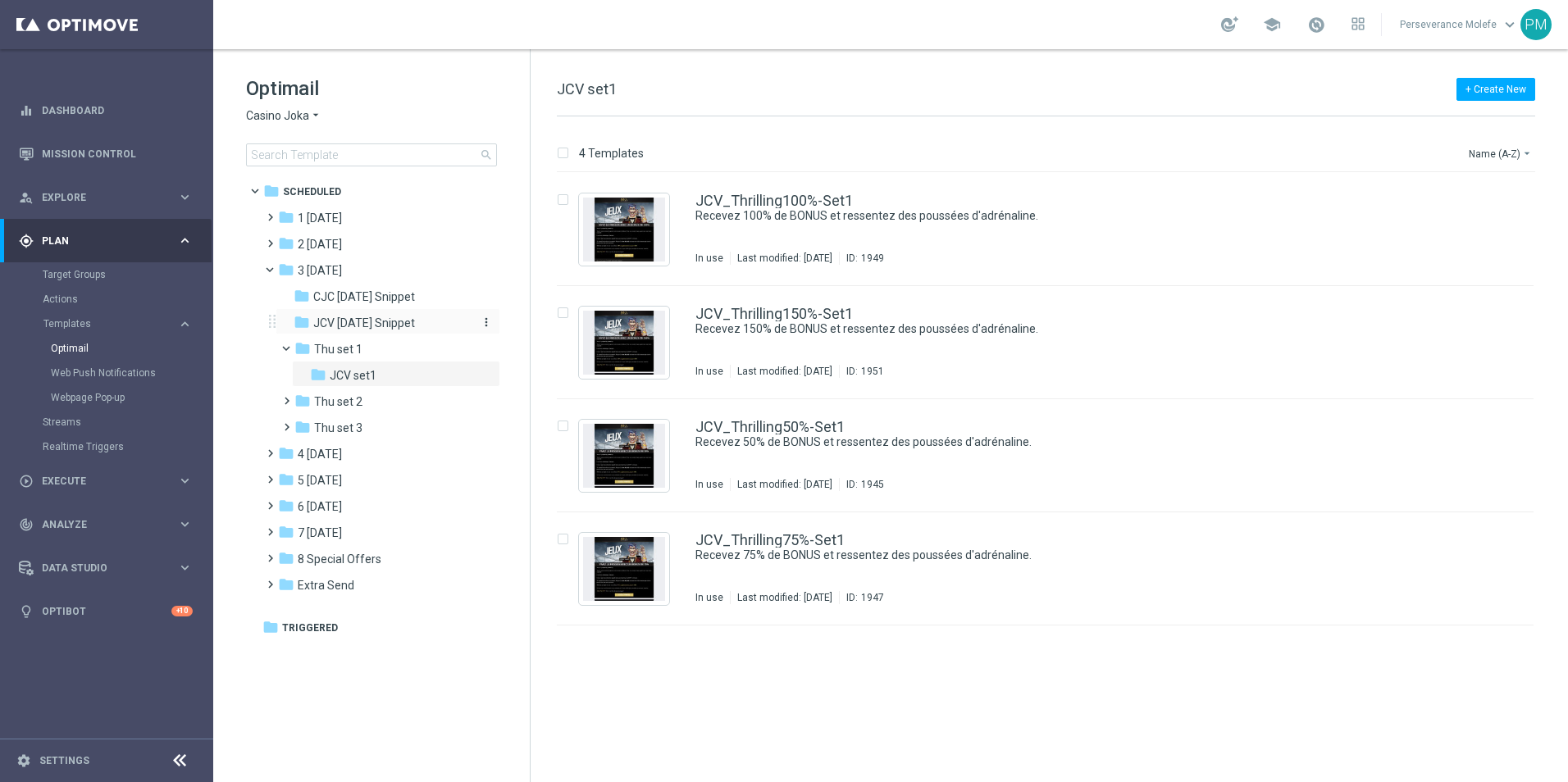
click at [392, 329] on span "JCV [DATE] Snippet" at bounding box center [364, 323] width 102 height 15
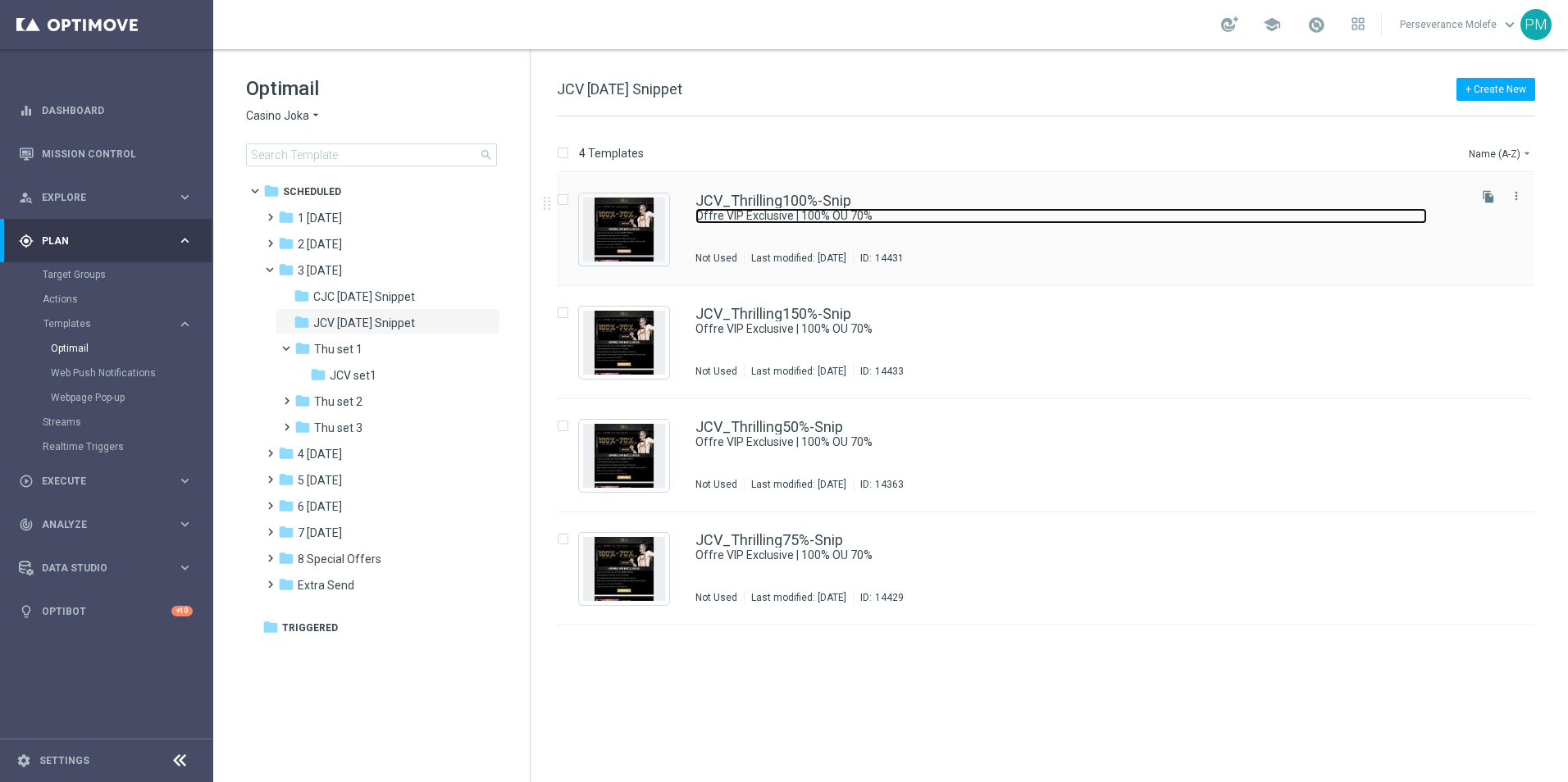
click at [755, 211] on link "Offre VIP Exclusive | 100% OU 70%" at bounding box center [1060, 216] width 732 height 16
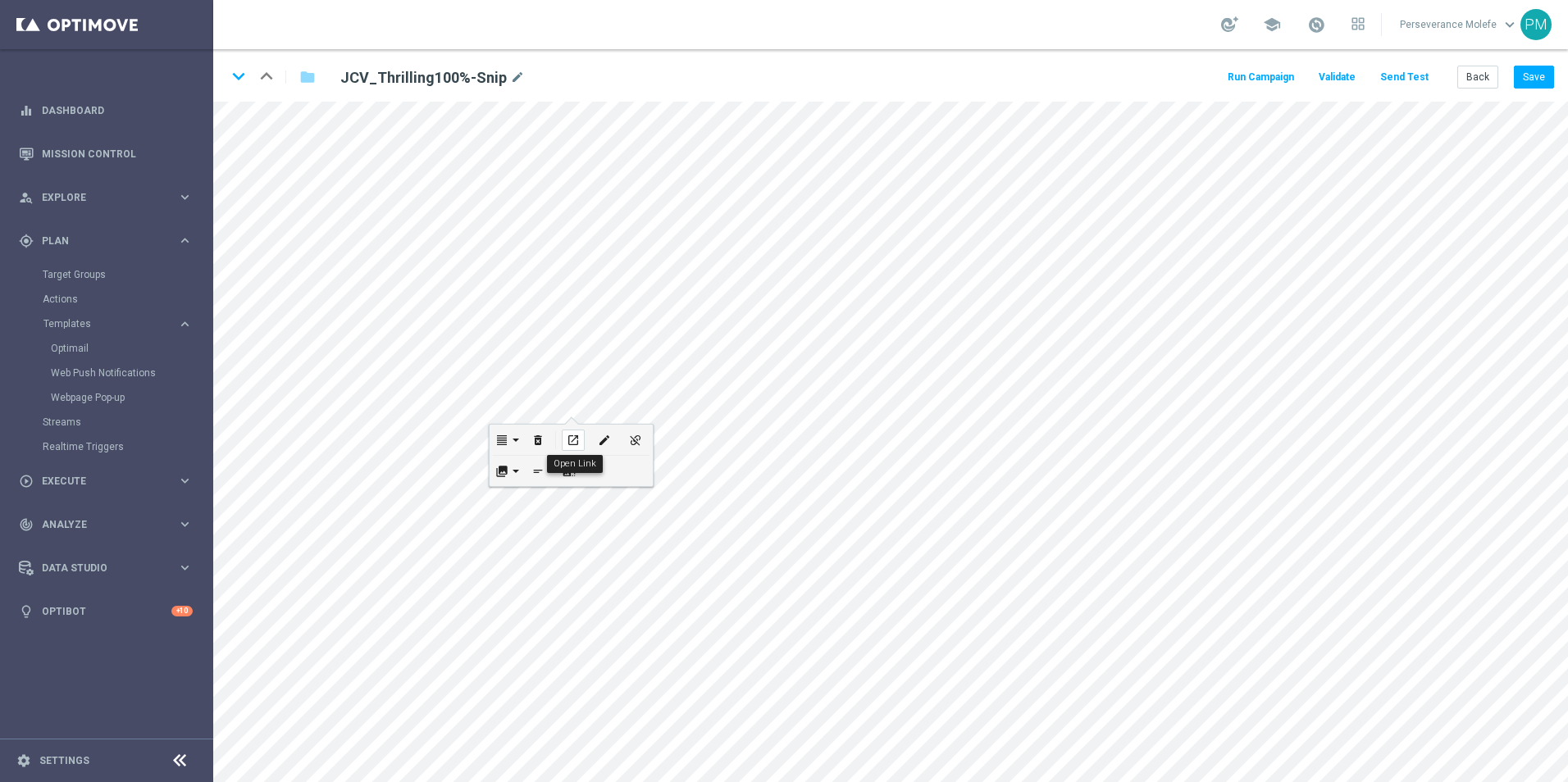
click at [576, 440] on icon "open_in_new" at bounding box center [573, 439] width 12 height 13
click at [651, 267] on icon "edit" at bounding box center [651, 264] width 12 height 13
click at [576, 445] on icon "edit" at bounding box center [581, 447] width 12 height 13
type input "[URL][DOMAIN_NAME]"
checkbox input "true"
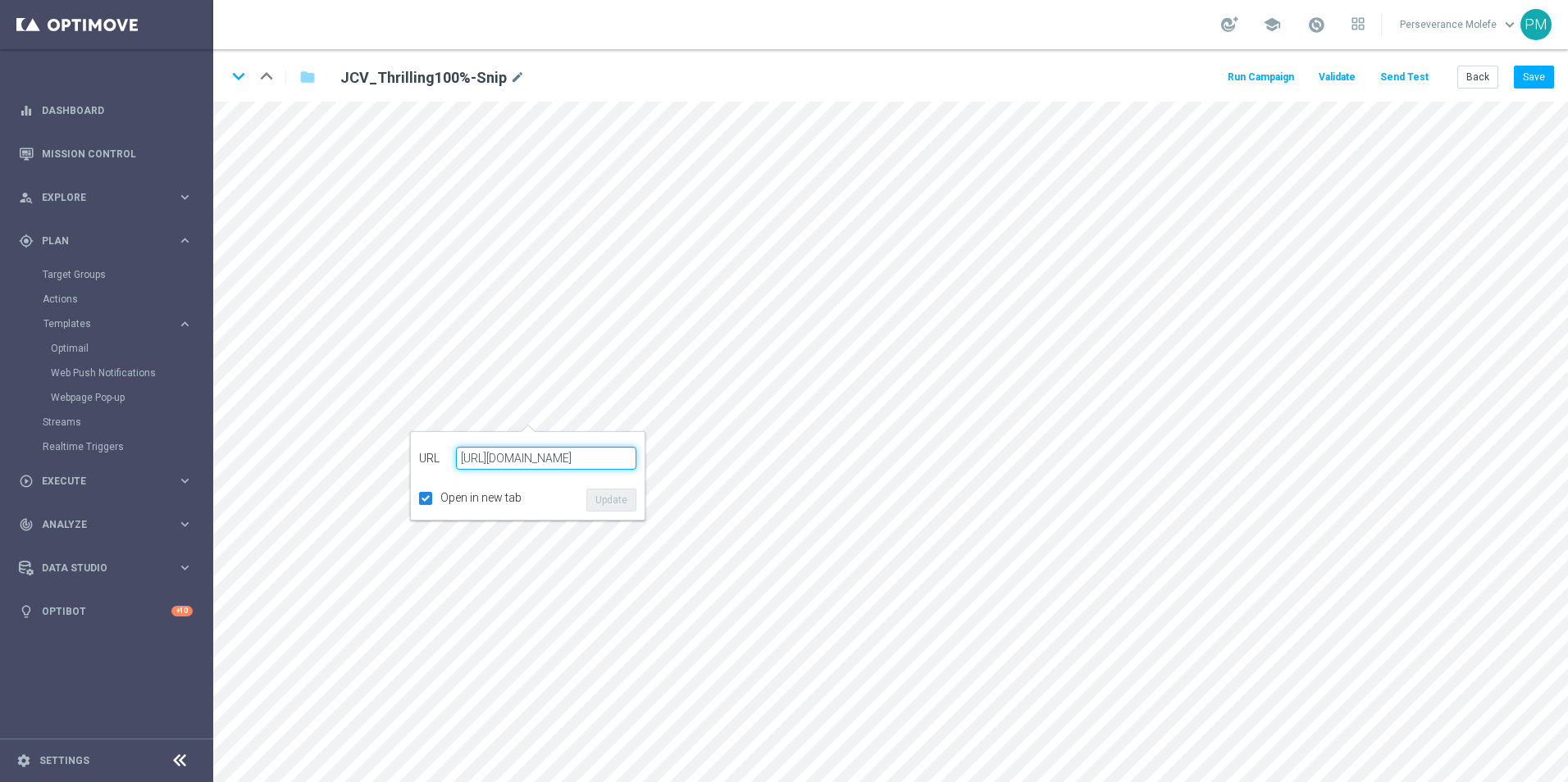
paste input "[DOMAIN_NAME][URL]"
click at [592, 459] on input "[URL][DOMAIN_NAME]" at bounding box center [546, 458] width 181 height 23
click at [617, 495] on button "Update" at bounding box center [610, 500] width 50 height 23
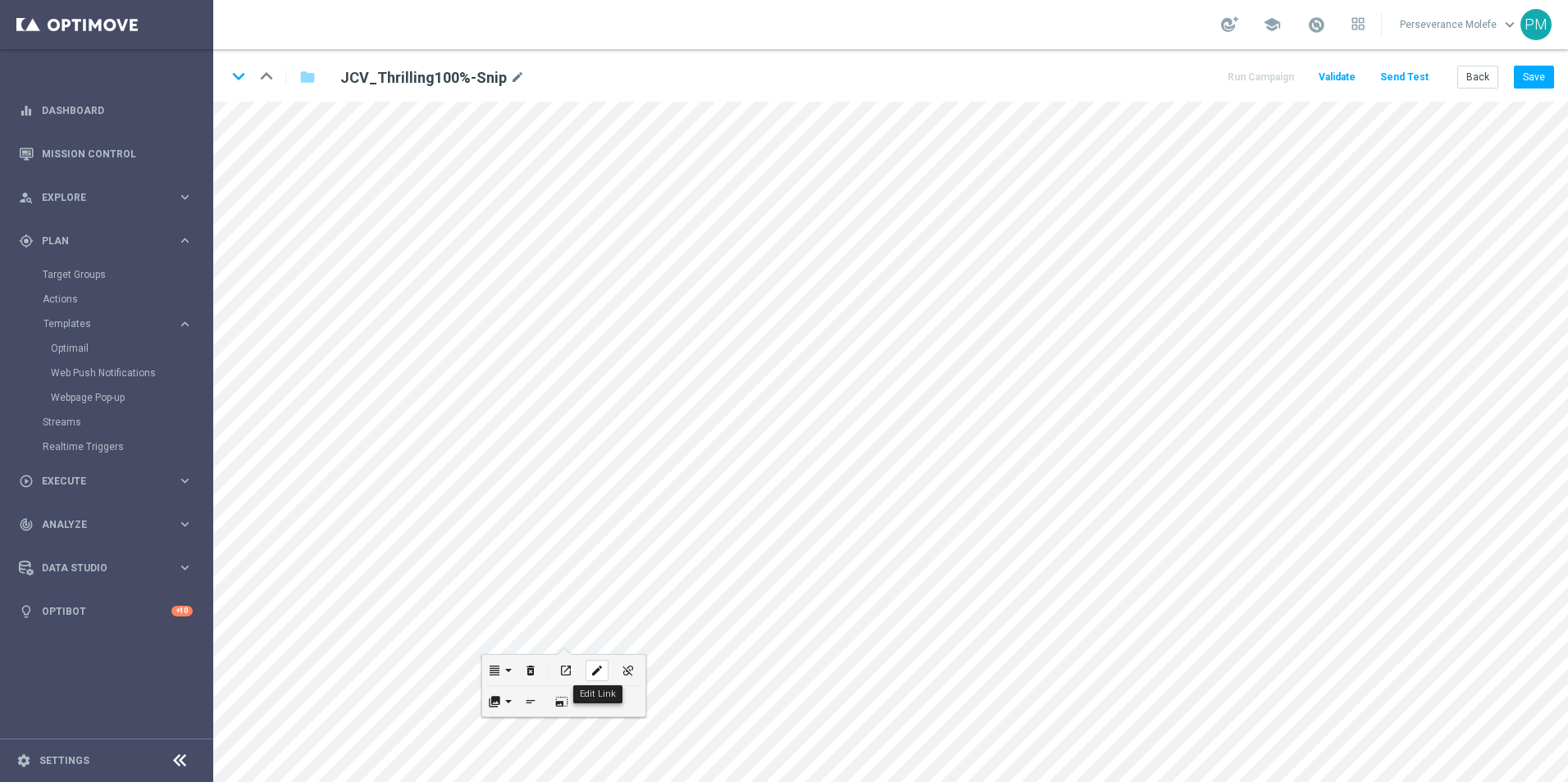
click at [597, 662] on div "edit" at bounding box center [597, 670] width 23 height 21
type input "[URL][DOMAIN_NAME]"
checkbox input "true"
paste input "[DOMAIN_NAME][URL]"
type input "[URL][DOMAIN_NAME]"
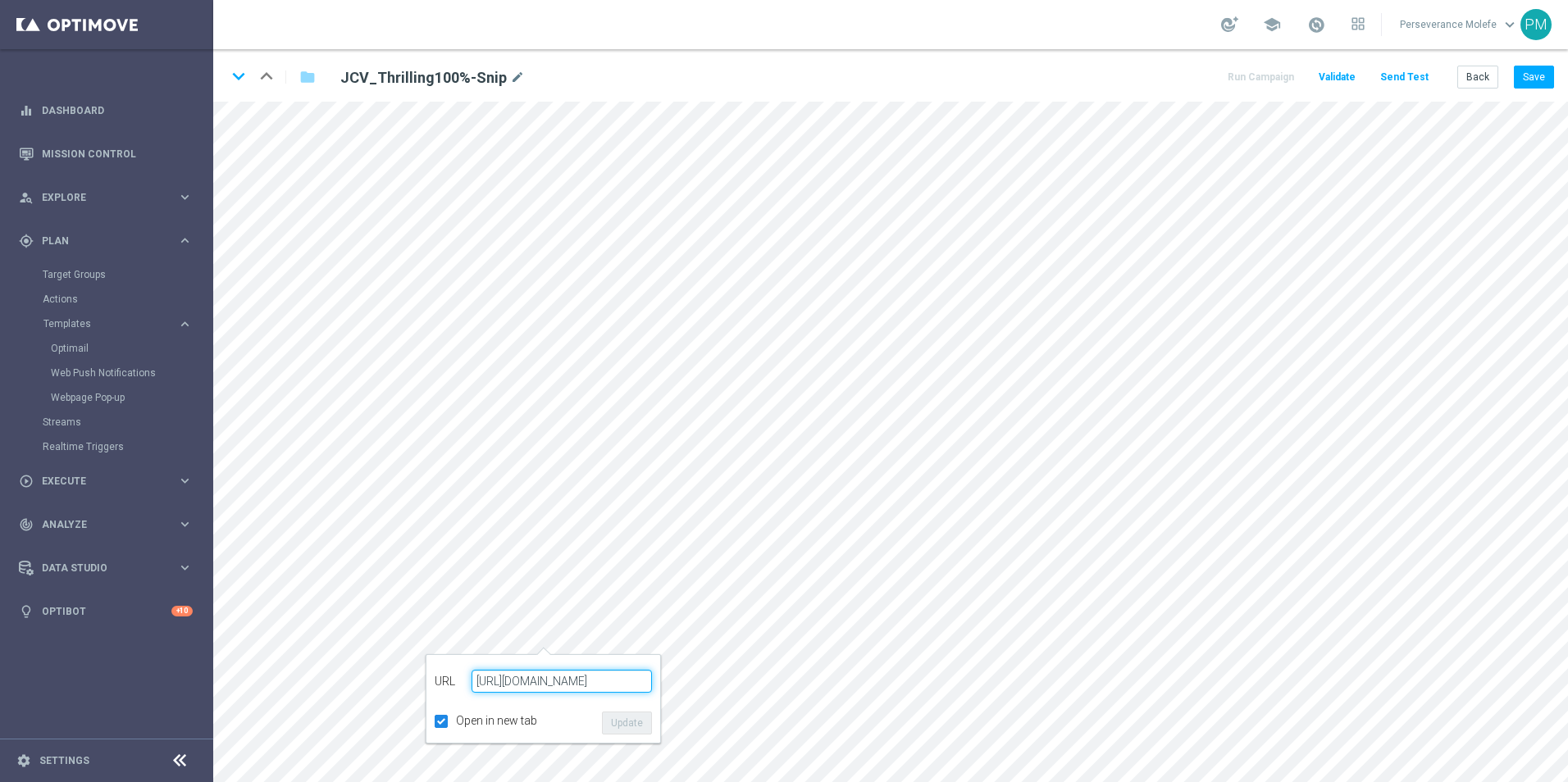
scroll to position [0, 17]
click at [630, 728] on button "Update" at bounding box center [626, 723] width 50 height 23
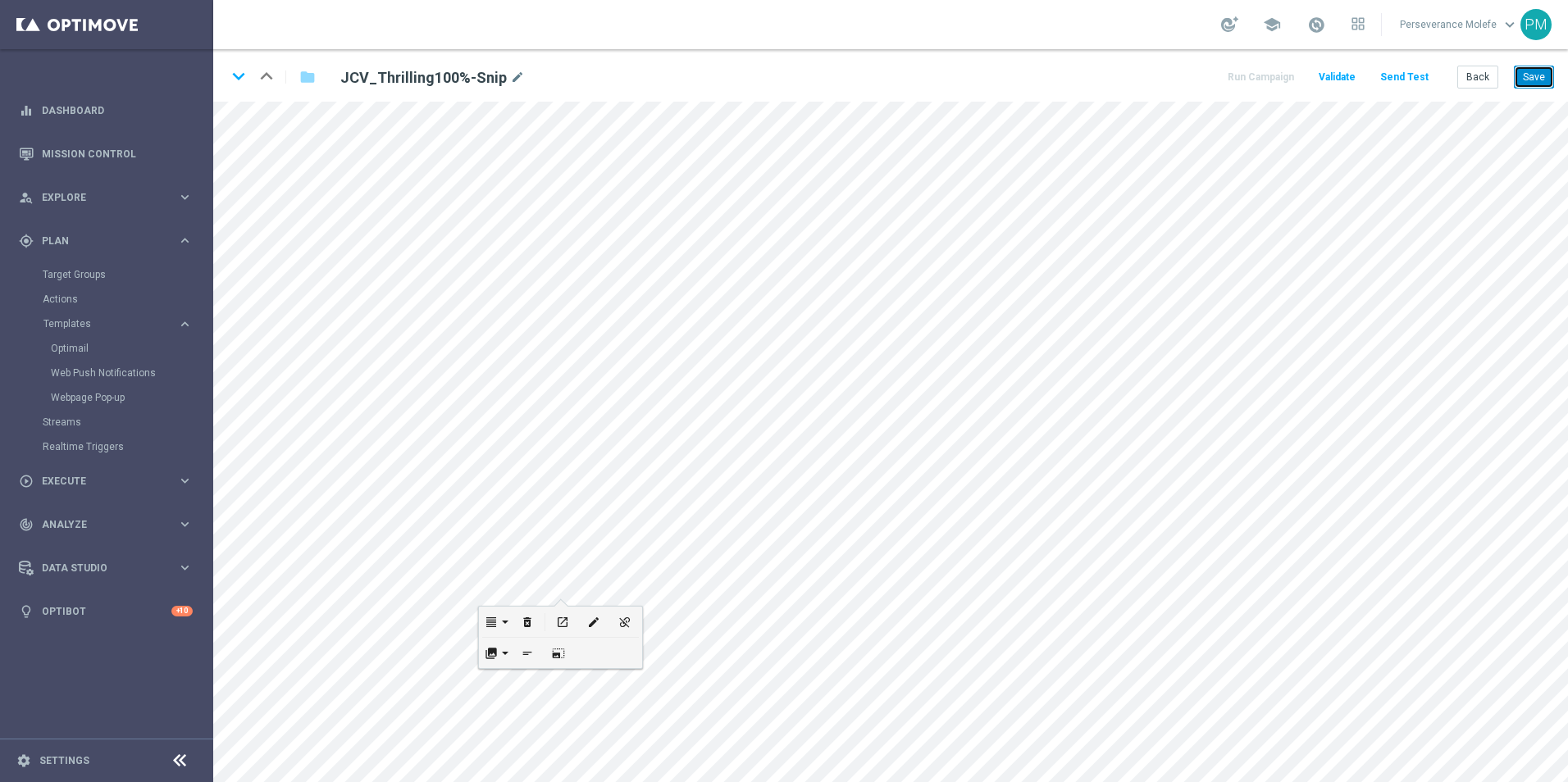
click at [1540, 71] on button "Save" at bounding box center [1534, 77] width 40 height 23
click at [239, 71] on icon "keyboard_arrow_down" at bounding box center [238, 76] width 24 height 24
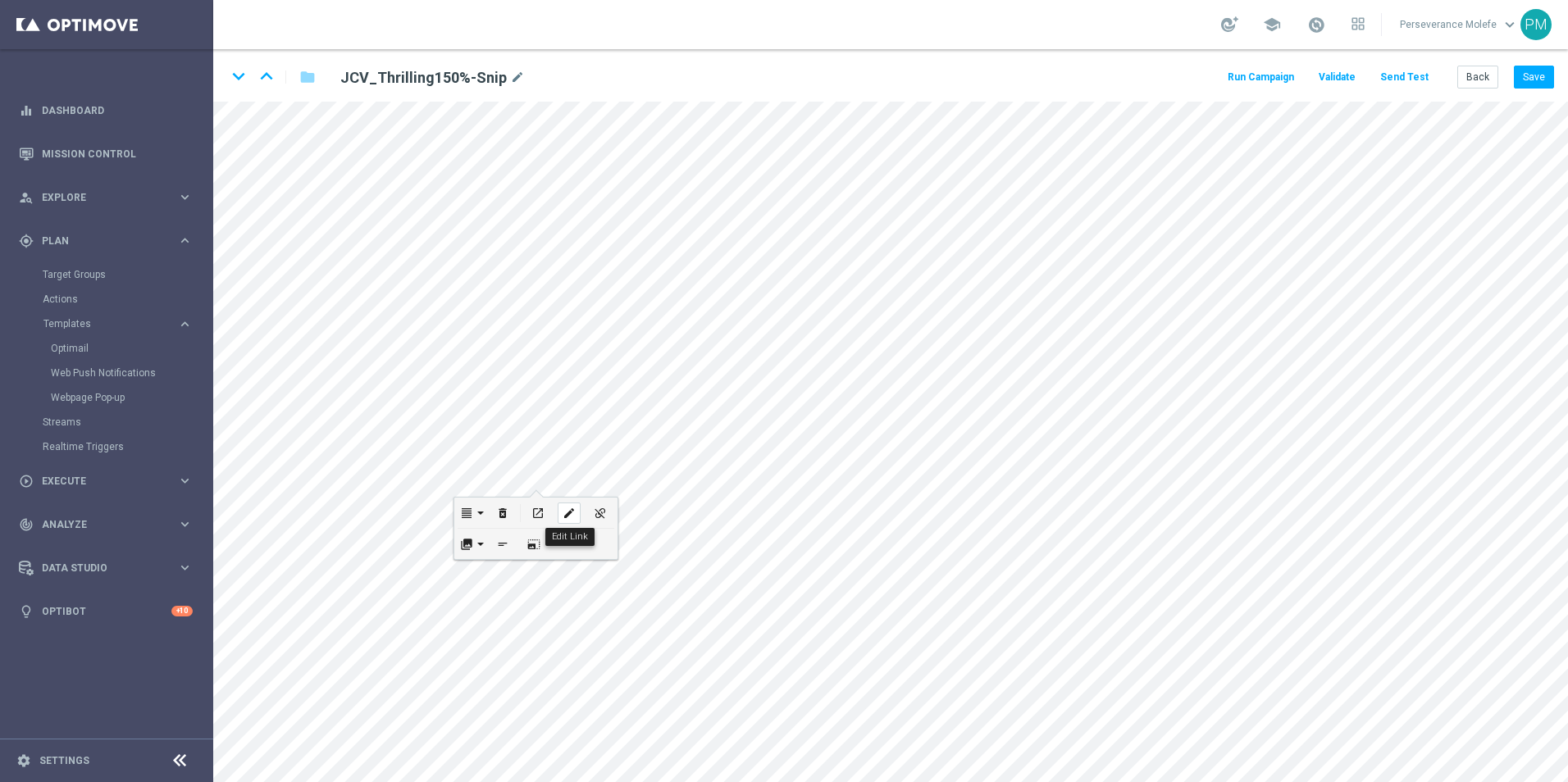
click at [572, 505] on div "edit" at bounding box center [569, 513] width 23 height 21
click at [597, 561] on button "Update" at bounding box center [598, 566] width 50 height 23
click at [603, 561] on icon "edit" at bounding box center [597, 560] width 12 height 13
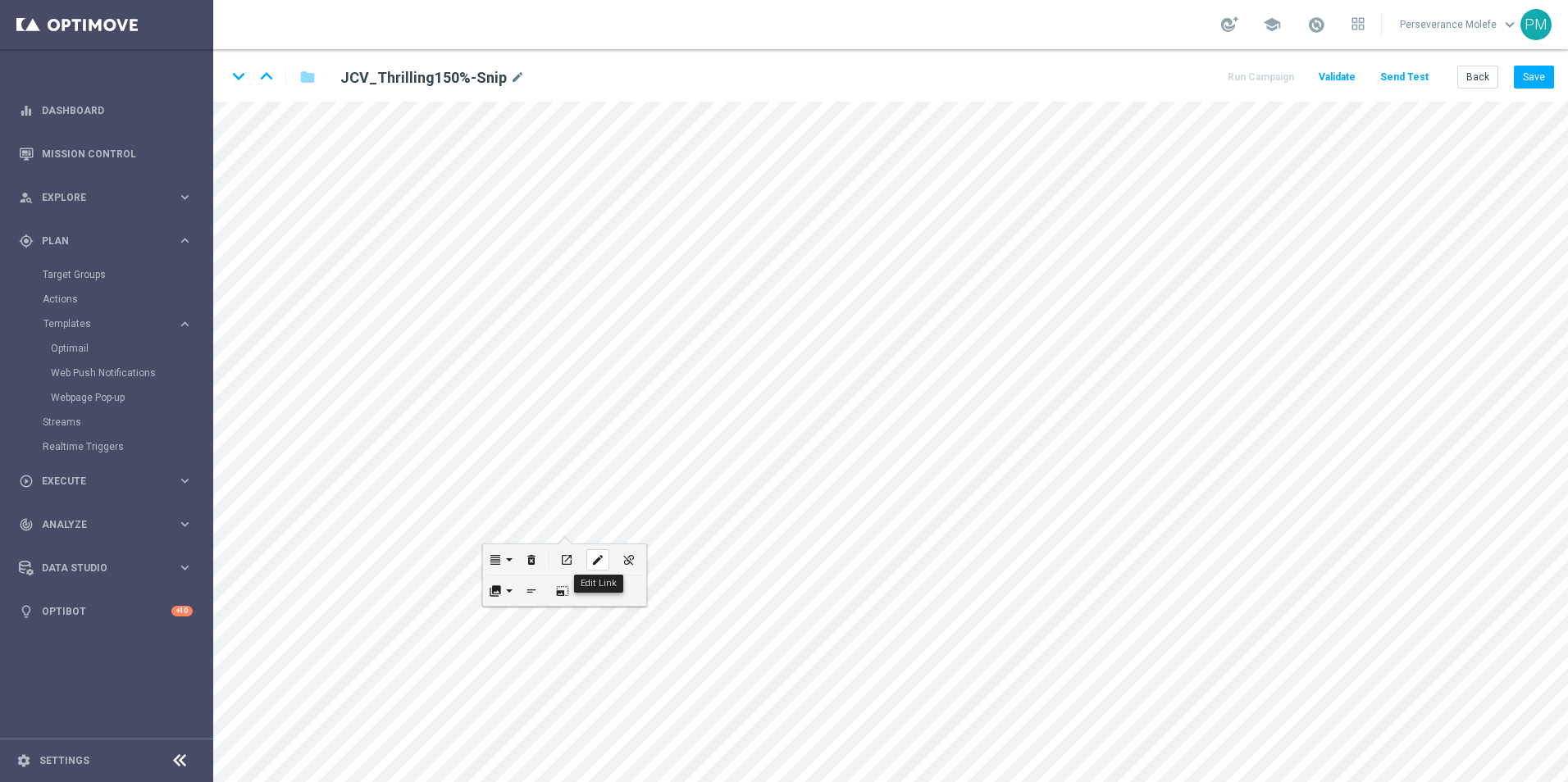
type input "[URL][DOMAIN_NAME]"
checkbox input "true"
paste input "[DOMAIN_NAME][URL]"
type input "[URL][DOMAIN_NAME]"
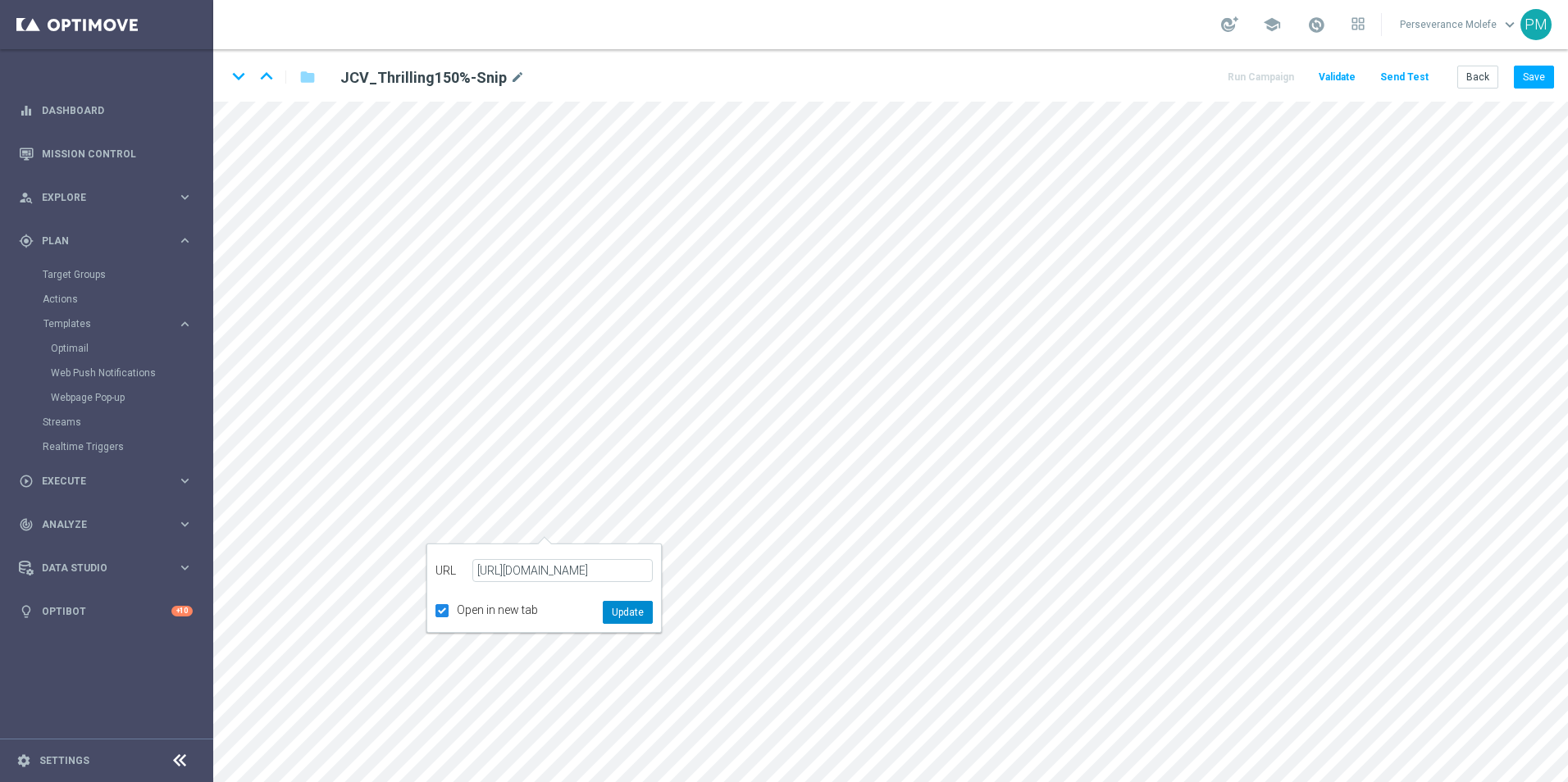
click at [628, 615] on button "Update" at bounding box center [627, 612] width 50 height 23
click at [1531, 71] on button "Save" at bounding box center [1534, 77] width 40 height 23
click at [248, 83] on icon "keyboard_arrow_down" at bounding box center [238, 76] width 24 height 24
click at [637, 527] on icon "edit" at bounding box center [643, 523] width 12 height 13
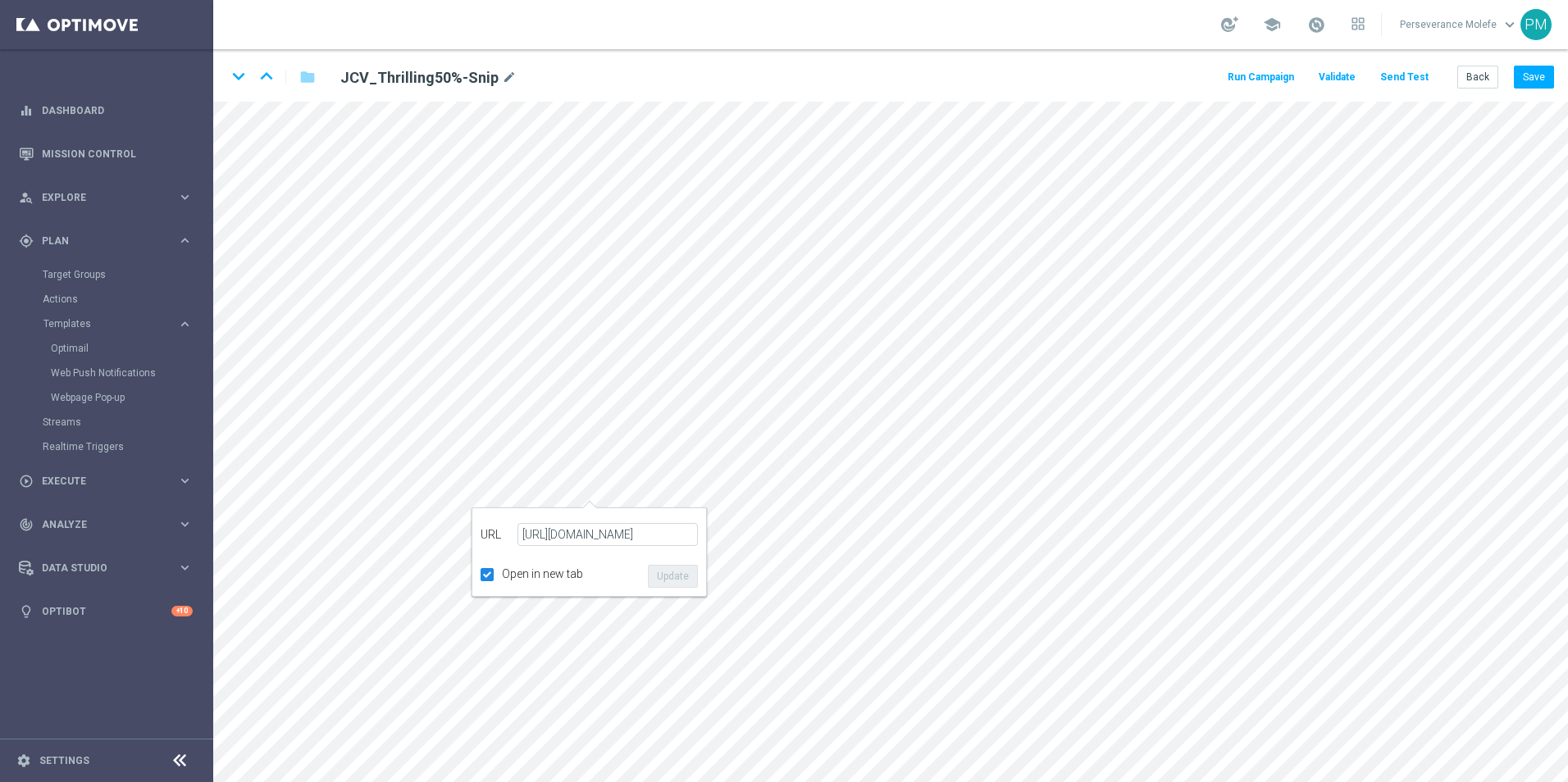
scroll to position [0, 17]
click at [676, 568] on button "Update" at bounding box center [672, 576] width 50 height 23
click at [610, 561] on icon "edit" at bounding box center [607, 563] width 12 height 13
type input "[URL][DOMAIN_NAME]"
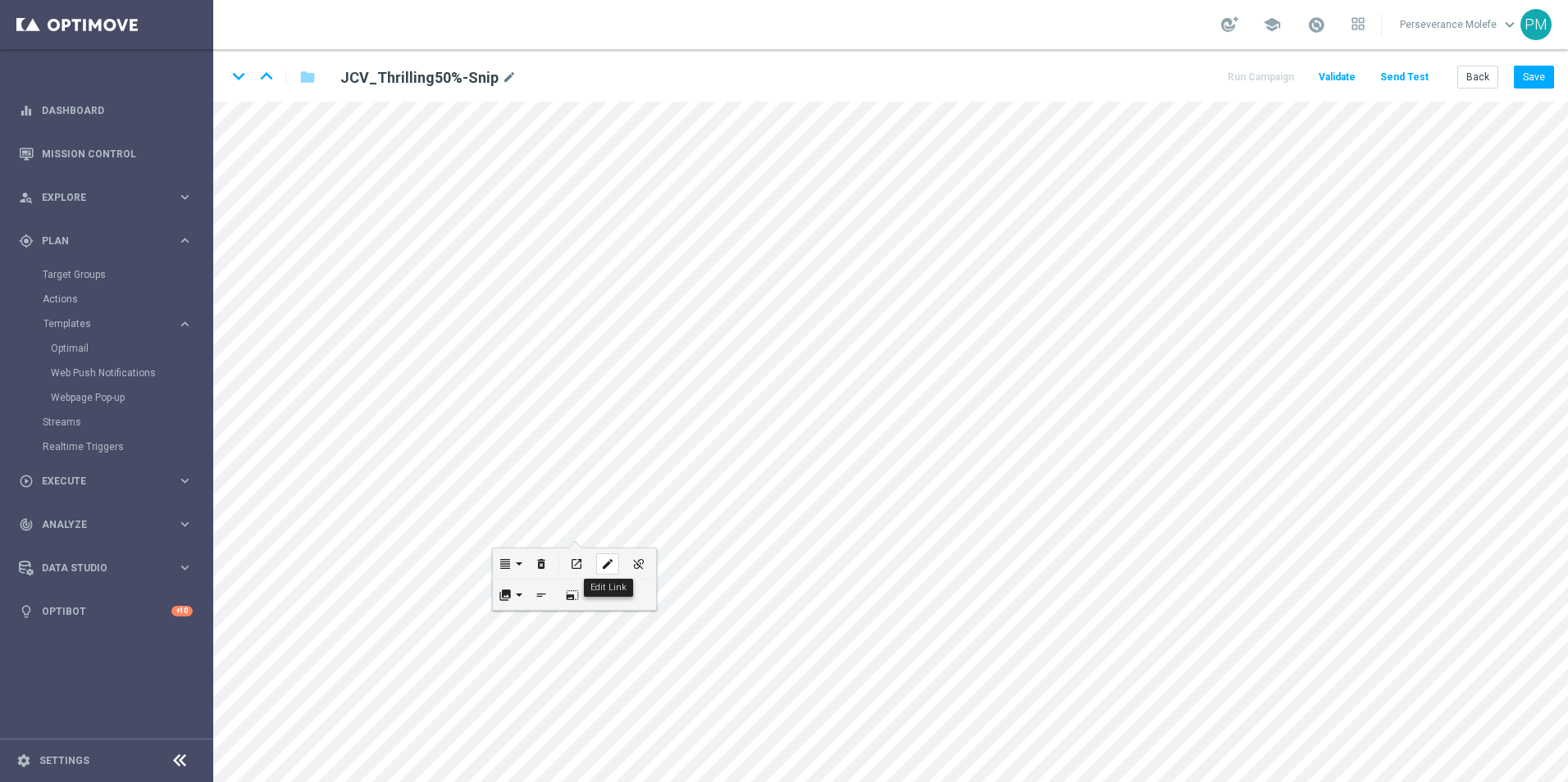
checkbox input "true"
paste input "[DOMAIN_NAME][URL]"
type input "[URL][DOMAIN_NAME]"
click at [637, 613] on button "Update" at bounding box center [637, 616] width 50 height 23
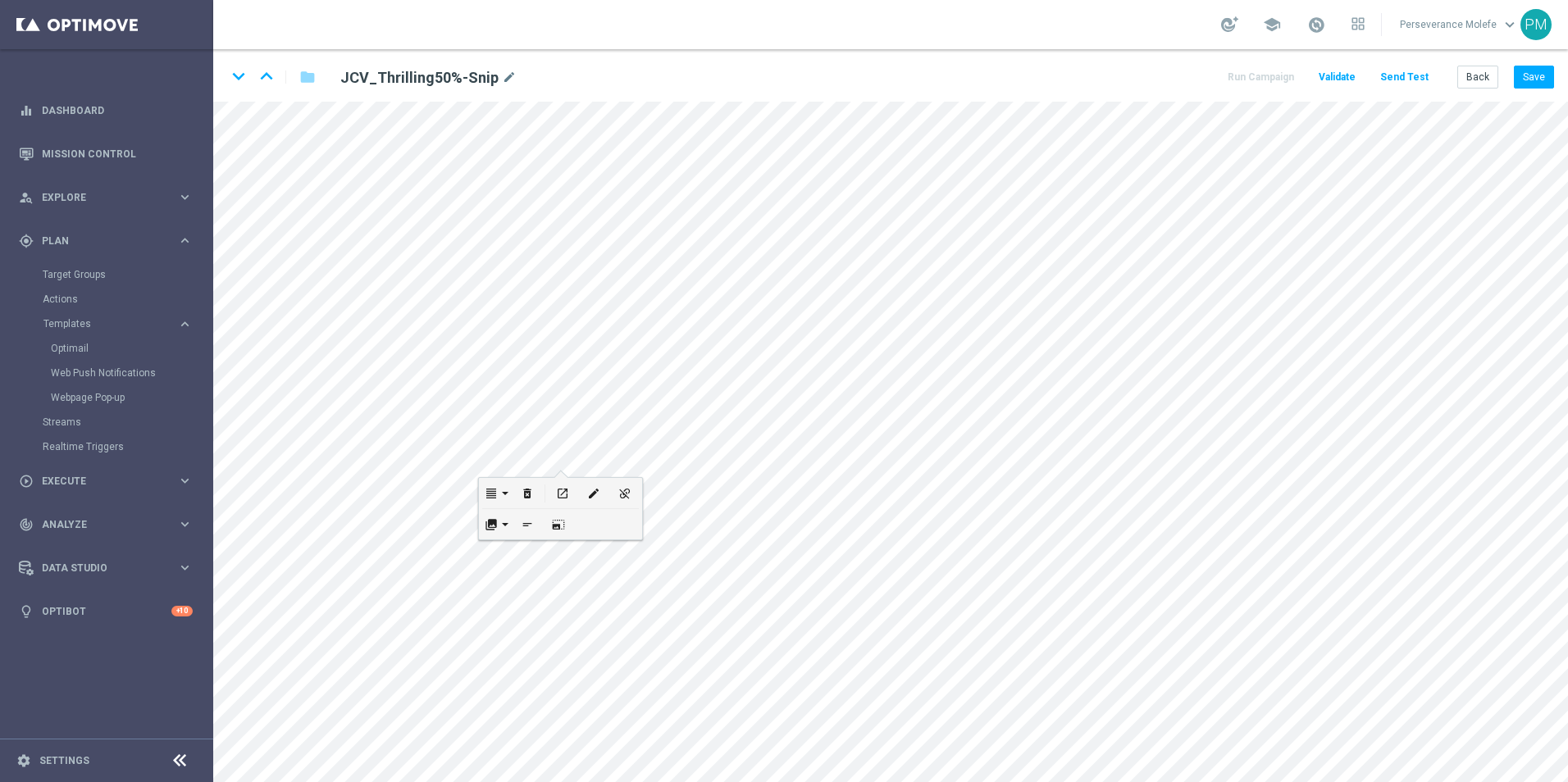
scroll to position [0, 0]
click at [1543, 78] on button "Save" at bounding box center [1534, 77] width 40 height 23
click at [237, 78] on icon "keyboard_arrow_down" at bounding box center [238, 76] width 24 height 24
click at [625, 450] on icon "edit" at bounding box center [628, 452] width 12 height 13
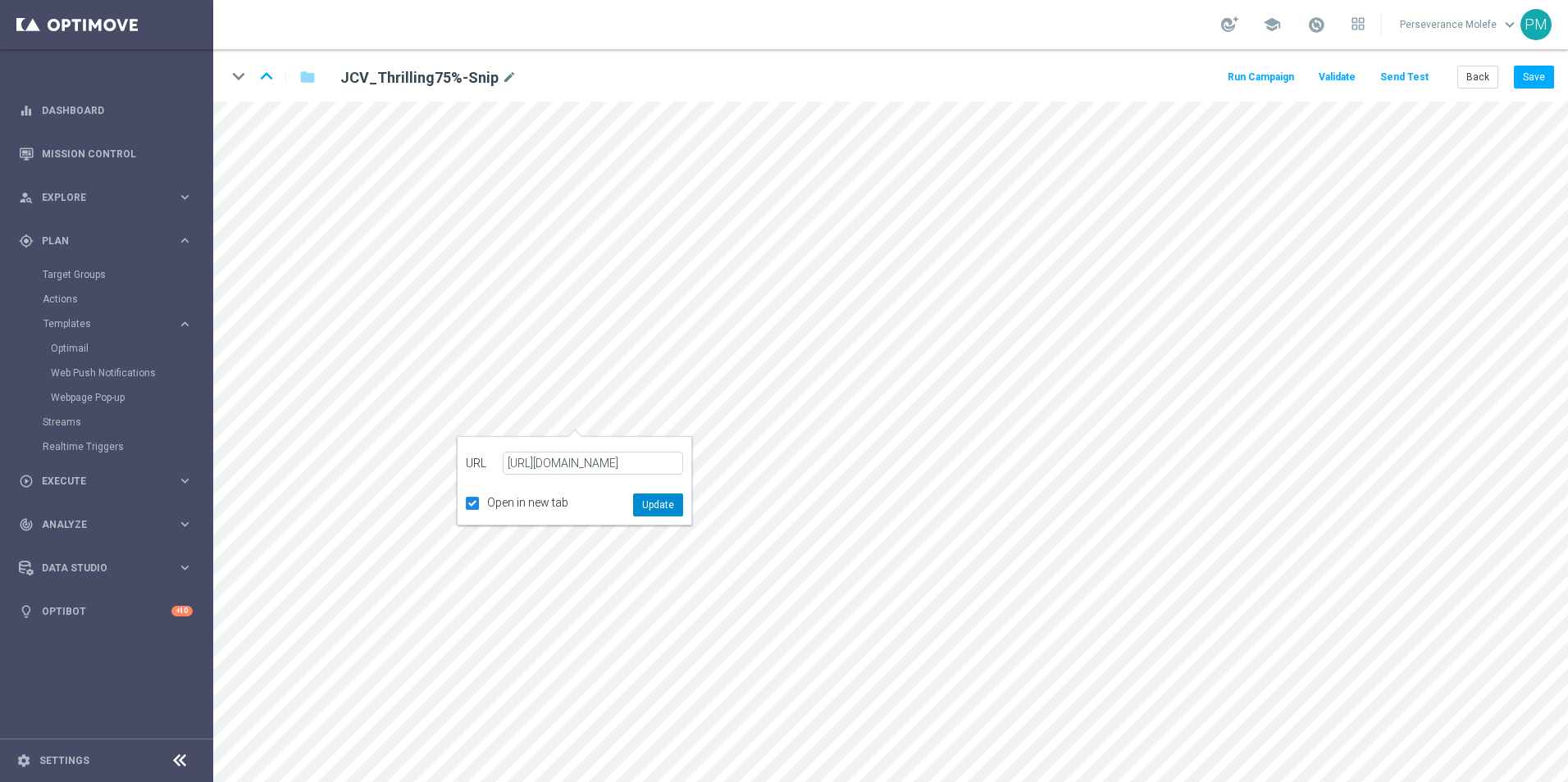
click at [661, 513] on button "Update" at bounding box center [658, 505] width 50 height 23
click at [630, 663] on div "edit" at bounding box center [622, 667] width 23 height 21
type input "[URL][DOMAIN_NAME]"
checkbox input "true"
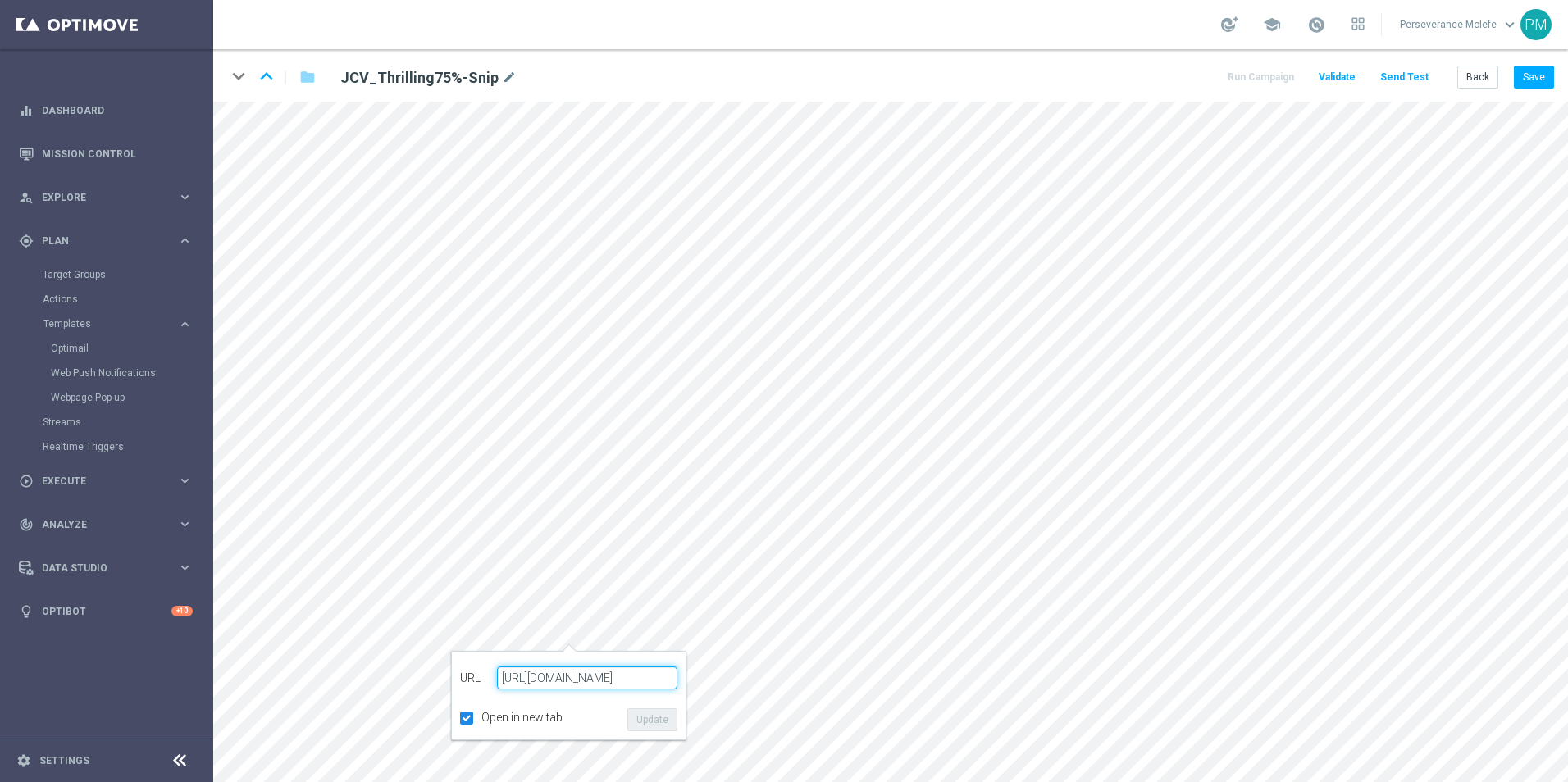
paste input "[DOMAIN_NAME][URL]"
type input "[URL][DOMAIN_NAME]"
click at [637, 729] on button "Update" at bounding box center [651, 719] width 50 height 23
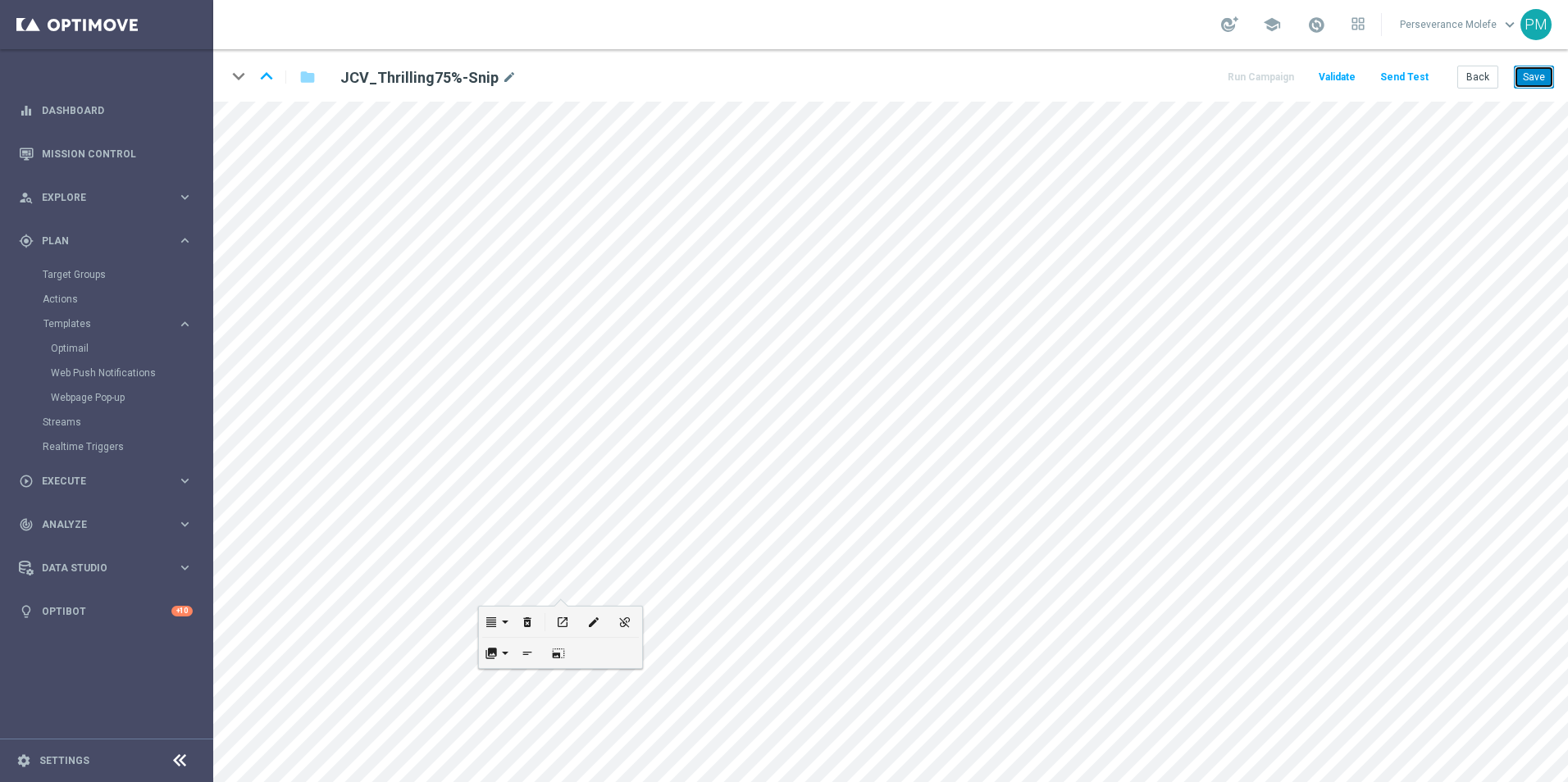
click at [1533, 82] on button "Save" at bounding box center [1534, 77] width 40 height 23
click at [695, 445] on div "open_in_new" at bounding box center [685, 448] width 23 height 21
click at [1482, 78] on button "Back" at bounding box center [1477, 77] width 41 height 23
